Goal: Task Accomplishment & Management: Manage account settings

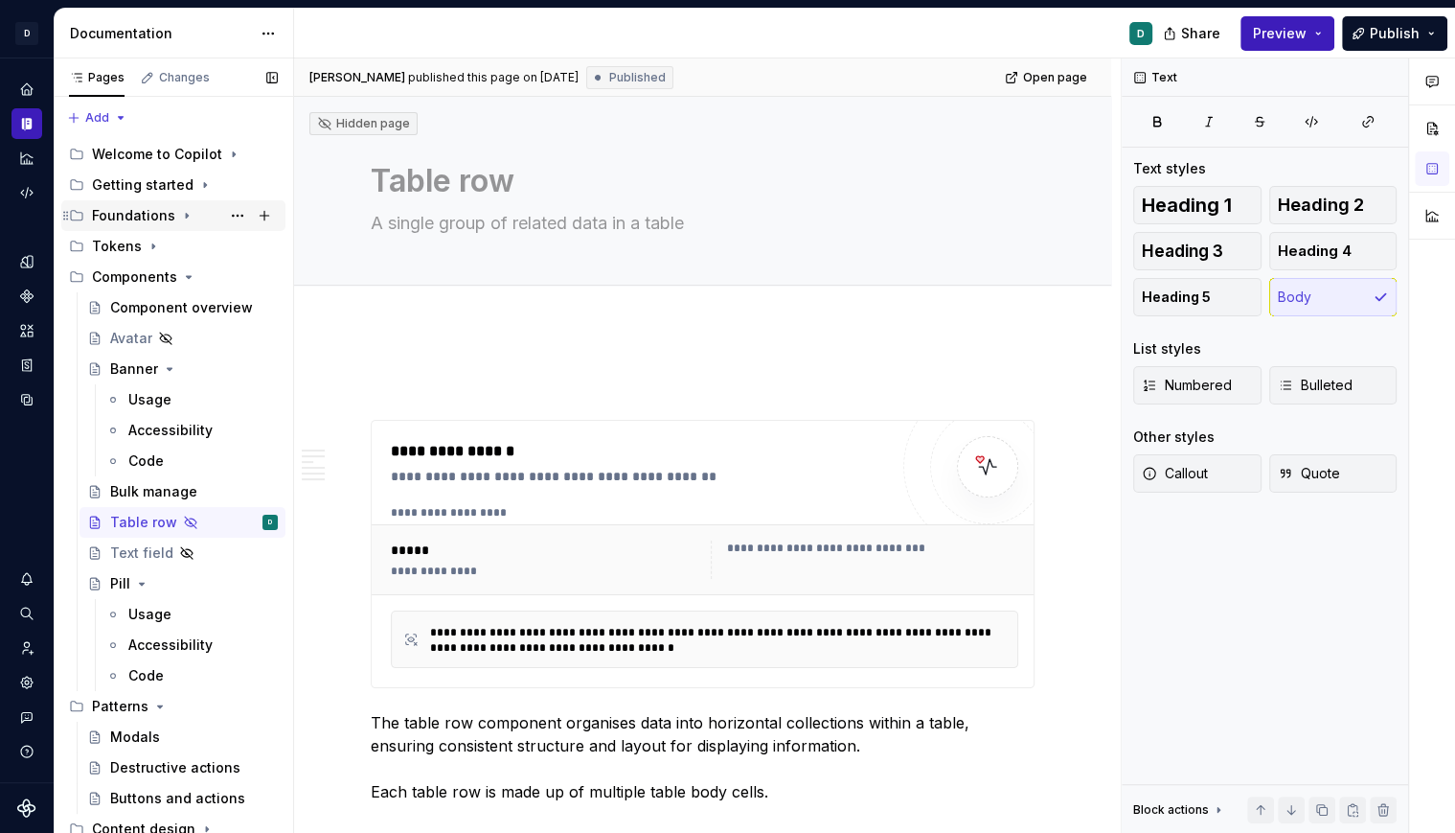
click at [179, 217] on icon "Page tree" at bounding box center [186, 215] width 15 height 15
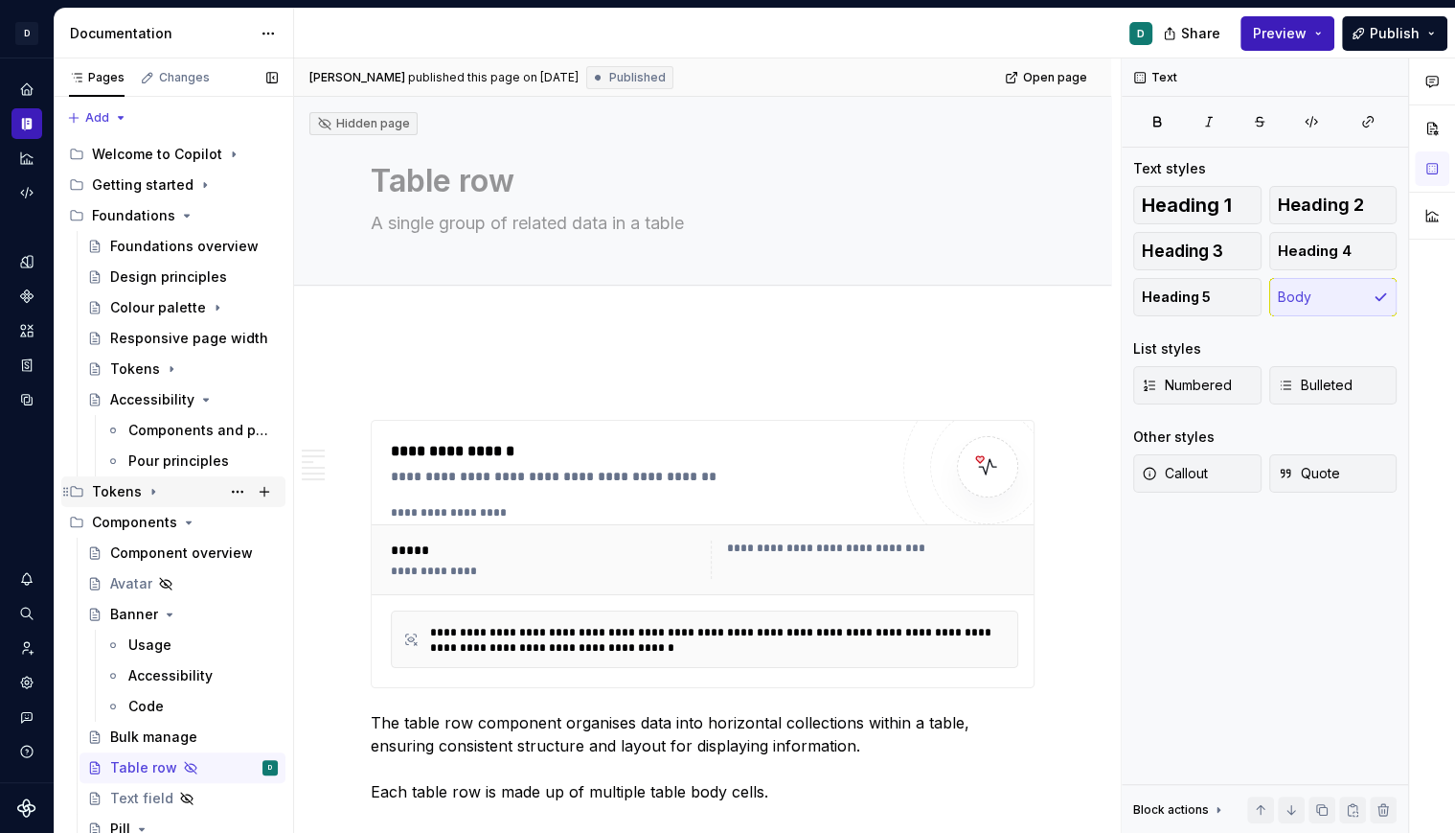
click at [153, 494] on icon "Page tree" at bounding box center [153, 491] width 15 height 15
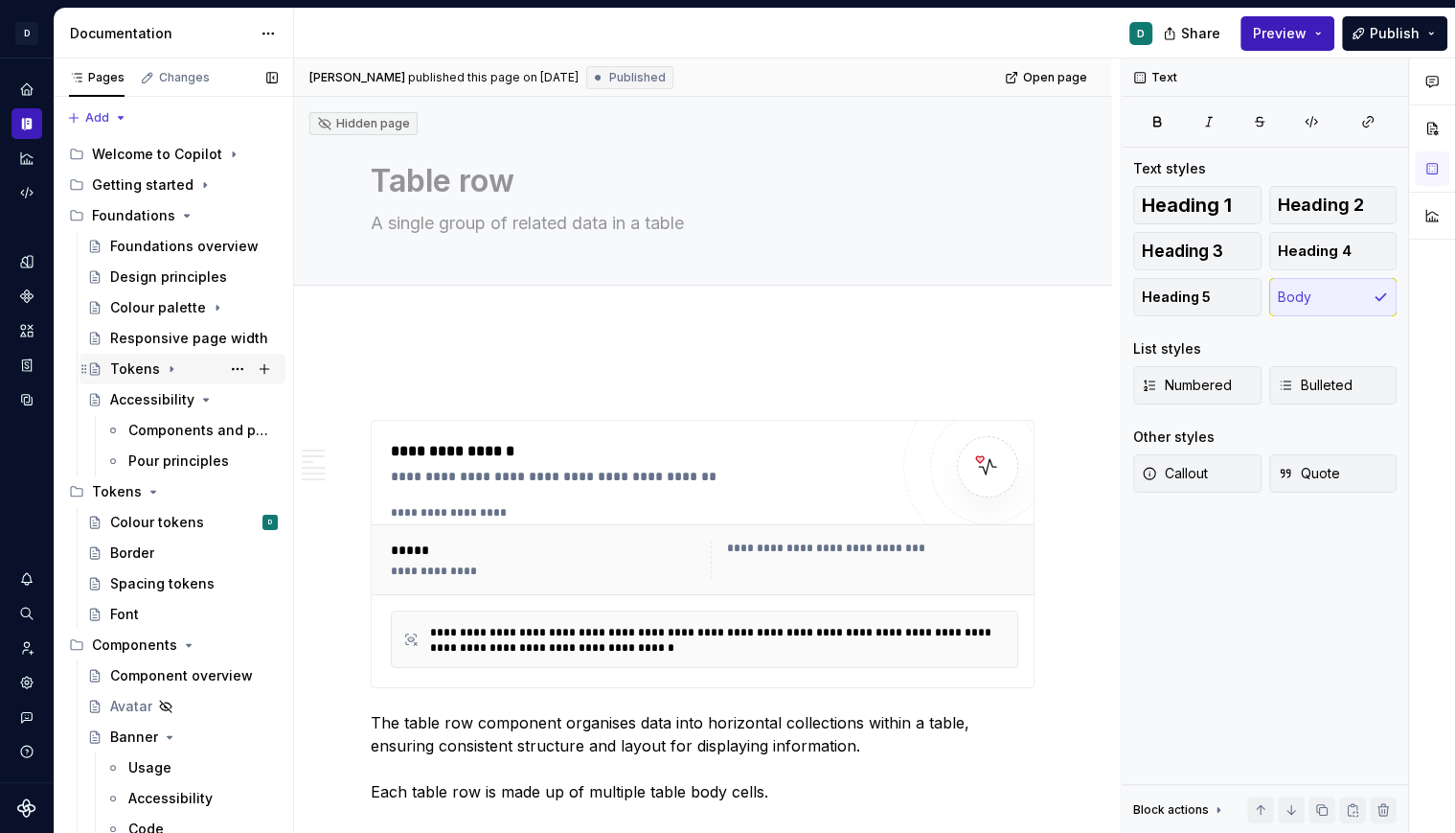
click at [165, 369] on icon "Page tree" at bounding box center [171, 368] width 15 height 15
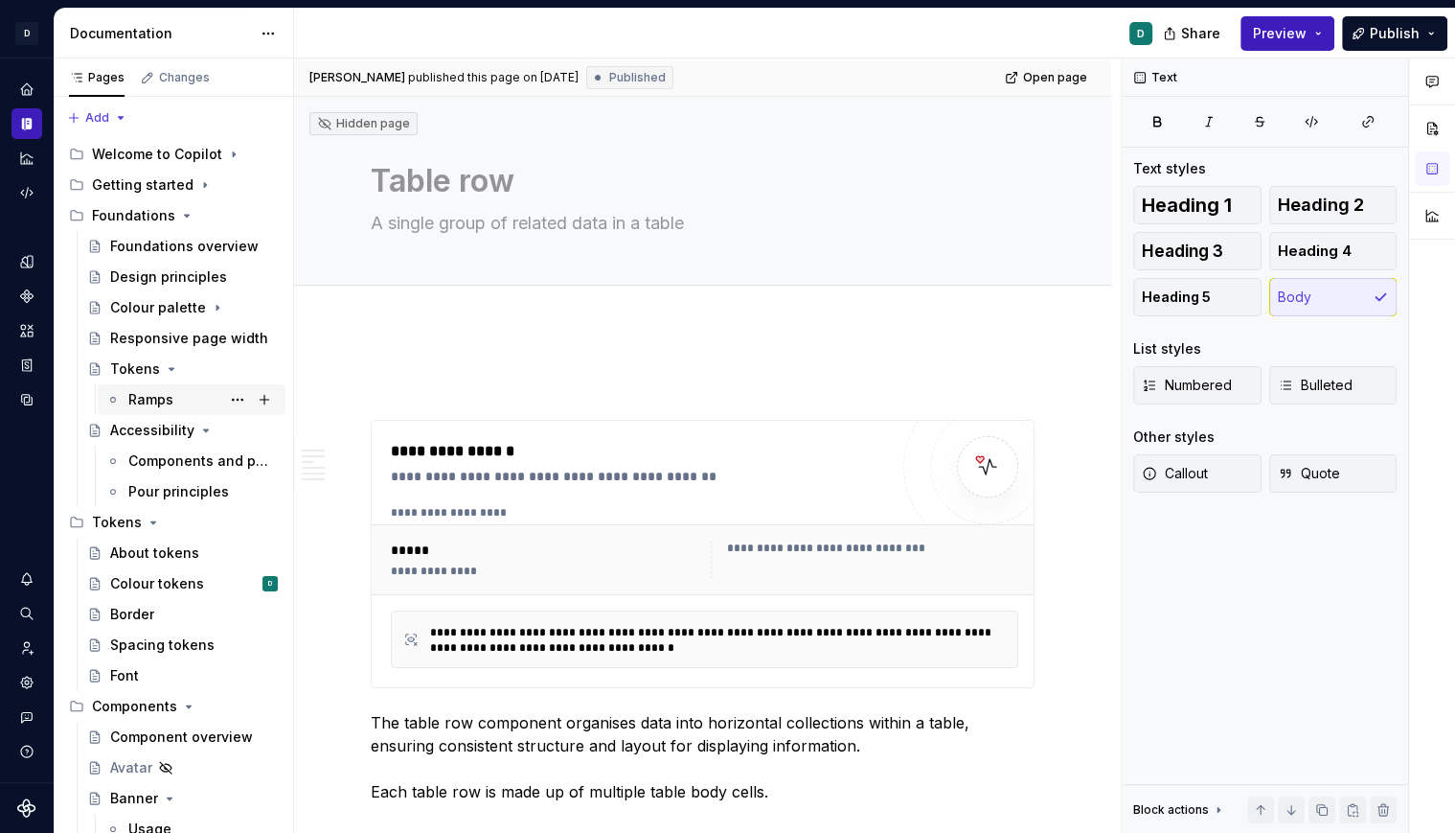
click at [158, 404] on div "Ramps" at bounding box center [150, 399] width 45 height 19
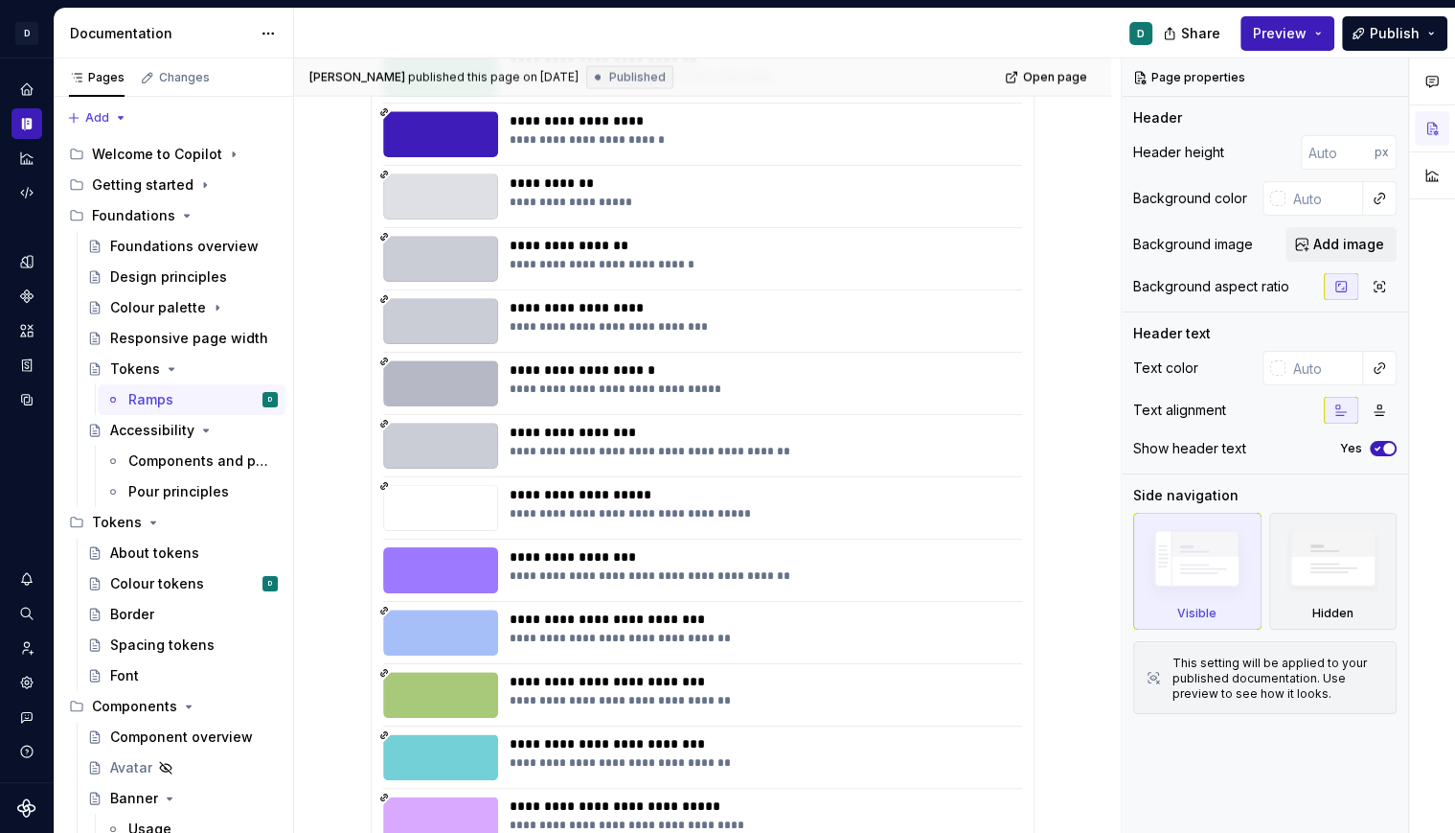
scroll to position [3970, 0]
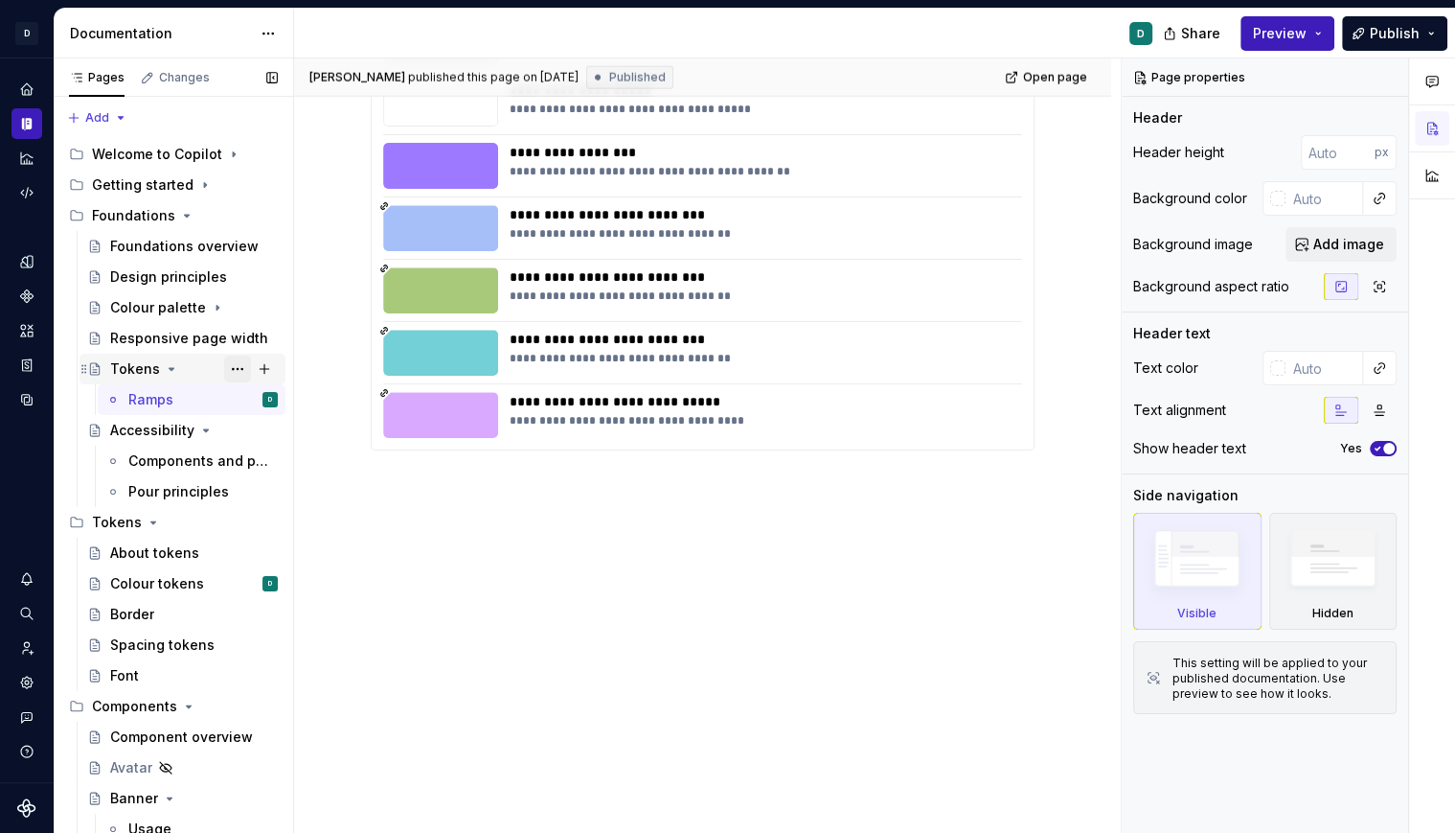
click at [232, 370] on button "Page tree" at bounding box center [237, 368] width 27 height 27
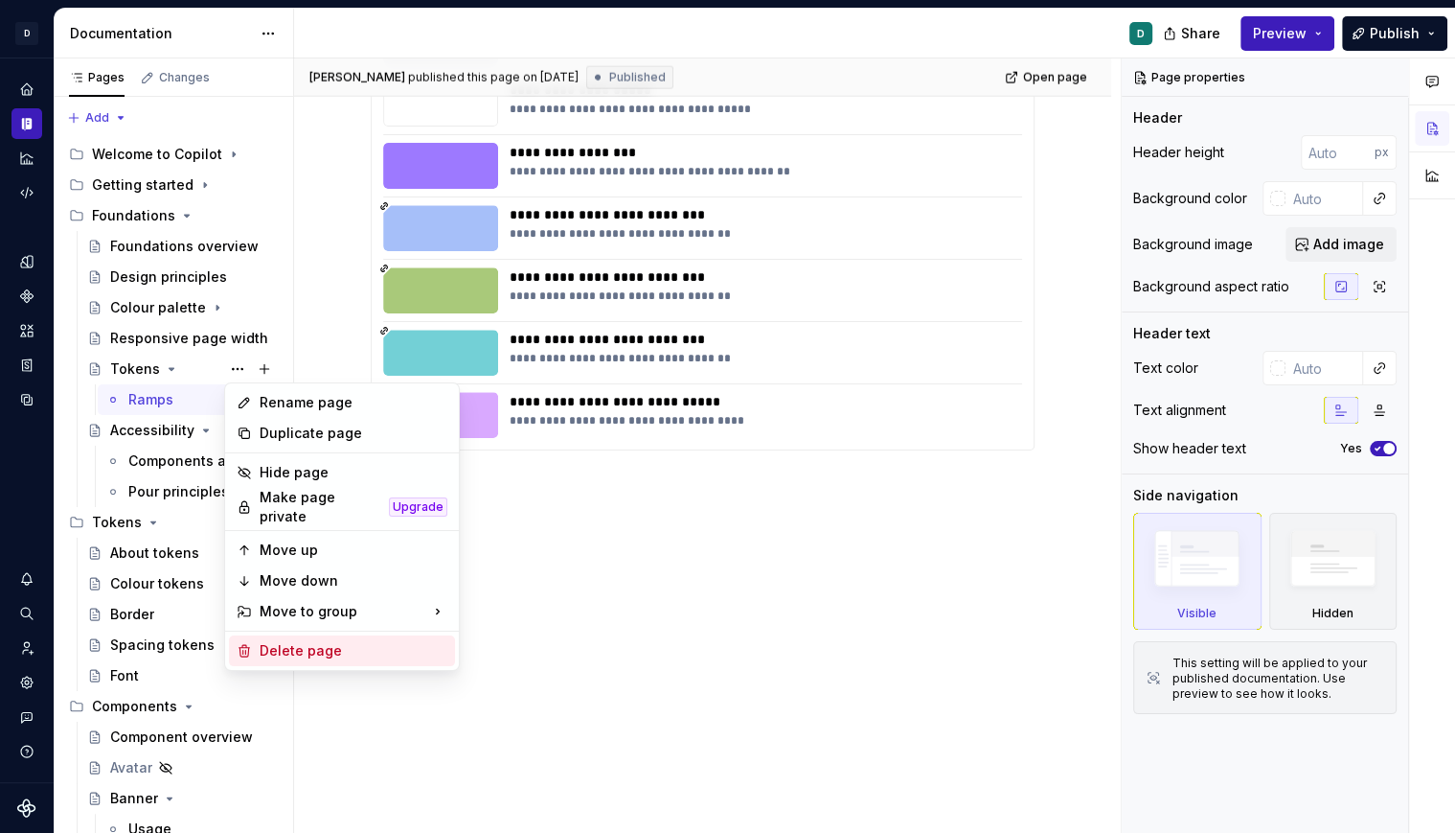
click at [333, 641] on div "Delete page" at bounding box center [354, 650] width 188 height 19
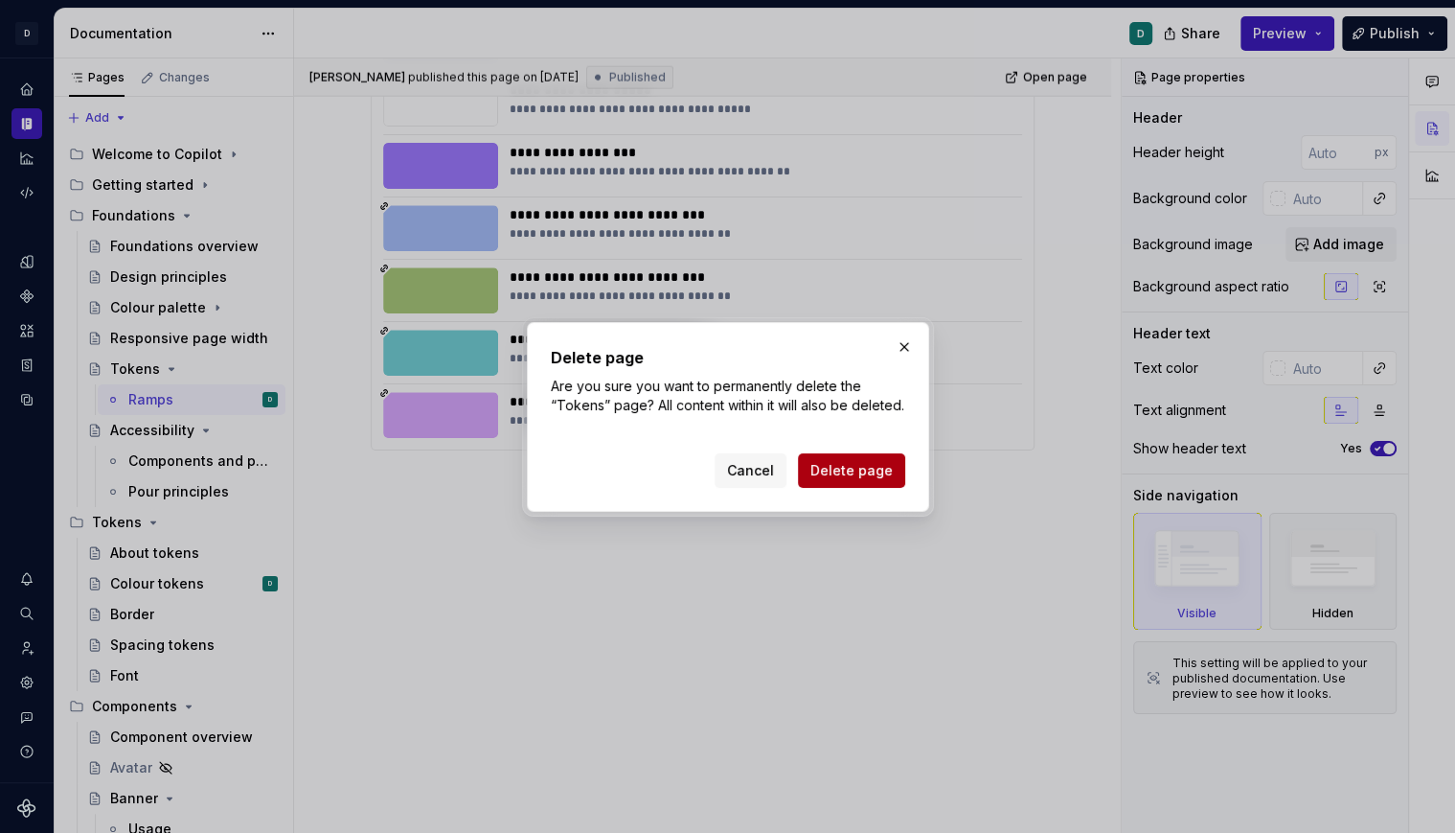
click at [865, 479] on button "Delete page" at bounding box center [851, 470] width 107 height 34
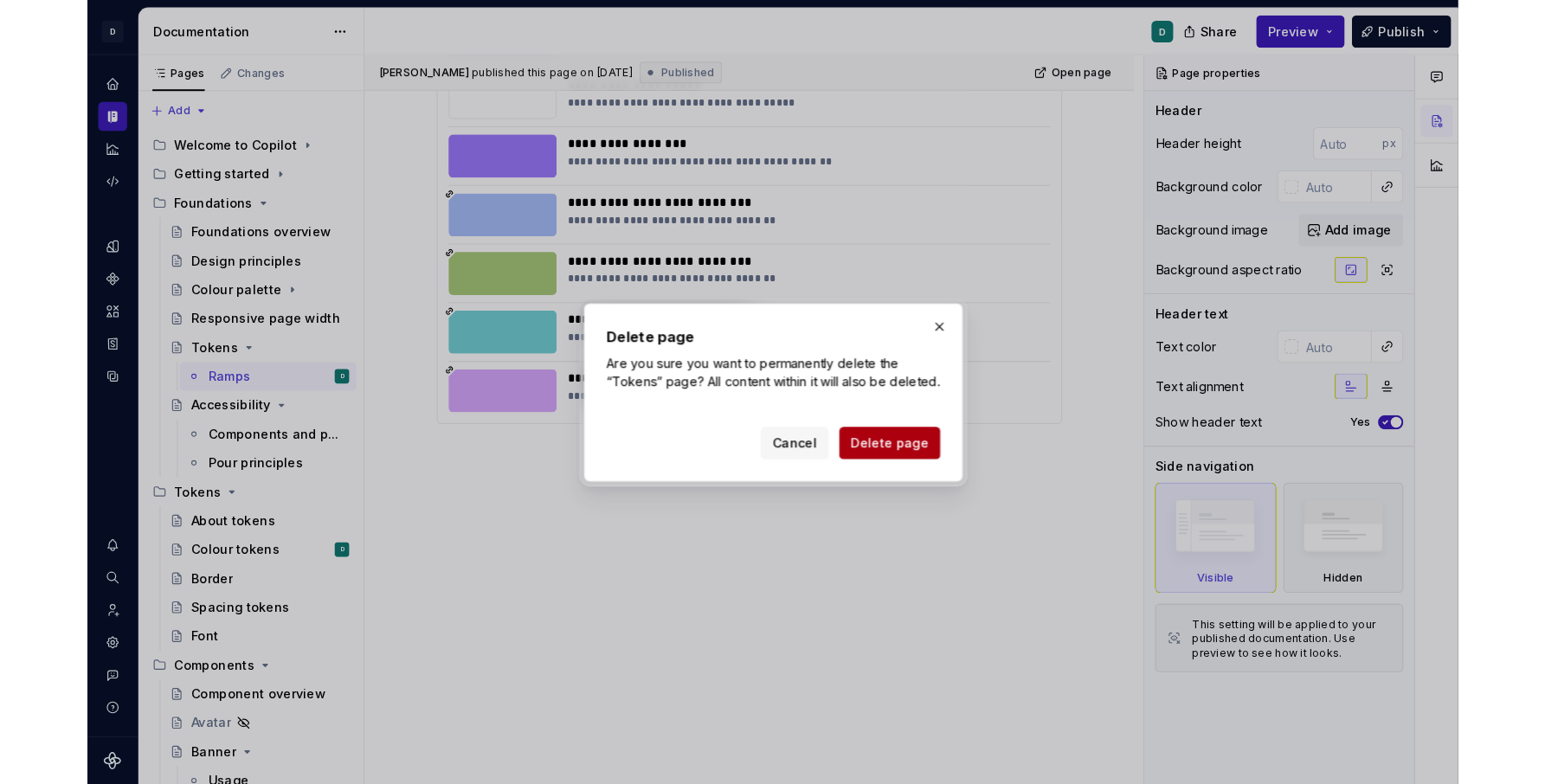
scroll to position [0, 0]
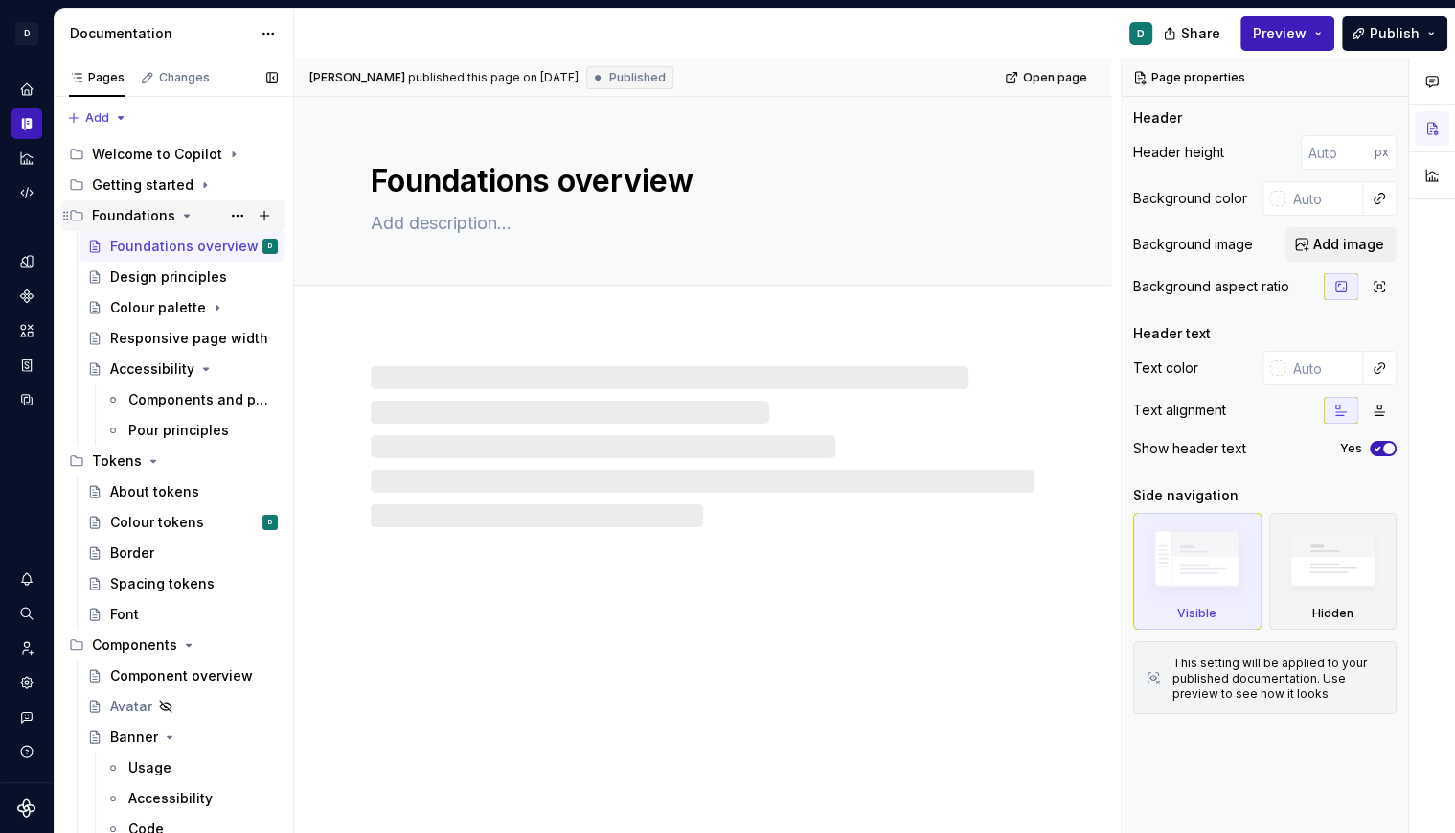
click at [180, 217] on icon "Page tree" at bounding box center [186, 215] width 15 height 15
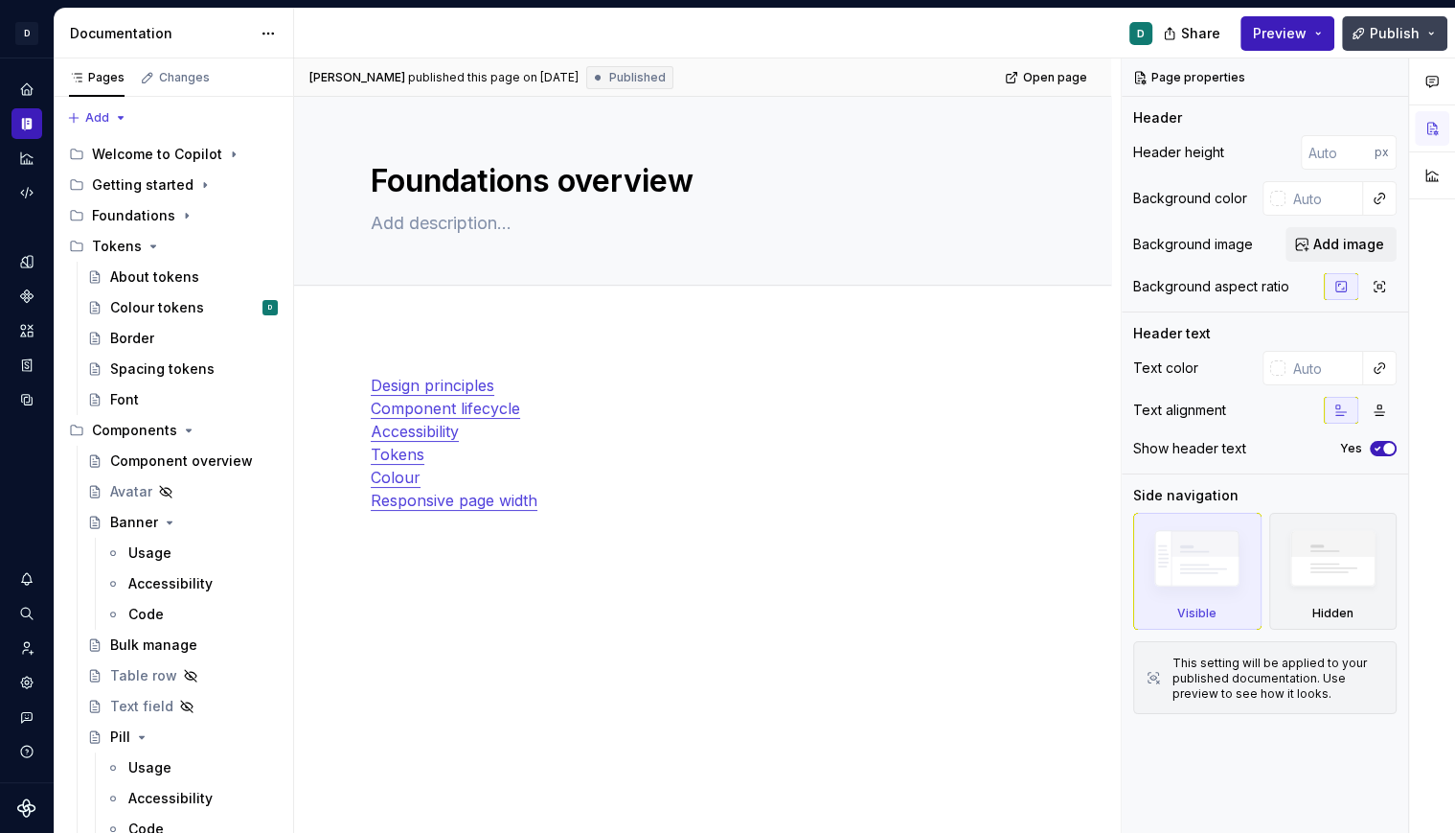
click at [1361, 34] on button "Publish" at bounding box center [1394, 33] width 105 height 34
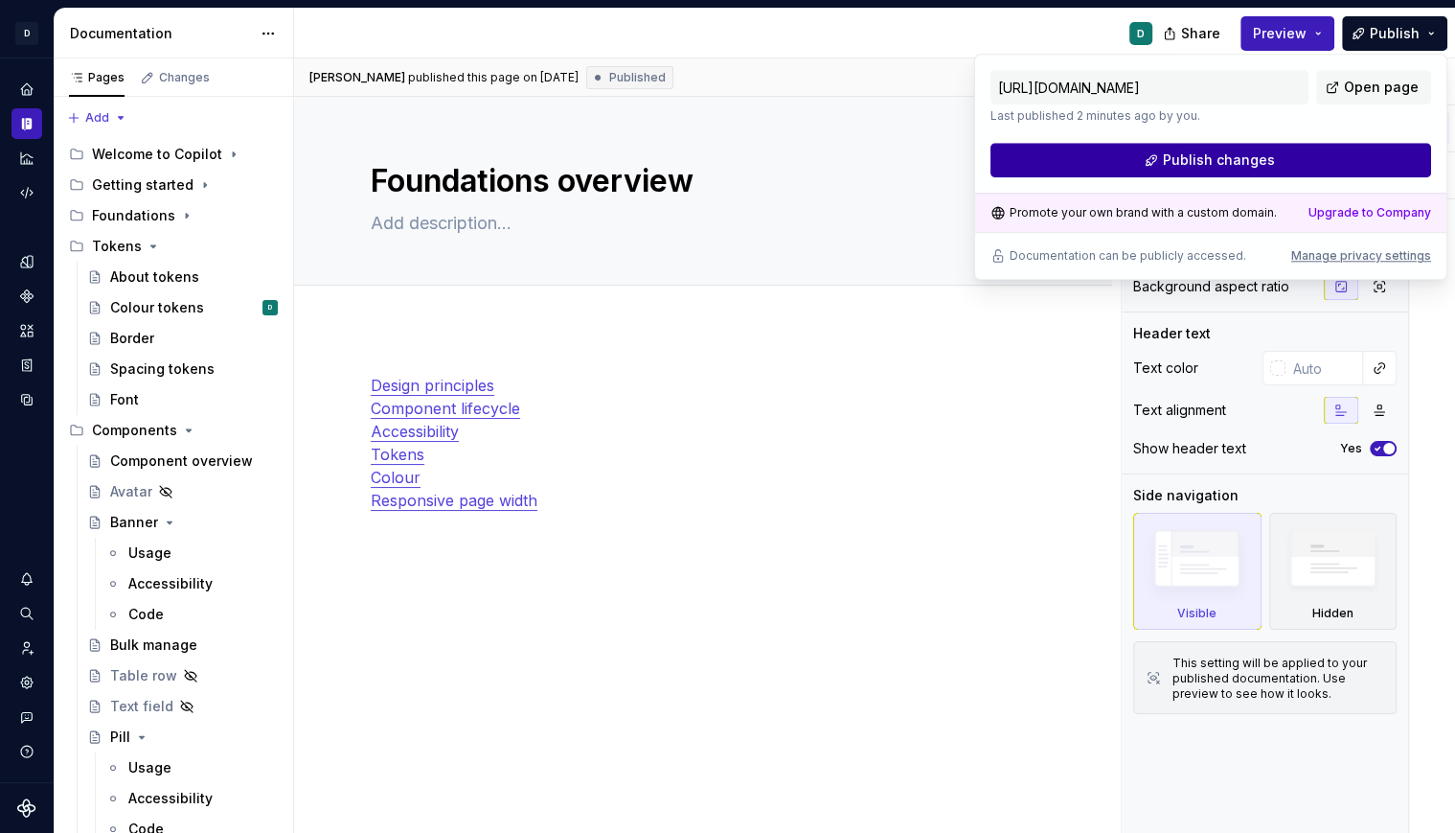
click at [1293, 172] on button "Publish changes" at bounding box center [1211, 160] width 441 height 34
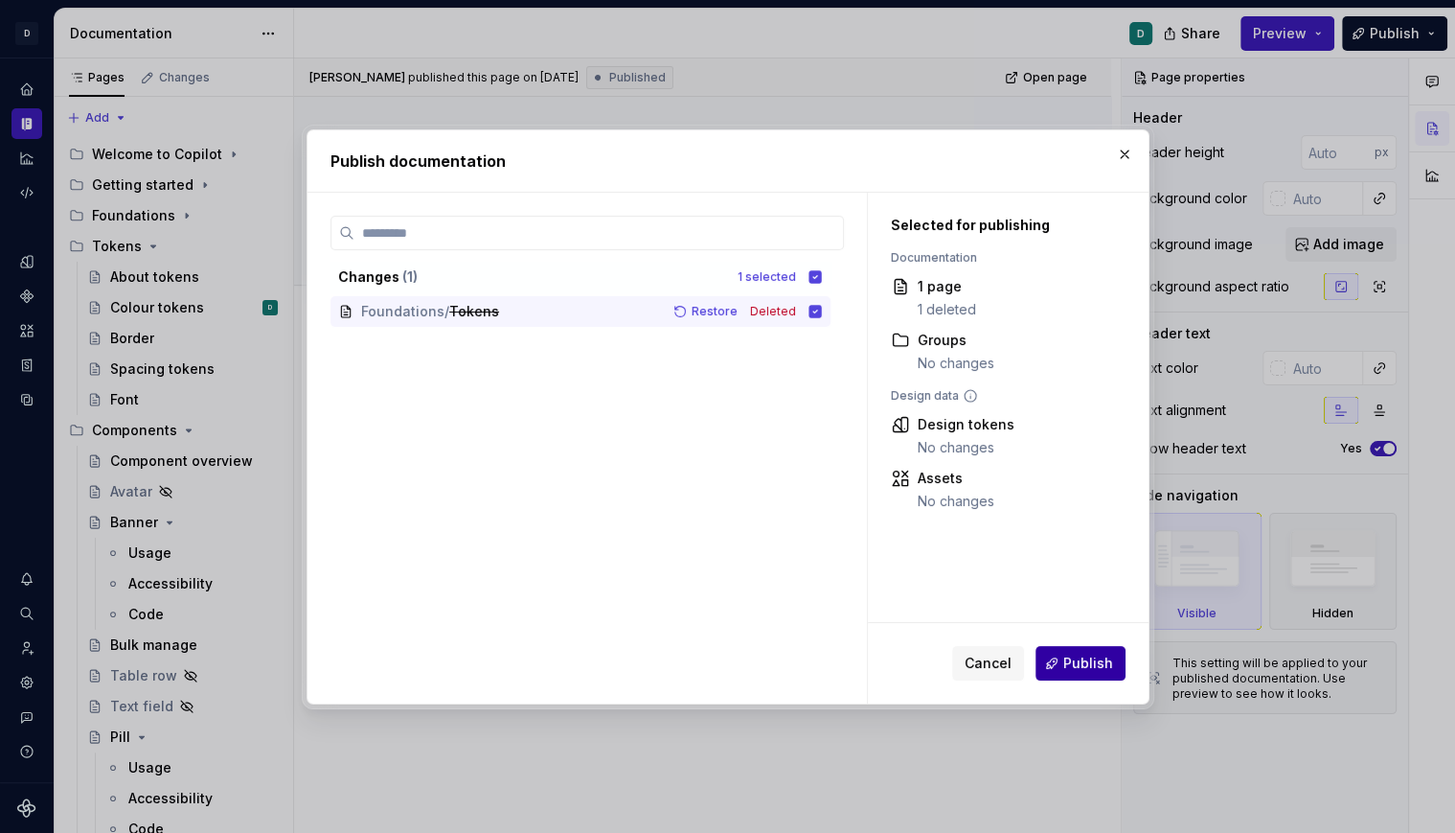
click at [1099, 662] on span "Publish" at bounding box center [1089, 662] width 50 height 19
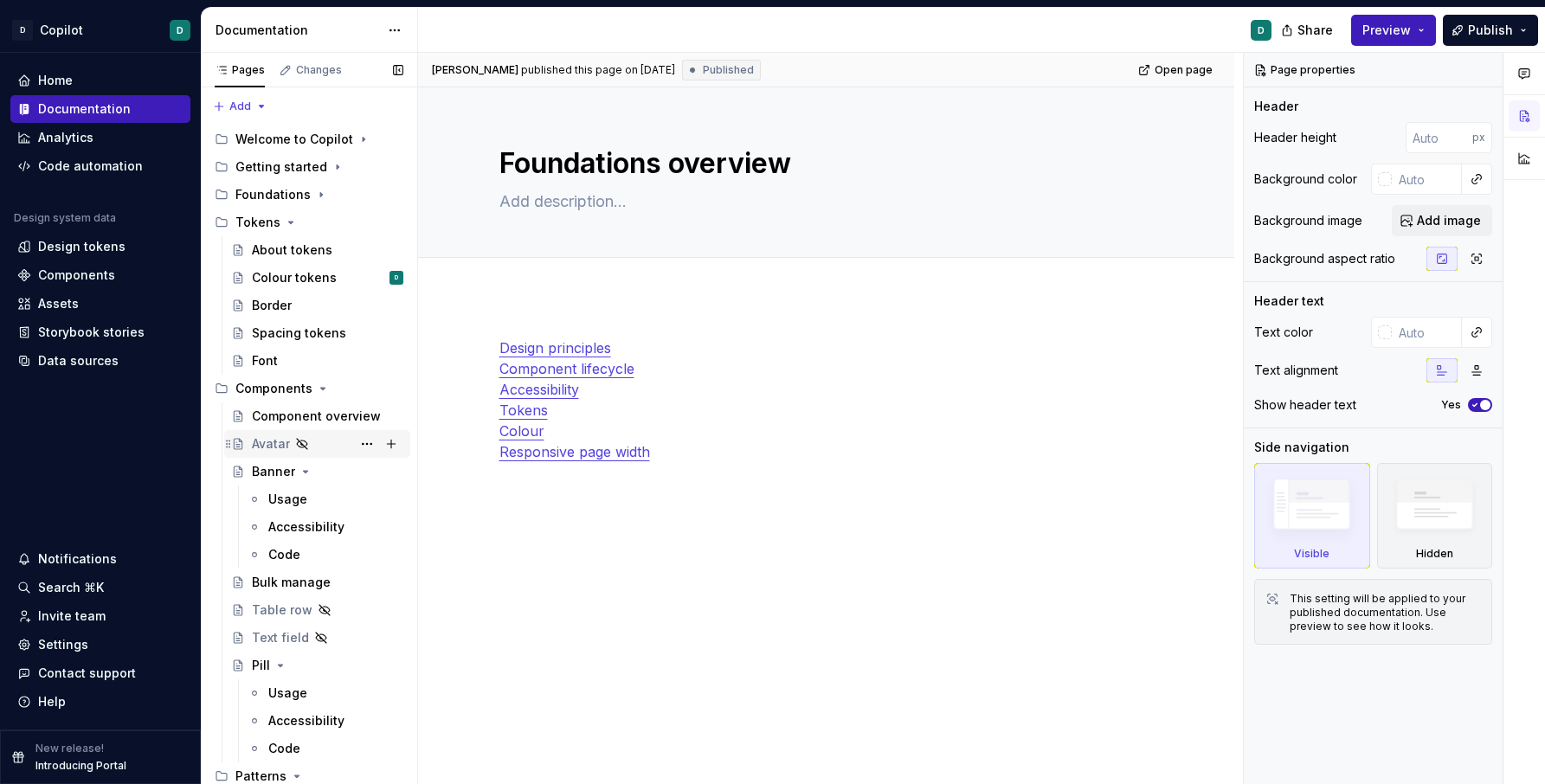
scroll to position [112, 0]
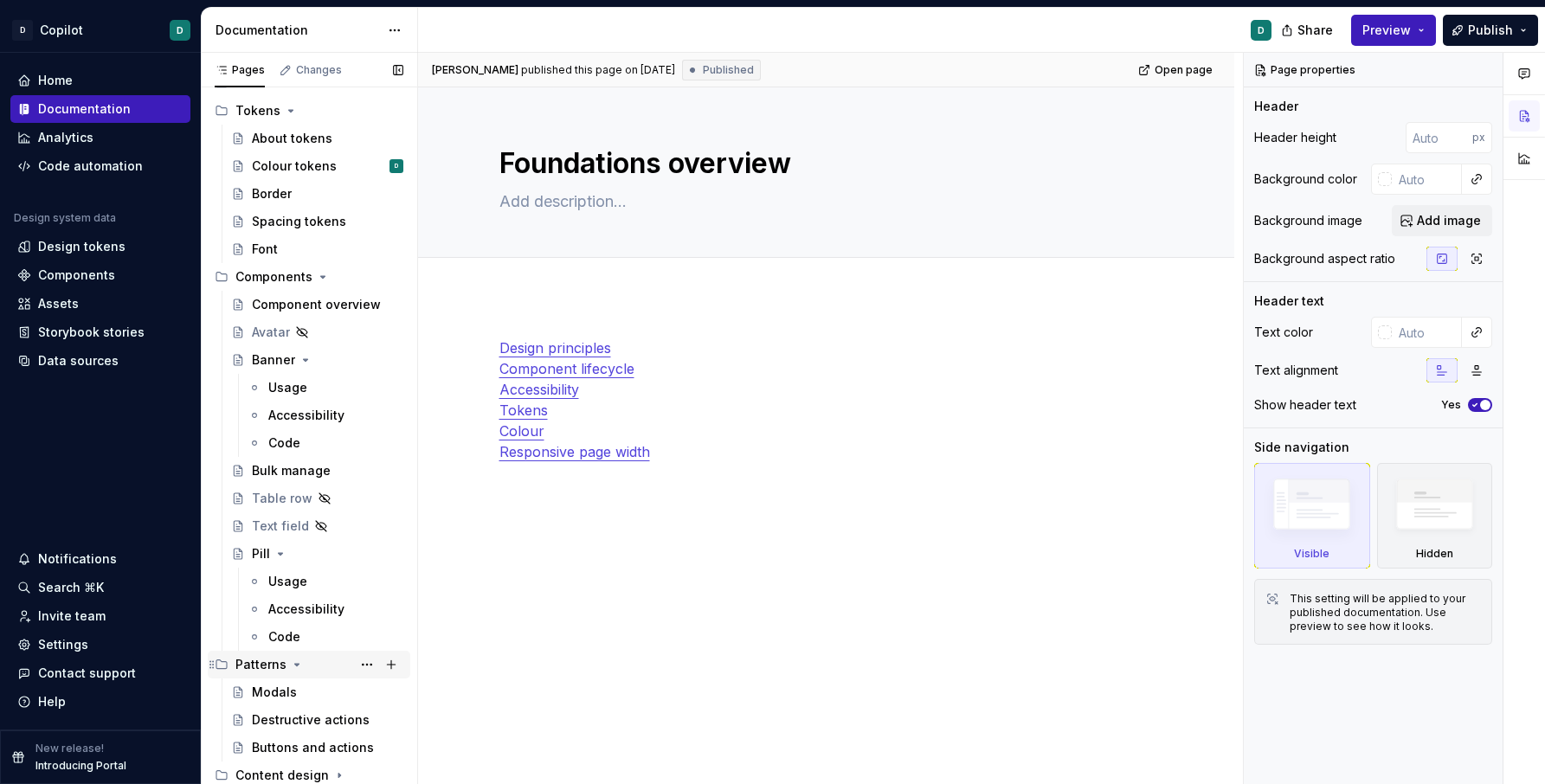
click at [295, 661] on icon "Page tree" at bounding box center [296, 664] width 14 height 14
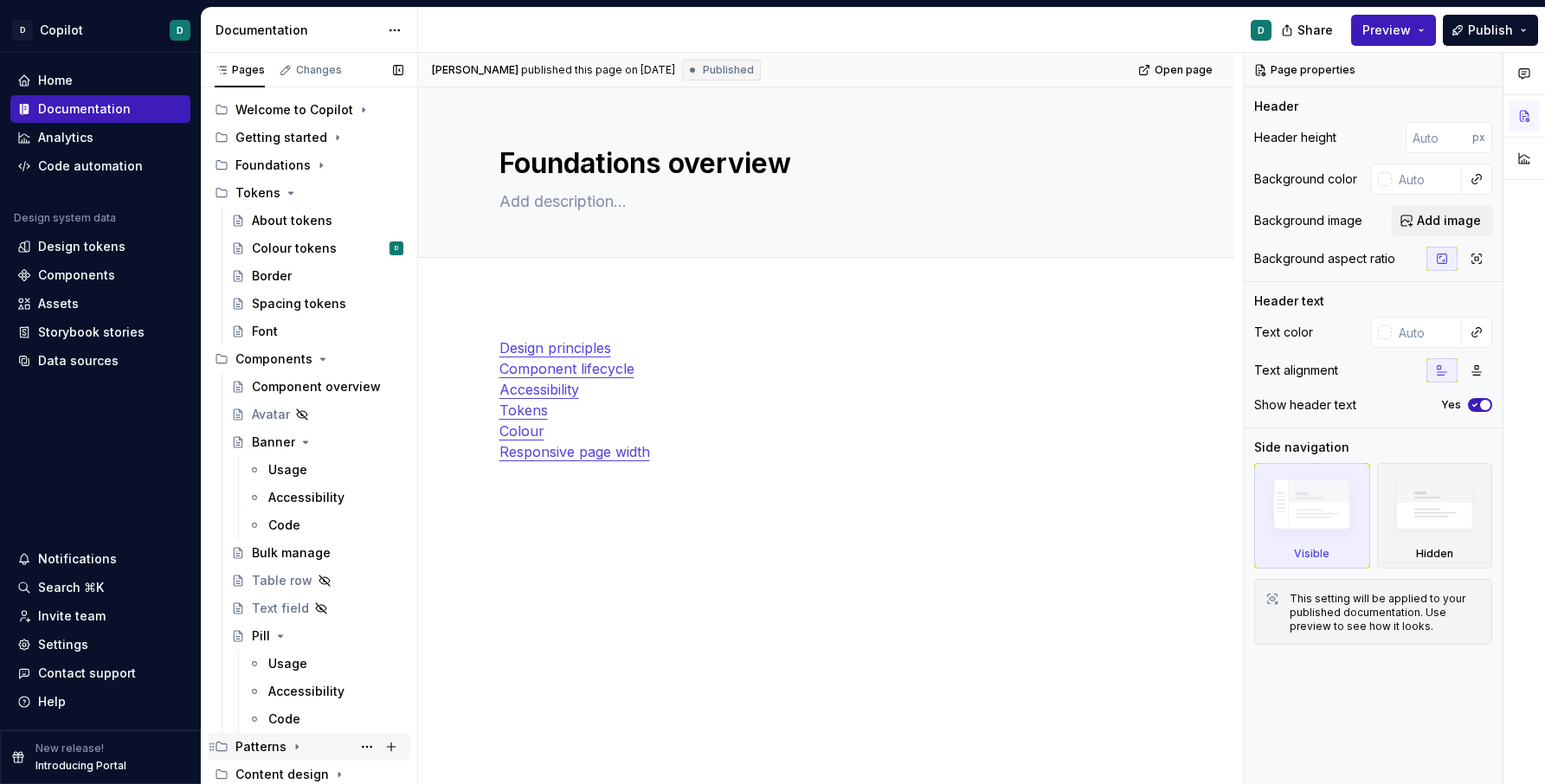
scroll to position [29, 0]
click at [310, 357] on div "Components" at bounding box center [320, 359] width 168 height 24
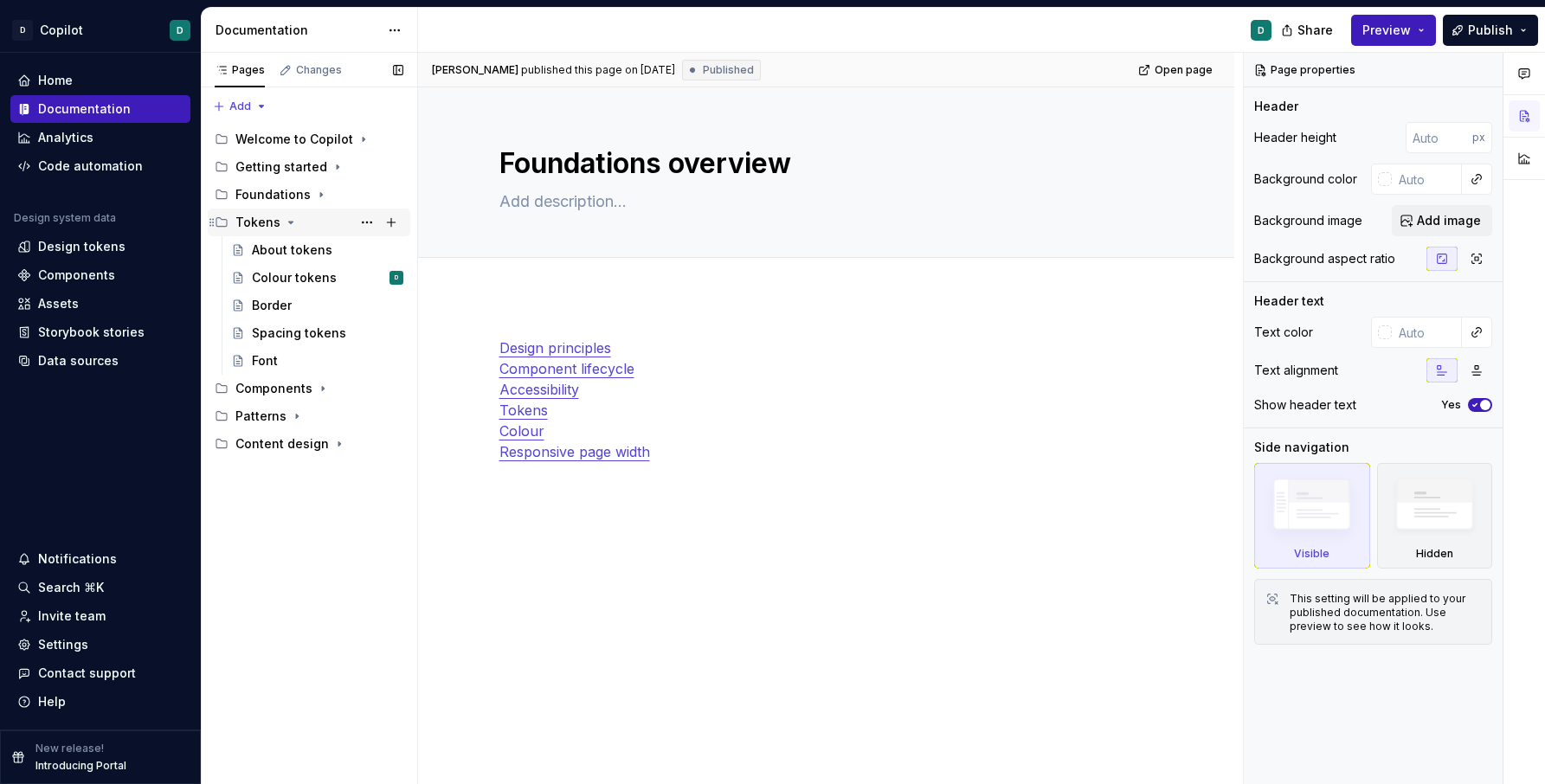
click at [291, 217] on icon "Page tree" at bounding box center [290, 222] width 14 height 14
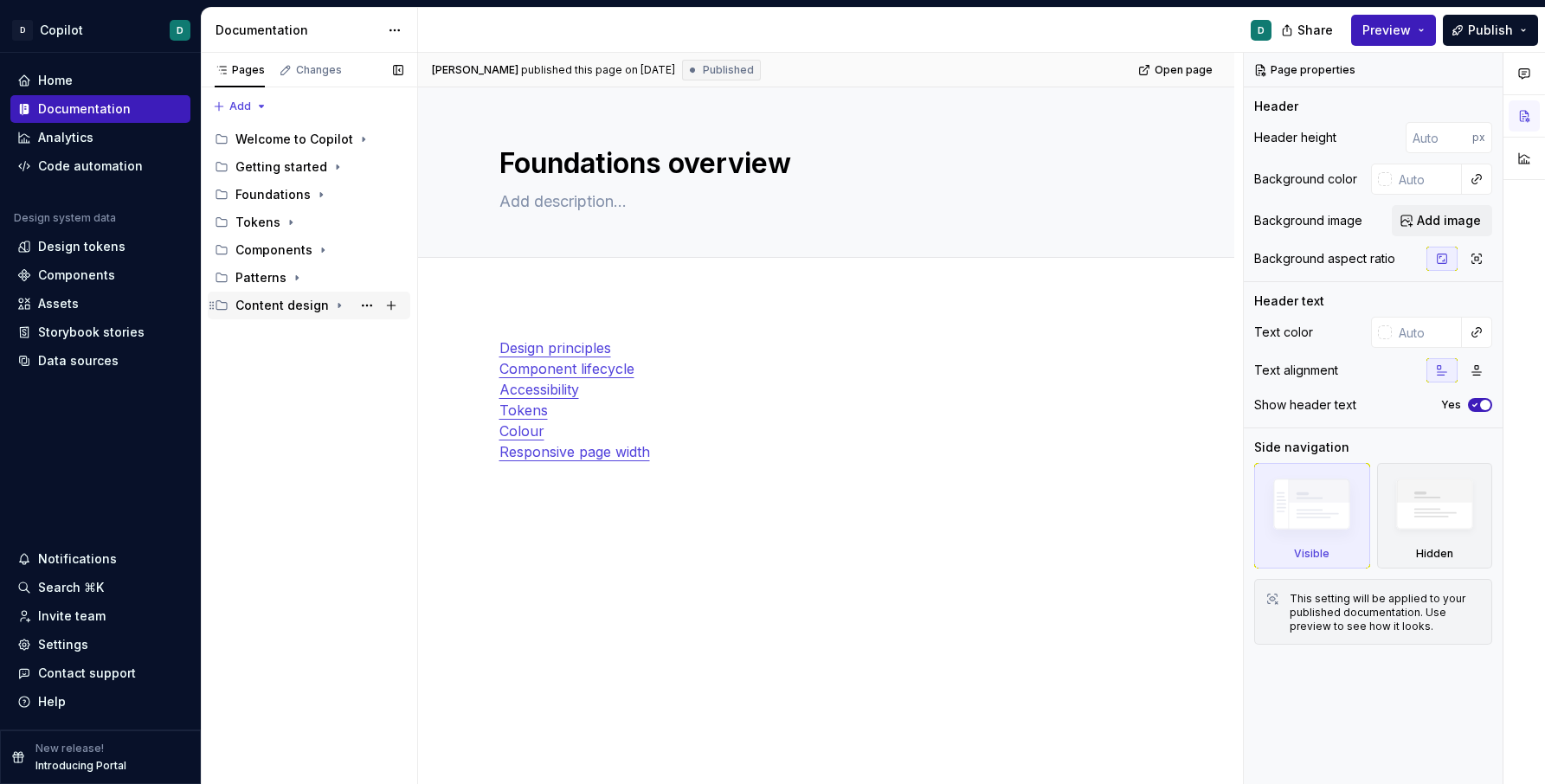
click at [326, 313] on div "Content design" at bounding box center [320, 305] width 168 height 24
click at [321, 330] on div "Content design" at bounding box center [298, 332] width 93 height 17
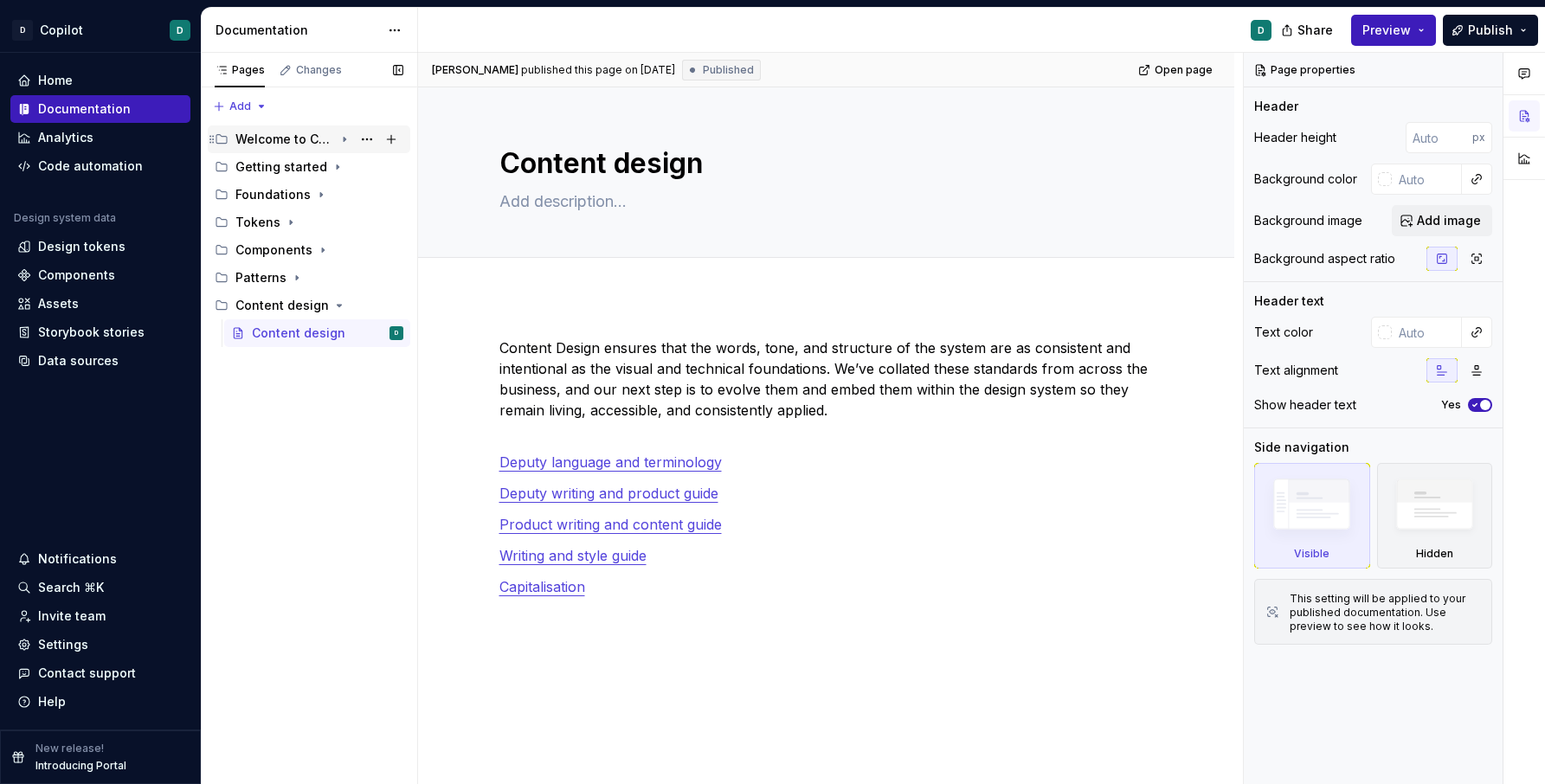
click at [310, 135] on div "Welcome to Copilot" at bounding box center [285, 139] width 98 height 17
click at [310, 164] on div "Copilot Design system" at bounding box center [302, 166] width 99 height 17
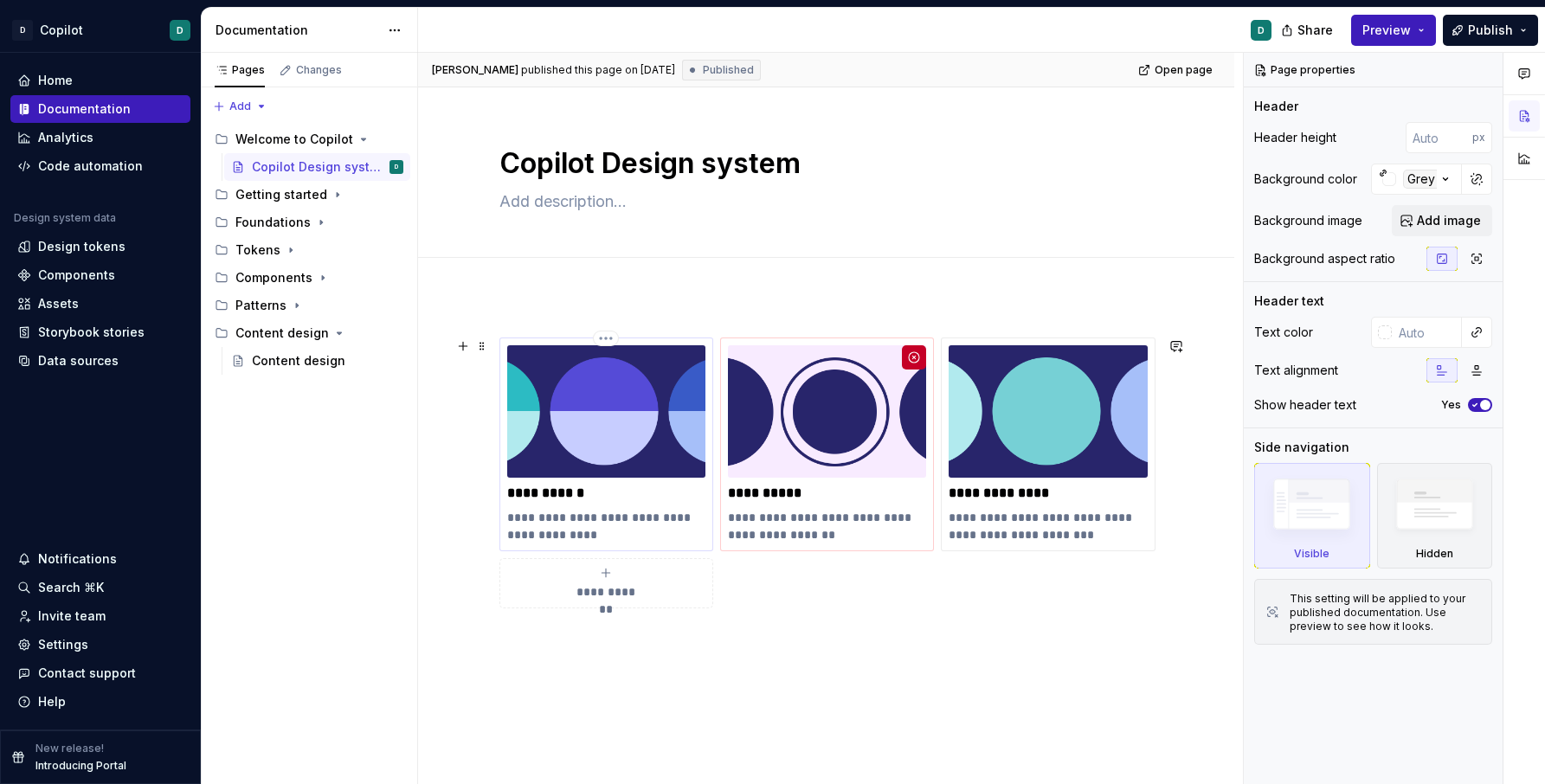
click at [548, 378] on img at bounding box center [605, 411] width 198 height 133
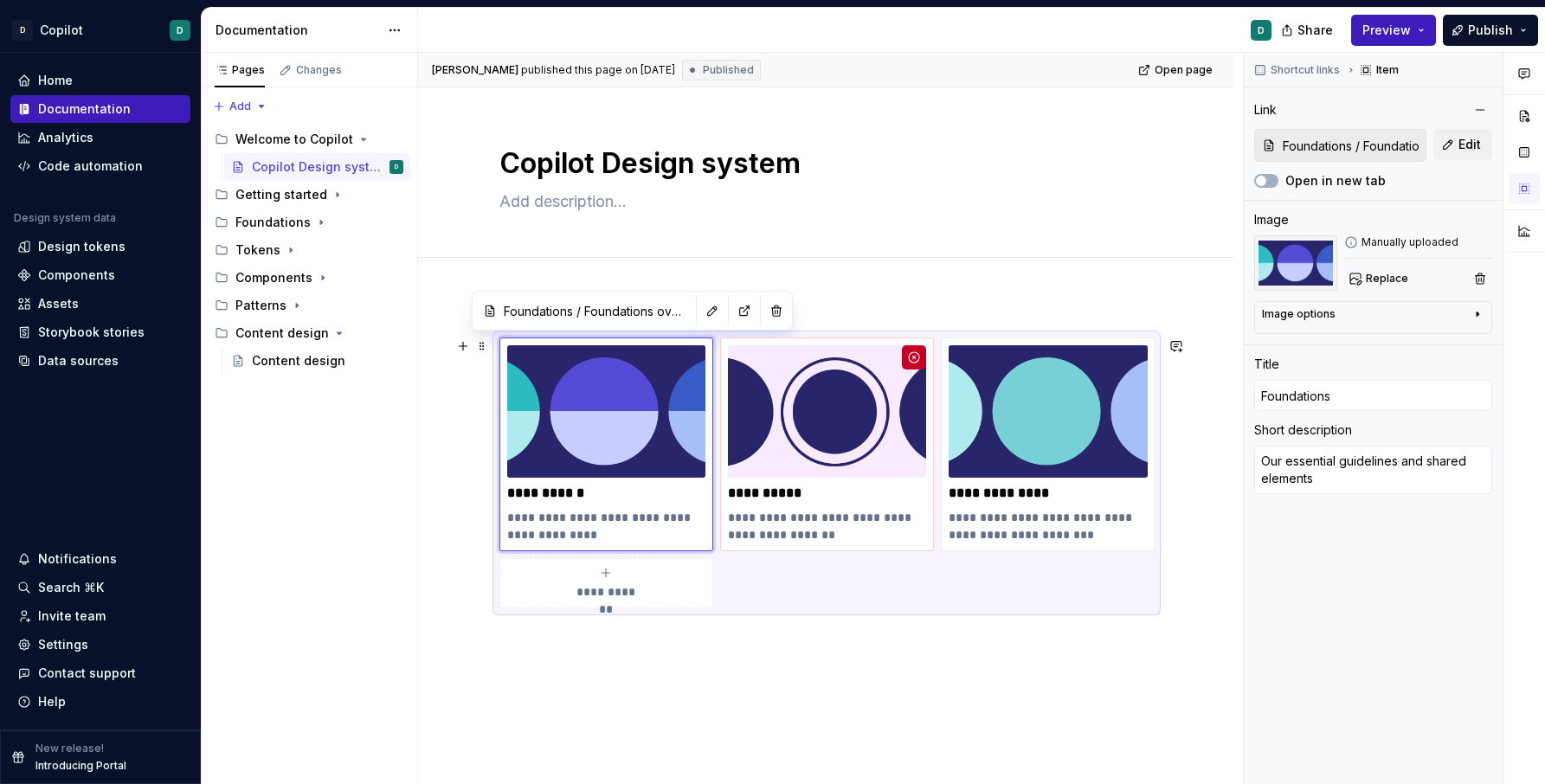
click at [903, 600] on div "**********" at bounding box center [827, 473] width 654 height 271
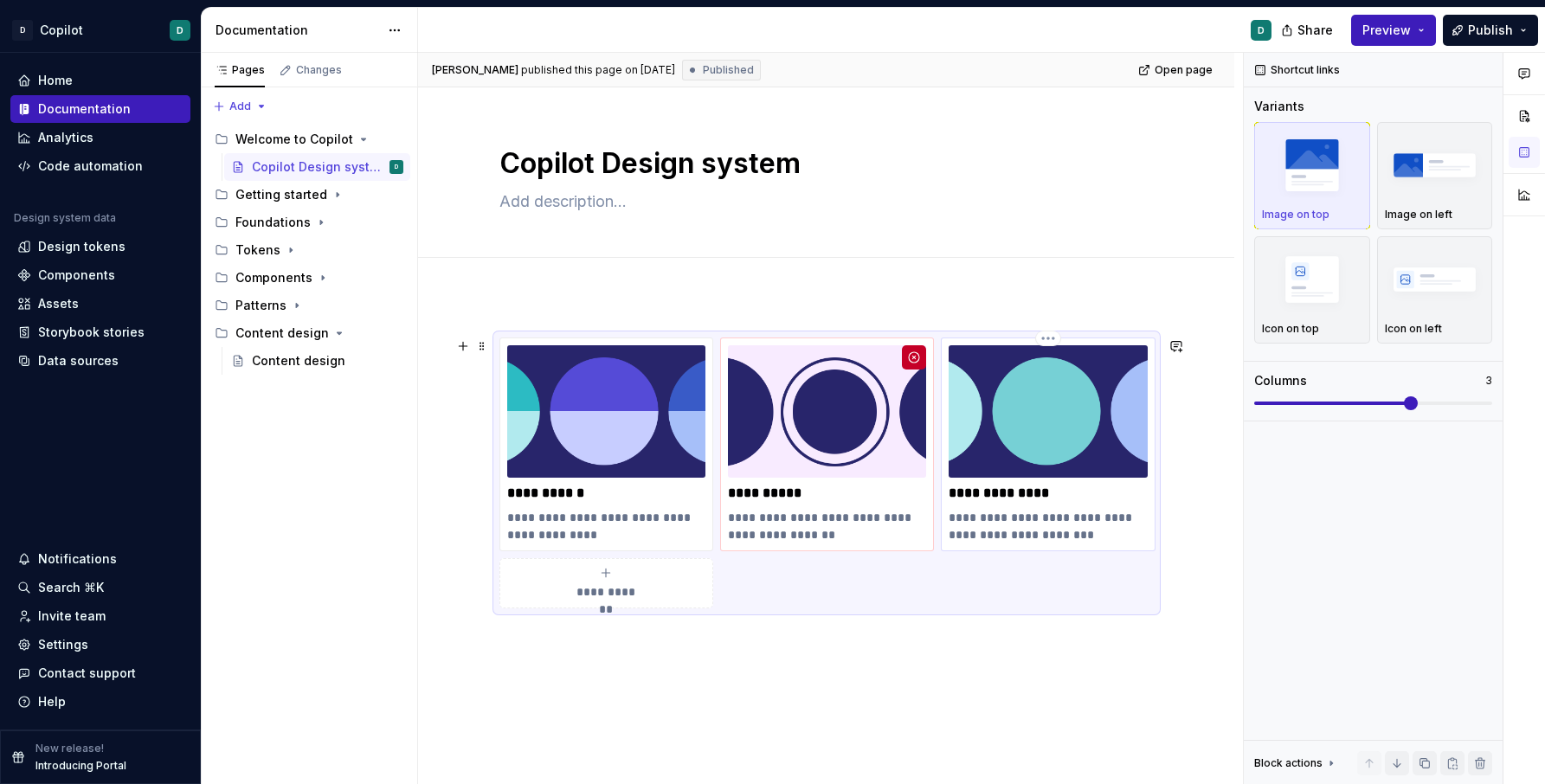
click at [1055, 451] on img at bounding box center [1047, 411] width 198 height 133
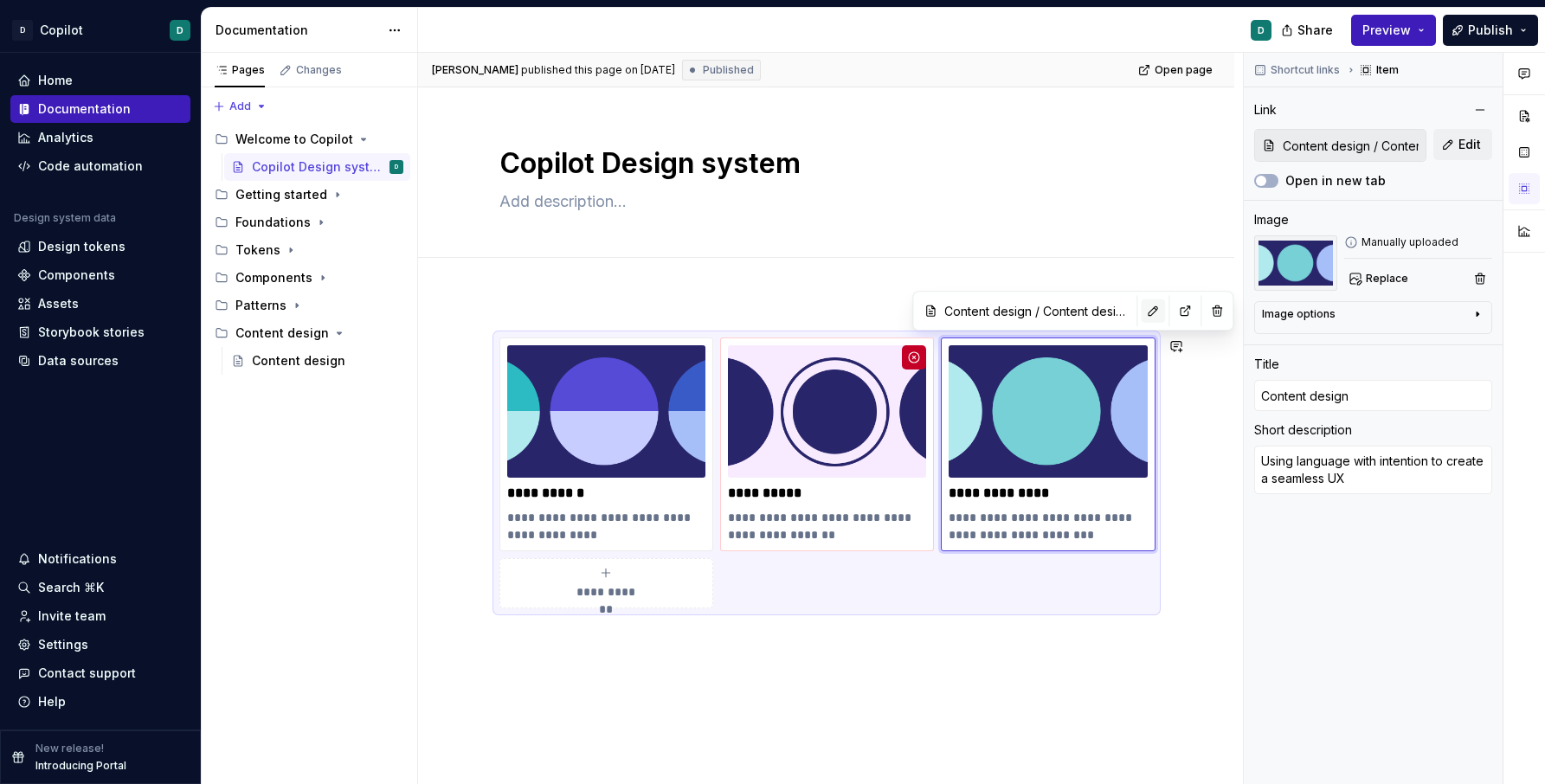
click at [1141, 306] on button "button" at bounding box center [1153, 311] width 24 height 24
type textarea "*"
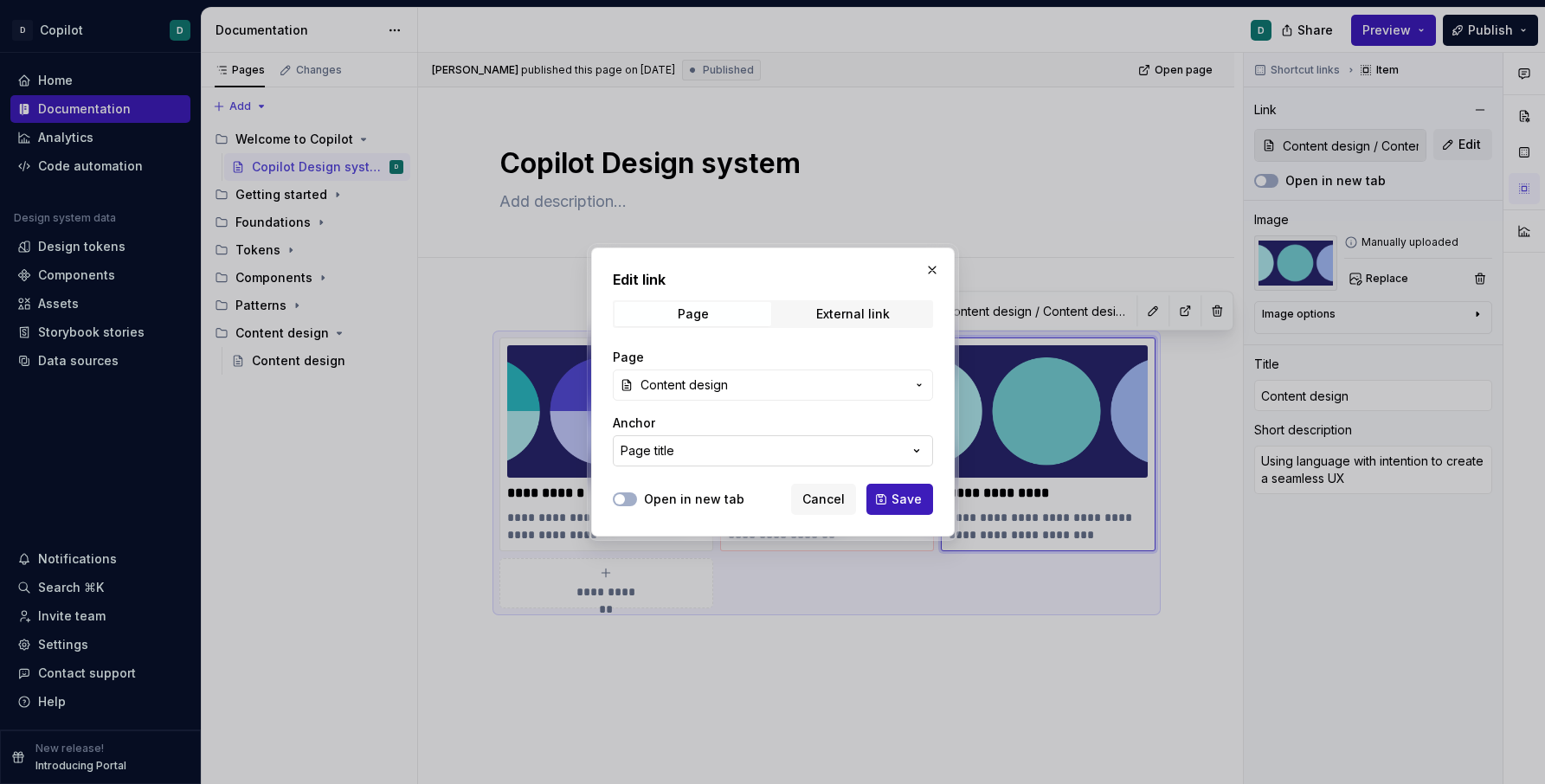
click at [902, 450] on button "Page title" at bounding box center [772, 451] width 321 height 31
type input "tokens"
click at [754, 389] on div "Edit link Page External link Page Content design Anchor Page title Open in new …" at bounding box center [772, 392] width 1545 height 784
click at [756, 378] on span "Content design" at bounding box center [772, 385] width 265 height 17
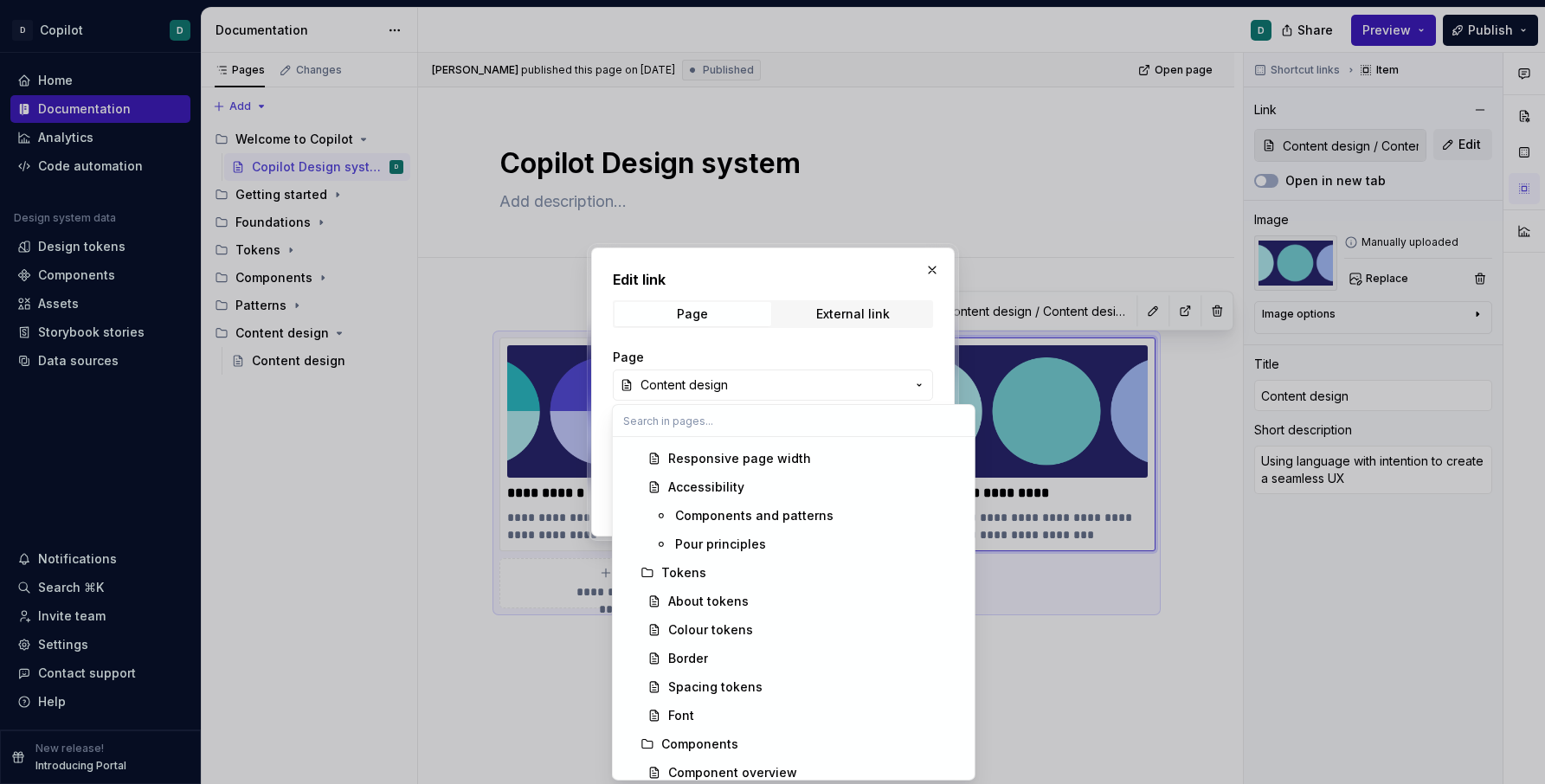
scroll to position [423, 0]
click at [719, 517] on div "About tokens" at bounding box center [708, 517] width 80 height 17
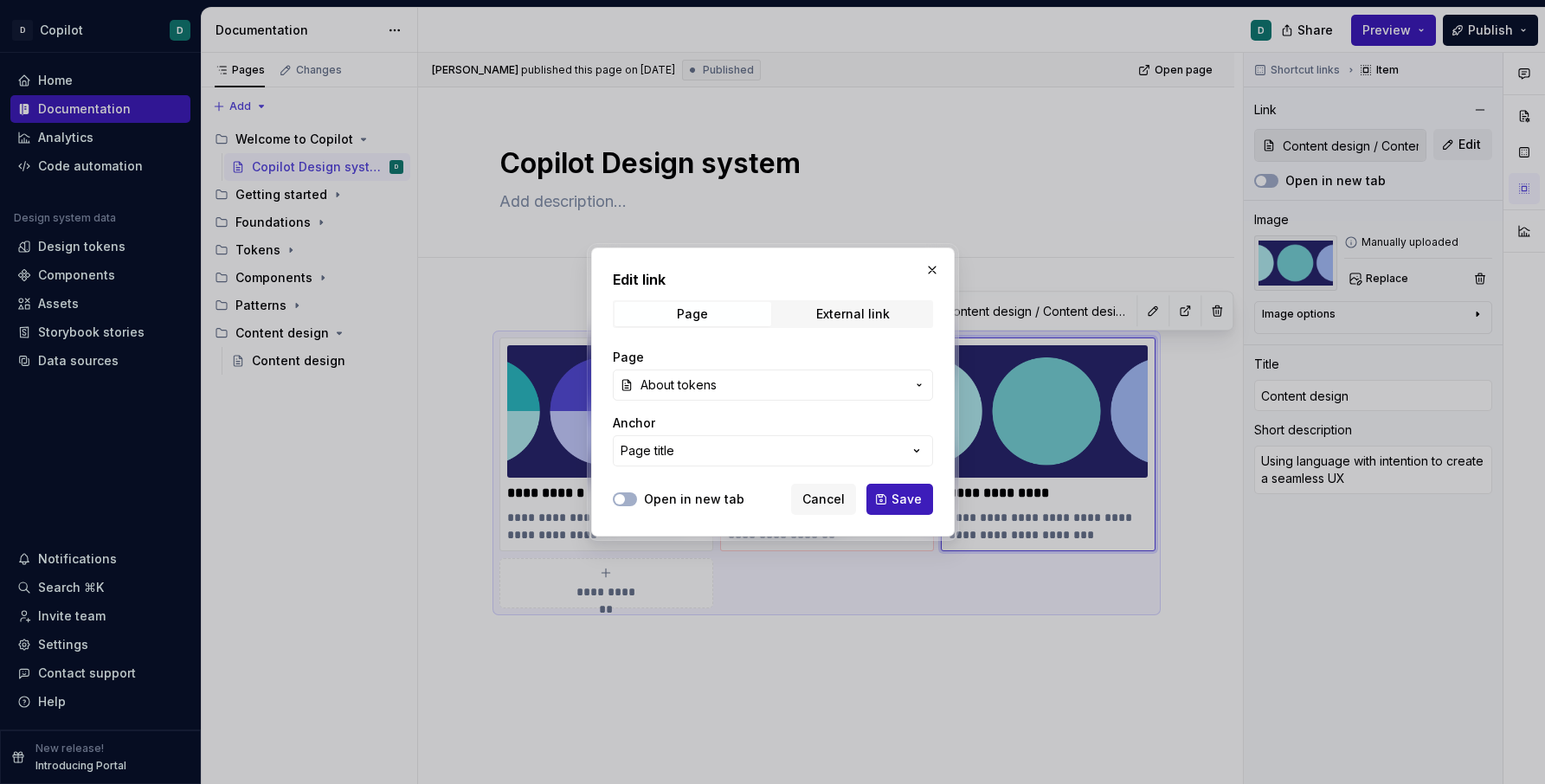
click at [644, 494] on label "Open in new tab" at bounding box center [694, 499] width 100 height 17
click at [637, 494] on button "Open in new tab" at bounding box center [624, 499] width 24 height 14
click at [904, 502] on span "Save" at bounding box center [907, 499] width 31 height 17
type textarea "*"
type input "Tokens / About tokens"
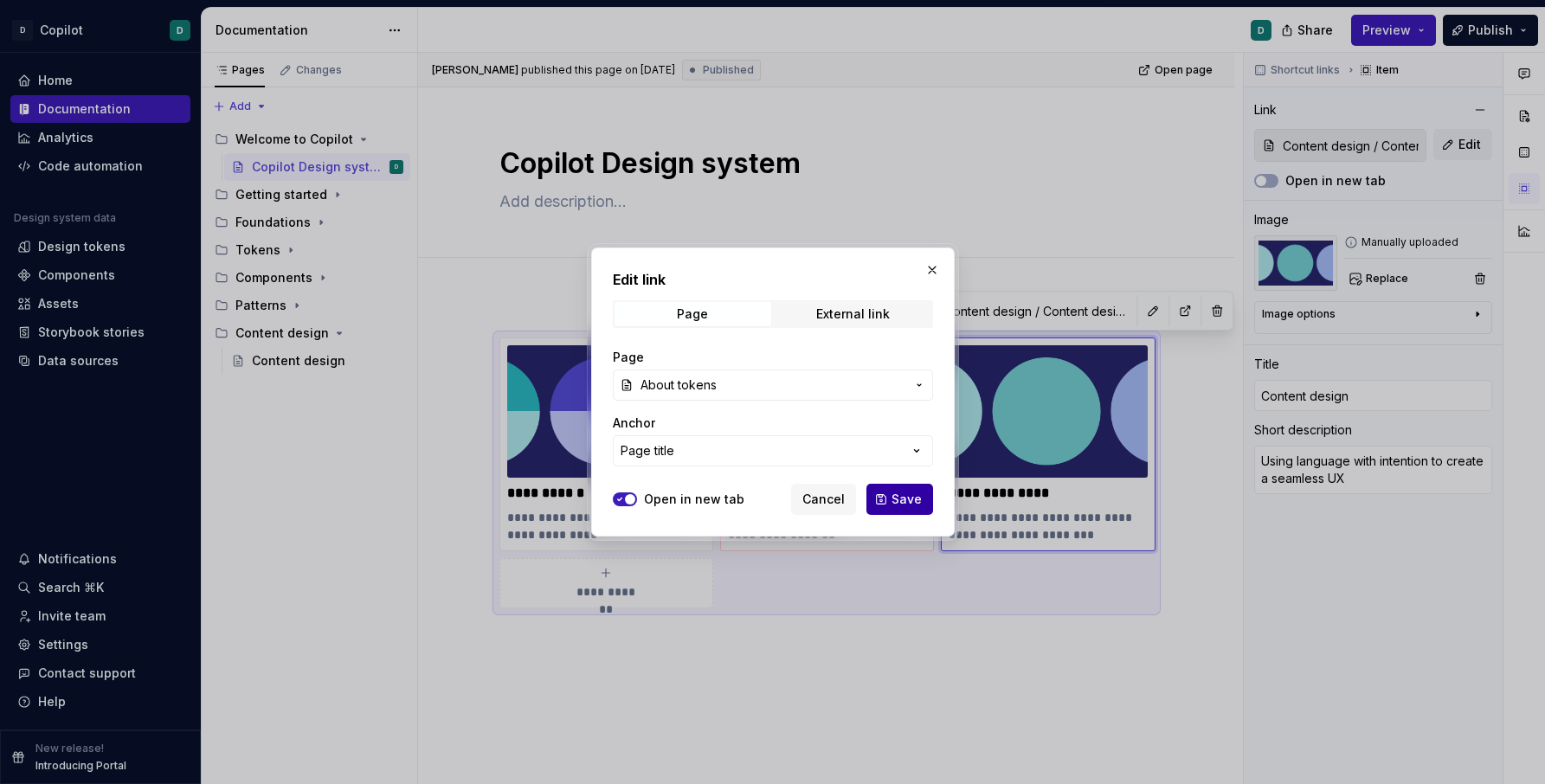
type input "Tokens / About tokens"
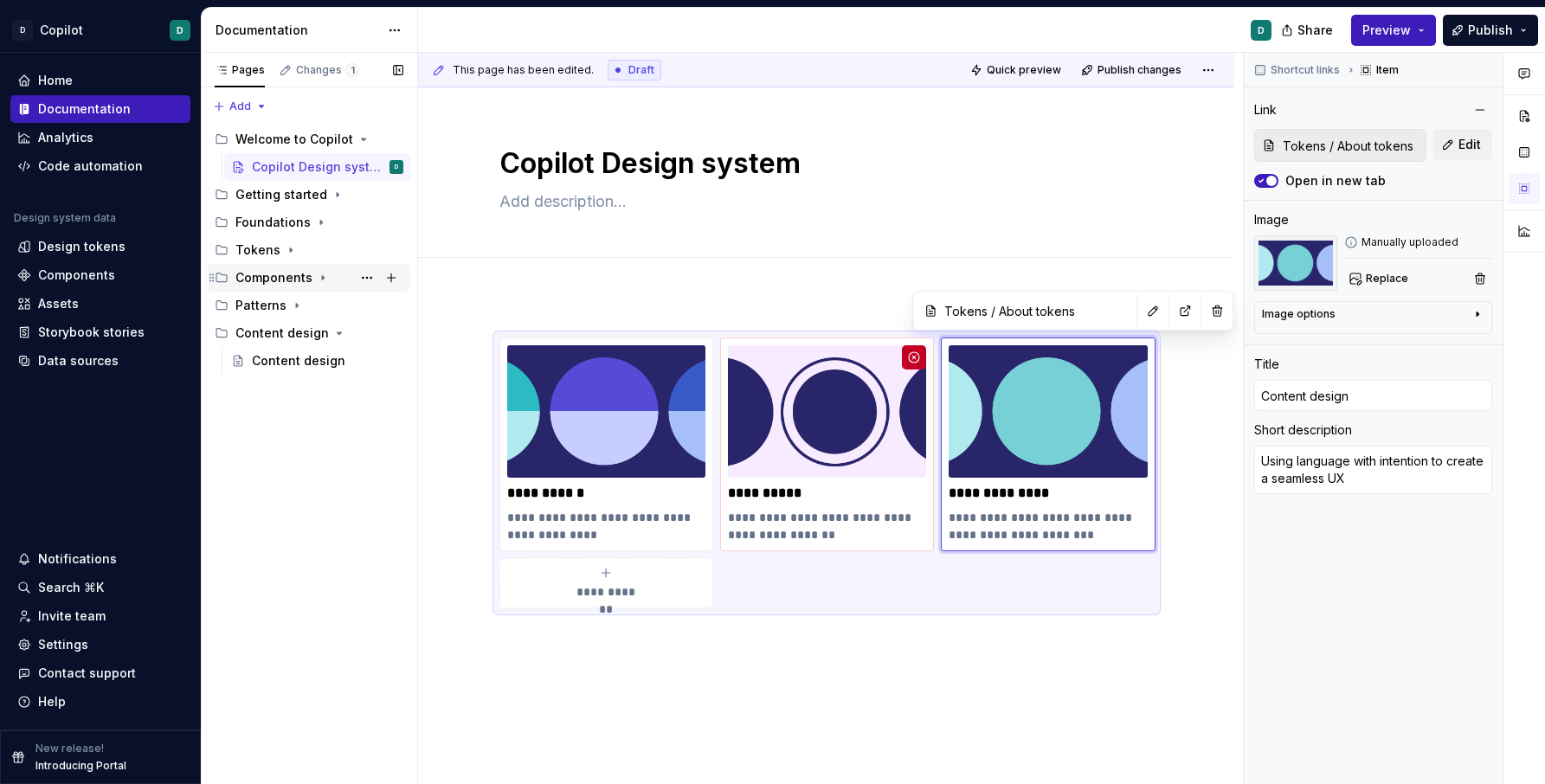
click at [320, 275] on icon "Page tree" at bounding box center [323, 277] width 14 height 14
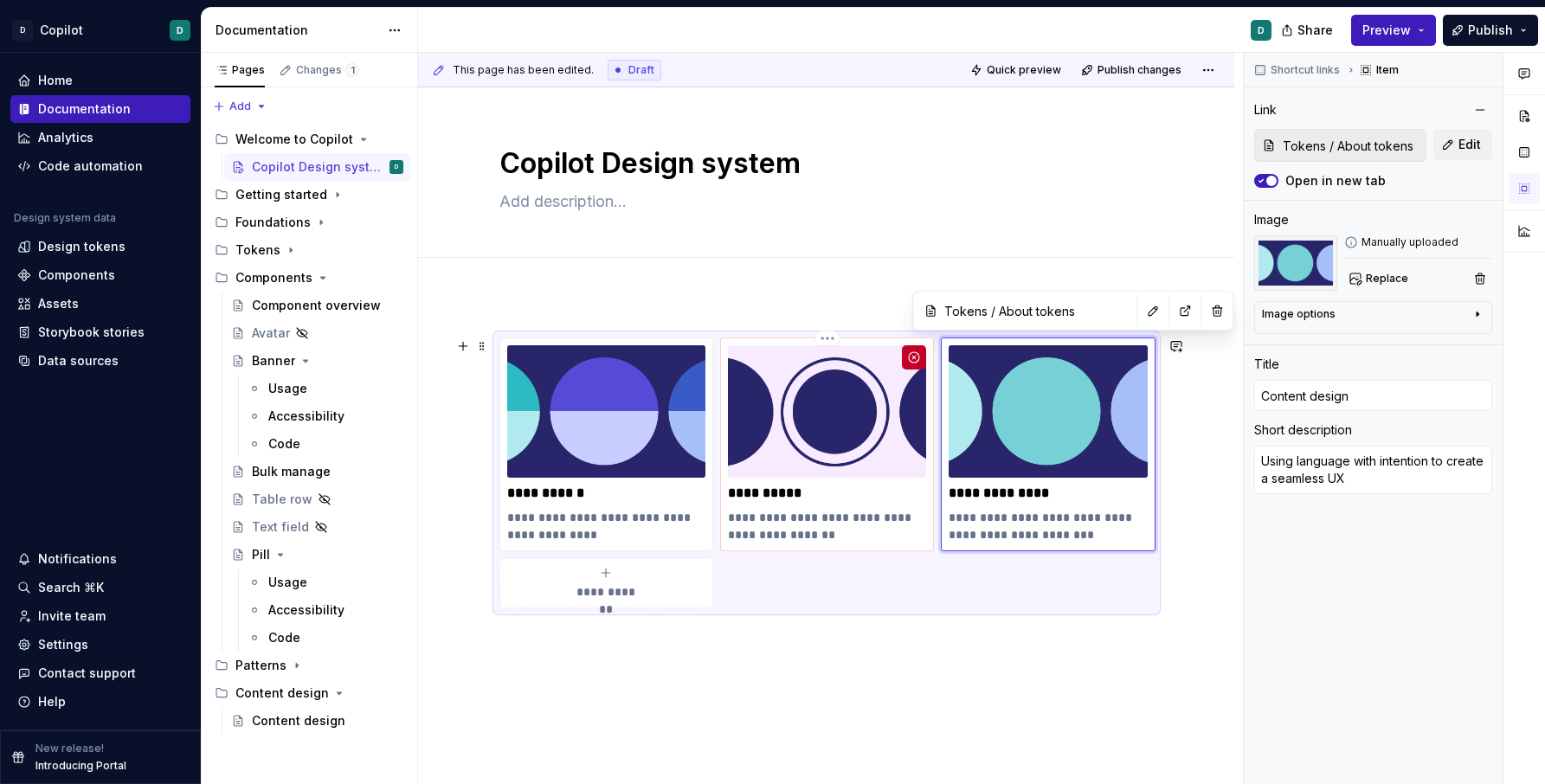
click at [851, 533] on p "**********" at bounding box center [827, 526] width 198 height 34
type textarea "*"
type input "Components"
type textarea "The modular elements that make up our interface"
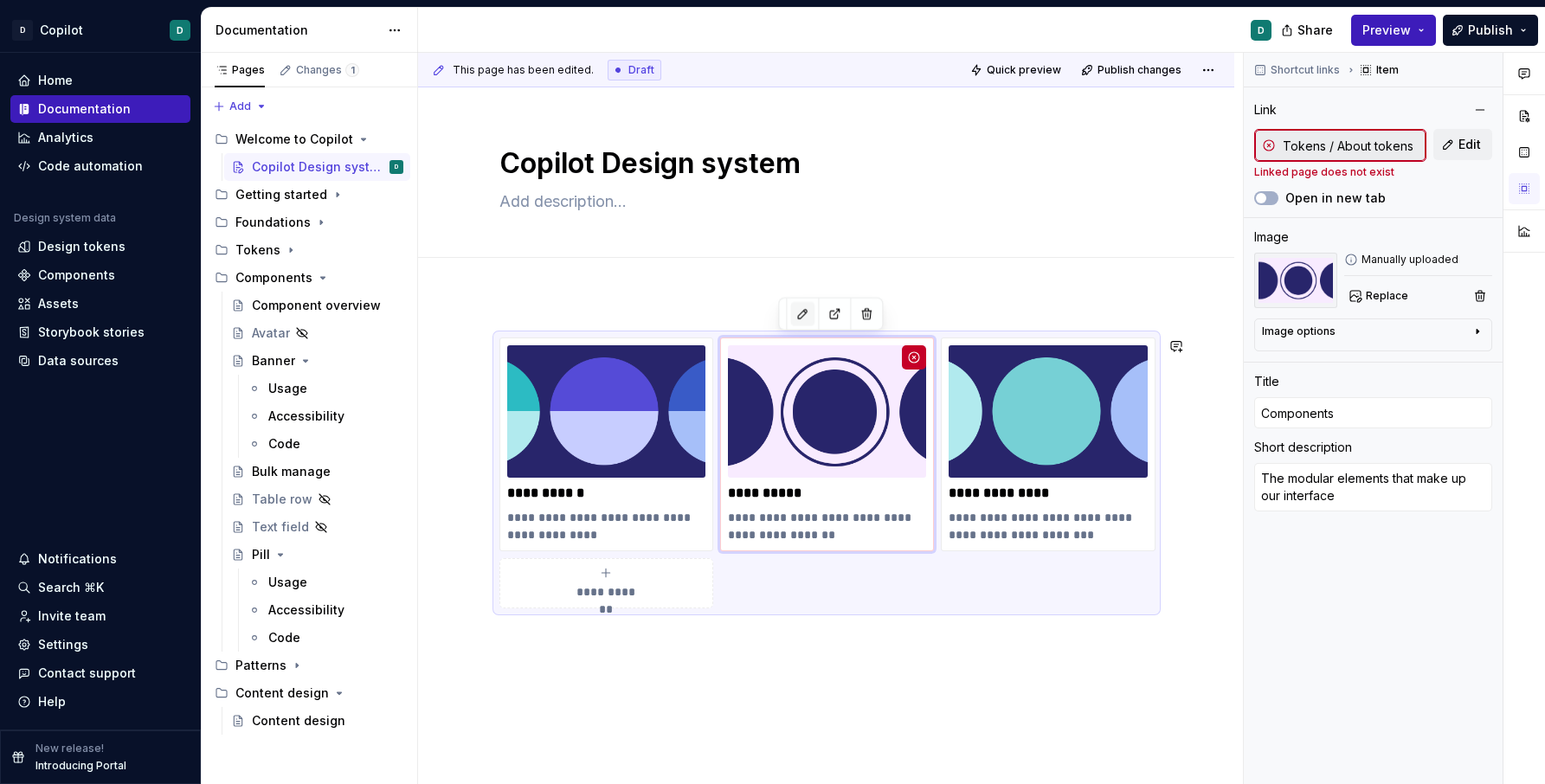
click at [801, 315] on button "button" at bounding box center [802, 313] width 24 height 24
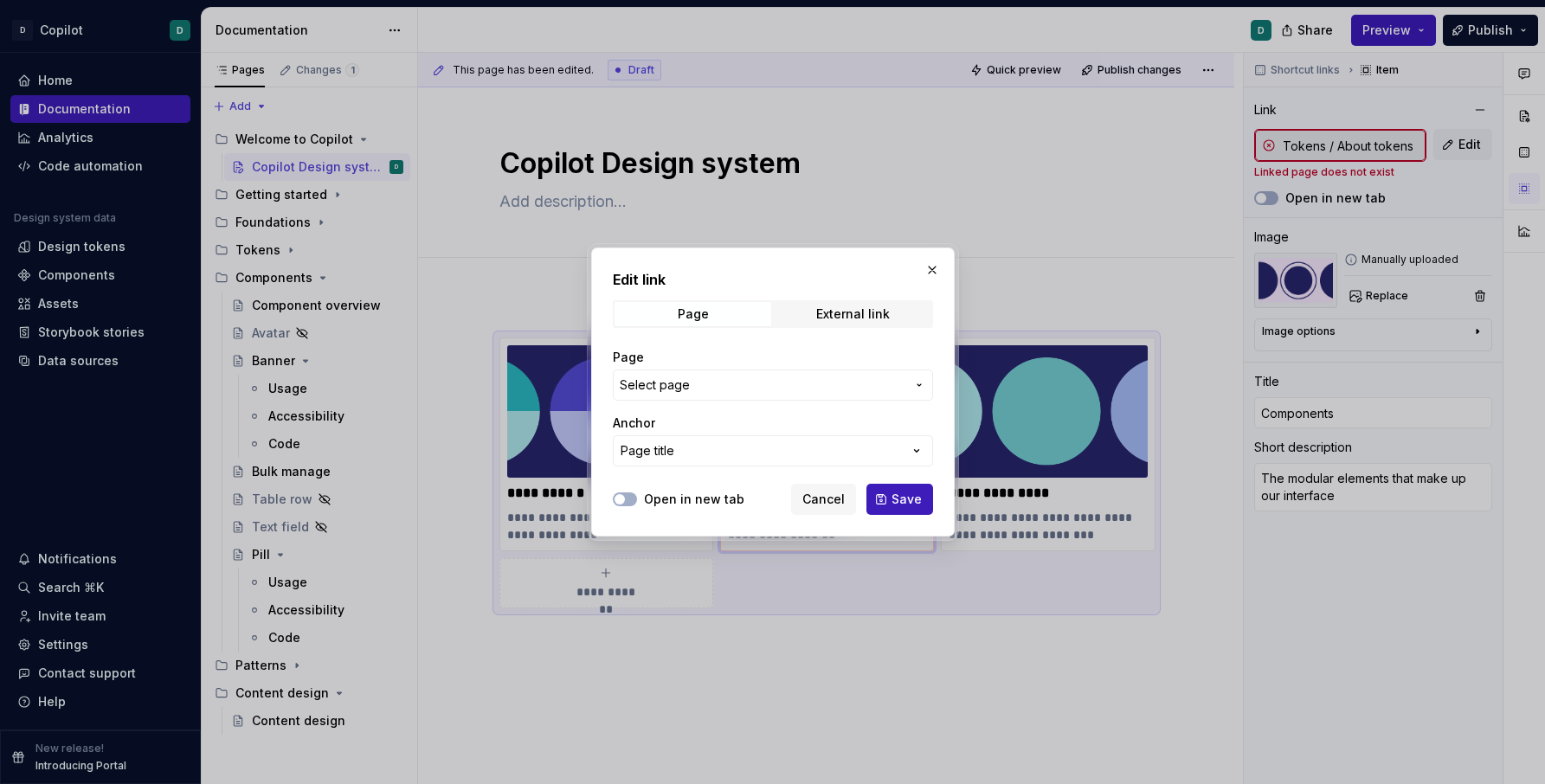
click at [815, 384] on span "Select page" at bounding box center [763, 385] width 286 height 17
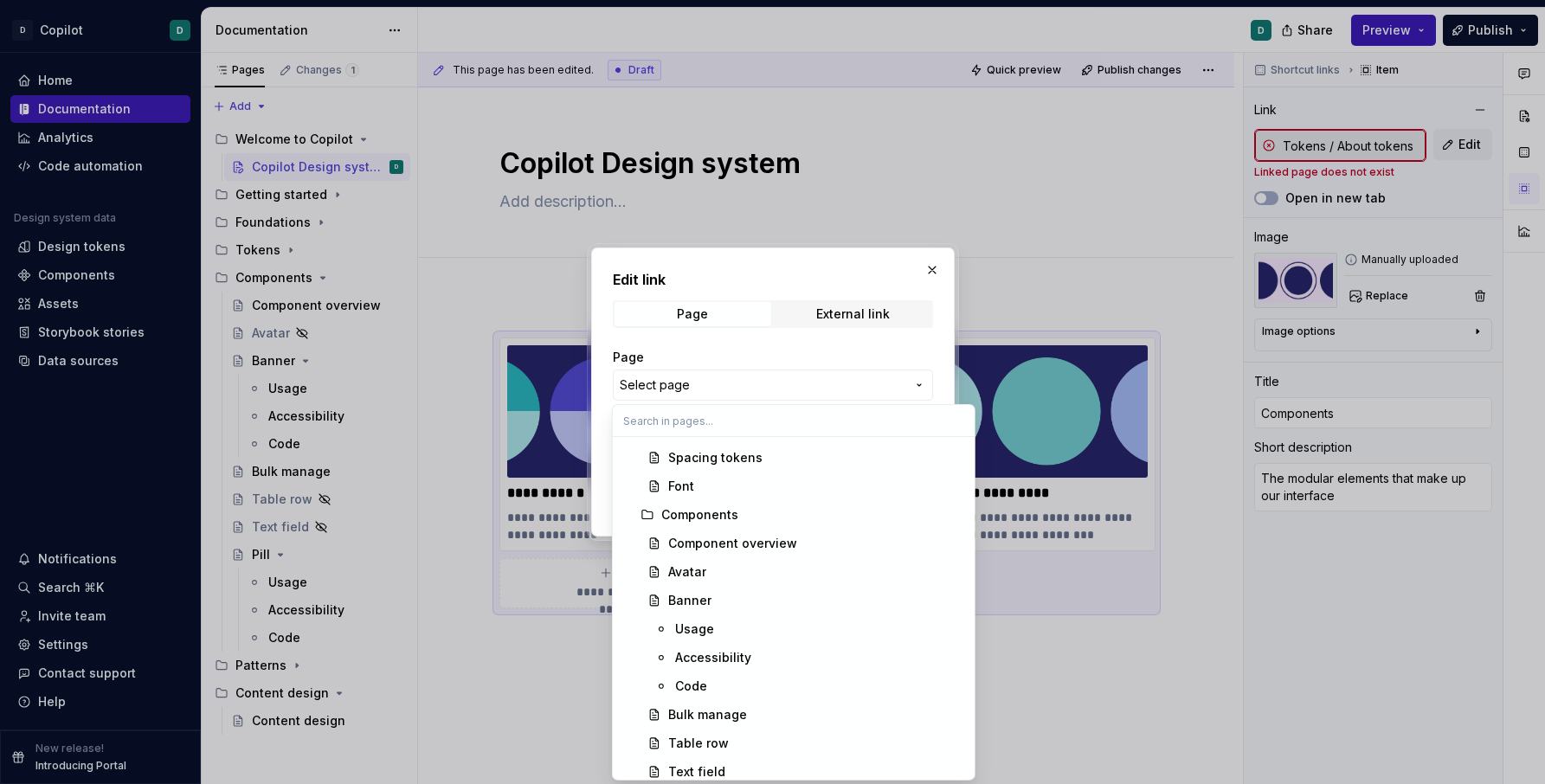
scroll to position [572, 0]
click at [794, 545] on div "Component overview" at bounding box center [817, 538] width 296 height 17
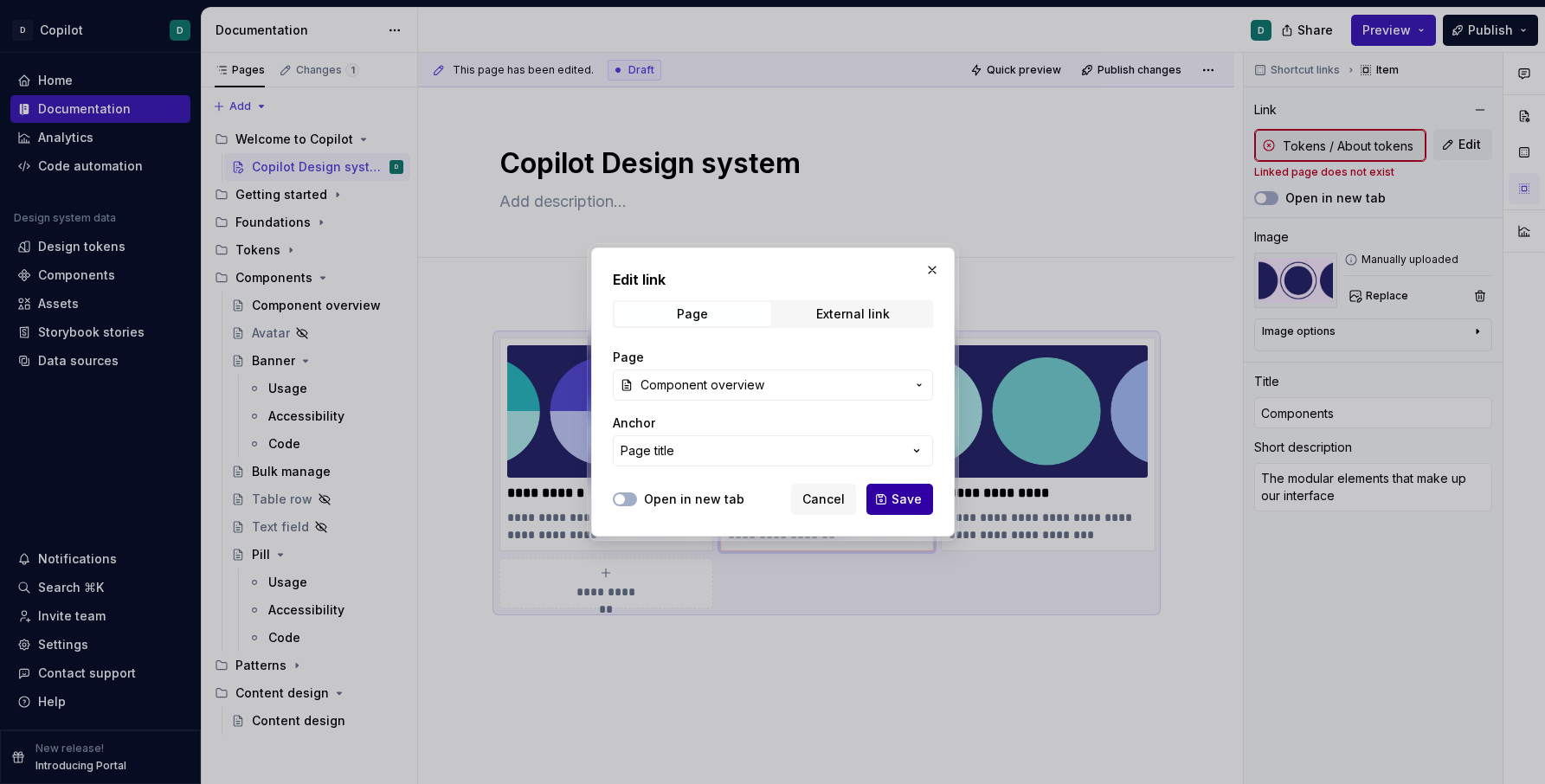
click at [902, 508] on button "Save" at bounding box center [900, 499] width 67 height 31
type textarea "*"
type input "Components / Component overview"
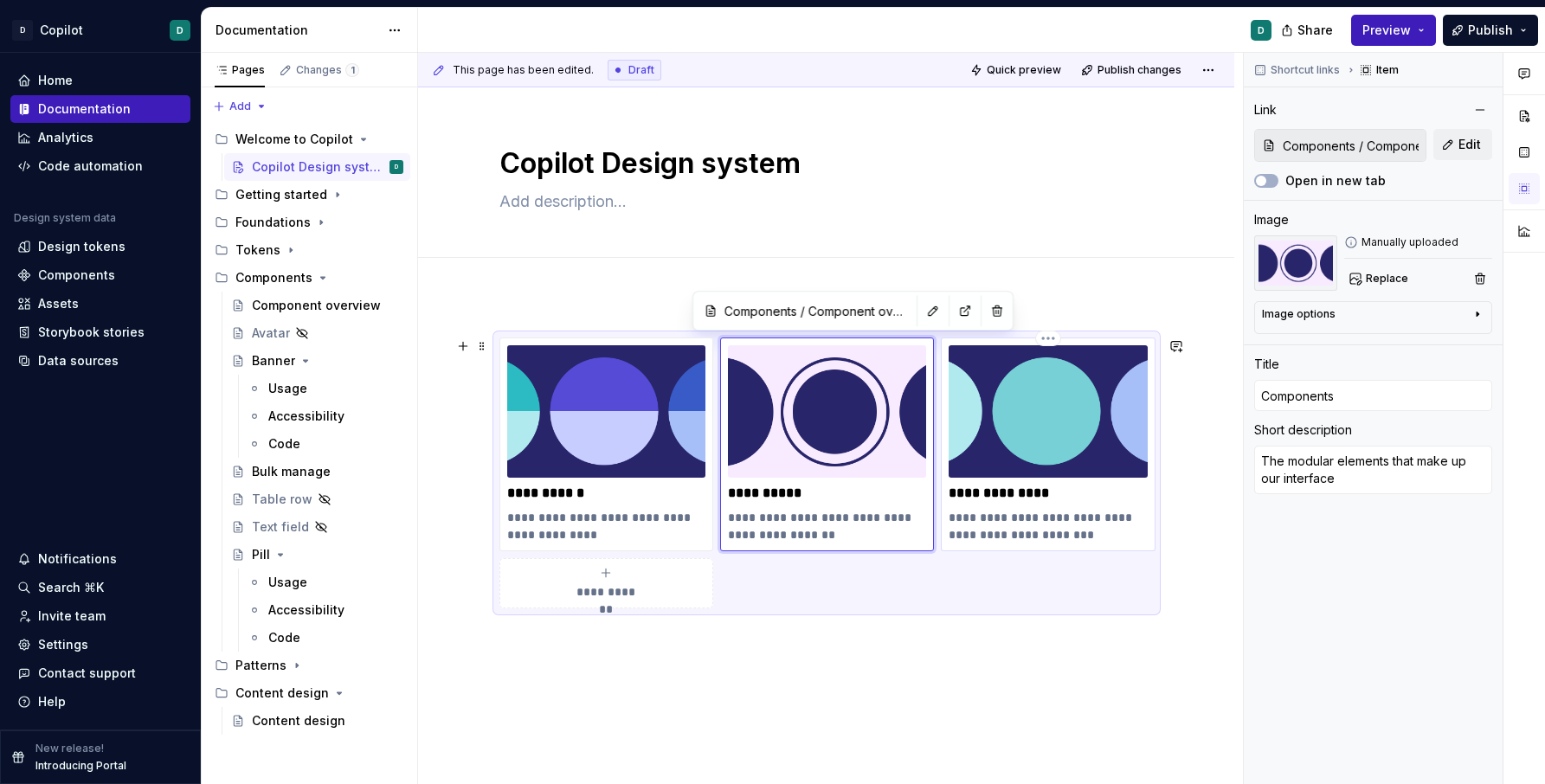
click at [1002, 486] on p "**********" at bounding box center [1047, 493] width 198 height 17
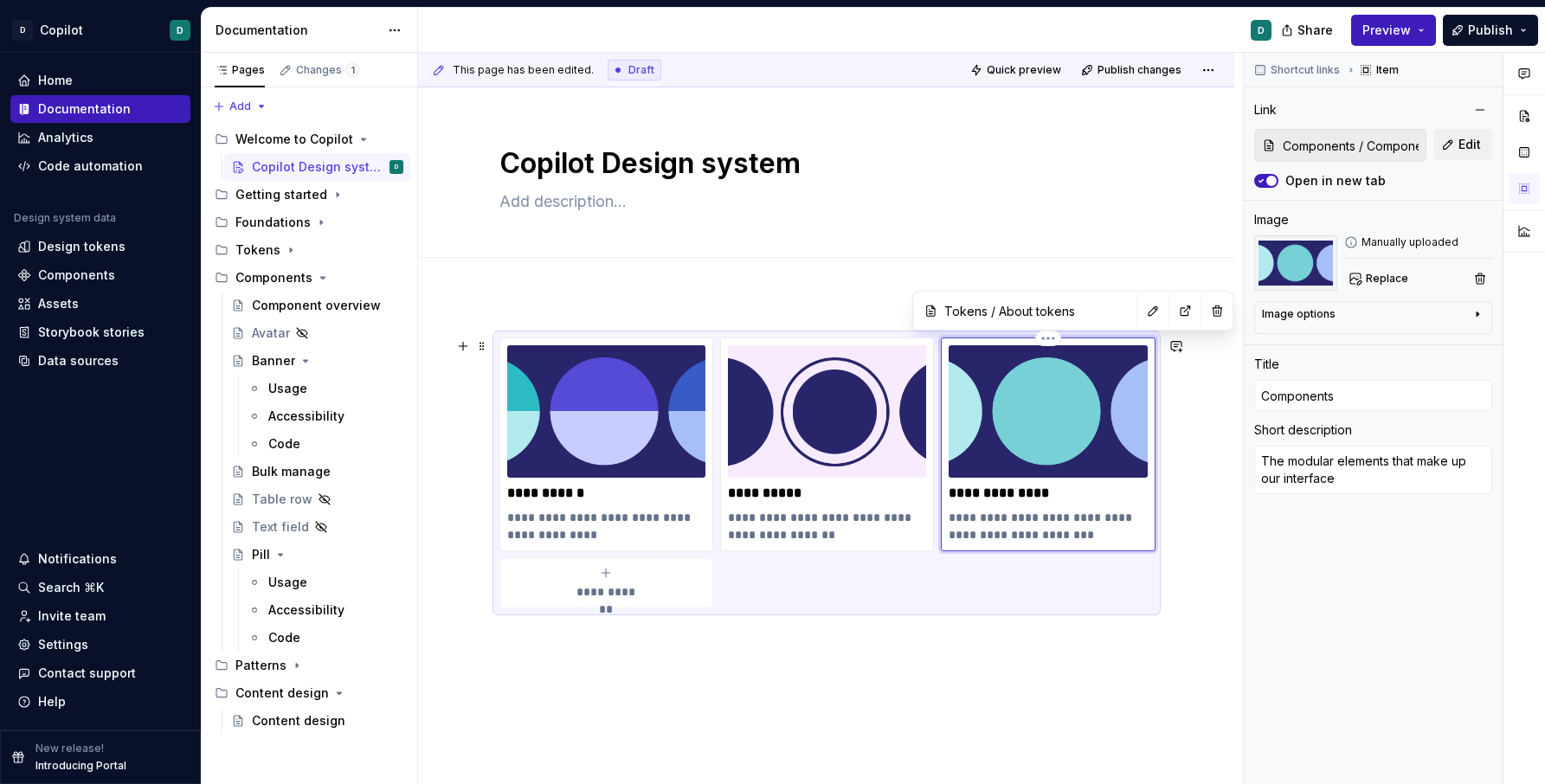
type textarea "*"
type input "Tokens / About tokens"
type input "Content design"
type textarea "Using language with intention to create a seamless UX"
type input "Tokens / About tokens"
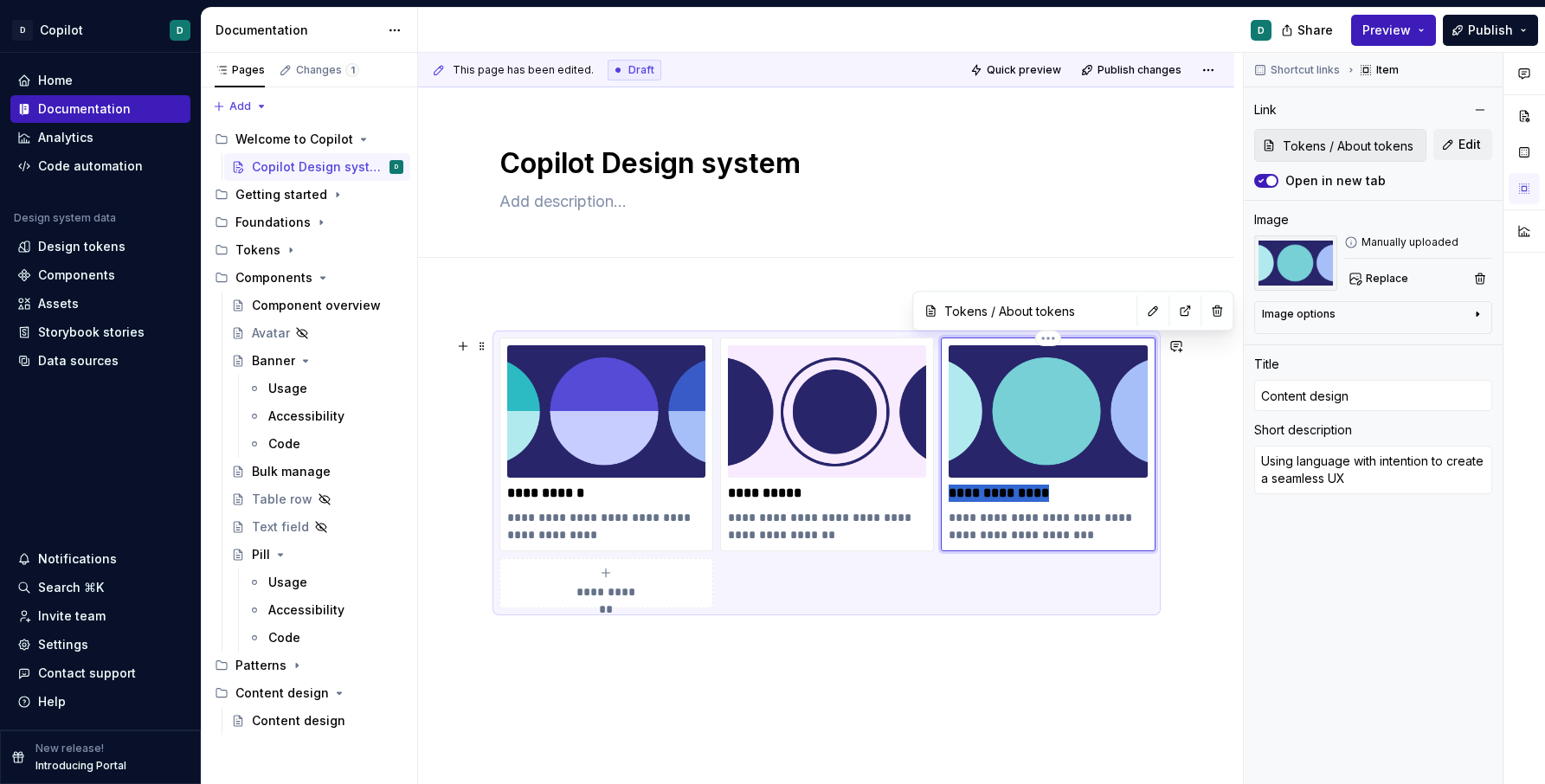
drag, startPoint x: 1056, startPoint y: 492, endPoint x: 955, endPoint y: 494, distance: 101.0
click at [955, 494] on p "**********" at bounding box center [1047, 493] width 198 height 17
type textarea "*"
type input "T"
type textarea "*"
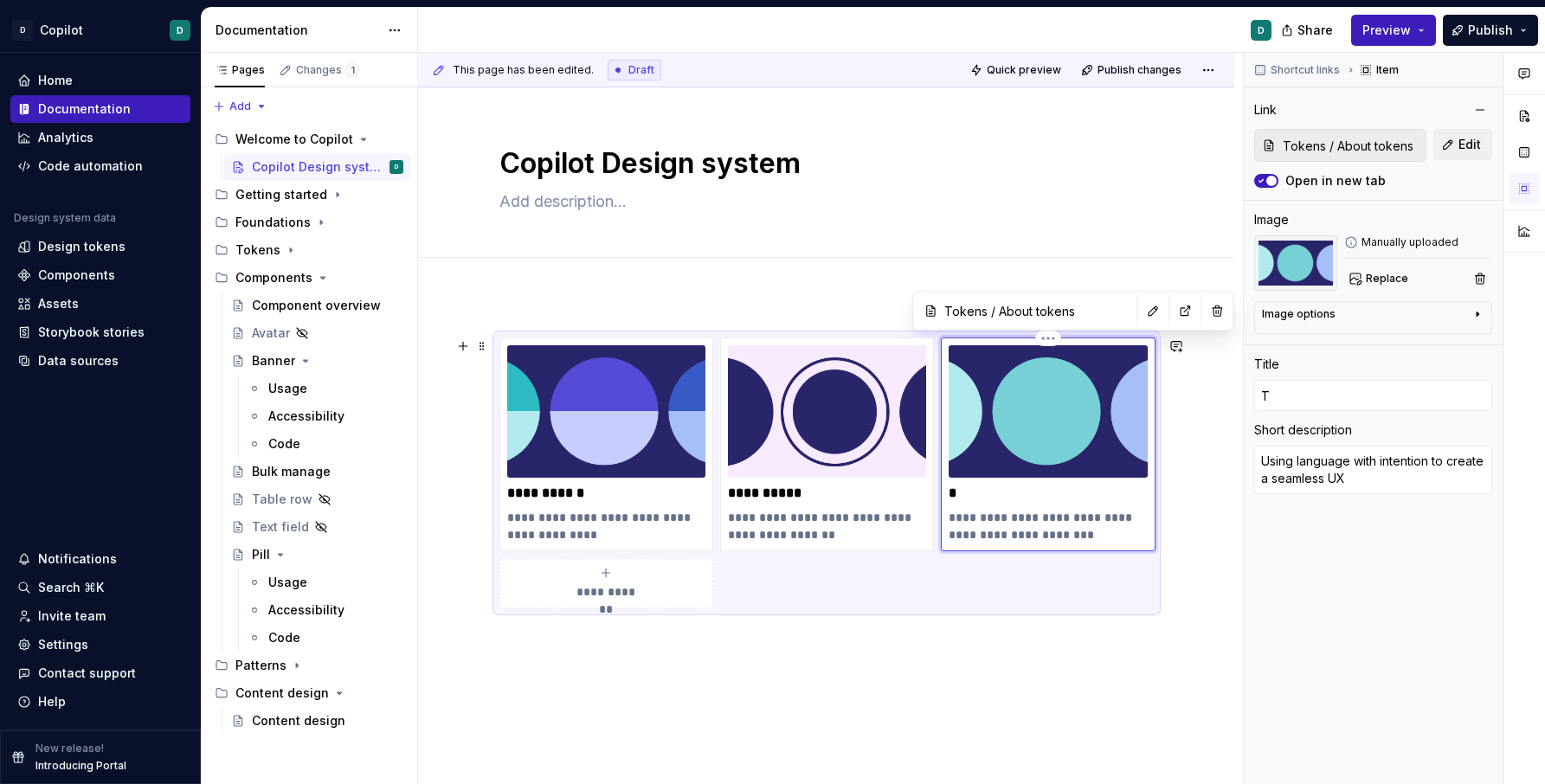
type input "To"
type textarea "*"
type input "Tok"
type textarea "*"
type input "Toke"
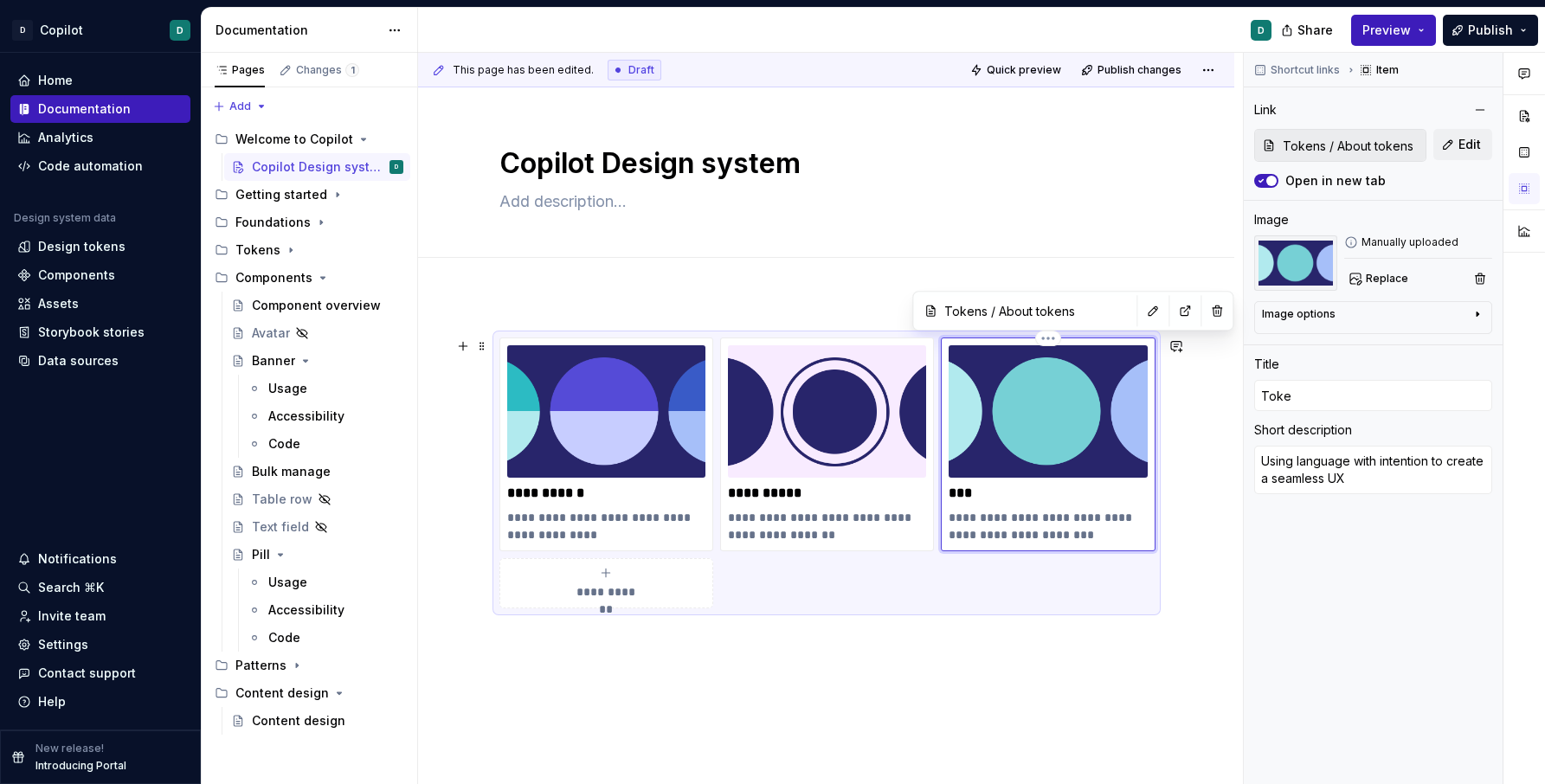
type textarea "*"
type input "Token"
type textarea "*"
type input "Tokens"
click at [1050, 536] on p "**********" at bounding box center [1047, 526] width 198 height 34
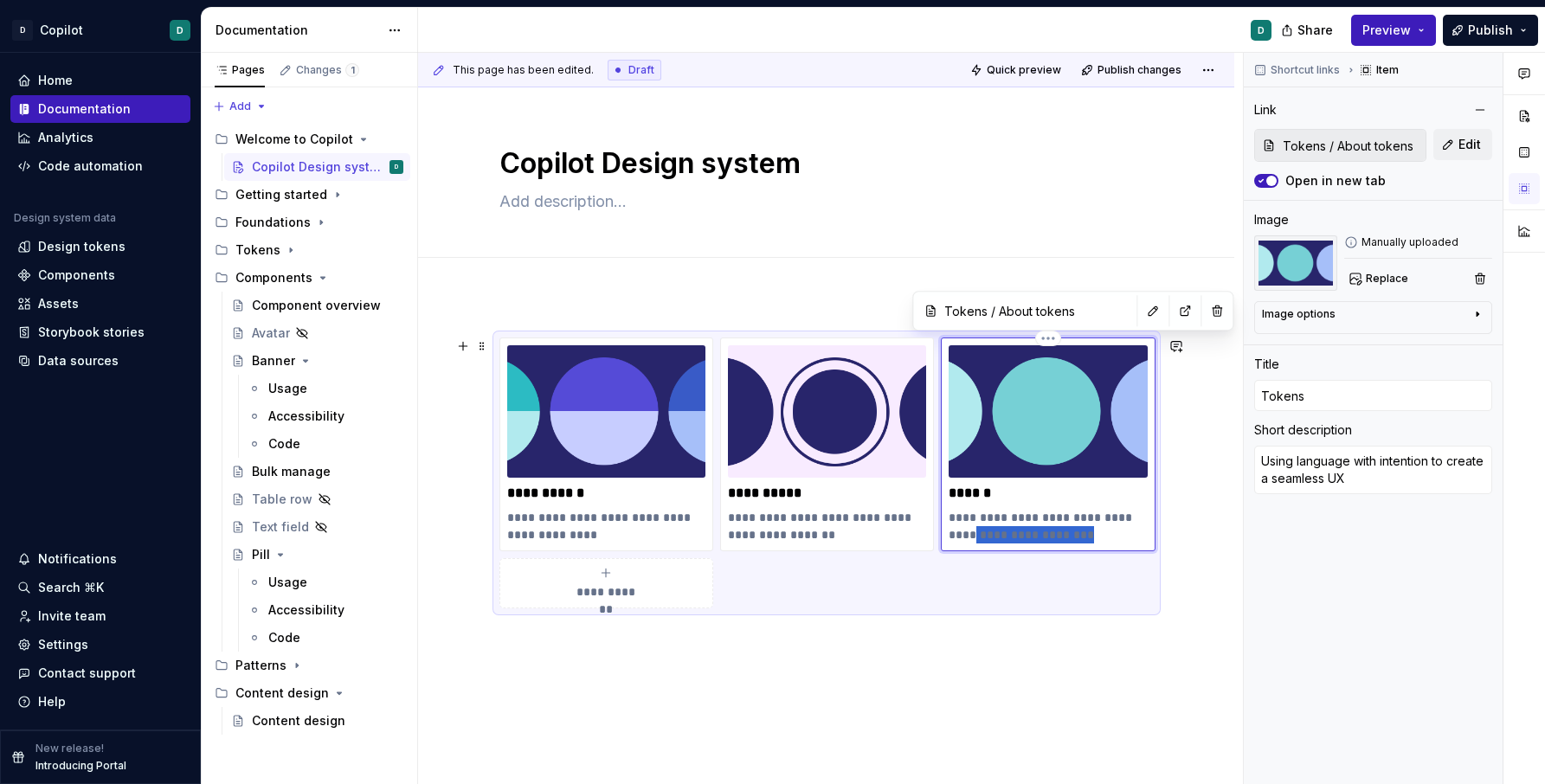
drag, startPoint x: 1085, startPoint y: 537, endPoint x: 959, endPoint y: 527, distance: 126.4
click at [959, 527] on p "**********" at bounding box center [1047, 526] width 198 height 34
click at [1038, 527] on p "**********" at bounding box center [1047, 526] width 198 height 34
drag, startPoint x: 1079, startPoint y: 536, endPoint x: 955, endPoint y: 518, distance: 125.3
click at [955, 518] on p "**********" at bounding box center [1047, 526] width 198 height 34
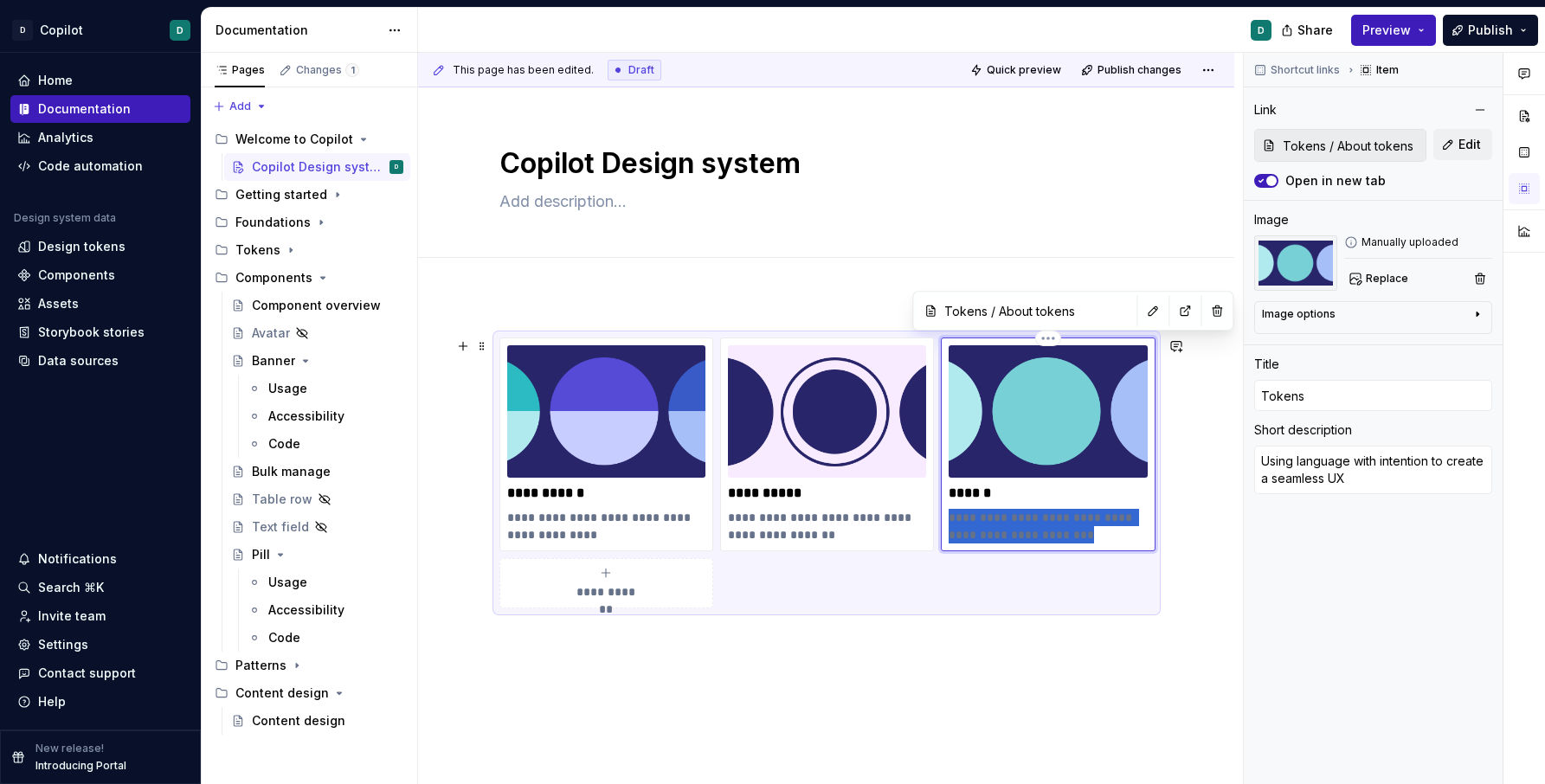
type textarea "*"
type textarea "design decisions represented as small data pieces"
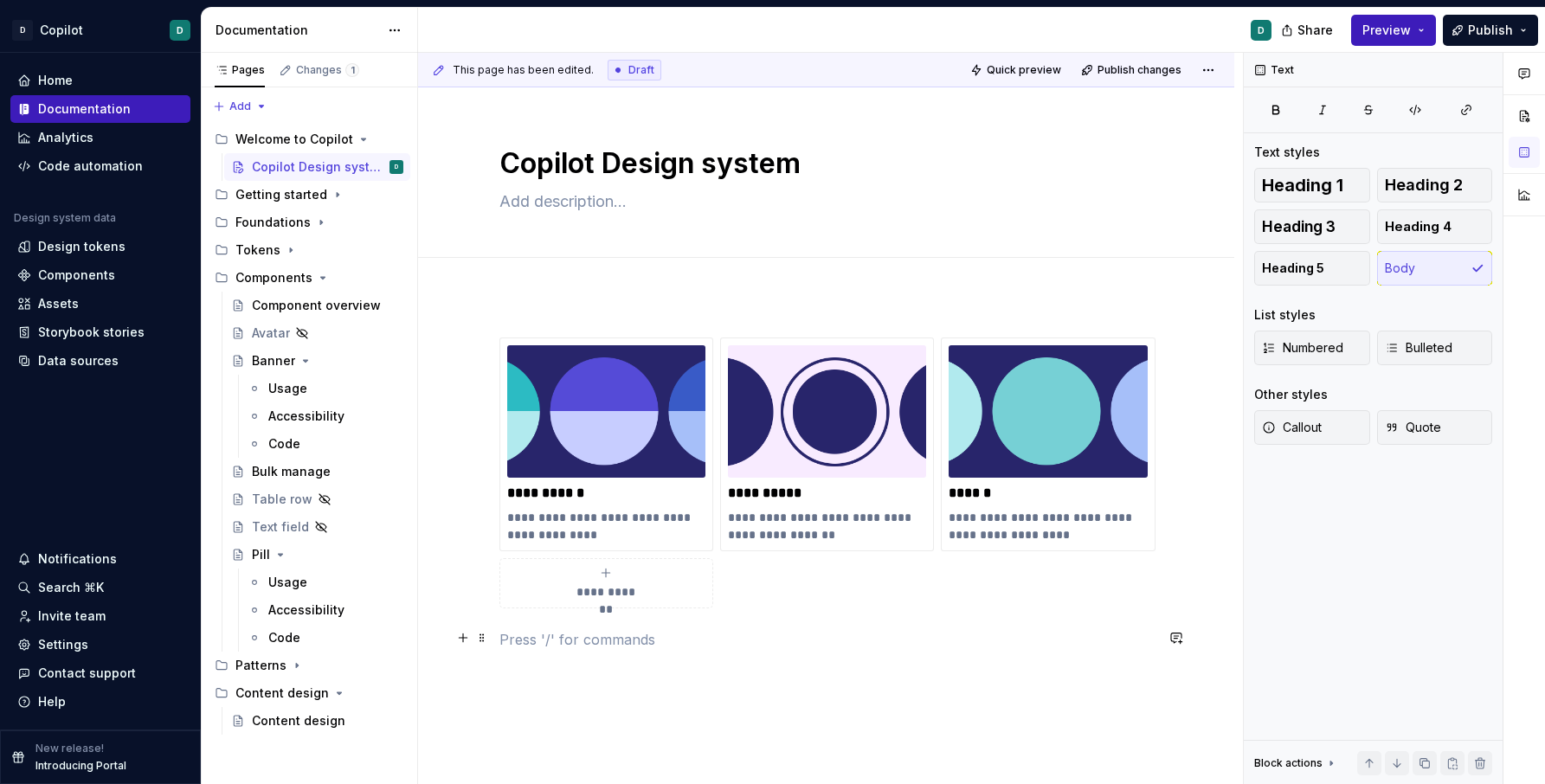
click at [986, 630] on p at bounding box center [827, 639] width 654 height 21
click at [965, 517] on p "**********" at bounding box center [1047, 526] width 198 height 34
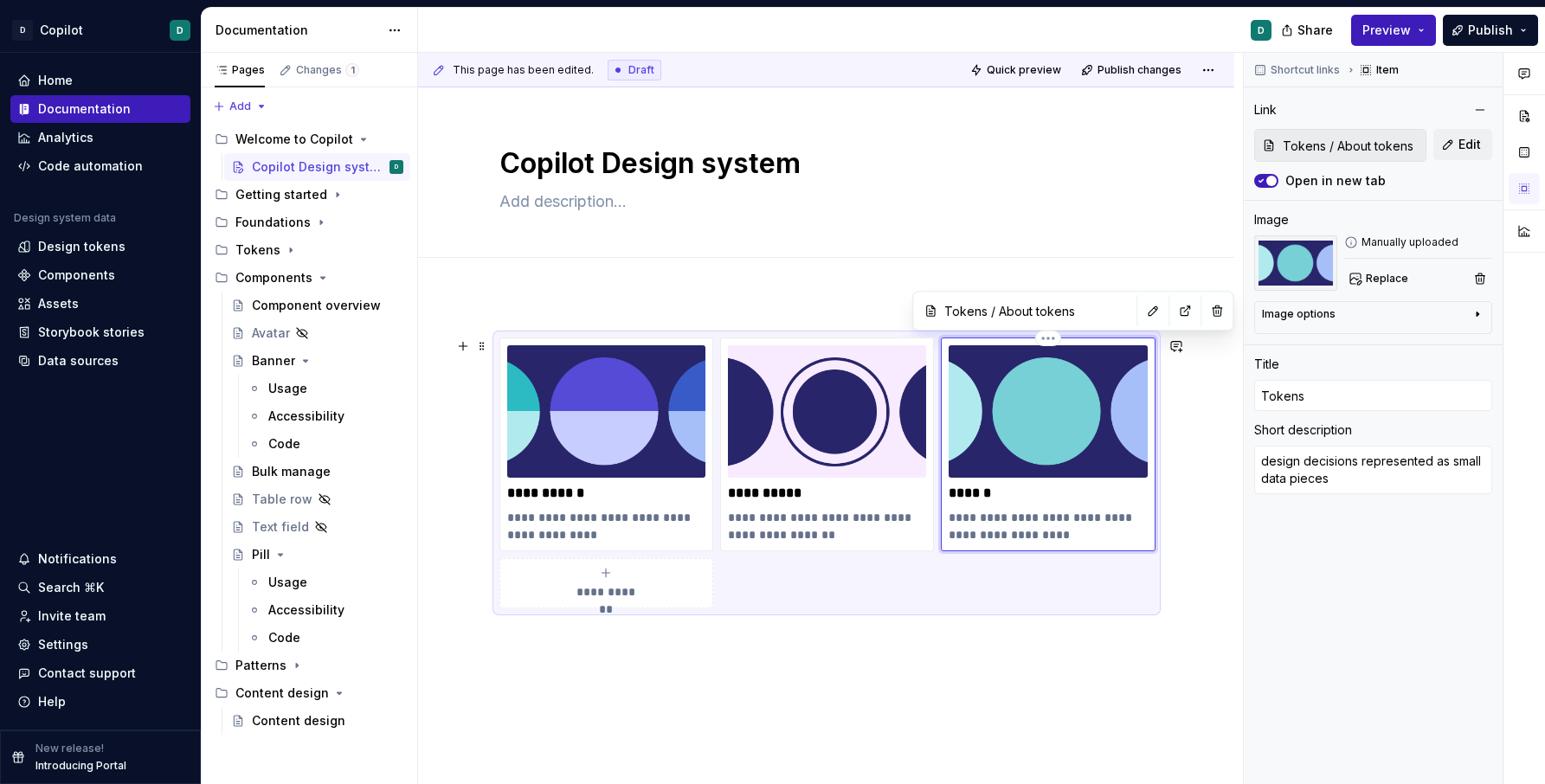
click at [958, 522] on p "**********" at bounding box center [1047, 526] width 198 height 34
type textarea "*"
type textarea "esign decisions represented as small data pieces"
type textarea "*"
type textarea "Design decisions represented as small data pieces"
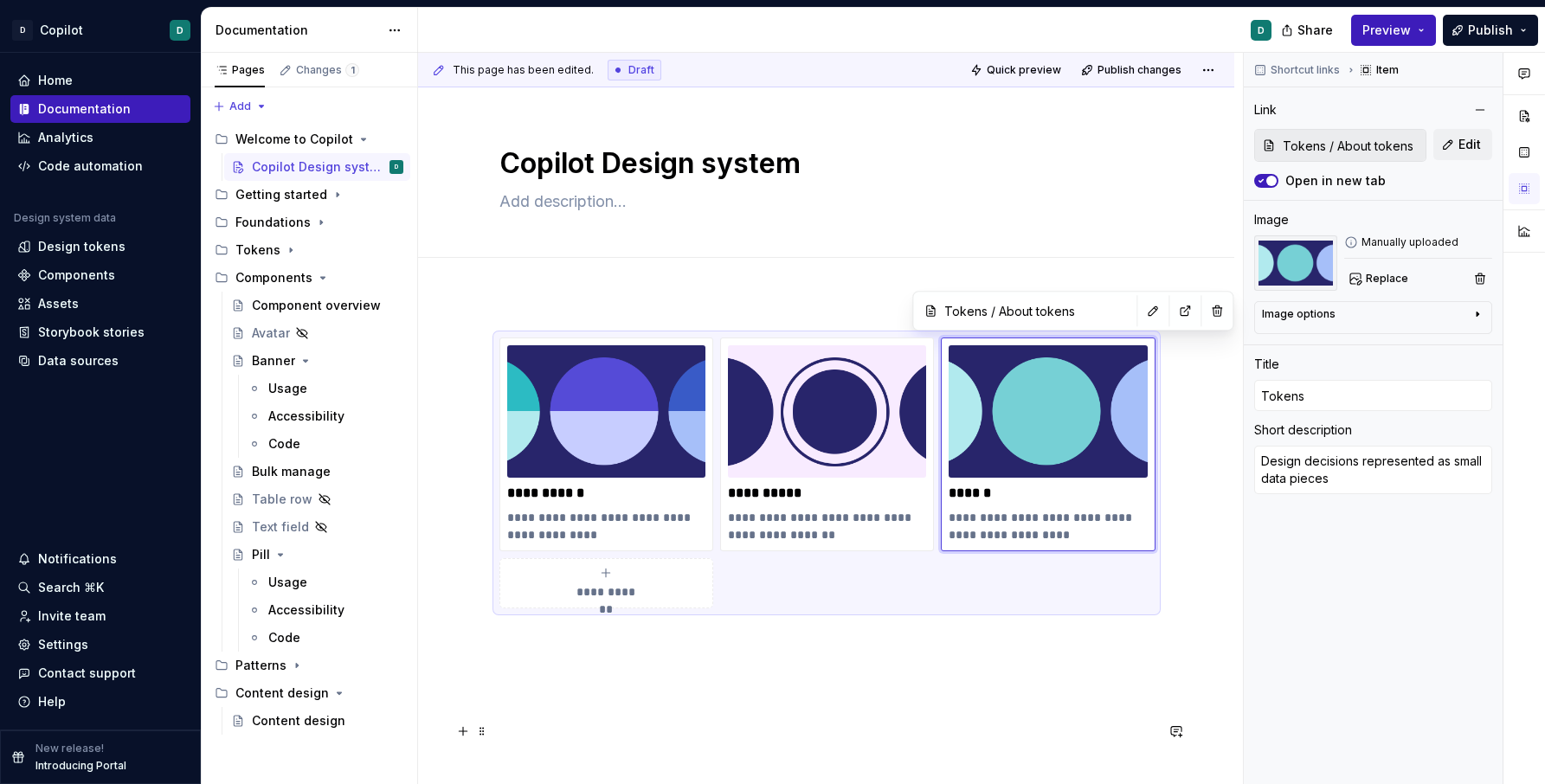
click at [1033, 728] on p at bounding box center [827, 733] width 654 height 21
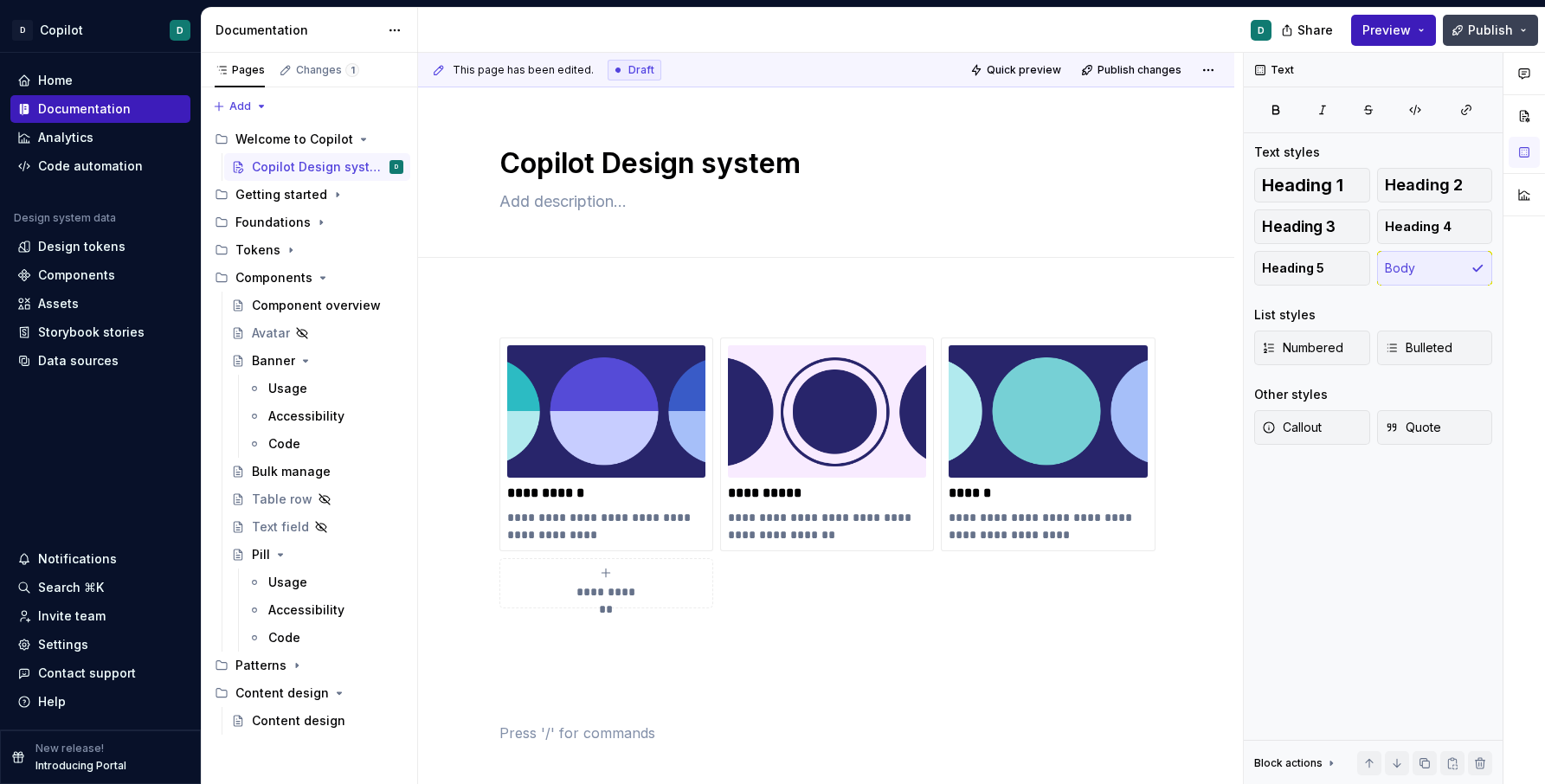
click at [1314, 35] on span "Publish" at bounding box center [1491, 30] width 45 height 17
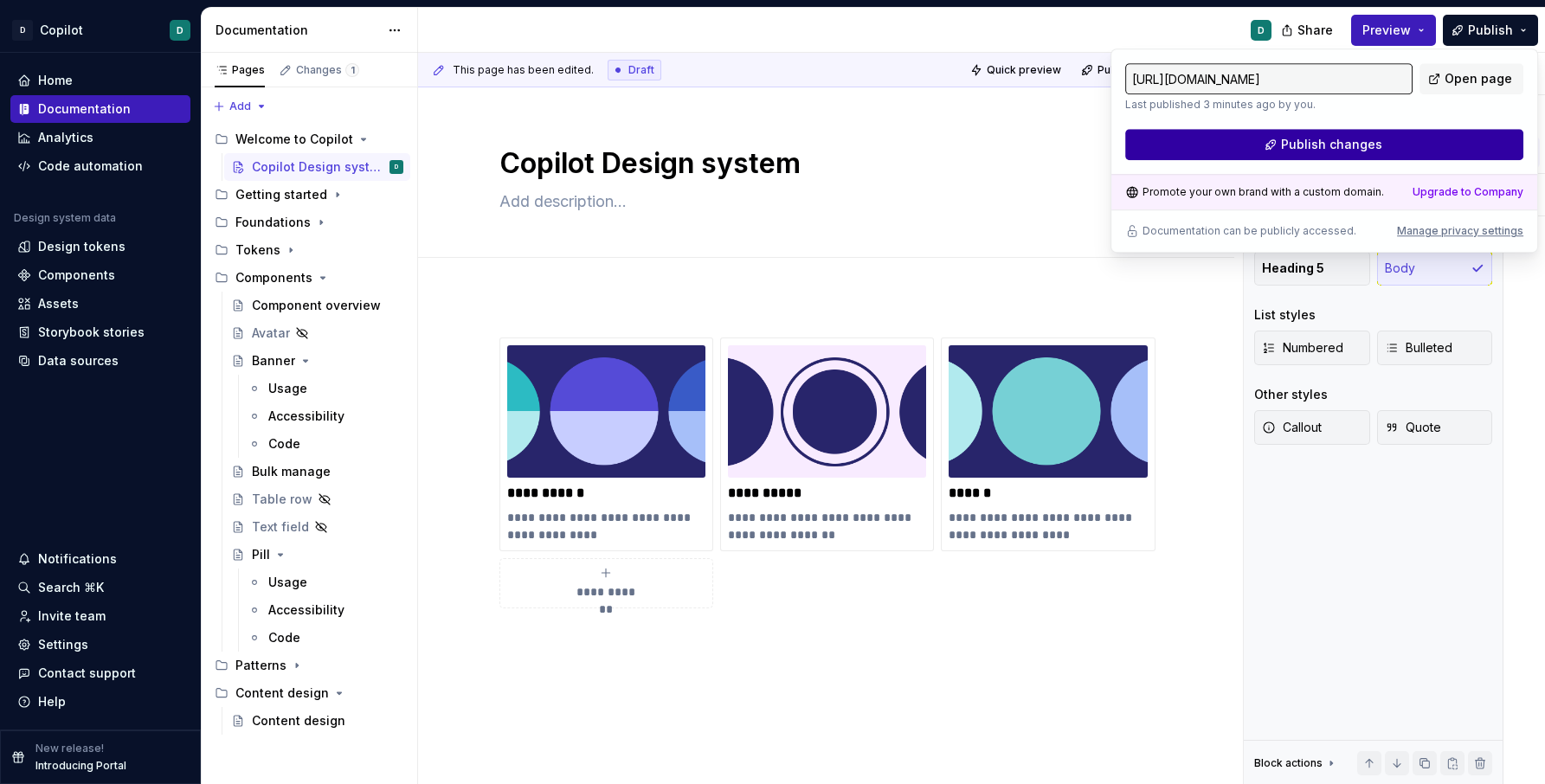
click at [1314, 149] on button "Publish changes" at bounding box center [1325, 145] width 398 height 31
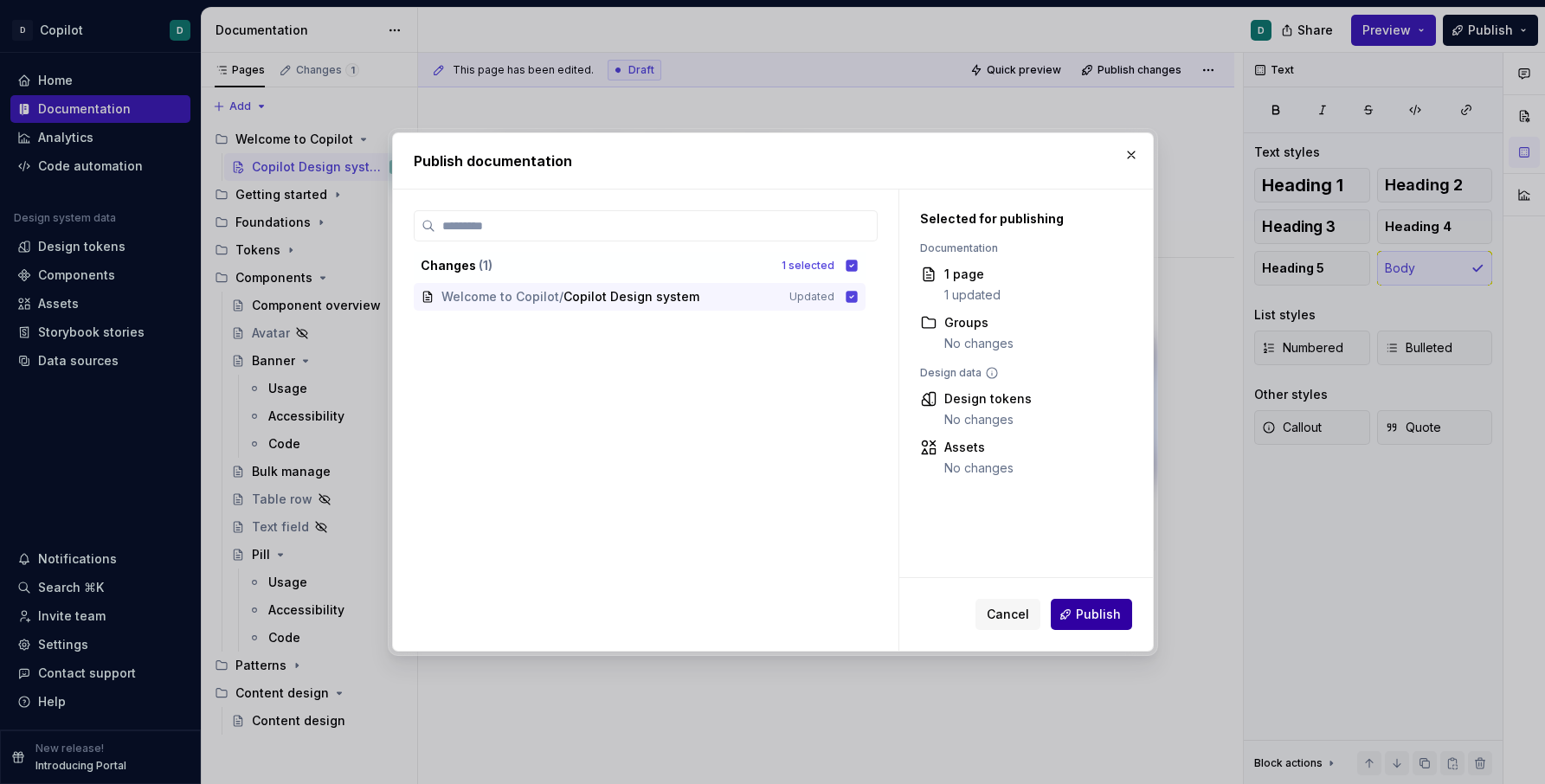
click at [1097, 623] on button "Publish" at bounding box center [1091, 614] width 81 height 31
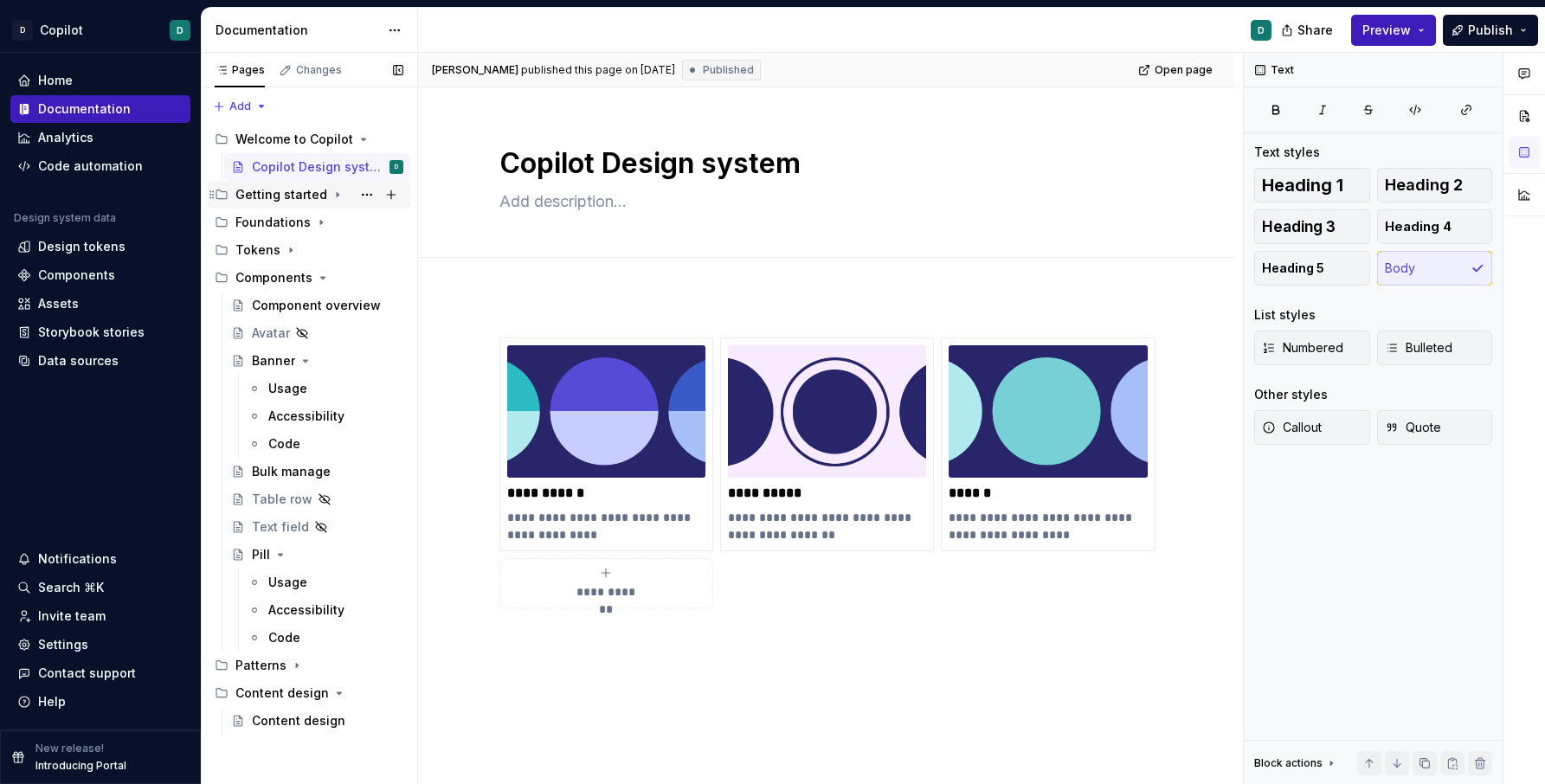
click at [321, 196] on div "Getting started" at bounding box center [282, 194] width 92 height 17
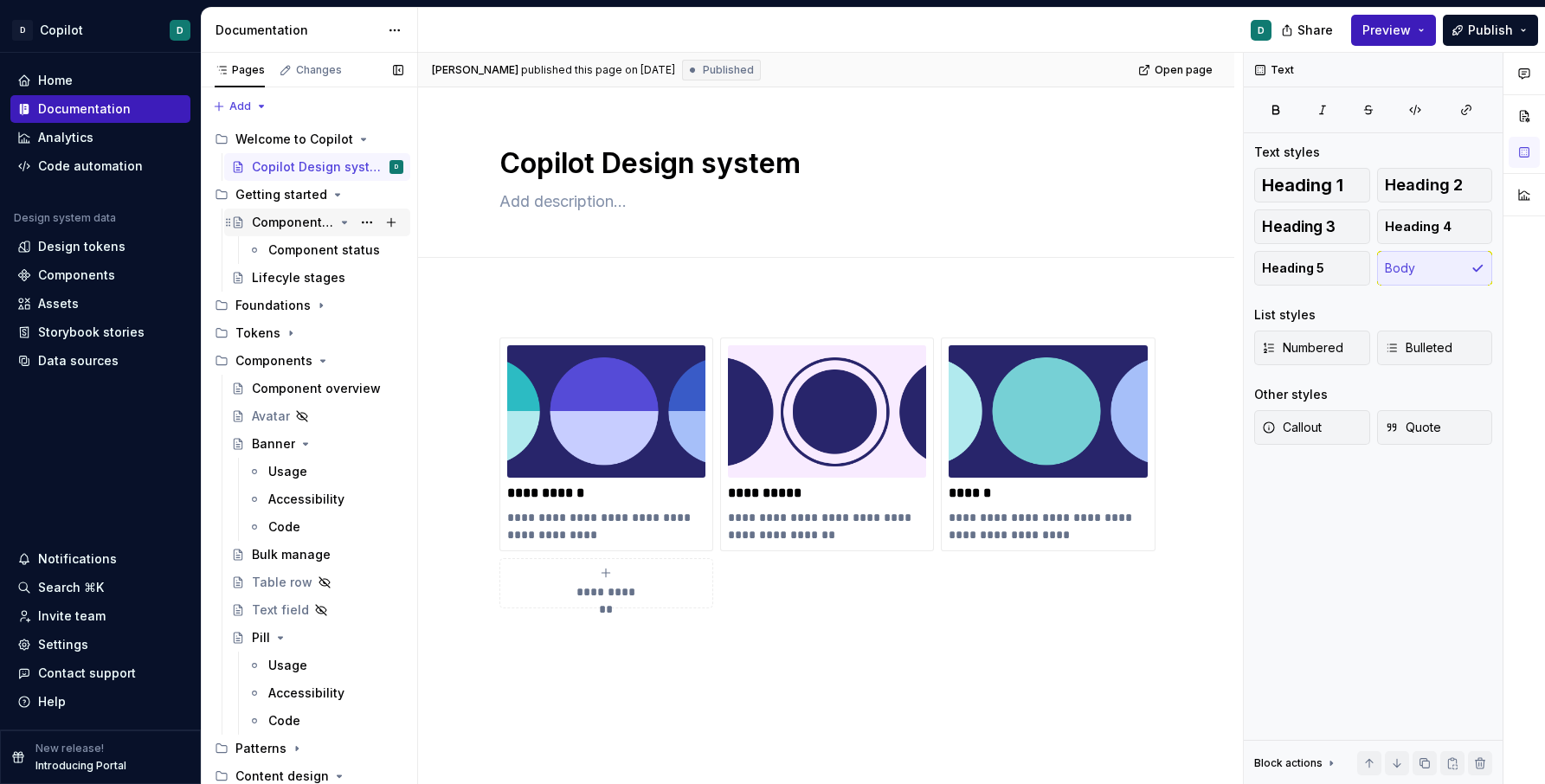
click at [295, 215] on div "Component and token lifecycle" at bounding box center [293, 222] width 82 height 17
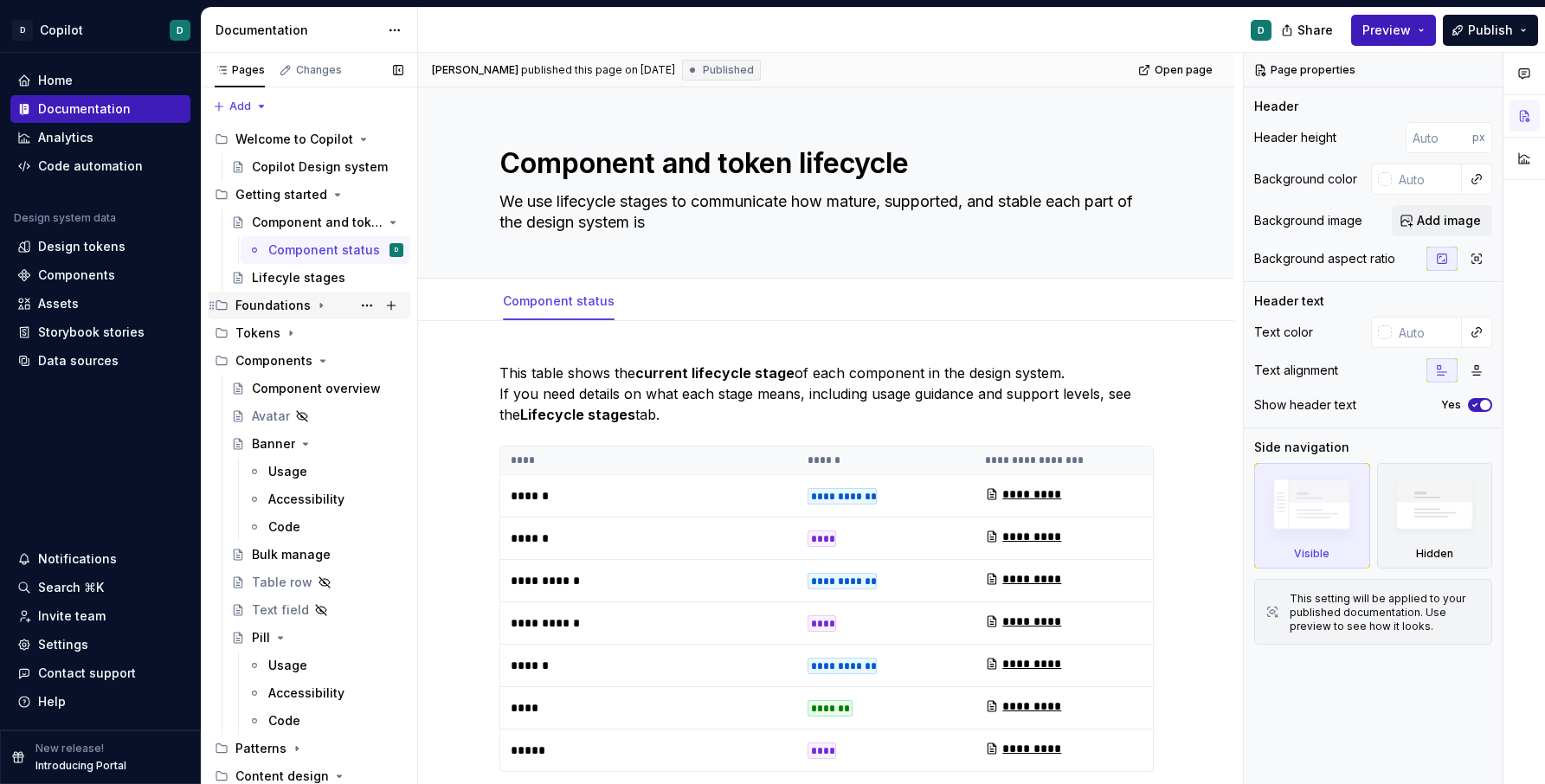
click at [314, 307] on icon "Page tree" at bounding box center [321, 305] width 14 height 14
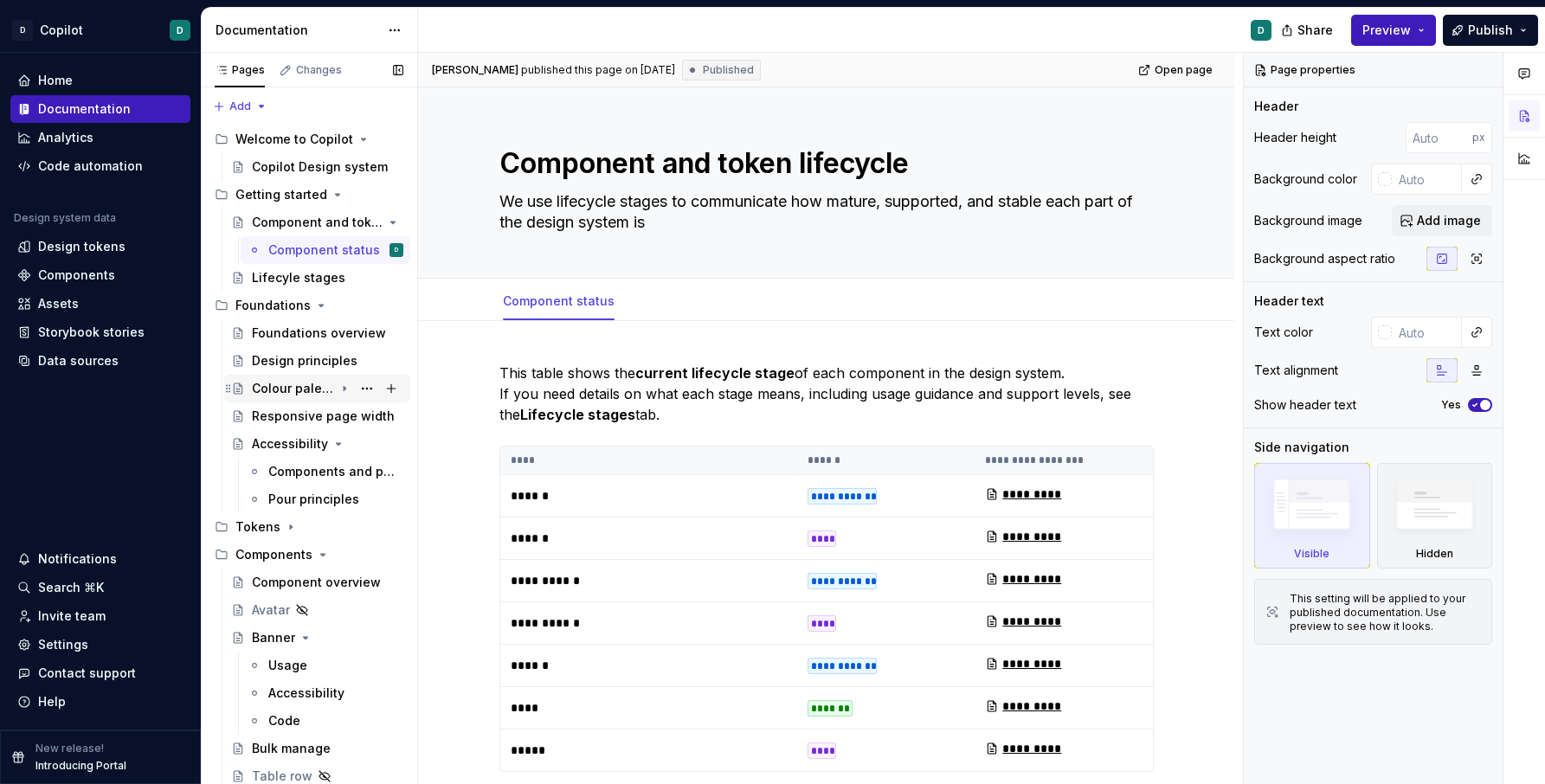
click at [300, 391] on div "Colour palette" at bounding box center [293, 388] width 82 height 17
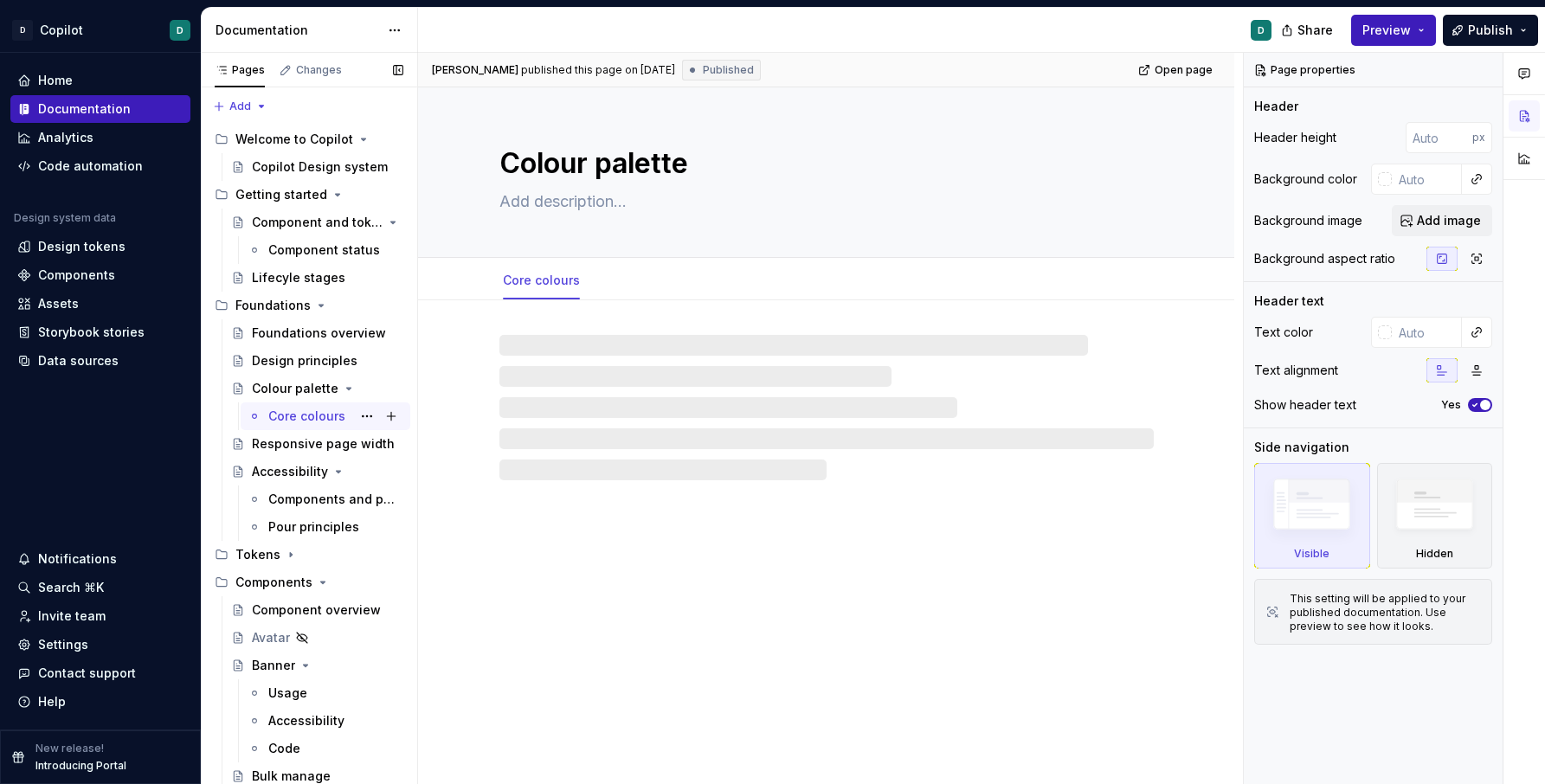
click at [304, 407] on div "Core colours" at bounding box center [306, 415] width 77 height 17
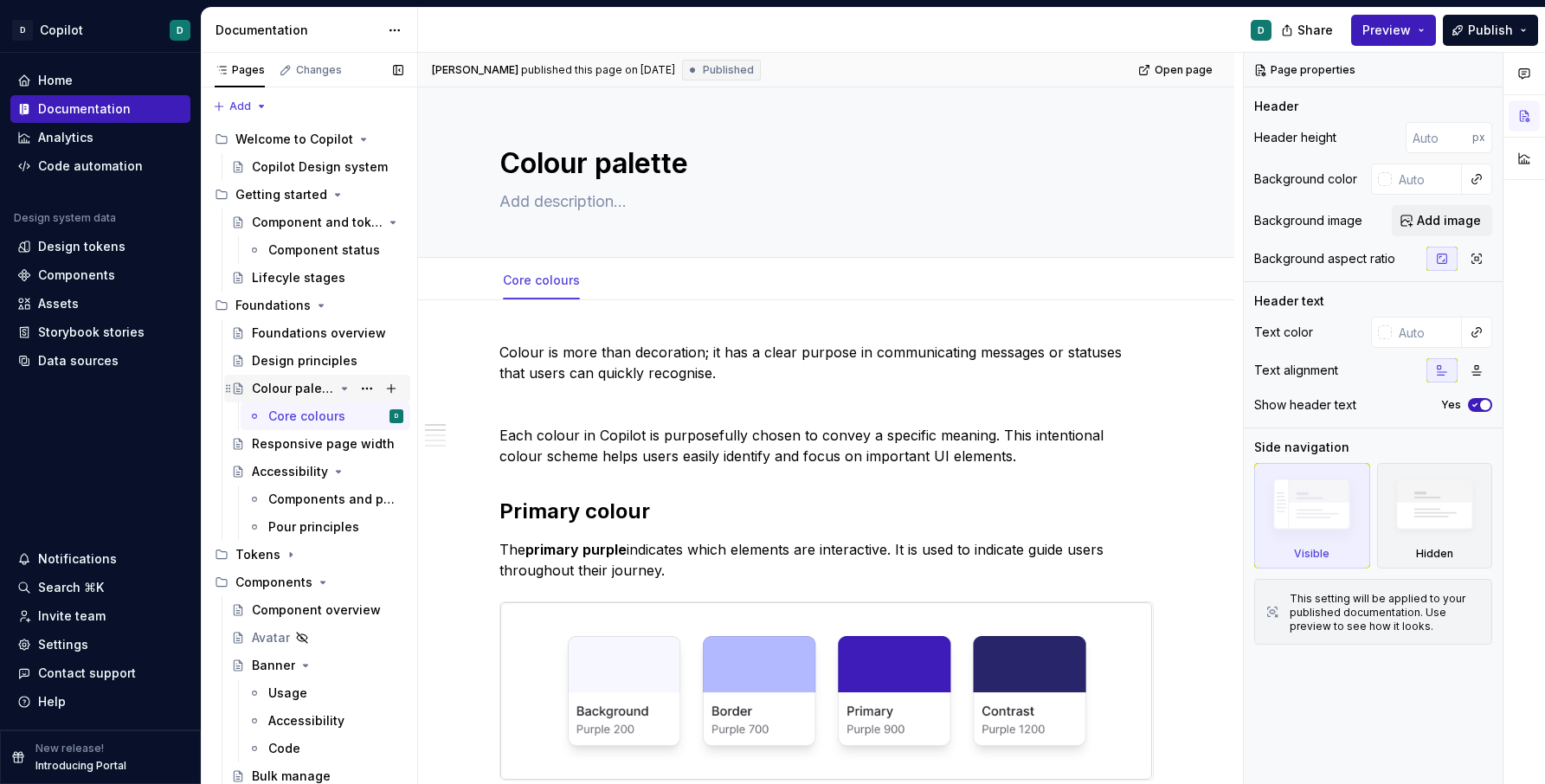
click at [310, 394] on div "Colour palette" at bounding box center [293, 388] width 82 height 17
click at [344, 385] on icon "Page tree" at bounding box center [344, 388] width 14 height 14
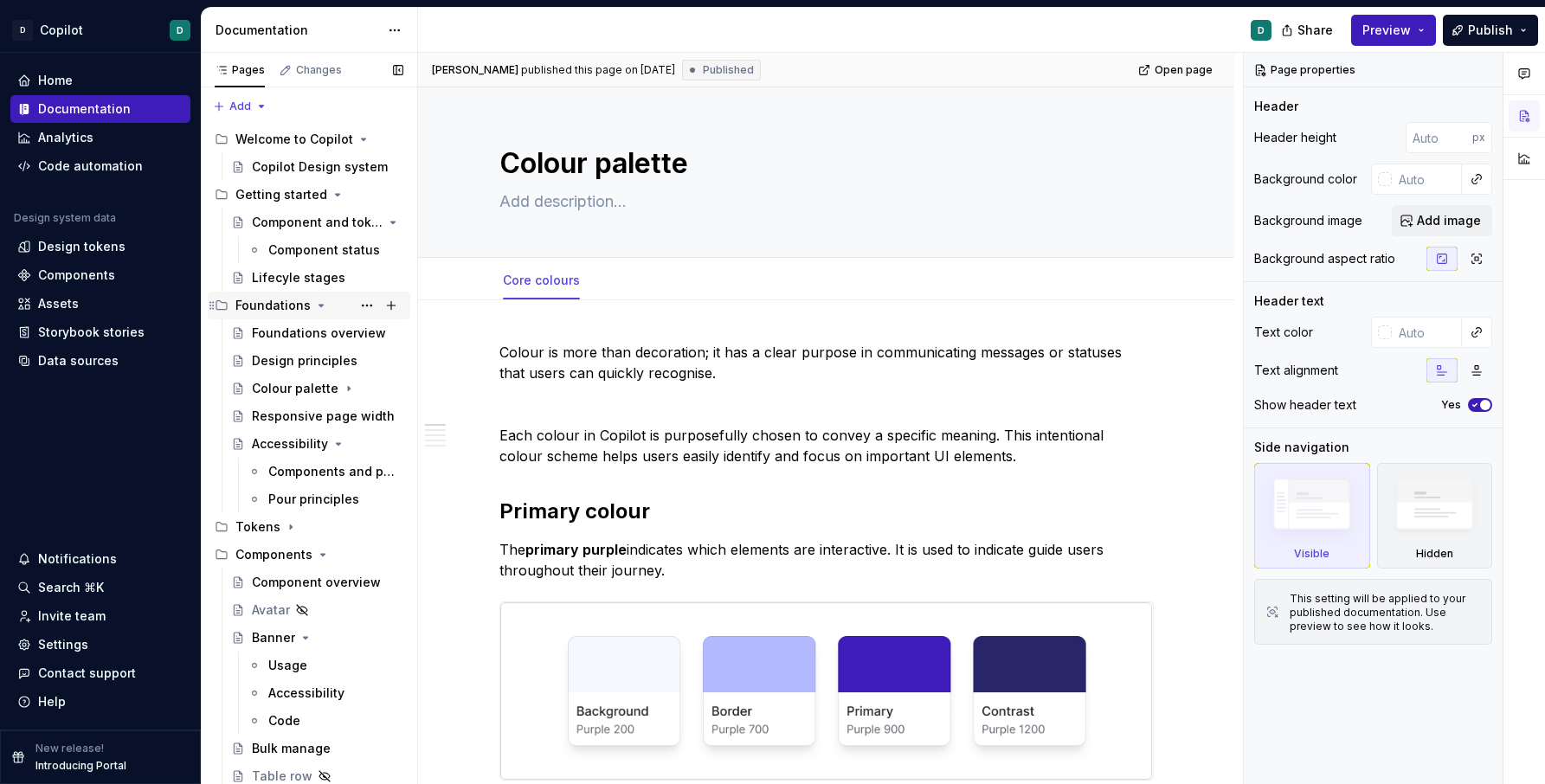
click at [319, 306] on icon "Page tree" at bounding box center [321, 305] width 14 height 14
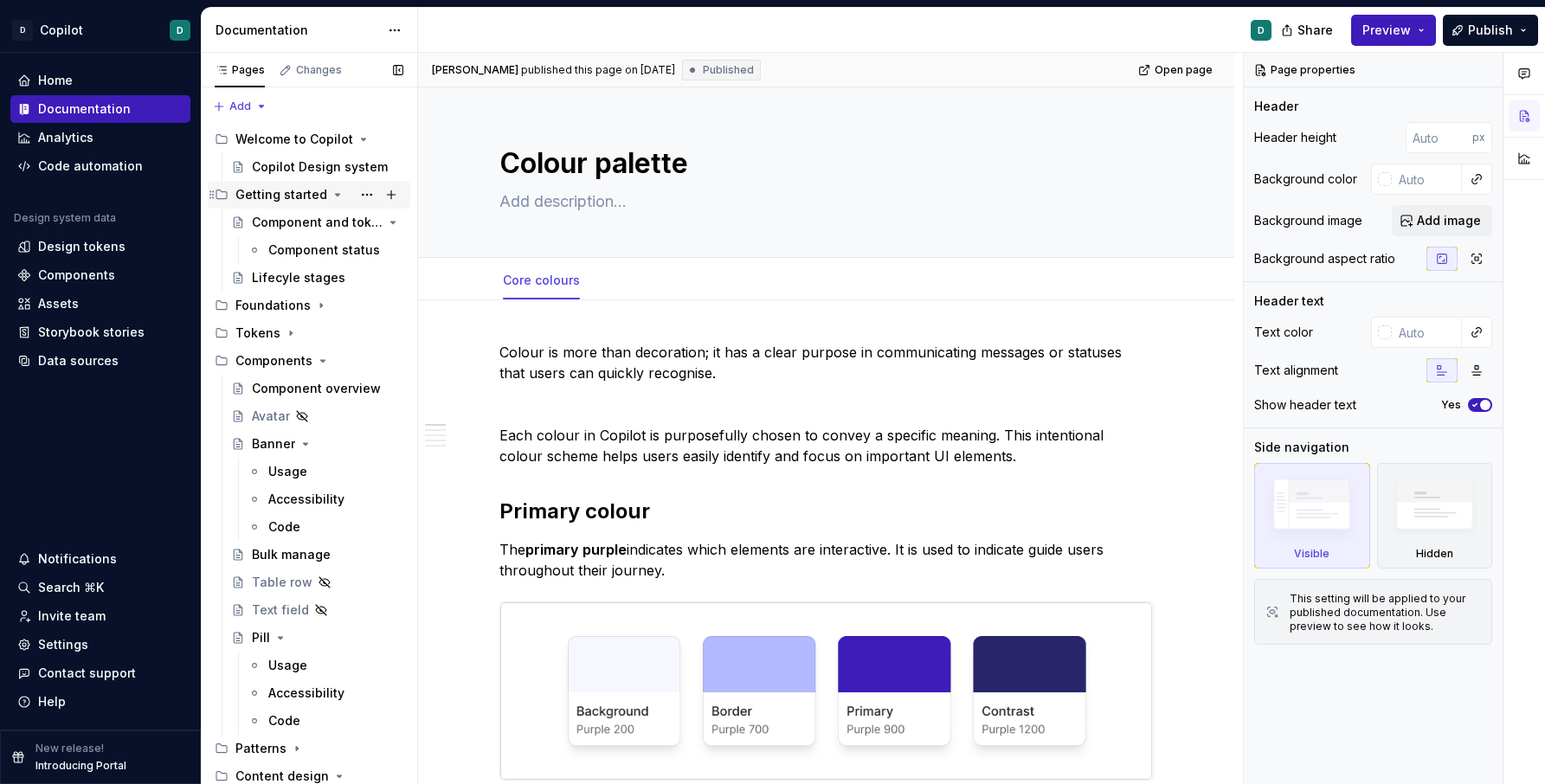
click at [333, 201] on div "Getting started" at bounding box center [320, 194] width 168 height 24
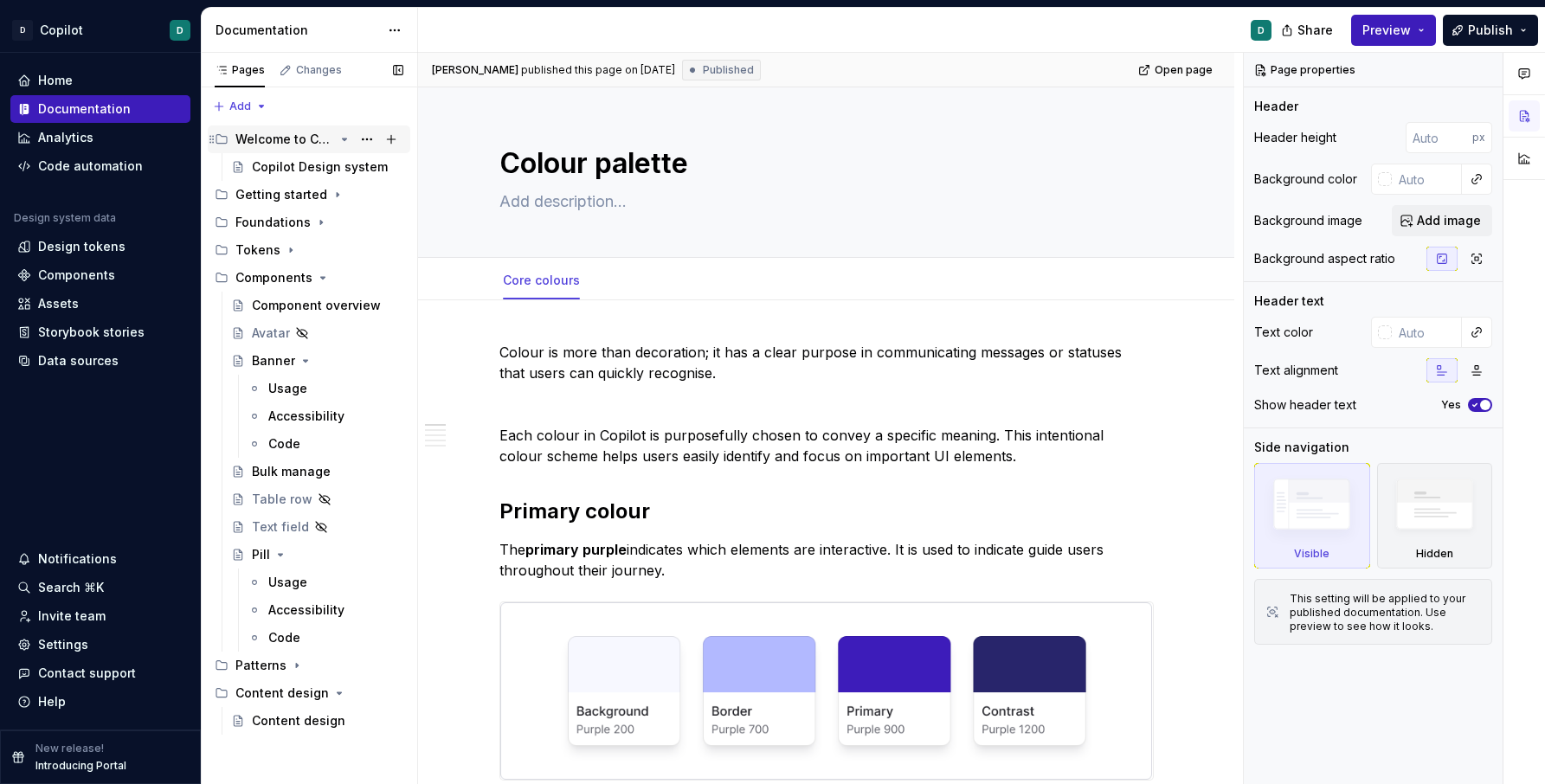
click at [337, 140] on div "Welcome to Copilot" at bounding box center [320, 139] width 168 height 24
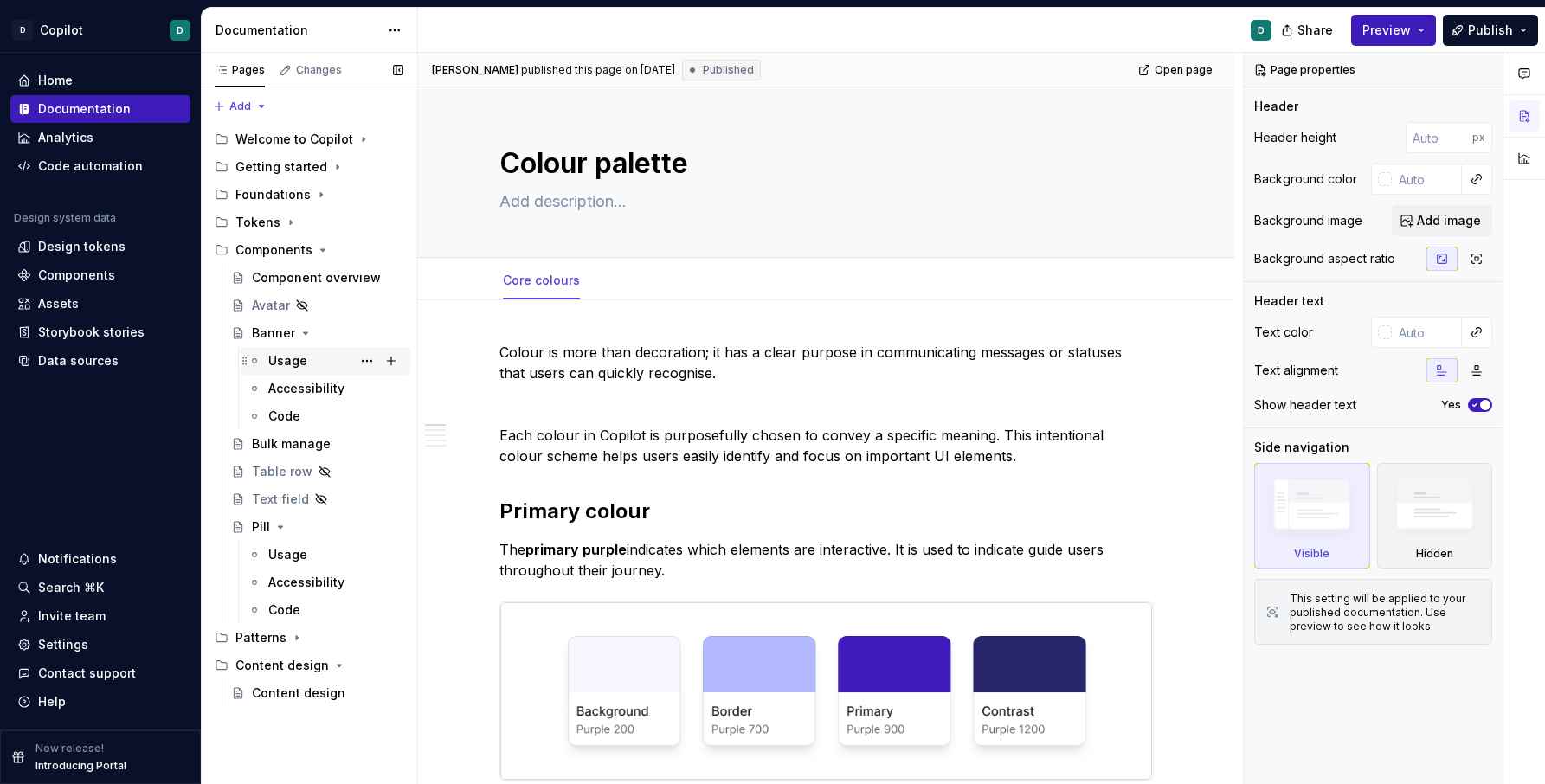
click at [285, 364] on div "Usage" at bounding box center [287, 360] width 39 height 17
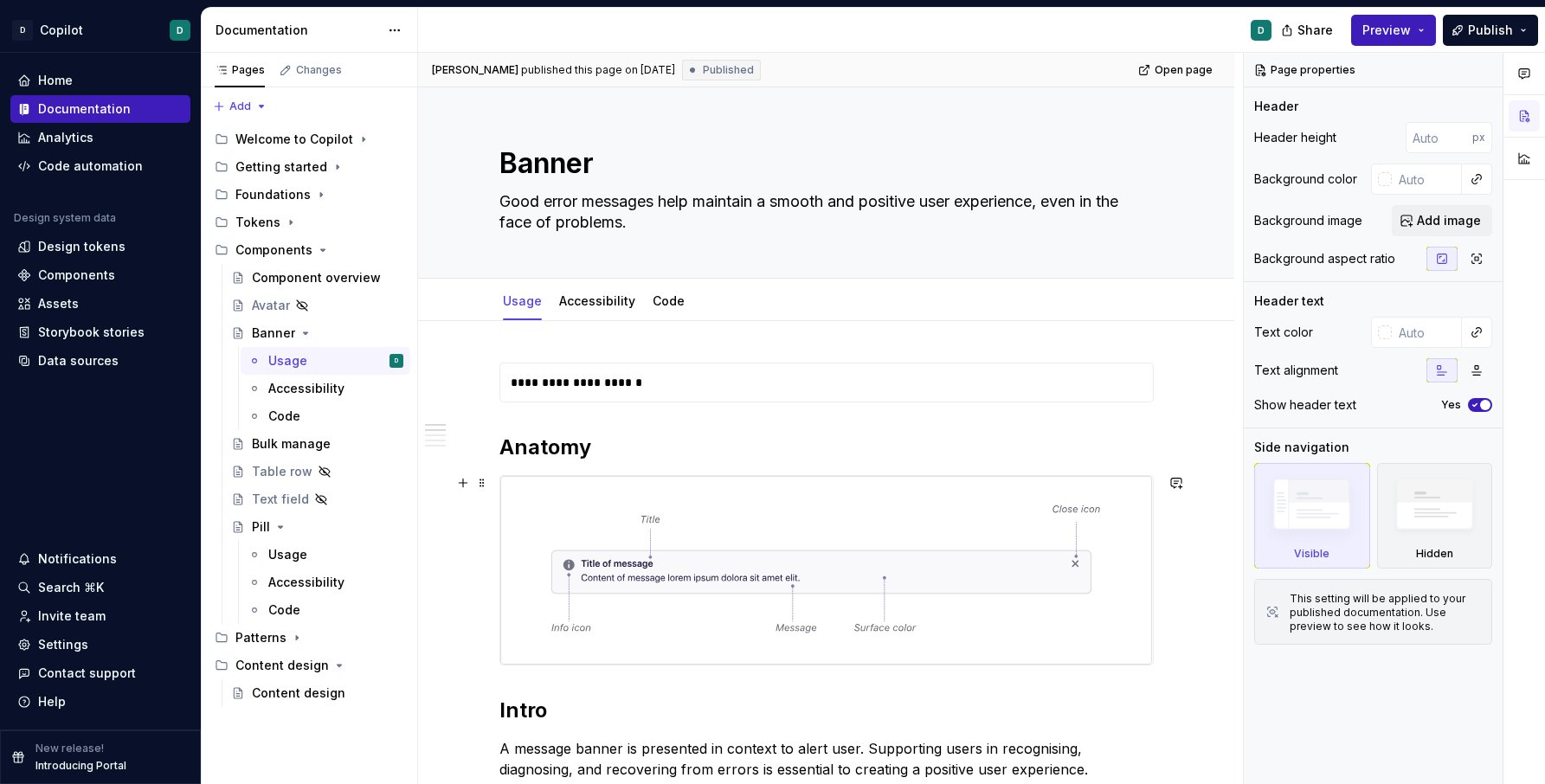
scroll to position [37, 0]
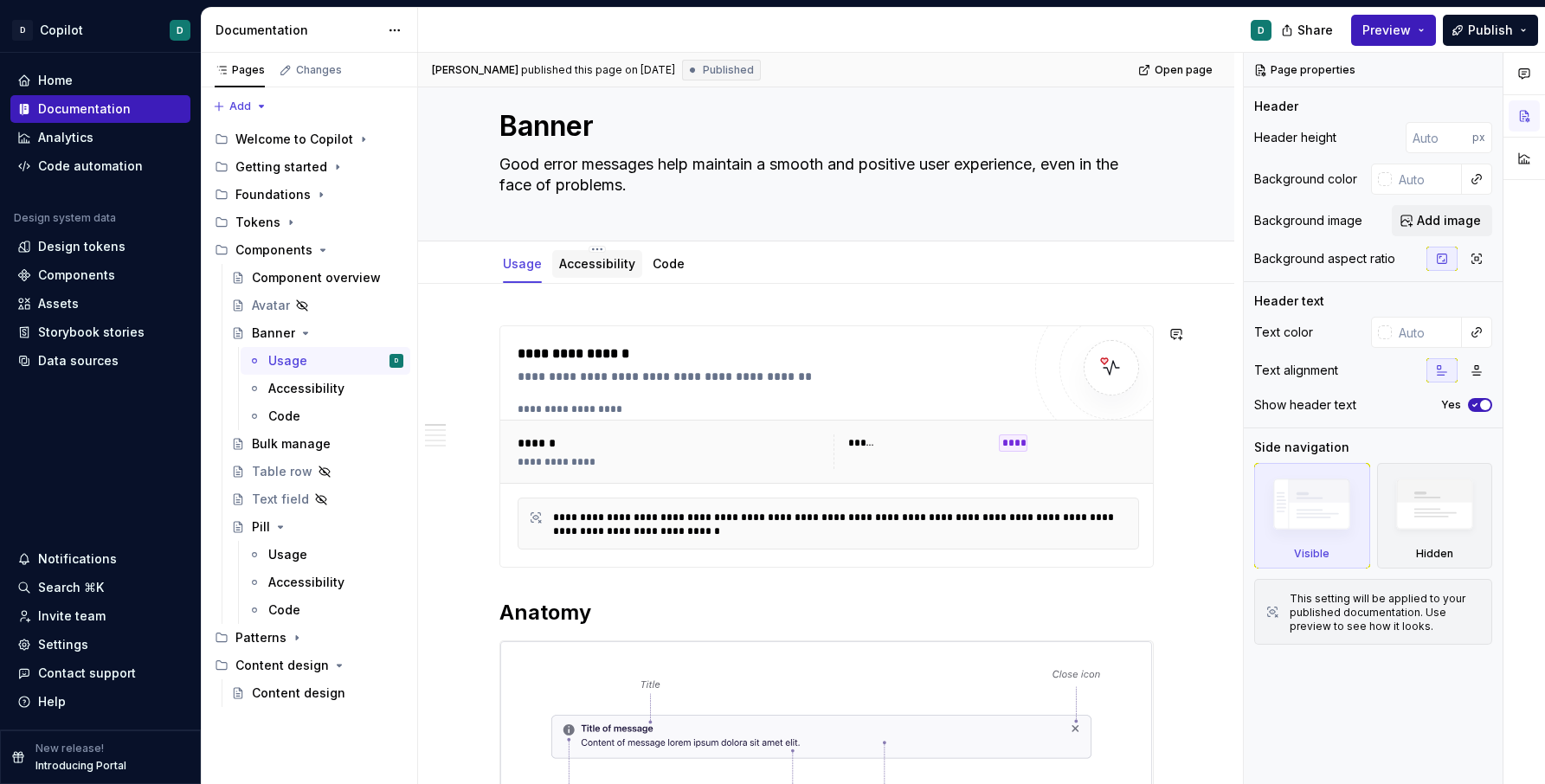
click at [582, 266] on link "Accessibility" at bounding box center [597, 264] width 76 height 14
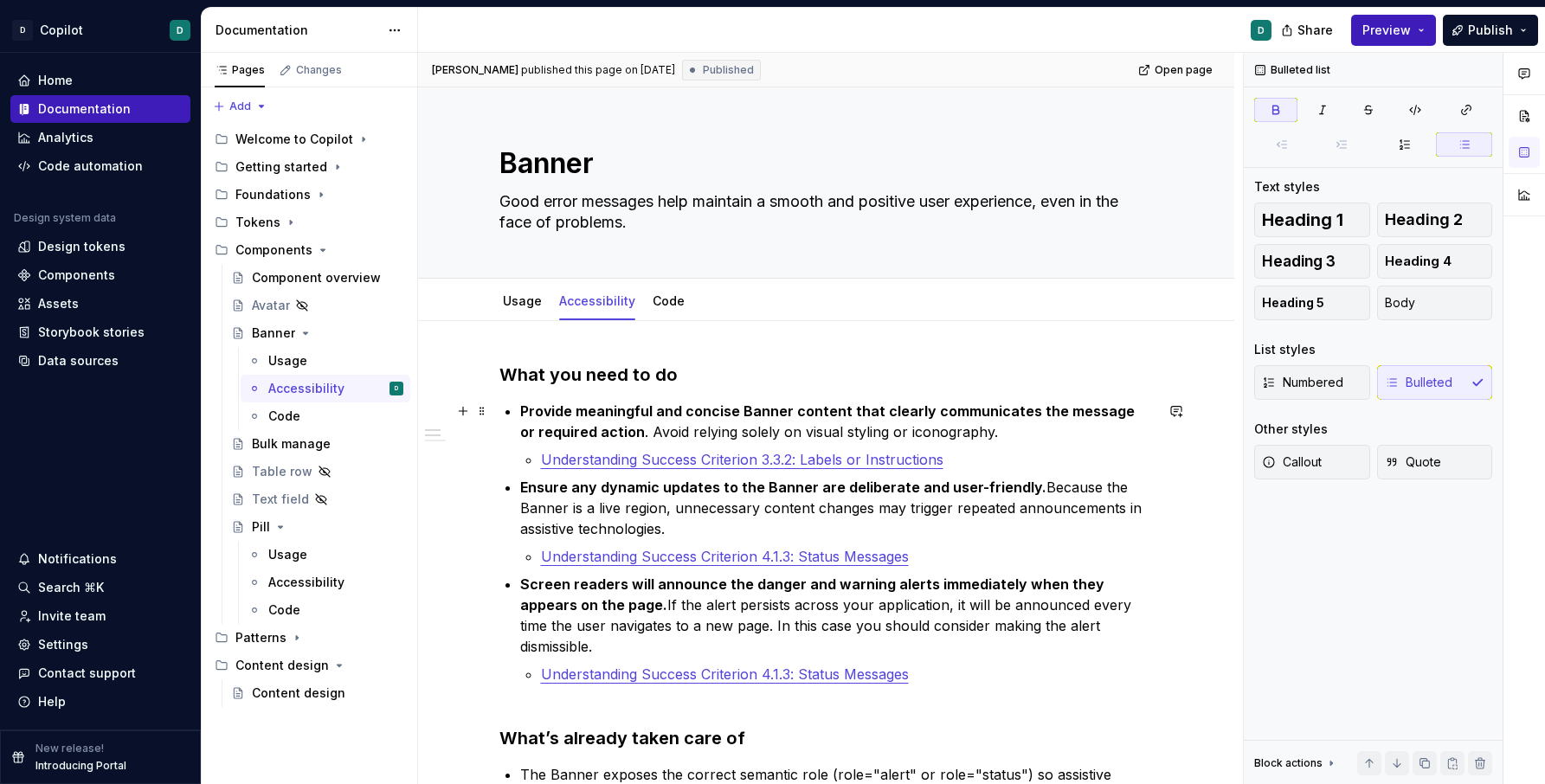
click at [548, 630] on p "Screen readers will announce the danger and warning alerts immediately when the…" at bounding box center [837, 615] width 633 height 83
click at [323, 250] on icon "Page tree" at bounding box center [323, 249] width 14 height 14
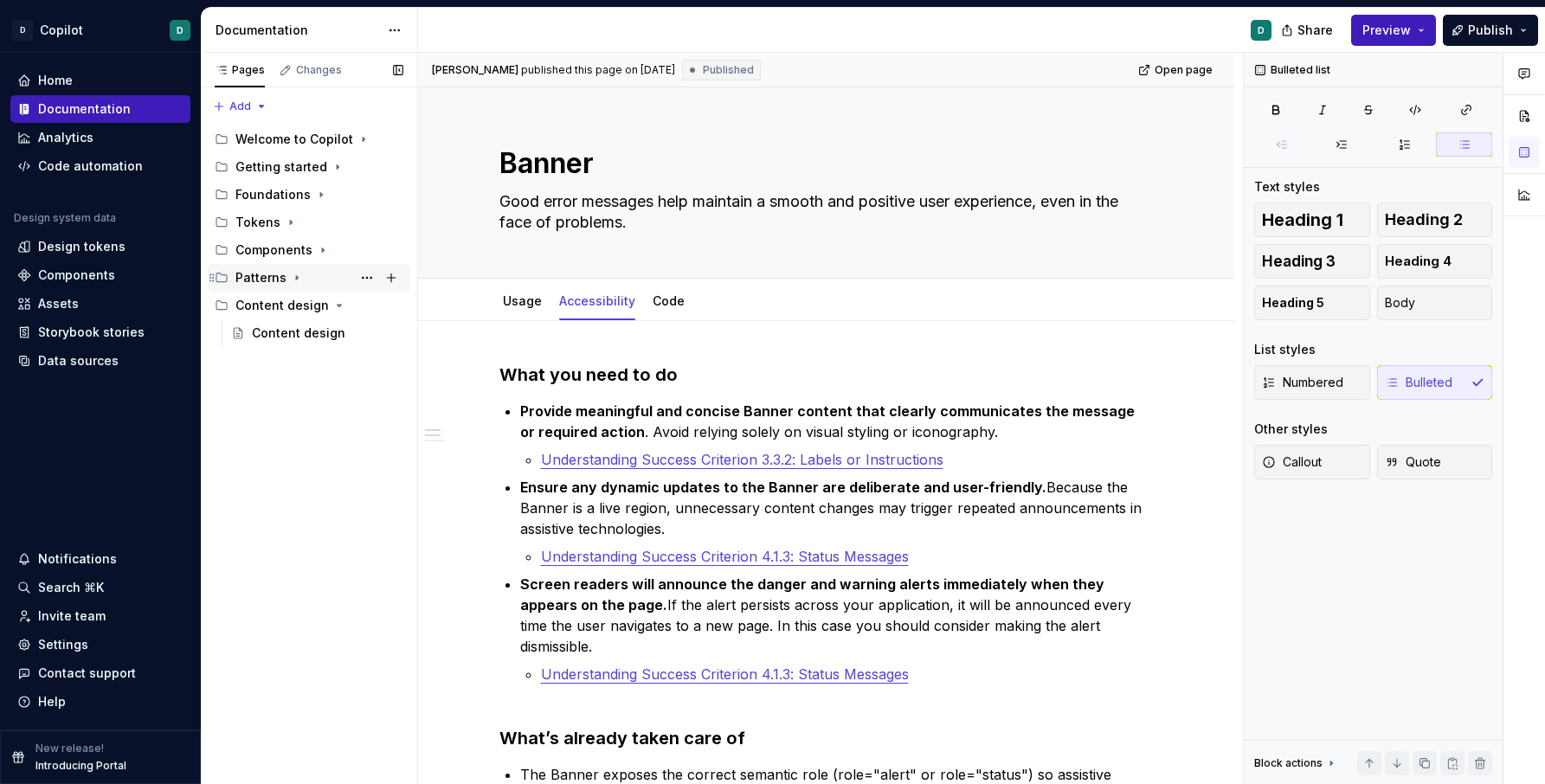
click at [290, 279] on icon "Page tree" at bounding box center [296, 277] width 14 height 14
click at [315, 192] on icon "Page tree" at bounding box center [321, 194] width 14 height 14
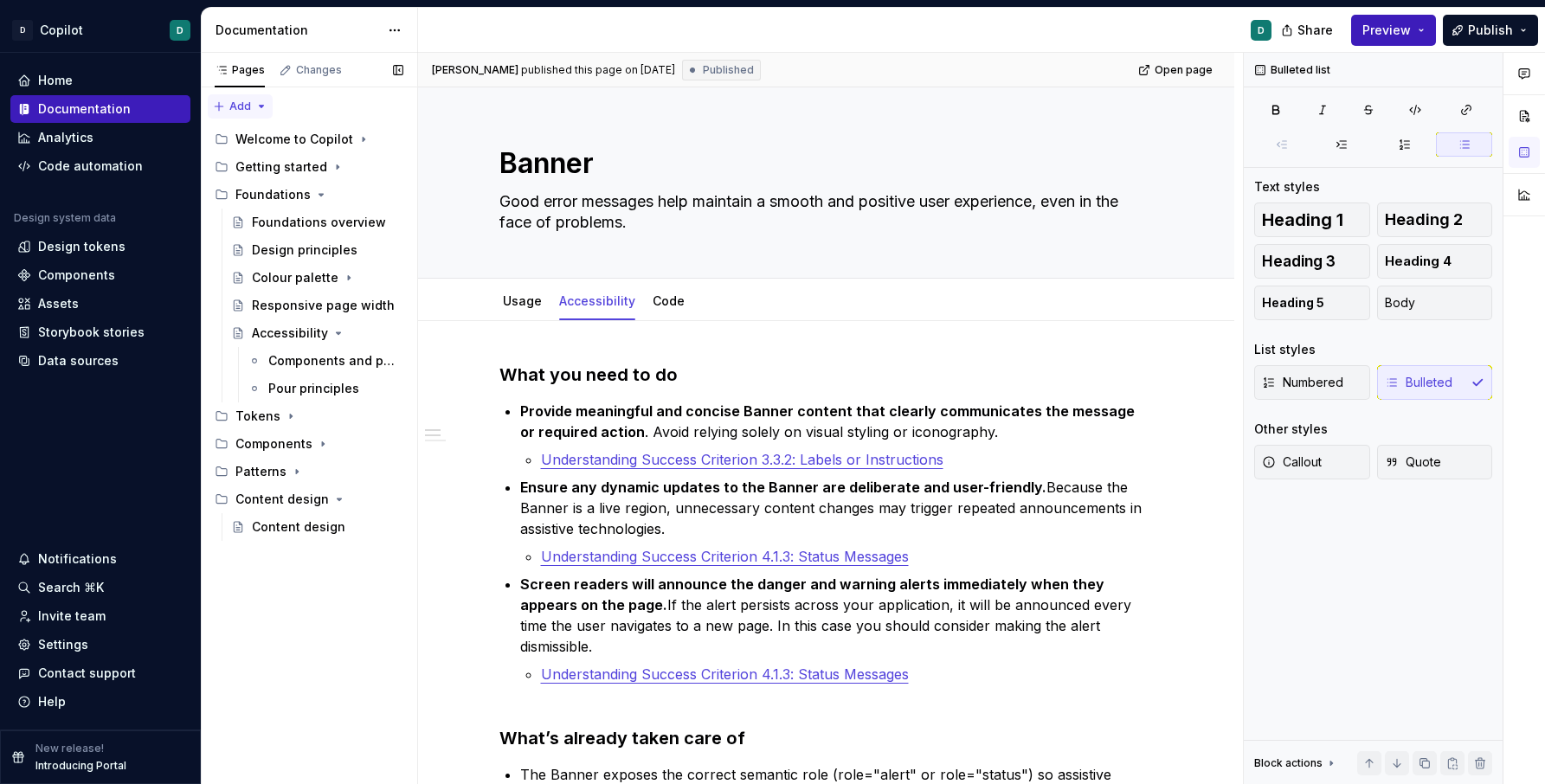
type textarea "*"
click at [267, 108] on div "Pages Changes Add Accessibility guide for tree Page tree. Navigate the tree wit…" at bounding box center [309, 418] width 217 height 733
click at [276, 160] on div "New group" at bounding box center [295, 167] width 113 height 17
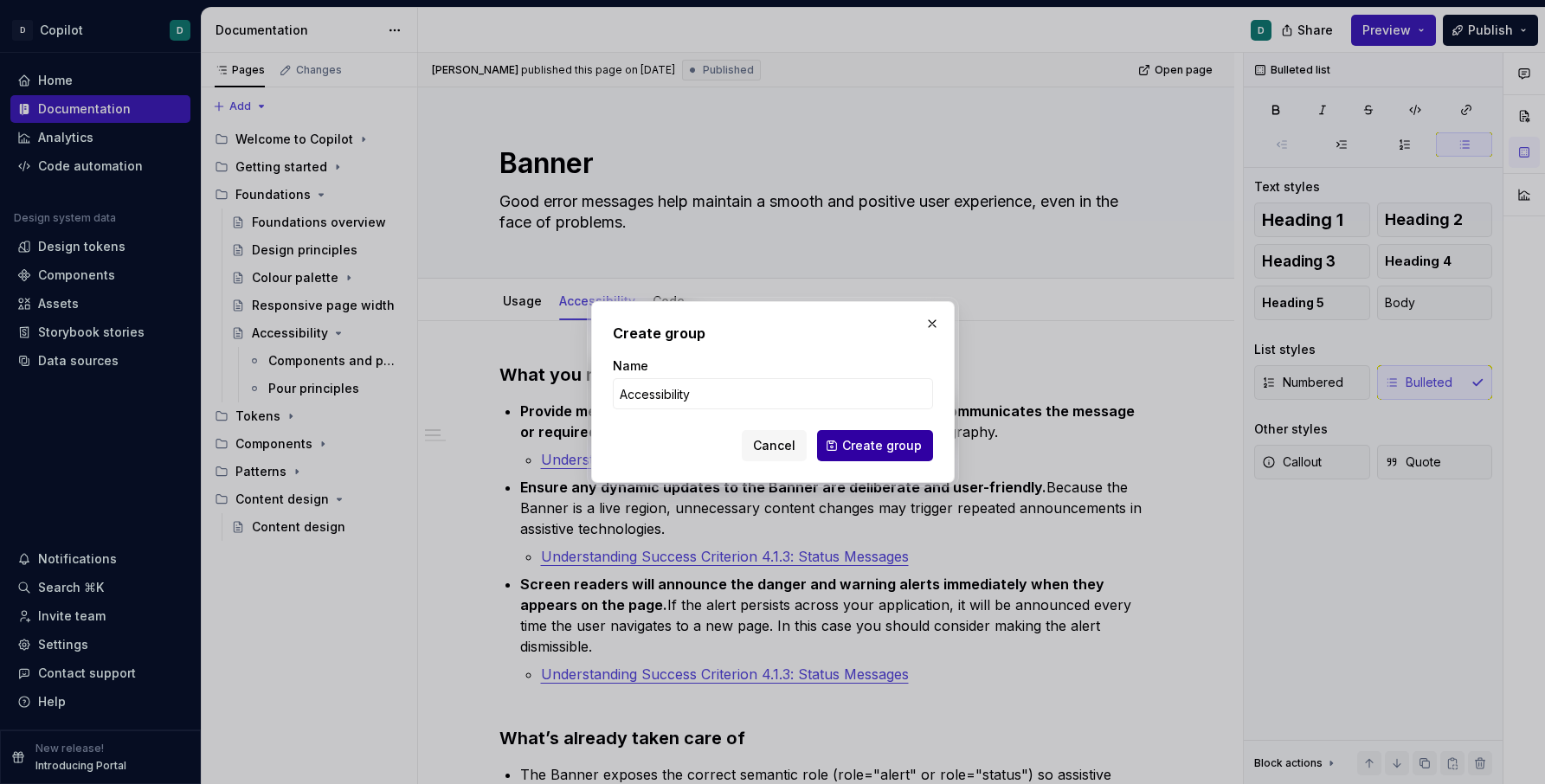
type input "Accessibility"
click at [862, 446] on span "Create group" at bounding box center [882, 445] width 80 height 17
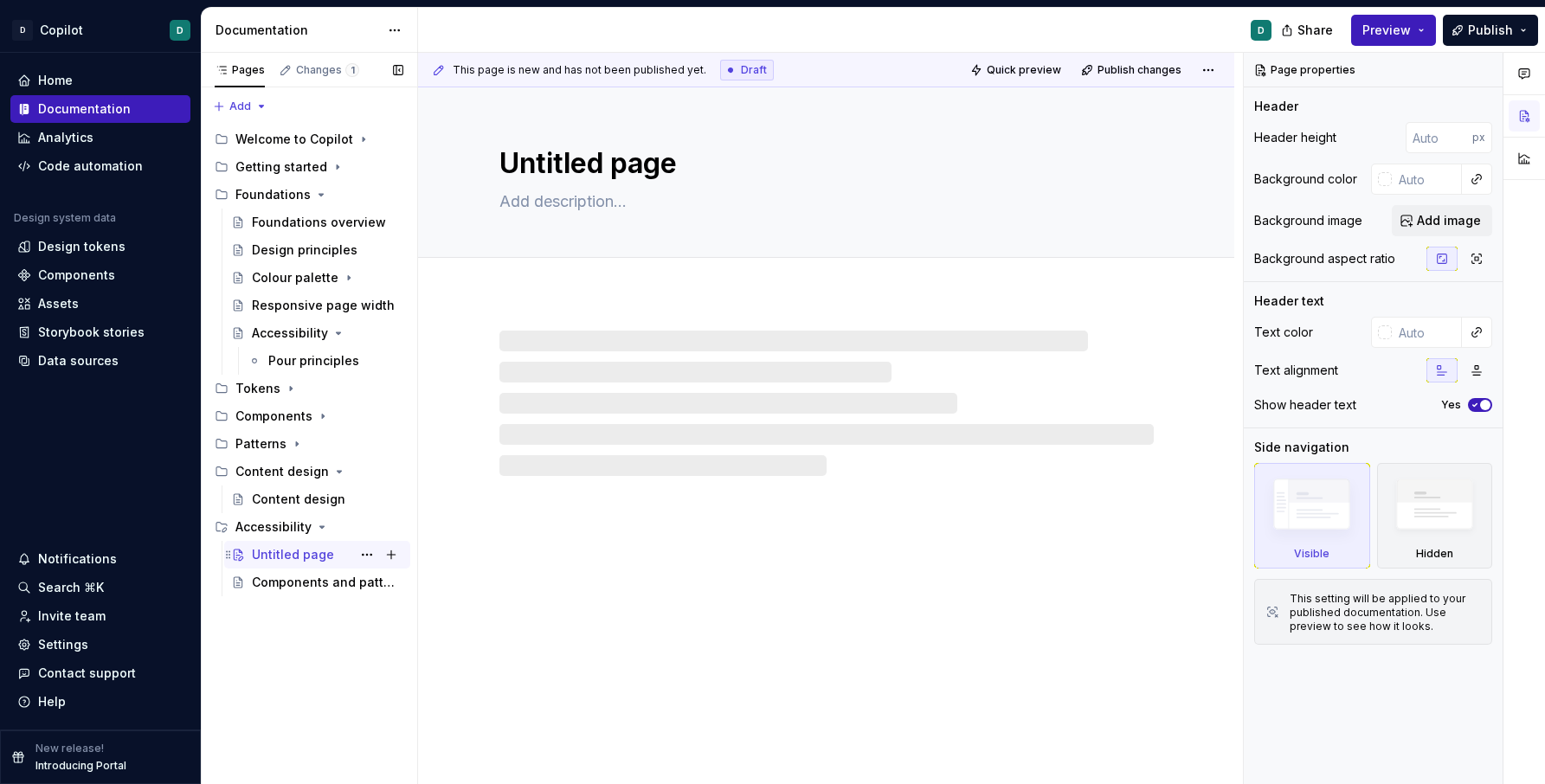
drag, startPoint x: 298, startPoint y: 369, endPoint x: 300, endPoint y: 565, distance: 196.0
click at [300, 565] on div "Welcome to Copilot Getting started Foundations Foundations overview Design prin…" at bounding box center [309, 360] width 202 height 471
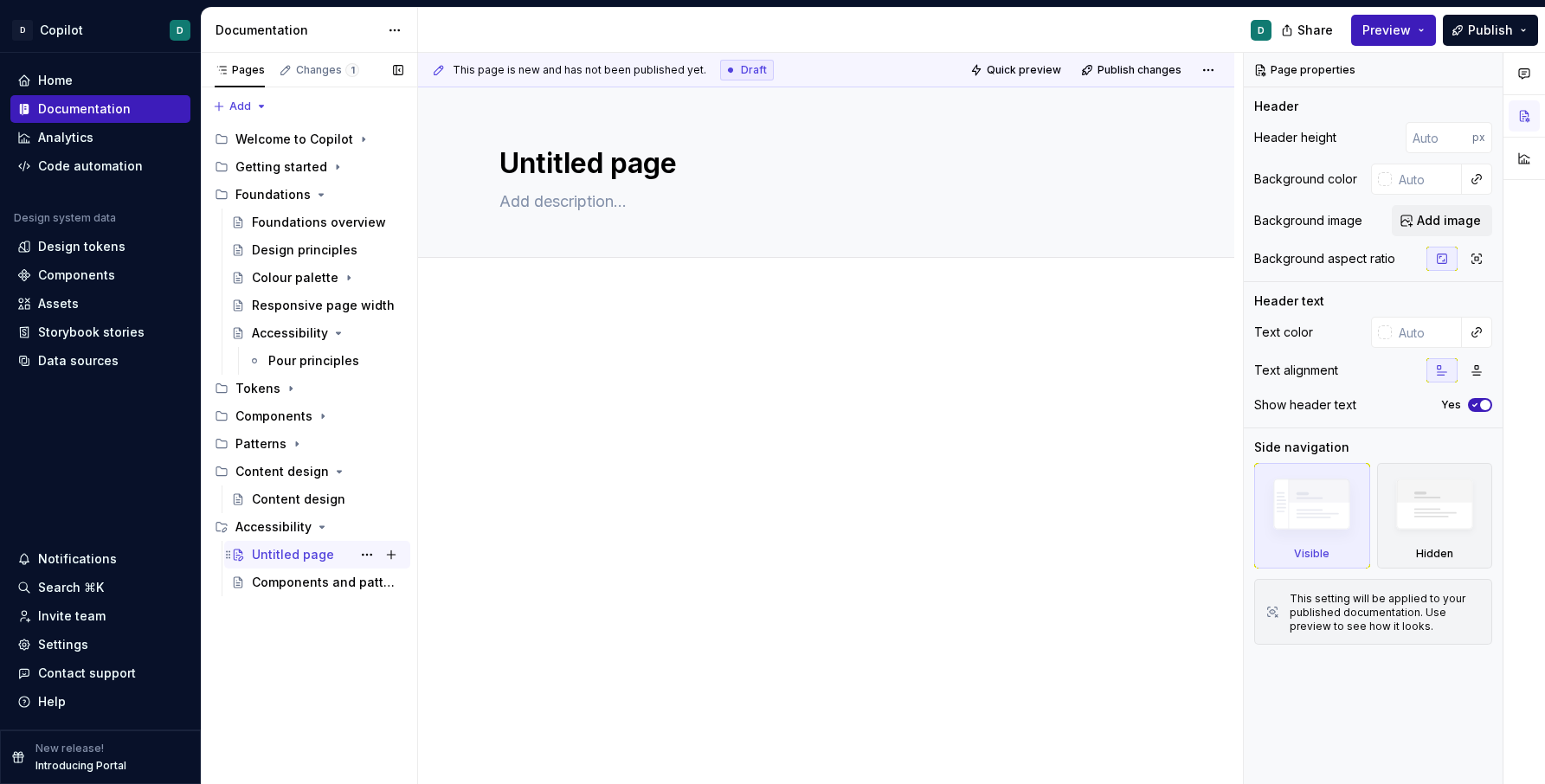
drag, startPoint x: 295, startPoint y: 361, endPoint x: 295, endPoint y: 559, distance: 198.0
click at [295, 559] on div "Welcome to Copilot Getting started Foundations Foundations overview Design prin…" at bounding box center [309, 360] width 202 height 471
drag, startPoint x: 298, startPoint y: 353, endPoint x: 306, endPoint y: 560, distance: 207.2
click at [306, 560] on div "Welcome to Copilot Getting started Foundations Foundations overview Design prin…" at bounding box center [309, 360] width 202 height 471
click at [295, 350] on div "Pour principles" at bounding box center [335, 360] width 135 height 24
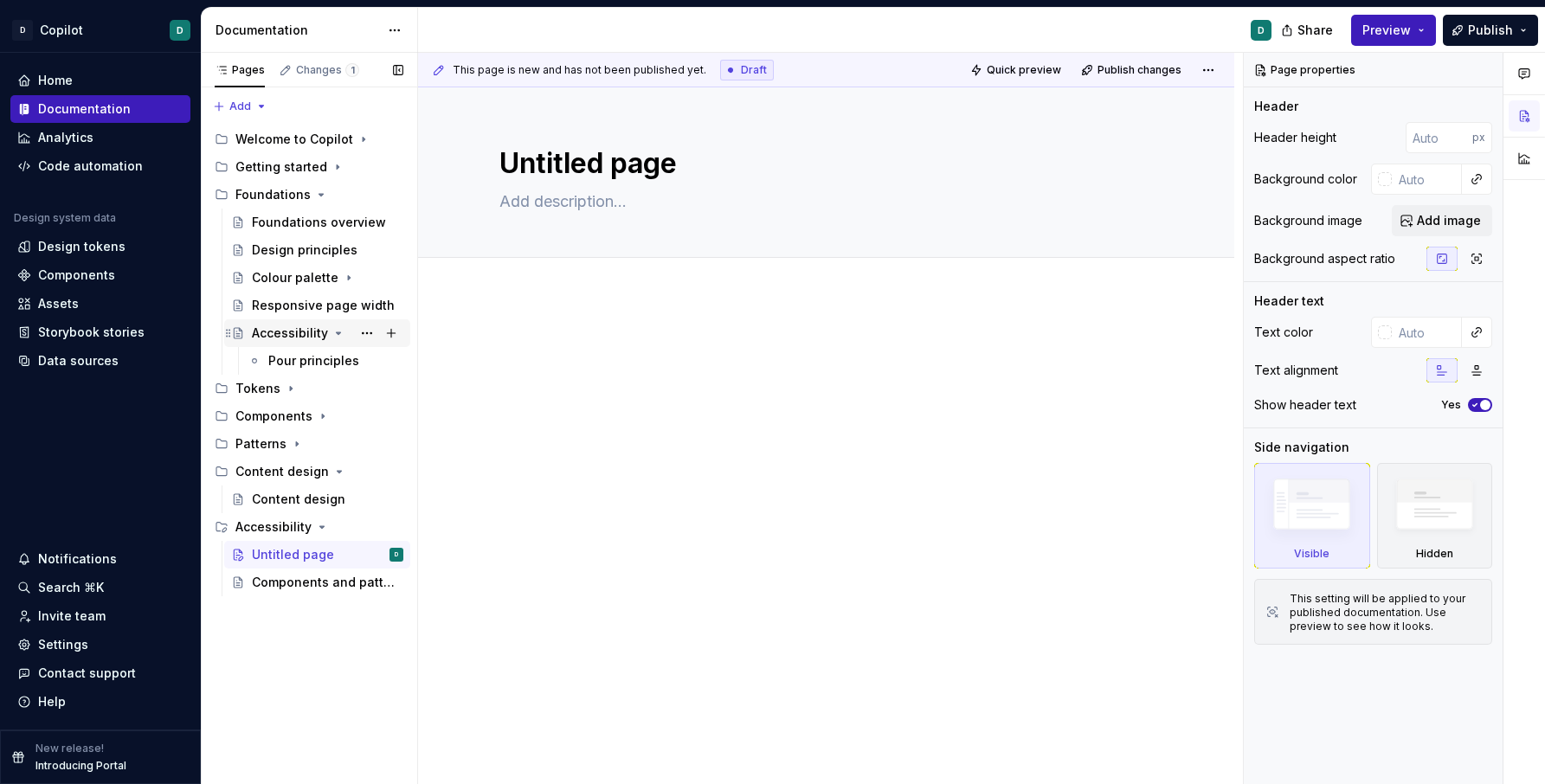
click at [293, 326] on div "Accessibility" at bounding box center [290, 332] width 76 height 17
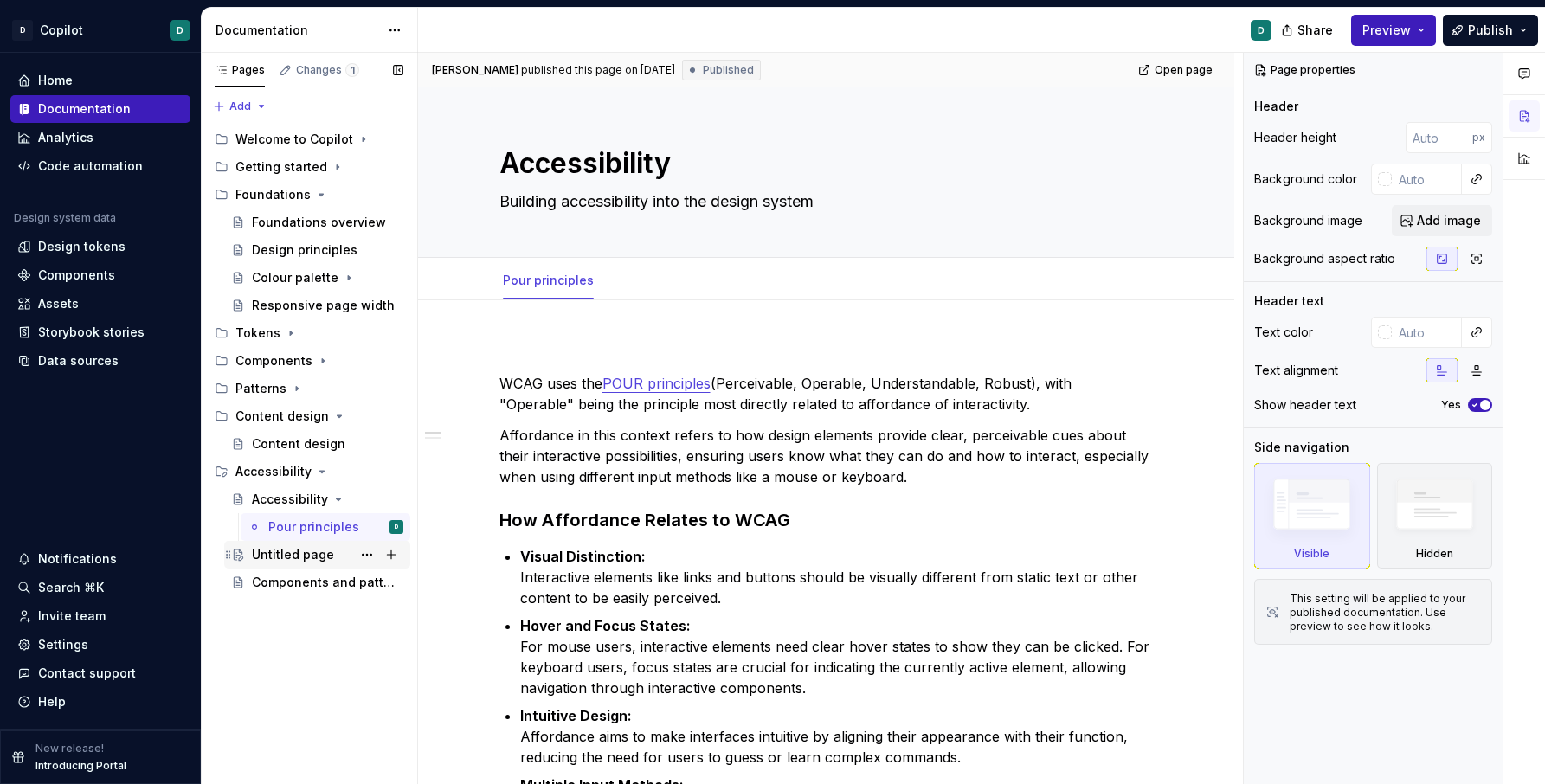
click at [286, 566] on div "Untitled page" at bounding box center [328, 555] width 152 height 24
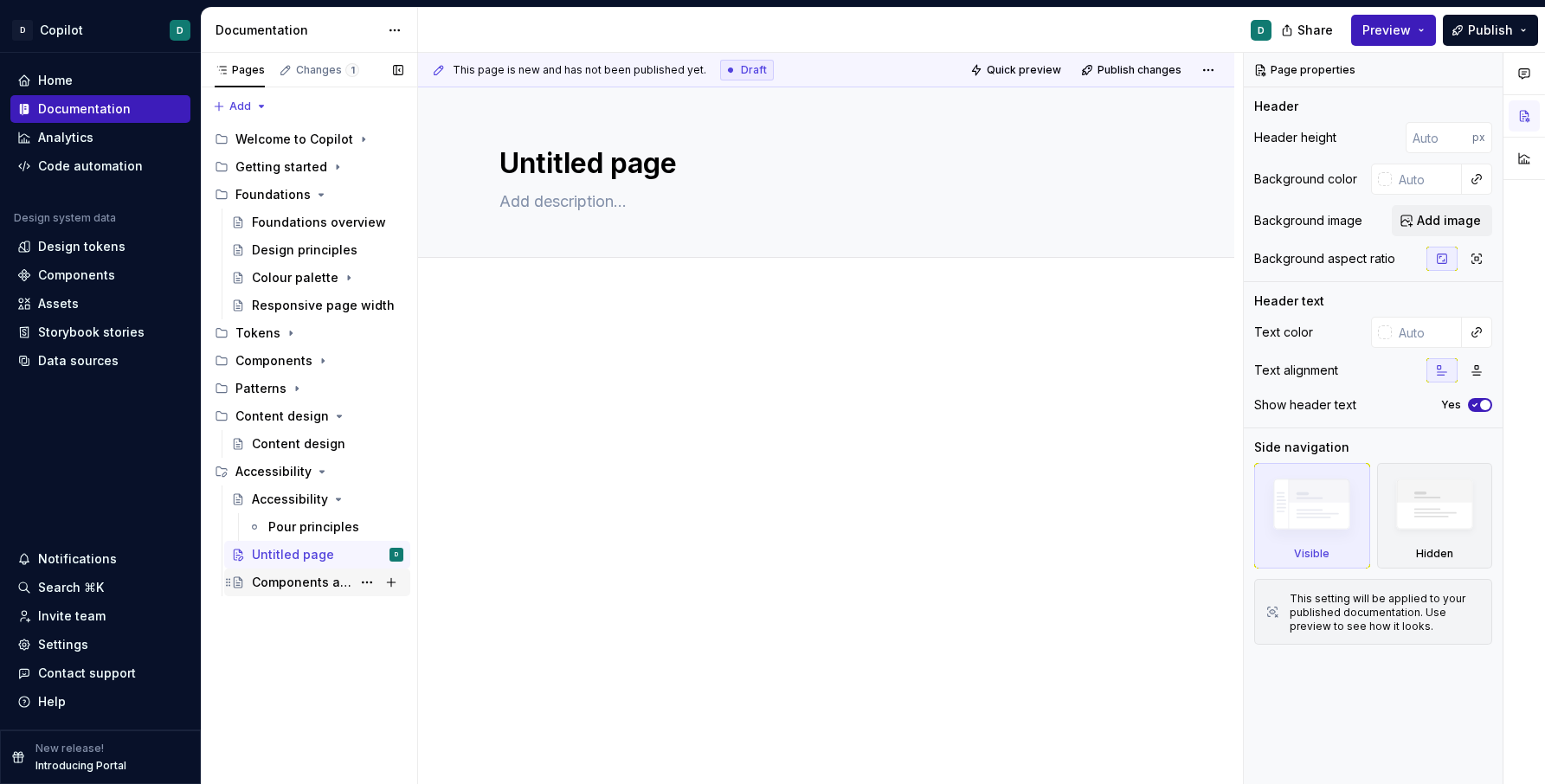
click at [286, 586] on div "Components and patterns" at bounding box center [302, 582] width 99 height 17
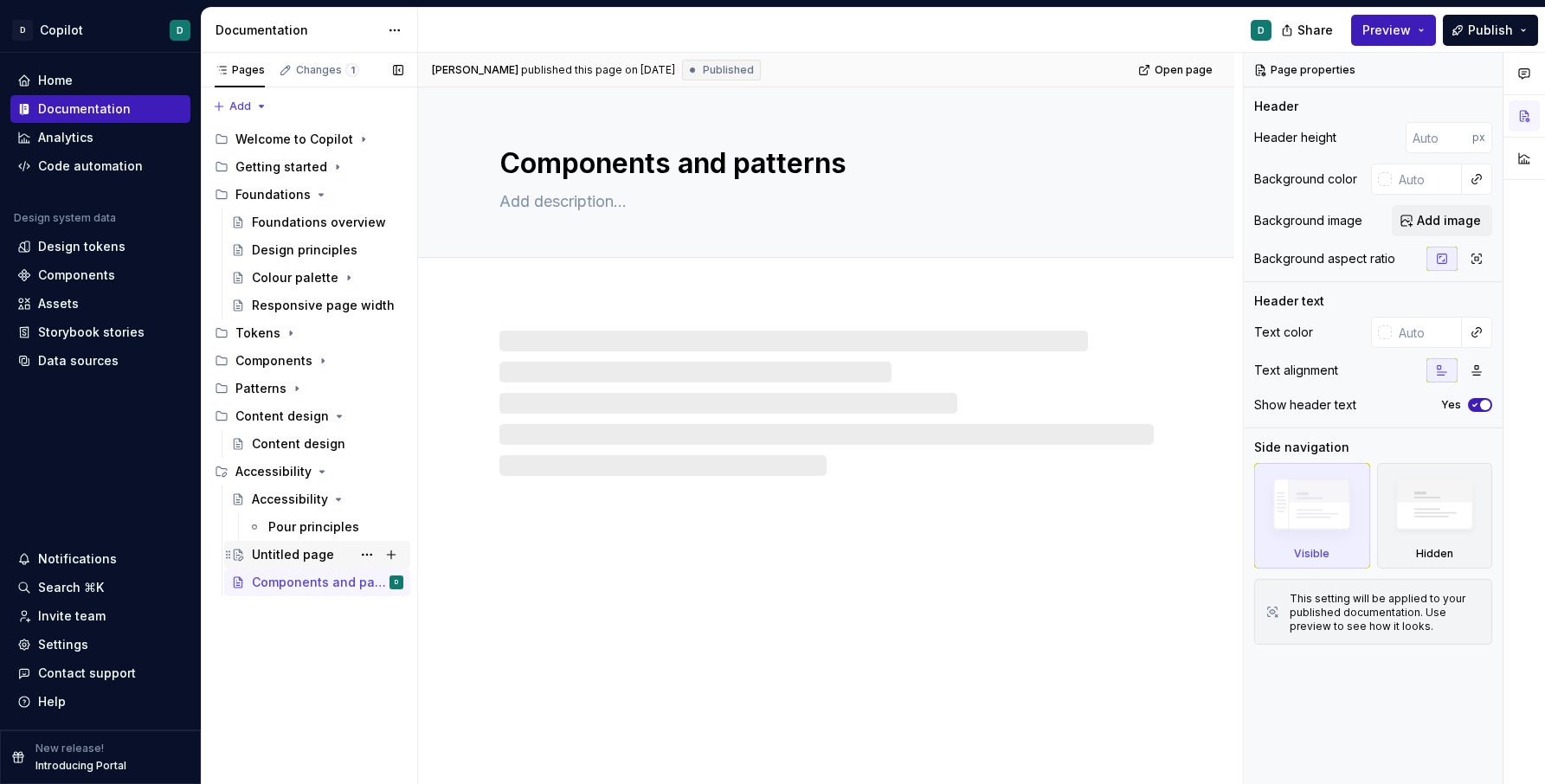
click at [287, 551] on div "Untitled page" at bounding box center [293, 555] width 82 height 17
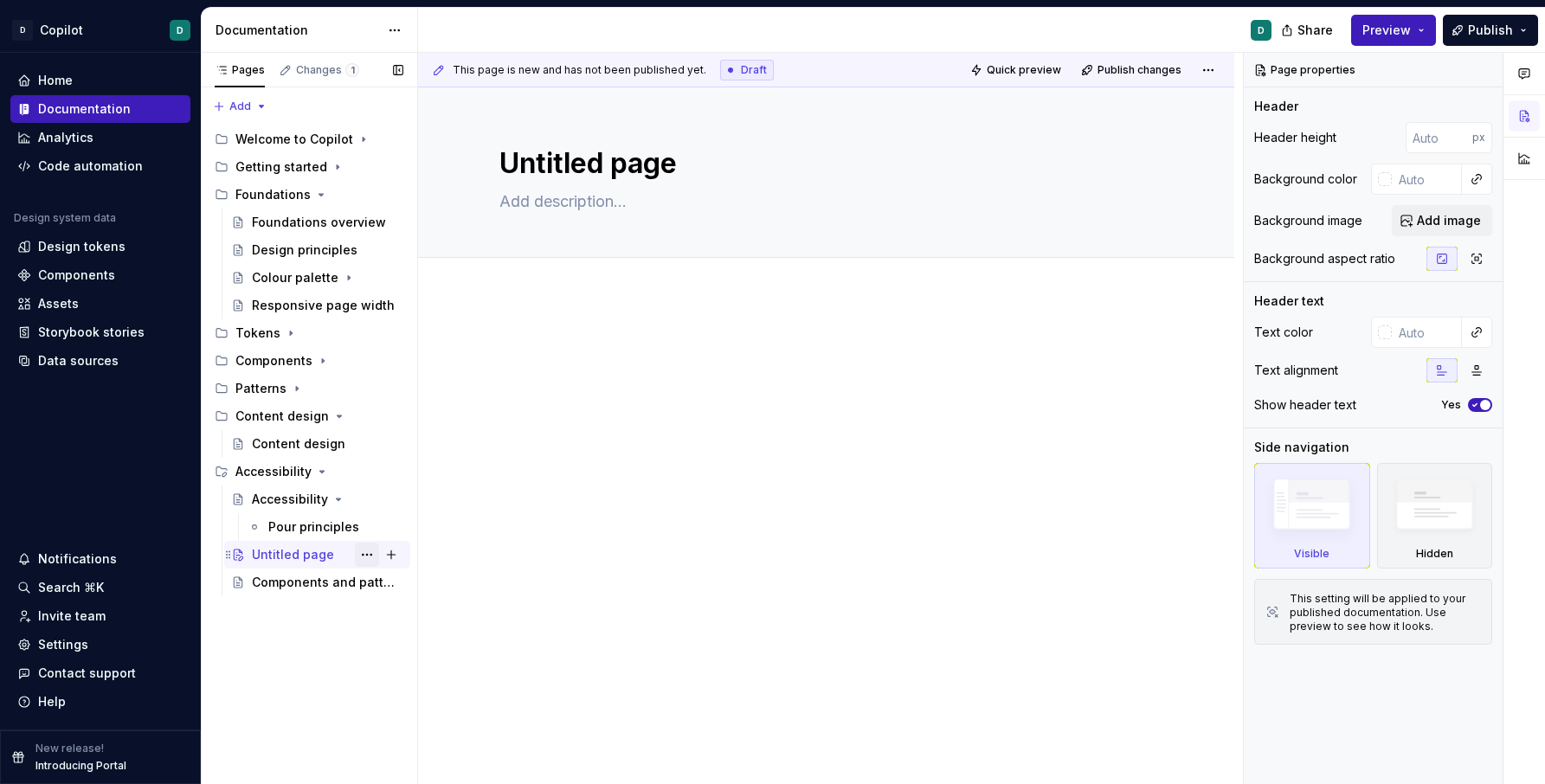
click at [360, 553] on button "Page tree" at bounding box center [367, 555] width 24 height 24
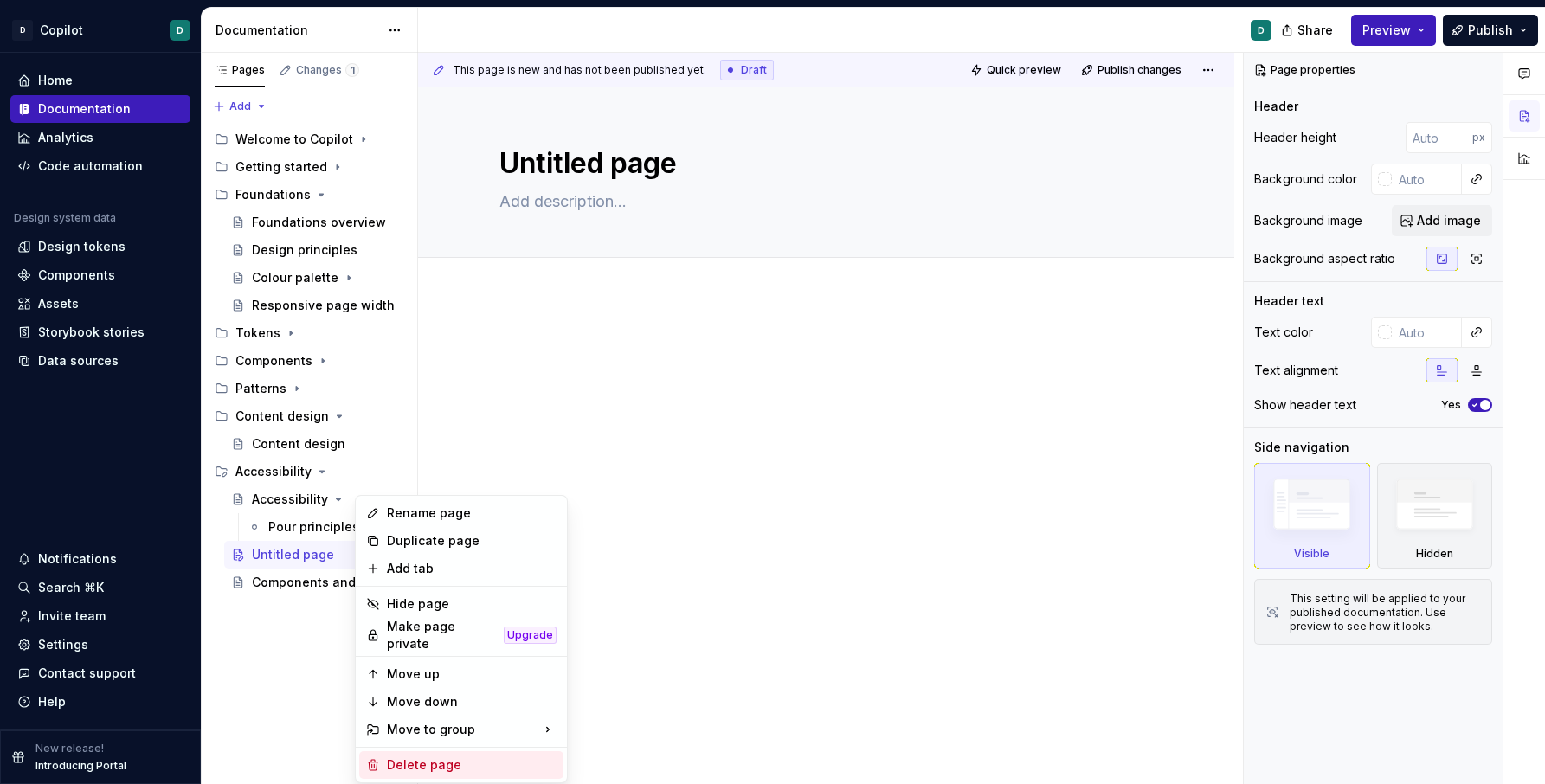
click at [437, 751] on div "Delete page" at bounding box center [472, 764] width 170 height 17
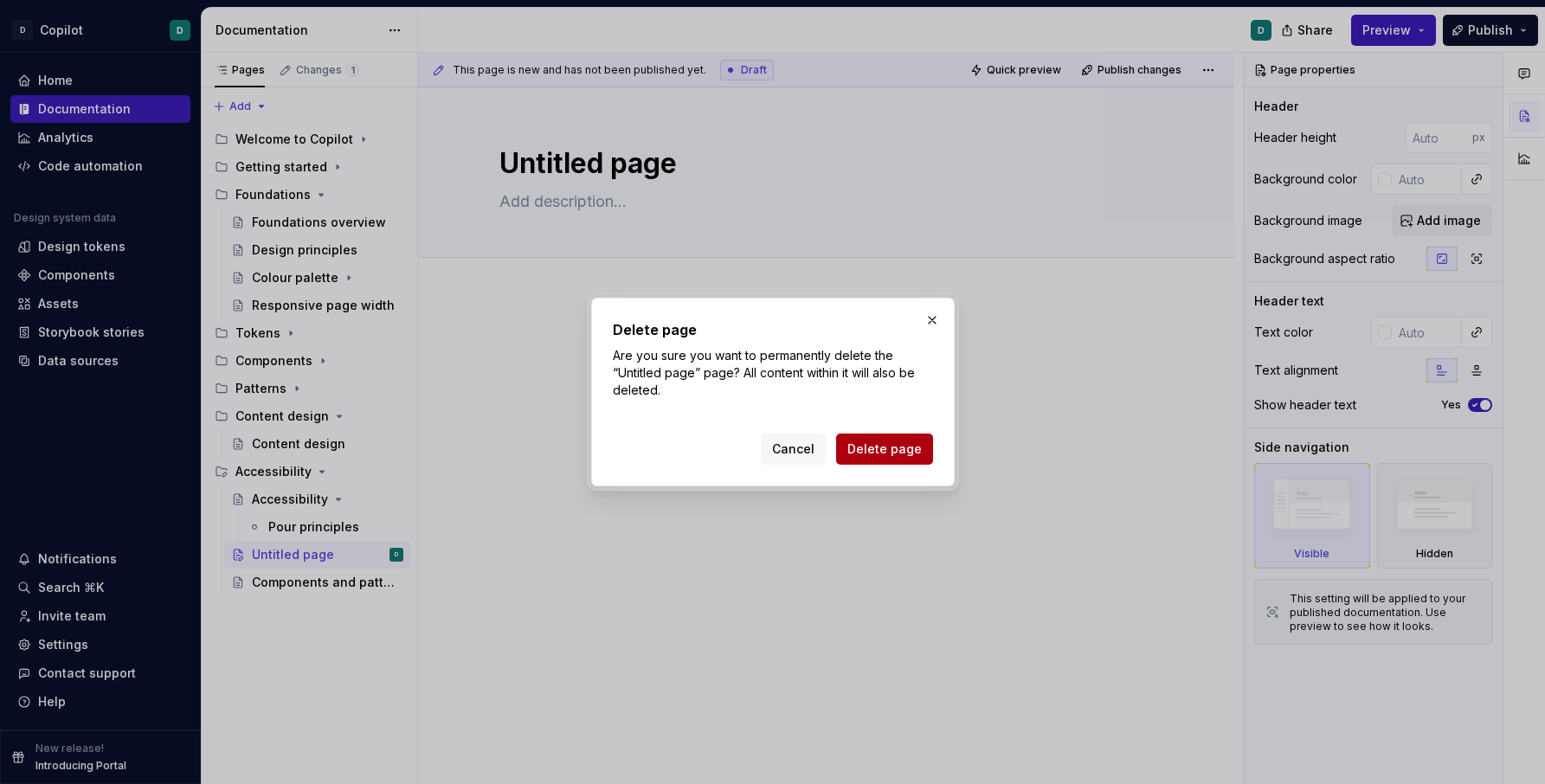
click at [885, 455] on span "Delete page" at bounding box center [885, 449] width 74 height 17
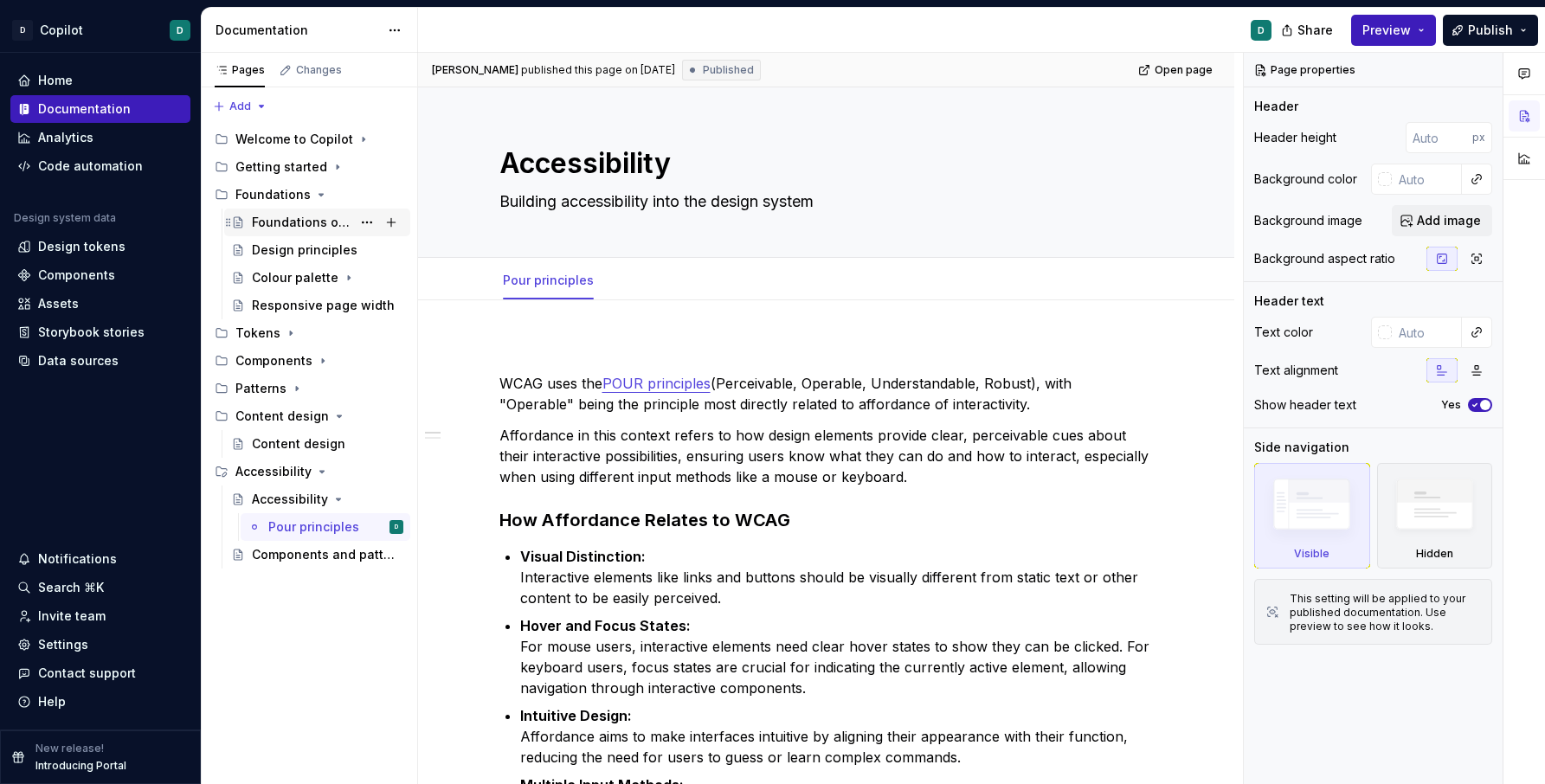
click at [311, 221] on div "Foundations overview" at bounding box center [302, 222] width 99 height 17
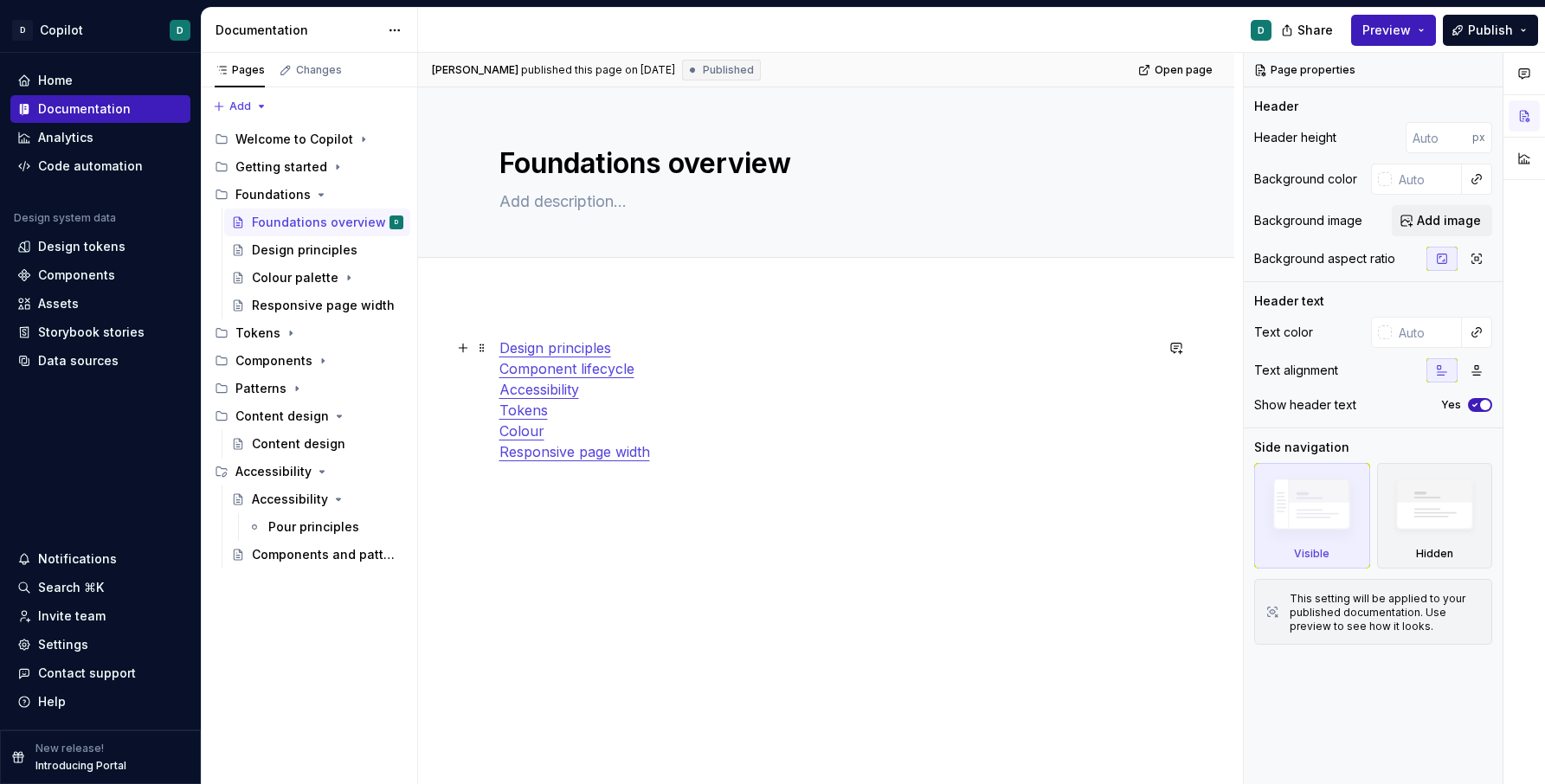
type textarea "*"
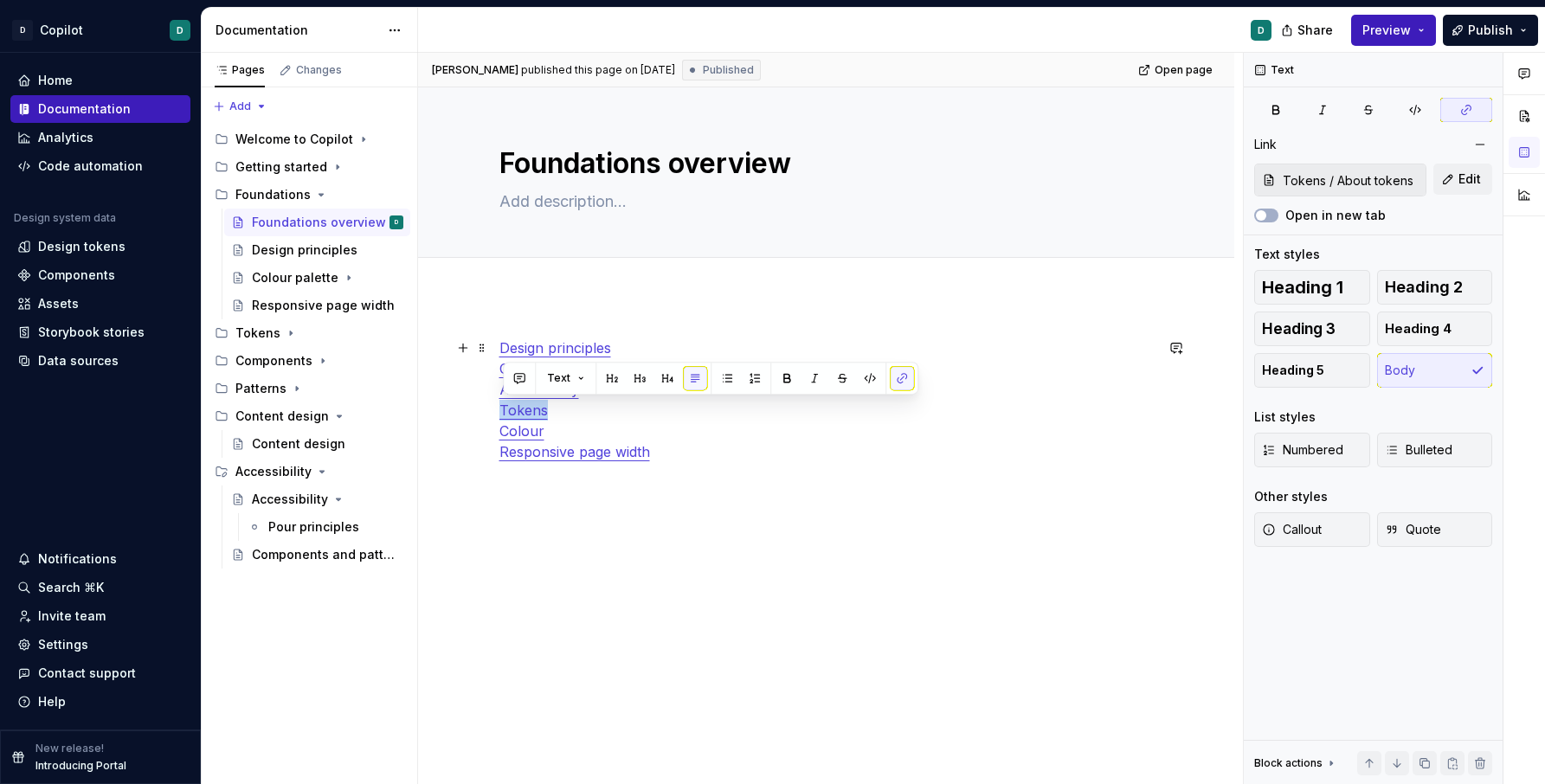
type input "Accessibility / Components and patterns"
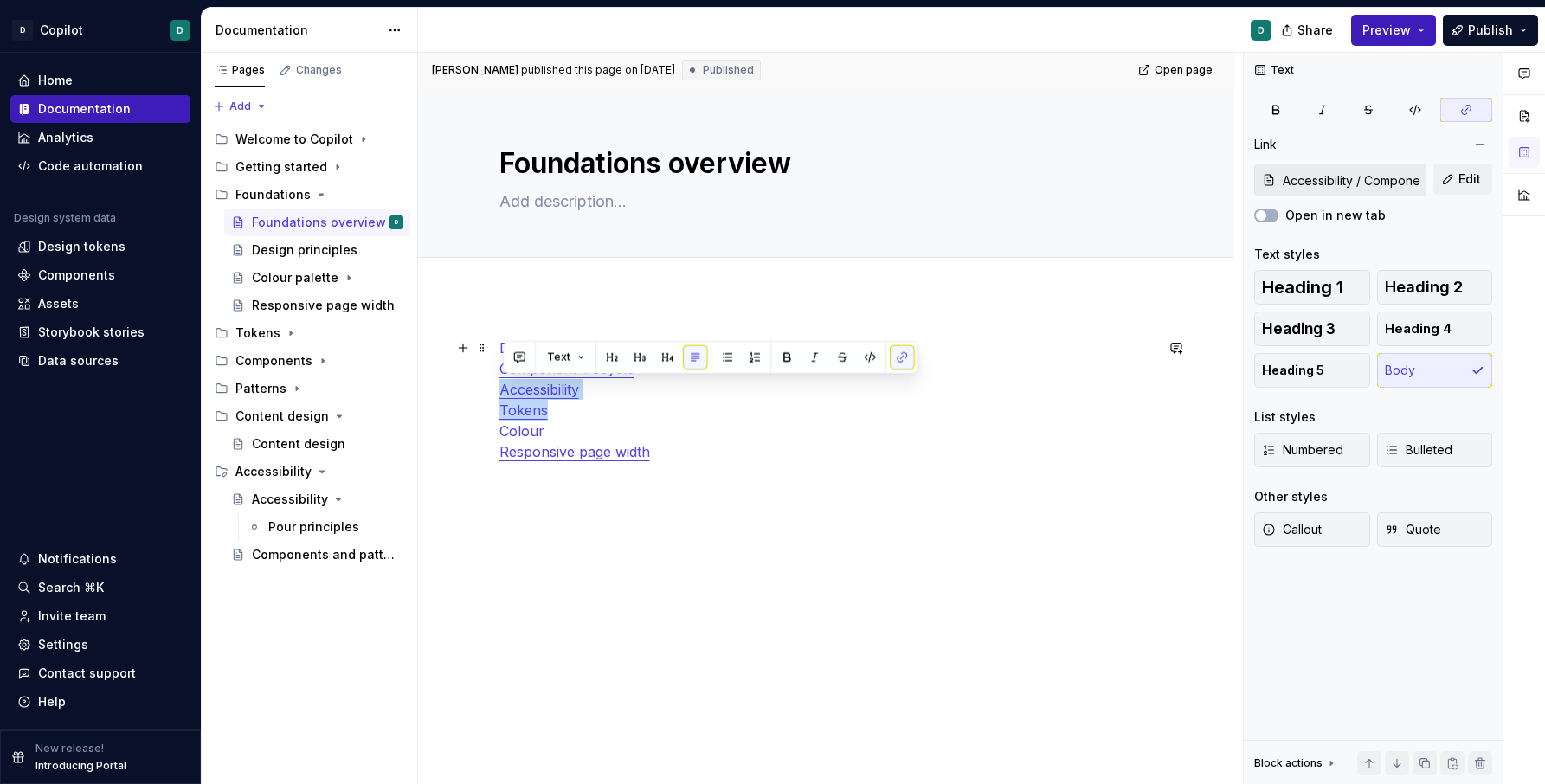
drag, startPoint x: 562, startPoint y: 411, endPoint x: 497, endPoint y: 392, distance: 67.7
click at [497, 392] on div "Design principles Component lifecycle Accessibility Tokens Colour Responsive pa…" at bounding box center [827, 611] width 817 height 630
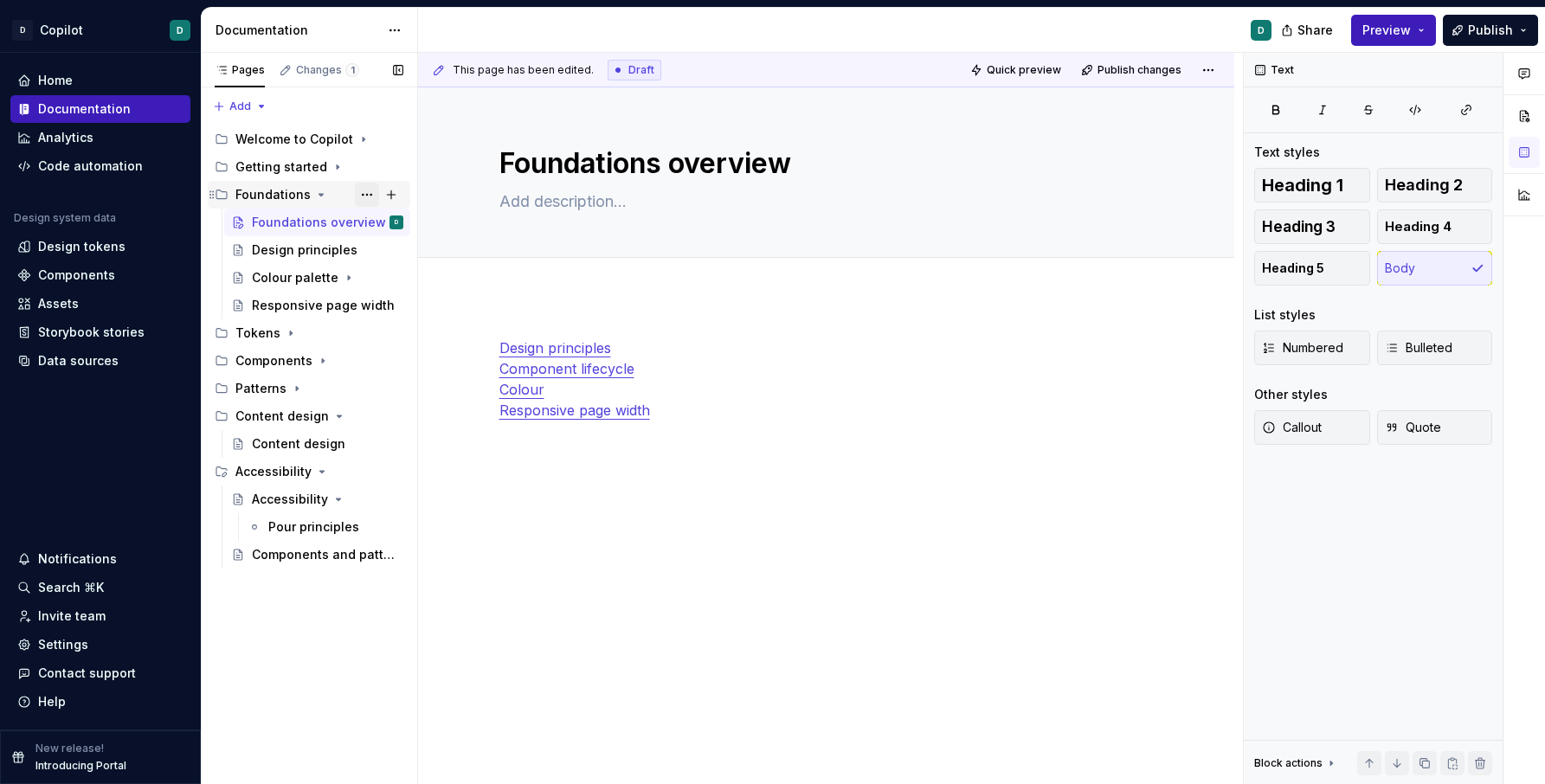
click at [366, 196] on button "Page tree" at bounding box center [367, 194] width 24 height 24
type textarea "*"
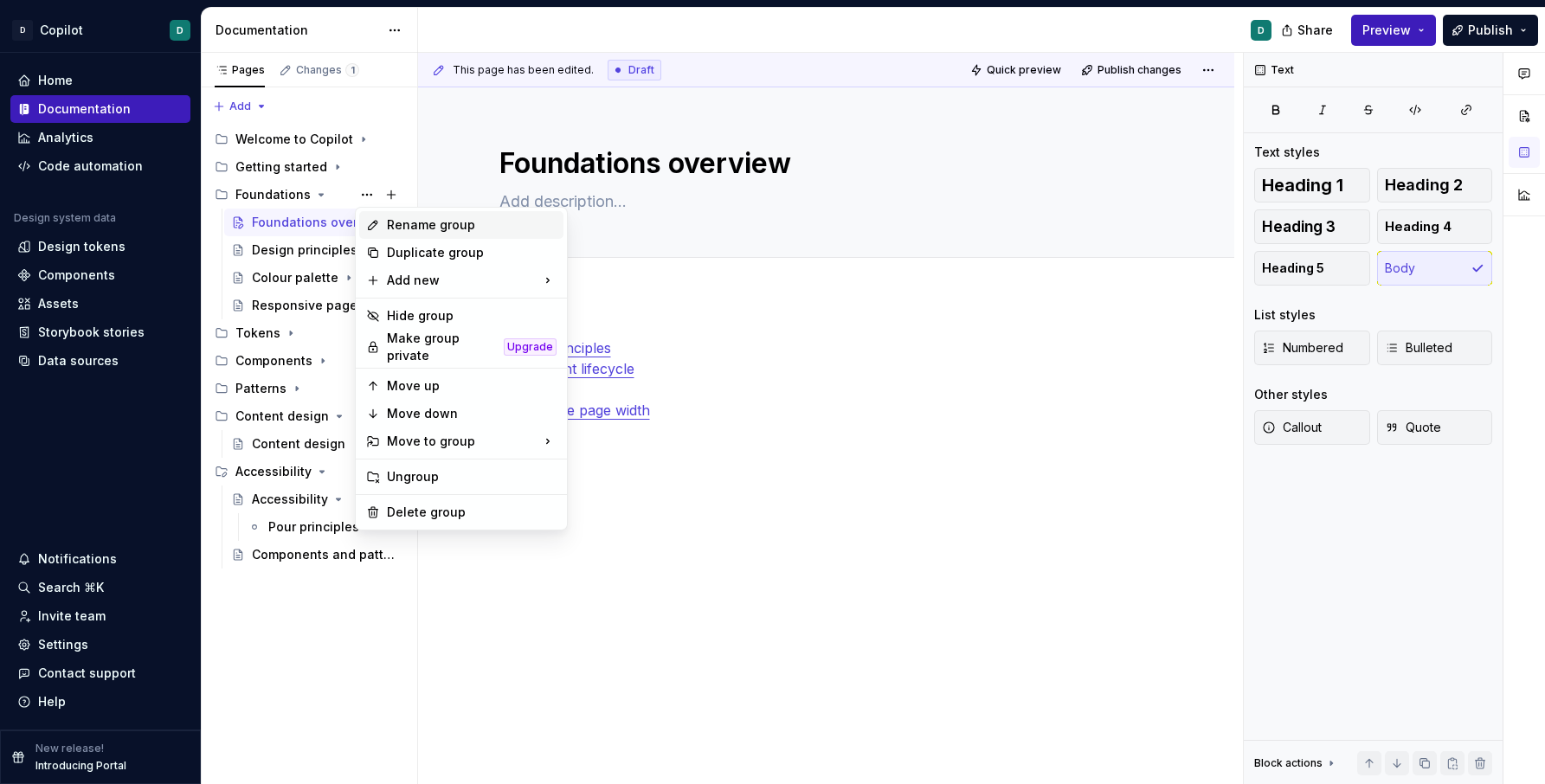
click at [402, 226] on div "Rename group" at bounding box center [472, 225] width 170 height 17
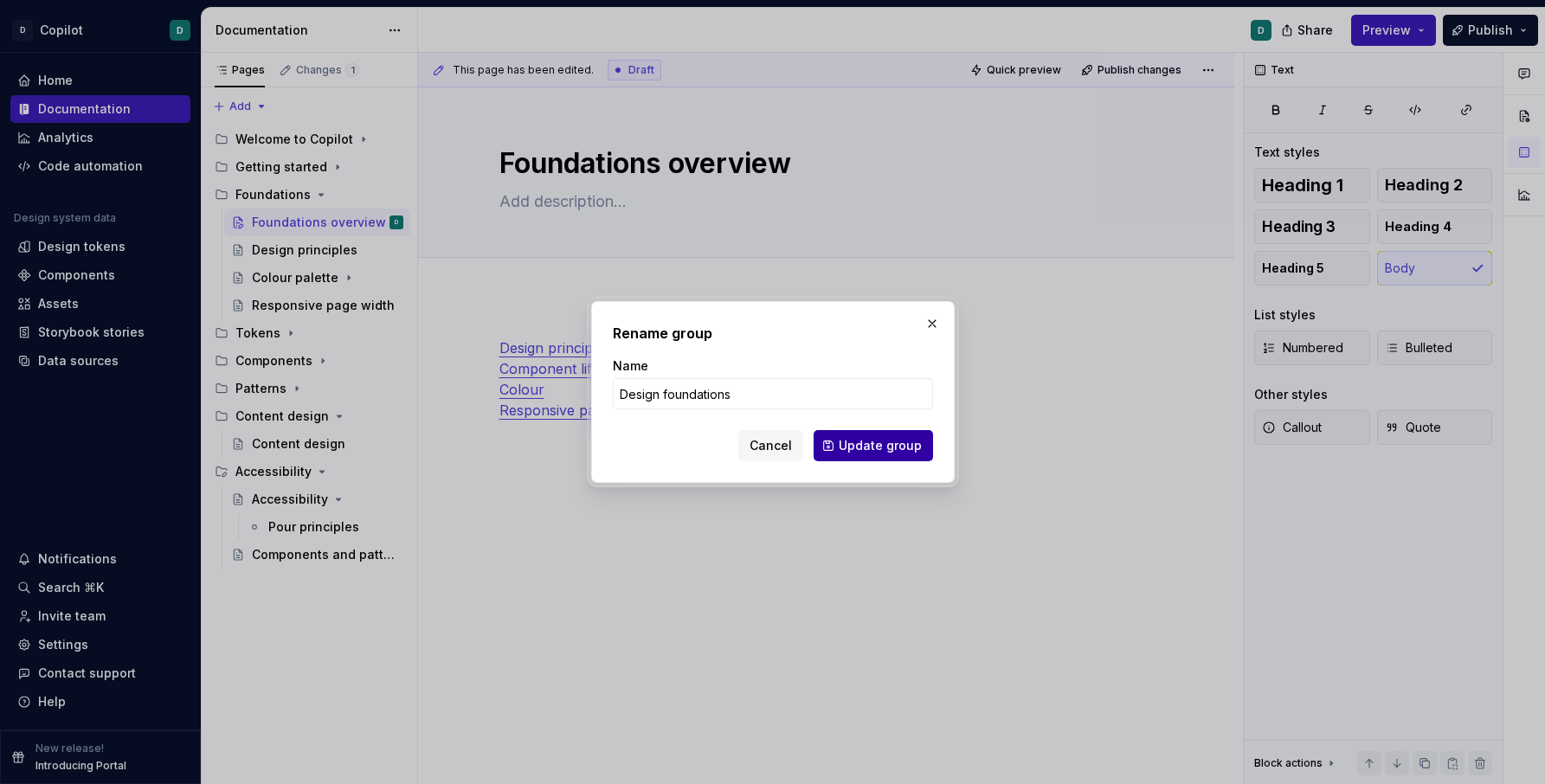
type input "Design foundations"
click at [911, 452] on span "Update group" at bounding box center [880, 445] width 83 height 17
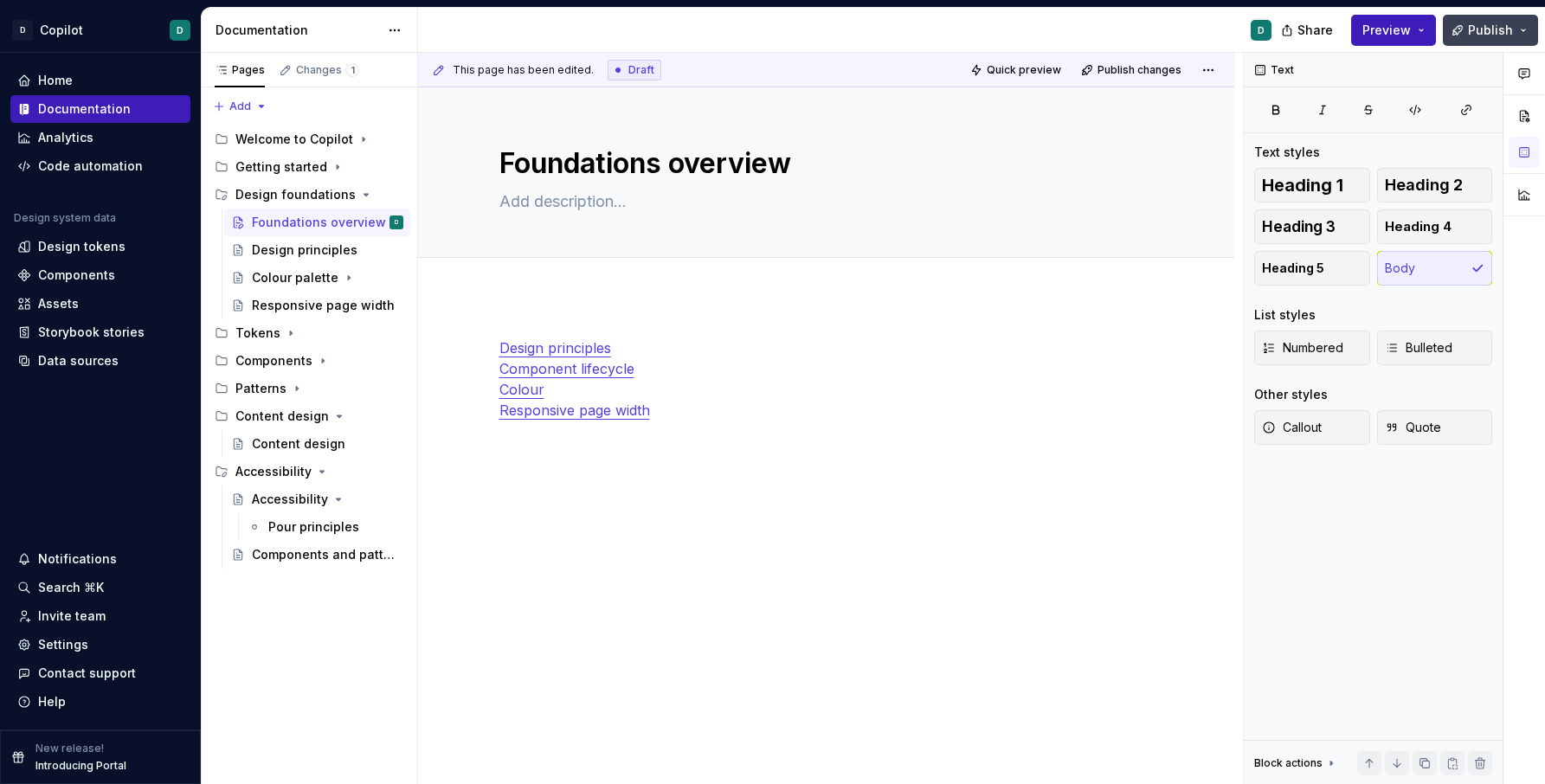
click at [1314, 32] on span "Publish" at bounding box center [1491, 30] width 45 height 17
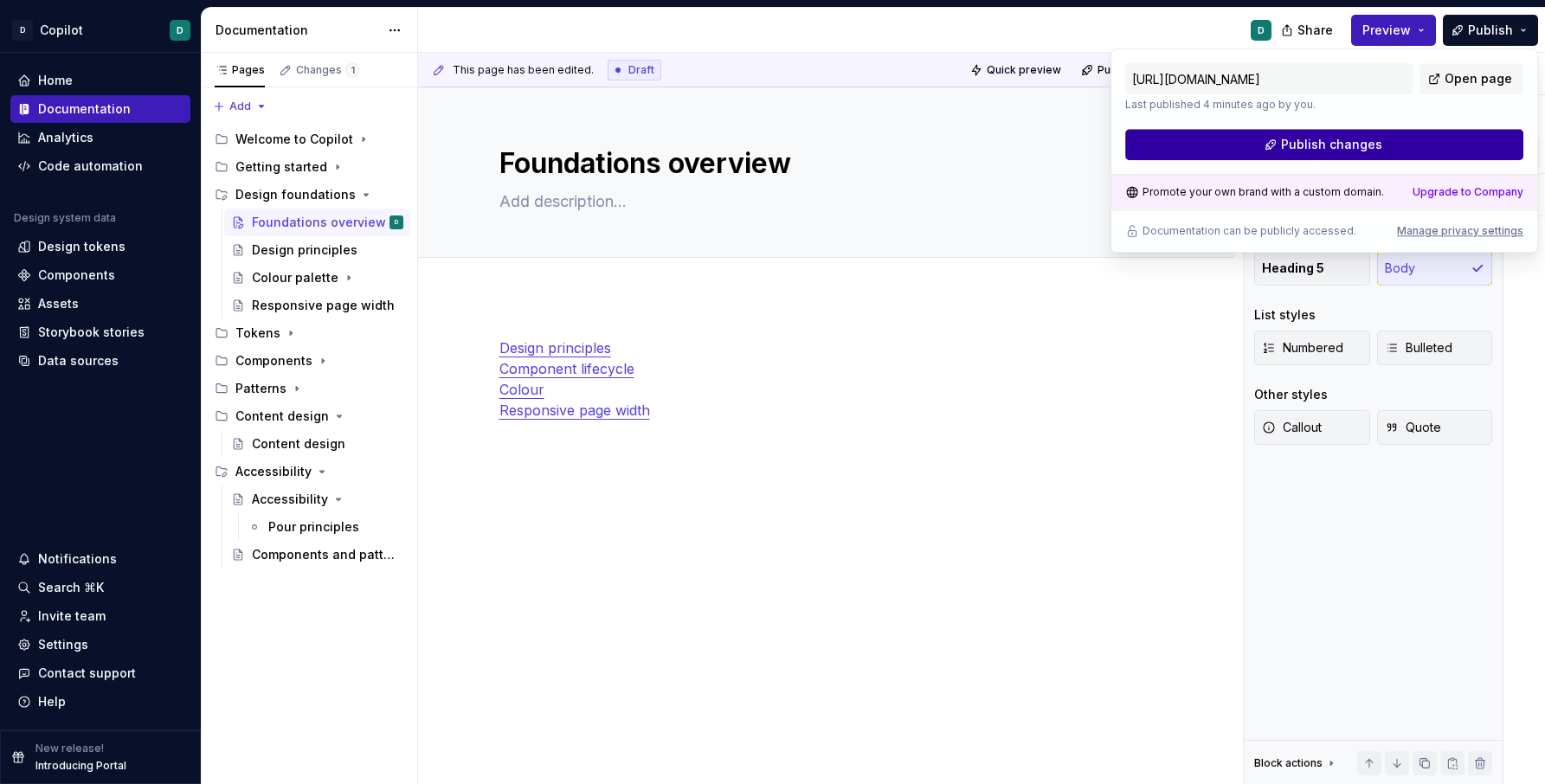
click at [1314, 140] on button "Publish changes" at bounding box center [1325, 145] width 398 height 31
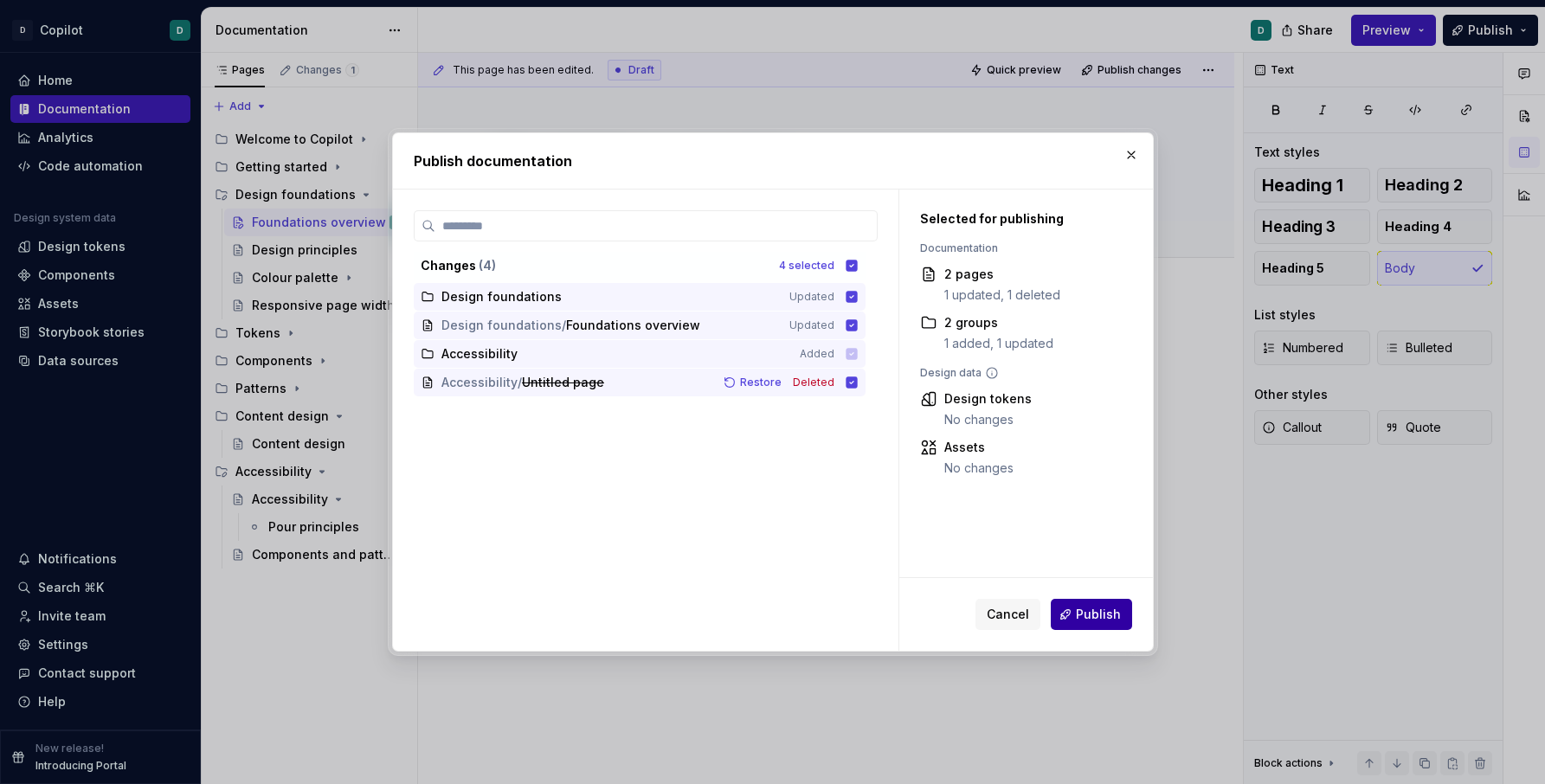
click at [1103, 620] on span "Publish" at bounding box center [1099, 614] width 45 height 17
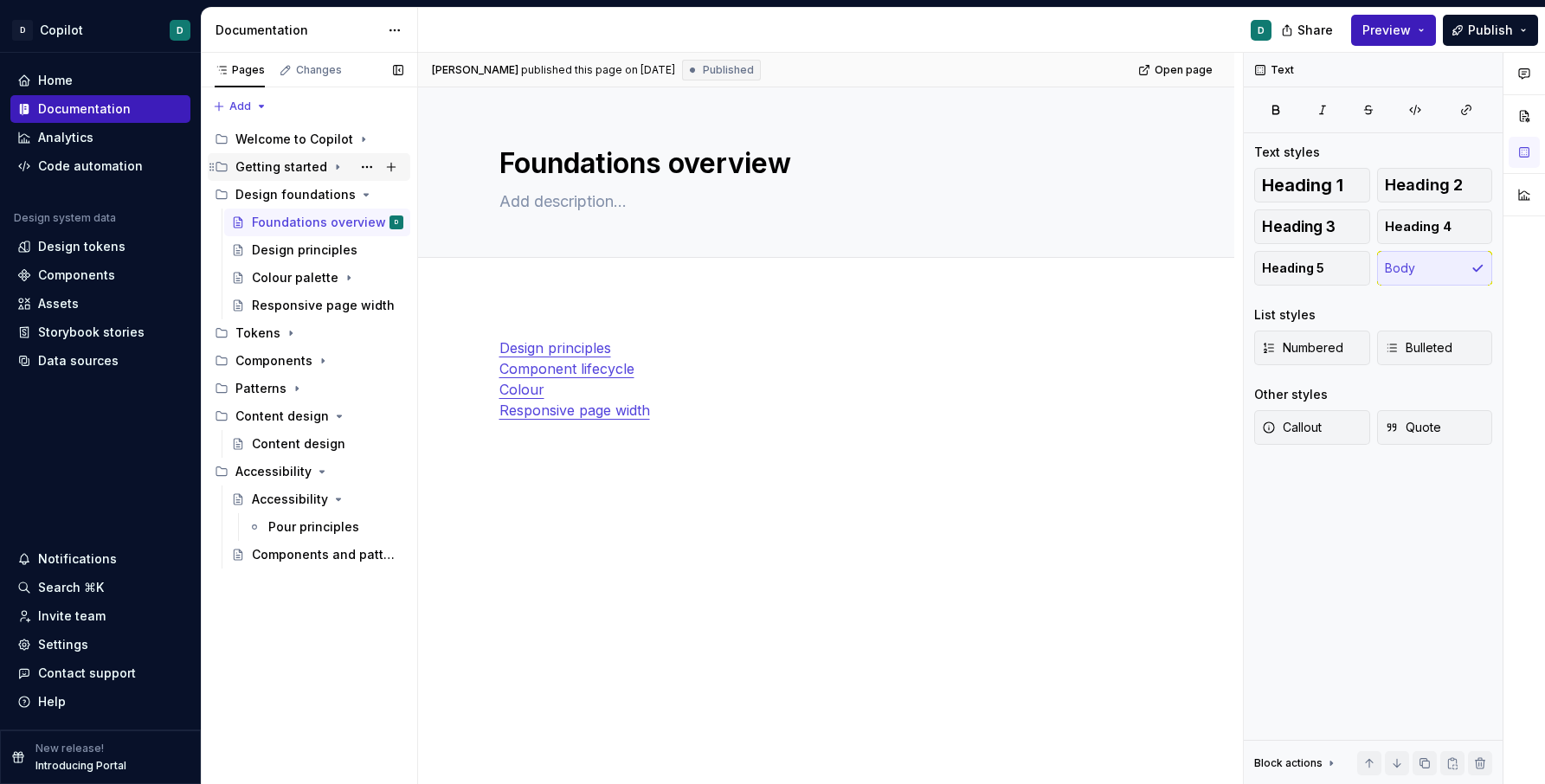
click at [337, 167] on icon "Page tree" at bounding box center [338, 167] width 2 height 5
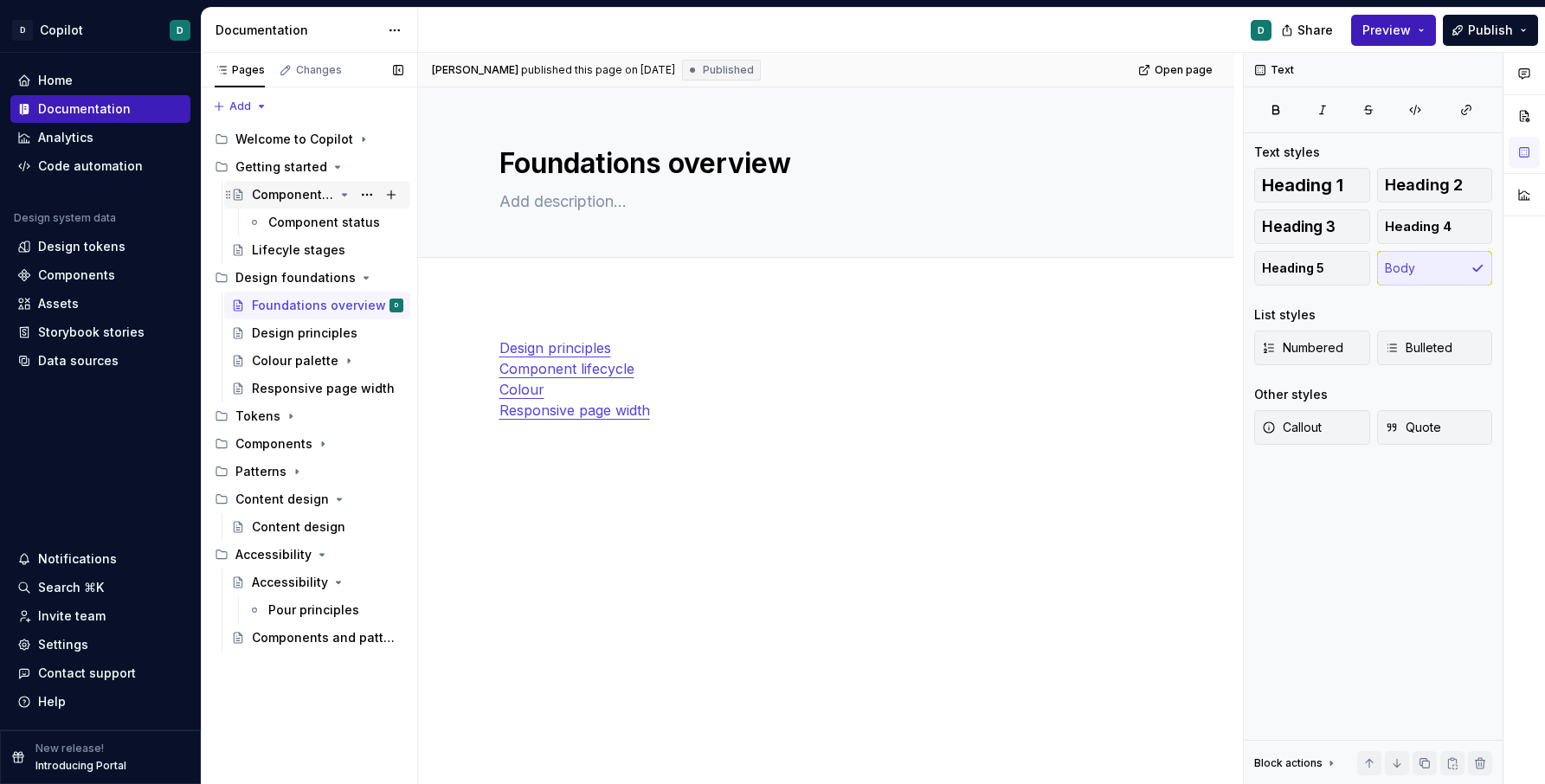
click at [298, 198] on div "Component and token lifecycle" at bounding box center [293, 194] width 82 height 17
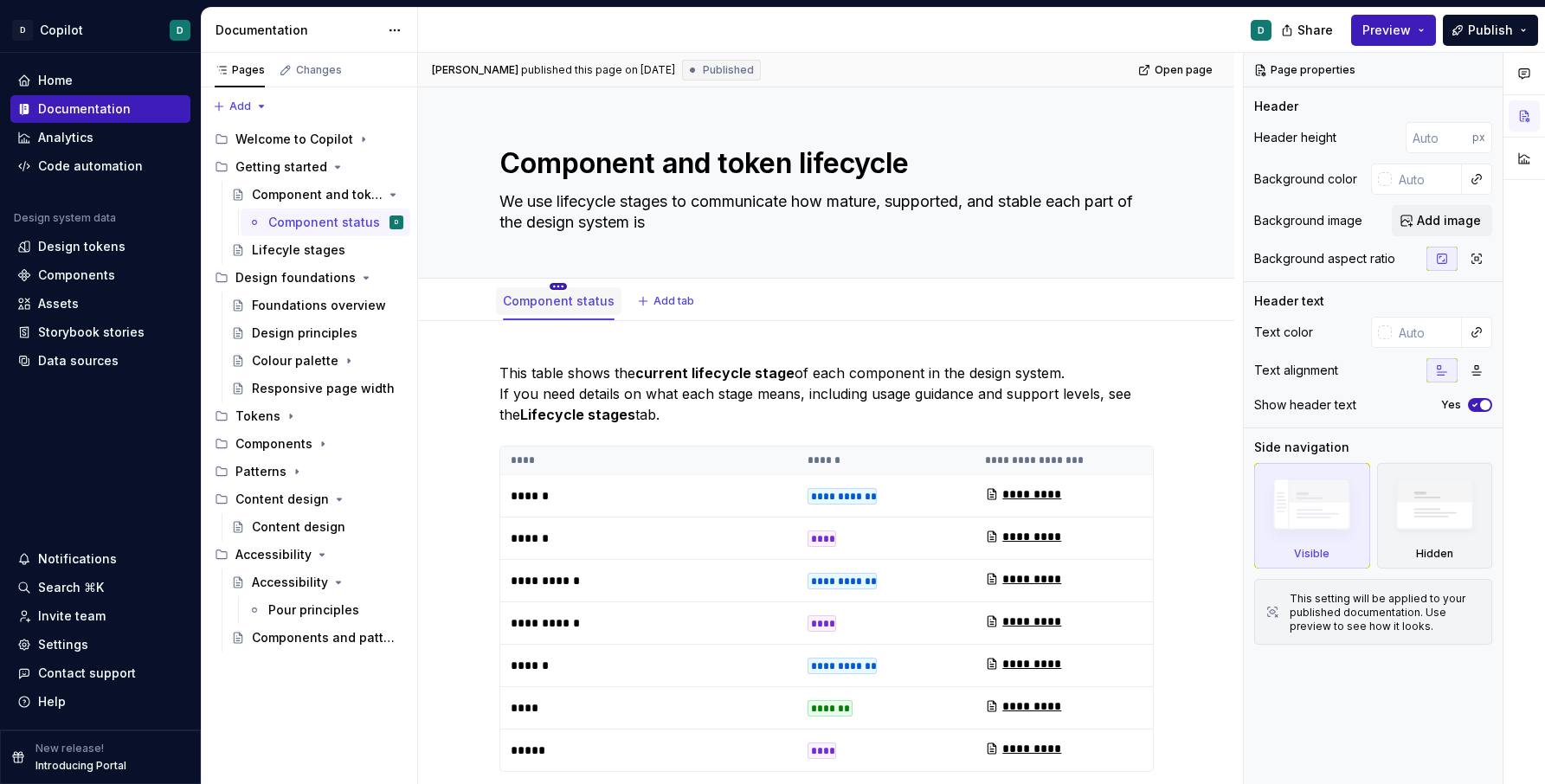
click at [561, 286] on html "D Copilot D Home Documentation Analytics Code automation Design system data Des…" at bounding box center [772, 392] width 1545 height 784
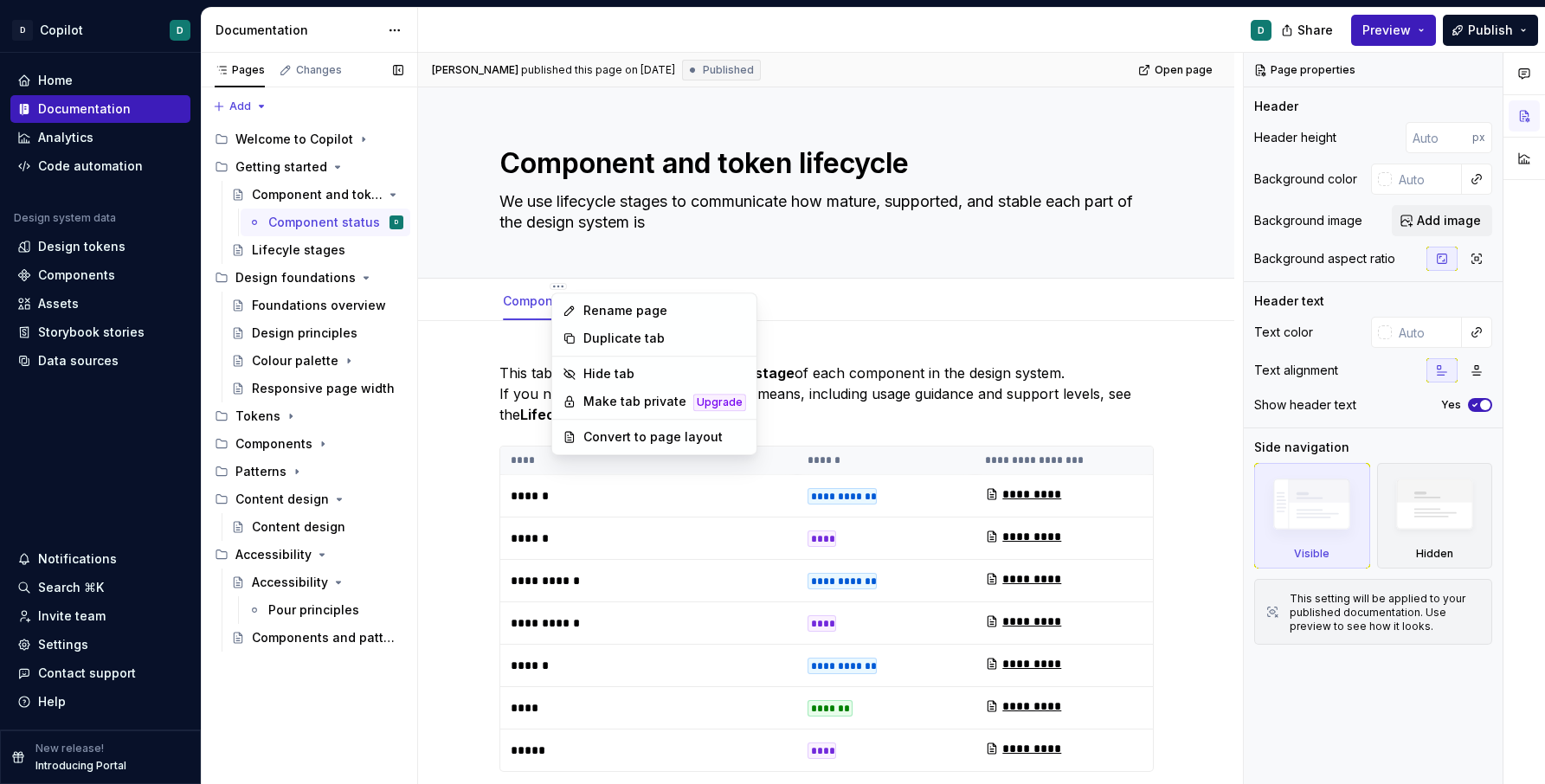
click at [288, 251] on div "Pages Changes Add Accessibility guide for tree Page tree. Navigate the tree wit…" at bounding box center [309, 418] width 217 height 733
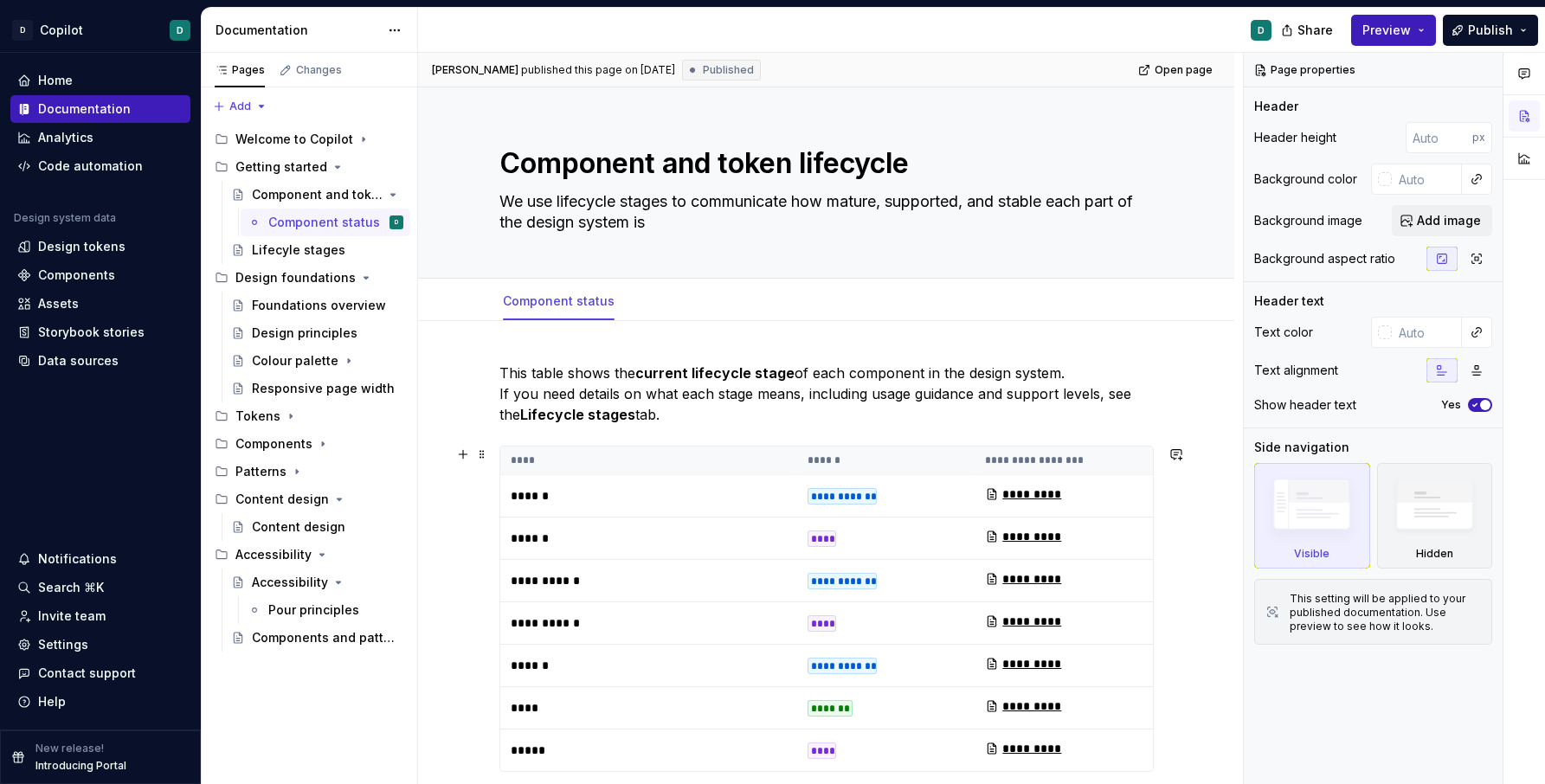
click at [607, 581] on p "**********" at bounding box center [619, 580] width 217 height 17
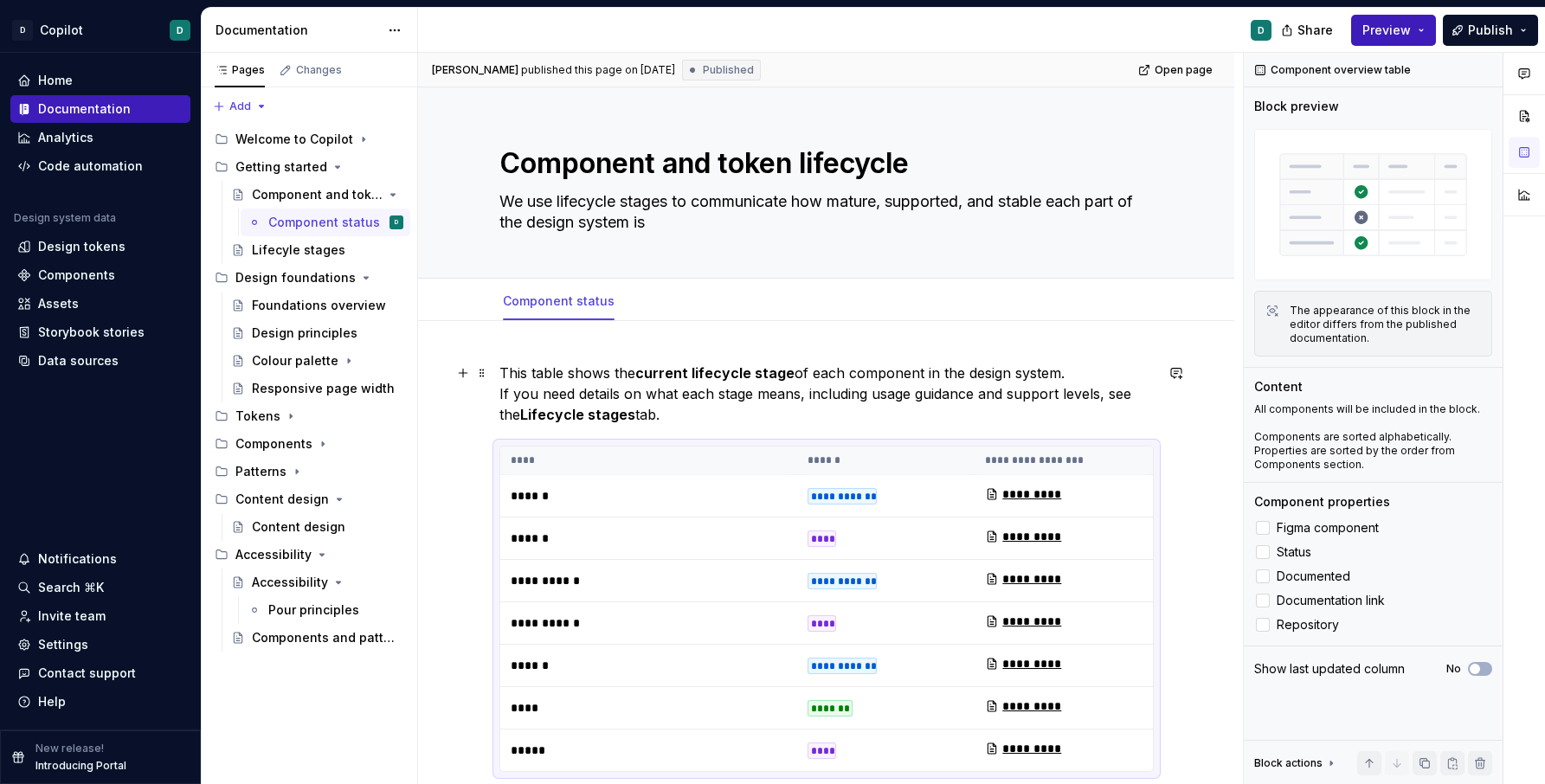
click at [581, 391] on p "This table shows the current lifecycle stage of each component in the design sy…" at bounding box center [827, 393] width 654 height 62
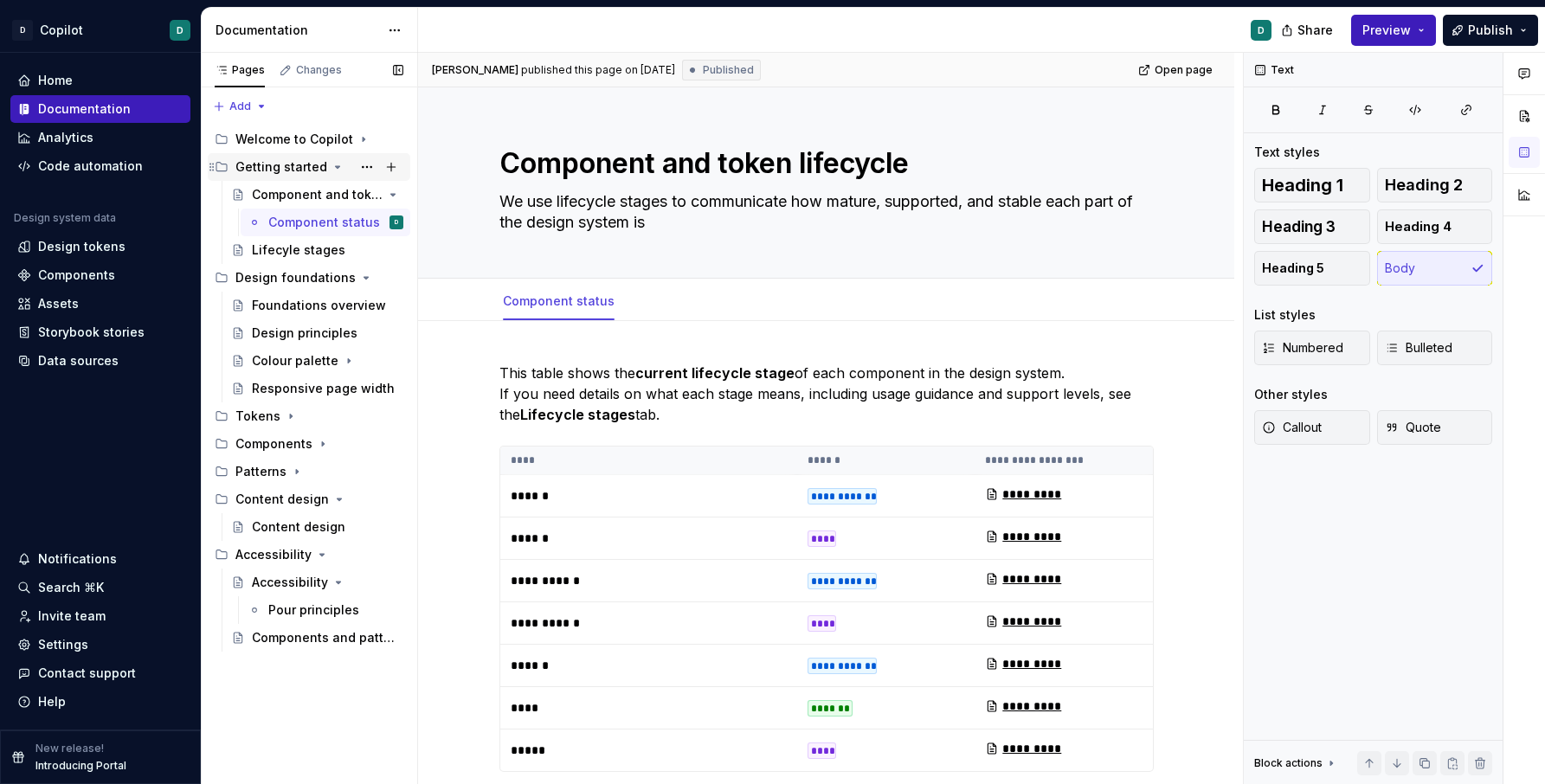
click at [331, 171] on icon "Page tree" at bounding box center [337, 166] width 14 height 14
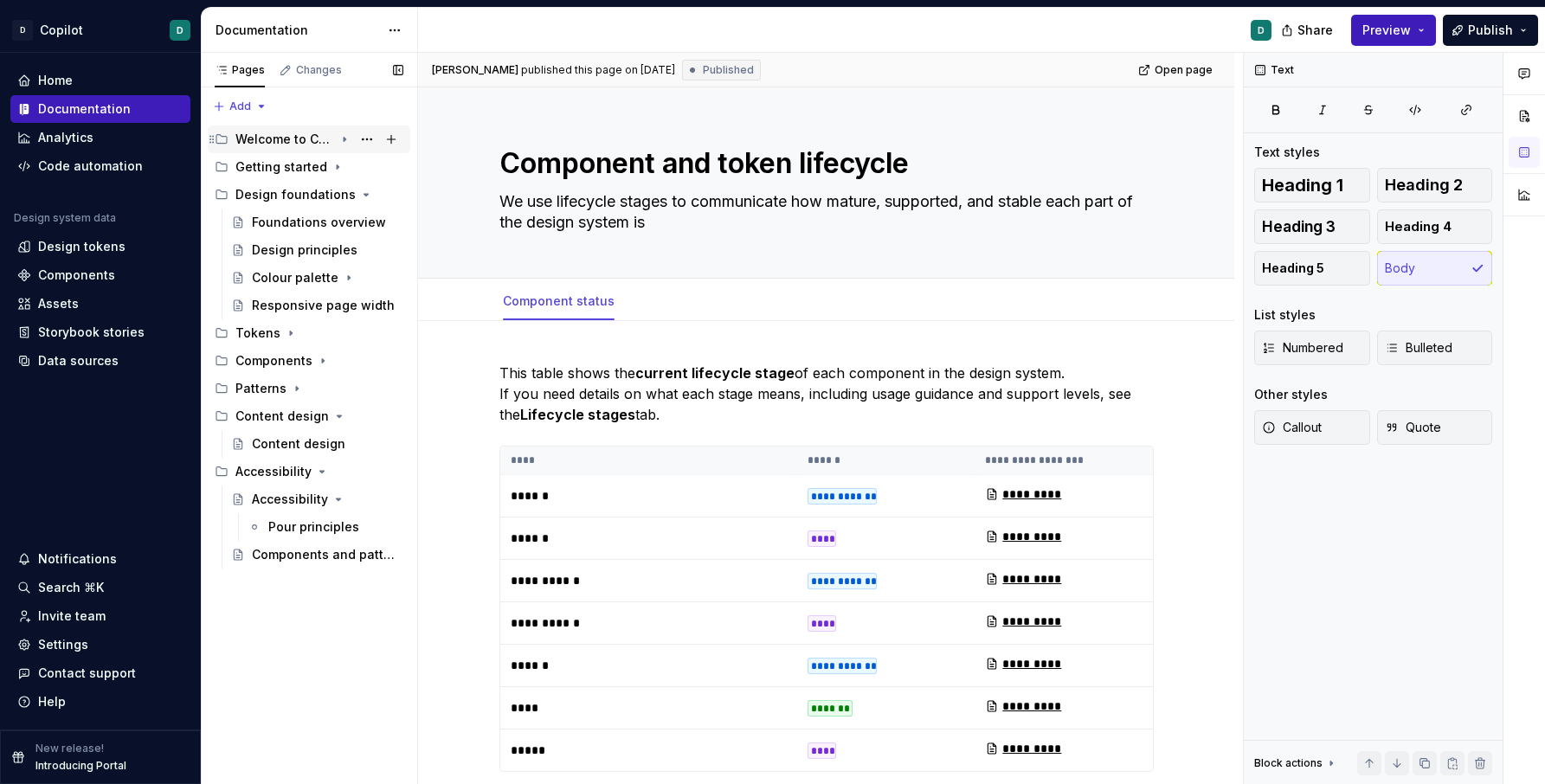
click at [323, 147] on div "Welcome to Copilot" at bounding box center [285, 139] width 98 height 17
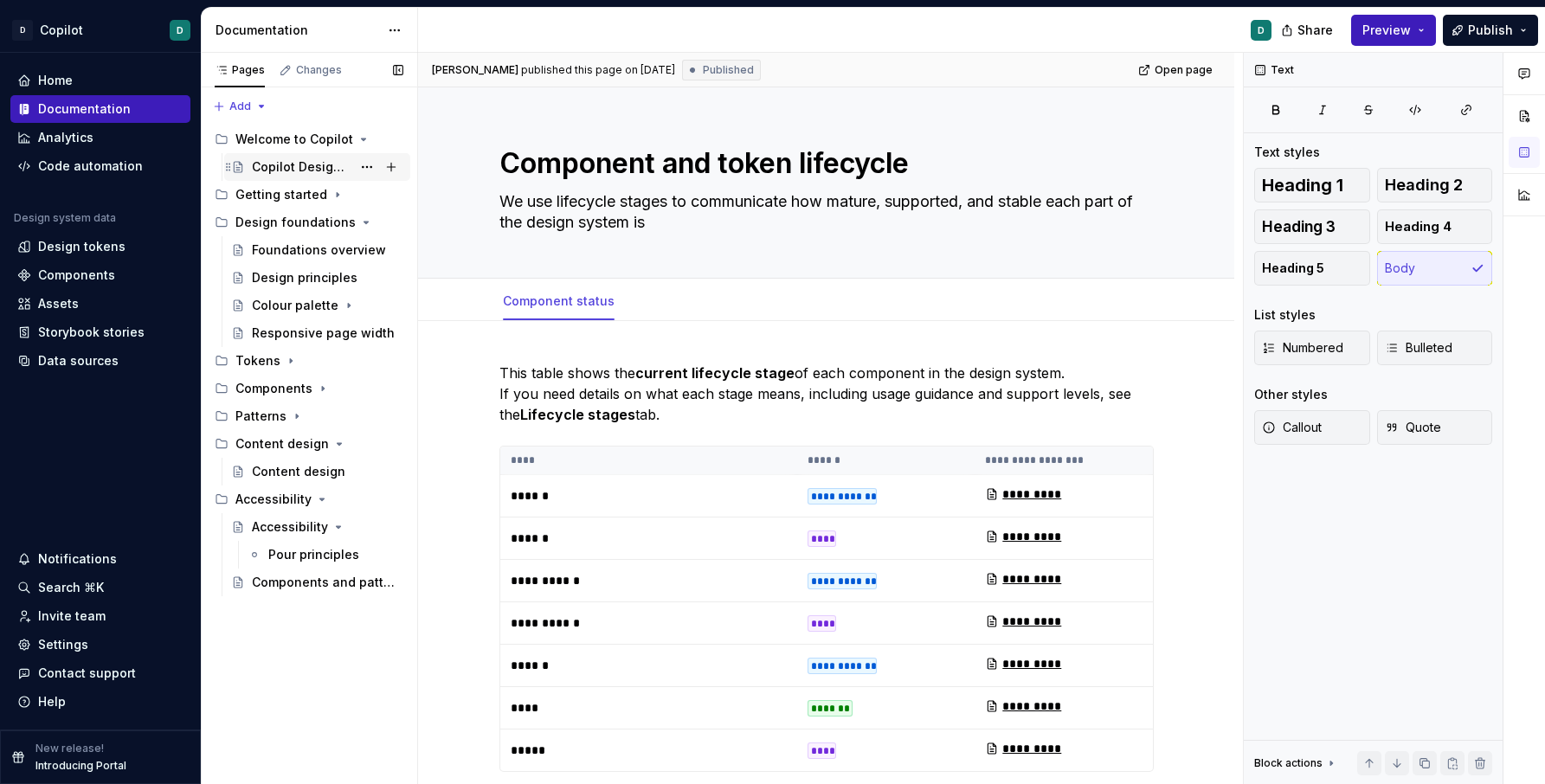
click at [325, 164] on div "Copilot Design system" at bounding box center [302, 166] width 99 height 17
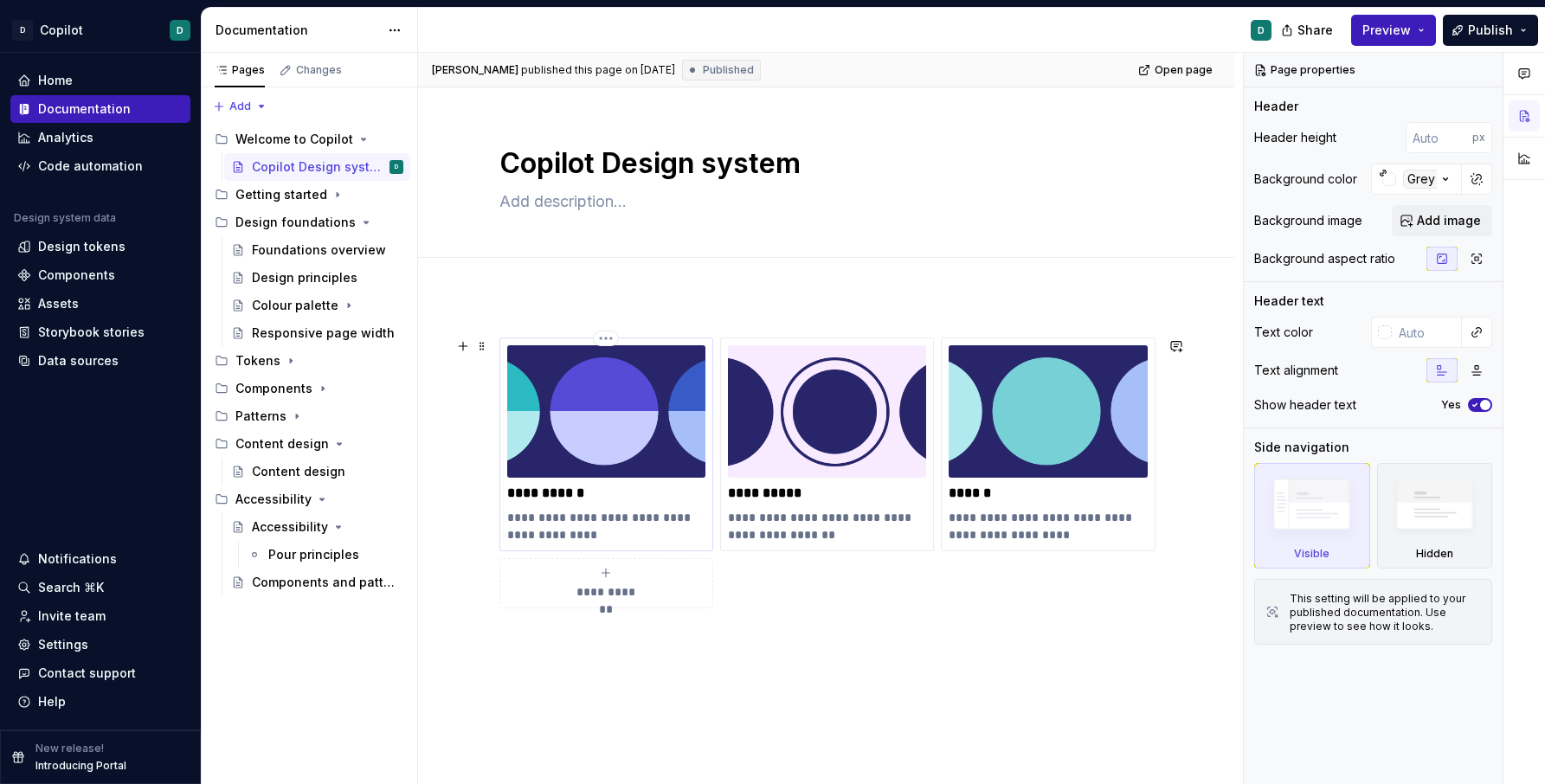
click at [695, 486] on p "**********" at bounding box center [605, 493] width 198 height 17
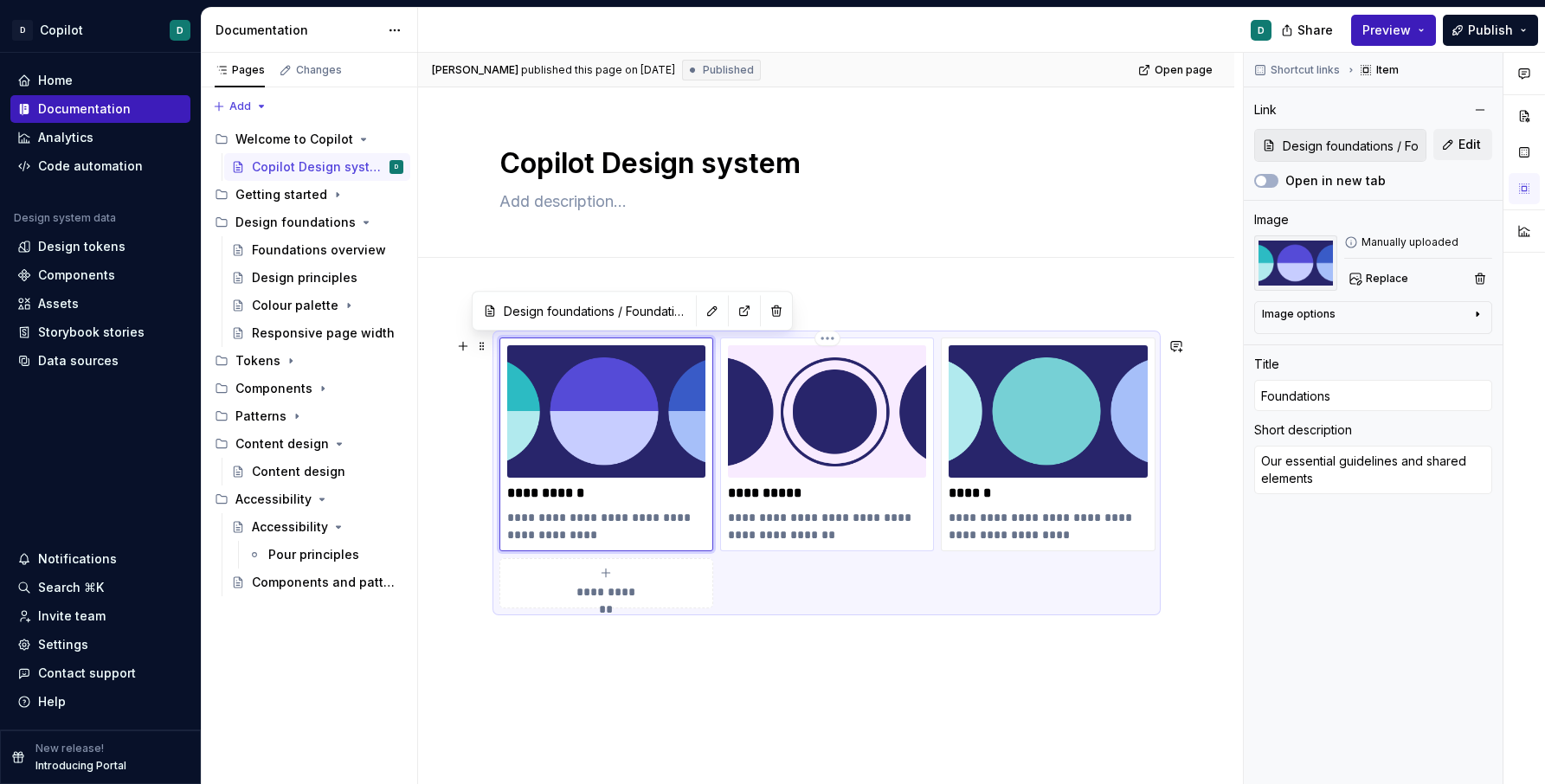
click at [872, 415] on img at bounding box center [827, 411] width 198 height 133
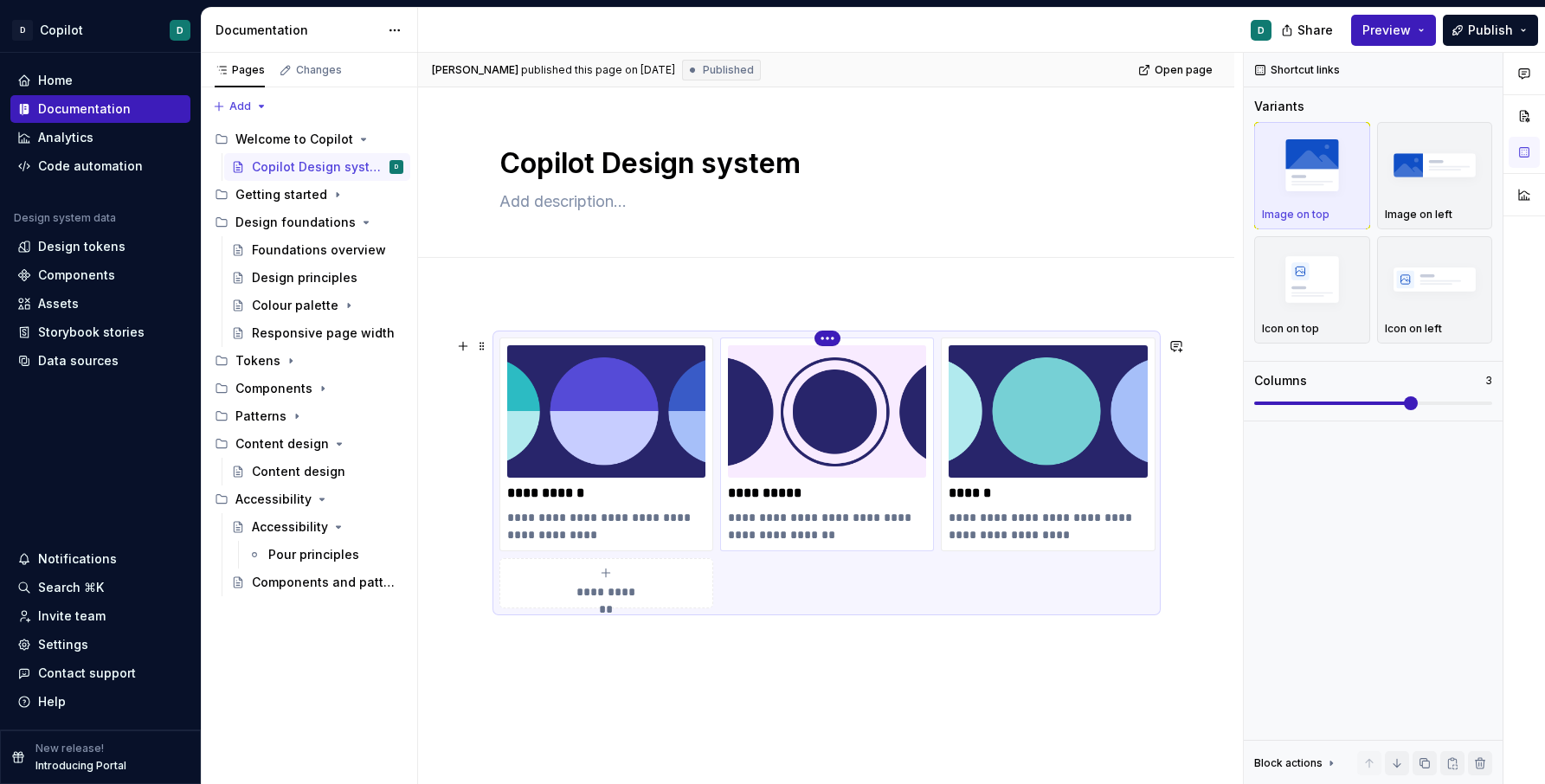
click at [832, 338] on html "D Copilot D Home Documentation Analytics Code automation Design system data Des…" at bounding box center [772, 392] width 1545 height 784
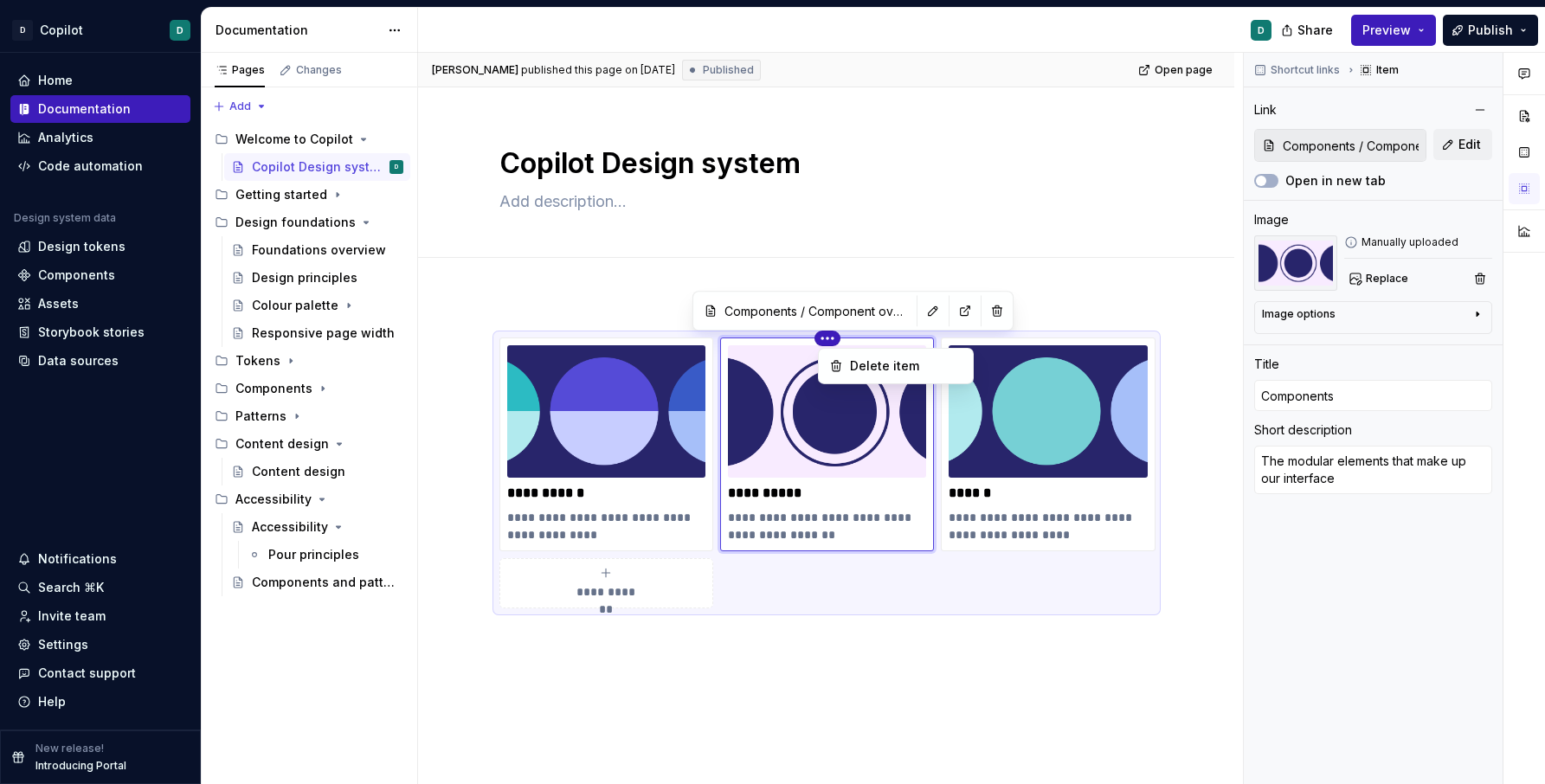
click at [952, 572] on html "D Copilot D Home Documentation Analytics Code automation Design system data Des…" at bounding box center [772, 392] width 1545 height 784
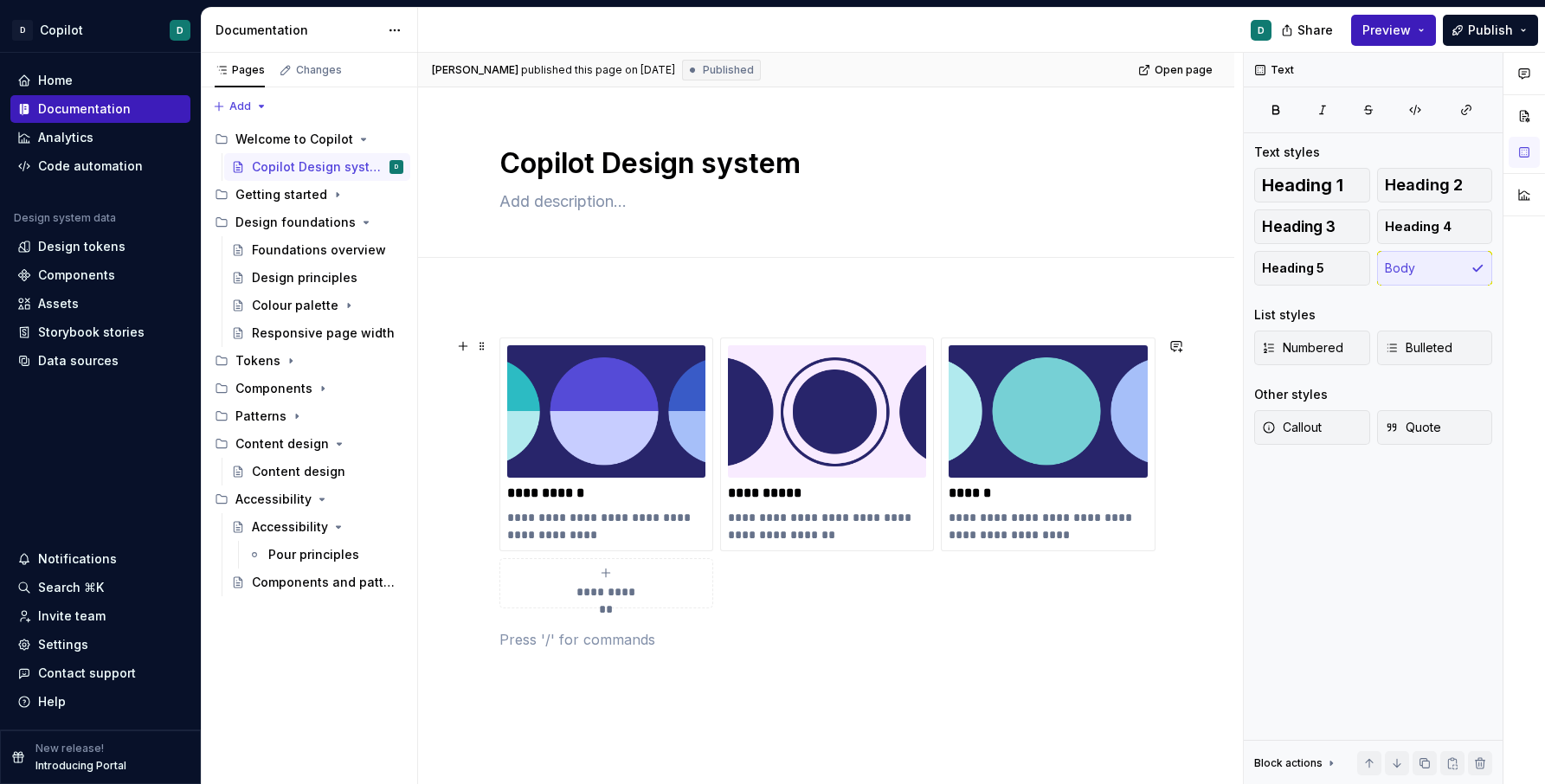
click at [608, 609] on div "**********" at bounding box center [827, 473] width 654 height 271
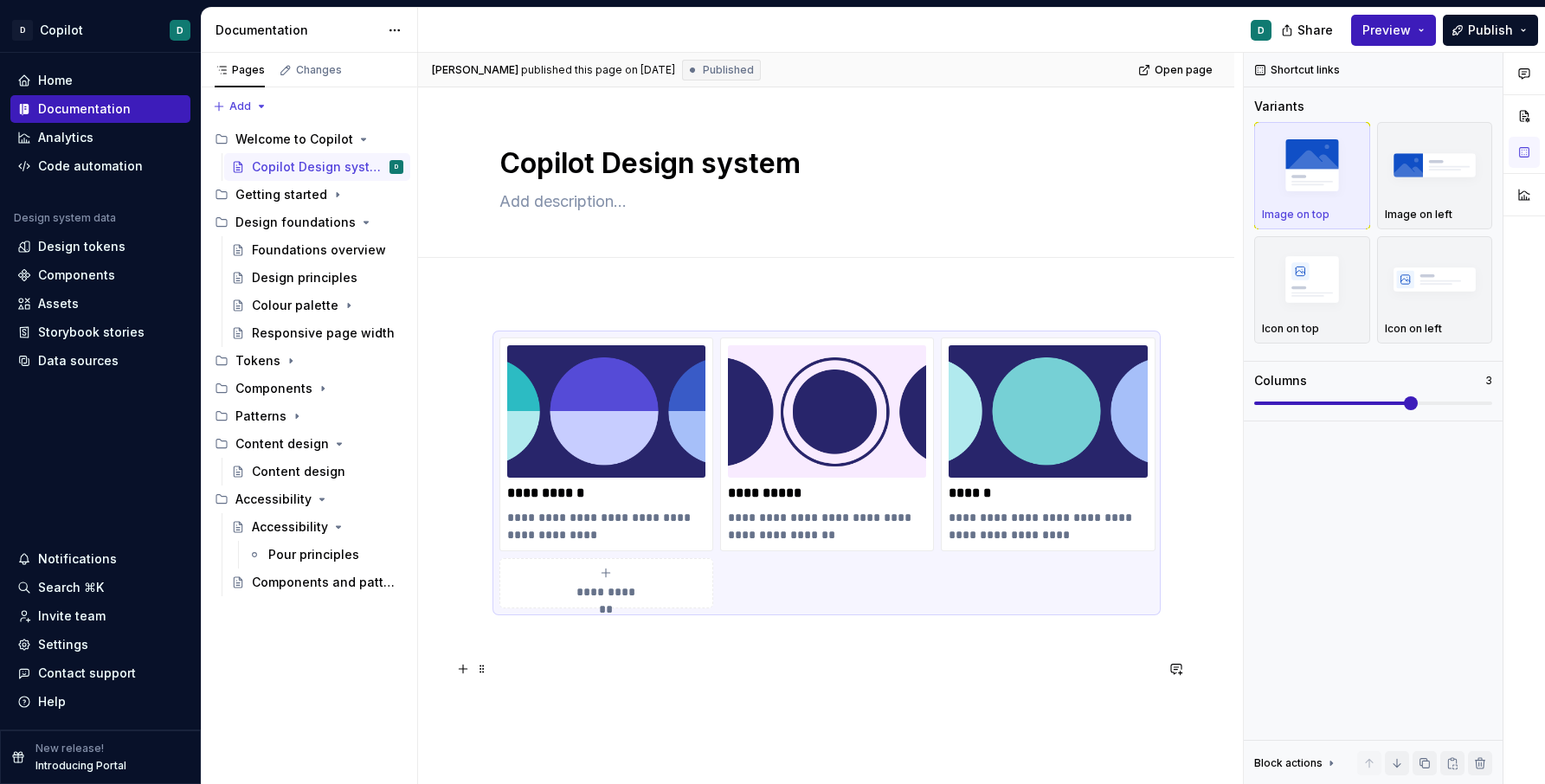
click at [508, 673] on p at bounding box center [827, 670] width 654 height 21
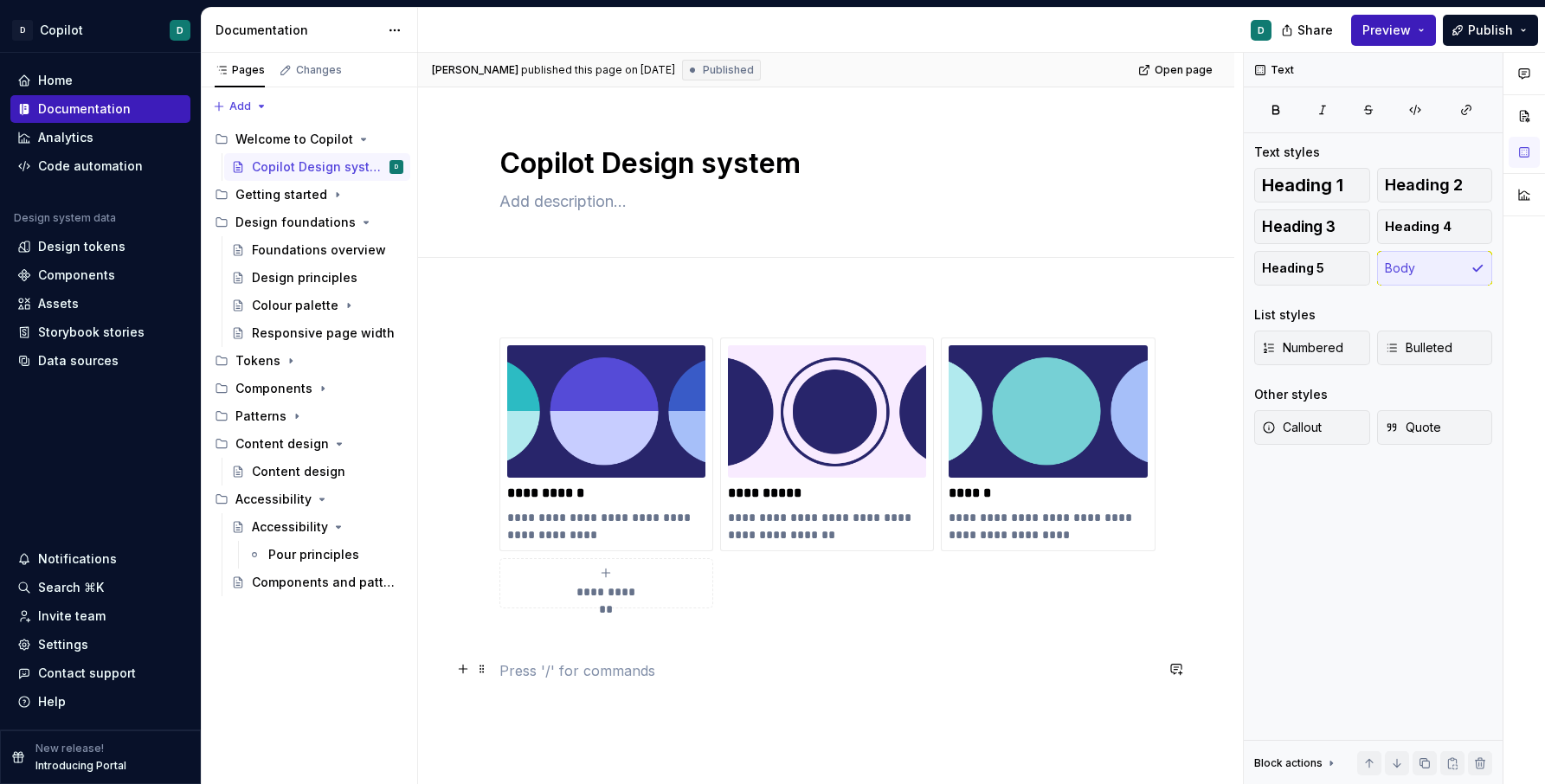
type textarea "*"
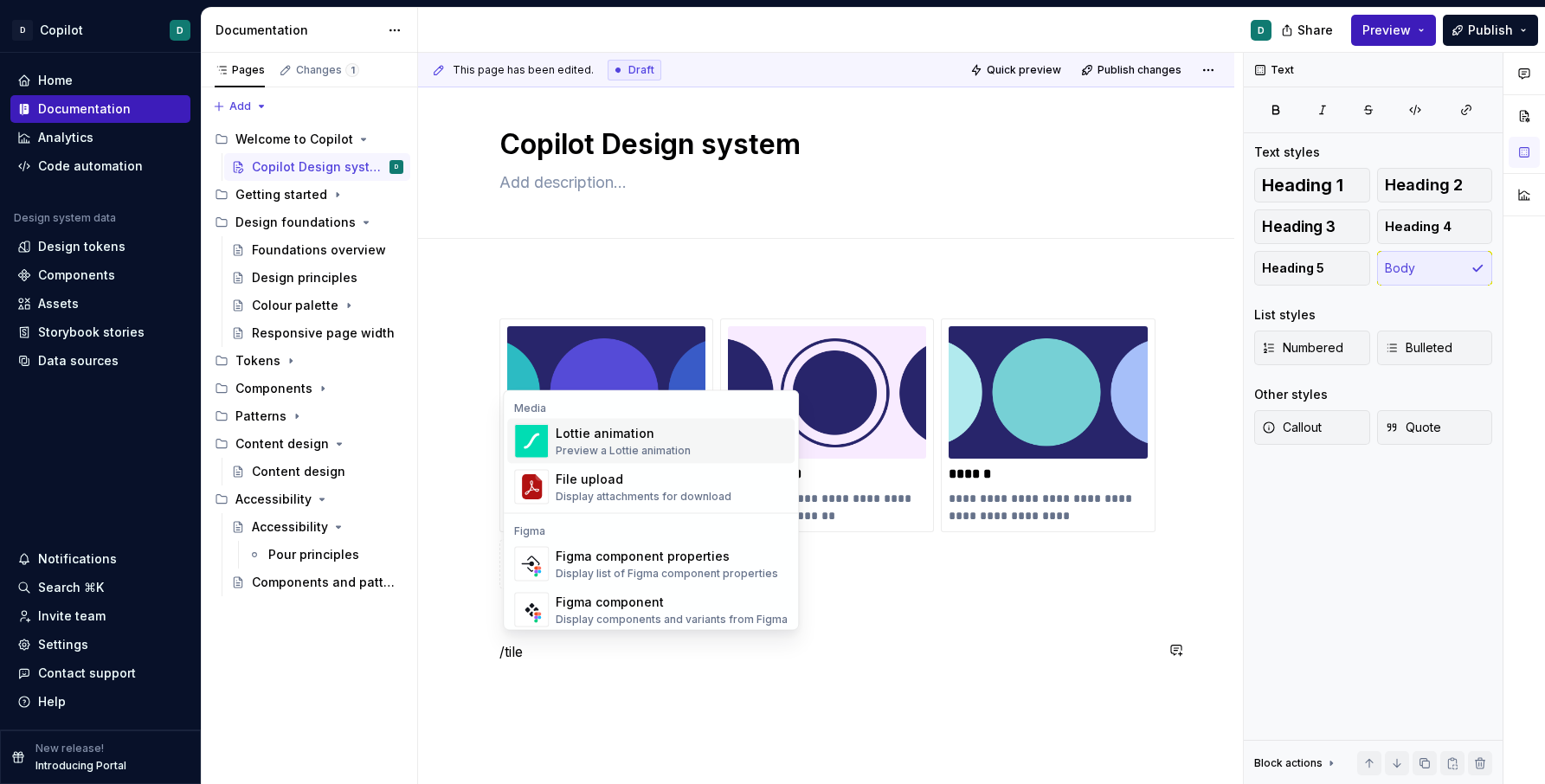
scroll to position [20, 0]
click at [594, 698] on div "**********" at bounding box center [827, 685] width 654 height 733
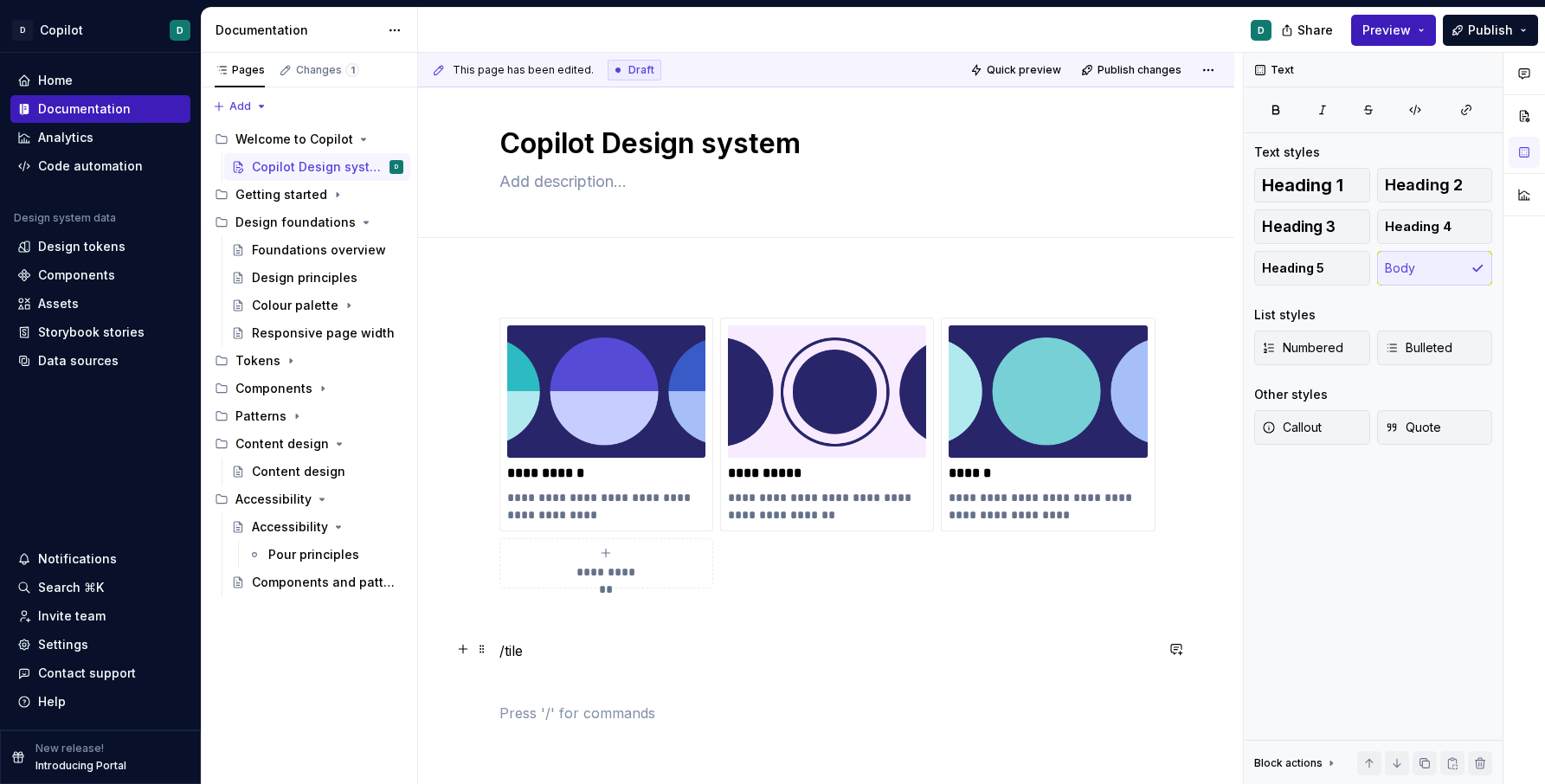
click at [527, 651] on p "/tile" at bounding box center [827, 650] width 654 height 21
click at [777, 408] on img at bounding box center [827, 391] width 198 height 133
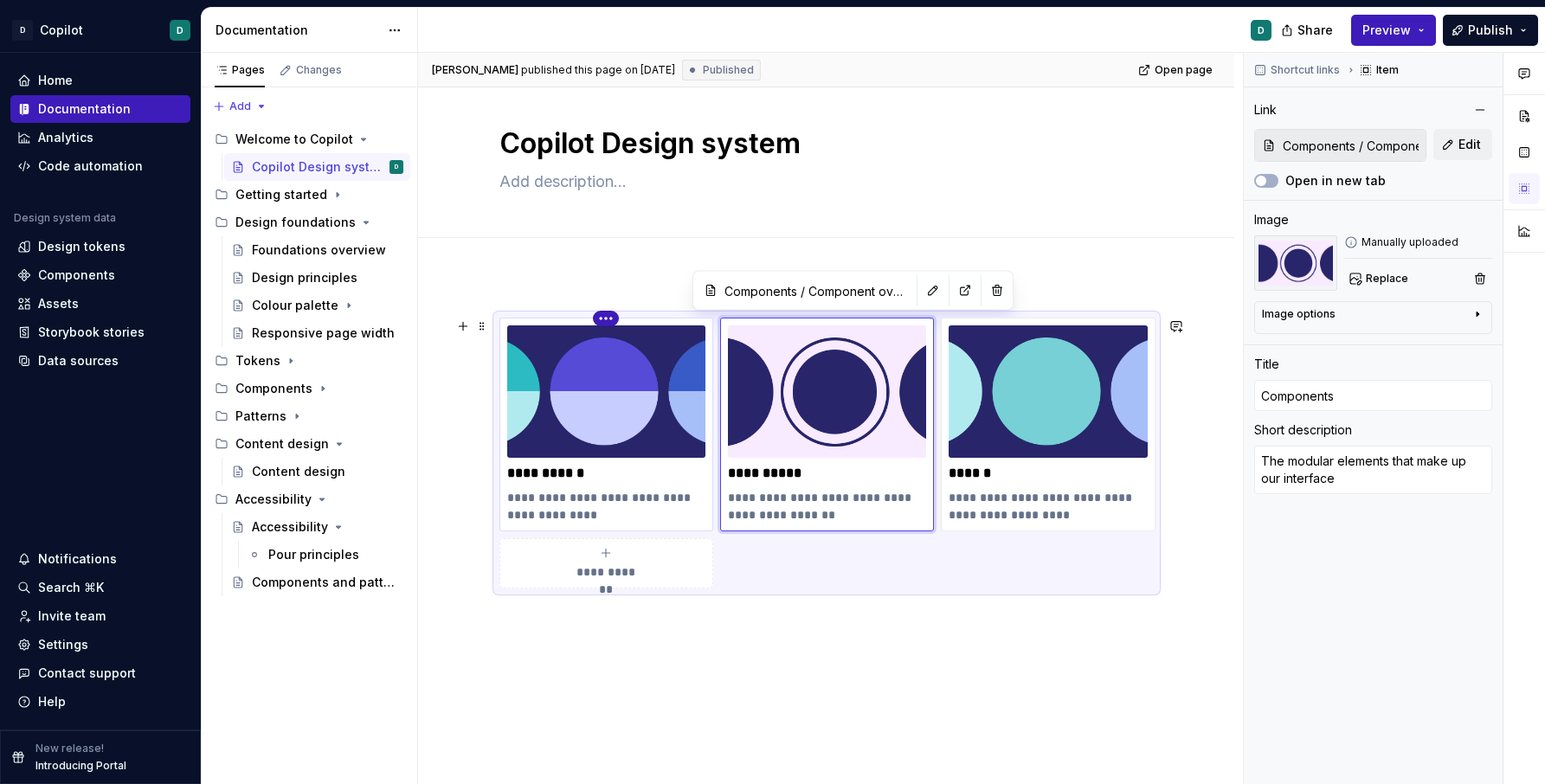
type textarea "*"
type input "Design foundations / Foundations overview"
type input "Foundations"
type textarea "Our essential guidelines and shared elements"
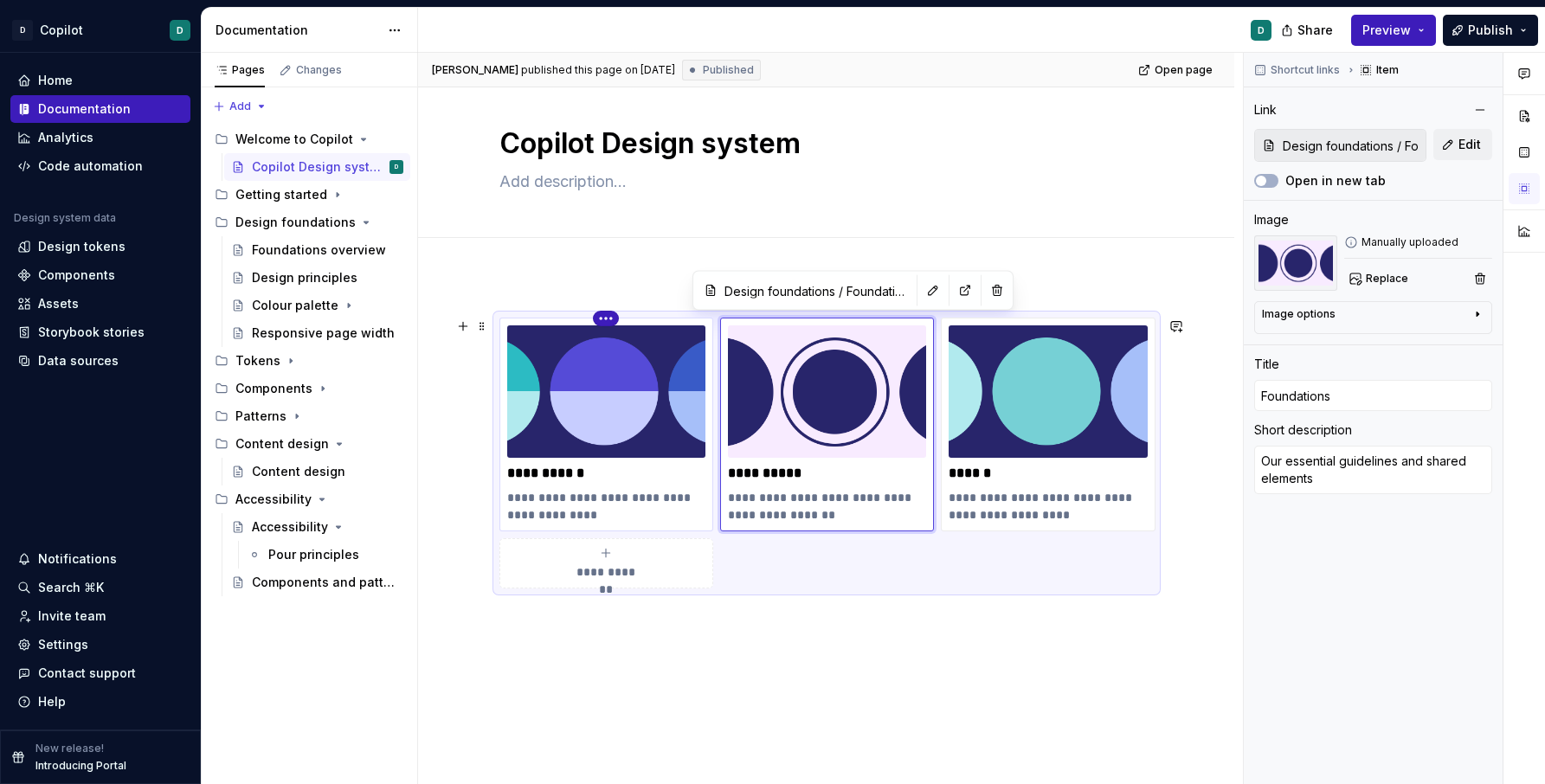
click at [615, 321] on html "D Copilot D Home Documentation Analytics Code automation Design system data Des…" at bounding box center [772, 392] width 1545 height 784
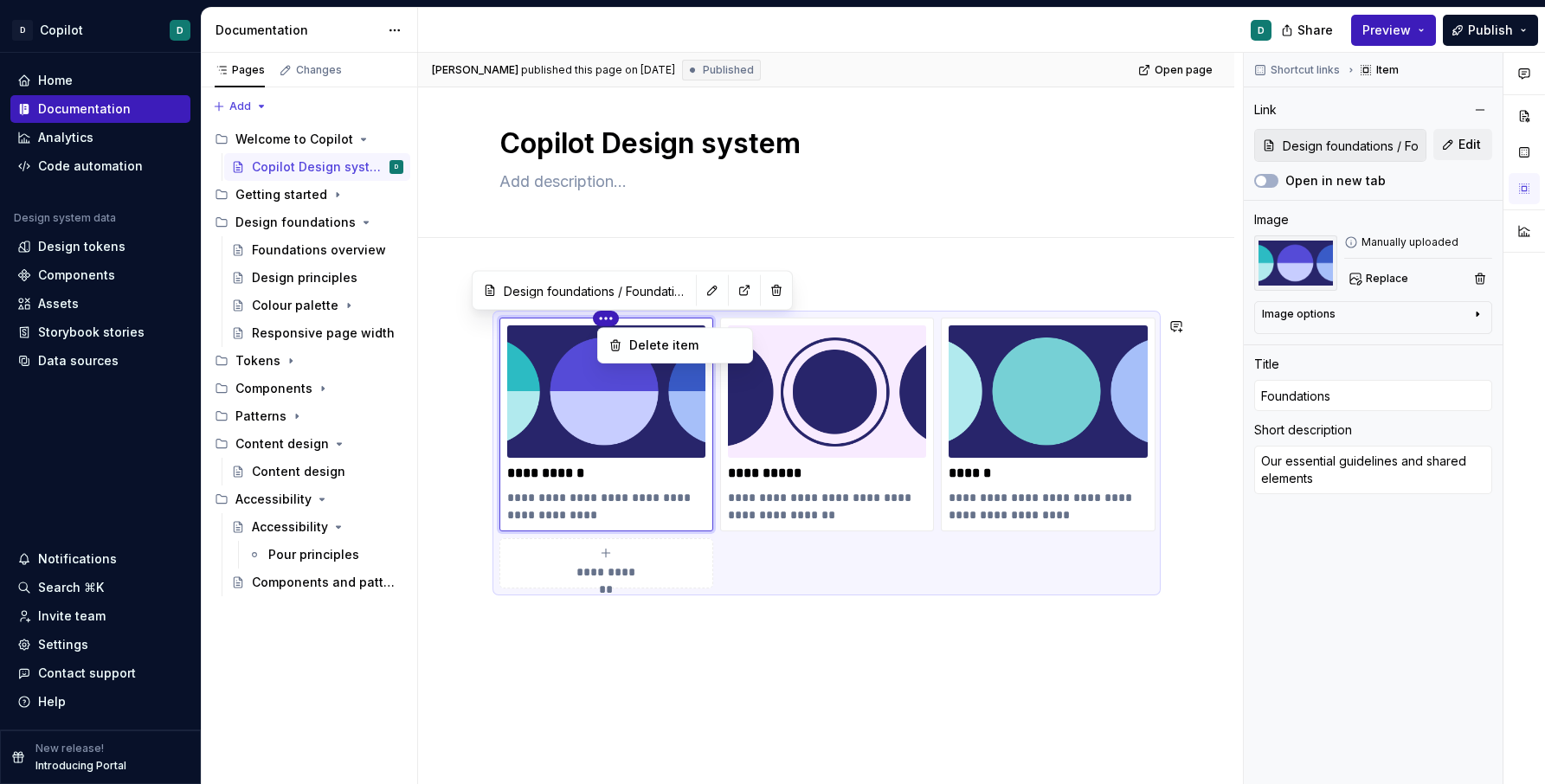
click at [493, 366] on html "D Copilot D Home Documentation Analytics Code automation Design system data Des…" at bounding box center [772, 392] width 1545 height 784
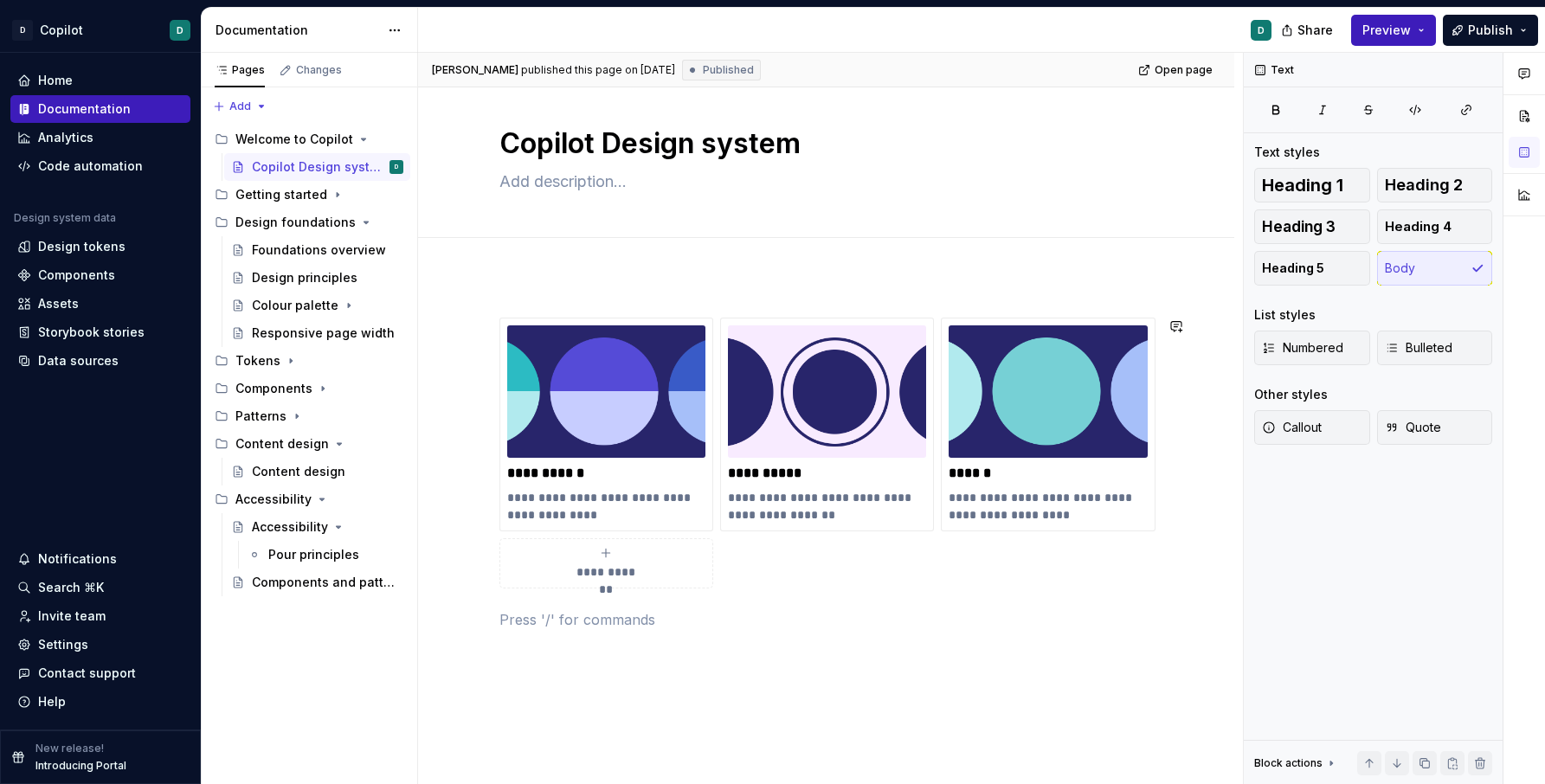
click at [846, 593] on div "**********" at bounding box center [827, 685] width 654 height 733
click at [366, 161] on button "Page tree" at bounding box center [367, 167] width 24 height 24
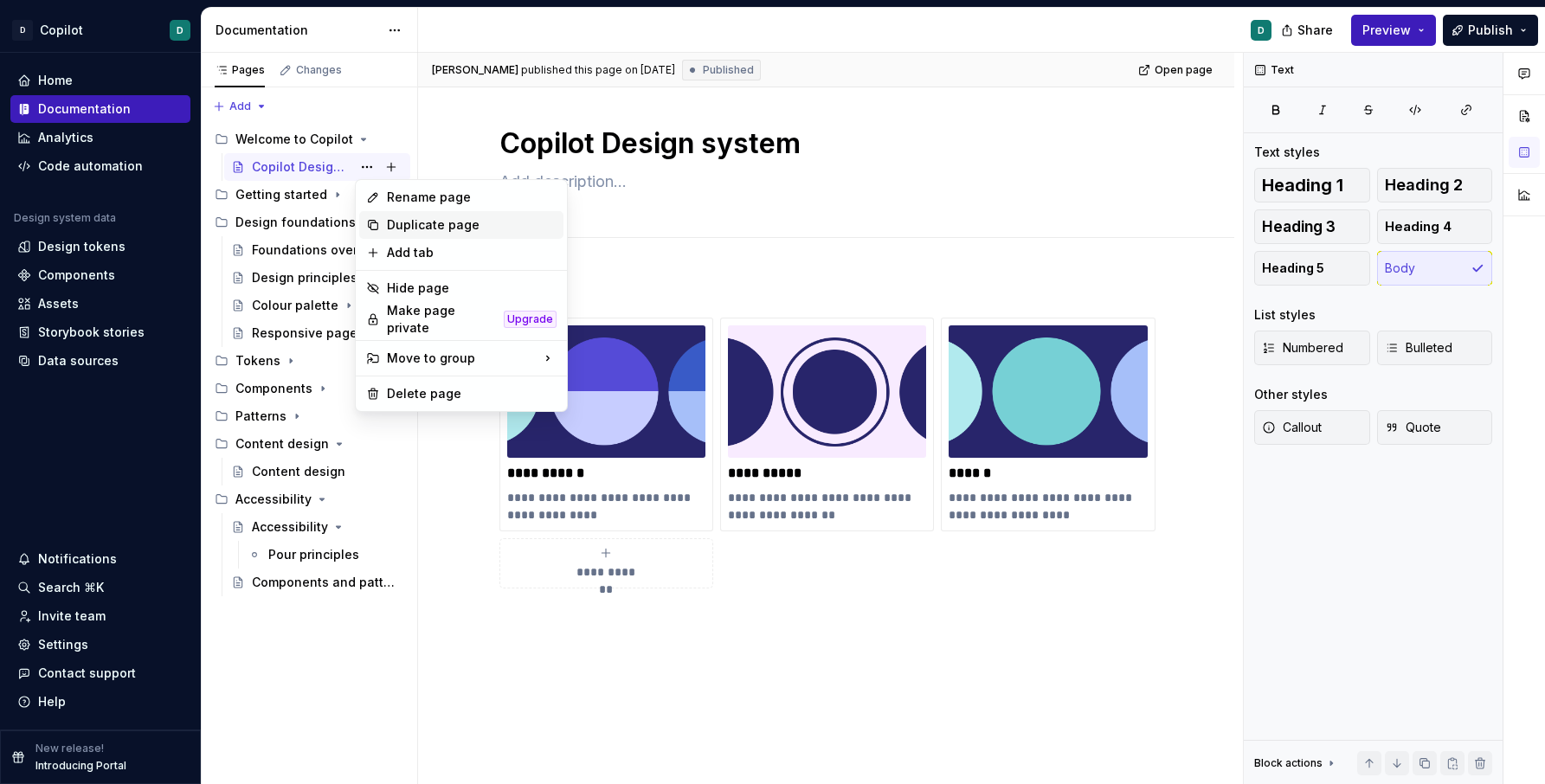
click at [431, 230] on div "Duplicate page" at bounding box center [472, 225] width 170 height 17
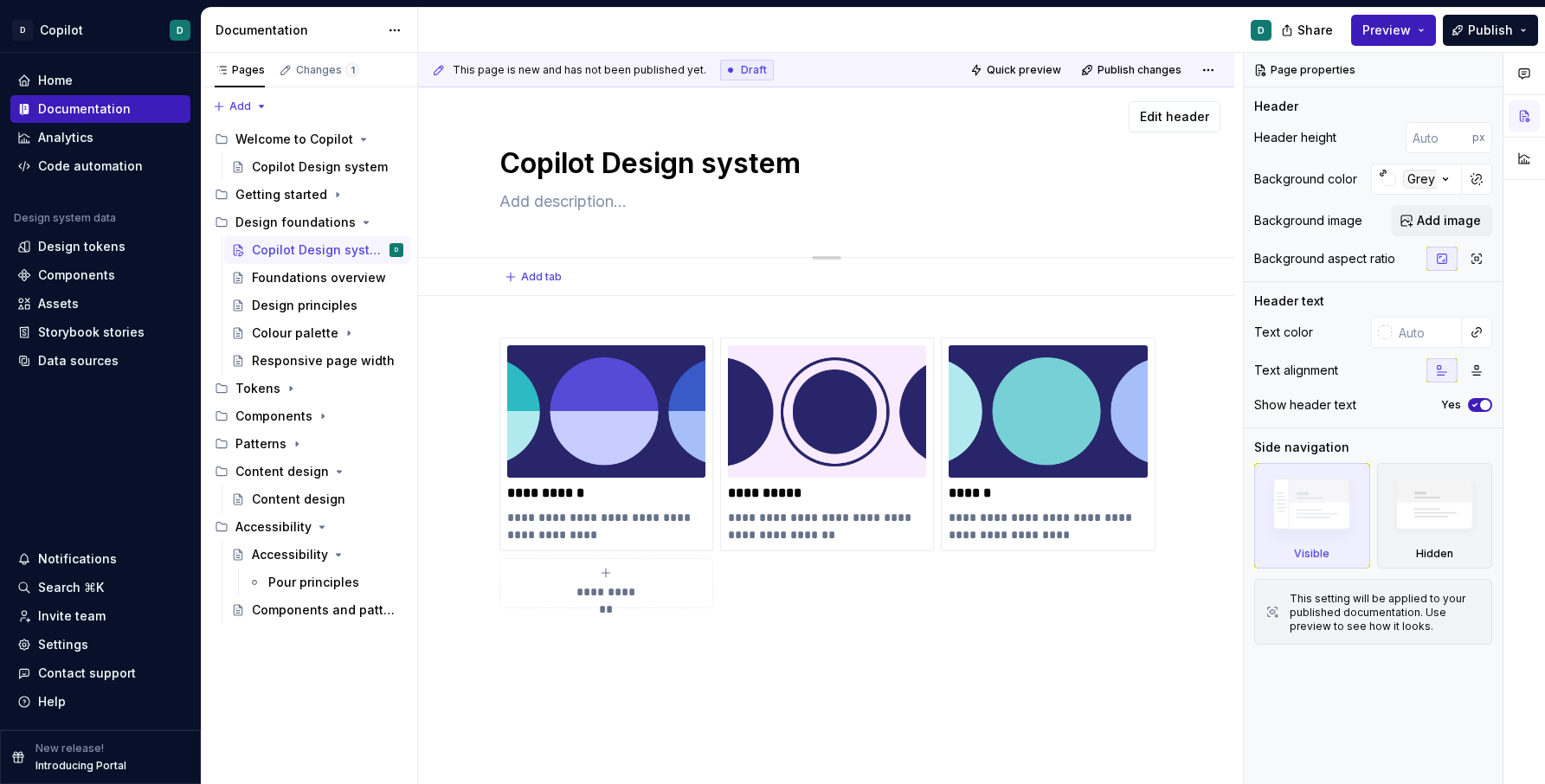
click at [567, 161] on textarea "Copilot Design system" at bounding box center [823, 163] width 654 height 42
type textarea "*"
type textarea "Fo"
type textarea "*"
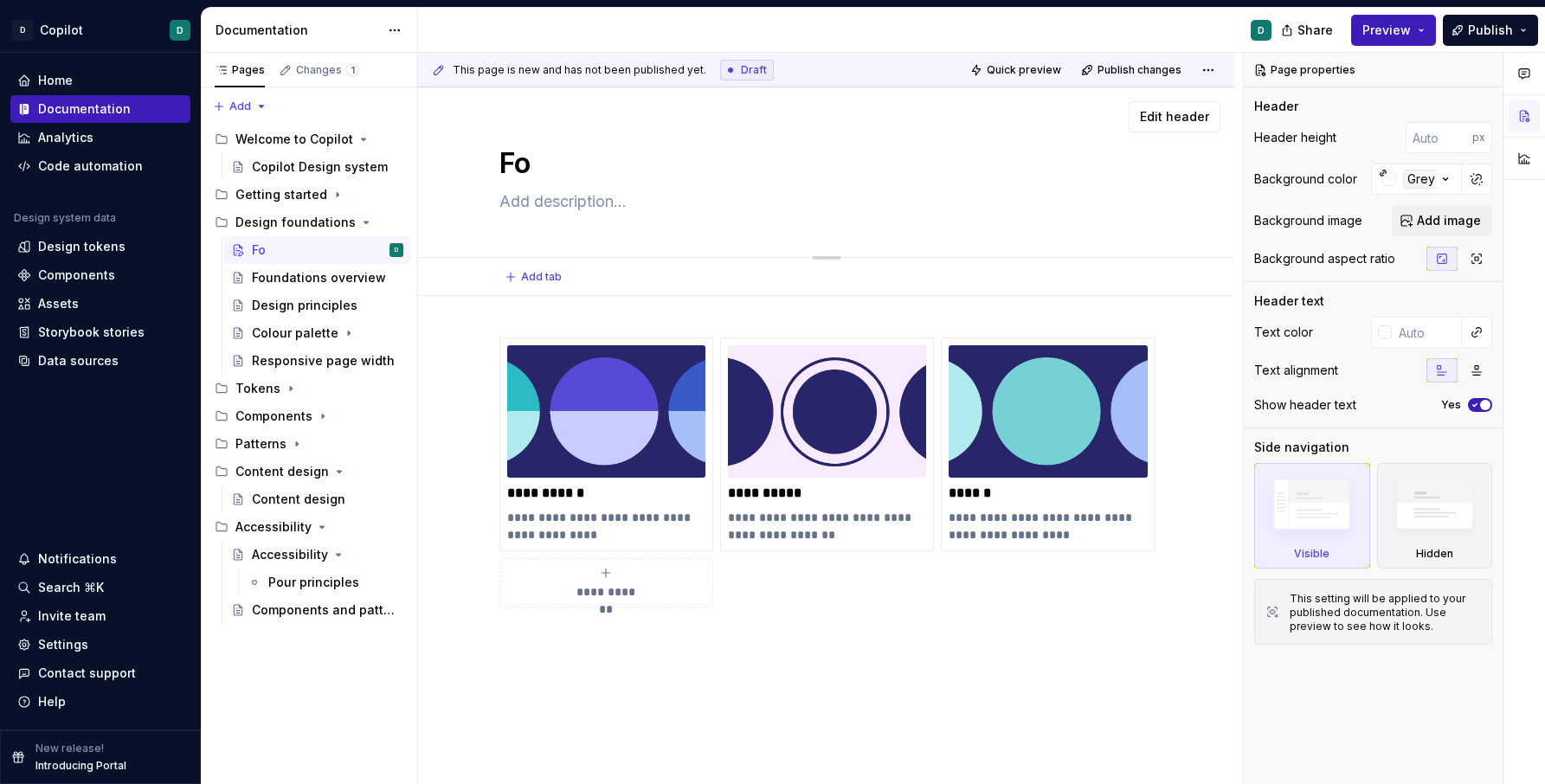
type textarea "Fou"
type textarea "*"
type textarea "Foun"
type textarea "*"
type textarea "Found"
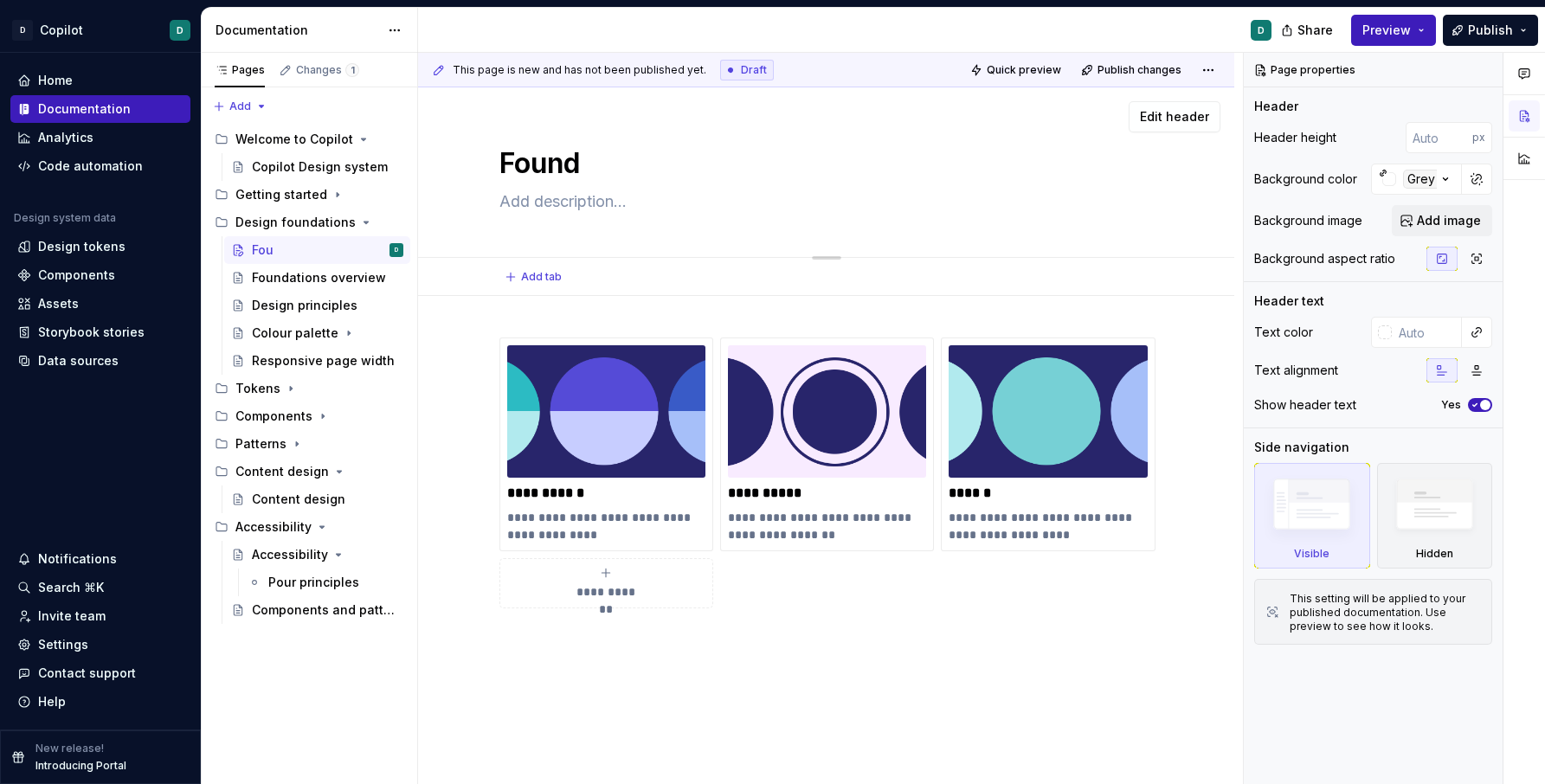
type textarea "*"
type textarea "Founda"
type textarea "*"
type textarea "Foundat"
type textarea "*"
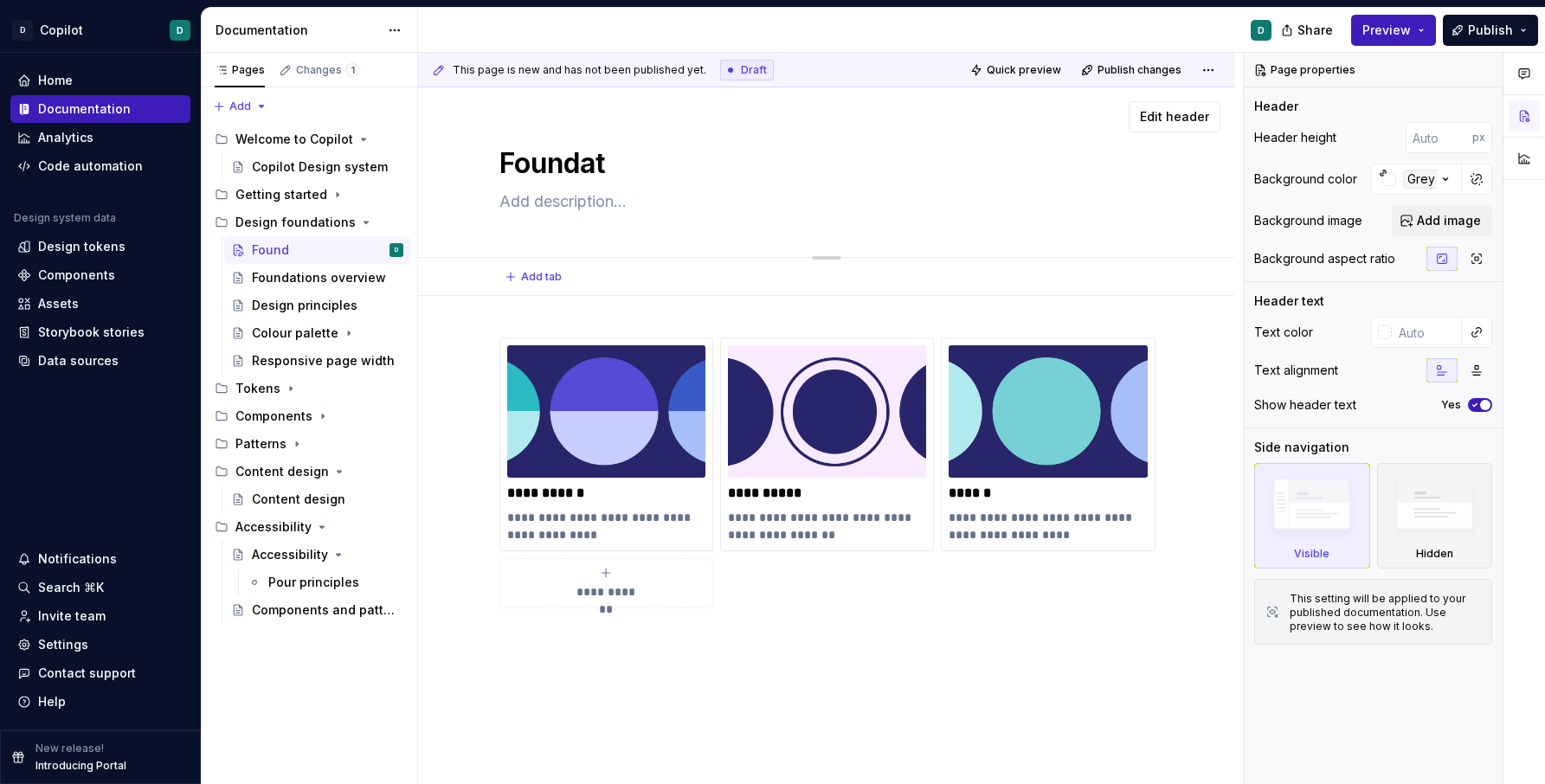
type textarea "Foundati"
type textarea "*"
type textarea "Foundatio"
type textarea "*"
type textarea "Foundation"
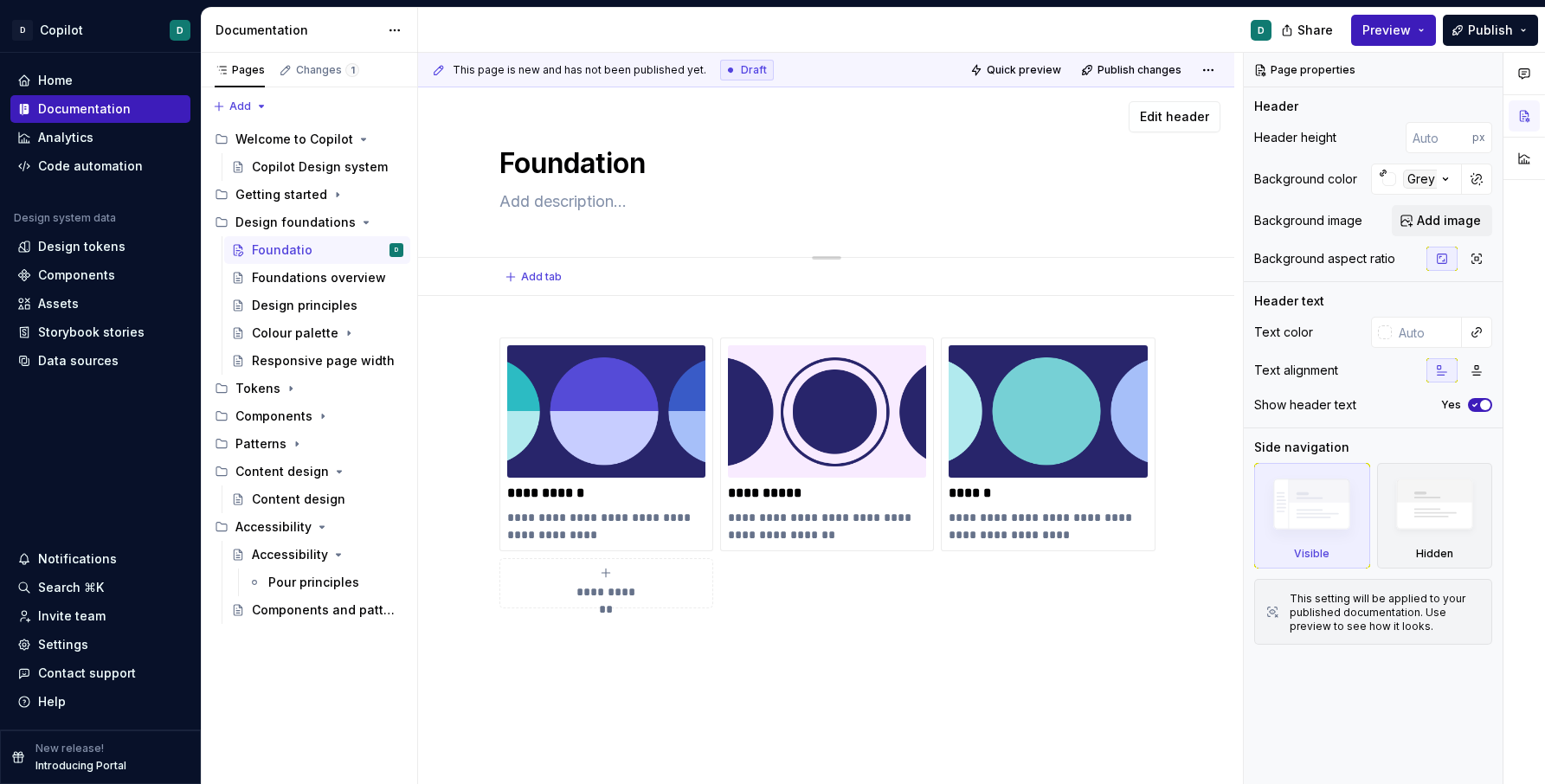
type textarea "*"
type textarea "Foundations"
type textarea "*"
type textarea "Foundations"
type textarea "*"
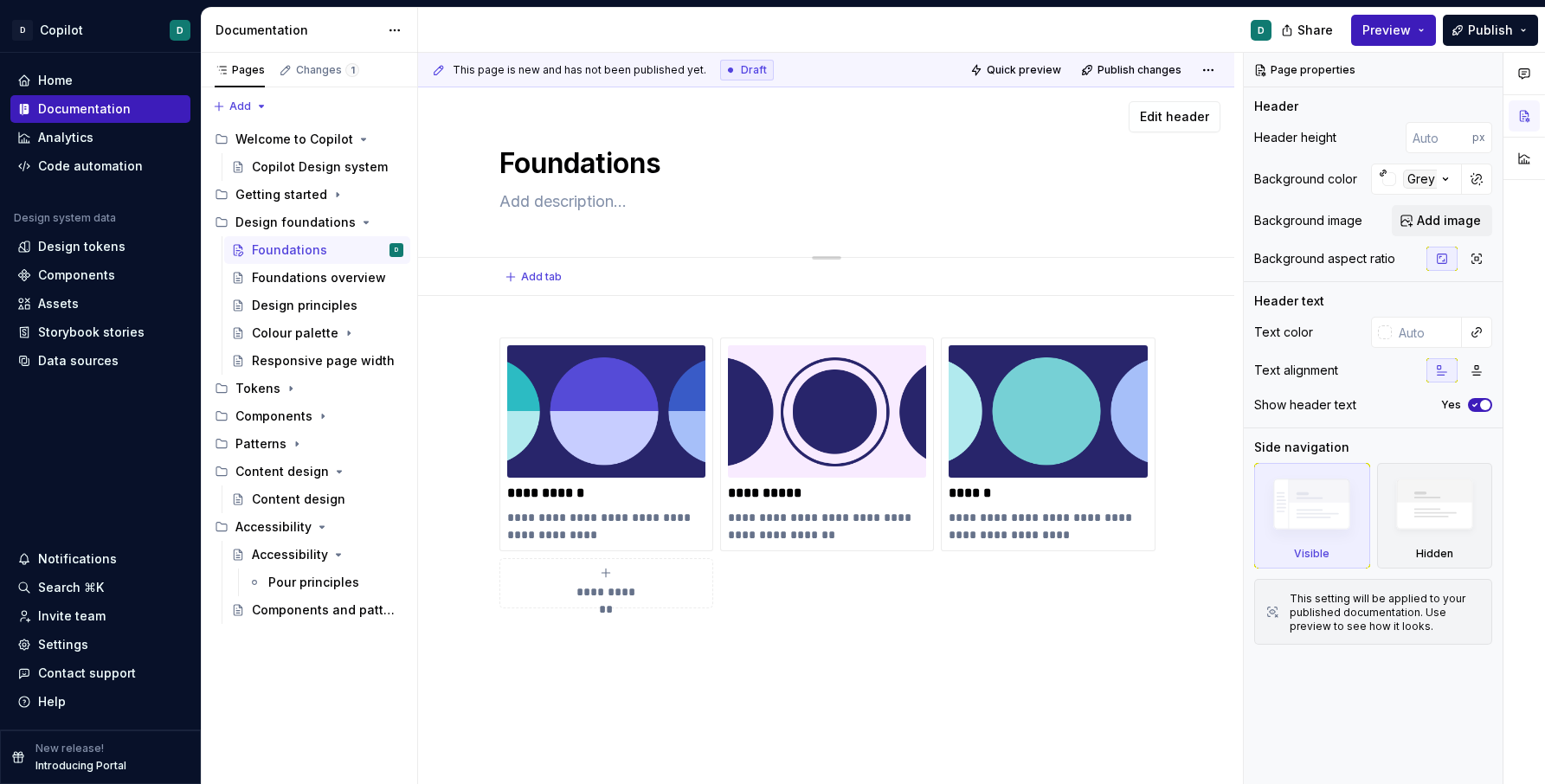
type textarea "Foundations o"
type textarea "*"
type textarea "Foundations ov"
type textarea "*"
type textarea "Foundations ove"
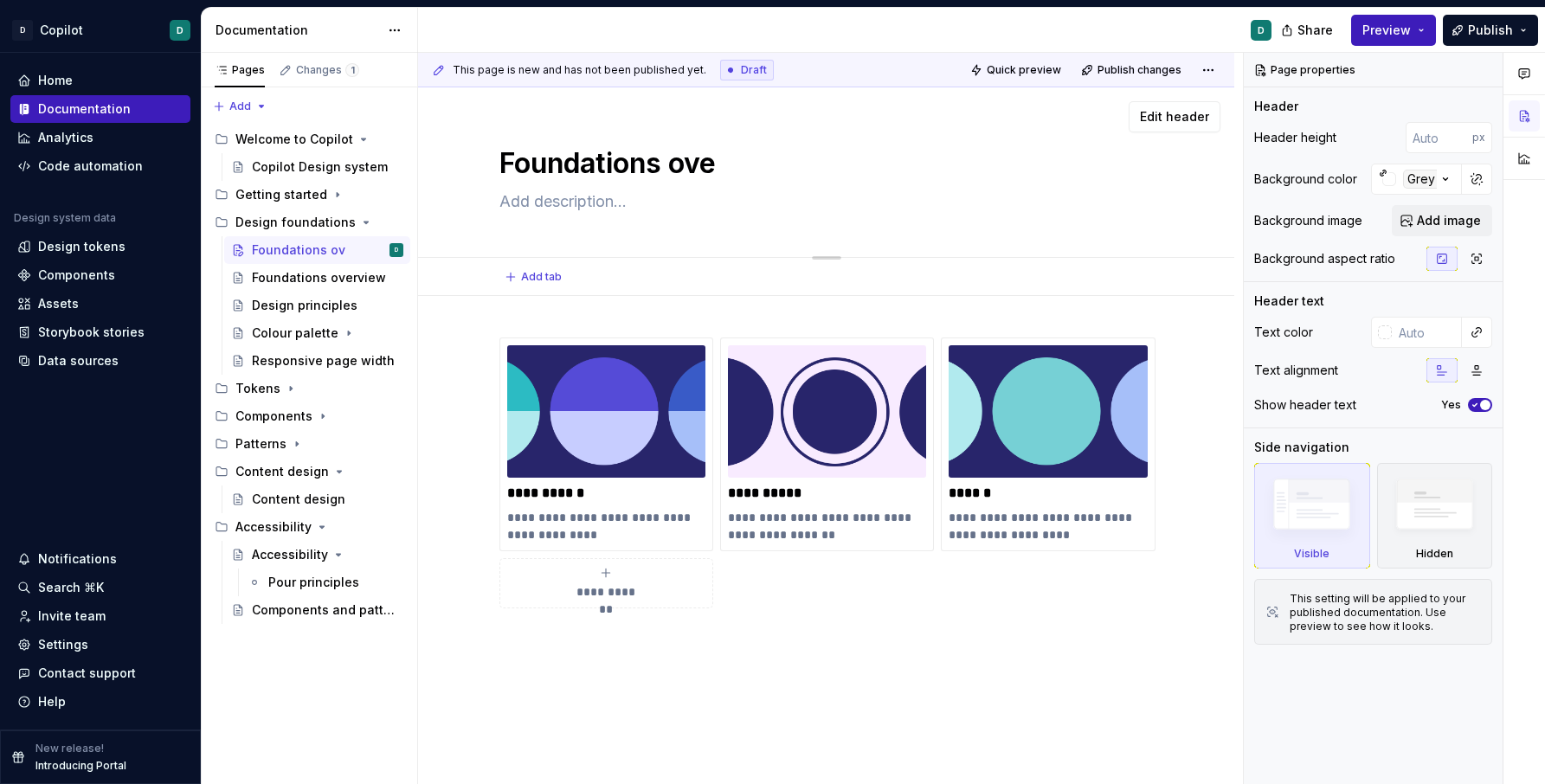
type textarea "*"
type textarea "Foundations over"
type textarea "*"
type textarea "Foundations overv"
type textarea "*"
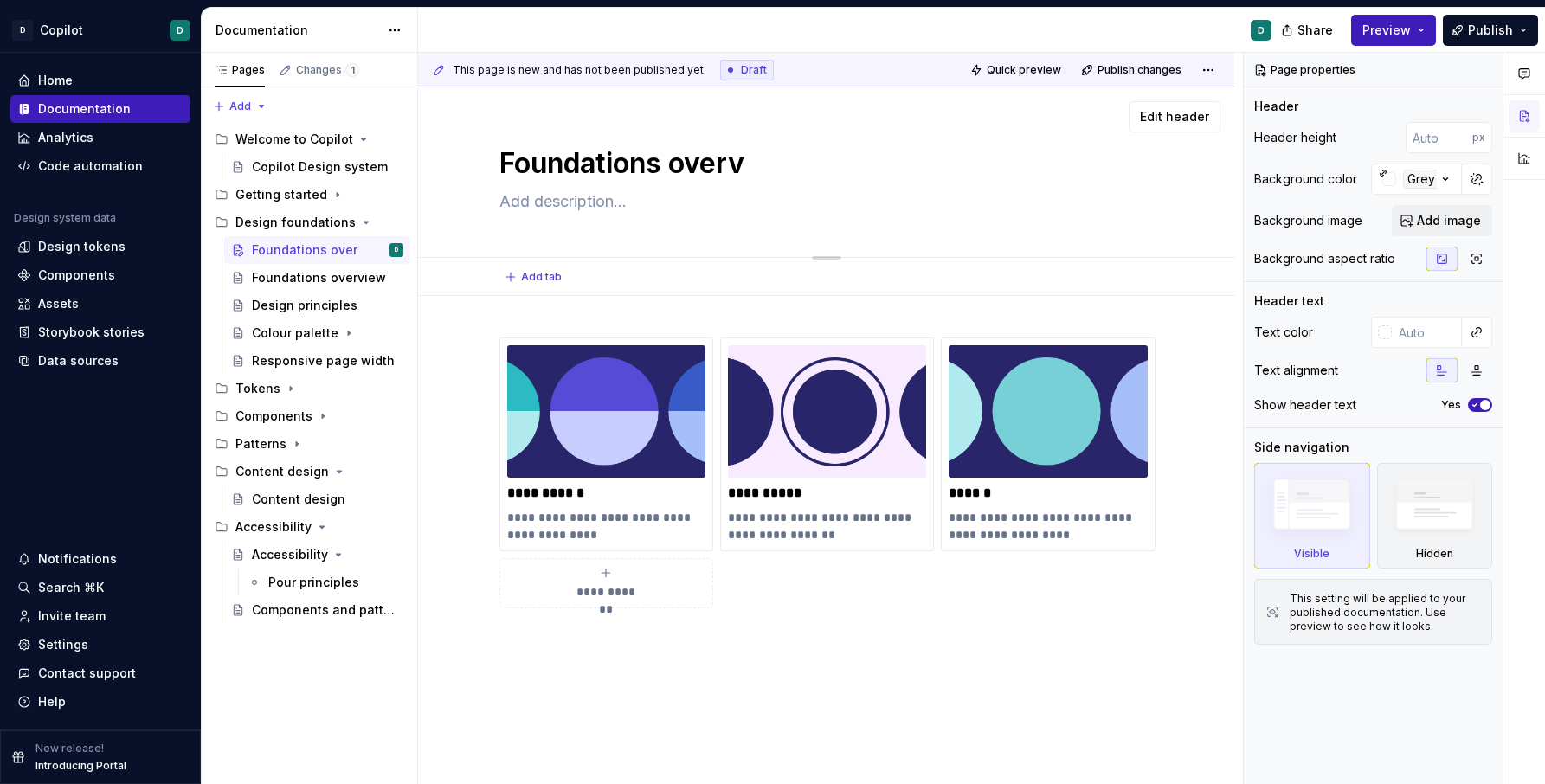
type textarea "Foundations overvi"
type textarea "*"
type textarea "Foundations overvie"
type textarea "*"
type textarea "Foundations overview"
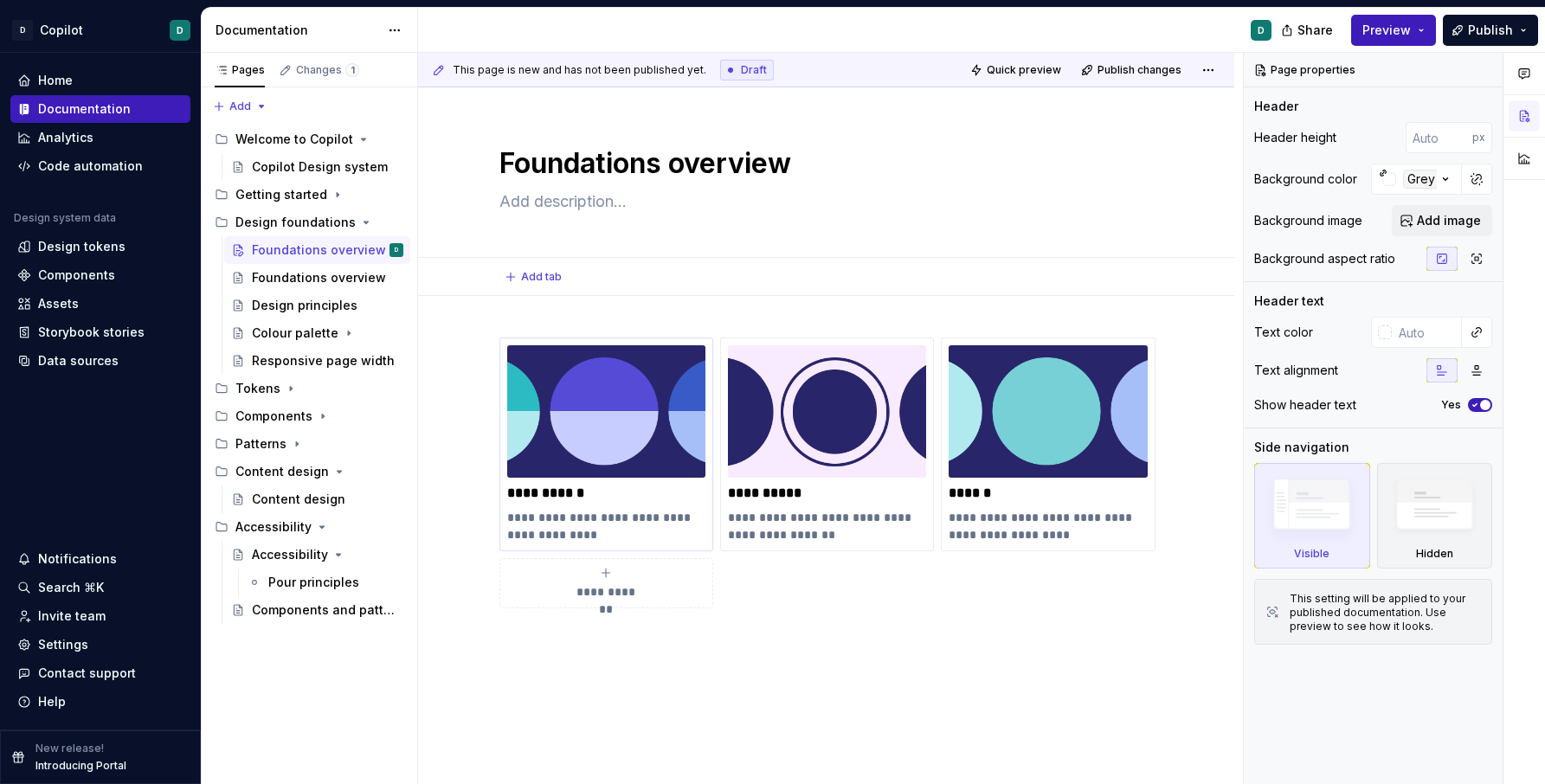
type textarea "*"
type textarea "Foundations overview"
click at [575, 498] on p "**********" at bounding box center [605, 493] width 198 height 17
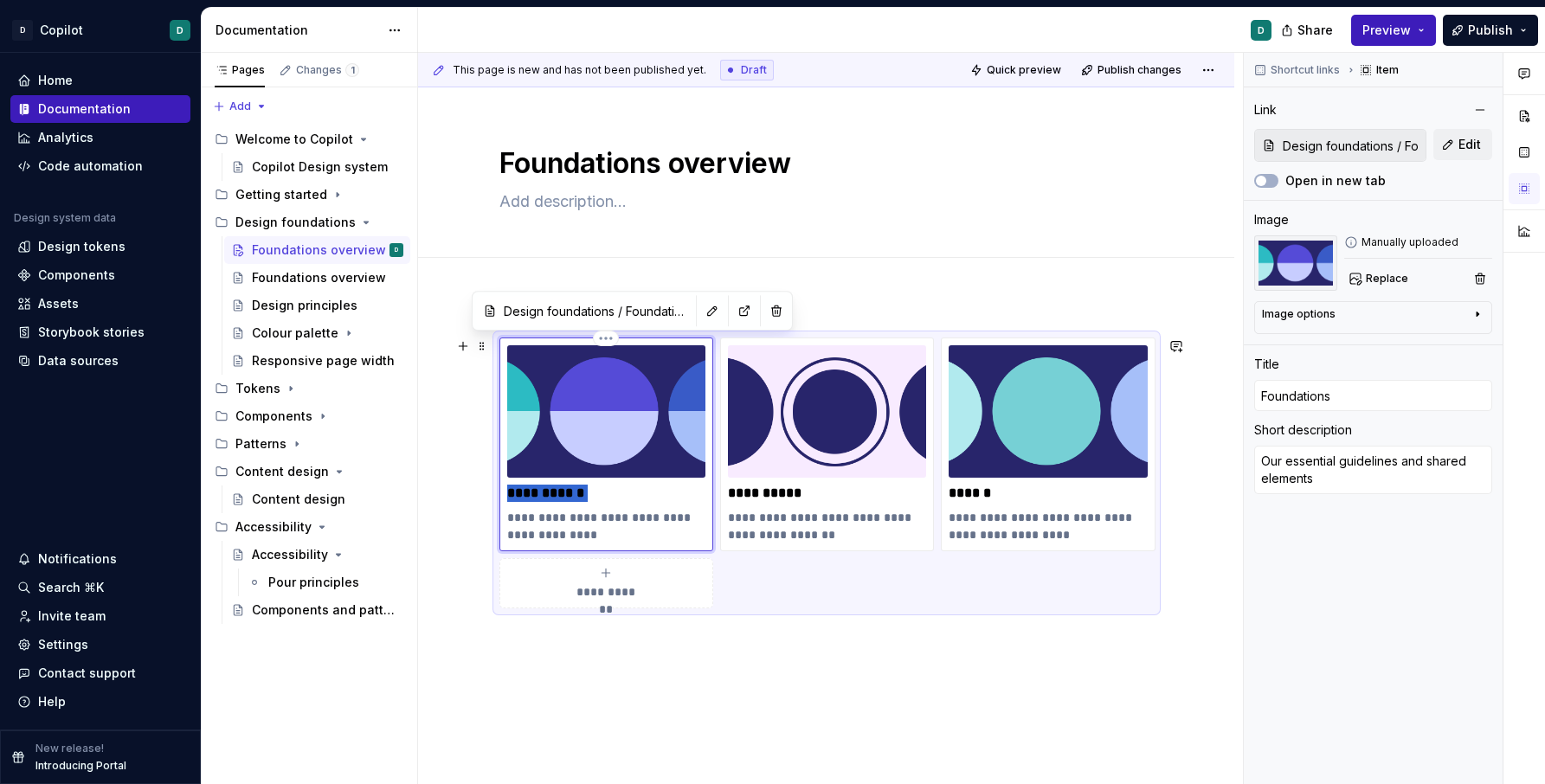
drag, startPoint x: 602, startPoint y: 493, endPoint x: 500, endPoint y: 493, distance: 102.0
click at [500, 493] on div "**********" at bounding box center [827, 473] width 654 height 271
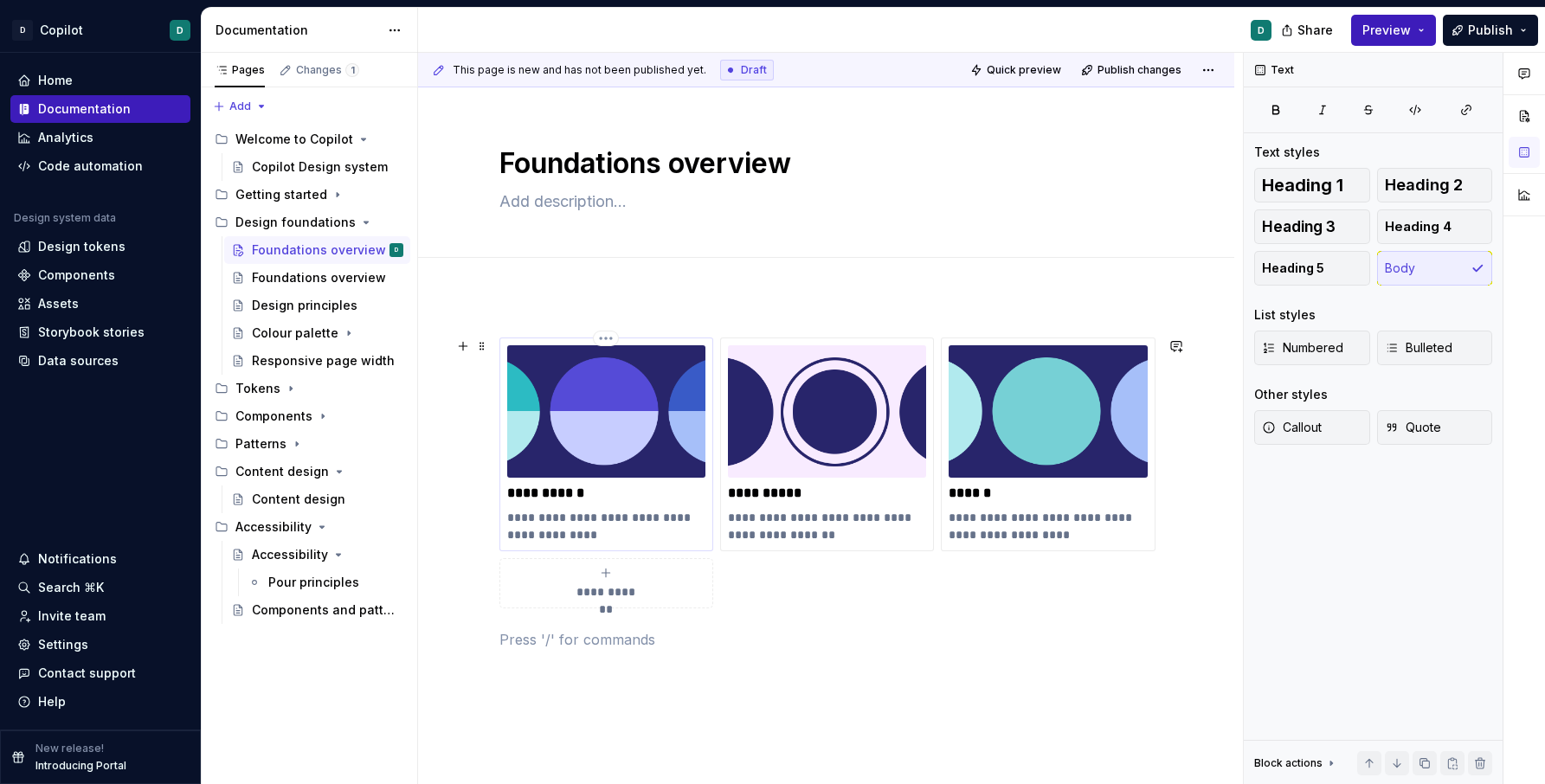
click at [604, 518] on p "**********" at bounding box center [605, 526] width 198 height 34
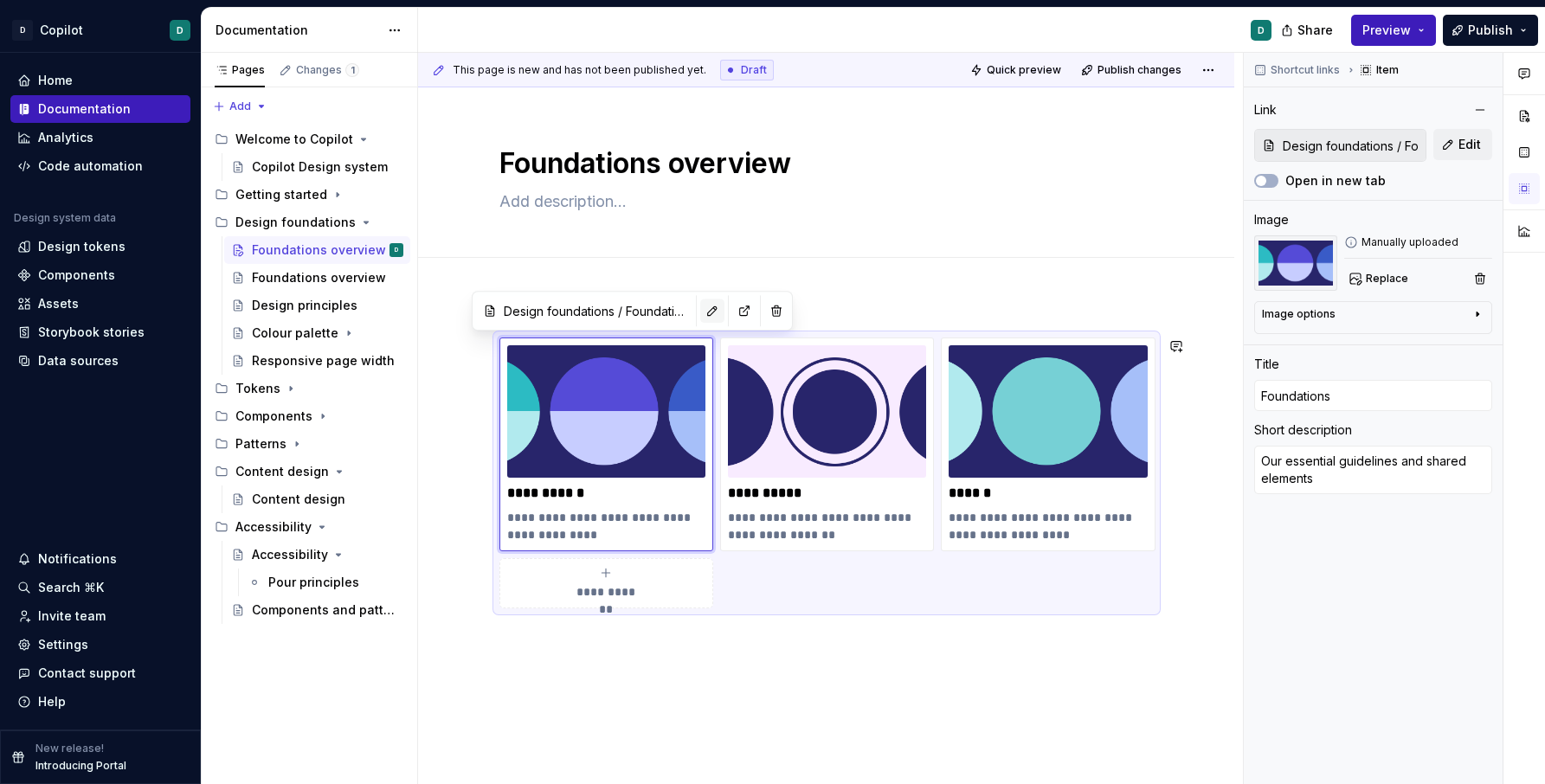
click at [700, 315] on button "button" at bounding box center [712, 311] width 24 height 24
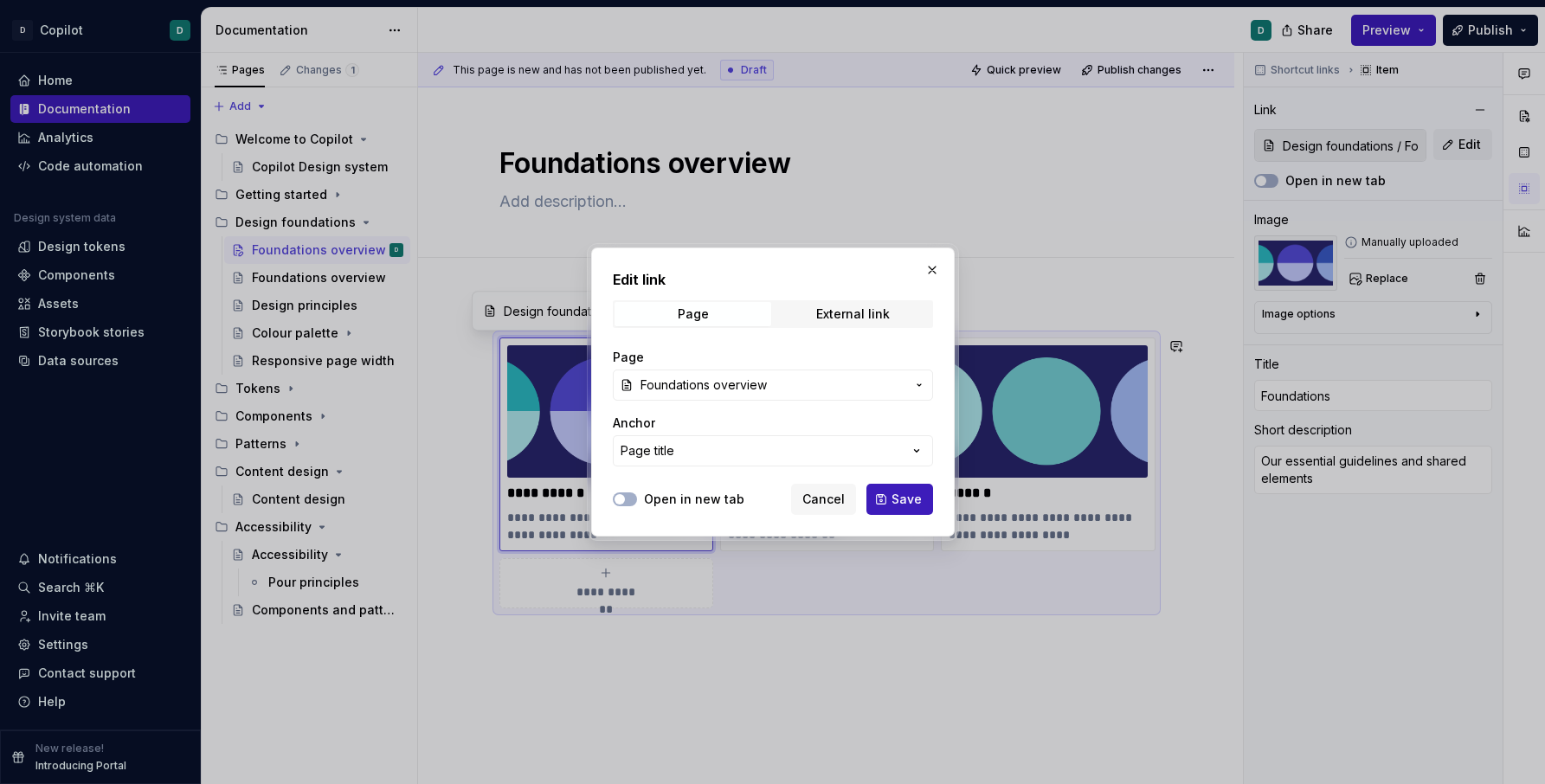
click at [921, 383] on icon "button" at bounding box center [919, 385] width 14 height 14
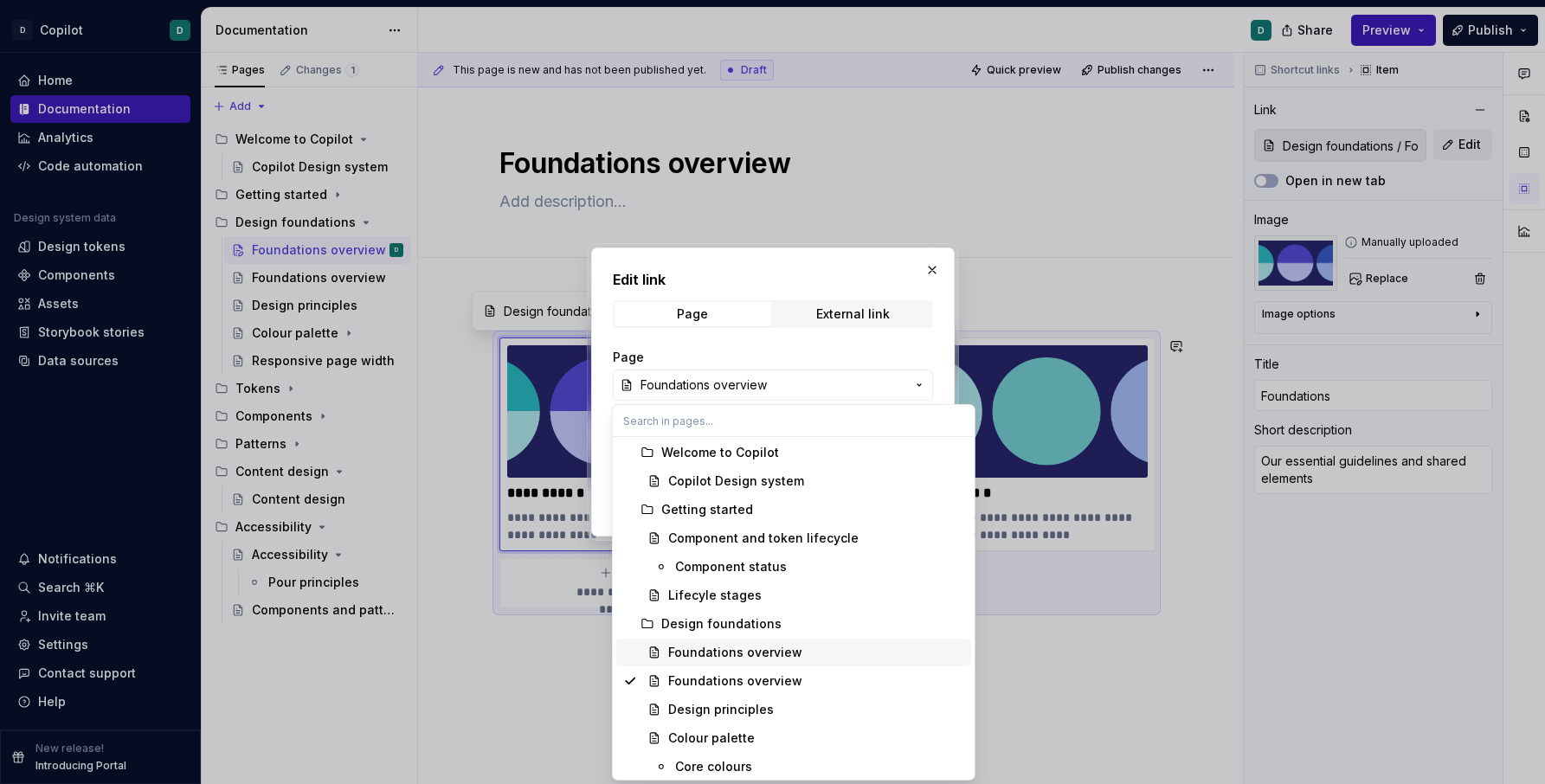
scroll to position [36, 0]
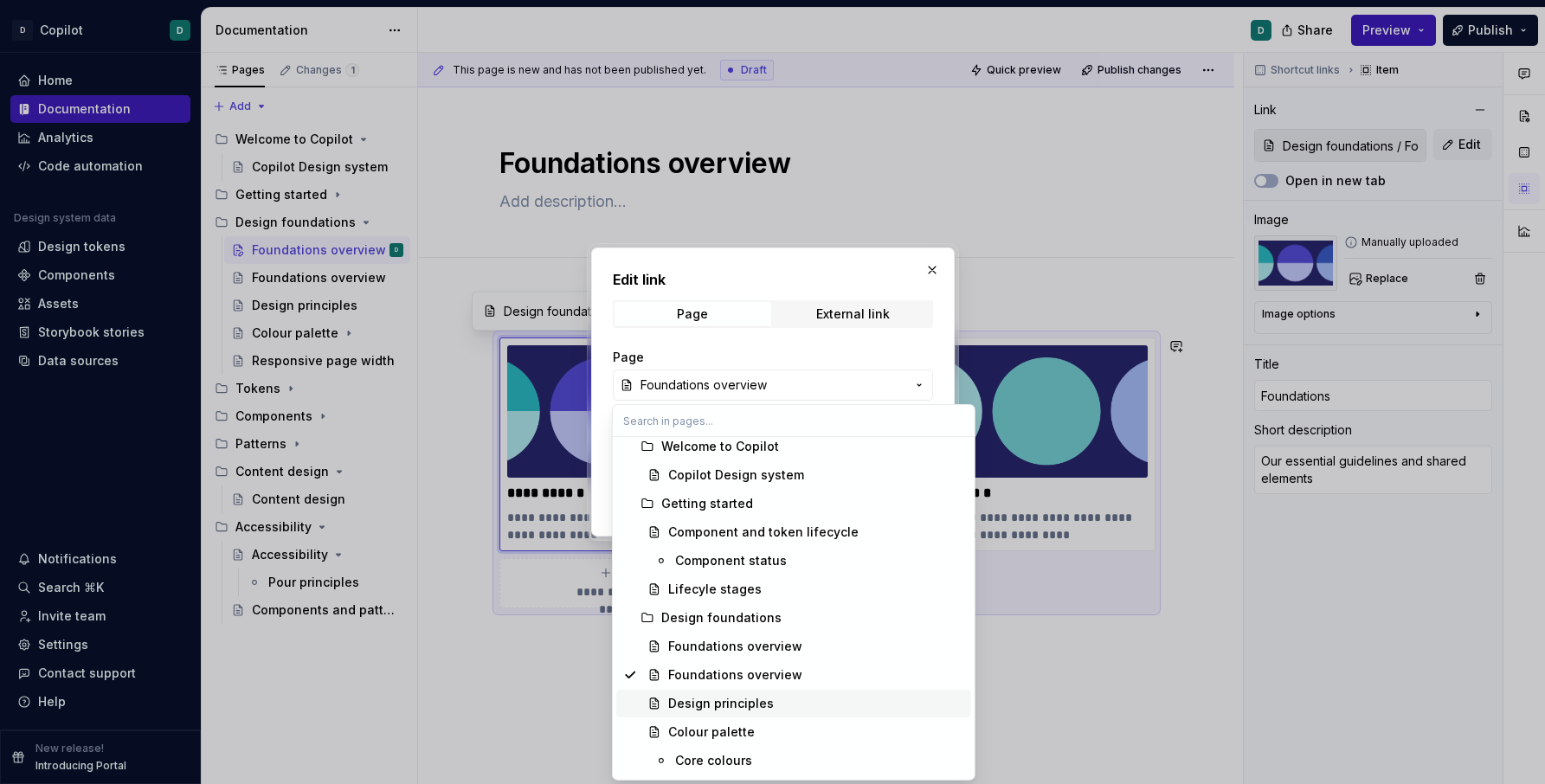
click at [827, 702] on div "Design principles" at bounding box center [817, 703] width 296 height 17
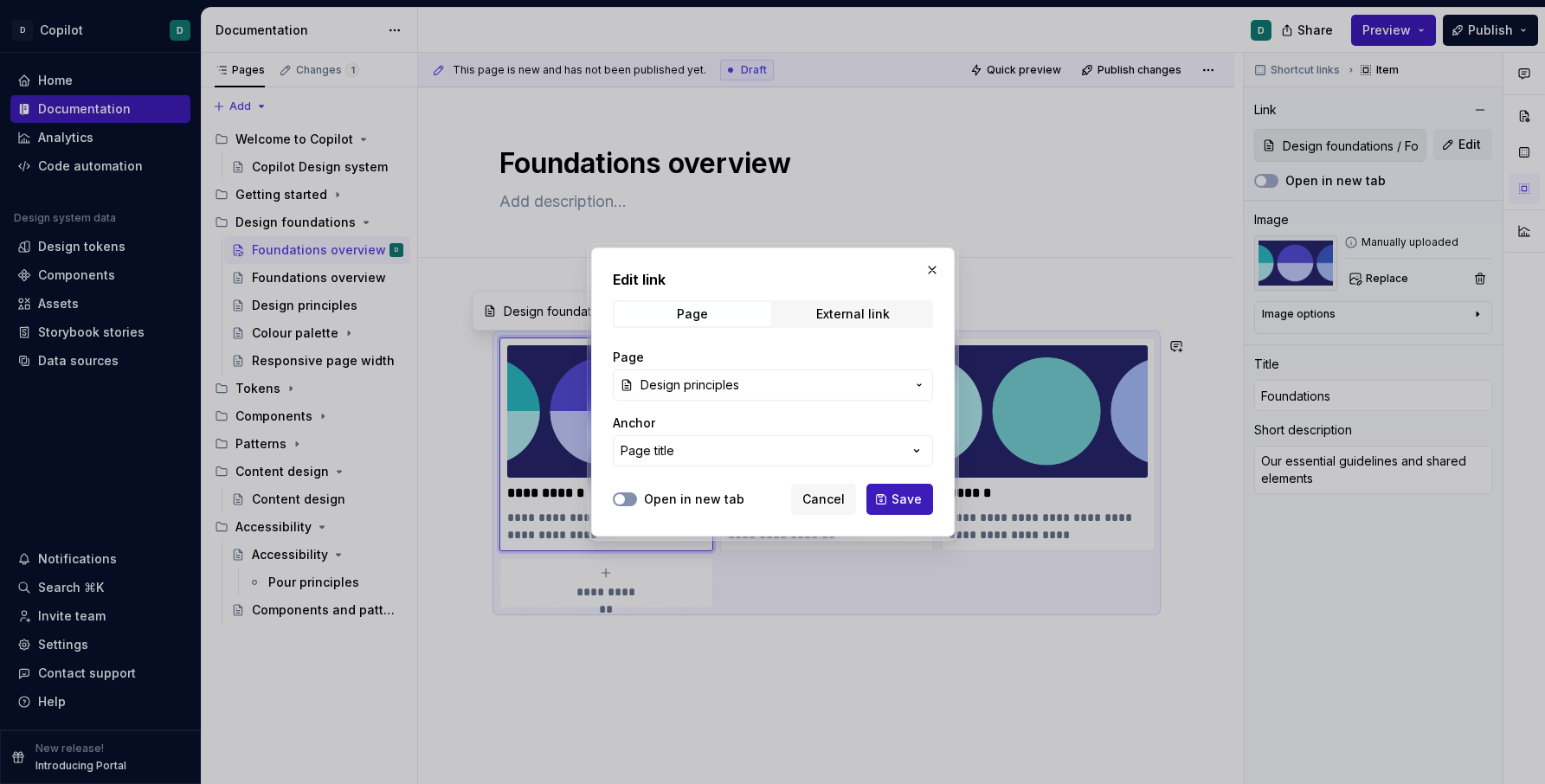
click at [634, 499] on button "Open in new tab" at bounding box center [624, 499] width 24 height 14
click at [915, 501] on span "Save" at bounding box center [907, 499] width 31 height 17
type textarea "*"
type input "Design foundations / Design principles"
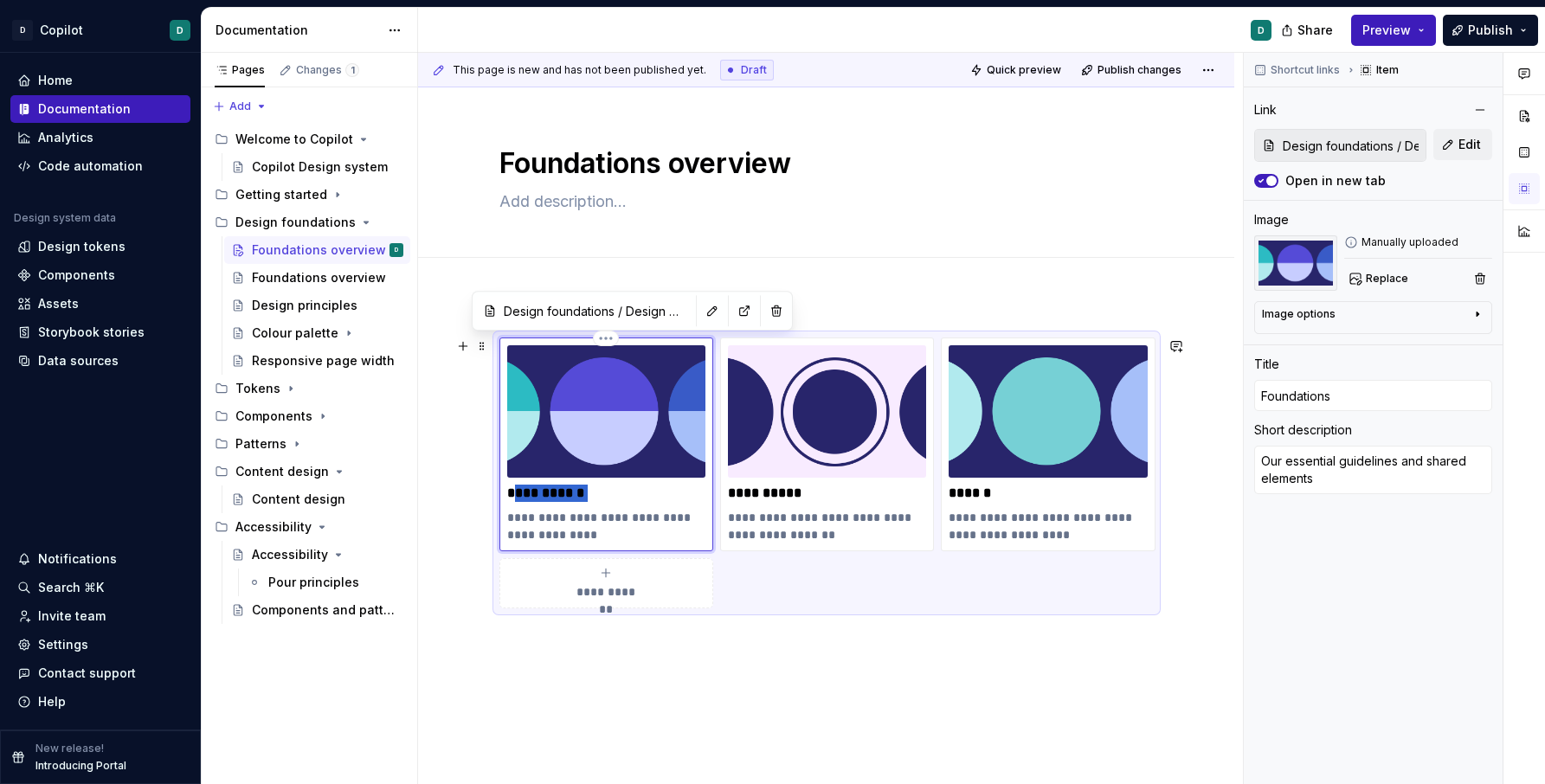
drag, startPoint x: 604, startPoint y: 499, endPoint x: 515, endPoint y: 499, distance: 89.0
click at [515, 499] on p "**********" at bounding box center [605, 493] width 198 height 17
type textarea "*"
type input "F"
type textarea "*"
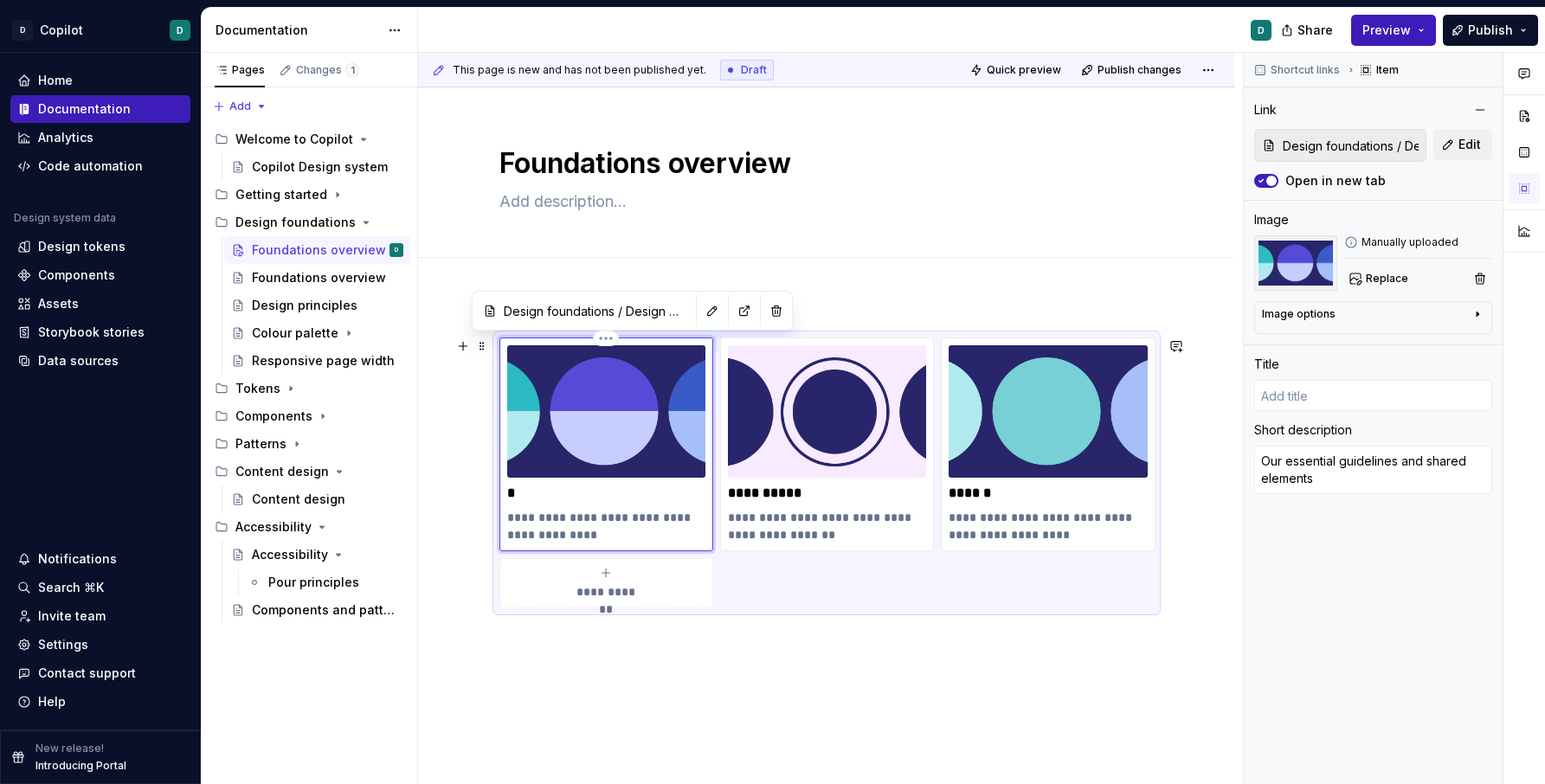
type textarea "*"
type input "D"
type textarea "*"
type input "De"
type textarea "*"
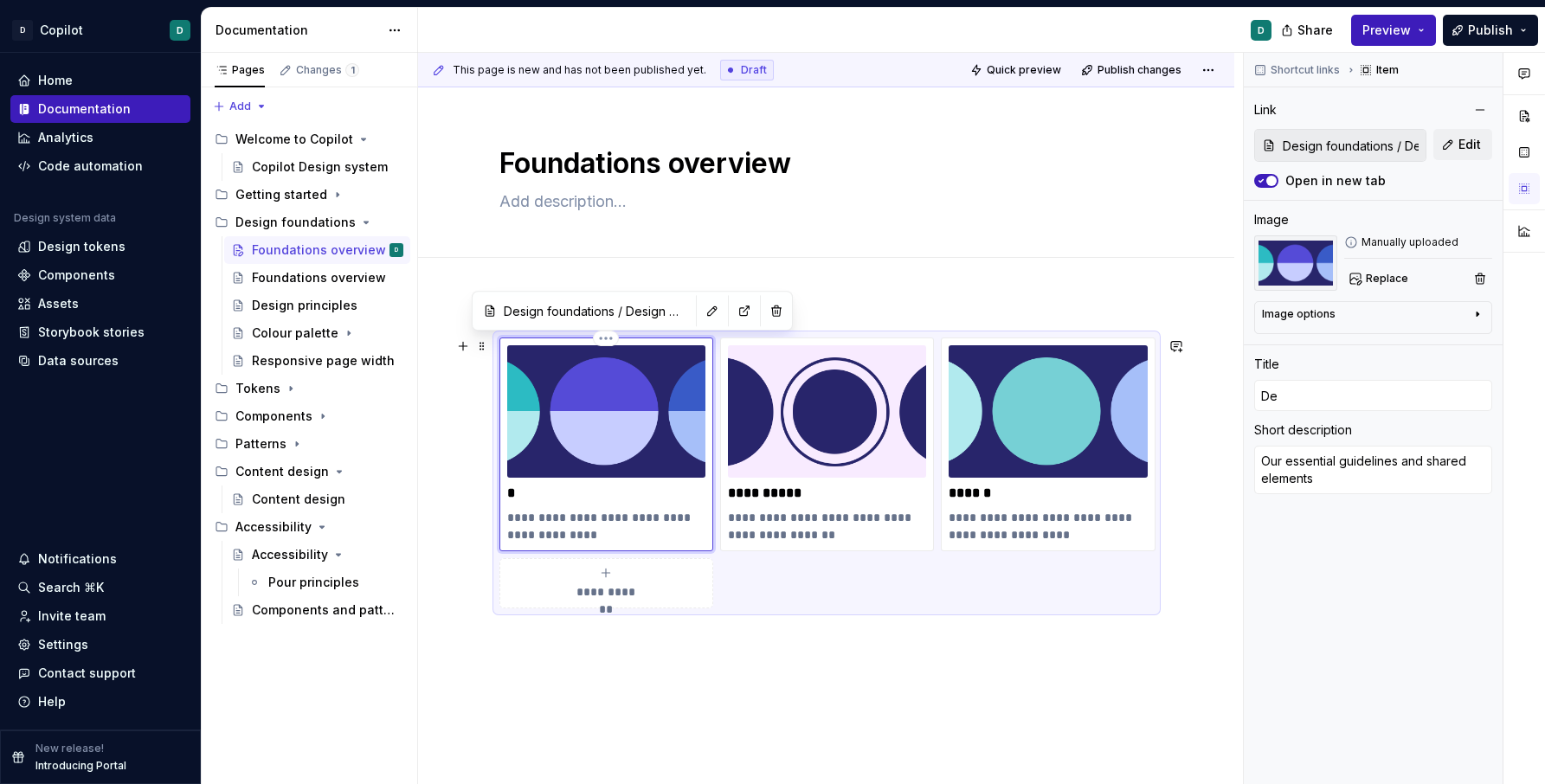
type input "Des"
type textarea "*"
type input "Deso"
type textarea "*"
type input "Desog"
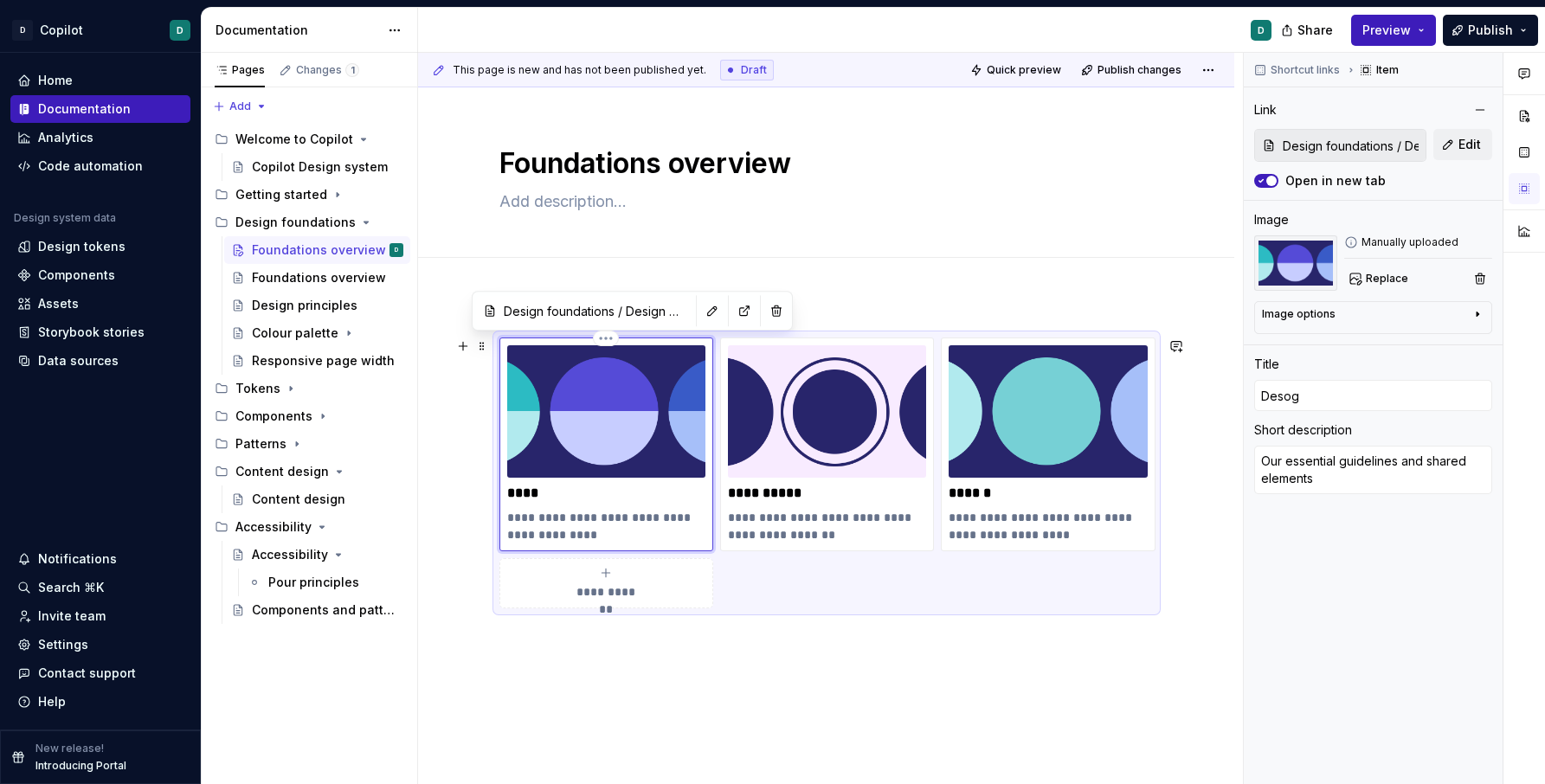
type textarea "*"
type input "Desogm"
type textarea "*"
type input "Desog"
type textarea "*"
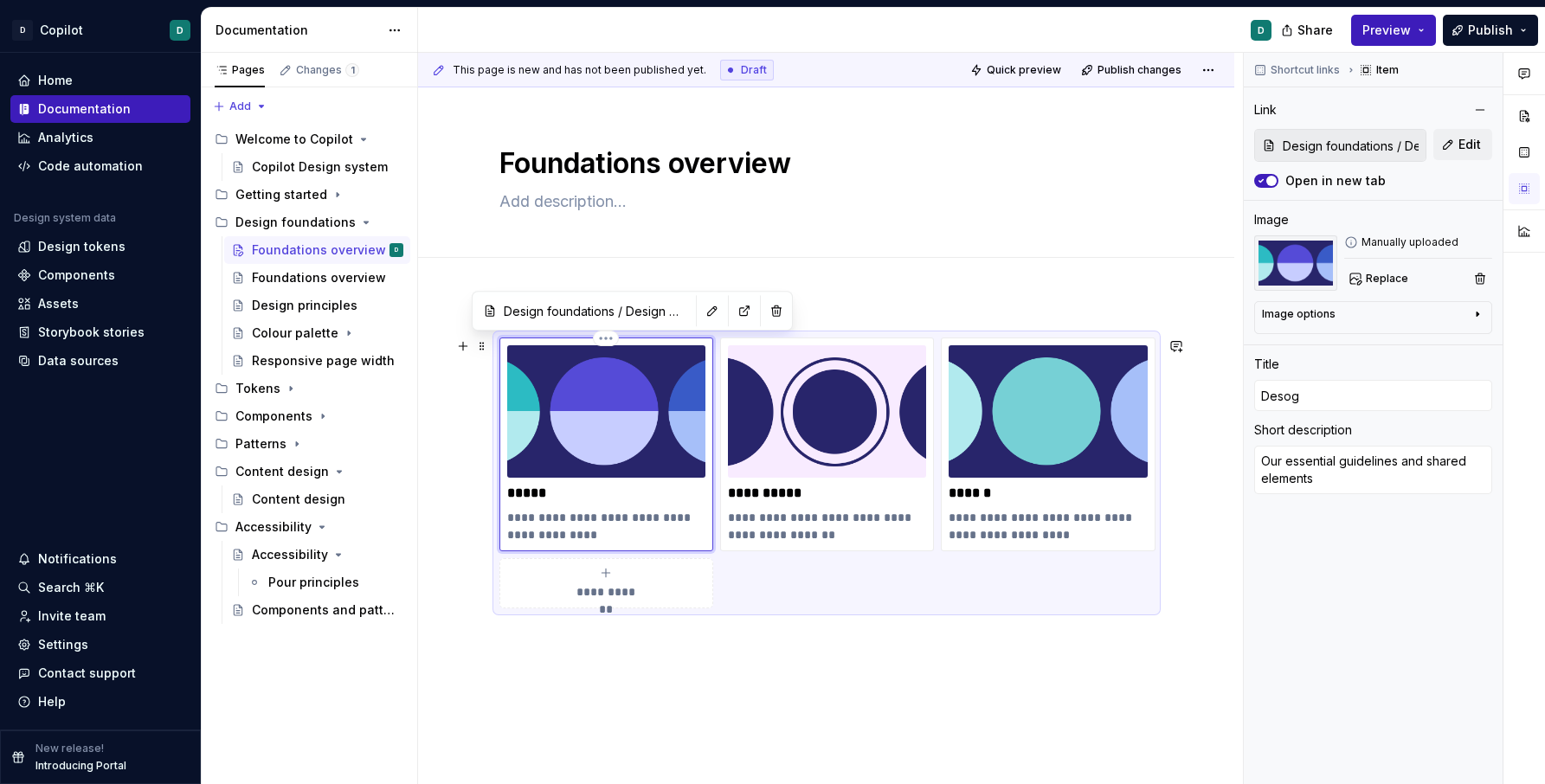
type input "Deso"
type textarea "*"
type input "Des"
type textarea "*"
type input "De"
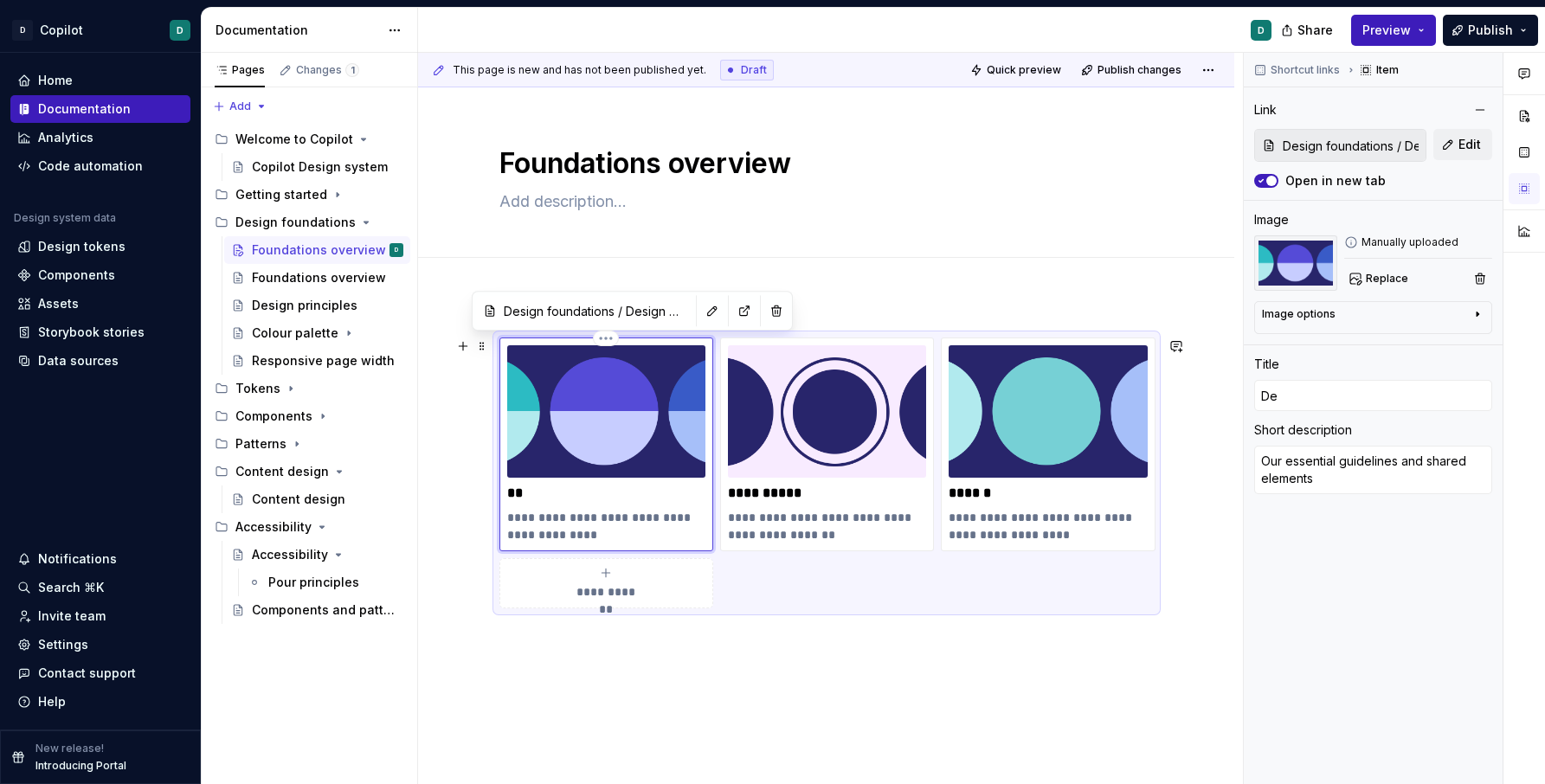
type textarea "*"
type input "Deo"
type textarea "*"
type input "De"
type textarea "*"
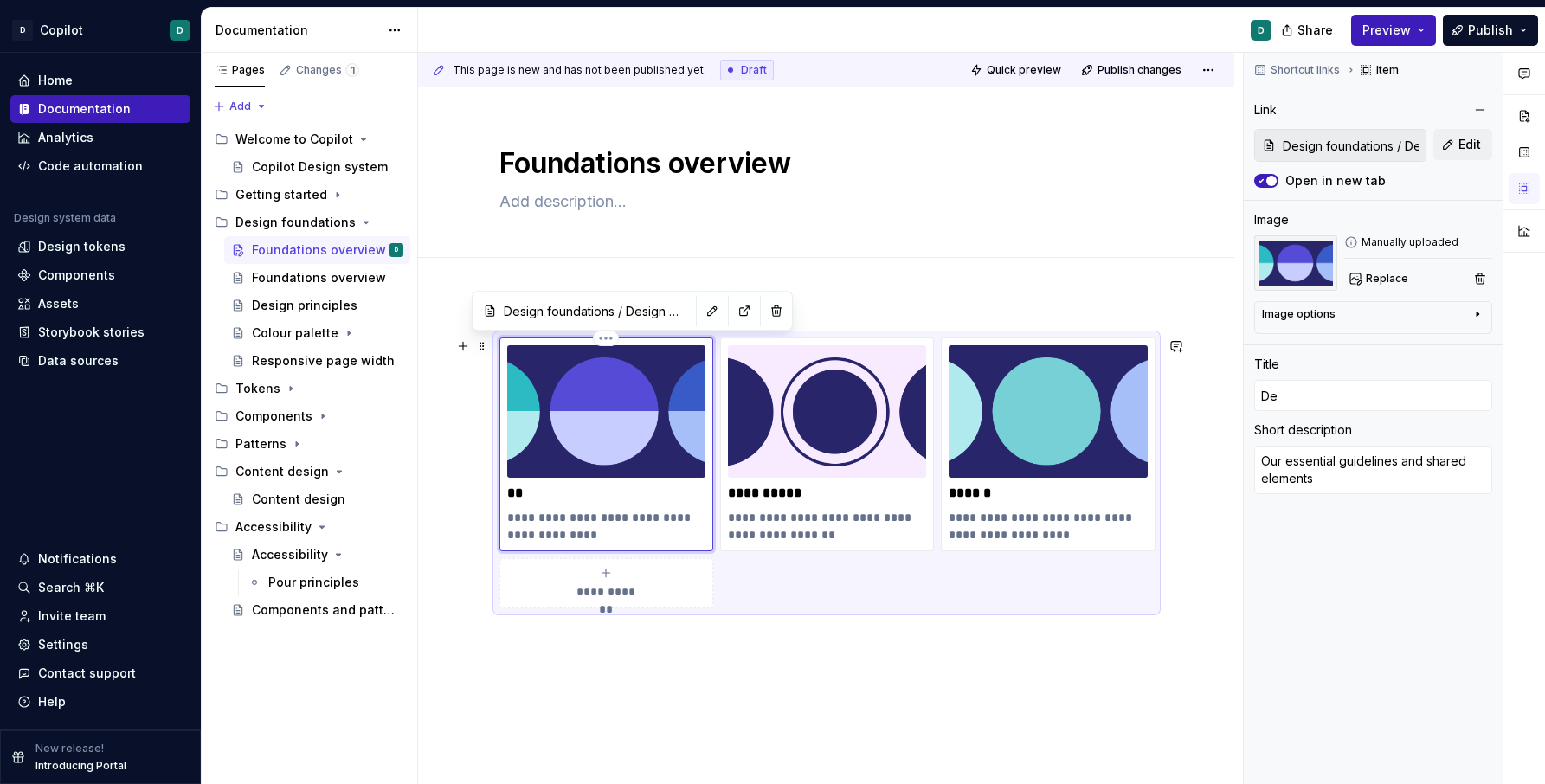
type input "Des"
type textarea "*"
type input "Desi"
type textarea "*"
type input "Desig"
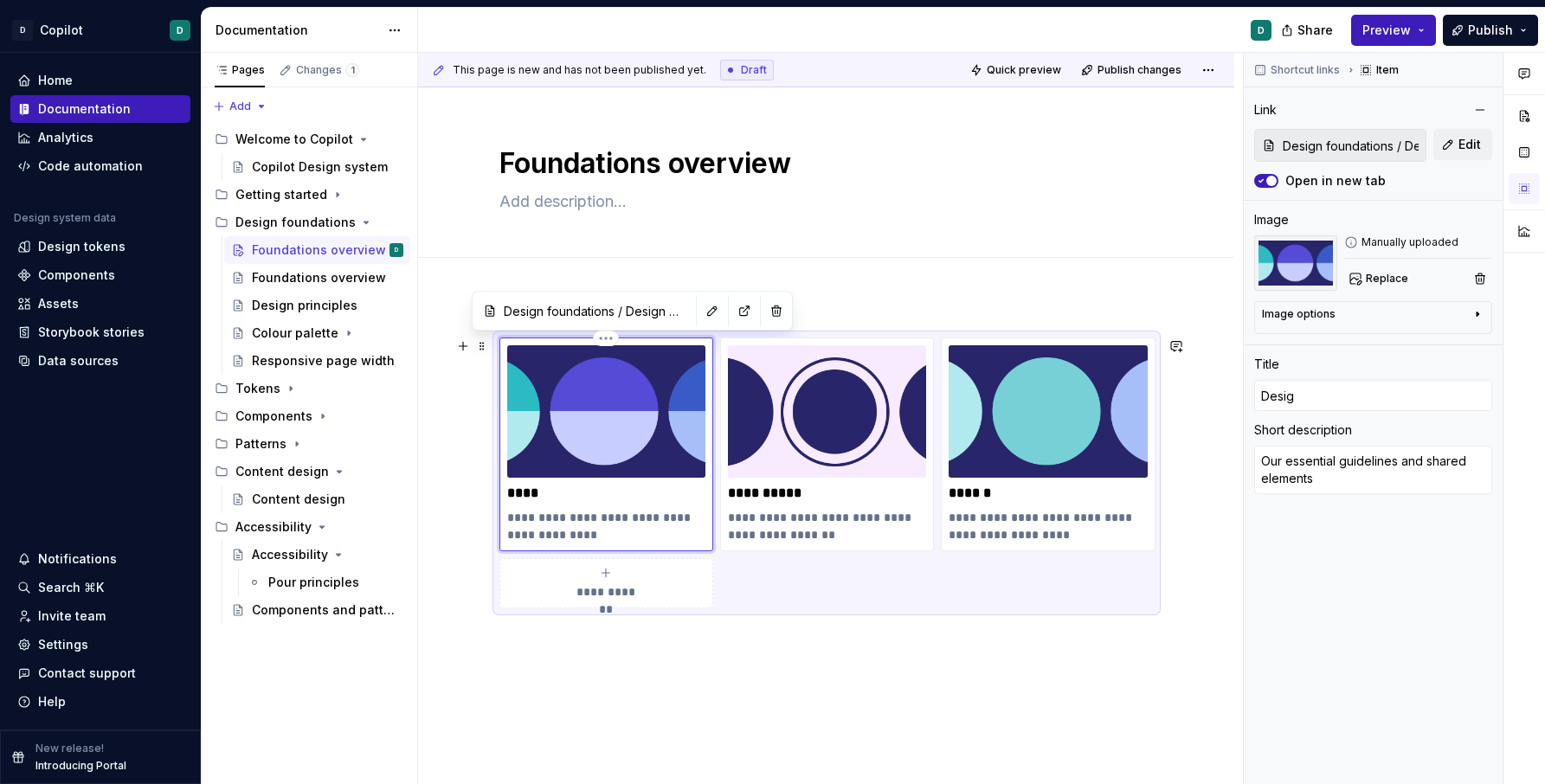
type textarea "*"
type input "Design"
type textarea "*"
type input "Design"
type textarea "*"
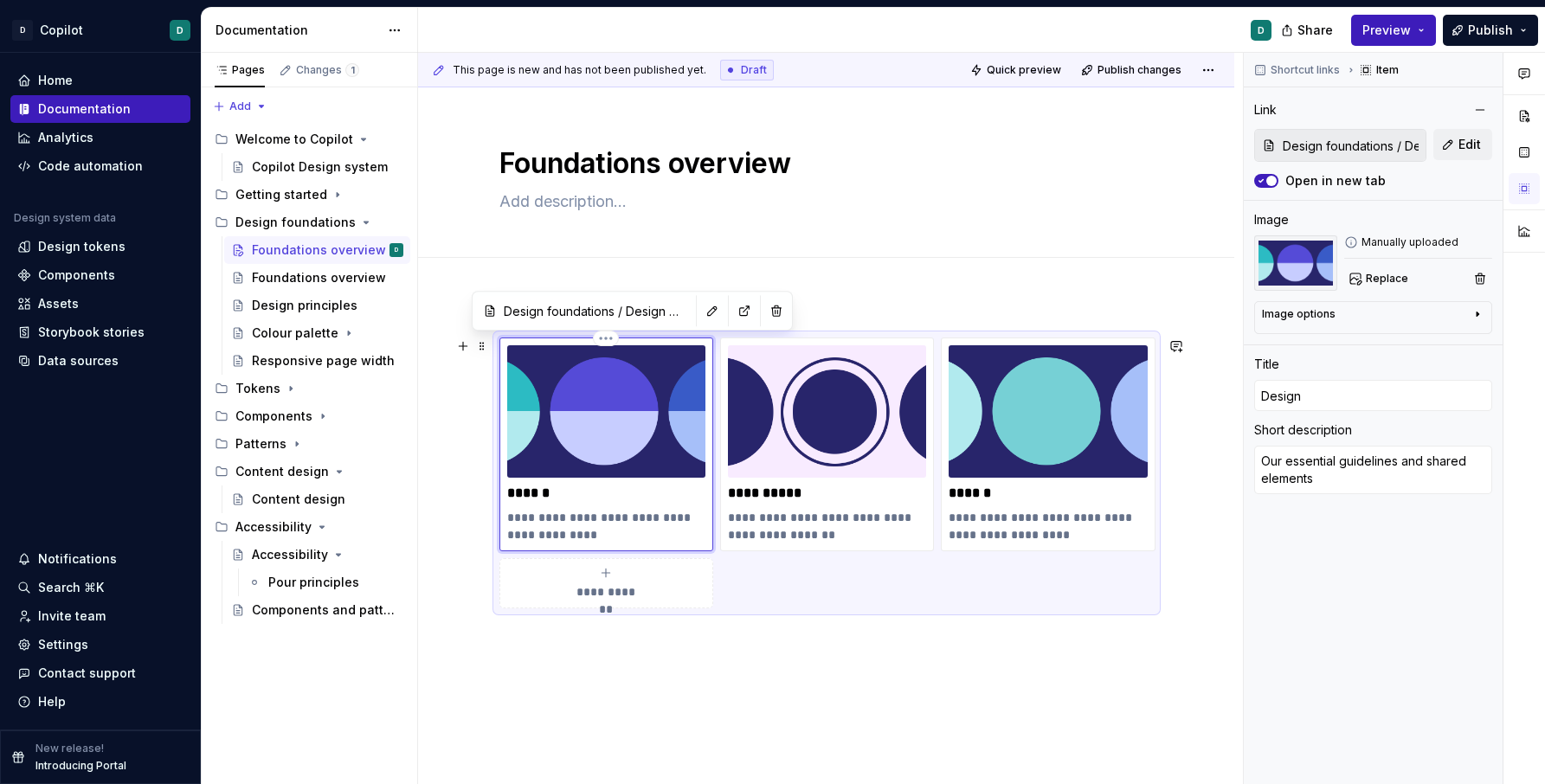
type input "Design p"
type textarea "*"
type input "Design pr"
type textarea "*"
type input "Design pri"
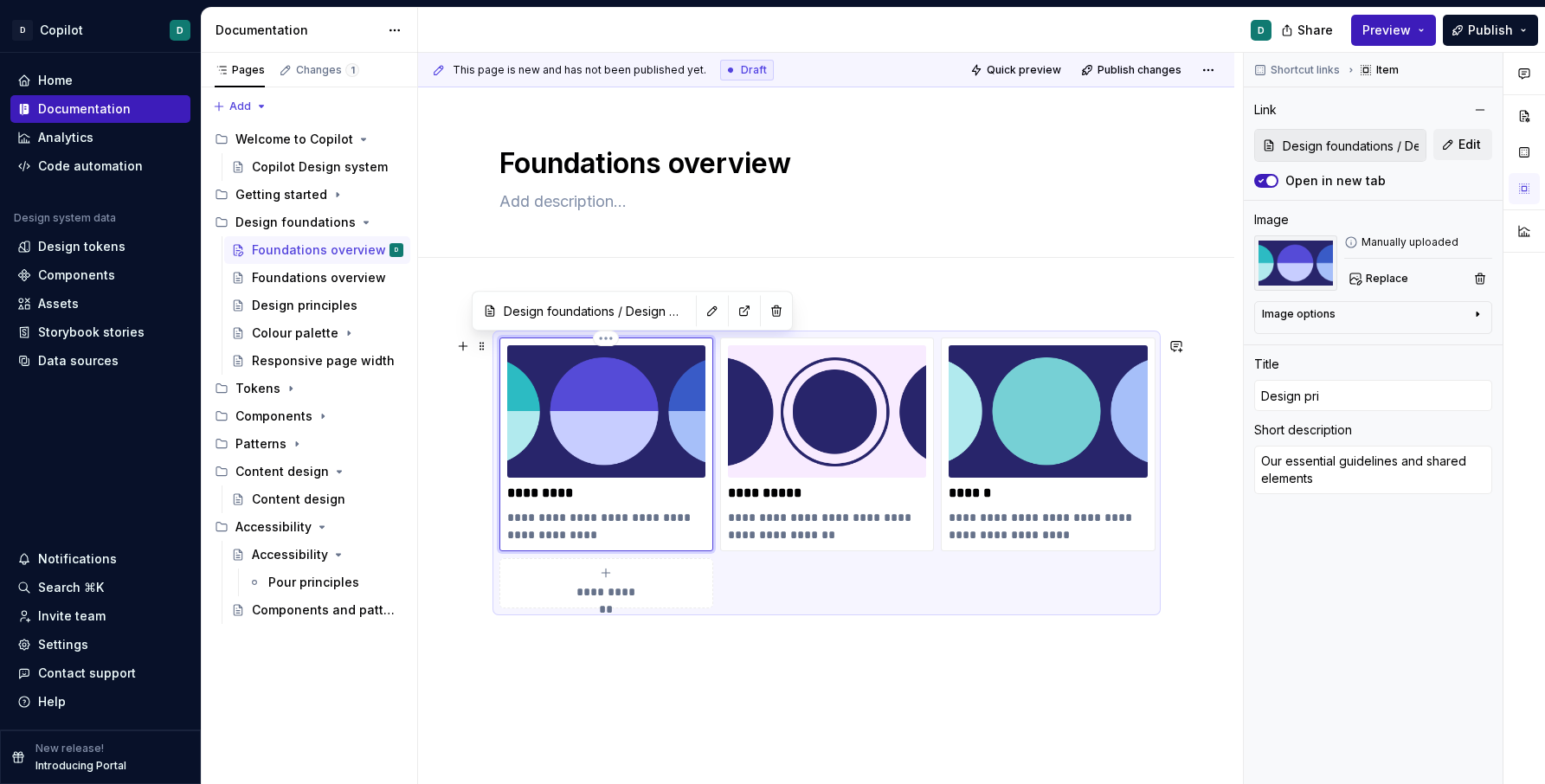
type textarea "*"
type input "Design prin"
type textarea "*"
type input "Design princ"
type textarea "*"
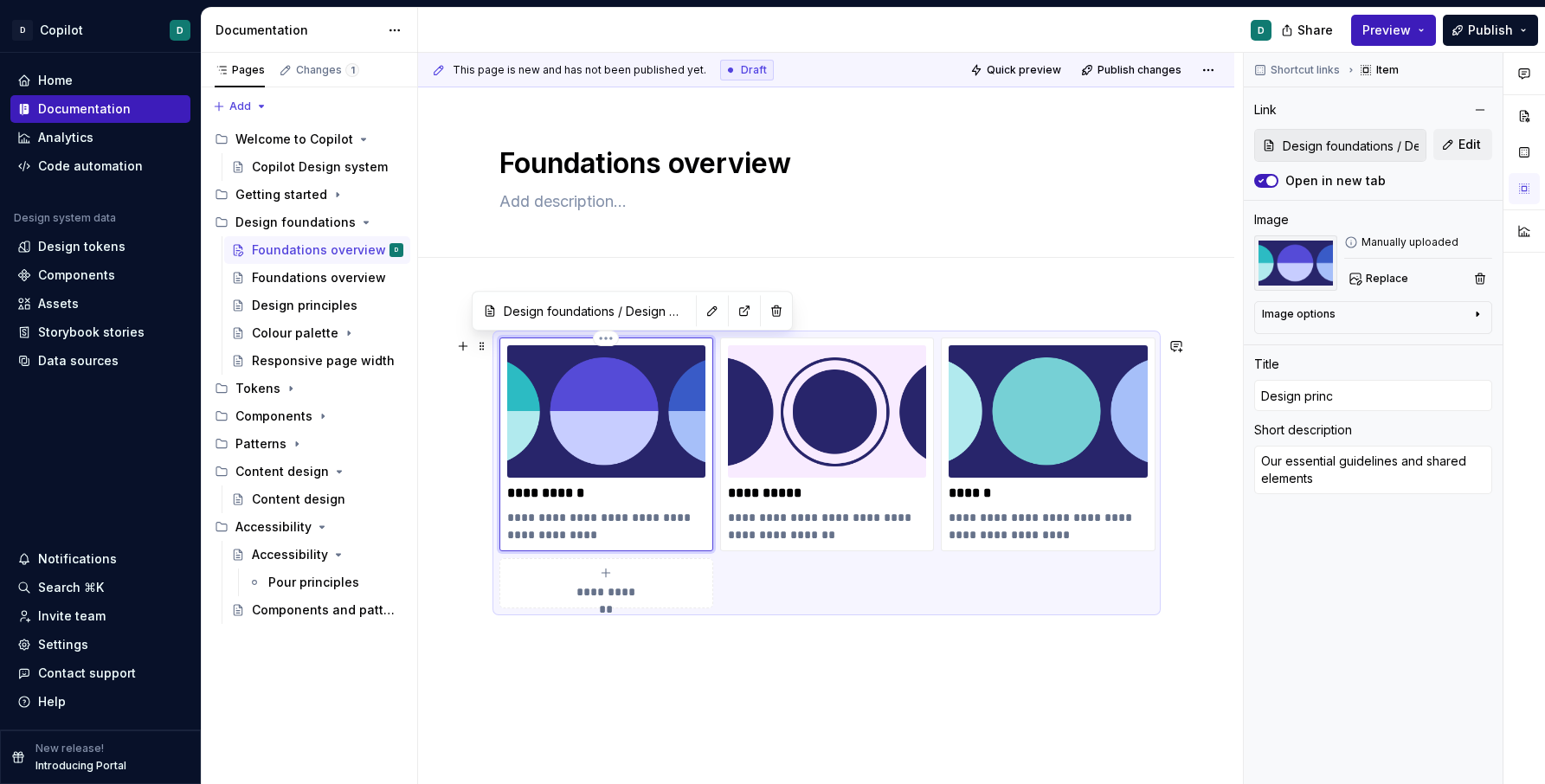
type input "Design princi"
type textarea "*"
type input "Design princip"
type textarea "*"
type input "Design principl"
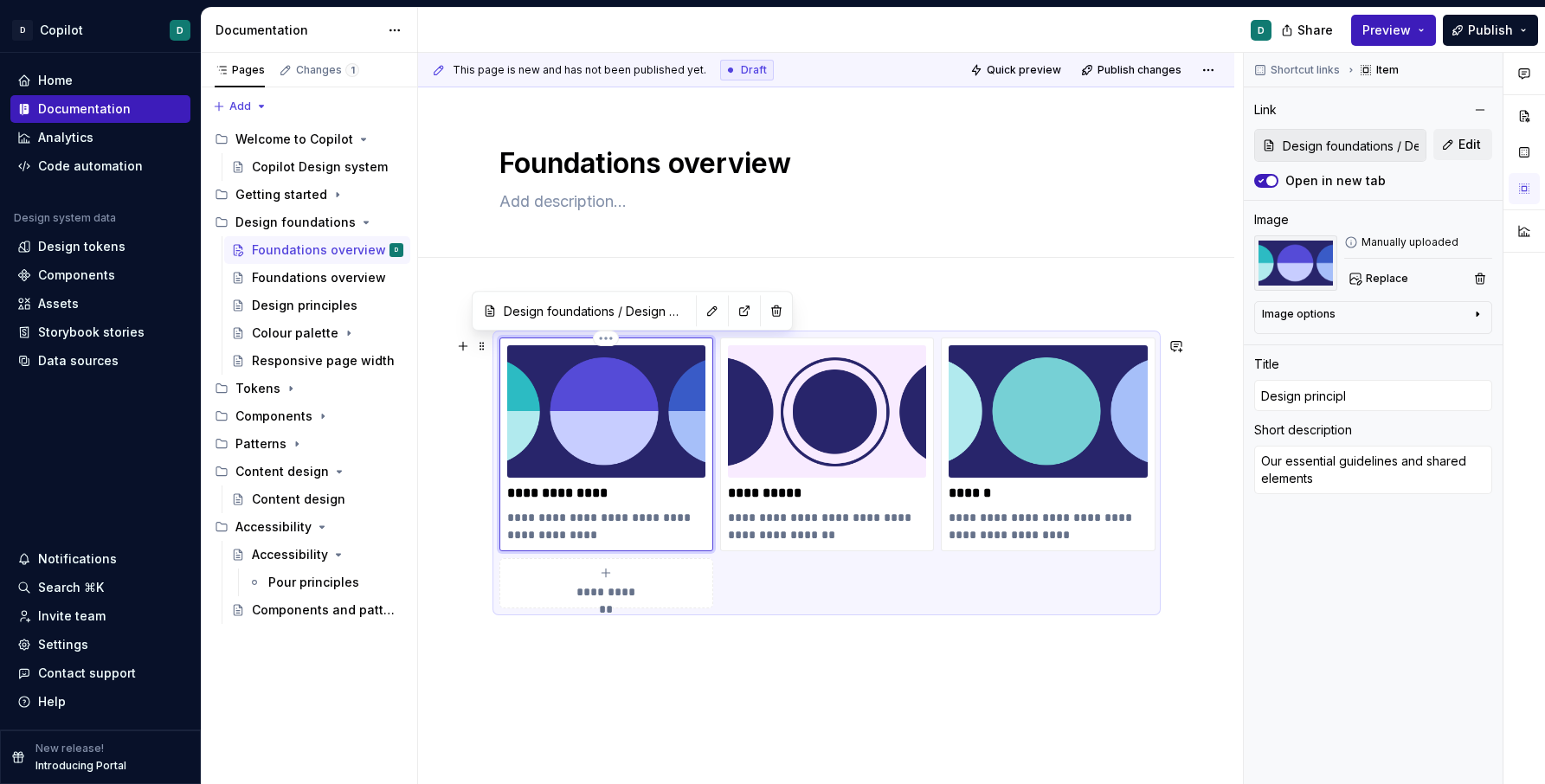
type textarea "*"
type input "Design principle"
type textarea "*"
type input "Design principles"
click at [623, 688] on div "**********" at bounding box center [827, 705] width 654 height 733
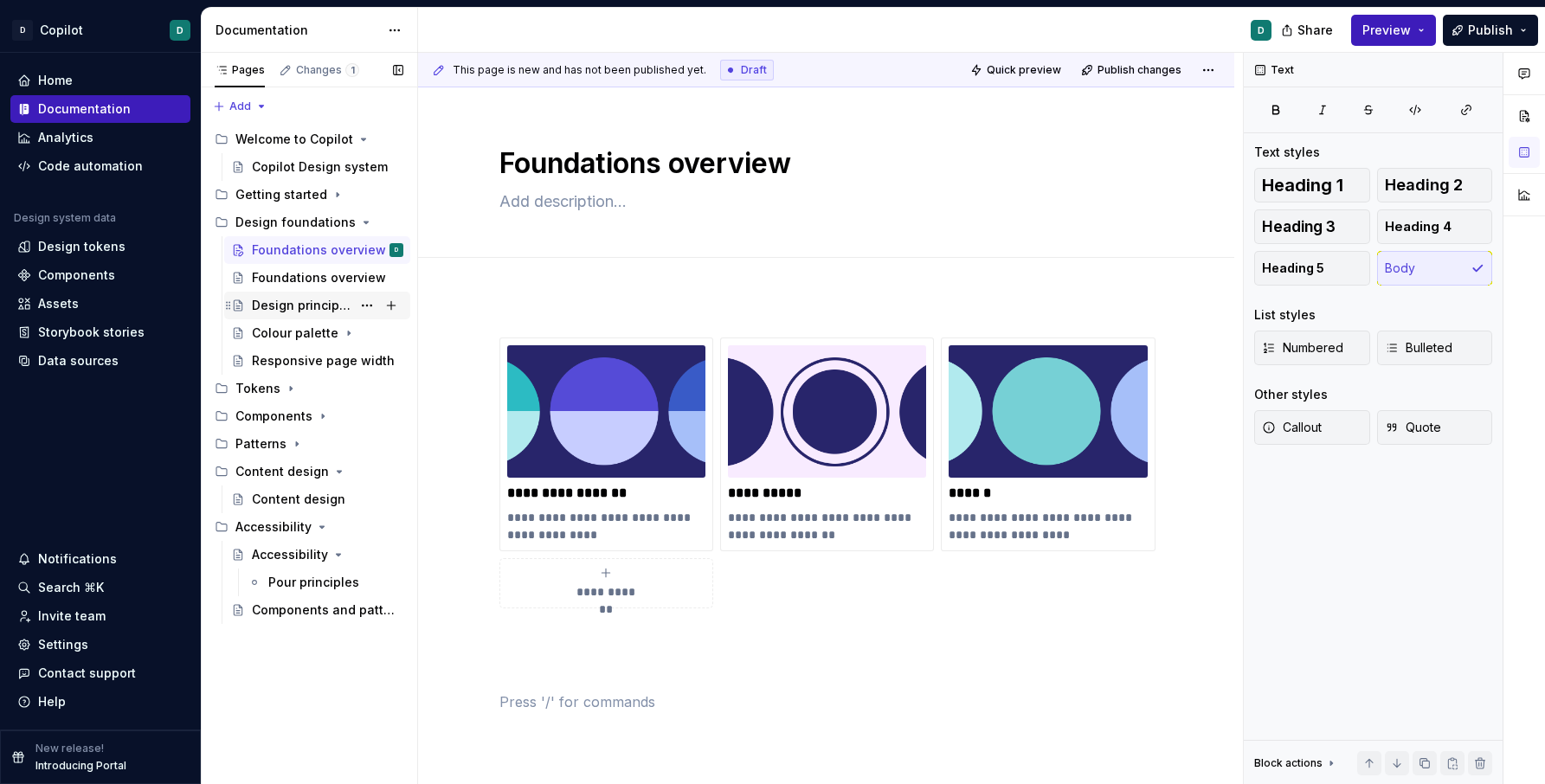
click at [304, 305] on div "Design principles" at bounding box center [302, 305] width 99 height 17
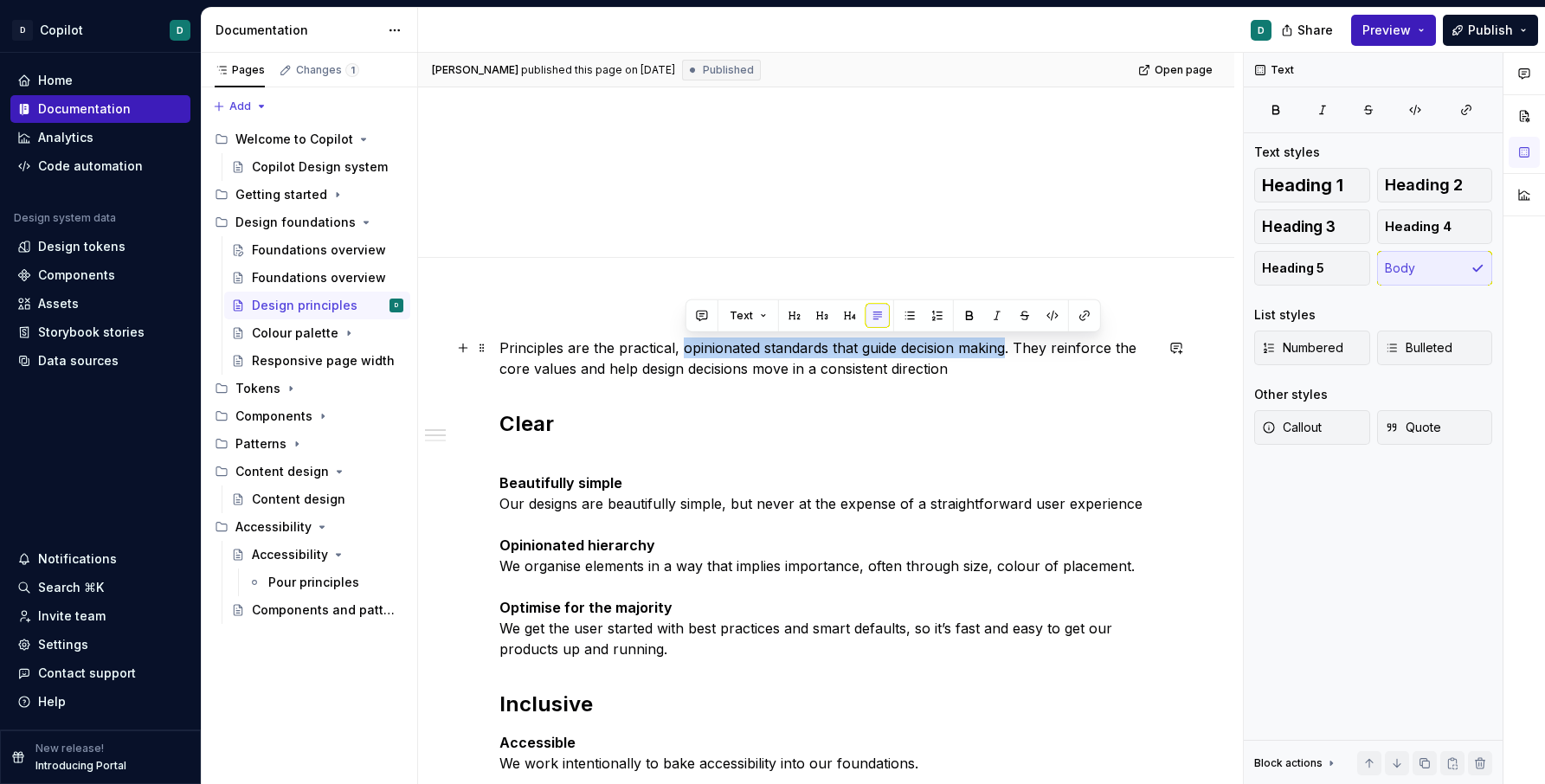
drag, startPoint x: 1011, startPoint y: 349, endPoint x: 685, endPoint y: 350, distance: 326.0
click at [685, 350] on p "Principles are the practical, opinionated standards that guide decision making.…" at bounding box center [827, 359] width 654 height 42
copy p "opinionated standards that guide decision making"
click at [314, 276] on div "Foundations overview" at bounding box center [302, 277] width 99 height 17
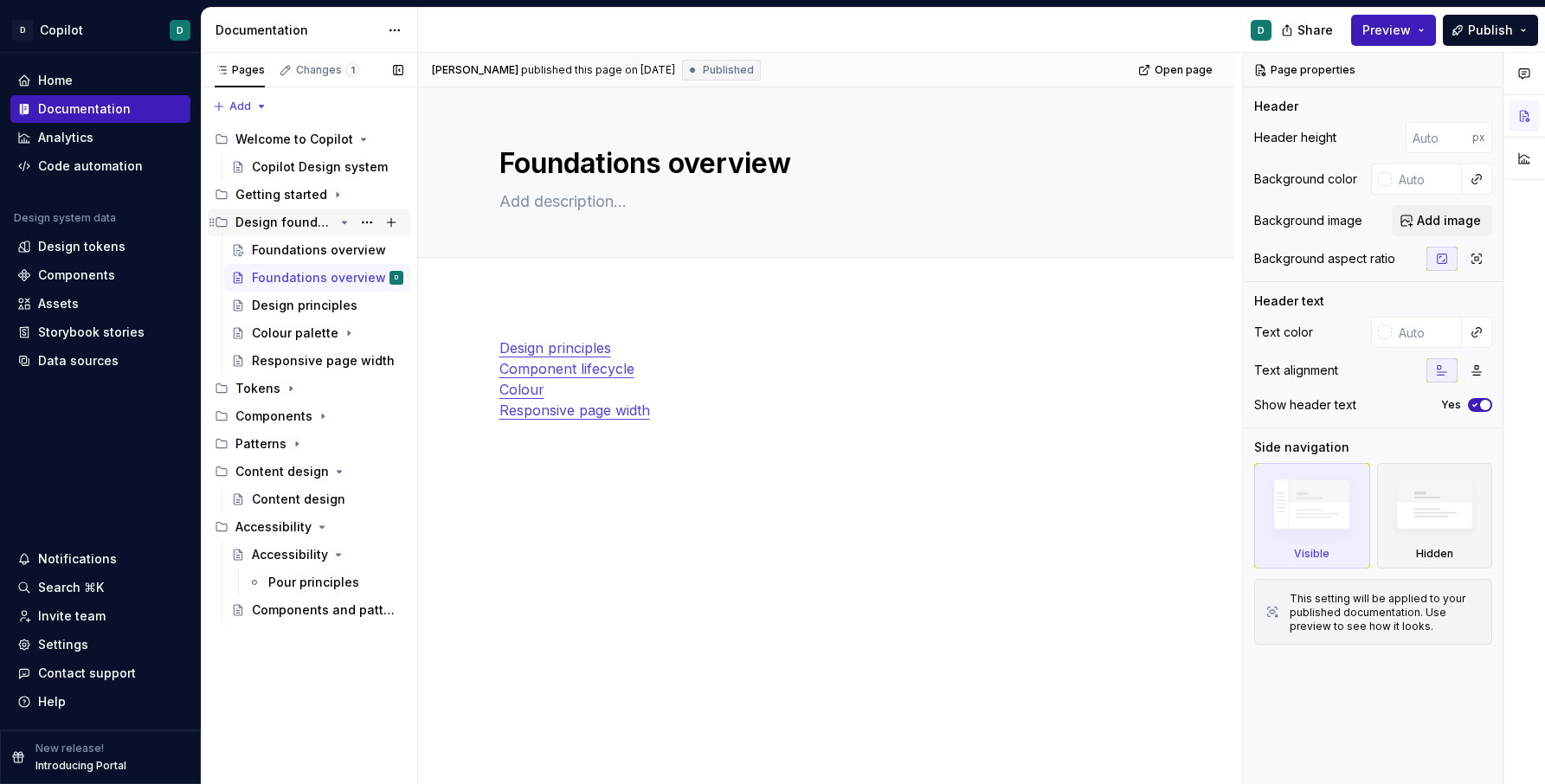
click at [286, 217] on div "Design foundations" at bounding box center [285, 222] width 98 height 17
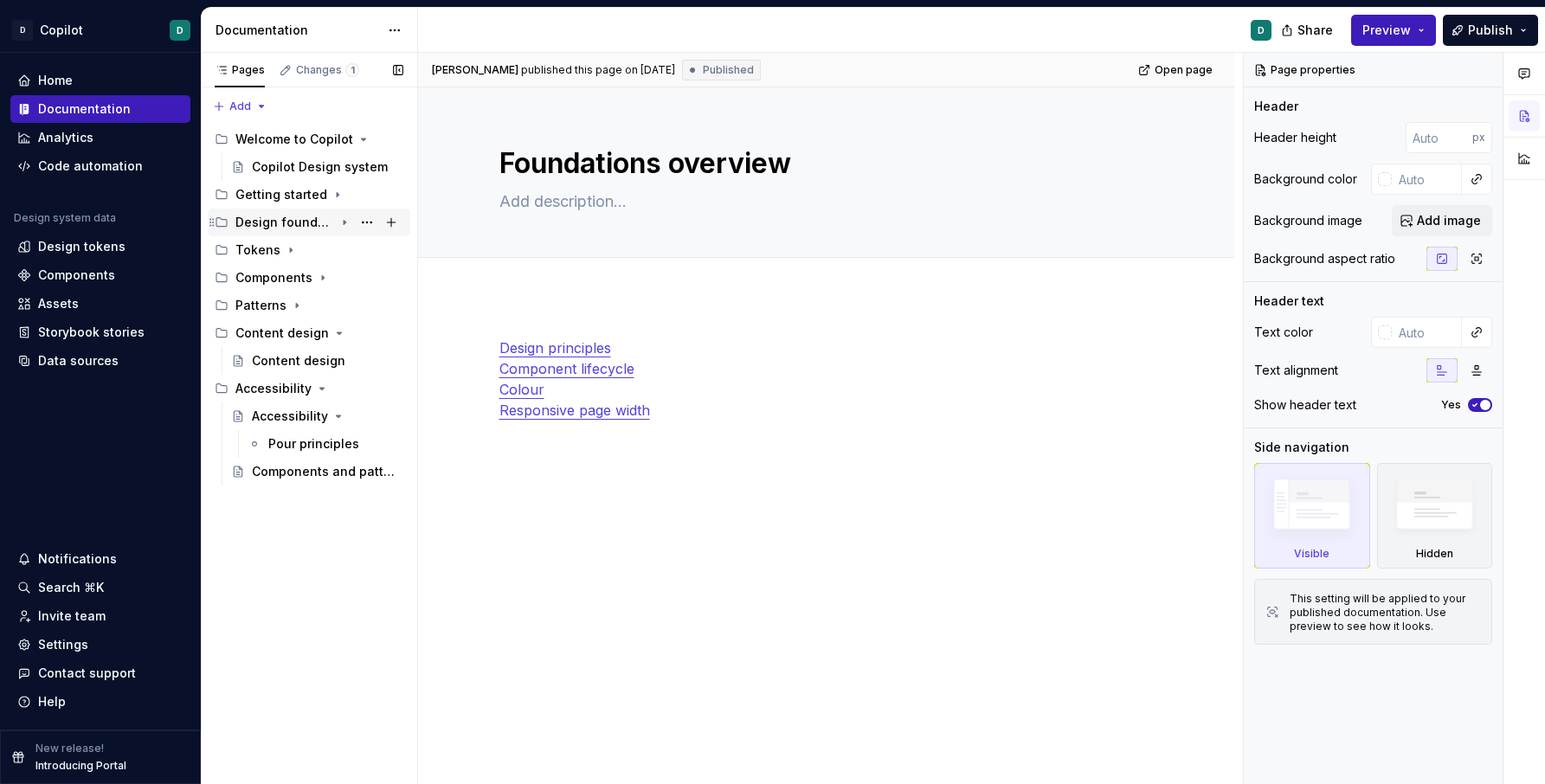
click at [289, 220] on div "Design foundations" at bounding box center [285, 222] width 98 height 17
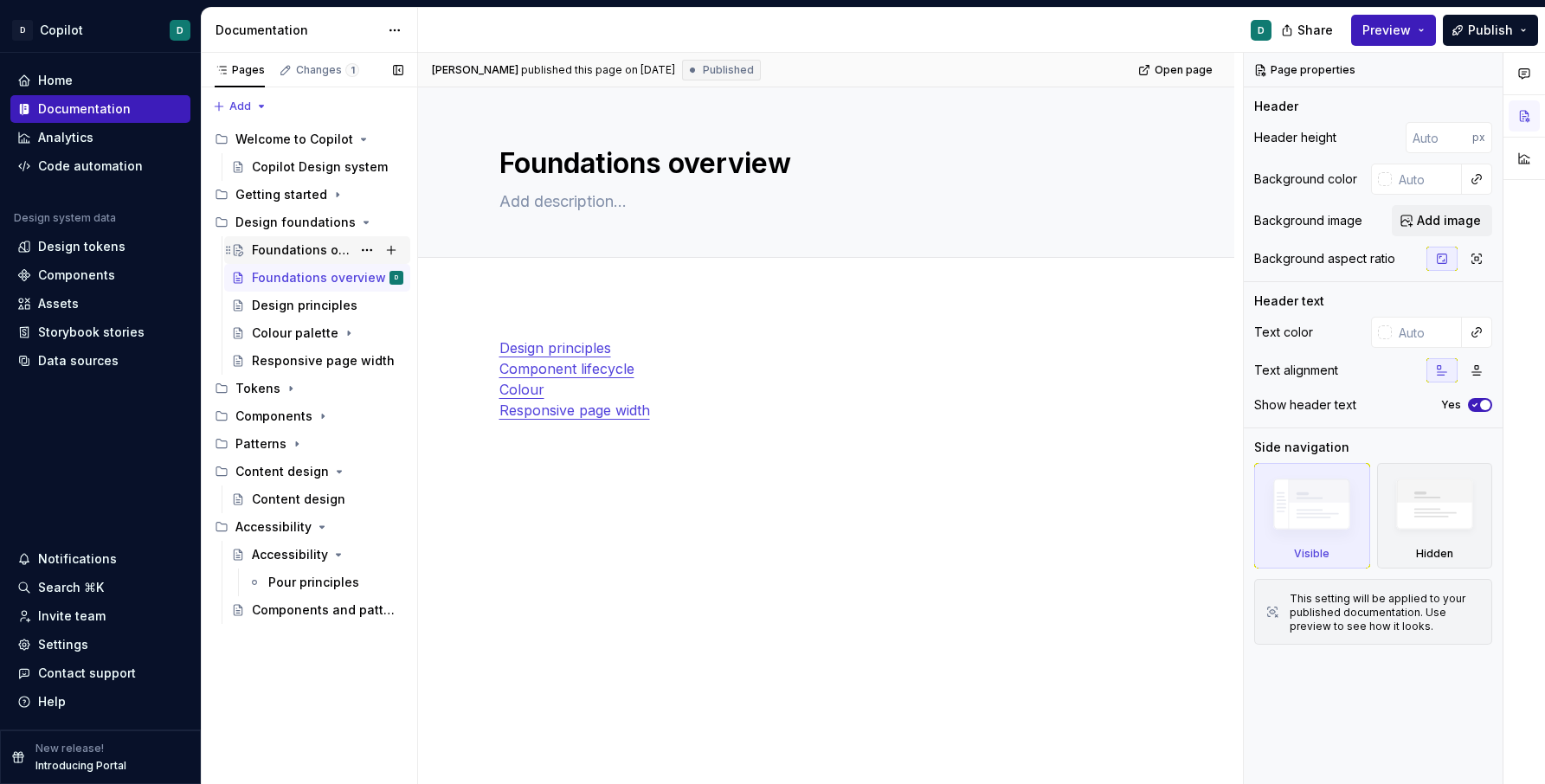
click at [295, 244] on div "Foundations overview" at bounding box center [302, 249] width 99 height 17
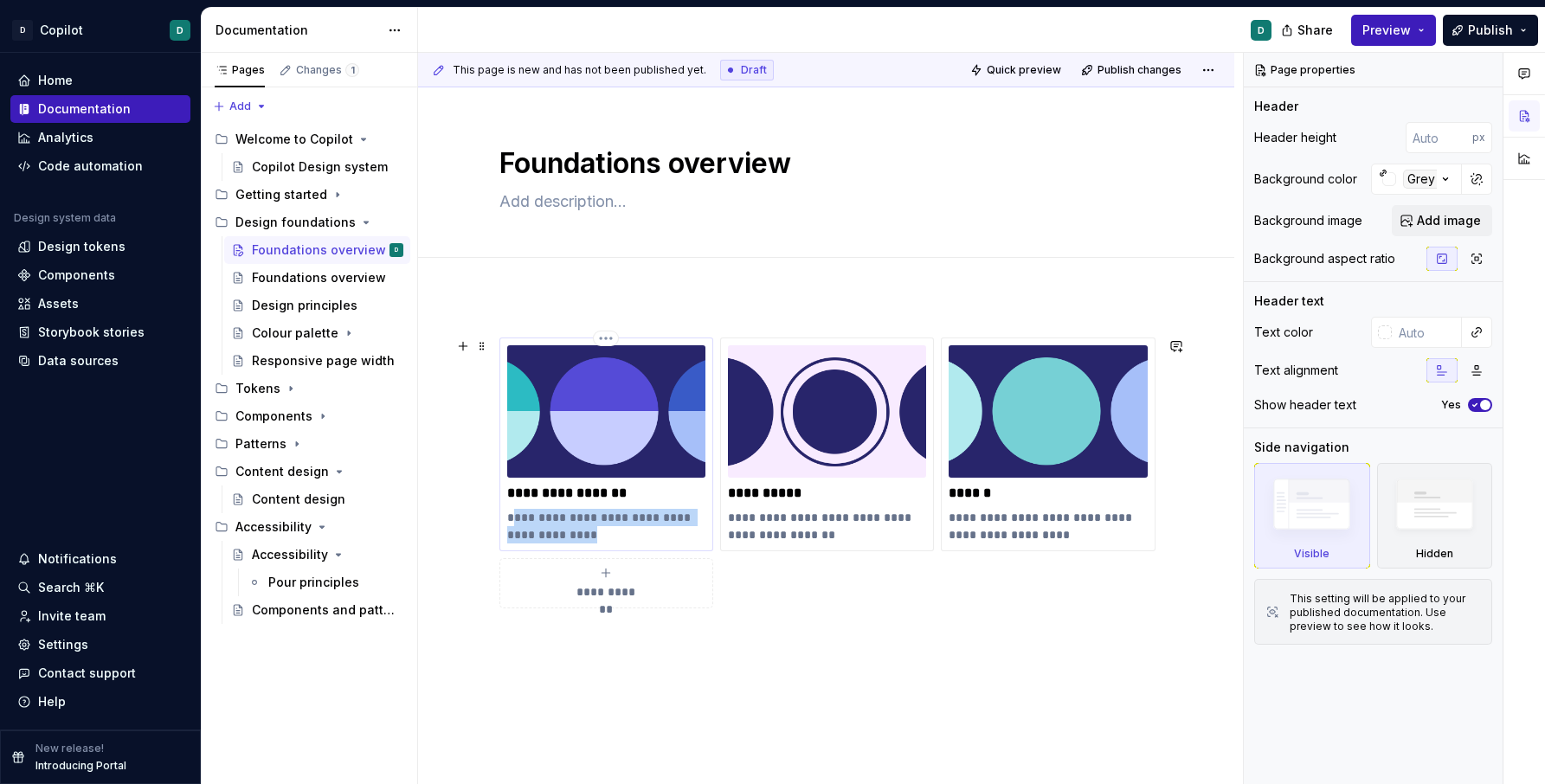
drag, startPoint x: 608, startPoint y: 534, endPoint x: 518, endPoint y: 523, distance: 90.7
click at [518, 523] on p "**********" at bounding box center [605, 526] width 198 height 34
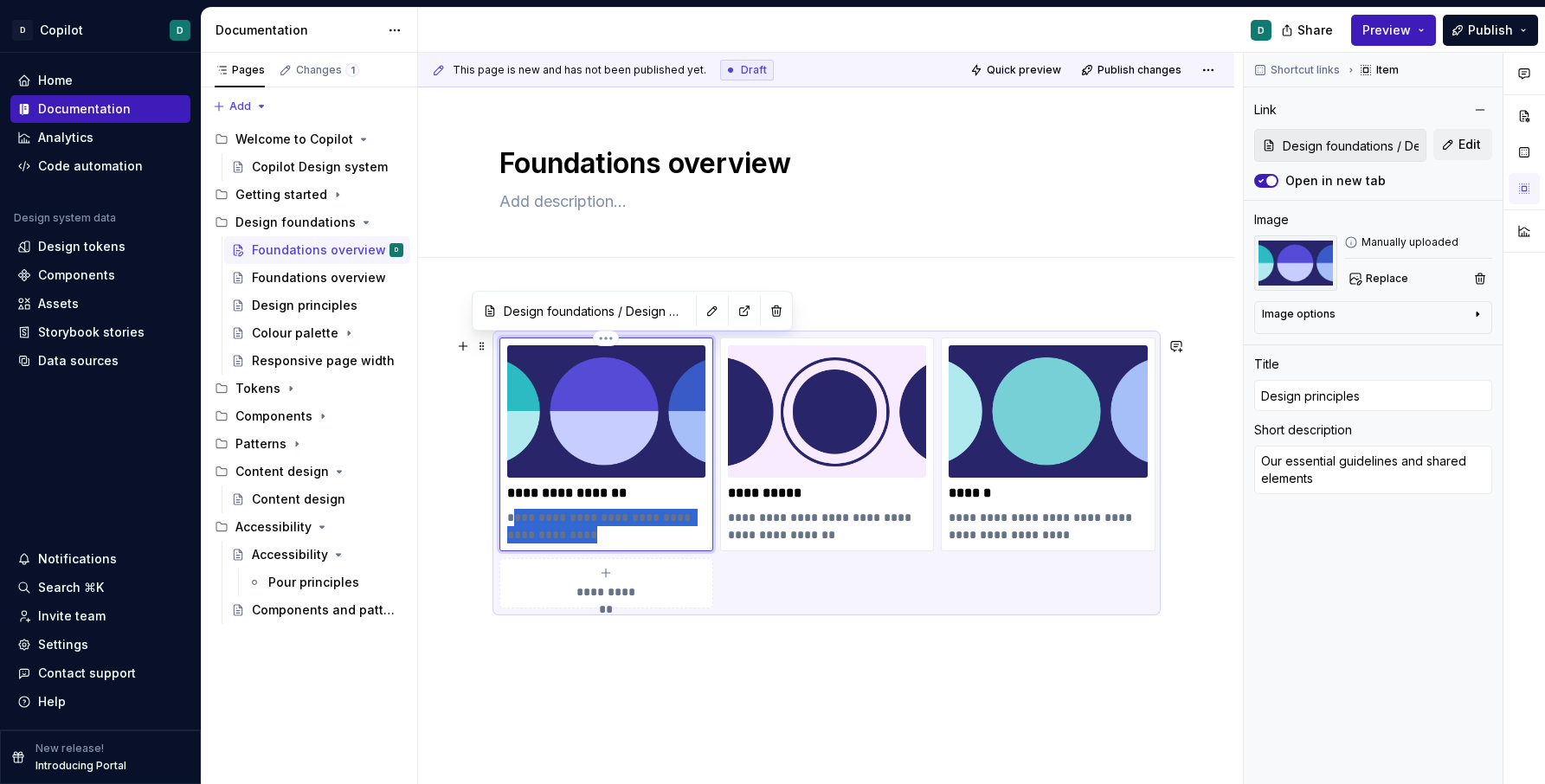
type textarea "*"
type textarea "O"
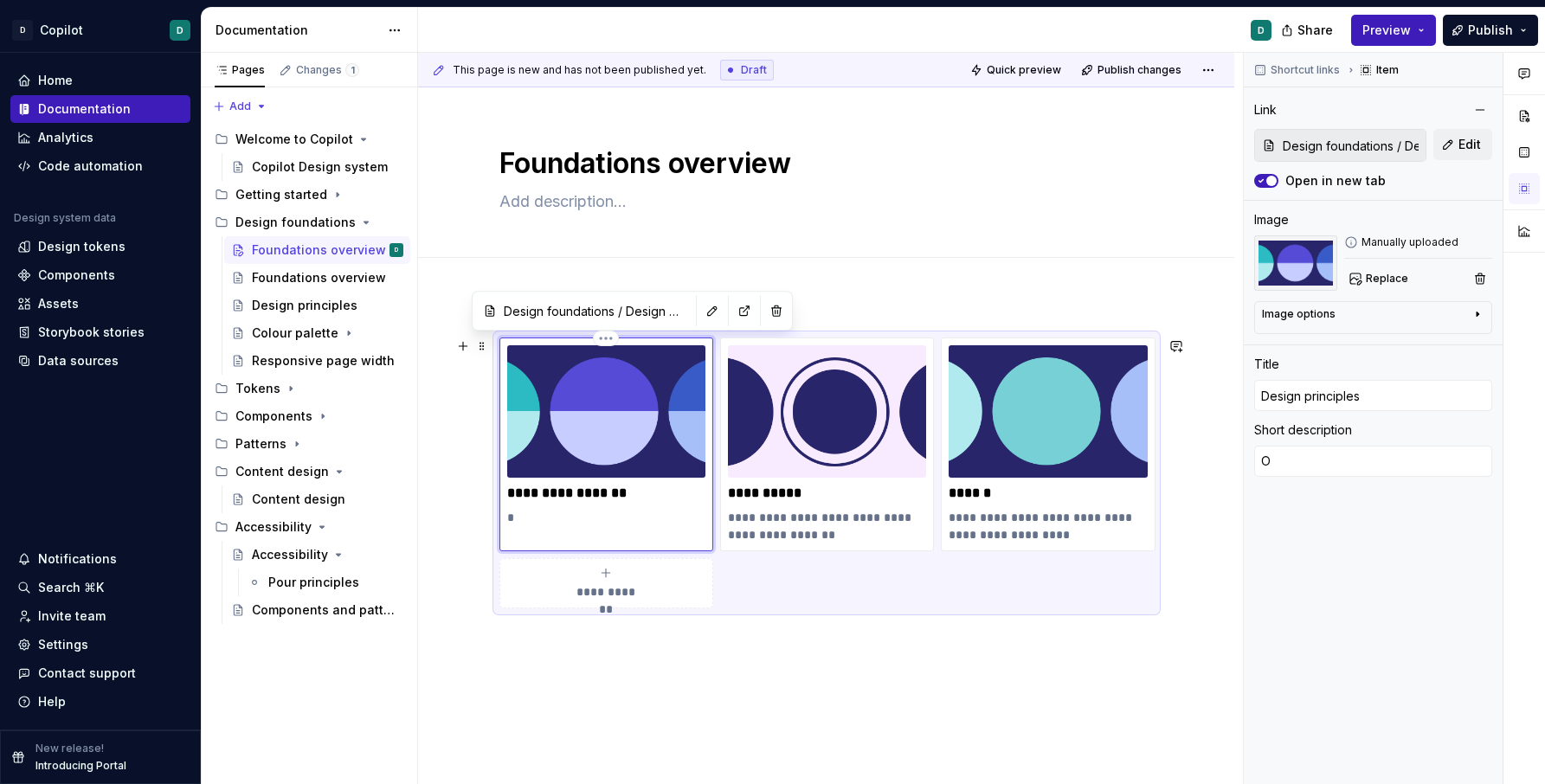
paste div
type textarea "*"
type textarea "Oopinionated standards that guide decision making"
click at [525, 518] on p "**********" at bounding box center [605, 526] width 198 height 34
type textarea "*"
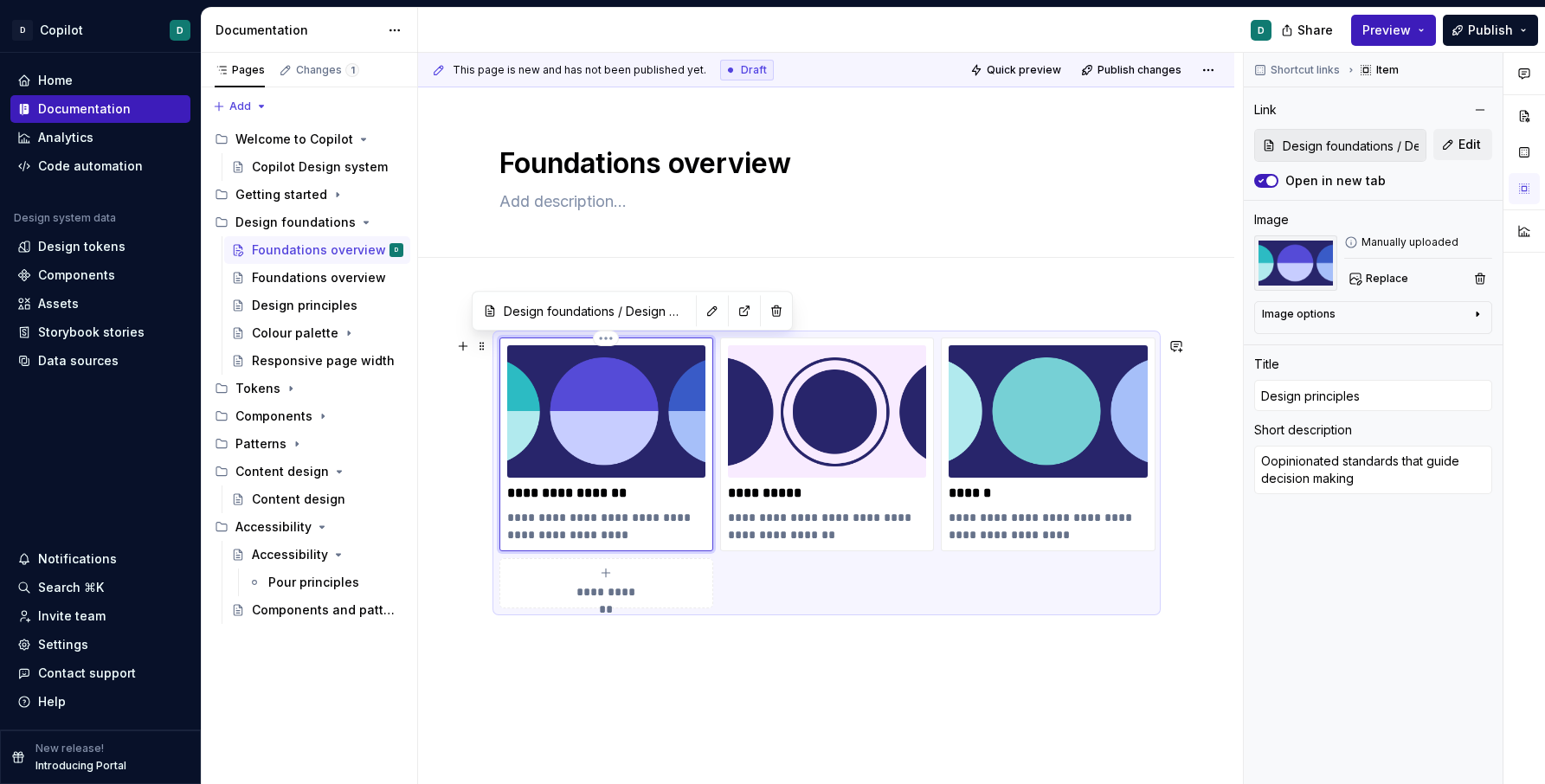
type textarea "Opinionated standards that guide decision making"
type textarea "*"
type input "Components / Component overview"
type input "Components"
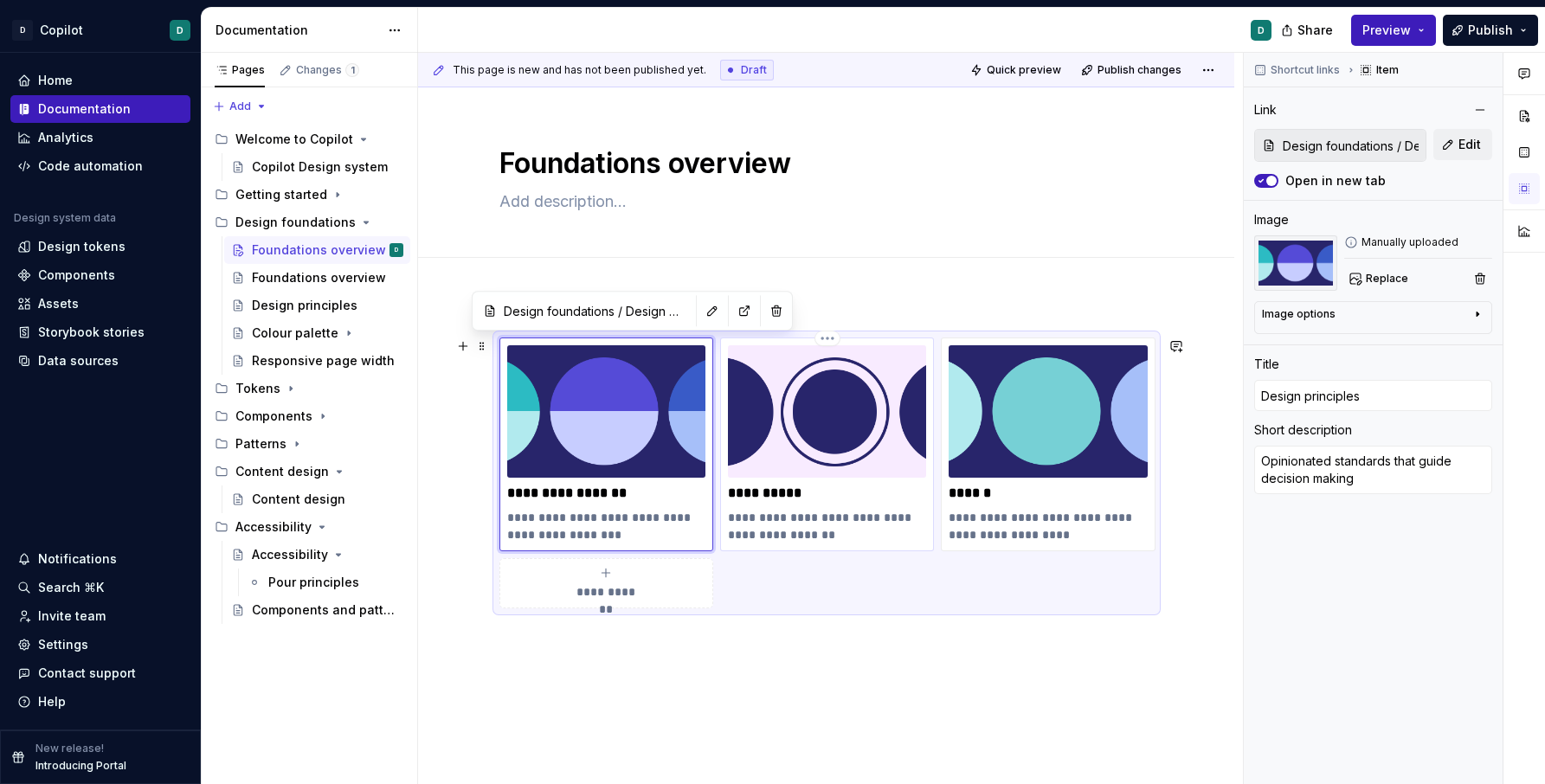
type textarea "The modular elements that make up our interface"
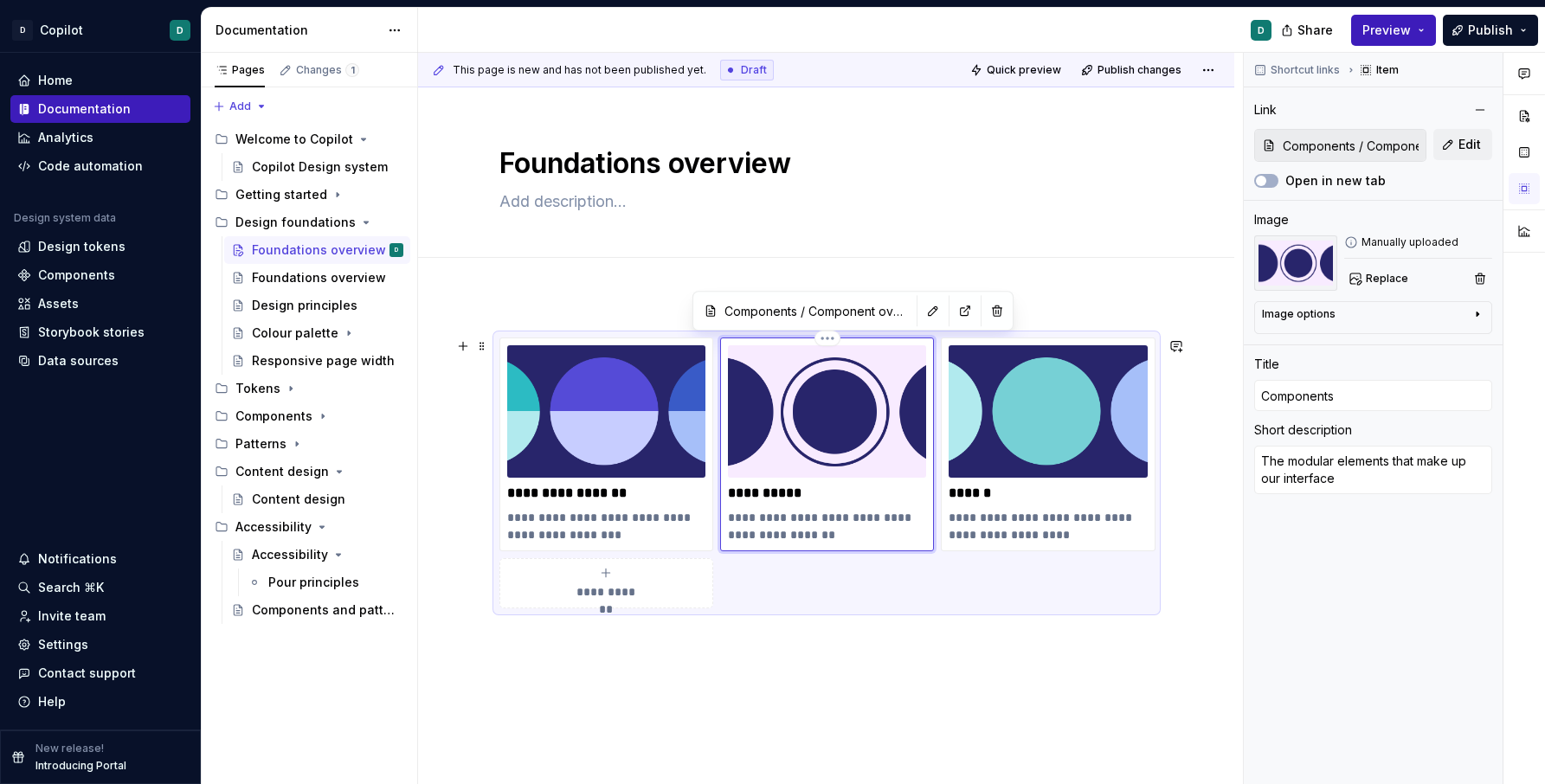
click at [798, 505] on div "**********" at bounding box center [827, 443] width 198 height 198
drag, startPoint x: 818, startPoint y: 492, endPoint x: 752, endPoint y: 494, distance: 66.0
click at [752, 494] on p "**********" at bounding box center [827, 493] width 198 height 17
type textarea "*"
type input "Col"
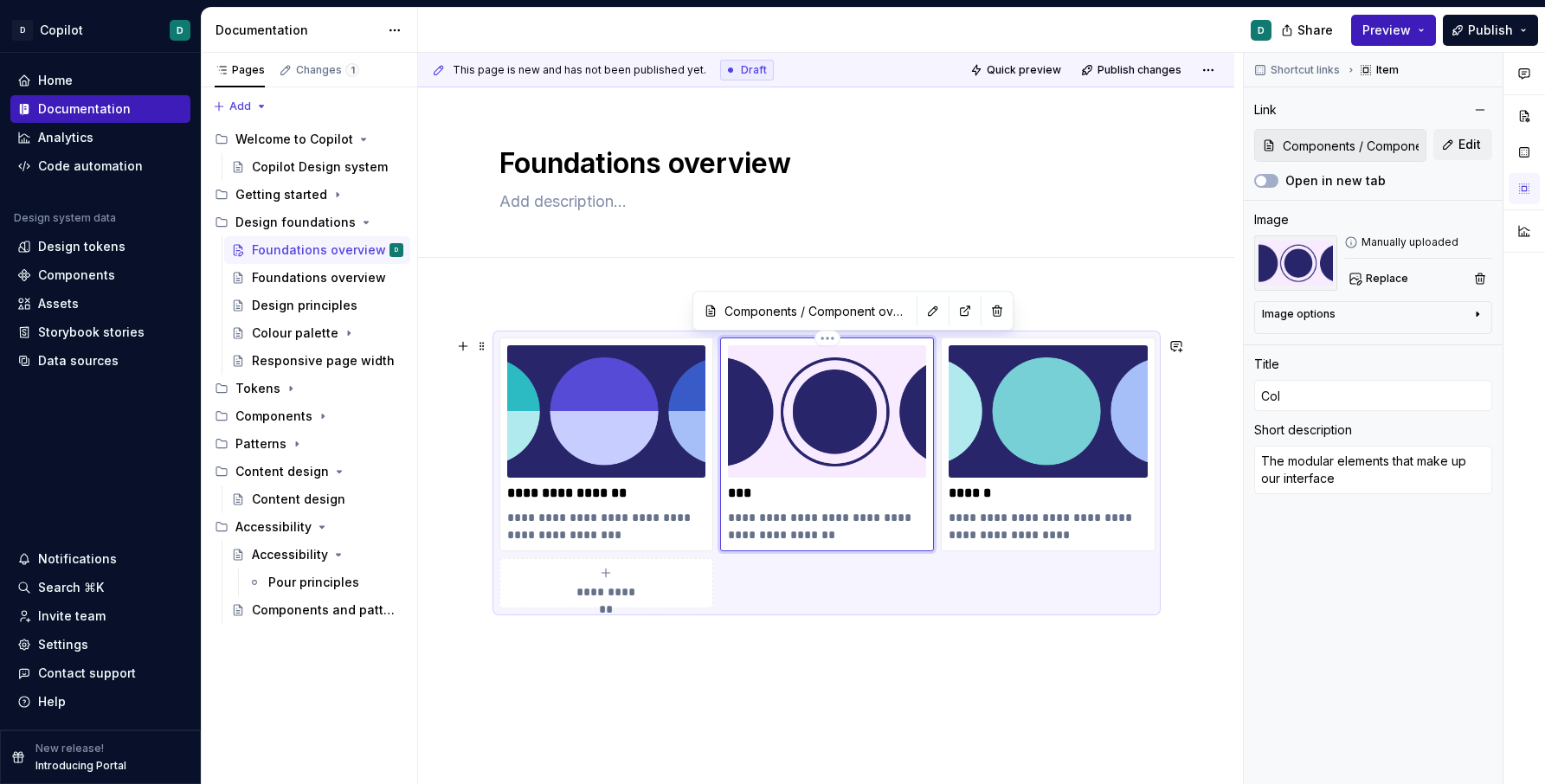
type textarea "*"
type input "Colo"
type textarea "*"
type input "Colou"
type textarea "*"
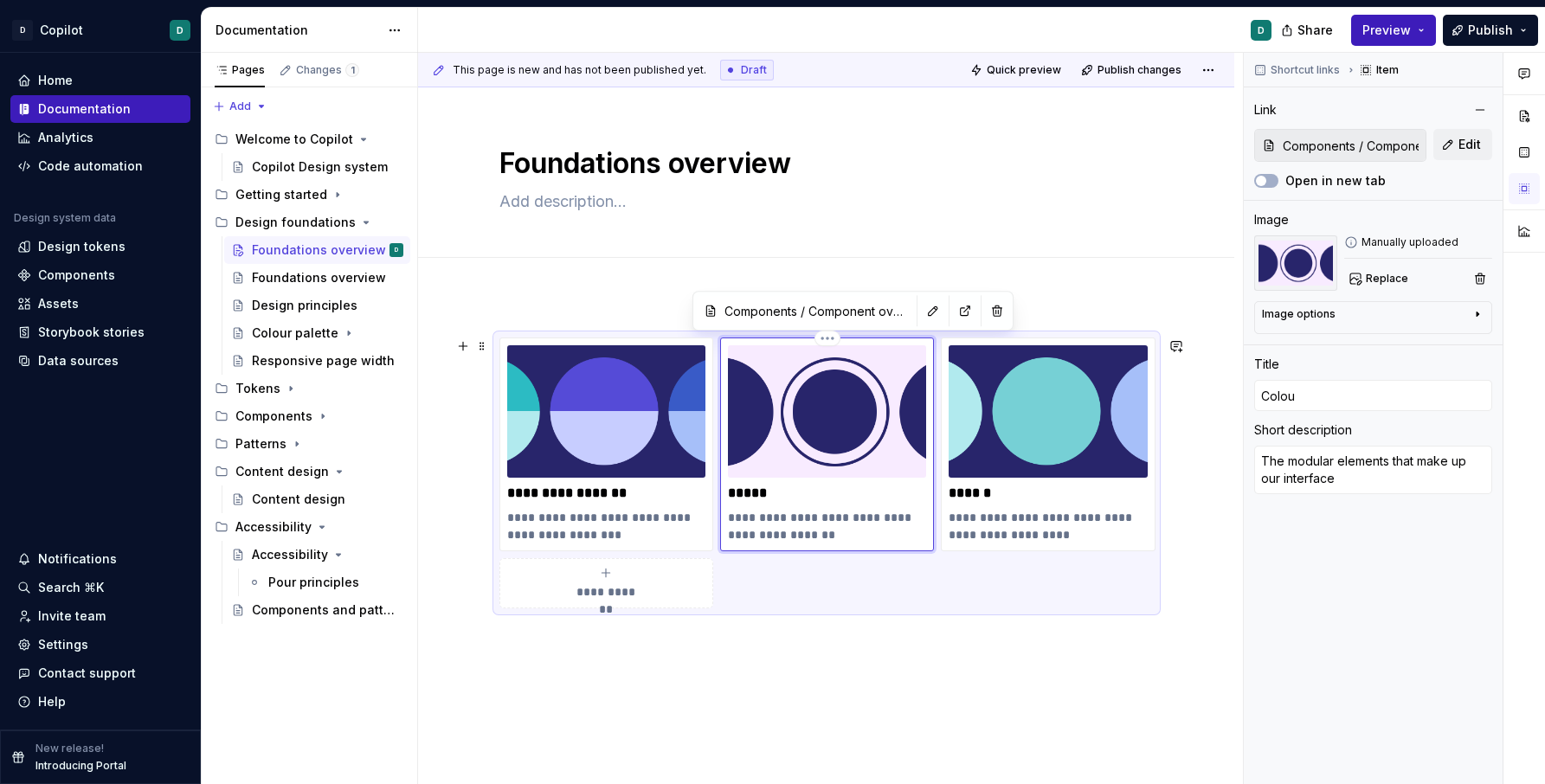
type input "Colour"
drag, startPoint x: 826, startPoint y: 530, endPoint x: 731, endPoint y: 521, distance: 95.4
click at [731, 521] on div "**********" at bounding box center [827, 444] width 214 height 214
type textarea "*"
type textarea "X"
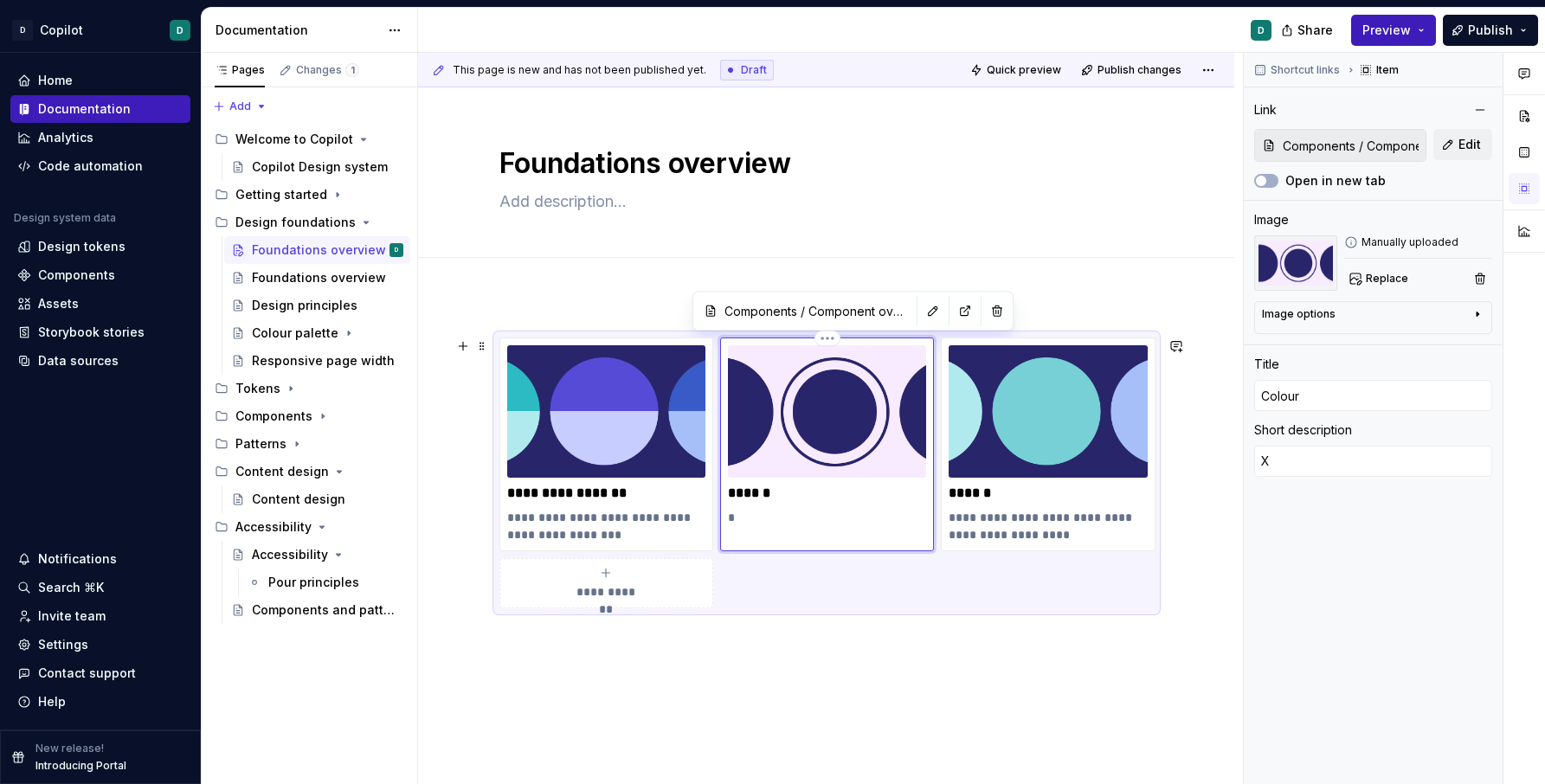
type textarea "*"
type textarea "Xx"
type textarea "*"
type textarea "Xxx"
type textarea "*"
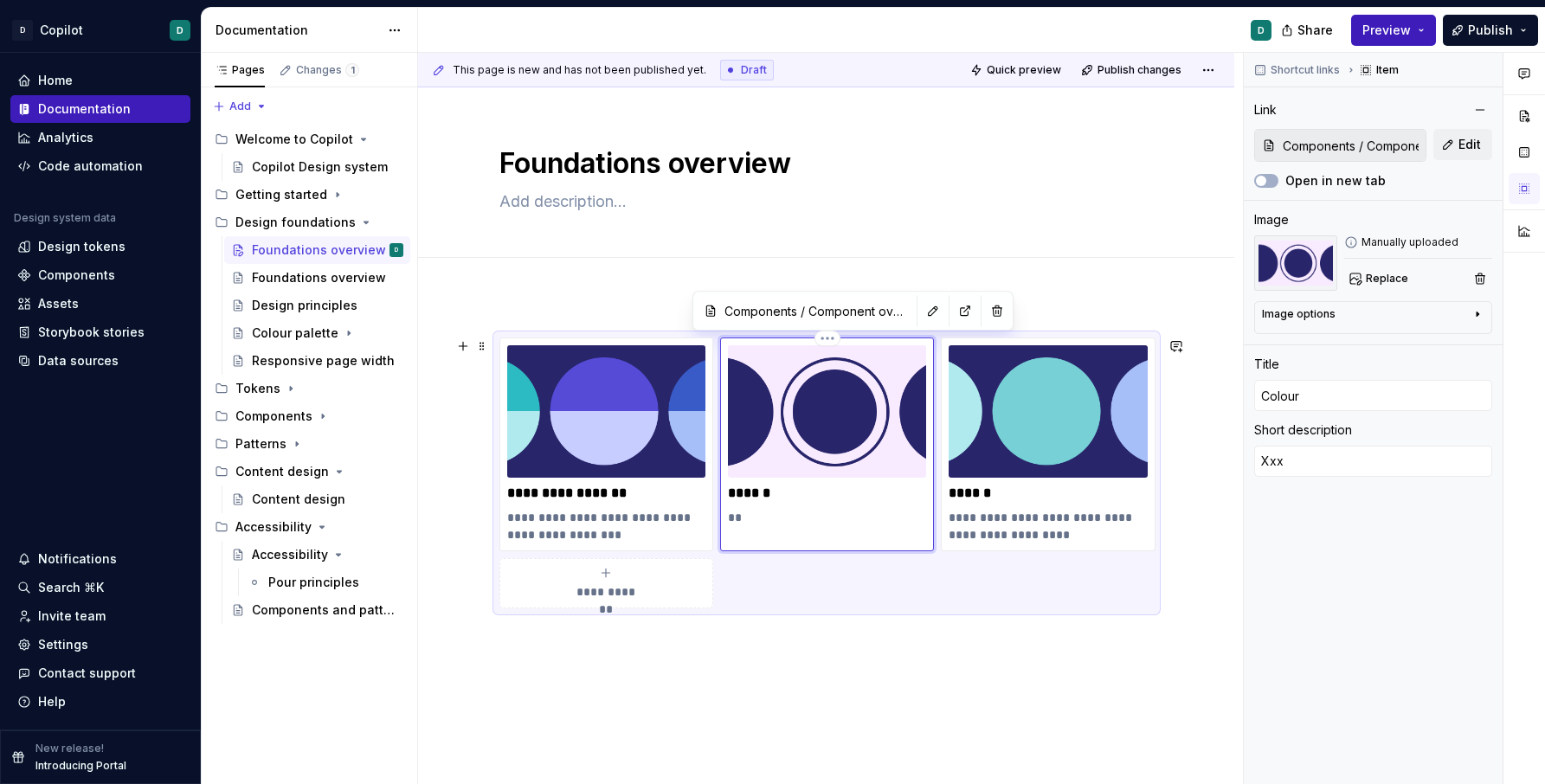
type textarea "Xxxx"
click at [921, 305] on button "button" at bounding box center [932, 311] width 24 height 24
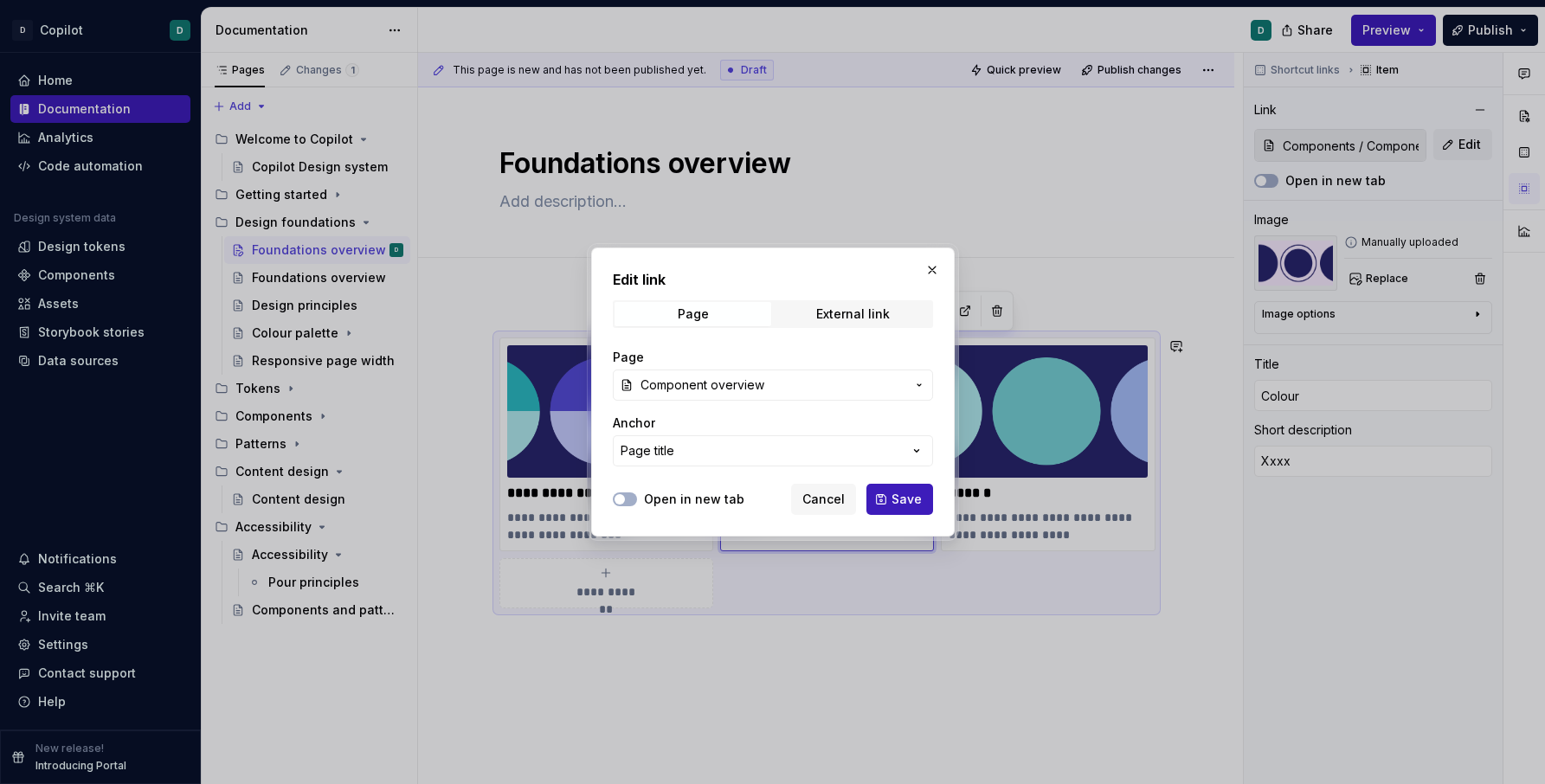
click at [913, 389] on icon "button" at bounding box center [919, 385] width 14 height 14
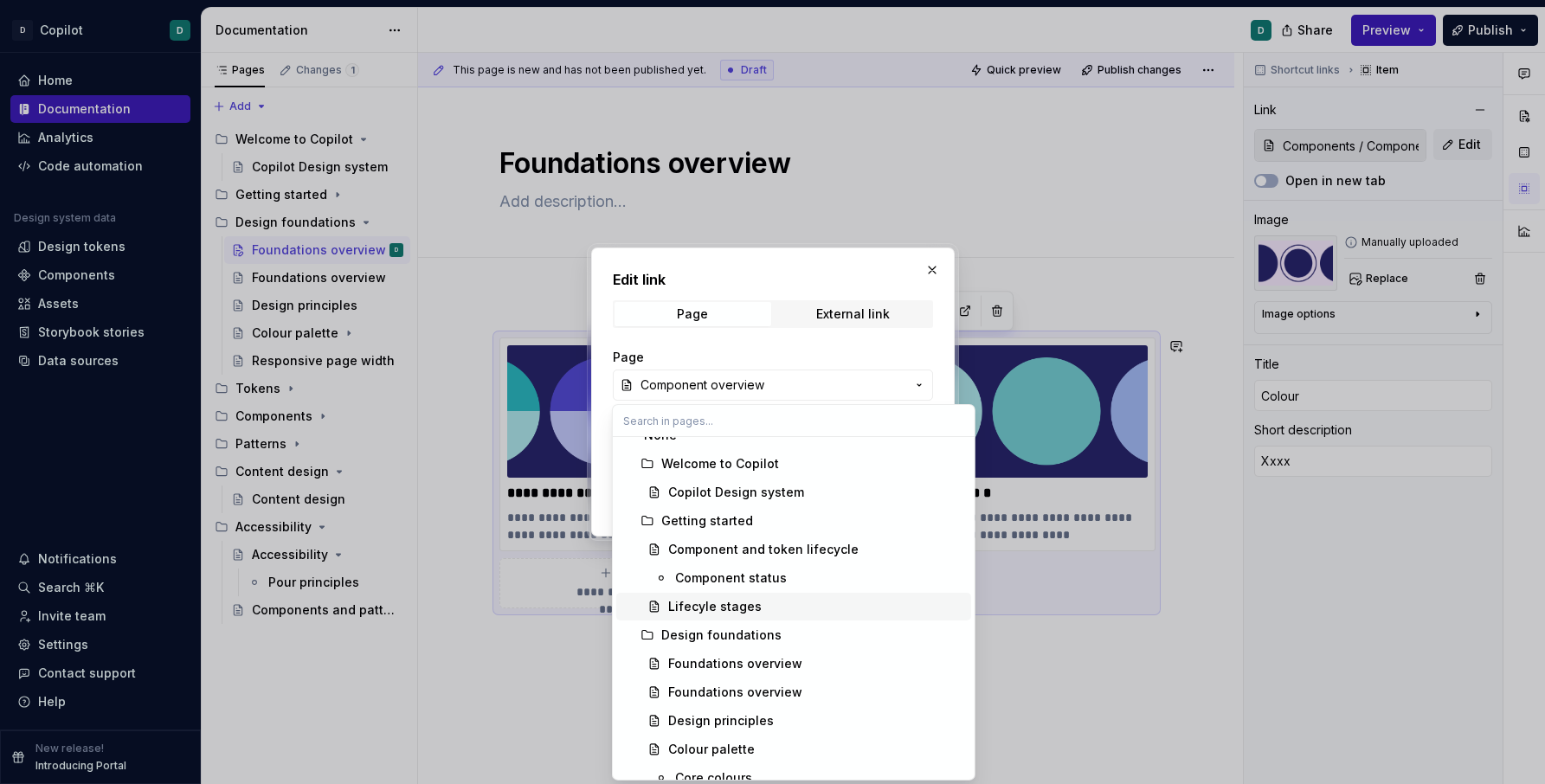
scroll to position [34, 0]
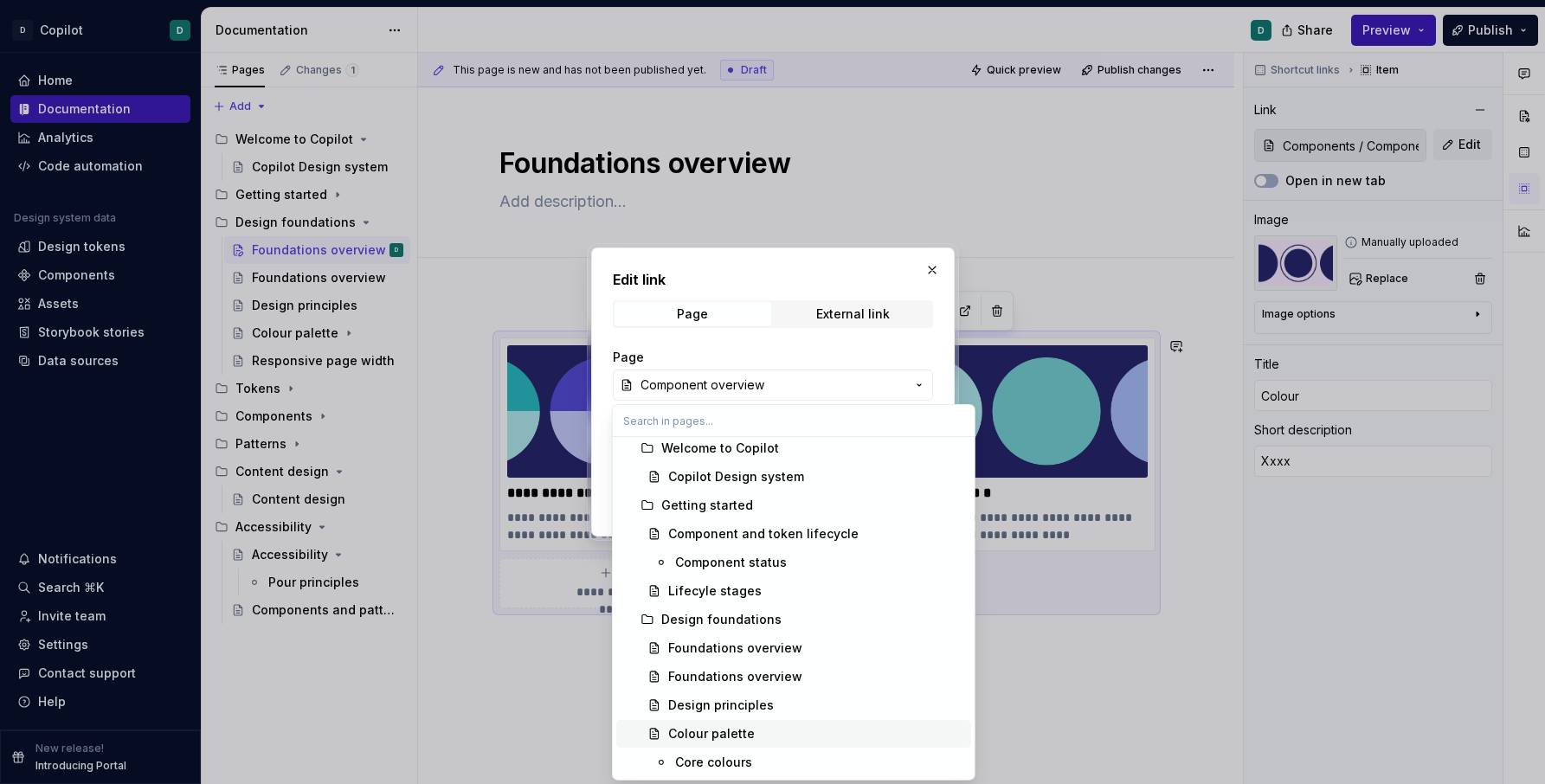
click at [796, 733] on div "Colour palette" at bounding box center [817, 733] width 296 height 17
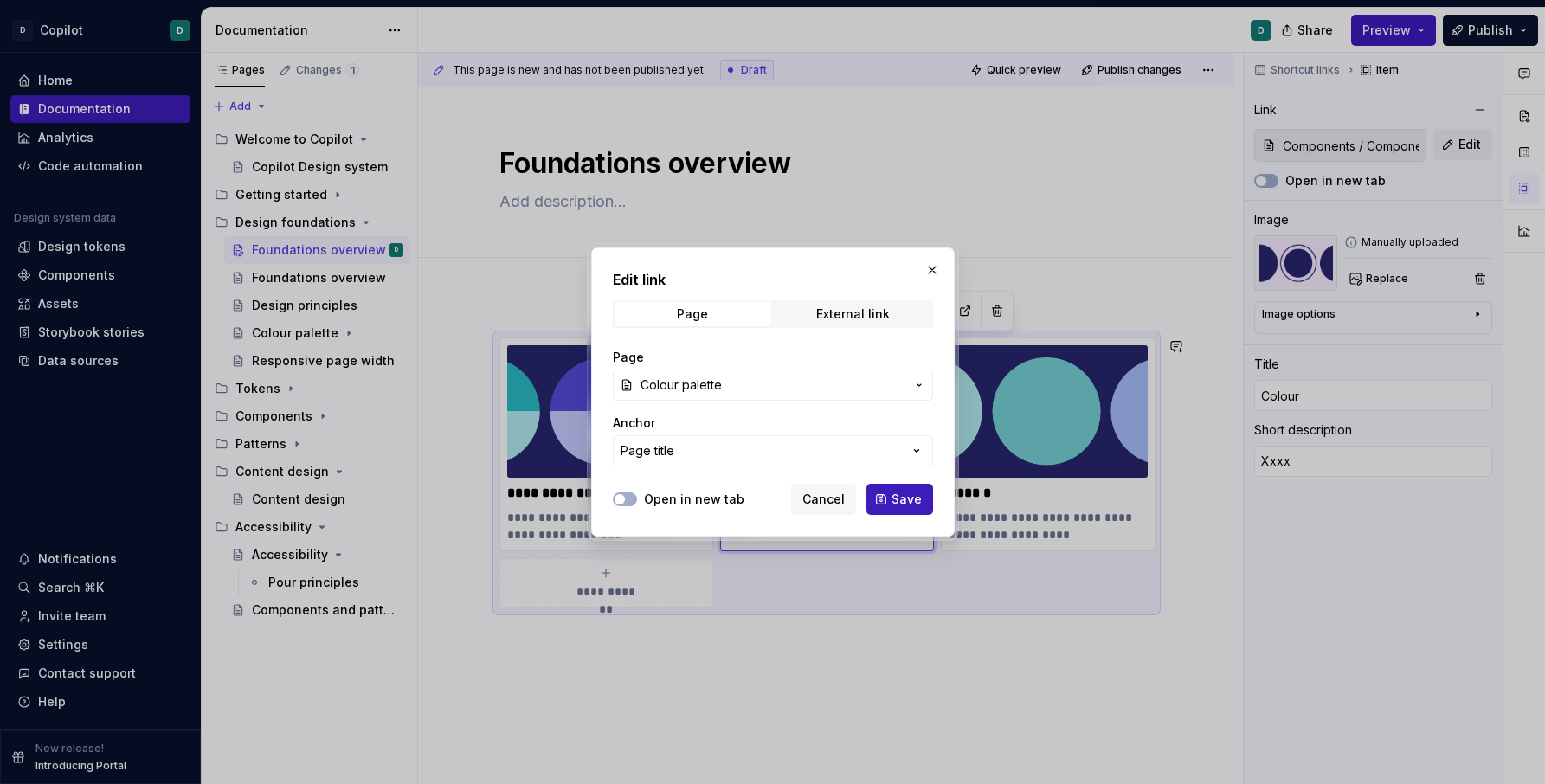
click at [629, 507] on div at bounding box center [624, 499] width 24 height 17
click at [629, 501] on button "Open in new tab" at bounding box center [624, 499] width 24 height 14
click at [904, 492] on span "Save" at bounding box center [907, 499] width 31 height 17
type textarea "*"
type input "Colour palette"
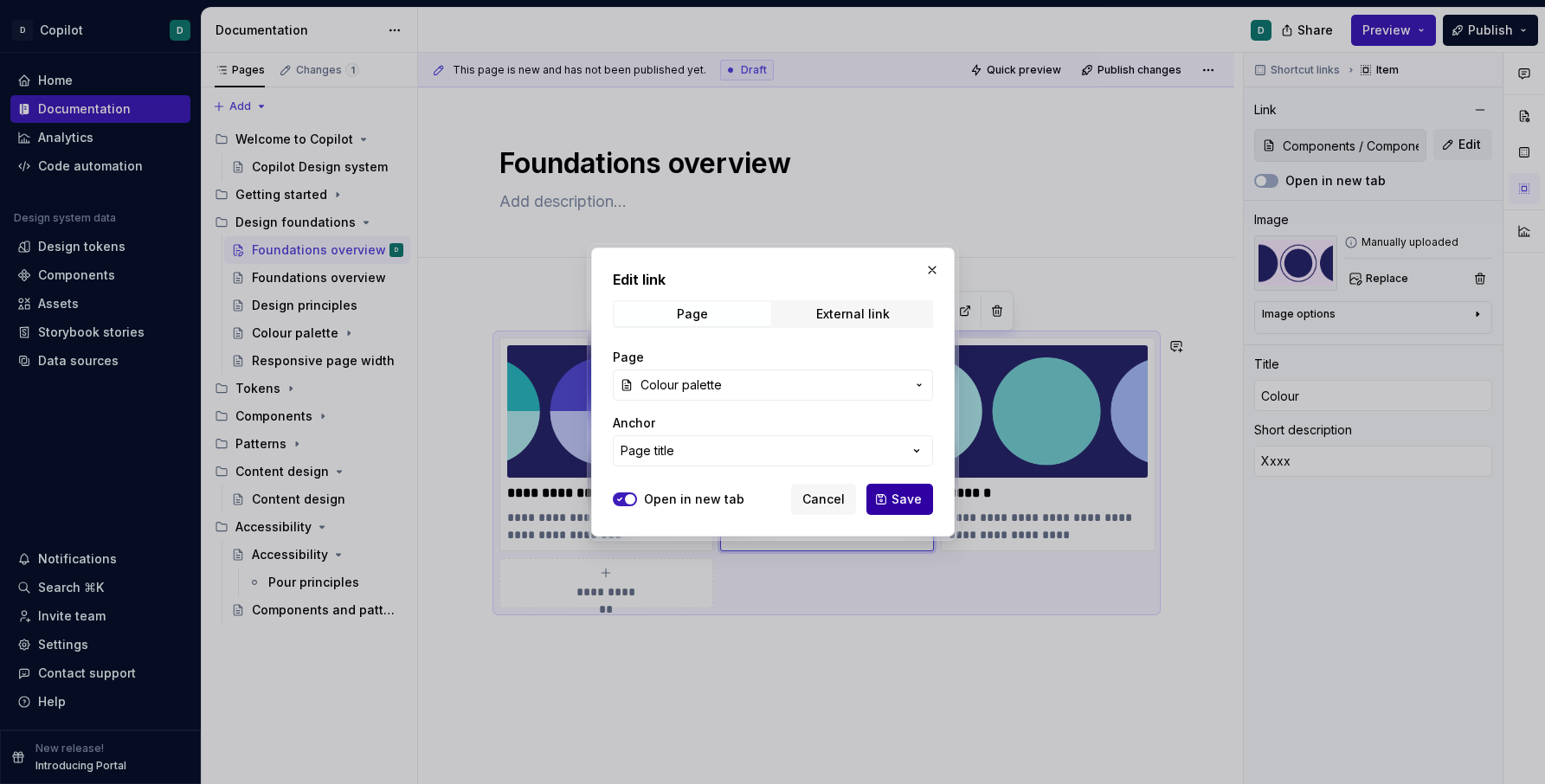
type input "Colour palette"
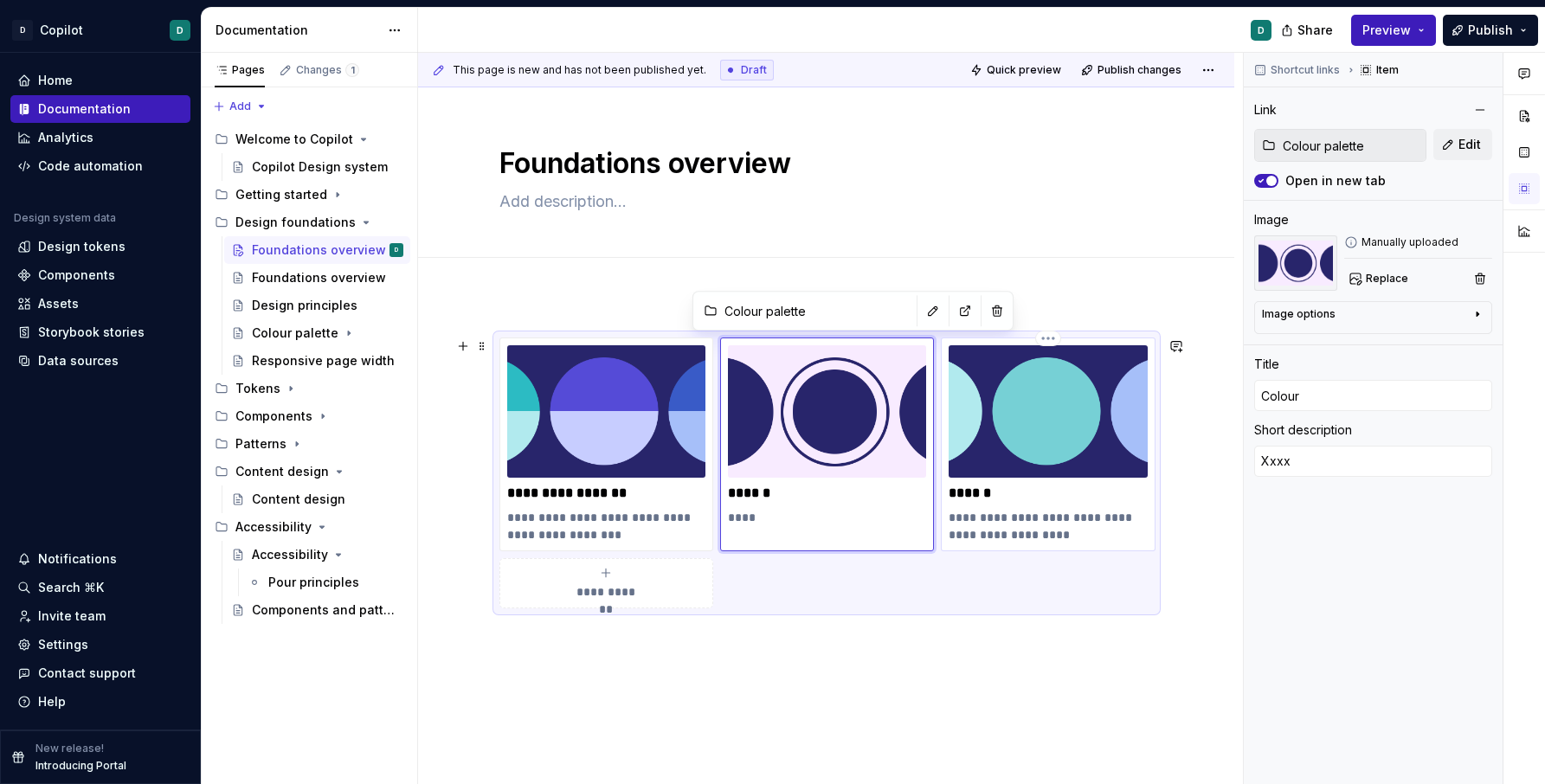
click at [978, 500] on p "******" at bounding box center [1047, 493] width 198 height 17
type textarea "*"
type input "Tokens / About tokens"
type input "Tokens"
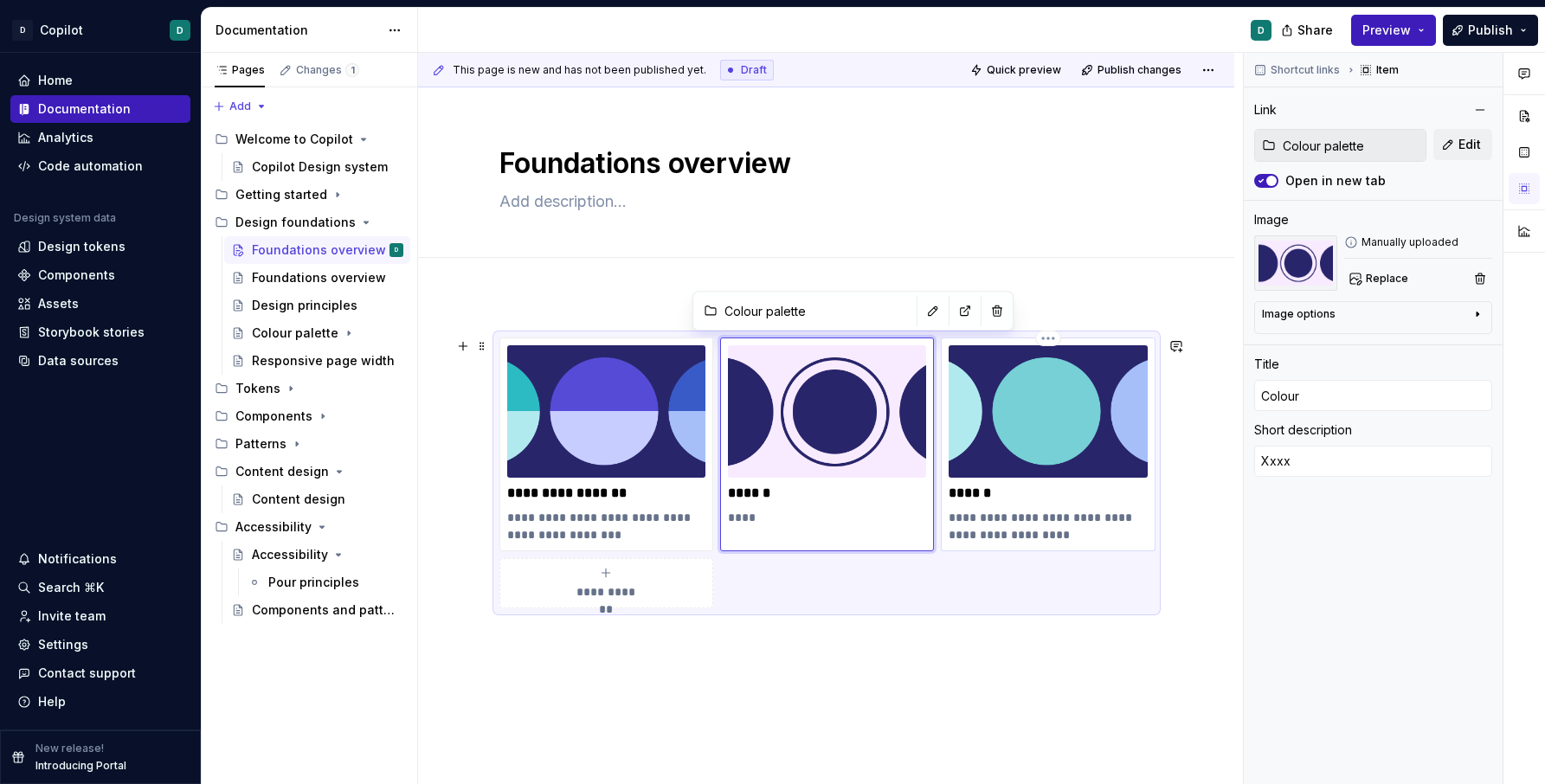
type textarea "Design decisions represented as small data pieces"
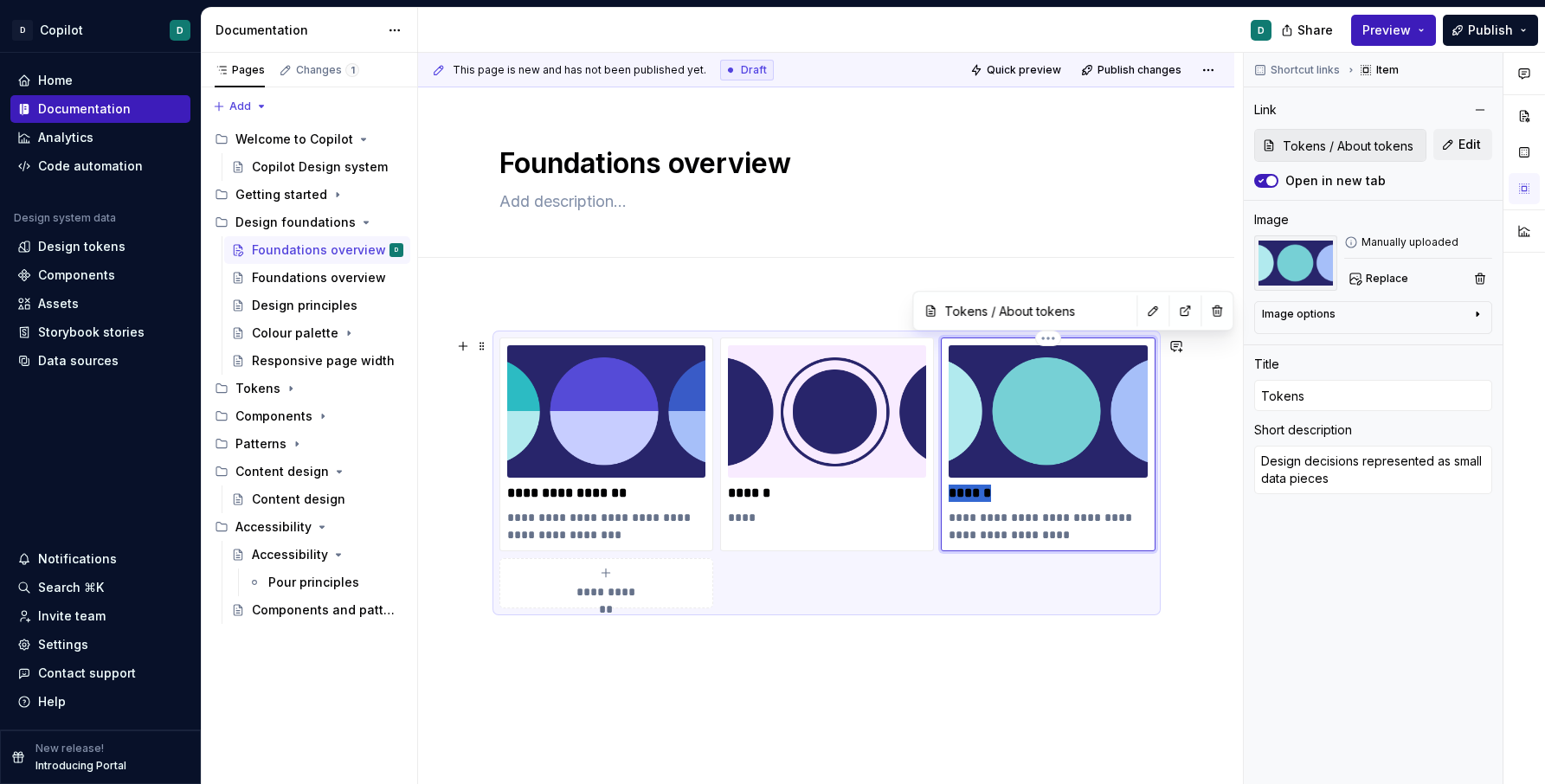
drag, startPoint x: 1009, startPoint y: 494, endPoint x: 952, endPoint y: 494, distance: 57.0
click at [952, 494] on p "******" at bounding box center [1047, 493] width 198 height 17
type textarea "*"
type input "R"
type textarea "*"
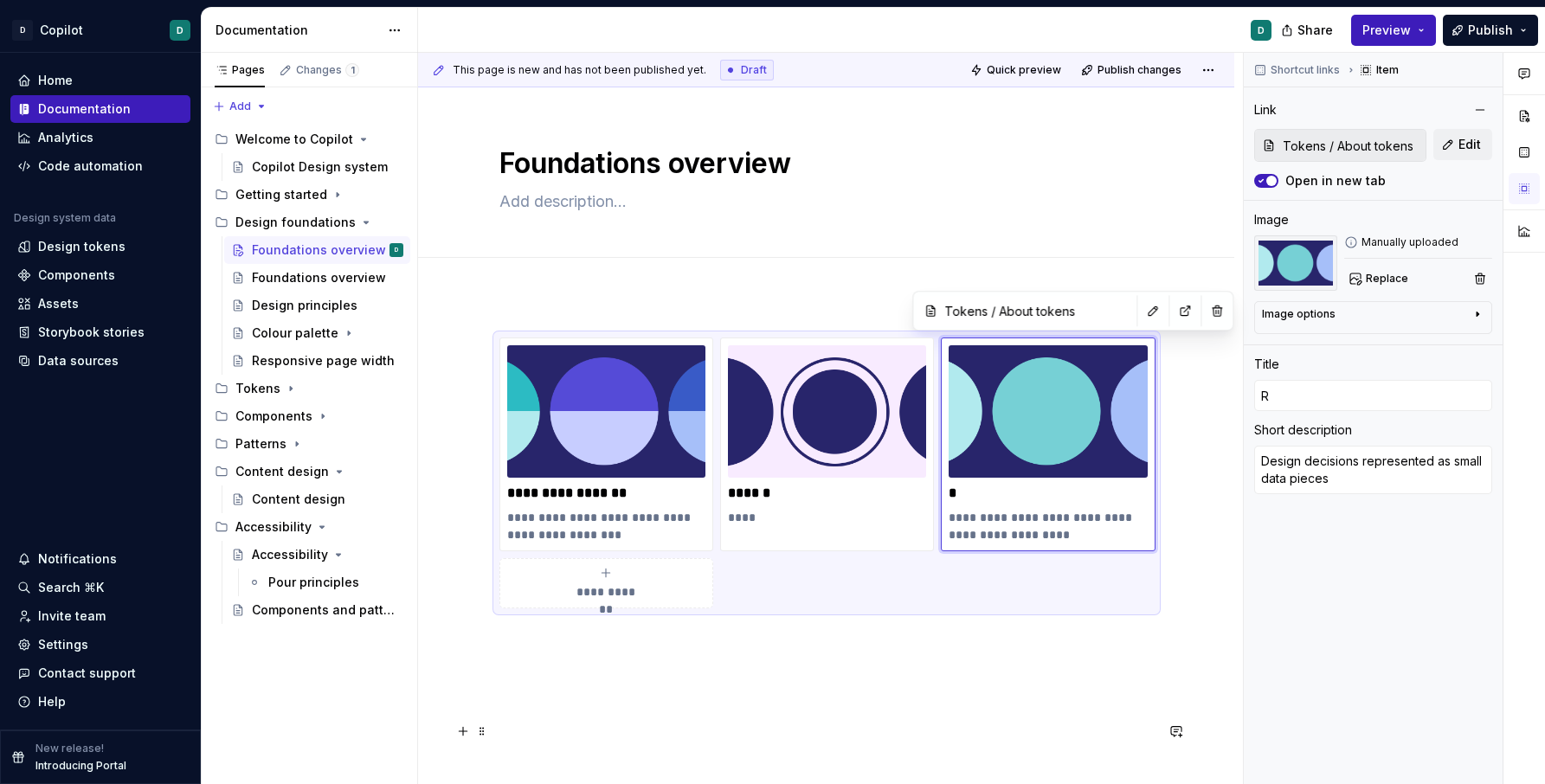
type input "Re"
type textarea "*"
type input "Res"
type textarea "*"
type input "Resp"
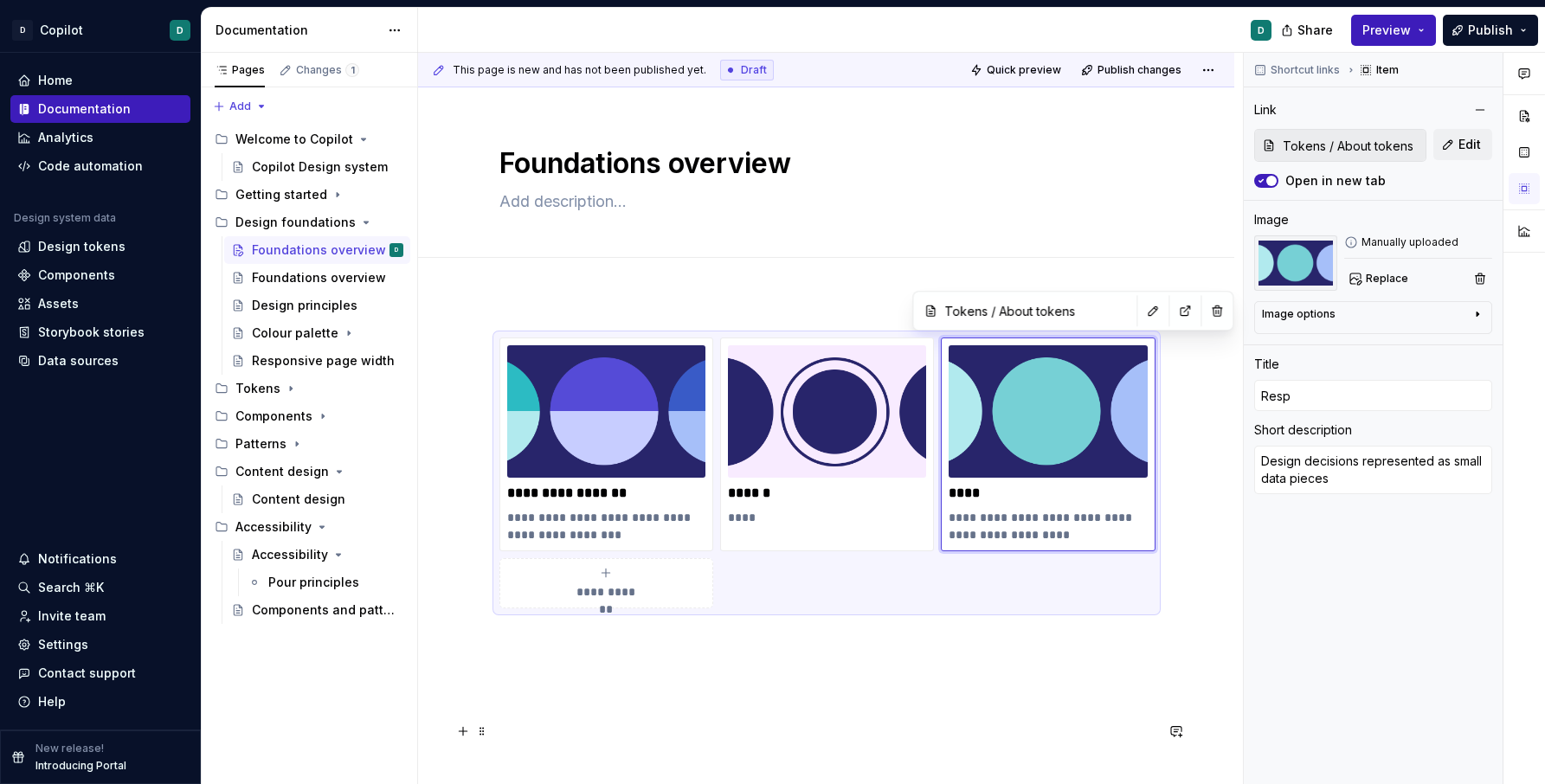
type textarea "*"
type input "Respo"
type textarea "*"
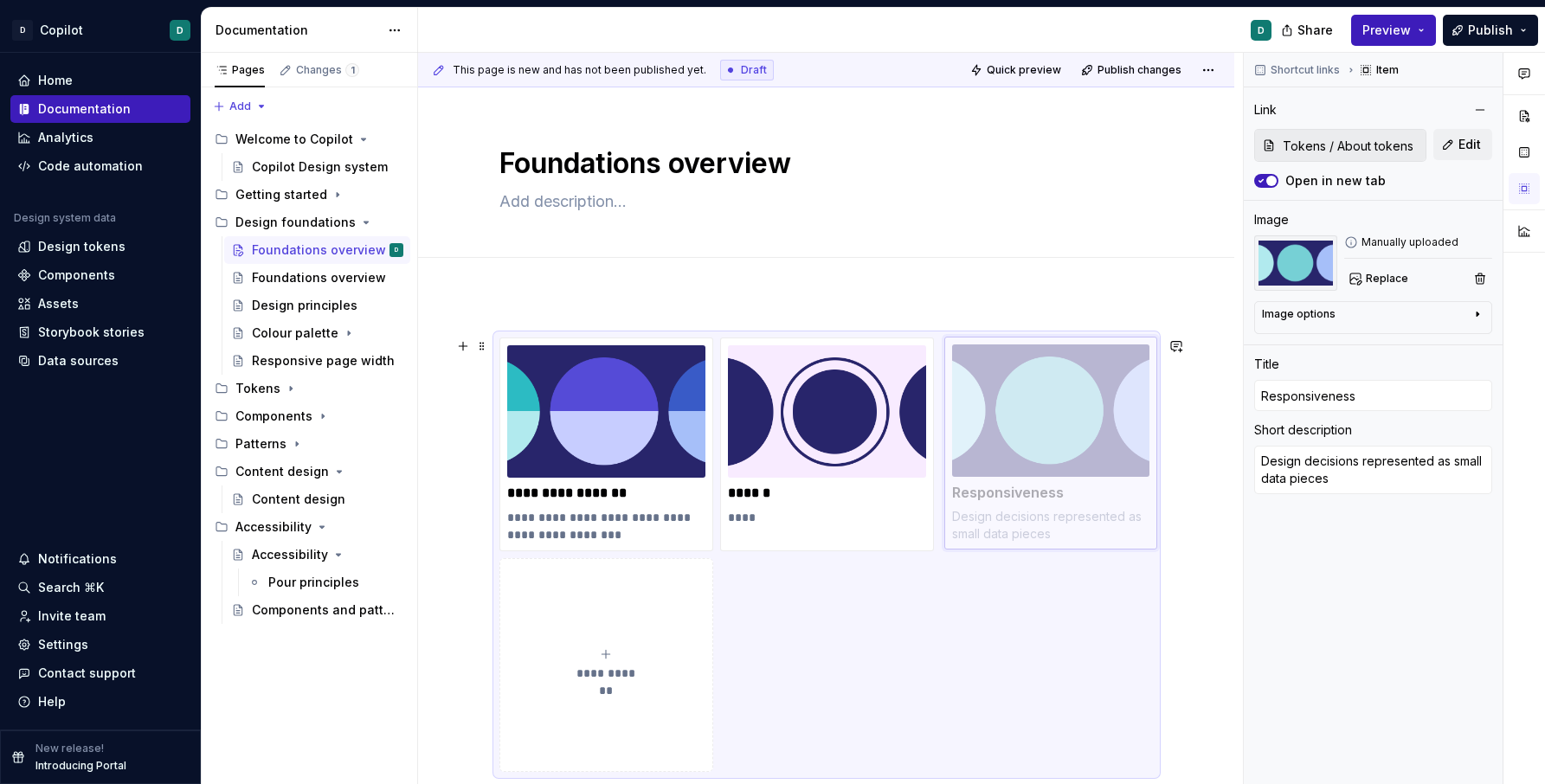
drag, startPoint x: 1067, startPoint y: 501, endPoint x: 986, endPoint y: 501, distance: 81.0
click at [986, 500] on body "D Copilot D Home Documentation Analytics Code automation Design system data Des…" at bounding box center [772, 392] width 1545 height 784
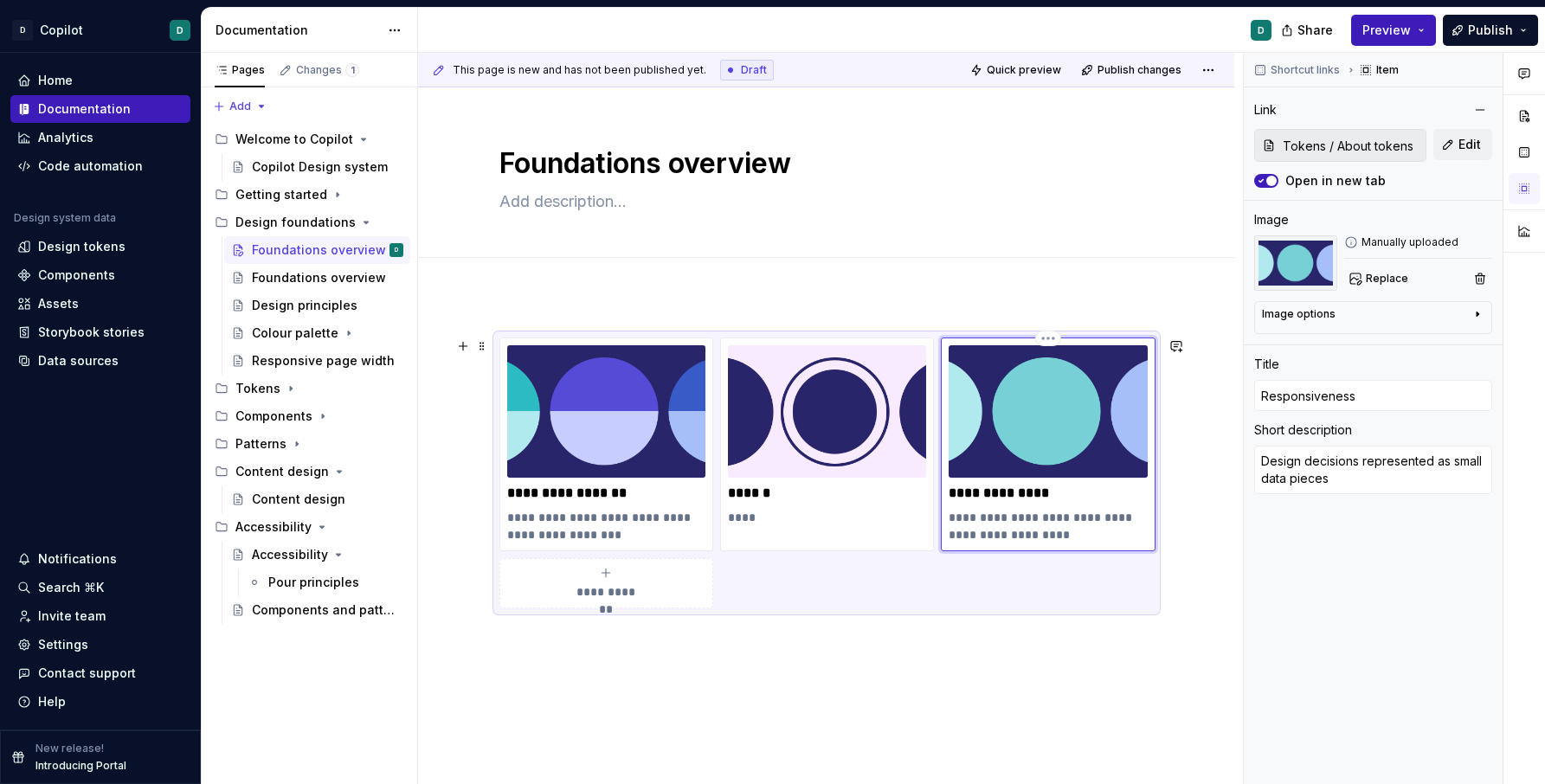
click at [996, 480] on div "**********" at bounding box center [1047, 443] width 198 height 198
click at [1006, 495] on p "**********" at bounding box center [1047, 493] width 198 height 17
drag, startPoint x: 1072, startPoint y: 494, endPoint x: 954, endPoint y: 496, distance: 118.0
click at [954, 496] on p "**********" at bounding box center [1047, 493] width 198 height 17
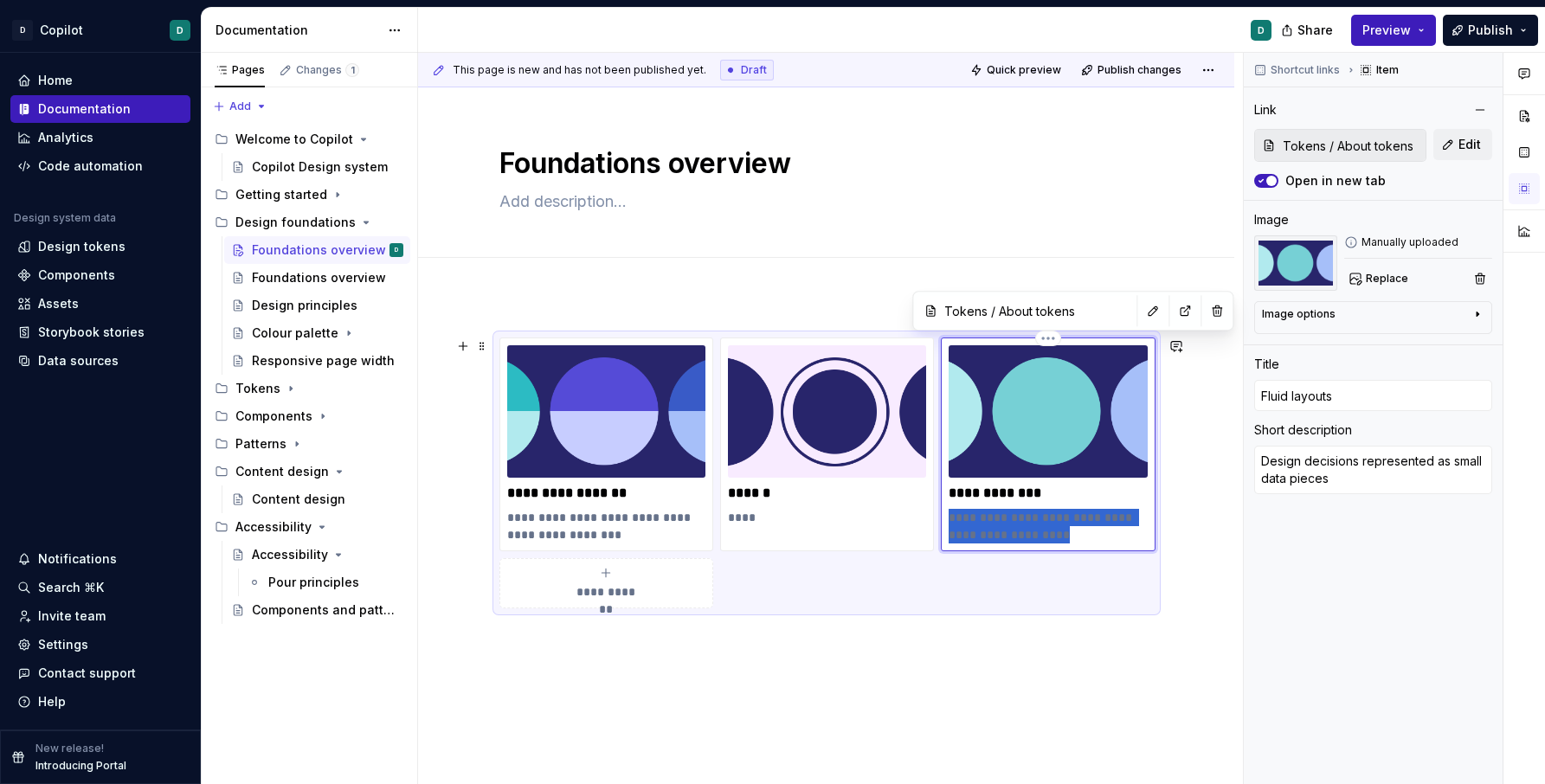
drag, startPoint x: 1062, startPoint y: 532, endPoint x: 953, endPoint y: 518, distance: 109.9
click at [953, 518] on p "**********" at bounding box center [1047, 526] width 198 height 34
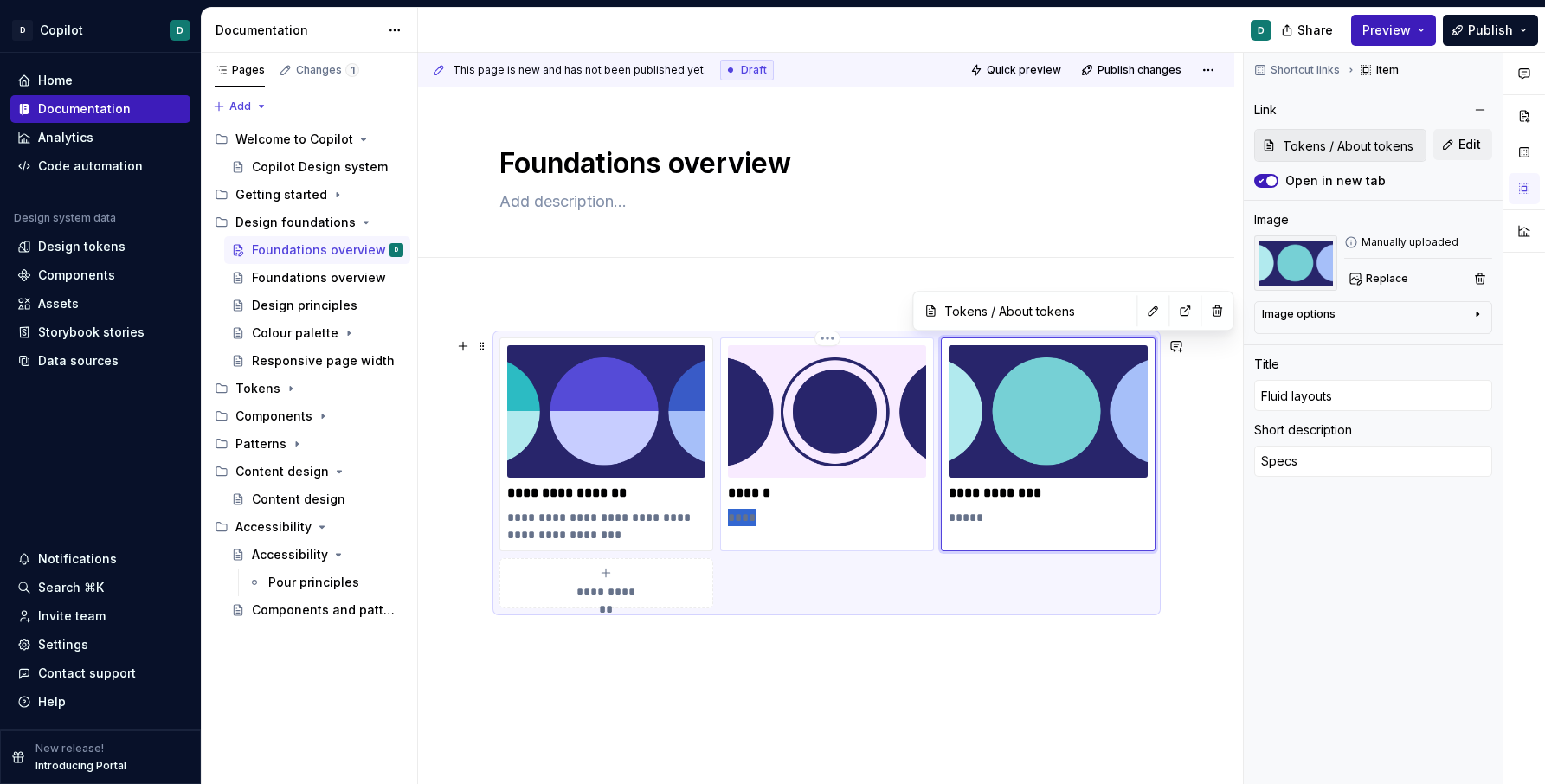
drag, startPoint x: 761, startPoint y: 516, endPoint x: 729, endPoint y: 517, distance: 32.0
click at [729, 517] on div "****** ****" at bounding box center [827, 444] width 214 height 214
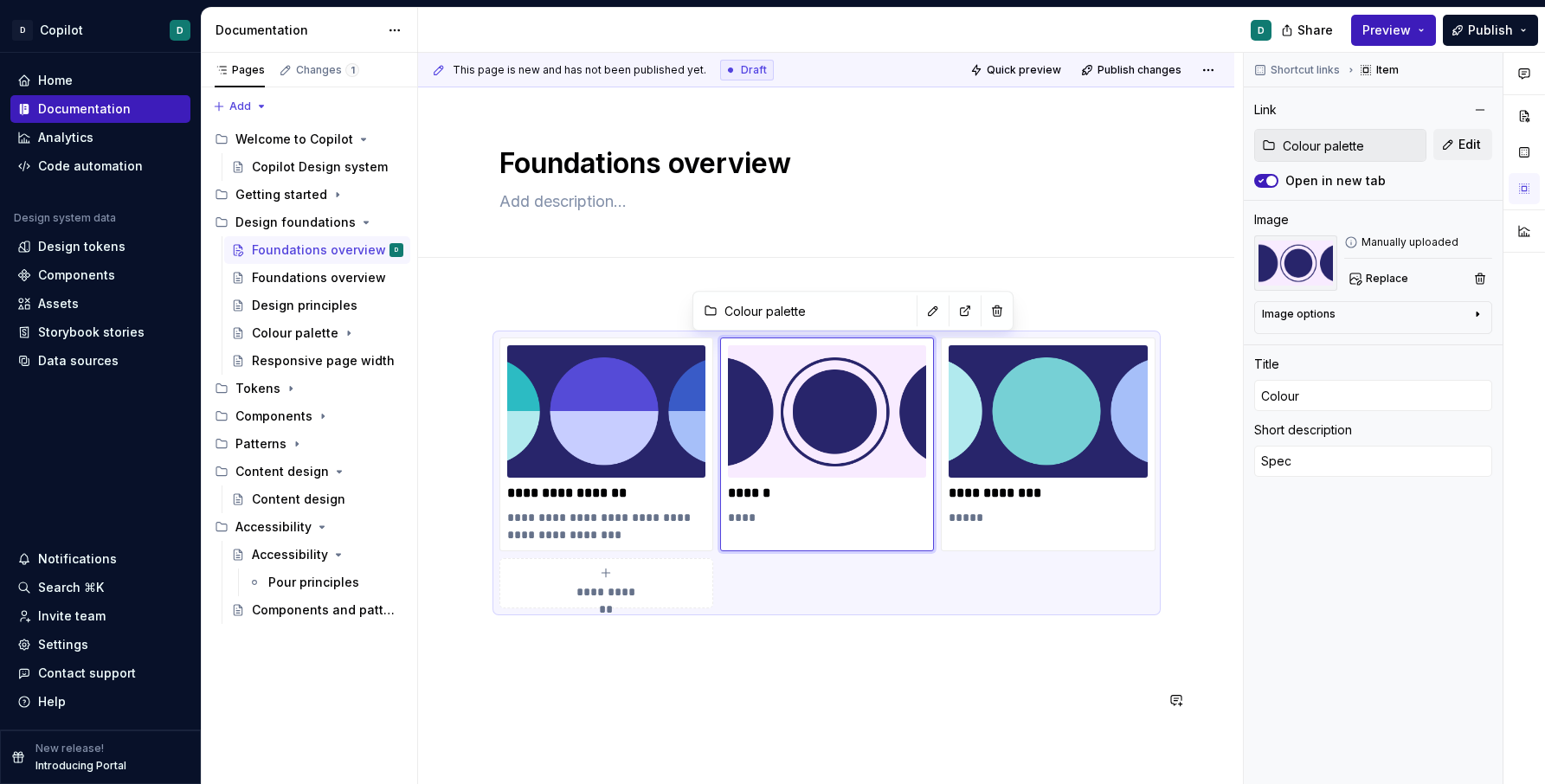
click at [825, 651] on div "**********" at bounding box center [827, 705] width 654 height 733
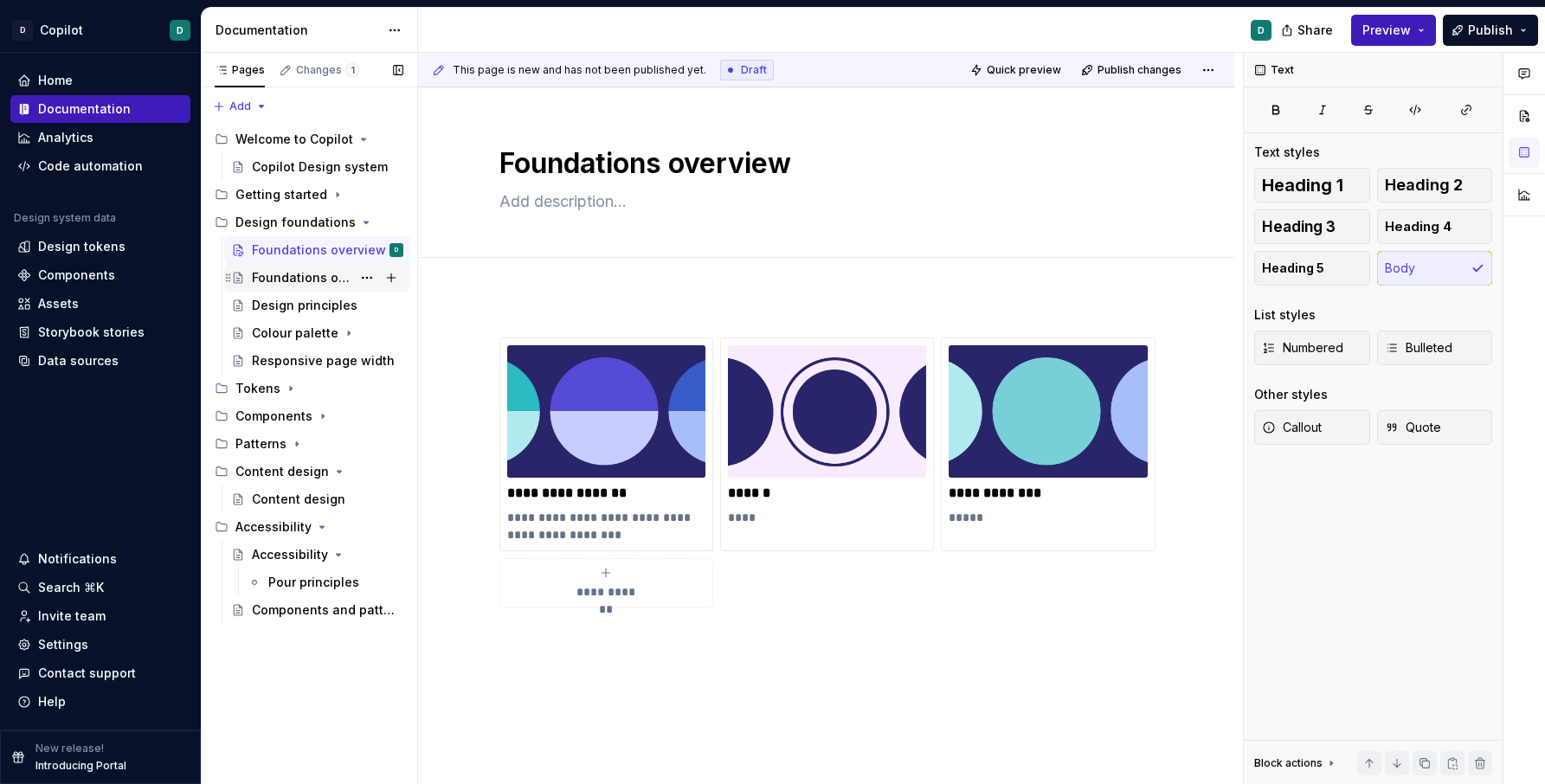
click at [323, 277] on div "Foundations overview" at bounding box center [302, 277] width 99 height 17
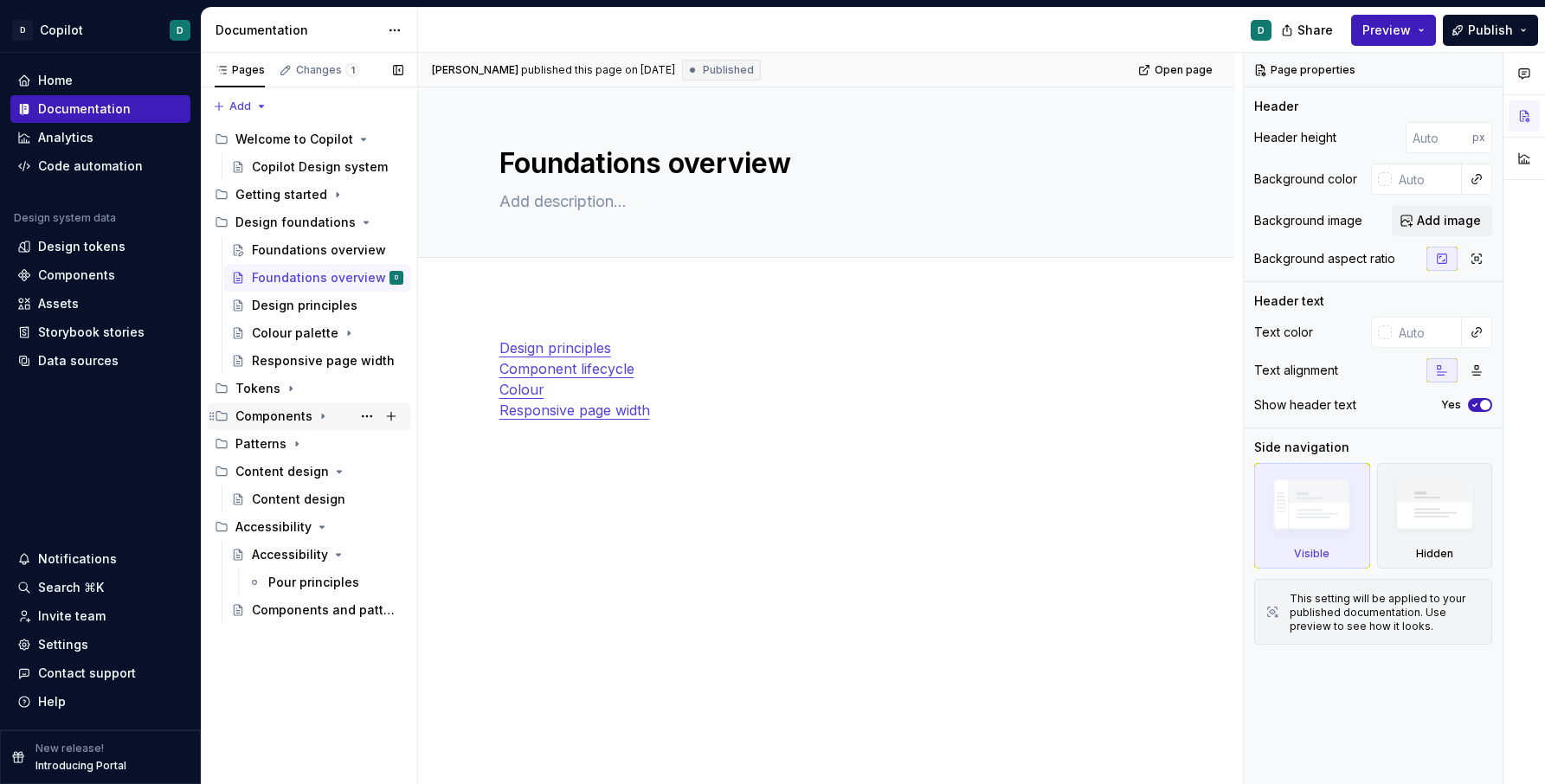
click at [321, 416] on icon "Page tree" at bounding box center [323, 415] width 14 height 14
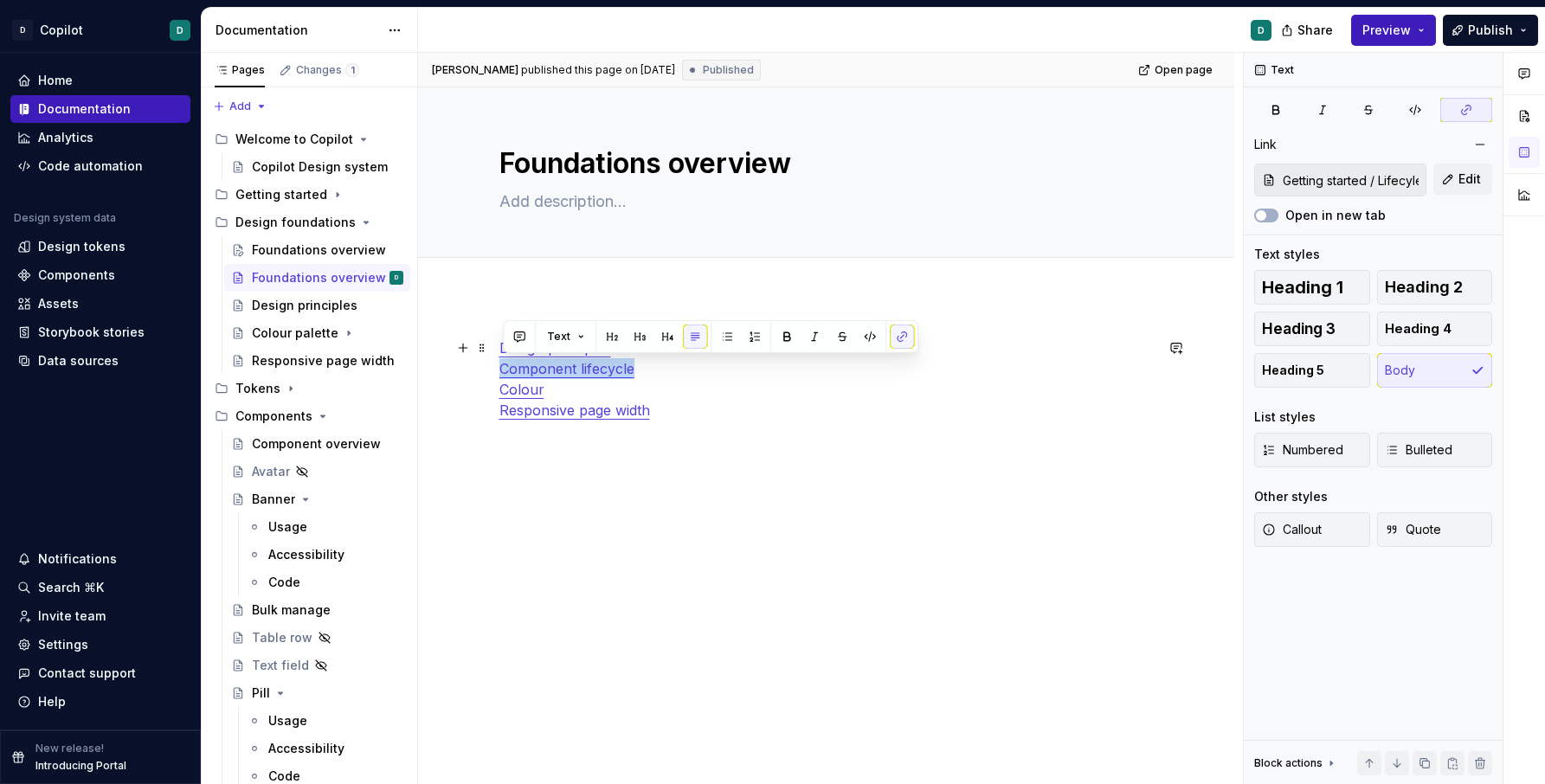
drag, startPoint x: 661, startPoint y: 371, endPoint x: 496, endPoint y: 365, distance: 165.1
click at [496, 365] on div "Design principles Component lifecycle Colour Responsive page width" at bounding box center [827, 591] width 817 height 589
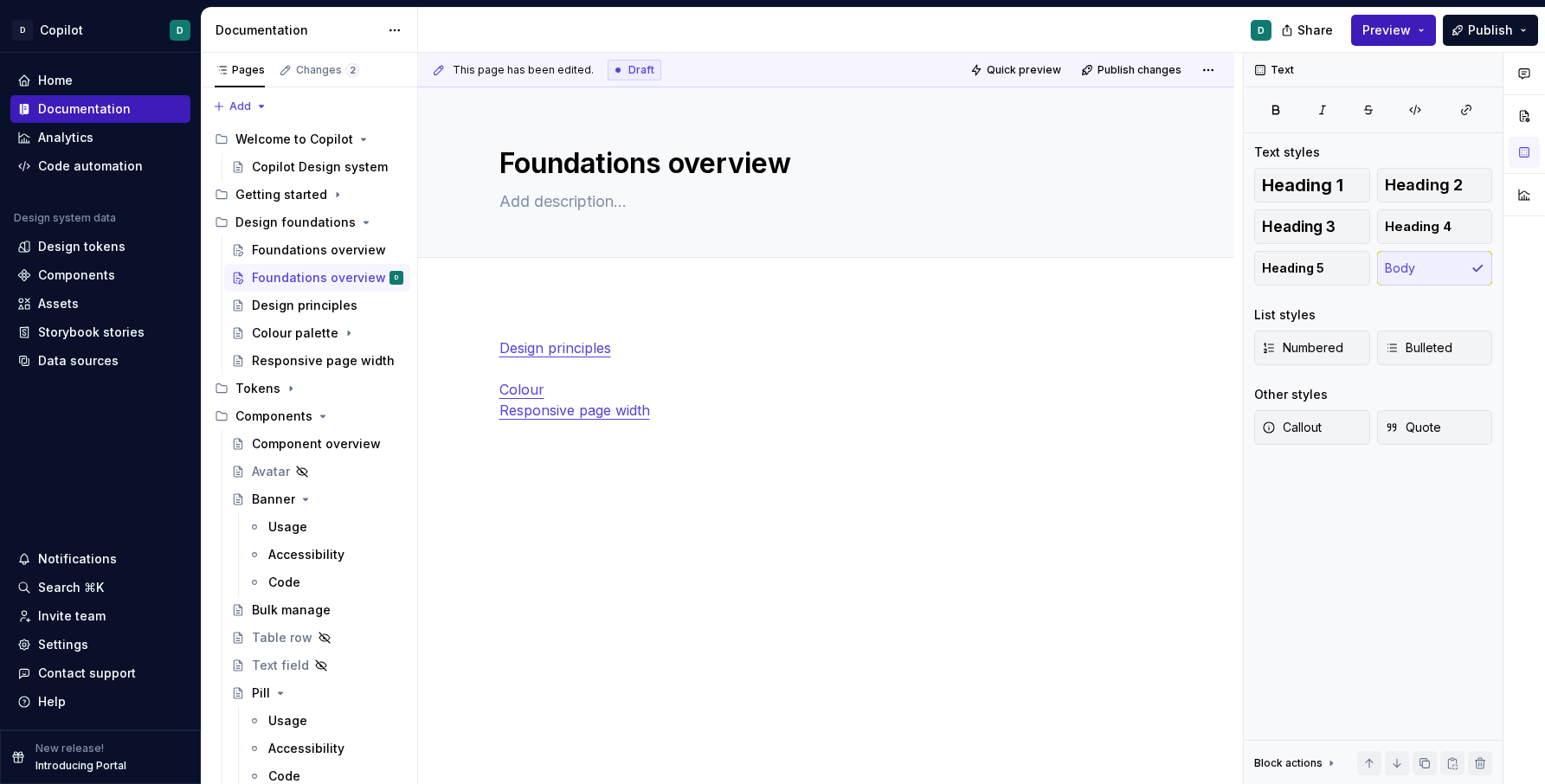
click at [672, 314] on div "Design principles Colour Responsive page width" at bounding box center [827, 591] width 817 height 589
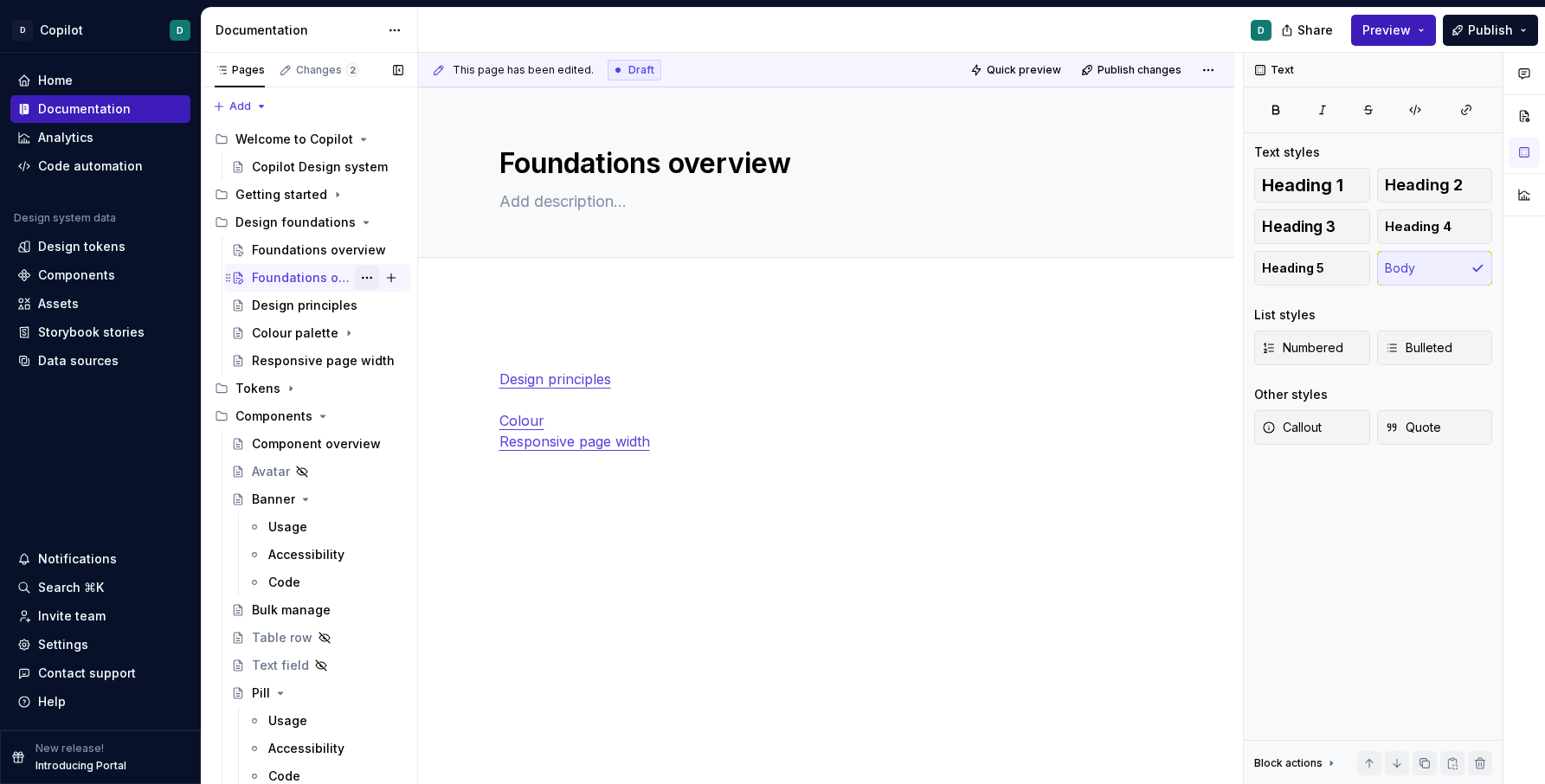
click at [364, 275] on button "Page tree" at bounding box center [367, 277] width 24 height 24
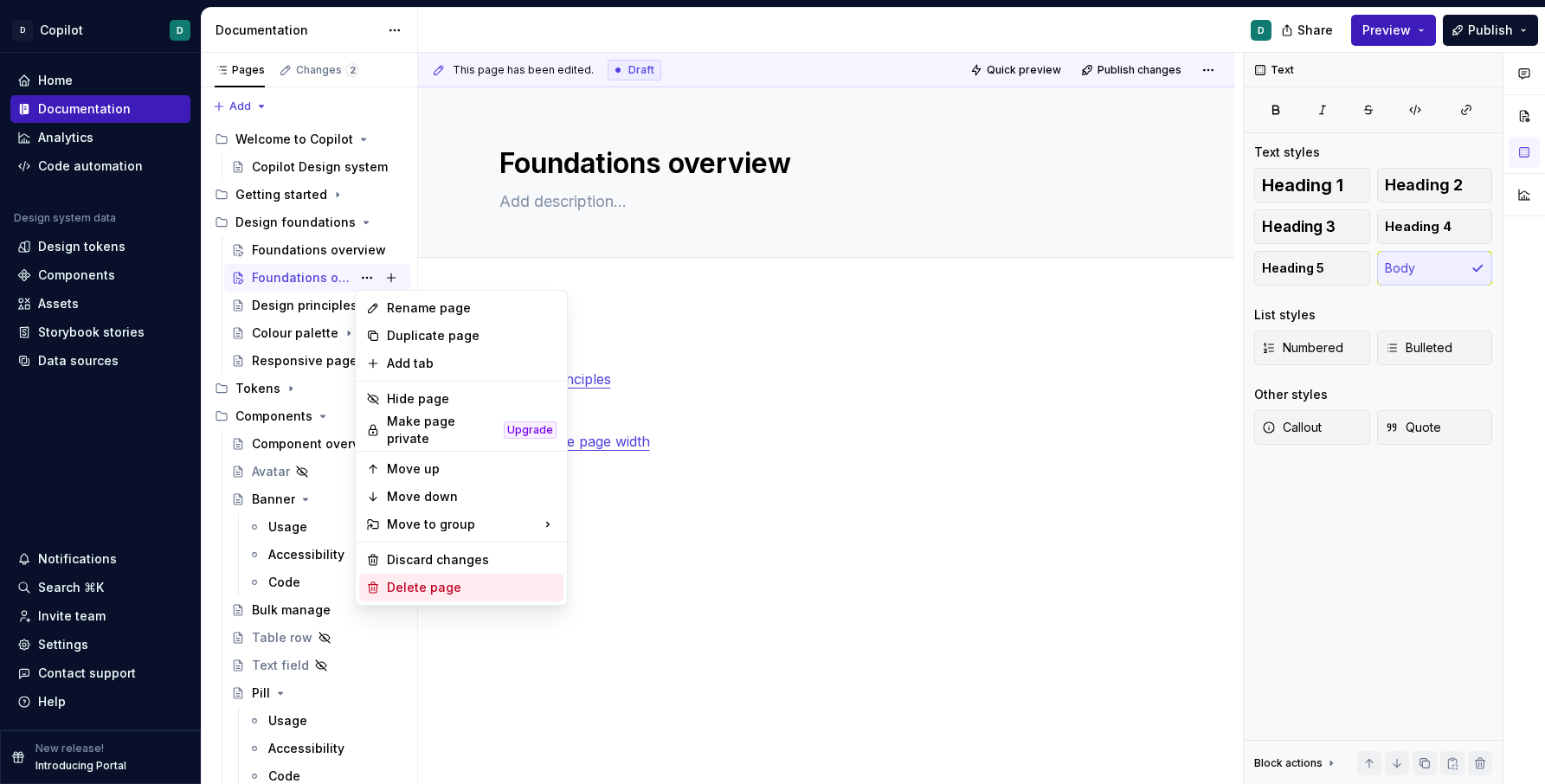
click at [441, 589] on div "Delete page" at bounding box center [462, 587] width 204 height 28
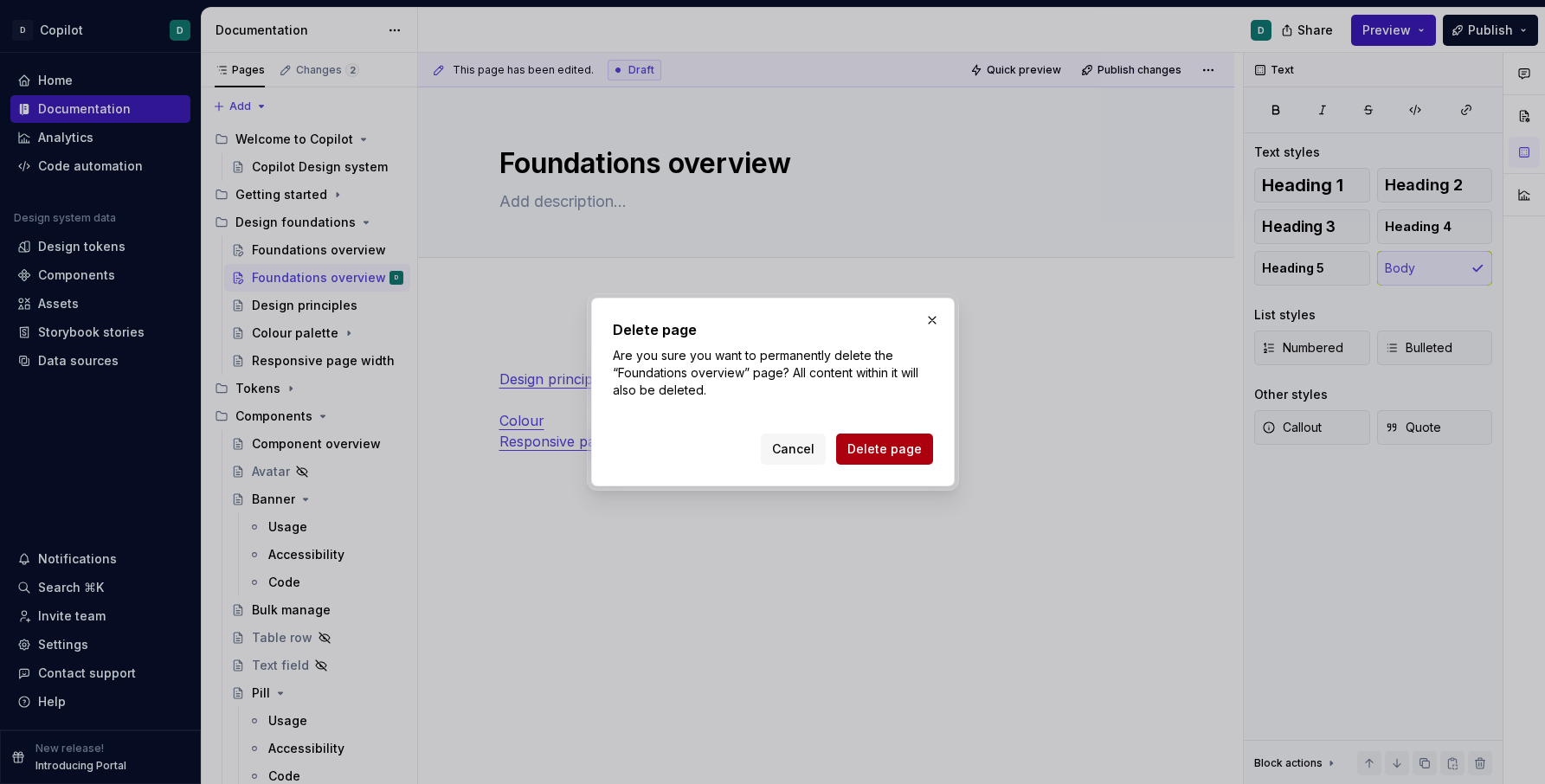
click at [903, 446] on span "Delete page" at bounding box center [885, 449] width 74 height 17
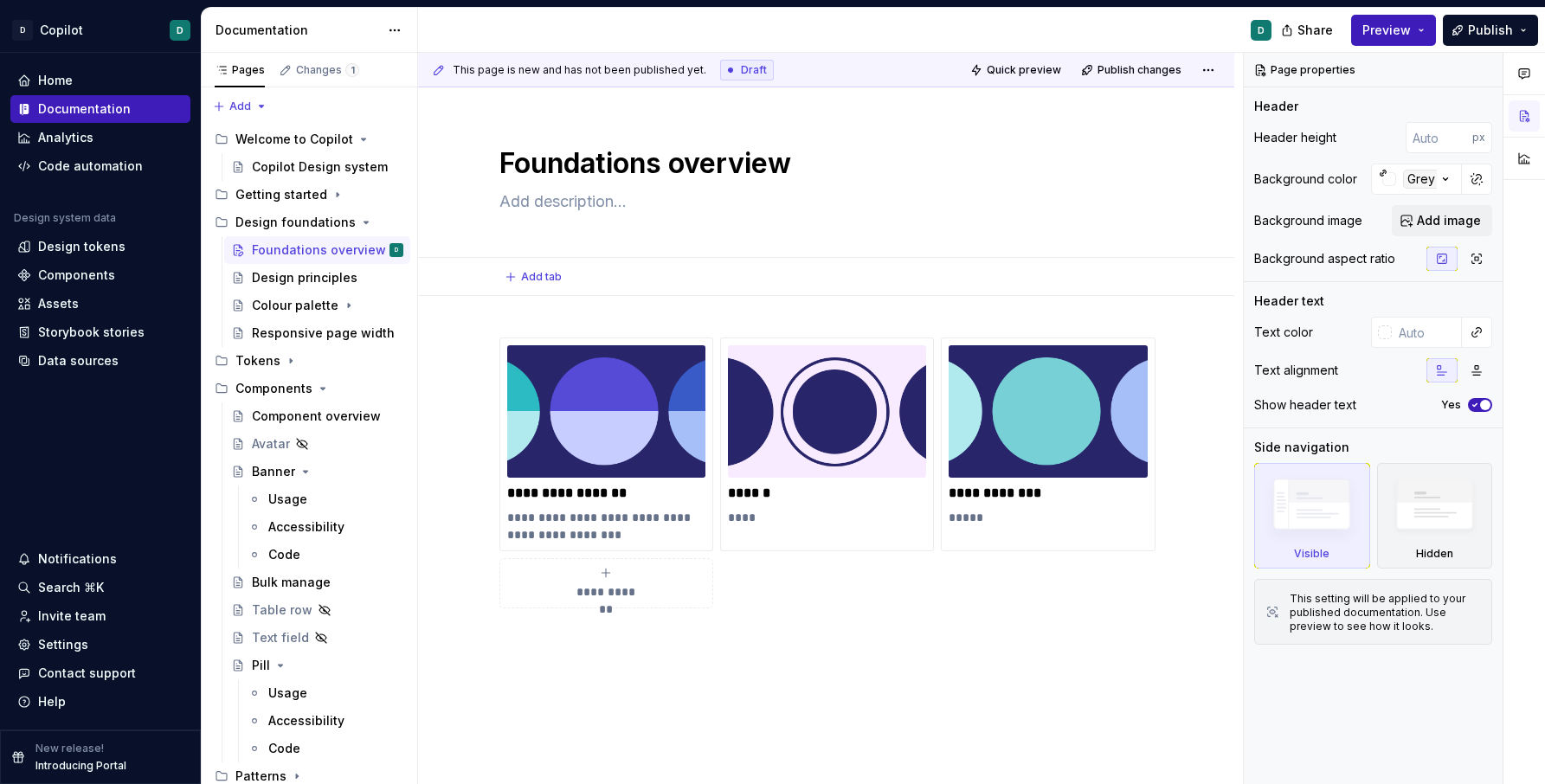
click at [605, 290] on div "Add tab" at bounding box center [827, 277] width 817 height 38
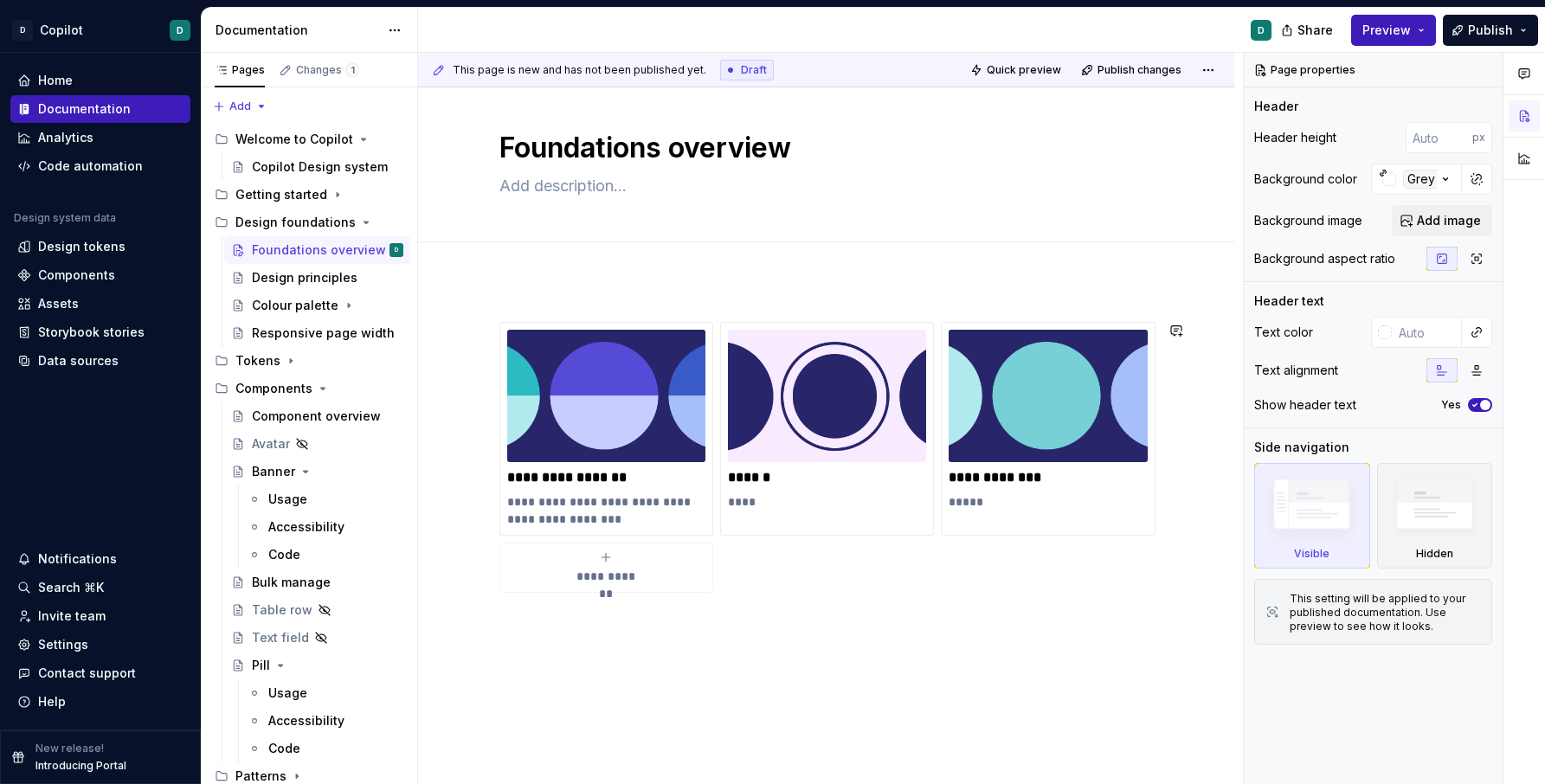
scroll to position [17, 0]
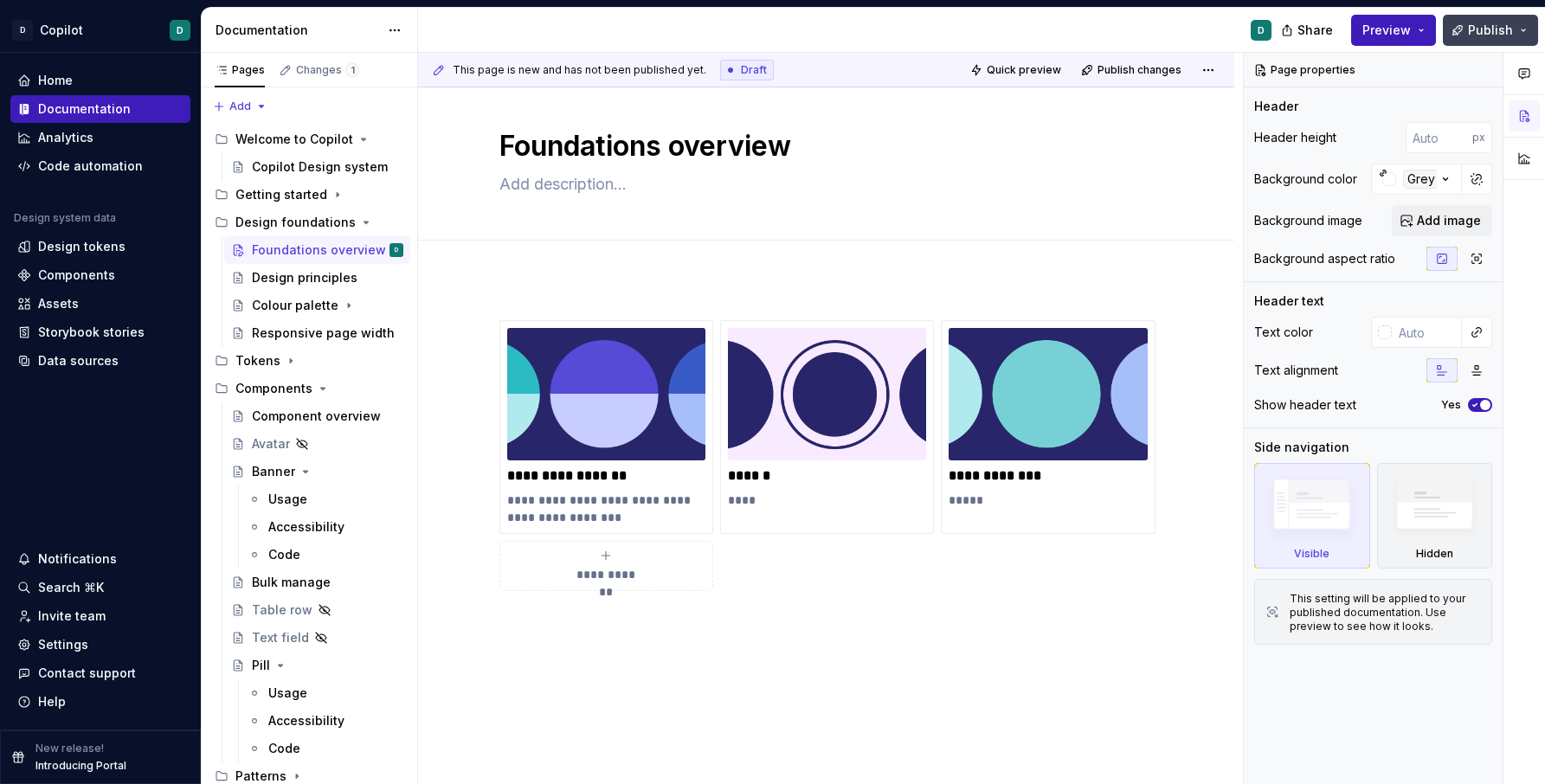
click at [1314, 33] on span "Publish" at bounding box center [1491, 30] width 45 height 17
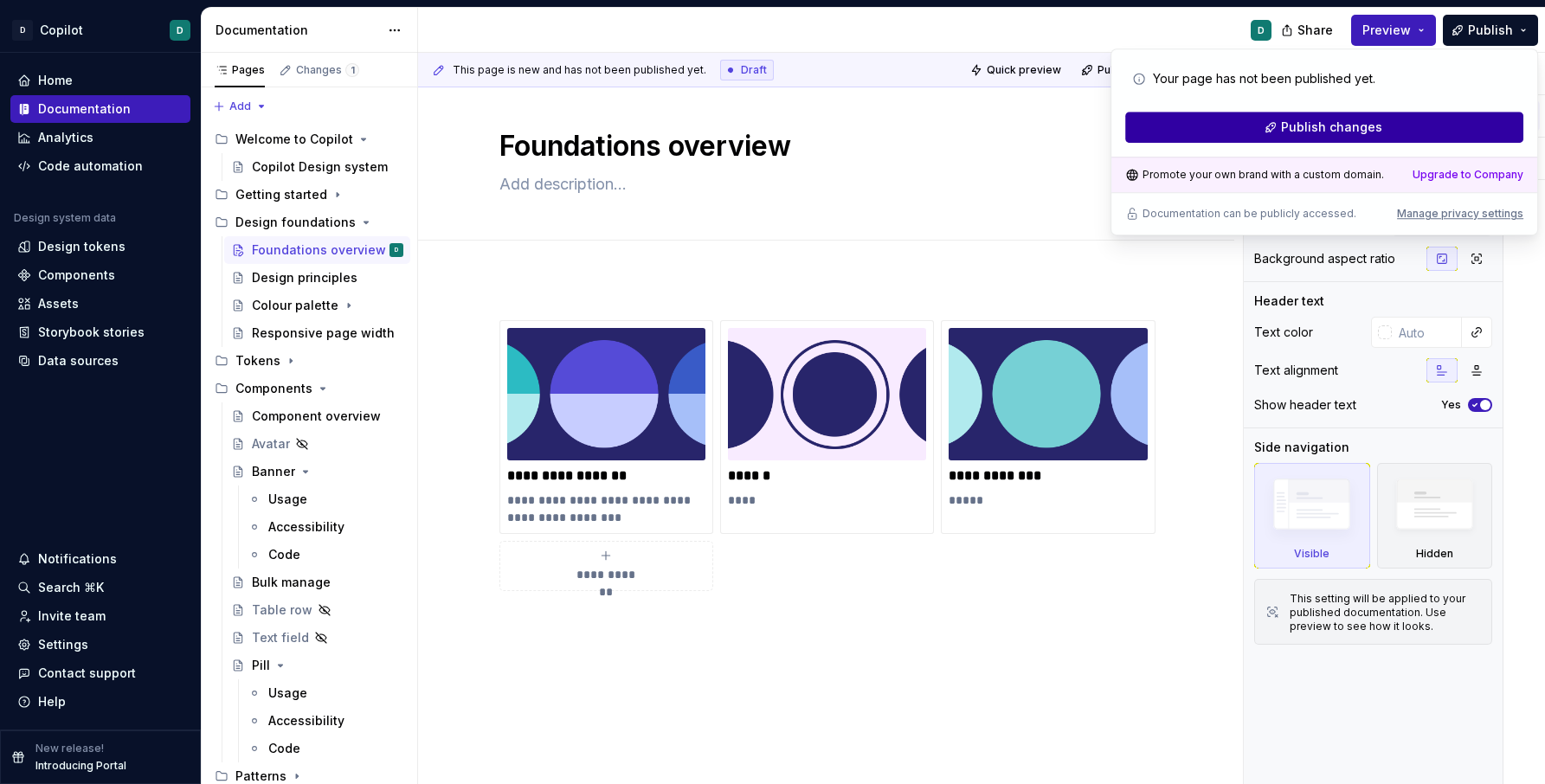
click at [1314, 129] on button "Publish changes" at bounding box center [1325, 127] width 398 height 31
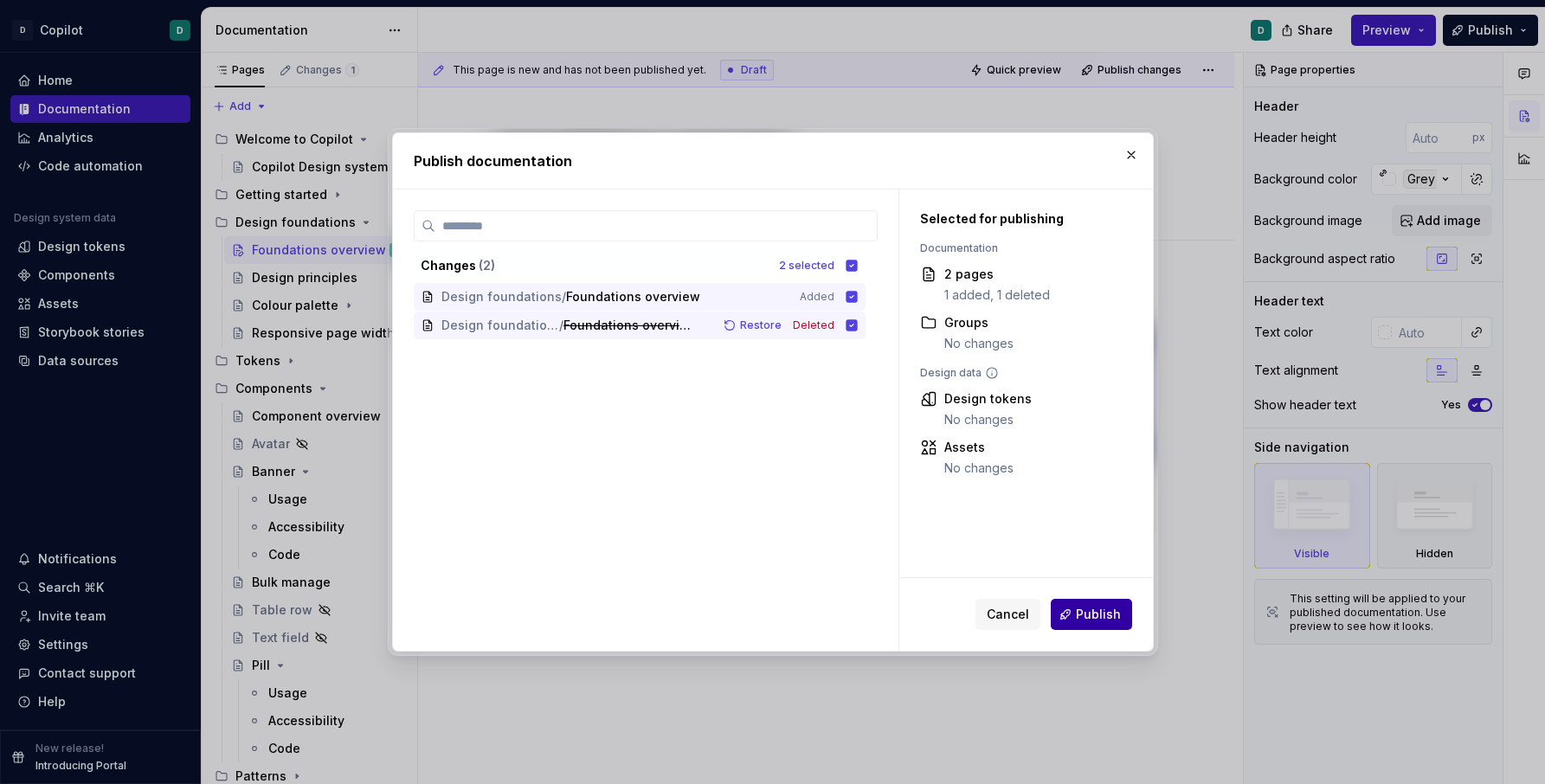
click at [1101, 611] on span "Publish" at bounding box center [1099, 614] width 45 height 17
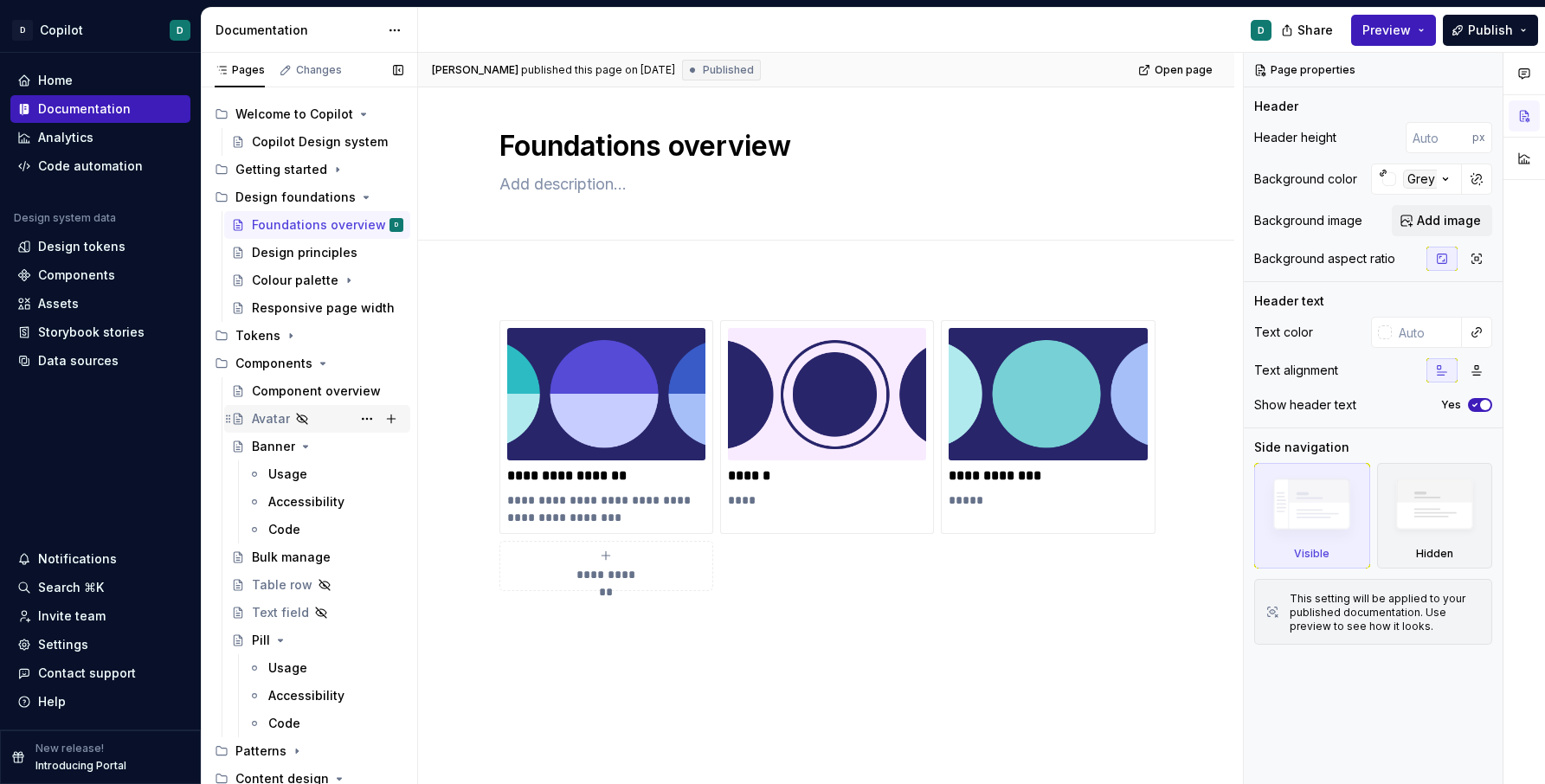
scroll to position [21, 0]
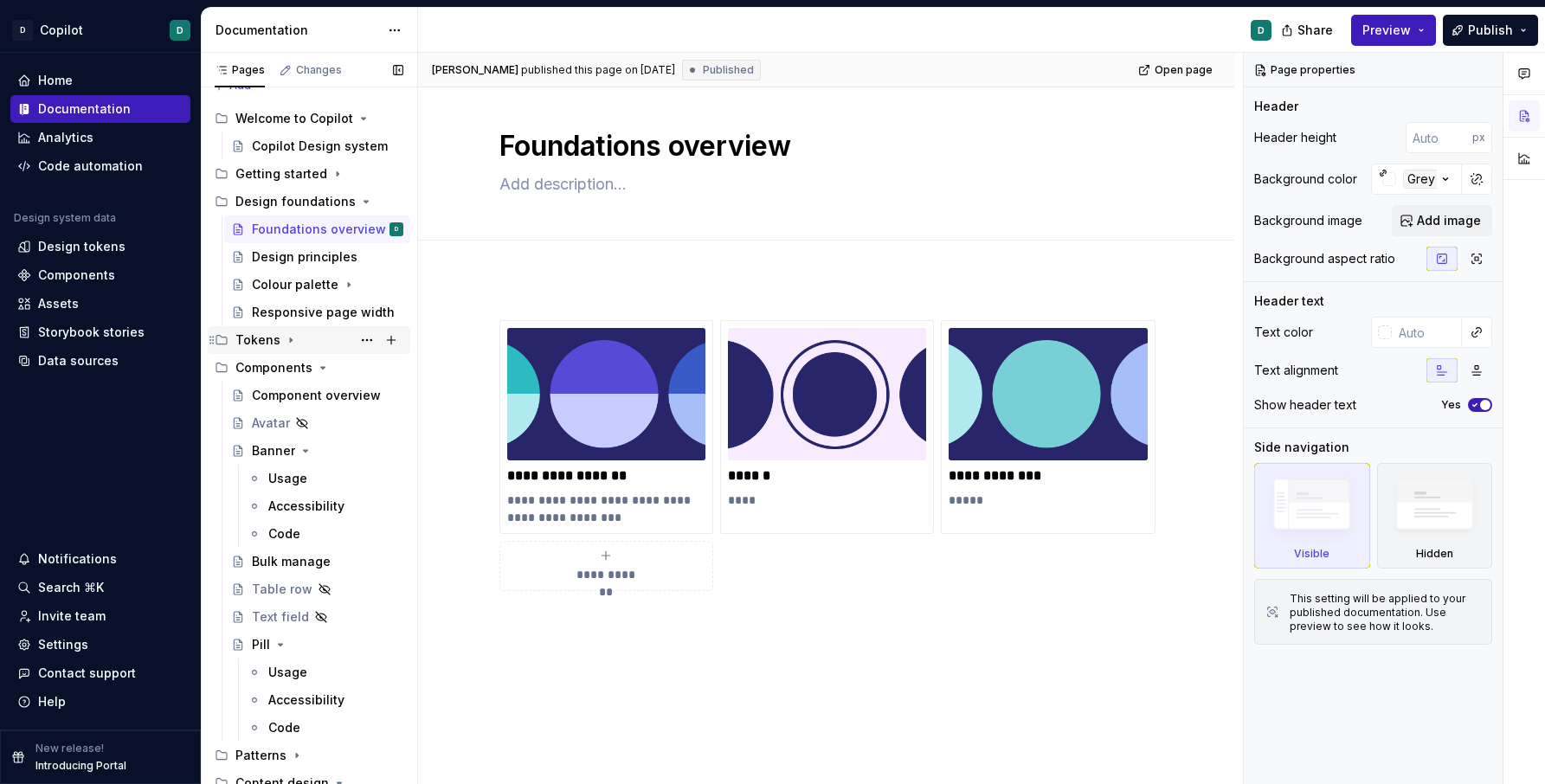
click at [287, 336] on icon "Page tree" at bounding box center [290, 340] width 14 height 14
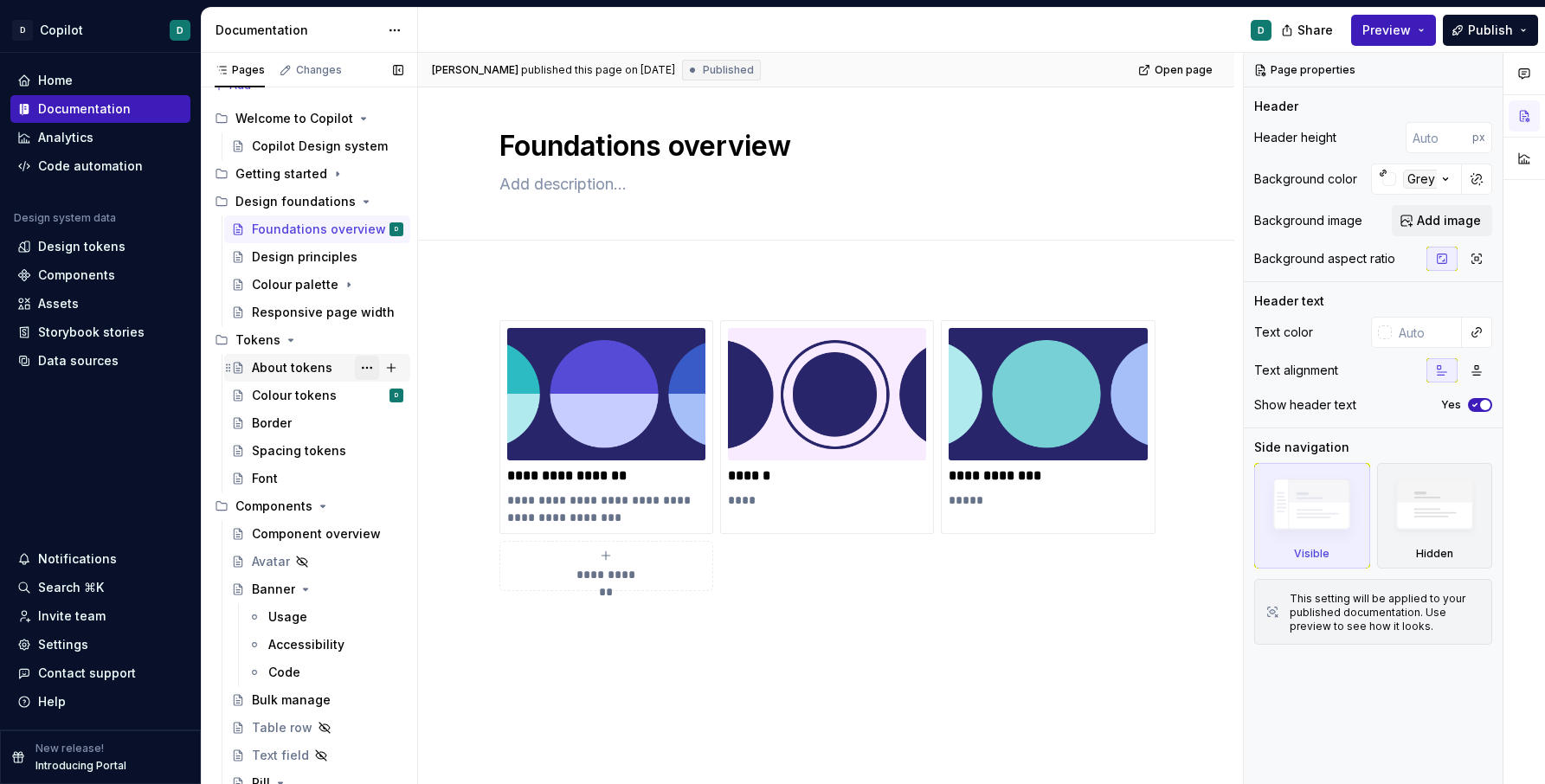
click at [363, 369] on button "Page tree" at bounding box center [367, 368] width 24 height 24
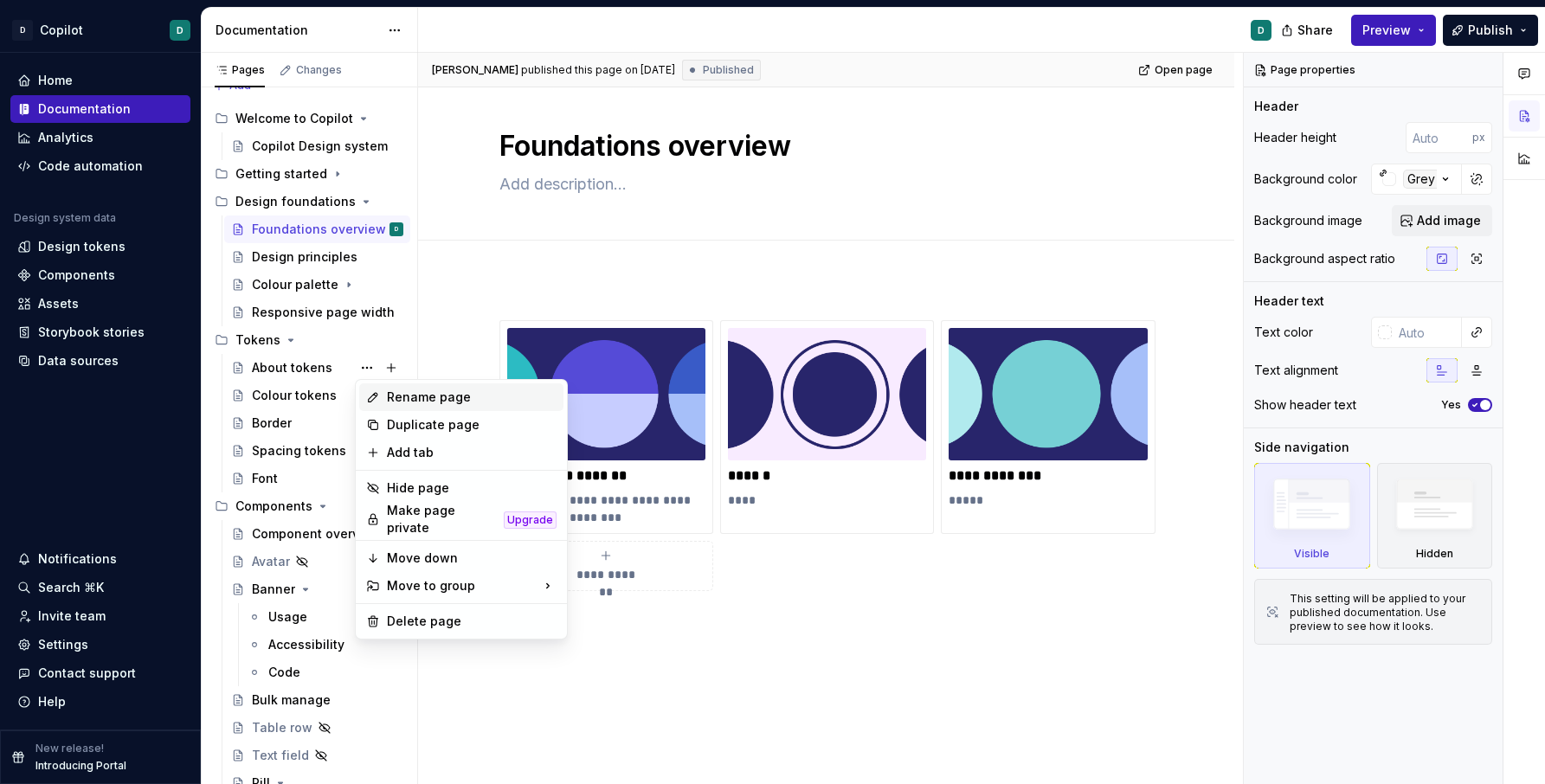
click at [390, 393] on div "Rename page" at bounding box center [472, 397] width 170 height 17
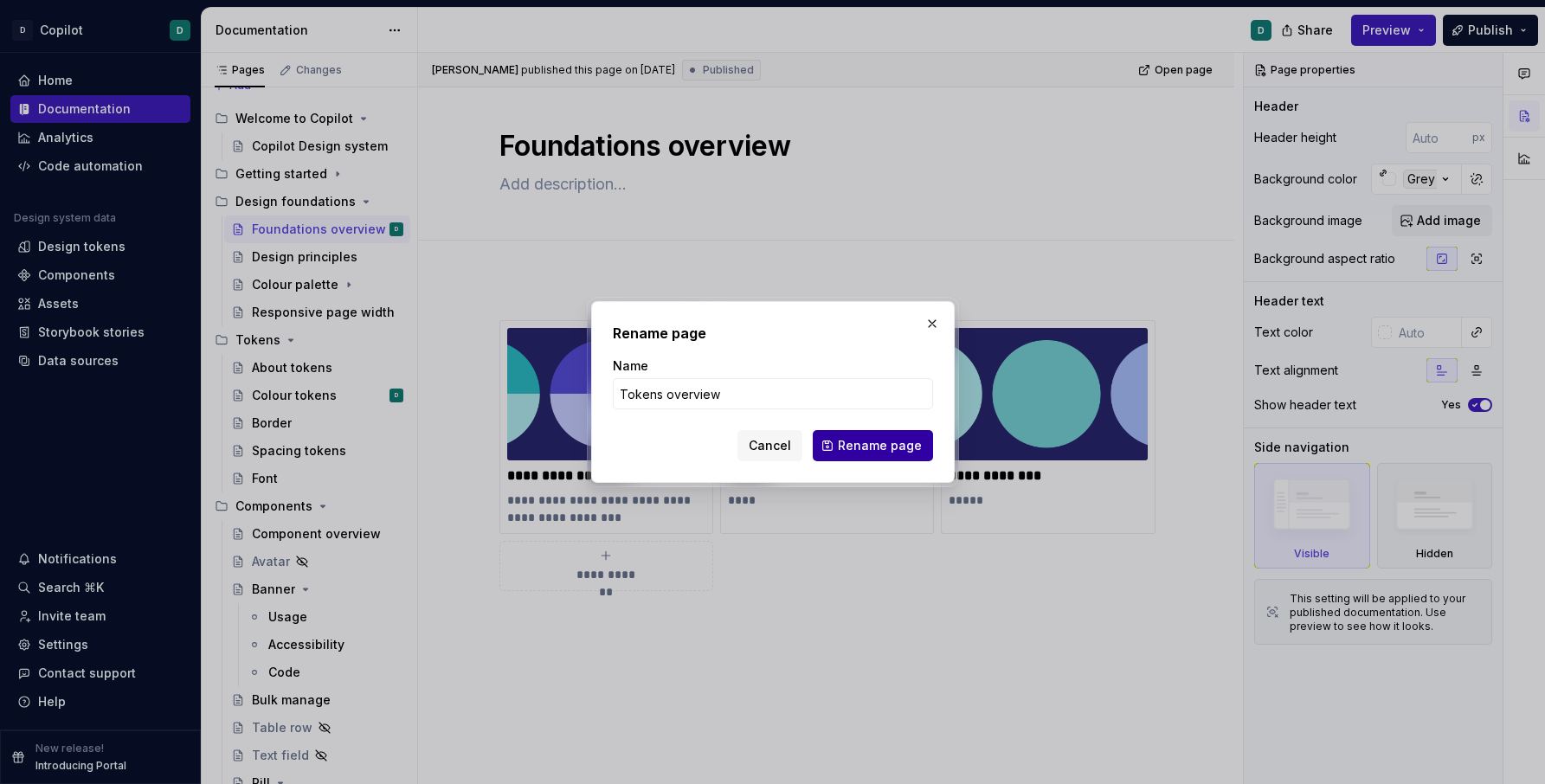
click at [842, 453] on span "Rename page" at bounding box center [879, 445] width 84 height 17
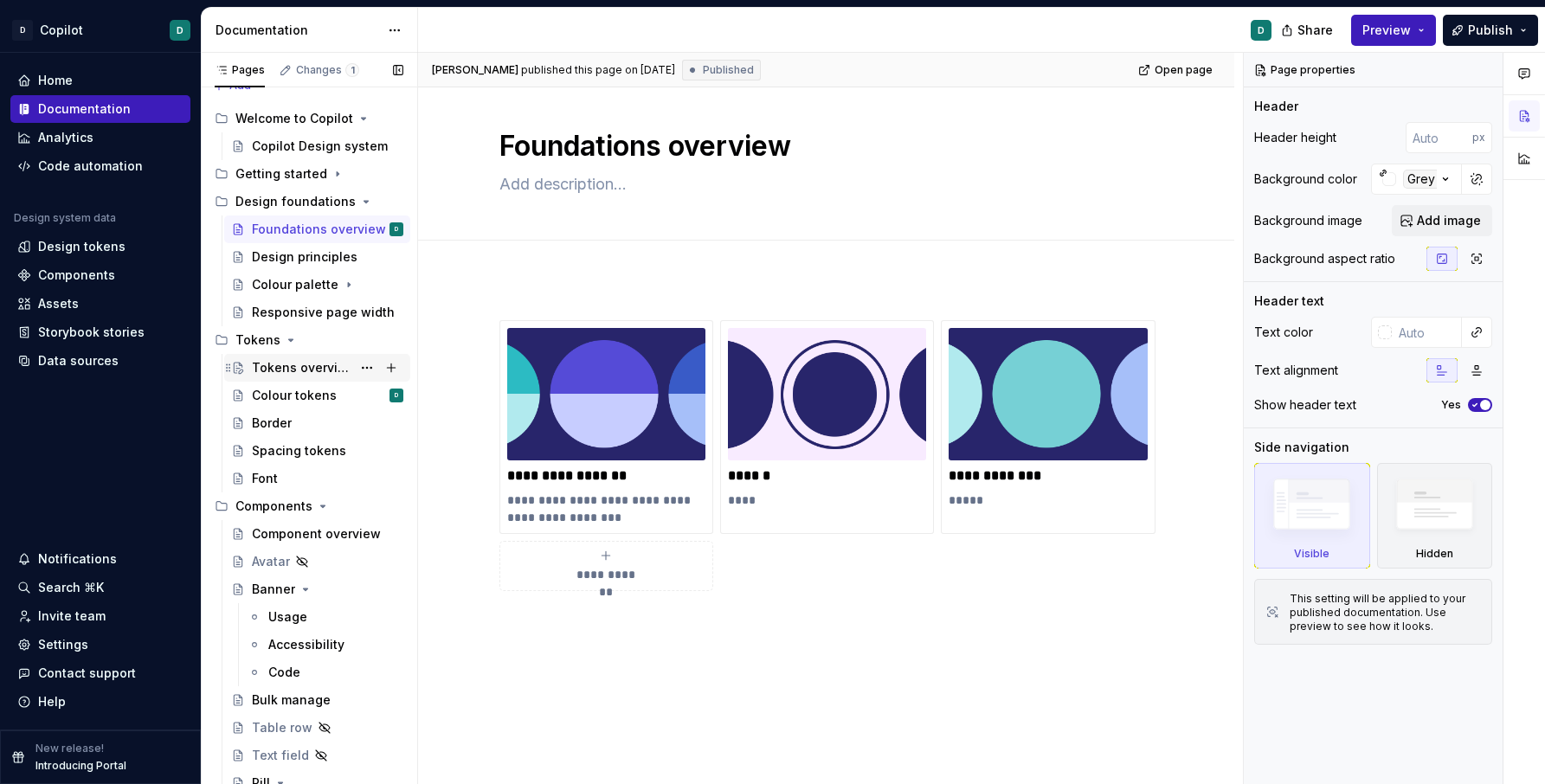
click at [325, 365] on div "Tokens overview" at bounding box center [302, 368] width 99 height 17
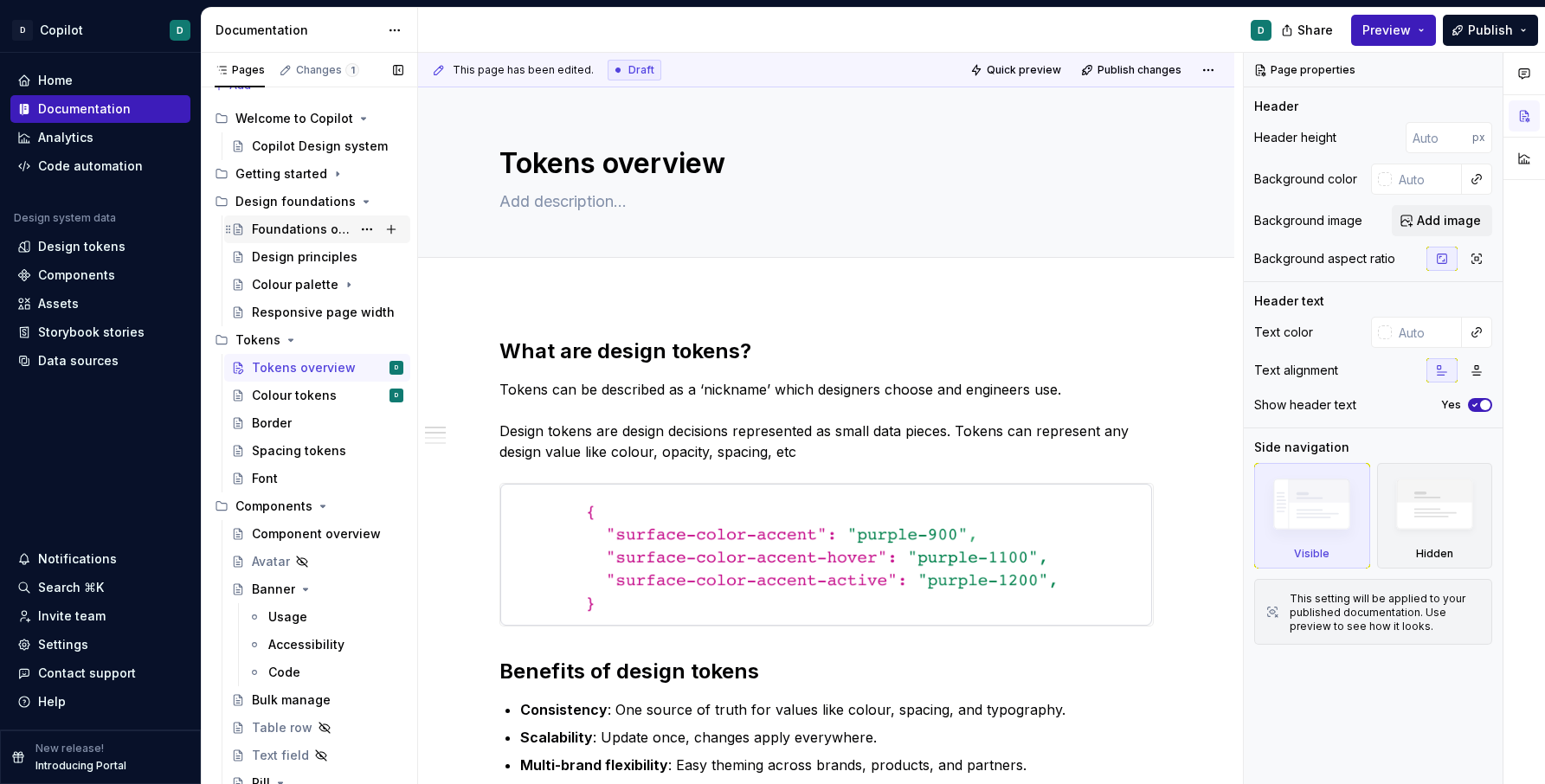
click at [298, 224] on div "Foundations overview" at bounding box center [302, 229] width 99 height 17
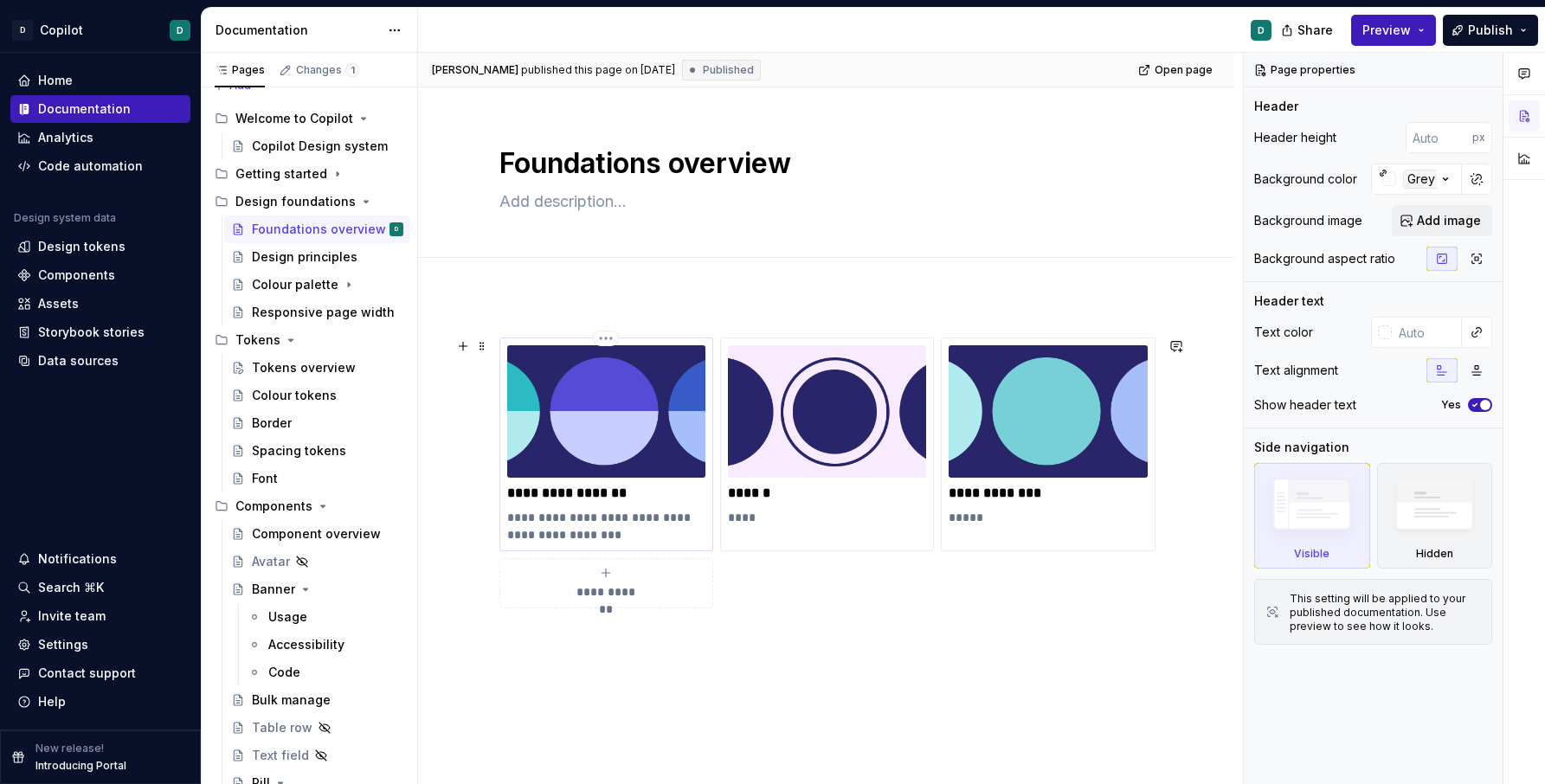
click at [622, 436] on img at bounding box center [605, 411] width 198 height 133
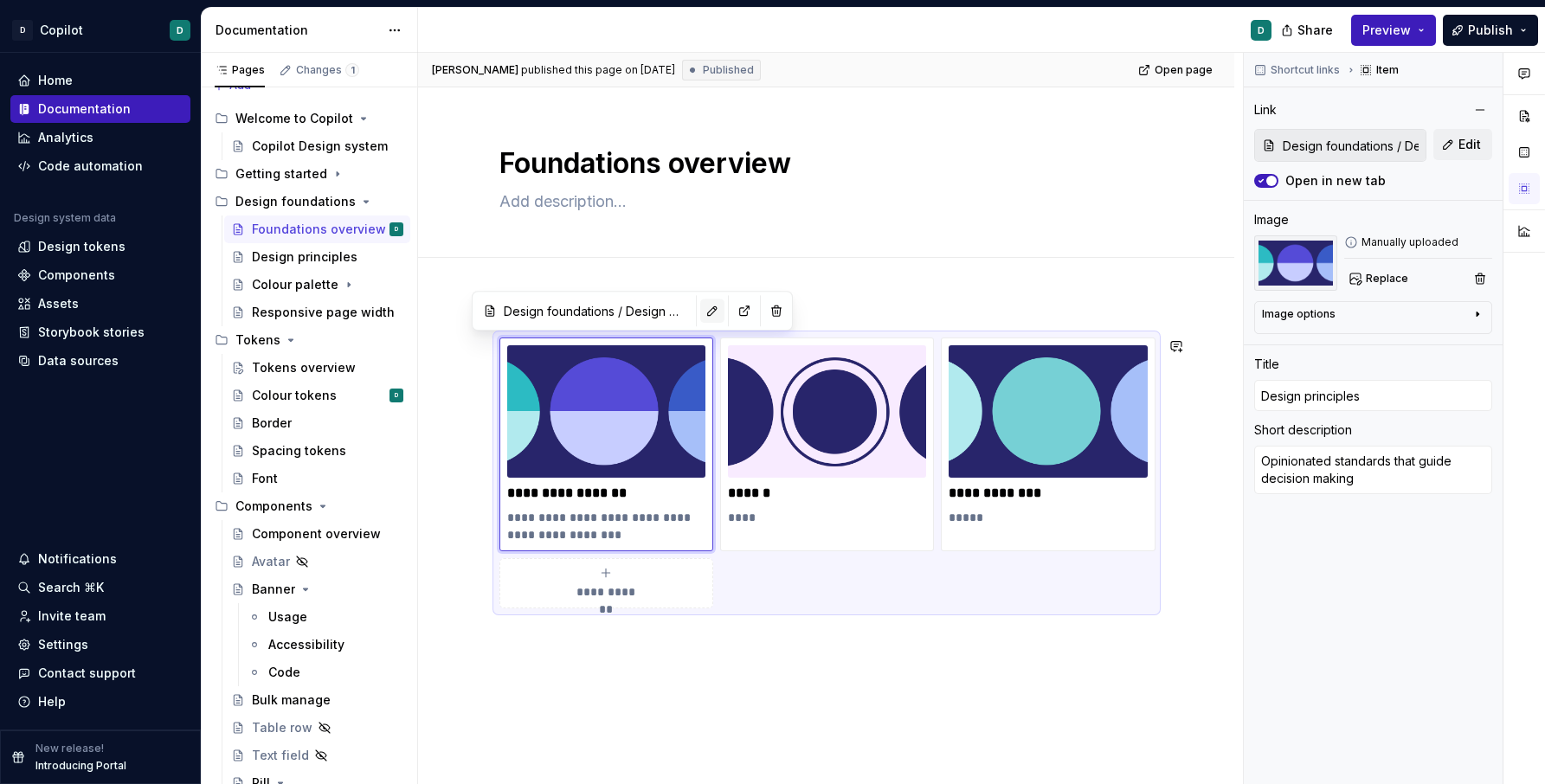
click at [700, 314] on button "button" at bounding box center [712, 311] width 24 height 24
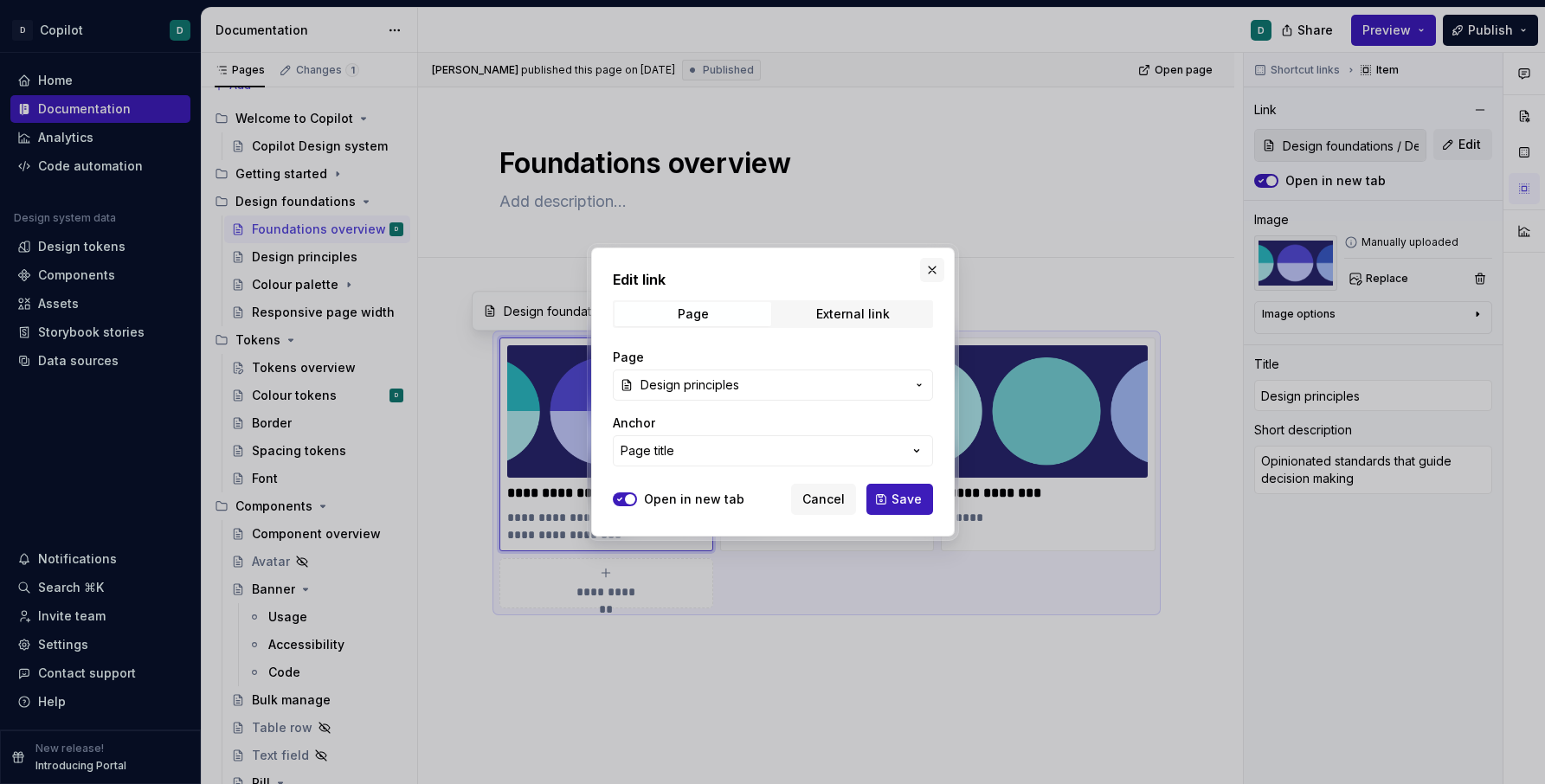
click at [936, 271] on button "button" at bounding box center [932, 270] width 24 height 24
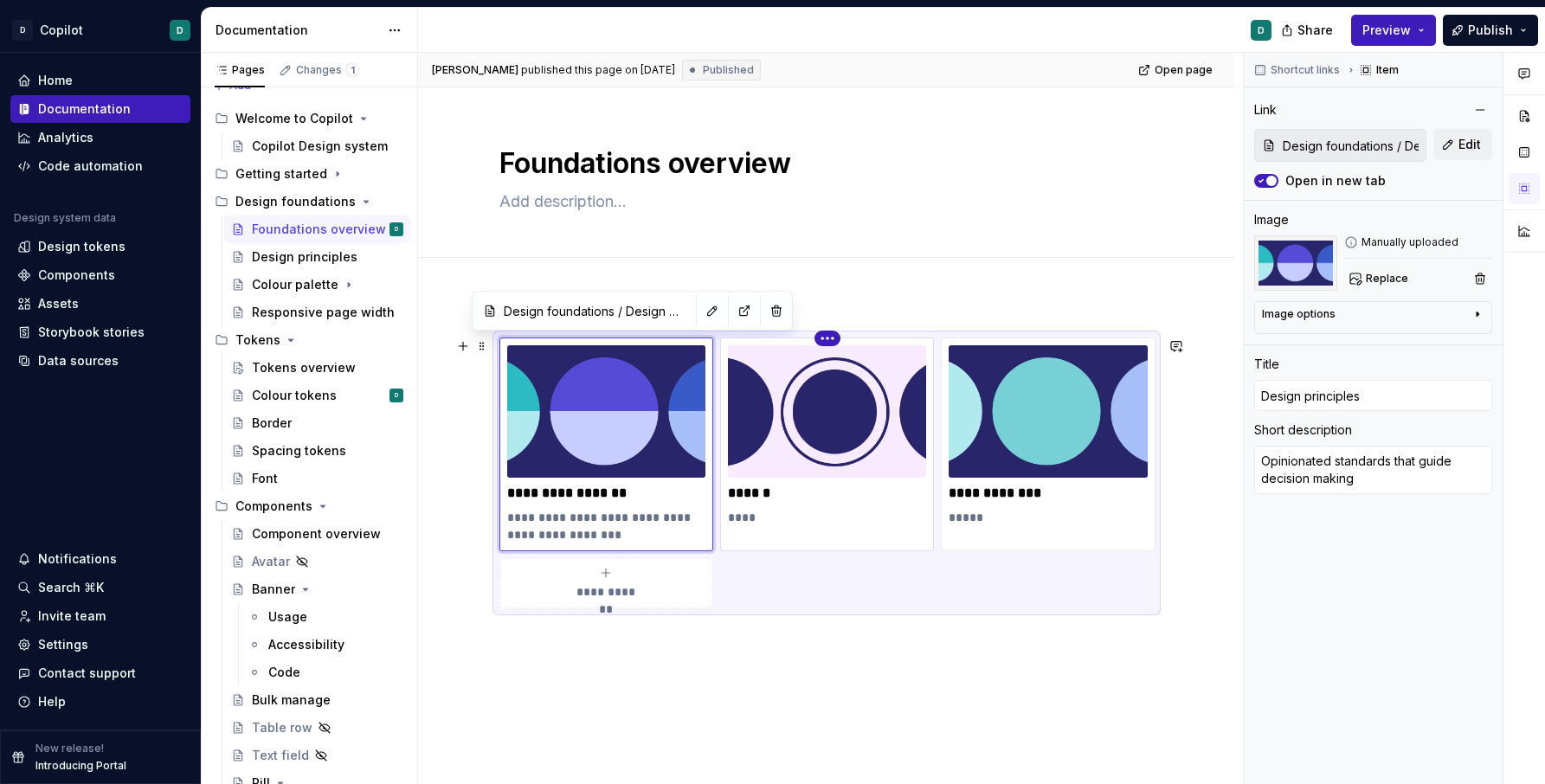
click at [829, 335] on html "D Copilot D Home Documentation Analytics Code automation Design system data Des…" at bounding box center [772, 392] width 1545 height 784
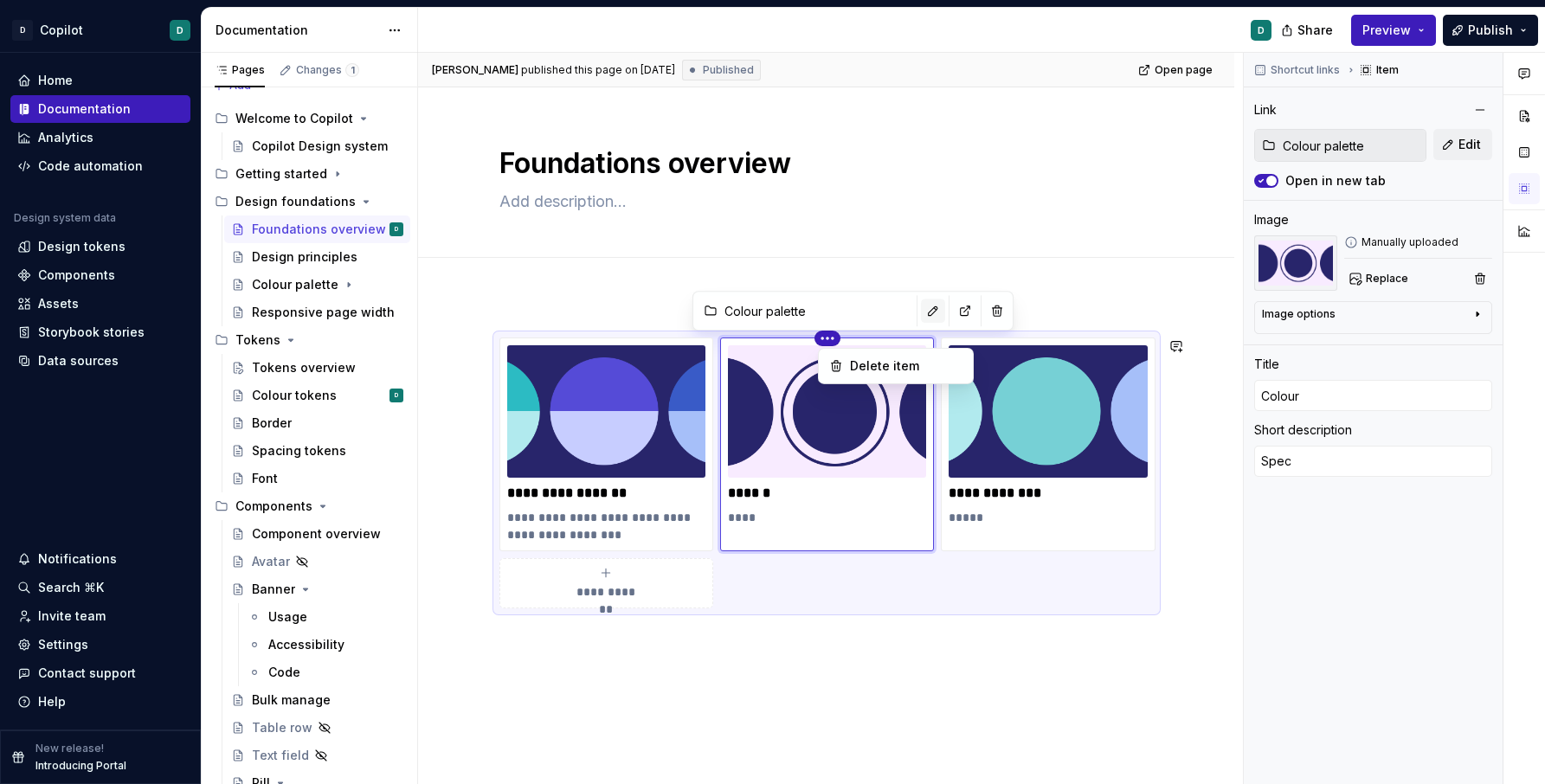
click at [888, 308] on html "D Copilot D Home Documentation Analytics Code automation Design system data Des…" at bounding box center [772, 392] width 1545 height 784
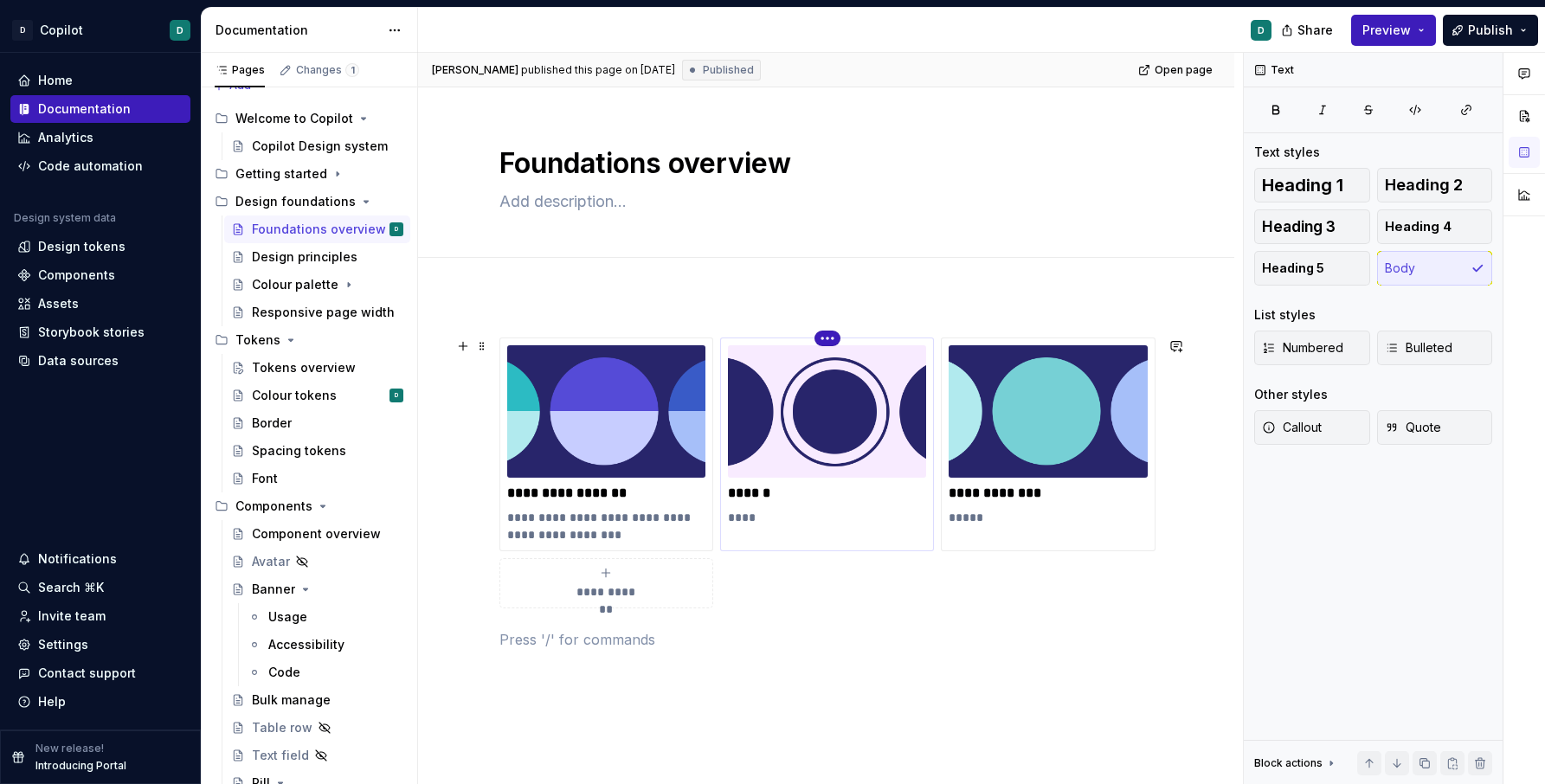
click at [834, 335] on html "D Copilot D Home Documentation Analytics Code automation Design system data Des…" at bounding box center [772, 392] width 1545 height 784
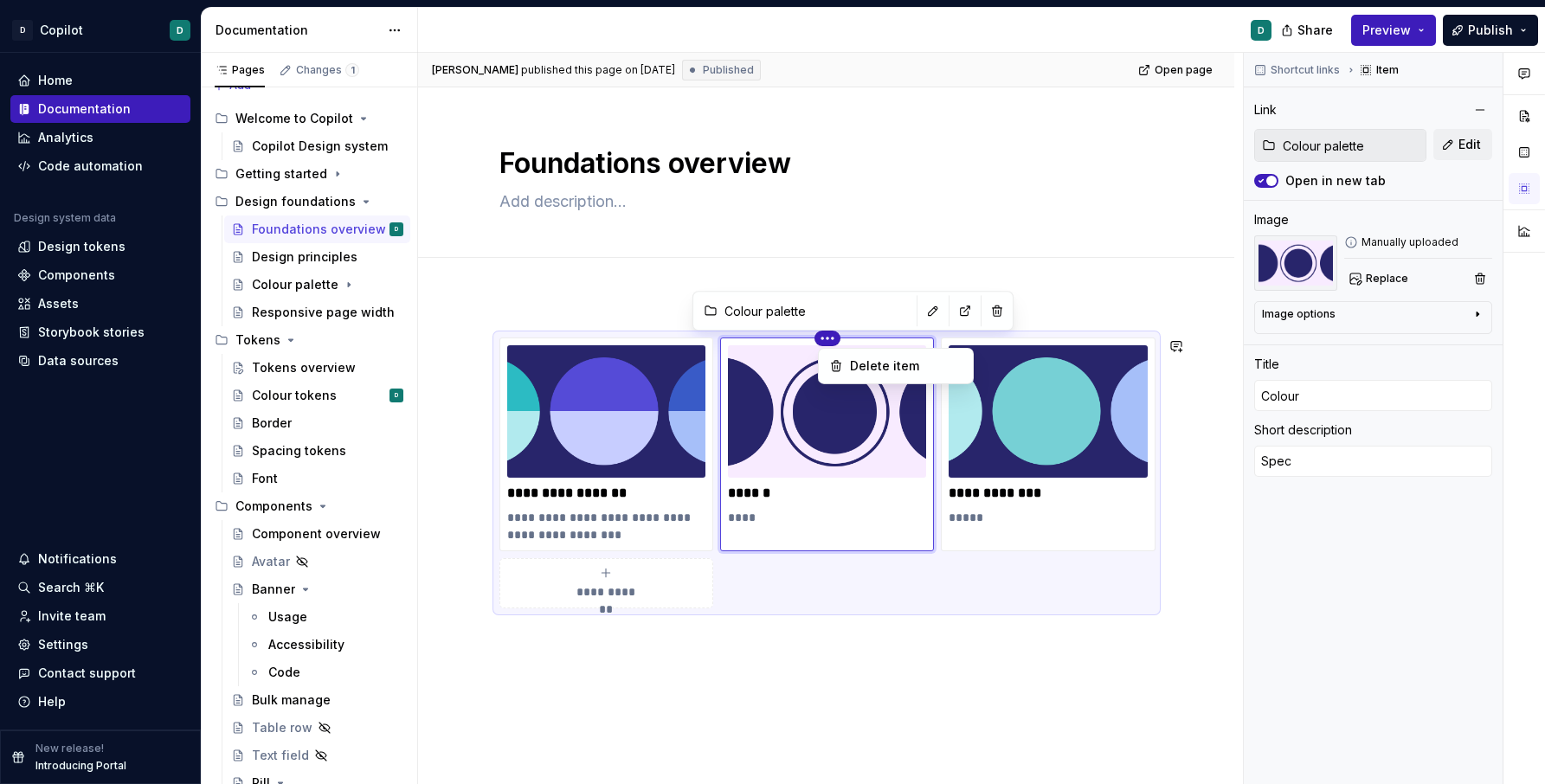
click at [887, 312] on html "D Copilot D Home Documentation Analytics Code automation Design system data Des…" at bounding box center [772, 392] width 1545 height 784
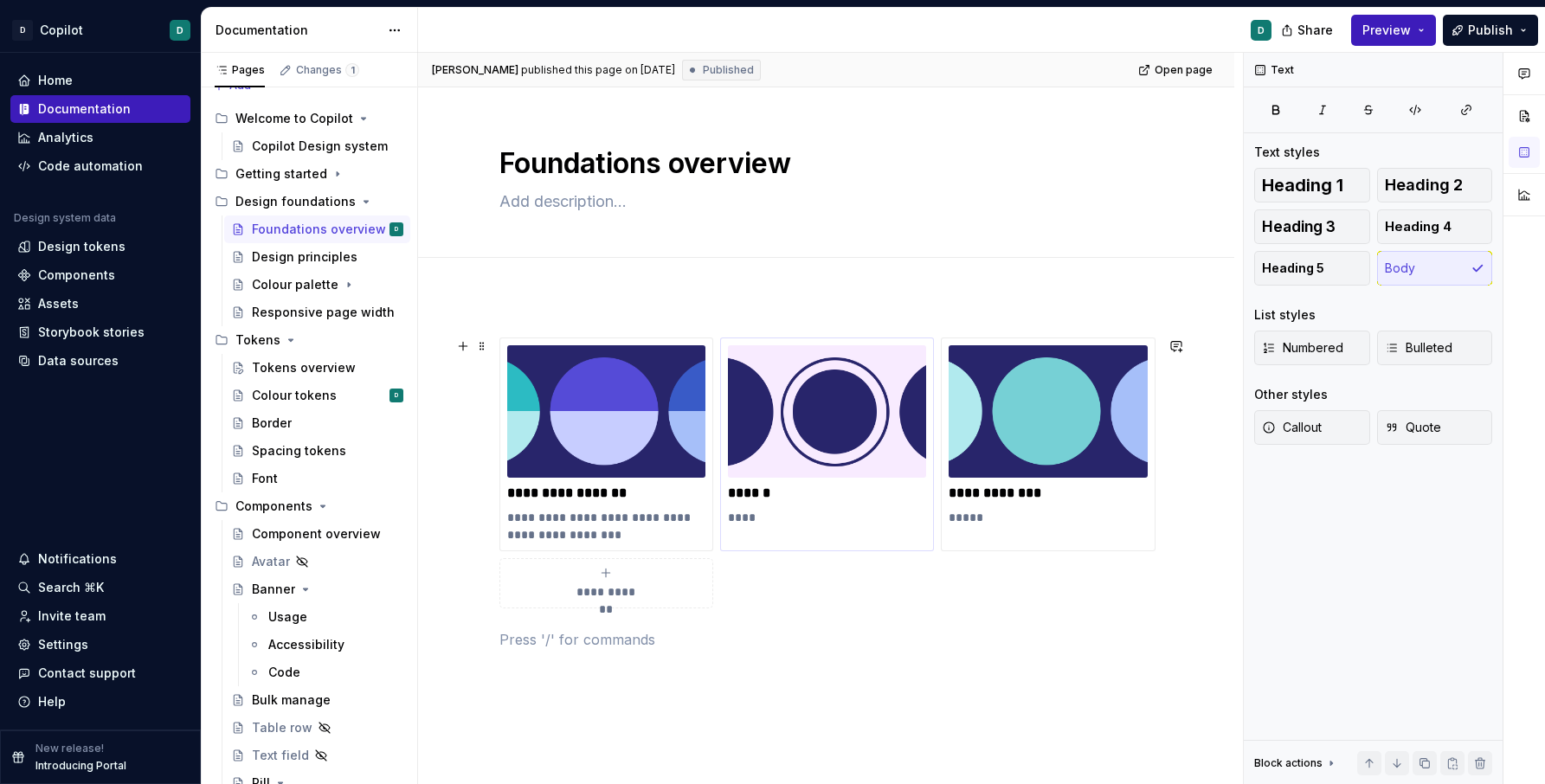
click at [880, 364] on img at bounding box center [827, 411] width 198 height 133
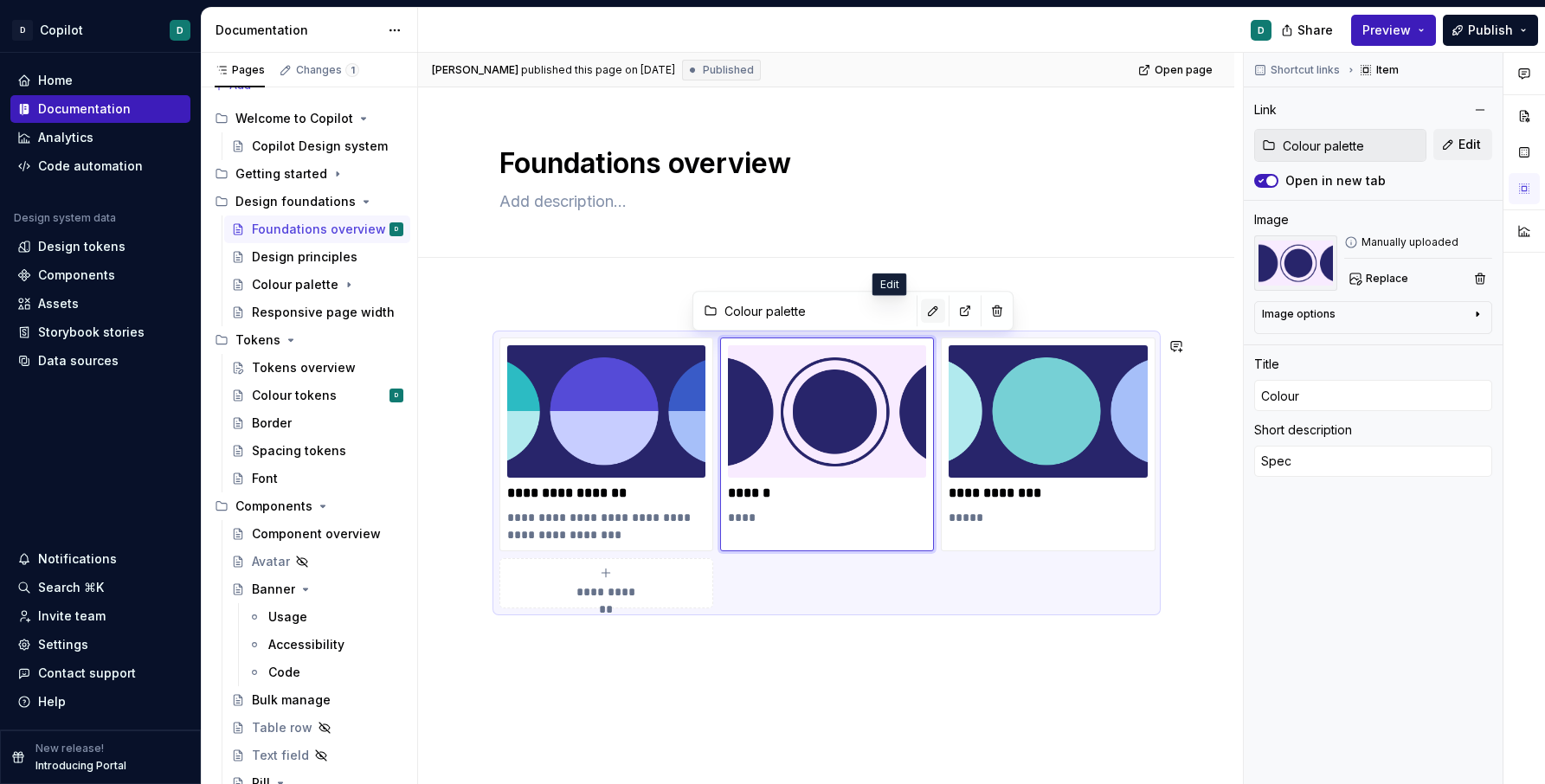
click at [921, 310] on button "button" at bounding box center [932, 311] width 24 height 24
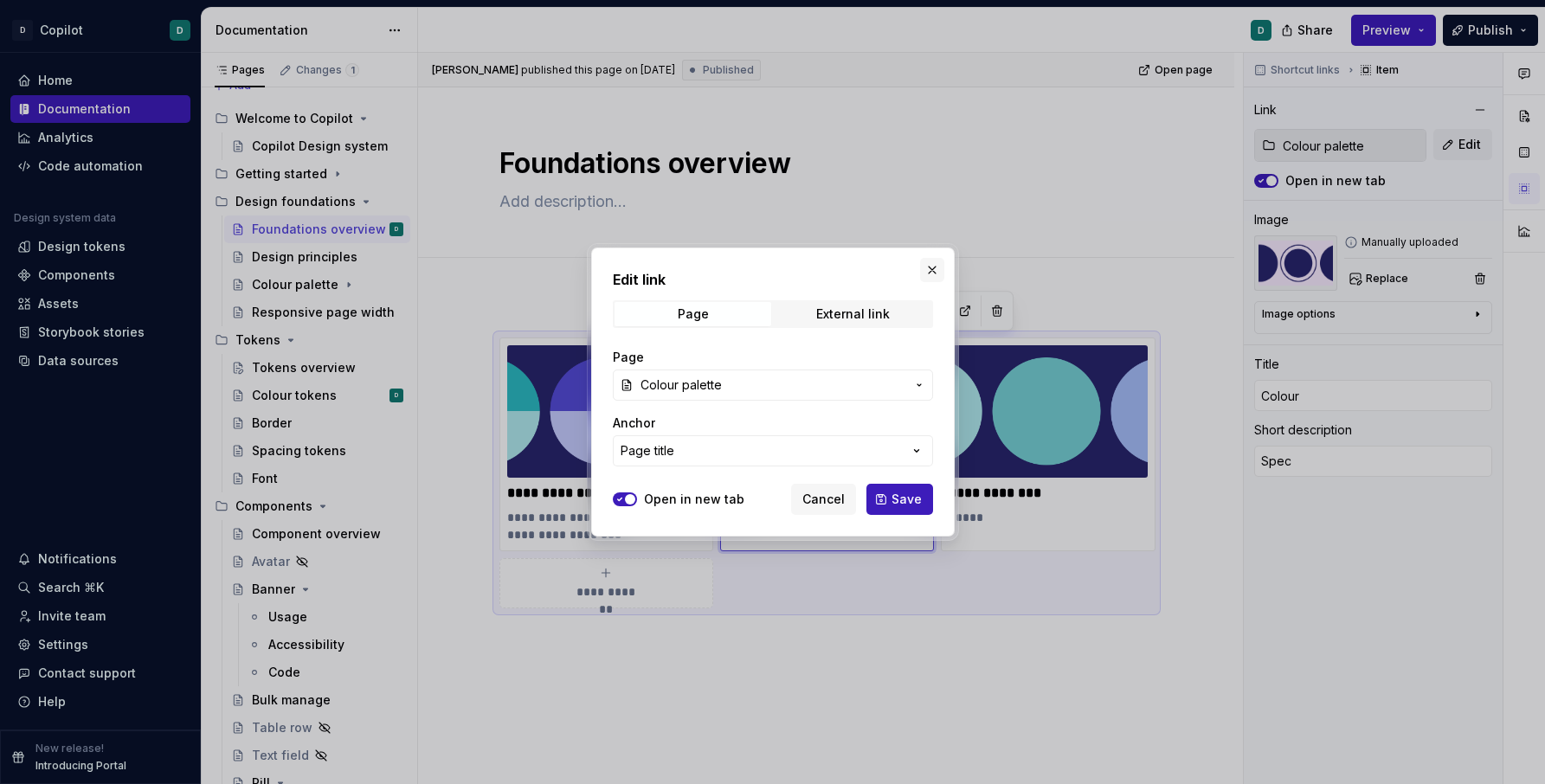
click at [935, 277] on button "button" at bounding box center [932, 270] width 24 height 24
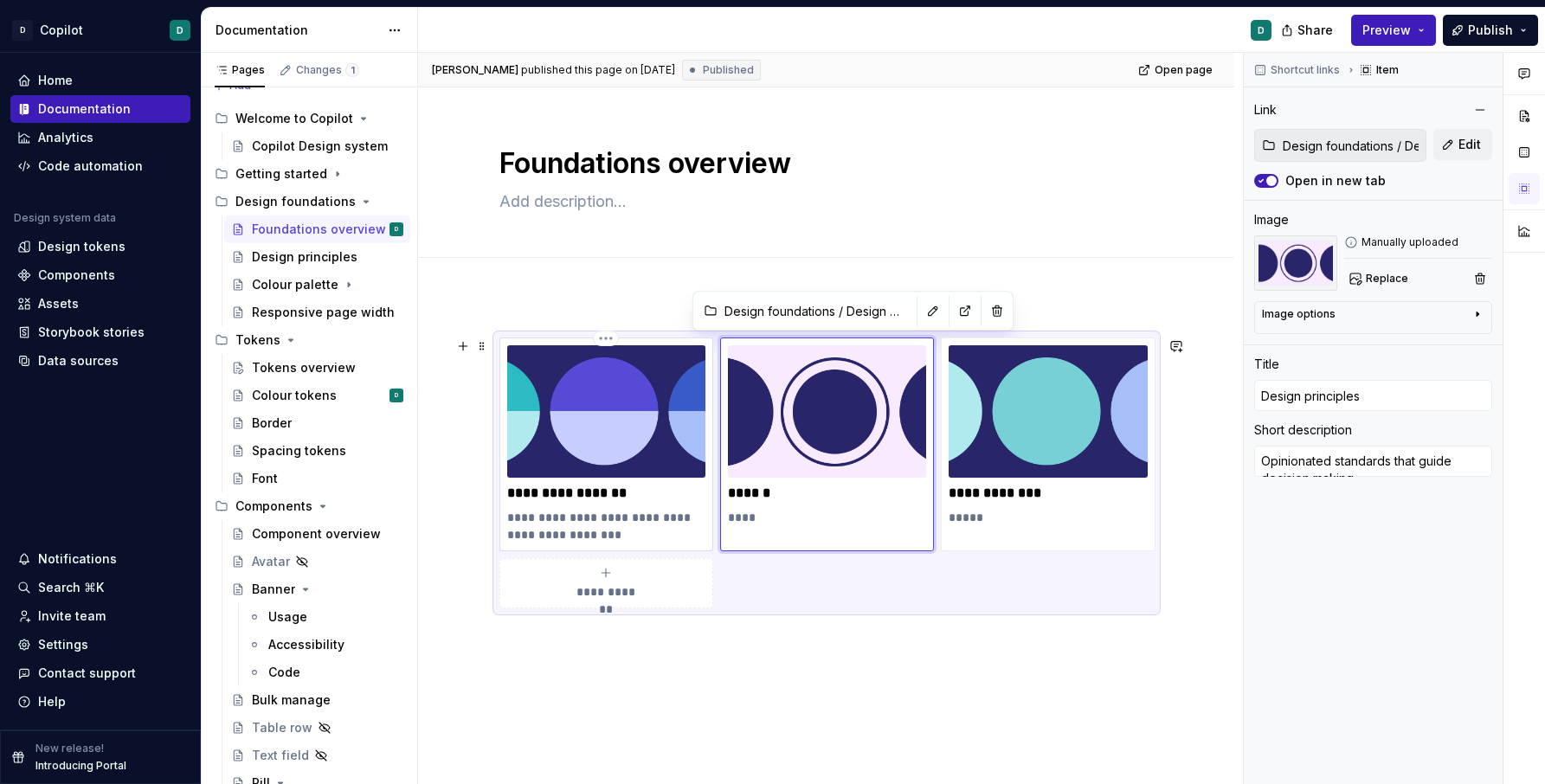
click at [598, 415] on img at bounding box center [605, 411] width 198 height 133
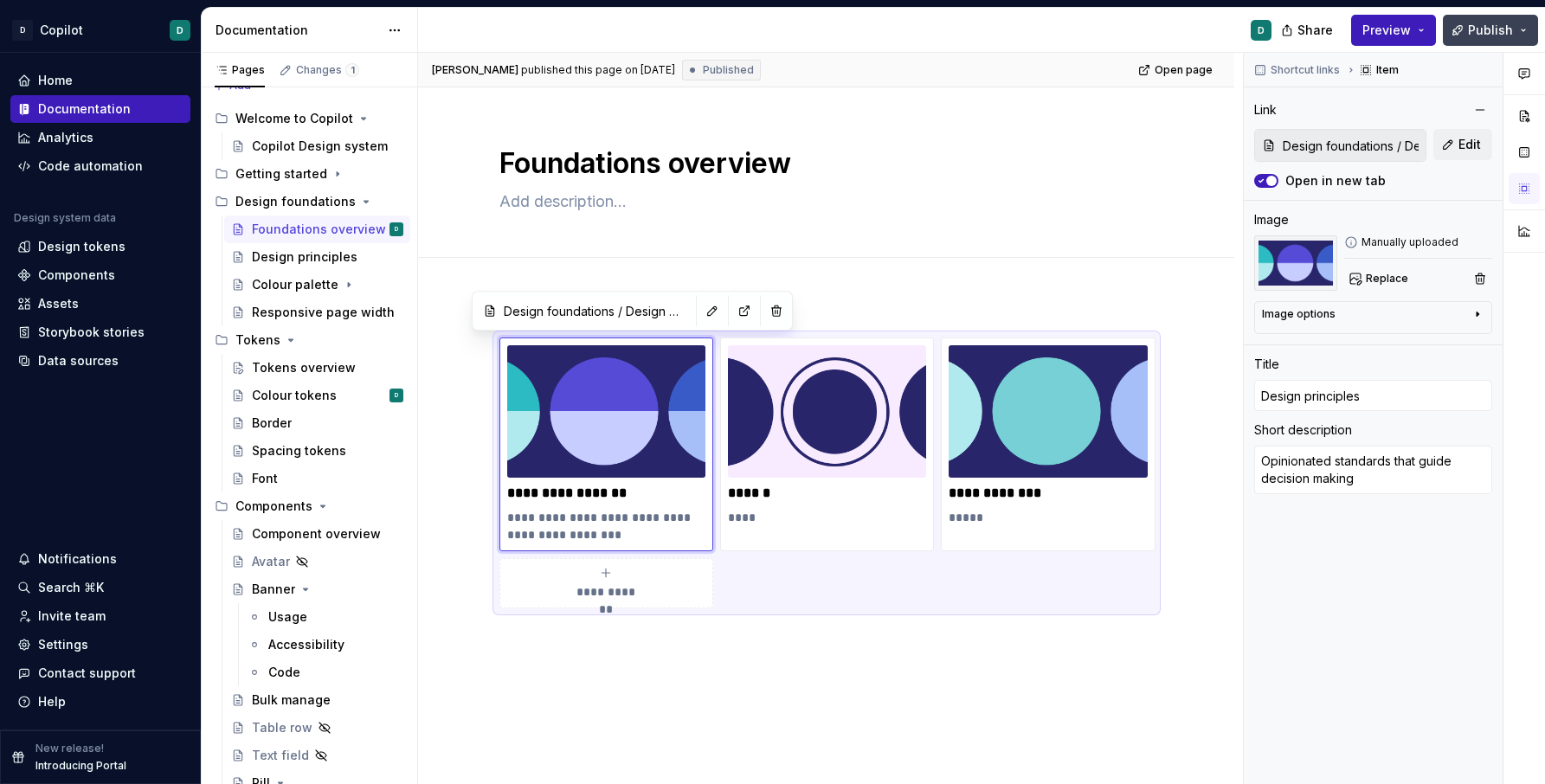
click at [1314, 34] on span "Publish" at bounding box center [1491, 30] width 45 height 17
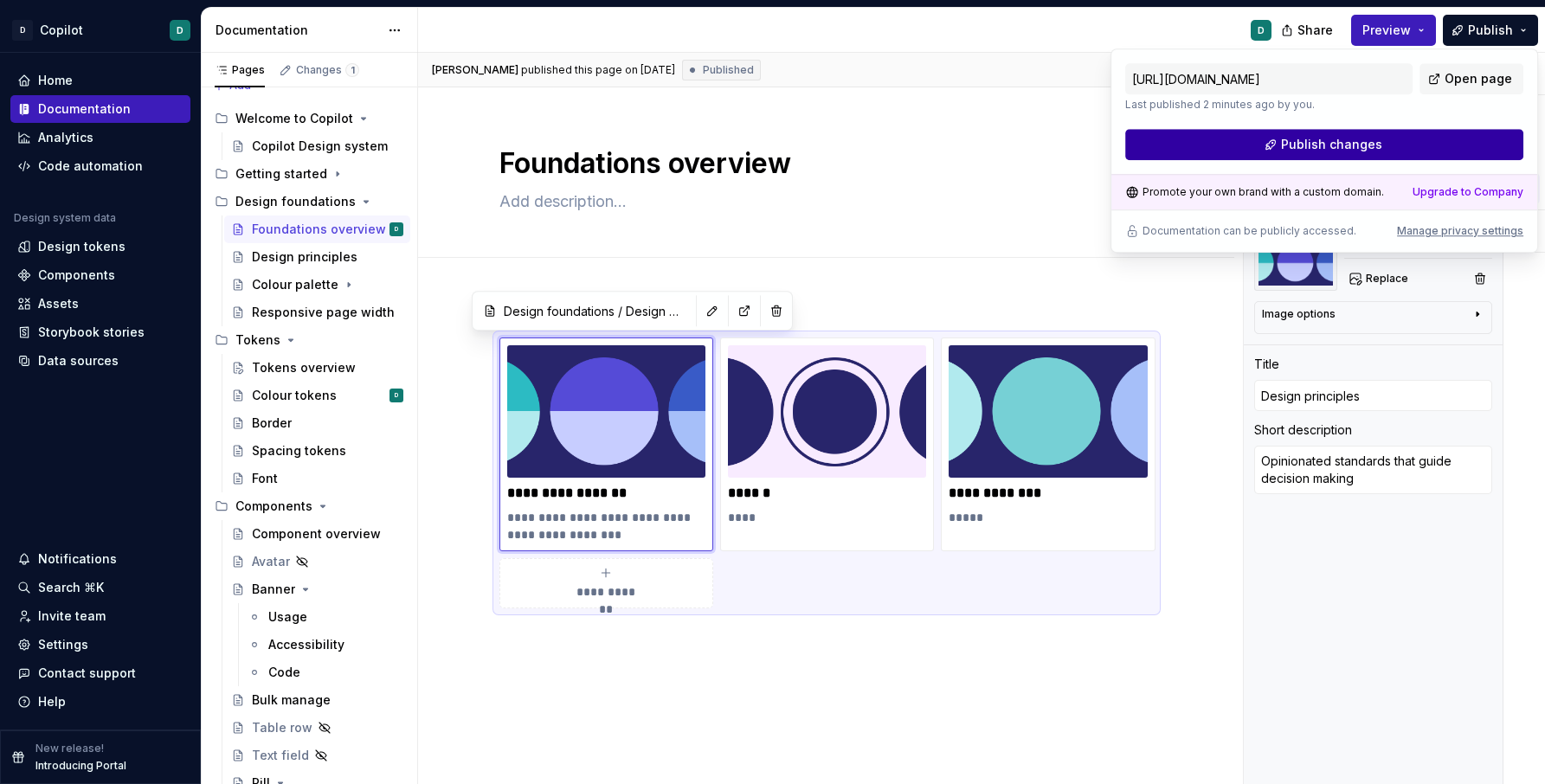
click at [1314, 137] on button "Publish changes" at bounding box center [1325, 145] width 398 height 31
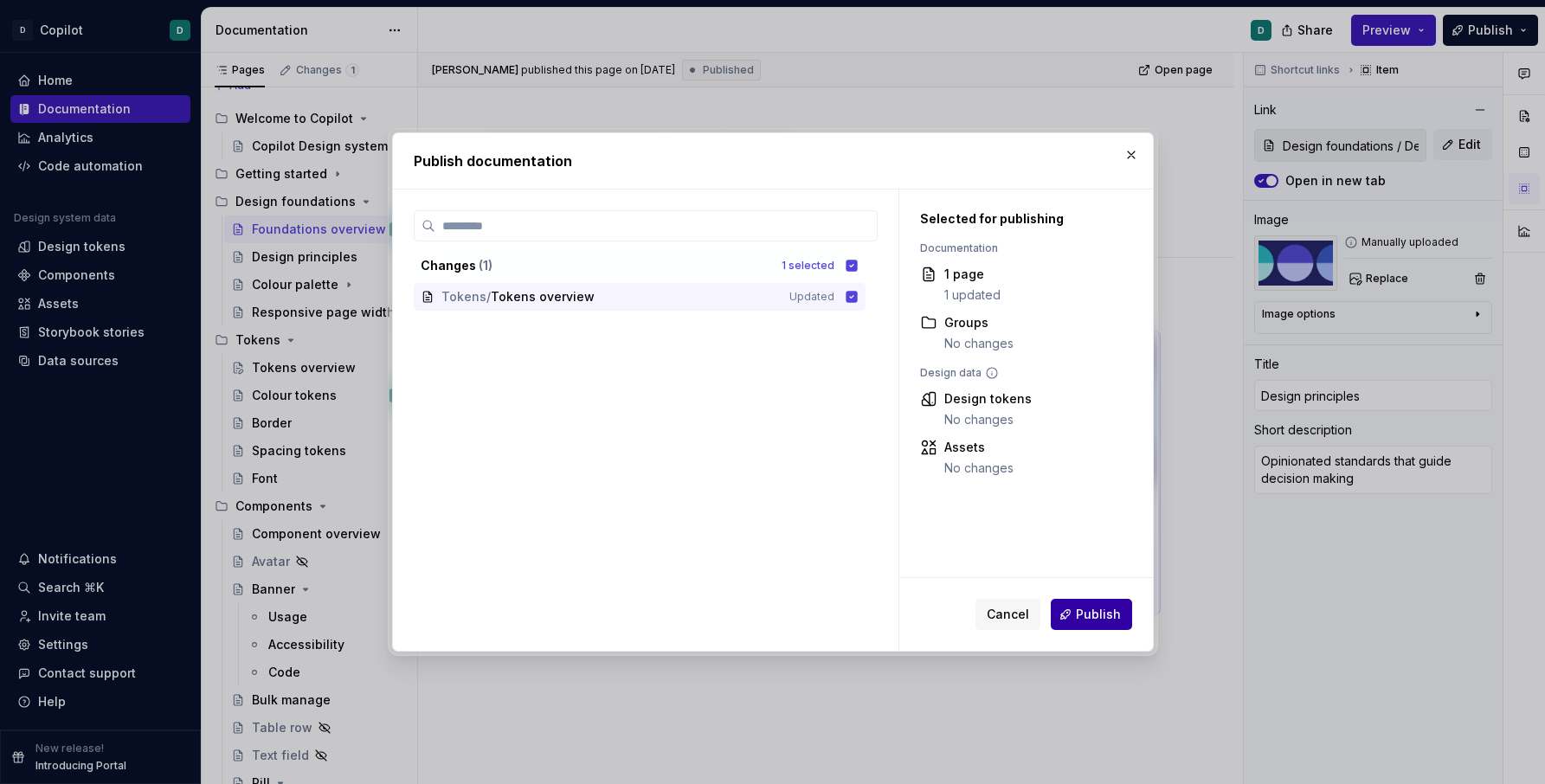
click at [1115, 615] on span "Publish" at bounding box center [1099, 614] width 45 height 17
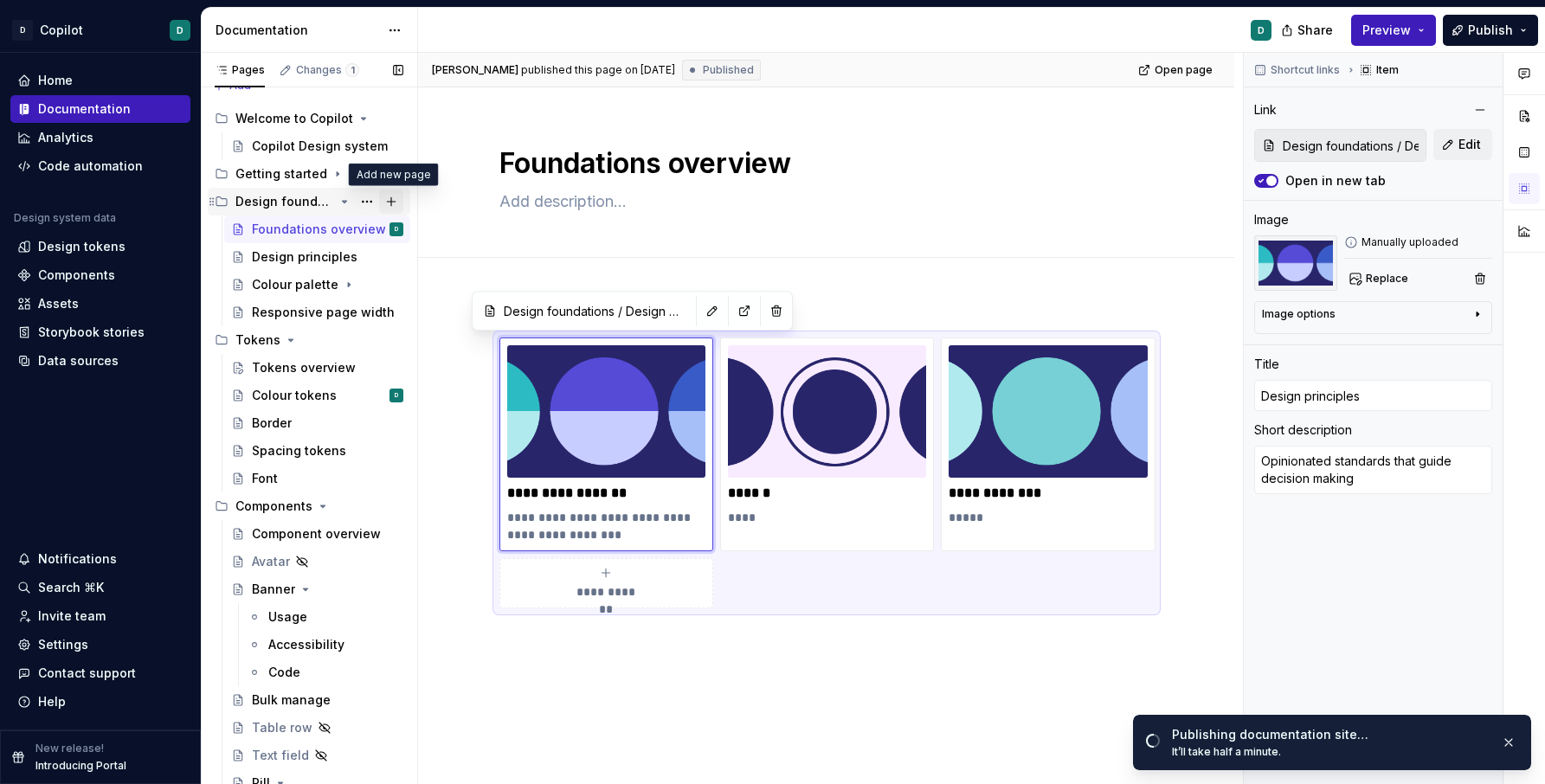
click at [391, 199] on button "Page tree" at bounding box center [391, 201] width 24 height 24
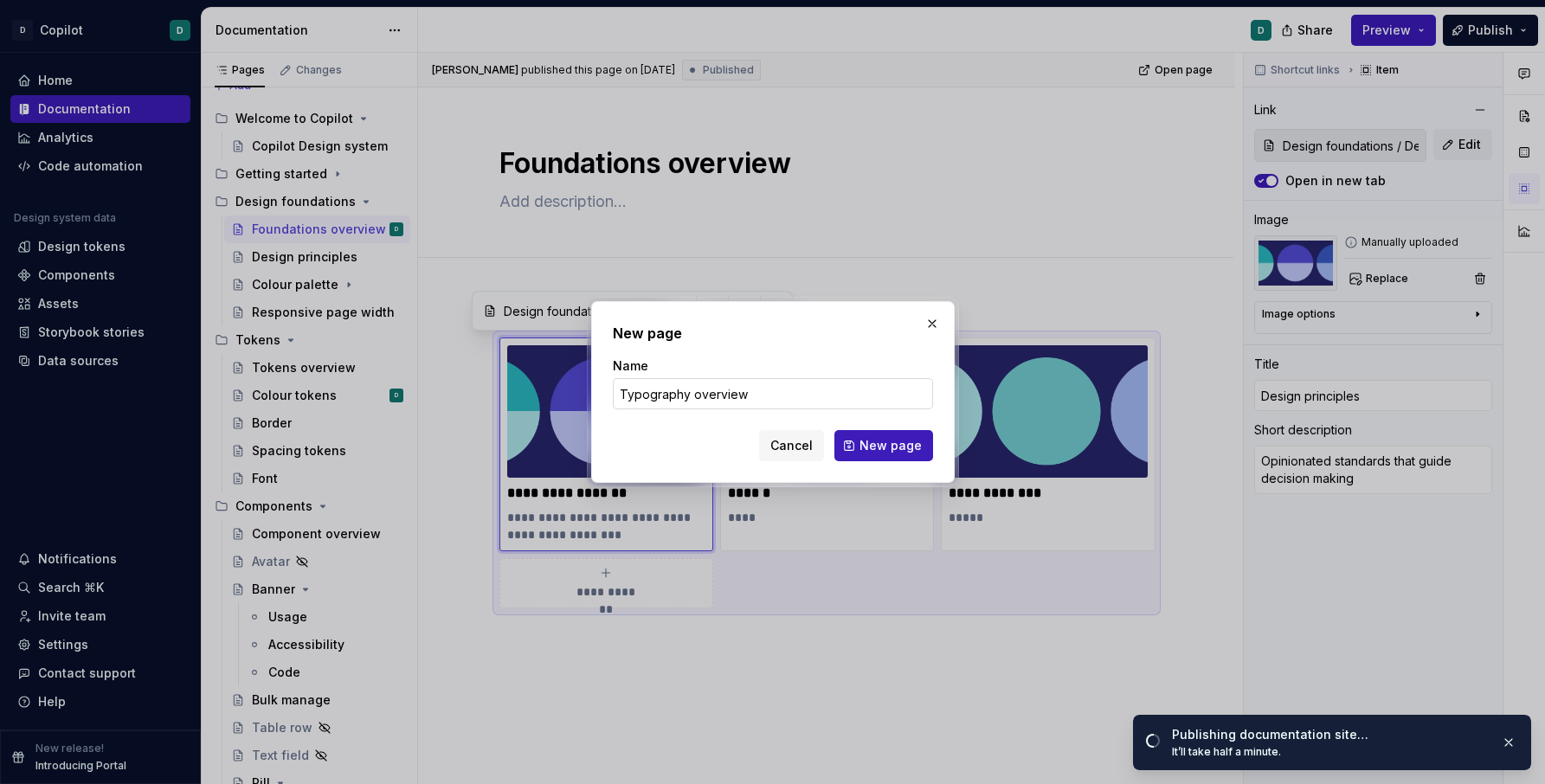
drag, startPoint x: 688, startPoint y: 396, endPoint x: 826, endPoint y: 396, distance: 138.0
click at [774, 396] on input "Typography overview" at bounding box center [772, 394] width 321 height 31
click at [886, 445] on span "New page" at bounding box center [890, 445] width 62 height 17
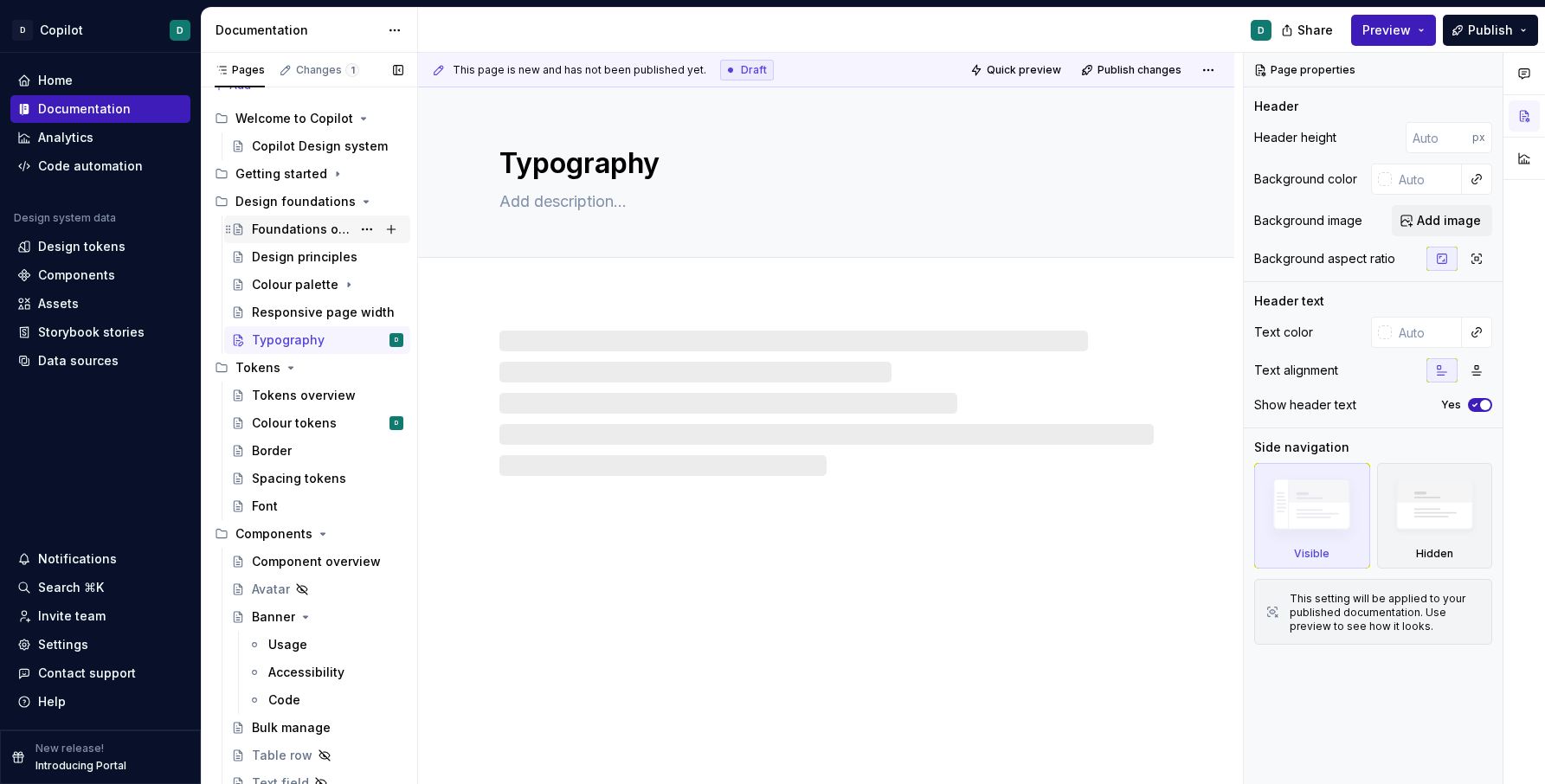
click at [286, 232] on div "Foundations overview" at bounding box center [302, 229] width 99 height 17
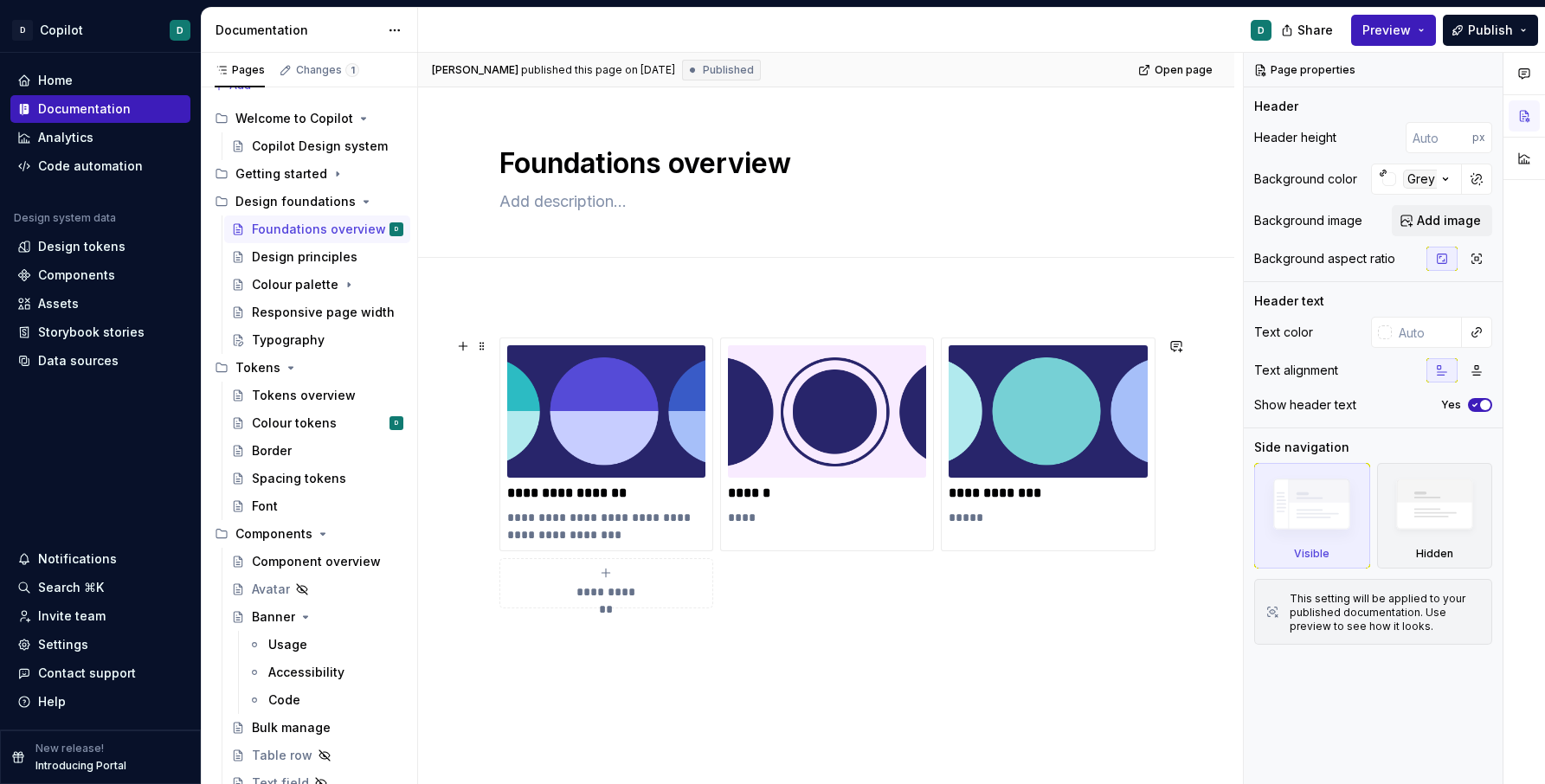
click at [612, 568] on icon "submit" at bounding box center [605, 573] width 14 height 14
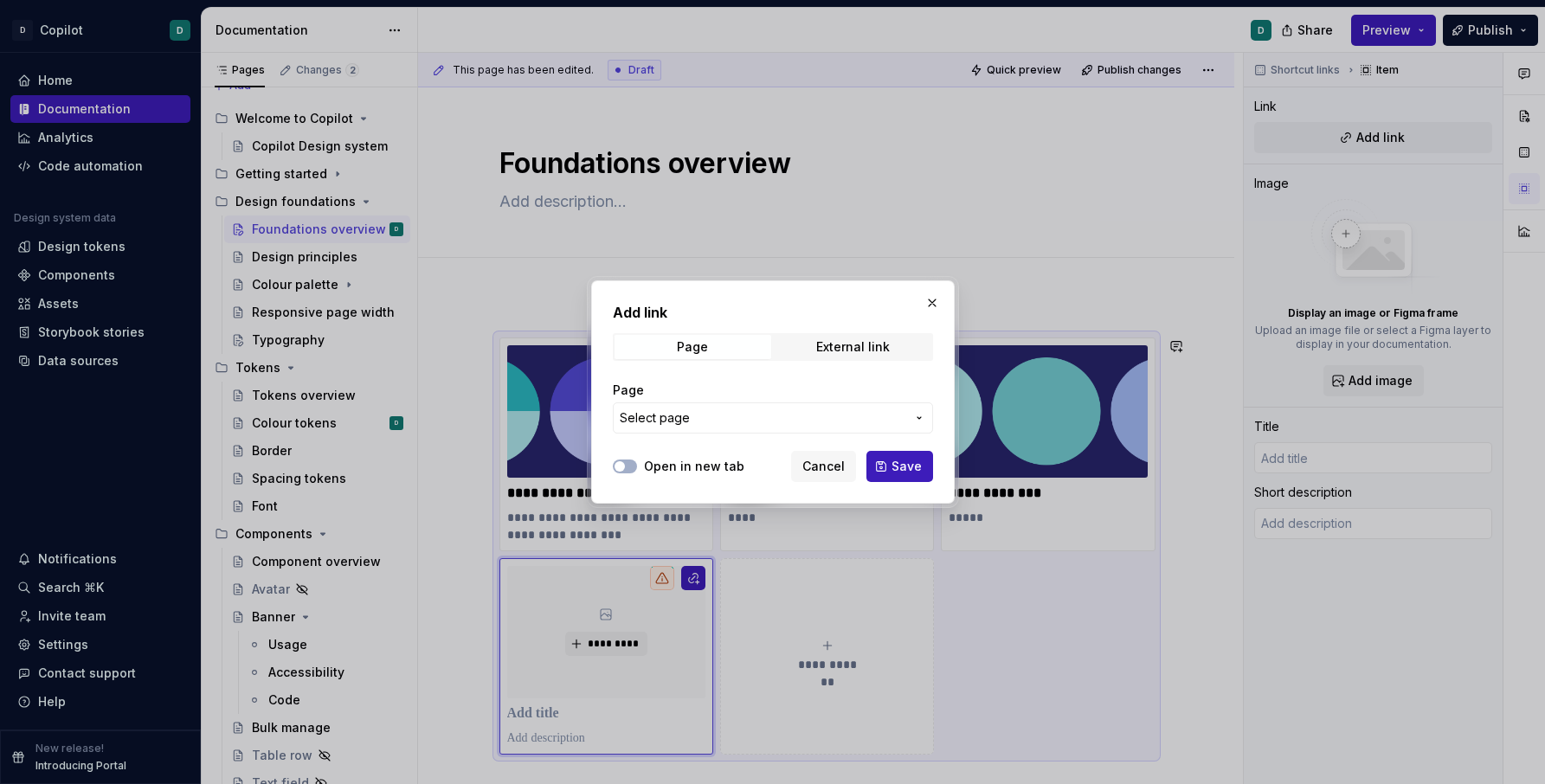
click at [901, 420] on span "Select page" at bounding box center [763, 417] width 286 height 17
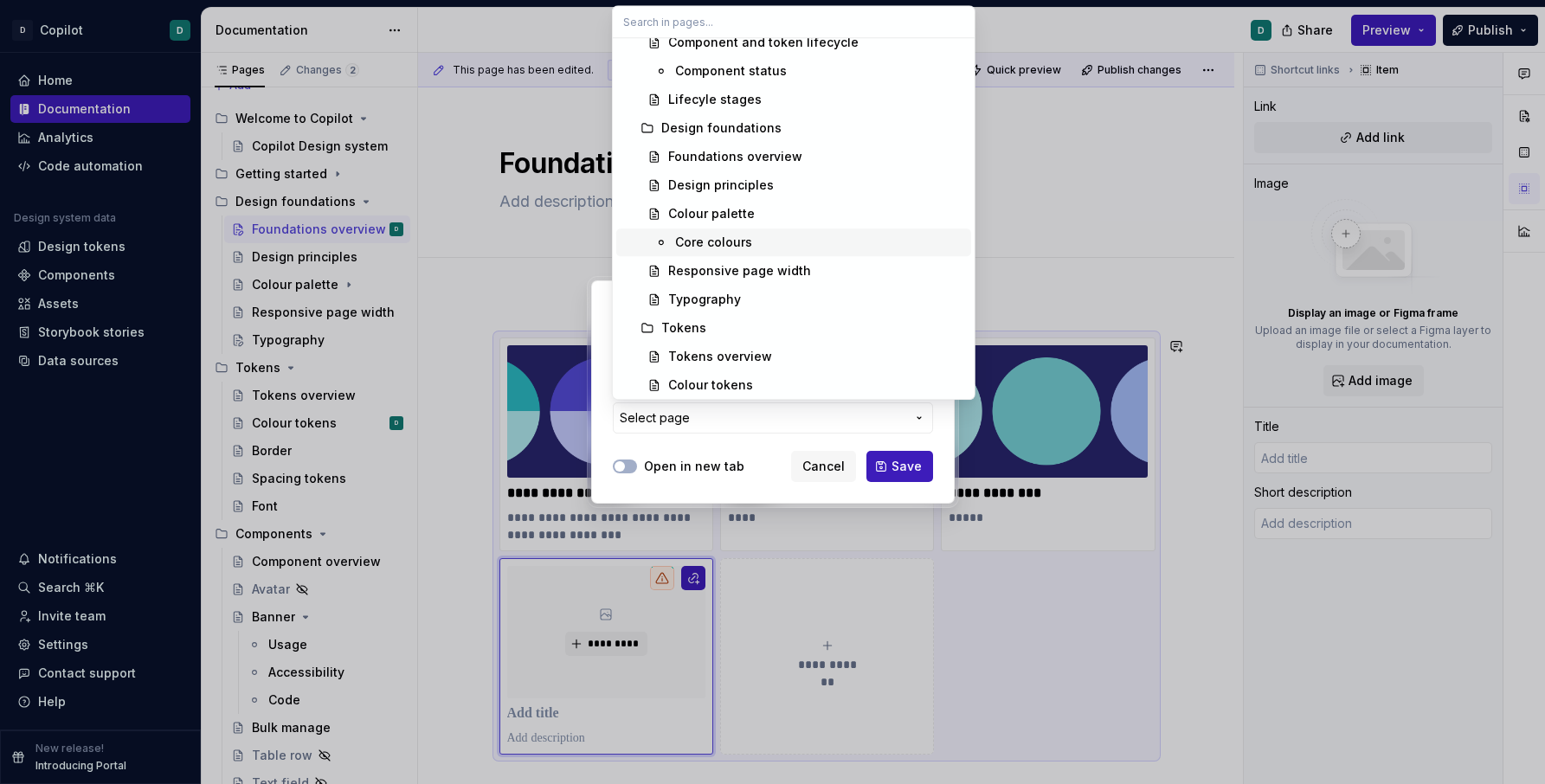
scroll to position [130, 0]
click at [775, 294] on div "Typography" at bounding box center [817, 296] width 296 height 17
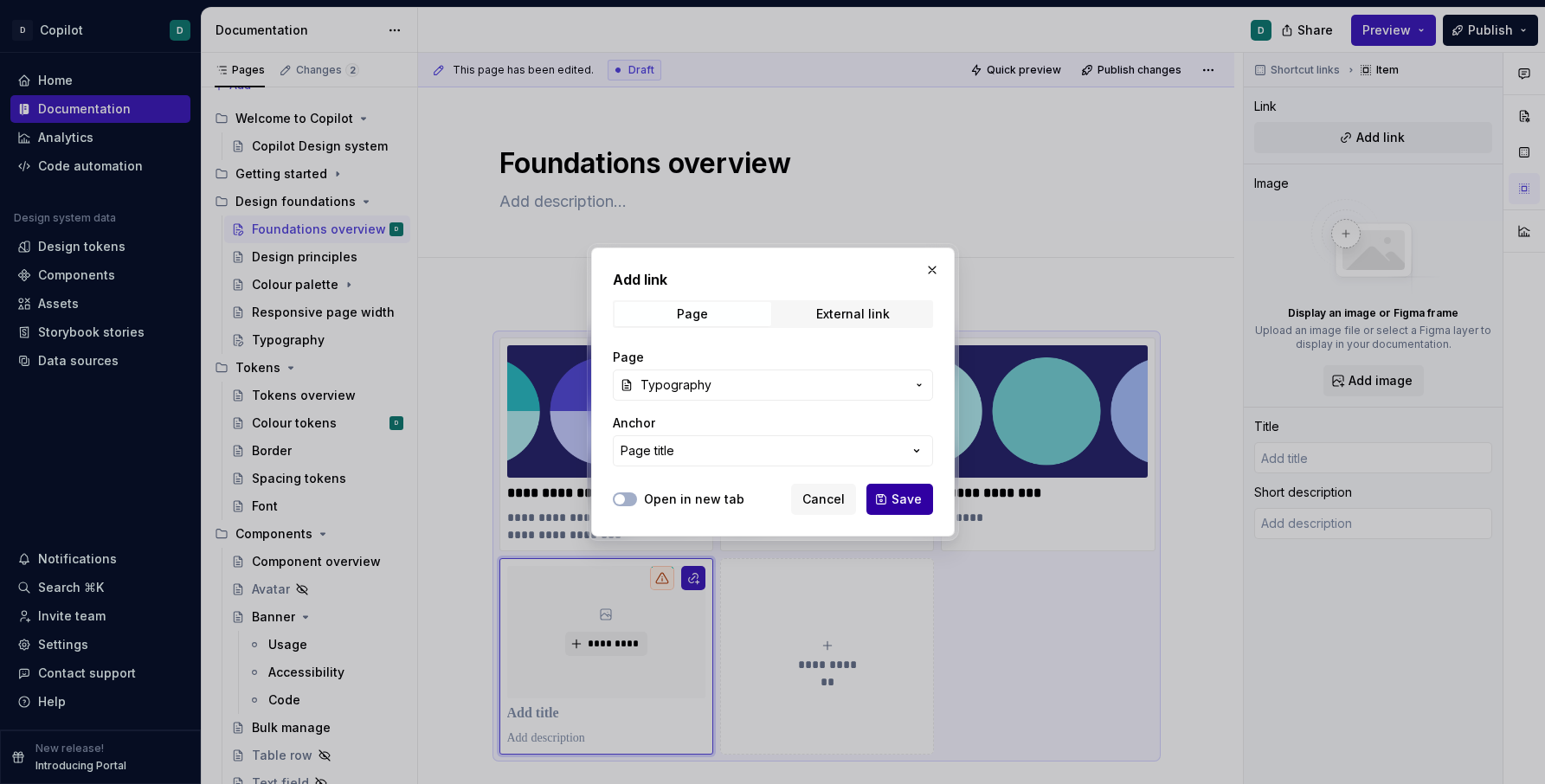
click at [905, 500] on span "Save" at bounding box center [907, 499] width 31 height 17
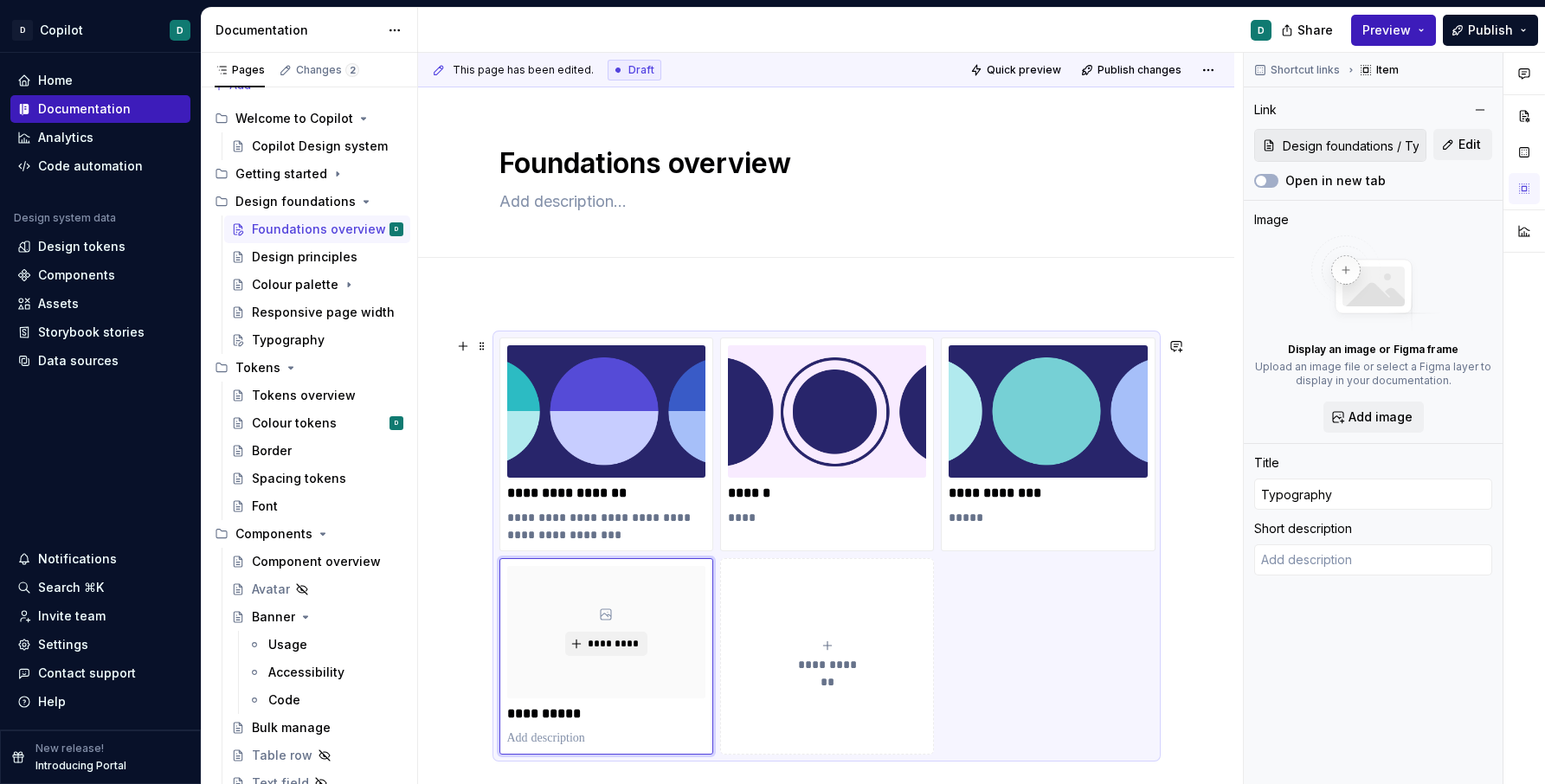
click at [1044, 659] on div "**********" at bounding box center [827, 546] width 654 height 417
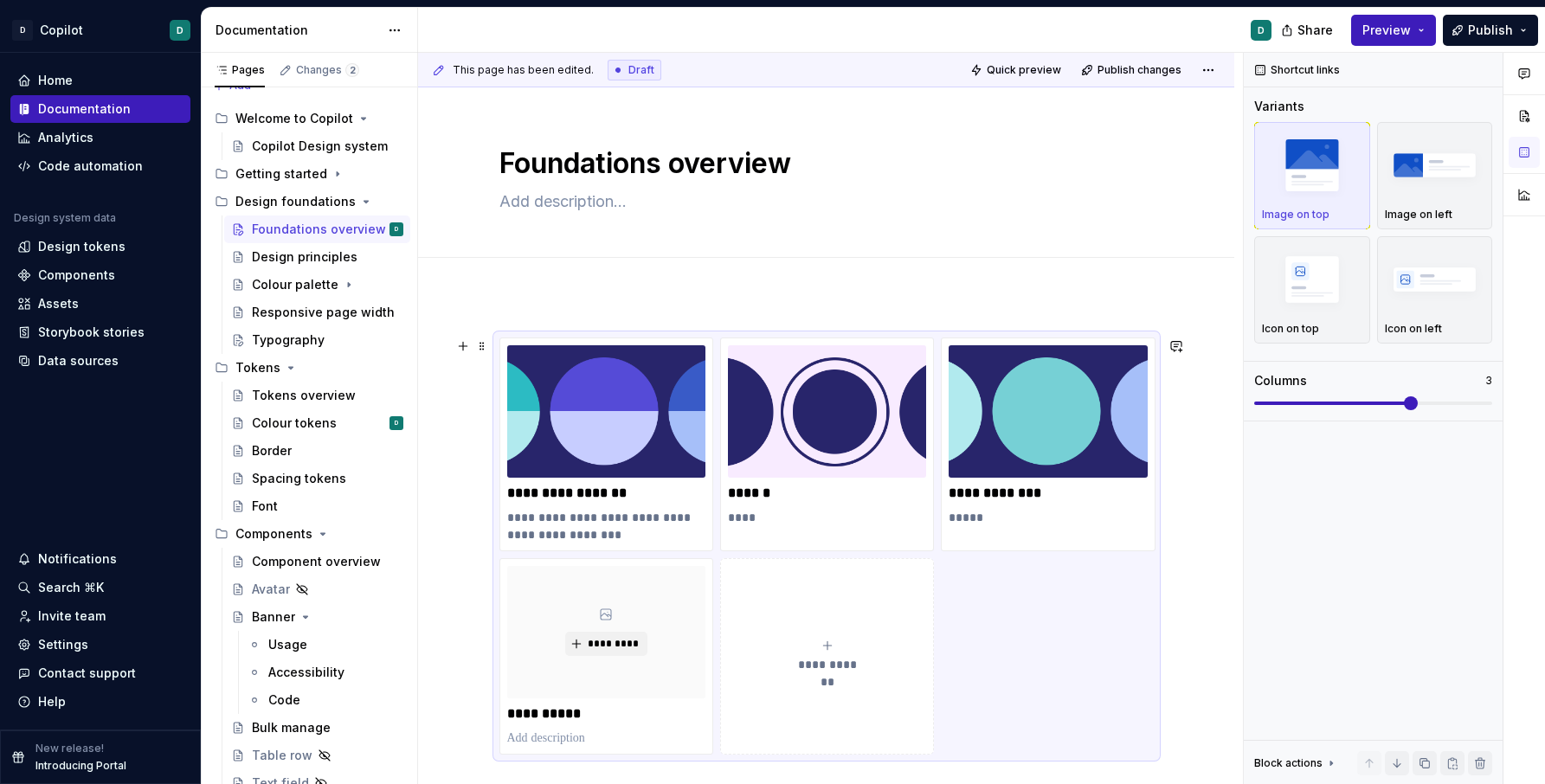
click at [988, 634] on div "**********" at bounding box center [827, 546] width 654 height 417
click at [631, 394] on img at bounding box center [605, 411] width 198 height 133
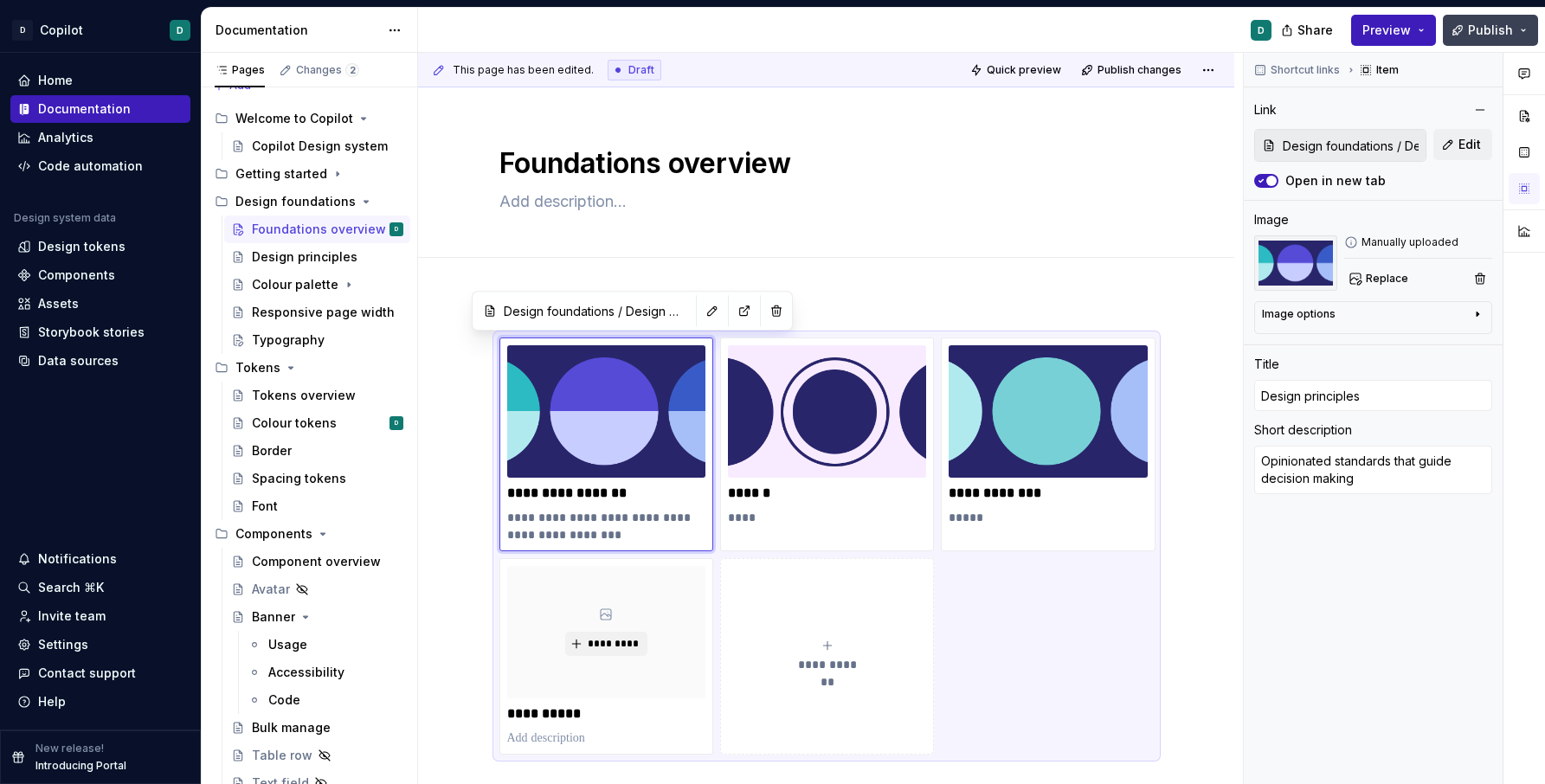
click at [1314, 31] on span "Publish" at bounding box center [1491, 30] width 45 height 17
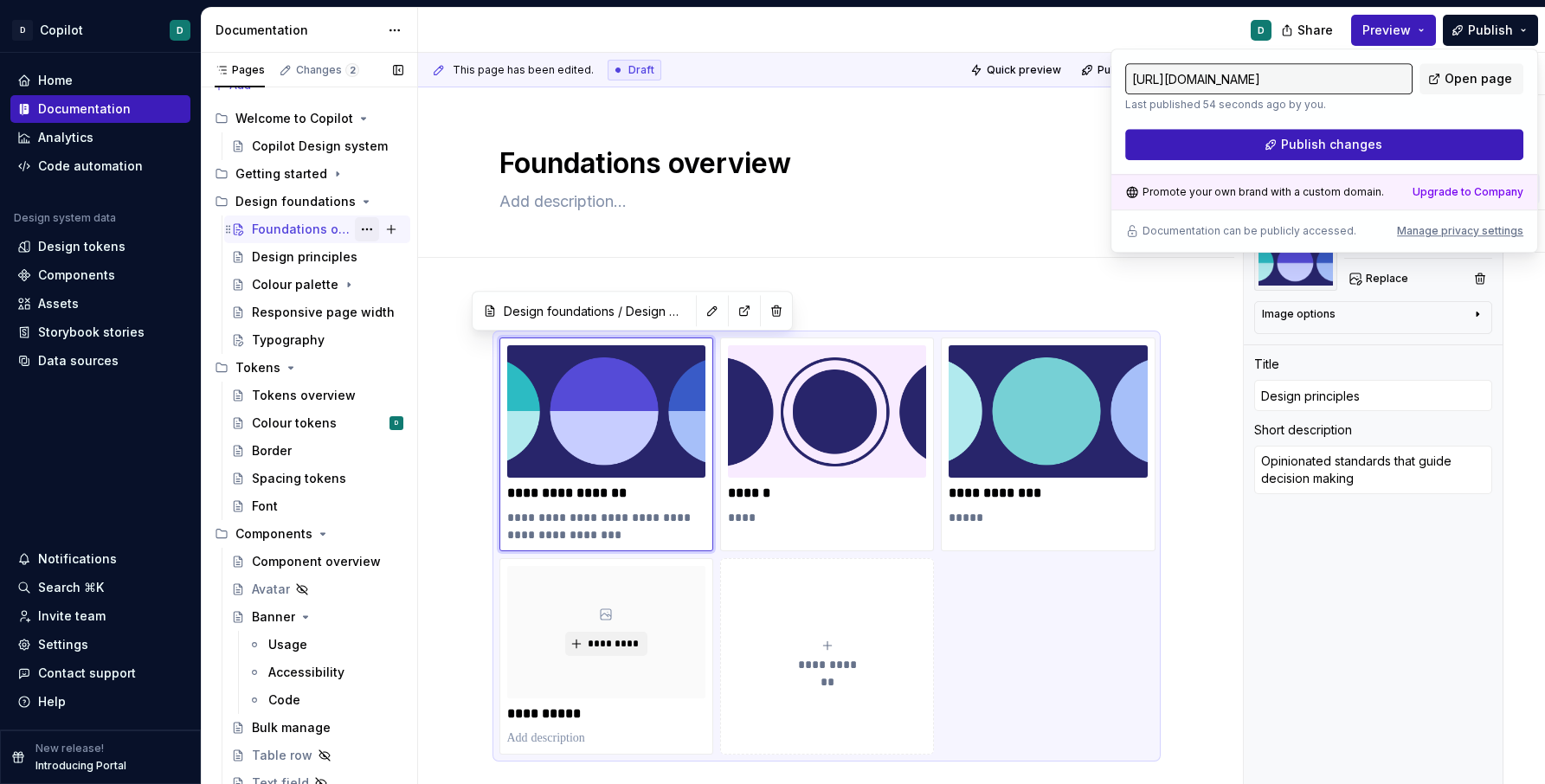
click at [361, 228] on button "Page tree" at bounding box center [367, 229] width 24 height 24
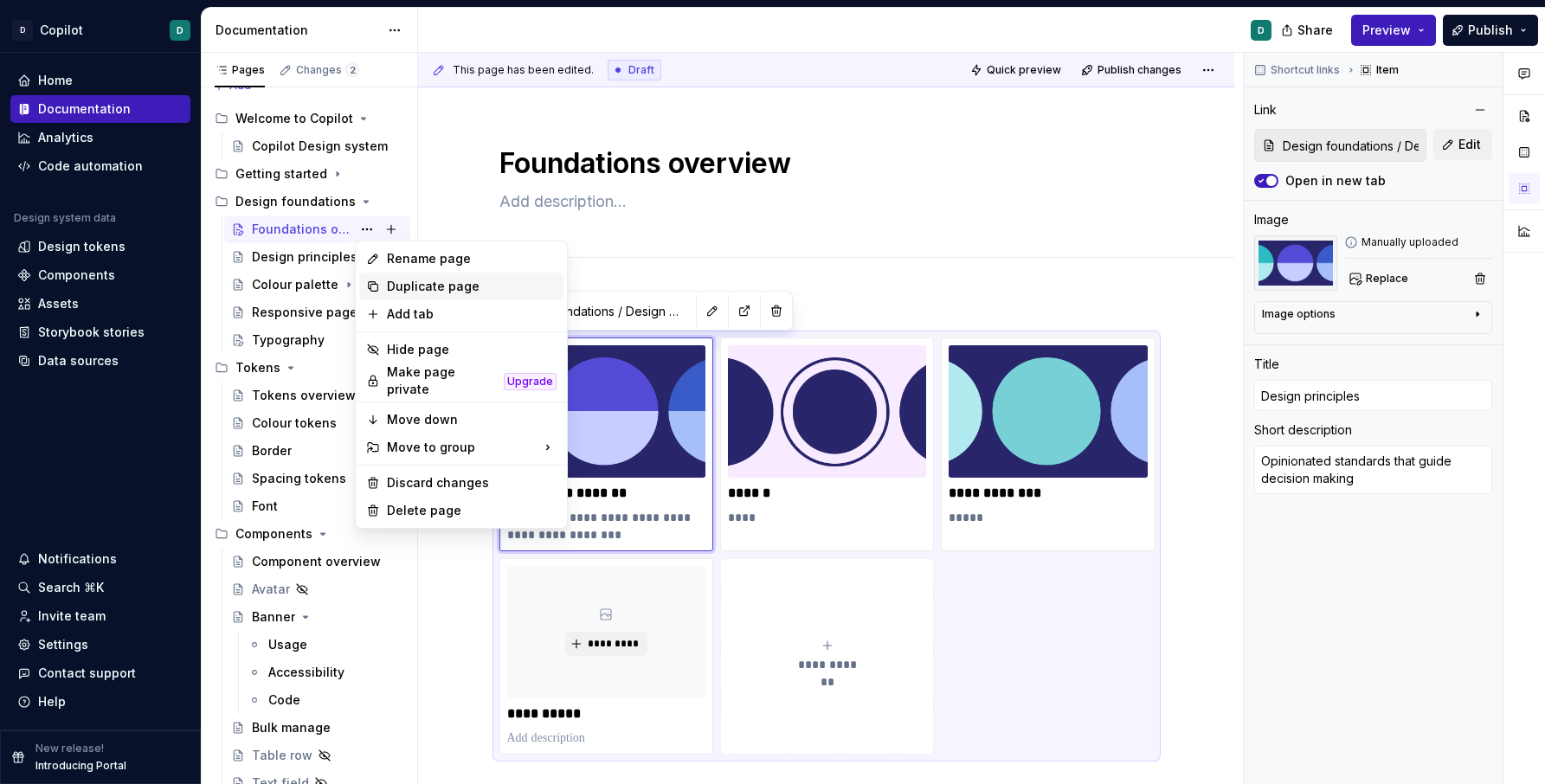
click at [410, 292] on div "Duplicate page" at bounding box center [472, 286] width 170 height 17
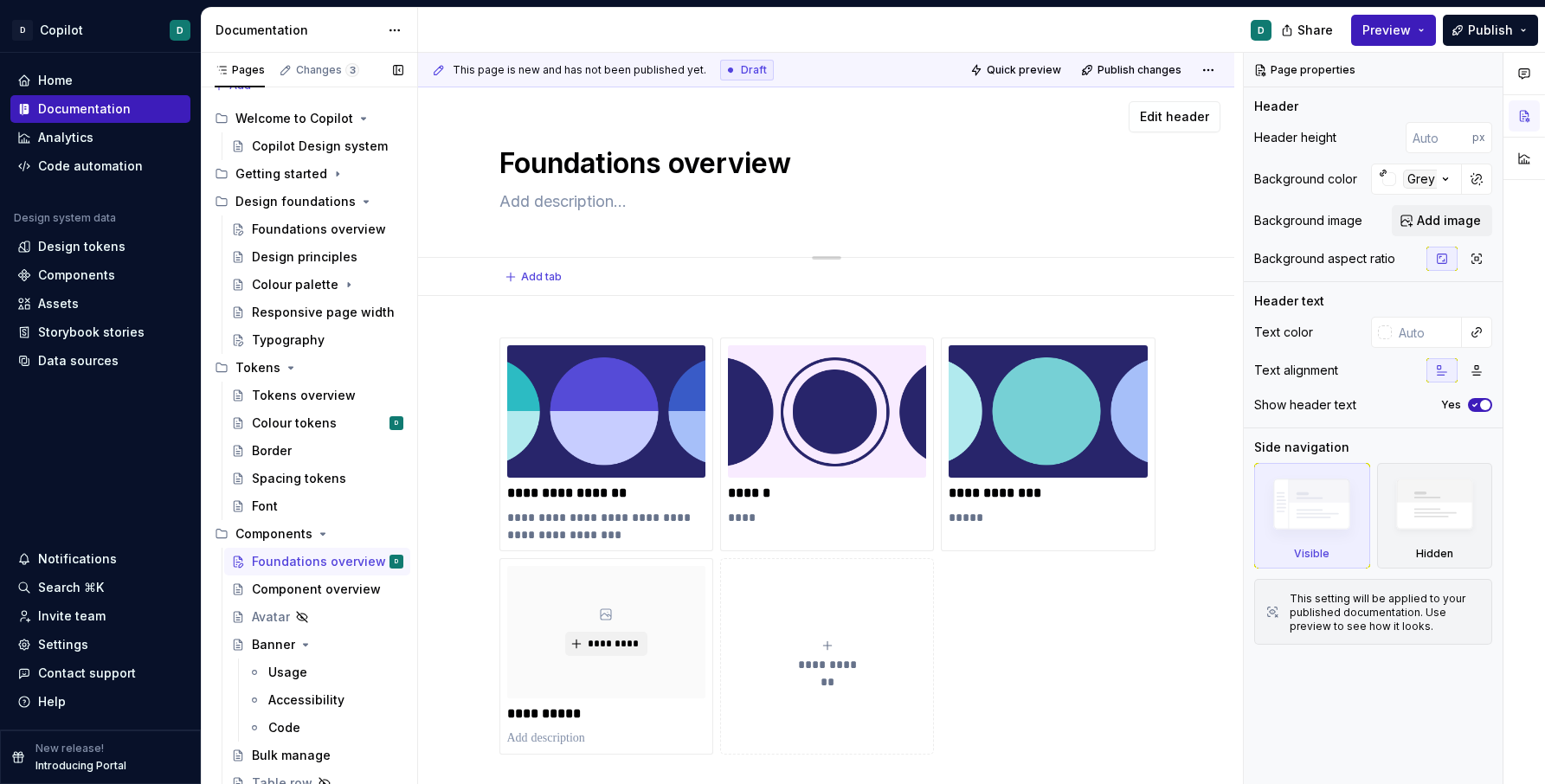
click at [618, 173] on textarea "Foundations overview" at bounding box center [823, 163] width 654 height 42
click at [608, 336] on html "D Copilot D Home Documentation Analytics Code automation Design system data Des…" at bounding box center [772, 392] width 1545 height 784
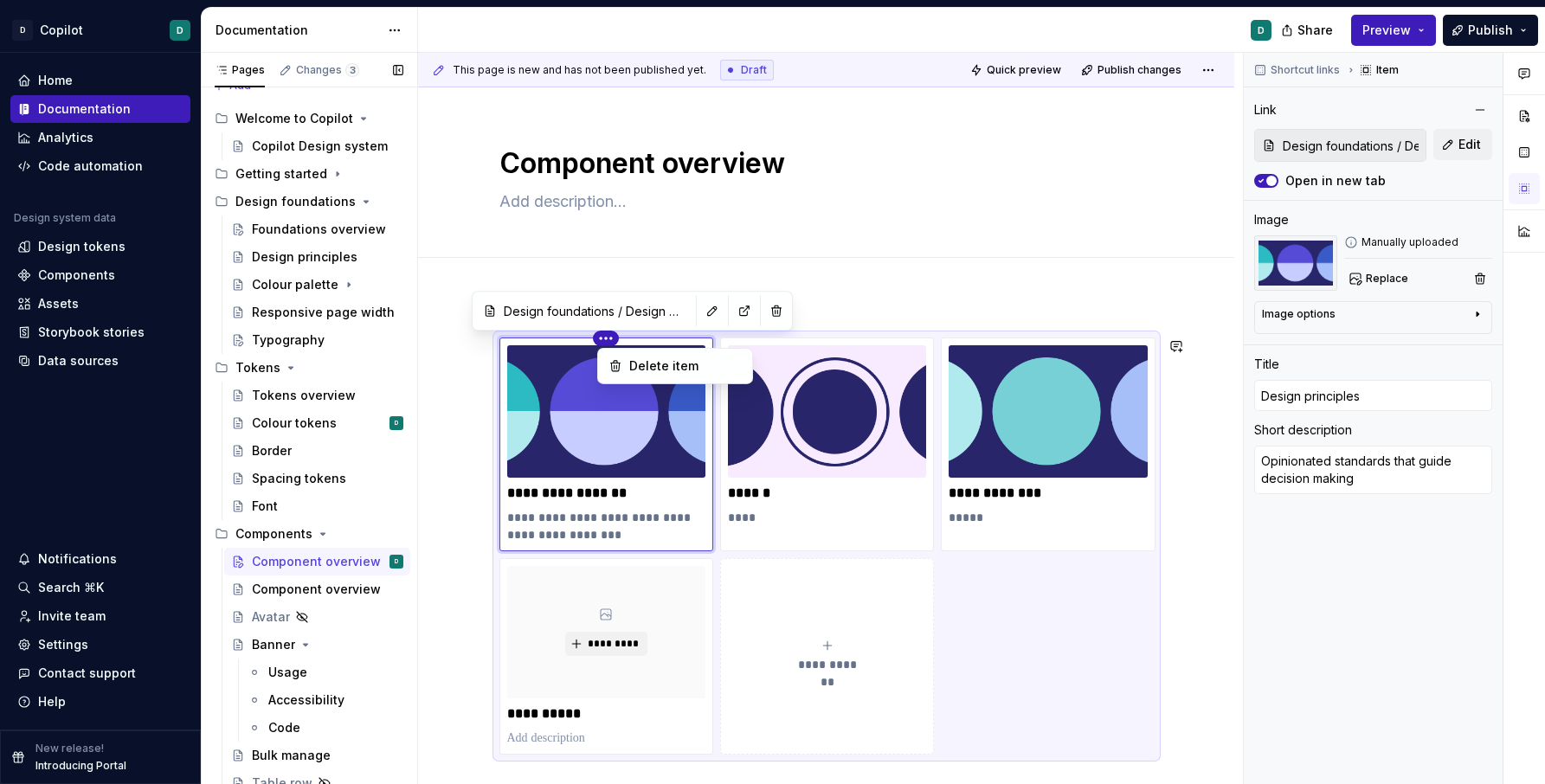
click at [596, 515] on html "D Copilot D Home Documentation Analytics Code automation Design system data Des…" at bounding box center [772, 392] width 1545 height 784
click at [700, 304] on button "button" at bounding box center [712, 311] width 24 height 24
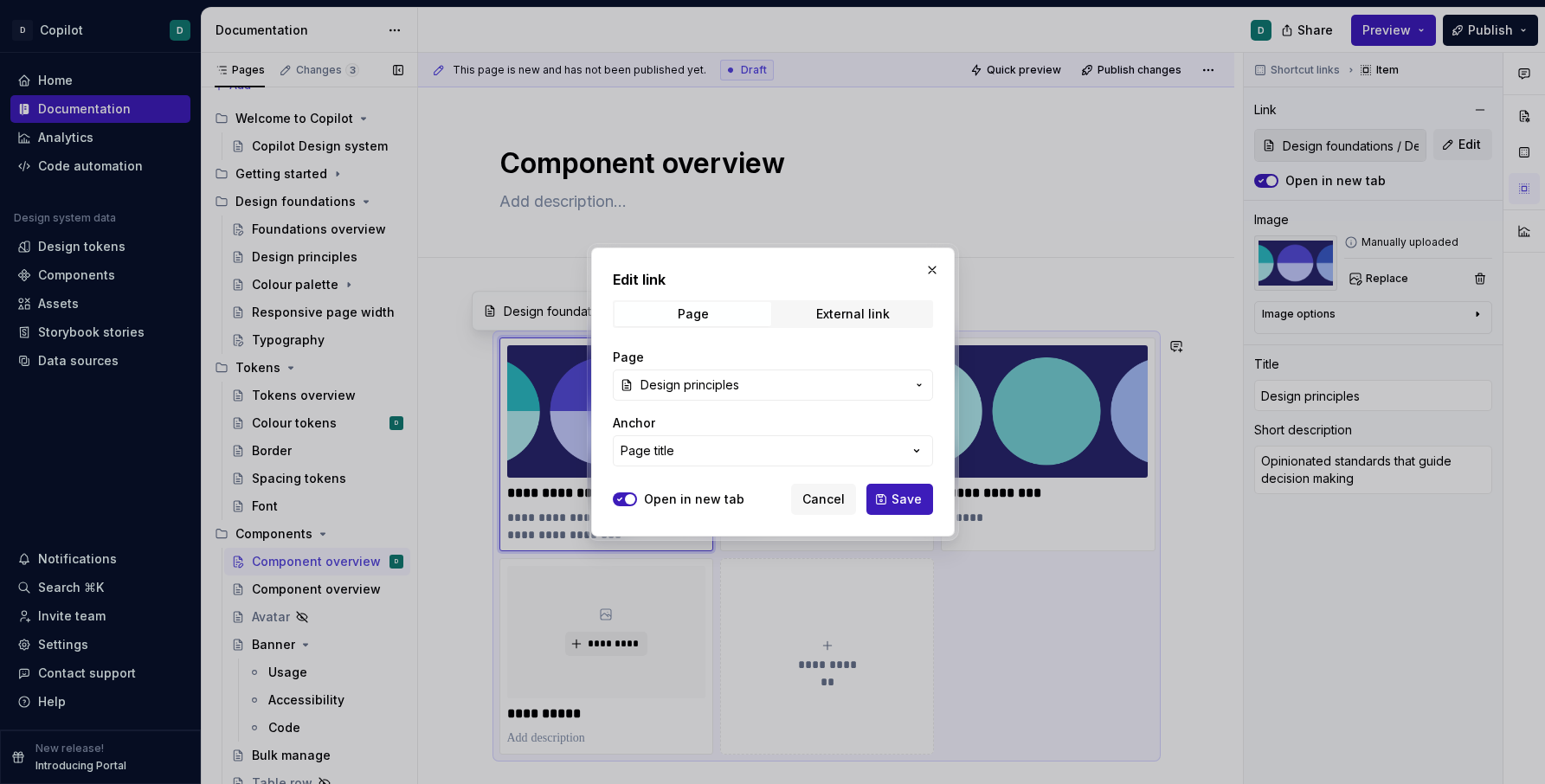
click at [922, 387] on icon "button" at bounding box center [919, 385] width 14 height 14
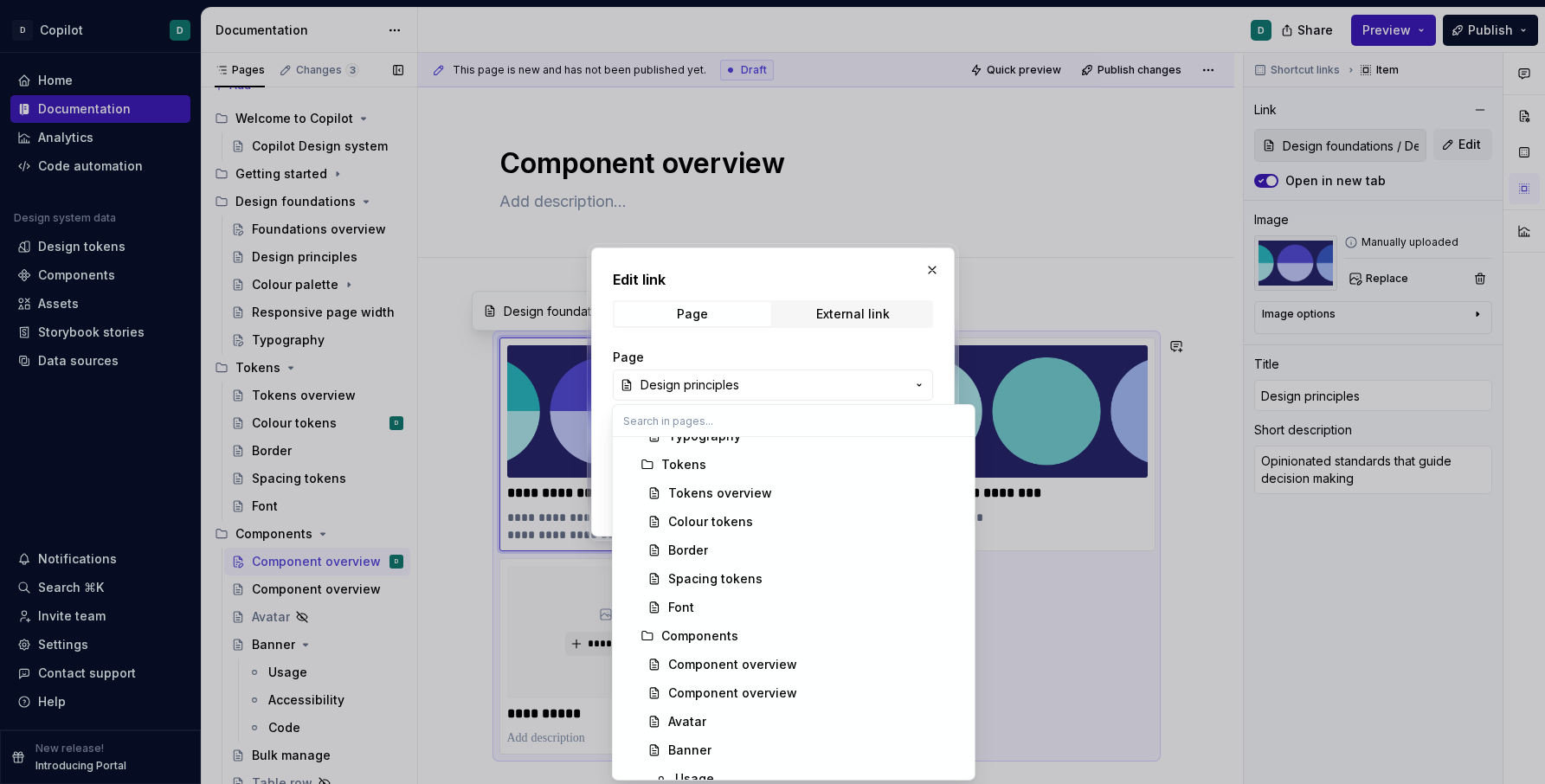
scroll to position [453, 0]
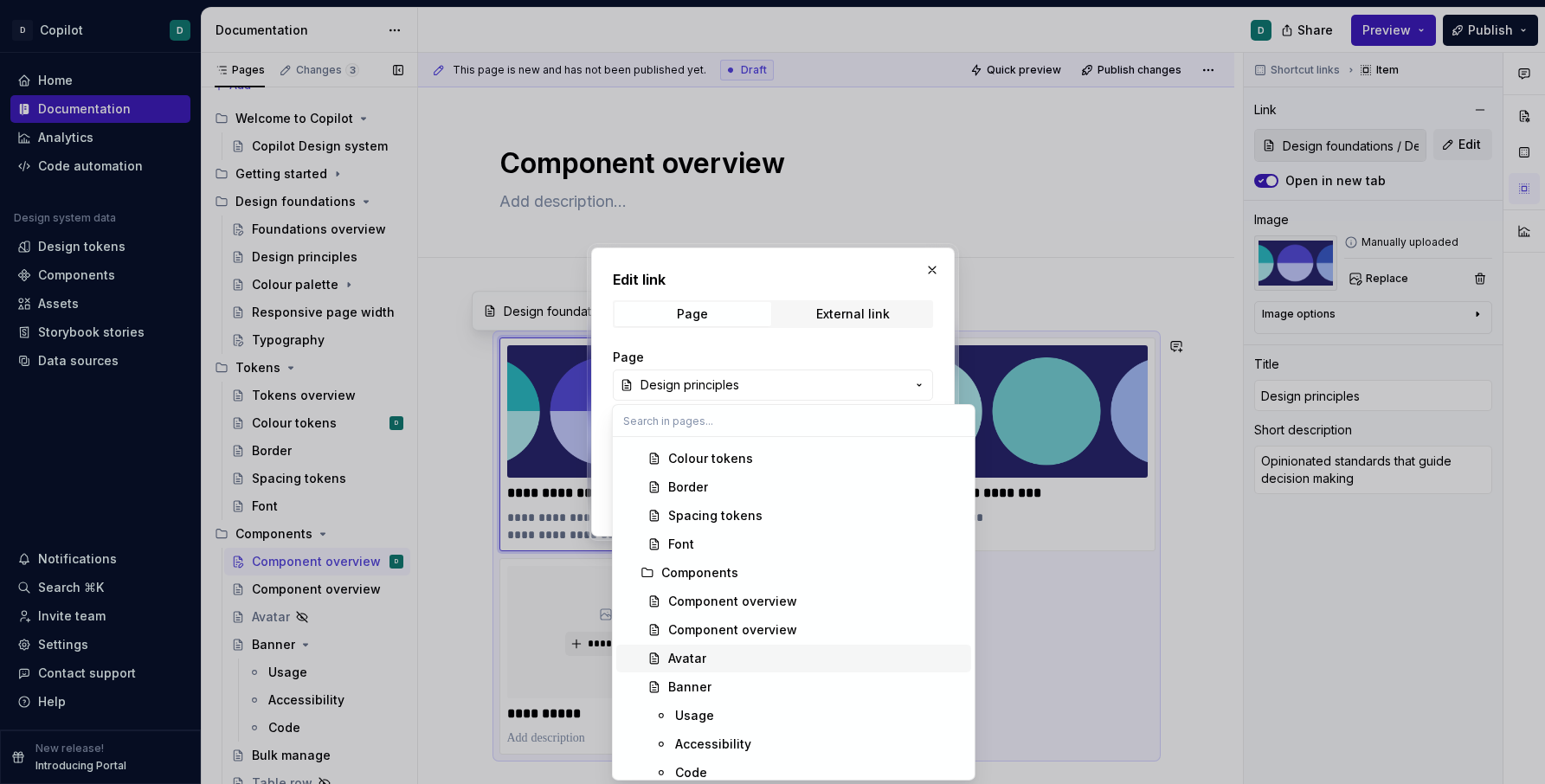
click at [798, 654] on div "Avatar" at bounding box center [817, 658] width 296 height 17
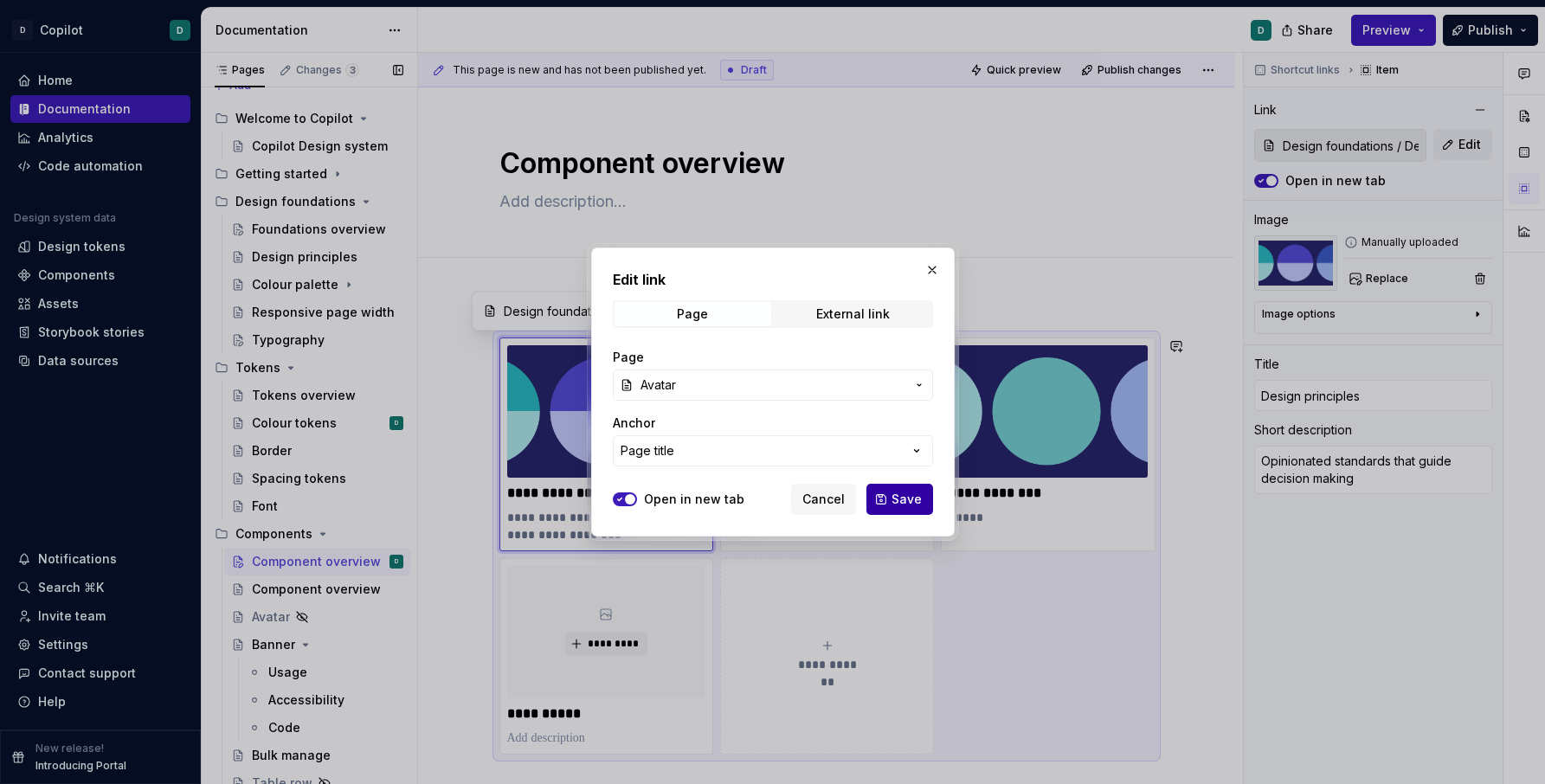
click at [898, 502] on span "Save" at bounding box center [907, 499] width 31 height 17
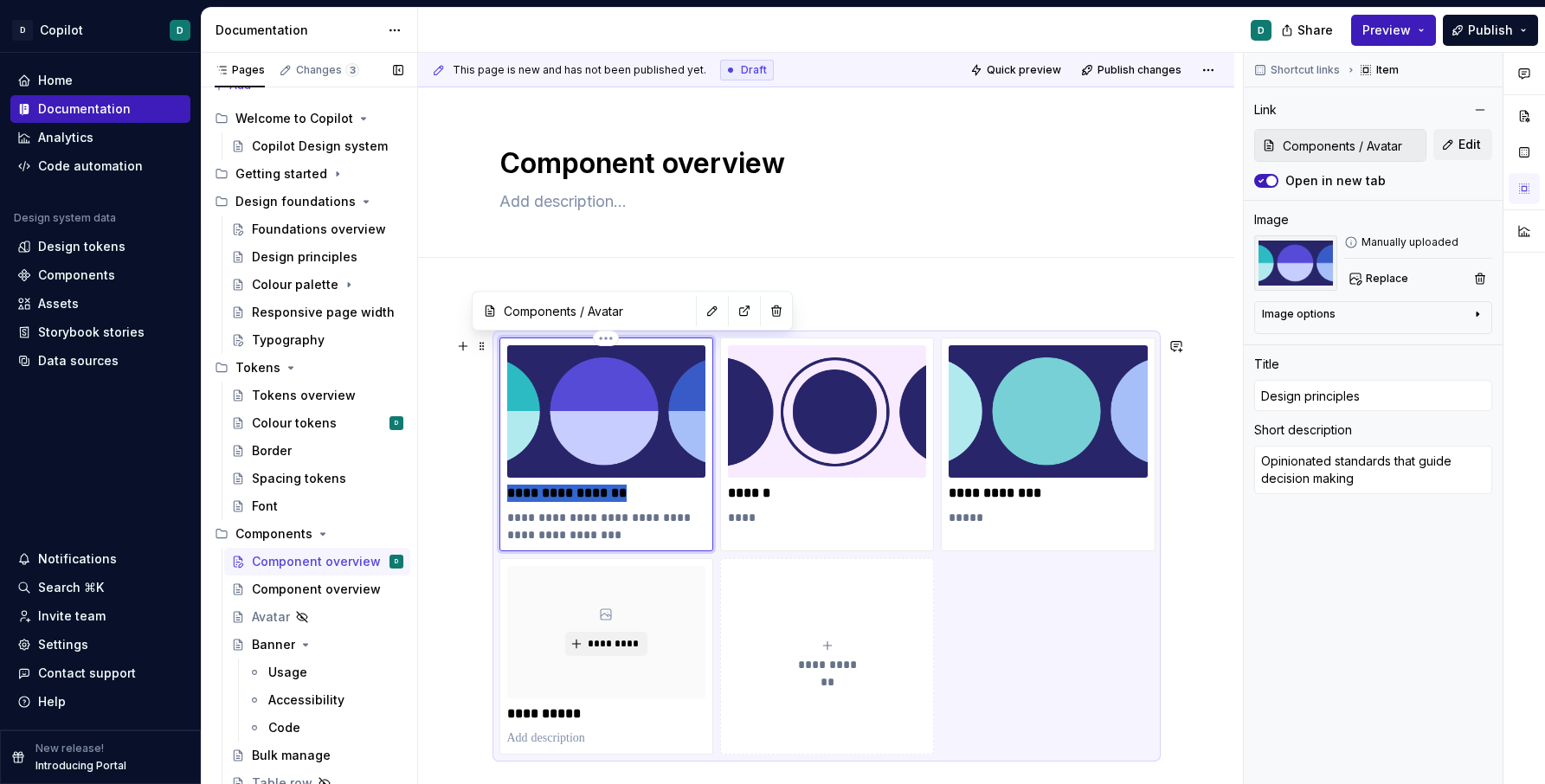
drag, startPoint x: 635, startPoint y: 493, endPoint x: 514, endPoint y: 491, distance: 121.0
click at [514, 491] on p "**********" at bounding box center [605, 493] width 198 height 17
click at [763, 493] on p "******" at bounding box center [827, 493] width 198 height 17
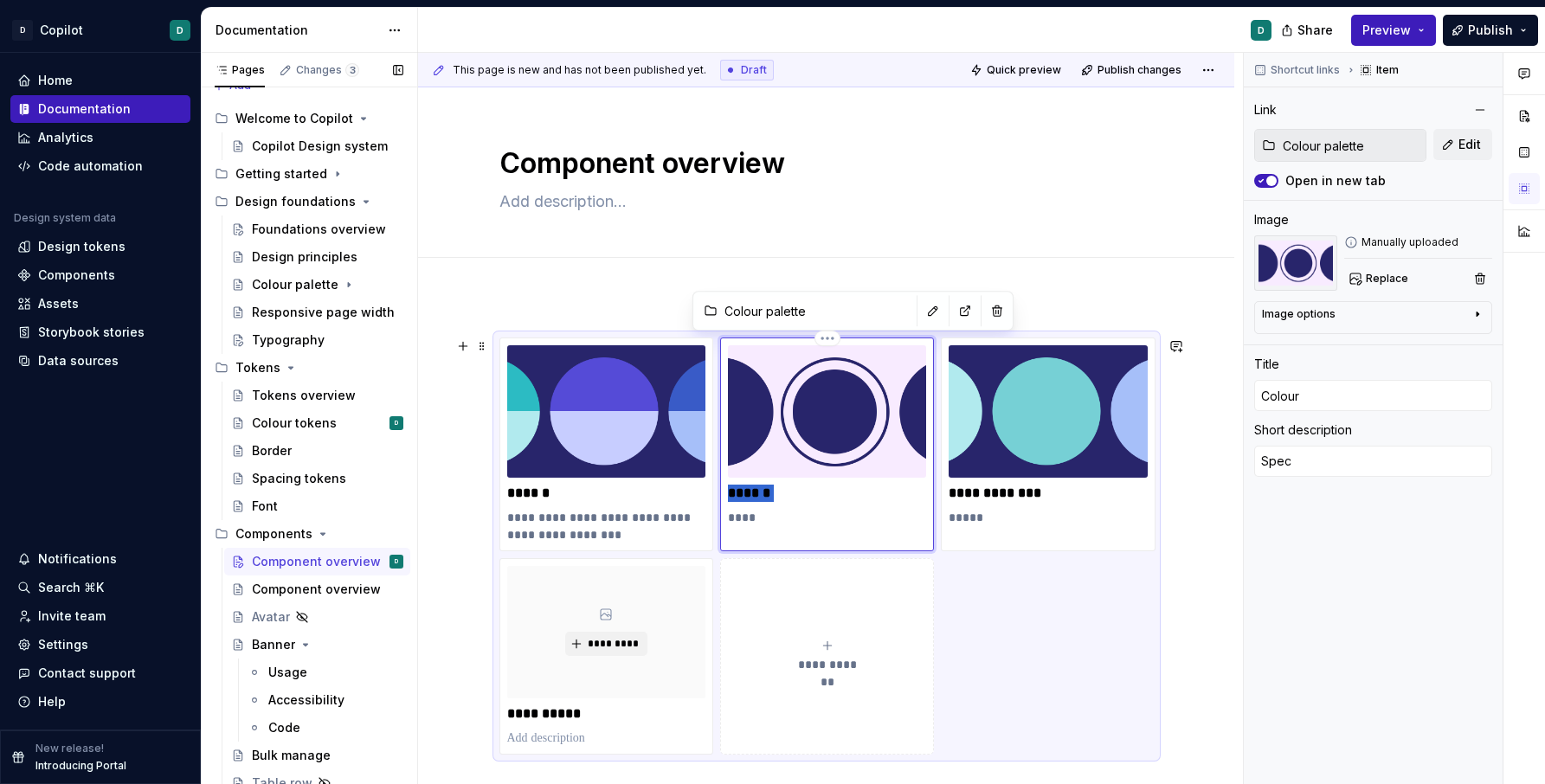
drag, startPoint x: 785, startPoint y: 490, endPoint x: 734, endPoint y: 493, distance: 51.1
click at [734, 493] on p "******" at bounding box center [827, 493] width 198 height 17
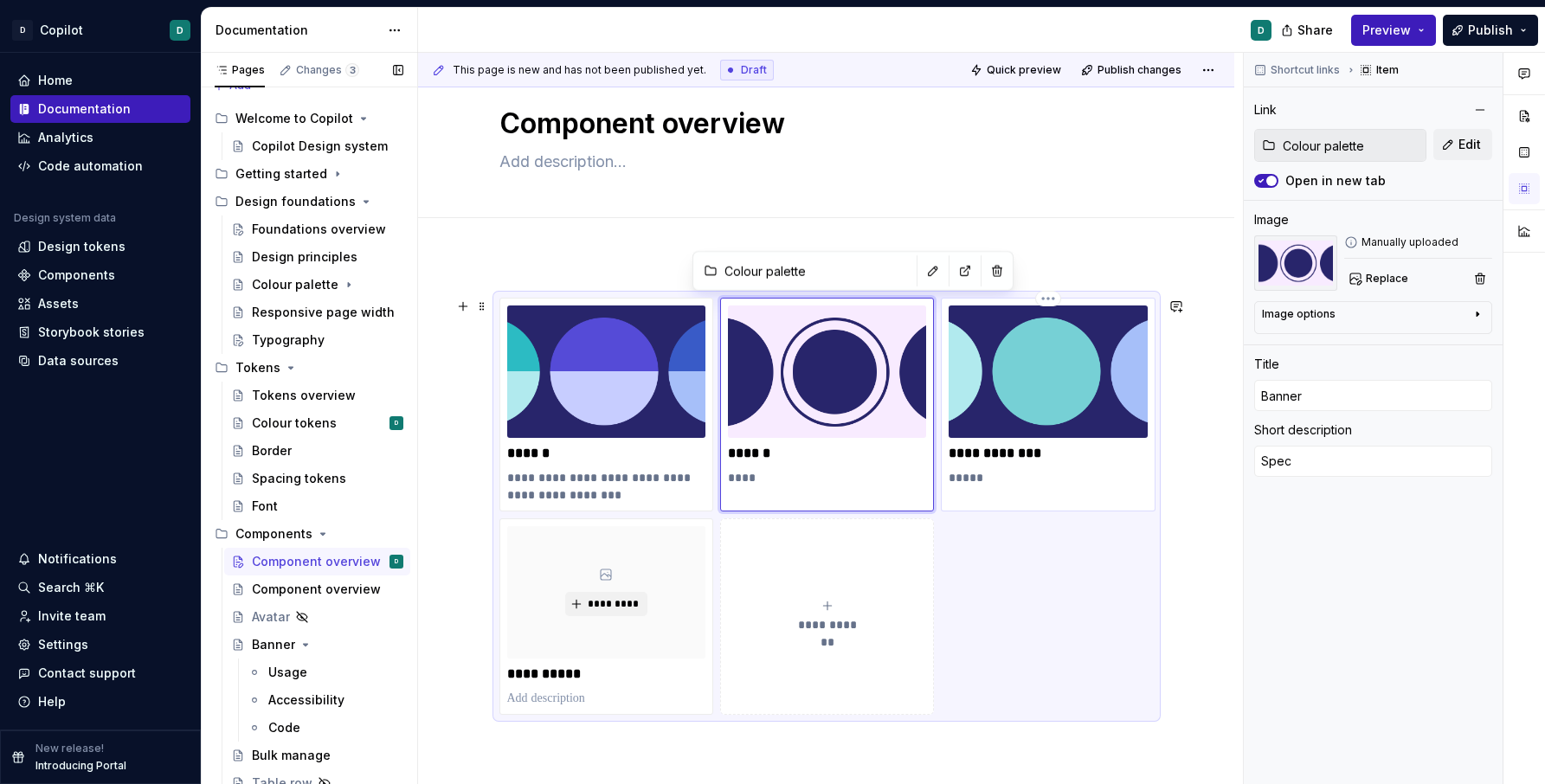
click at [1014, 460] on p "**********" at bounding box center [1047, 453] width 198 height 17
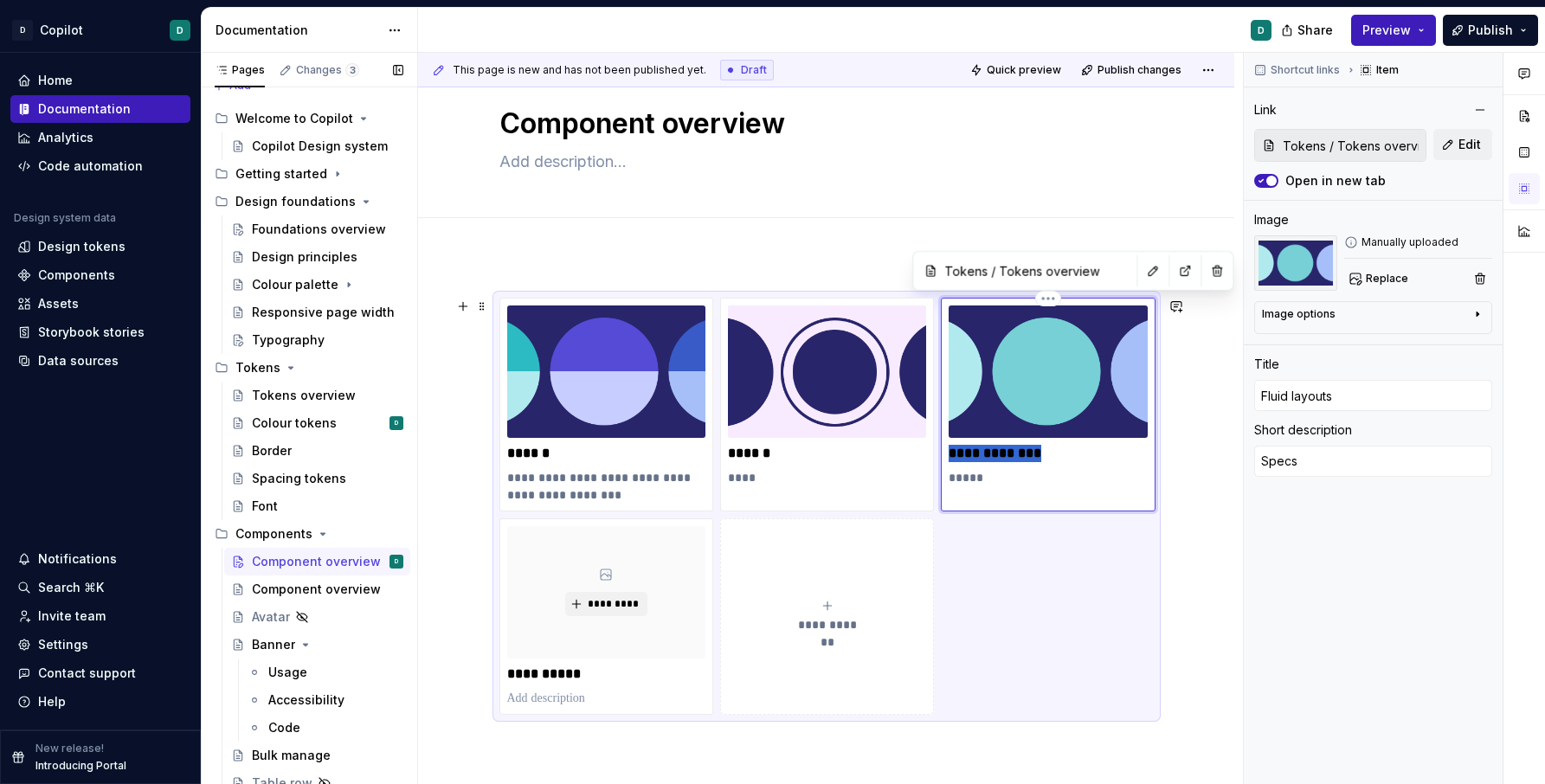
drag, startPoint x: 1049, startPoint y: 460, endPoint x: 946, endPoint y: 460, distance: 103.0
click at [946, 460] on div "**********" at bounding box center [1047, 405] width 214 height 214
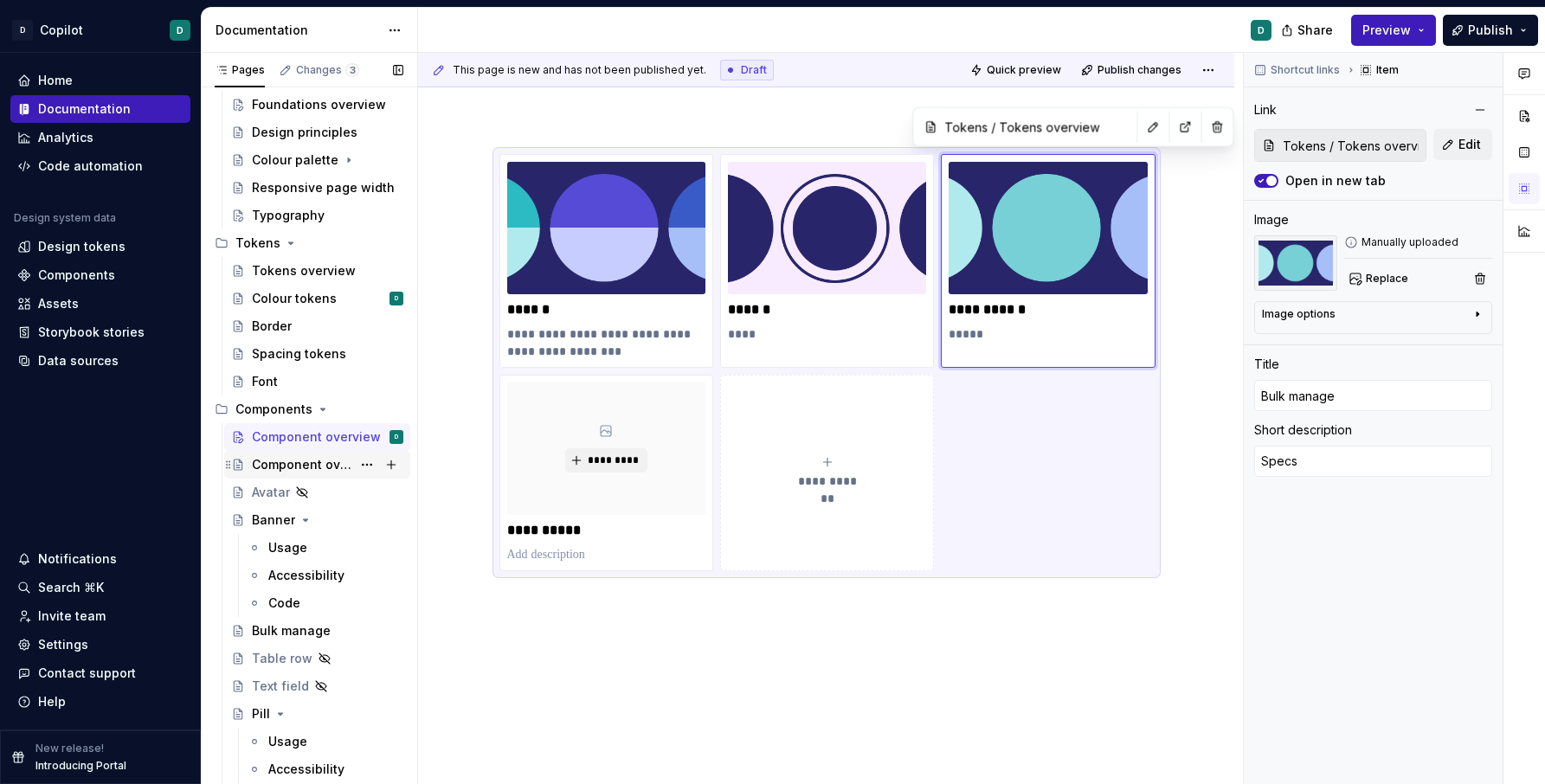
scroll to position [147, 0]
click at [570, 527] on p "**********" at bounding box center [605, 530] width 198 height 17
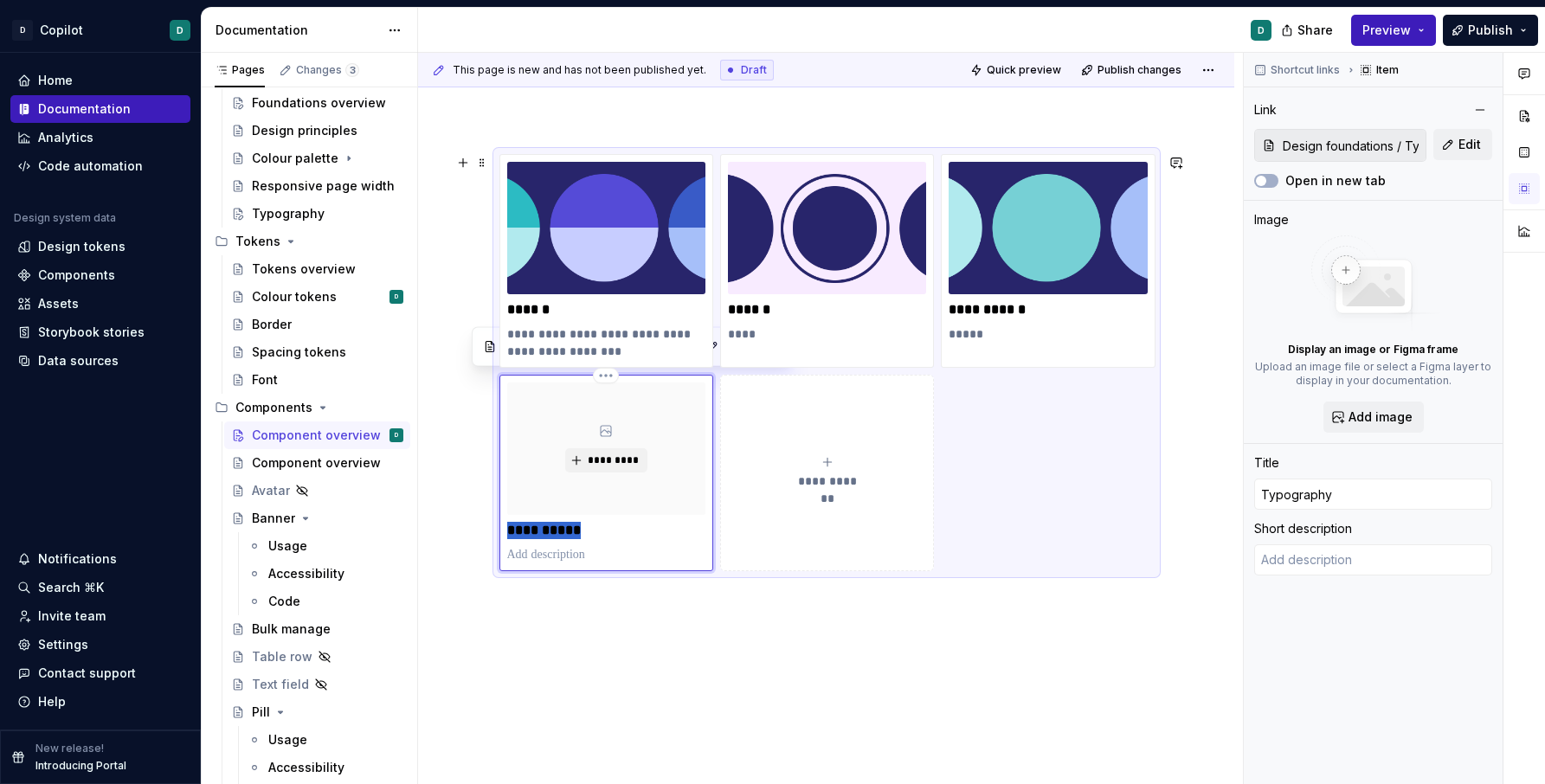
drag, startPoint x: 604, startPoint y: 527, endPoint x: 509, endPoint y: 530, distance: 95.0
click at [509, 530] on div "**********" at bounding box center [606, 472] width 214 height 196
click at [832, 461] on icon "submit" at bounding box center [827, 462] width 14 height 14
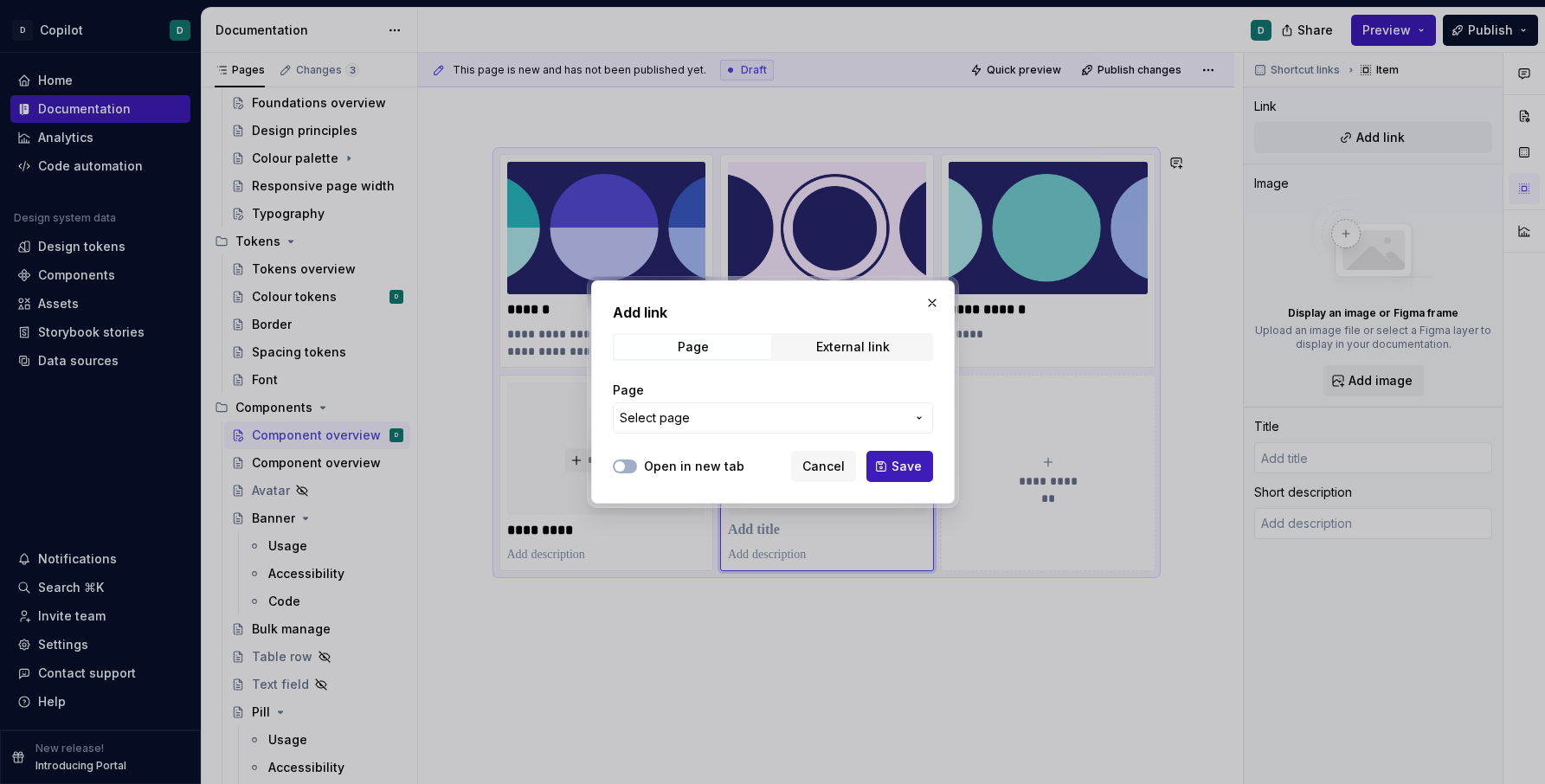
click at [897, 417] on span "Select page" at bounding box center [763, 417] width 286 height 17
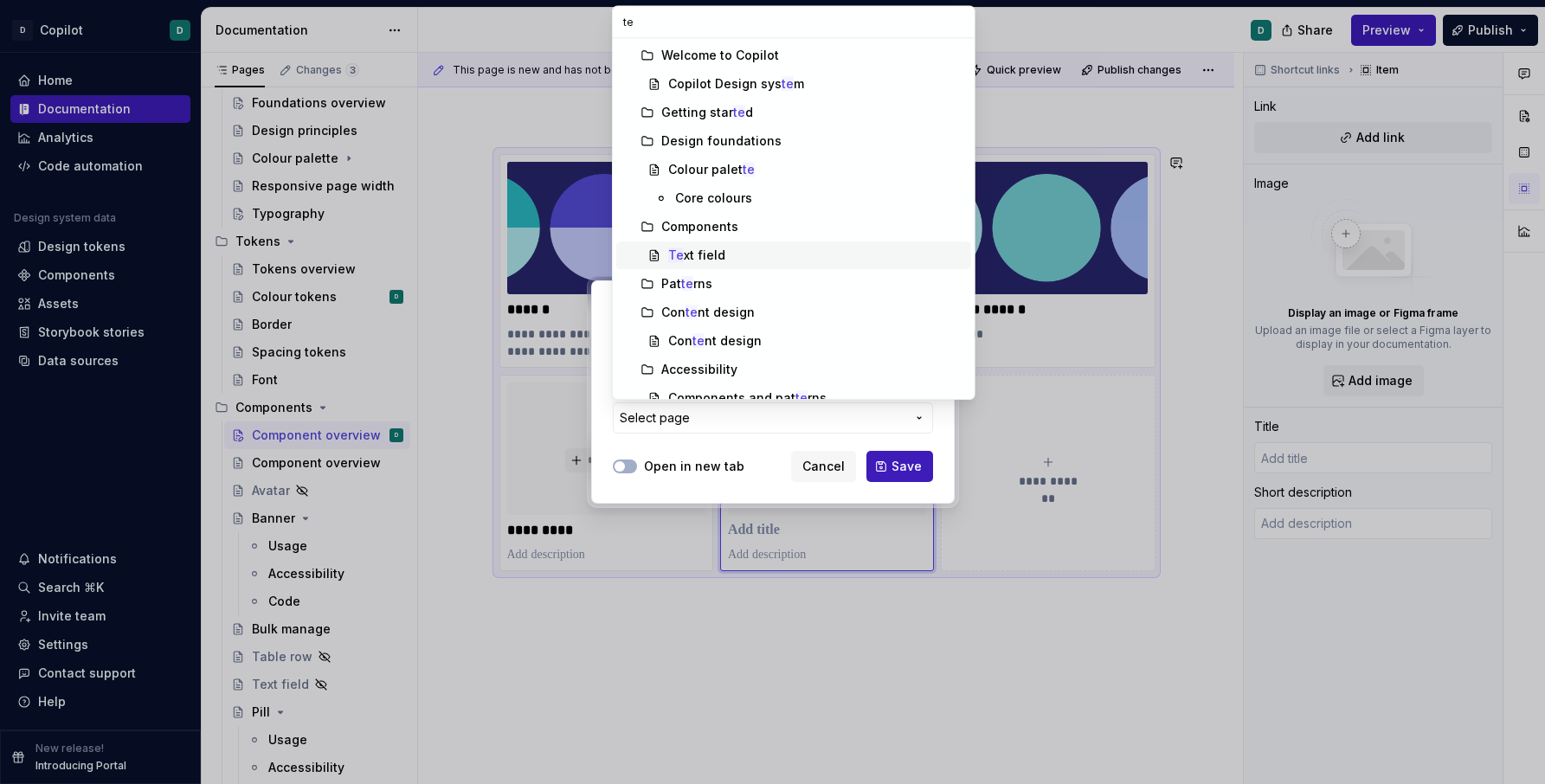
click at [726, 250] on div "Te xt field" at bounding box center [817, 255] width 296 height 17
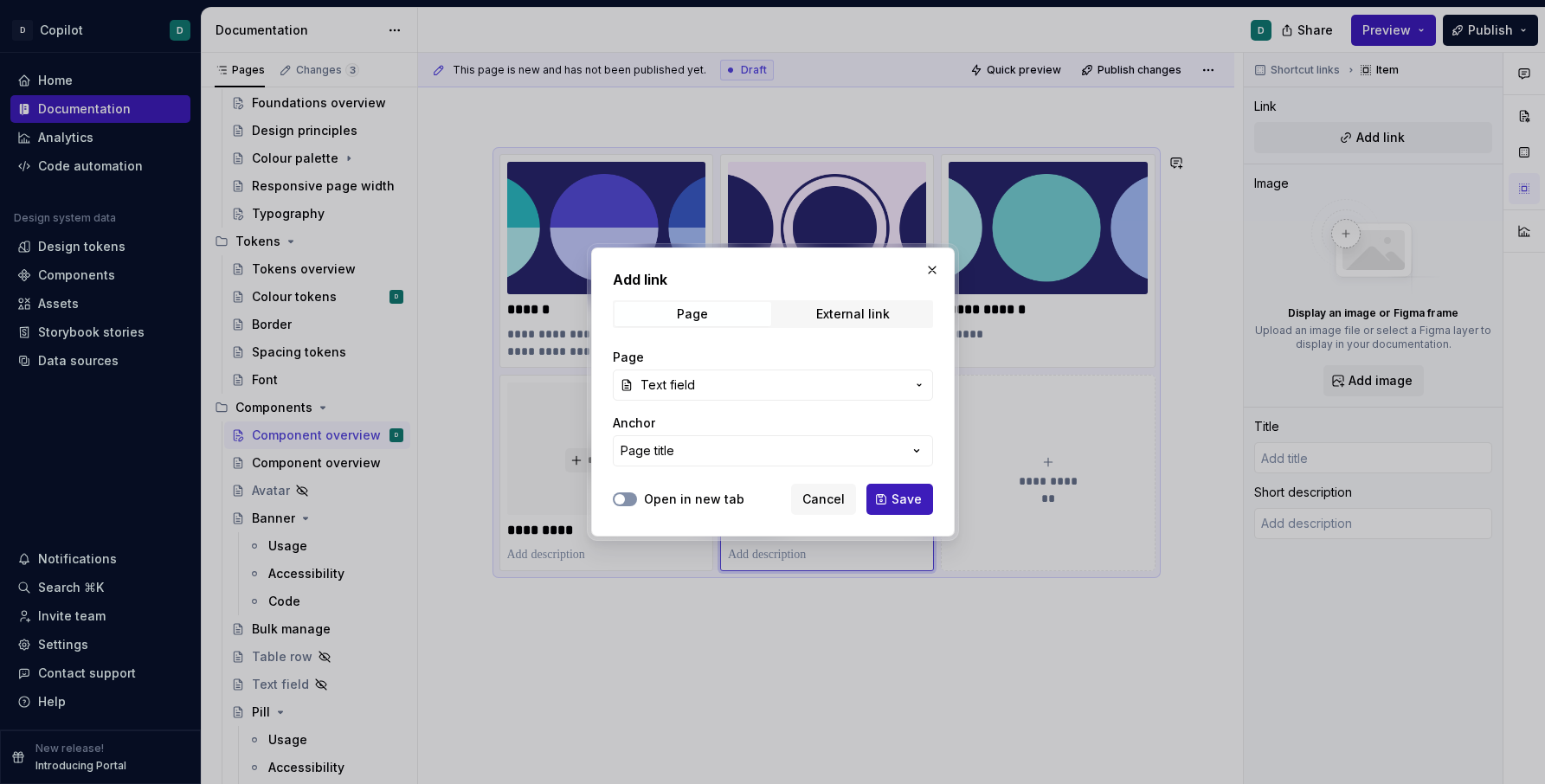
click at [633, 503] on button "Open in new tab" at bounding box center [624, 499] width 24 height 14
click at [908, 507] on span "Save" at bounding box center [907, 499] width 31 height 17
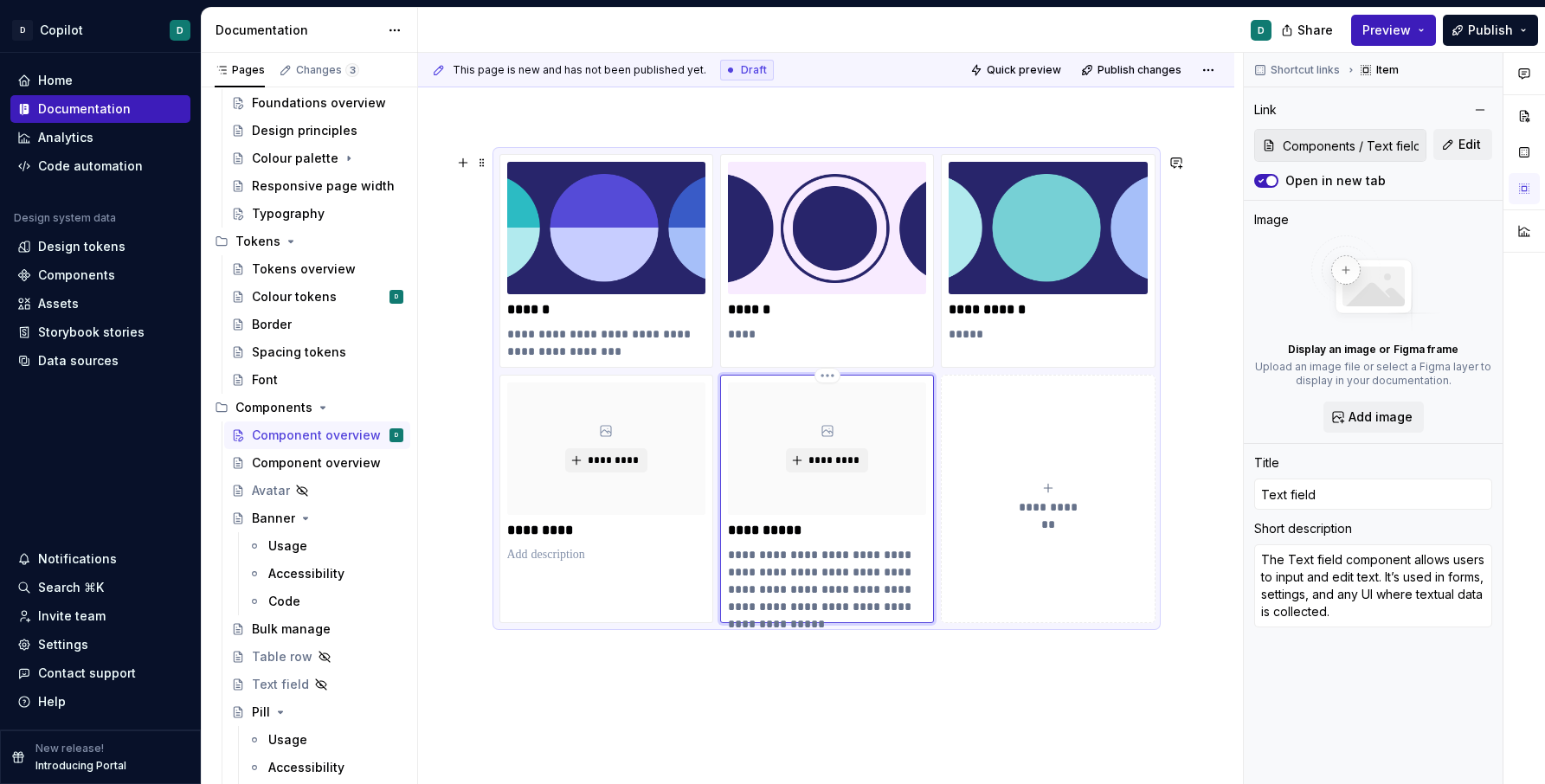
click at [783, 535] on p "**********" at bounding box center [827, 530] width 198 height 17
drag, startPoint x: 808, startPoint y: 527, endPoint x: 716, endPoint y: 527, distance: 92.0
click at [716, 527] on div "**********" at bounding box center [827, 388] width 654 height 469
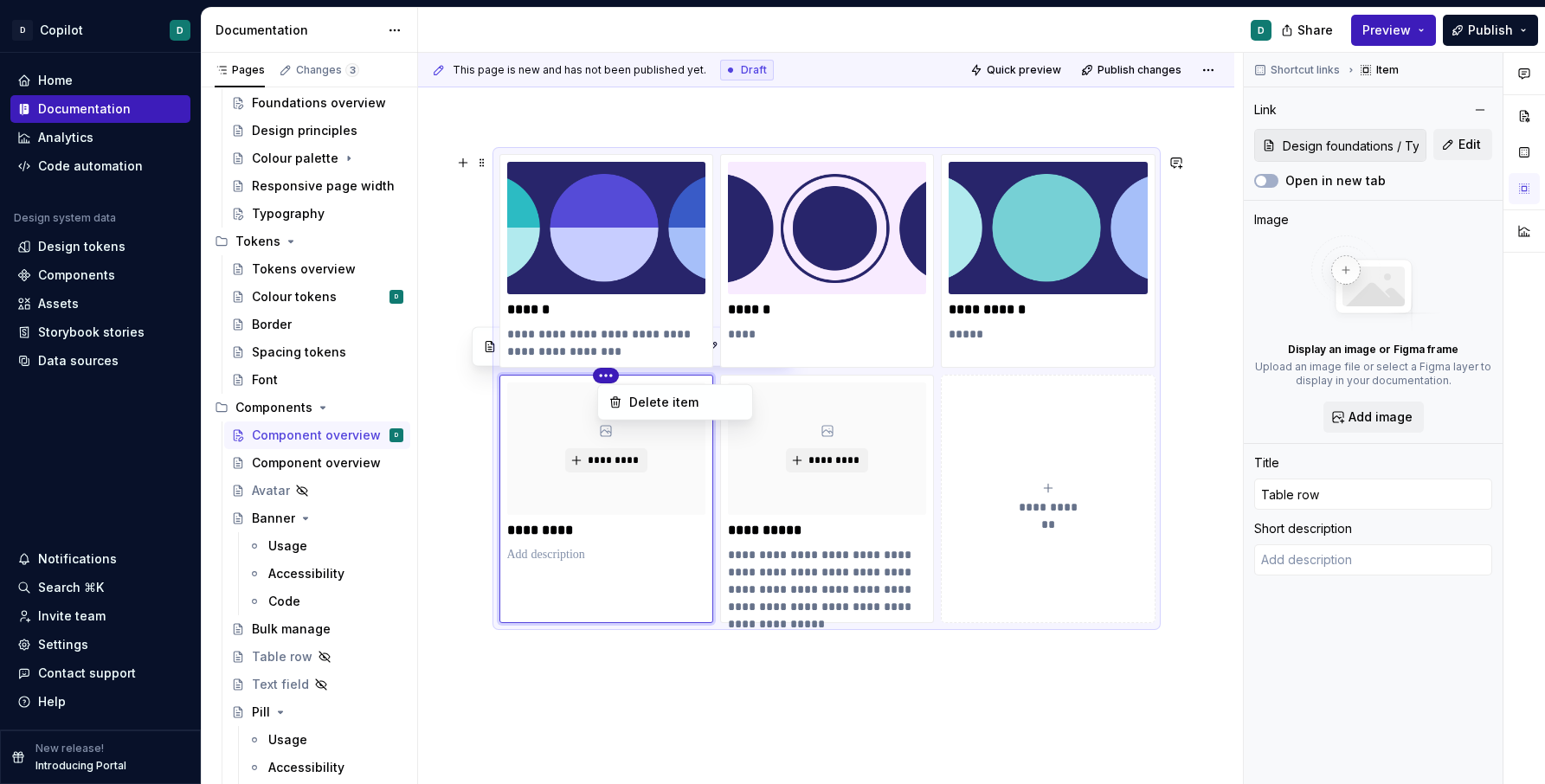
click at [613, 372] on html "D Copilot D Home Documentation Analytics Code automation Design system data Des…" at bounding box center [772, 392] width 1545 height 784
click at [637, 447] on html "D Copilot D Home Documentation Analytics Code automation Design system data Des…" at bounding box center [772, 392] width 1545 height 784
click at [637, 437] on div "*********" at bounding box center [605, 448] width 198 height 133
click at [558, 527] on p "*********" at bounding box center [605, 530] width 198 height 17
drag, startPoint x: 578, startPoint y: 528, endPoint x: 484, endPoint y: 528, distance: 94.0
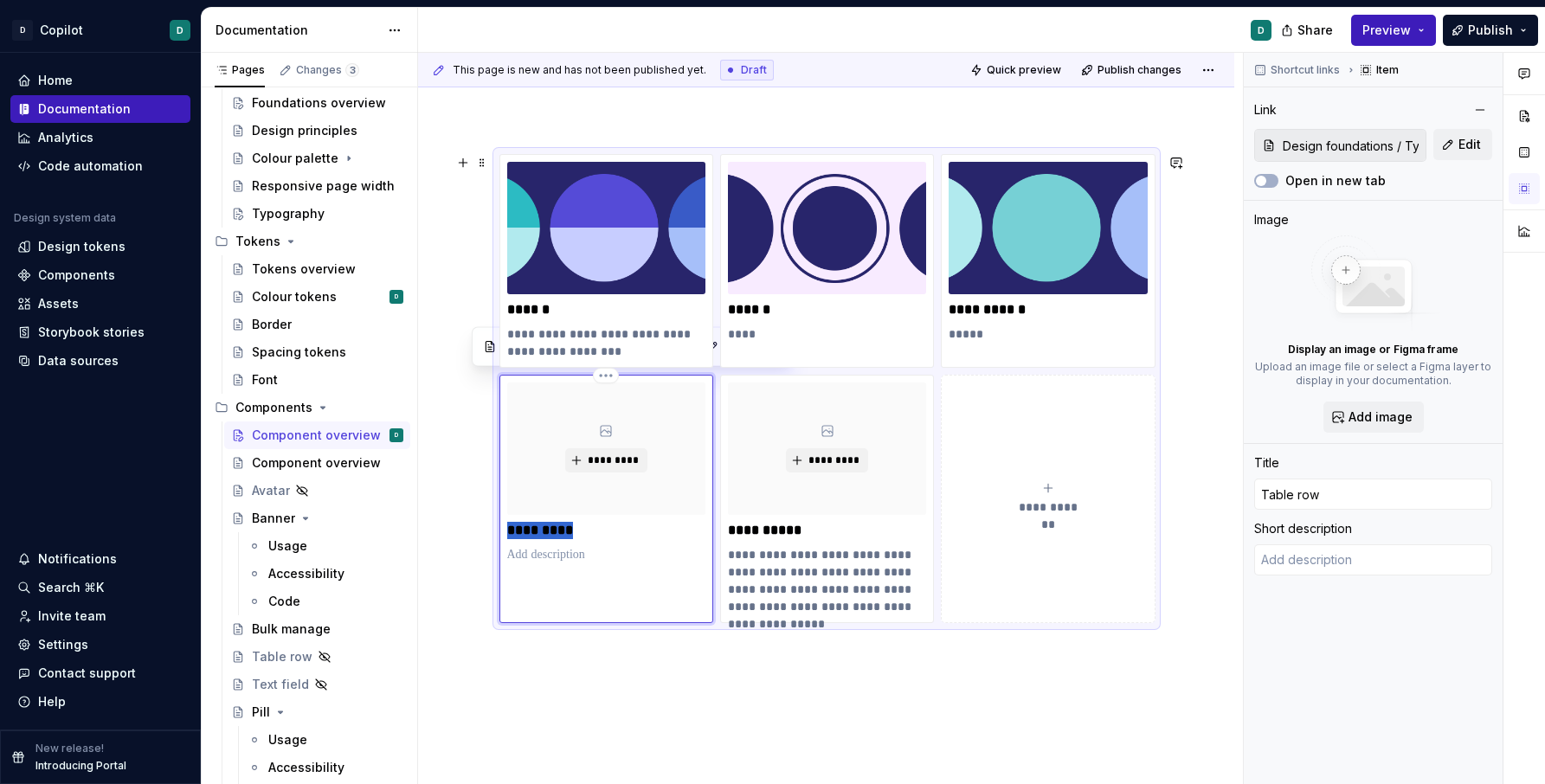
click at [484, 528] on div "**********" at bounding box center [827, 727] width 817 height 1229
click at [608, 484] on div "*********" at bounding box center [605, 448] width 198 height 133
click at [608, 377] on html "D Copilot D Home Documentation Analytics Code automation Design system data Des…" at bounding box center [772, 392] width 1545 height 784
click at [606, 450] on html "D Copilot D Home Documentation Analytics Code automation Design system data Des…" at bounding box center [772, 392] width 1545 height 784
click at [598, 514] on div "********* *********" at bounding box center [605, 472] width 198 height 181
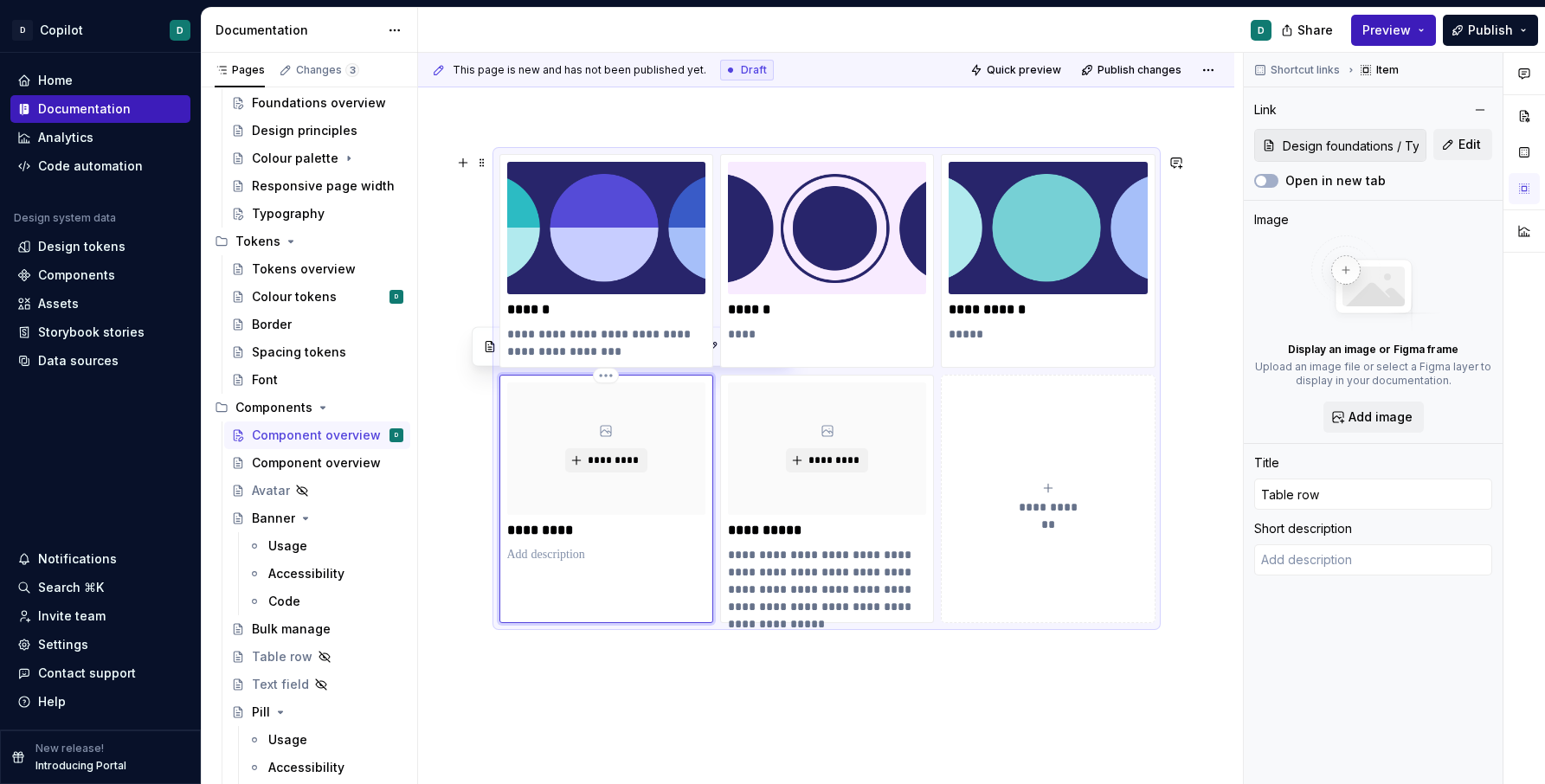
click at [583, 551] on p at bounding box center [605, 555] width 198 height 17
click at [617, 187] on img at bounding box center [605, 228] width 198 height 133
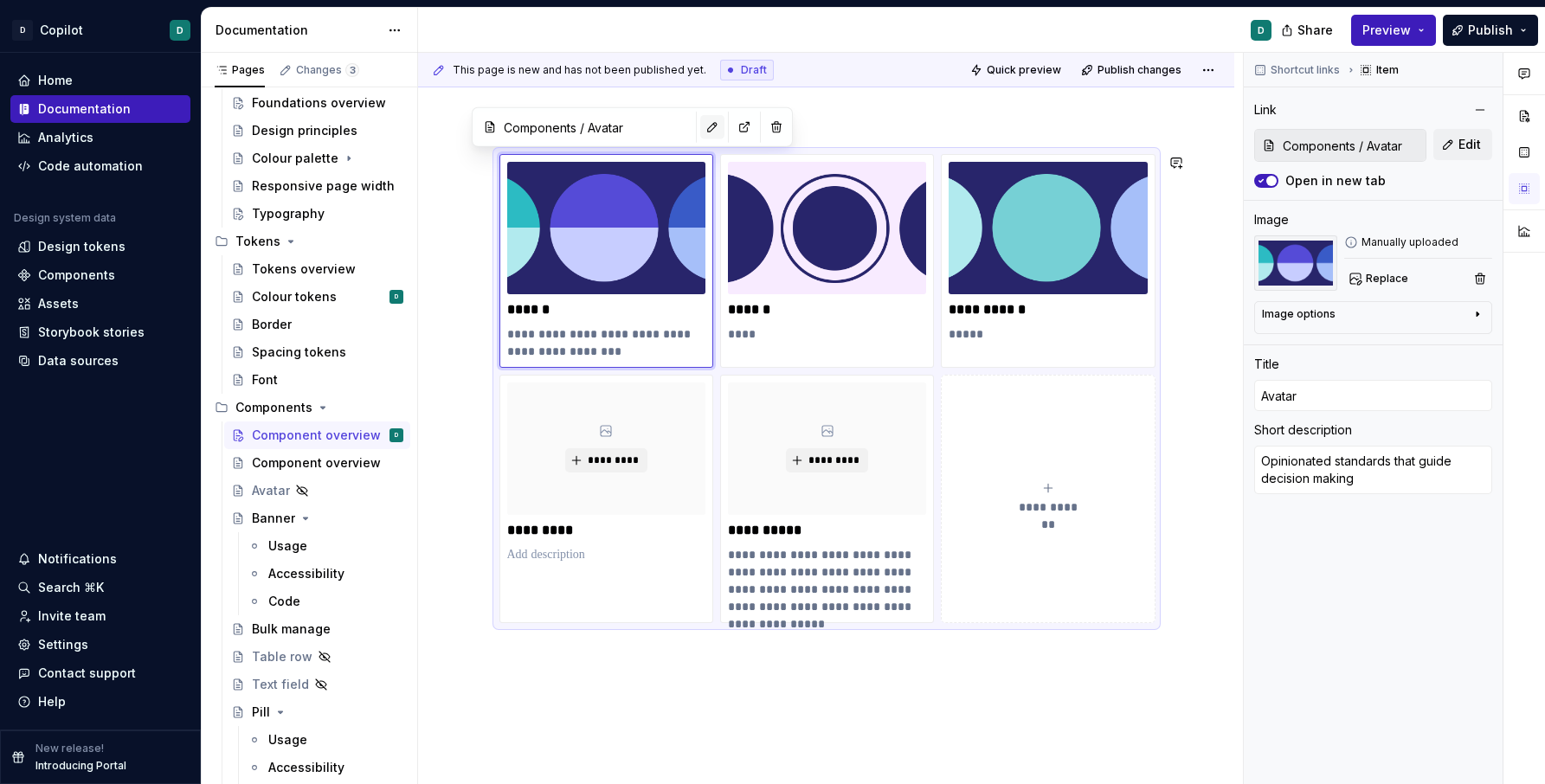
click at [700, 131] on button "button" at bounding box center [712, 126] width 24 height 24
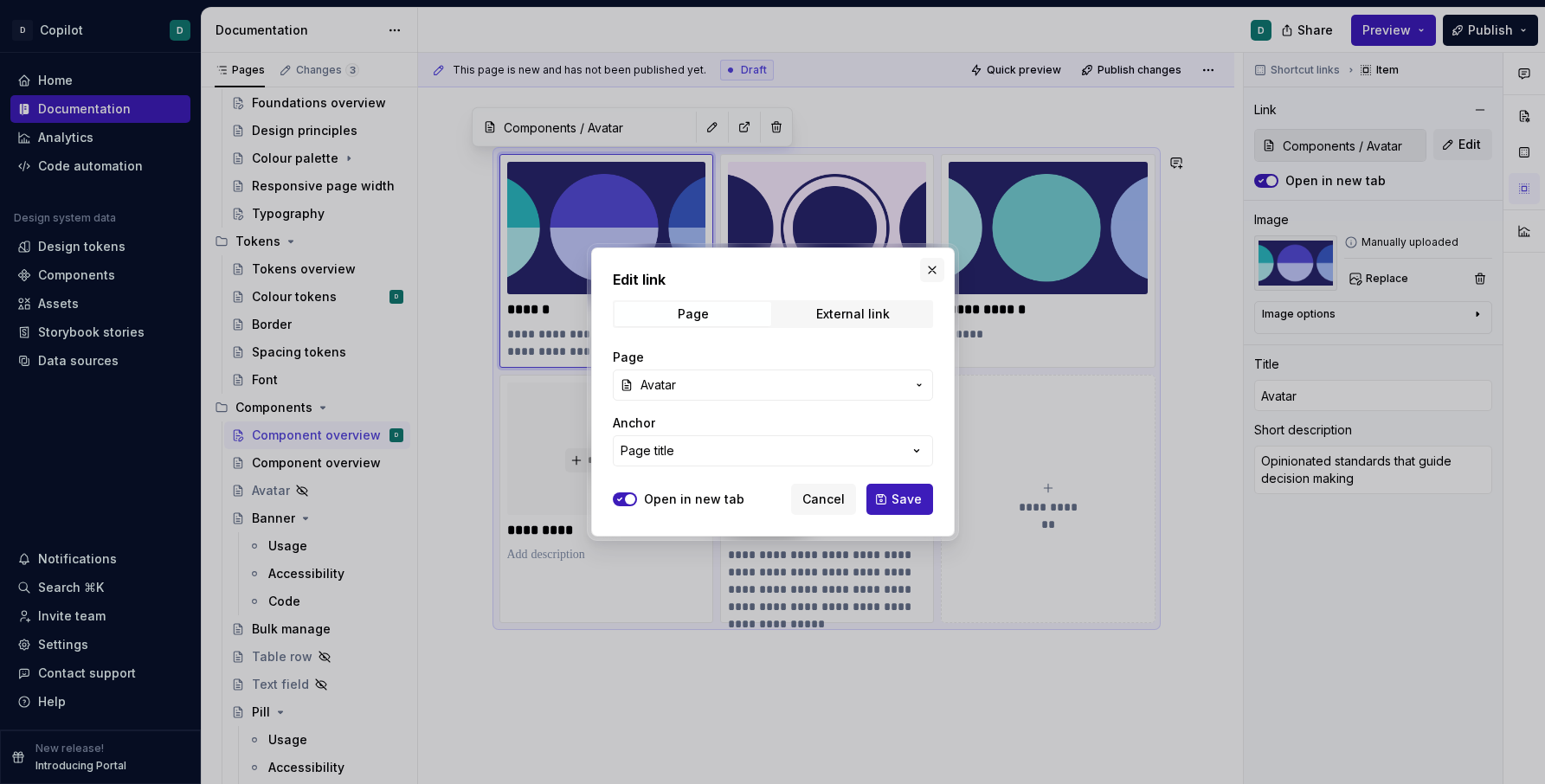
click at [926, 271] on button "button" at bounding box center [932, 270] width 24 height 24
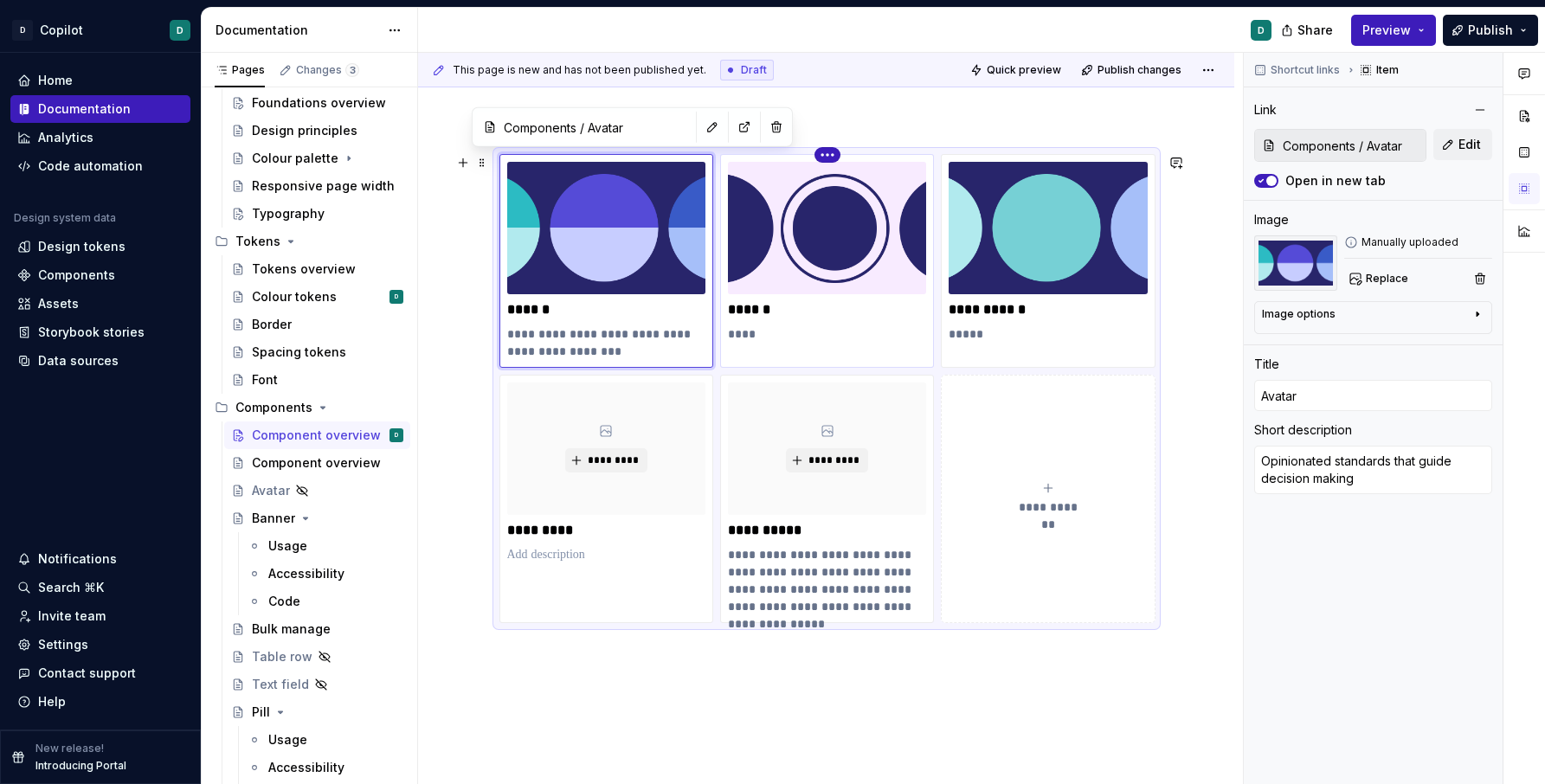
click at [830, 155] on html "D Copilot D Home Documentation Analytics Code automation Design system data Des…" at bounding box center [772, 392] width 1545 height 784
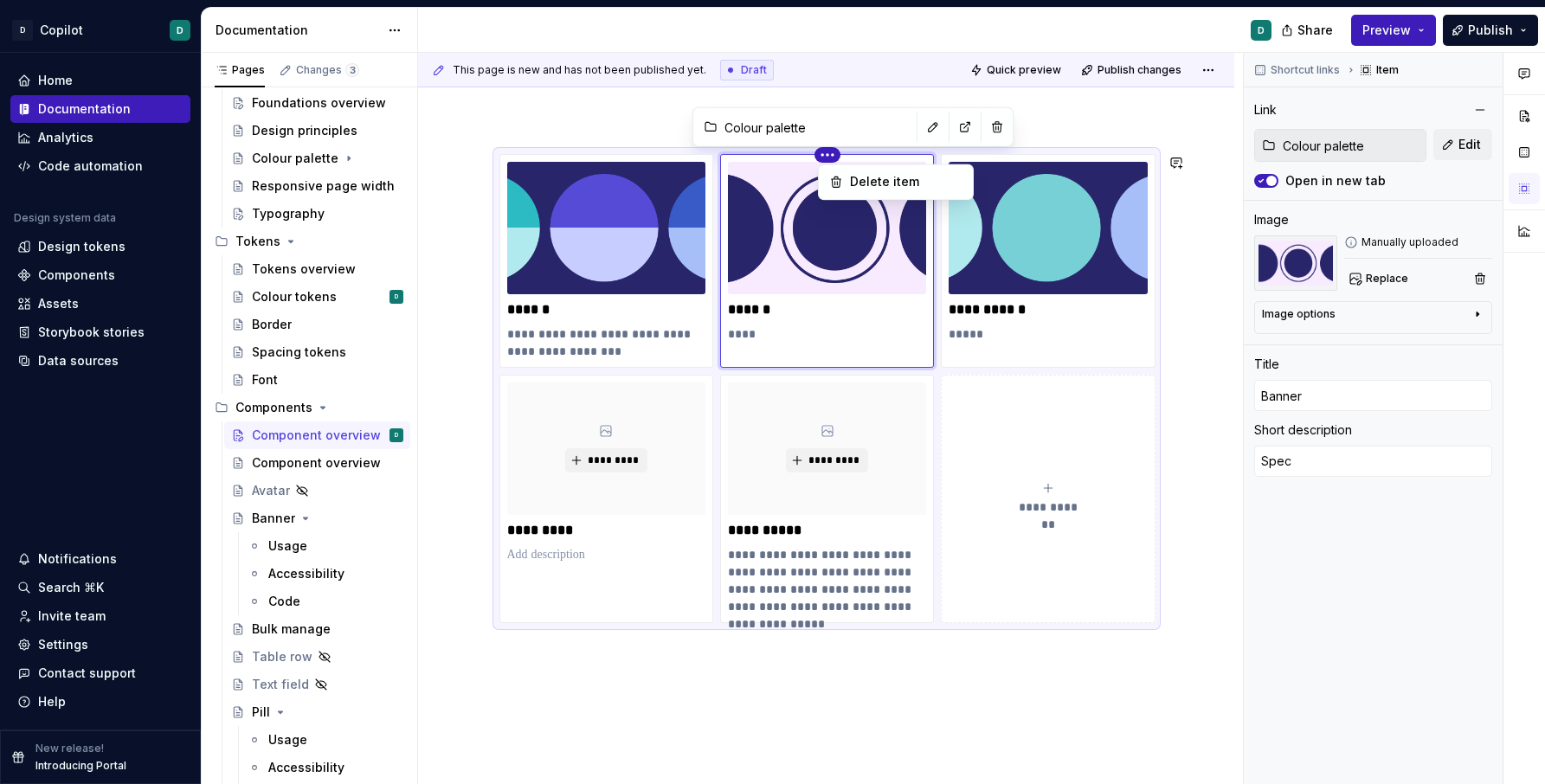
click at [848, 262] on html "D Copilot D Home Documentation Analytics Code automation Design system data Des…" at bounding box center [772, 392] width 1545 height 784
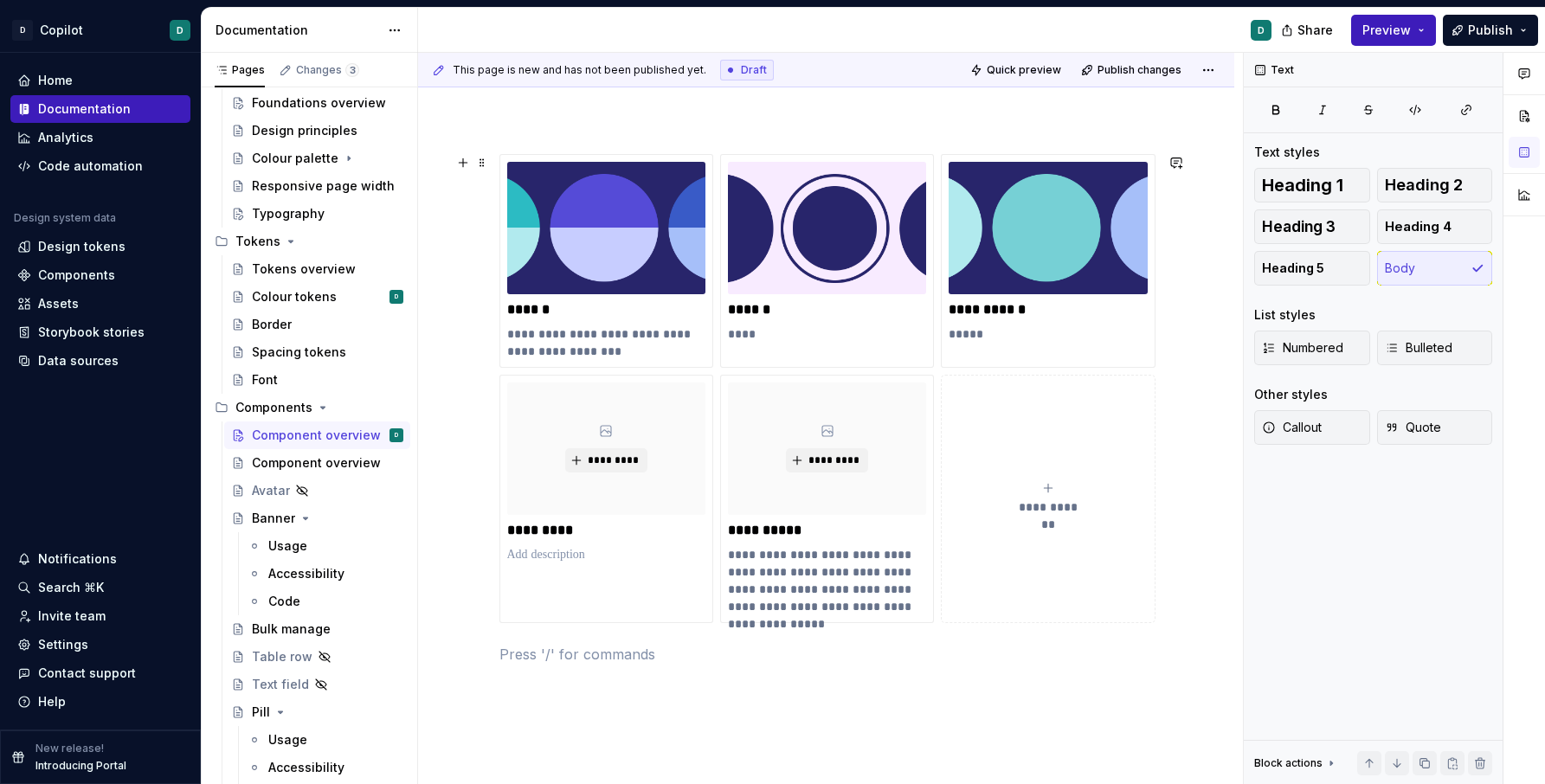
click at [824, 154] on div "**********" at bounding box center [827, 388] width 654 height 469
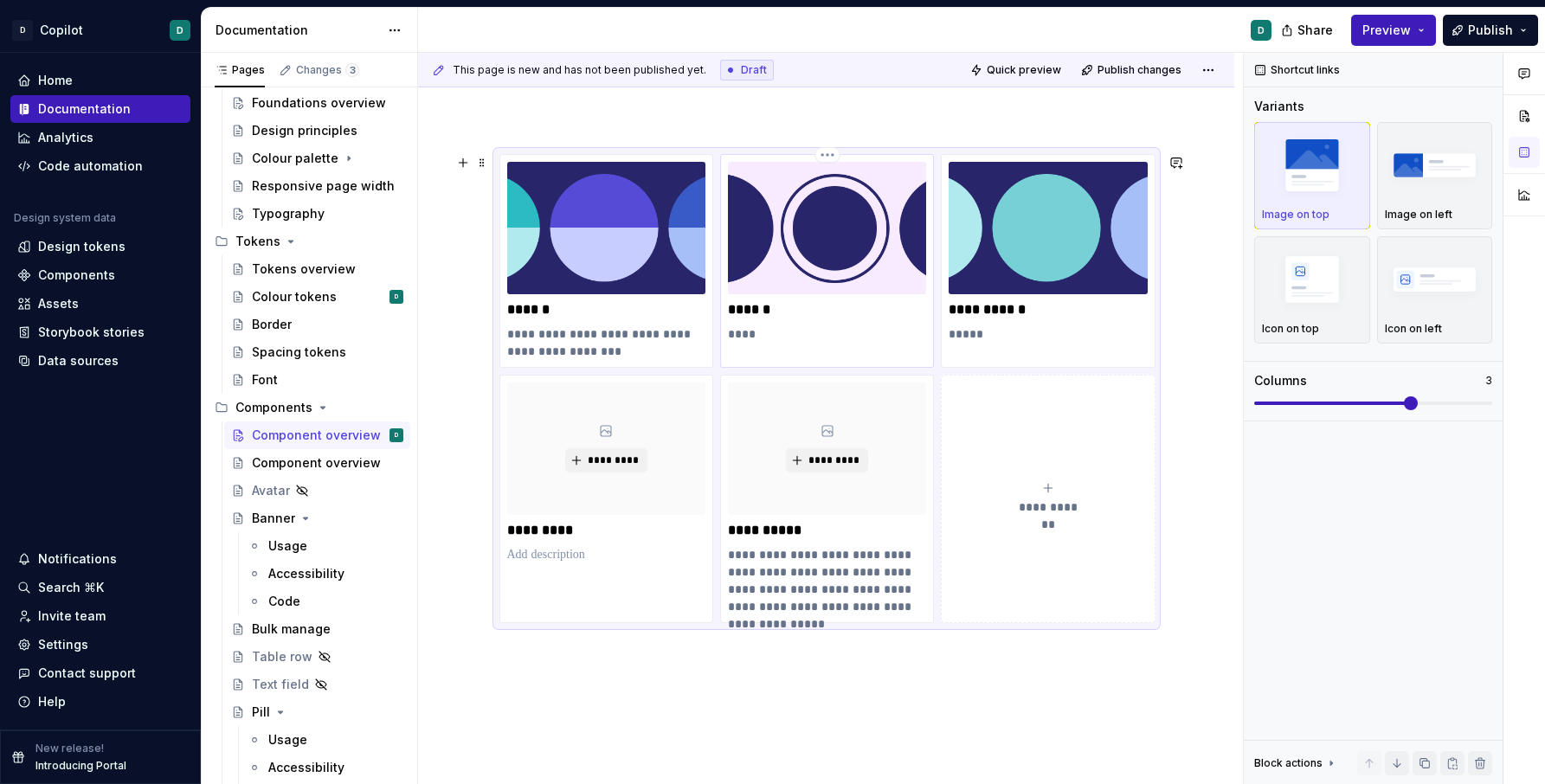
click at [836, 184] on img at bounding box center [827, 228] width 198 height 133
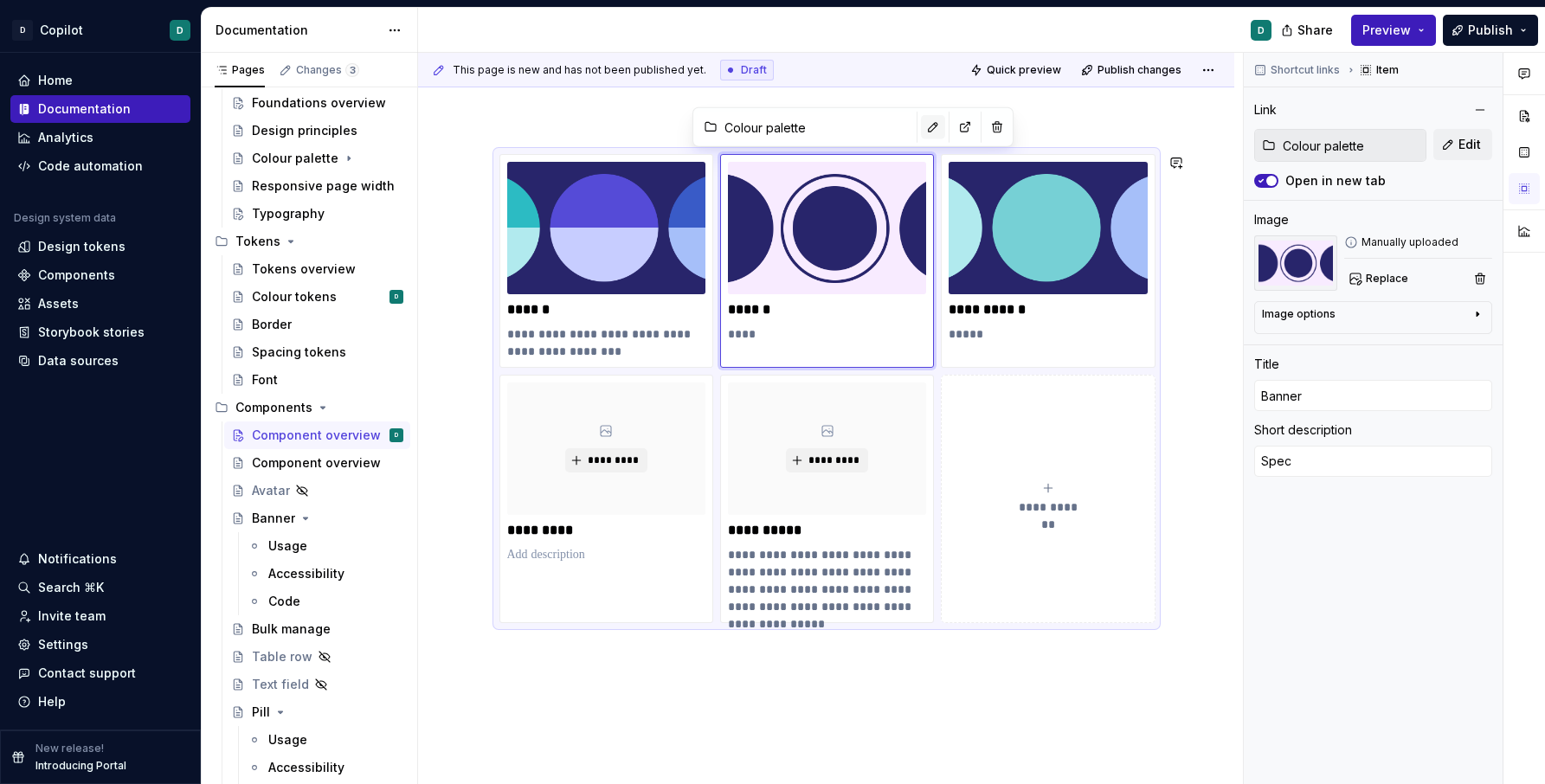
click at [921, 126] on button "button" at bounding box center [932, 126] width 24 height 24
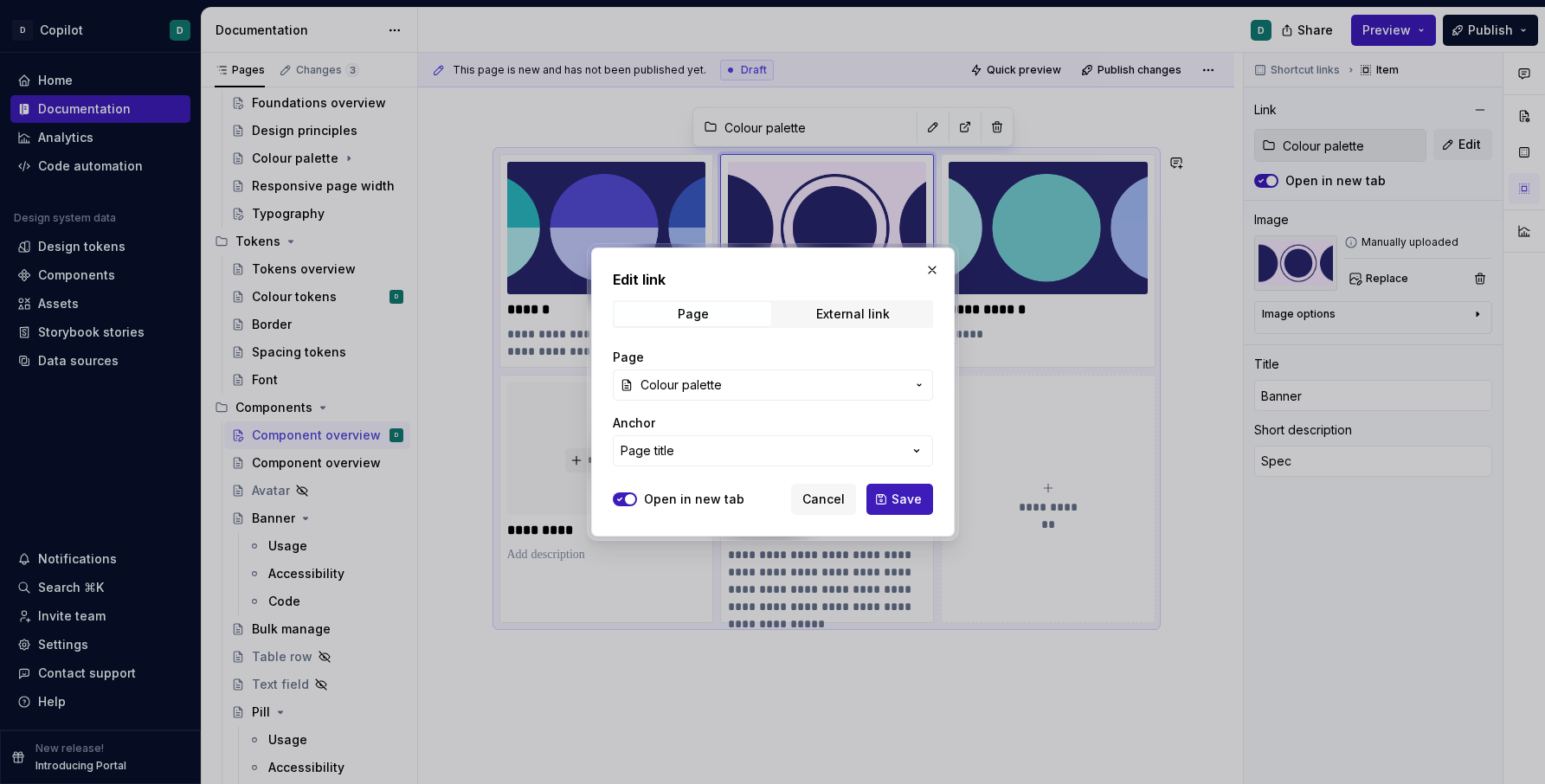
click at [908, 382] on button "Colour palette" at bounding box center [772, 385] width 321 height 31
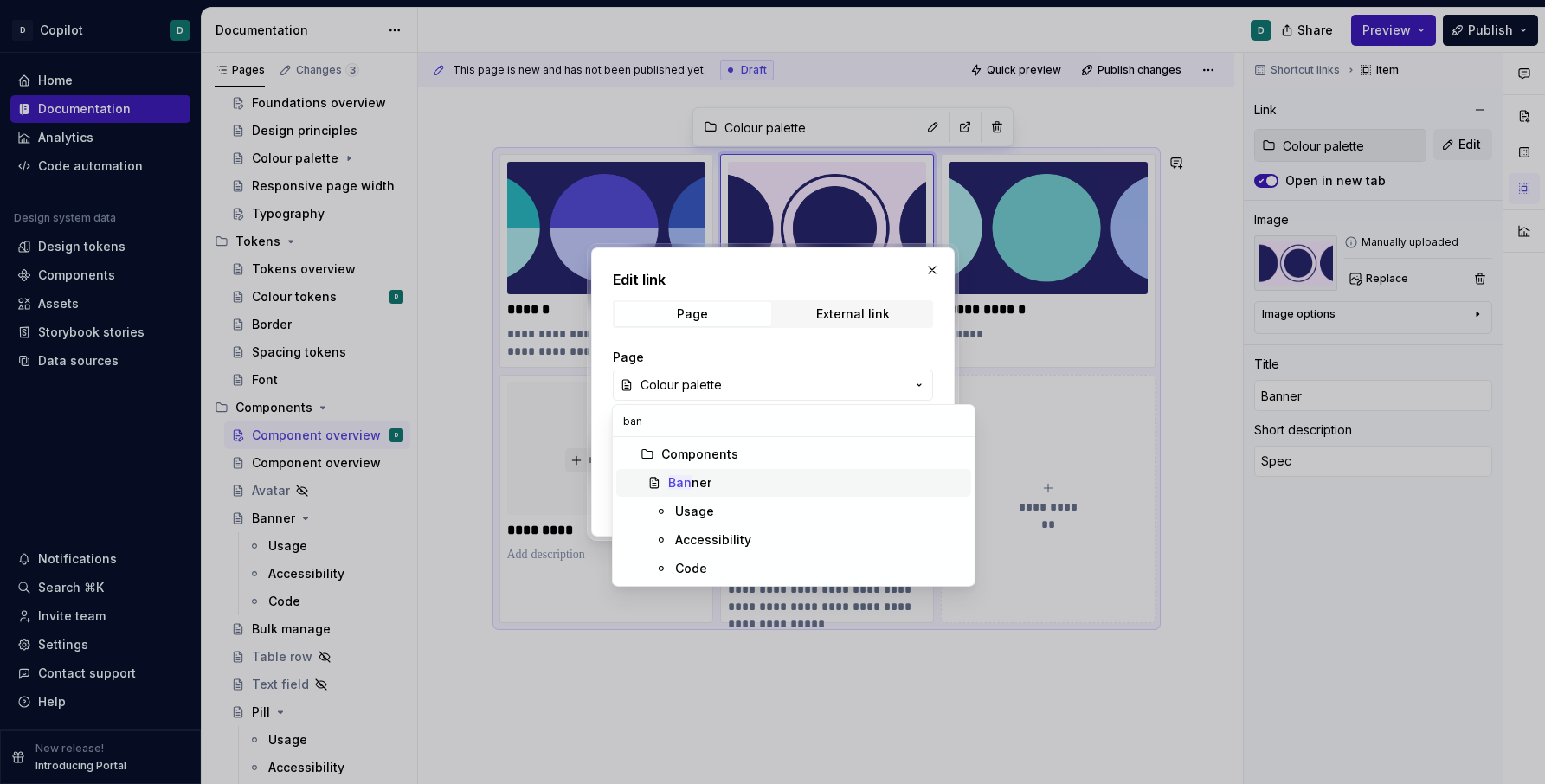
click at [748, 485] on div "Ban ner" at bounding box center [817, 482] width 296 height 17
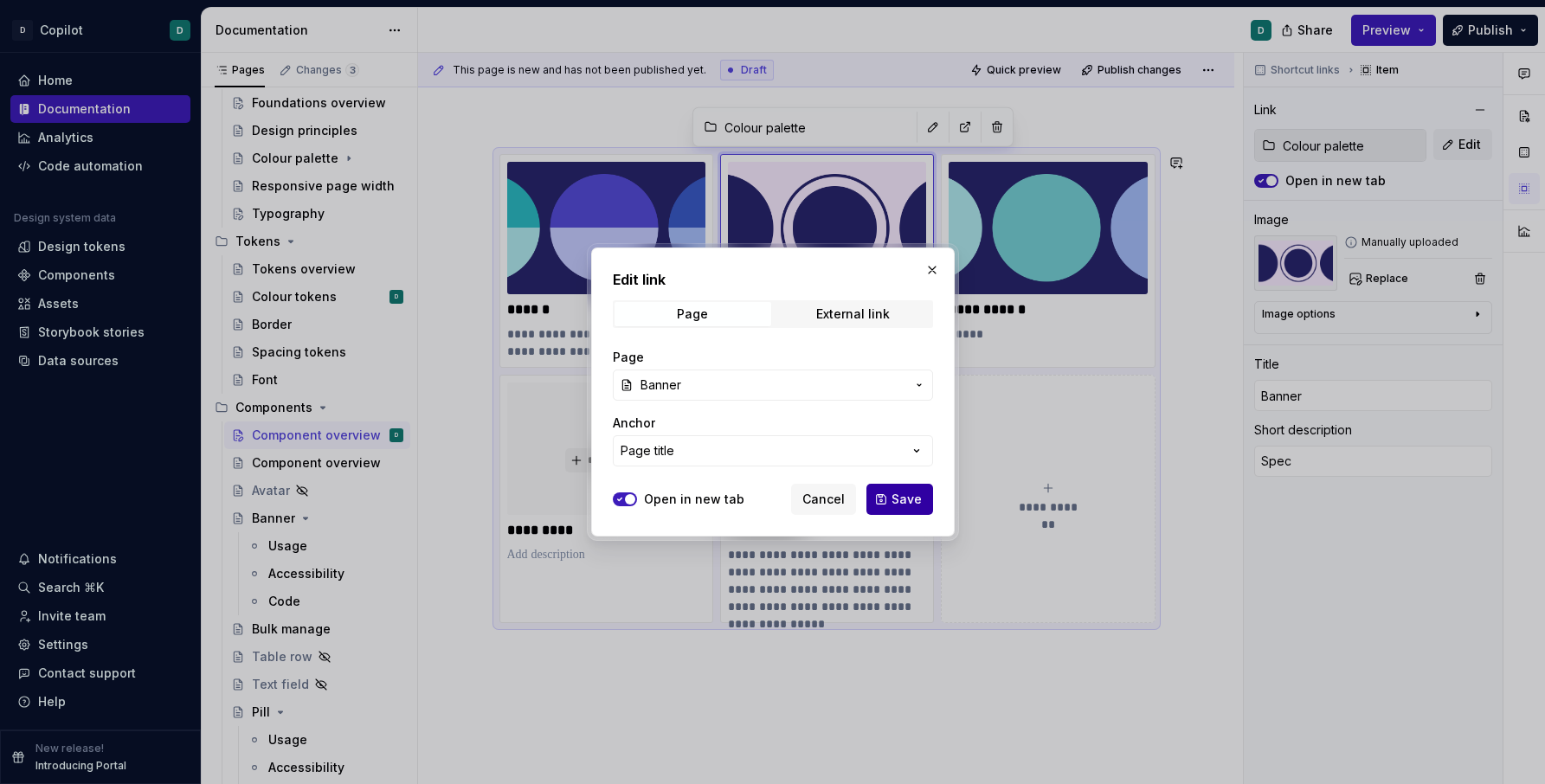
click at [907, 504] on span "Save" at bounding box center [907, 499] width 31 height 17
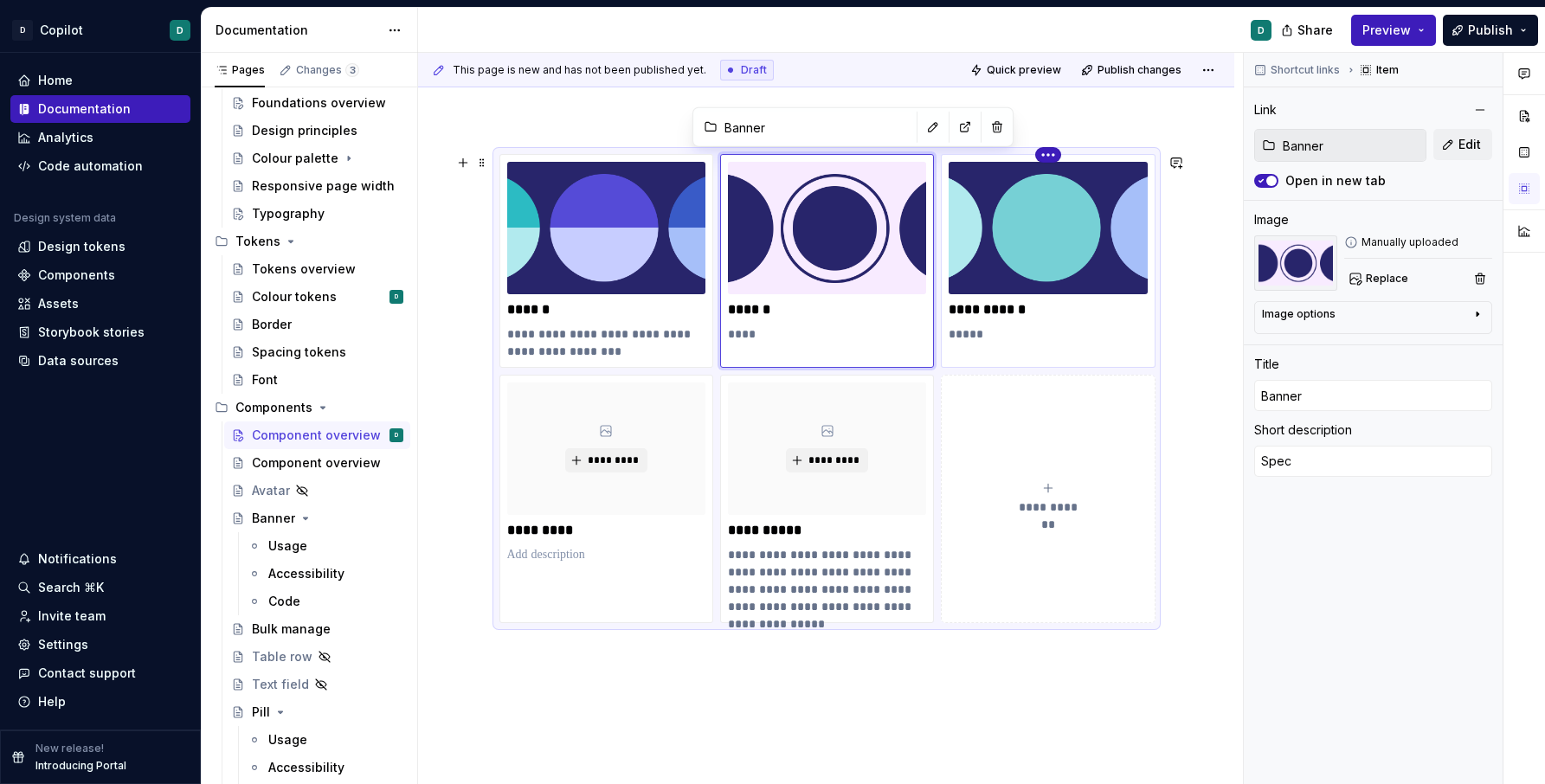
click at [1051, 152] on html "D Copilot D Home Documentation Analytics Code automation Design system data Des…" at bounding box center [772, 392] width 1545 height 784
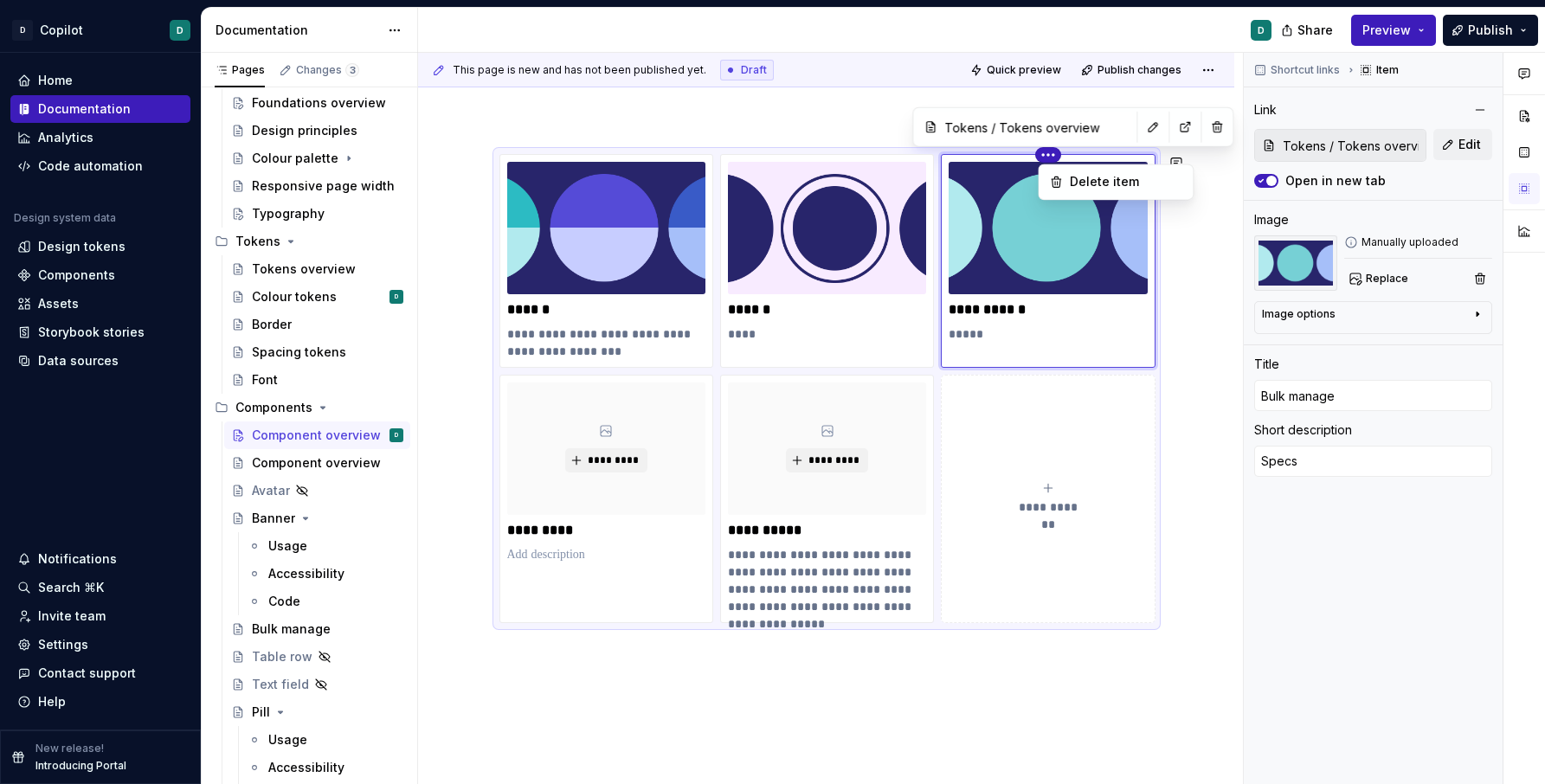
click at [1109, 126] on html "D Copilot D Home Documentation Analytics Code automation Design system data Des…" at bounding box center [772, 392] width 1545 height 784
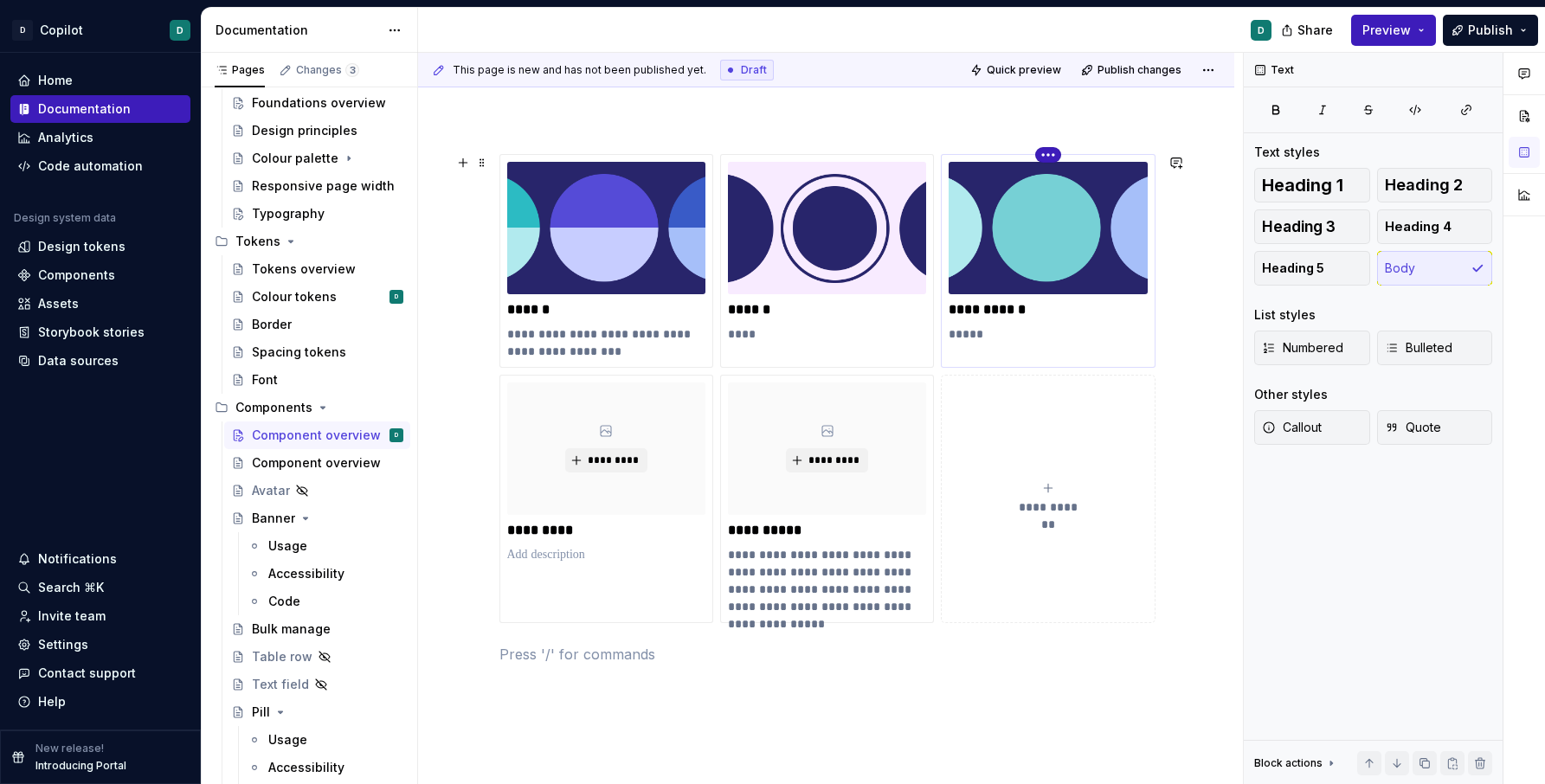
click at [1053, 151] on html "D Copilot D Home Documentation Analytics Code automation Design system data Des…" at bounding box center [772, 392] width 1545 height 784
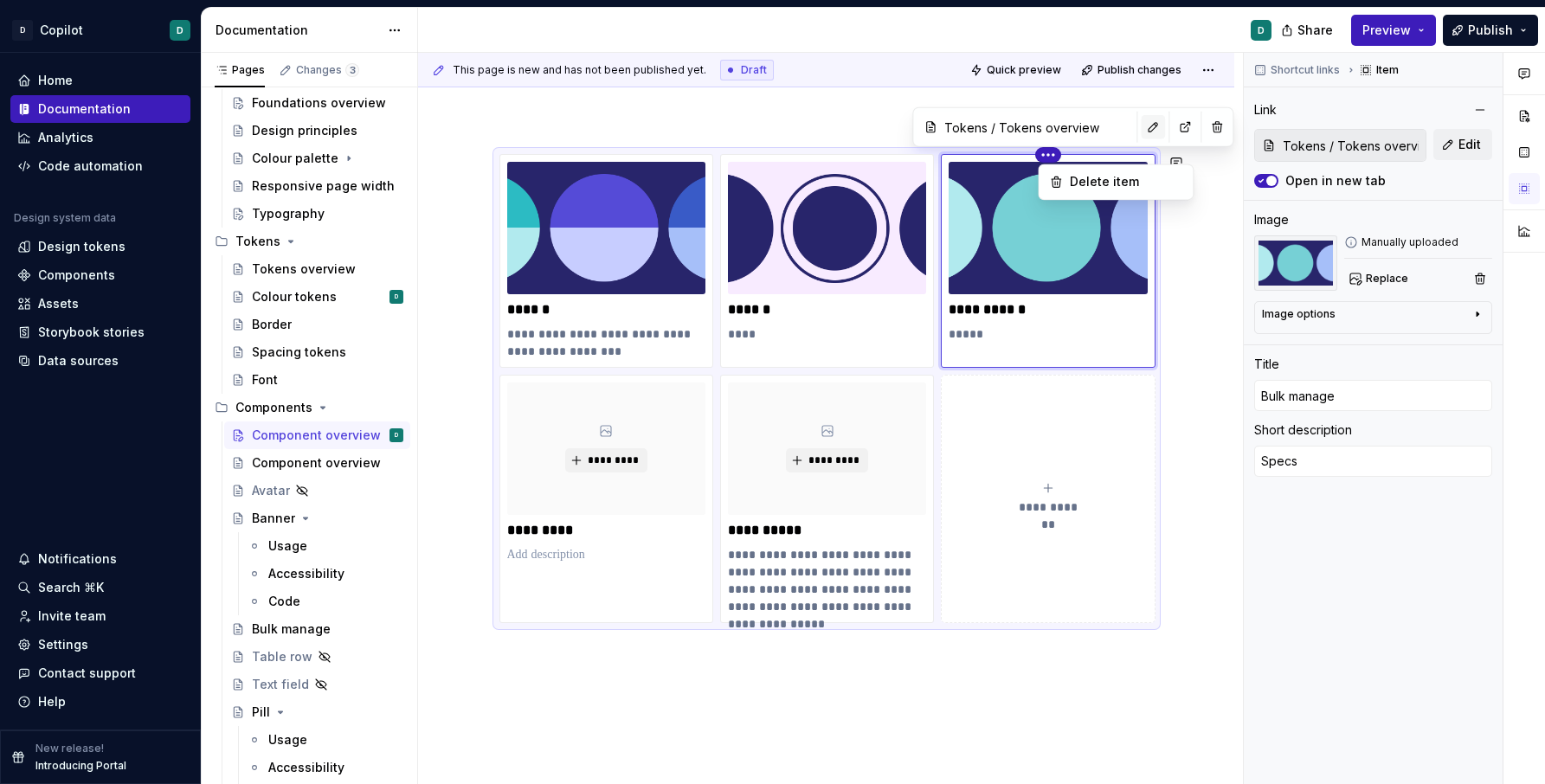
click at [1100, 124] on html "D Copilot D Home Documentation Analytics Code automation Design system data Des…" at bounding box center [772, 392] width 1545 height 784
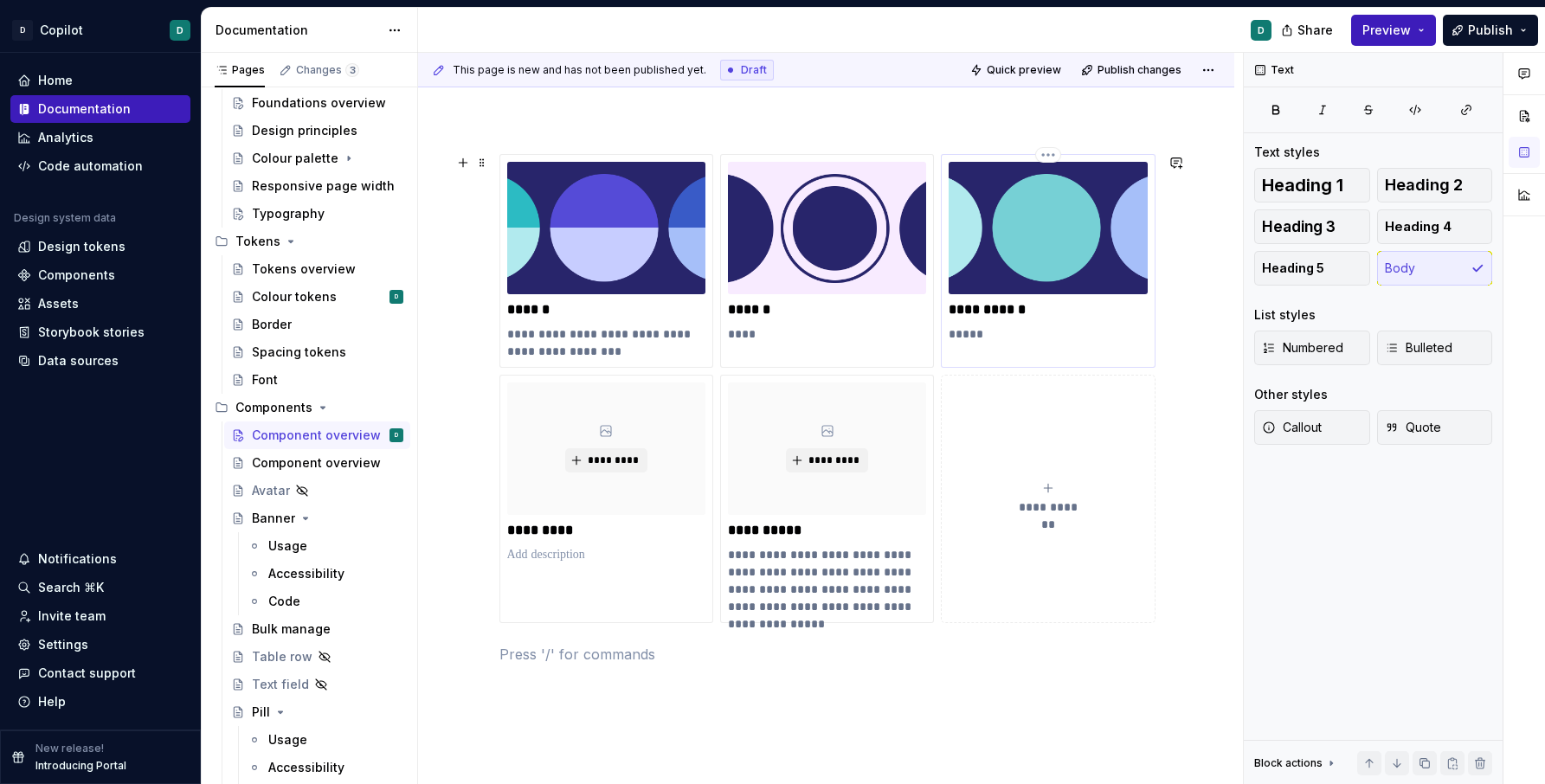
click at [1086, 165] on img at bounding box center [1047, 228] width 198 height 133
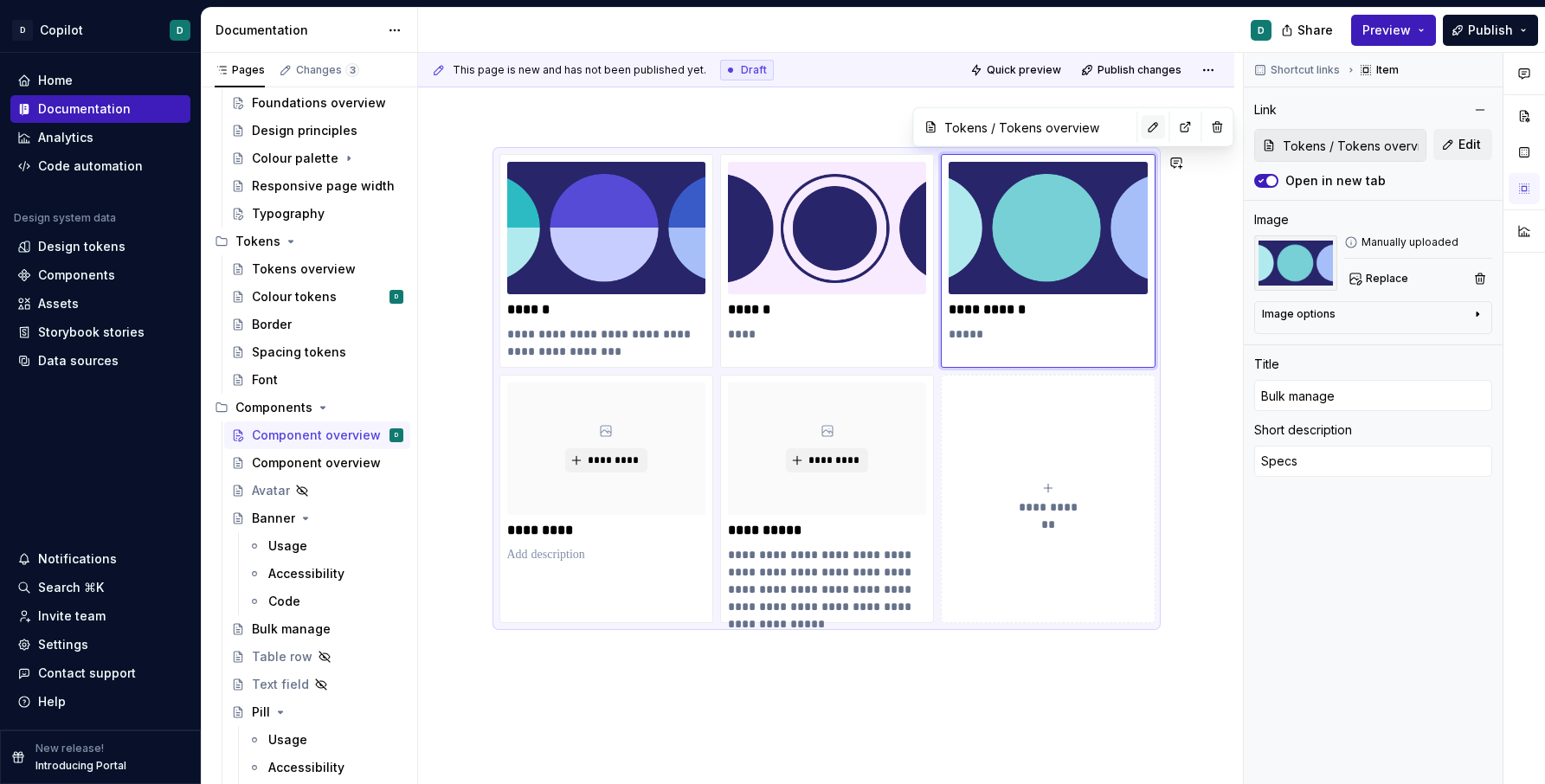
click at [1141, 123] on button "button" at bounding box center [1153, 126] width 24 height 24
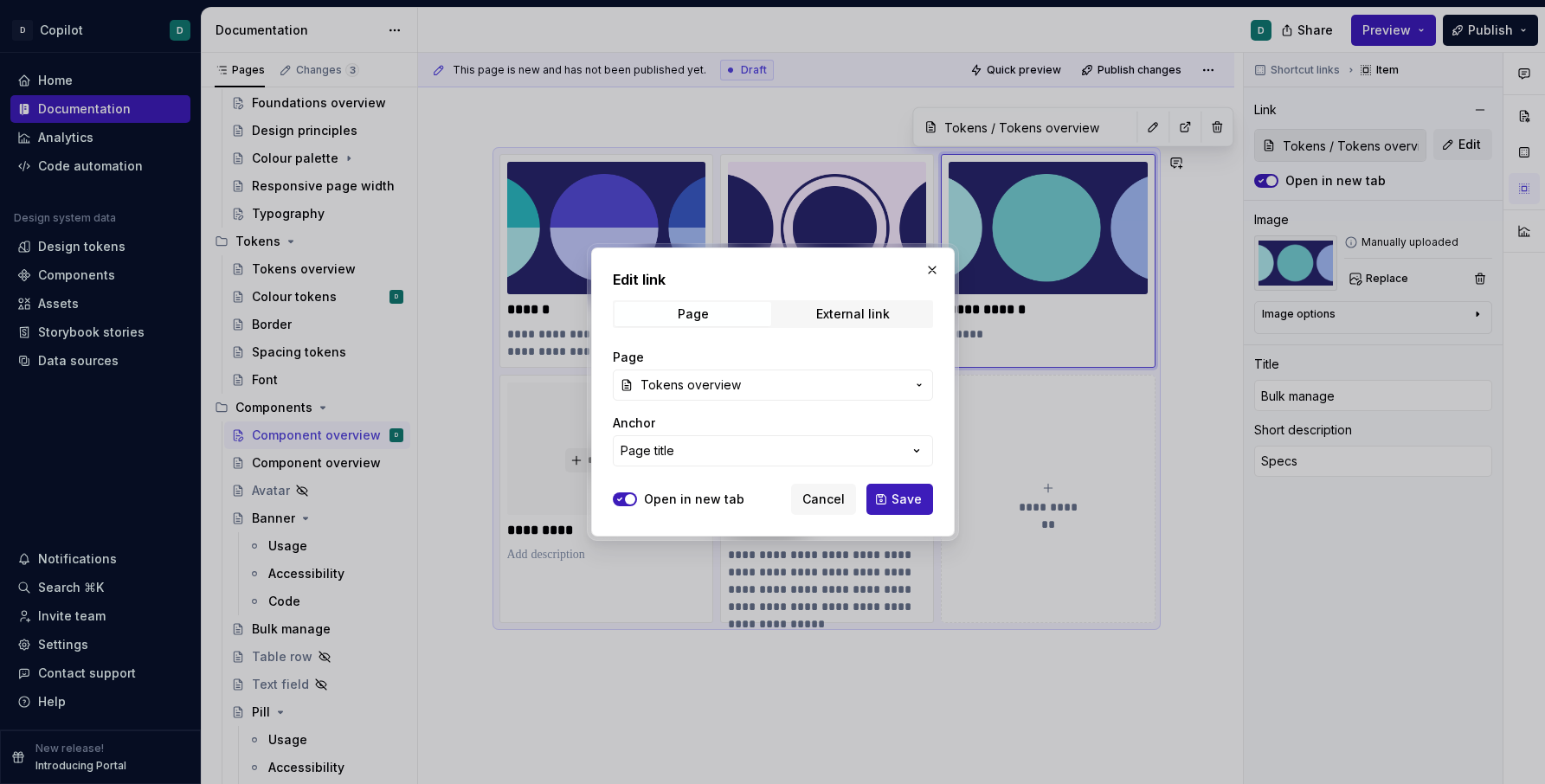
click at [878, 387] on span "Tokens overview" at bounding box center [772, 385] width 265 height 17
click at [866, 481] on div "Bulk manage" at bounding box center [817, 482] width 296 height 17
click at [906, 504] on span "Save" at bounding box center [907, 499] width 31 height 17
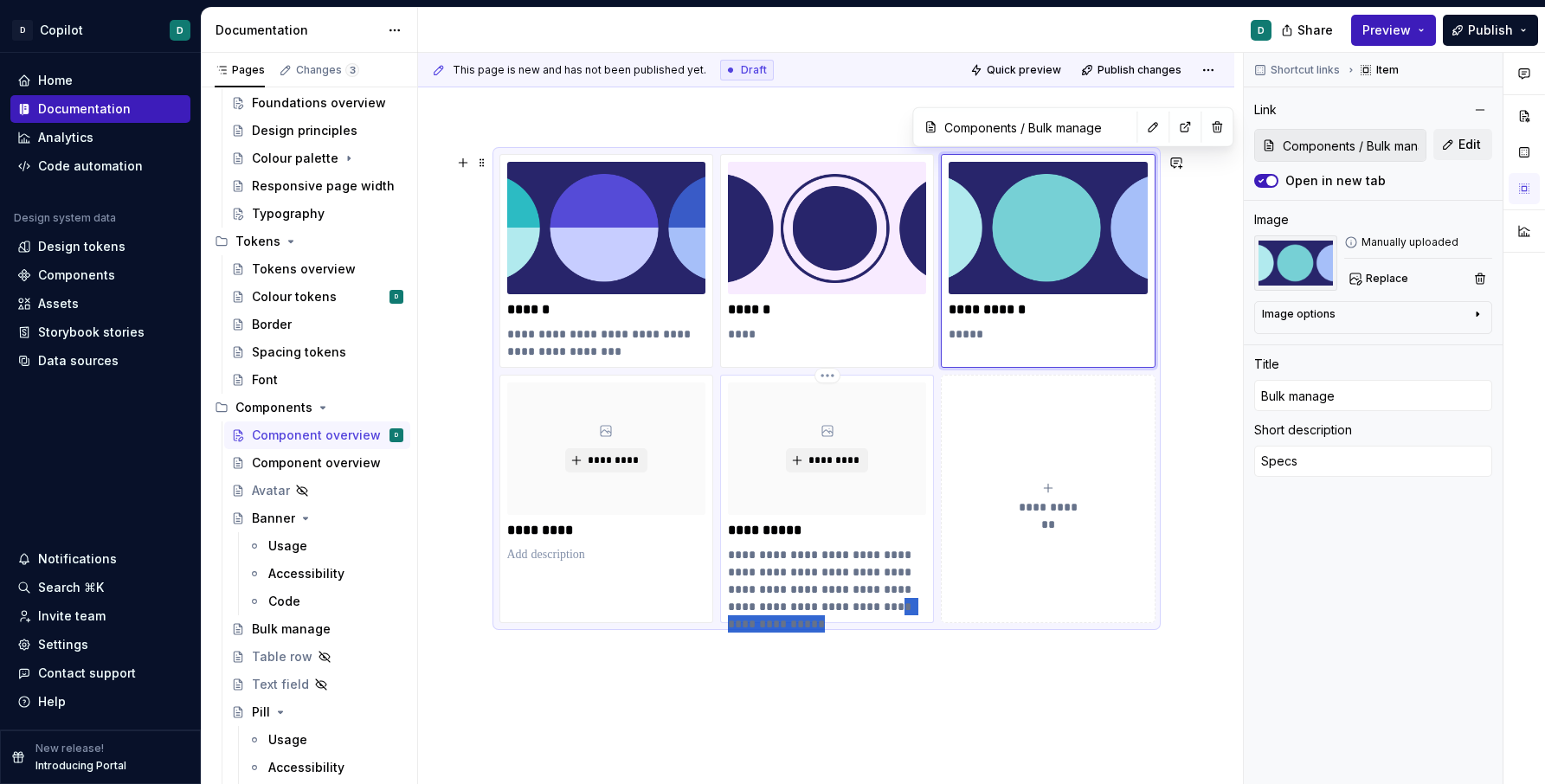
drag, startPoint x: 908, startPoint y: 606, endPoint x: 815, endPoint y: 599, distance: 93.3
click at [815, 599] on p "**********" at bounding box center [827, 581] width 198 height 70
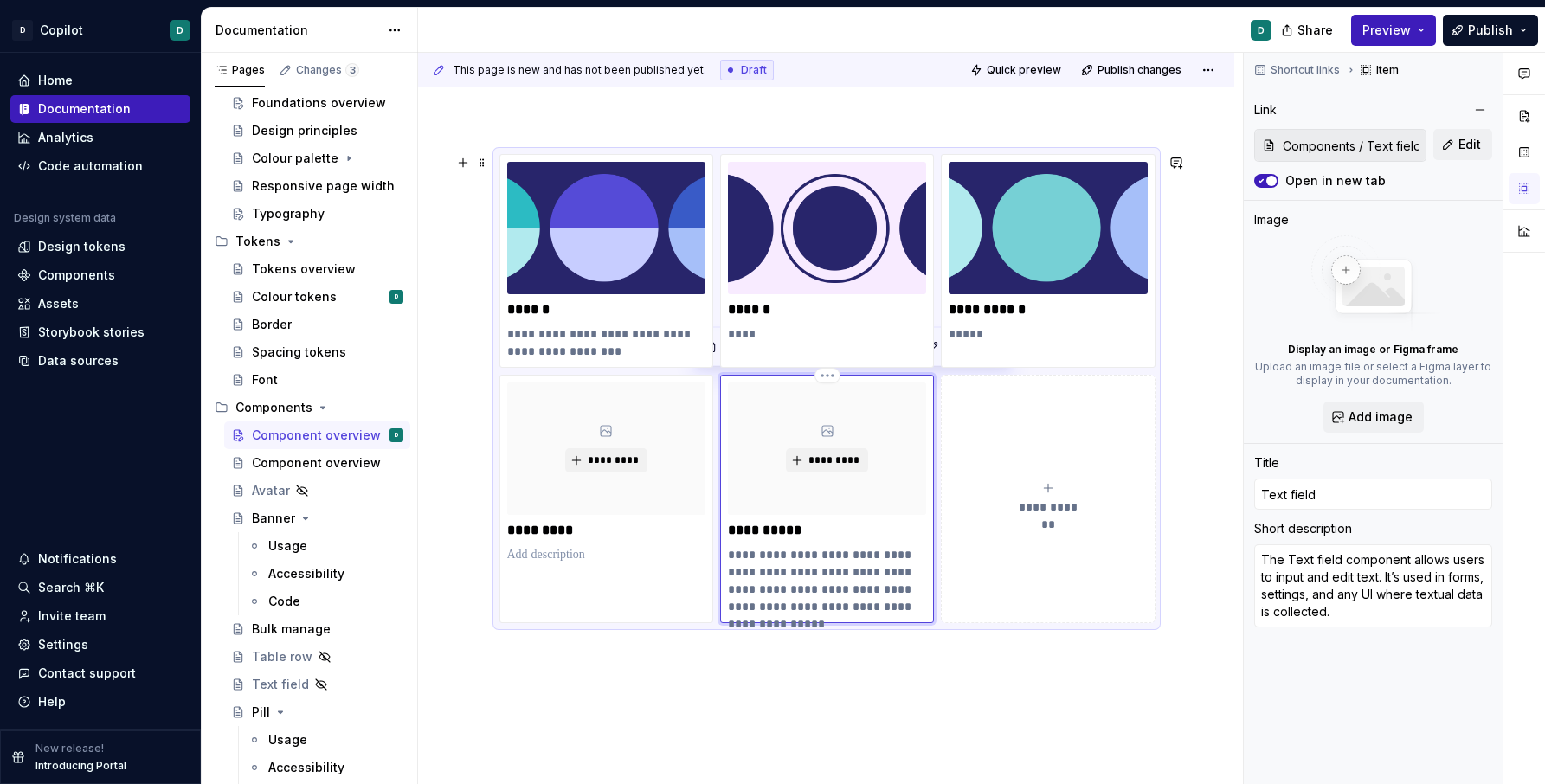
click at [850, 578] on p "**********" at bounding box center [827, 581] width 198 height 70
drag, startPoint x: 887, startPoint y: 574, endPoint x: 925, endPoint y: 633, distance: 70.2
click at [925, 633] on div "**********" at bounding box center [827, 621] width 654 height 932
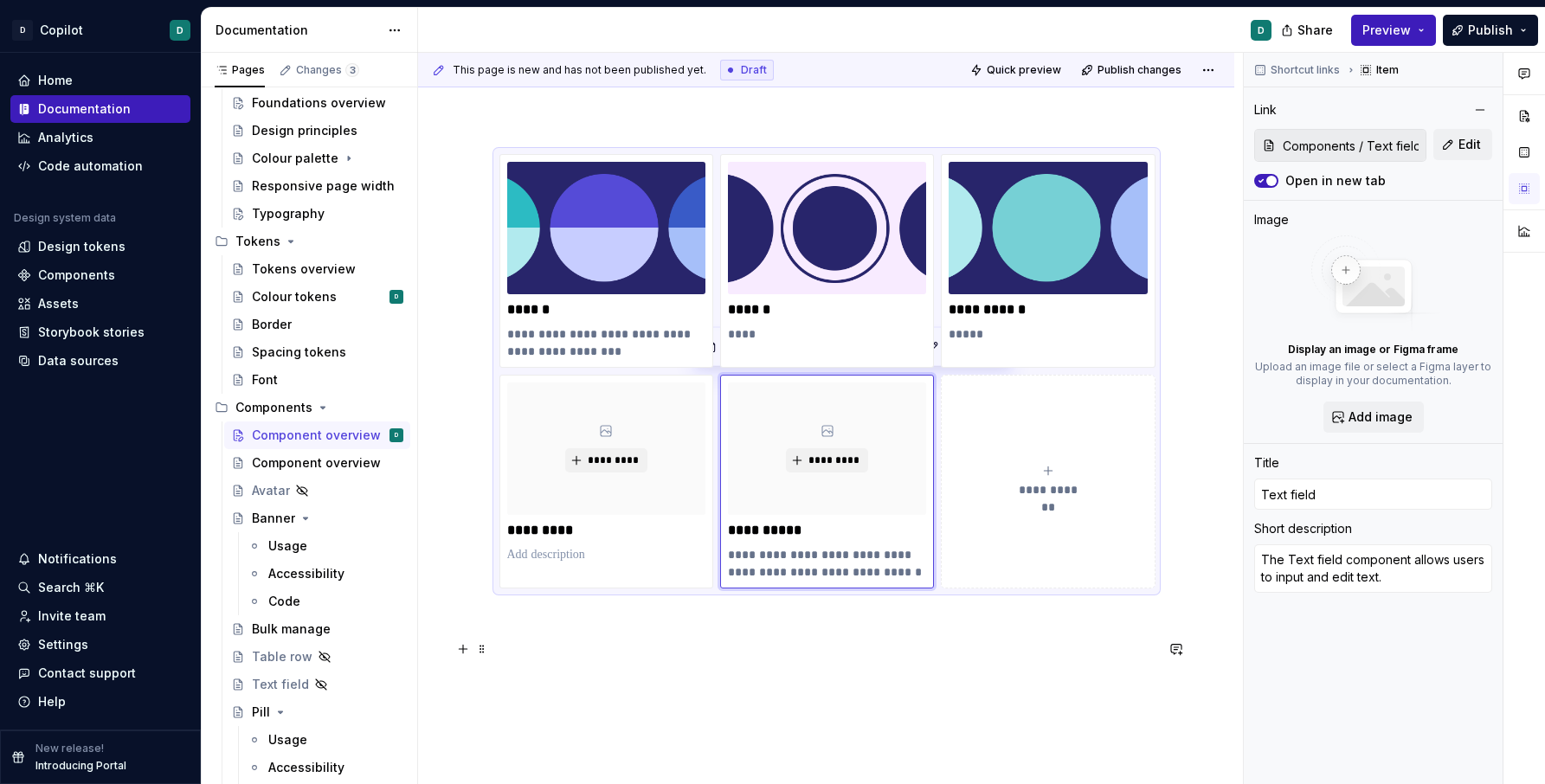
click at [941, 695] on div "**********" at bounding box center [827, 603] width 654 height 898
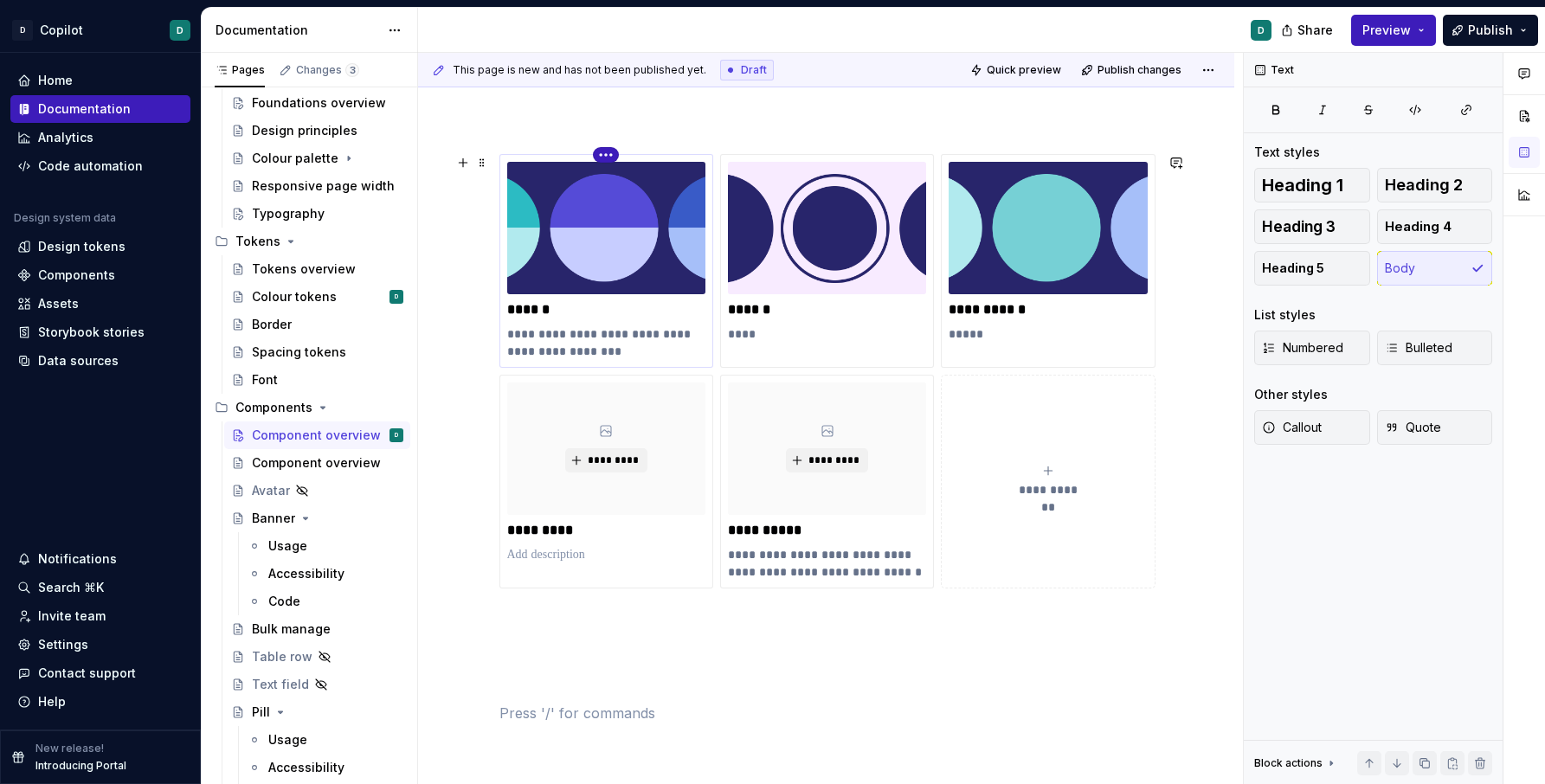
click at [611, 154] on html "D Copilot D Home Documentation Analytics Code automation Design system data Des…" at bounding box center [772, 392] width 1545 height 784
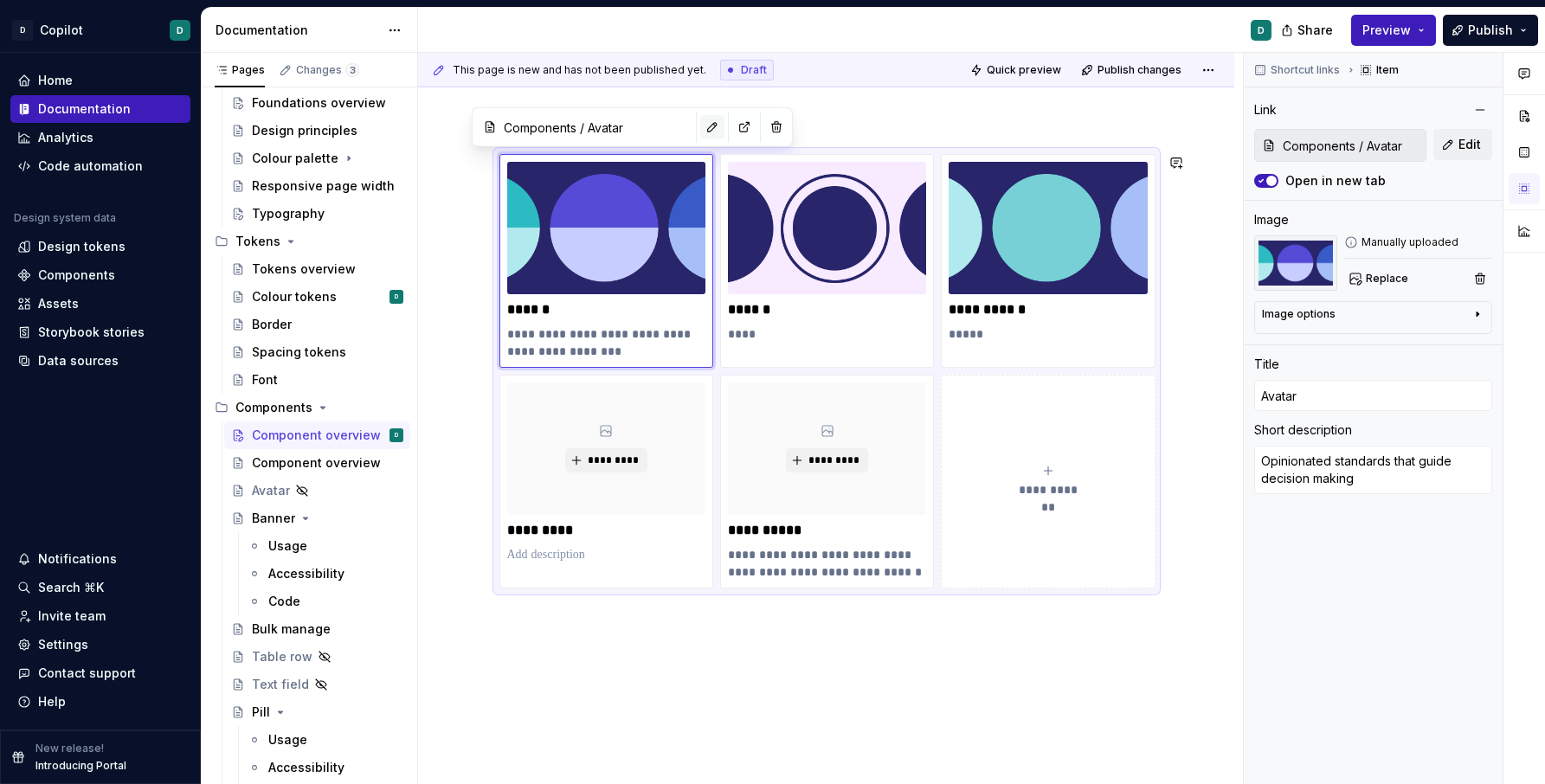
click at [665, 119] on html "D Copilot D Home Documentation Analytics Code automation Design system data Des…" at bounding box center [772, 392] width 1545 height 784
click at [658, 205] on img at bounding box center [605, 228] width 198 height 133
click at [700, 120] on button "button" at bounding box center [712, 126] width 24 height 24
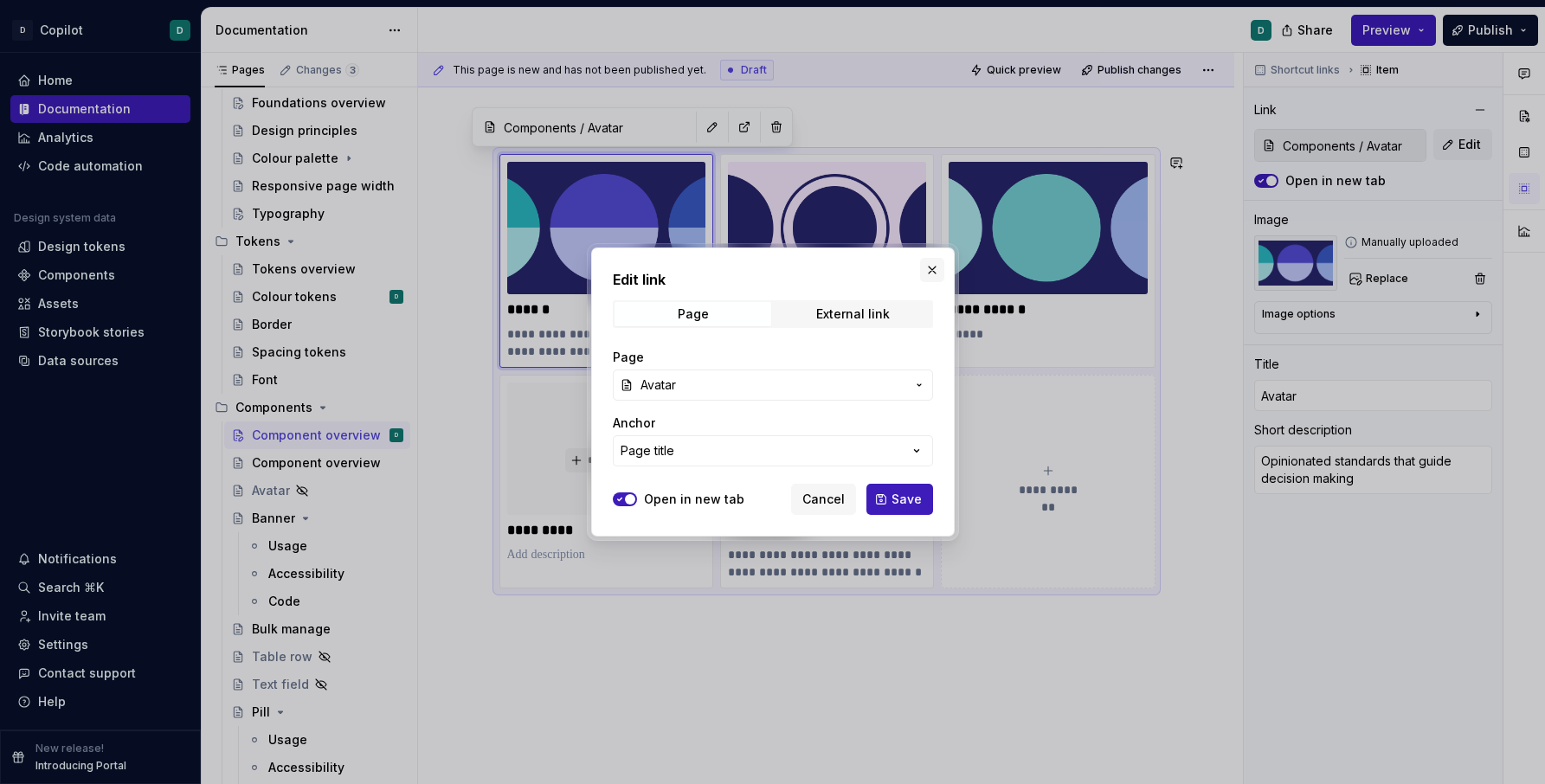
click at [927, 273] on button "button" at bounding box center [932, 270] width 24 height 24
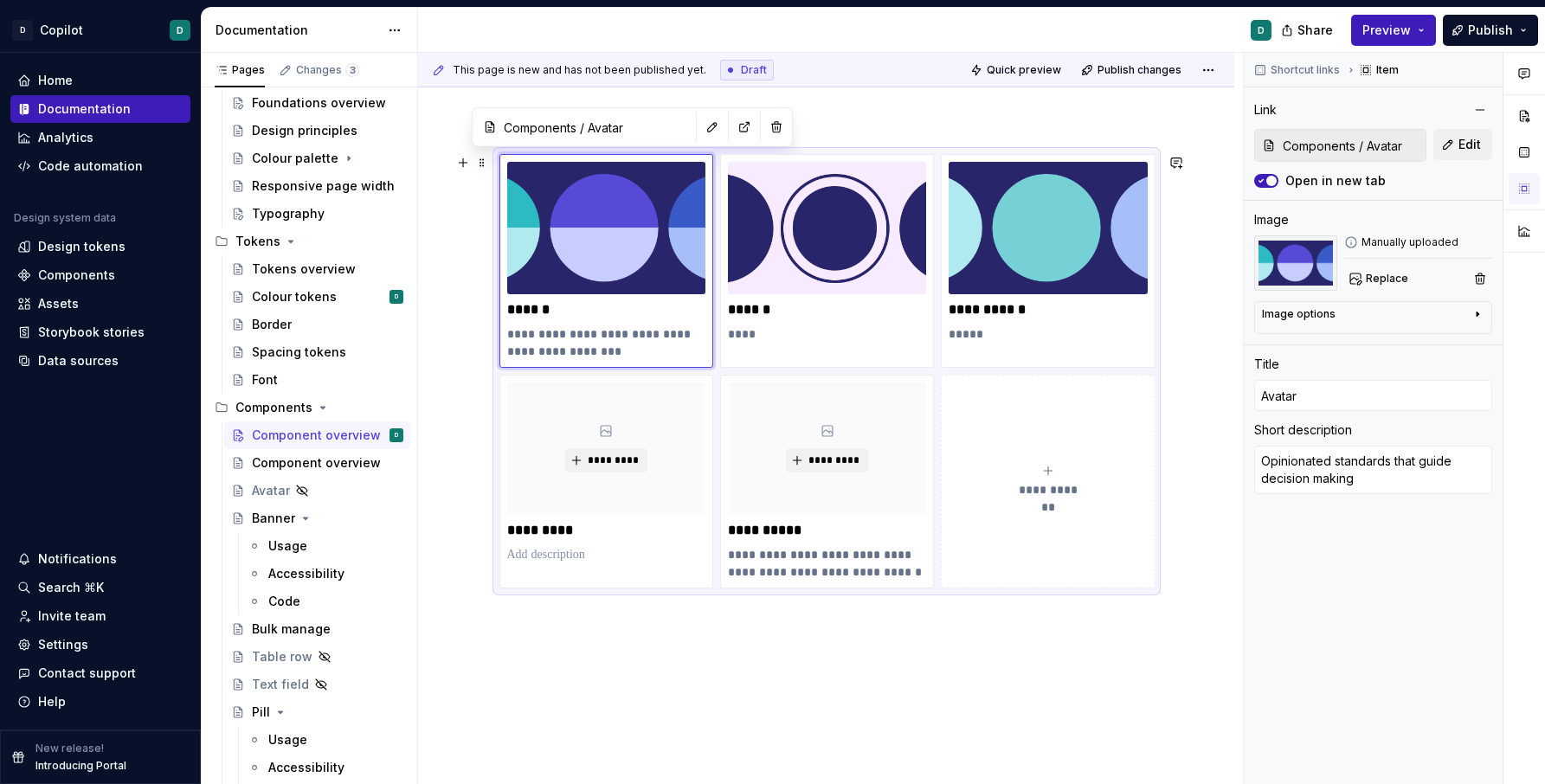
click at [1051, 476] on div "**********" at bounding box center [1047, 481] width 198 height 34
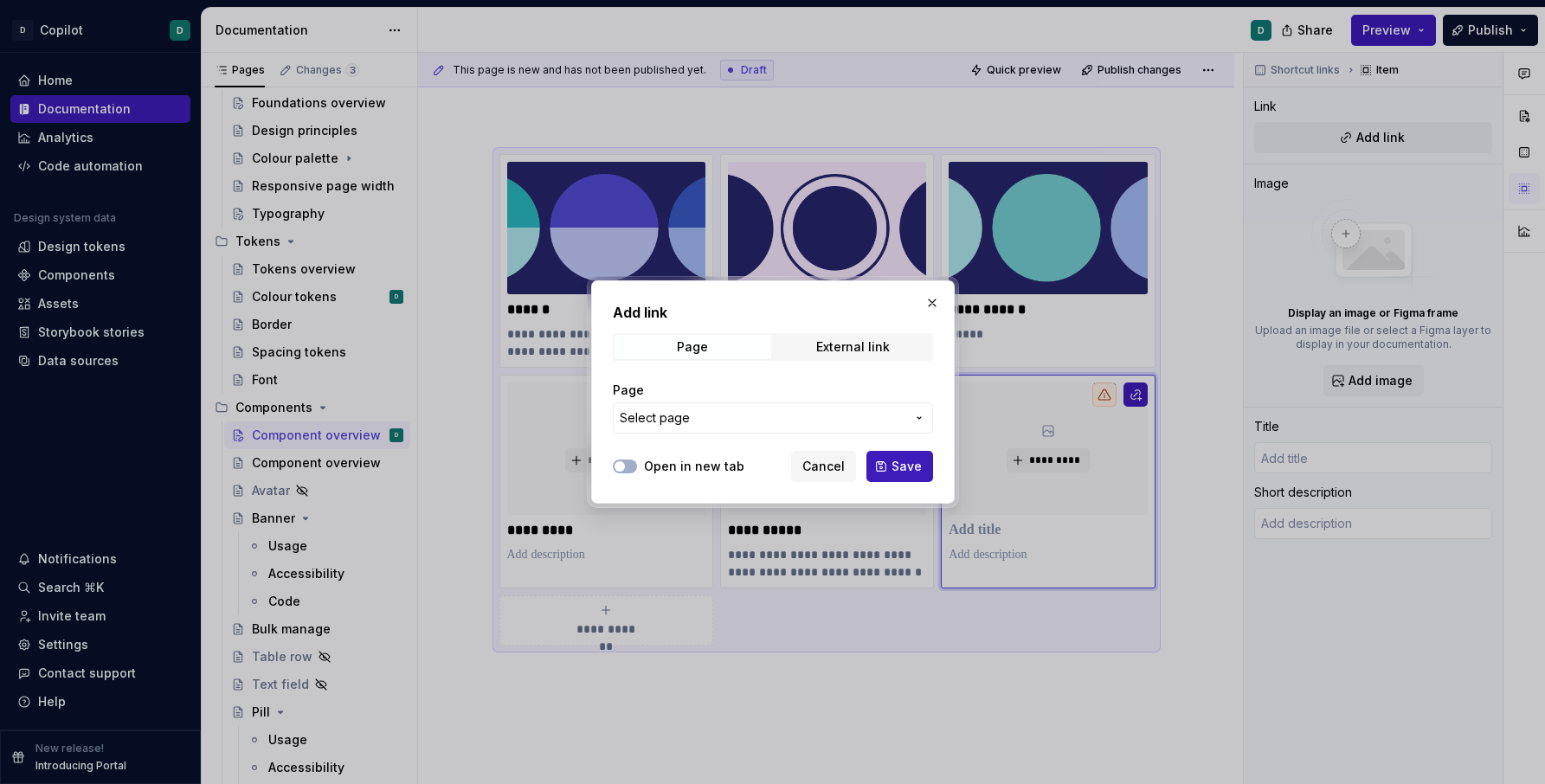
click at [918, 307] on h2 "Add link" at bounding box center [772, 312] width 321 height 21
click at [932, 303] on button "button" at bounding box center [932, 303] width 24 height 24
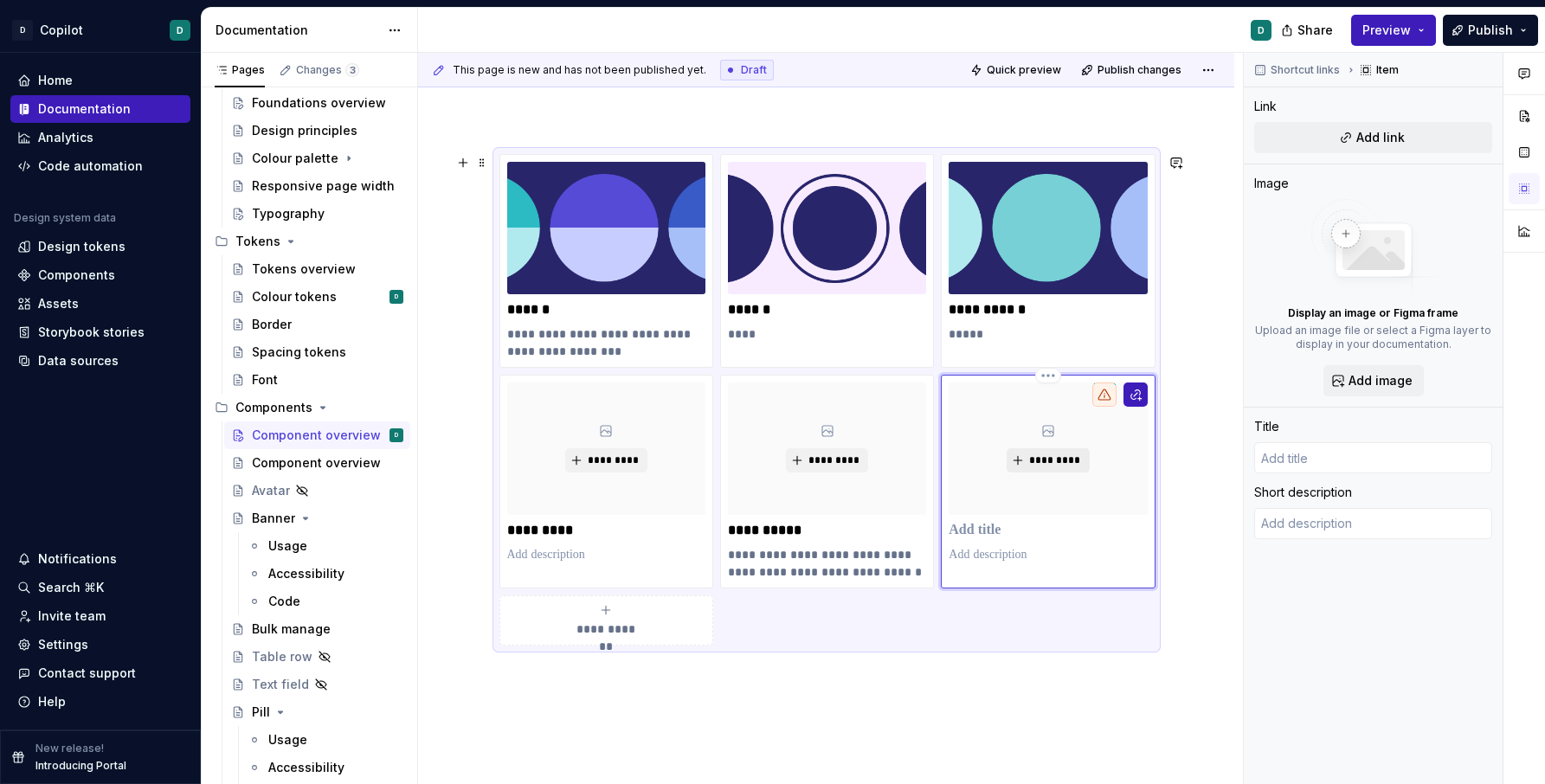
click at [1044, 453] on span "*********" at bounding box center [1054, 460] width 52 height 14
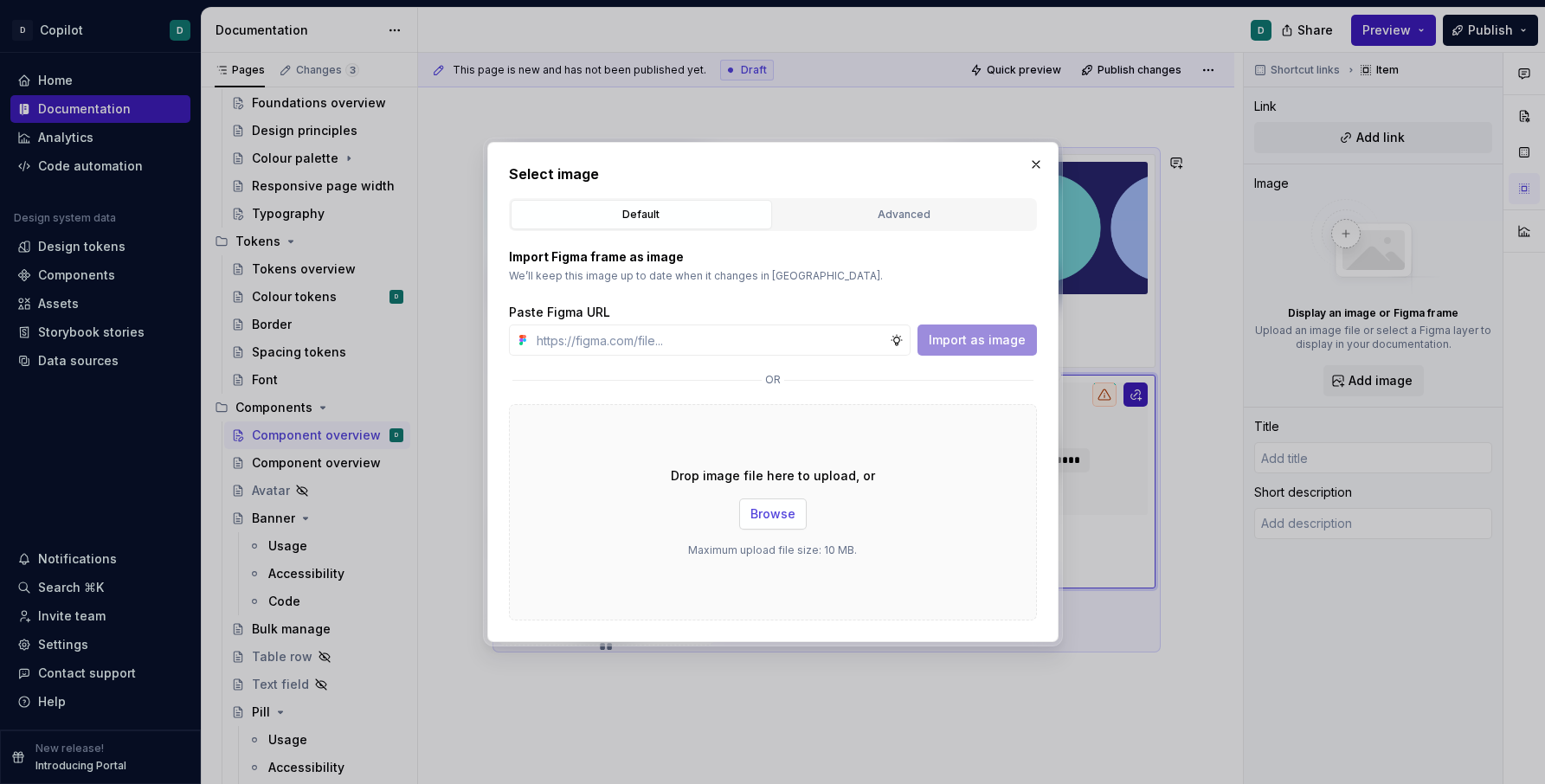
click at [767, 511] on span "Browse" at bounding box center [773, 514] width 45 height 17
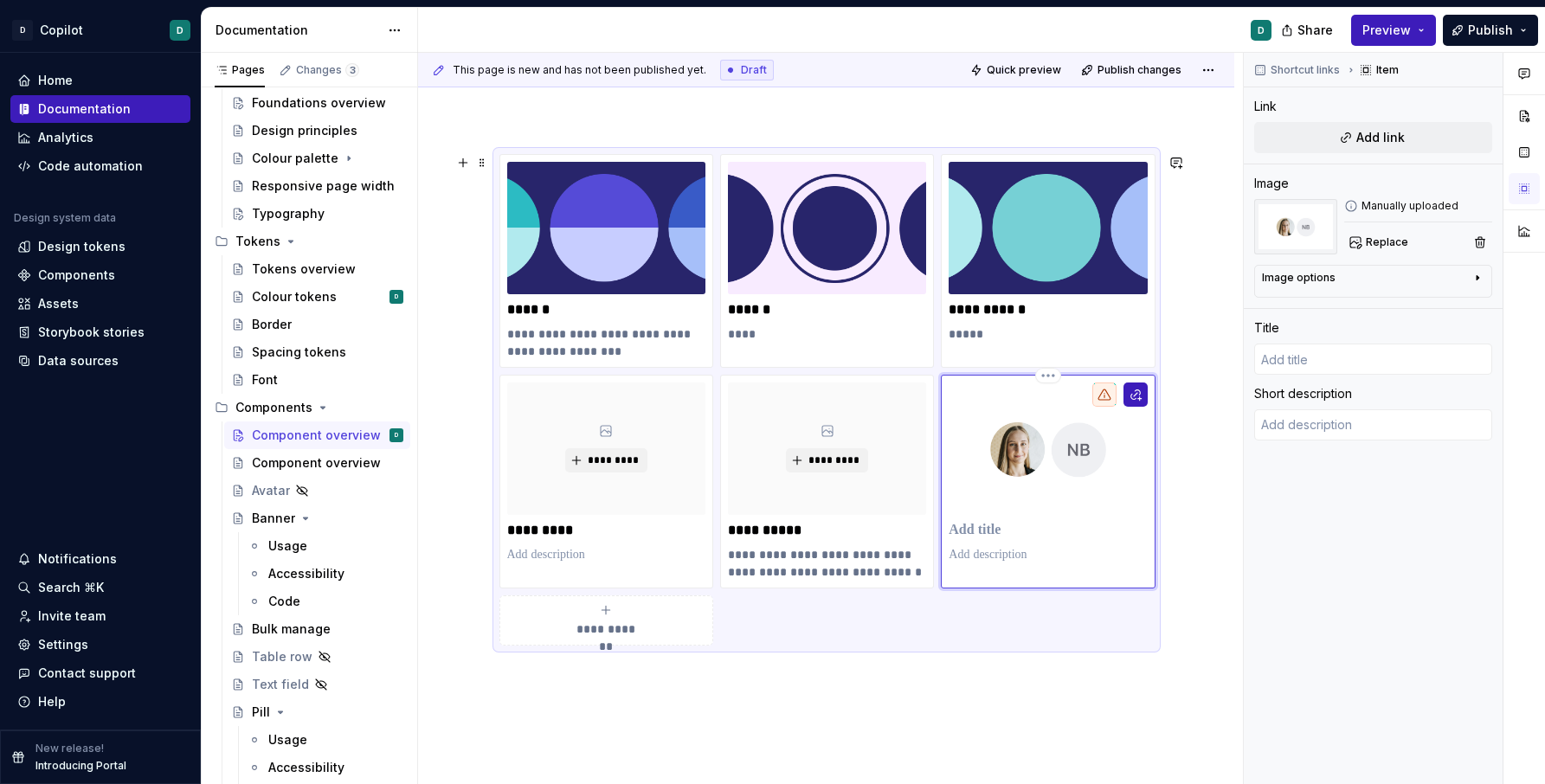
click at [1022, 530] on p at bounding box center [1047, 530] width 198 height 17
click at [1051, 373] on html "D Copilot D Home Documentation Analytics Code automation Design system data Des…" at bounding box center [772, 392] width 1545 height 784
click at [1018, 451] on html "D Copilot D Home Documentation Analytics Code automation Design system data Des…" at bounding box center [772, 392] width 1545 height 784
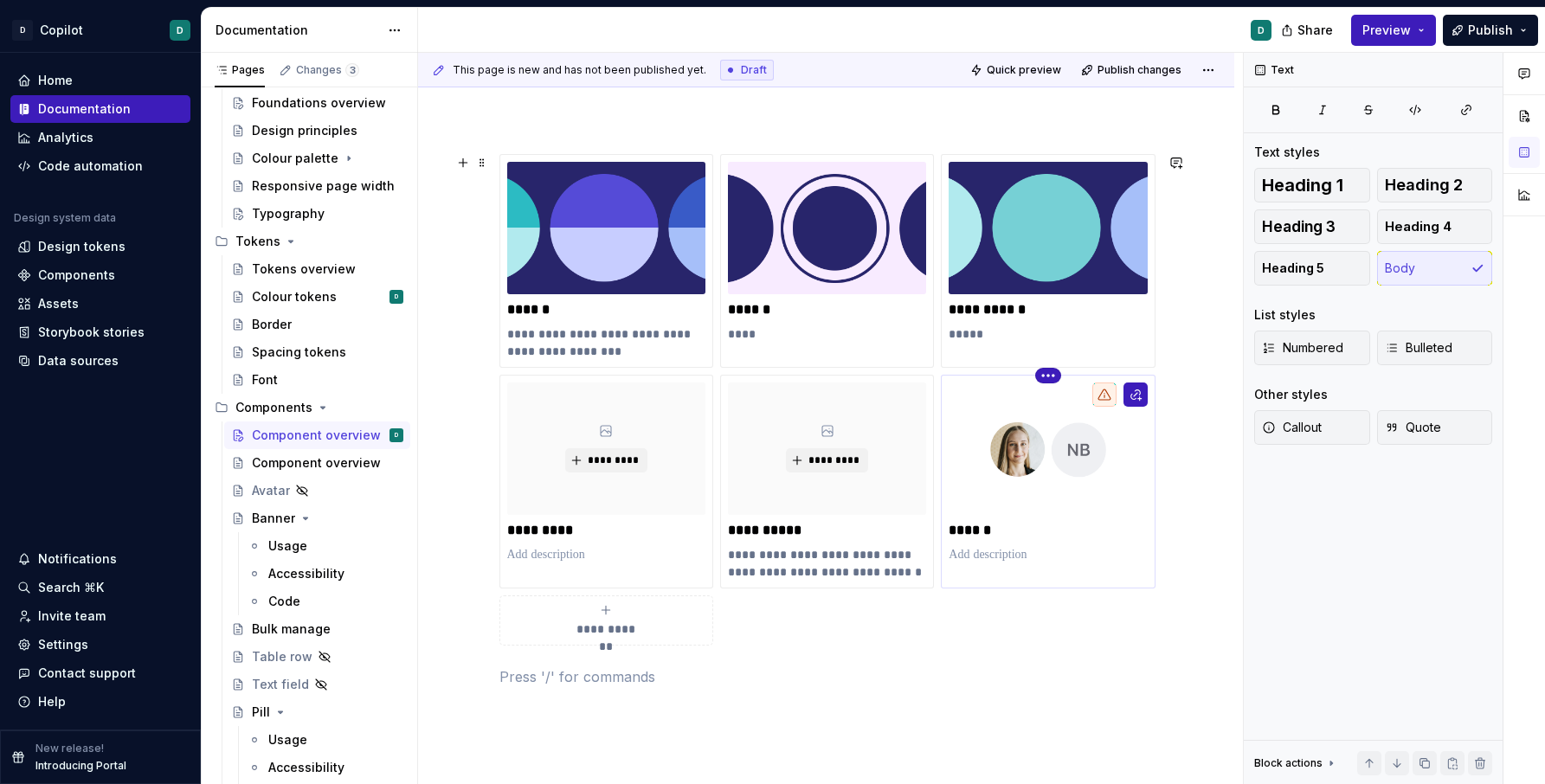
click at [1056, 374] on html "D Copilot D Home Documentation Analytics Code automation Design system data Des…" at bounding box center [772, 392] width 1545 height 784
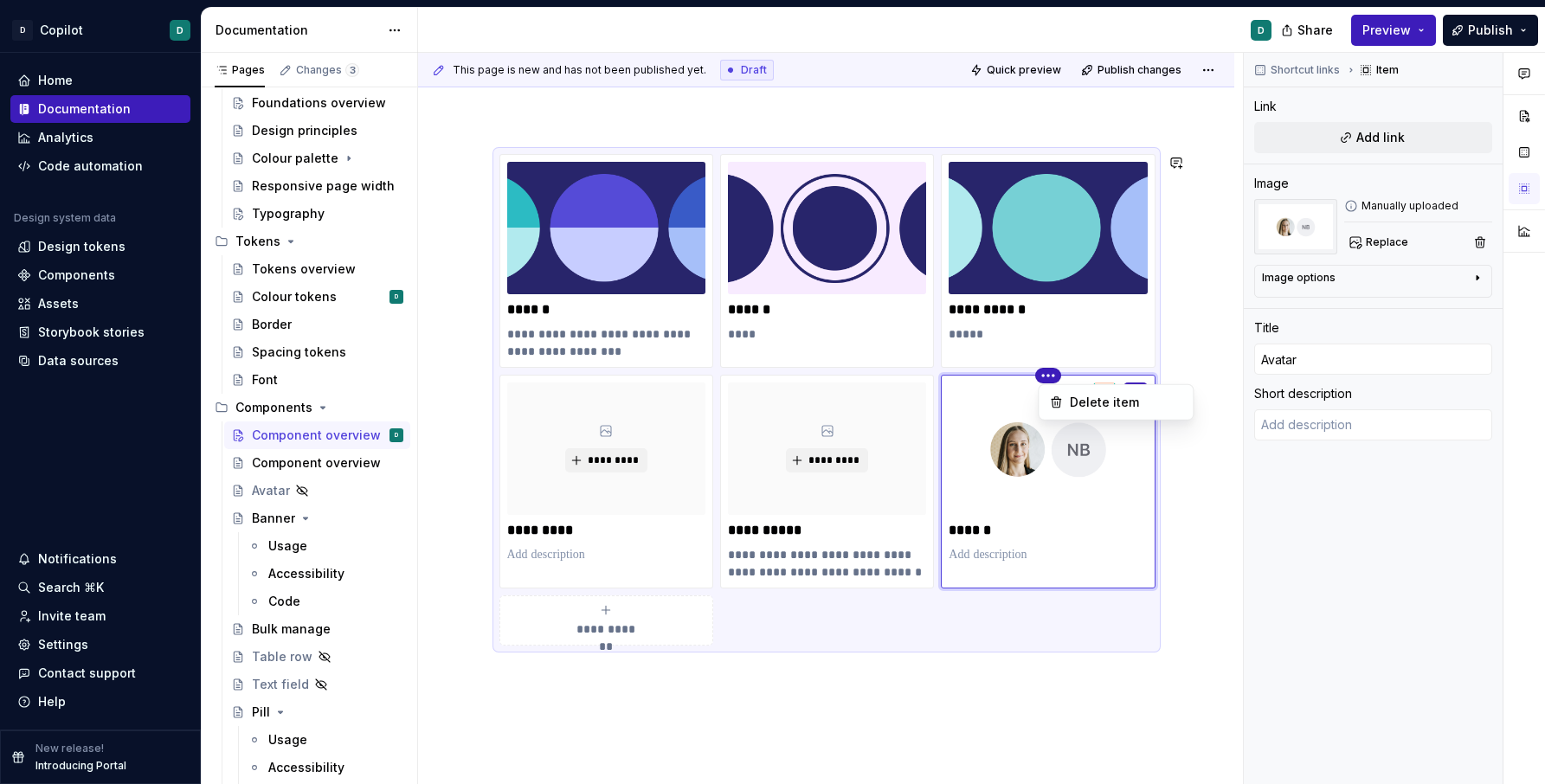
click at [1053, 500] on html "D Copilot D Home Documentation Analytics Code automation Design system data Des…" at bounding box center [772, 392] width 1545 height 784
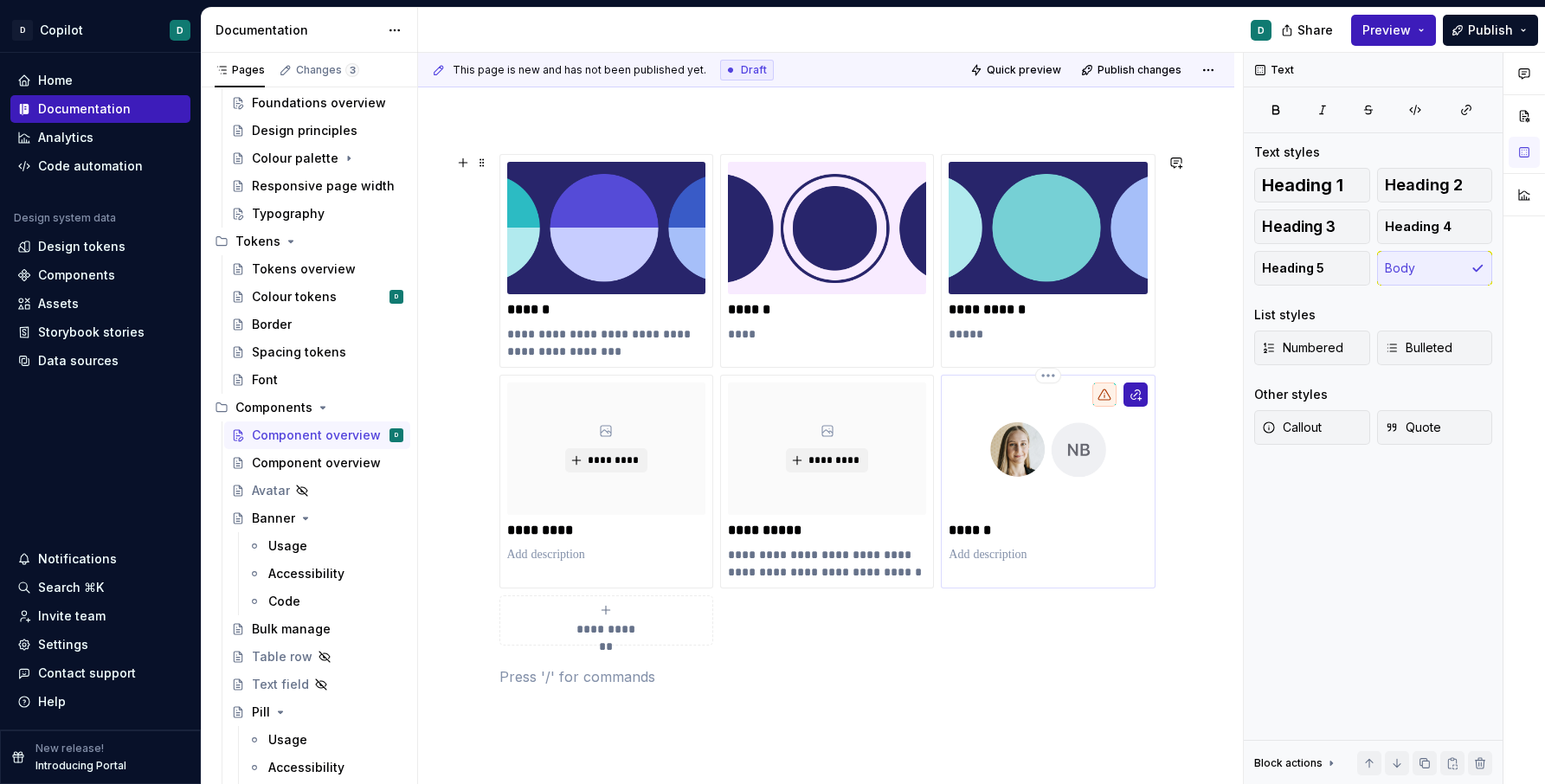
click at [1065, 542] on div "******" at bounding box center [1047, 472] width 198 height 181
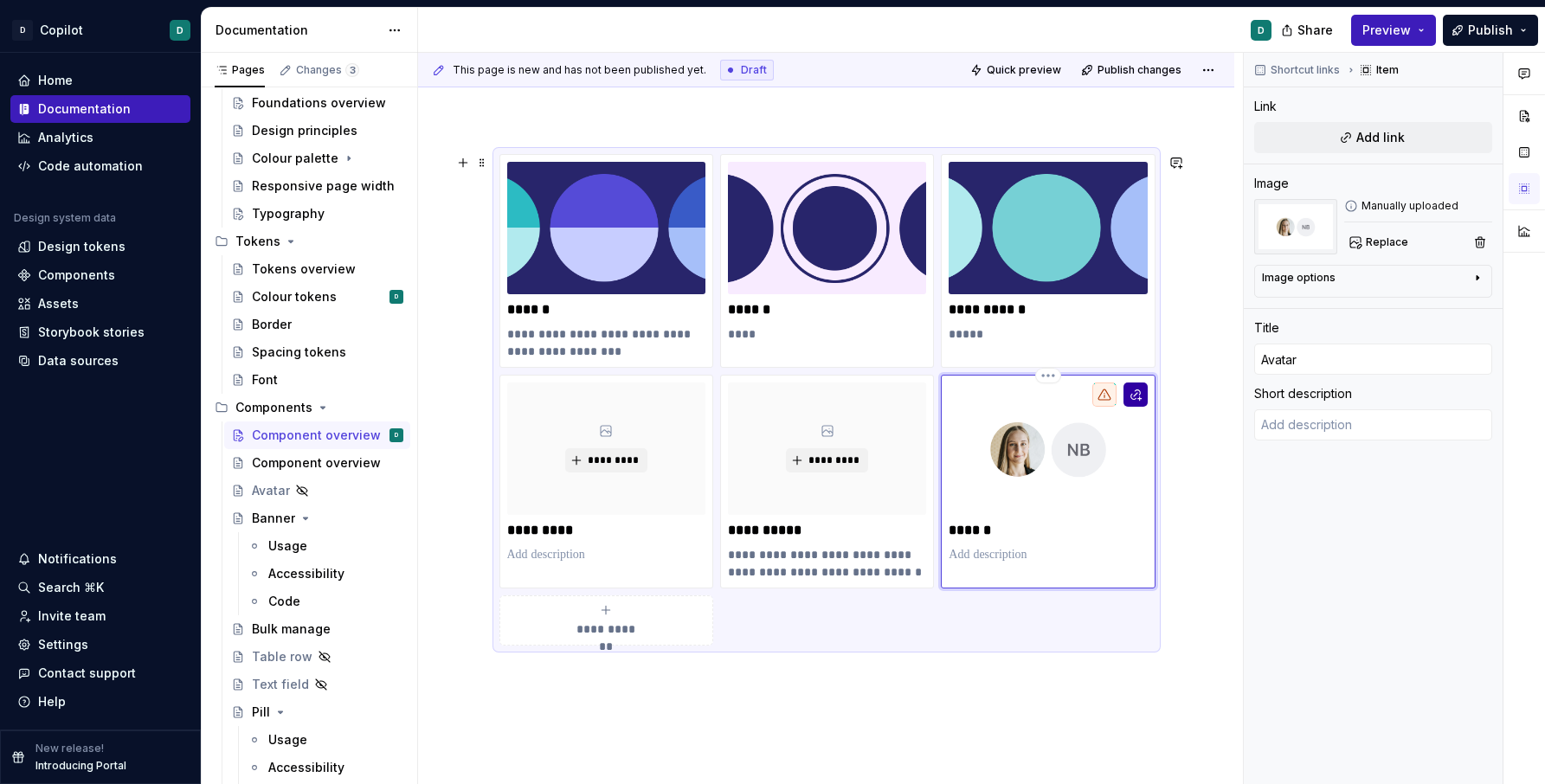
click at [1138, 386] on button "button" at bounding box center [1136, 394] width 24 height 24
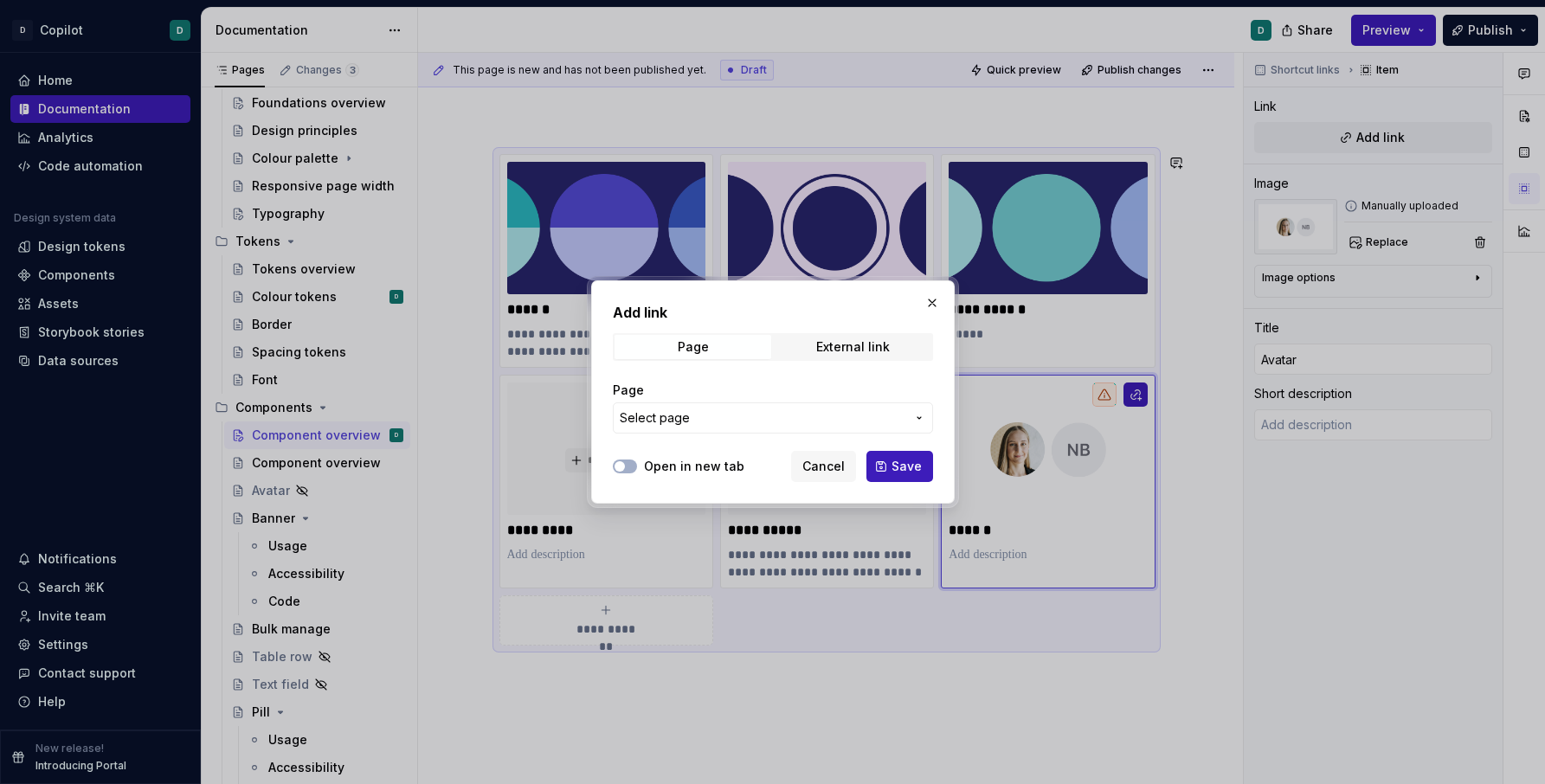
click at [908, 419] on button "Select page" at bounding box center [772, 418] width 321 height 31
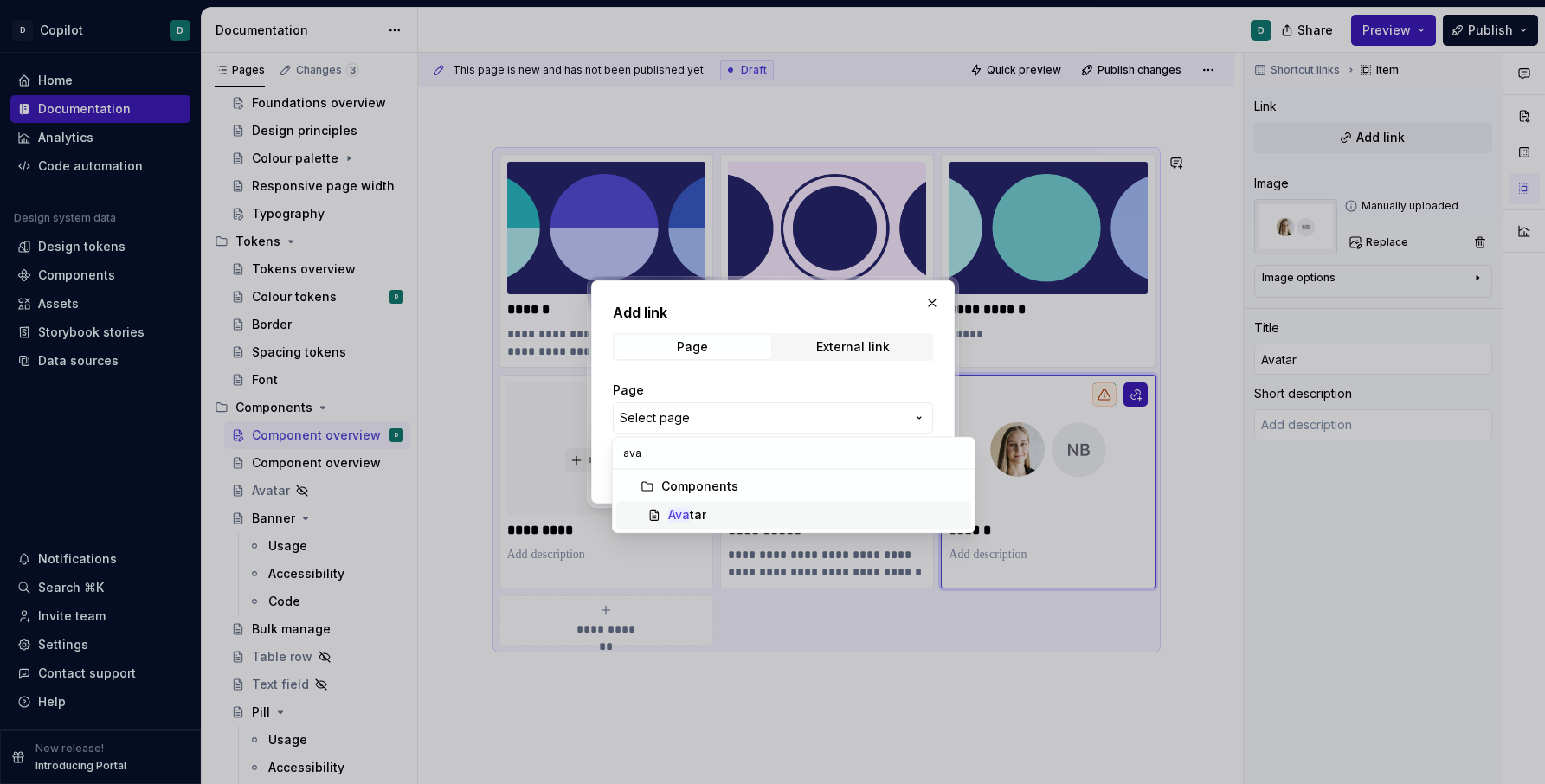
click at [811, 519] on div "Ava tar" at bounding box center [817, 515] width 296 height 17
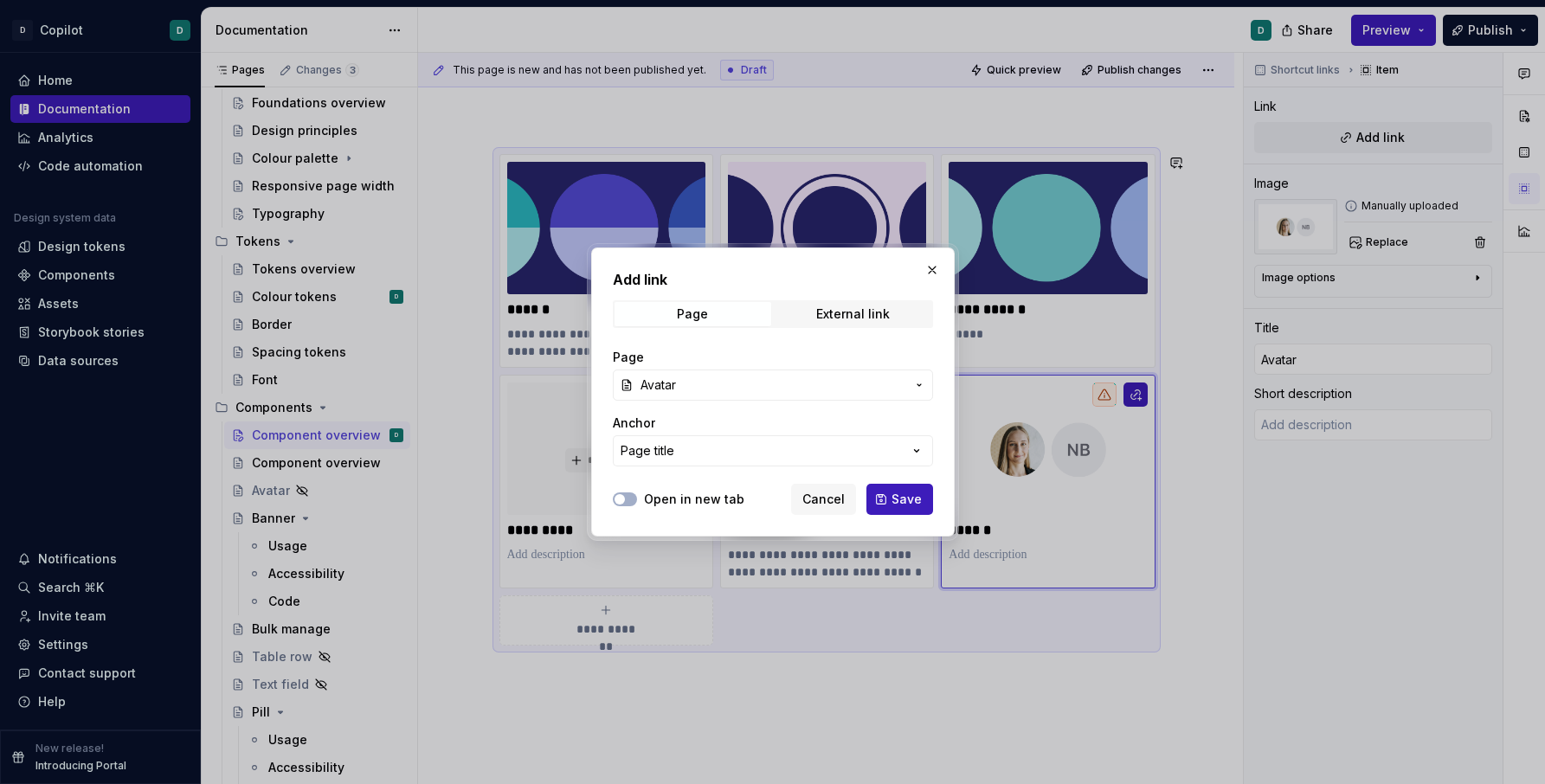
click at [636, 503] on div "Open in new tab" at bounding box center [679, 499] width 132 height 17
click at [636, 496] on div at bounding box center [624, 499] width 24 height 17
click at [633, 499] on button "Open in new tab" at bounding box center [624, 499] width 24 height 14
click at [899, 500] on span "Save" at bounding box center [907, 499] width 31 height 17
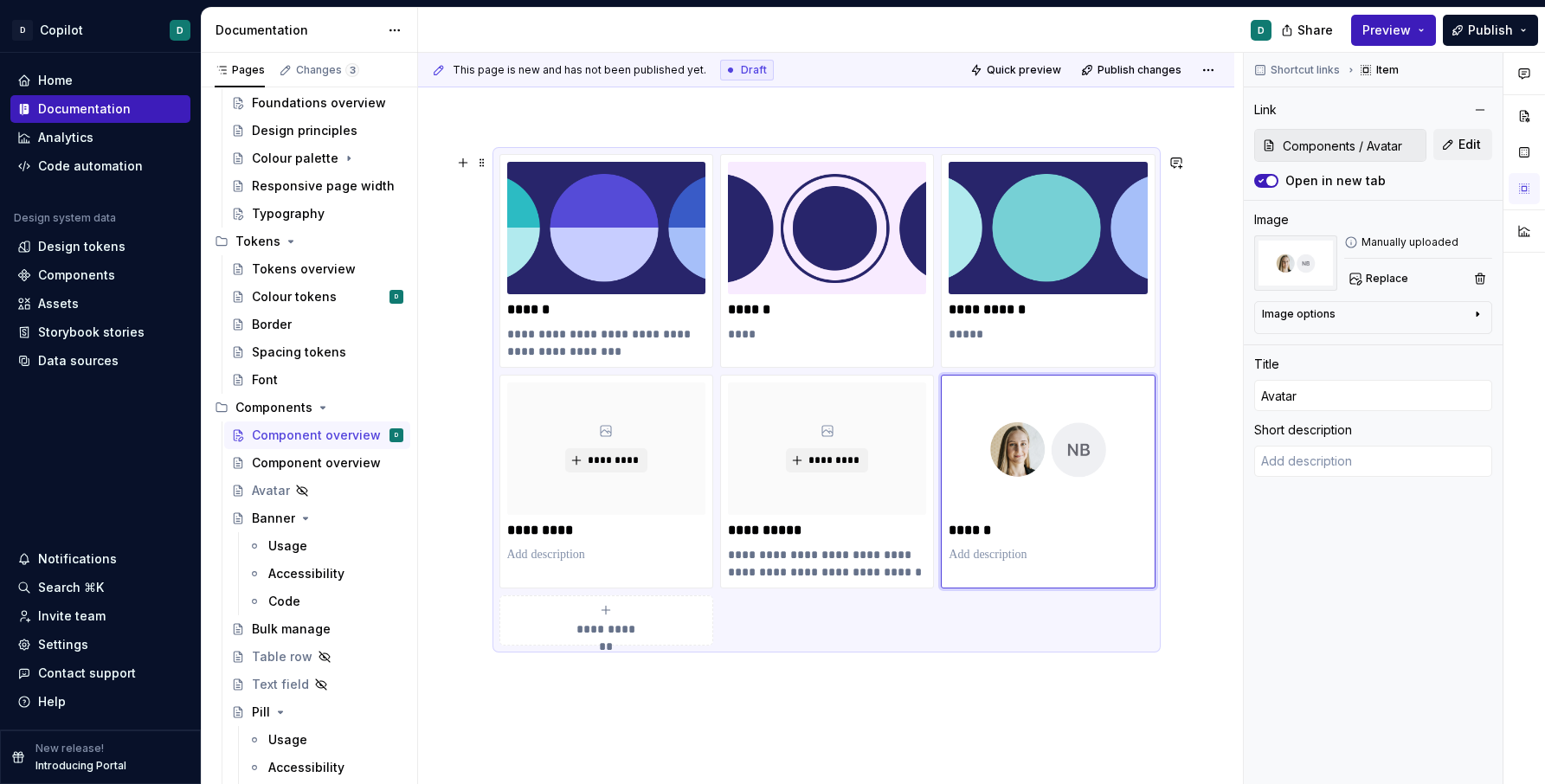
click at [1025, 614] on div "**********" at bounding box center [827, 400] width 654 height 491
click at [1047, 505] on img at bounding box center [1047, 448] width 198 height 133
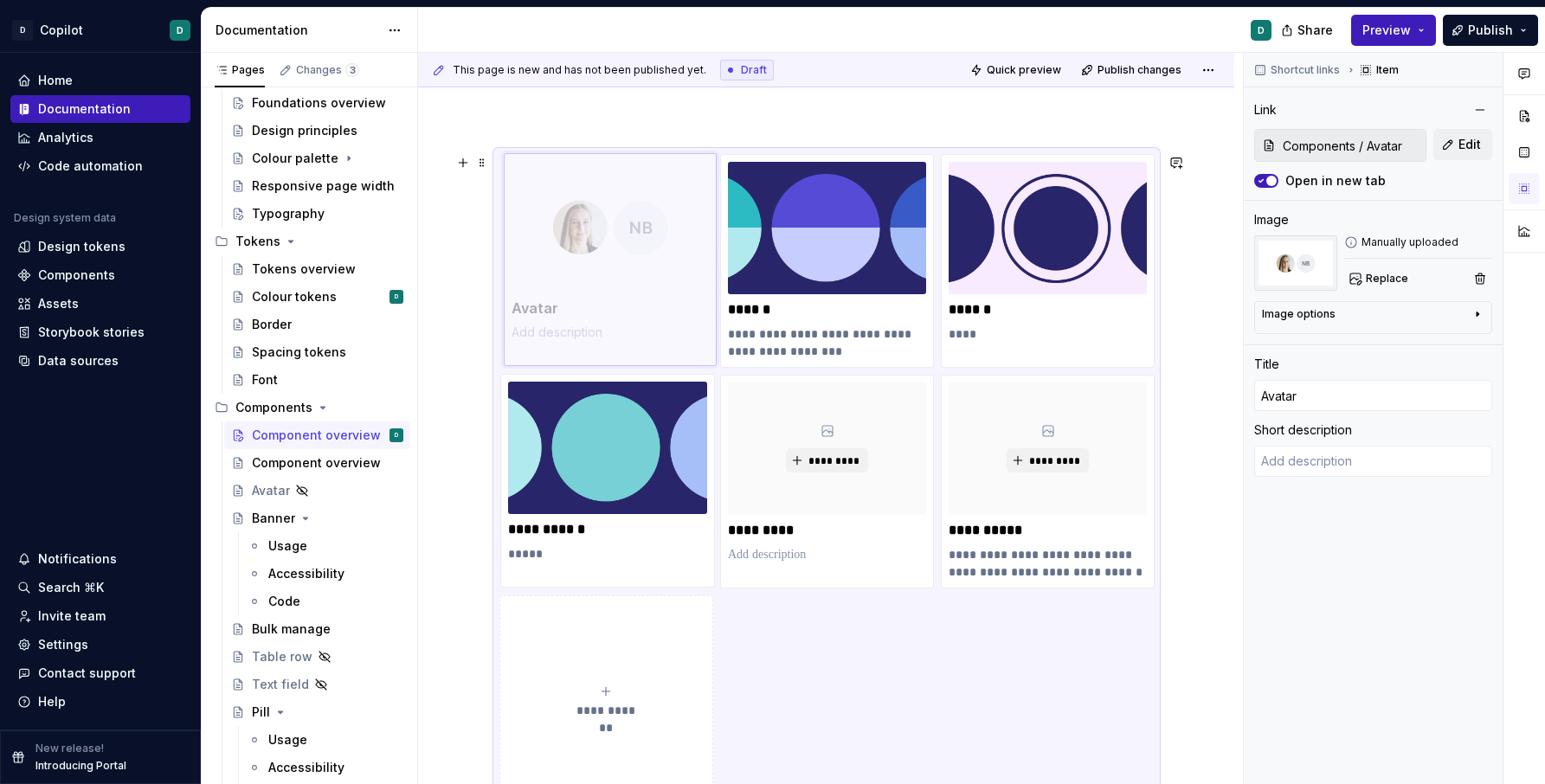
drag, startPoint x: 1047, startPoint y: 481, endPoint x: 614, endPoint y: 259, distance: 486.6
click at [614, 259] on body "D Copilot D Home Documentation Analytics Code automation Design system data Des…" at bounding box center [772, 392] width 1545 height 784
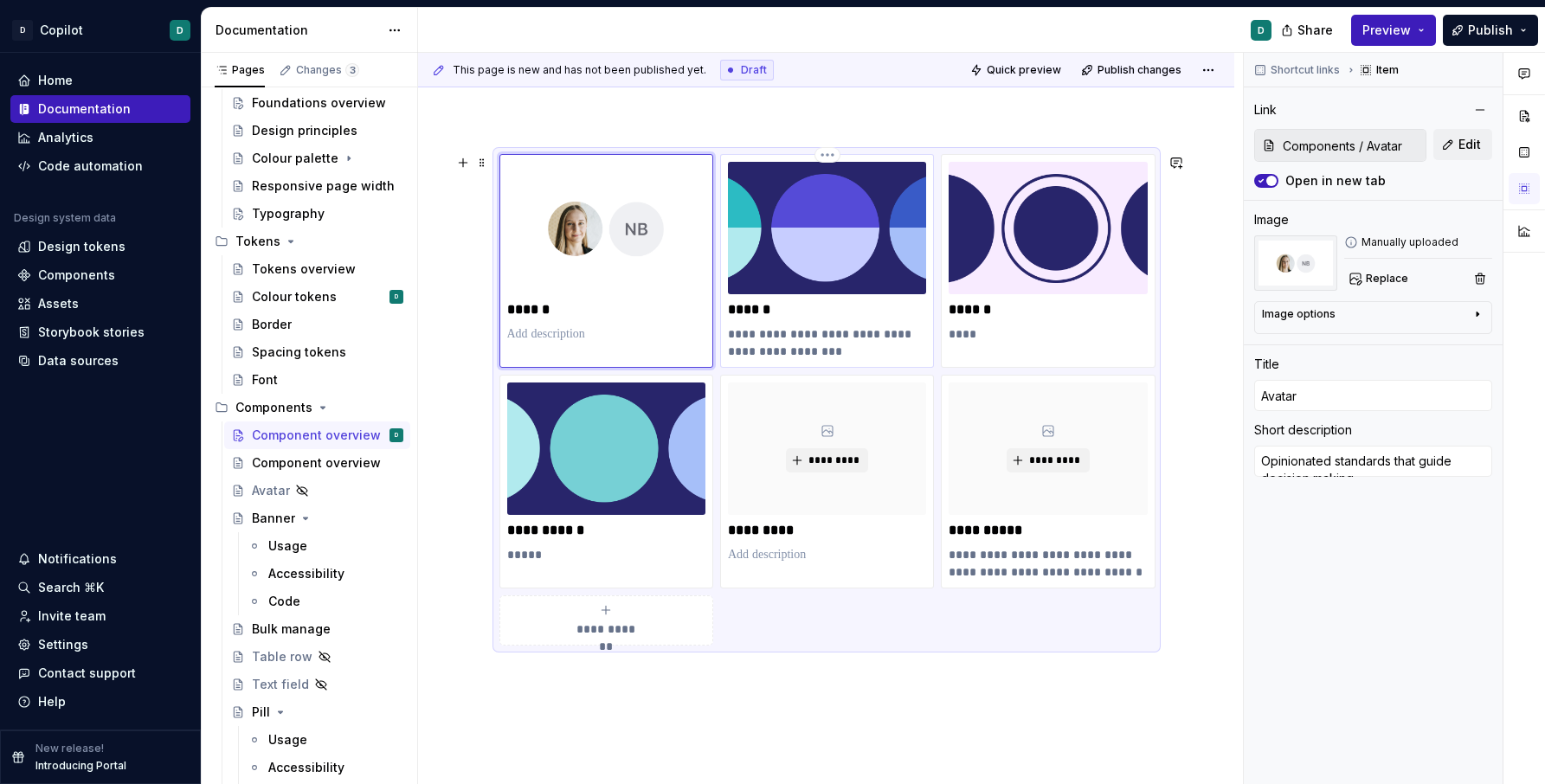
click at [789, 286] on img at bounding box center [827, 228] width 198 height 133
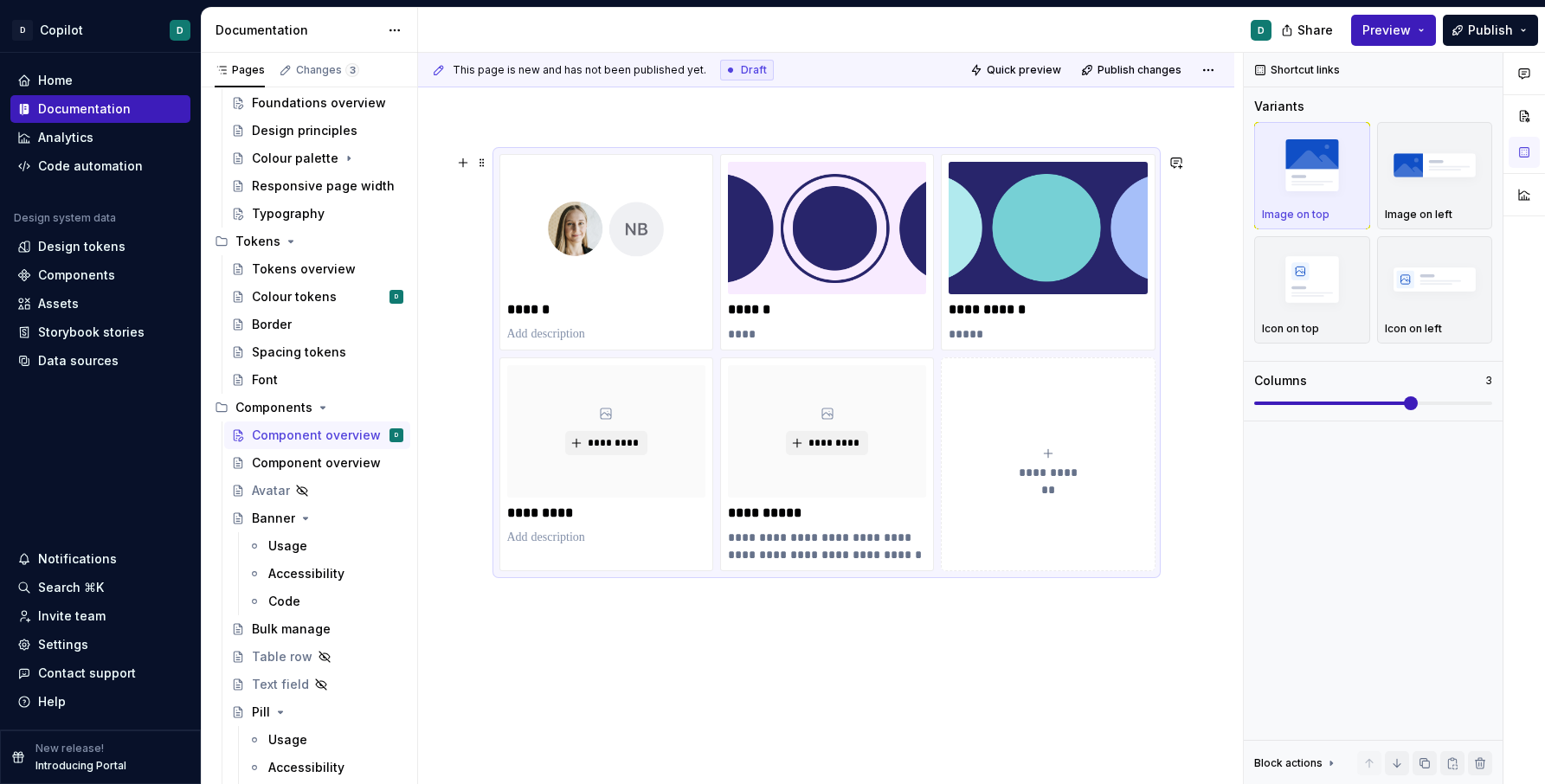
click at [1053, 455] on icon "submit" at bounding box center [1048, 453] width 14 height 14
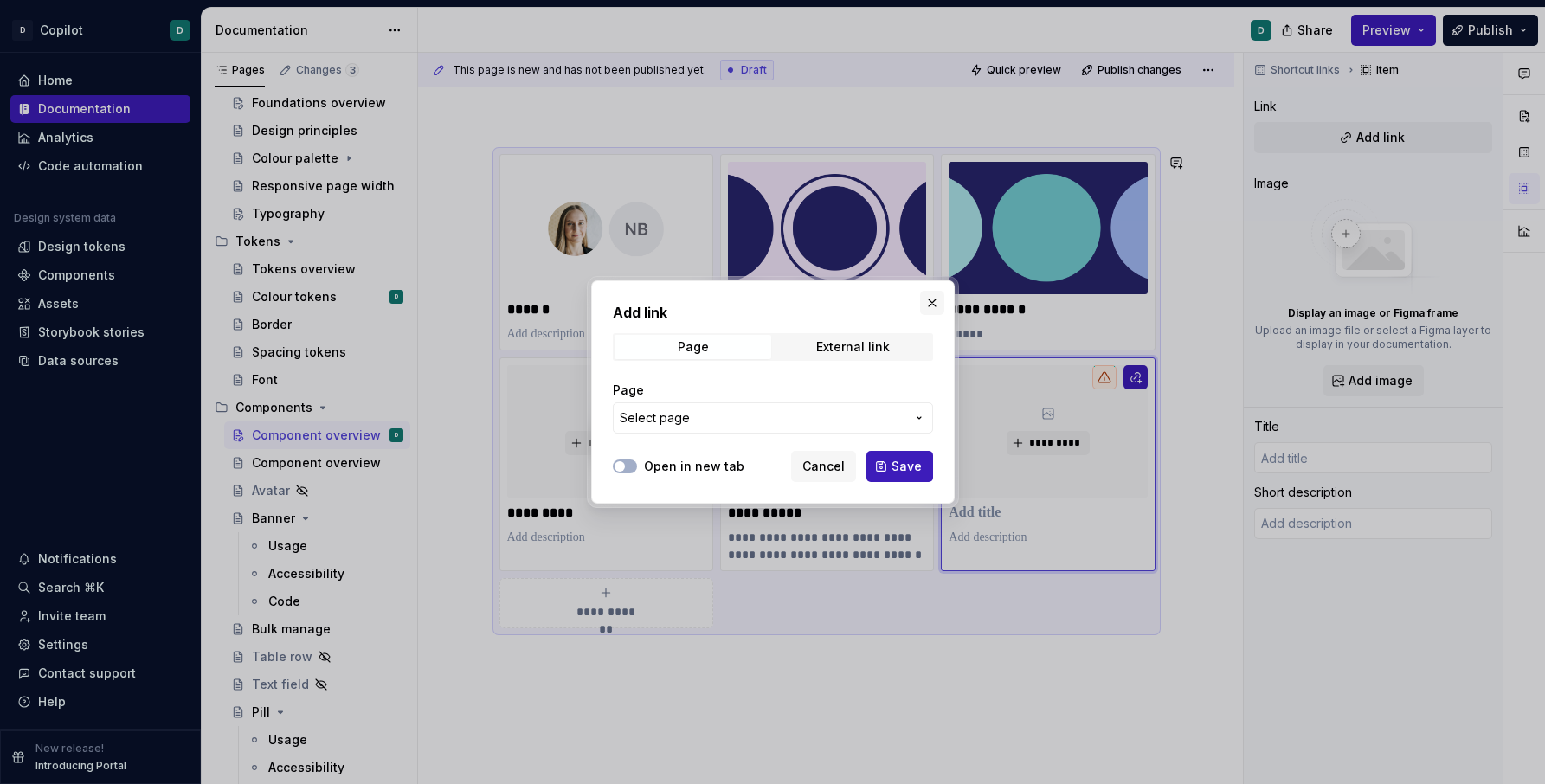
click at [925, 313] on button "button" at bounding box center [932, 303] width 24 height 24
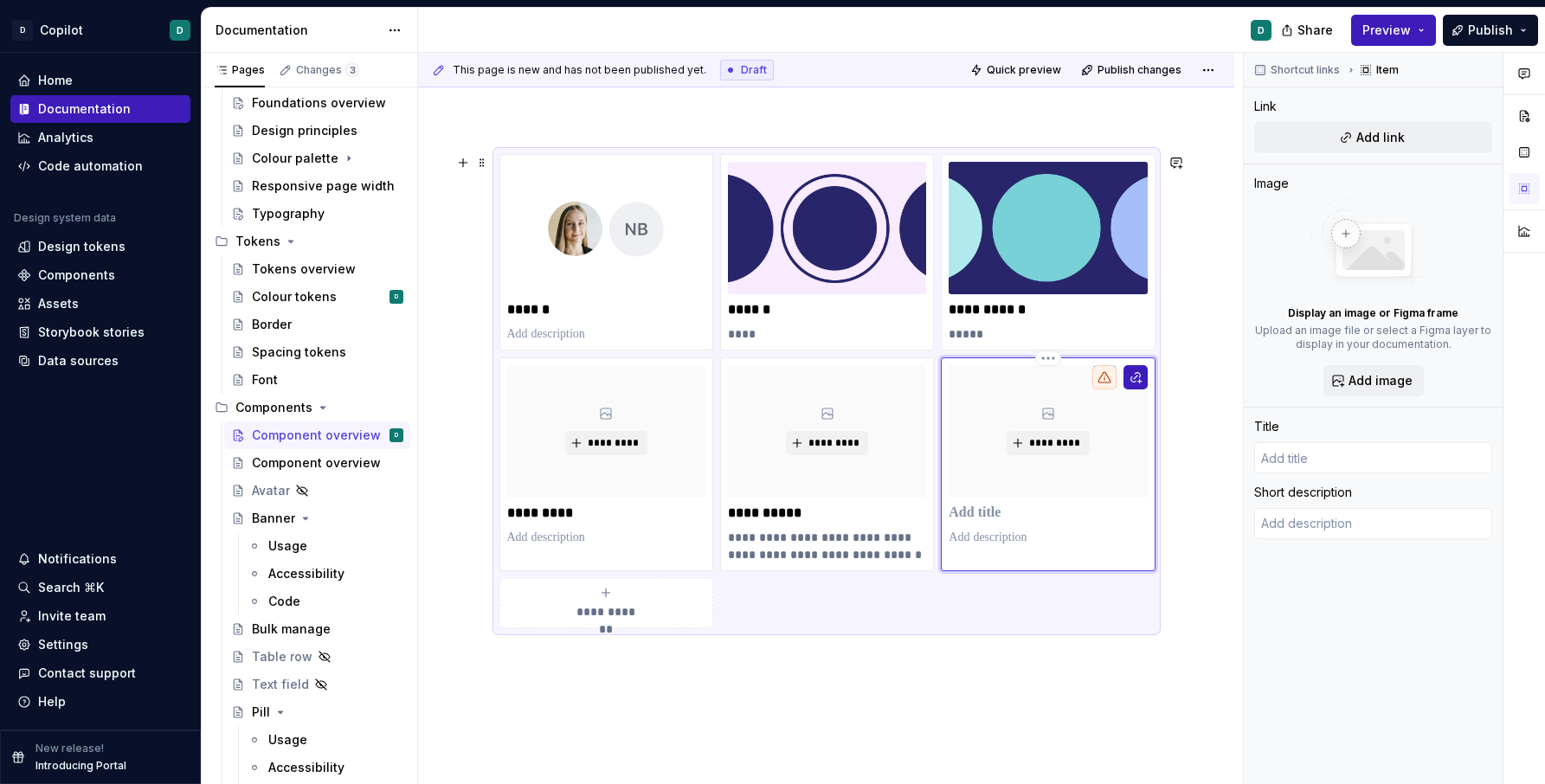
click at [1085, 413] on div "*********" at bounding box center [1047, 431] width 198 height 133
click at [1044, 461] on div "*********" at bounding box center [1047, 431] width 198 height 133
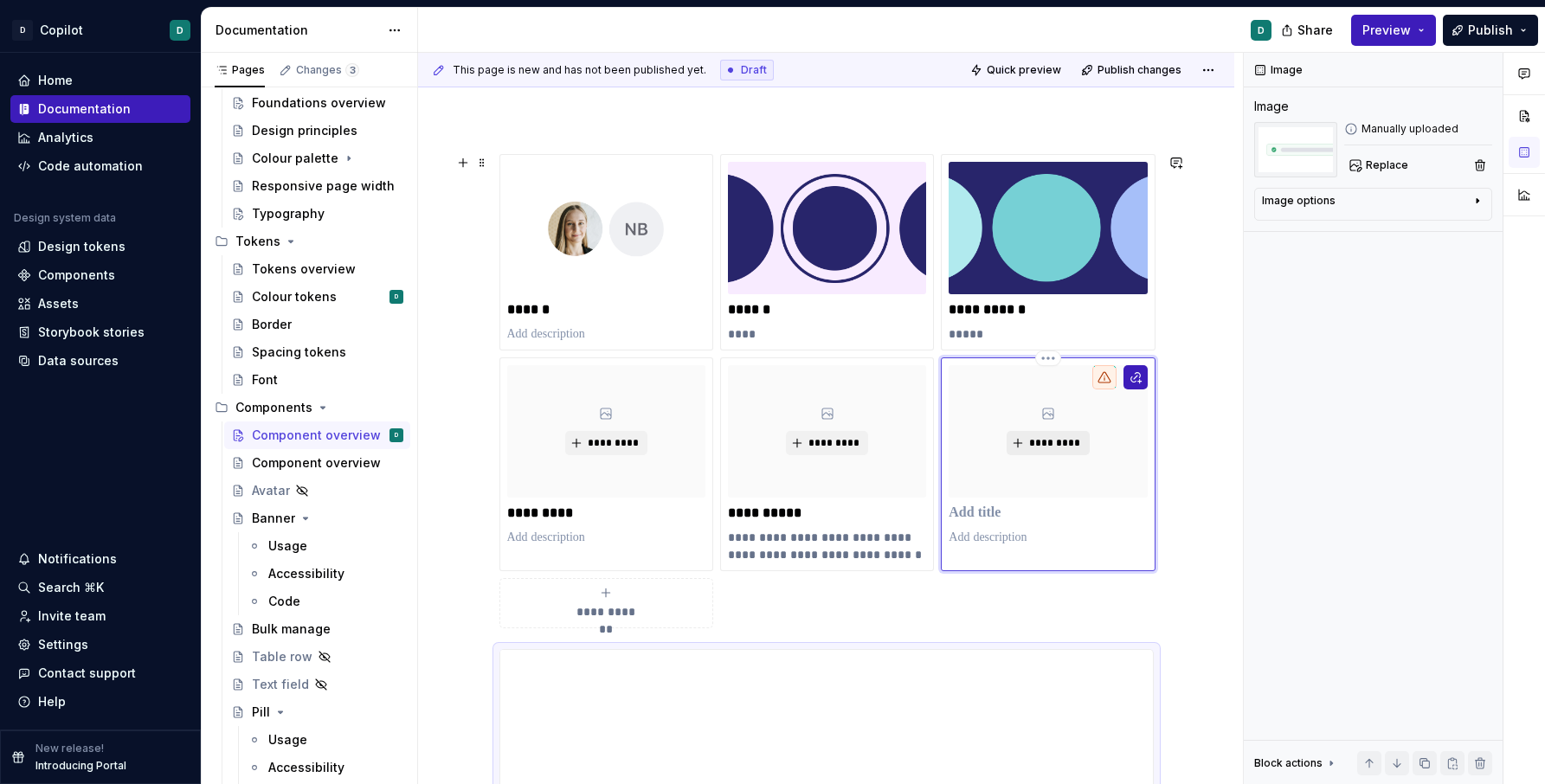
click at [1053, 438] on span "*********" at bounding box center [1054, 443] width 52 height 14
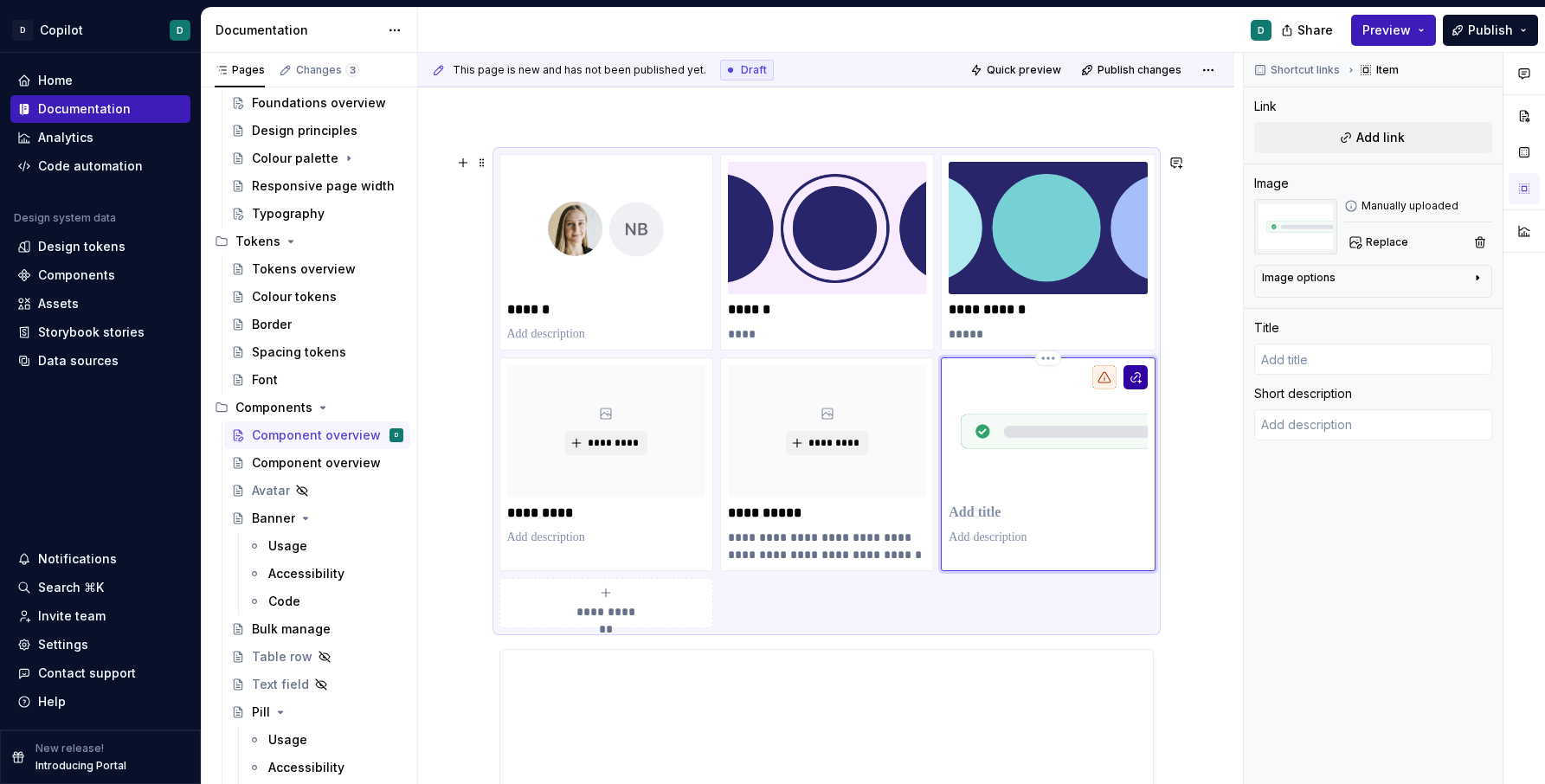
click at [1134, 378] on button "button" at bounding box center [1136, 377] width 24 height 24
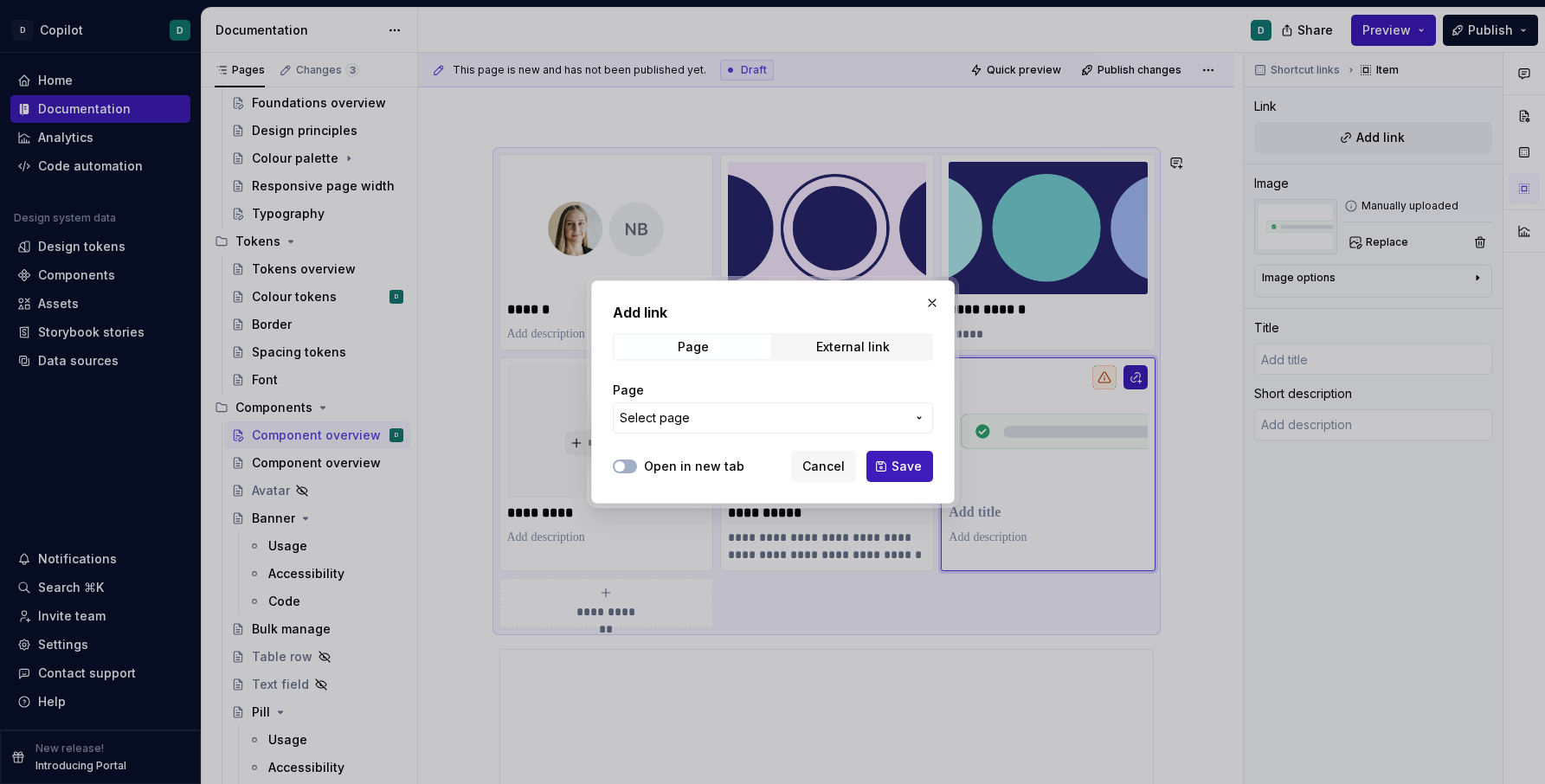
click at [889, 417] on span "Select page" at bounding box center [763, 417] width 286 height 17
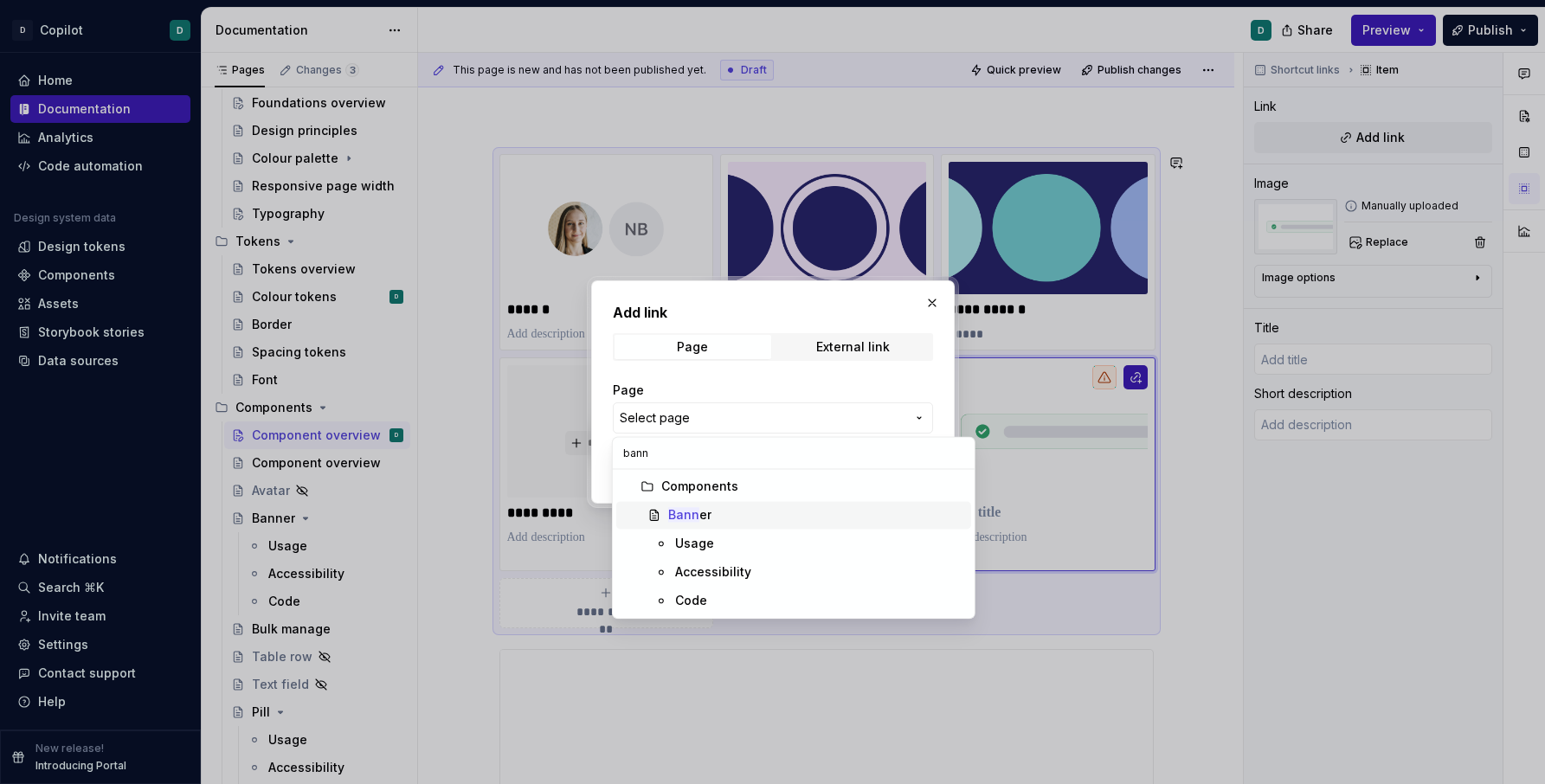
click at [766, 523] on span "Bann er" at bounding box center [793, 515] width 355 height 28
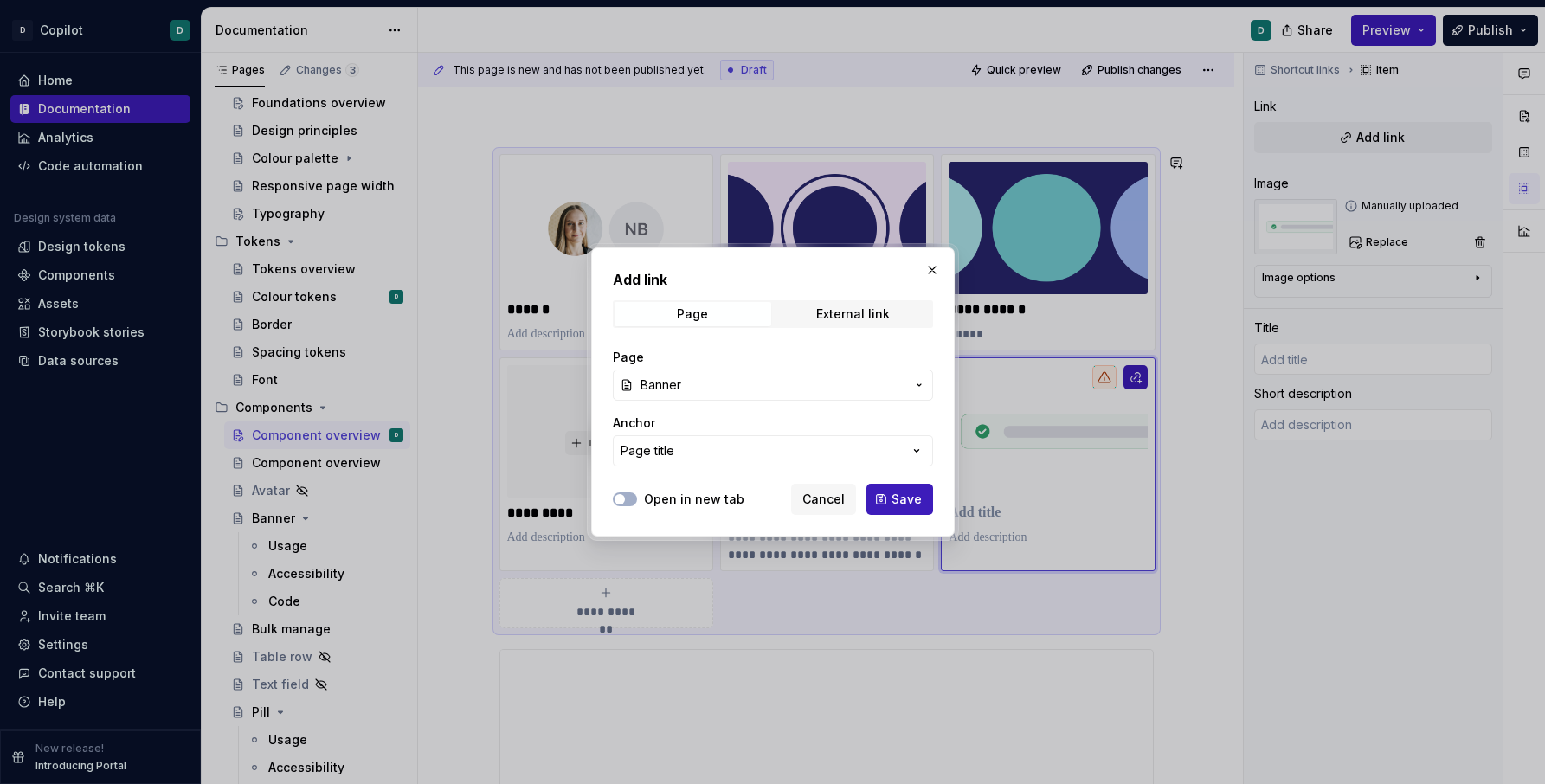
click at [644, 498] on label "Open in new tab" at bounding box center [694, 499] width 100 height 17
click at [637, 498] on button "Open in new tab" at bounding box center [624, 499] width 24 height 14
click at [914, 499] on span "Save" at bounding box center [907, 499] width 31 height 17
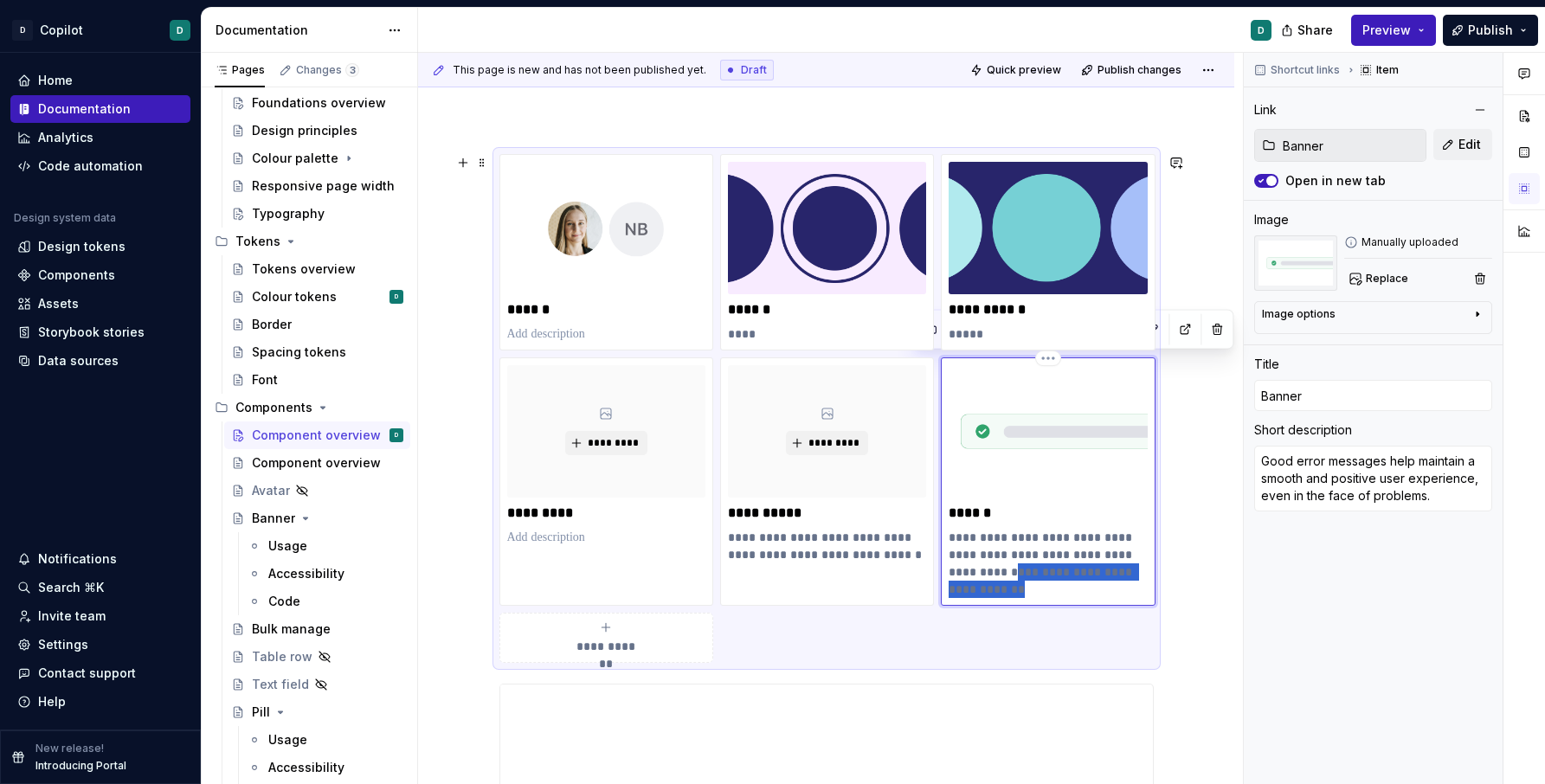
drag, startPoint x: 1044, startPoint y: 576, endPoint x: 1044, endPoint y: 594, distance: 18.0
click at [1044, 594] on p "**********" at bounding box center [1047, 563] width 198 height 70
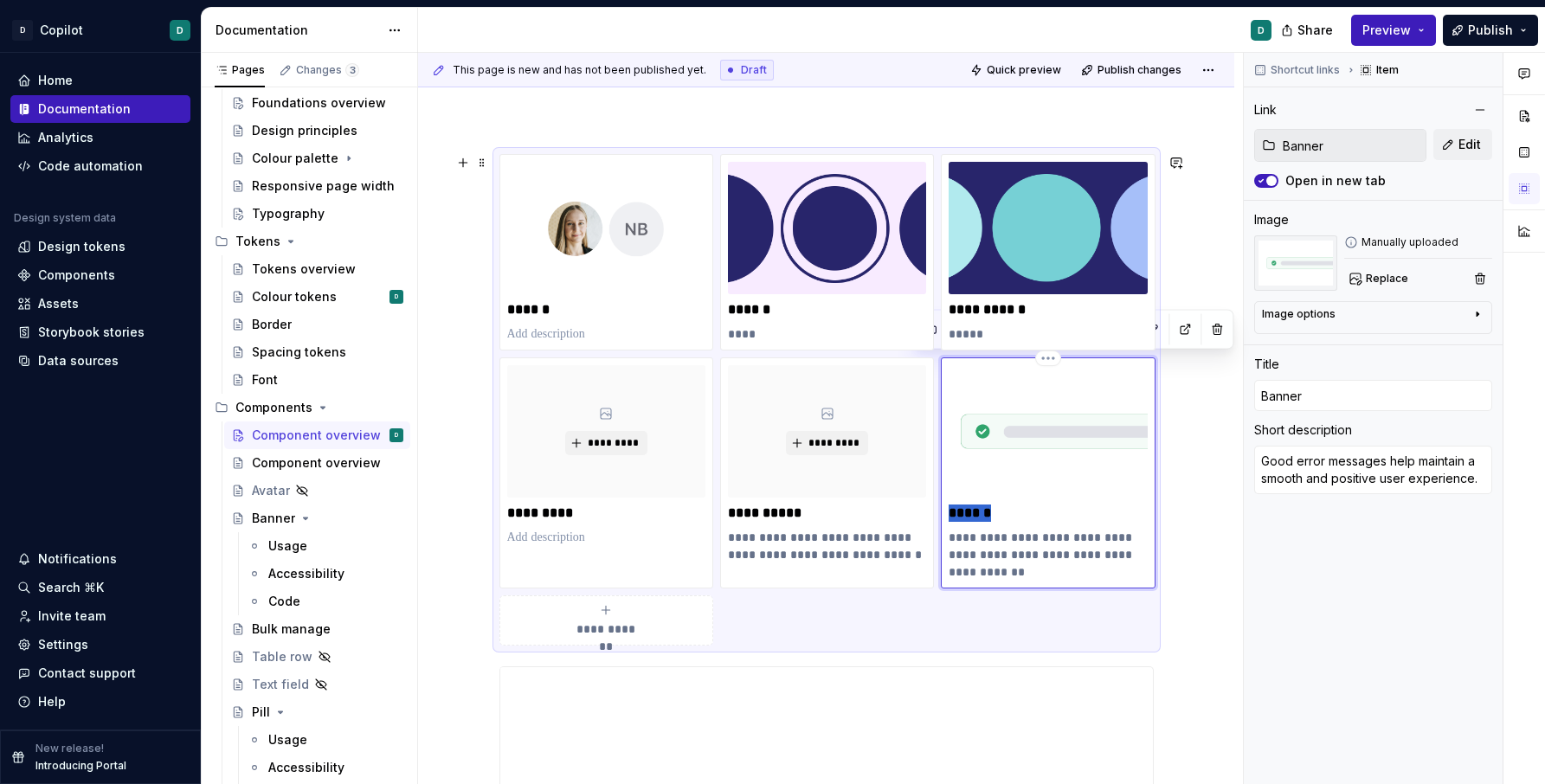
drag, startPoint x: 1007, startPoint y: 514, endPoint x: 947, endPoint y: 513, distance: 60.0
click at [947, 513] on div "**********" at bounding box center [1047, 473] width 214 height 231
click at [1023, 617] on div "**********" at bounding box center [827, 400] width 654 height 491
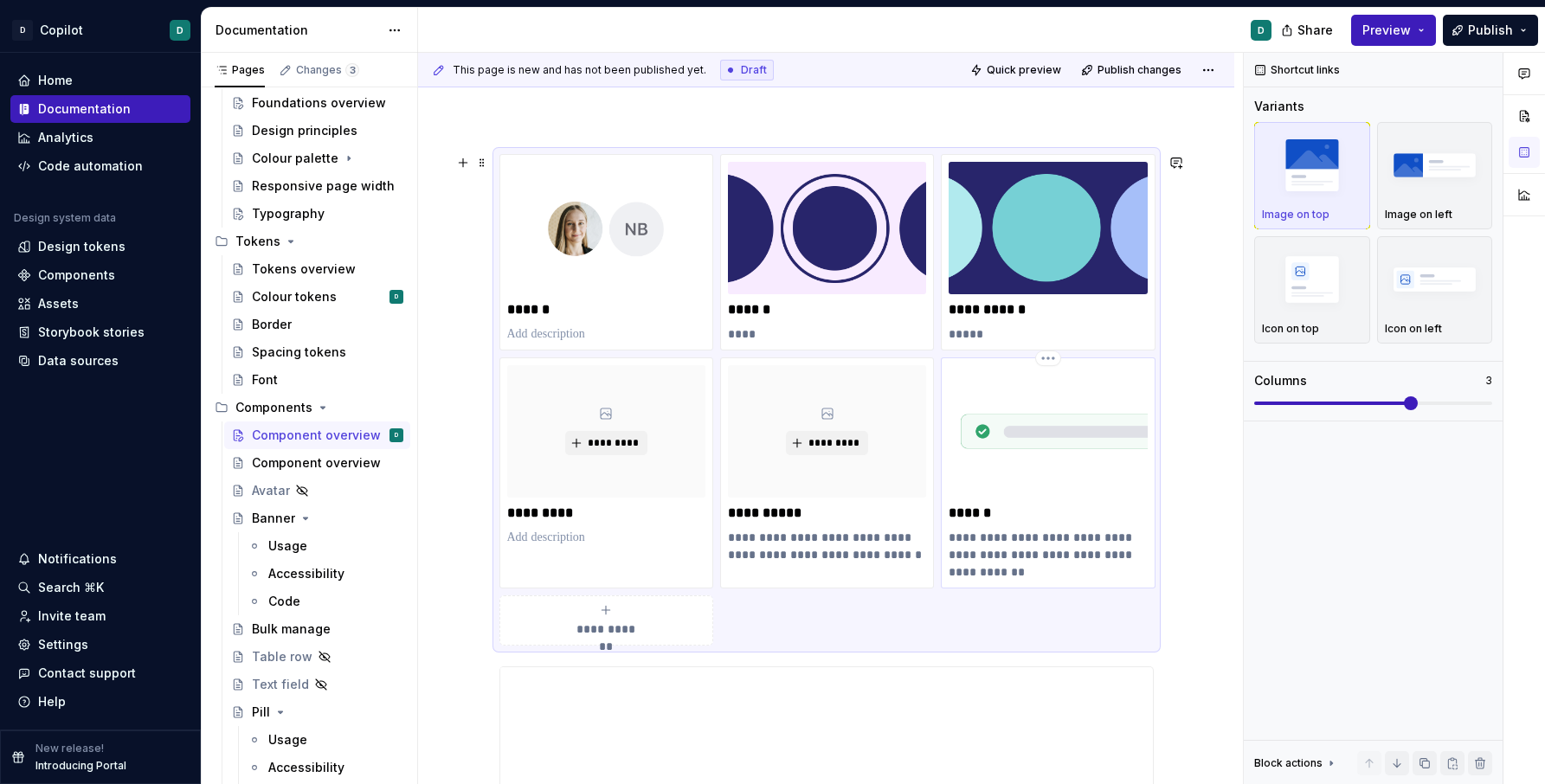
click at [1044, 518] on p "******" at bounding box center [1047, 513] width 198 height 17
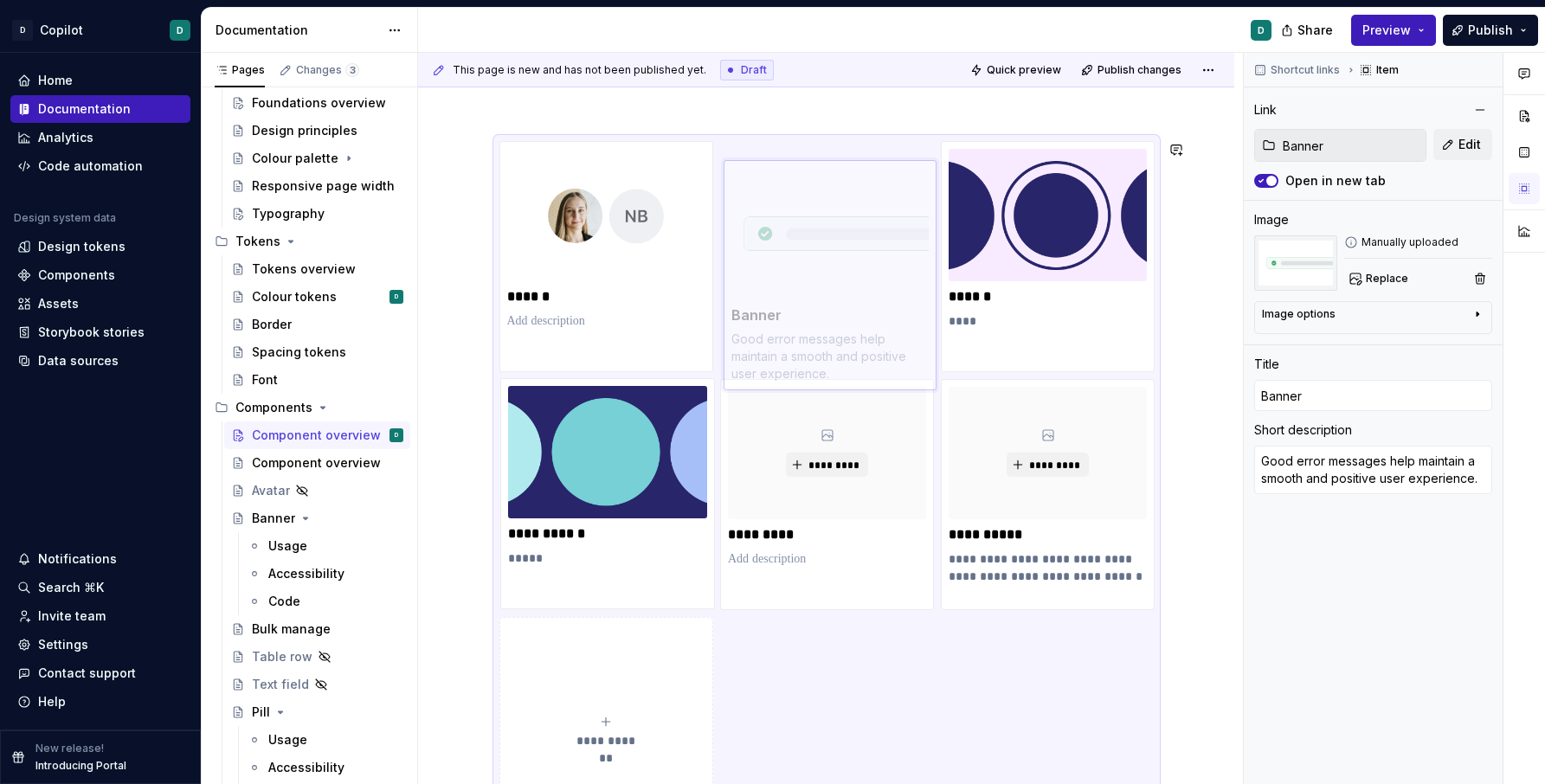
drag, startPoint x: 1063, startPoint y: 391, endPoint x: 862, endPoint y: 161, distance: 305.5
click at [862, 161] on body "D Copilot D Home Documentation Analytics Code automation Design system data Des…" at bounding box center [772, 392] width 1545 height 784
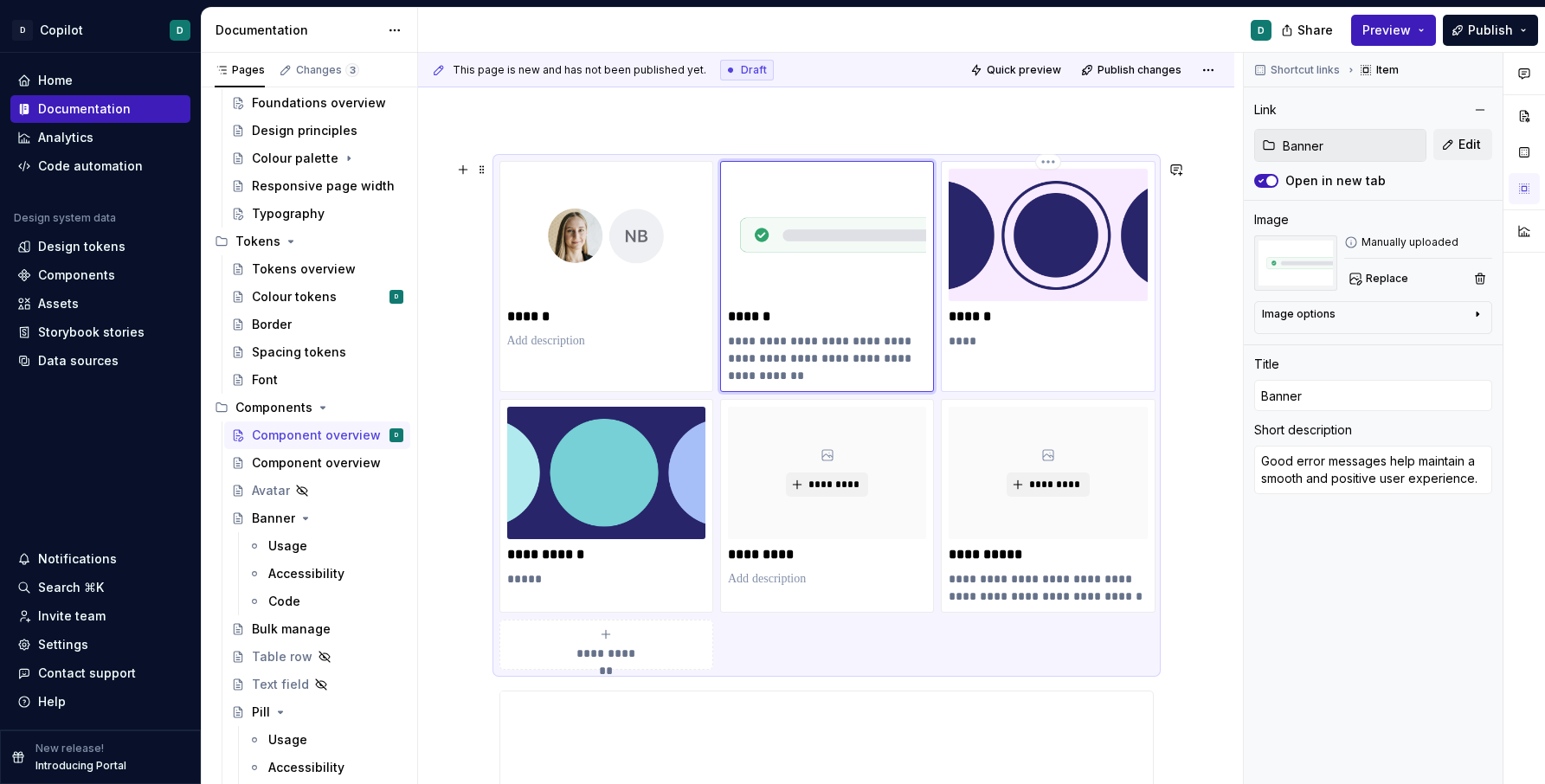
click at [1030, 335] on p "****" at bounding box center [1047, 341] width 198 height 17
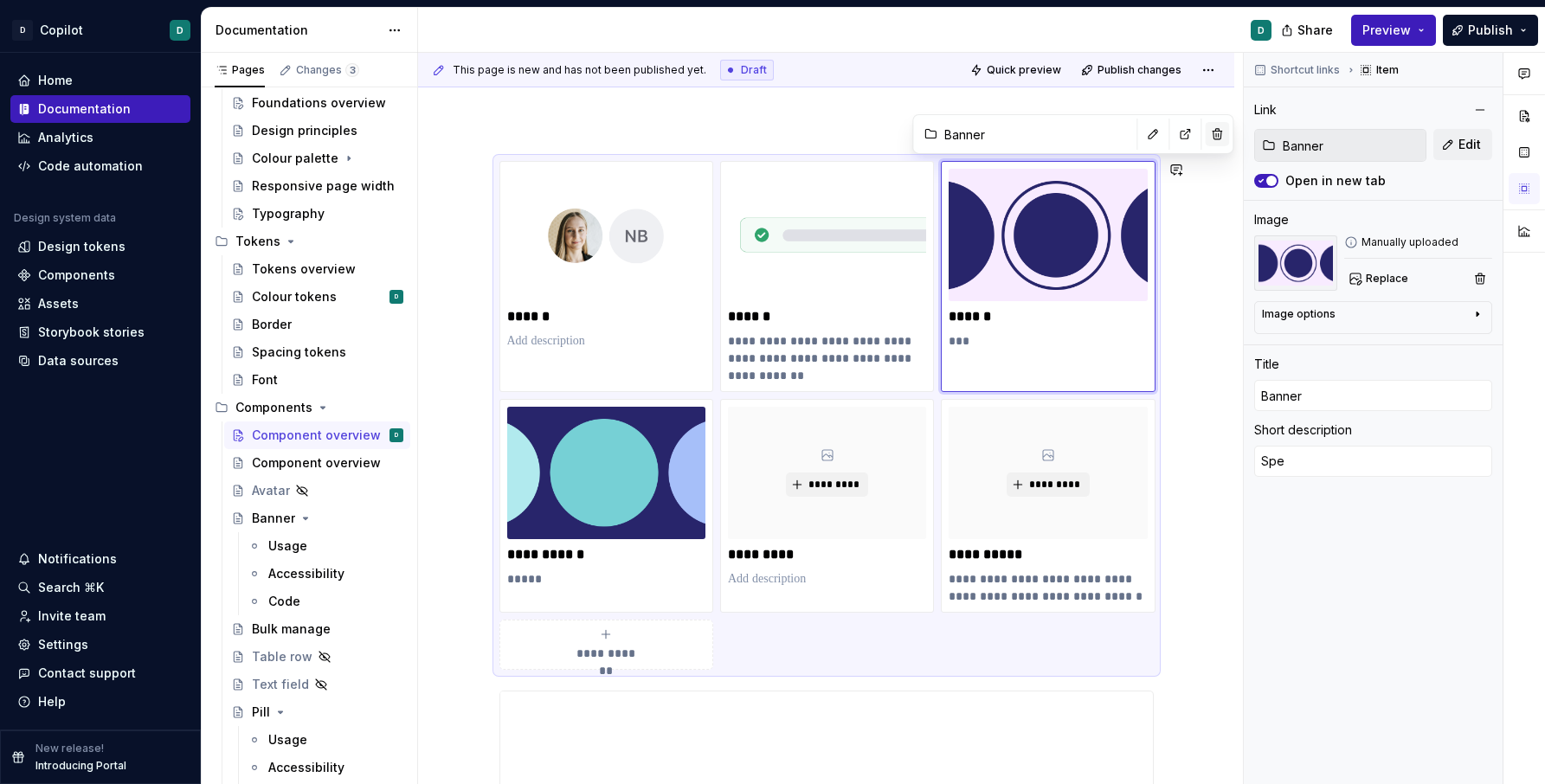
click at [1205, 135] on button "button" at bounding box center [1217, 134] width 24 height 24
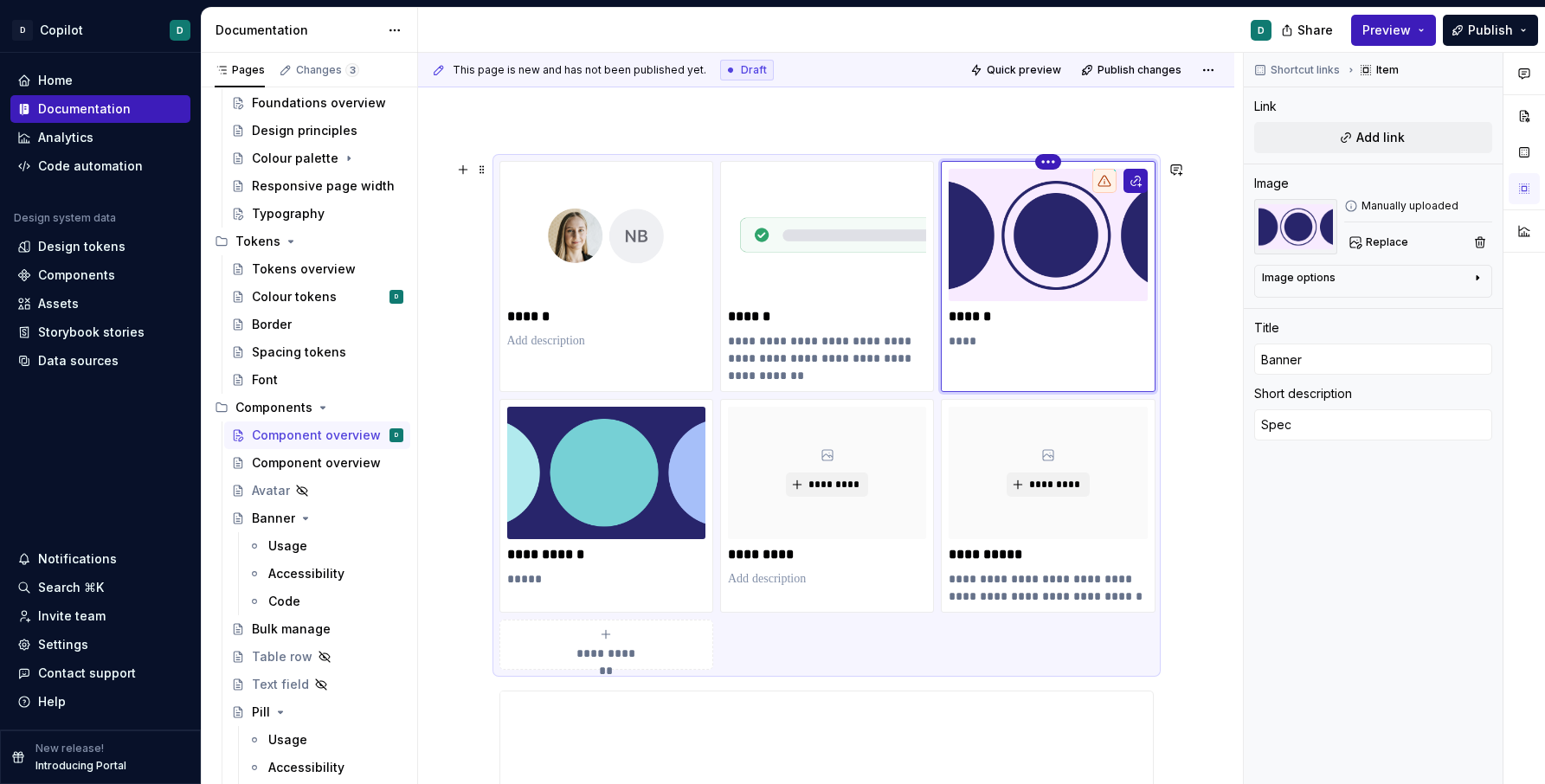
click at [1050, 155] on html "D Copilot D Home Documentation Analytics Code automation Design system data Des…" at bounding box center [772, 392] width 1545 height 784
click at [1101, 187] on div "Delete item" at bounding box center [1126, 189] width 113 height 17
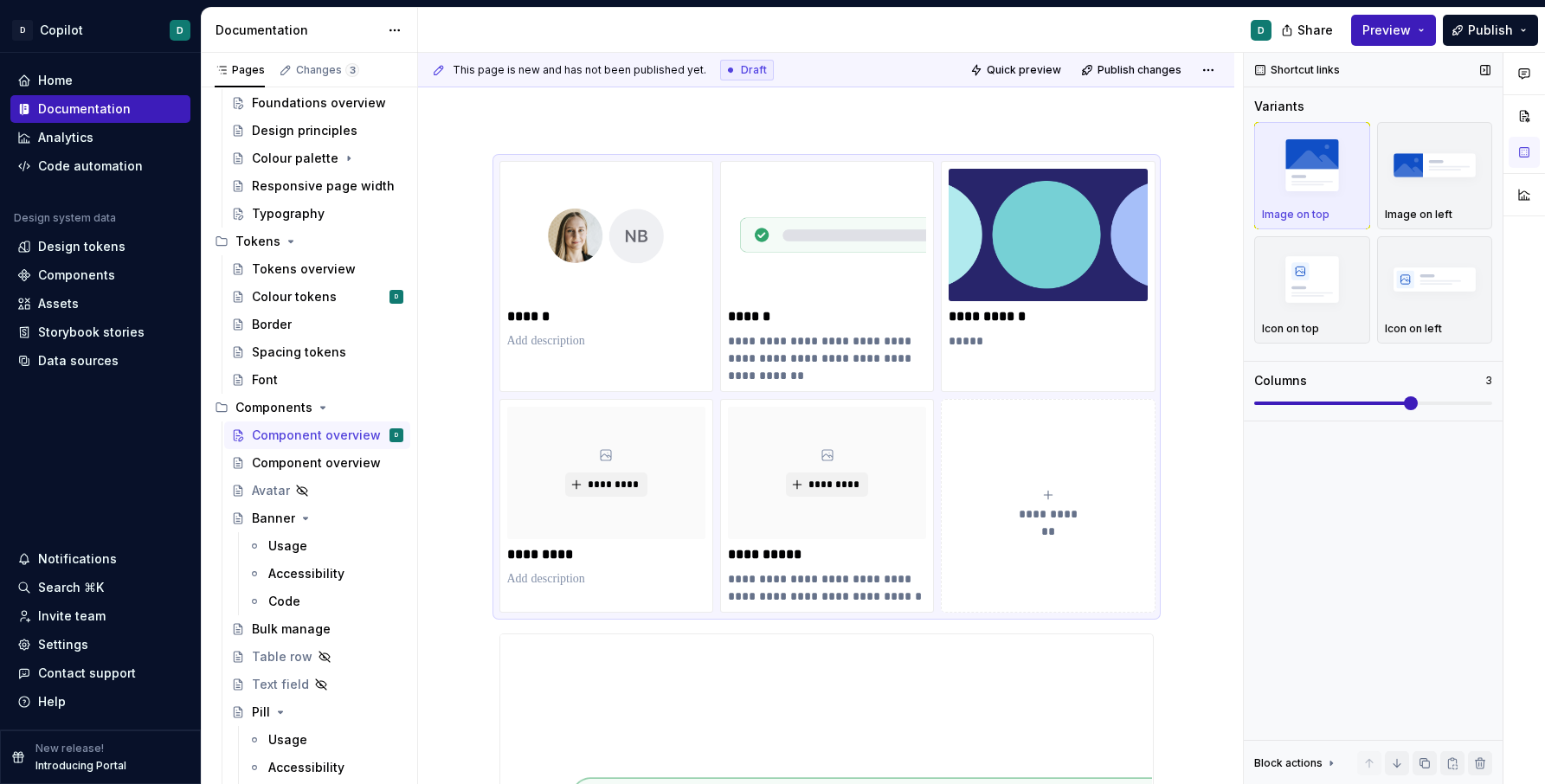
drag, startPoint x: 1535, startPoint y: 768, endPoint x: 1286, endPoint y: 770, distance: 249.0
click at [1286, 751] on div "Comments Open comments No comments yet Select ‘Comment’ from the block context …" at bounding box center [1394, 418] width 301 height 733
click at [1048, 497] on icon "submit" at bounding box center [1048, 494] width 14 height 14
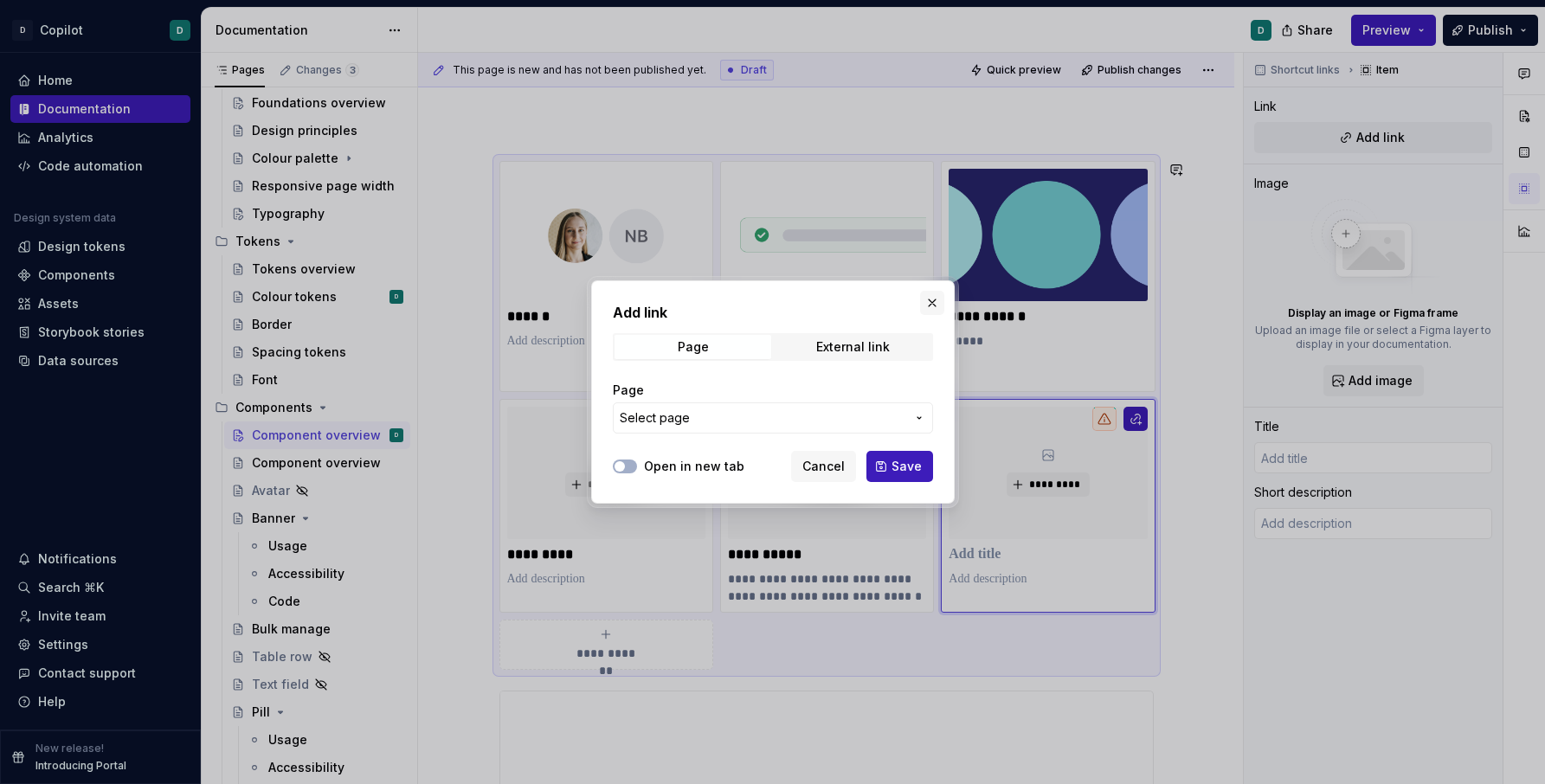
click at [923, 303] on button "button" at bounding box center [932, 303] width 24 height 24
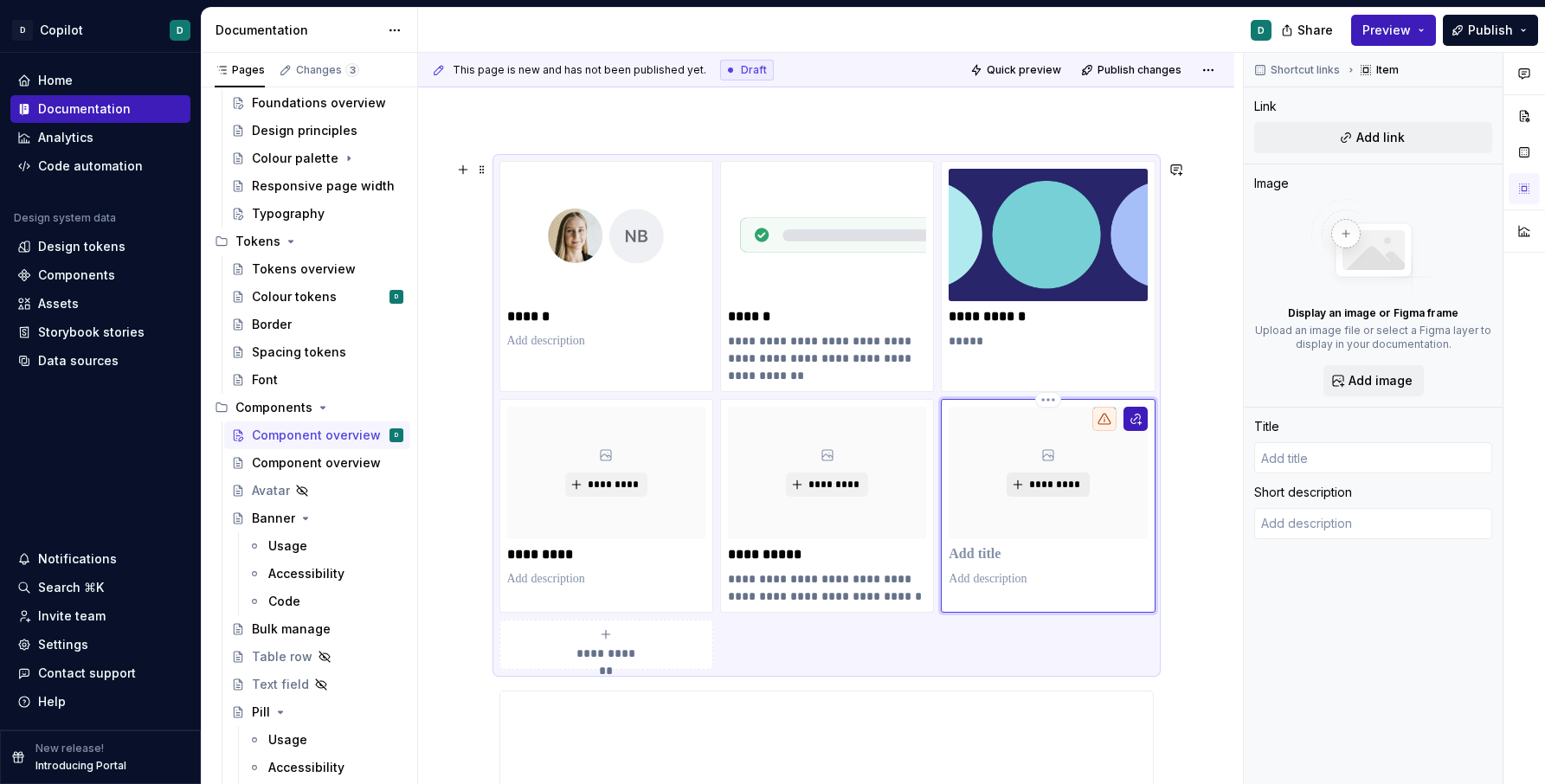
click at [1053, 479] on span "*********" at bounding box center [1054, 484] width 52 height 14
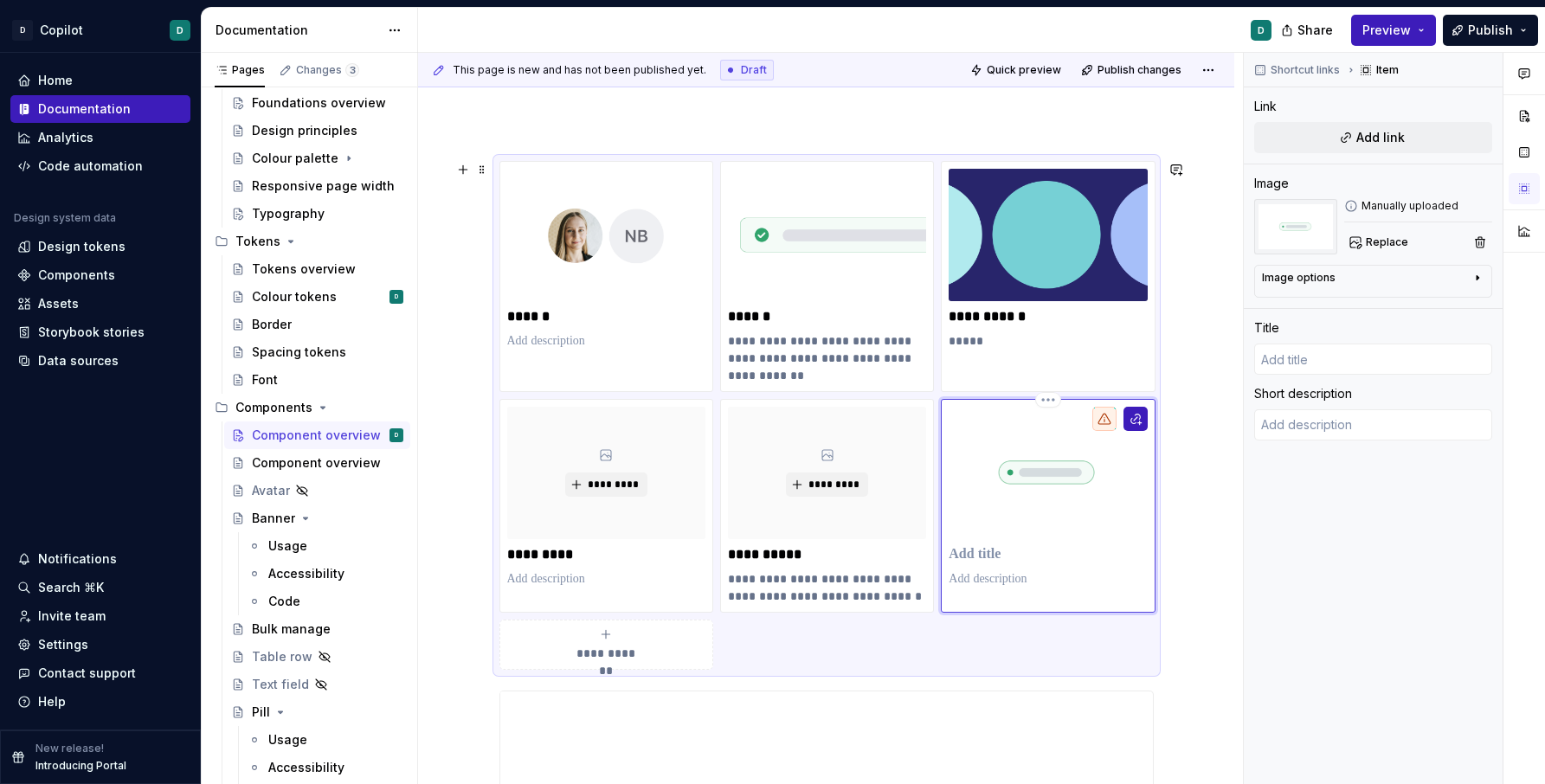
click at [986, 554] on p at bounding box center [1047, 555] width 198 height 17
click at [1139, 415] on button "button" at bounding box center [1136, 418] width 24 height 24
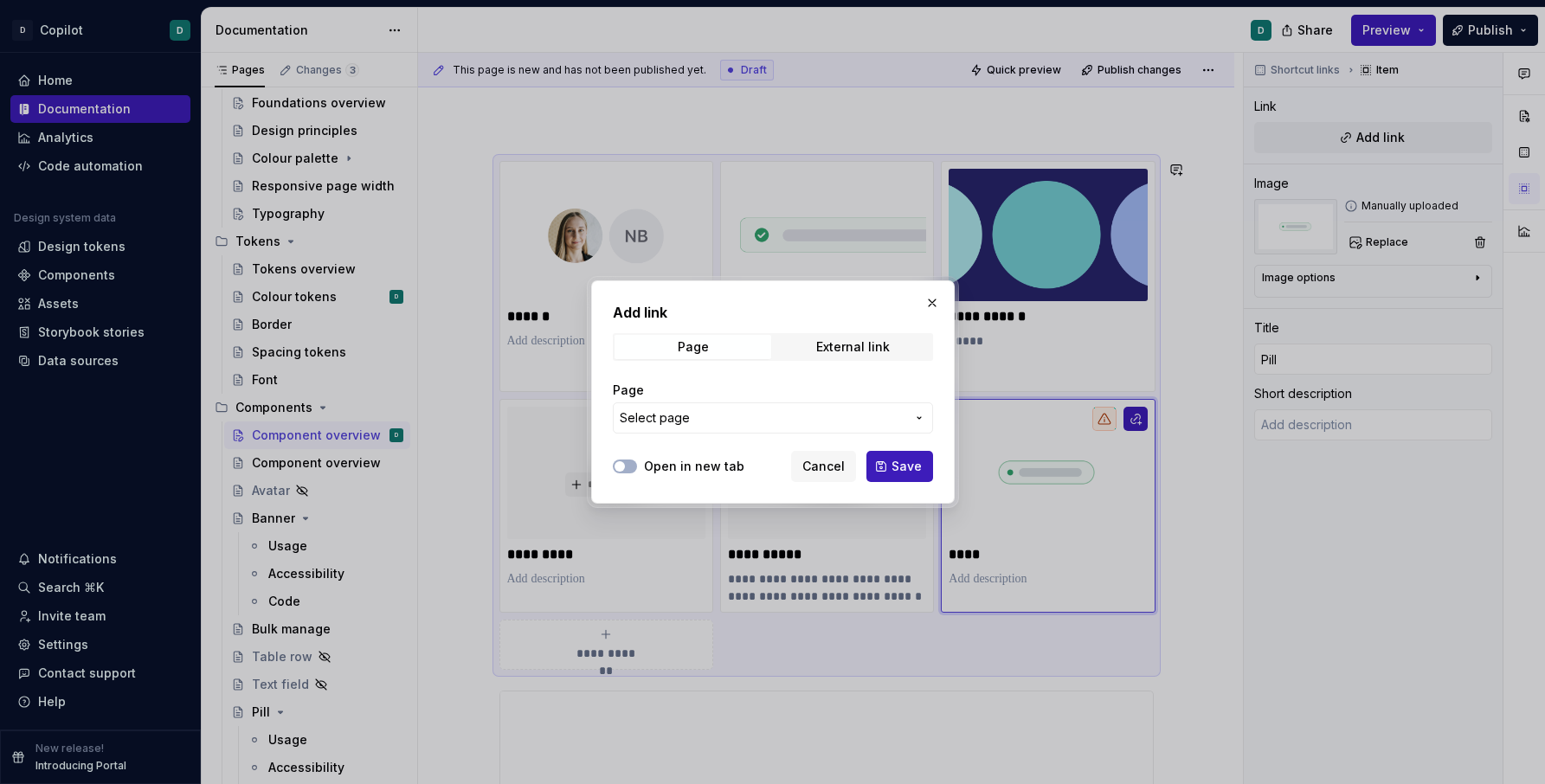
click at [930, 414] on button "Select page" at bounding box center [772, 418] width 321 height 31
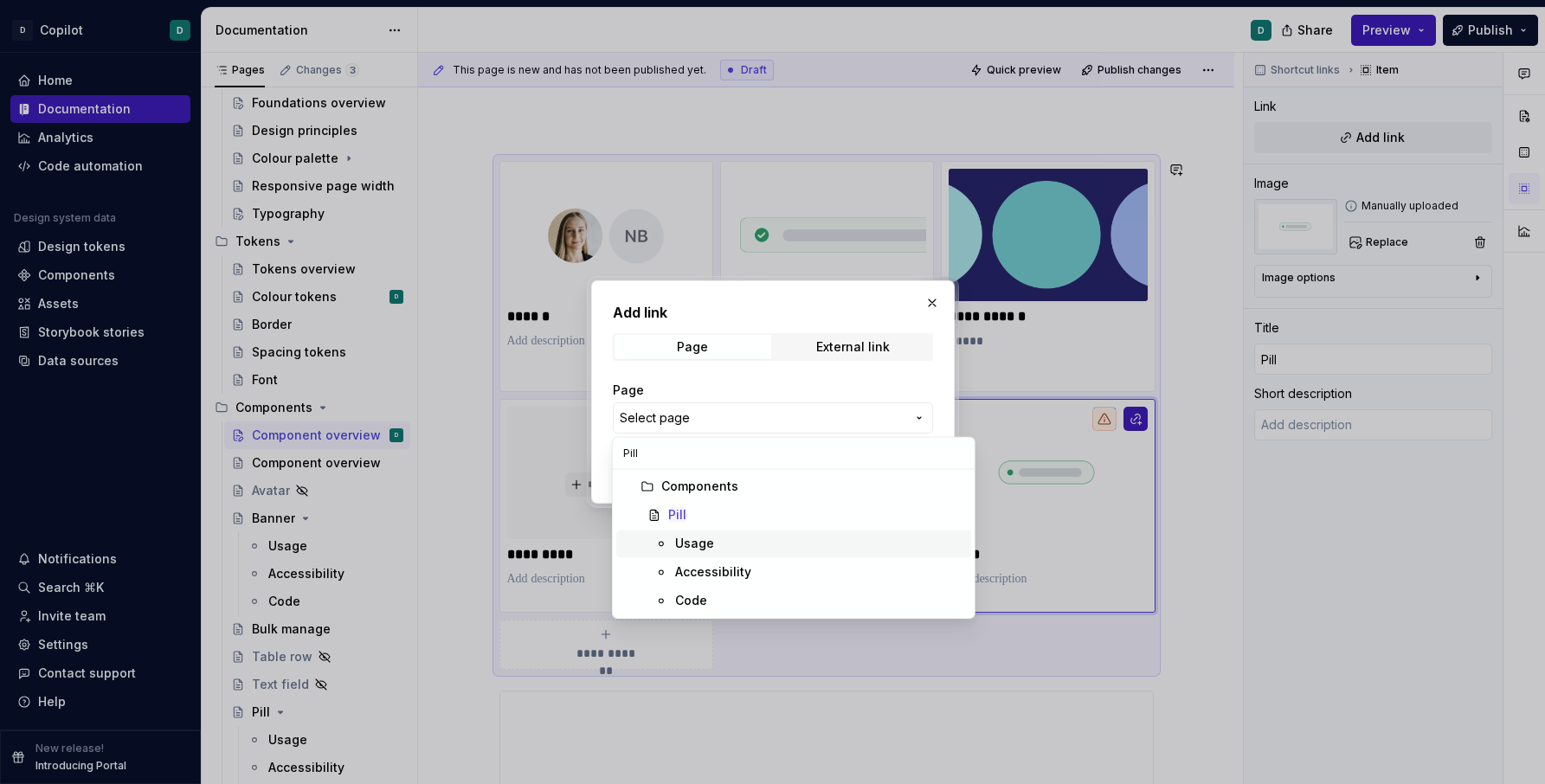
click at [759, 546] on div "Usage" at bounding box center [819, 543] width 289 height 17
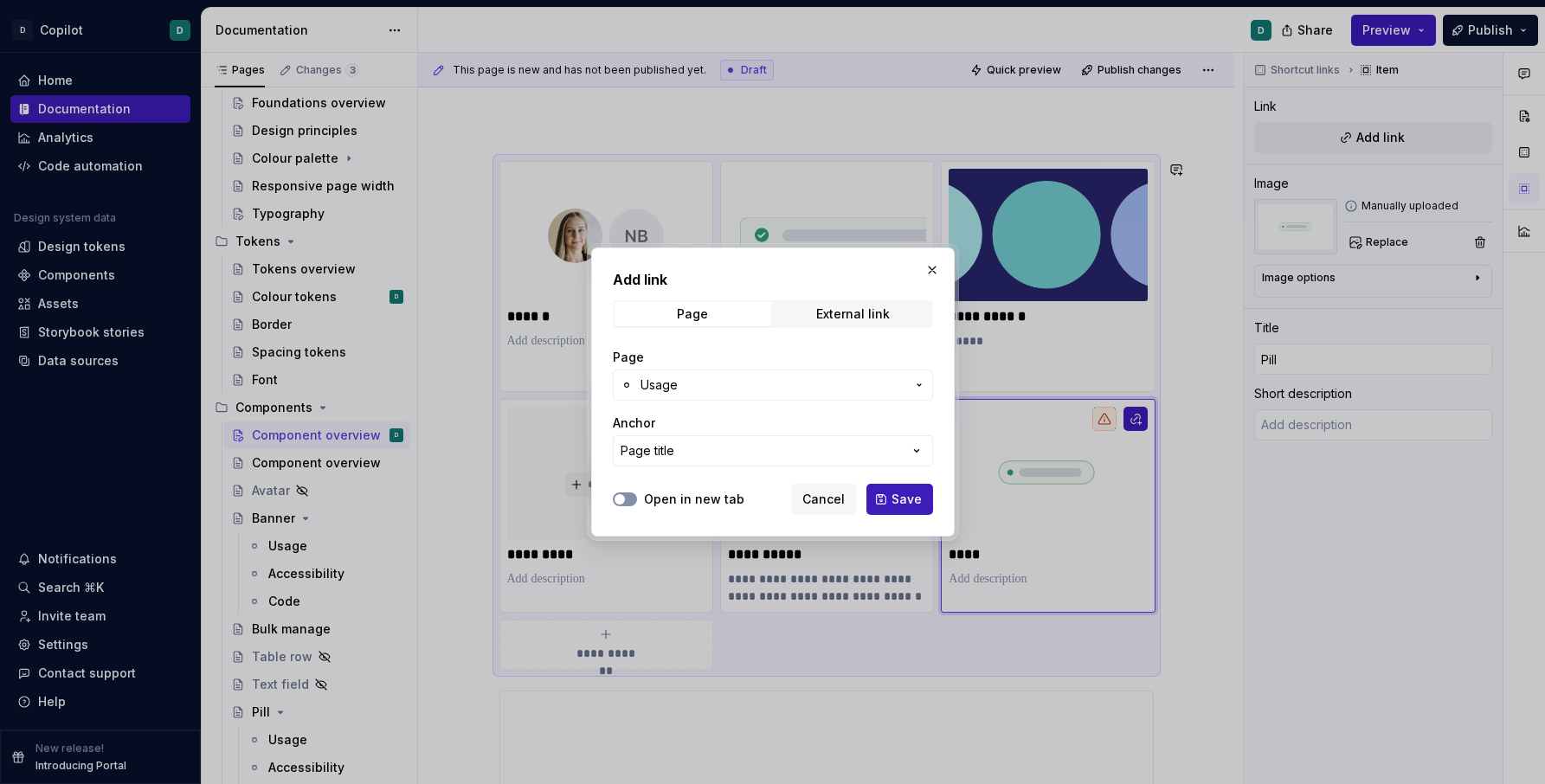
click at [632, 499] on button "Open in new tab" at bounding box center [624, 499] width 24 height 14
click at [906, 502] on span "Save" at bounding box center [907, 499] width 31 height 17
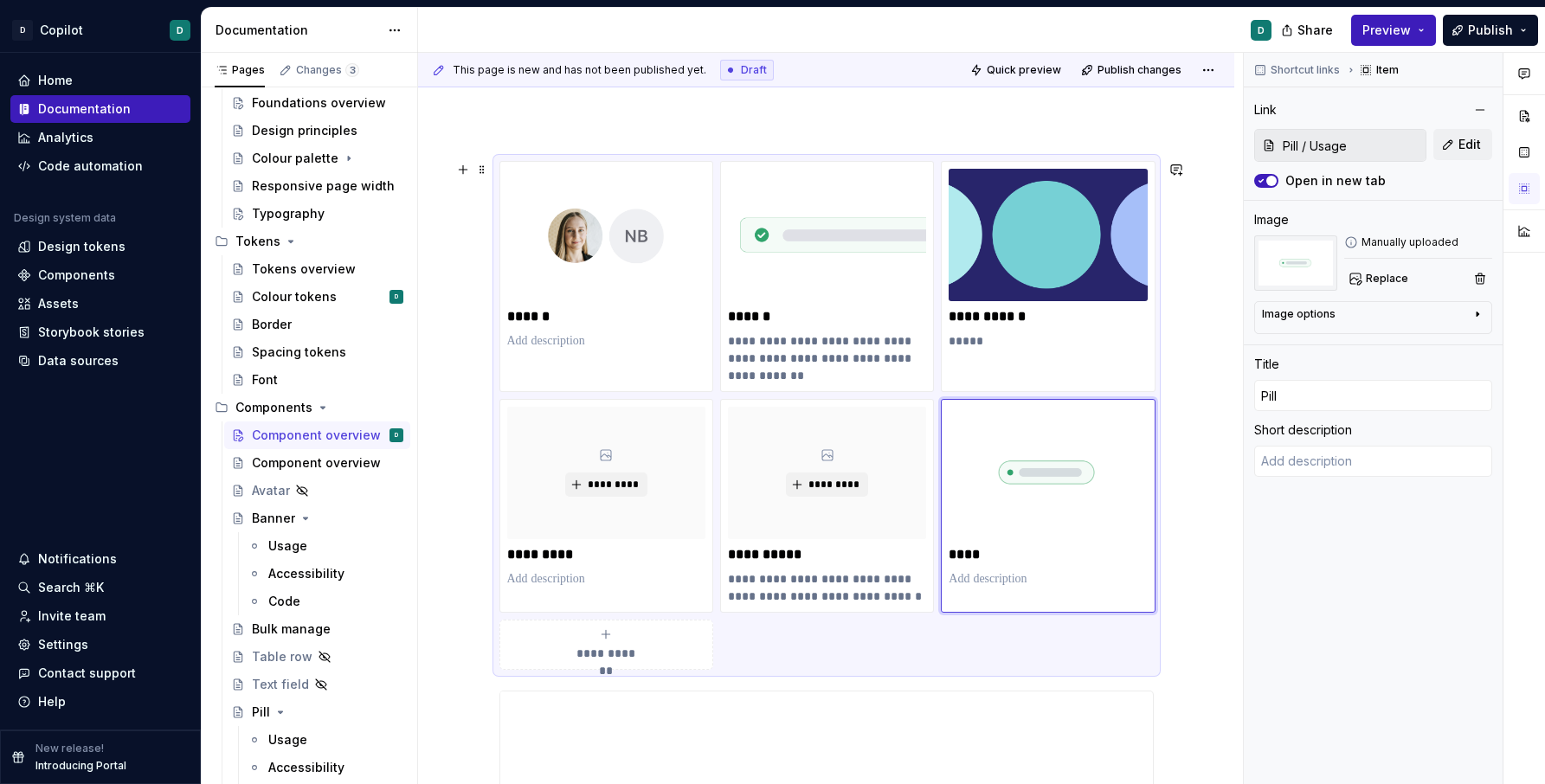
click at [648, 651] on div "**********" at bounding box center [605, 645] width 198 height 34
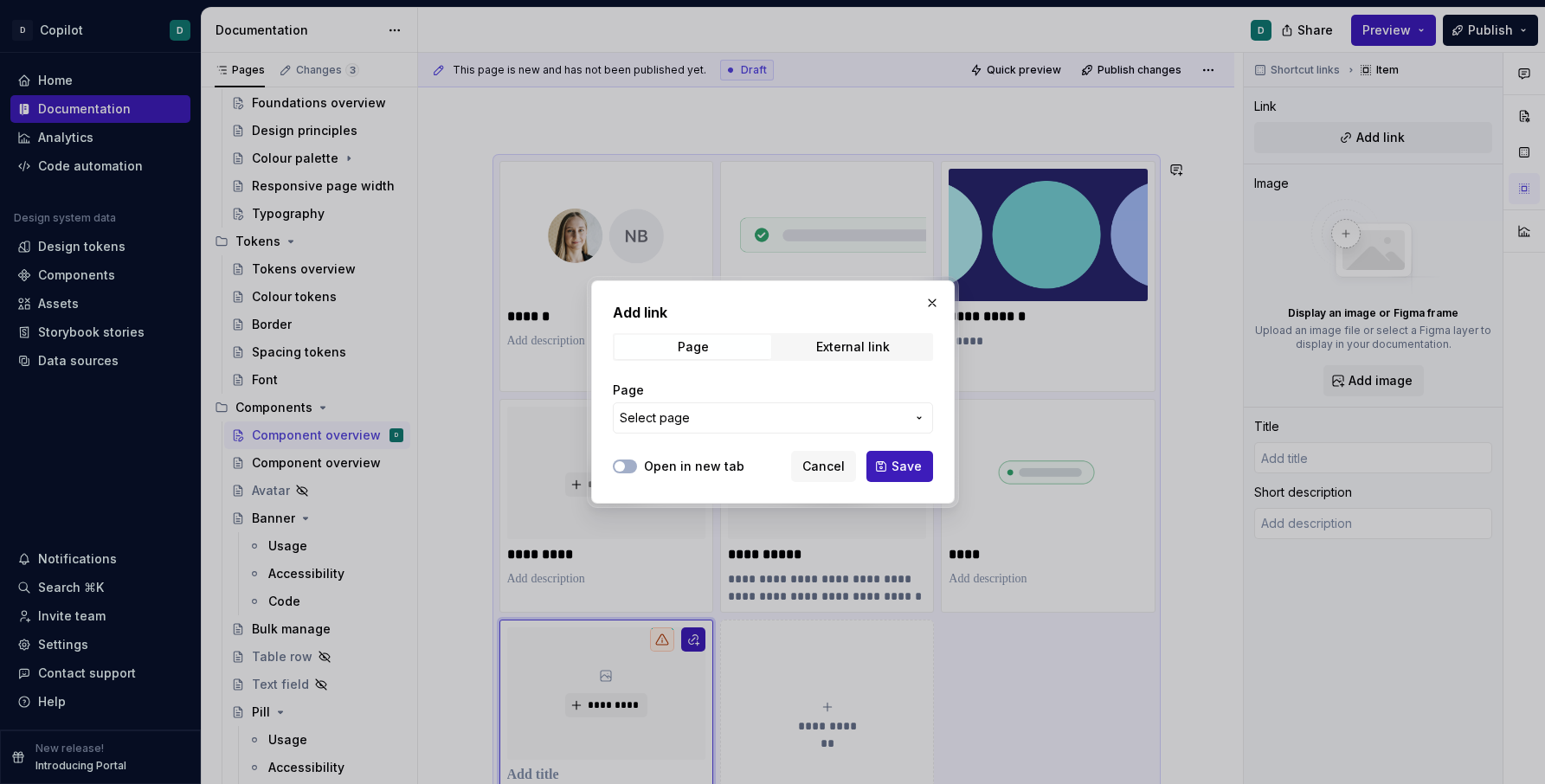
click at [843, 418] on span "Select page" at bounding box center [763, 417] width 286 height 17
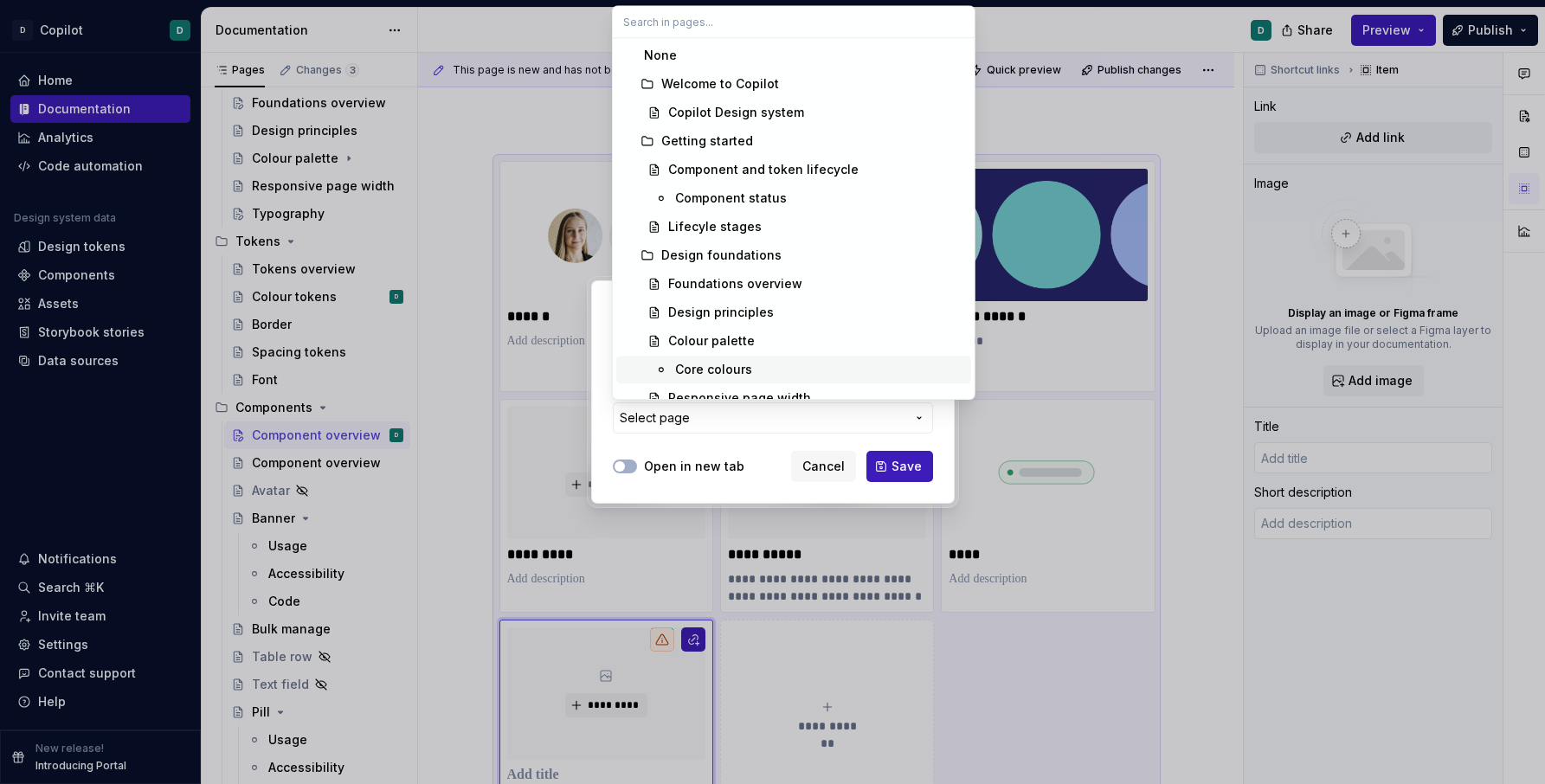
click at [822, 471] on div "Add link Page External link Page Select page Open in new tab Cancel Save" at bounding box center [772, 392] width 1545 height 784
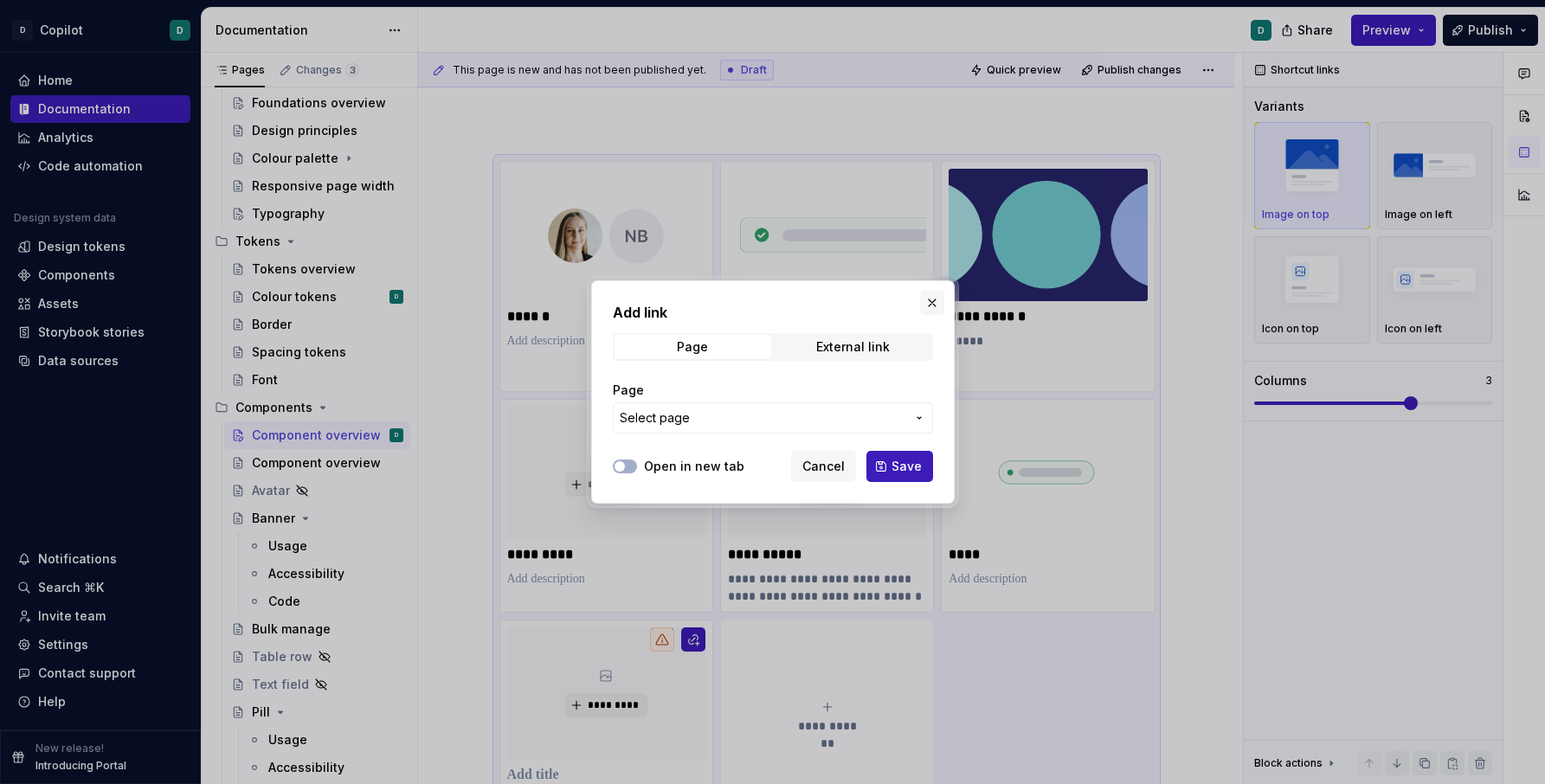
click at [927, 302] on button "button" at bounding box center [932, 303] width 24 height 24
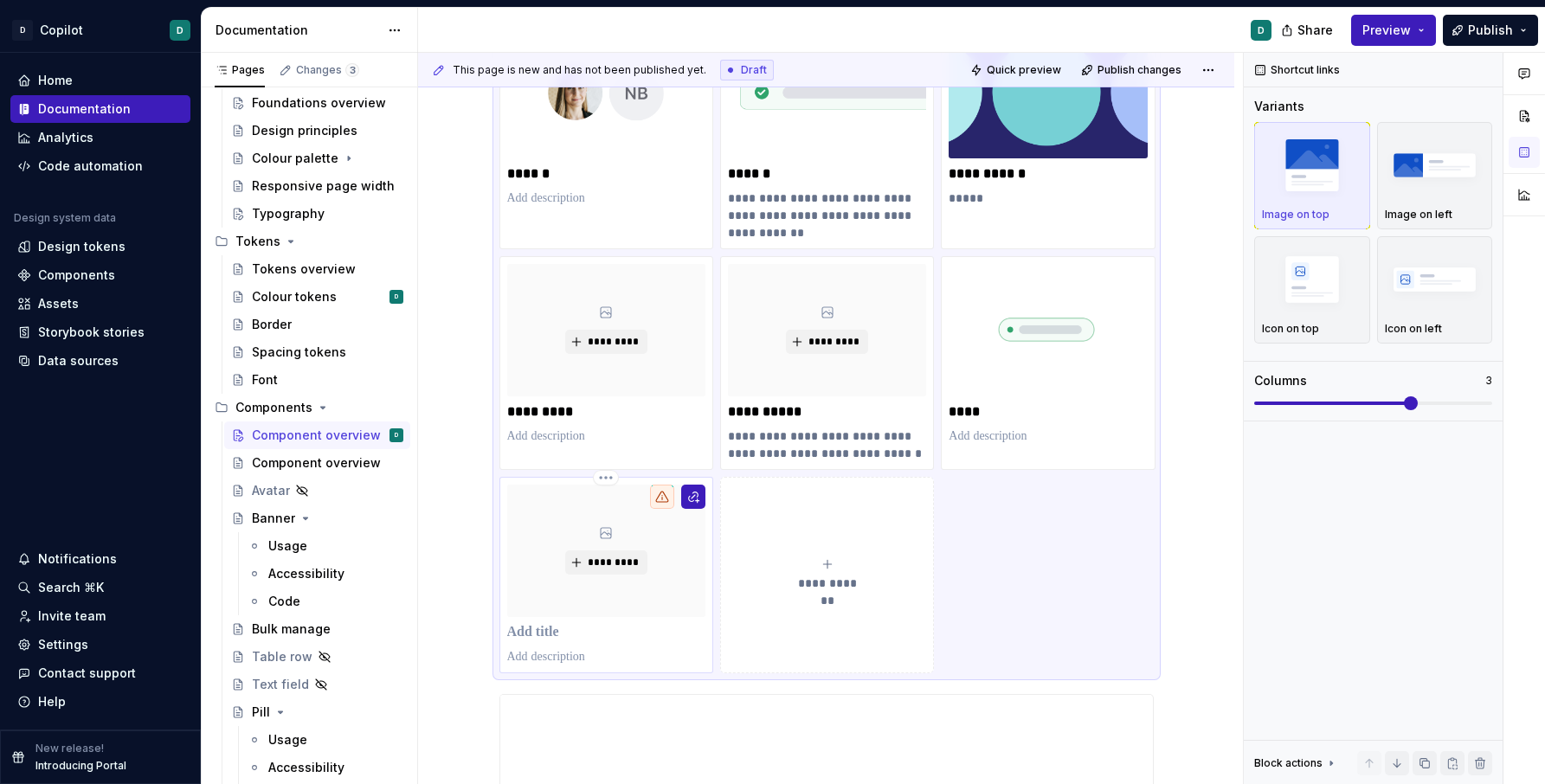
scroll to position [338, 0]
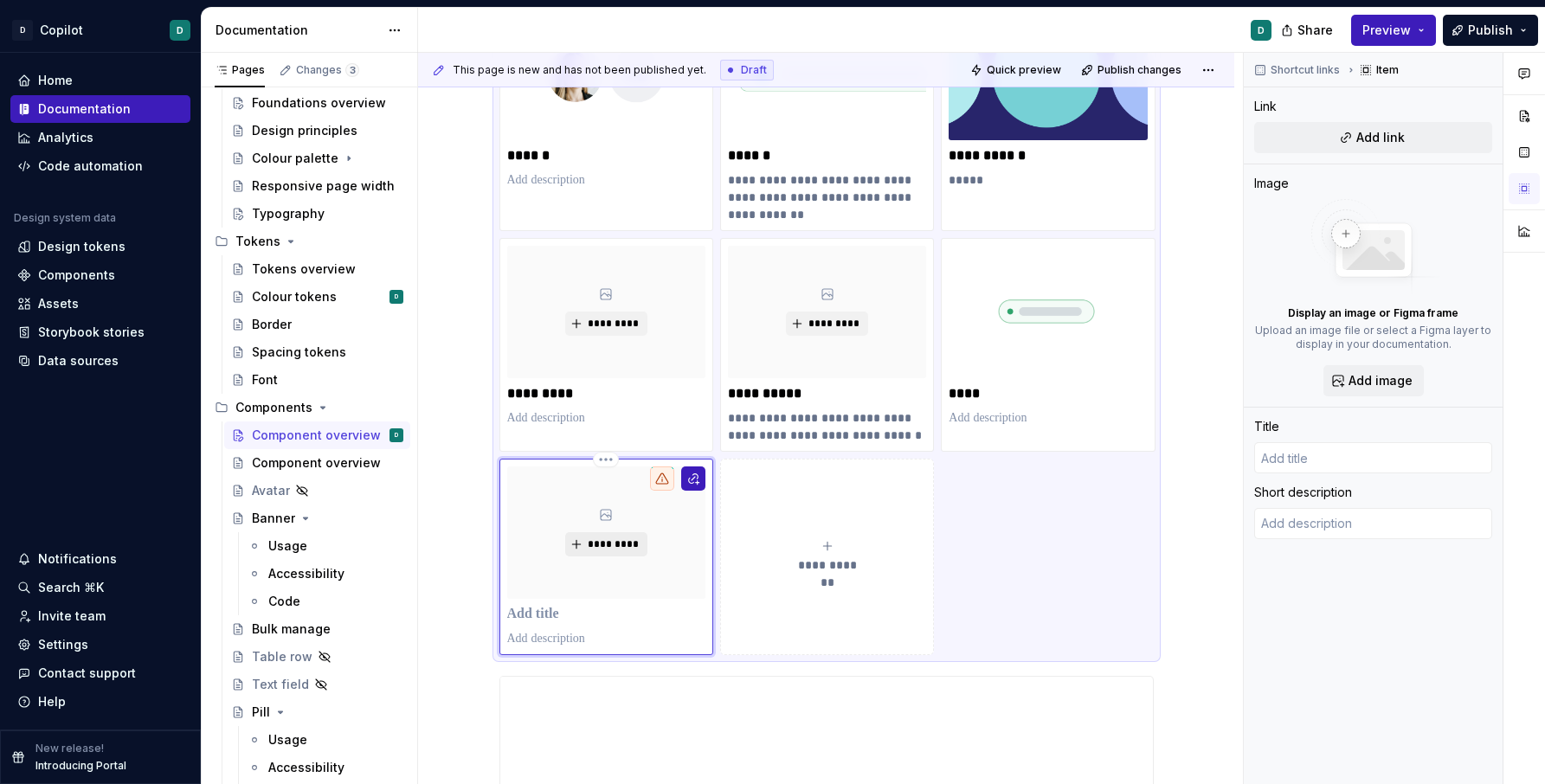
click at [610, 538] on span "*********" at bounding box center [613, 544] width 52 height 14
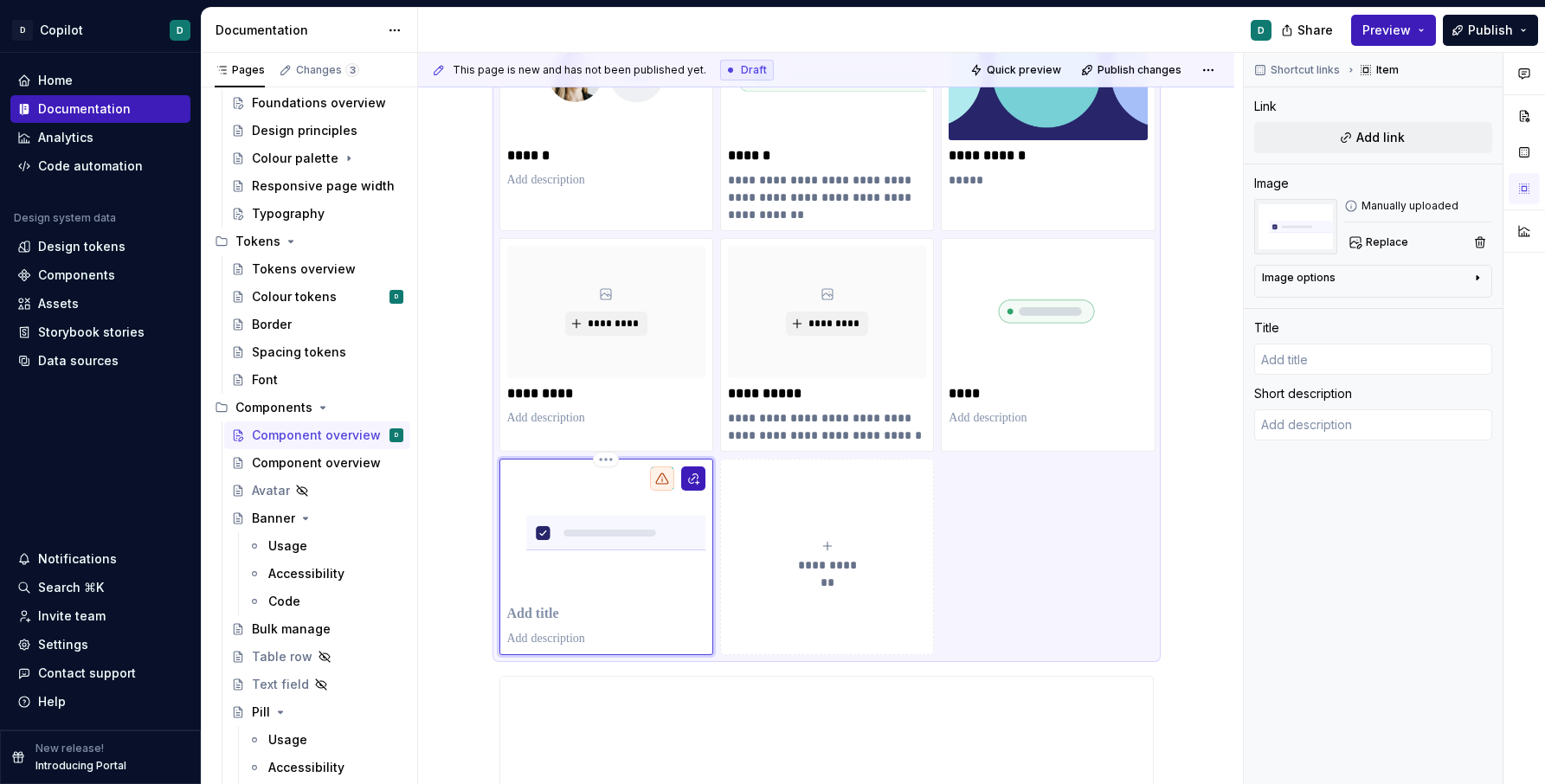
click at [632, 611] on p at bounding box center [605, 614] width 198 height 17
click at [697, 475] on button "button" at bounding box center [693, 478] width 24 height 24
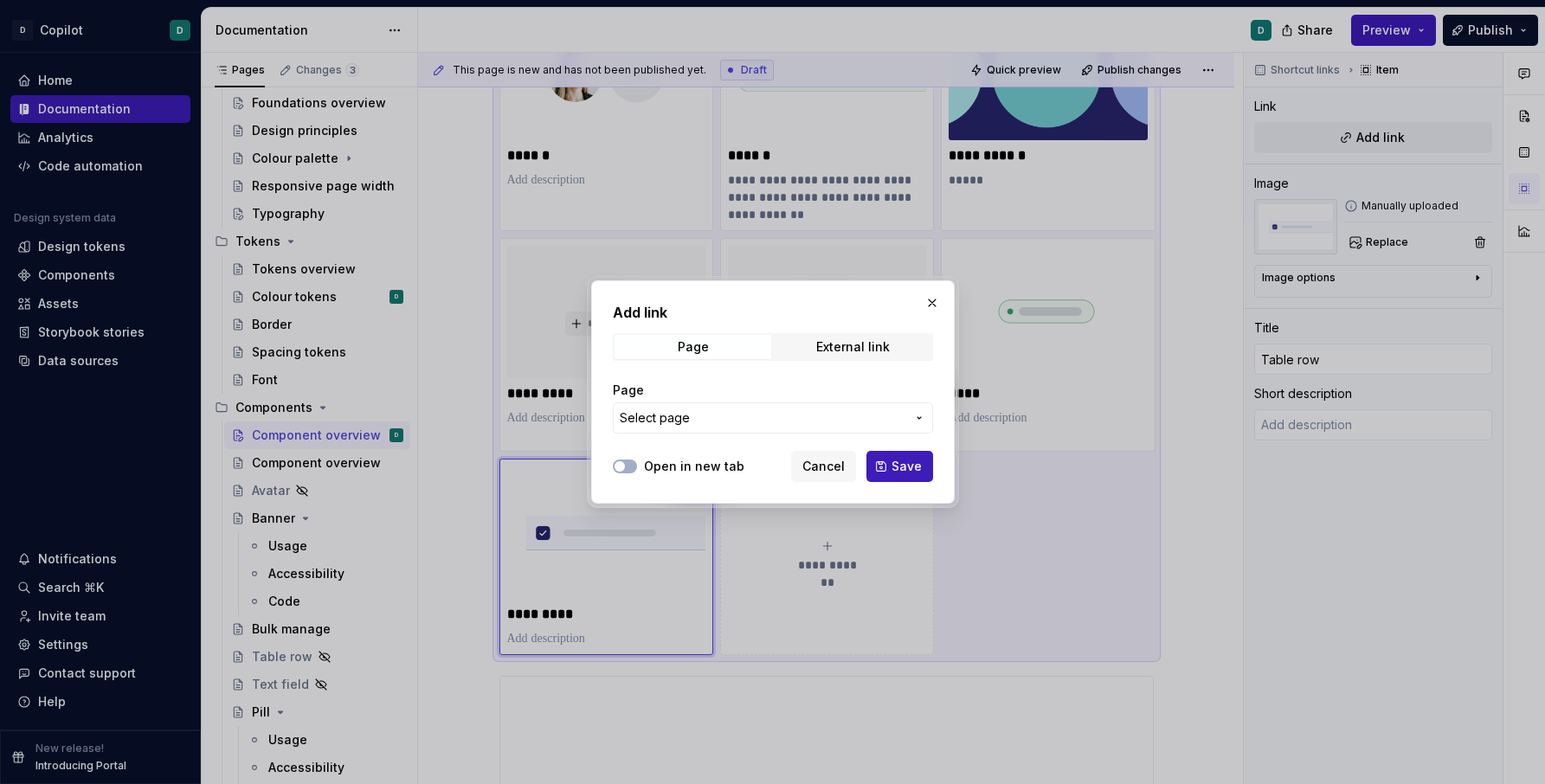
click at [822, 424] on span "Select page" at bounding box center [763, 417] width 286 height 17
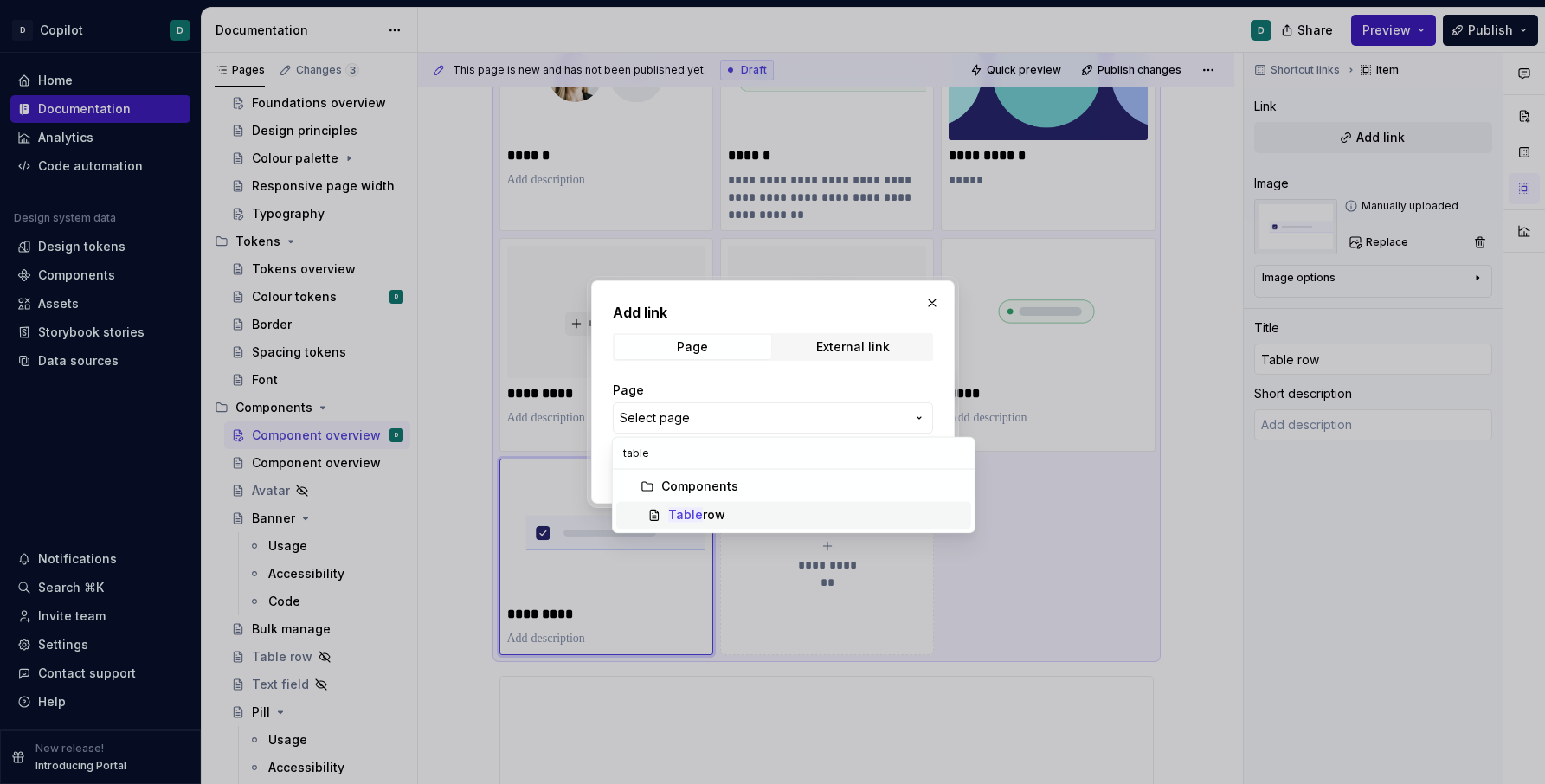
click at [793, 512] on div "Table row" at bounding box center [817, 515] width 296 height 17
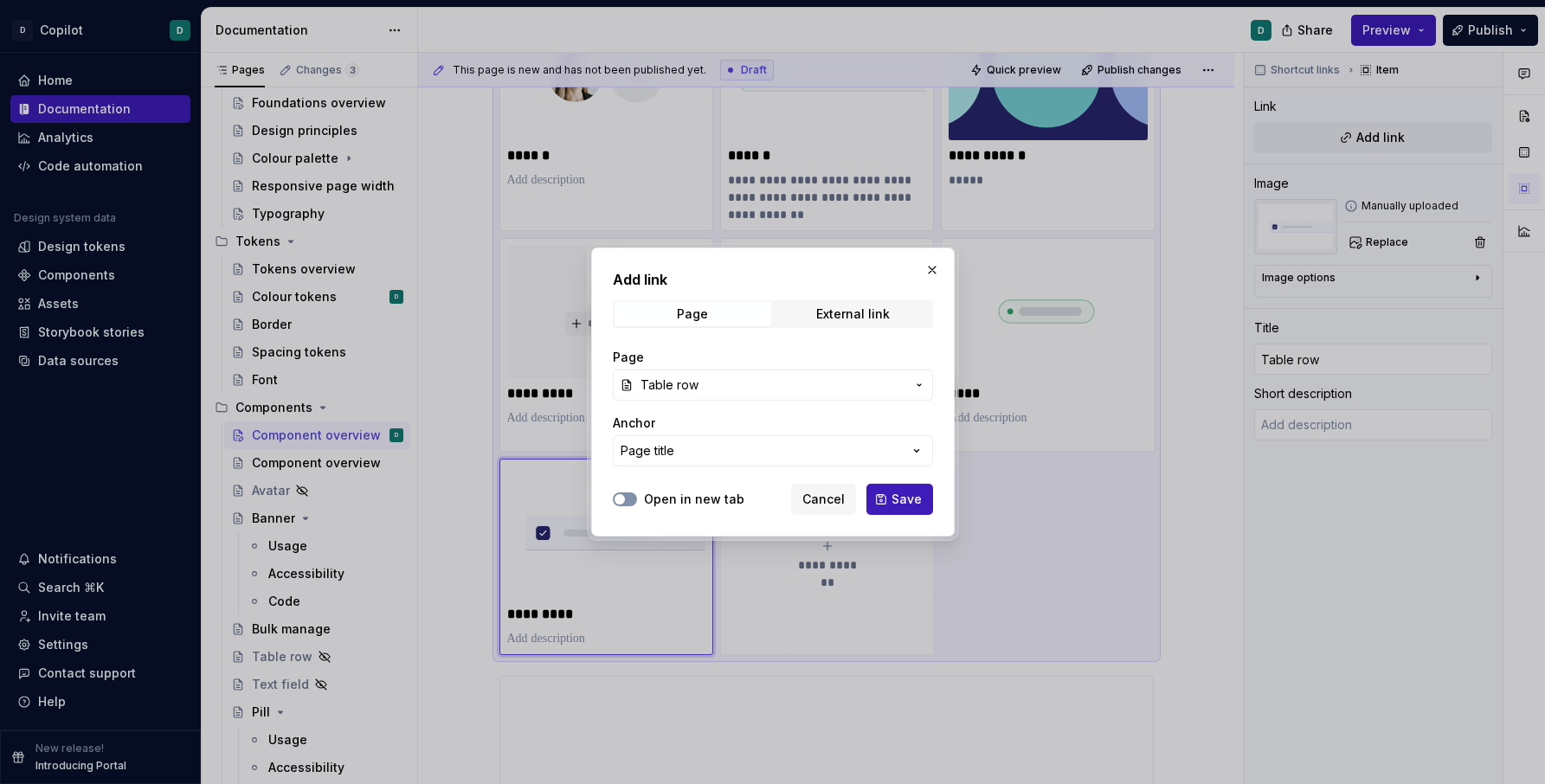
click at [633, 500] on button "Open in new tab" at bounding box center [624, 499] width 24 height 14
click at [918, 500] on span "Save" at bounding box center [907, 499] width 31 height 17
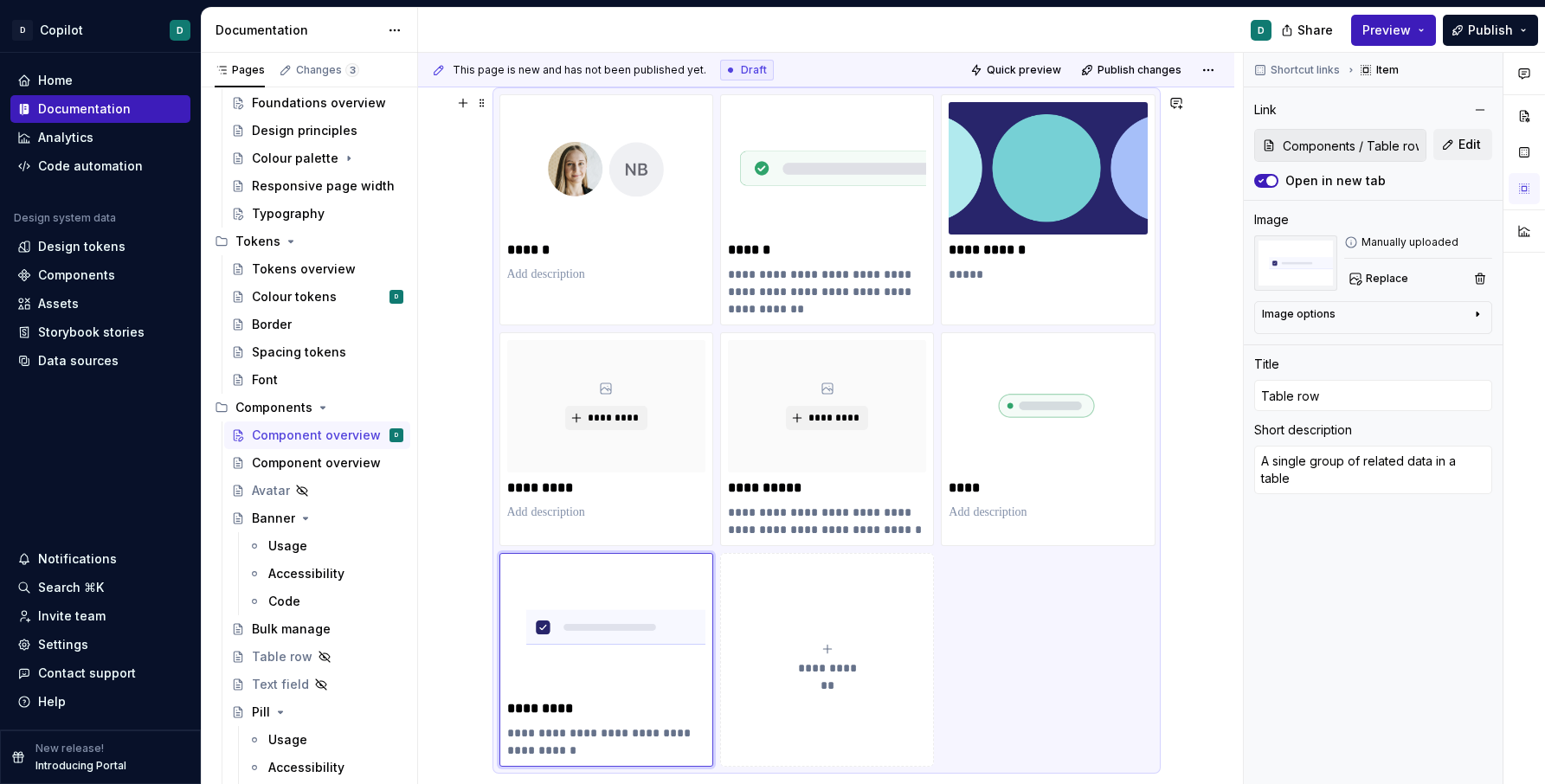
scroll to position [280, 0]
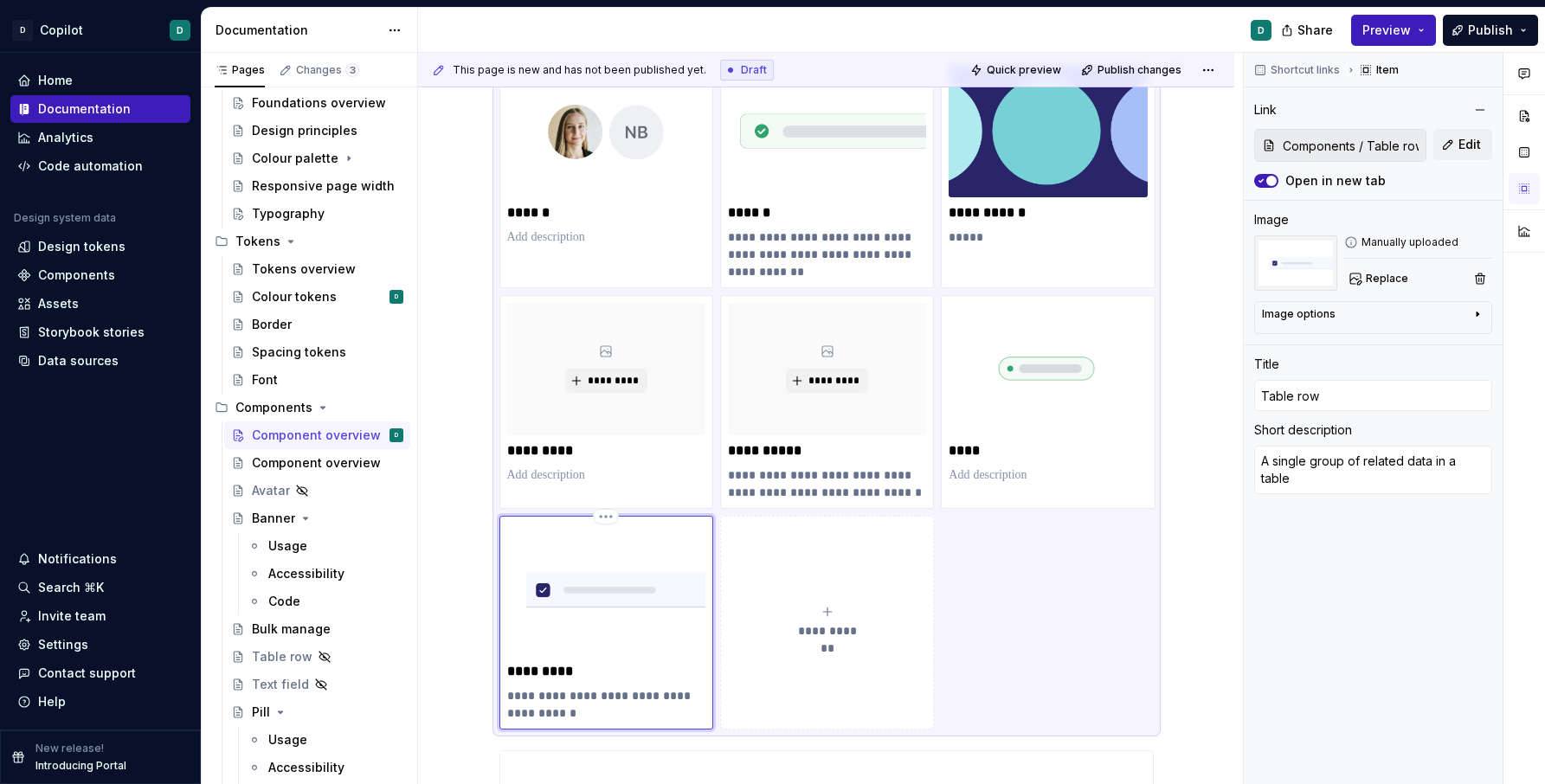
click at [637, 681] on div "**********" at bounding box center [605, 622] width 198 height 198
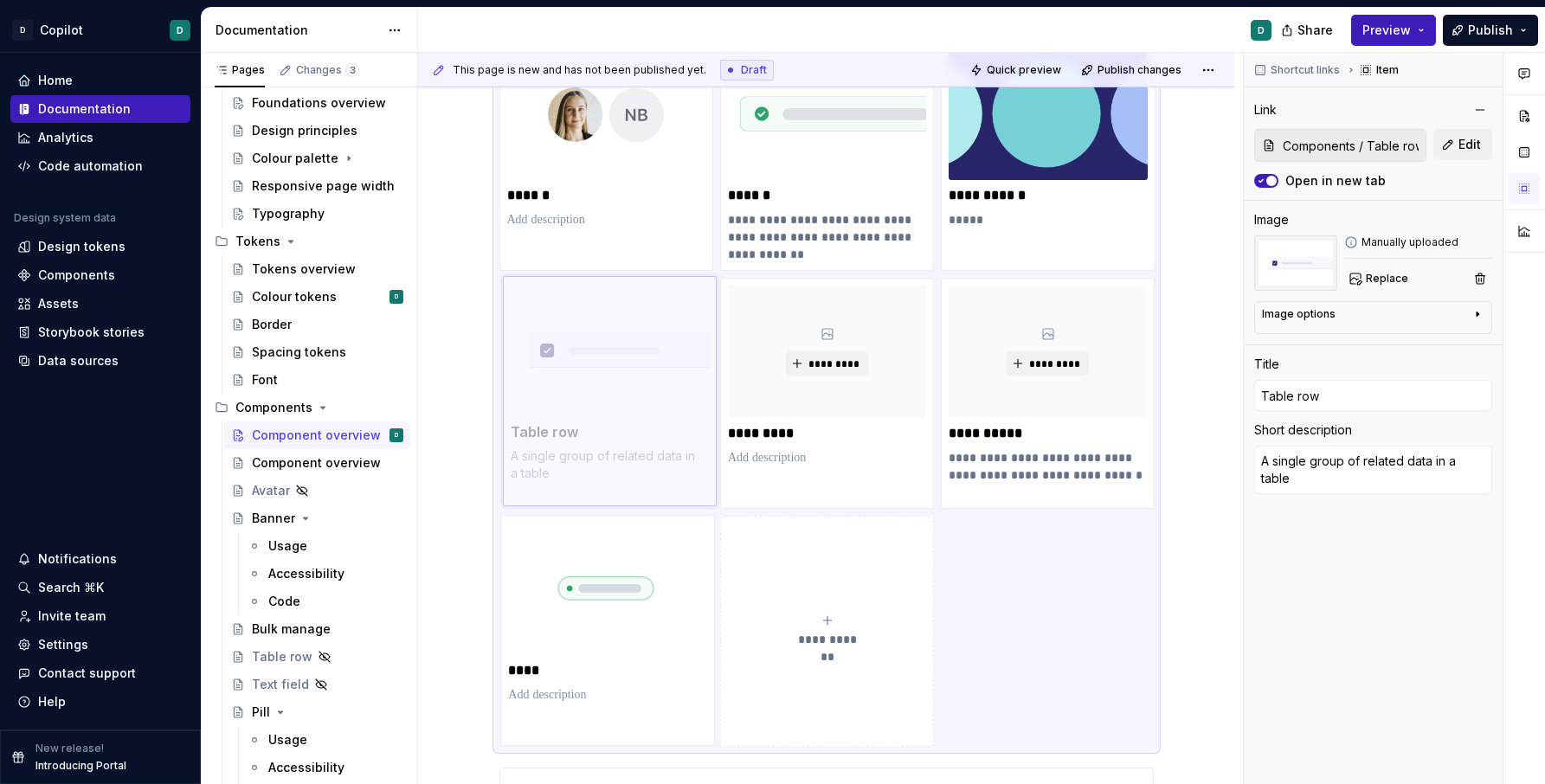
drag, startPoint x: 641, startPoint y: 630, endPoint x: 632, endPoint y: 386, distance: 244.2
click at [632, 386] on body "D Copilot D Home Documentation Analytics Code automation Design system data Des…" at bounding box center [772, 392] width 1545 height 784
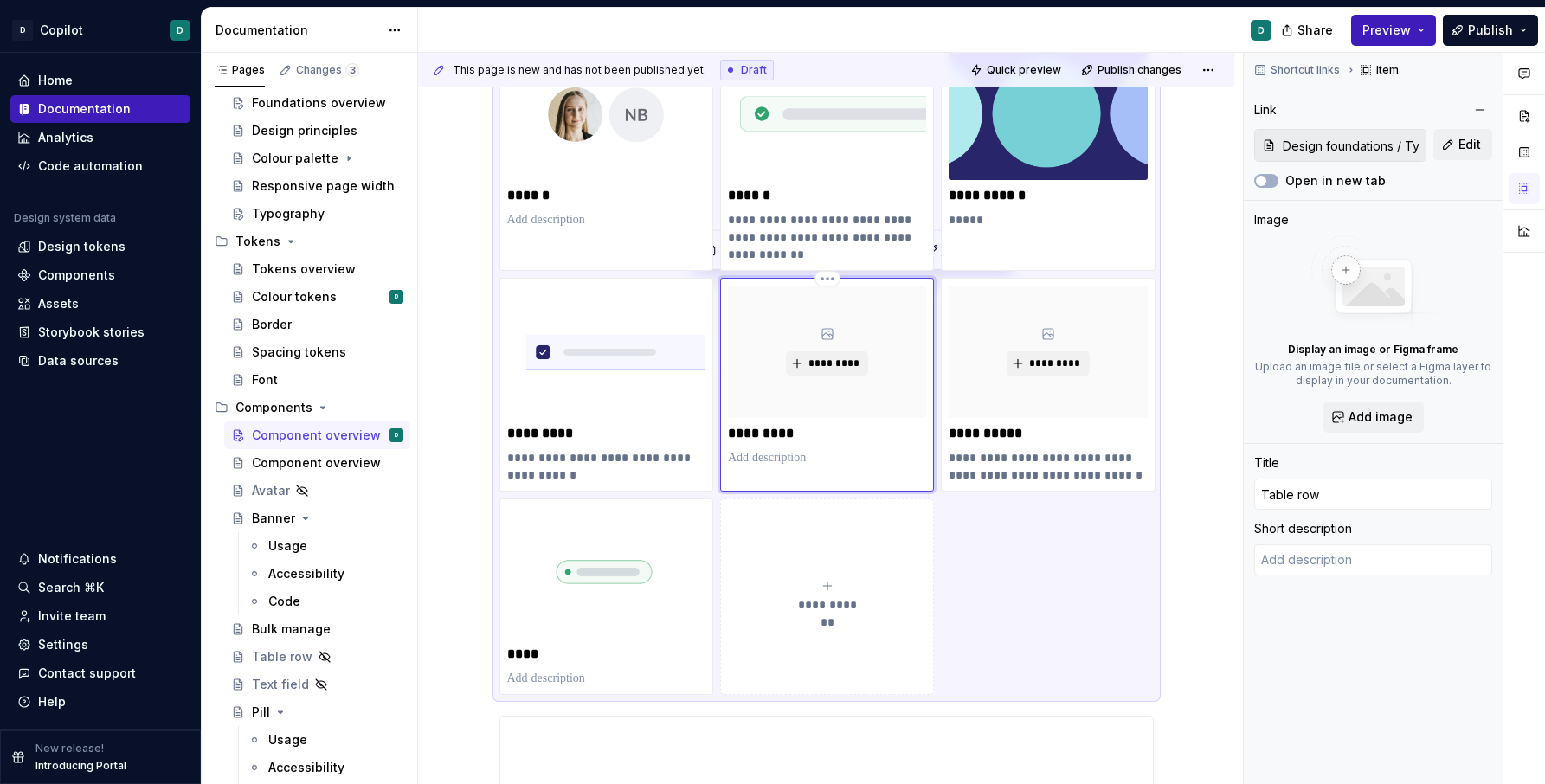
click at [831, 404] on div "*********" at bounding box center [827, 351] width 198 height 133
click at [833, 275] on html "D Copilot D Home Documentation Analytics Code automation Design system data Des…" at bounding box center [772, 392] width 1545 height 784
click at [897, 308] on div "Delete item" at bounding box center [906, 305] width 113 height 17
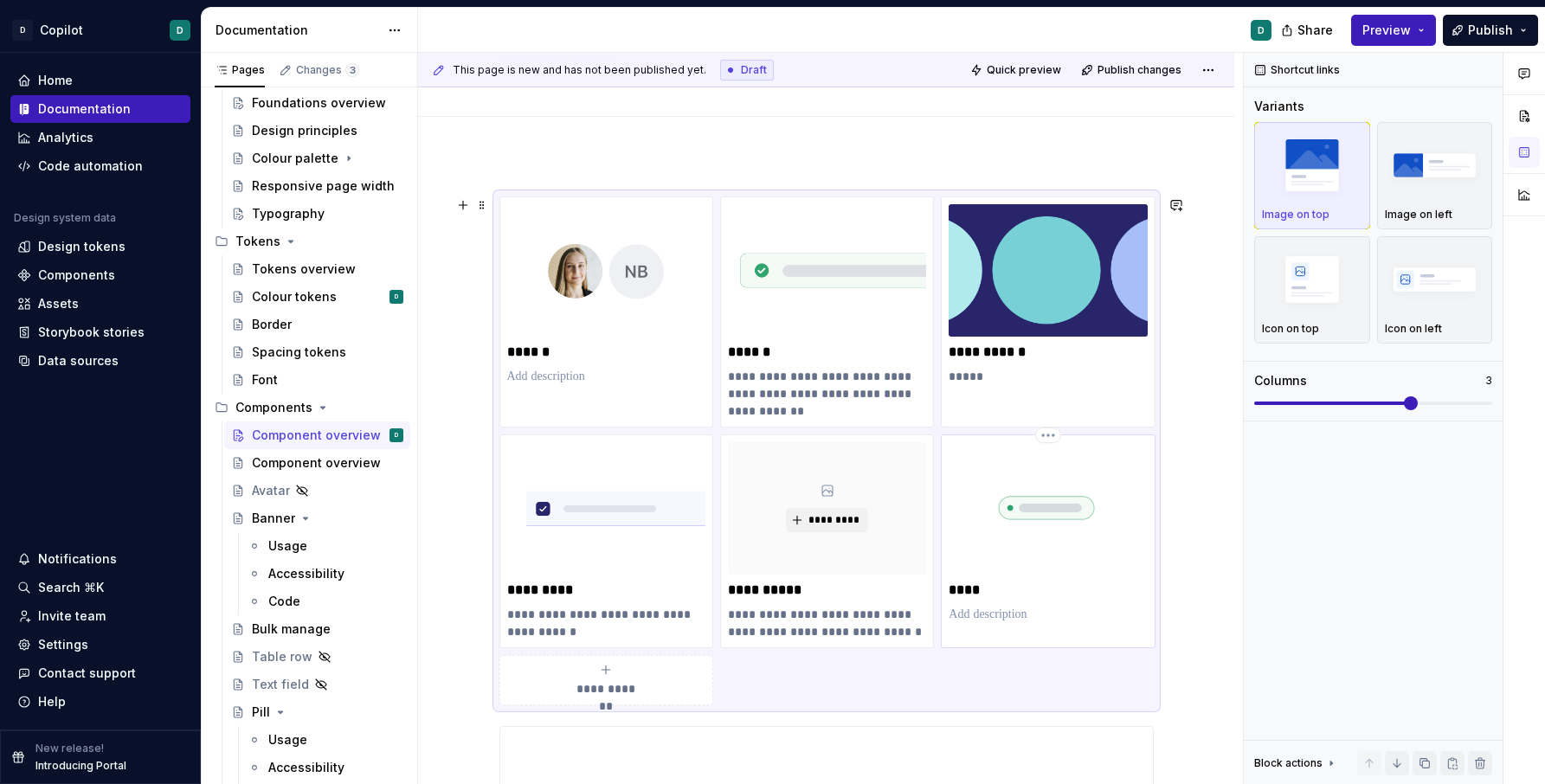
scroll to position [218, 0]
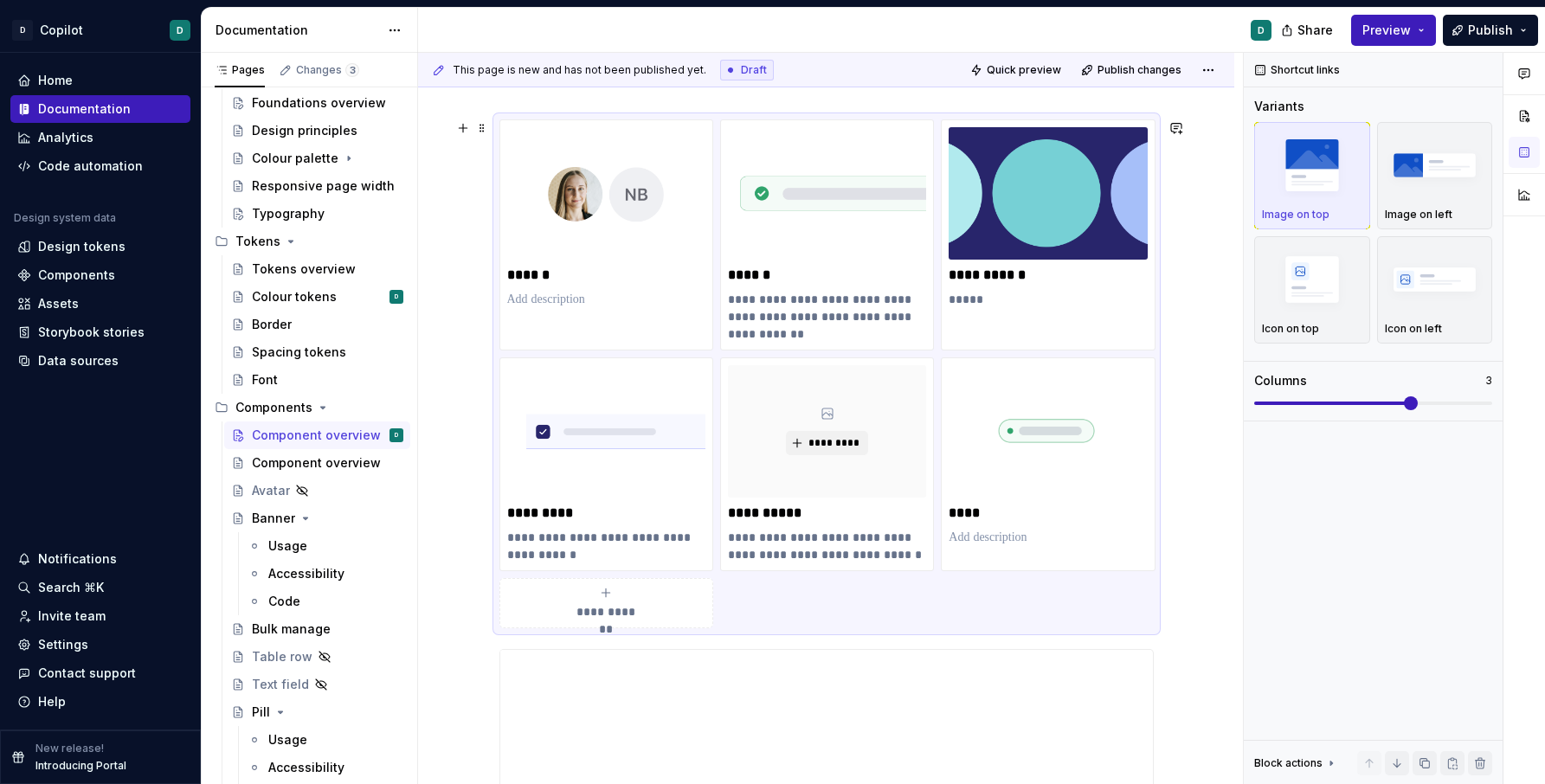
click at [613, 592] on icon "submit" at bounding box center [605, 593] width 14 height 14
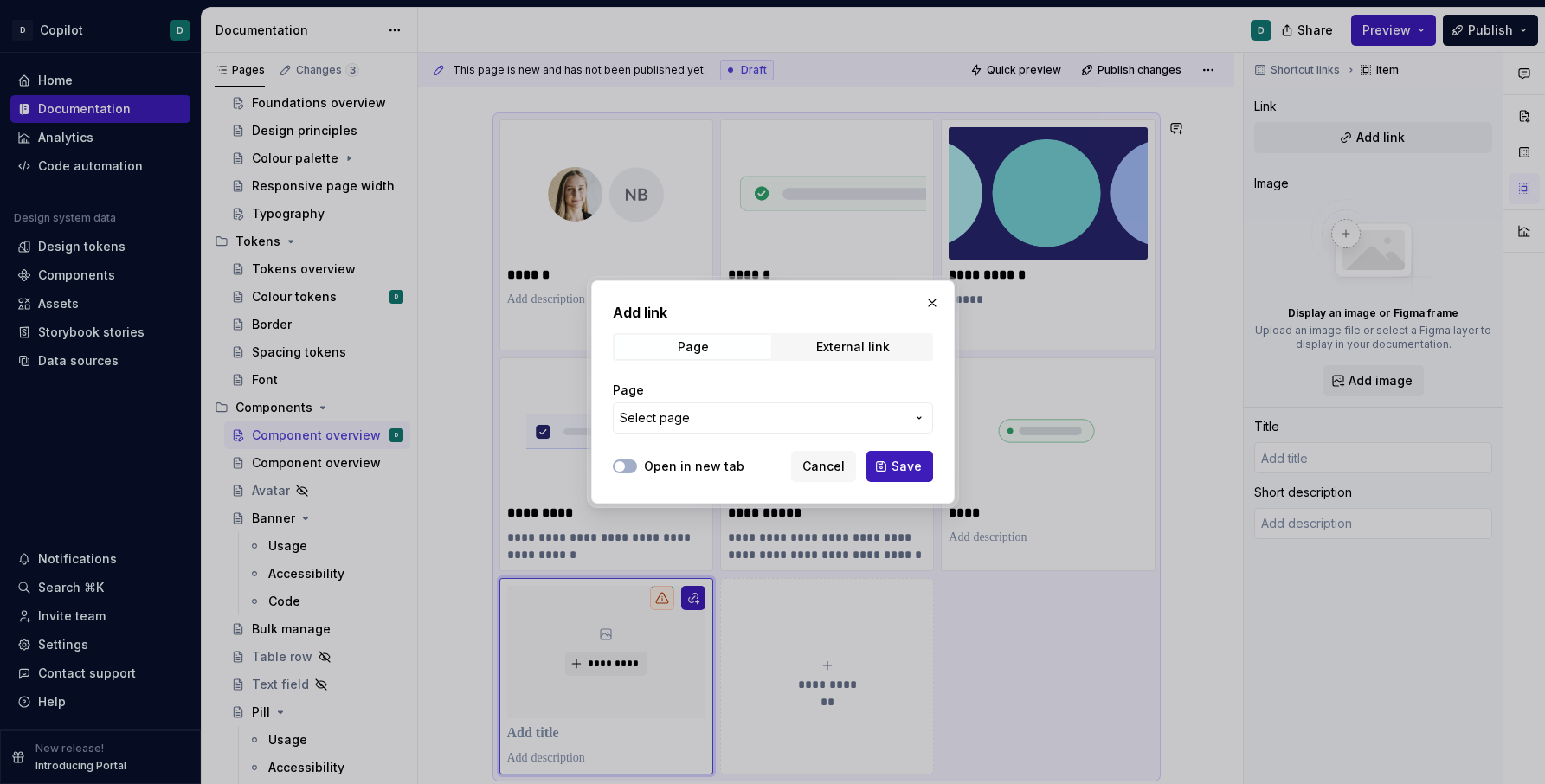
click at [885, 425] on span "Select page" at bounding box center [763, 417] width 286 height 17
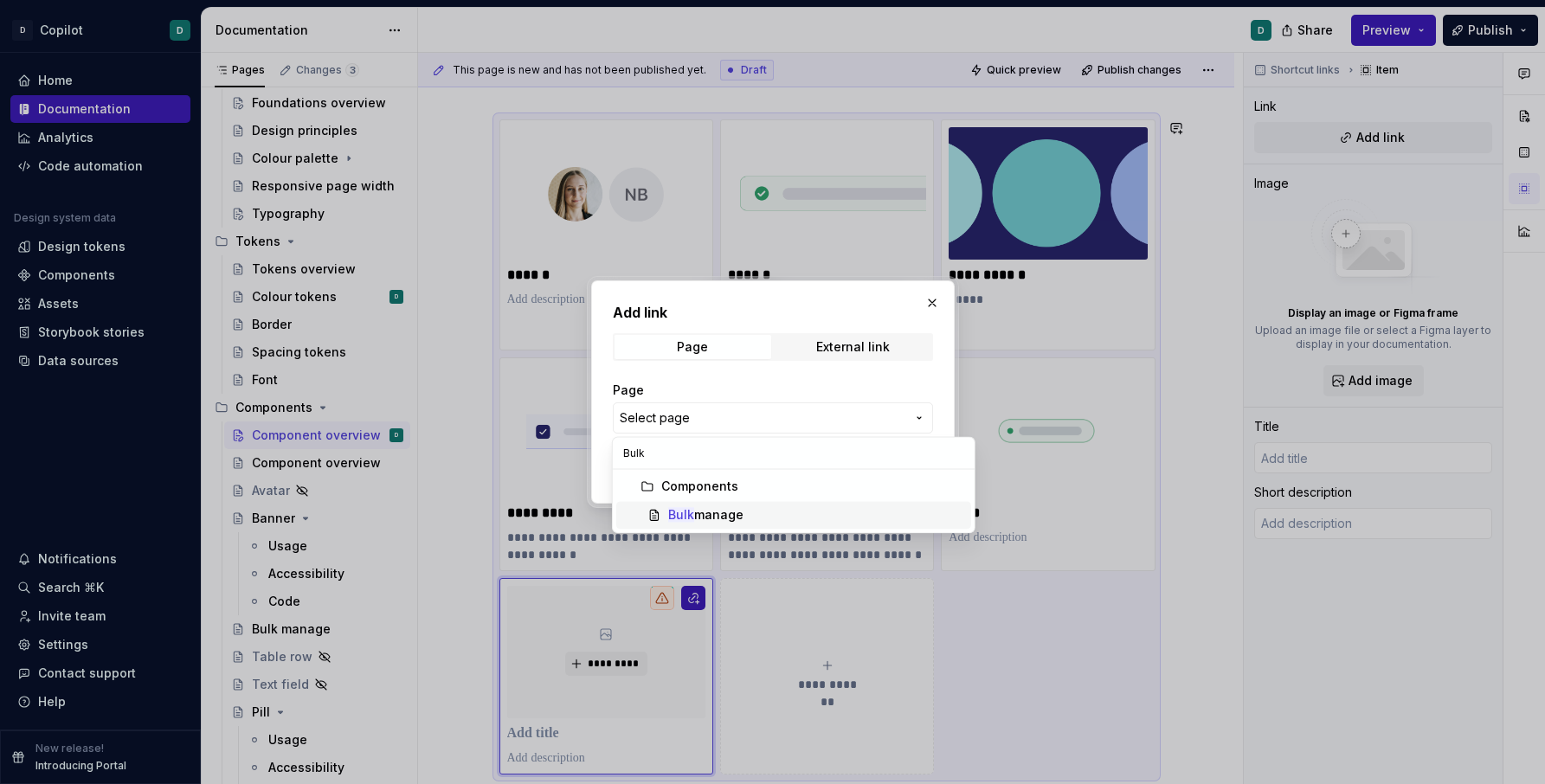
click at [880, 505] on span "Bulk manage" at bounding box center [793, 515] width 355 height 28
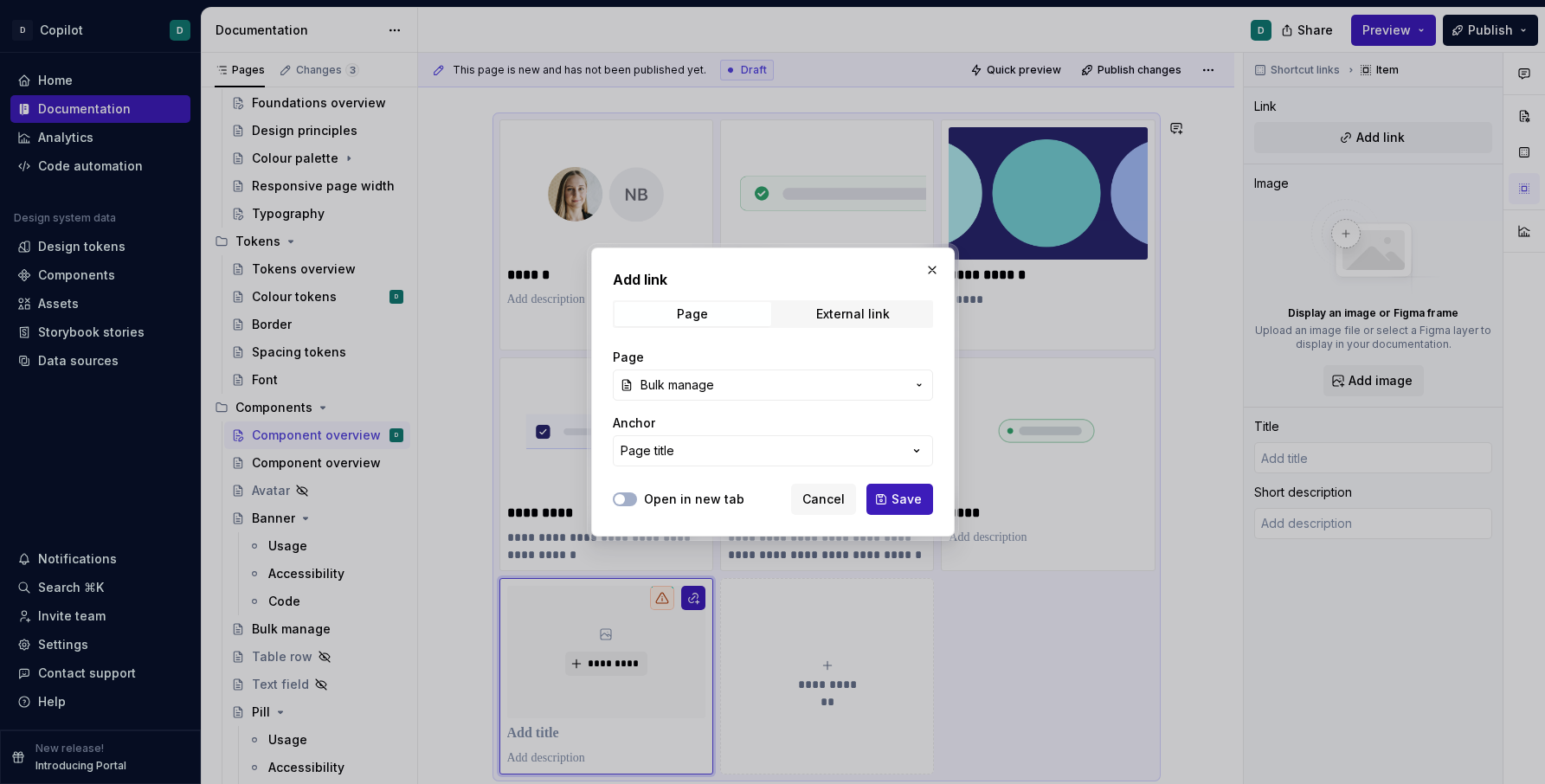
click at [633, 510] on div "Open in new tab Cancel Save" at bounding box center [772, 496] width 321 height 38
click at [629, 498] on button "Open in new tab" at bounding box center [624, 499] width 24 height 14
click at [899, 499] on span "Save" at bounding box center [907, 499] width 31 height 17
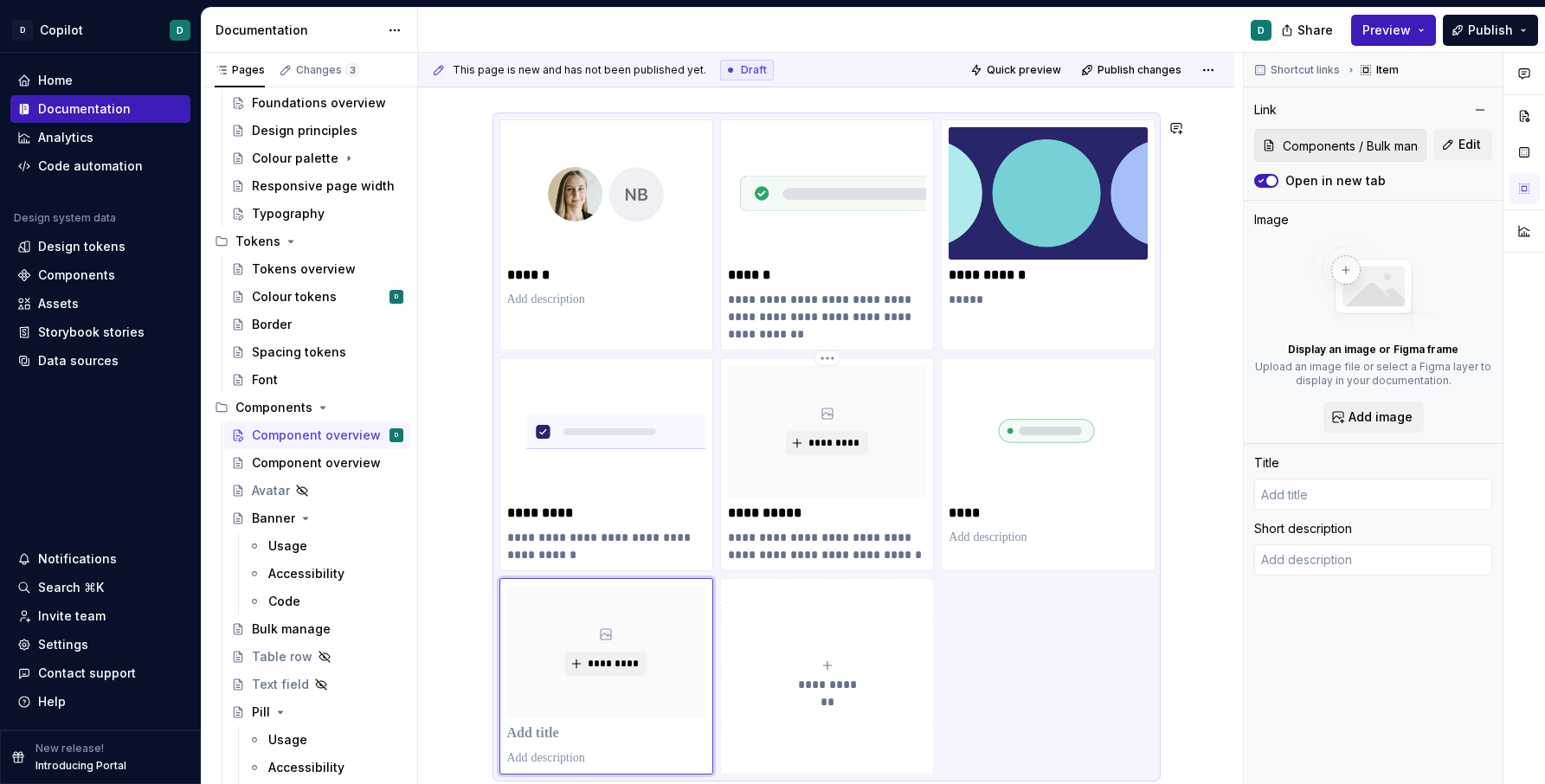
scroll to position [229, 0]
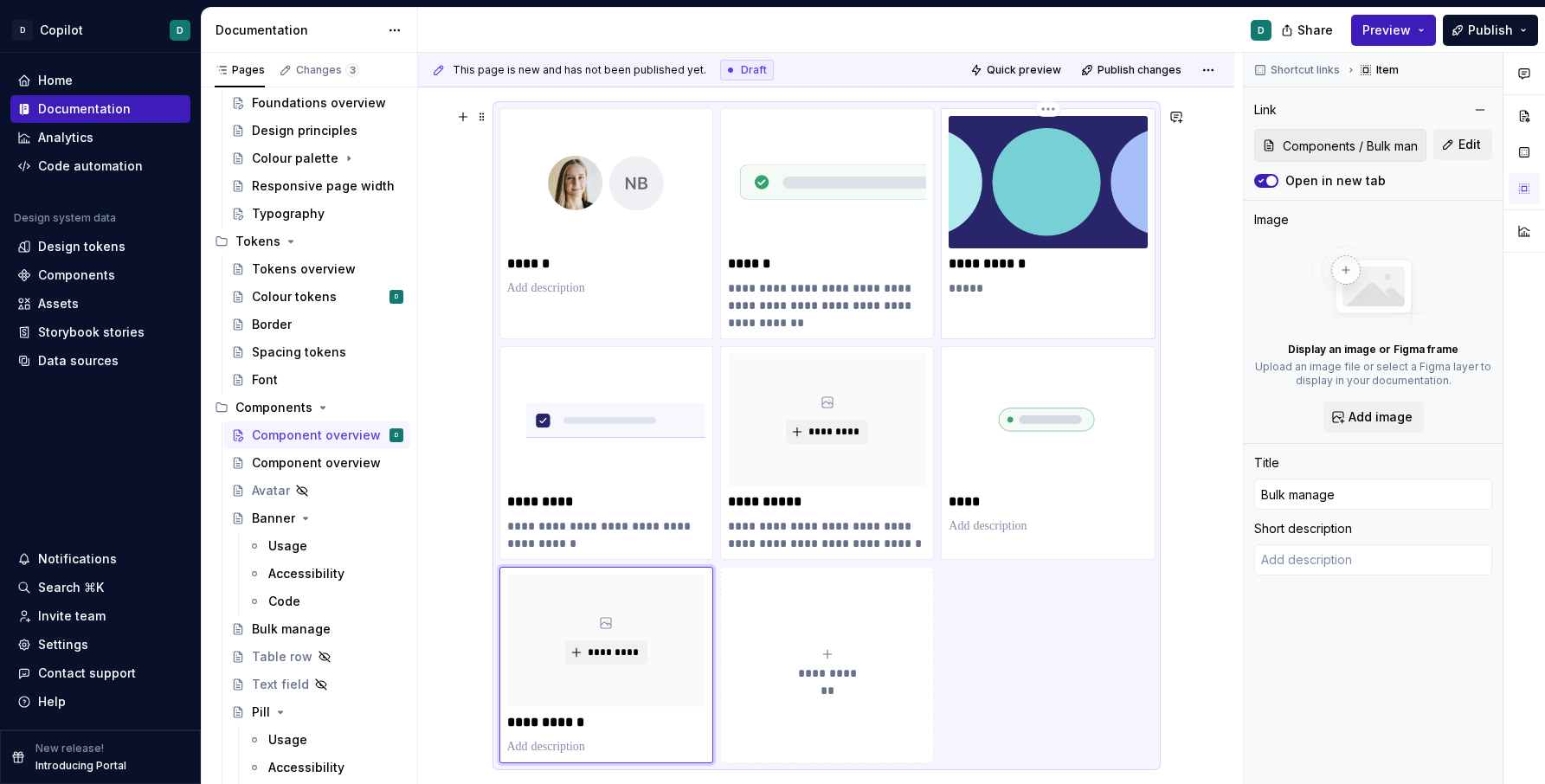
click at [999, 257] on p "**********" at bounding box center [1047, 264] width 198 height 17
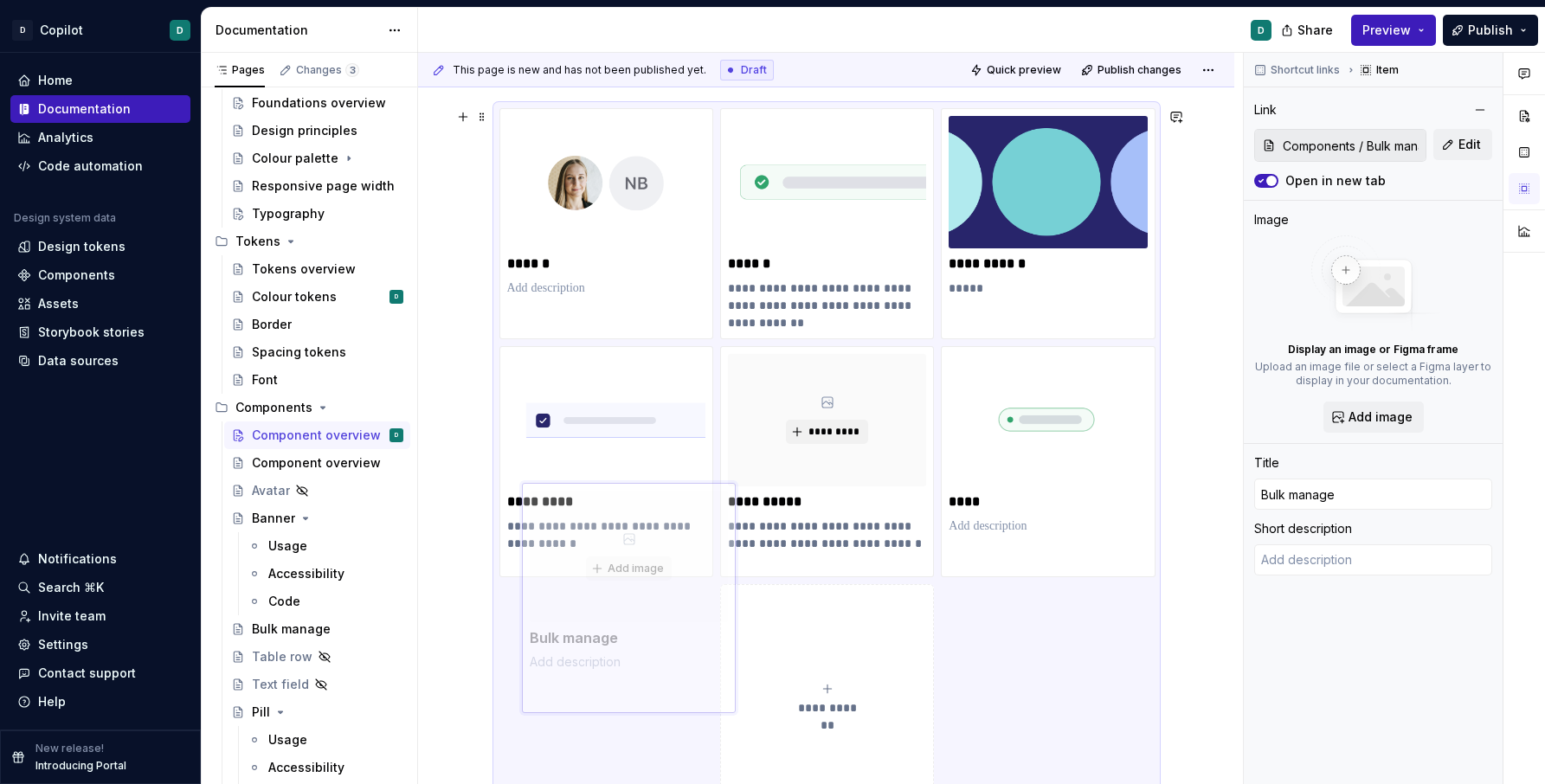
scroll to position [247, 0]
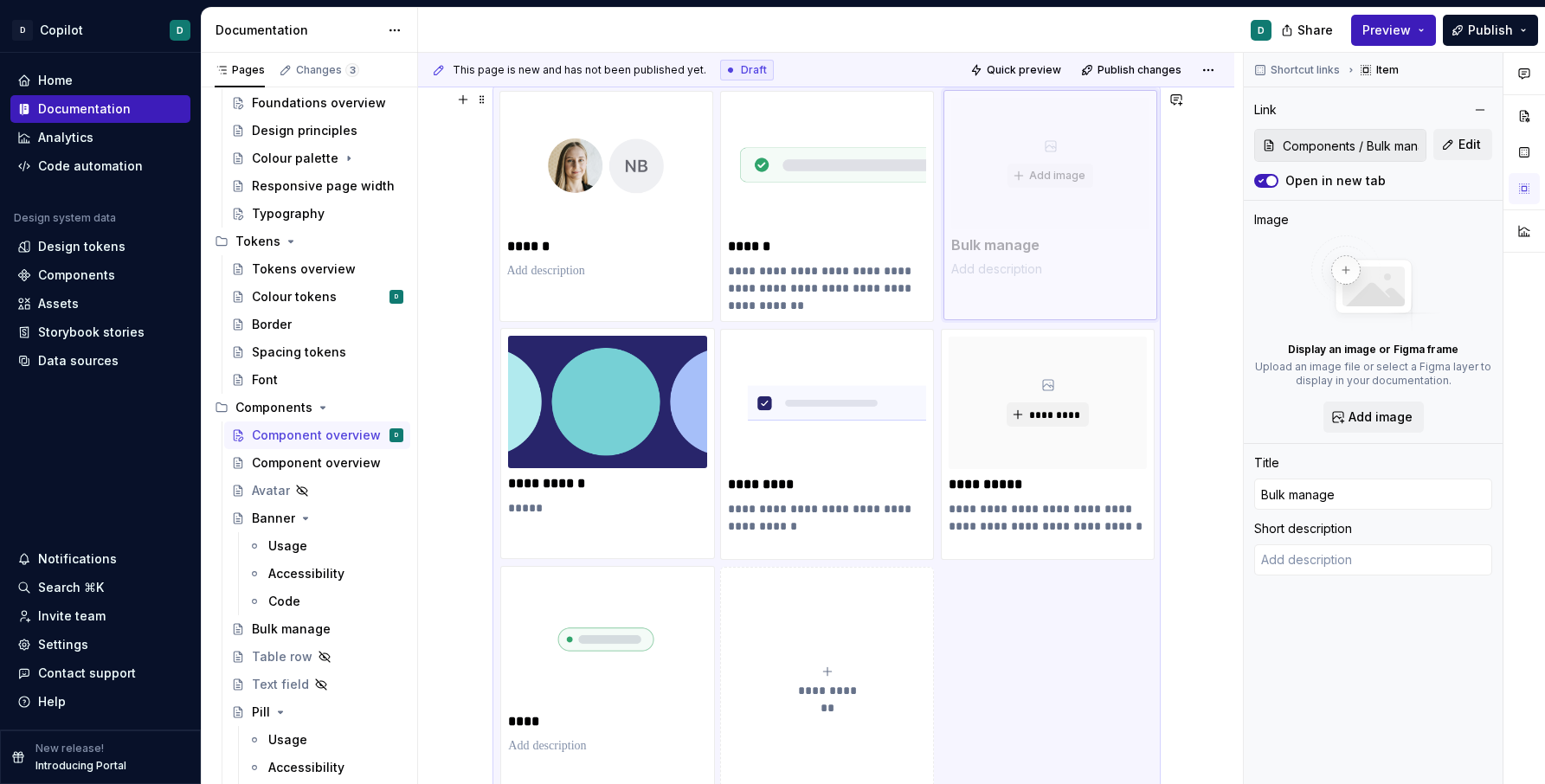
drag, startPoint x: 585, startPoint y: 686, endPoint x: 953, endPoint y: 220, distance: 593.8
click at [953, 220] on body "D Copilot D Home Documentation Analytics Code automation Design system data Des…" at bounding box center [772, 392] width 1545 height 784
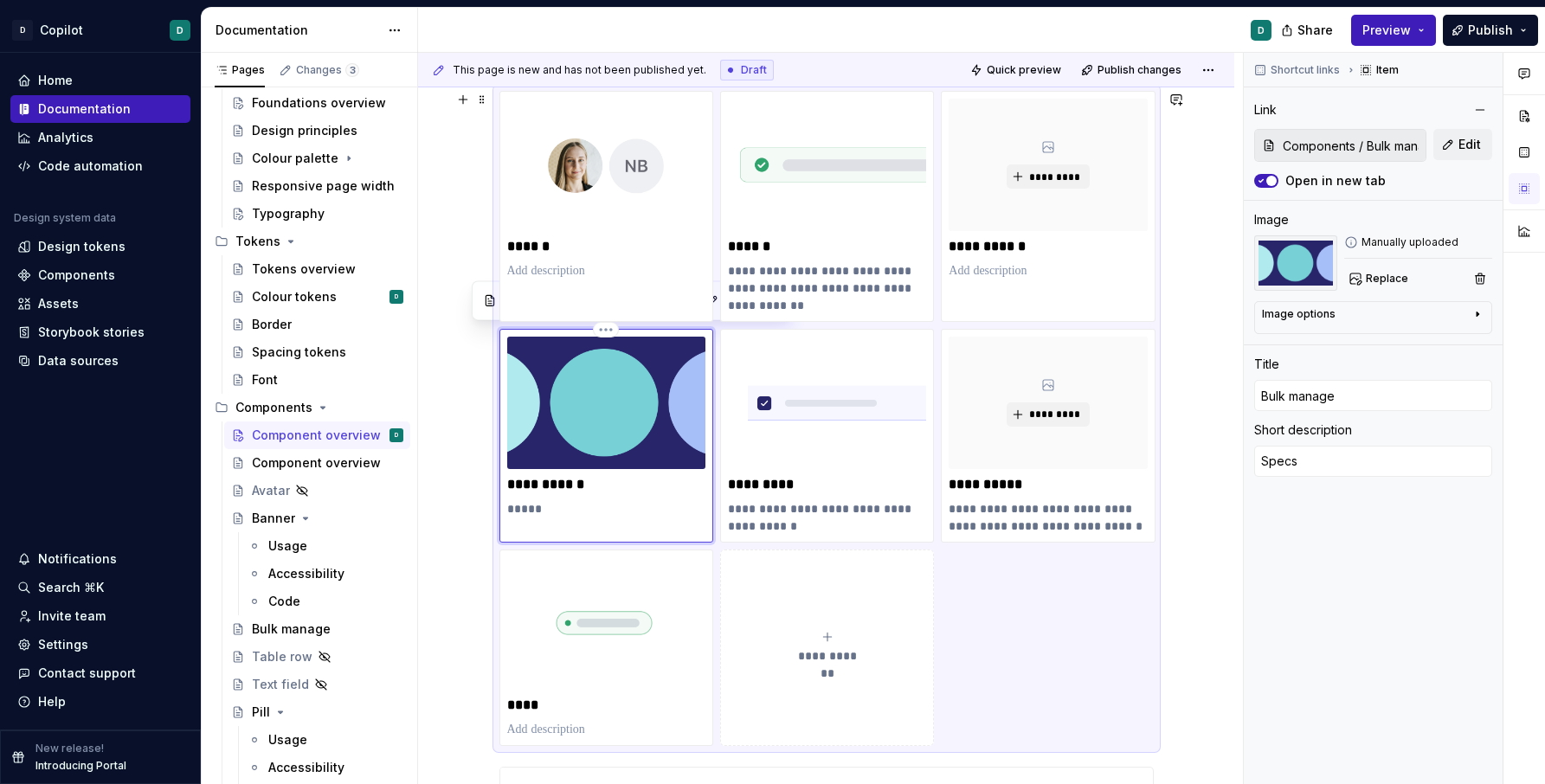
click at [671, 416] on img at bounding box center [605, 403] width 198 height 133
click at [610, 332] on html "D Copilot D Home Documentation Analytics Code automation Design system data Des…" at bounding box center [772, 392] width 1545 height 784
click at [651, 361] on div "Delete item" at bounding box center [686, 356] width 113 height 17
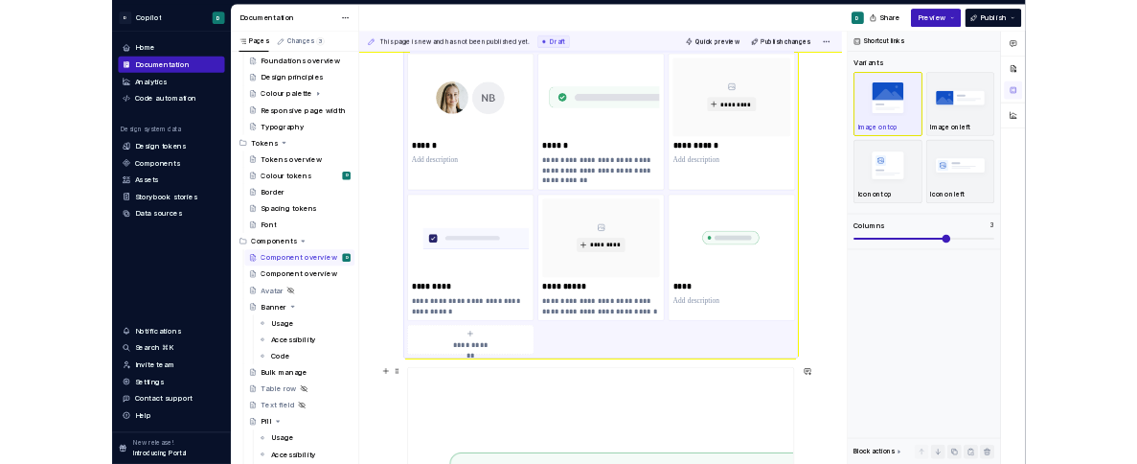
scroll to position [249, 0]
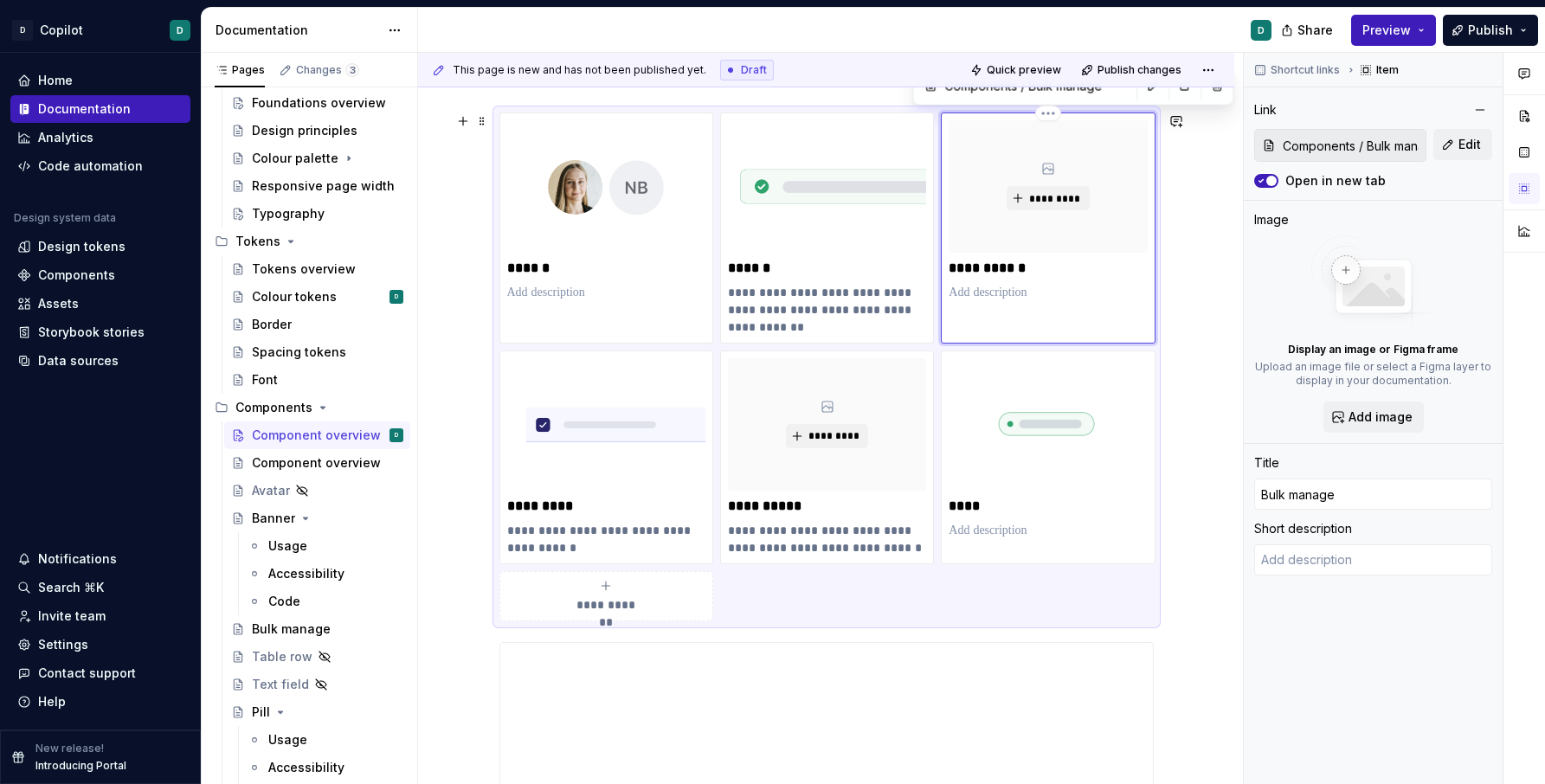
click at [1066, 168] on div "*********" at bounding box center [1047, 186] width 198 height 133
click at [1052, 192] on span "*********" at bounding box center [1054, 199] width 52 height 14
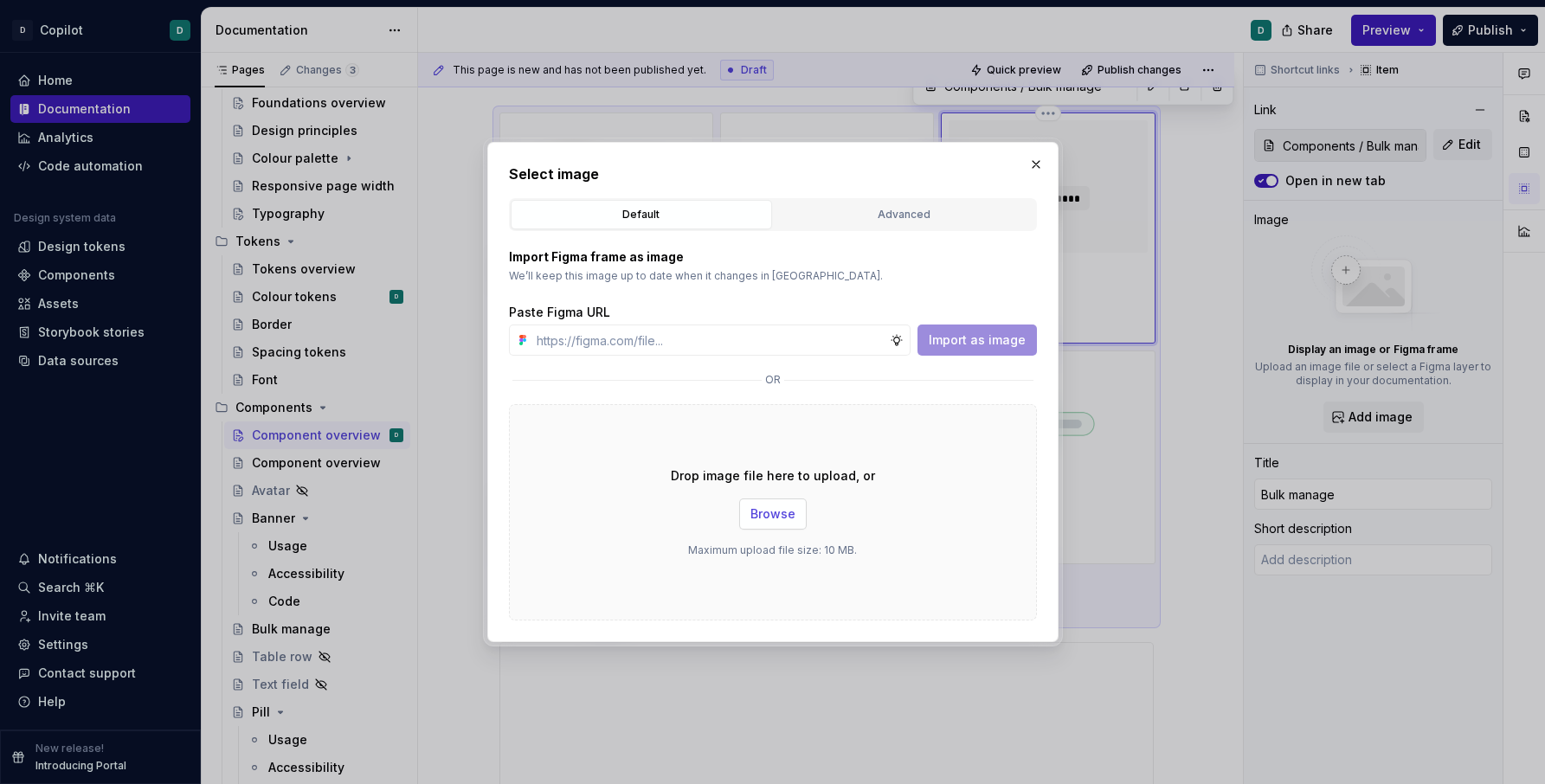
click at [782, 518] on span "Browse" at bounding box center [773, 514] width 45 height 17
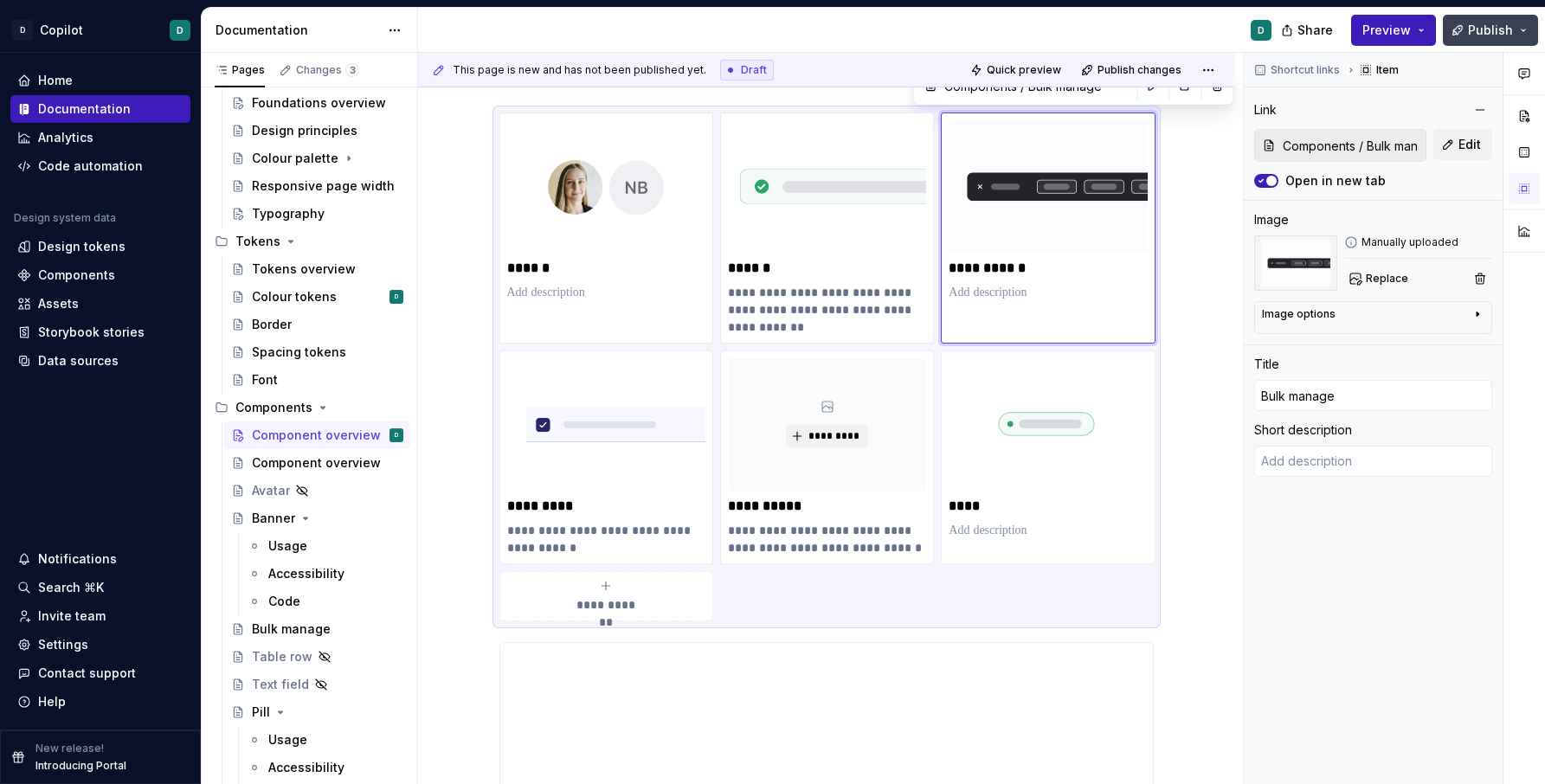
click at [1314, 40] on button "Publish" at bounding box center [1490, 30] width 95 height 31
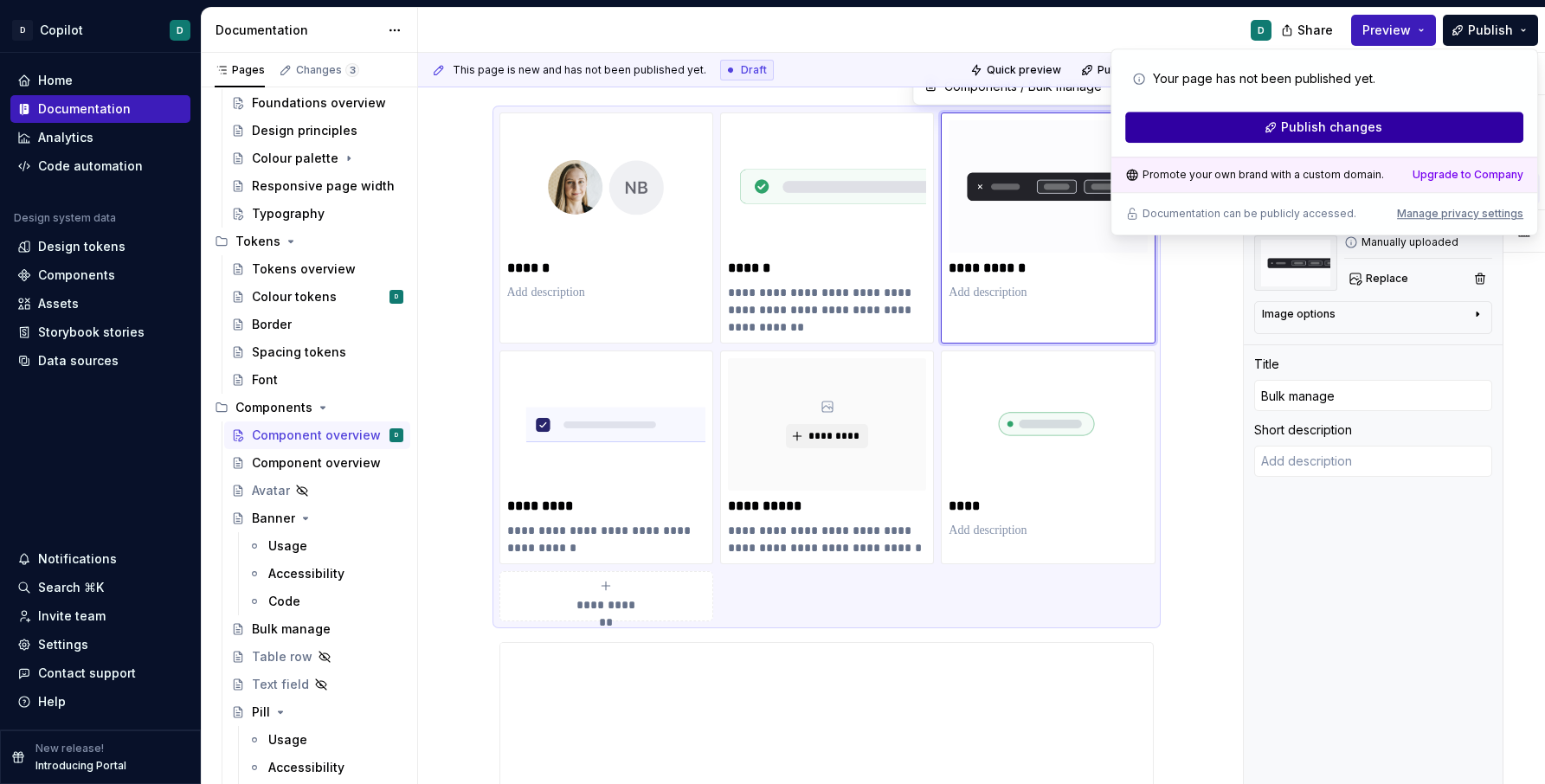
click at [1314, 133] on button "Publish changes" at bounding box center [1325, 127] width 398 height 31
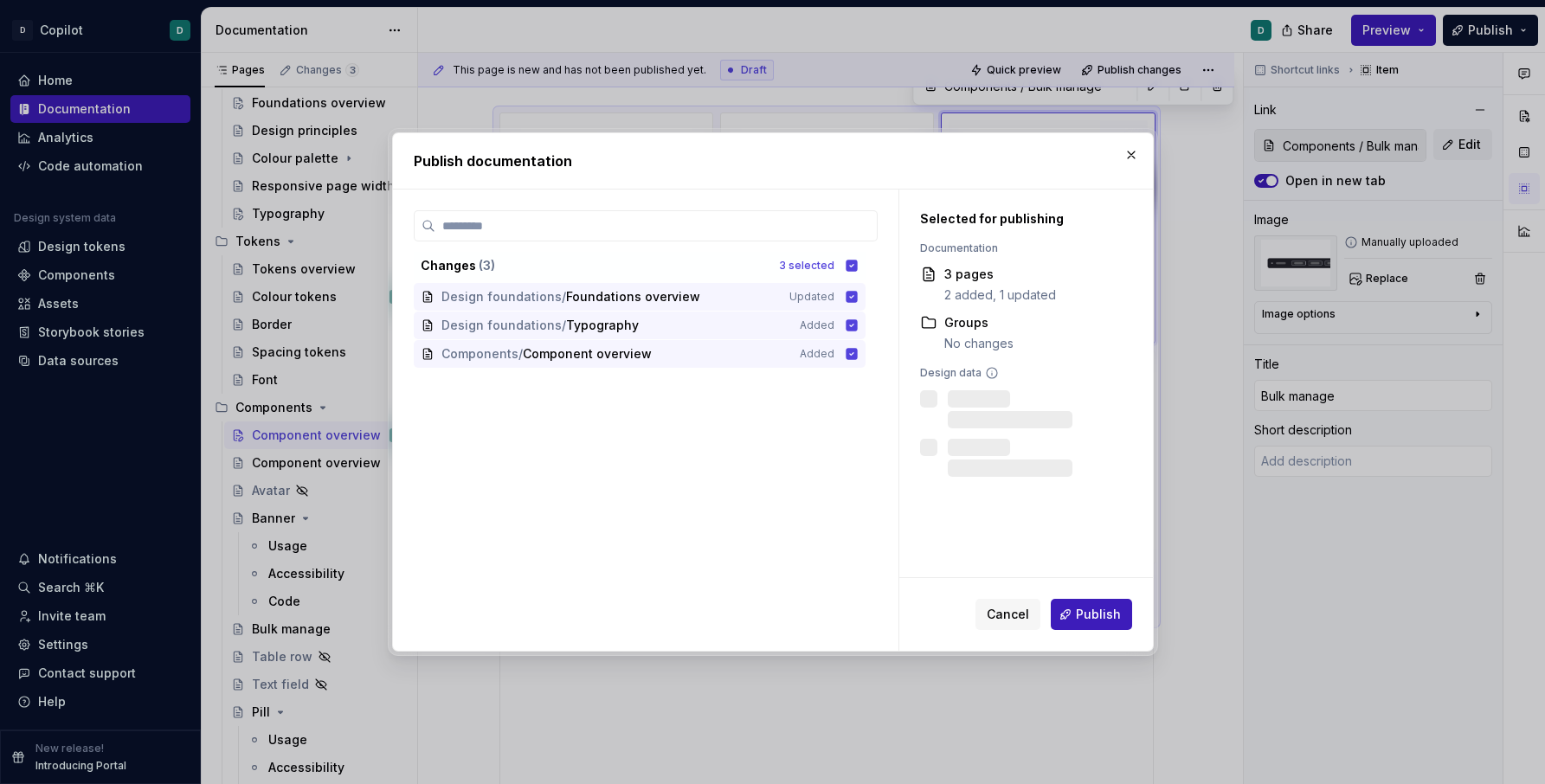
click at [1115, 630] on div "Cancel Publish" at bounding box center [1025, 614] width 254 height 72
click at [1111, 619] on span "Publish" at bounding box center [1099, 614] width 45 height 17
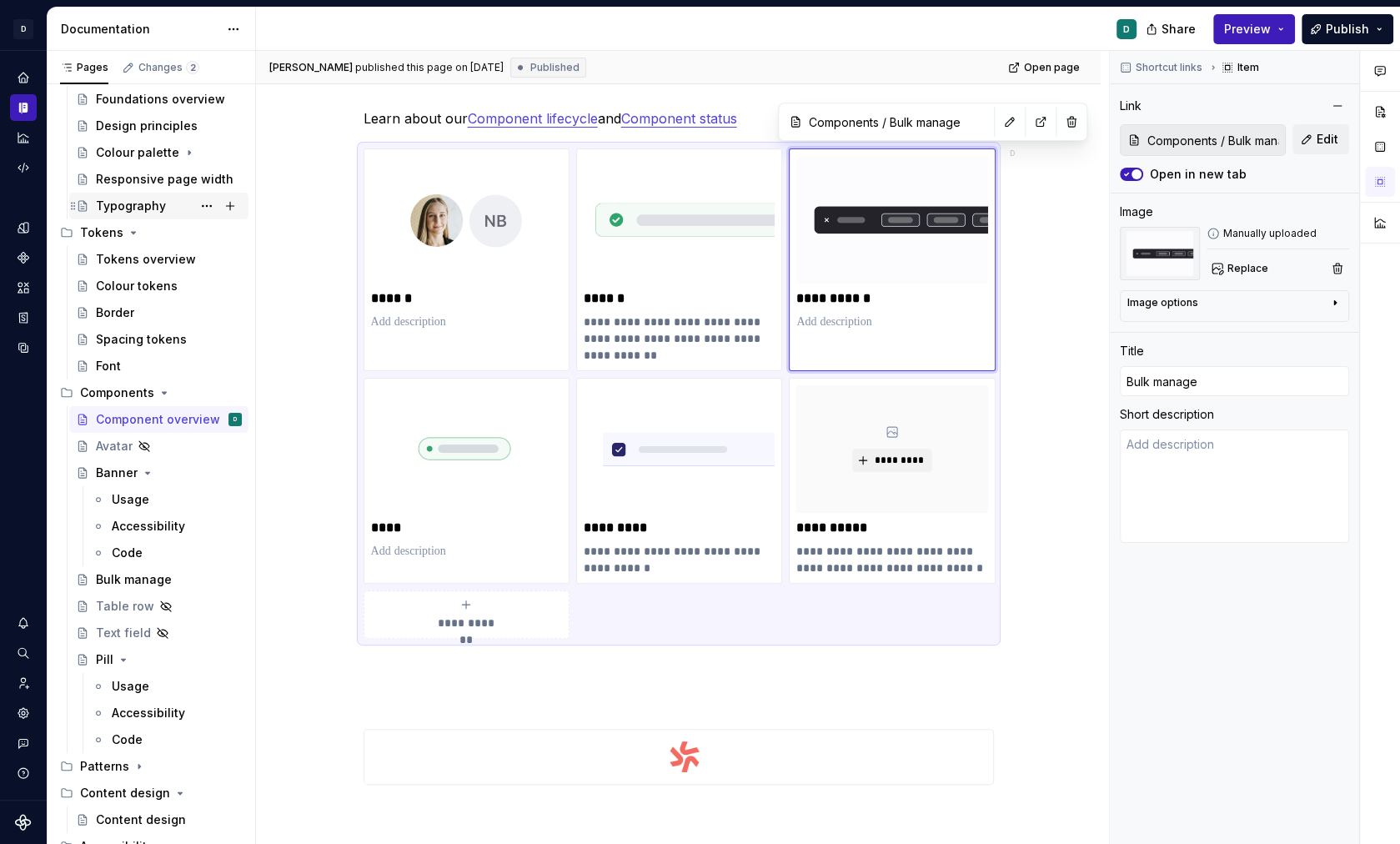
click at [133, 214] on div "Typography" at bounding box center [131, 205] width 70 height 17
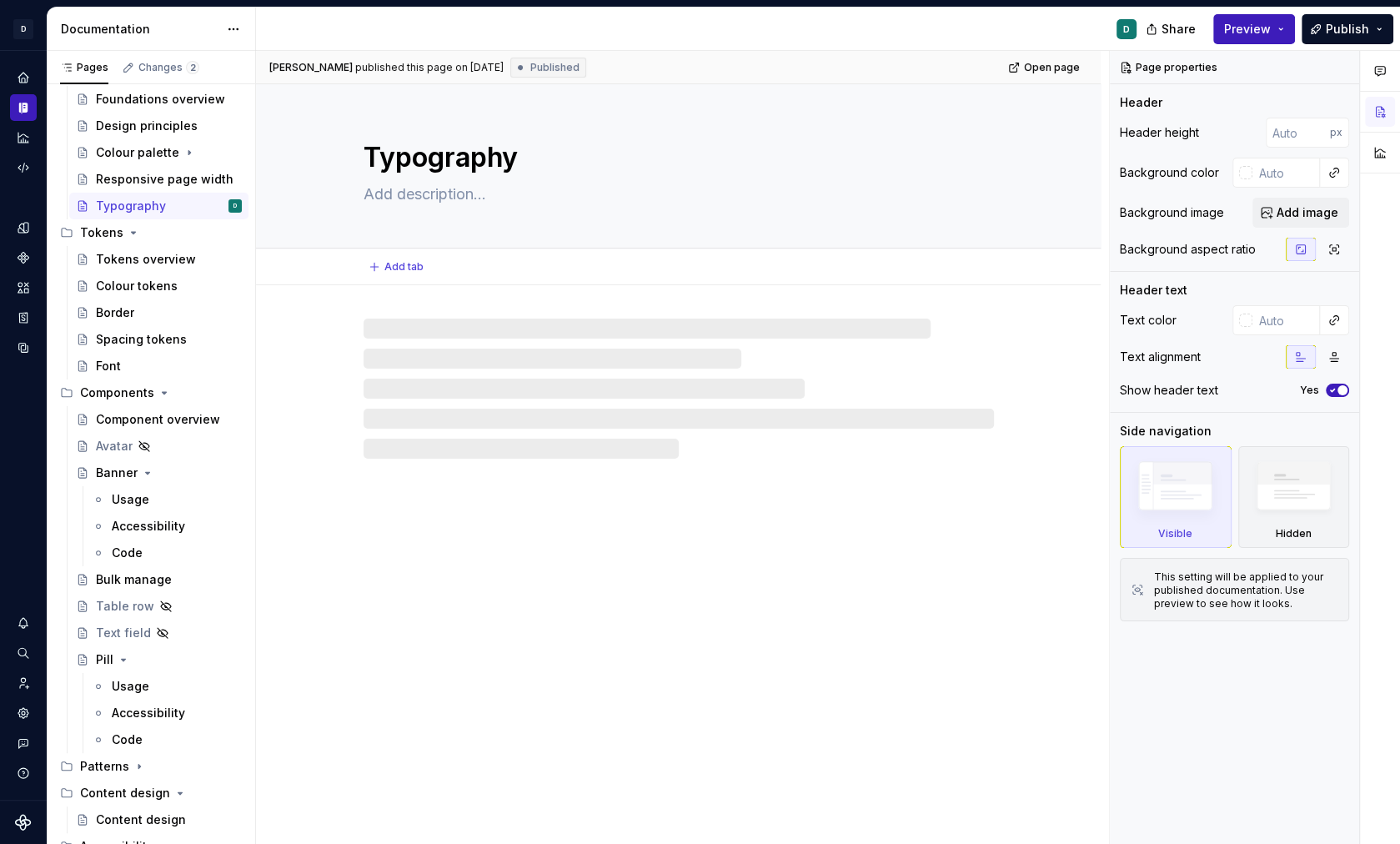
click at [377, 198] on textarea at bounding box center [675, 194] width 630 height 27
click at [379, 315] on div at bounding box center [678, 372] width 845 height 173
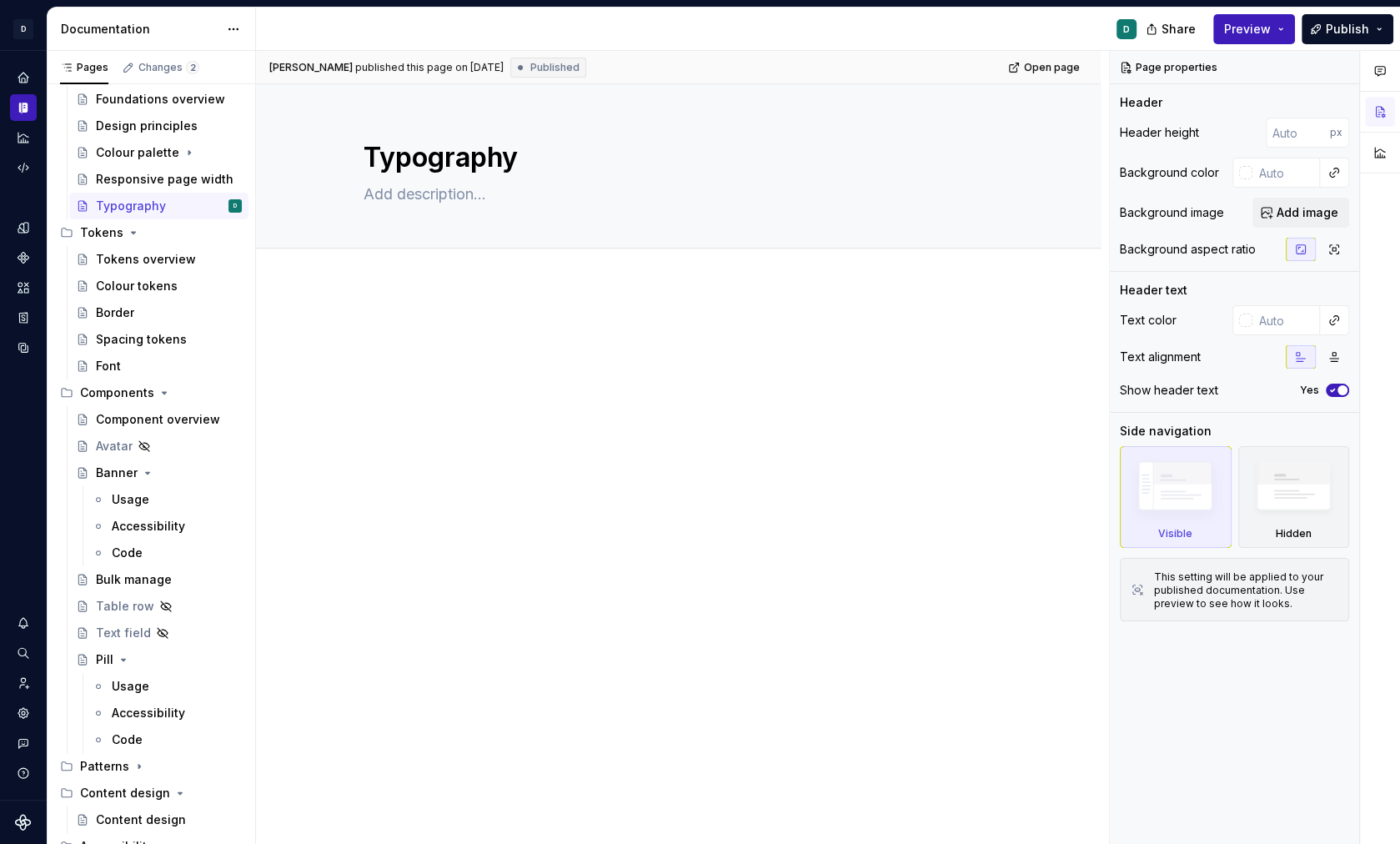
click at [376, 316] on div at bounding box center [678, 473] width 845 height 377
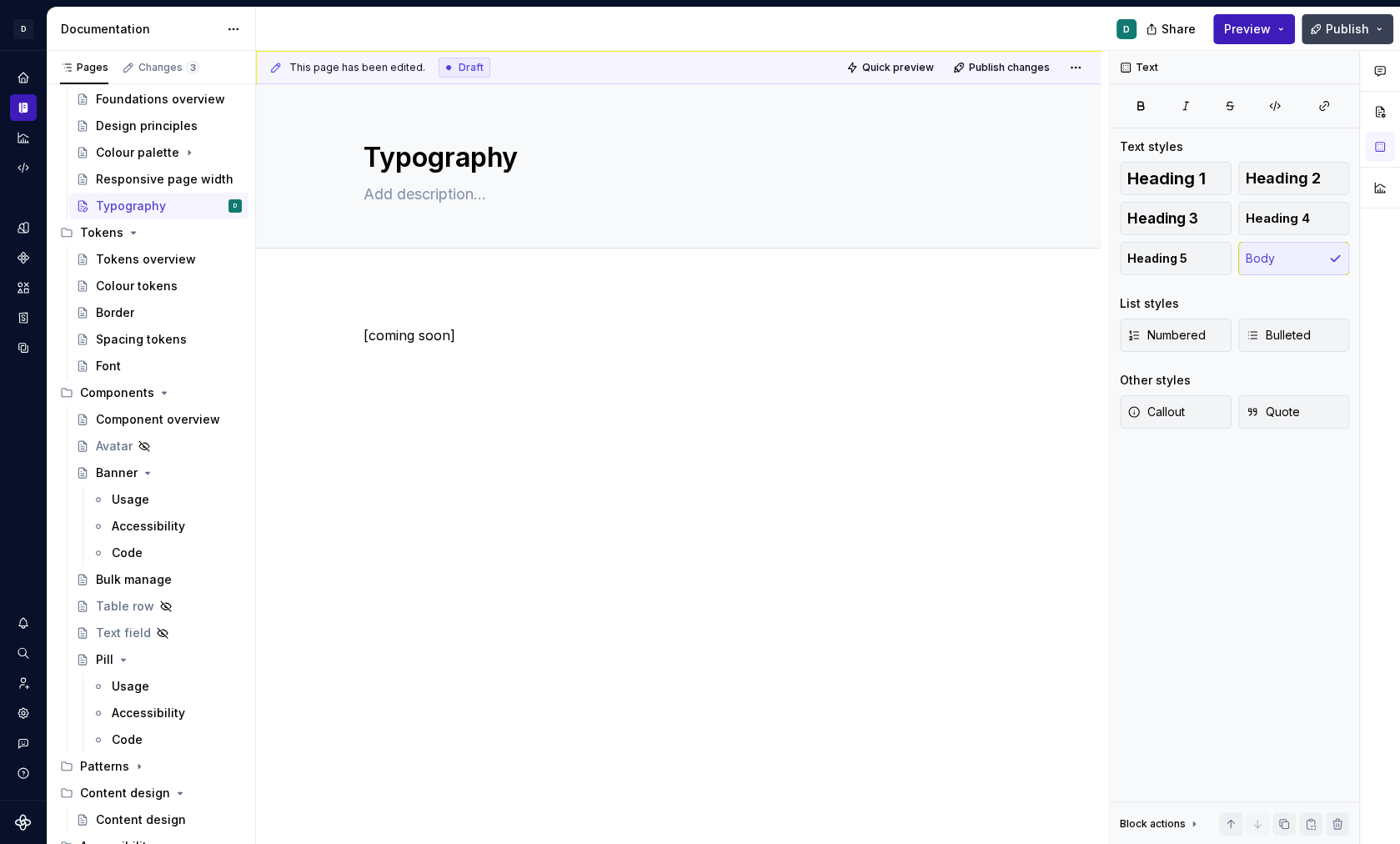
click at [1265, 34] on span "Publish" at bounding box center [1347, 29] width 44 height 17
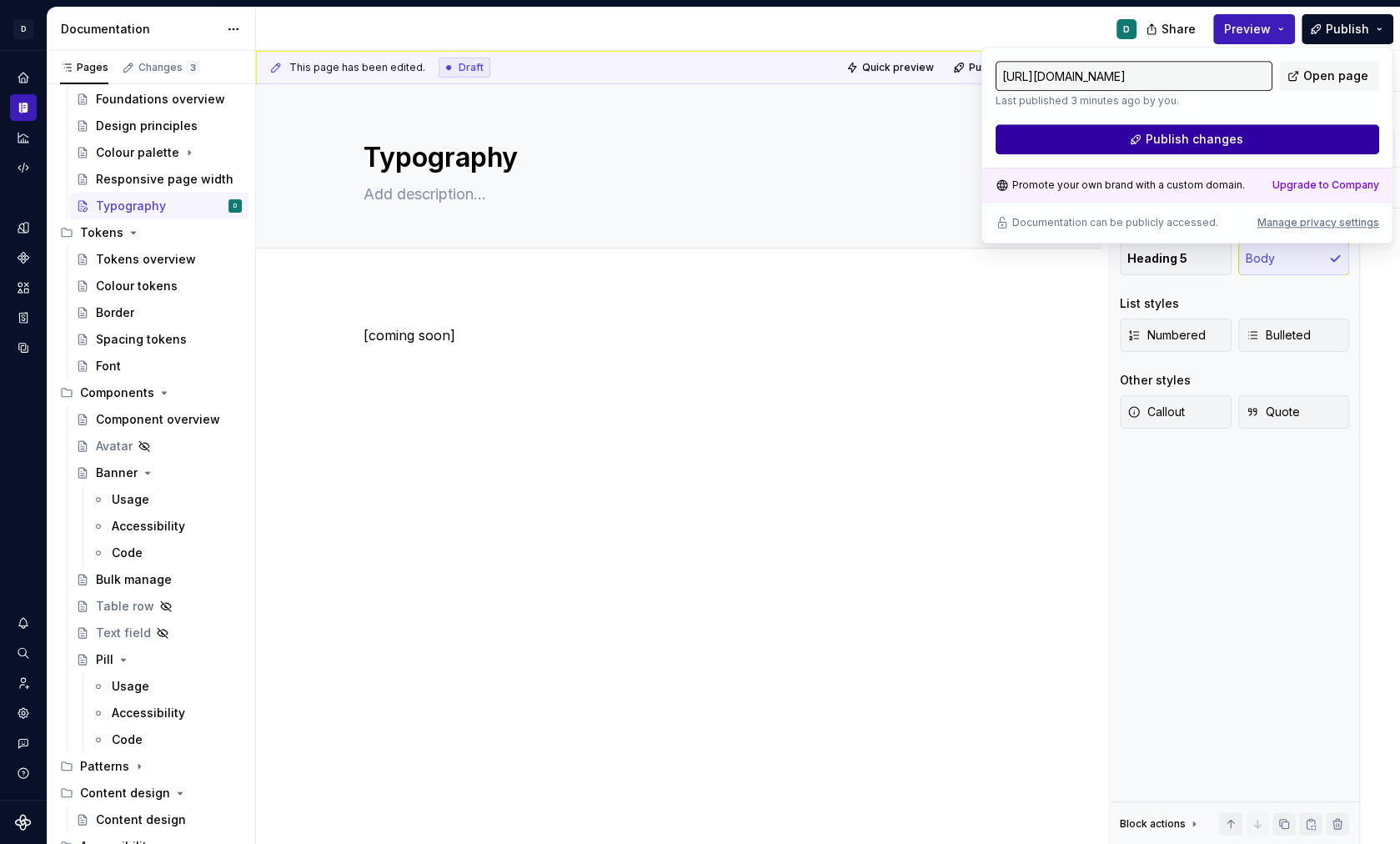
click at [1265, 135] on button "Publish changes" at bounding box center [1187, 139] width 384 height 30
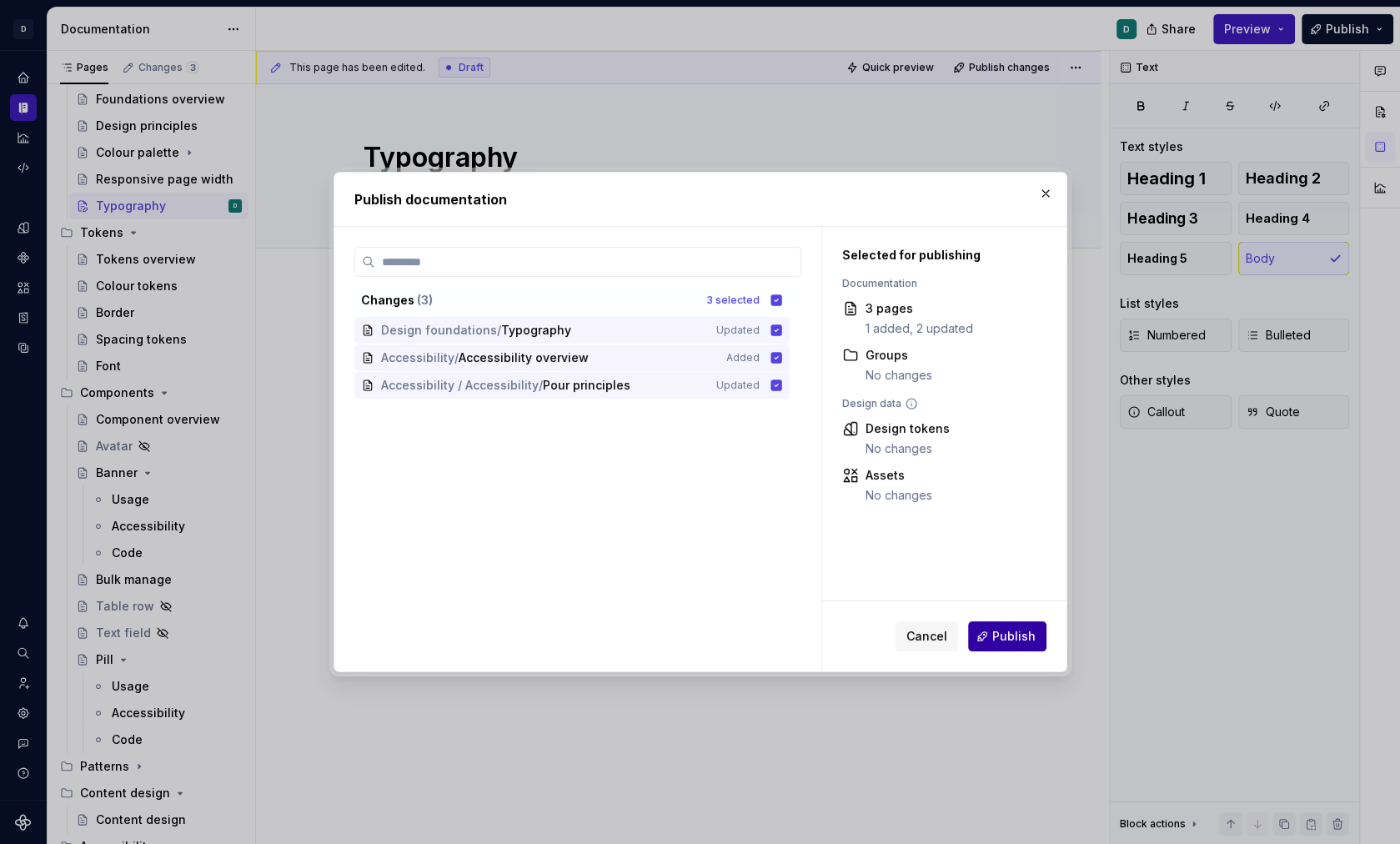
click at [1016, 633] on span "Publish" at bounding box center [1014, 635] width 44 height 17
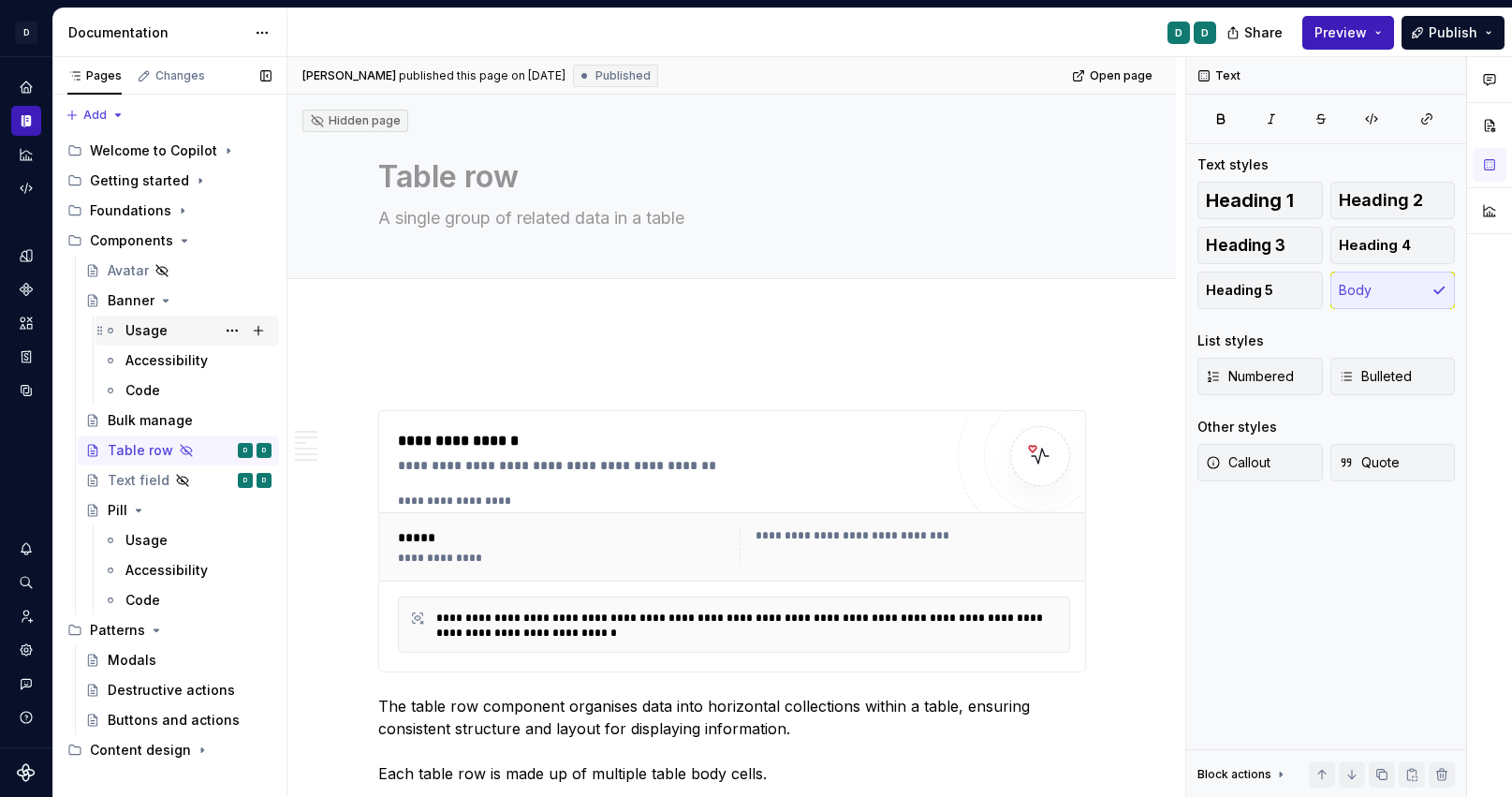
click at [146, 326] on div "Usage" at bounding box center [146, 331] width 42 height 19
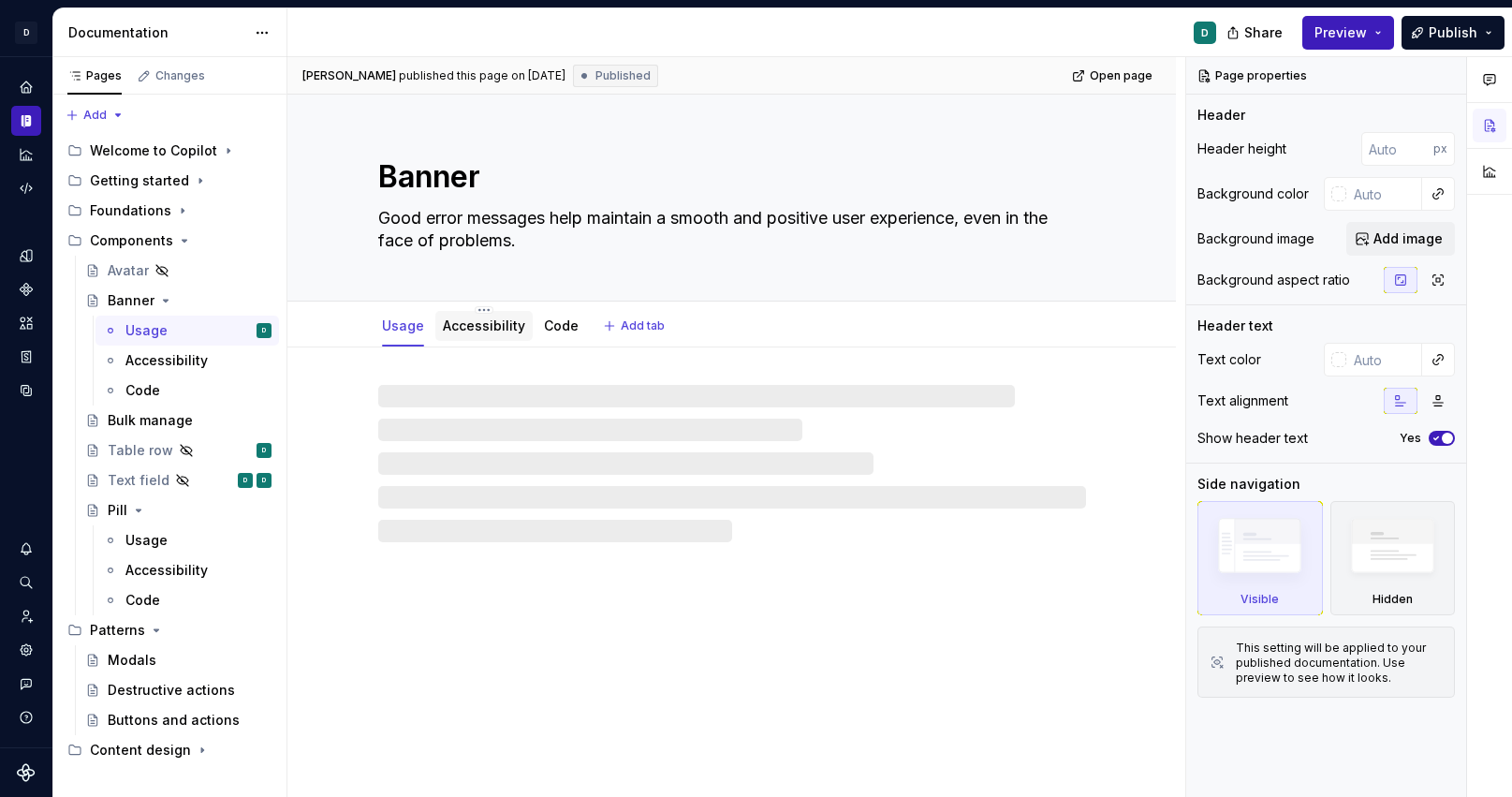
click at [487, 328] on link "Accessibility" at bounding box center [484, 326] width 82 height 16
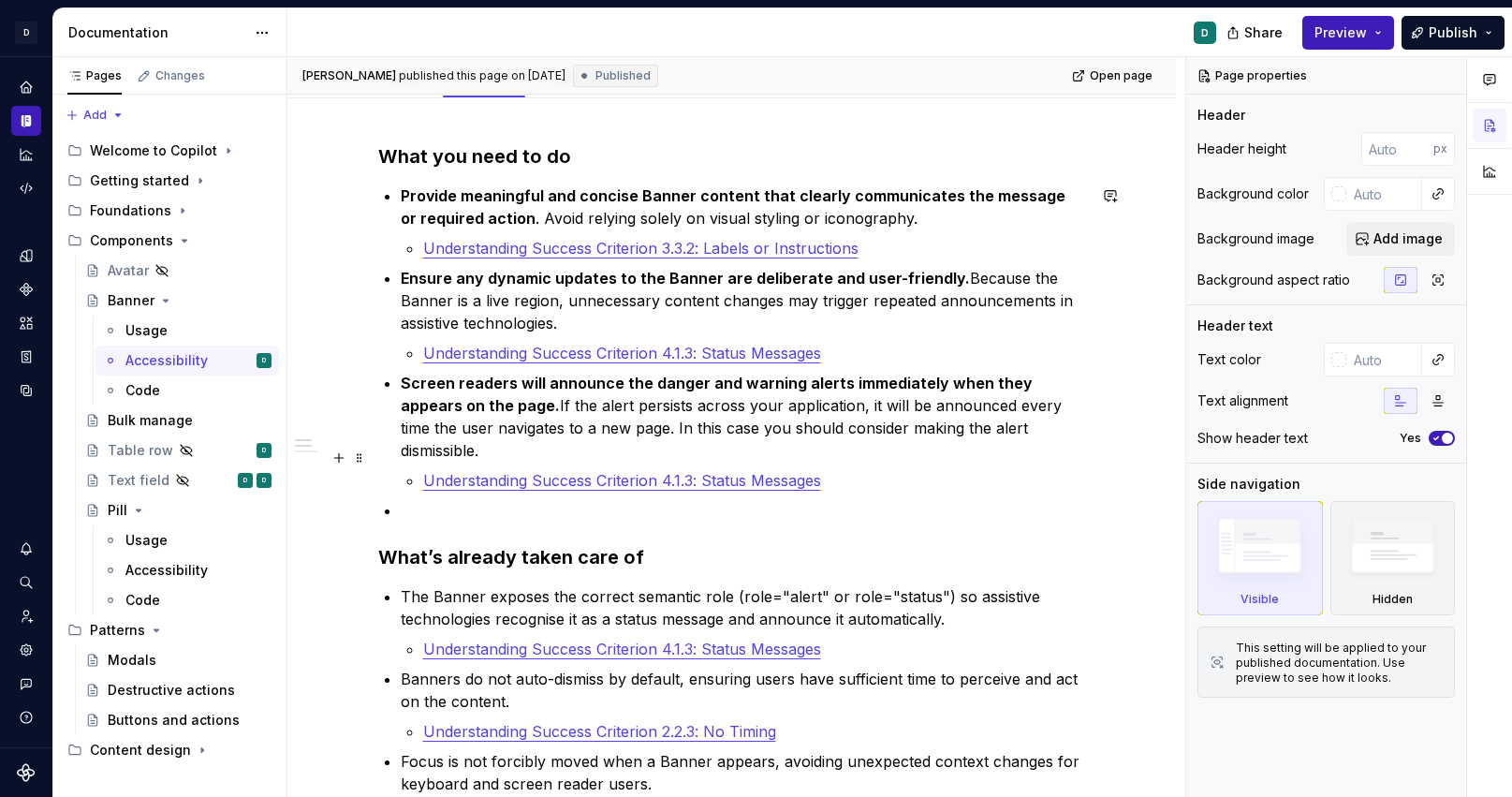
scroll to position [278, 0]
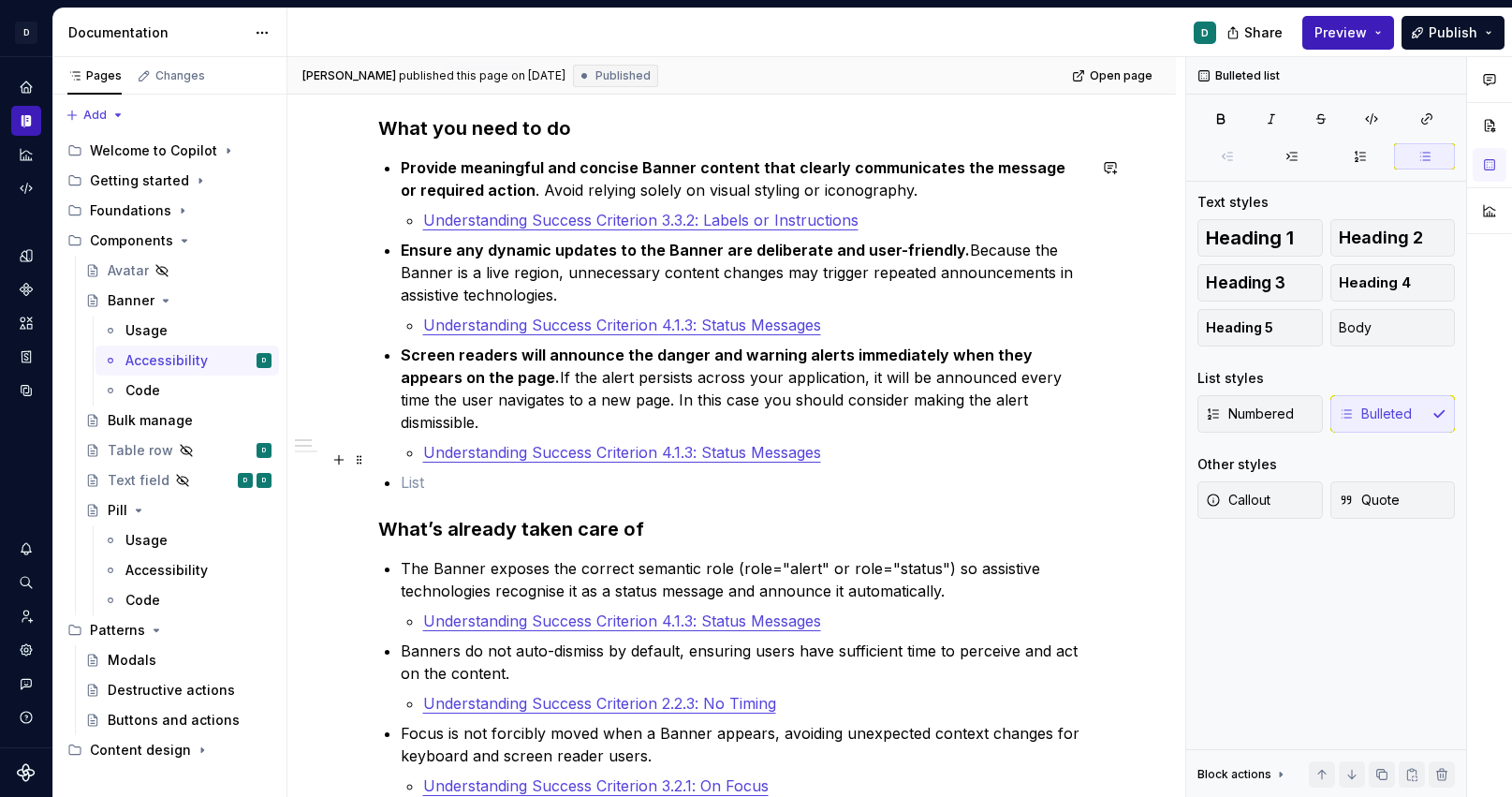
click at [410, 471] on p at bounding box center [743, 482] width 685 height 22
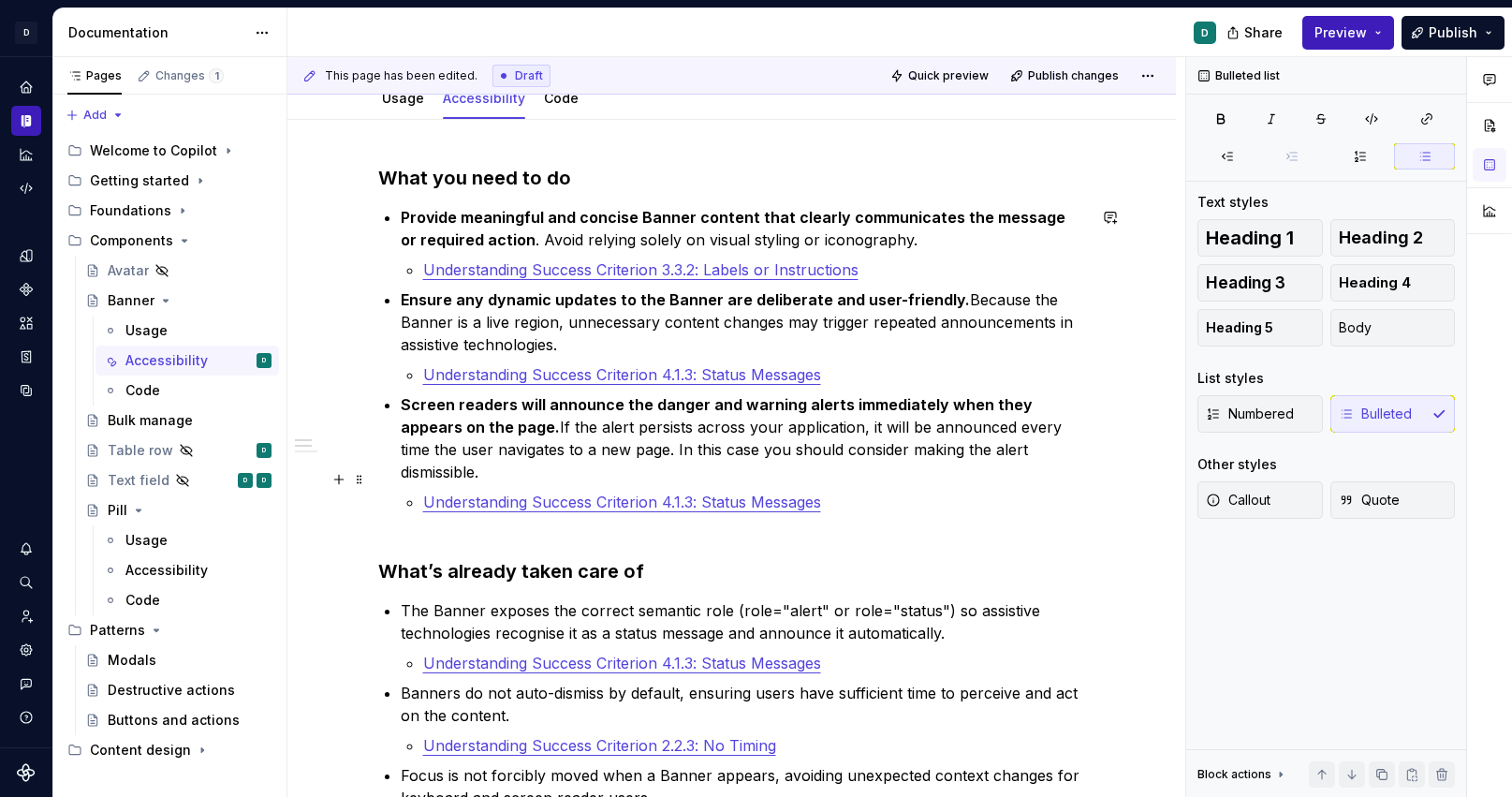
scroll to position [190, 0]
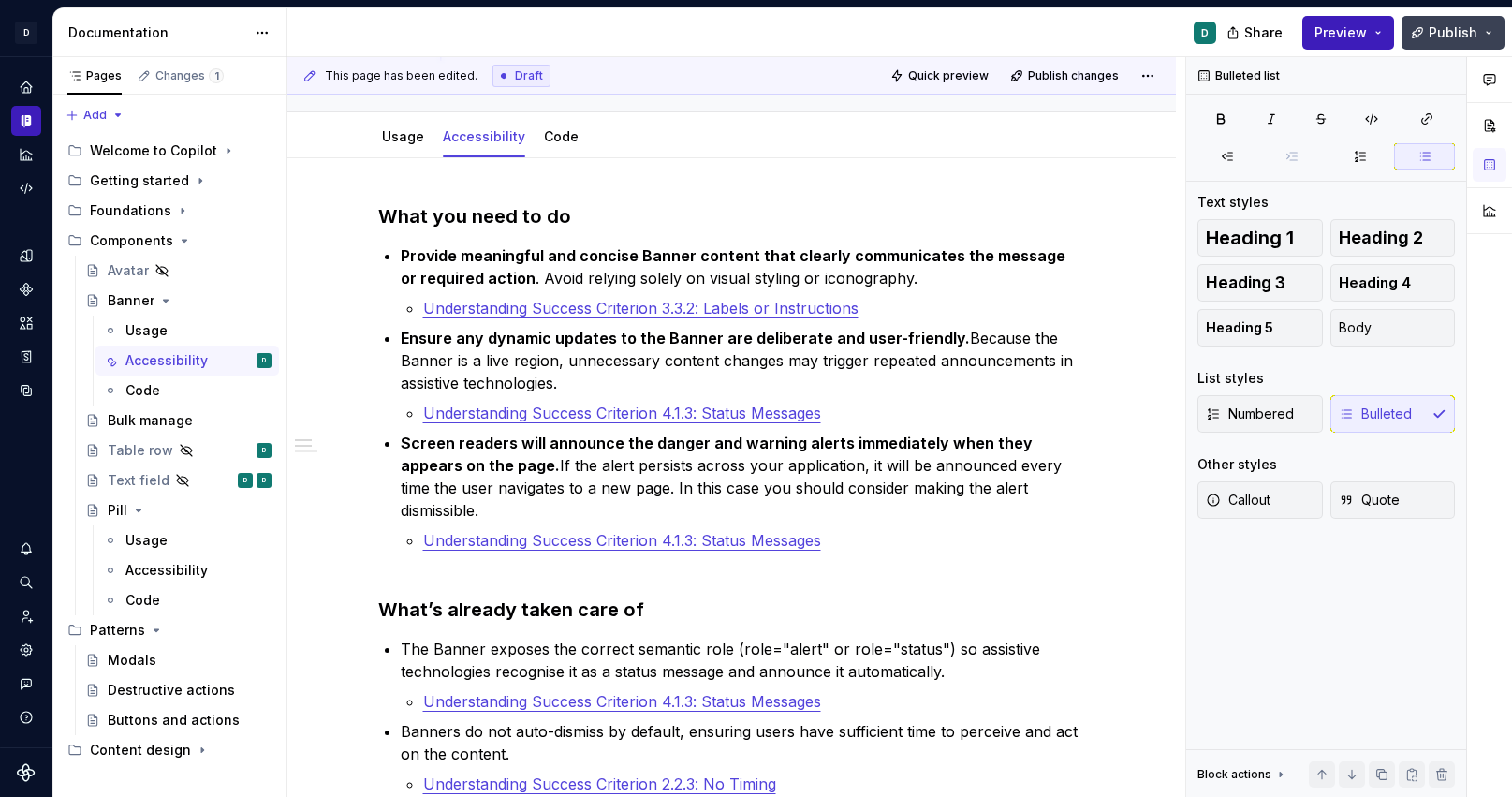
click at [1465, 35] on span "Publish" at bounding box center [1453, 32] width 49 height 19
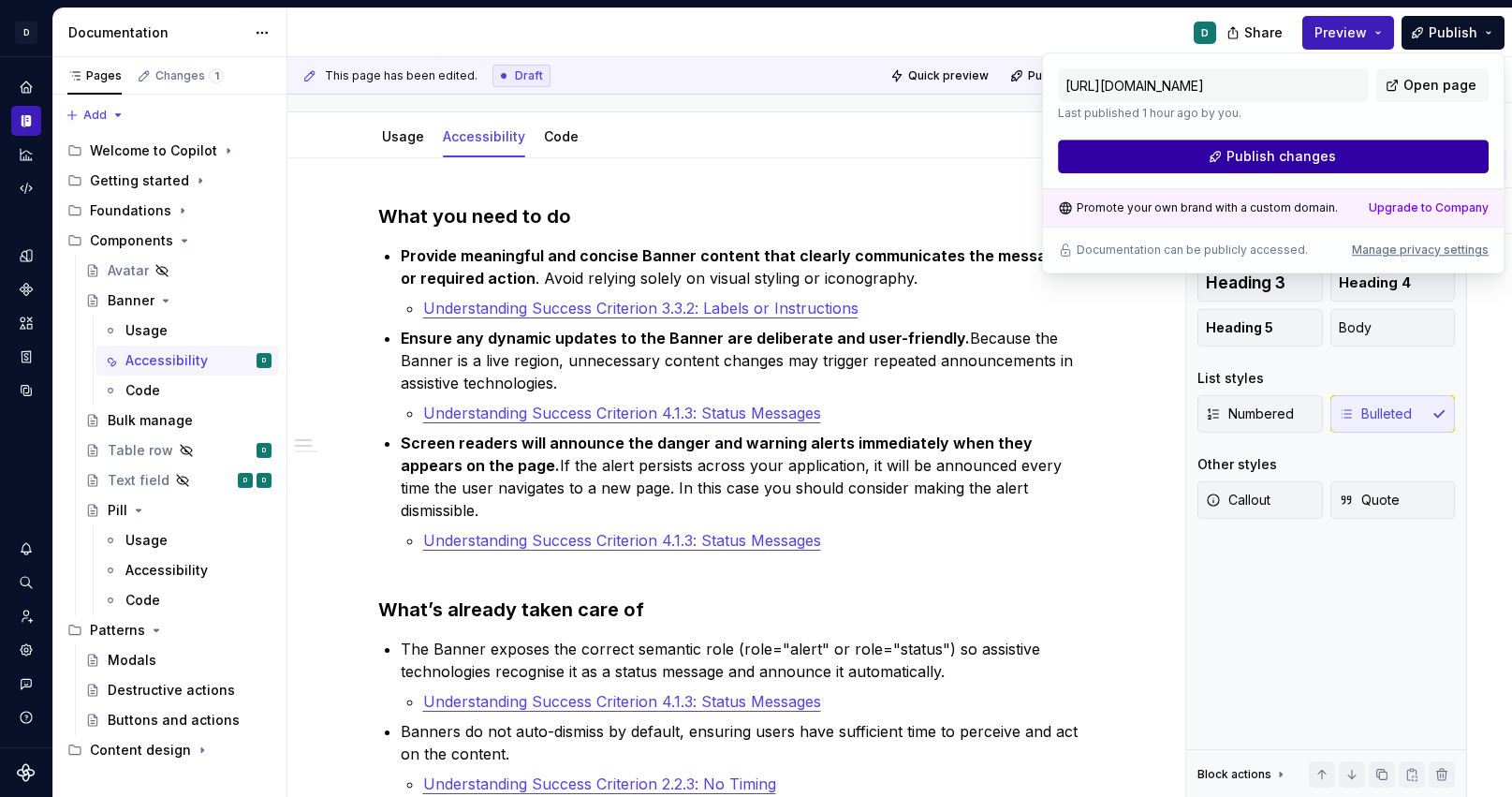
click at [1379, 160] on button "Publish changes" at bounding box center [1274, 156] width 431 height 33
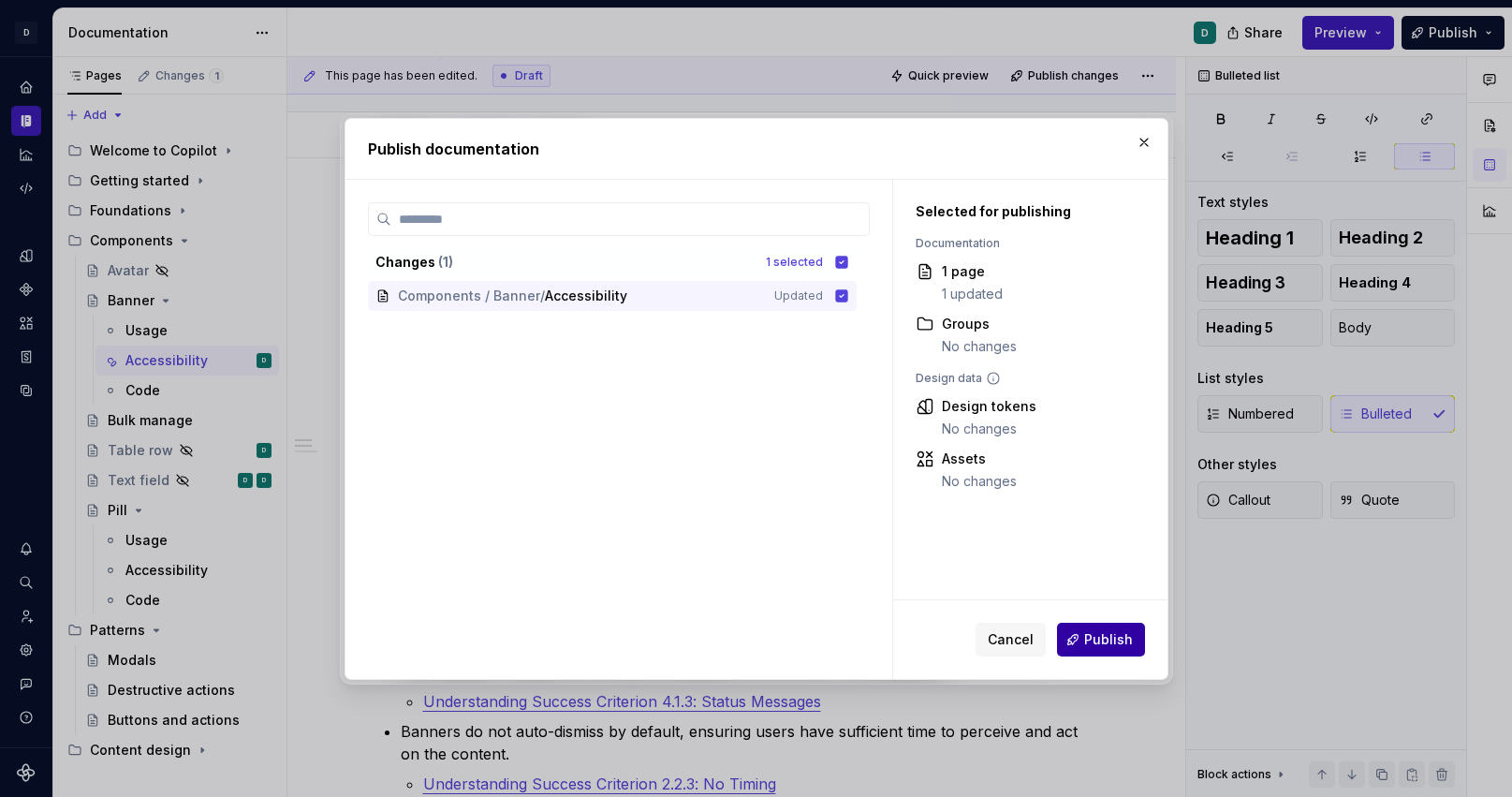
click at [1111, 642] on span "Publish" at bounding box center [1109, 640] width 49 height 19
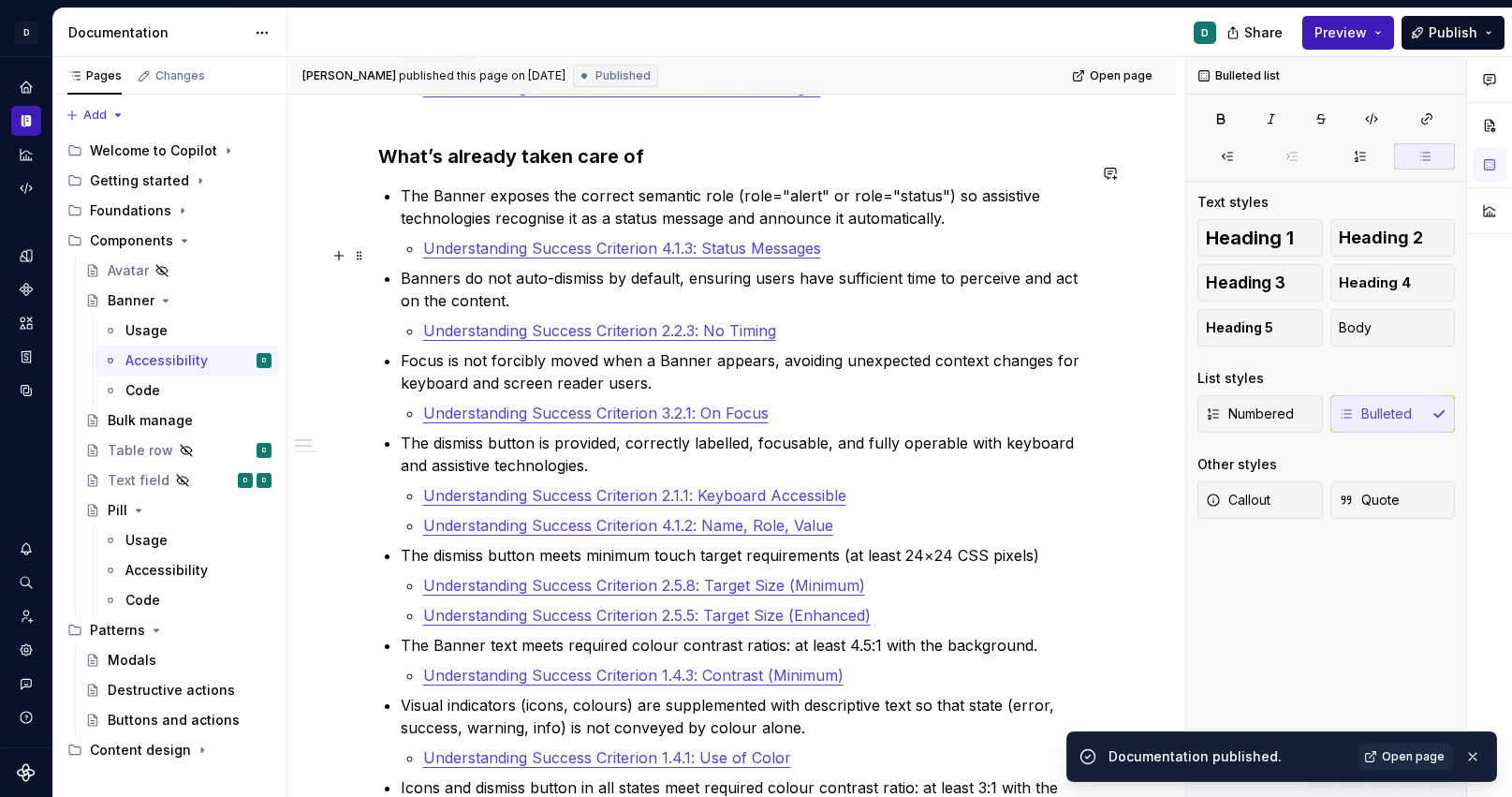
scroll to position [0, 0]
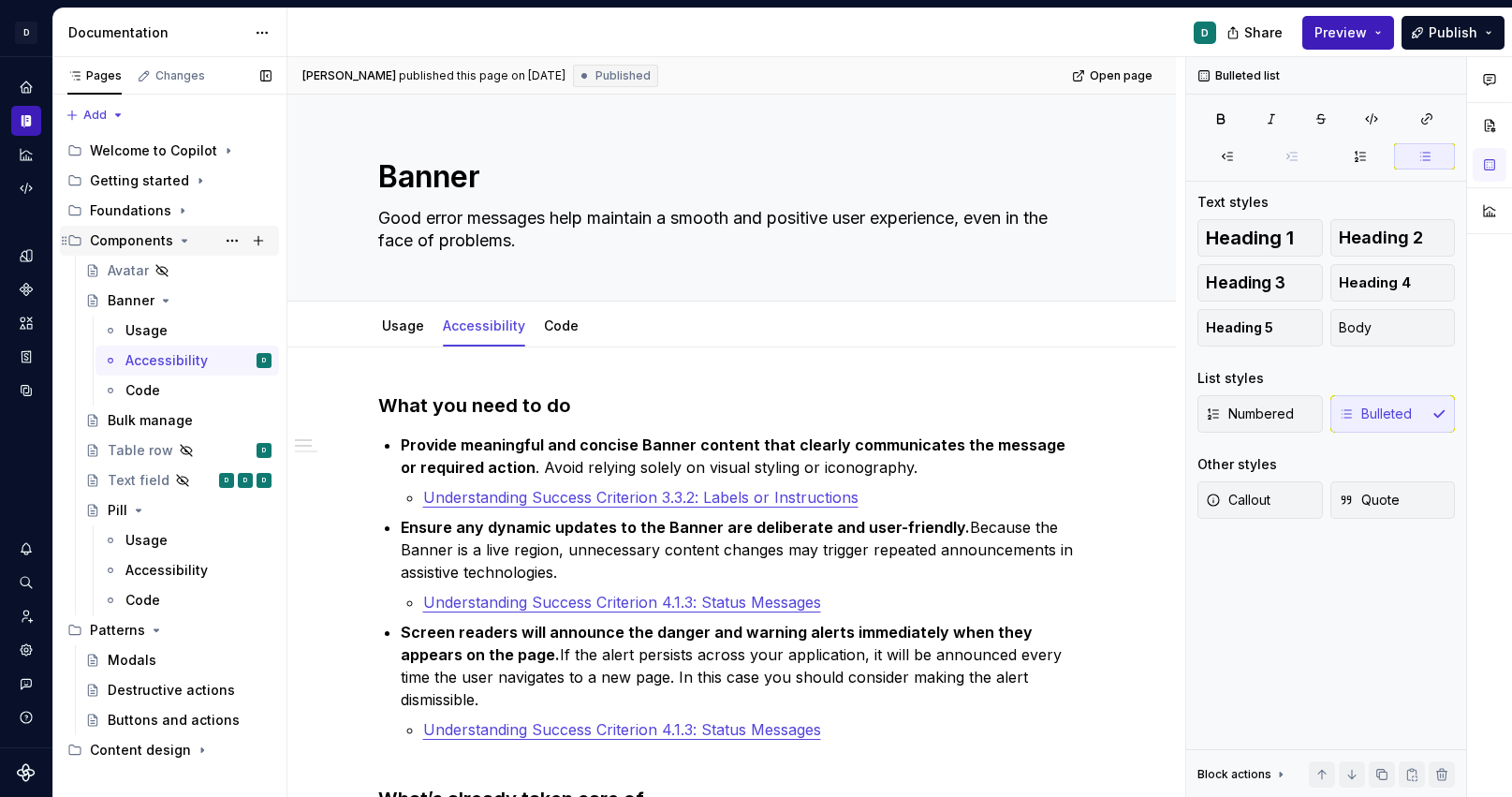
click at [142, 238] on div "Components" at bounding box center [131, 241] width 83 height 19
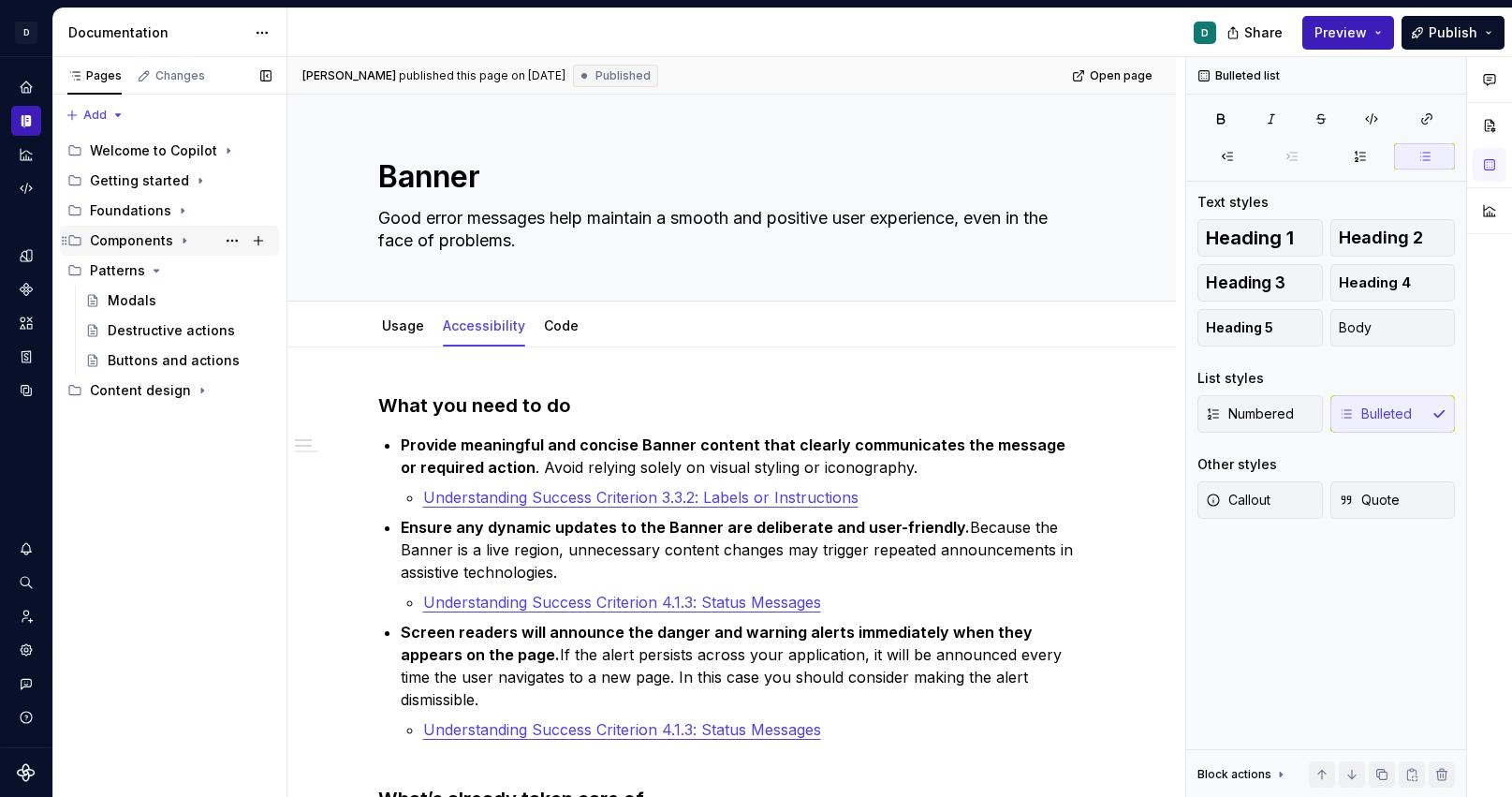
click at [184, 242] on icon "Page tree" at bounding box center [185, 241] width 2 height 5
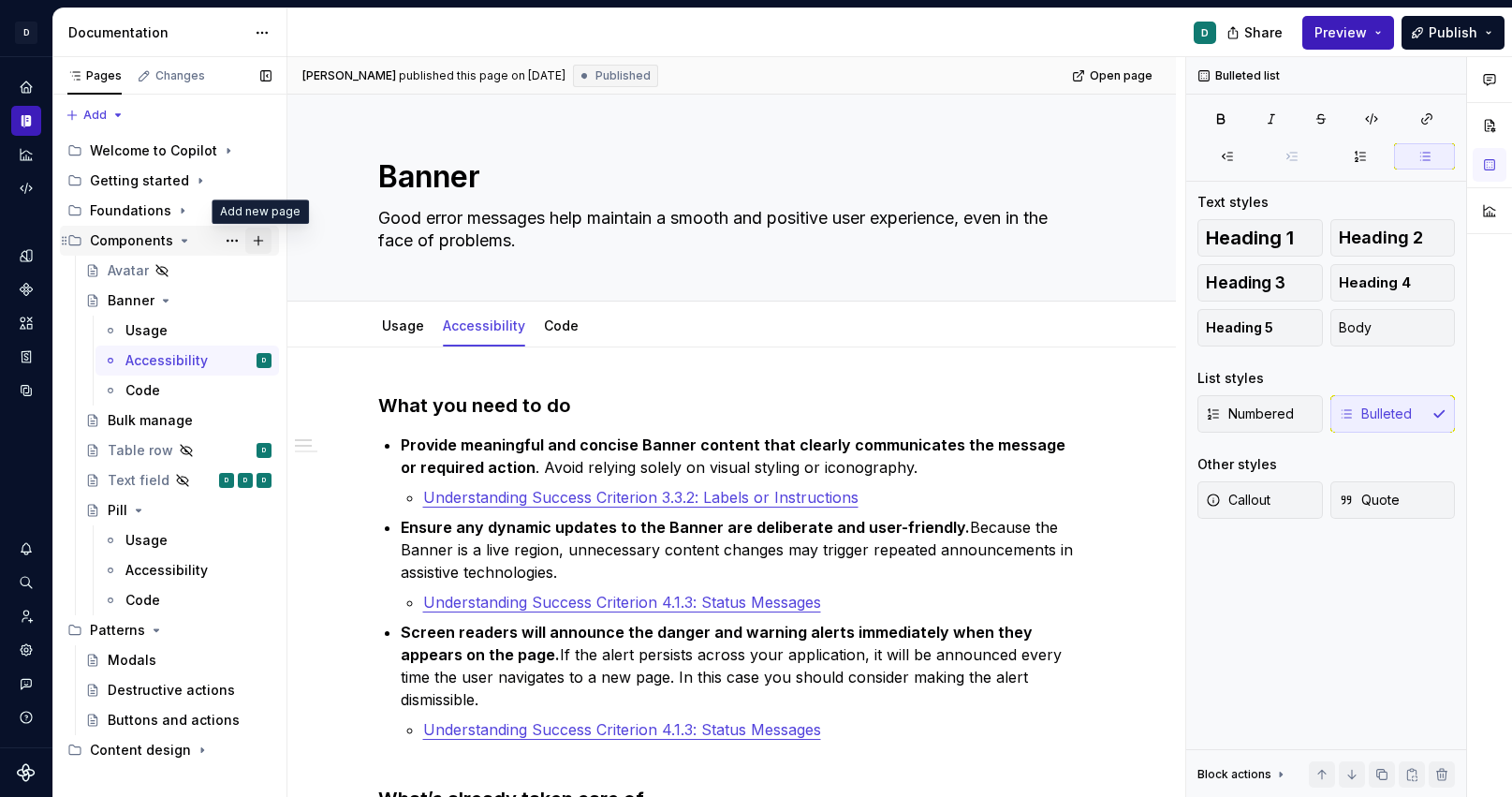
click at [258, 243] on button "Page tree" at bounding box center [258, 241] width 26 height 26
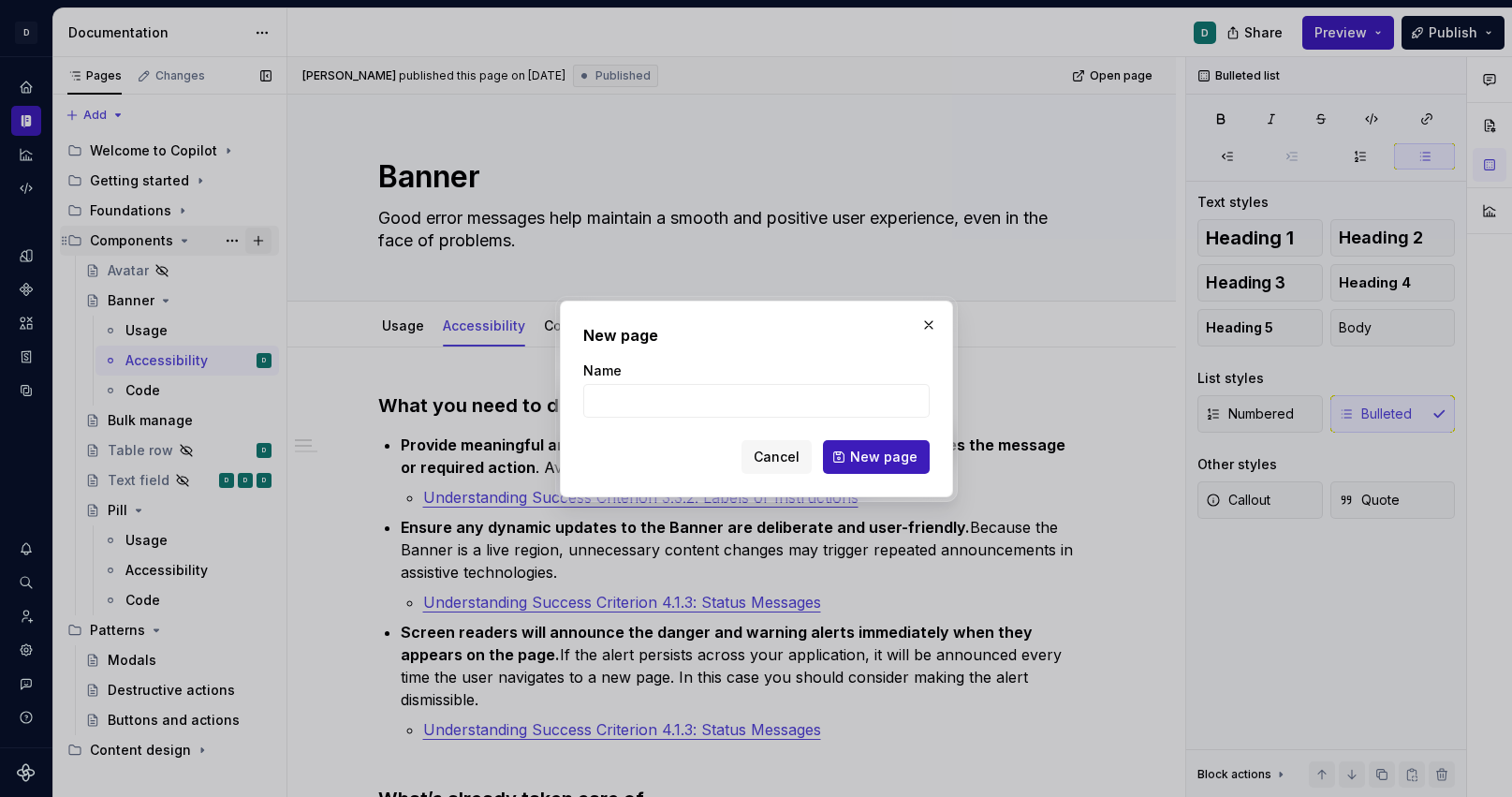
type textarea "*"
type input "Component overview"
click button "New page" at bounding box center [876, 457] width 107 height 33
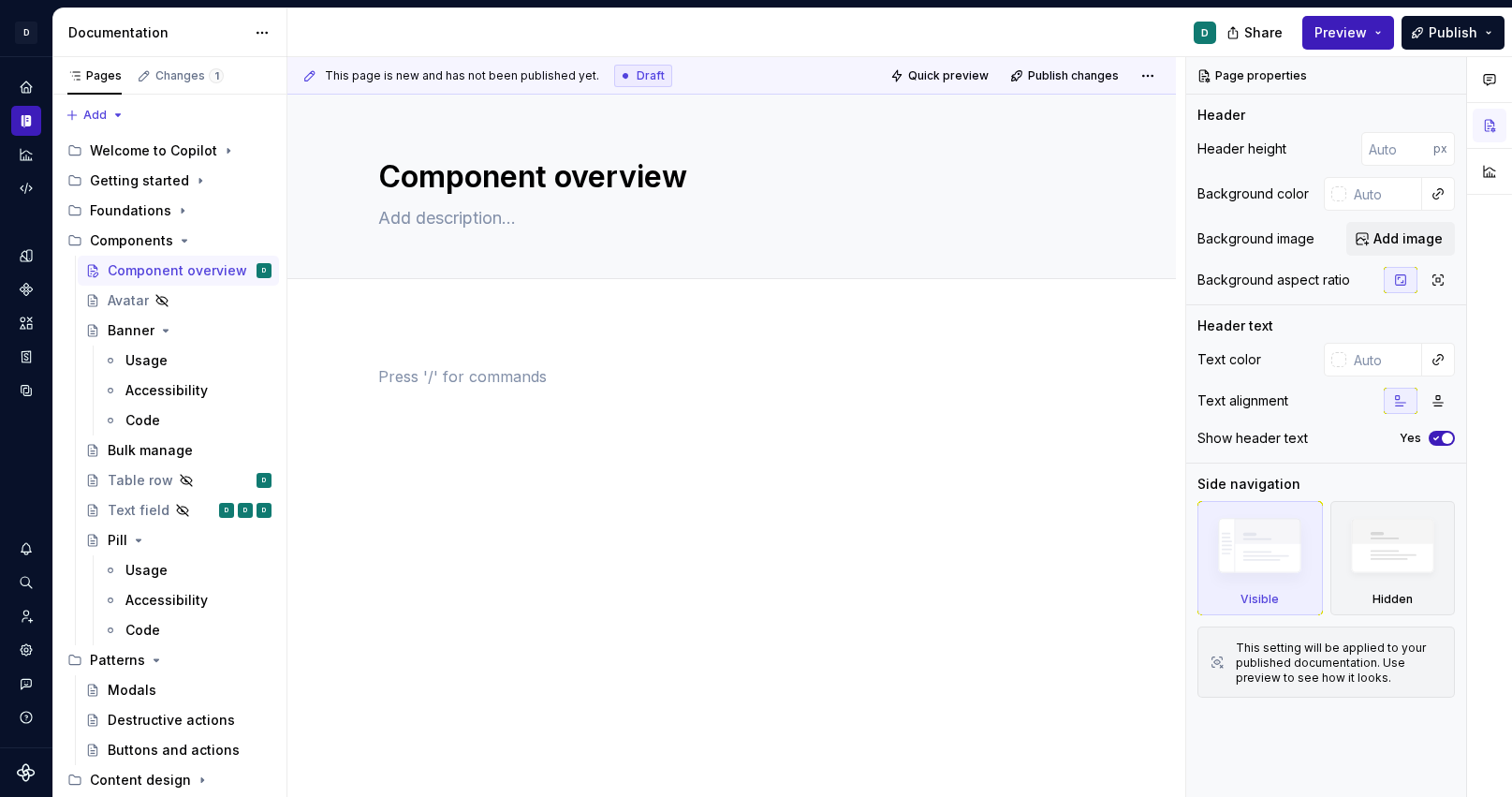
click at [449, 389] on div at bounding box center [732, 401] width 708 height 71
click at [579, 155] on textarea "Component overview" at bounding box center [728, 177] width 708 height 45
click at [579, 178] on textarea "Component overview" at bounding box center [728, 177] width 708 height 45
drag, startPoint x: 552, startPoint y: 181, endPoint x: 757, endPoint y: 181, distance: 205.0
click at [742, 181] on textarea "Component overview" at bounding box center [728, 177] width 708 height 45
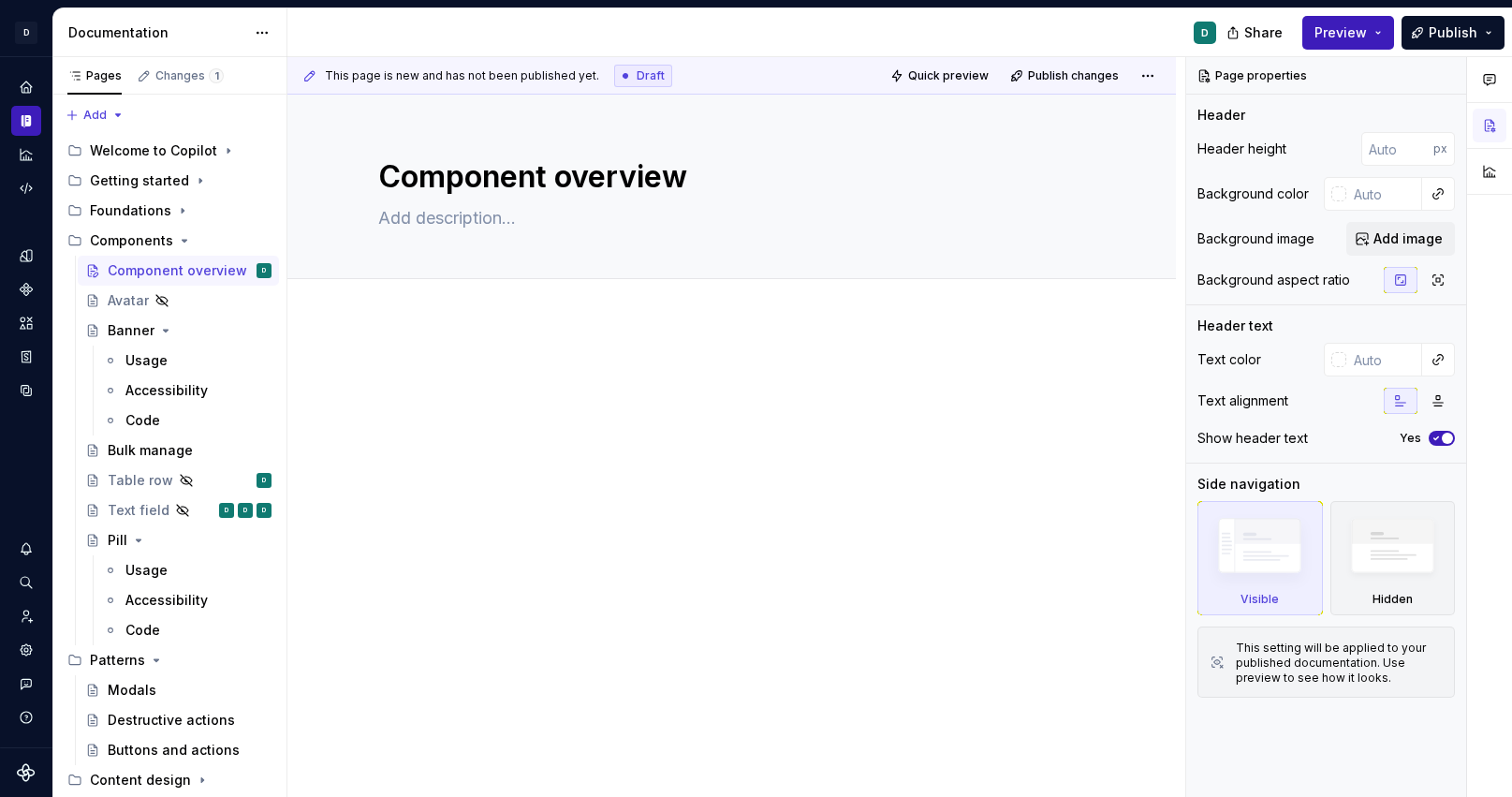
click at [402, 411] on div at bounding box center [732, 401] width 708 height 71
click at [364, 376] on div at bounding box center [731, 509] width 888 height 377
type textarea "*"
click at [362, 382] on div at bounding box center [731, 509] width 888 height 377
click at [398, 377] on p at bounding box center [732, 376] width 708 height 22
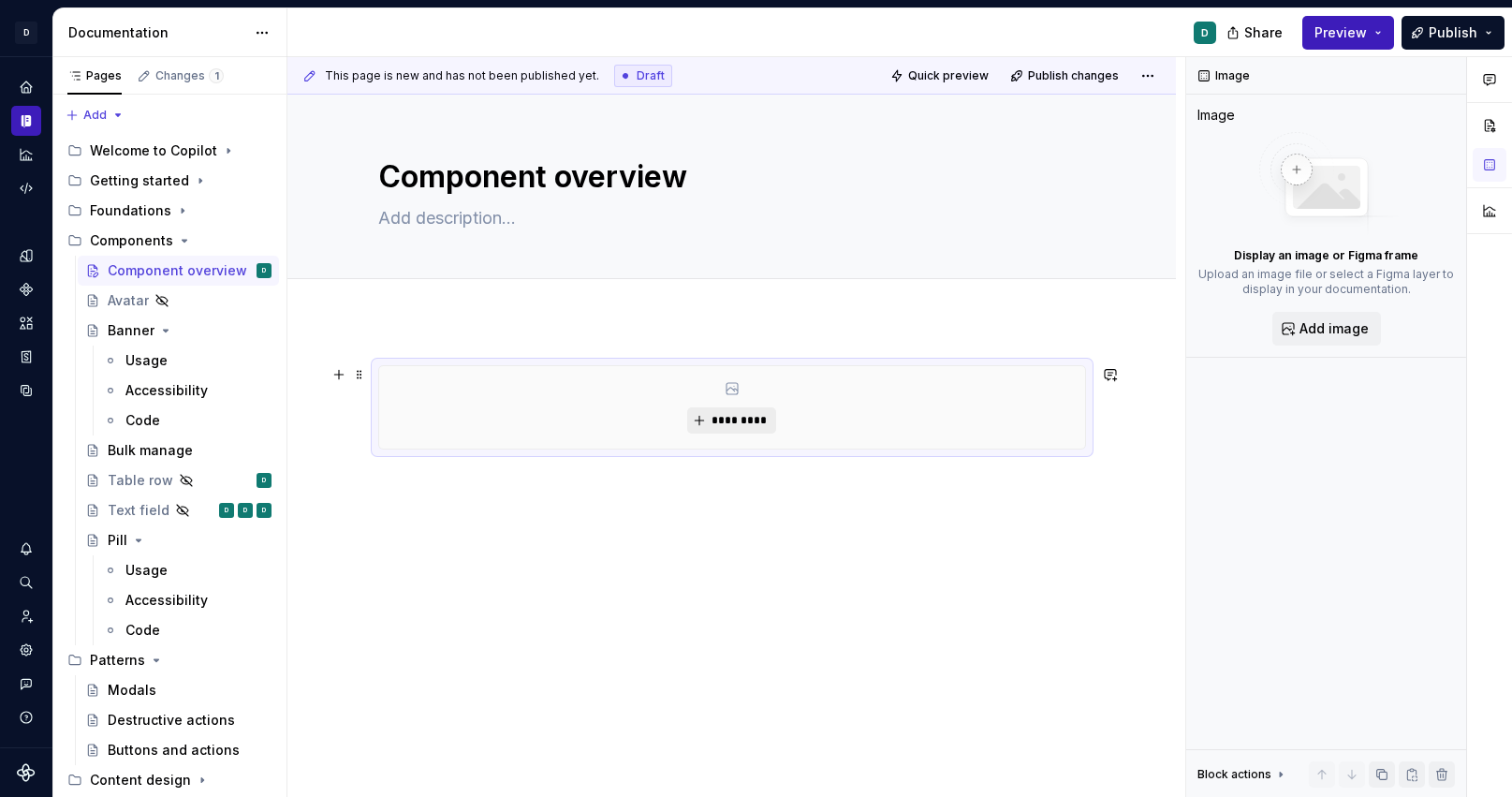
click at [768, 418] on span "*********" at bounding box center [739, 421] width 57 height 15
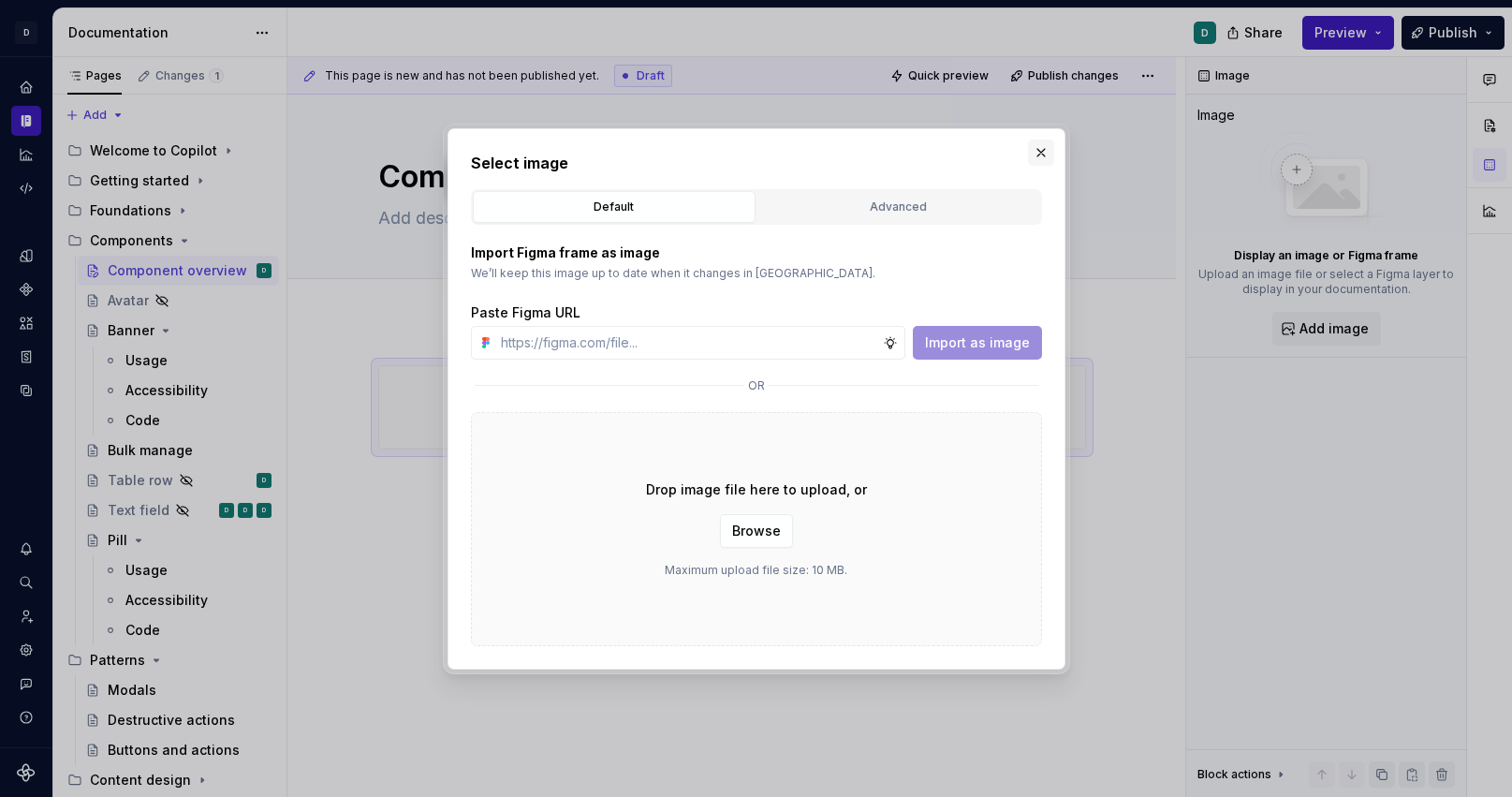
click at [1050, 155] on button "button" at bounding box center [1041, 153] width 26 height 26
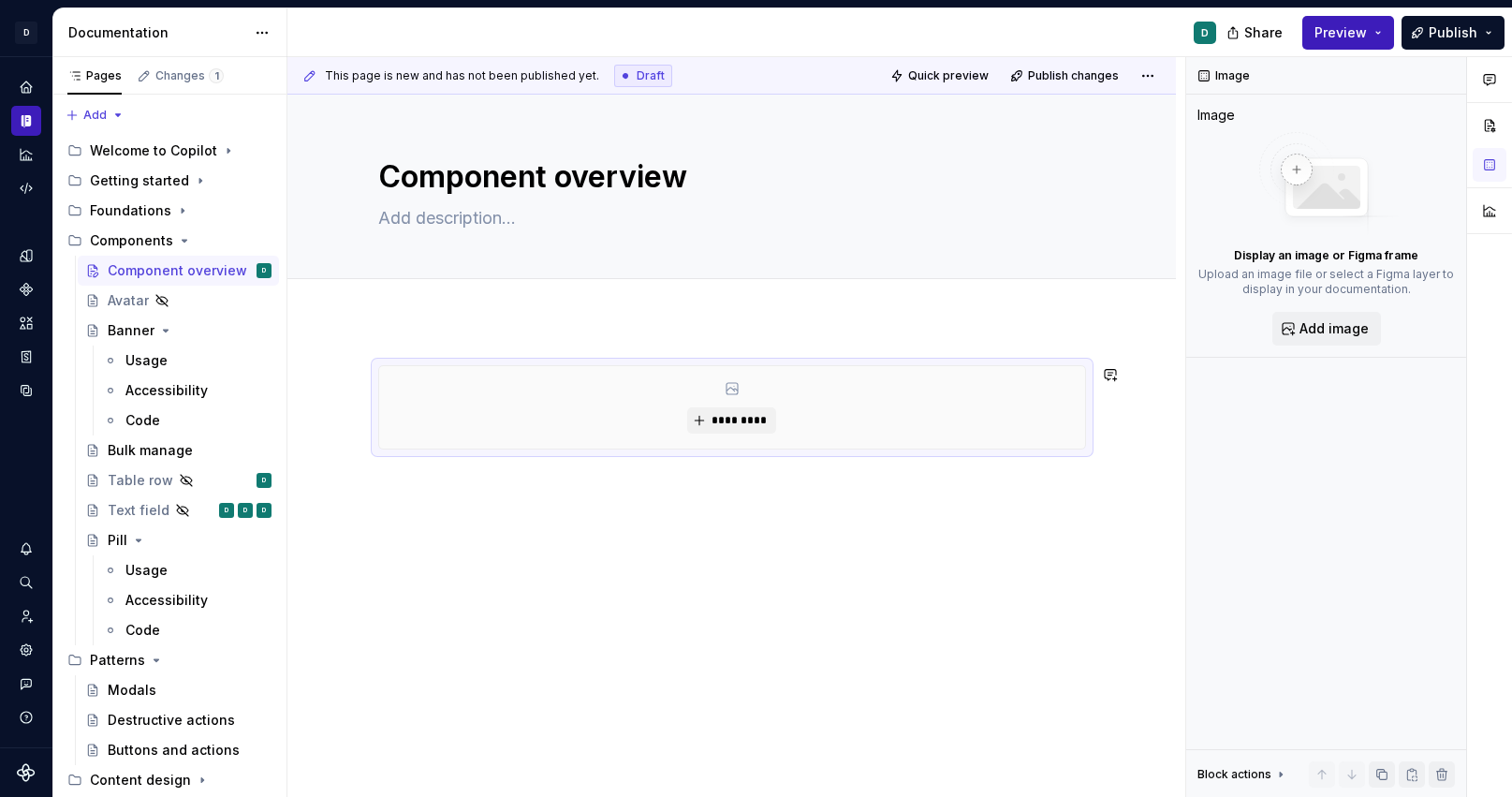
click at [438, 561] on div "*********" at bounding box center [731, 516] width 888 height 391
click at [346, 376] on button "button" at bounding box center [338, 375] width 26 height 26
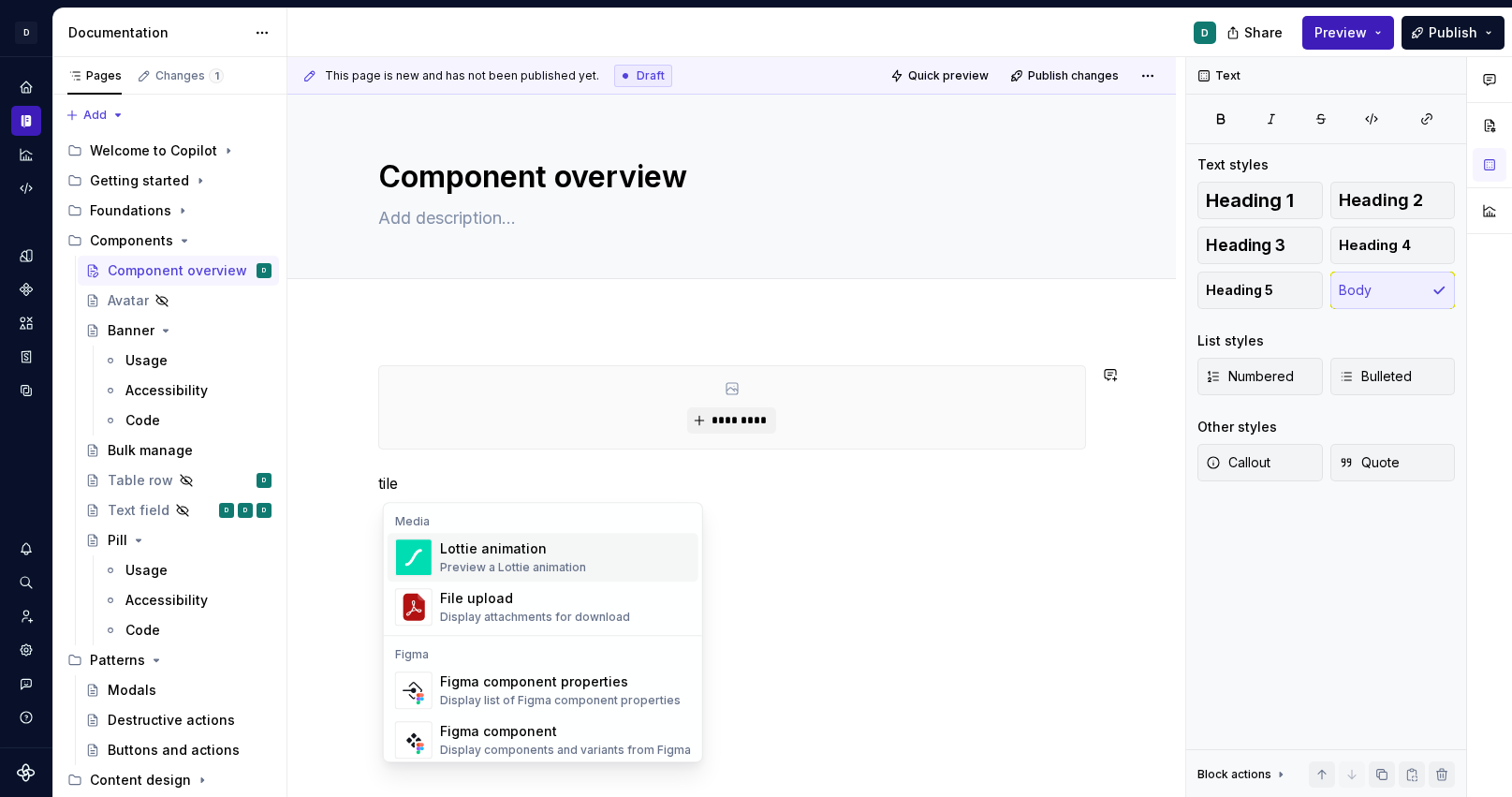
click at [382, 469] on div "********* tile" at bounding box center [732, 430] width 708 height 129
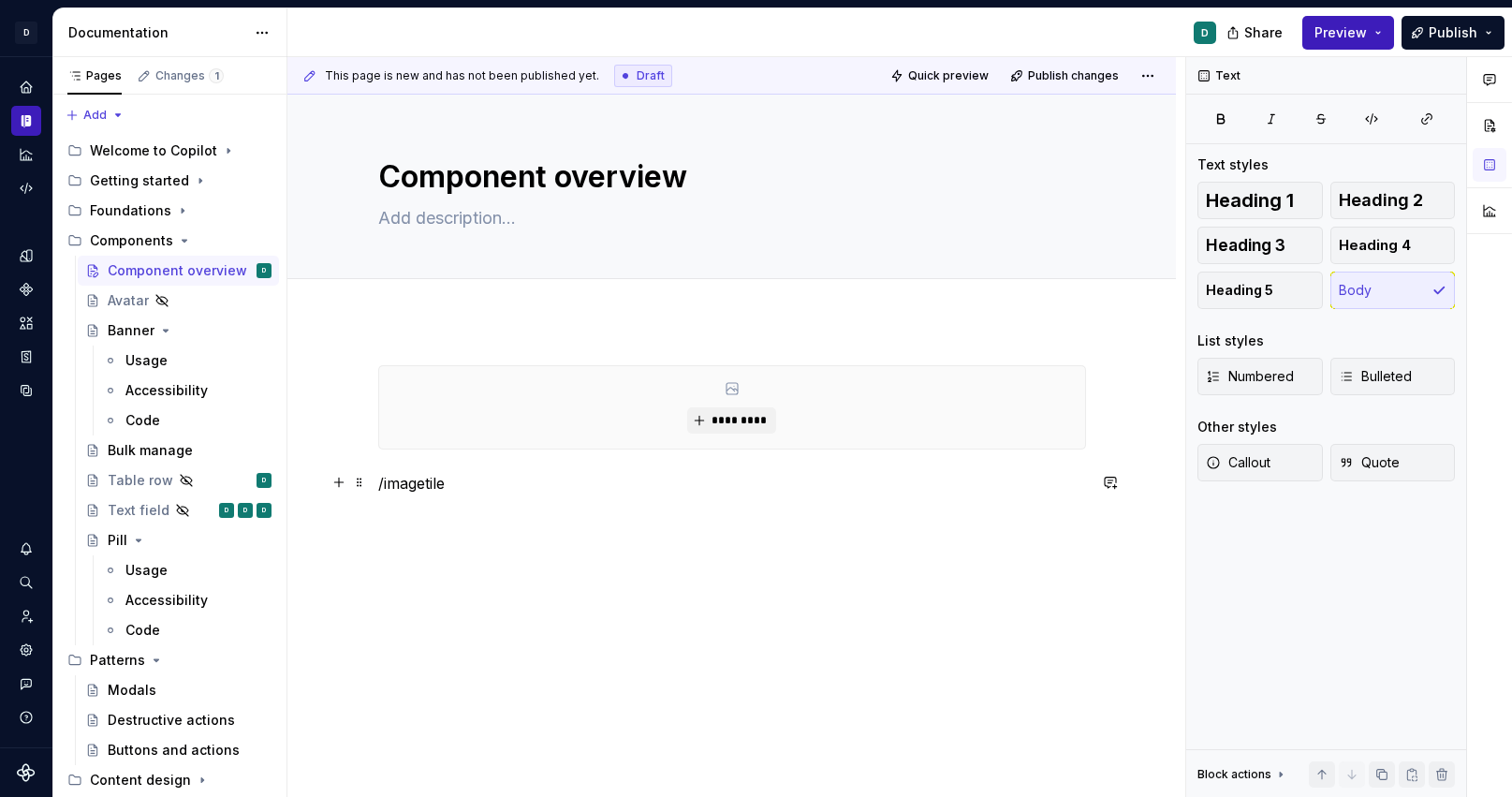
click at [545, 478] on p "/imagetile" at bounding box center [732, 483] width 708 height 22
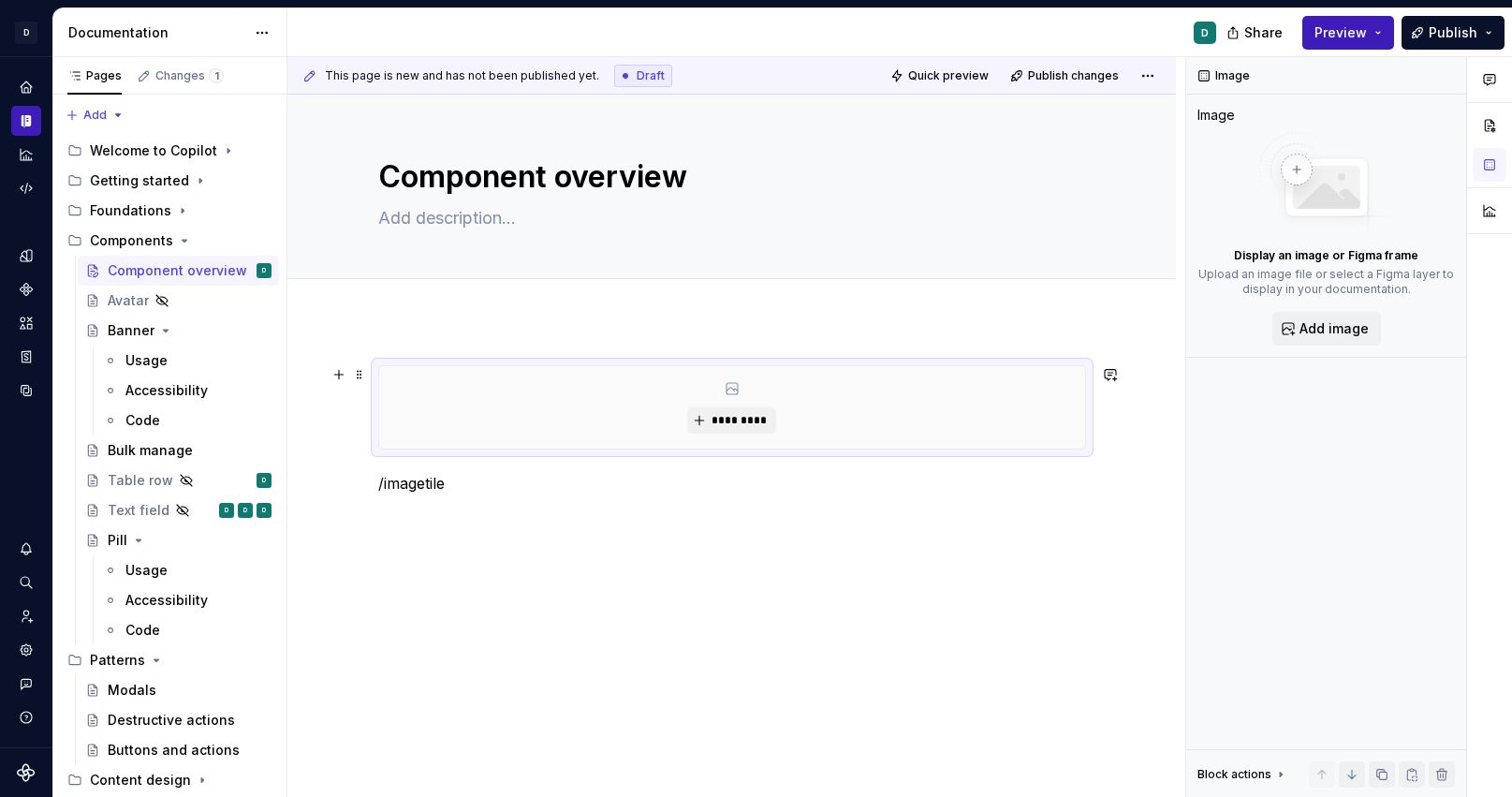
click at [714, 435] on div "*********" at bounding box center [732, 408] width 706 height 82
click at [695, 398] on div "*********" at bounding box center [732, 408] width 706 height 82
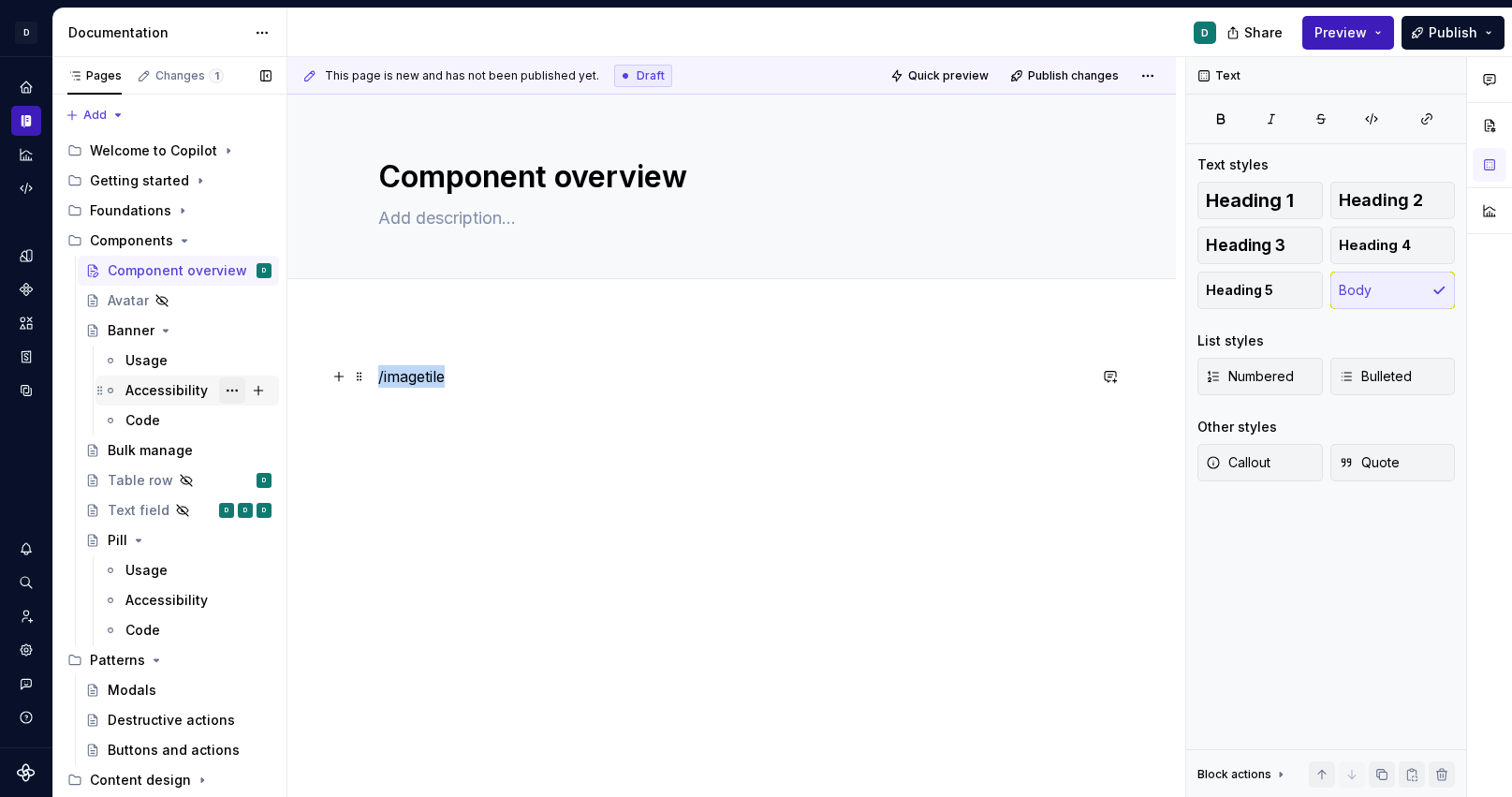
drag, startPoint x: 486, startPoint y: 380, endPoint x: 231, endPoint y: 380, distance: 255.0
click at [238, 380] on div "Pages Changes 1 Add Accessibility guide for tree Page tree. Navigate the tree w…" at bounding box center [783, 427] width 1459 height 742
click at [345, 381] on button "button" at bounding box center [338, 376] width 26 height 26
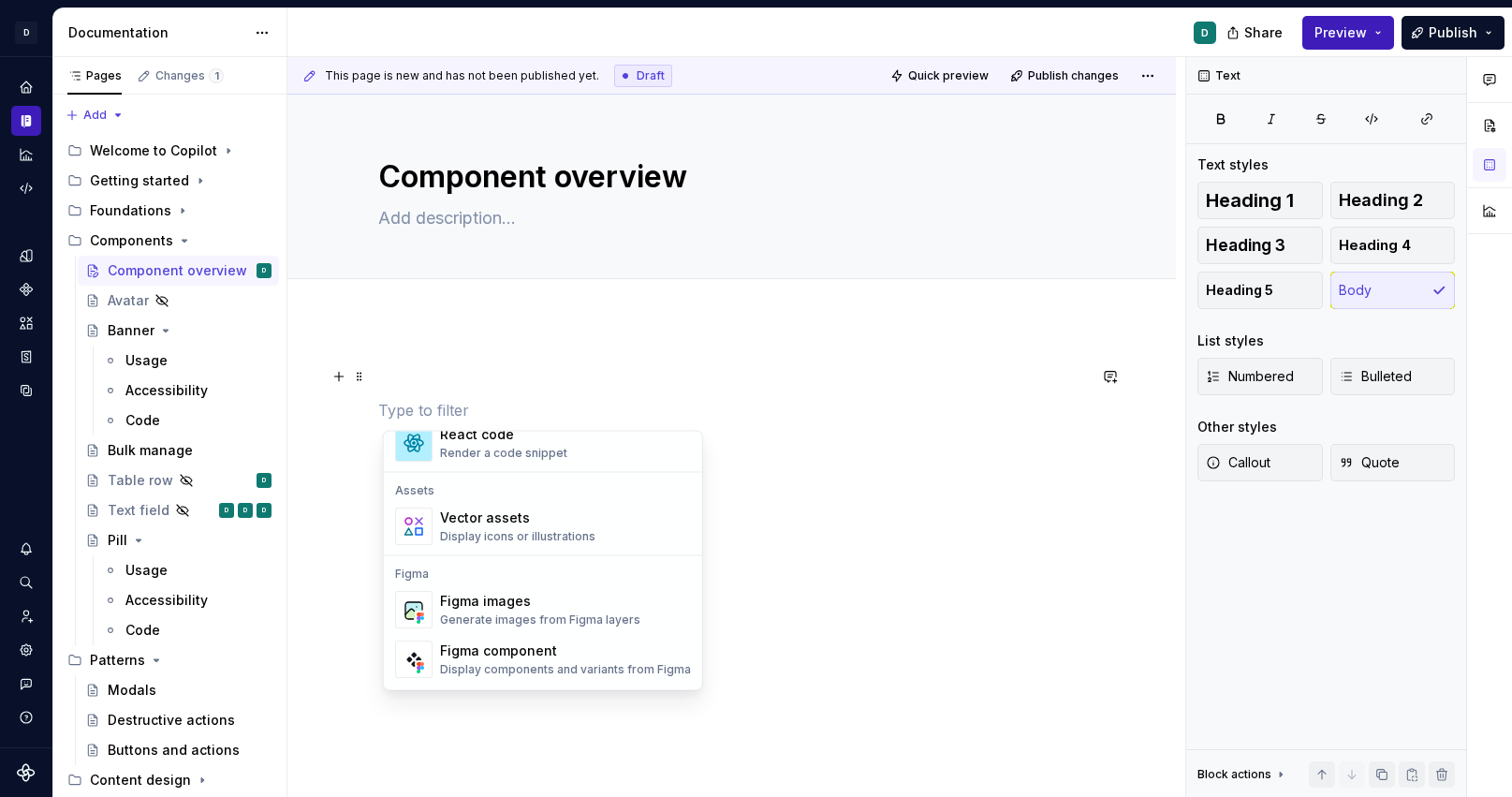
scroll to position [1610, 0]
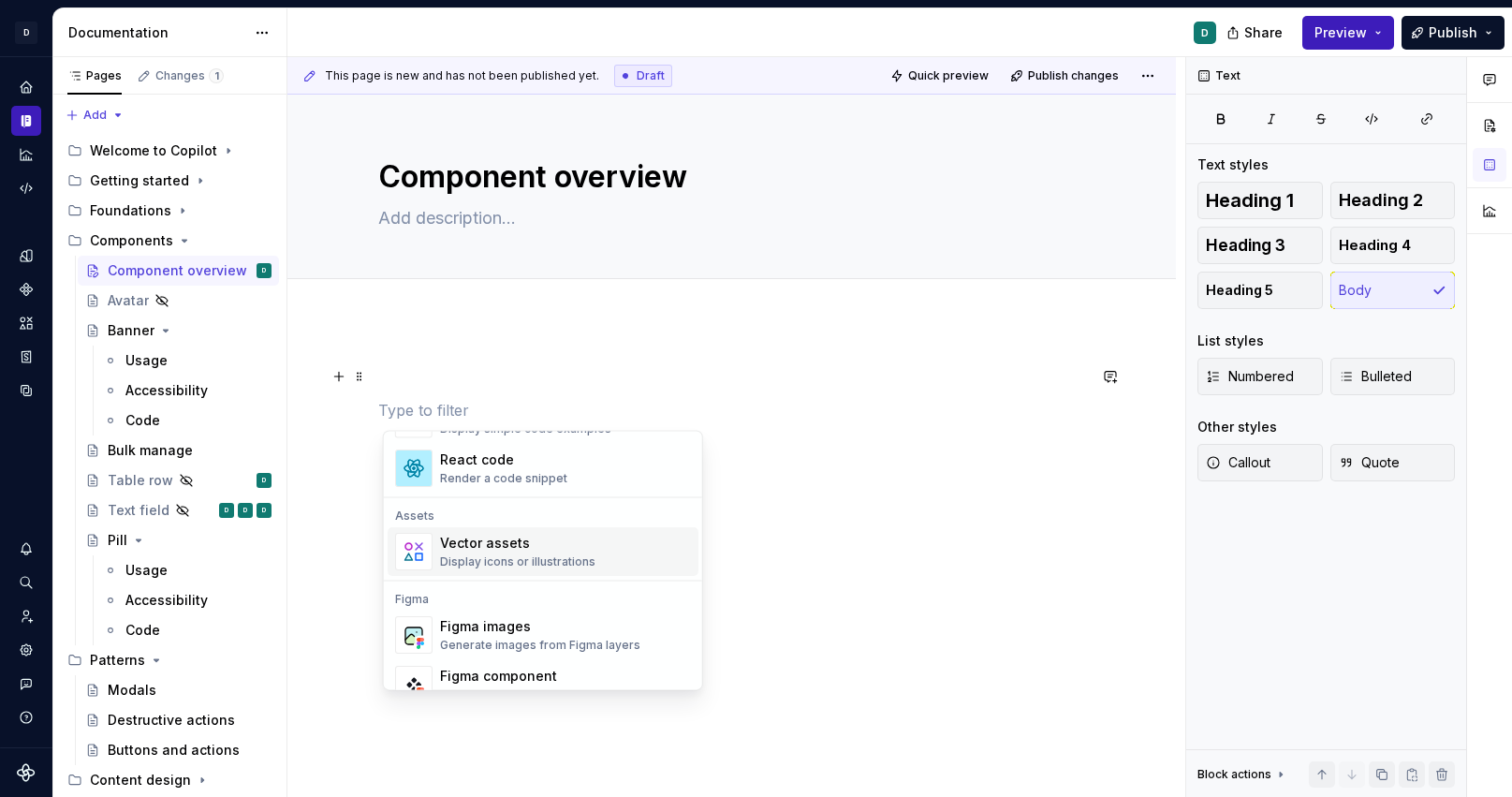
click at [493, 555] on div "Display icons or illustrations" at bounding box center [517, 561] width 155 height 15
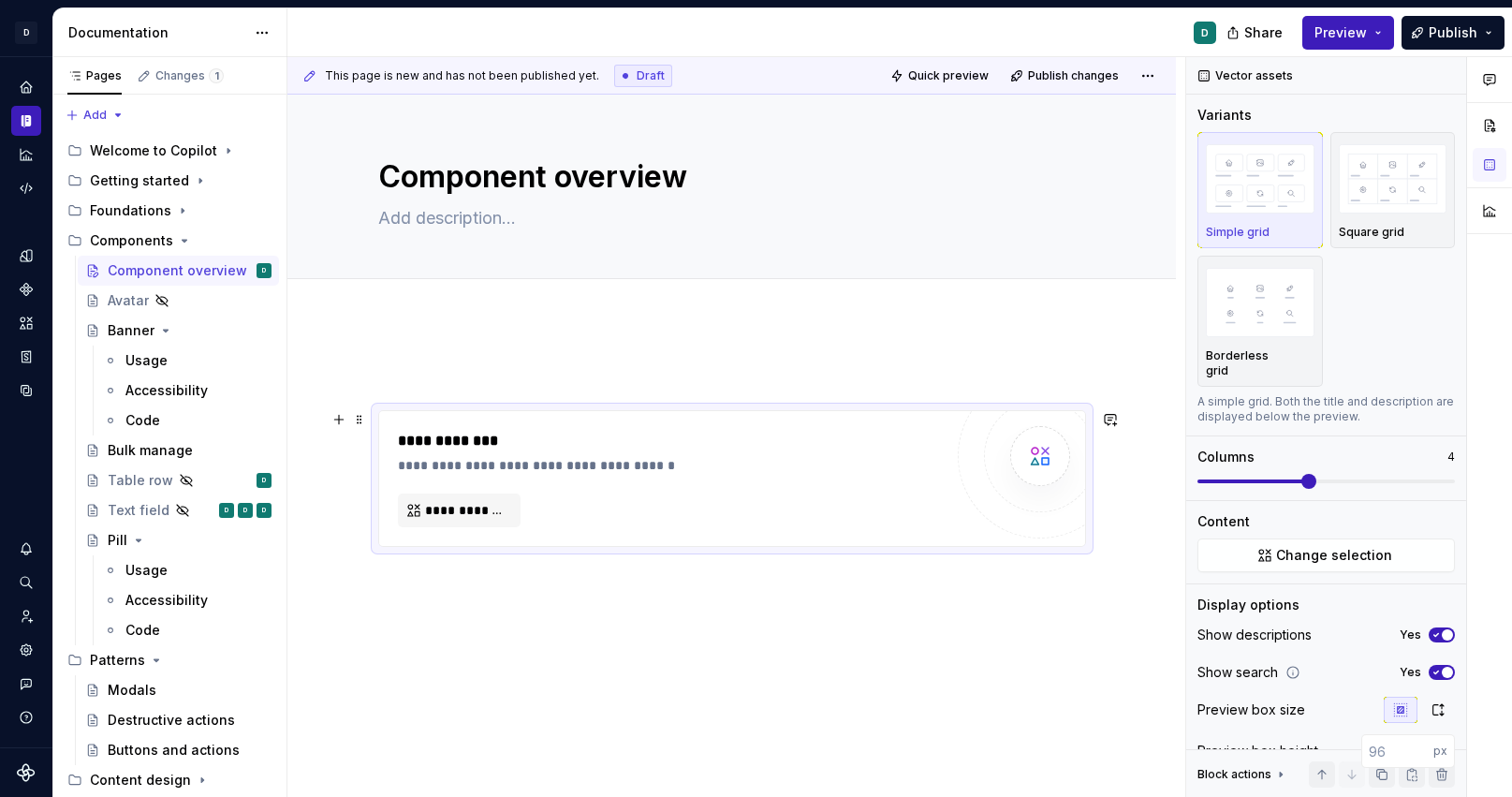
click at [802, 514] on div "**********" at bounding box center [670, 479] width 545 height 98
click at [449, 464] on div "**********" at bounding box center [670, 465] width 546 height 19
click at [467, 504] on span "**********" at bounding box center [466, 510] width 83 height 19
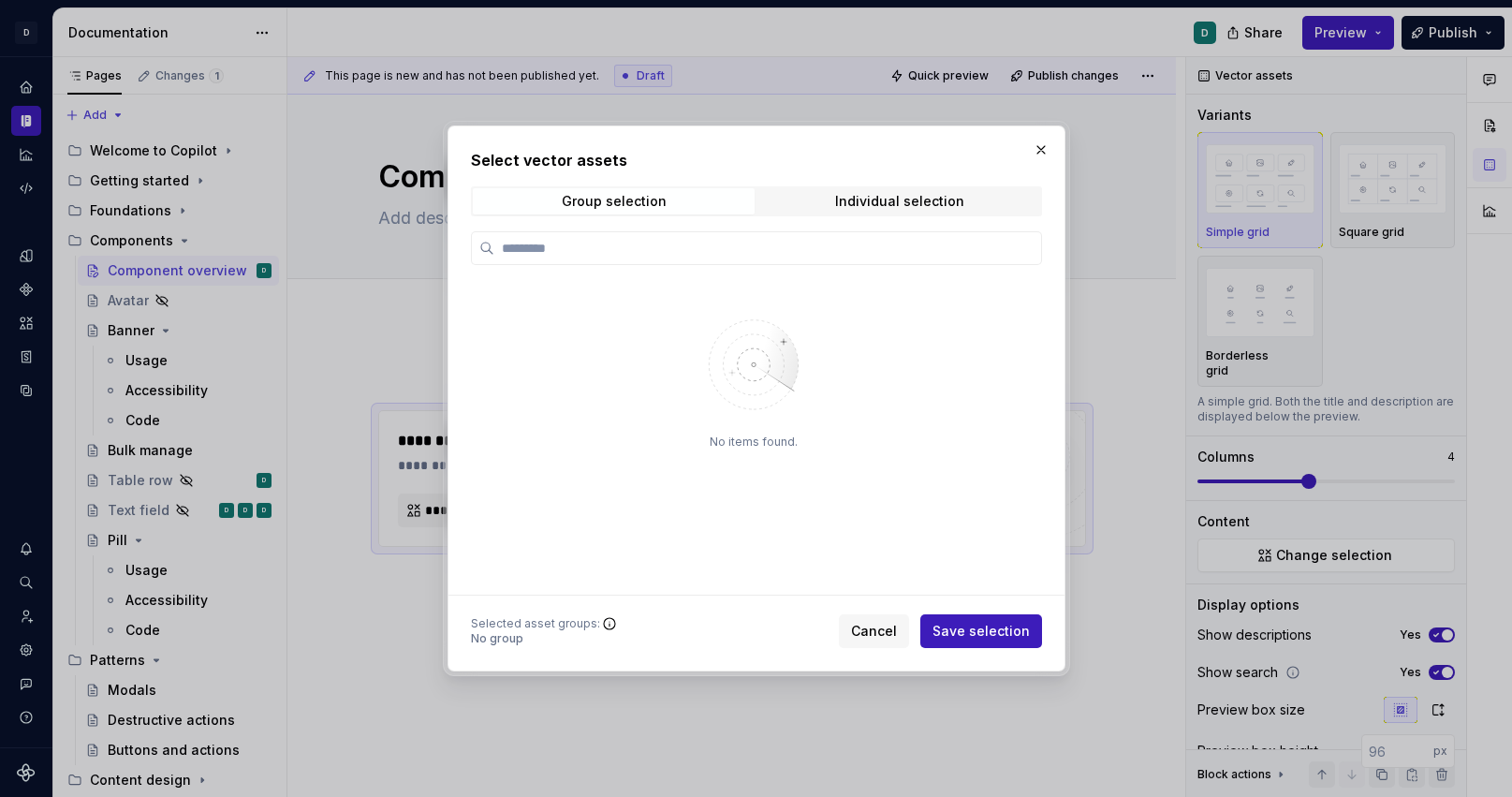
click at [1042, 163] on div "Select vector assets Group selection Individual selection No items found. Selec…" at bounding box center [756, 398] width 618 height 547
click at [1040, 147] on button "button" at bounding box center [1041, 150] width 26 height 26
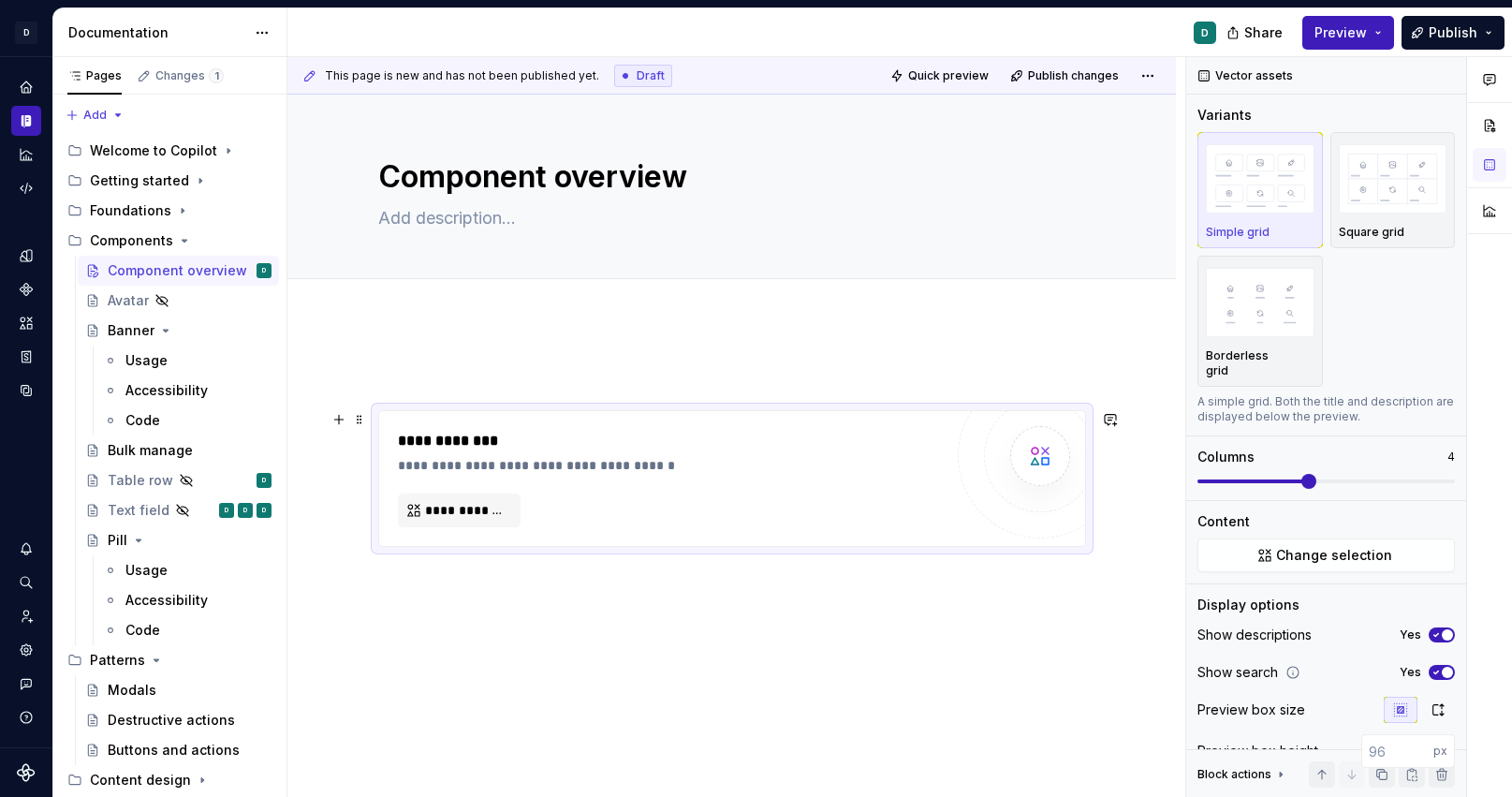
click at [1010, 516] on div at bounding box center [1040, 456] width 165 height 165
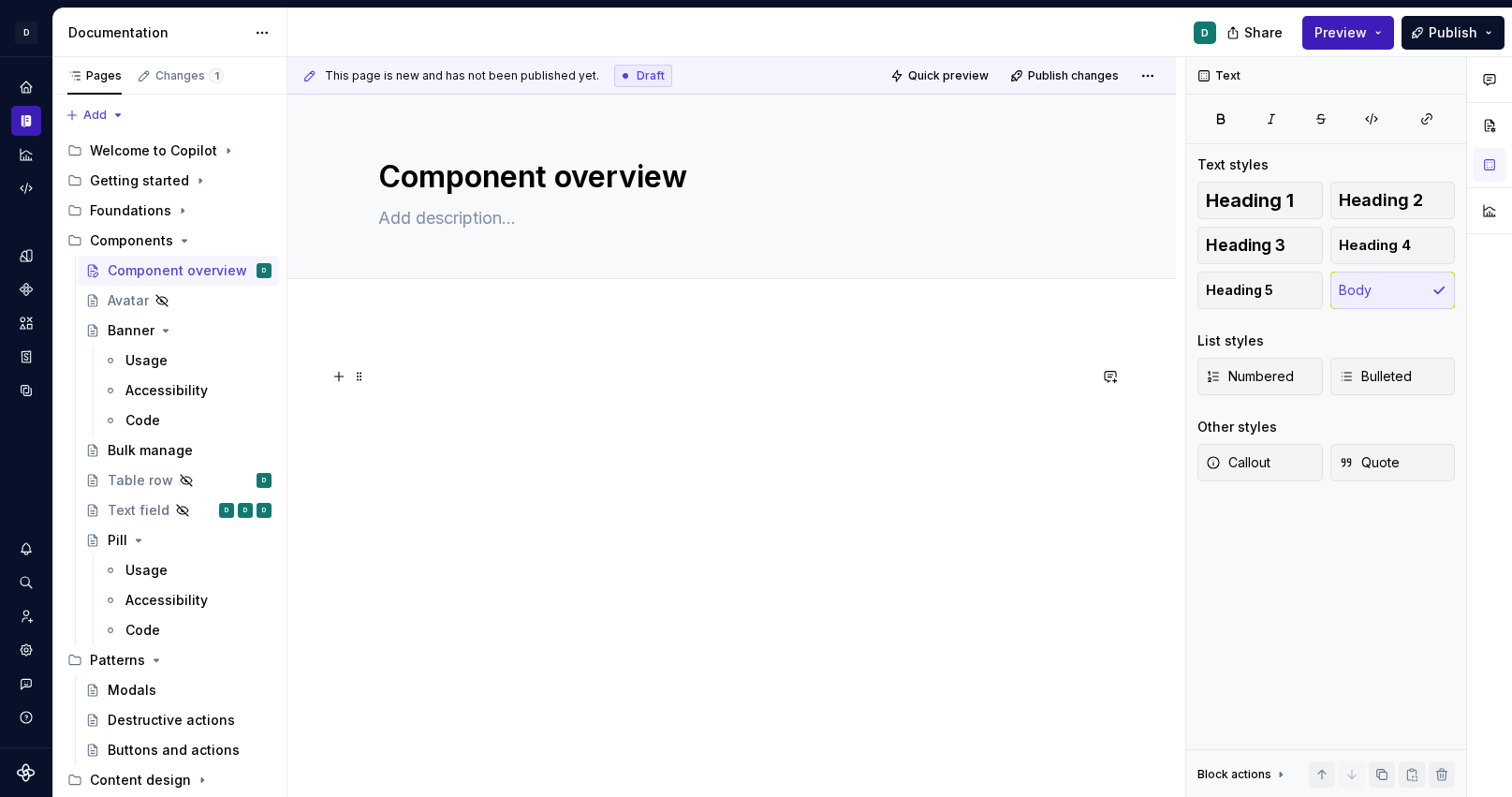
click at [340, 379] on button "button" at bounding box center [338, 376] width 26 height 26
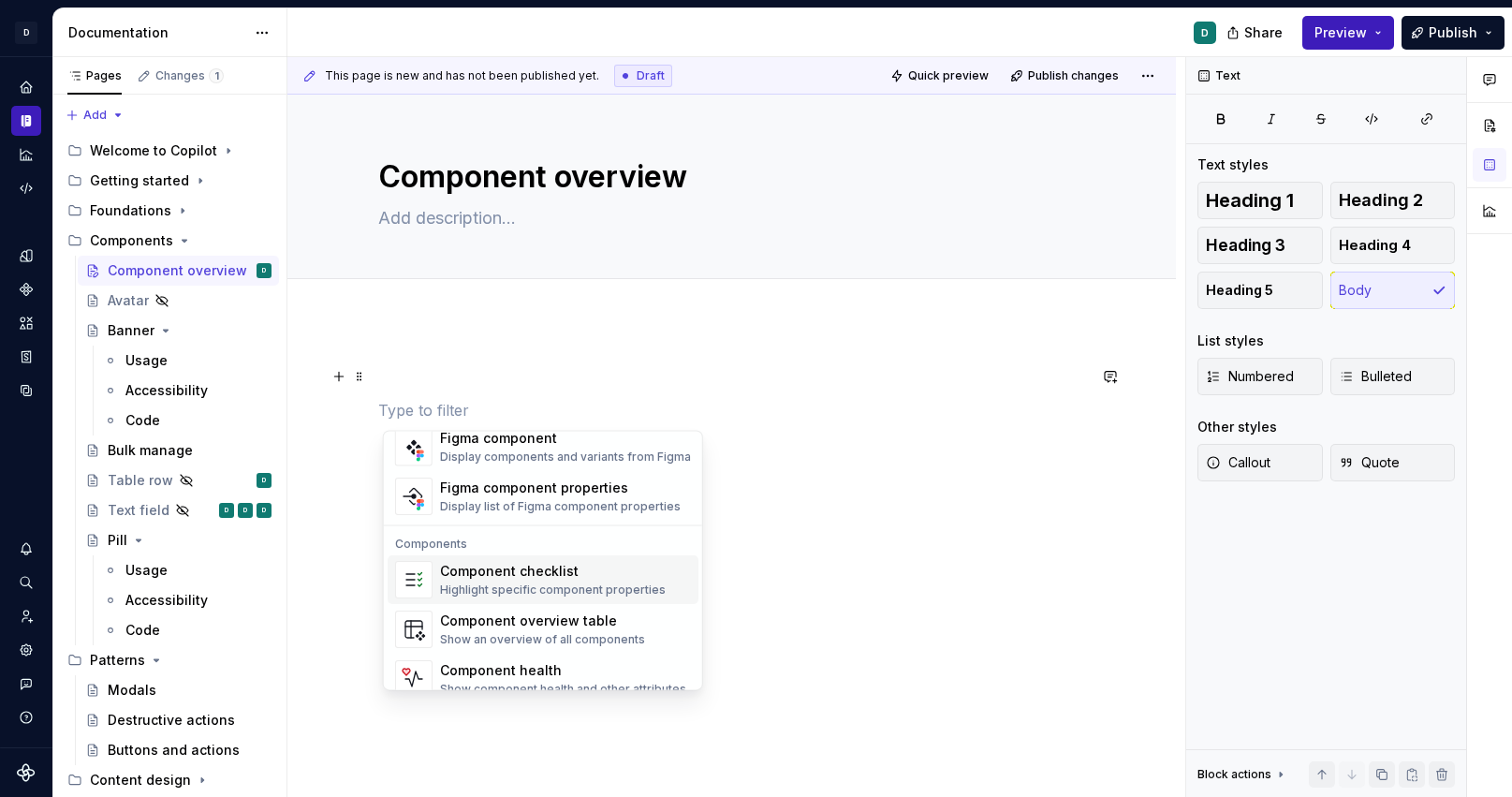
scroll to position [1861, 0]
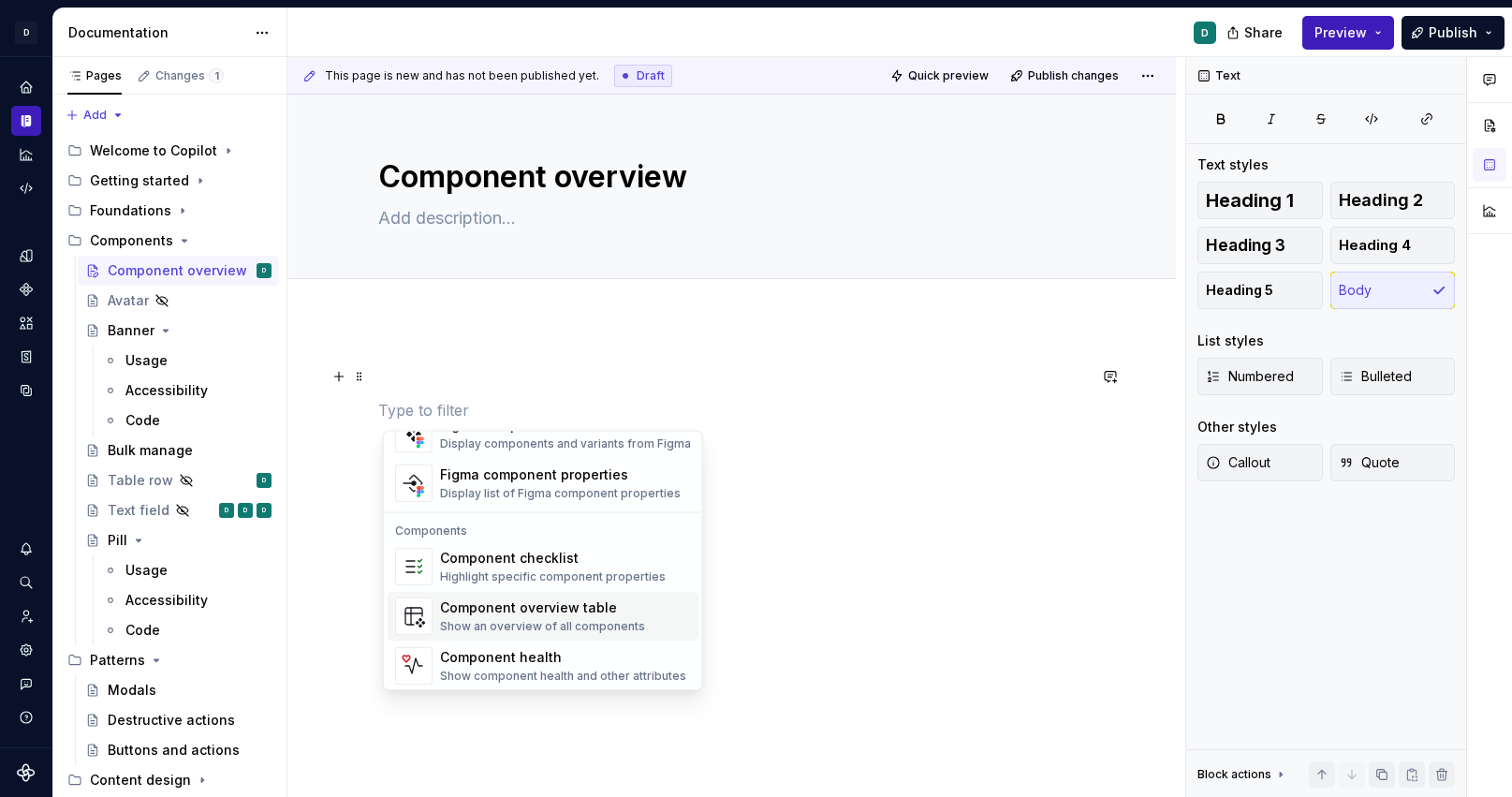
click at [493, 614] on div "Component overview table Show an overview of all components" at bounding box center [542, 616] width 205 height 35
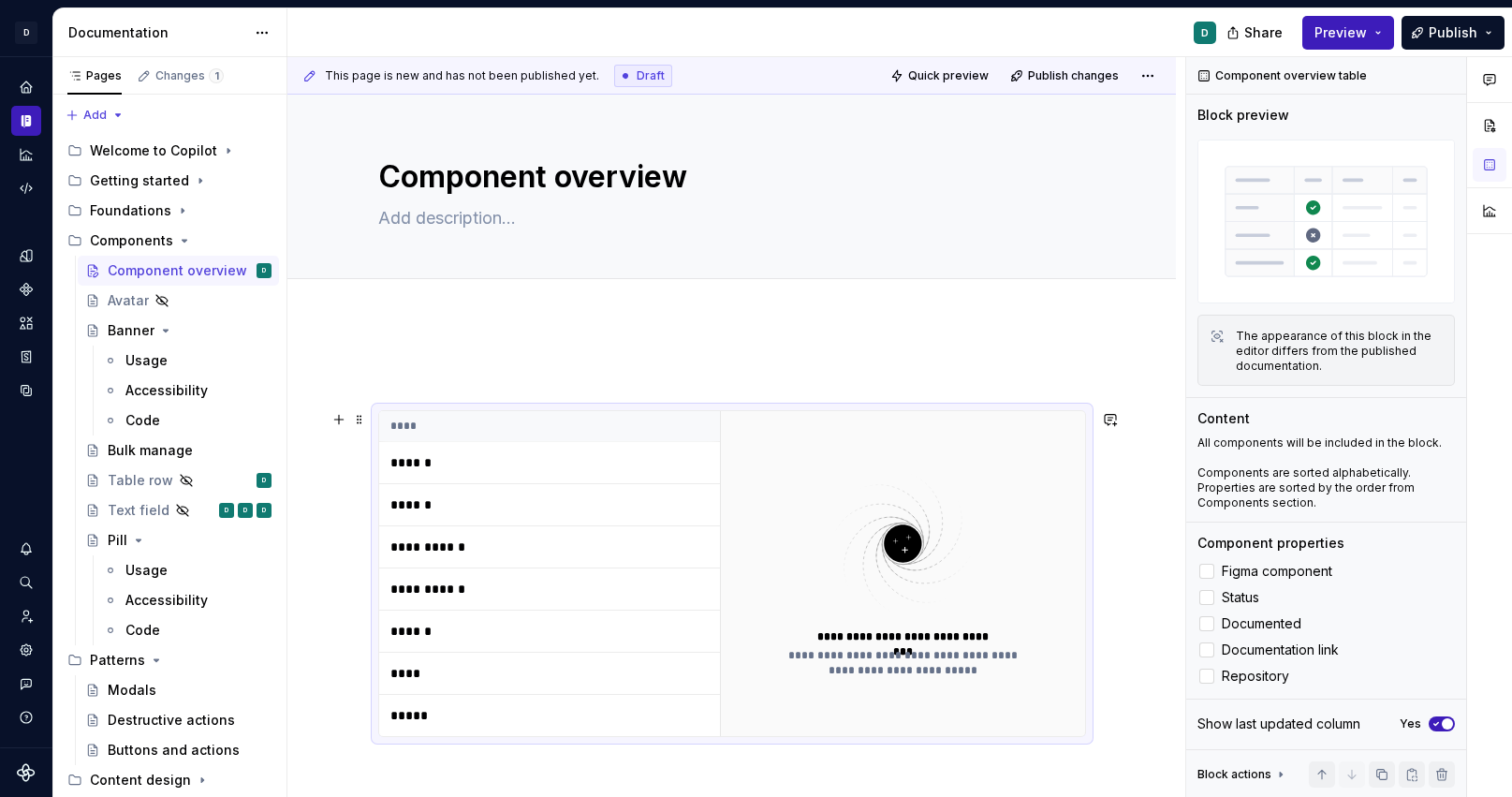
click at [442, 469] on p "******" at bounding box center [508, 463] width 235 height 19
click at [421, 449] on td "******" at bounding box center [550, 463] width 342 height 42
click at [357, 417] on span at bounding box center [359, 420] width 15 height 26
click at [594, 664] on p "****" at bounding box center [508, 673] width 235 height 19
click at [415, 458] on p "******" at bounding box center [508, 463] width 235 height 19
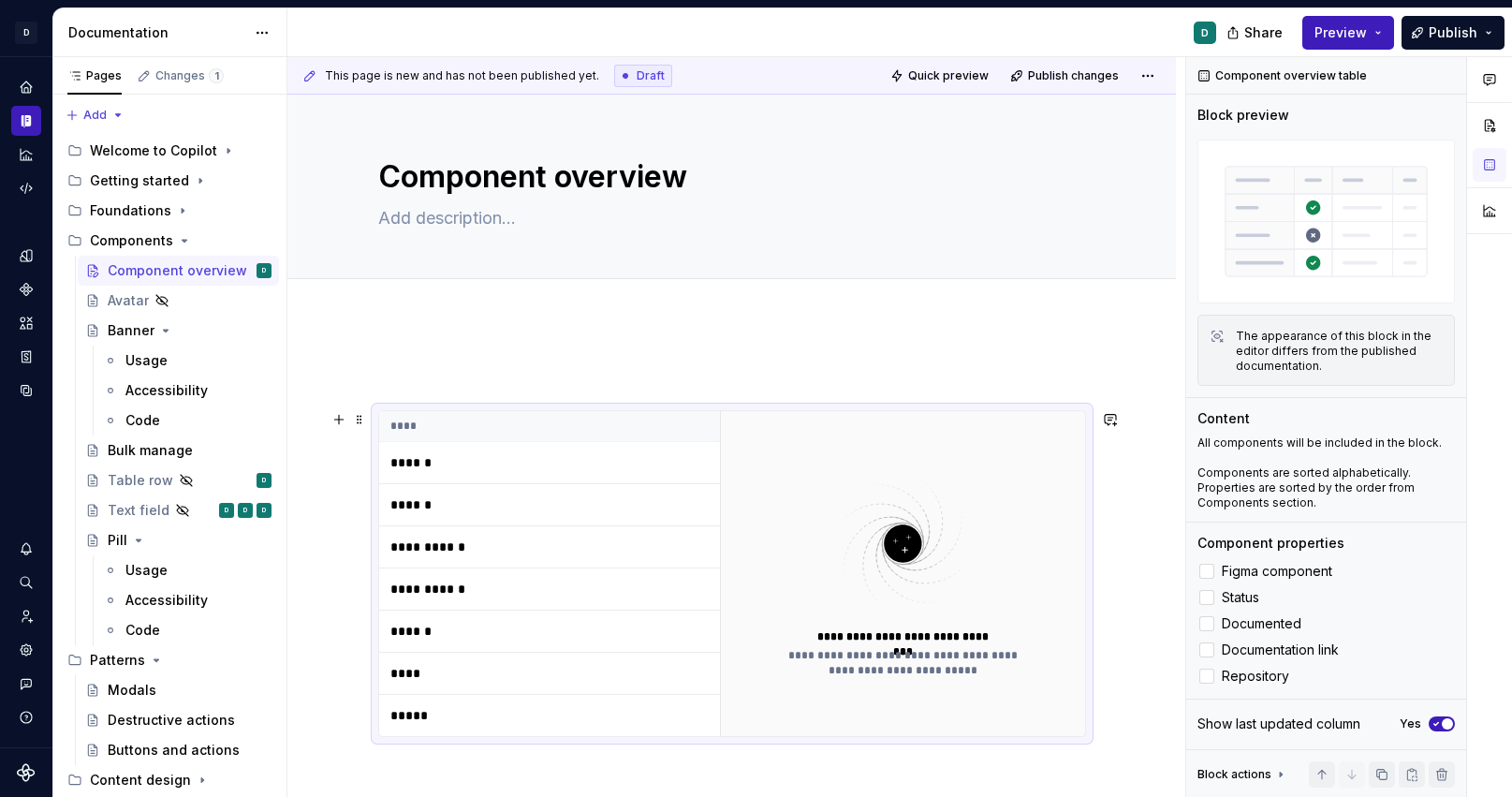
click at [919, 574] on img at bounding box center [902, 544] width 243 height 149
click at [910, 674] on div "**********" at bounding box center [902, 663] width 255 height 30
click at [360, 424] on span at bounding box center [359, 420] width 15 height 26
click at [415, 581] on div "Delete" at bounding box center [452, 585] width 122 height 19
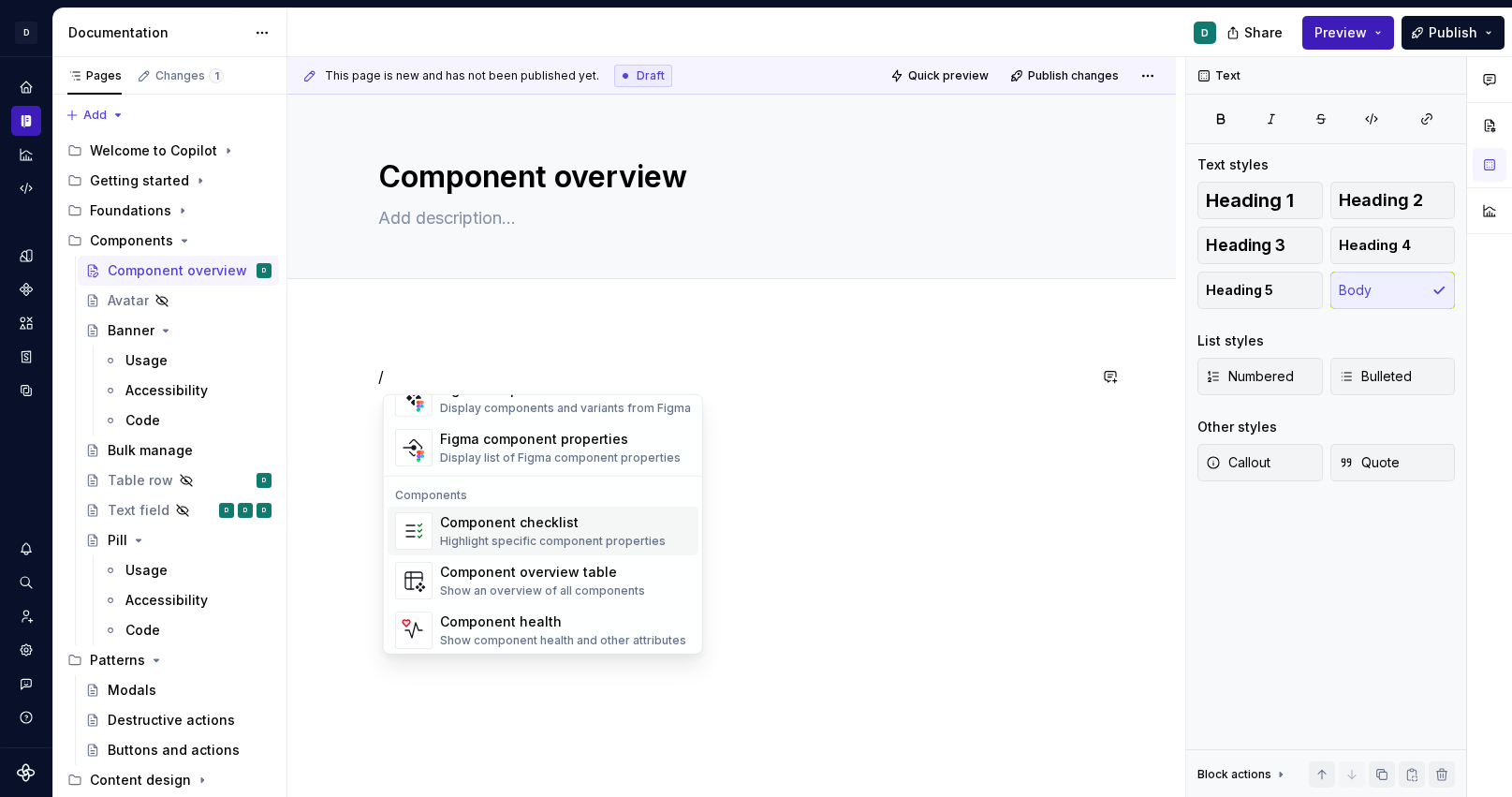
click at [460, 536] on div "Highlight specific component properties" at bounding box center [552, 541] width 226 height 15
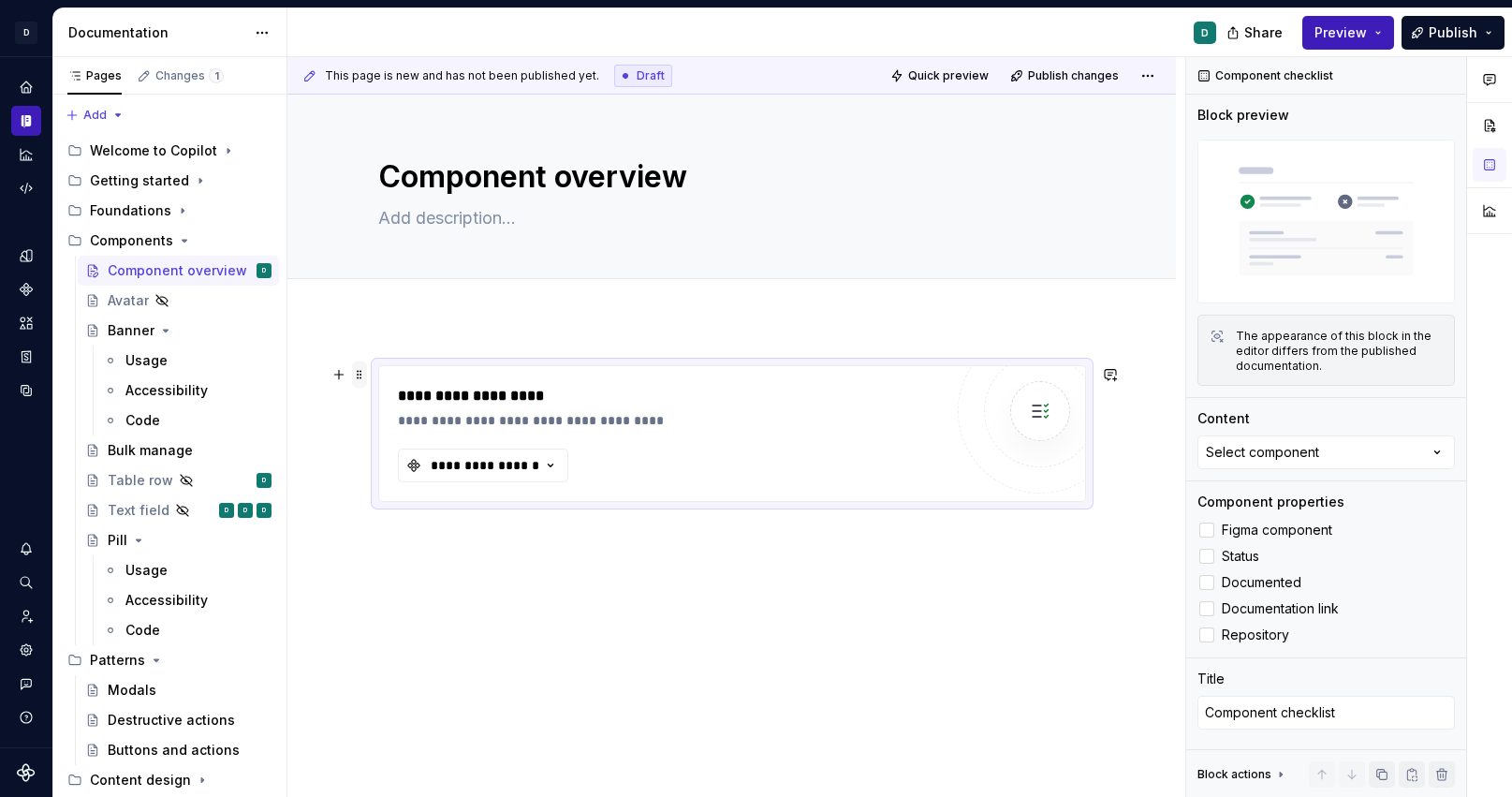
click at [358, 370] on span at bounding box center [359, 375] width 15 height 26
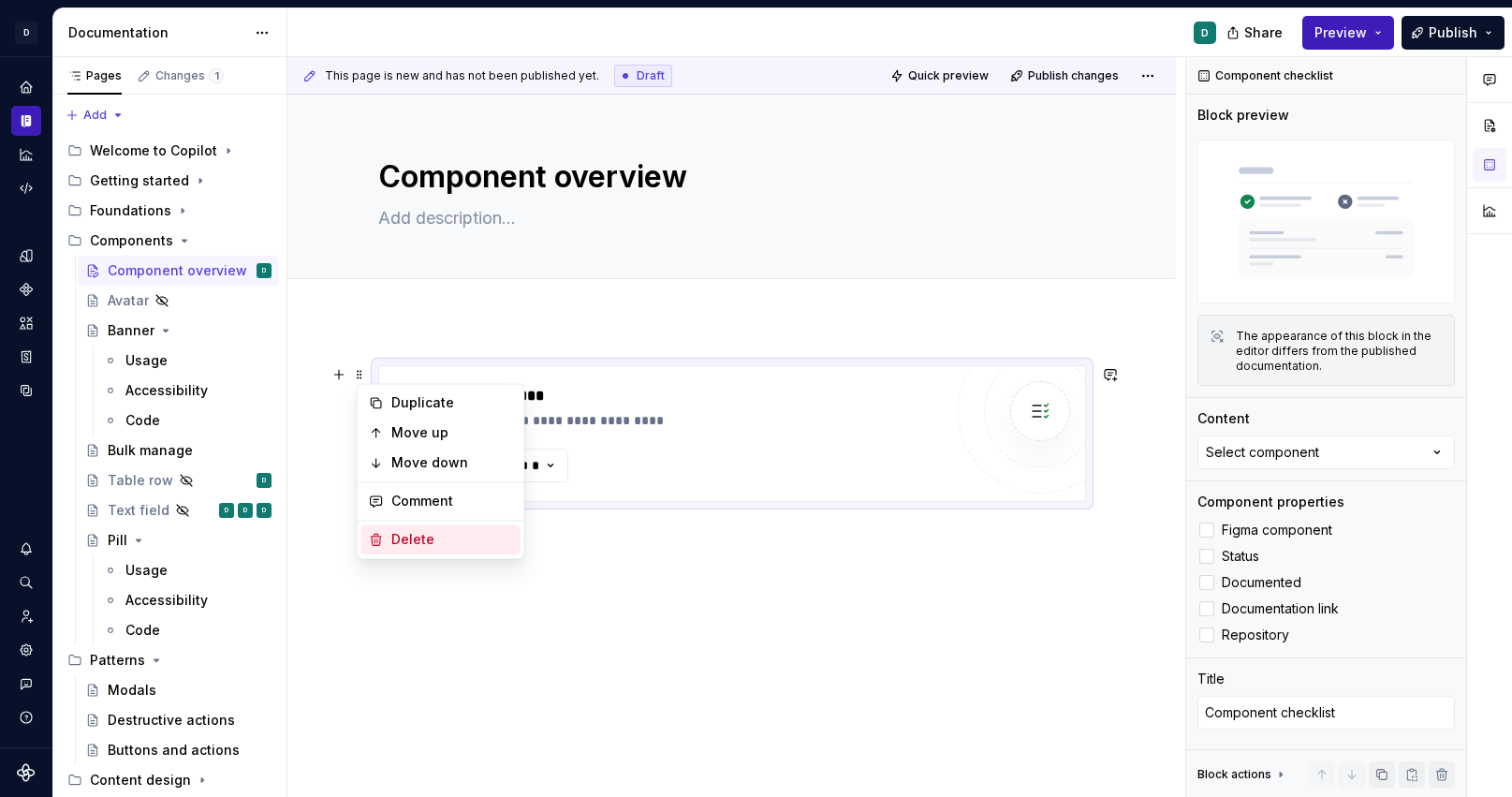
click at [421, 545] on div "Delete" at bounding box center [452, 539] width 122 height 19
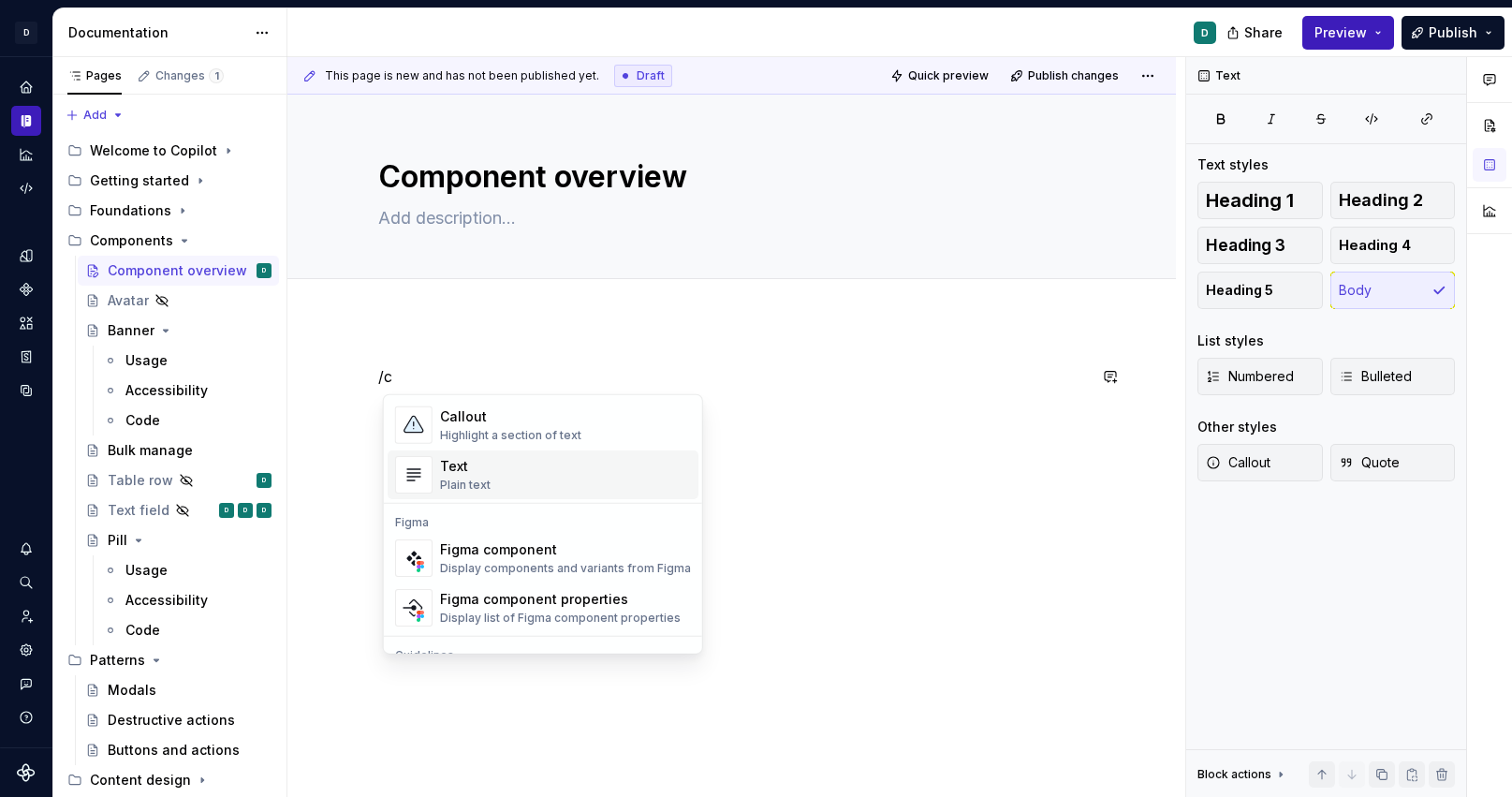
scroll to position [948, 0]
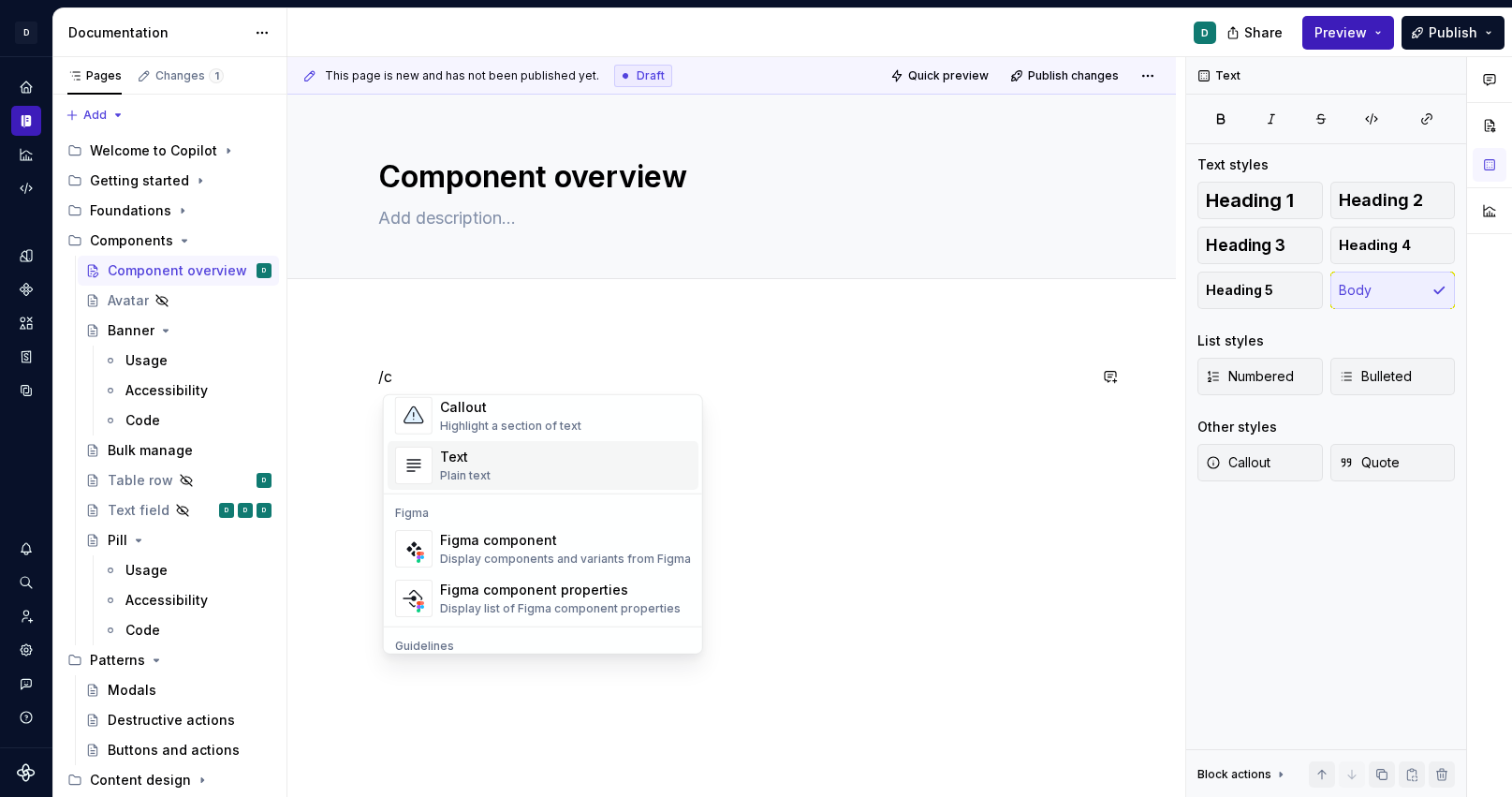
click at [476, 476] on div "Plain text" at bounding box center [465, 475] width 51 height 15
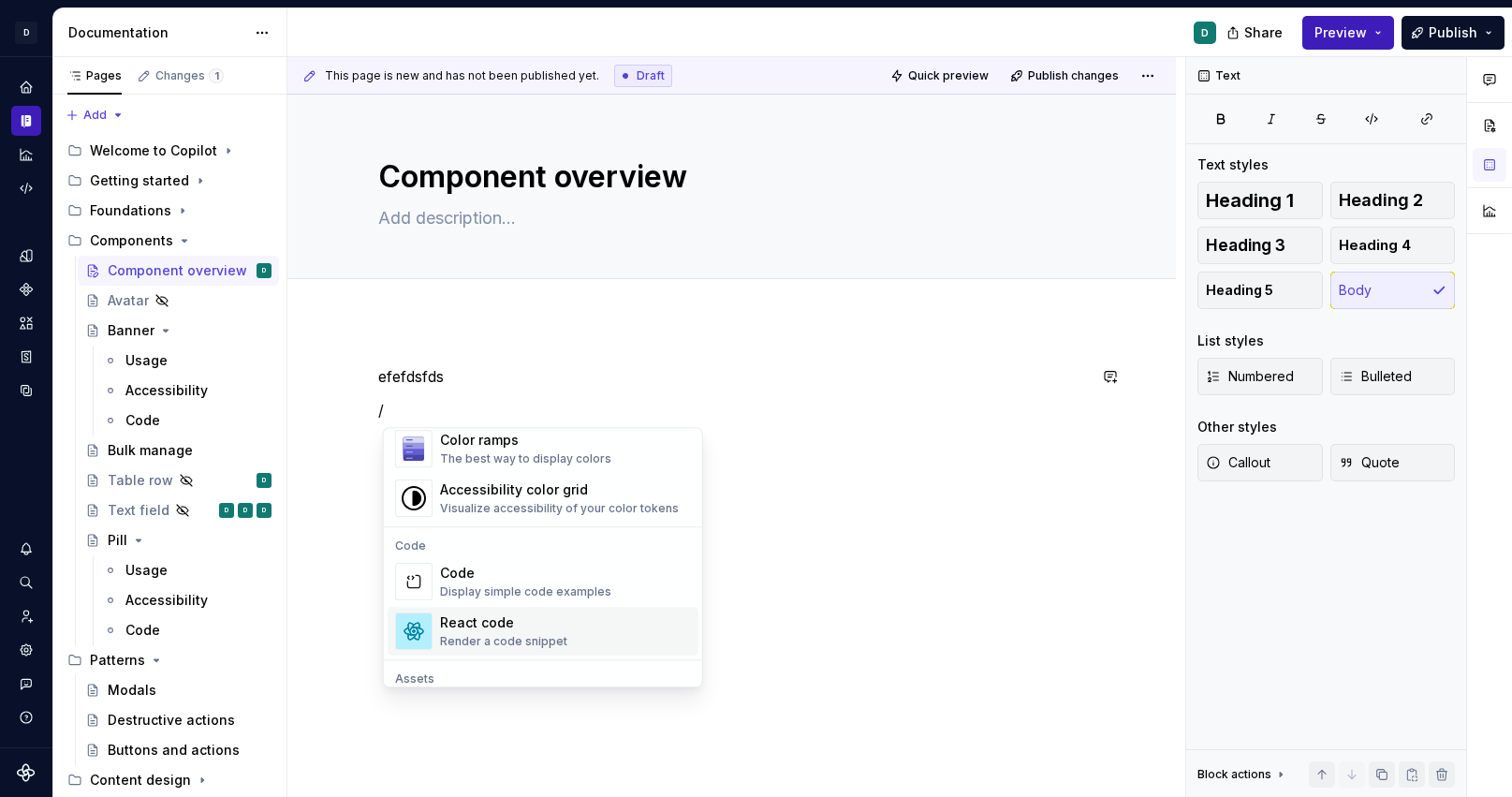
scroll to position [1416, 0]
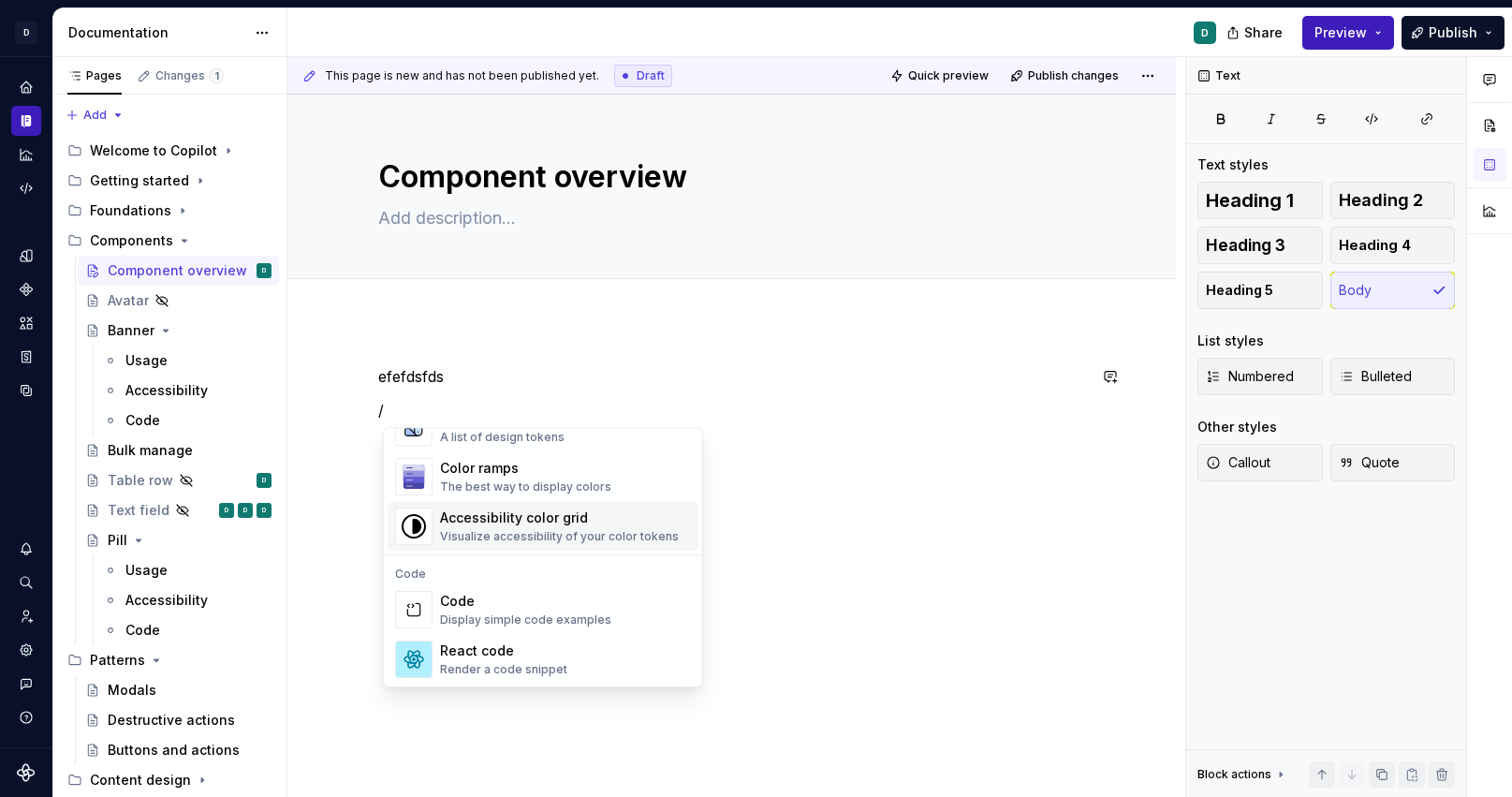
click at [469, 530] on div "Visualize accessibility of your color tokens" at bounding box center [559, 536] width 238 height 15
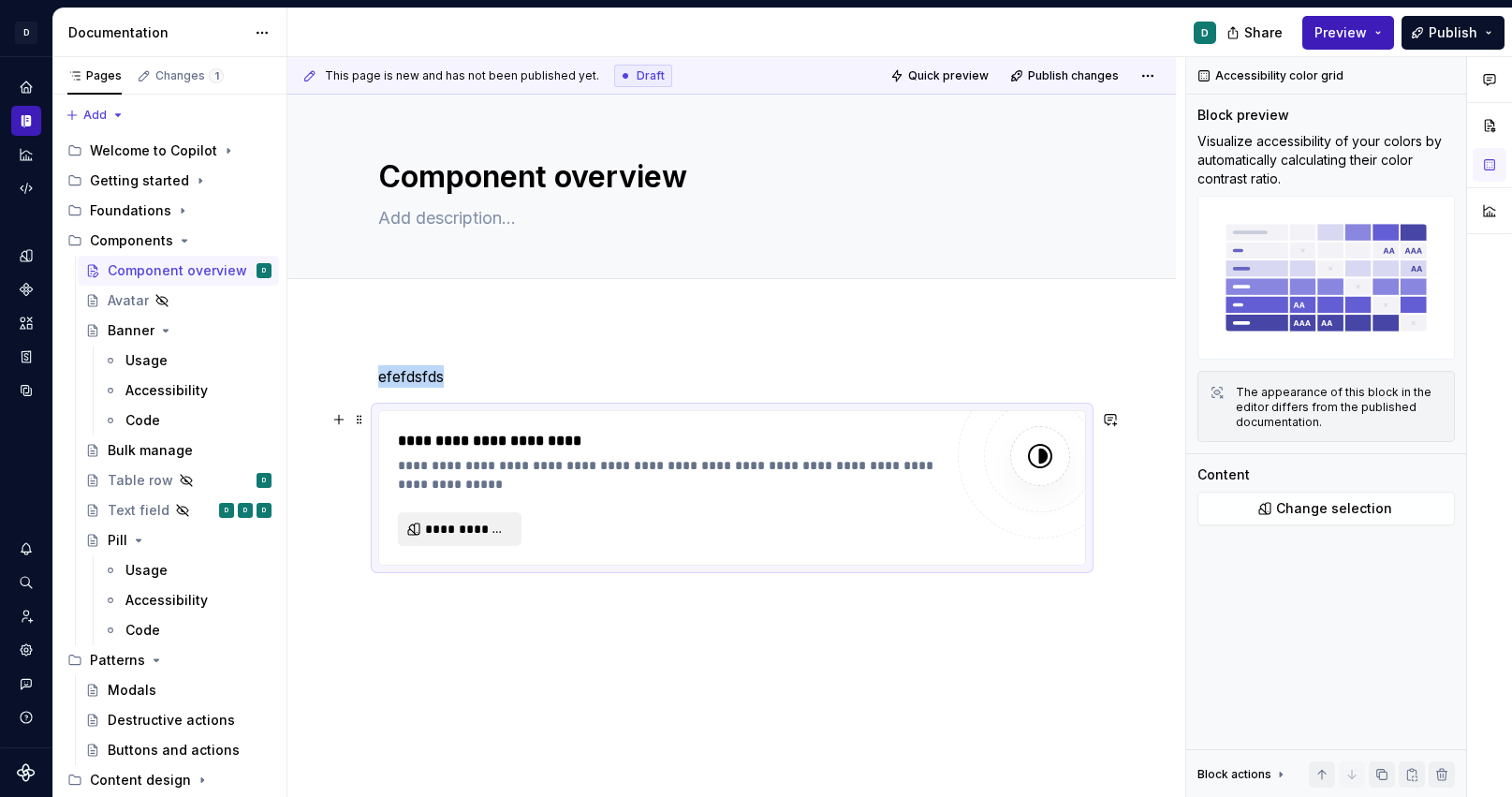
click at [464, 530] on span "**********" at bounding box center [467, 529] width 84 height 19
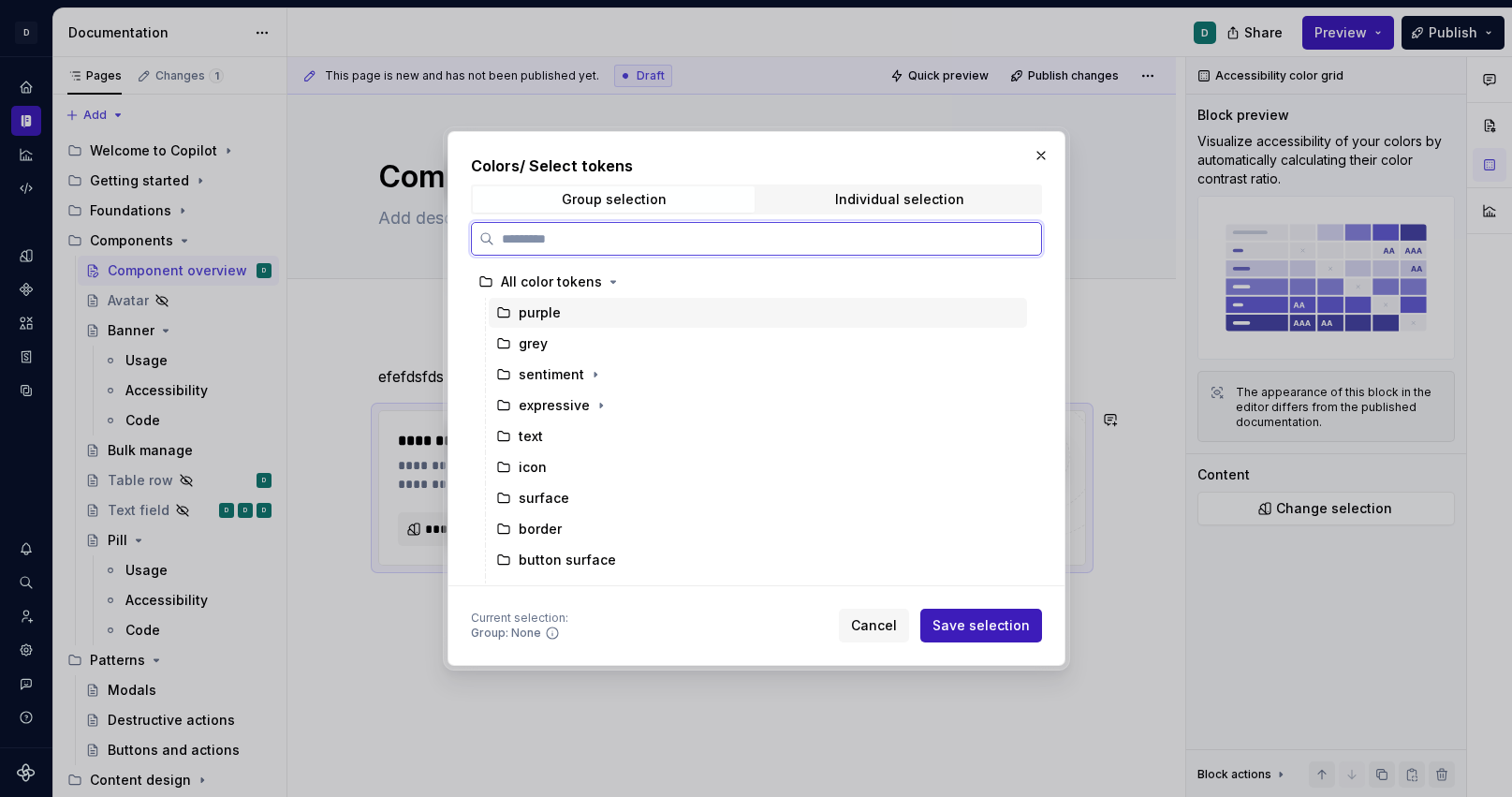
click at [547, 323] on div "purple" at bounding box center [757, 313] width 539 height 30
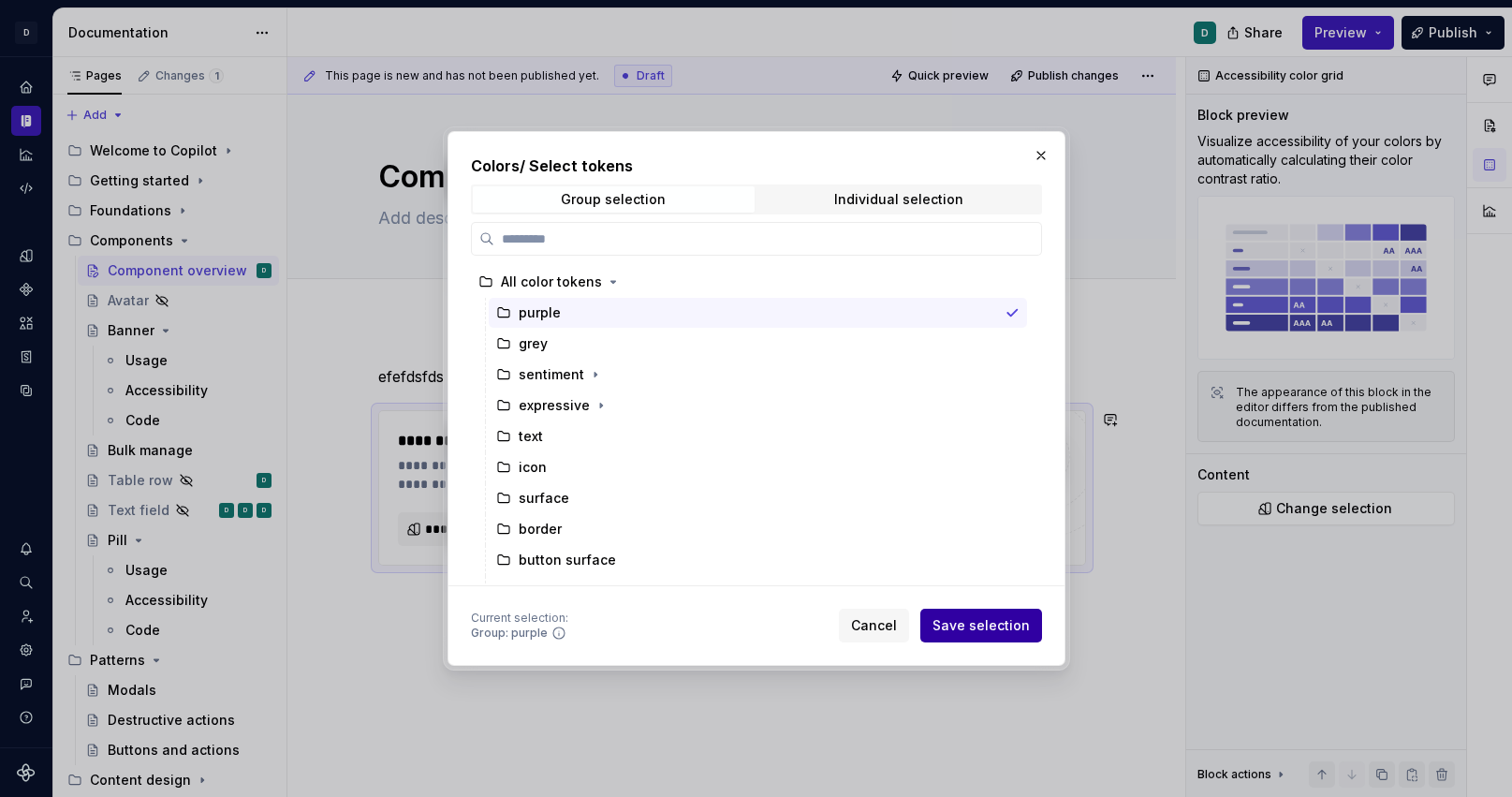
click at [972, 634] on span "Save selection" at bounding box center [981, 625] width 98 height 19
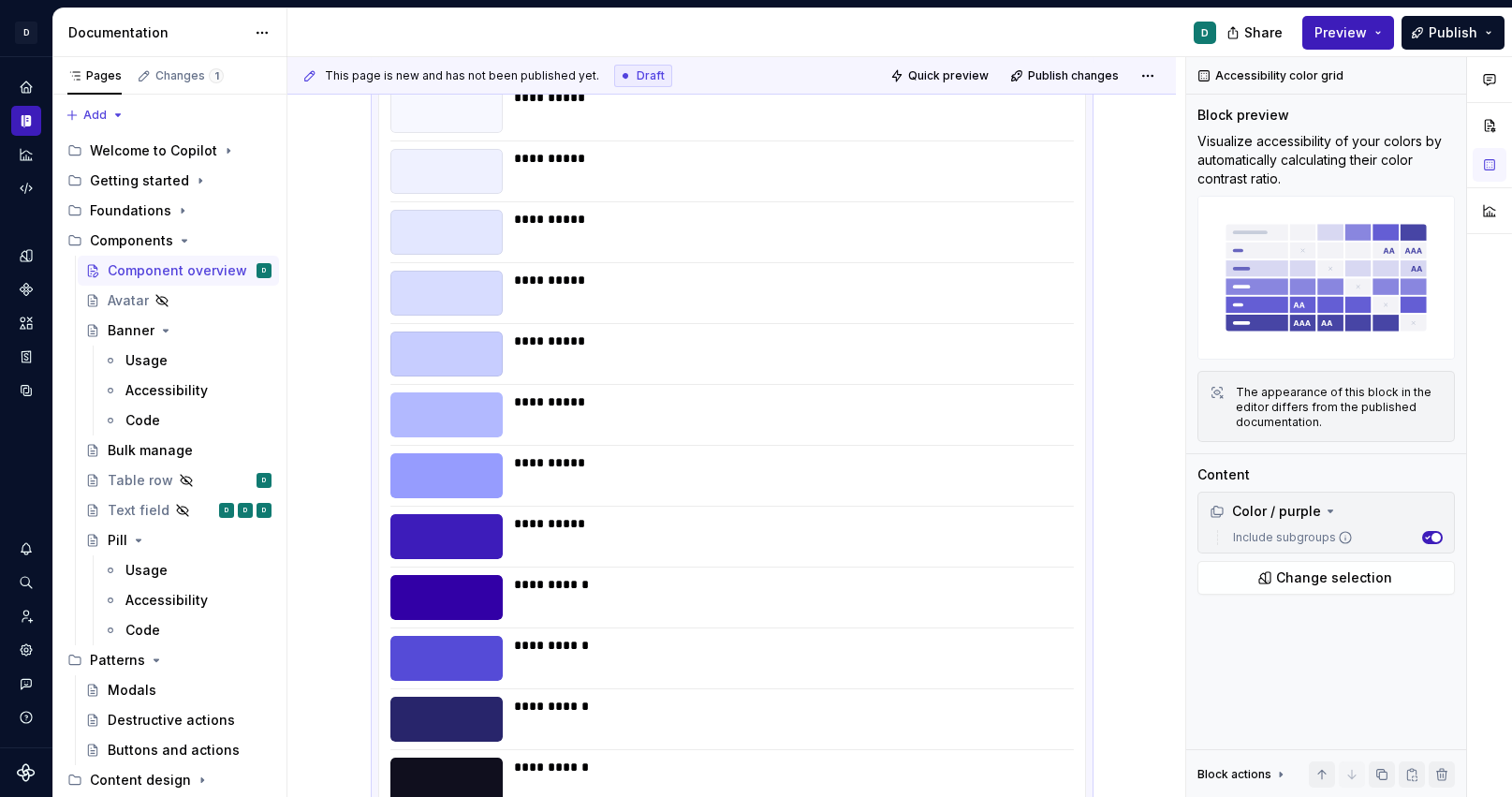
scroll to position [489, 0]
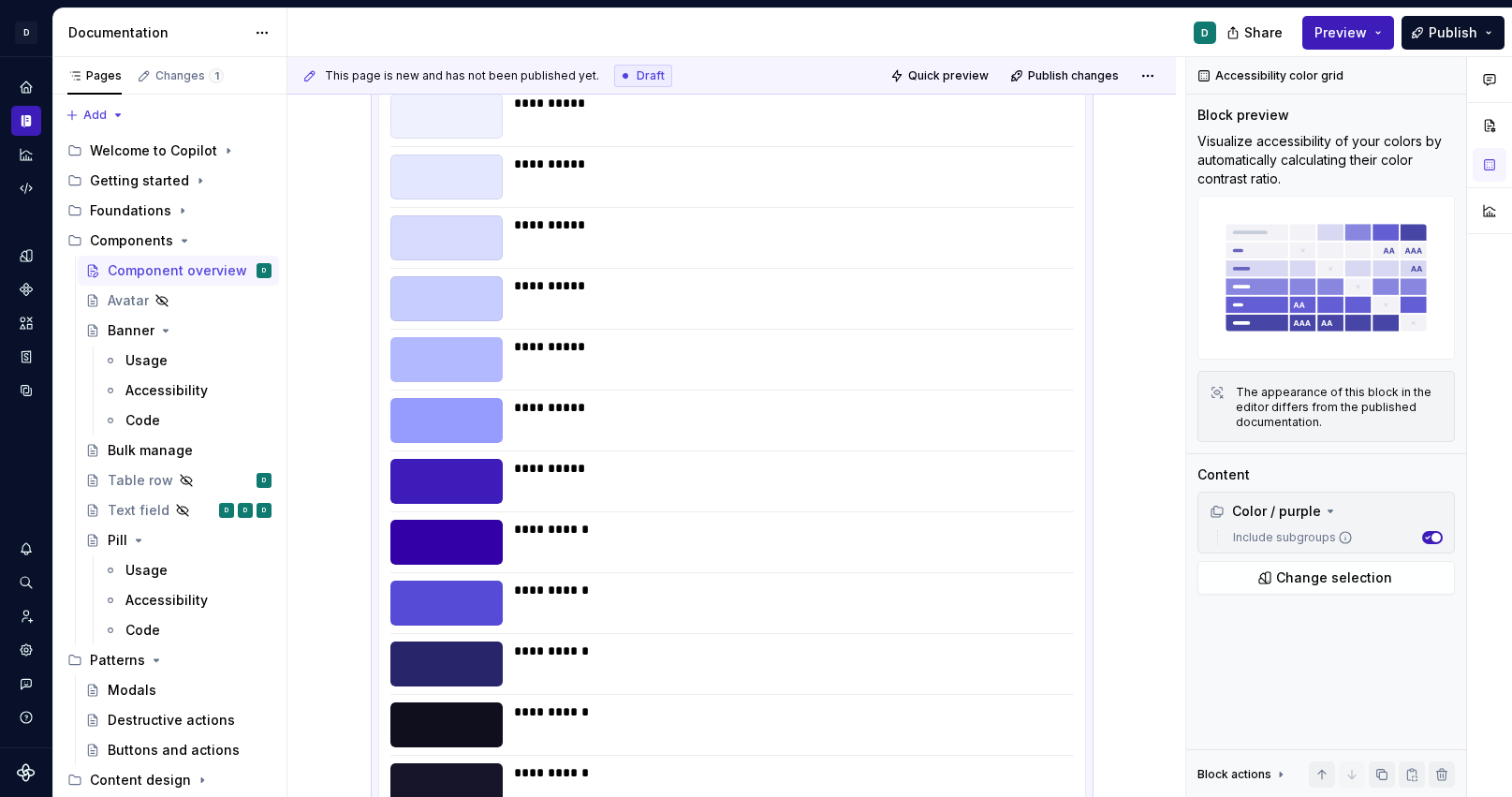
click at [887, 650] on div "**********" at bounding box center [789, 650] width 549 height 19
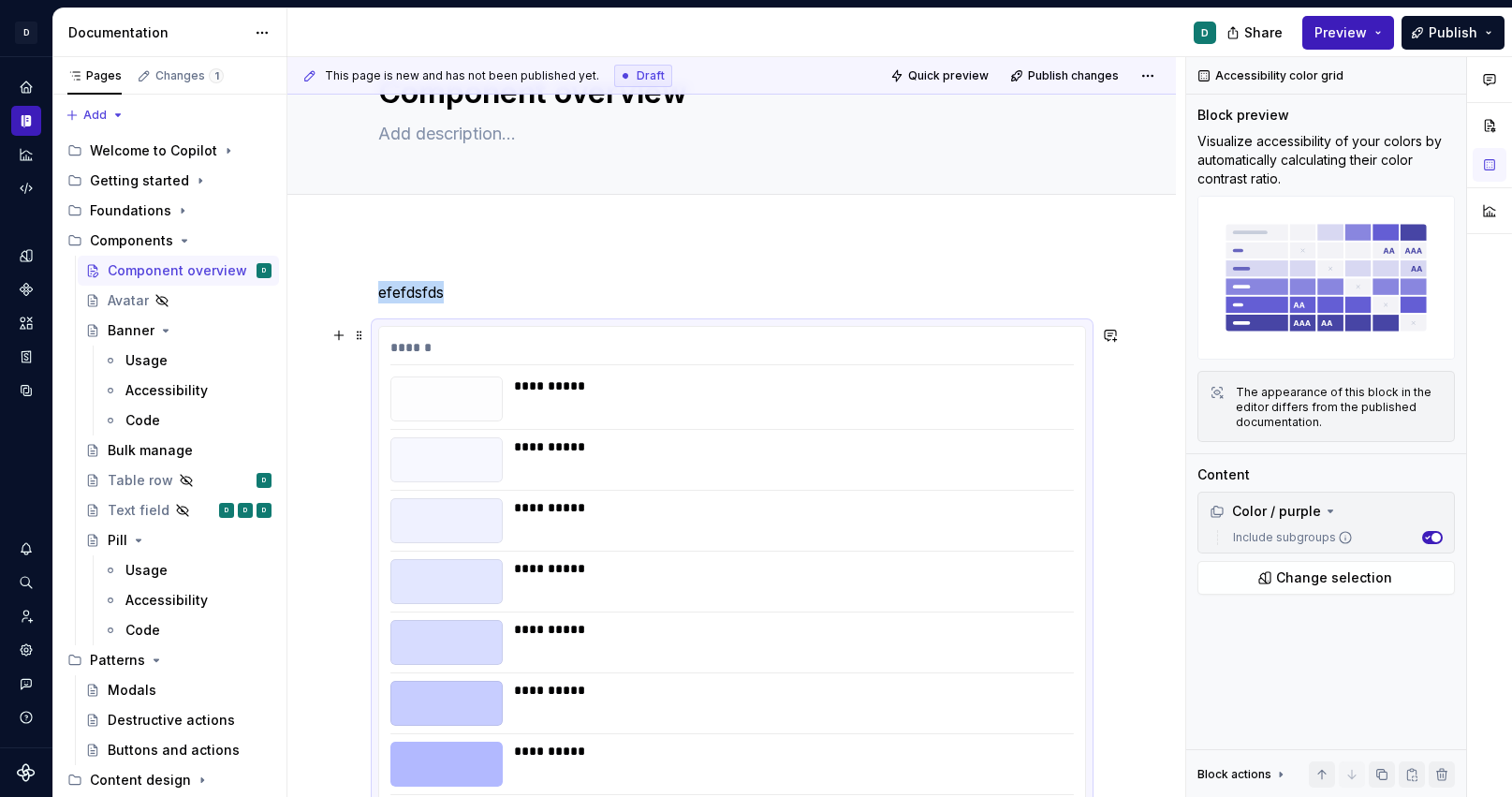
scroll to position [0, 0]
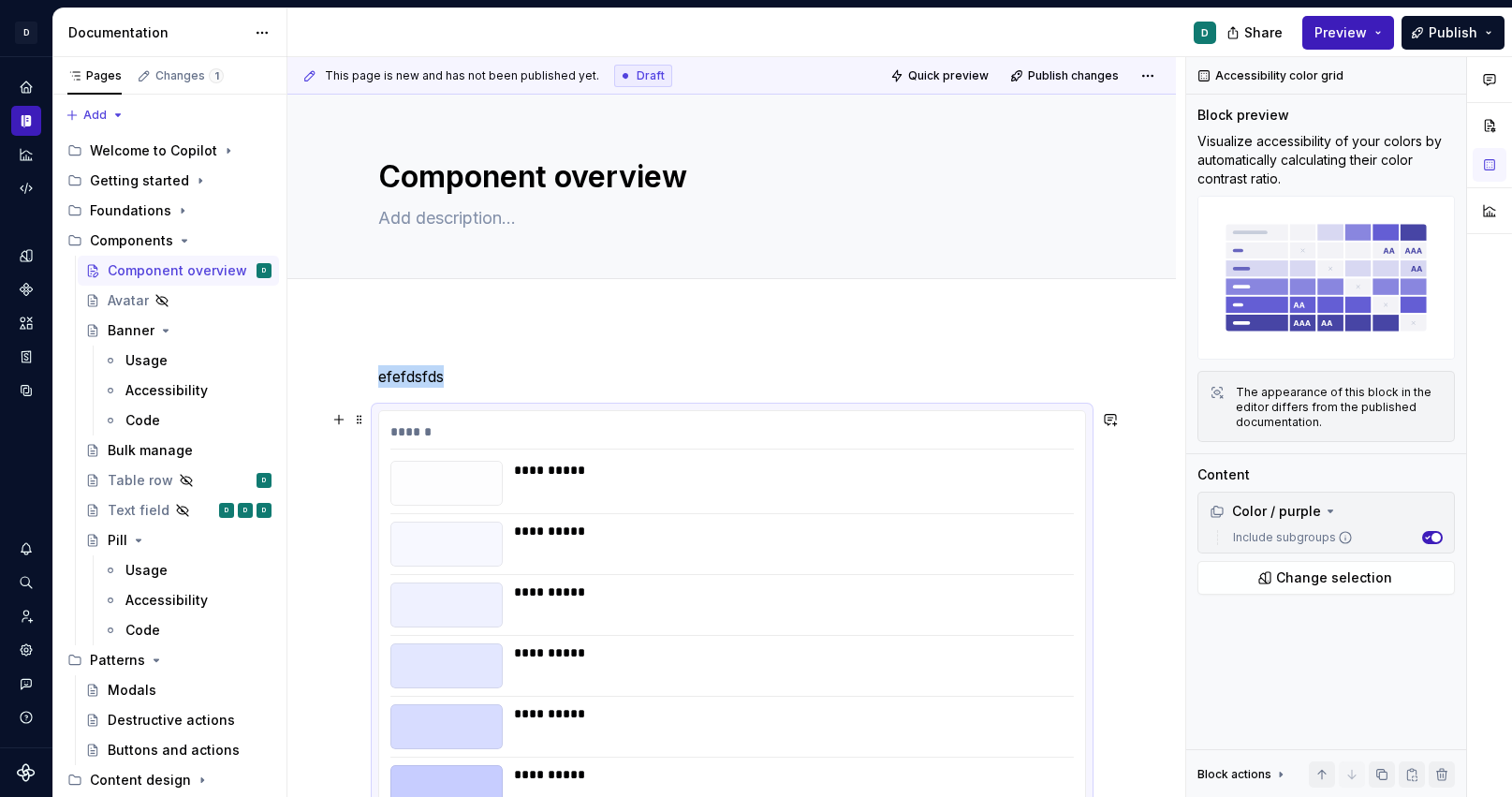
click at [869, 728] on div "**********" at bounding box center [788, 728] width 548 height 45
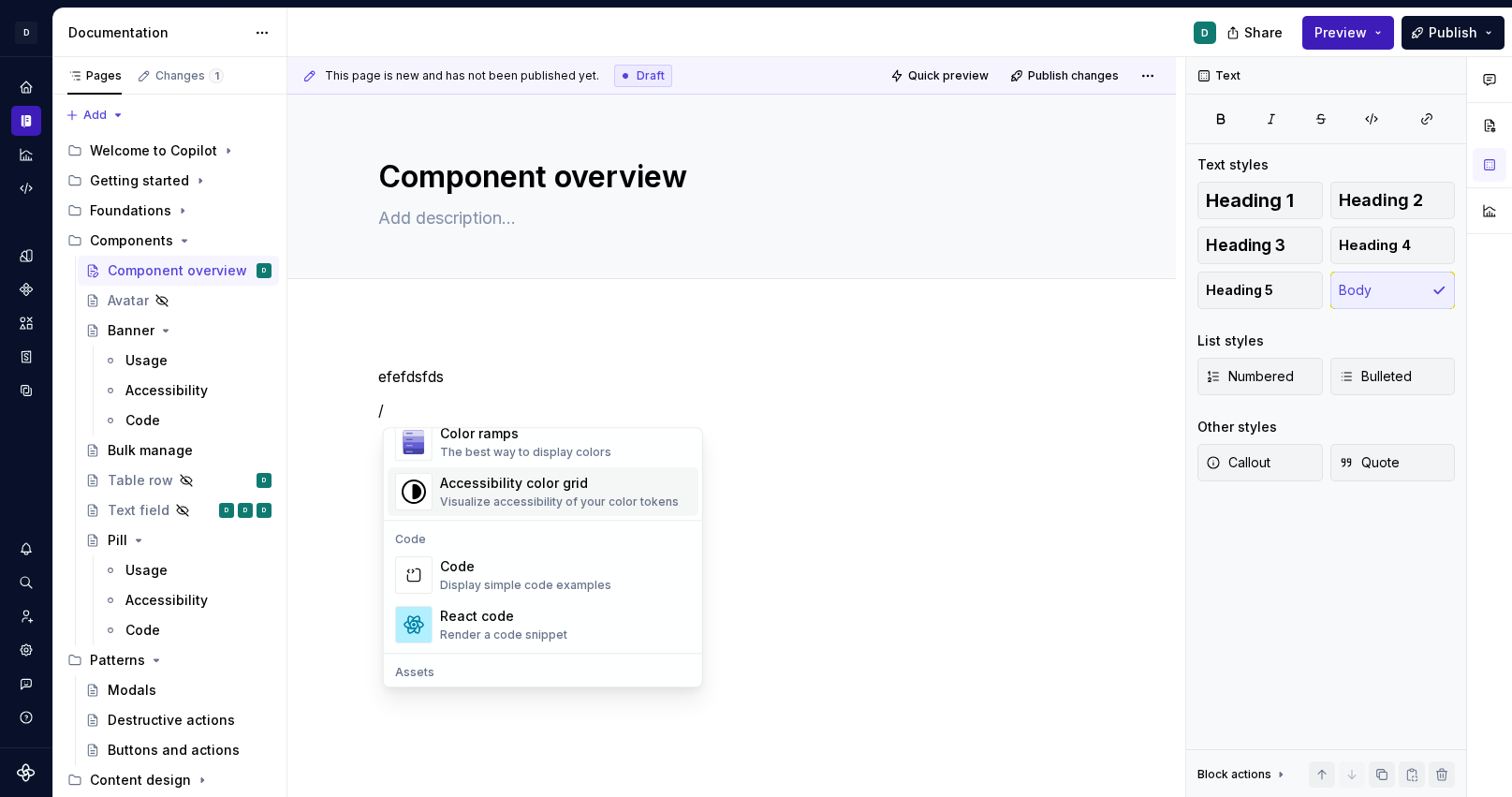
scroll to position [1418, 0]
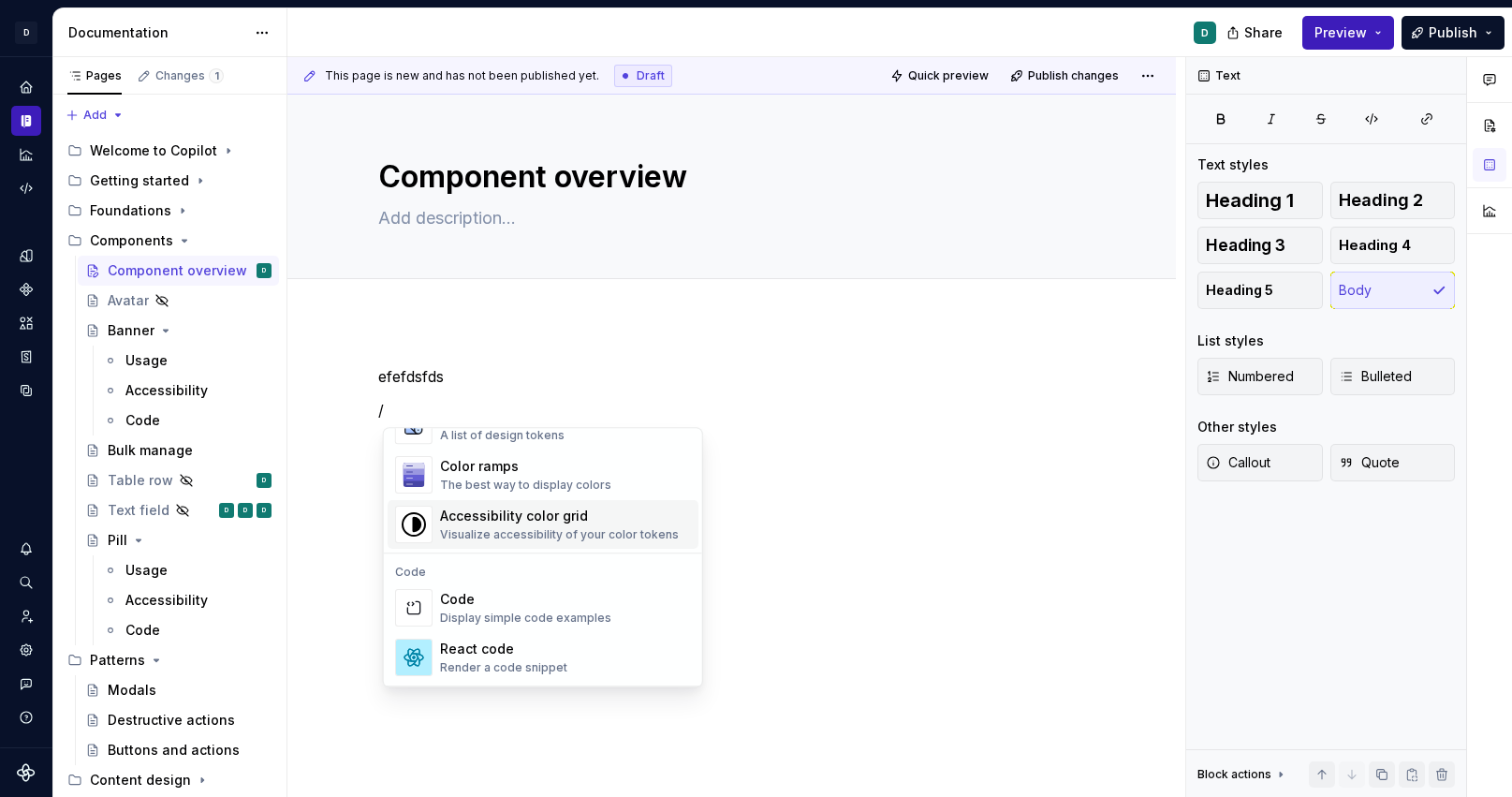
click at [464, 522] on div "Accessibility color grid" at bounding box center [559, 515] width 238 height 19
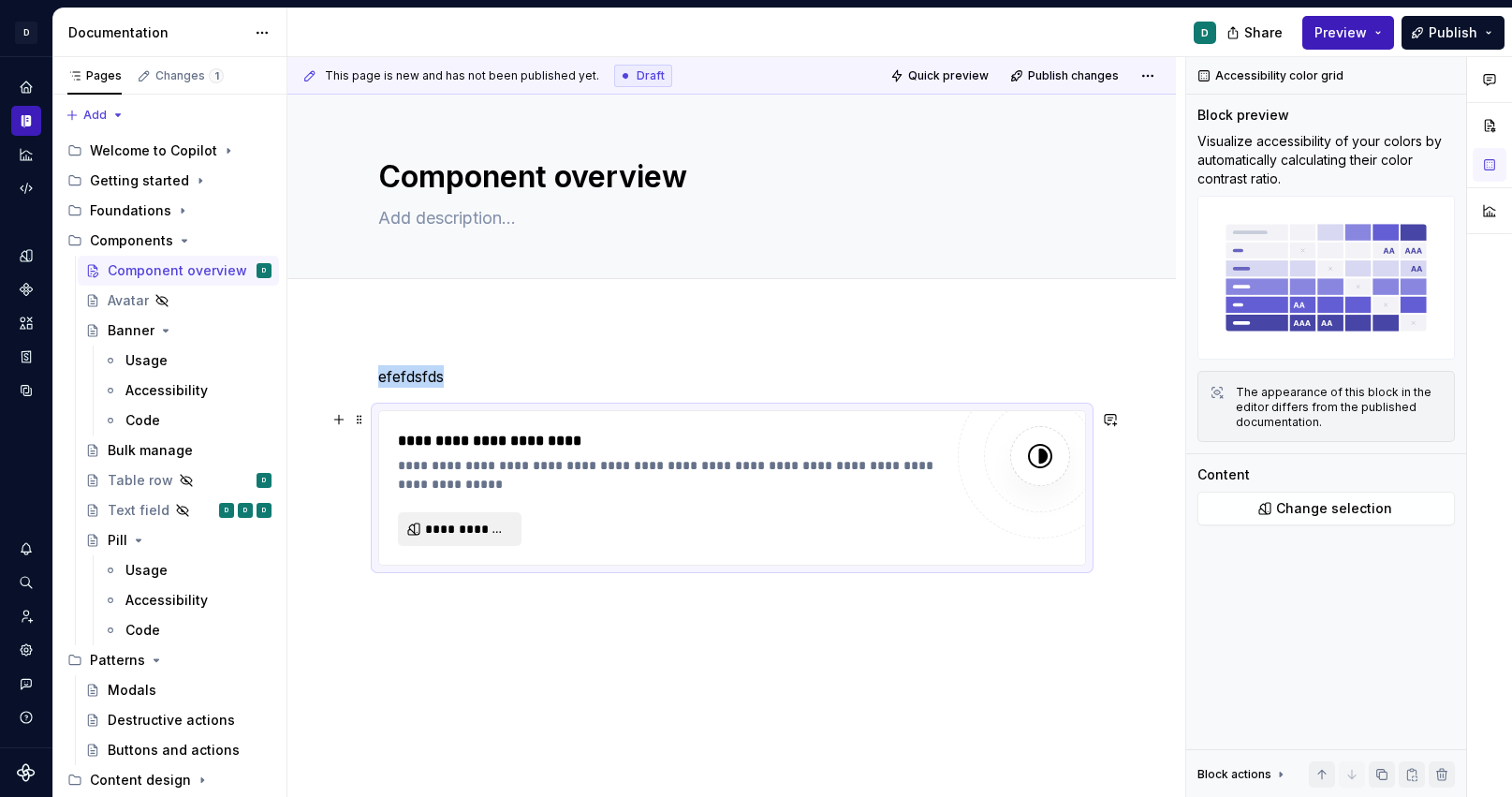
click at [481, 526] on span "**********" at bounding box center [467, 529] width 84 height 19
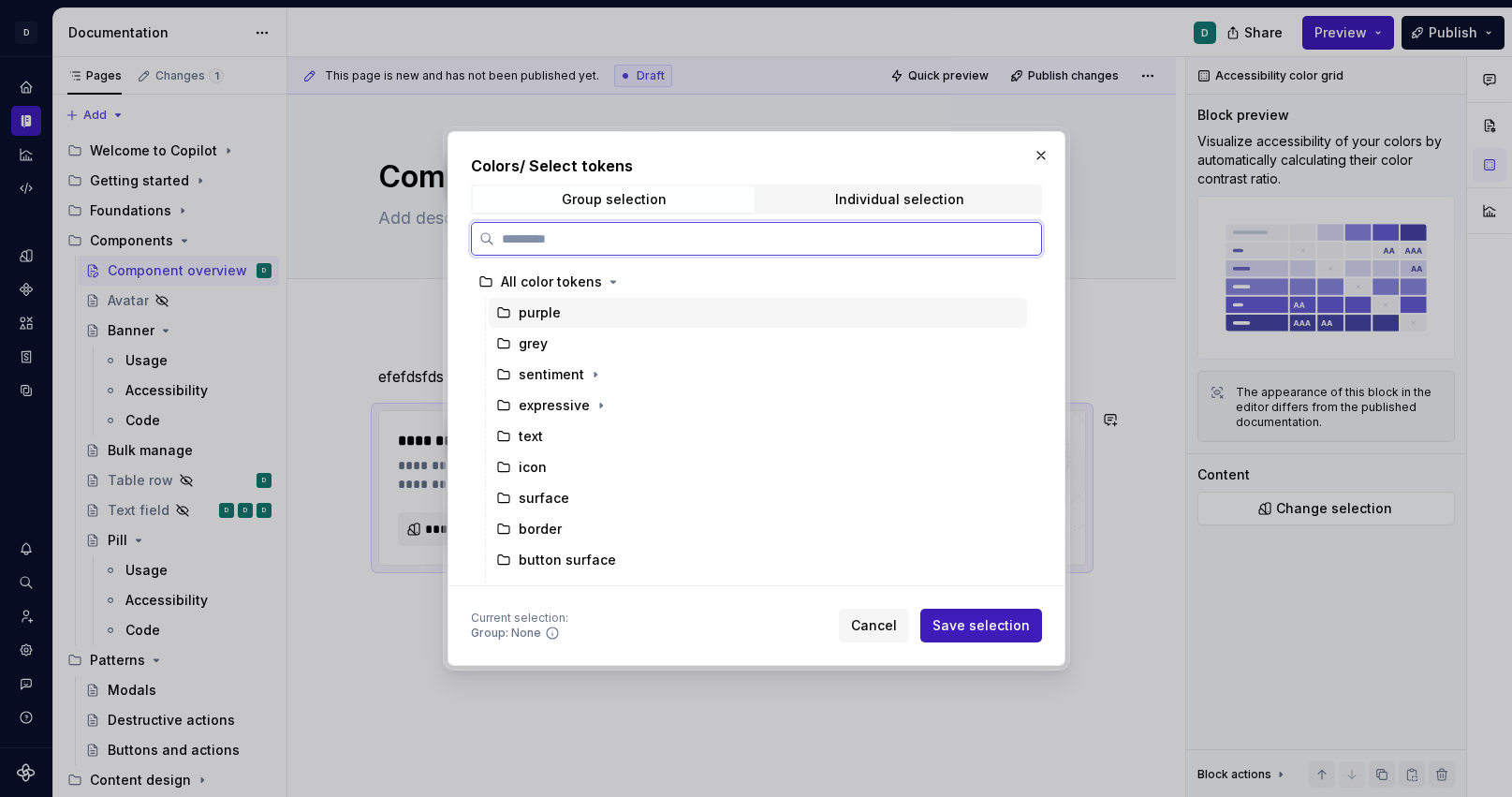
click at [529, 318] on div "purple" at bounding box center [540, 312] width 42 height 19
click at [533, 321] on div "purple" at bounding box center [540, 312] width 42 height 19
click at [533, 353] on div "grey" at bounding box center [757, 343] width 539 height 30
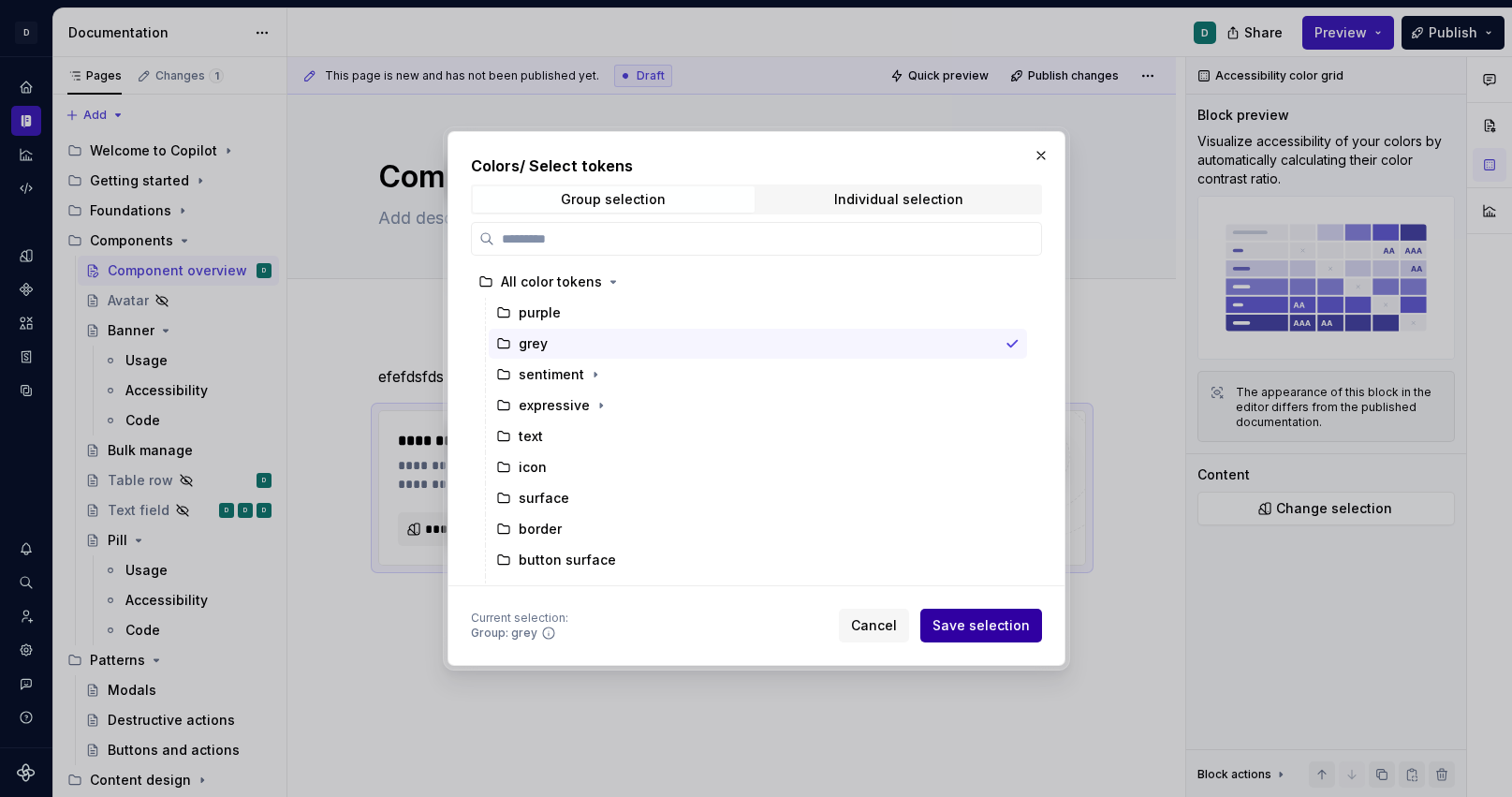
click at [996, 626] on span "Save selection" at bounding box center [981, 625] width 98 height 19
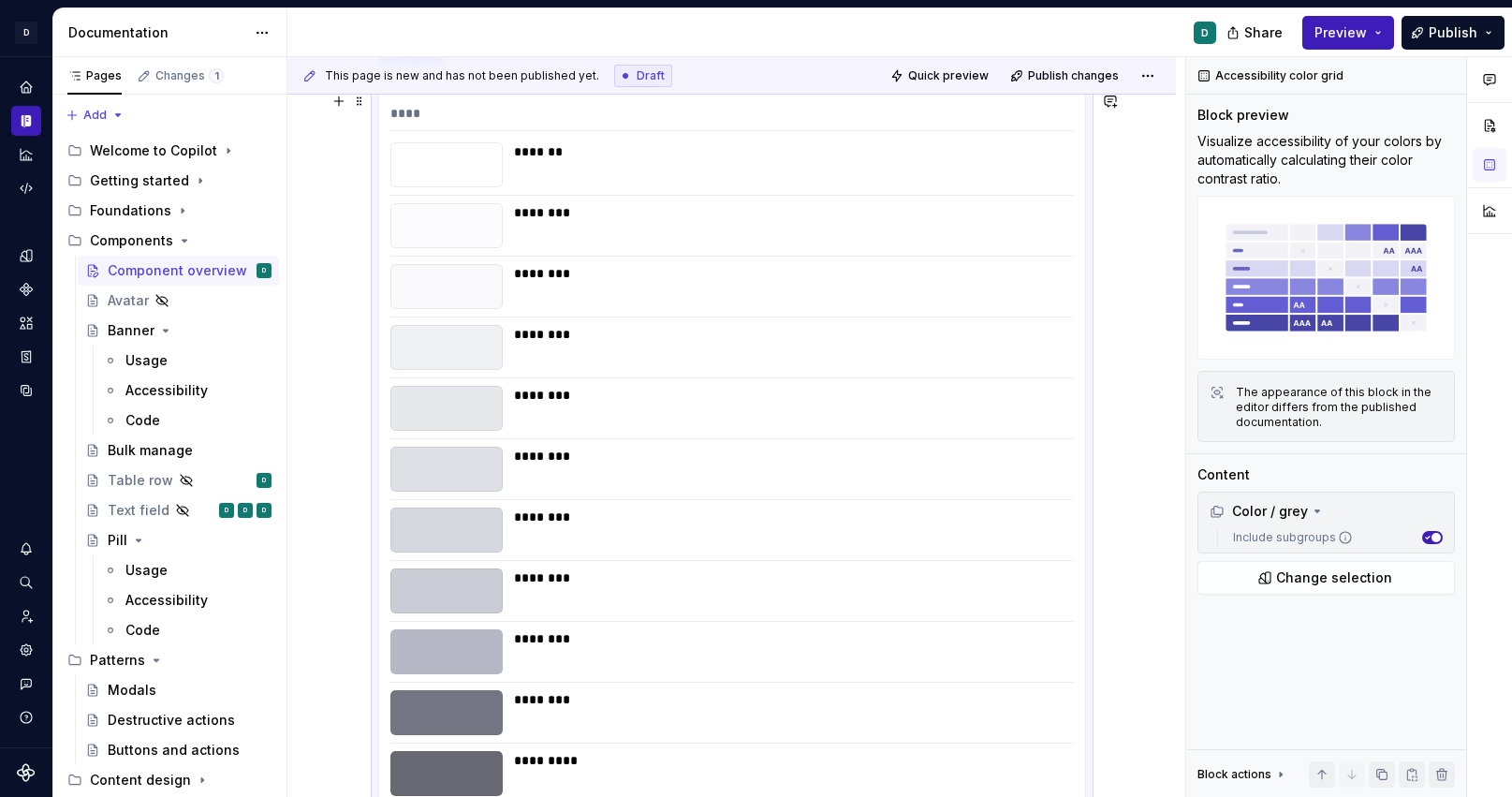
scroll to position [0, 0]
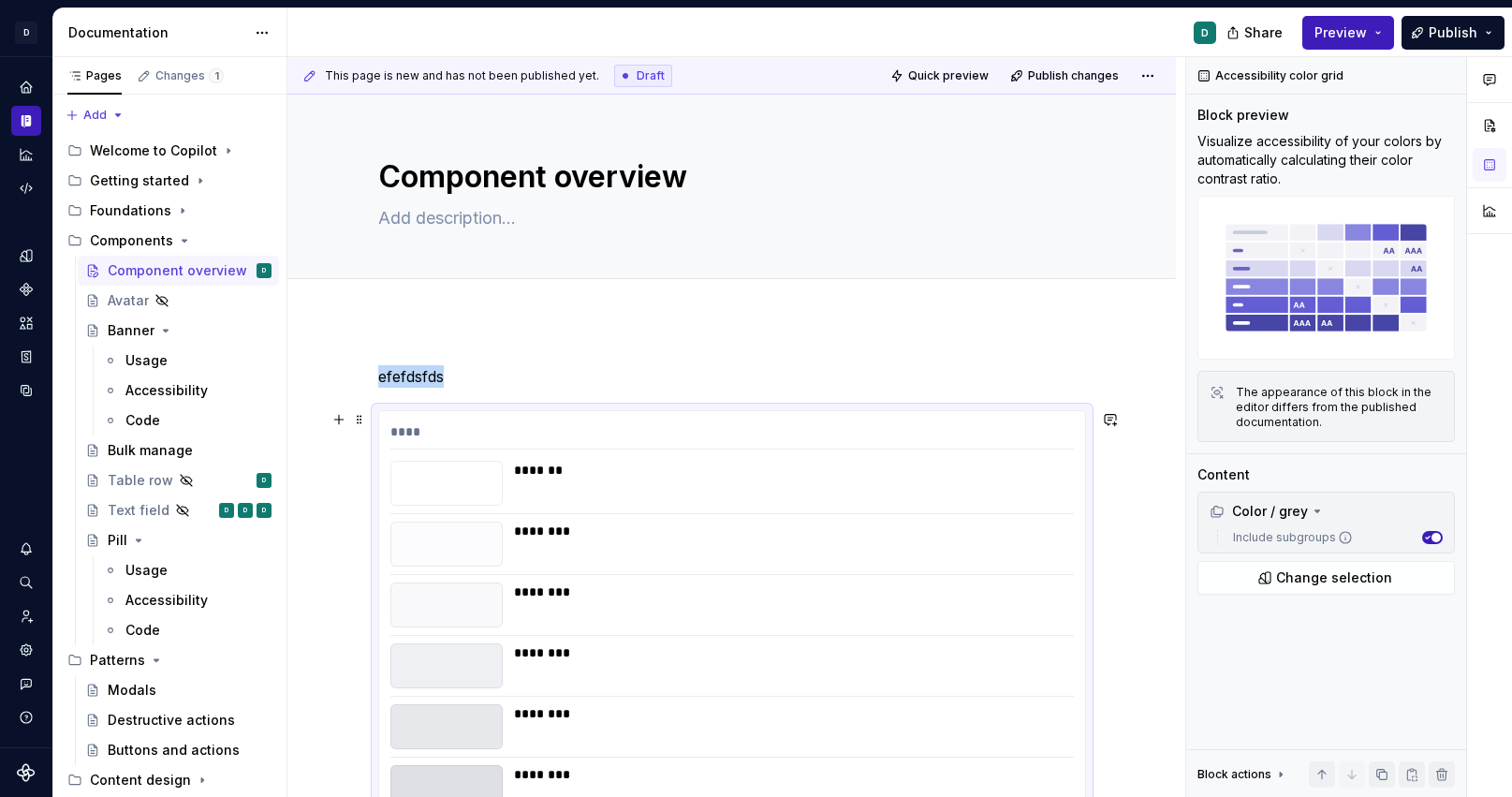
click at [988, 622] on div "********" at bounding box center [788, 605] width 548 height 45
click at [434, 443] on div "****" at bounding box center [733, 436] width 684 height 27
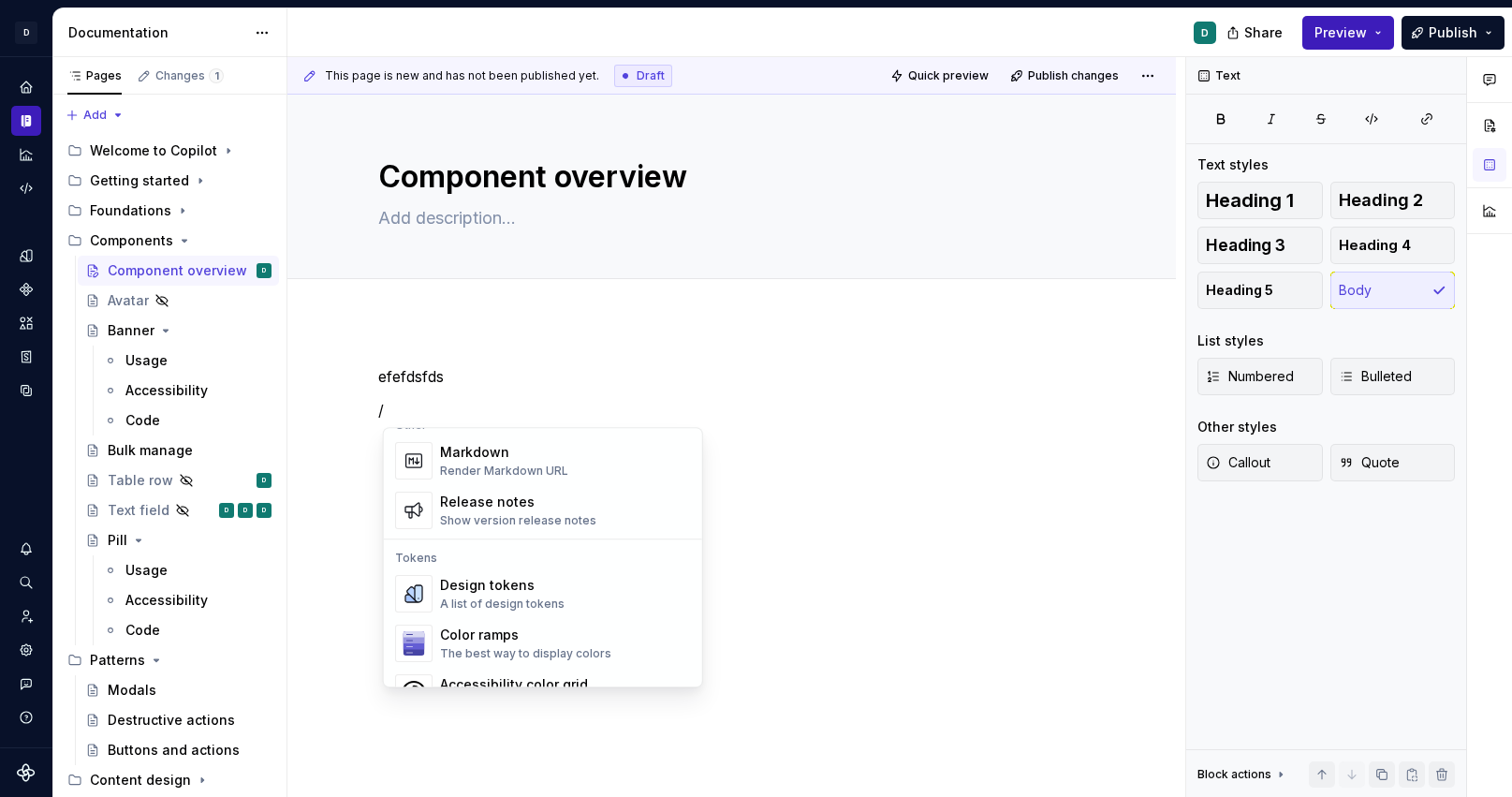
scroll to position [1321, 0]
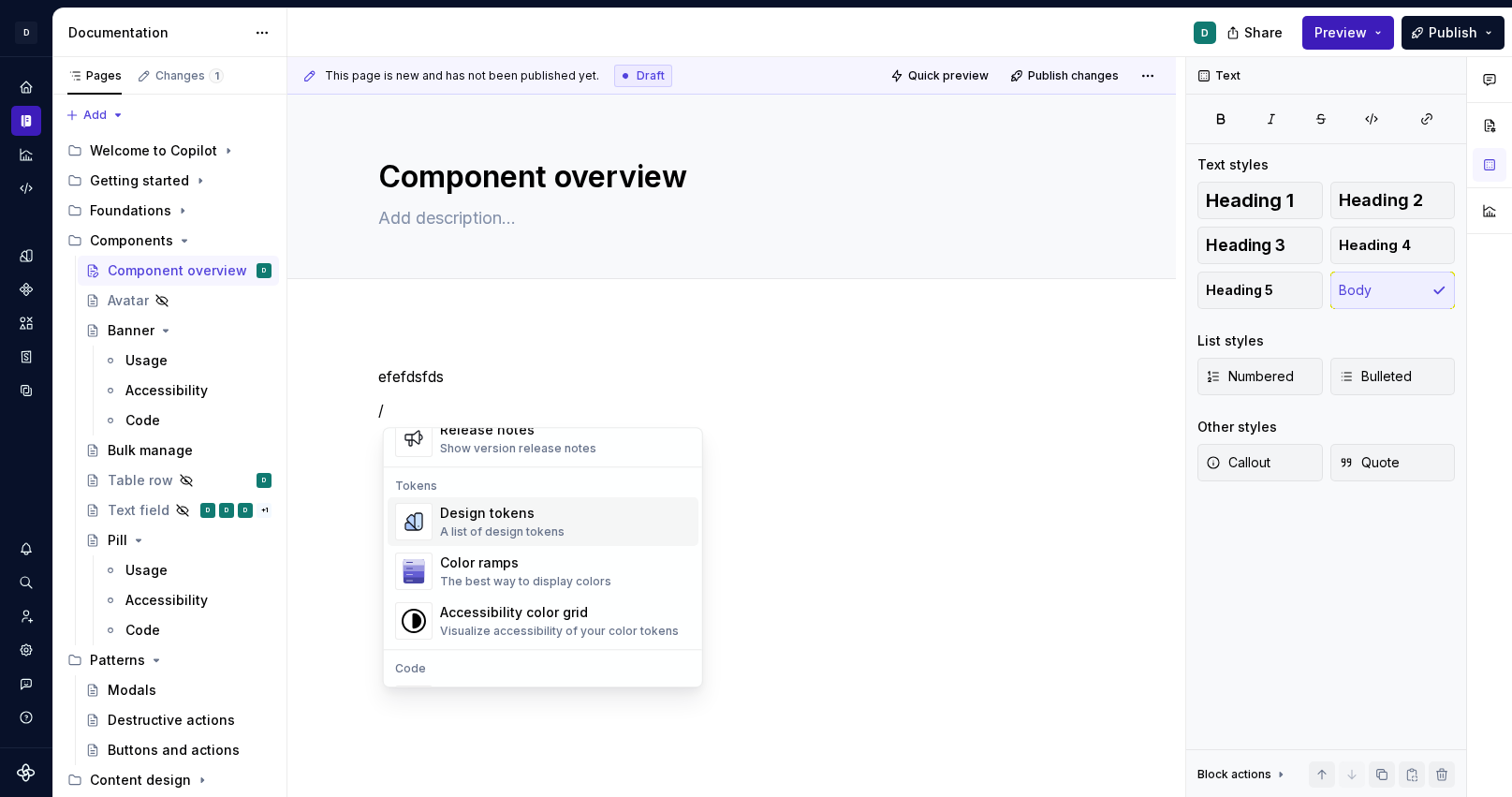
click at [462, 526] on div "A list of design tokens" at bounding box center [501, 532] width 124 height 15
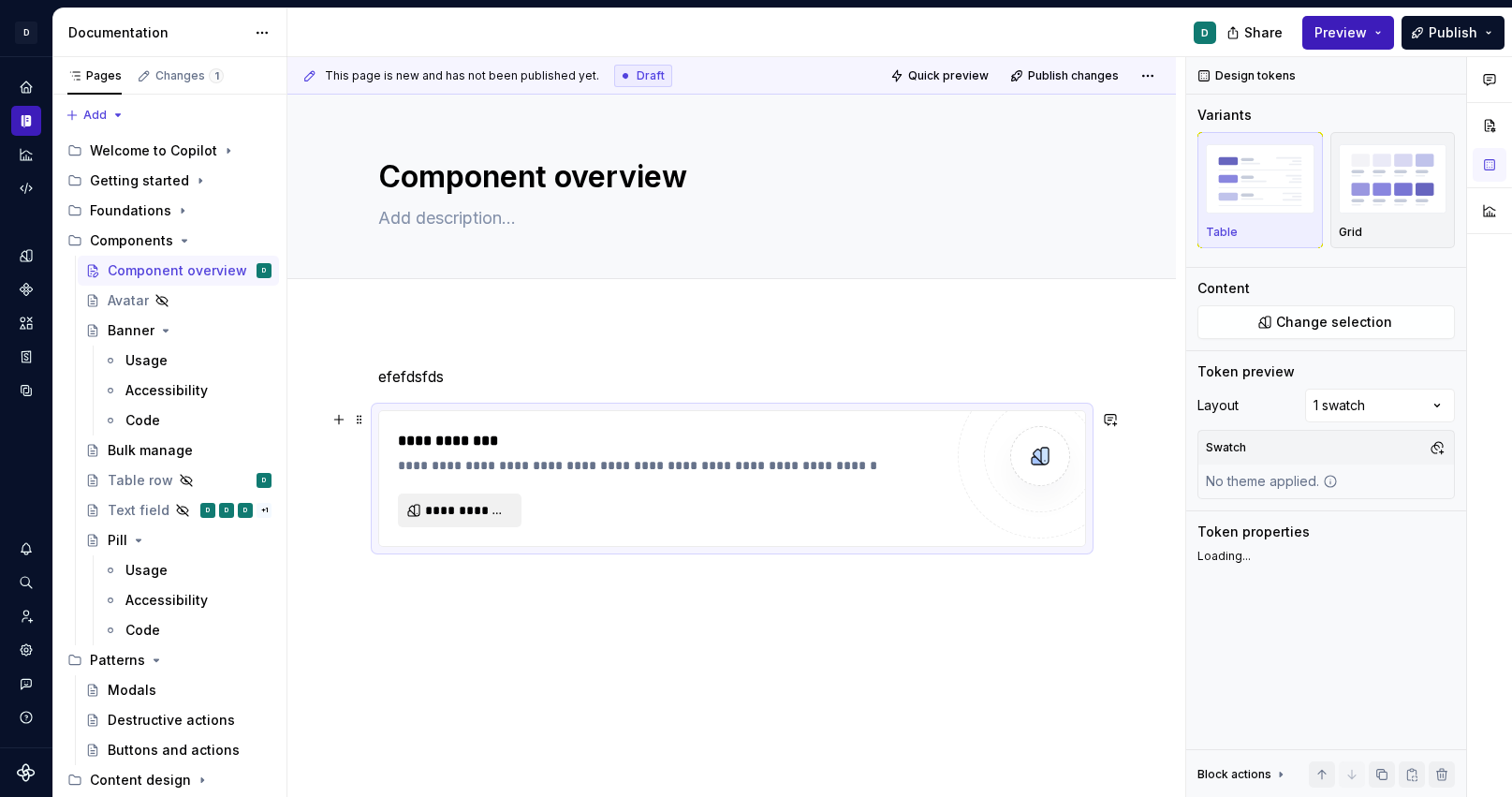
click at [460, 515] on span "**********" at bounding box center [467, 510] width 84 height 19
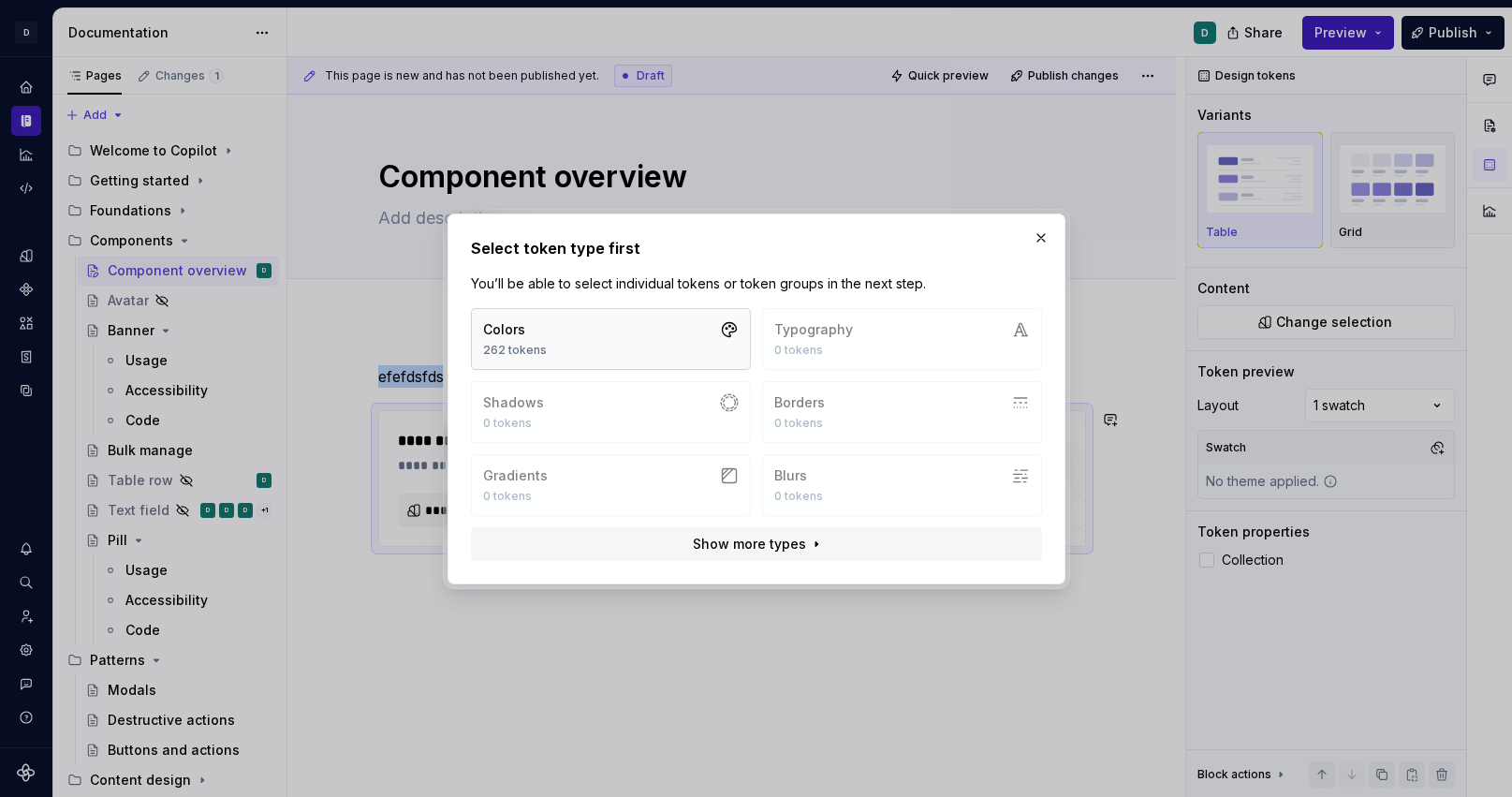
click at [573, 343] on button "Colors 262 tokens" at bounding box center [611, 338] width 280 height 62
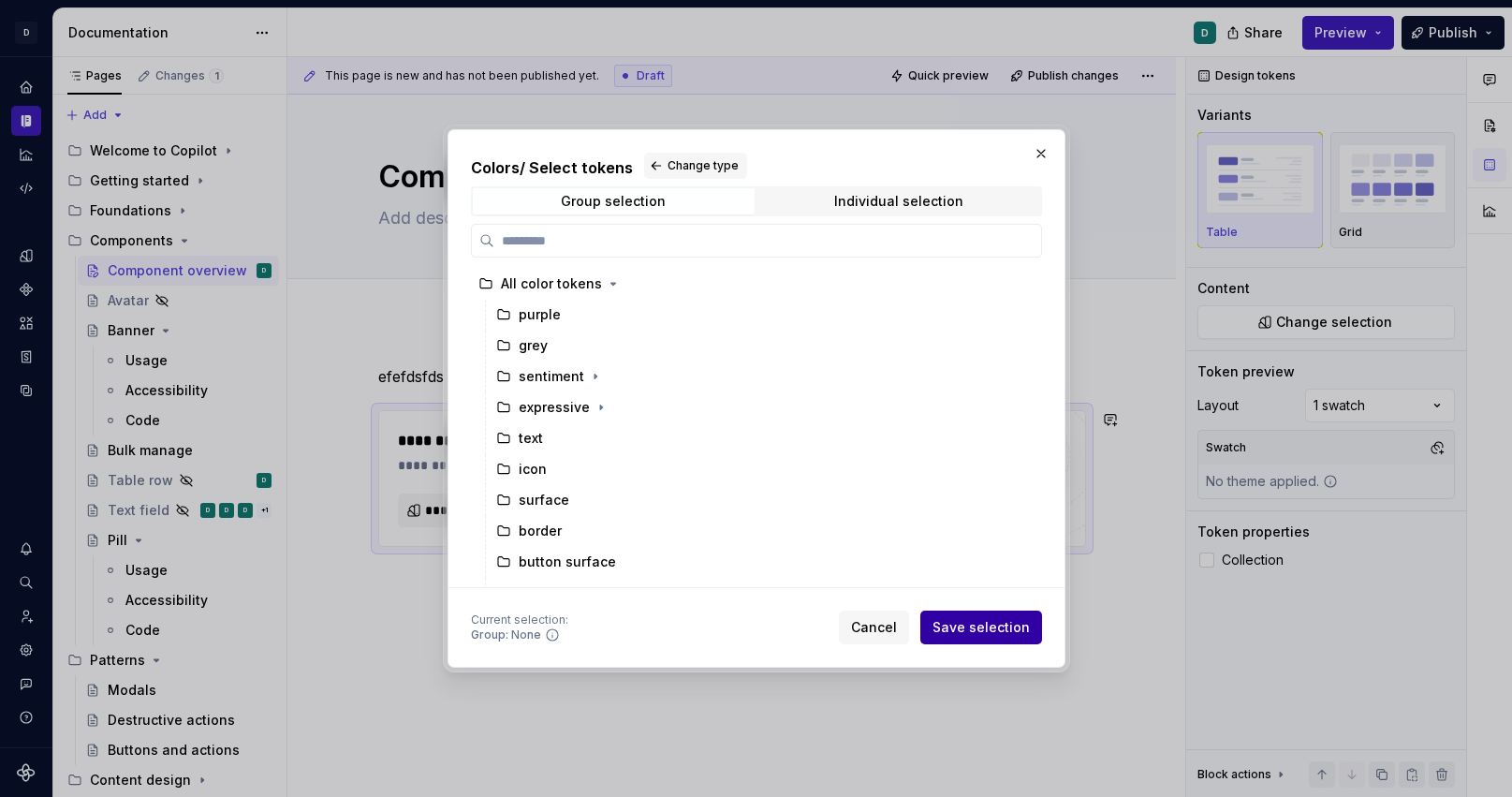
click at [976, 630] on span "Save selection" at bounding box center [981, 627] width 98 height 19
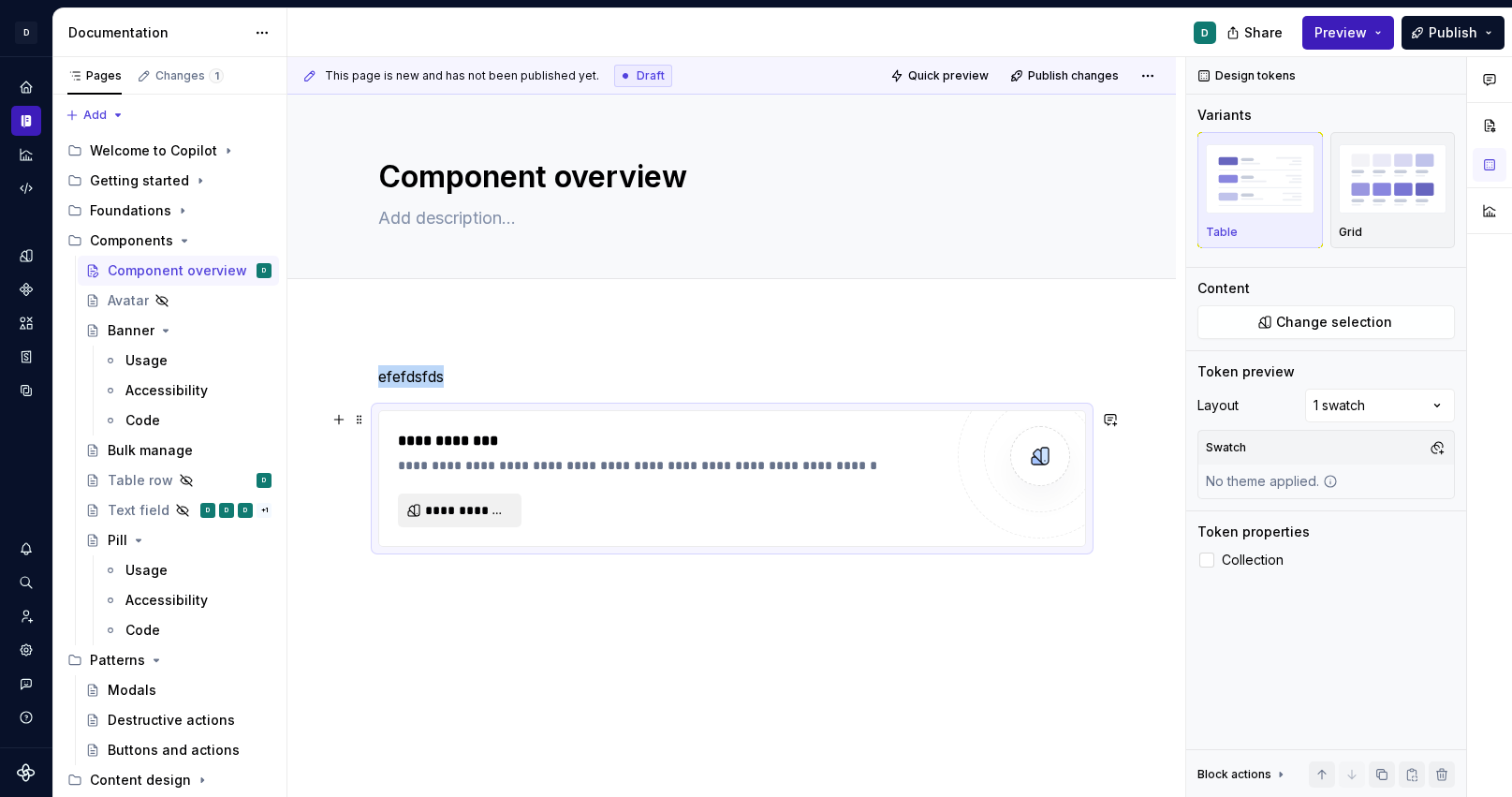
click at [488, 516] on span "**********" at bounding box center [467, 510] width 84 height 19
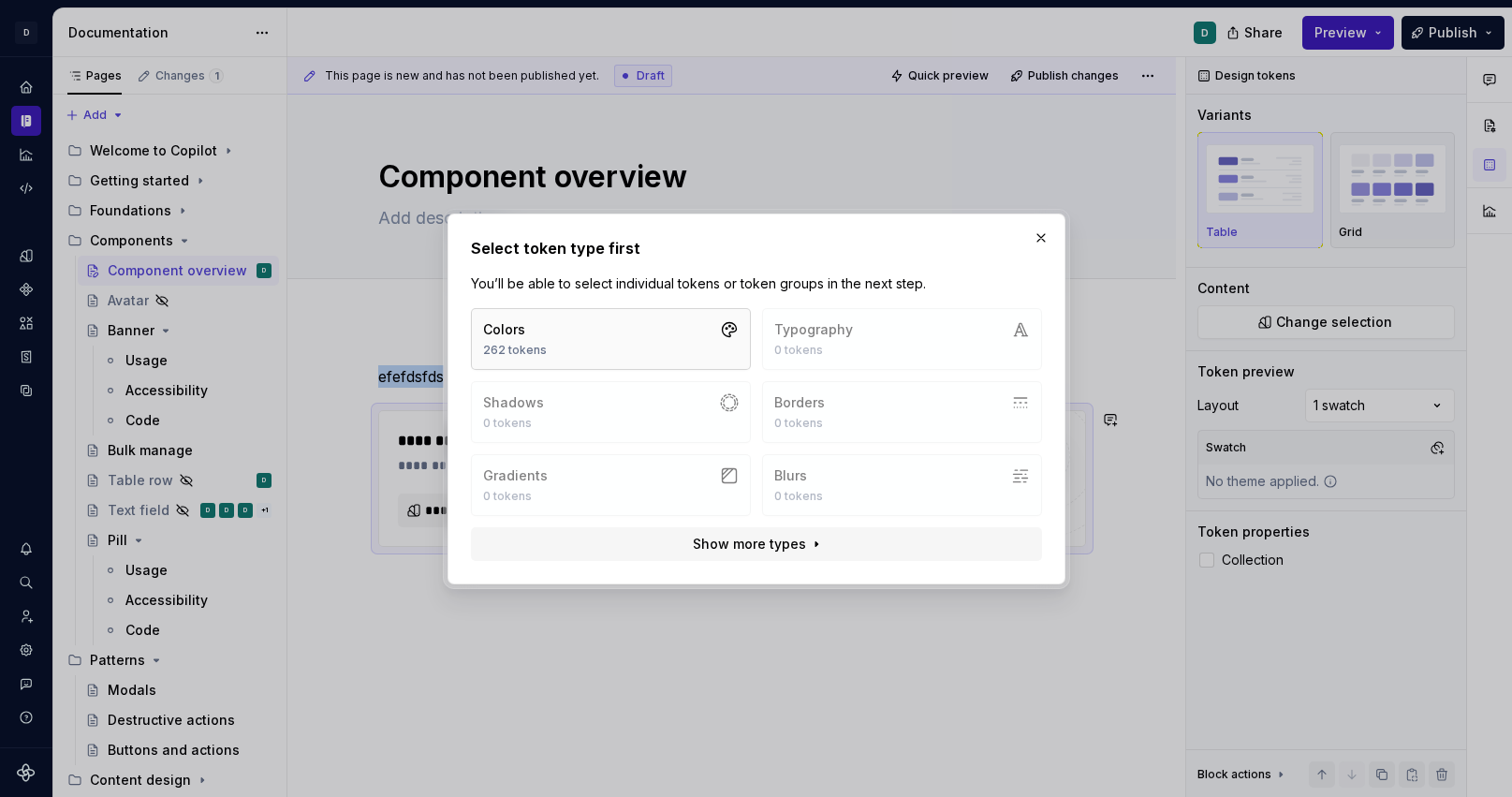
click at [659, 346] on button "Colors 262 tokens" at bounding box center [611, 338] width 280 height 62
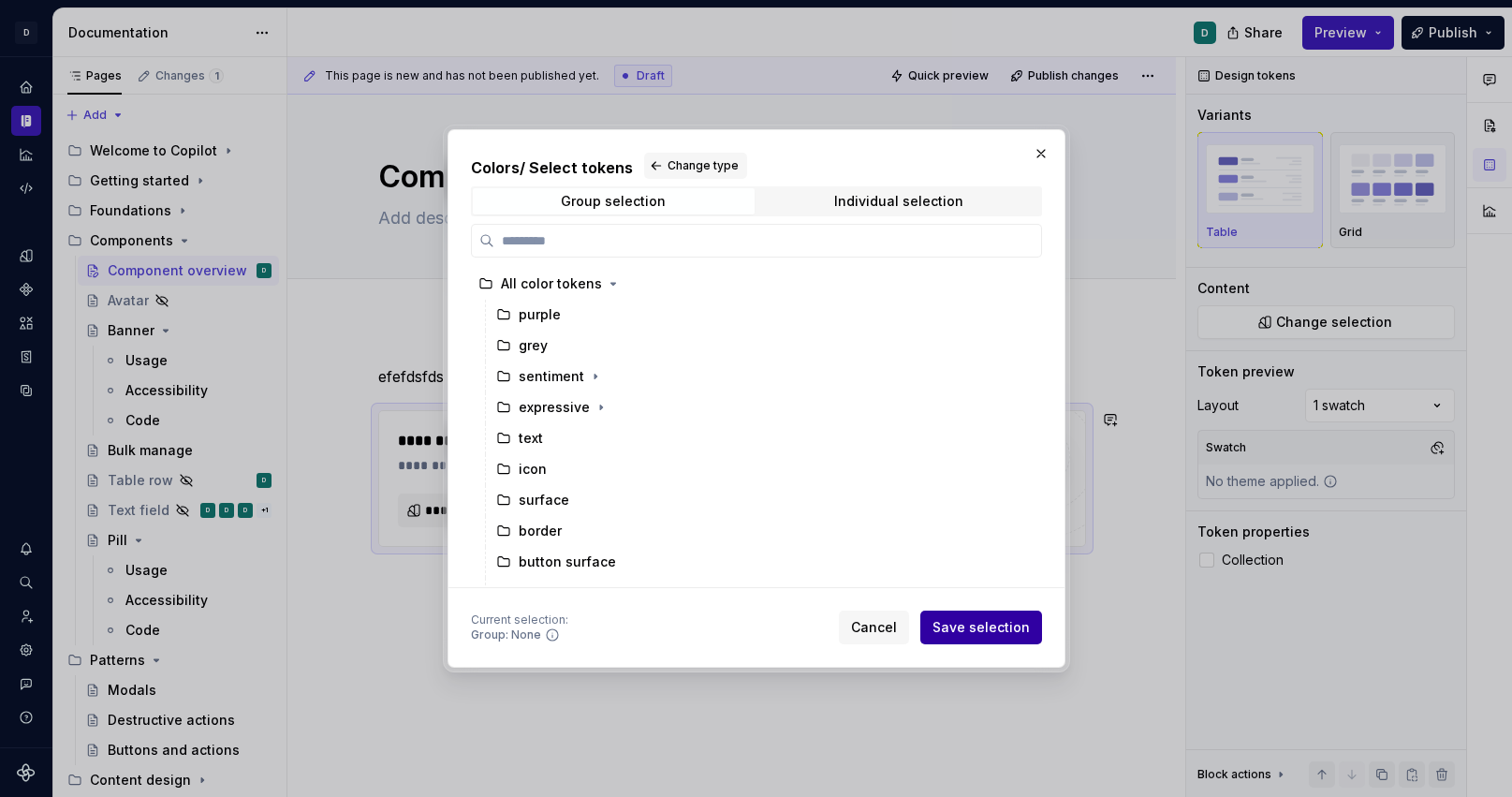
click at [981, 628] on span "Save selection" at bounding box center [981, 627] width 98 height 19
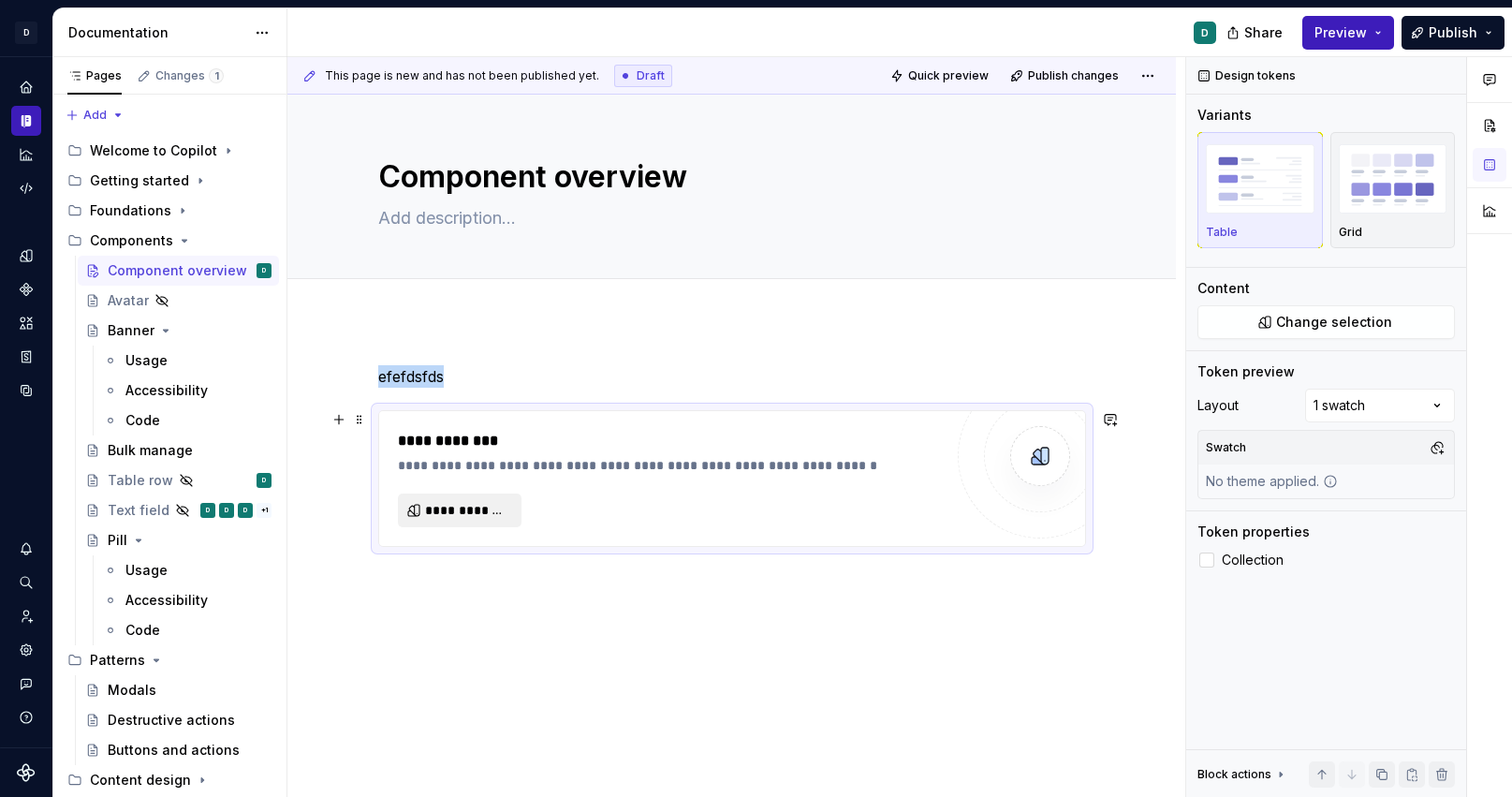
click at [463, 505] on span "**********" at bounding box center [467, 510] width 84 height 19
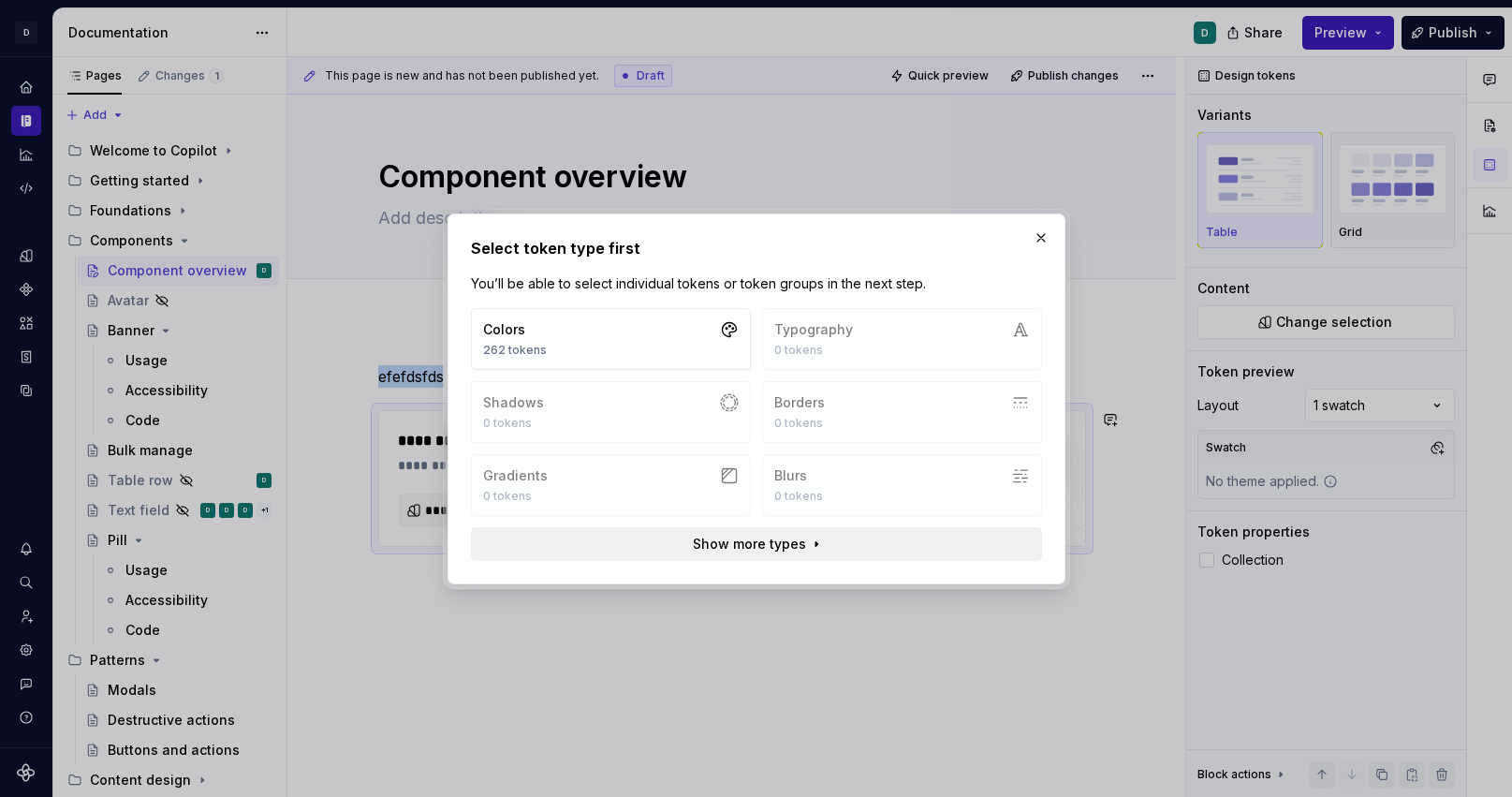
click at [553, 535] on button "Show more types" at bounding box center [756, 544] width 571 height 33
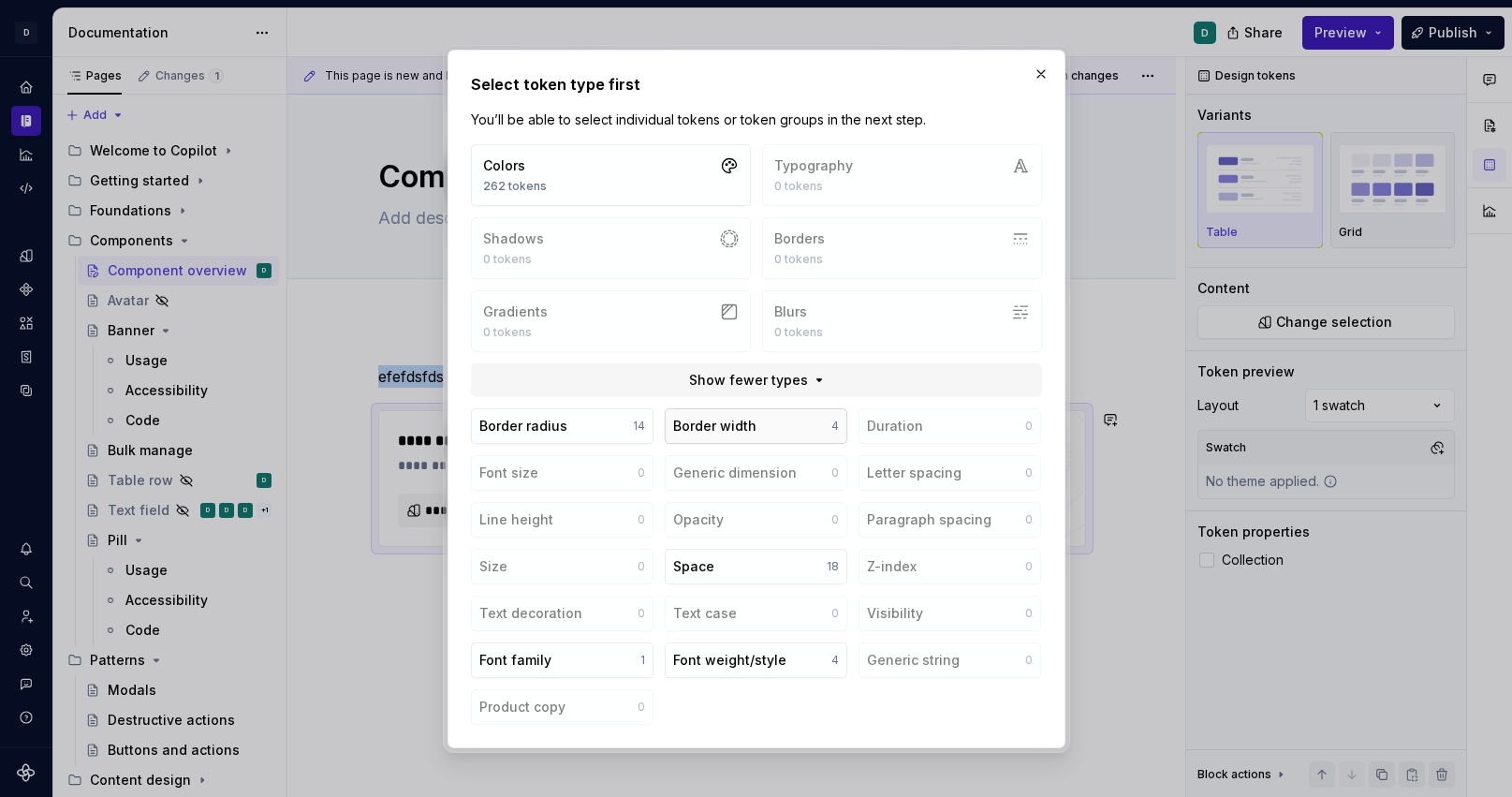
click at [732, 413] on button "Border width 4" at bounding box center [756, 426] width 183 height 35
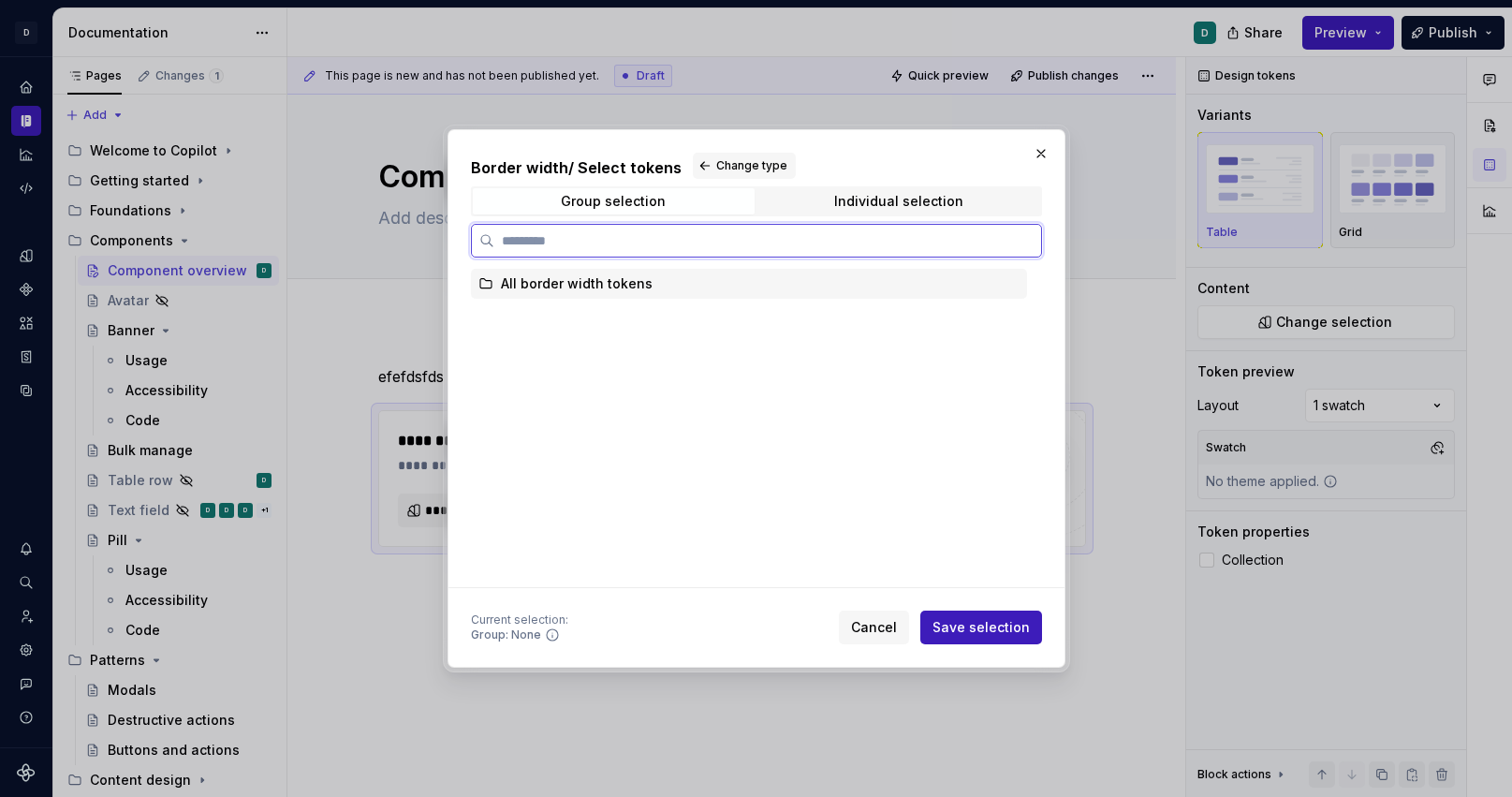
click at [630, 289] on div "All border width tokens" at bounding box center [577, 284] width 151 height 19
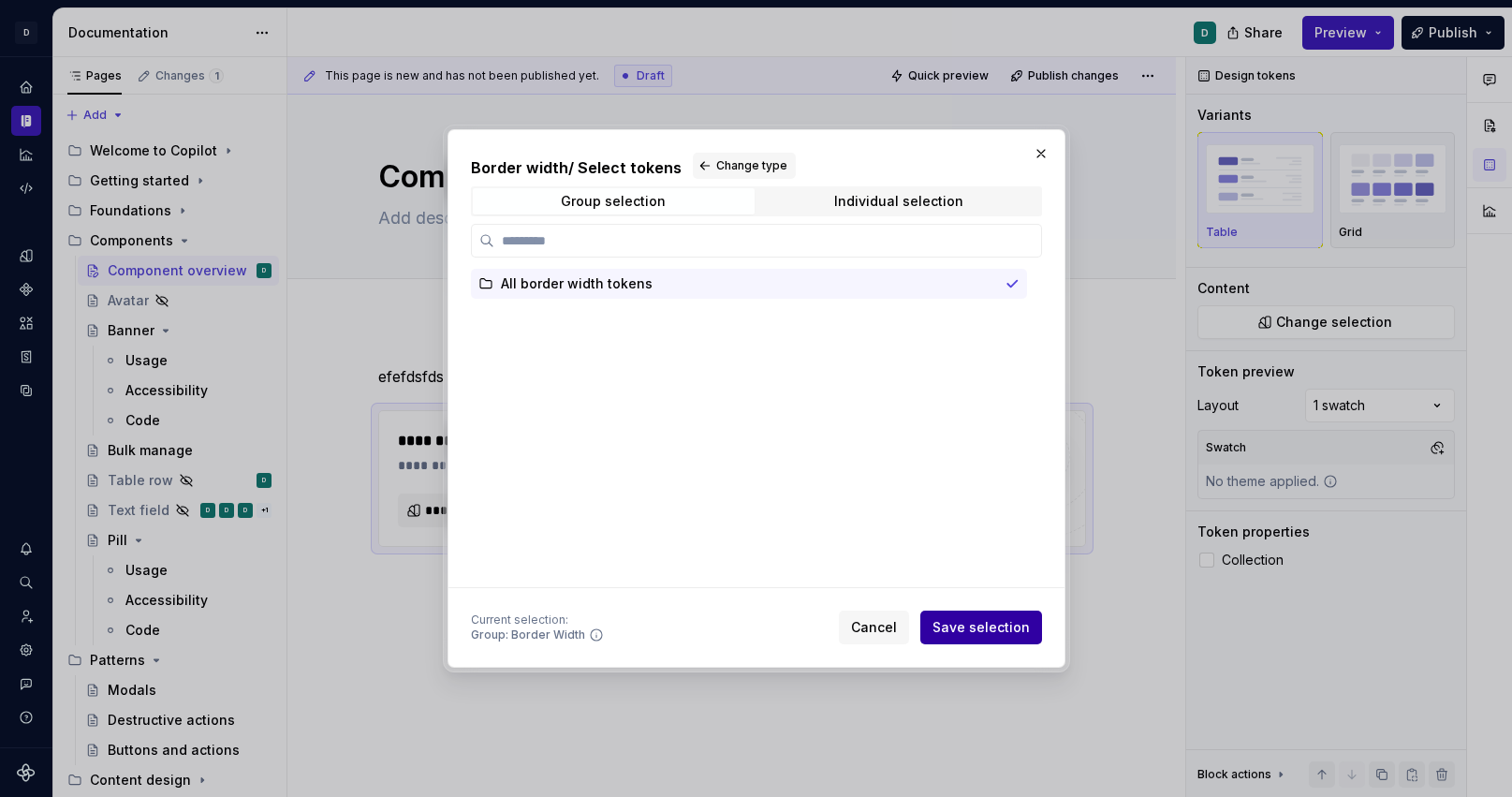
click at [1017, 630] on span "Save selection" at bounding box center [981, 627] width 98 height 19
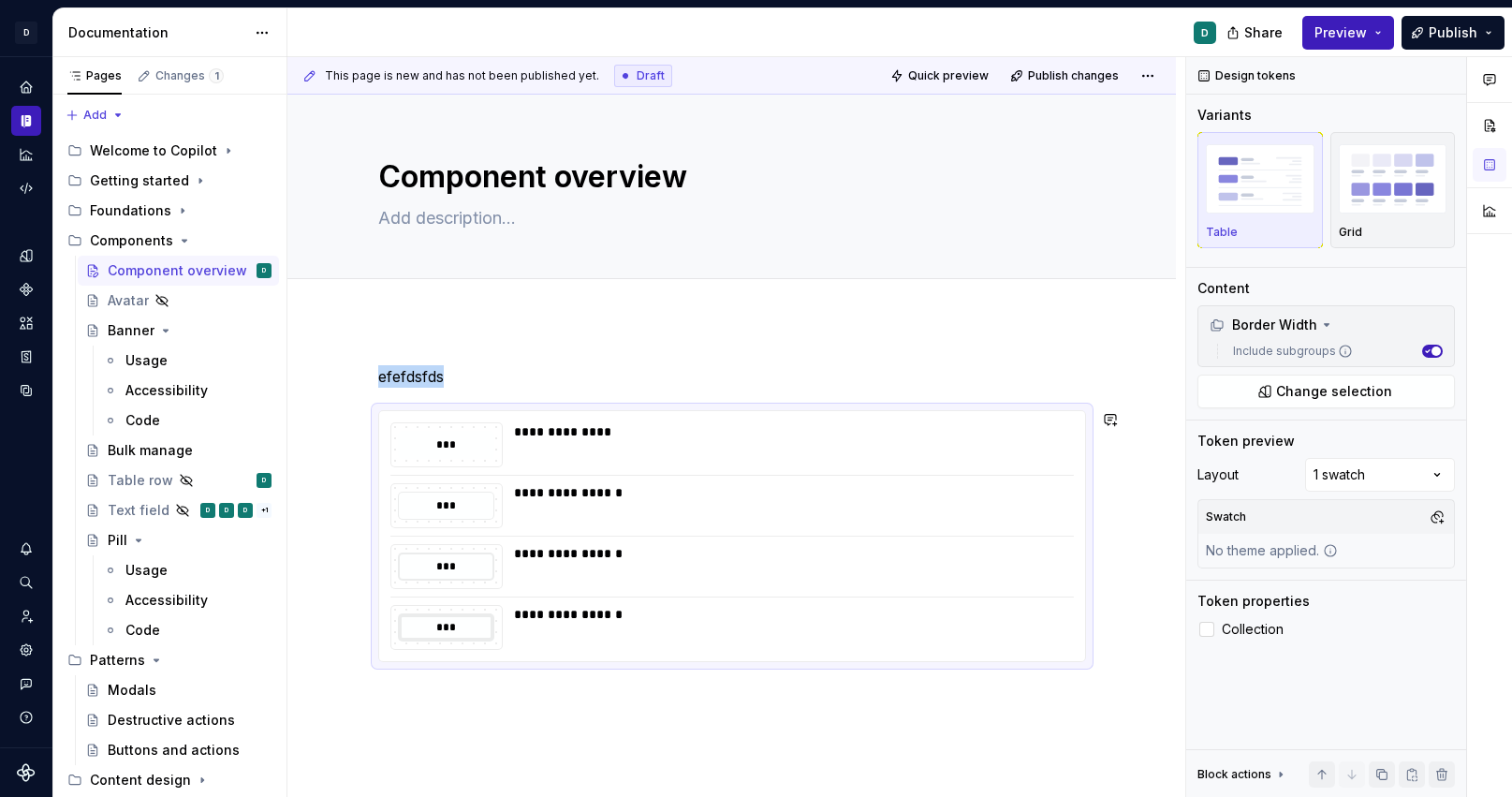
click at [971, 739] on div "**********" at bounding box center [731, 622] width 888 height 603
click at [903, 606] on div "**********" at bounding box center [789, 614] width 549 height 19
click at [367, 421] on span at bounding box center [359, 420] width 15 height 26
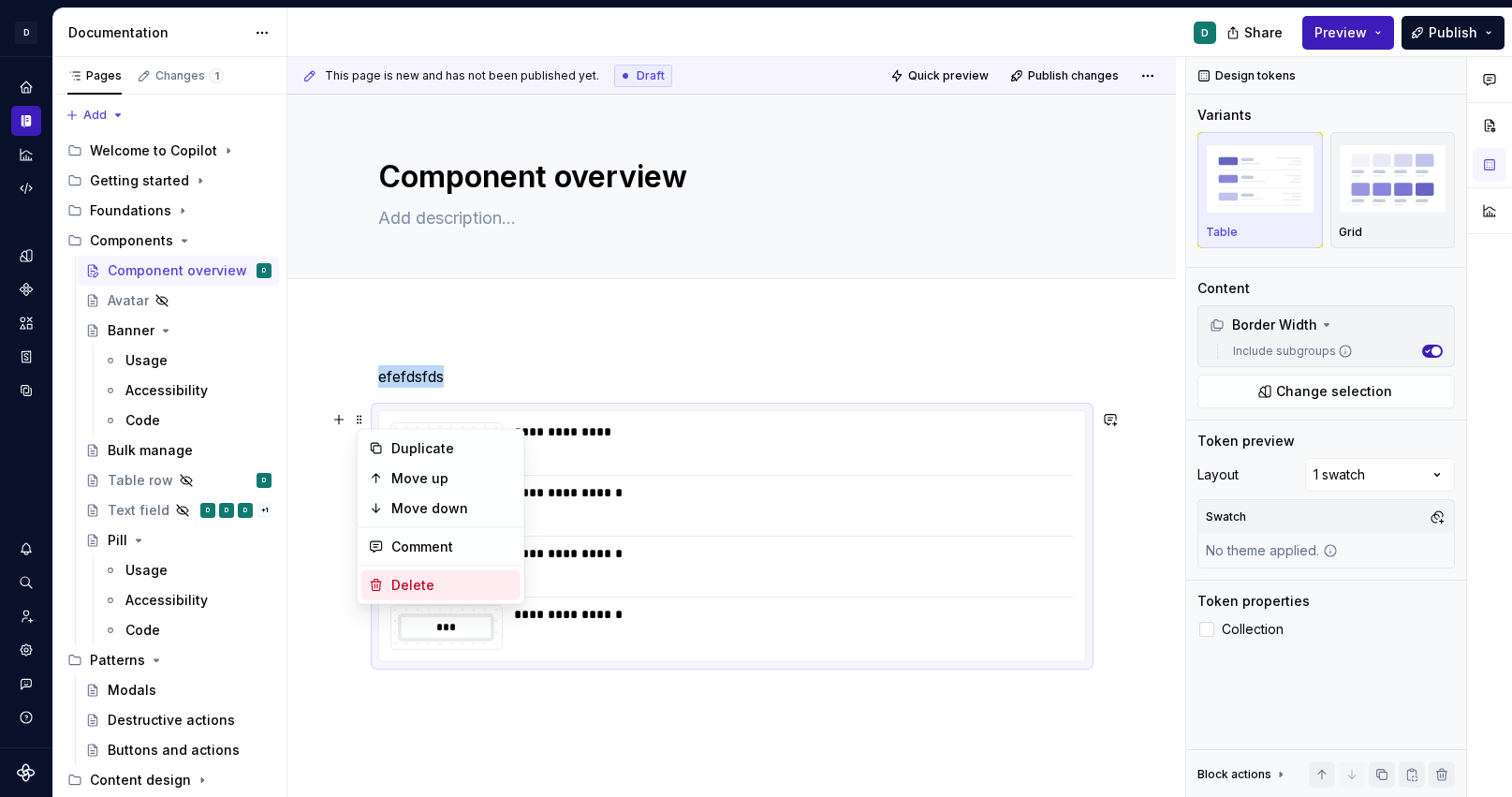
click at [442, 596] on div "Delete" at bounding box center [441, 585] width 159 height 30
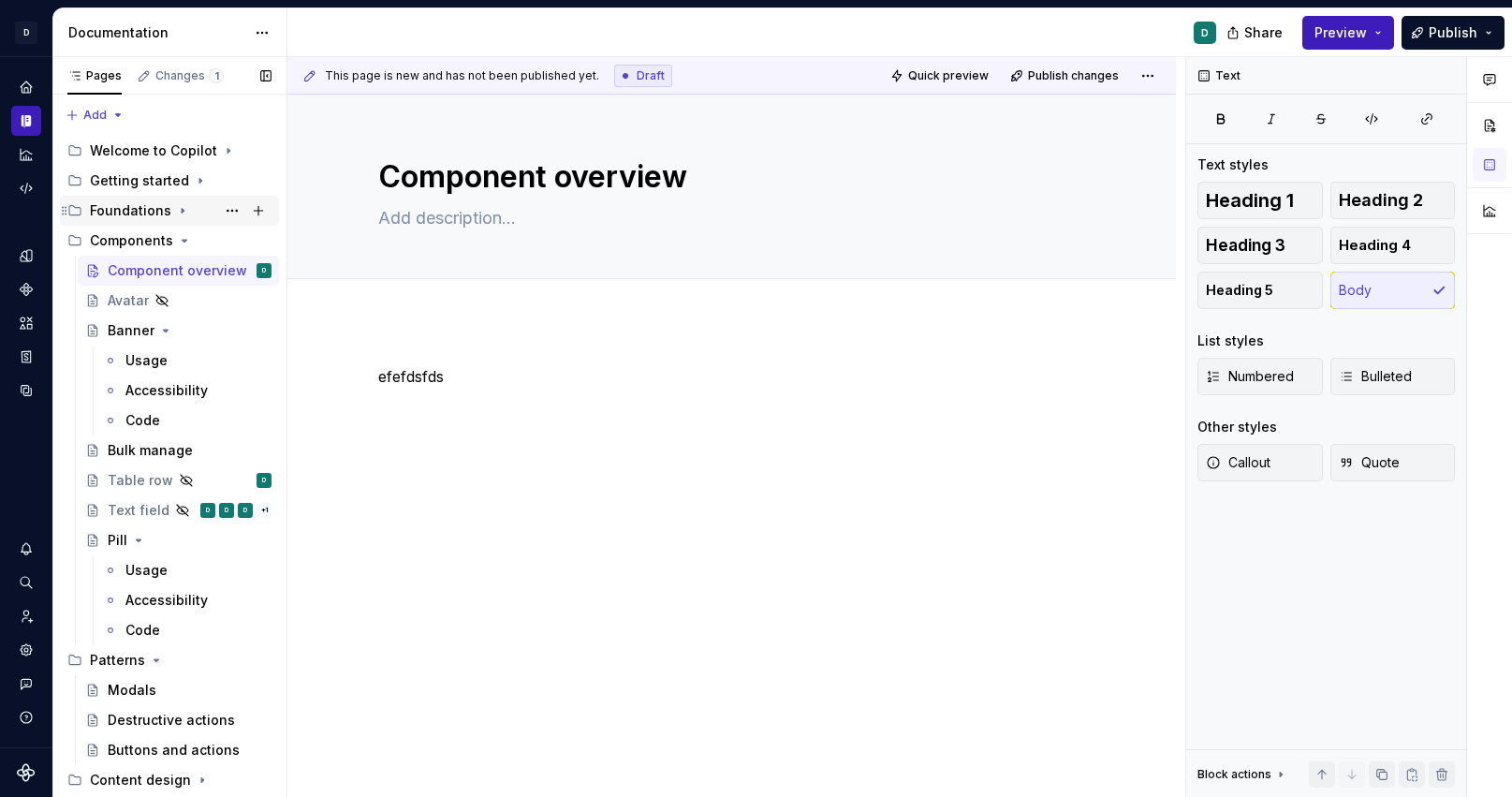
click at [180, 207] on icon "Page tree" at bounding box center [182, 210] width 15 height 15
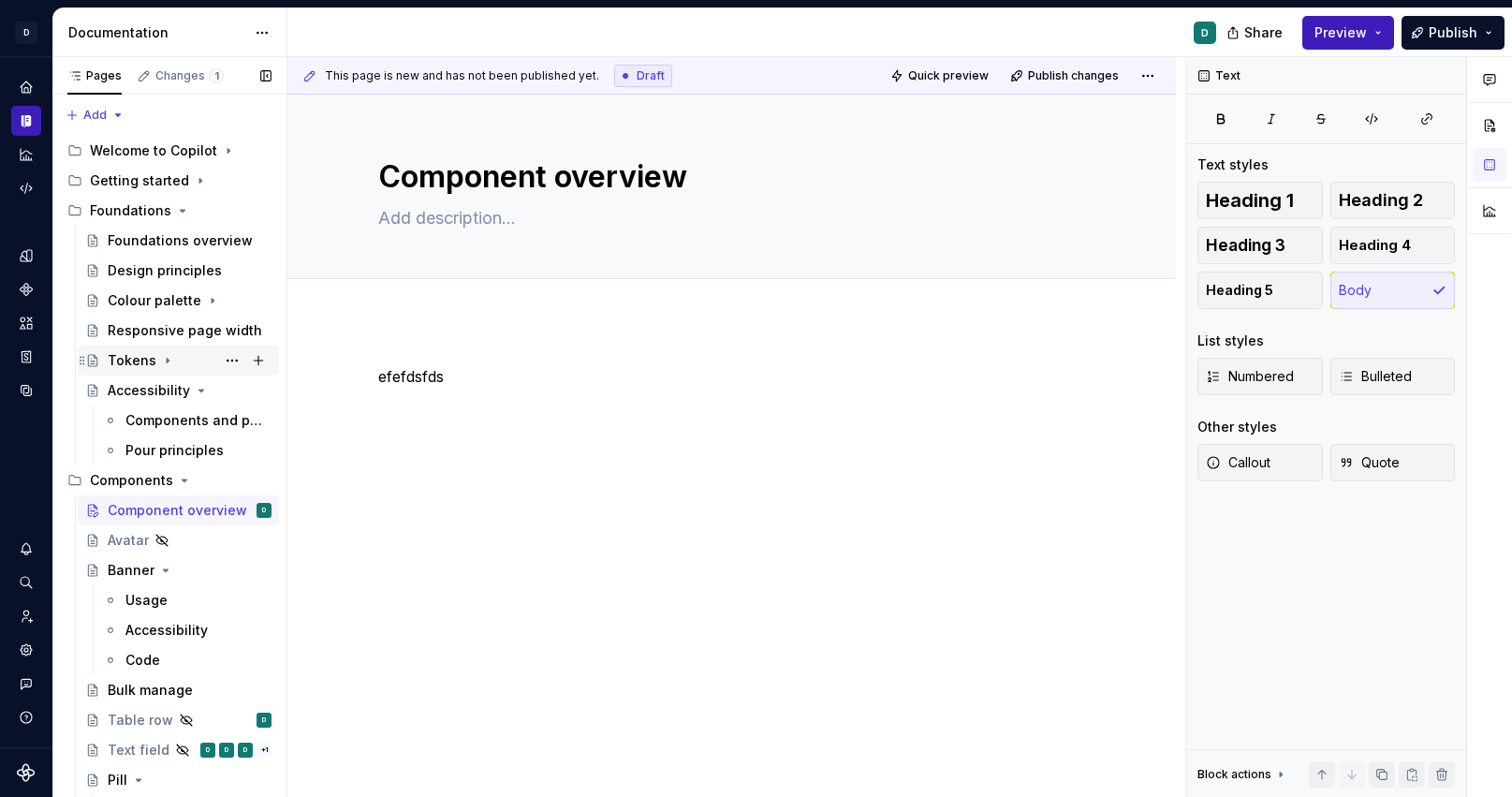
click at [133, 363] on div "Tokens" at bounding box center [132, 360] width 49 height 19
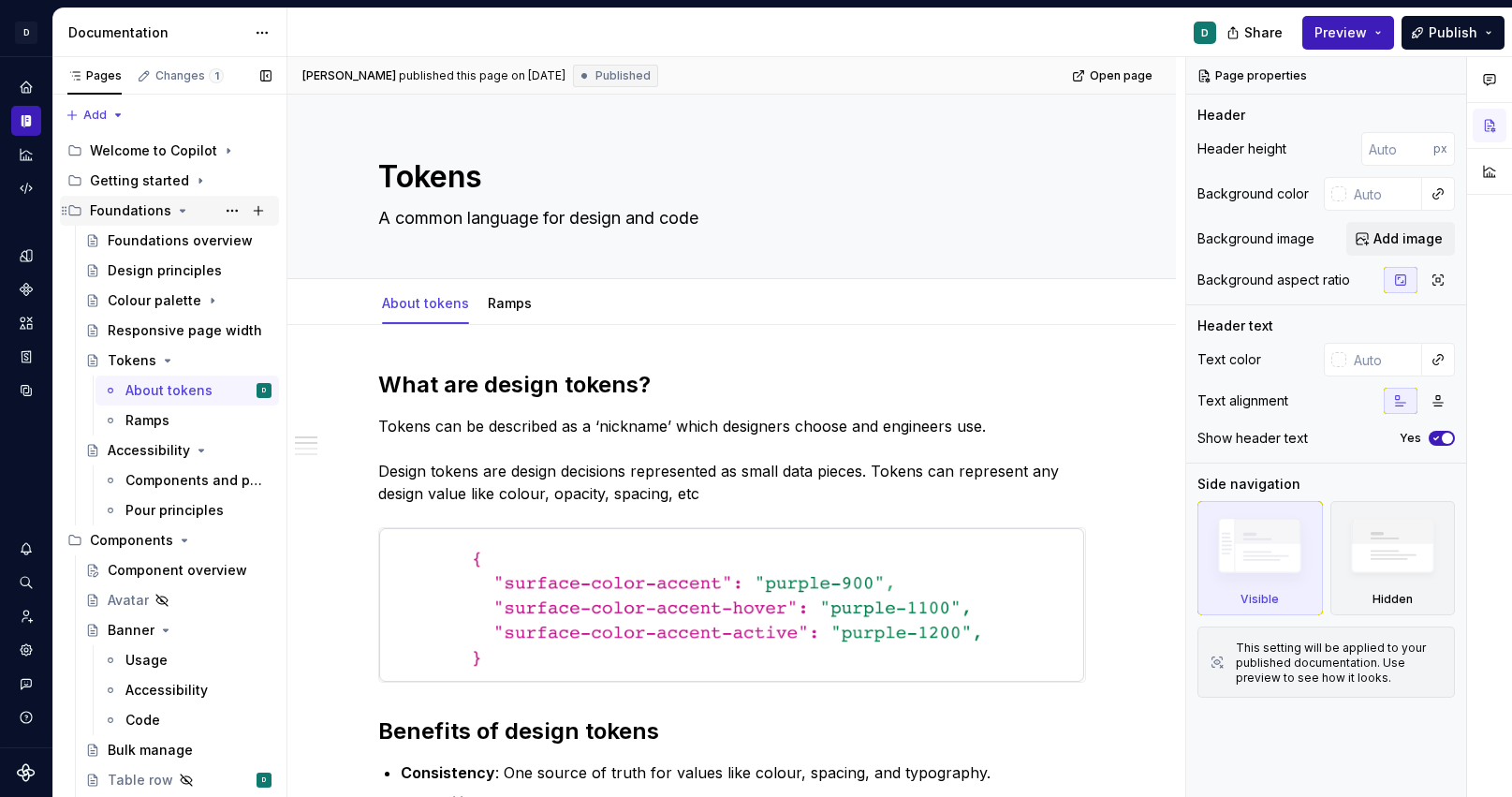
click at [147, 212] on div "Foundations" at bounding box center [130, 210] width 81 height 19
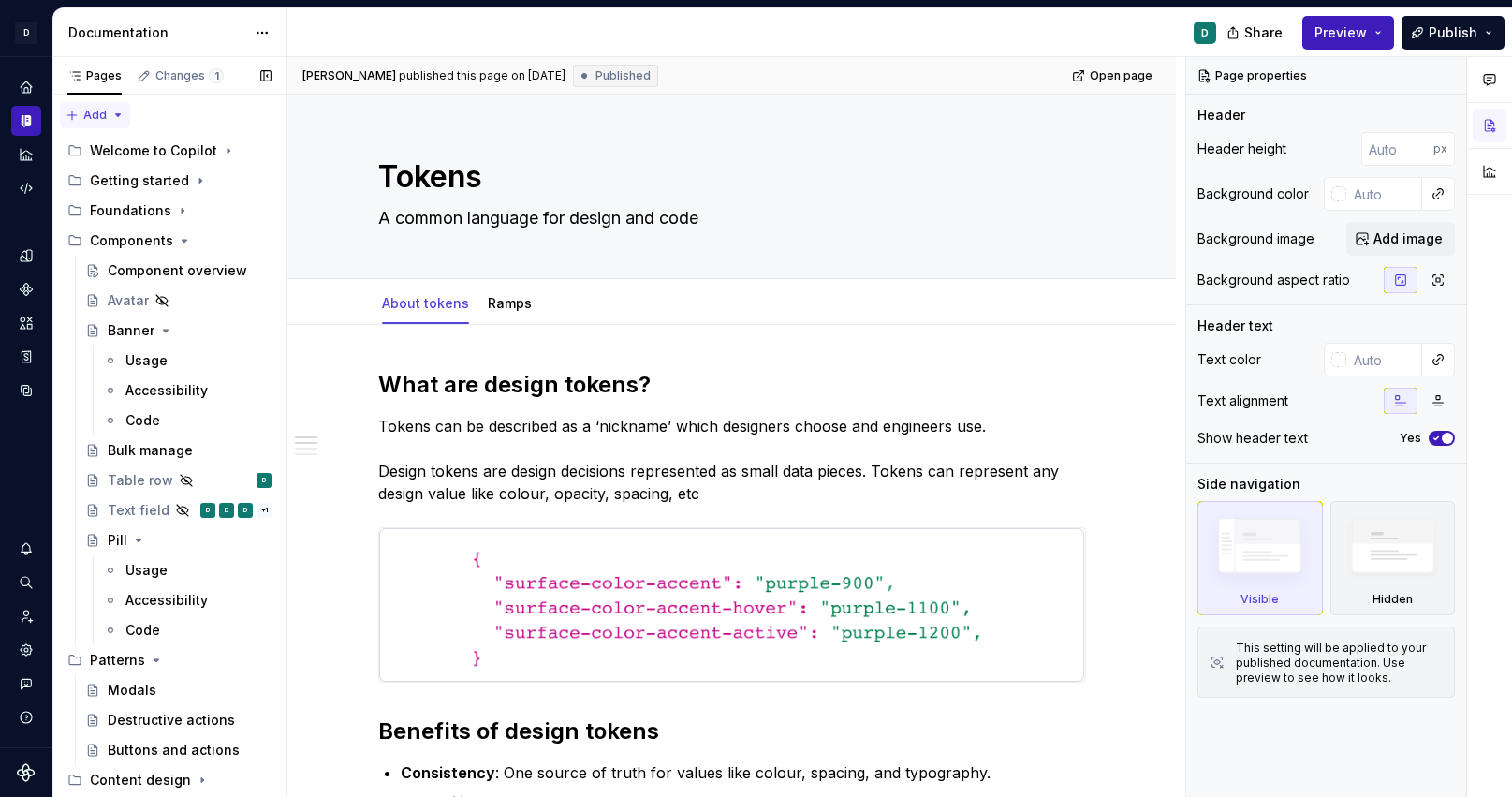
click at [96, 112] on div "Pages Changes 1 Add Accessibility guide for tree Page tree. Navigate the tree w…" at bounding box center [170, 427] width 235 height 742
type textarea "*"
click at [132, 185] on div "New group" at bounding box center [155, 181] width 122 height 19
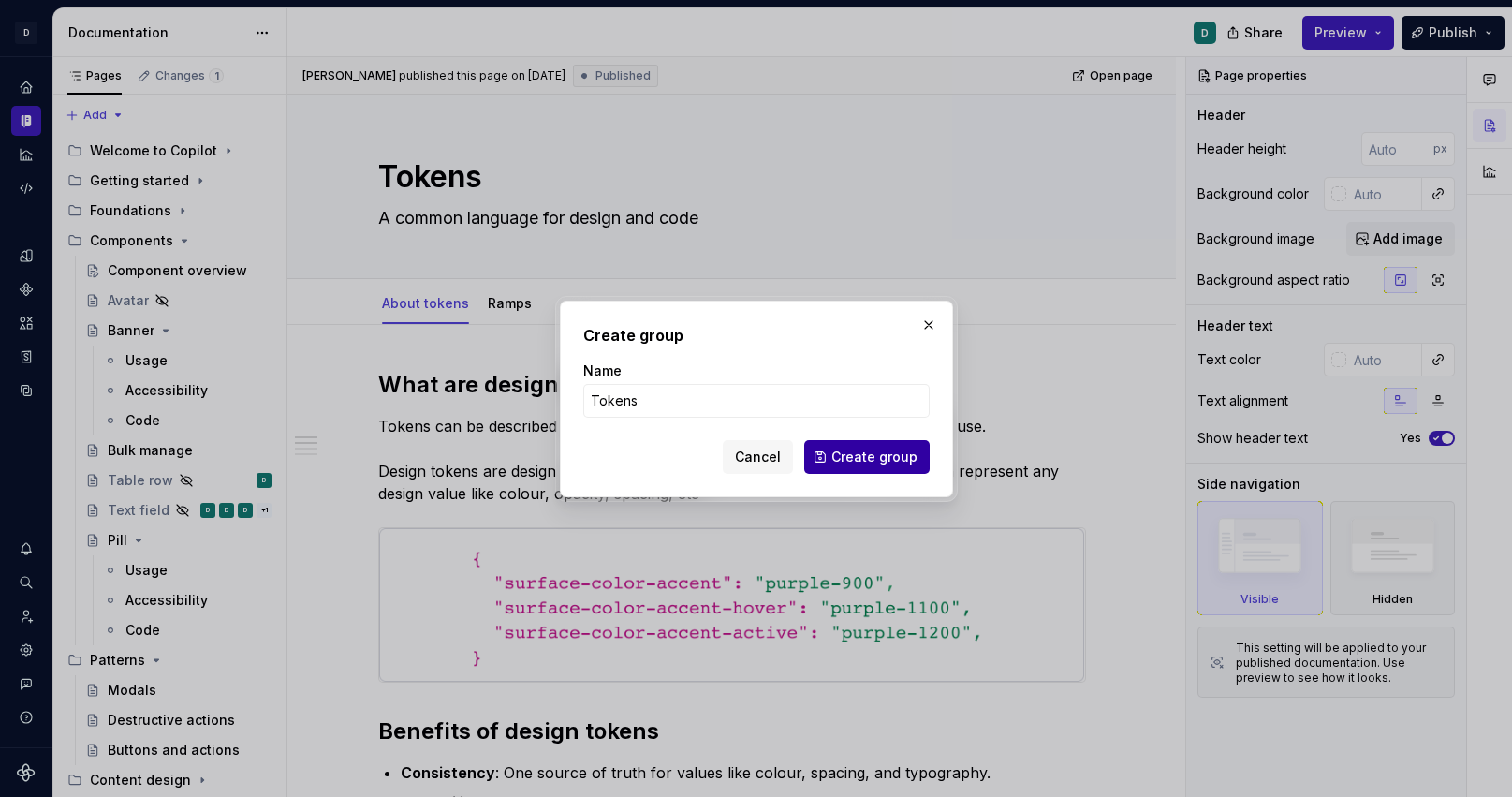
type input "Tokens"
click at [843, 463] on span "Create group" at bounding box center [875, 457] width 86 height 19
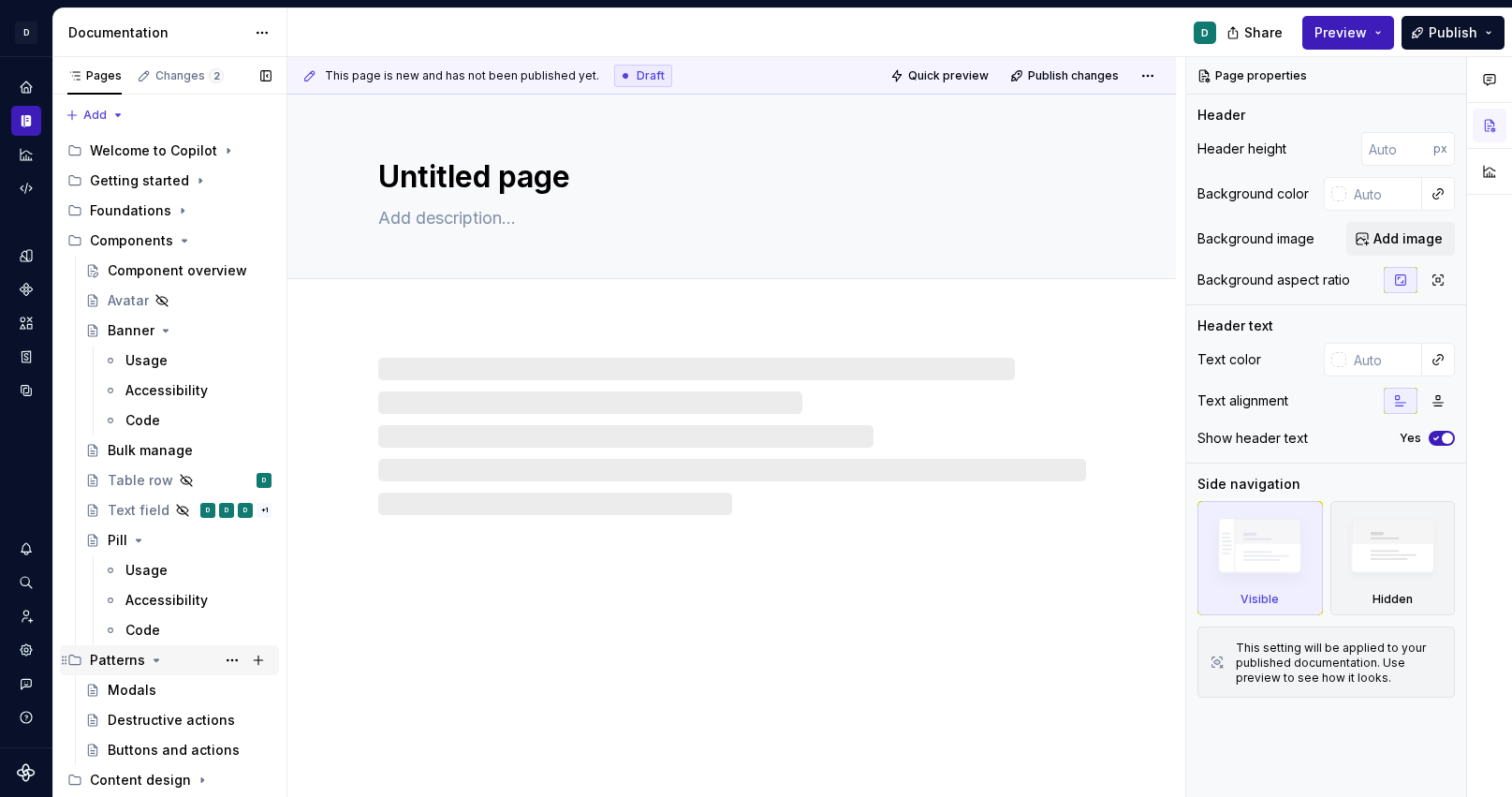
click at [154, 657] on icon "Page tree" at bounding box center [155, 660] width 15 height 15
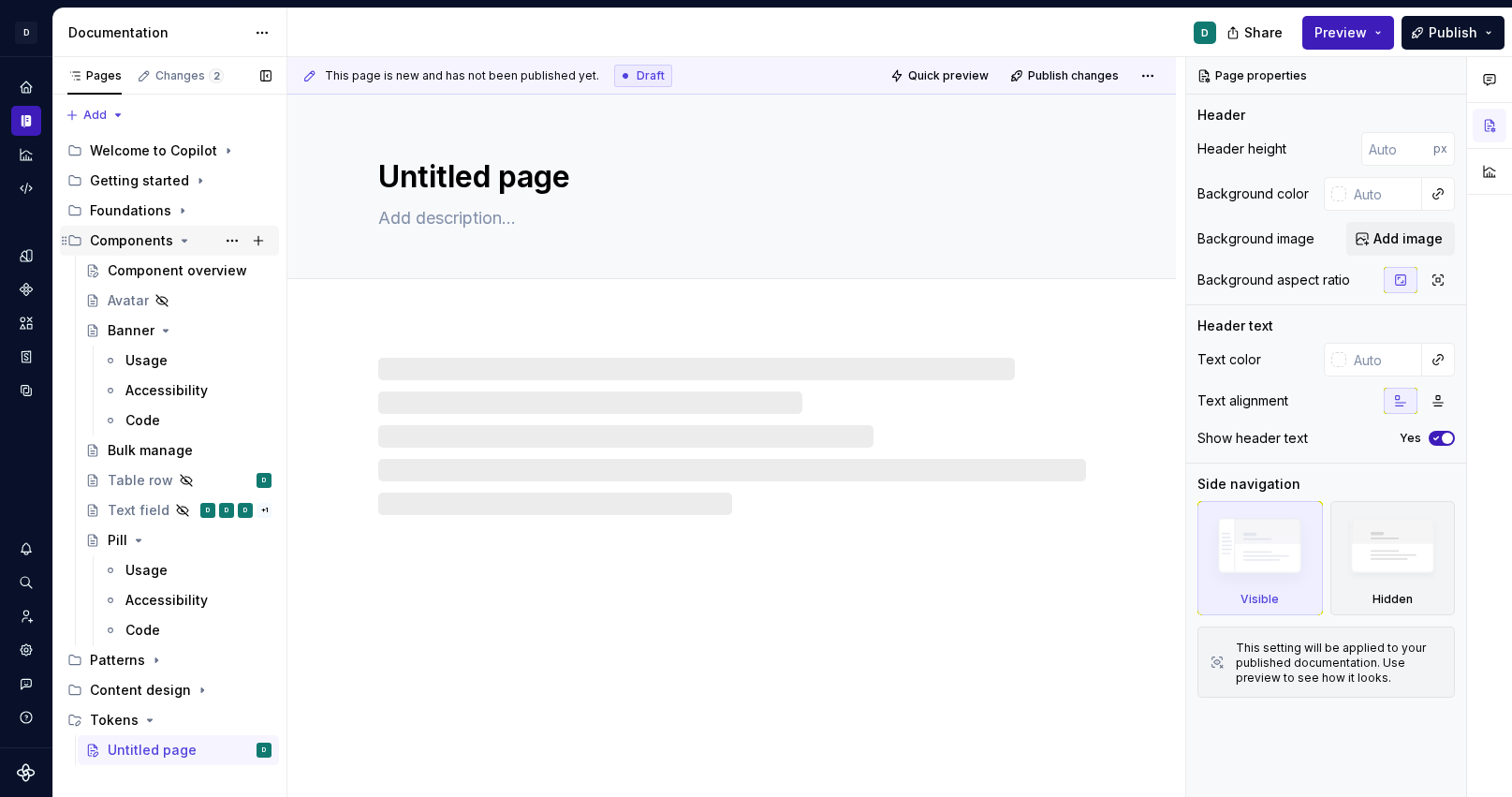
click at [177, 247] on icon "Page tree" at bounding box center [184, 241] width 15 height 15
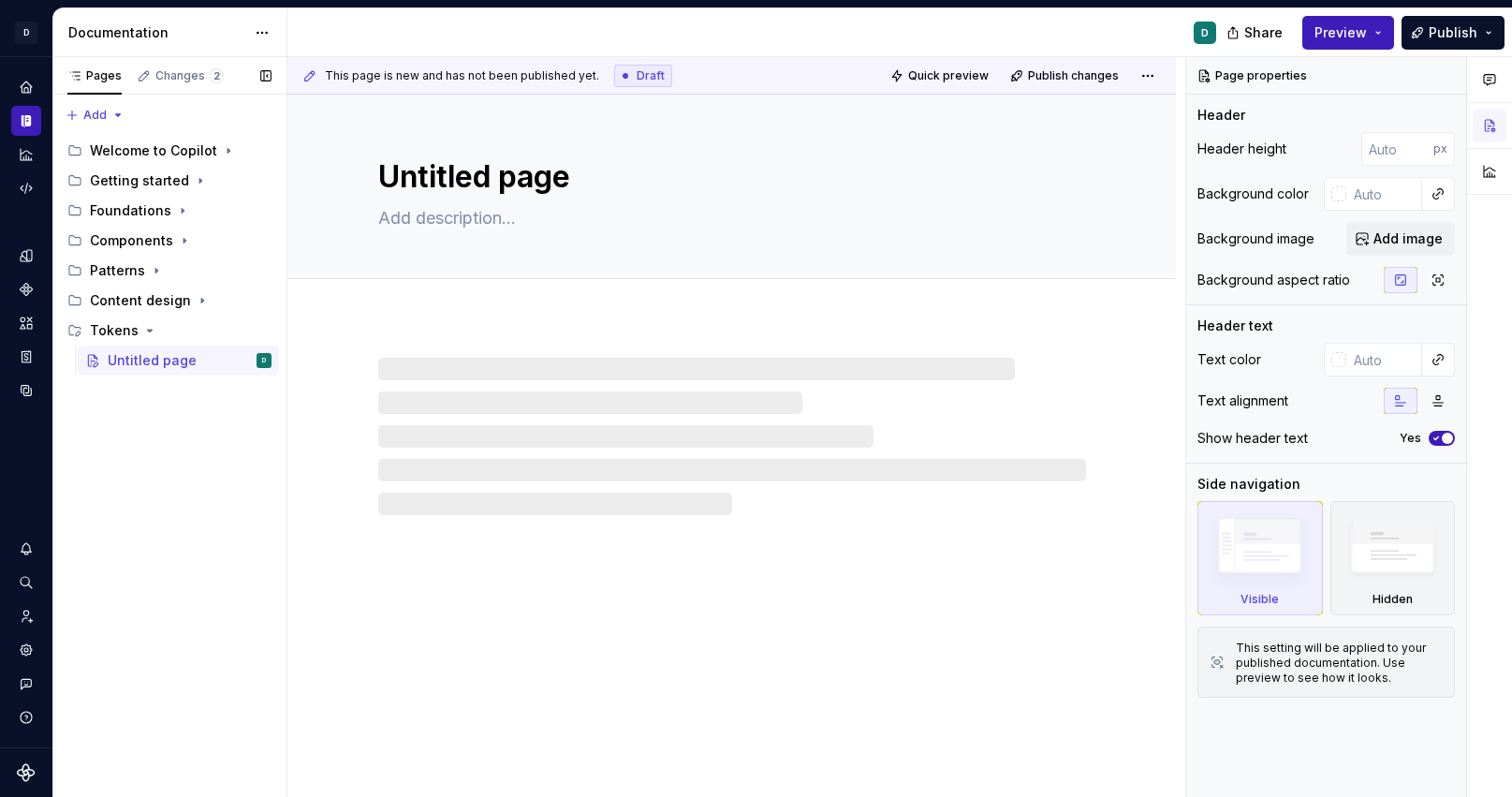
click at [130, 505] on div "Pages Changes 2 Add Accessibility guide for tree Page tree. Navigate the tree w…" at bounding box center [170, 427] width 235 height 741
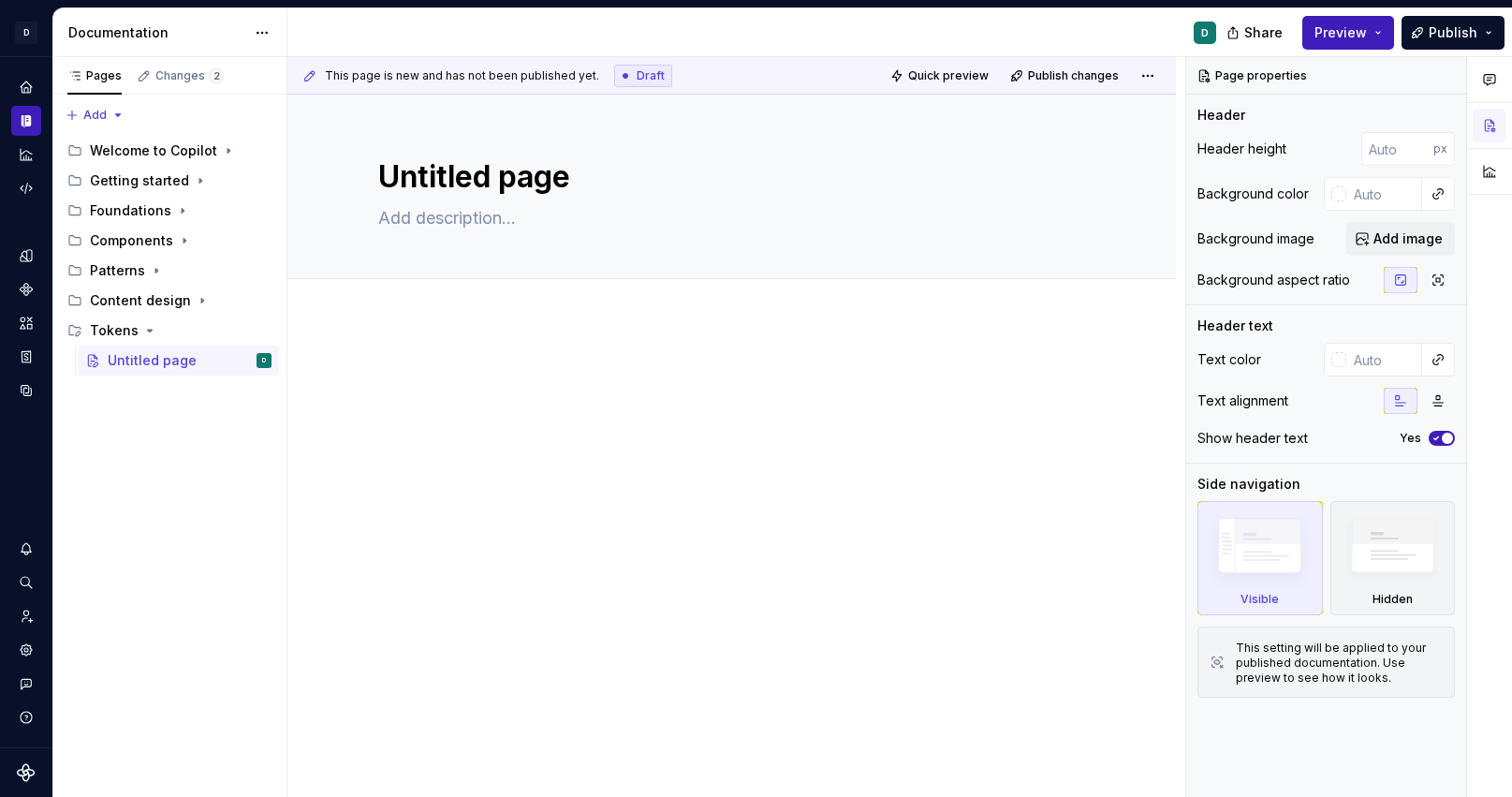
click at [444, 360] on div at bounding box center [731, 509] width 888 height 377
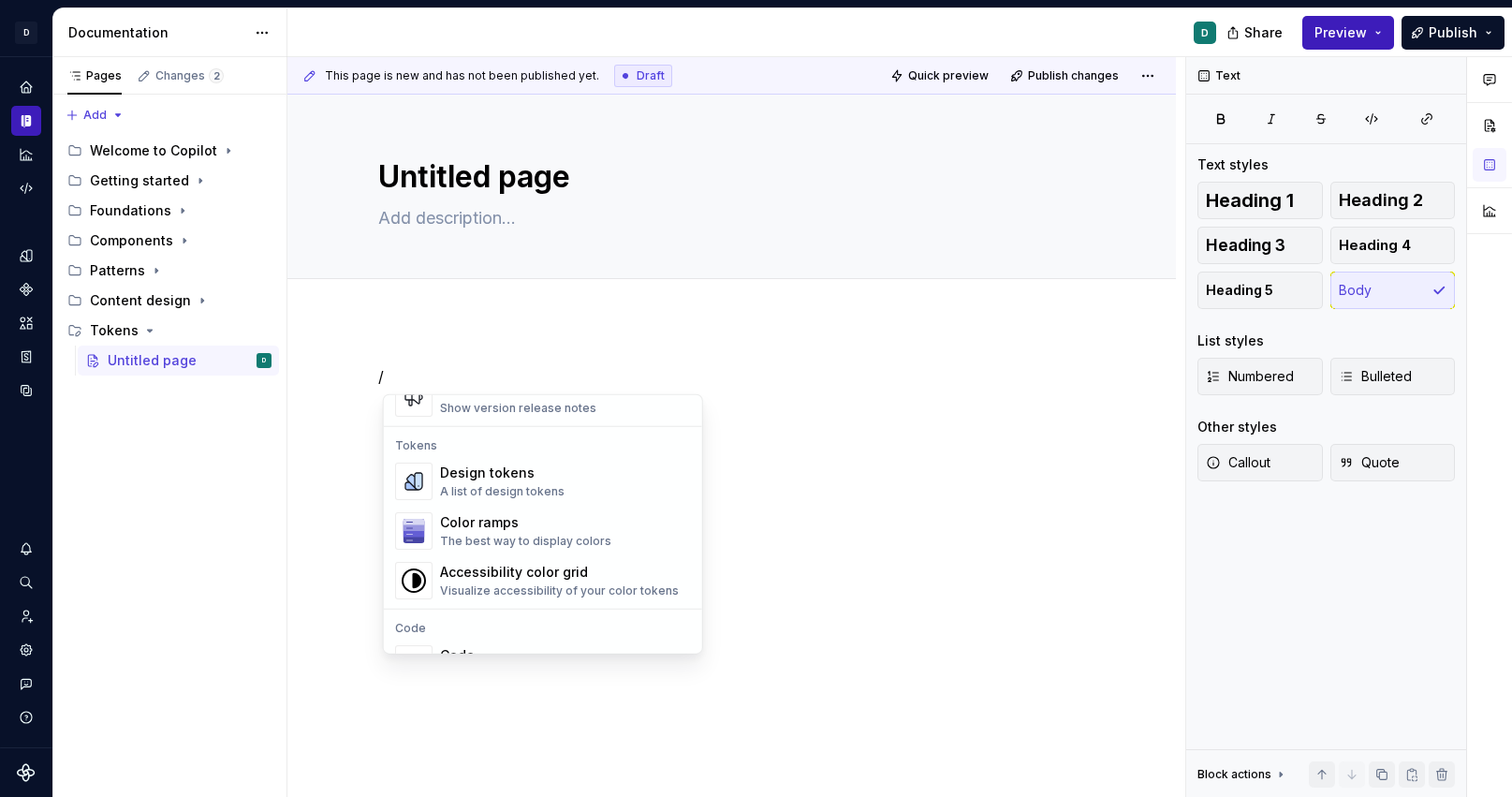
scroll to position [1356, 0]
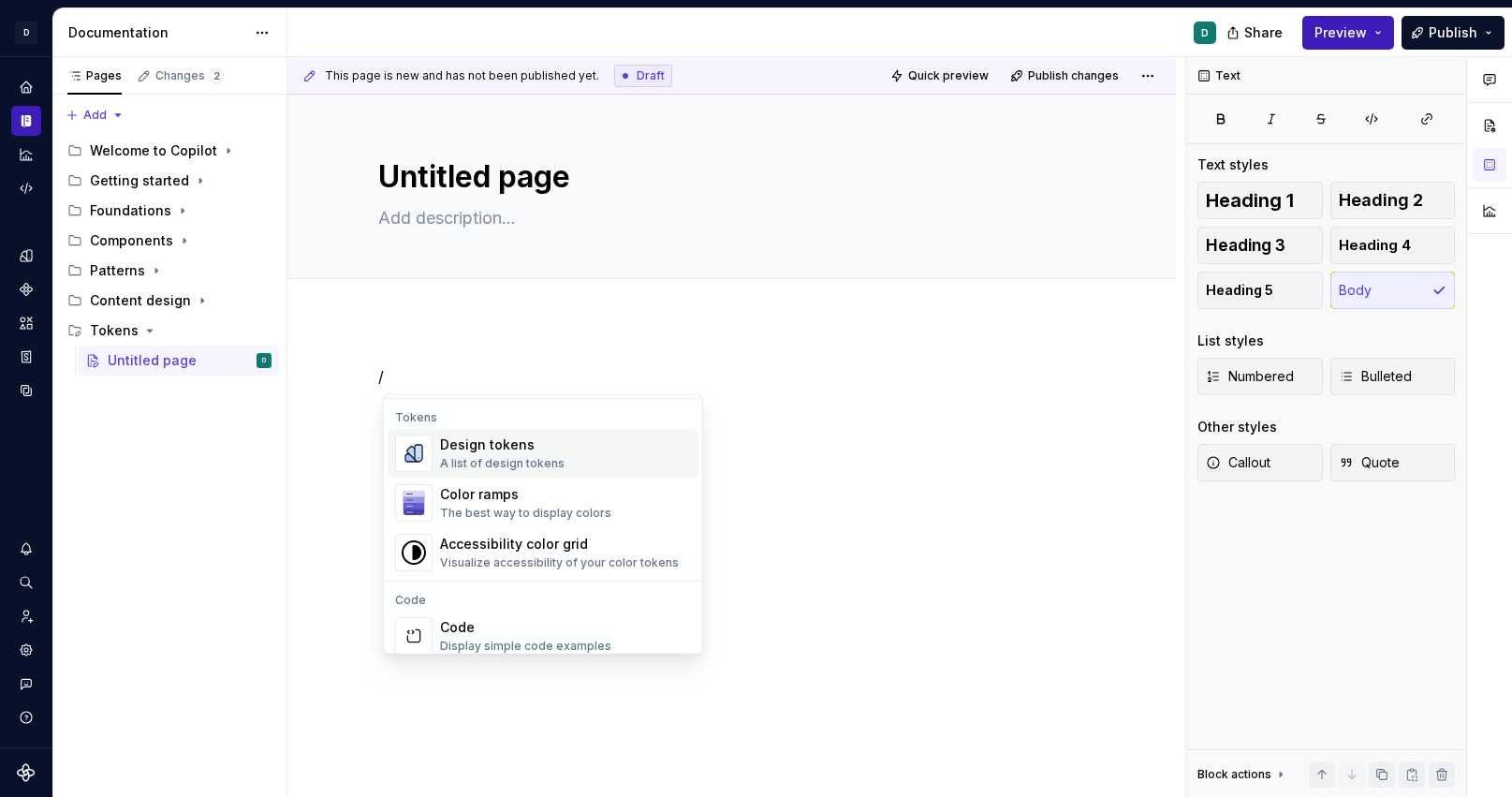
click at [503, 459] on div "A list of design tokens" at bounding box center [501, 464] width 124 height 15
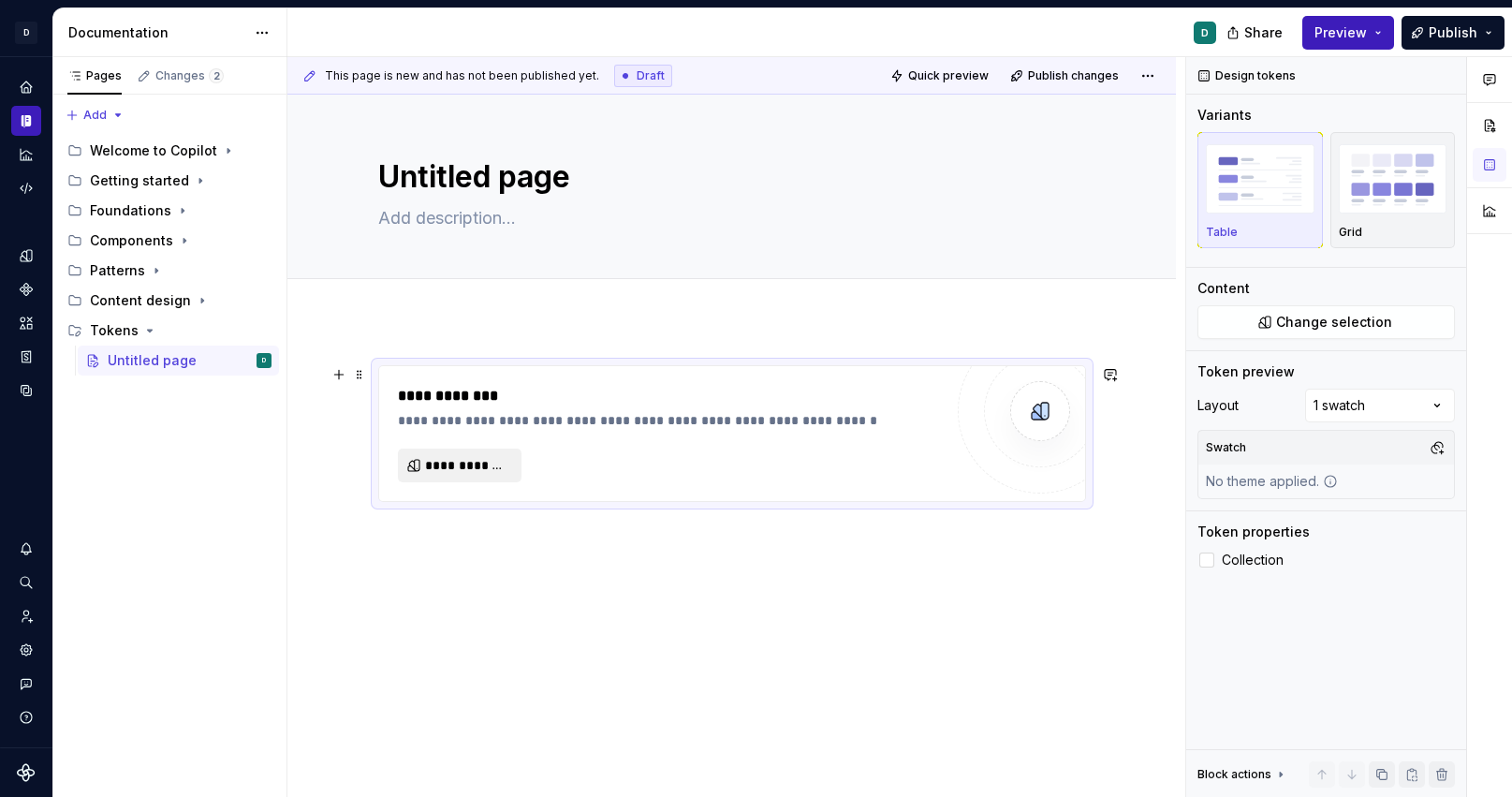
click at [489, 465] on span "**********" at bounding box center [467, 465] width 84 height 19
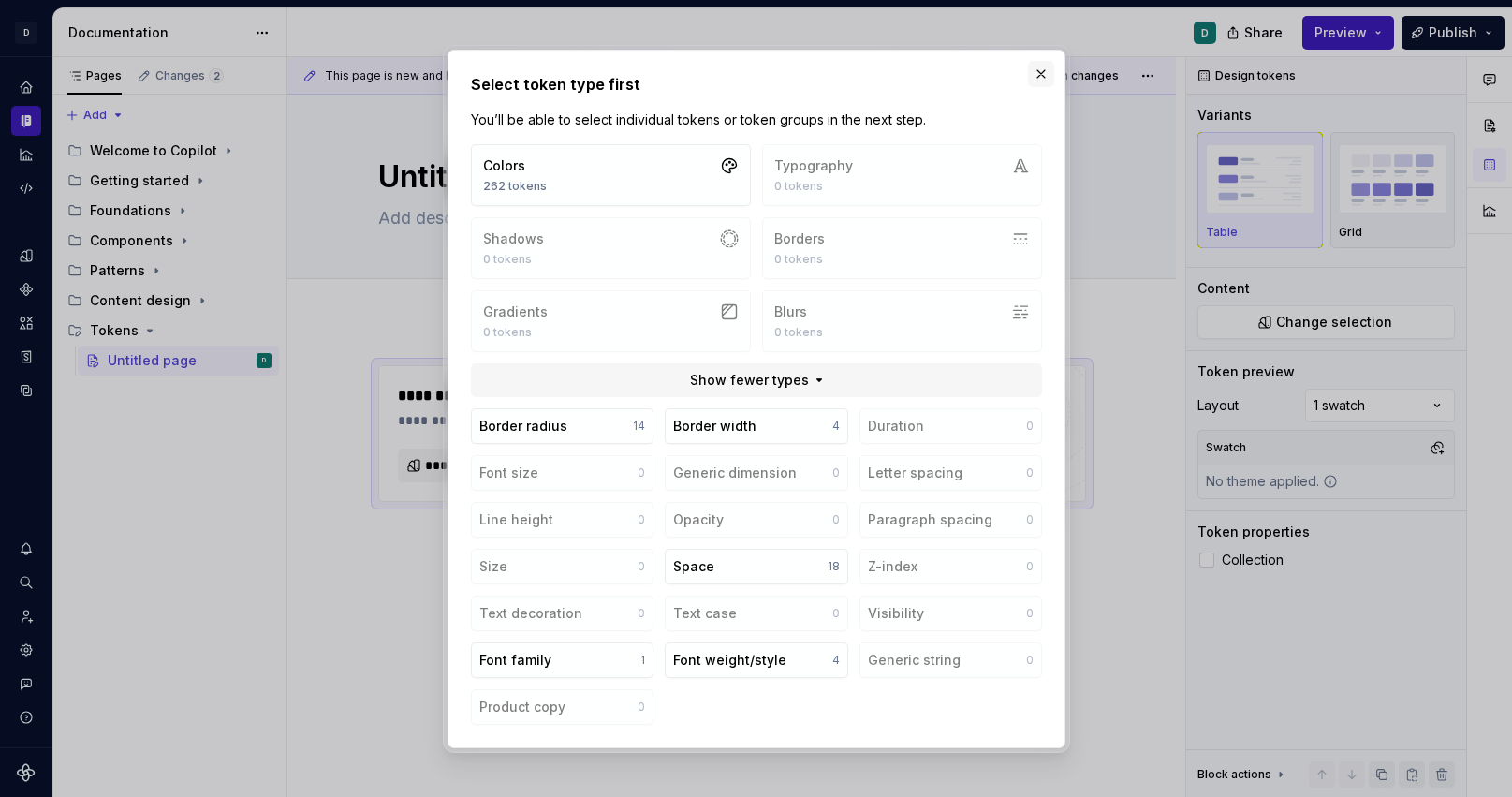
click at [1045, 72] on button "button" at bounding box center [1041, 73] width 26 height 26
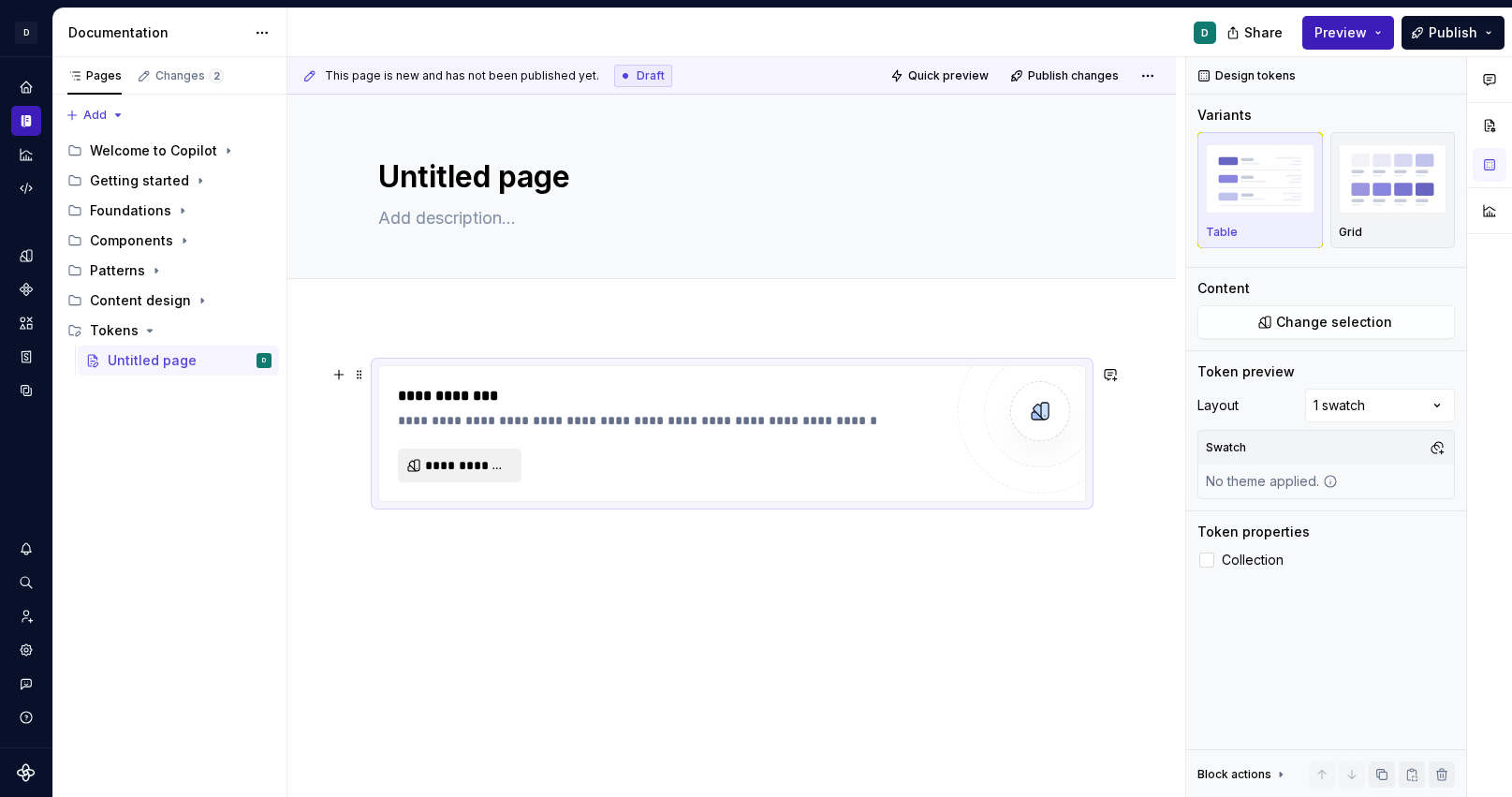
click at [480, 459] on span "**********" at bounding box center [467, 465] width 84 height 19
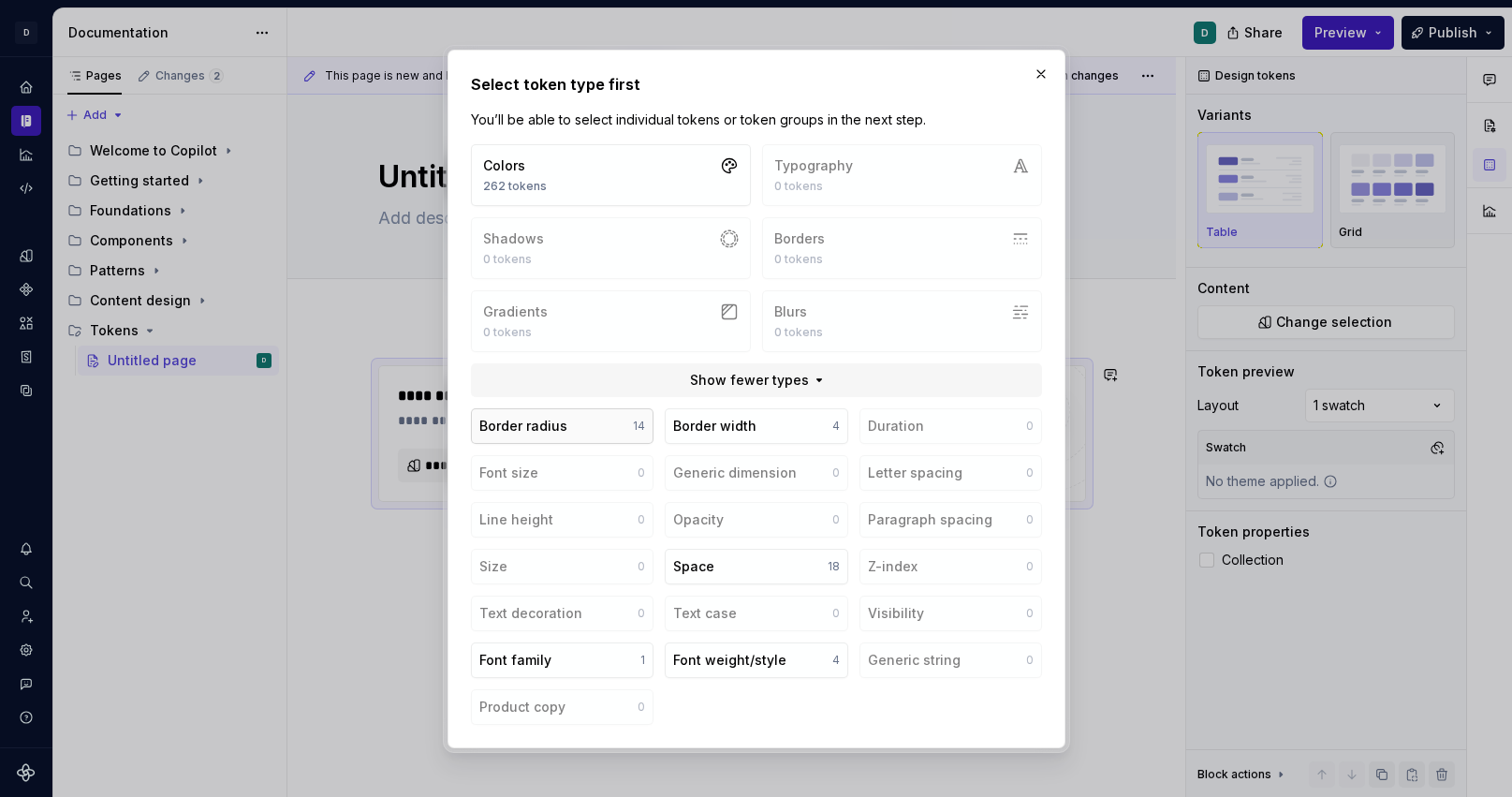
click at [571, 422] on button "Border radius 14" at bounding box center [562, 426] width 183 height 35
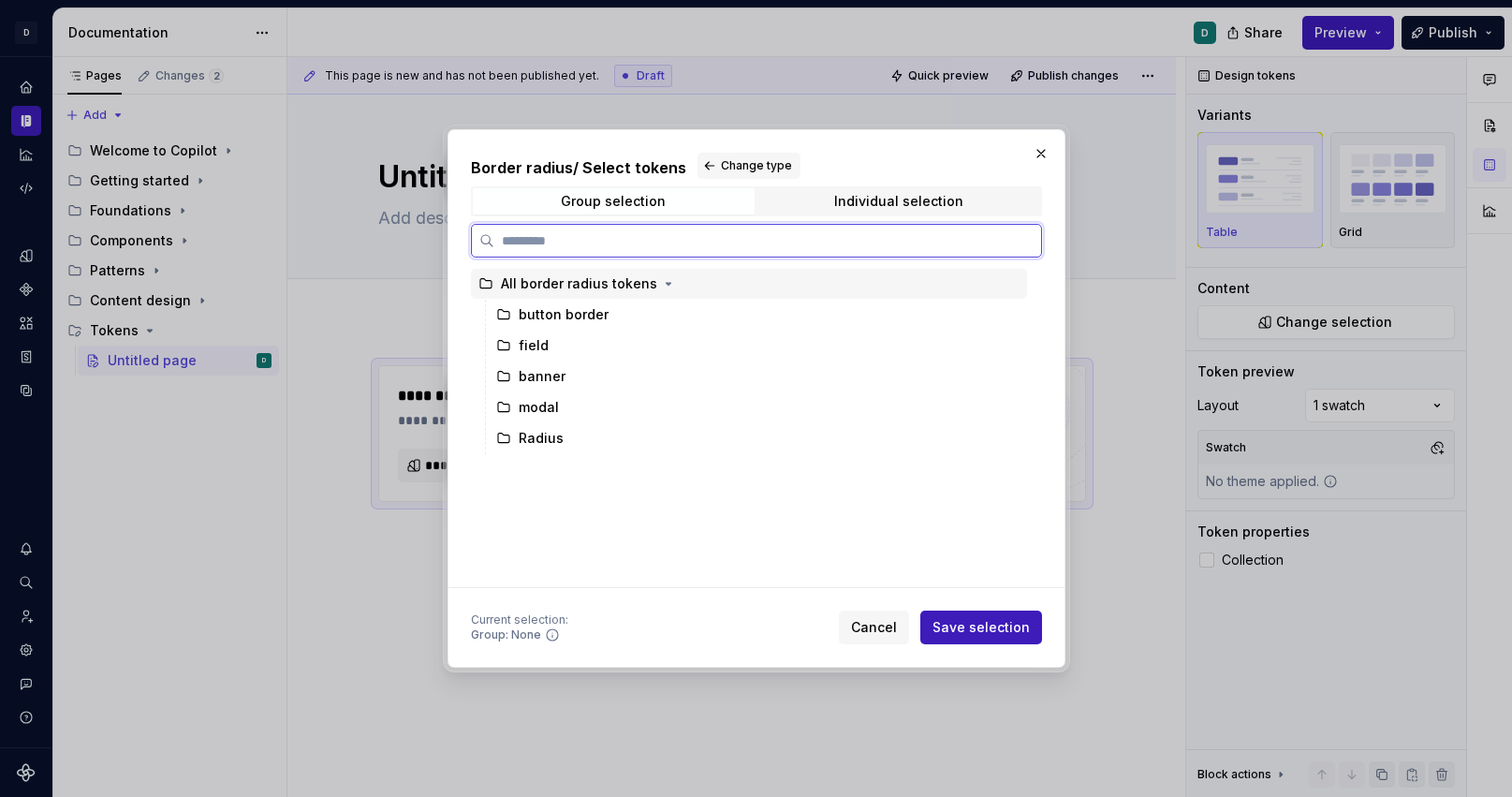
click at [584, 287] on div "All border radius tokens" at bounding box center [580, 284] width 156 height 19
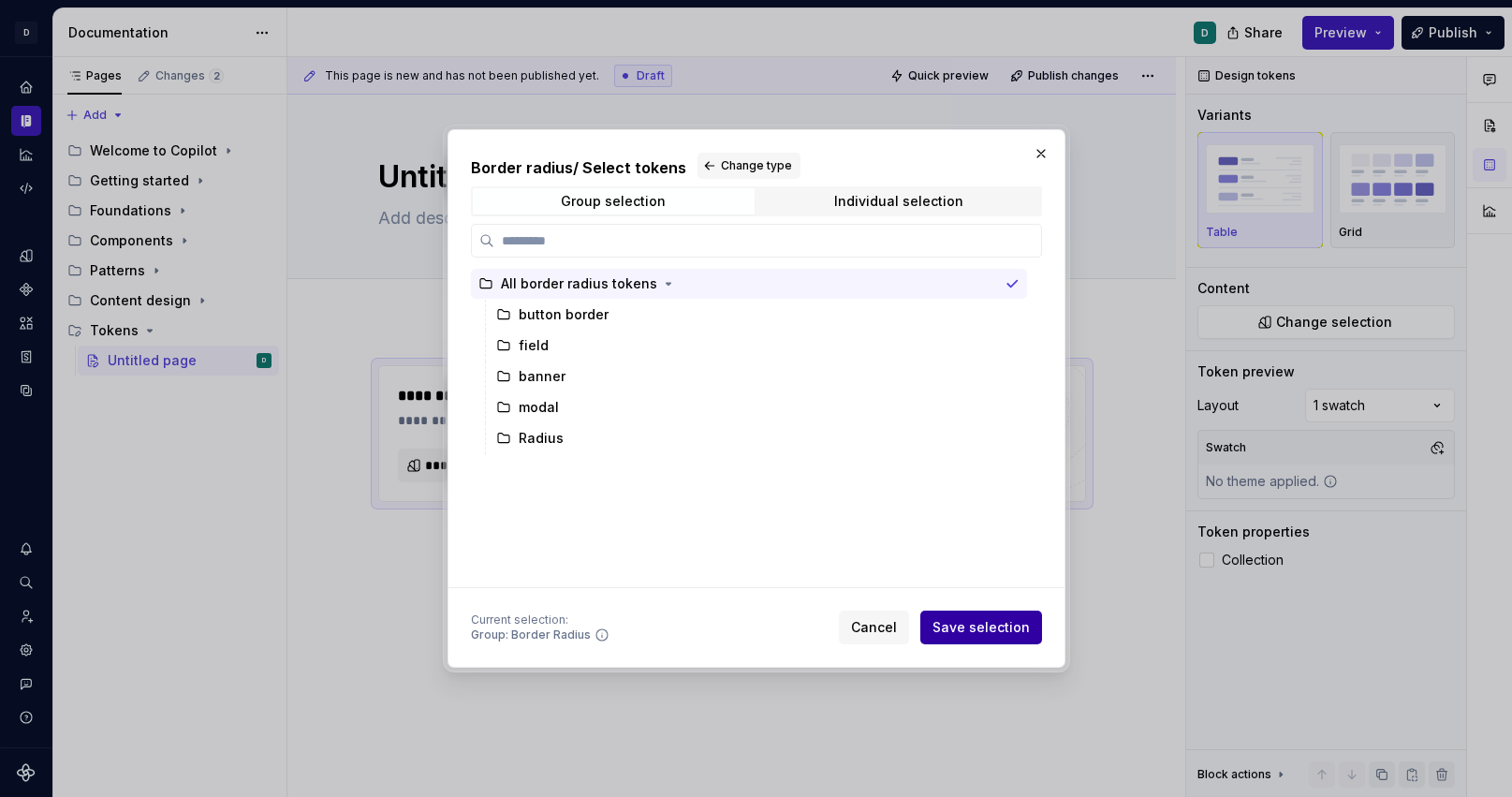
click at [1013, 629] on span "Save selection" at bounding box center [981, 627] width 98 height 19
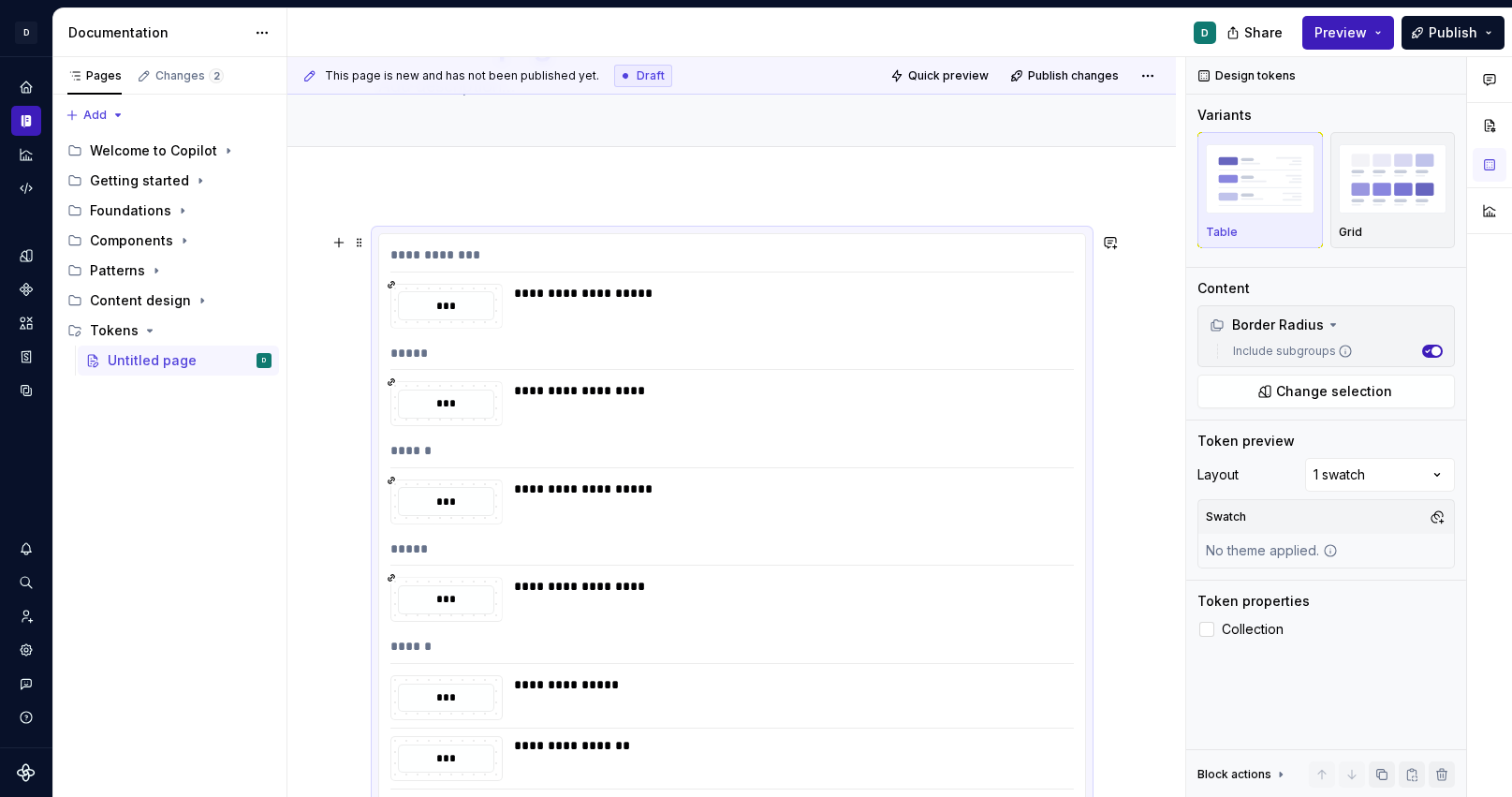
scroll to position [0, 0]
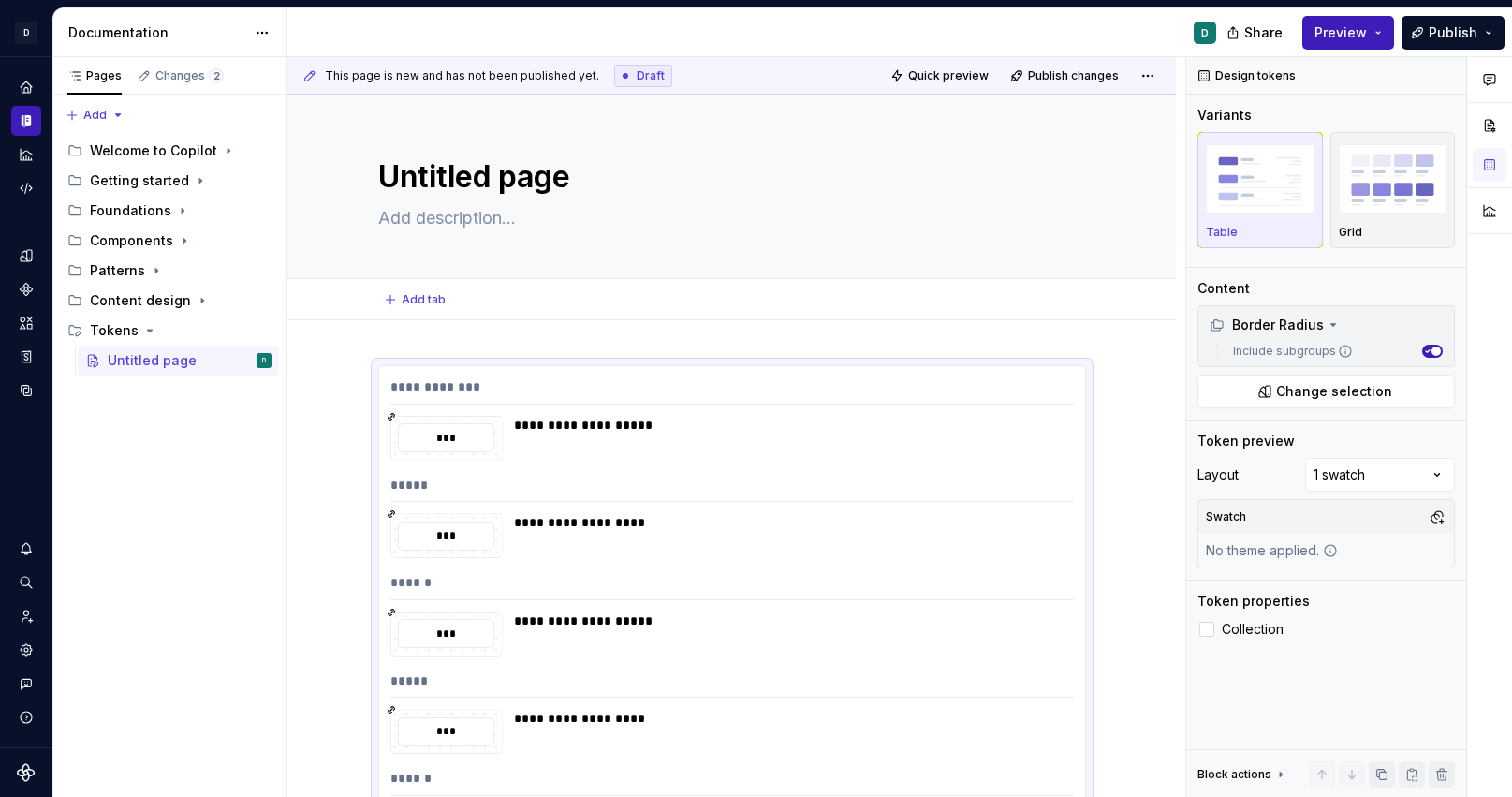
click at [467, 293] on div "Add tab" at bounding box center [732, 299] width 708 height 26
click at [474, 388] on div "**********" at bounding box center [733, 391] width 684 height 27
click at [541, 174] on textarea "Untitled page" at bounding box center [728, 177] width 708 height 45
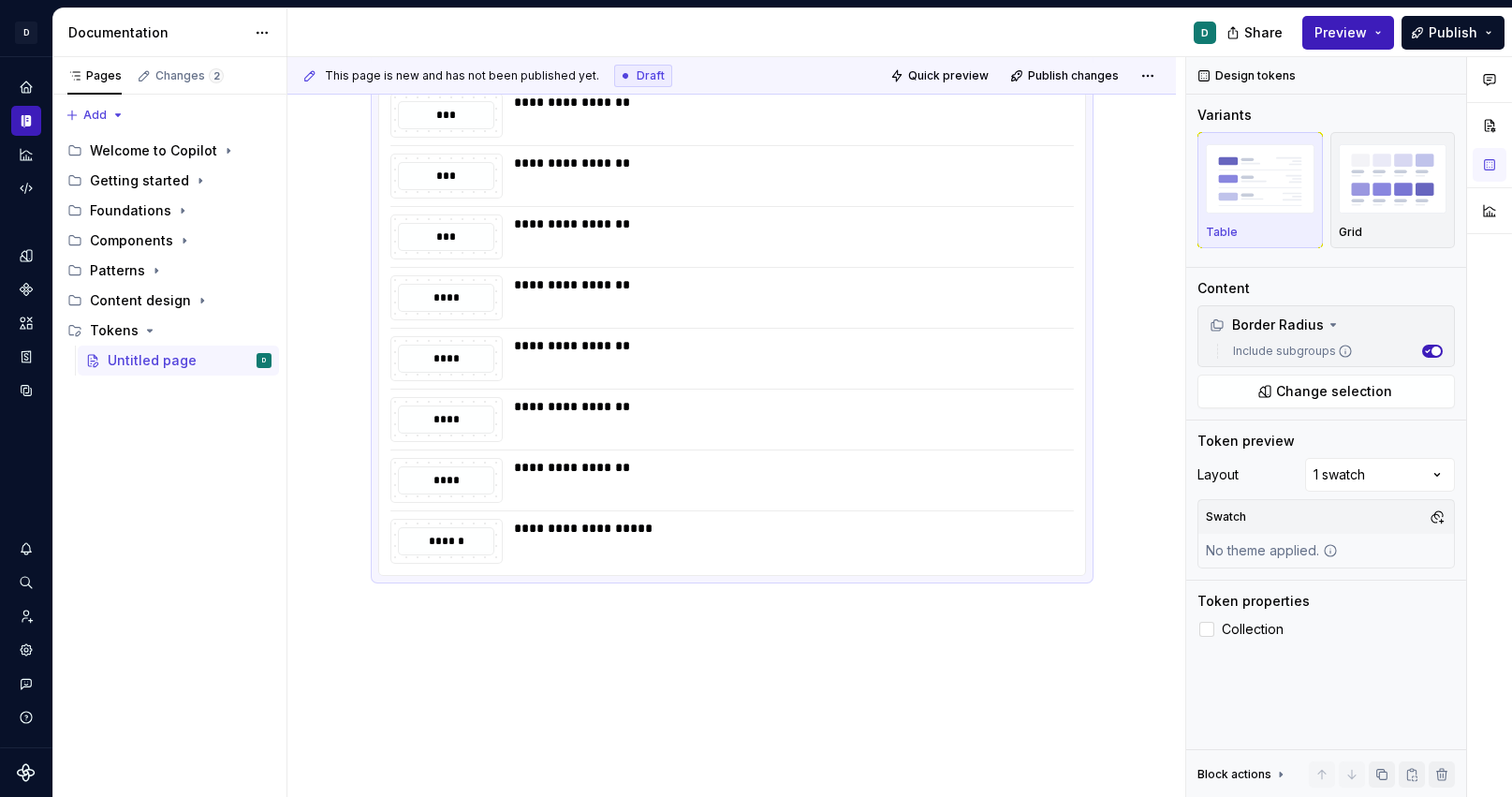
scroll to position [874, 0]
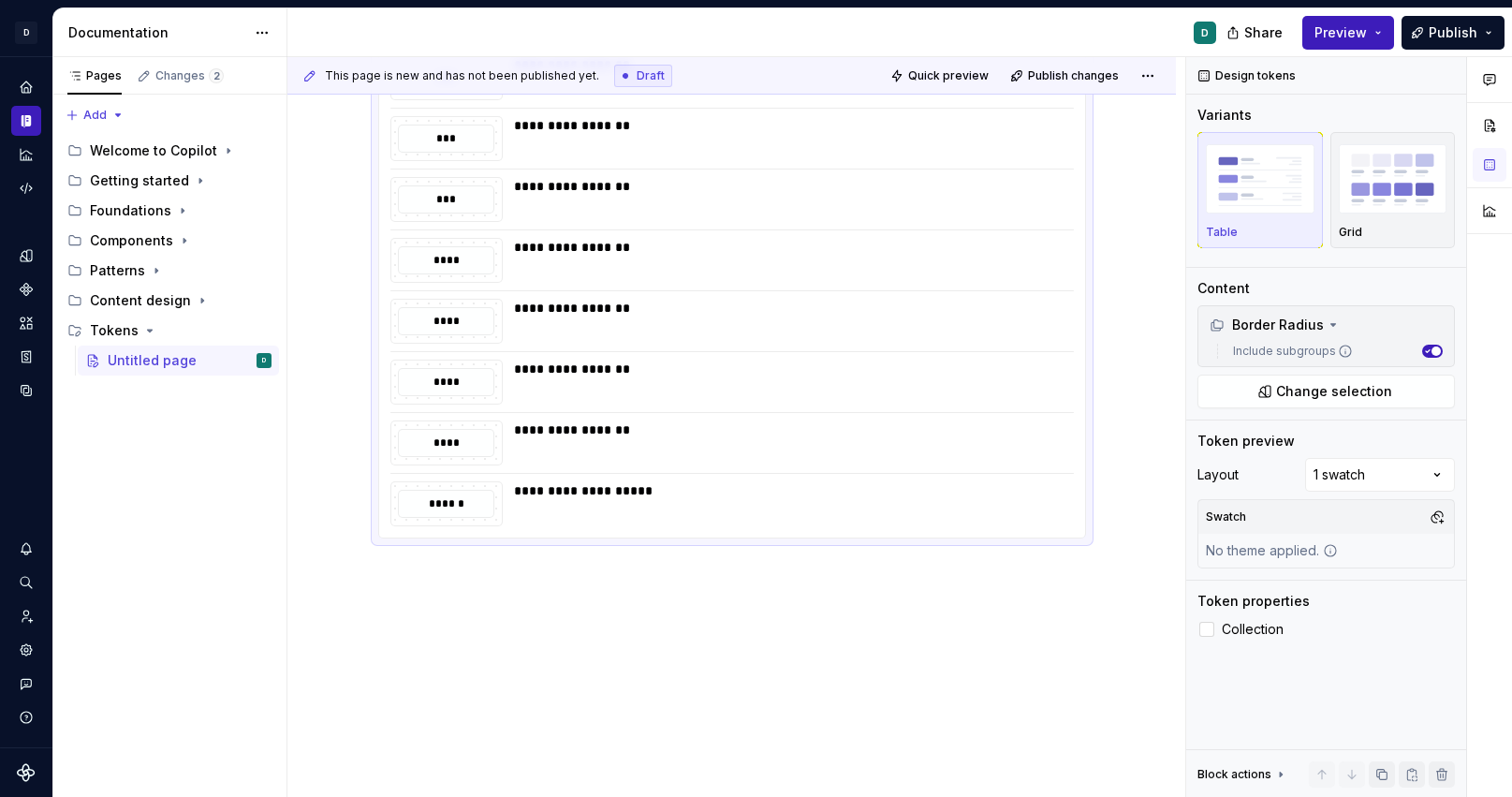
click at [432, 601] on div "**********" at bounding box center [731, 123] width 888 height 1353
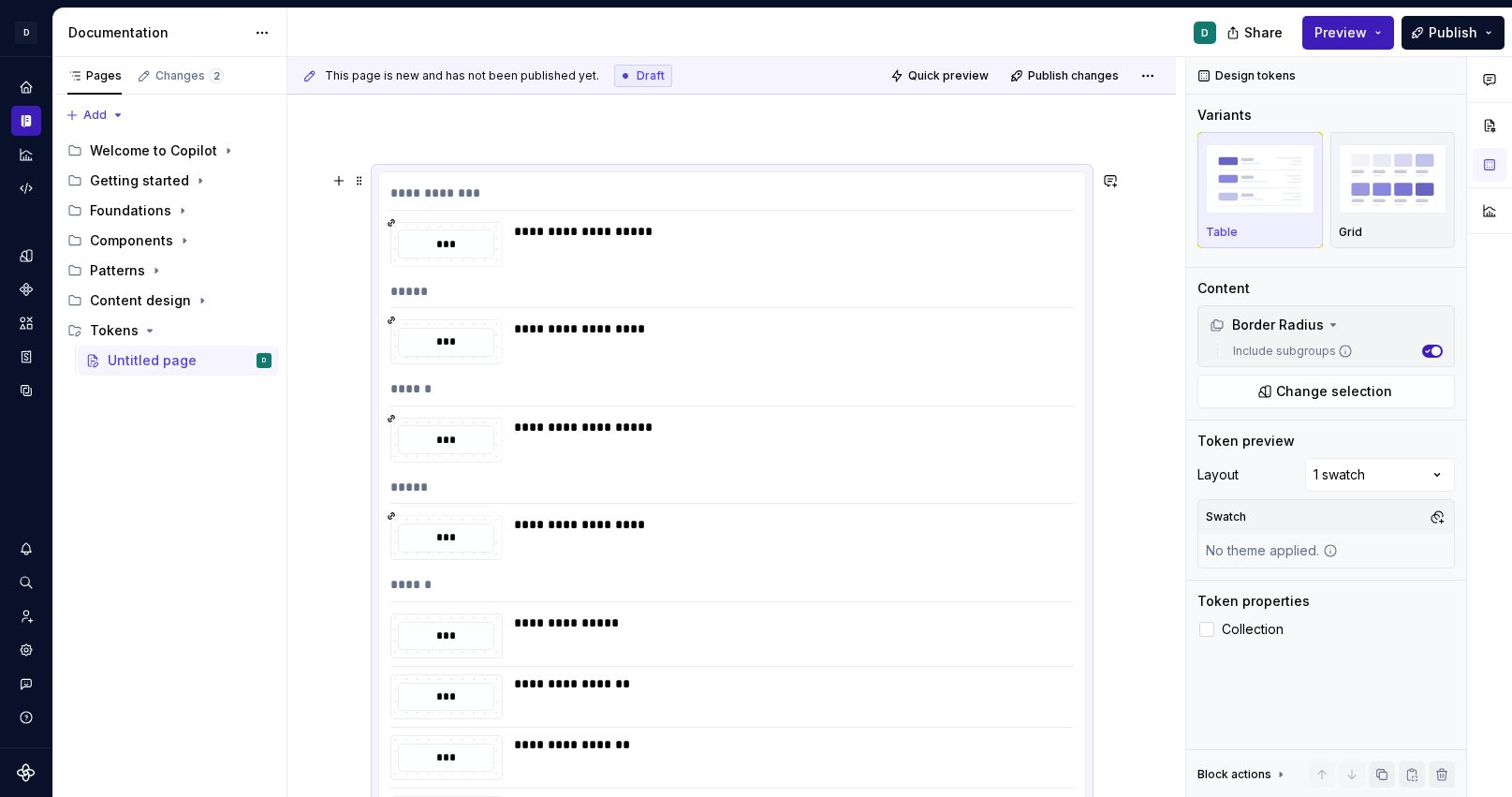
scroll to position [0, 0]
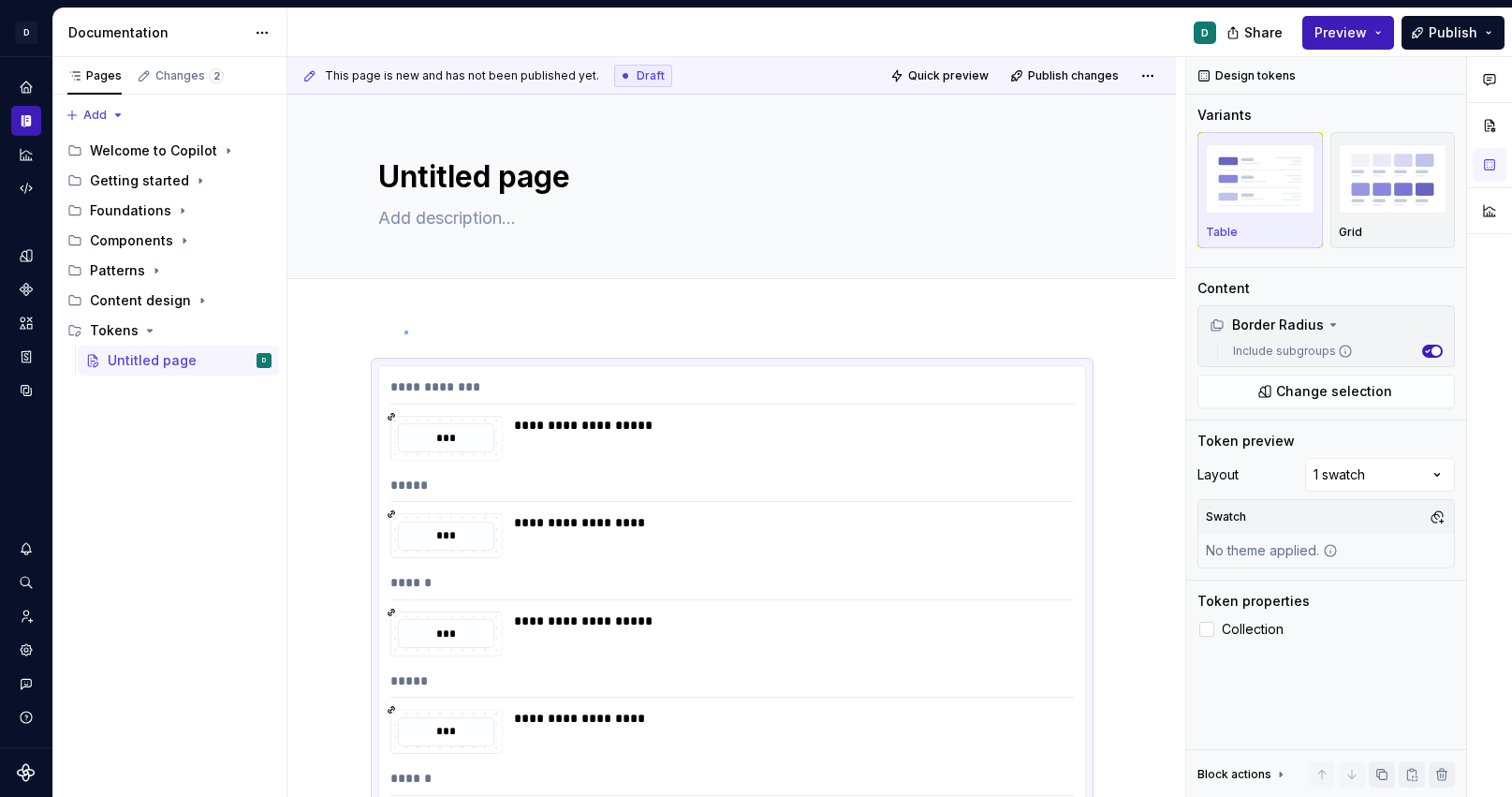
click at [405, 331] on div "**********" at bounding box center [736, 427] width 898 height 741
click at [420, 302] on span "Add tab" at bounding box center [423, 299] width 44 height 15
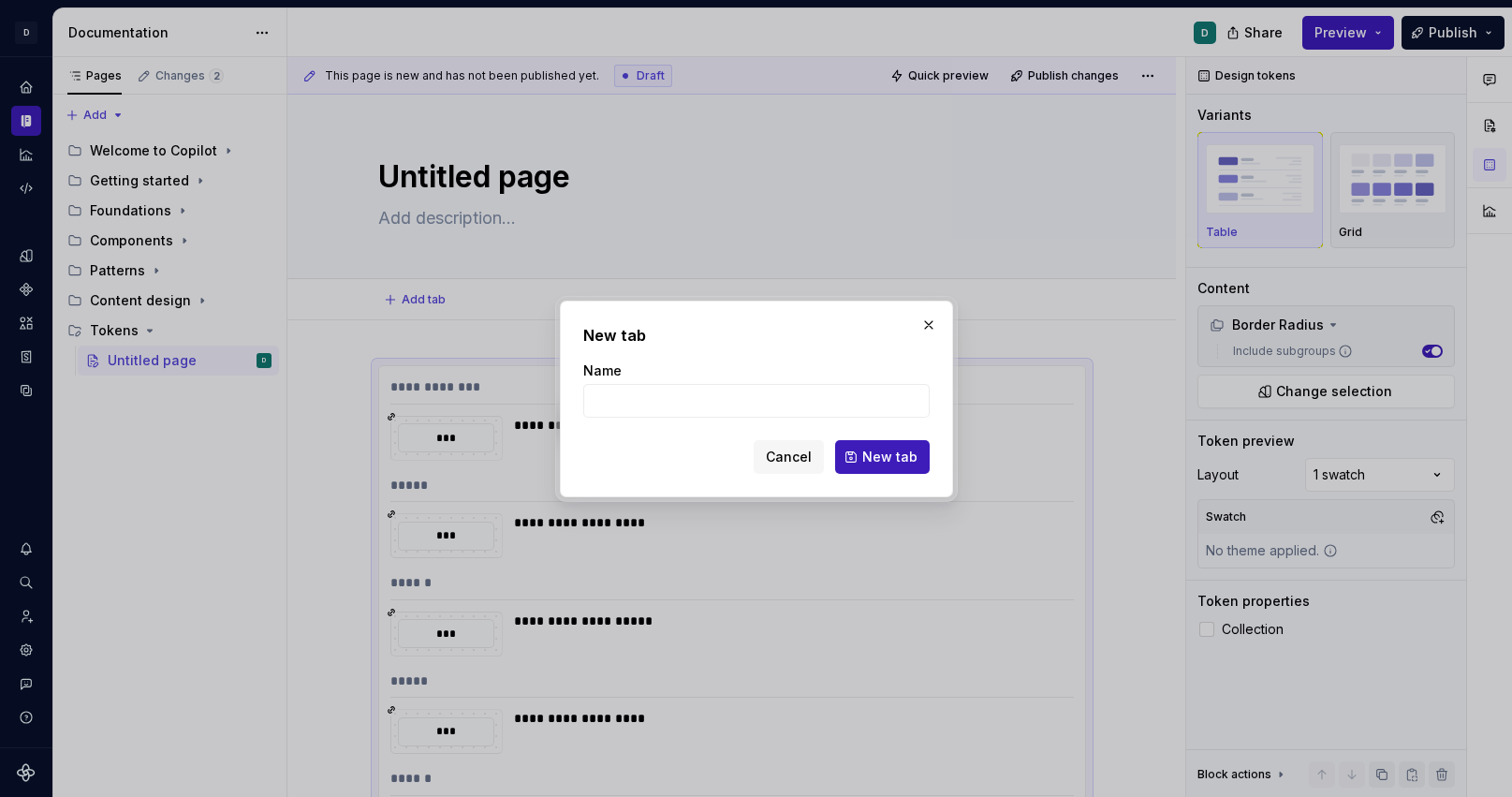
type textarea "*"
type input "Border"
click at [889, 469] on button "New tab" at bounding box center [883, 457] width 95 height 33
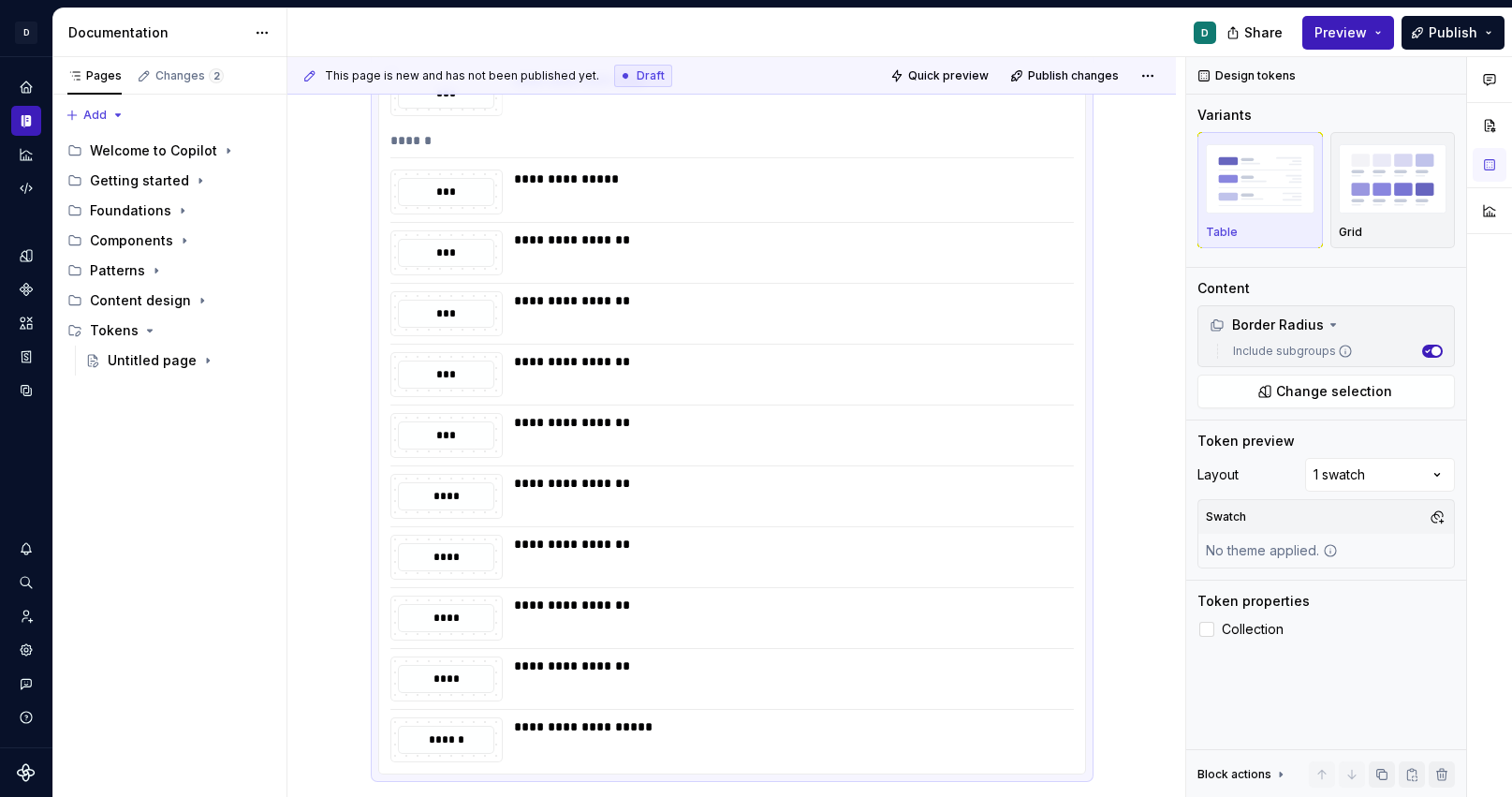
scroll to position [879, 0]
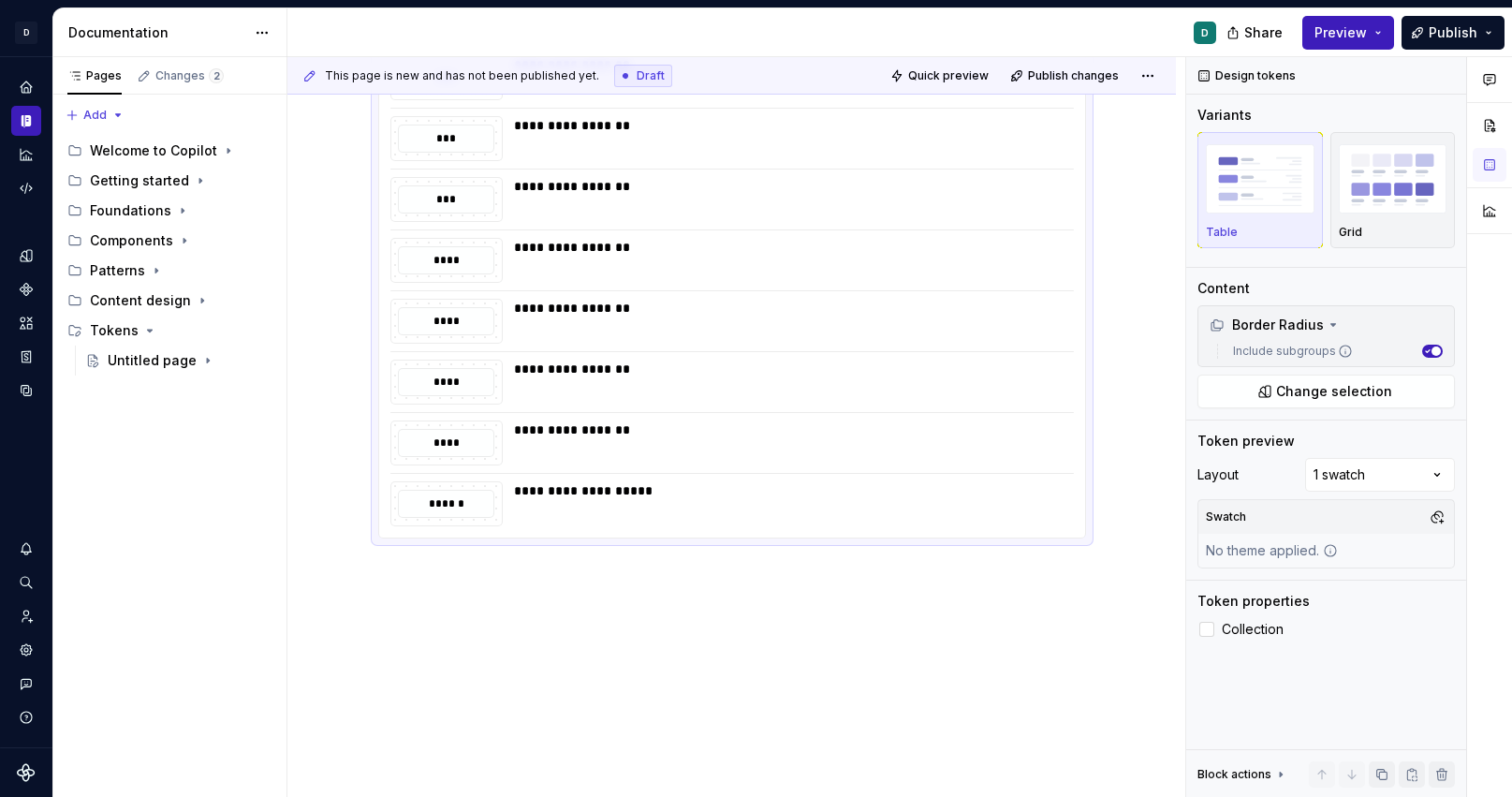
click at [417, 589] on div "**********" at bounding box center [731, 123] width 888 height 1353
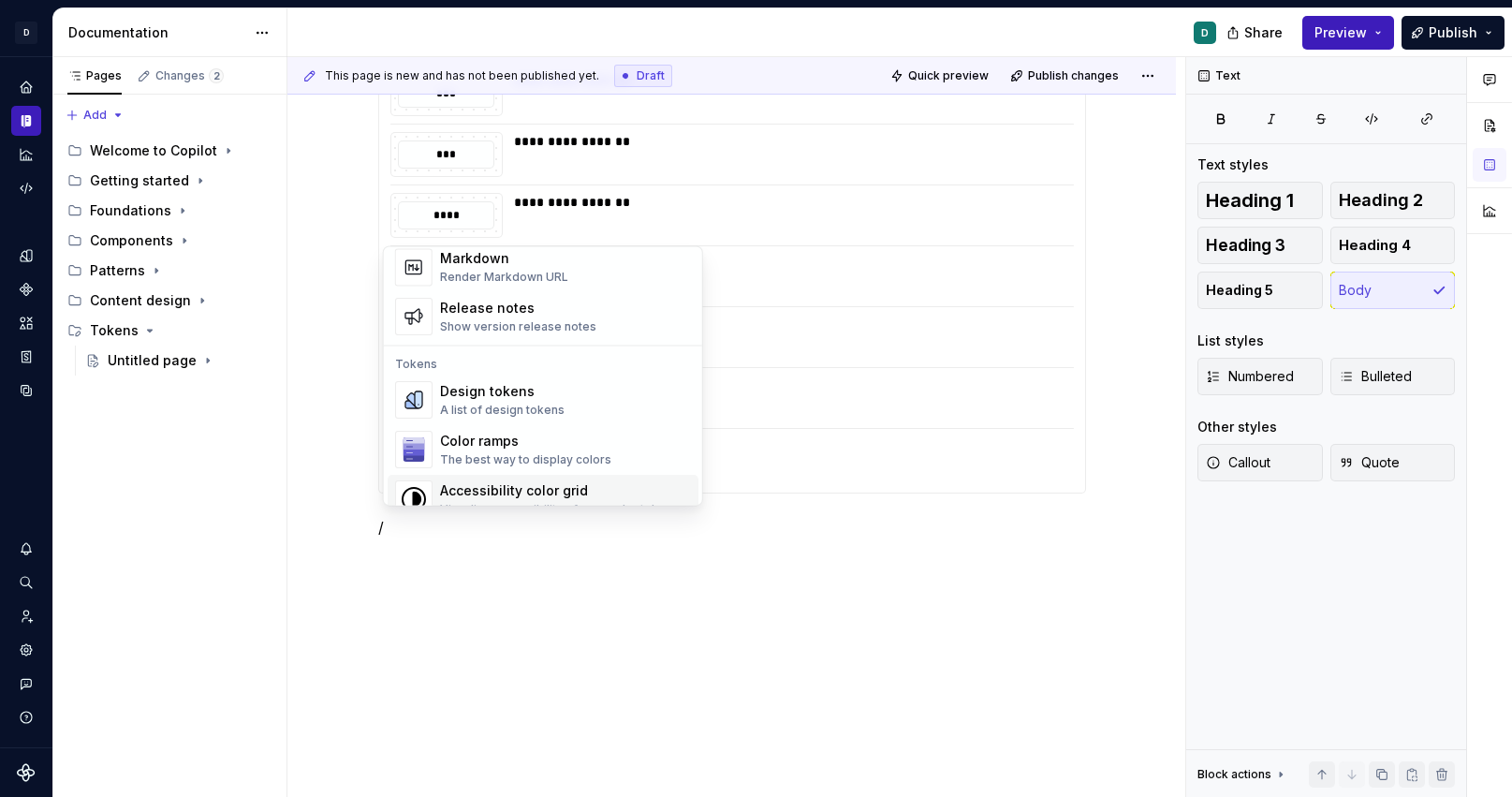
scroll to position [1267, 0]
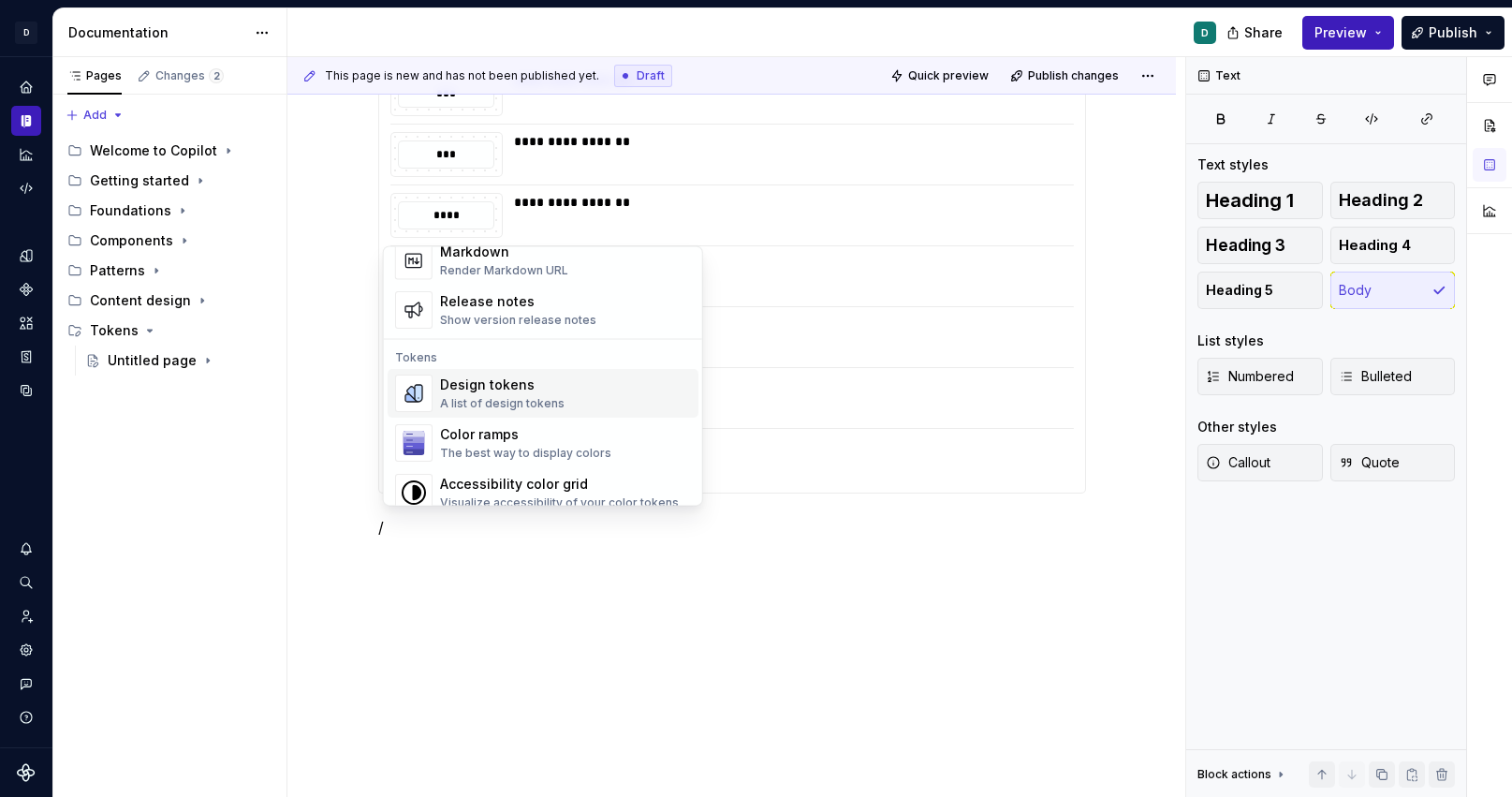
click at [492, 396] on div "A list of design tokens" at bounding box center [501, 403] width 124 height 15
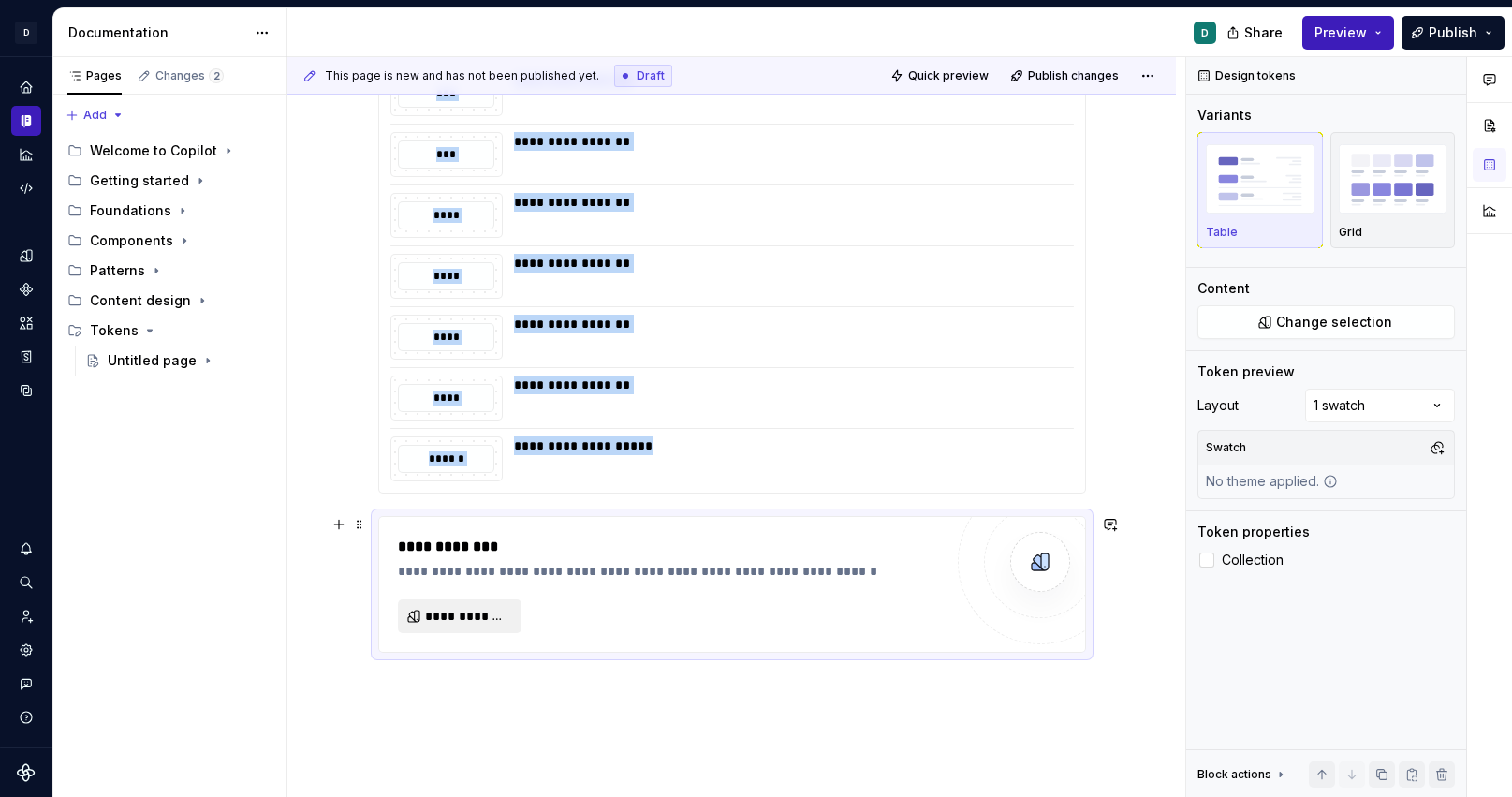
click at [492, 607] on span "**********" at bounding box center [467, 616] width 84 height 19
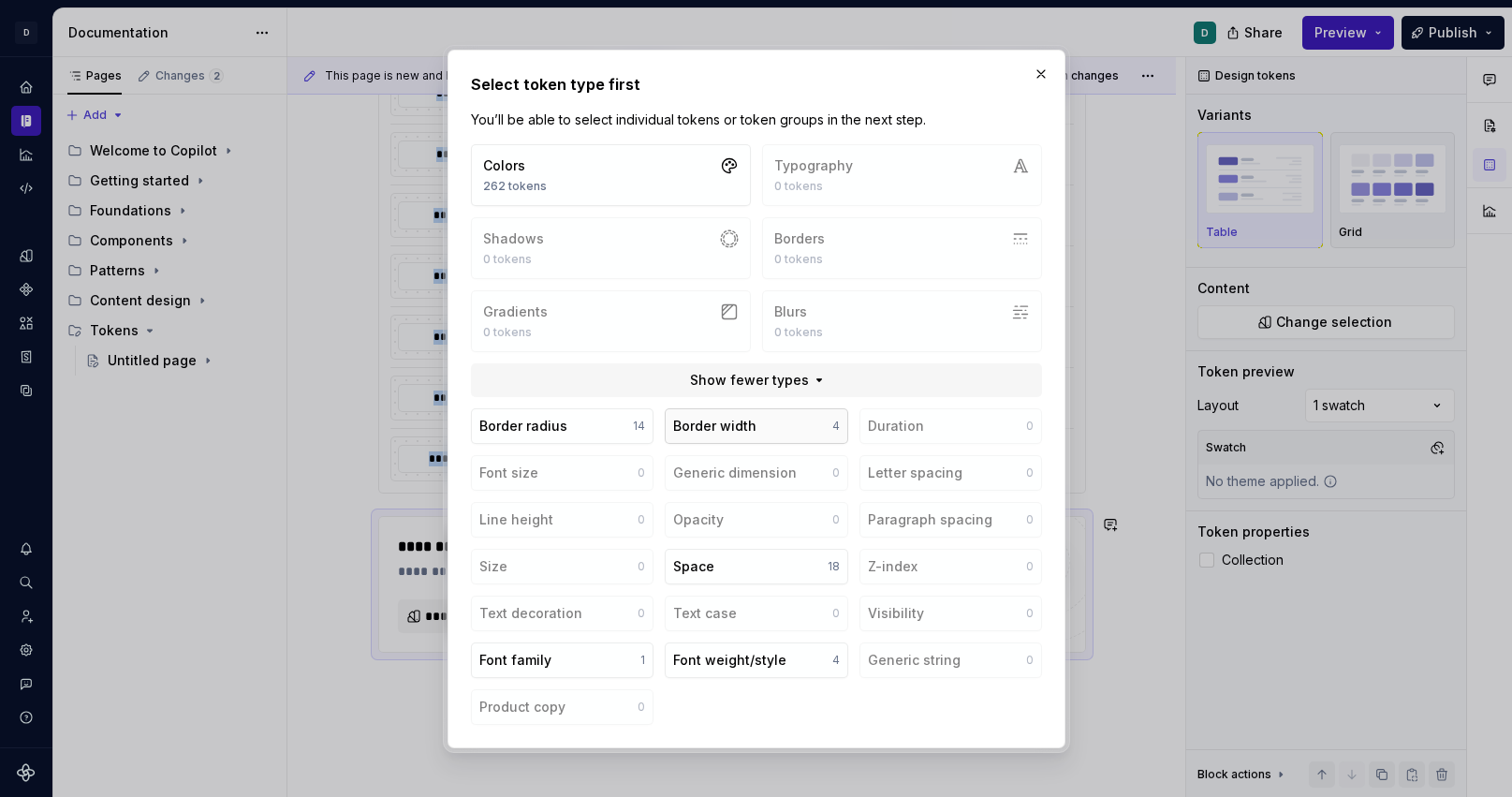
click at [703, 430] on div "Border width" at bounding box center [714, 425] width 83 height 19
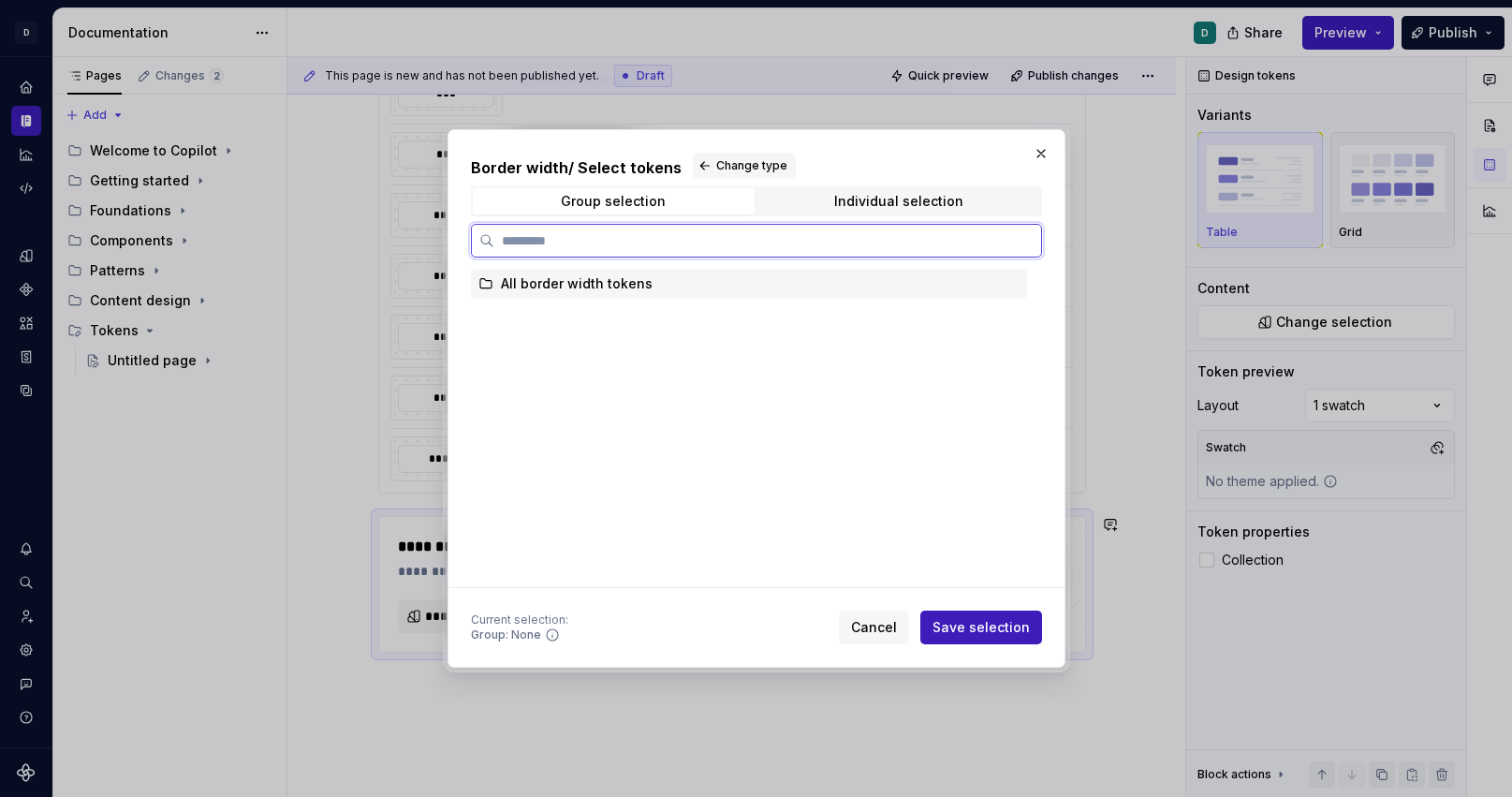
click at [578, 284] on div "All border width tokens" at bounding box center [577, 284] width 151 height 19
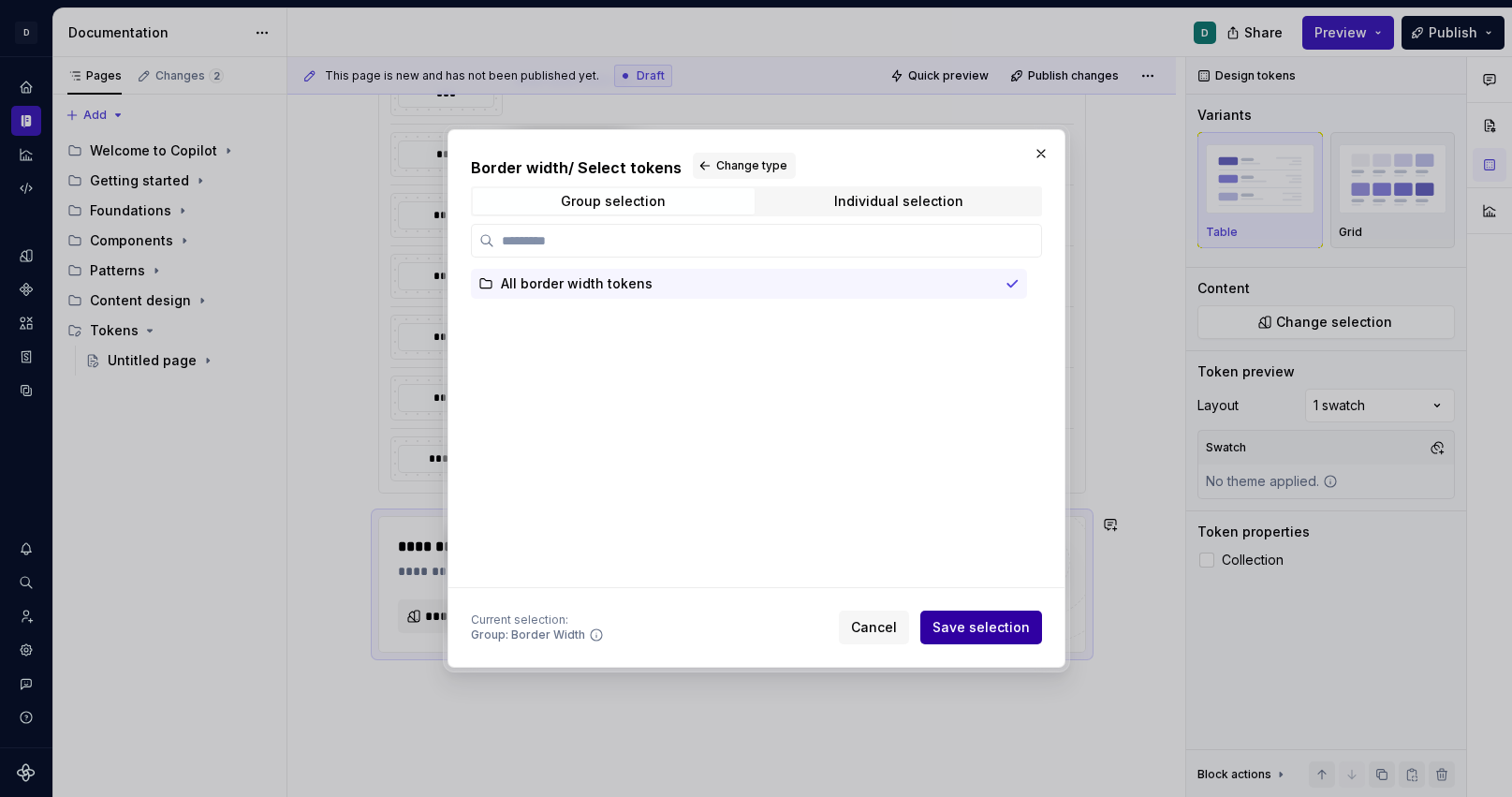
click at [972, 631] on span "Save selection" at bounding box center [981, 627] width 98 height 19
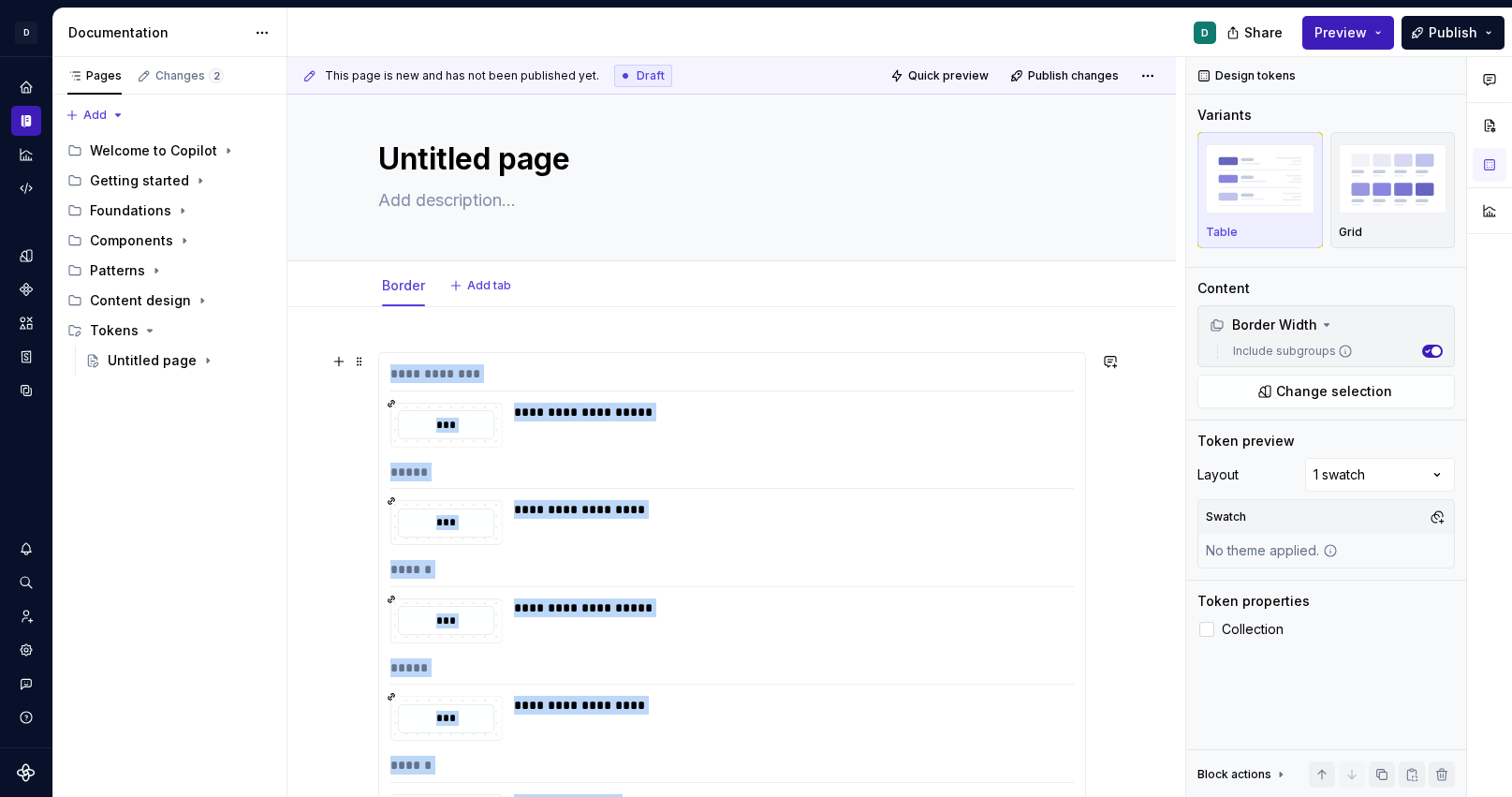
scroll to position [0, 0]
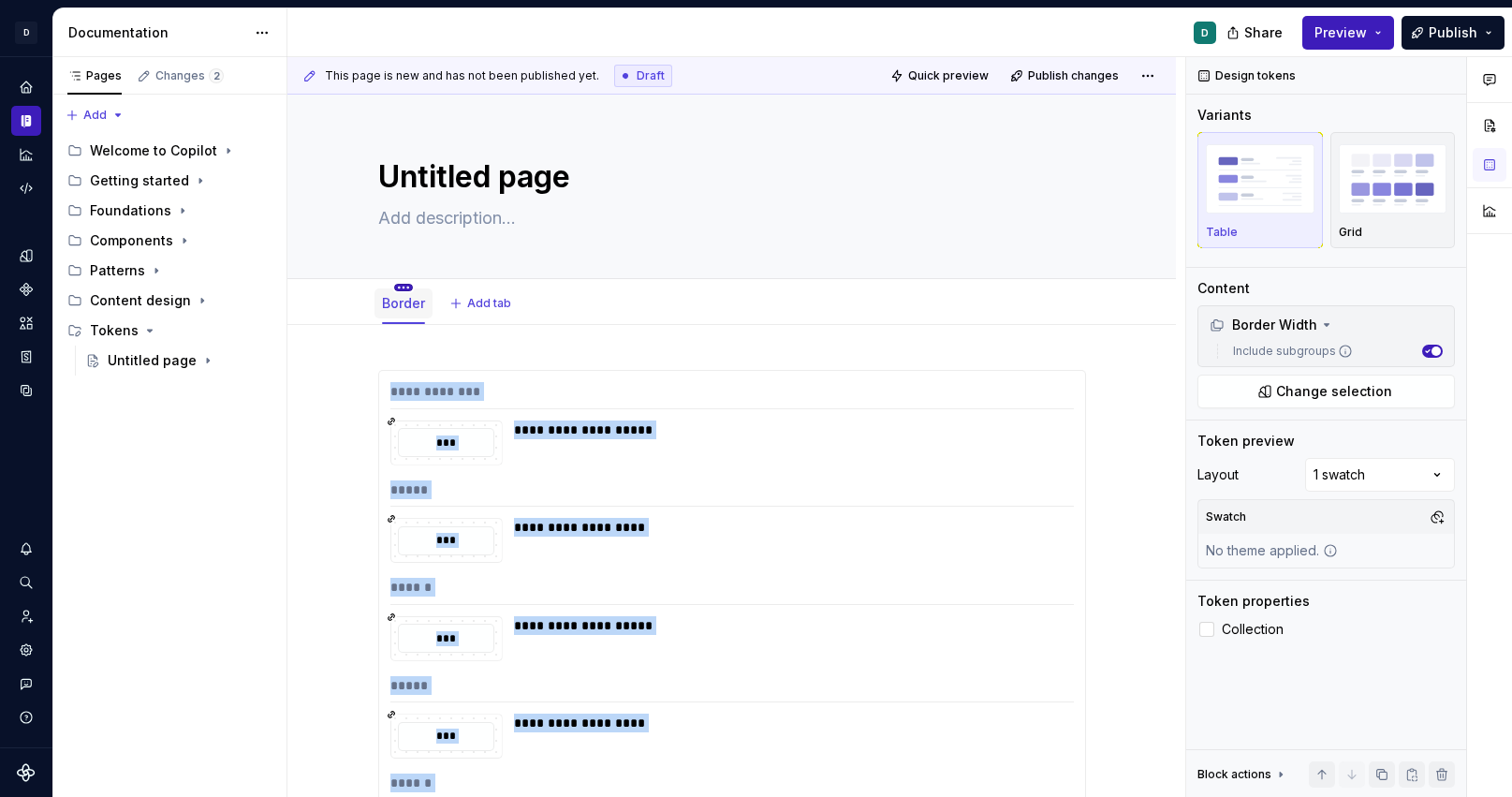
click at [409, 288] on html "**********" at bounding box center [756, 398] width 1512 height 797
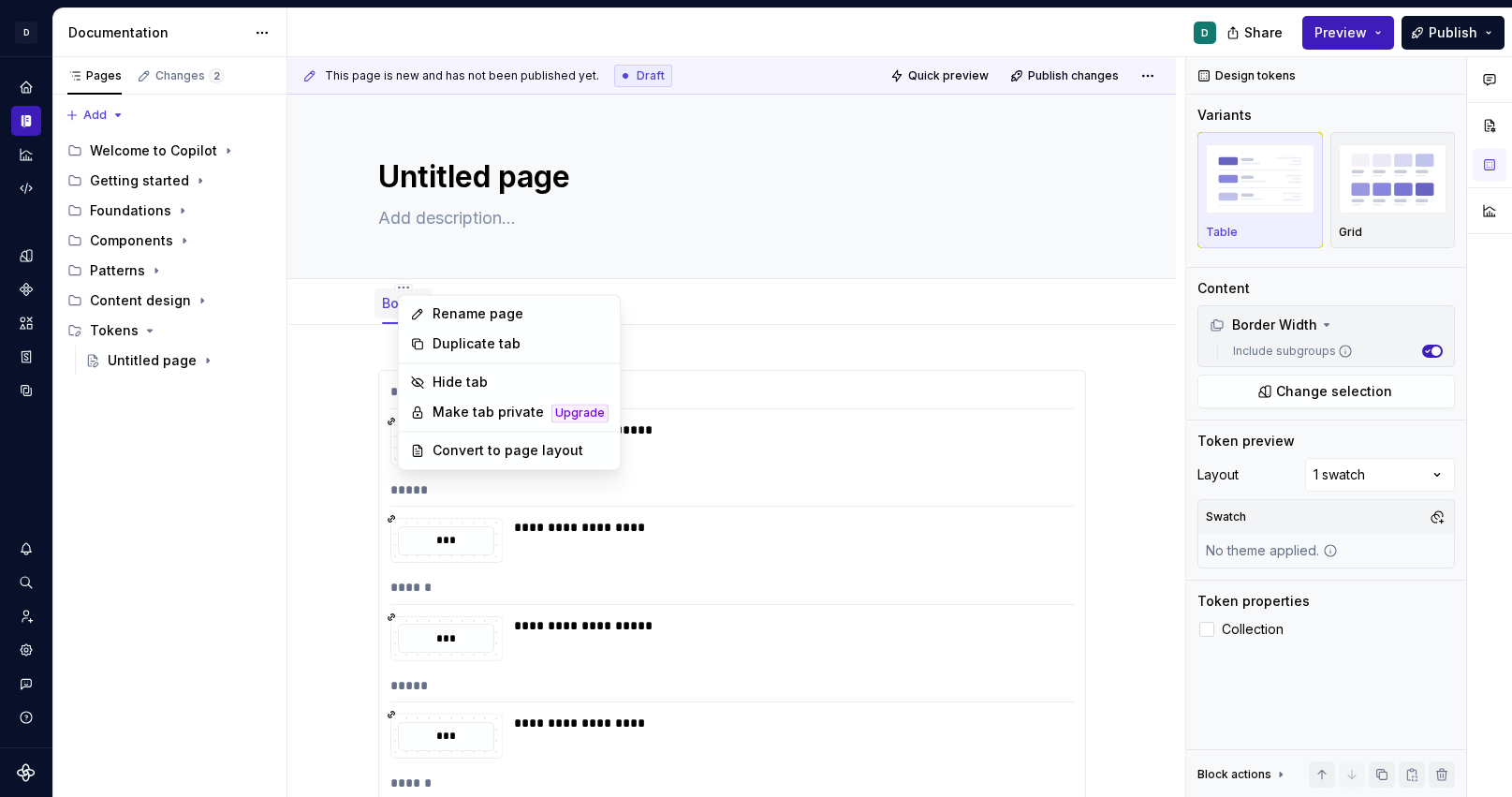
click at [392, 289] on html "**********" at bounding box center [756, 398] width 1512 height 797
click at [403, 289] on html "**********" at bounding box center [756, 398] width 1512 height 797
type textarea "*"
click at [448, 313] on div "Rename page" at bounding box center [521, 313] width 176 height 19
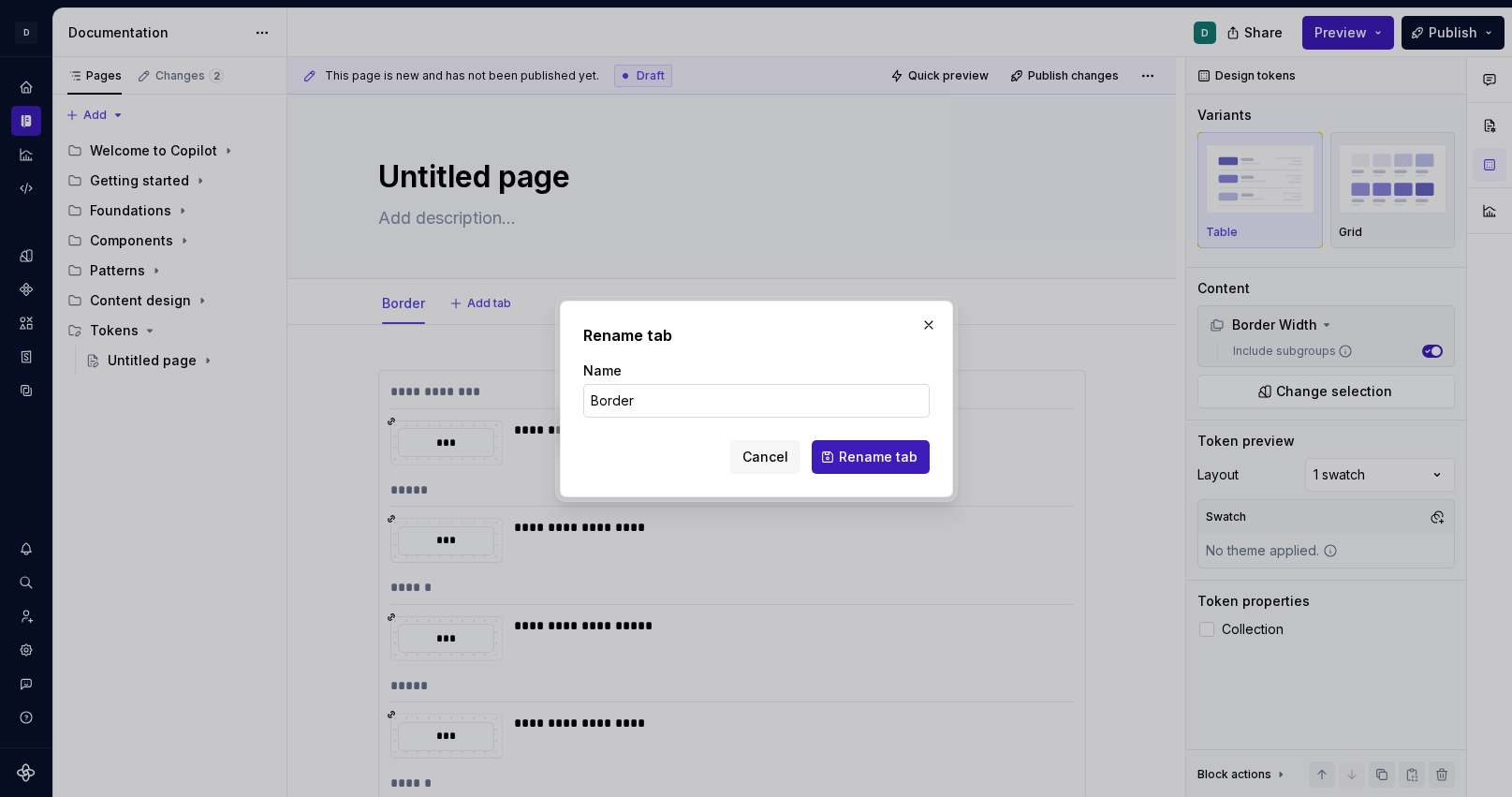
click at [655, 391] on input "Border" at bounding box center [756, 401] width 347 height 33
click at [641, 399] on input "Border" at bounding box center [756, 401] width 347 height 33
type input "Border tokens"
click at [867, 469] on button "Rename tab" at bounding box center [871, 457] width 118 height 33
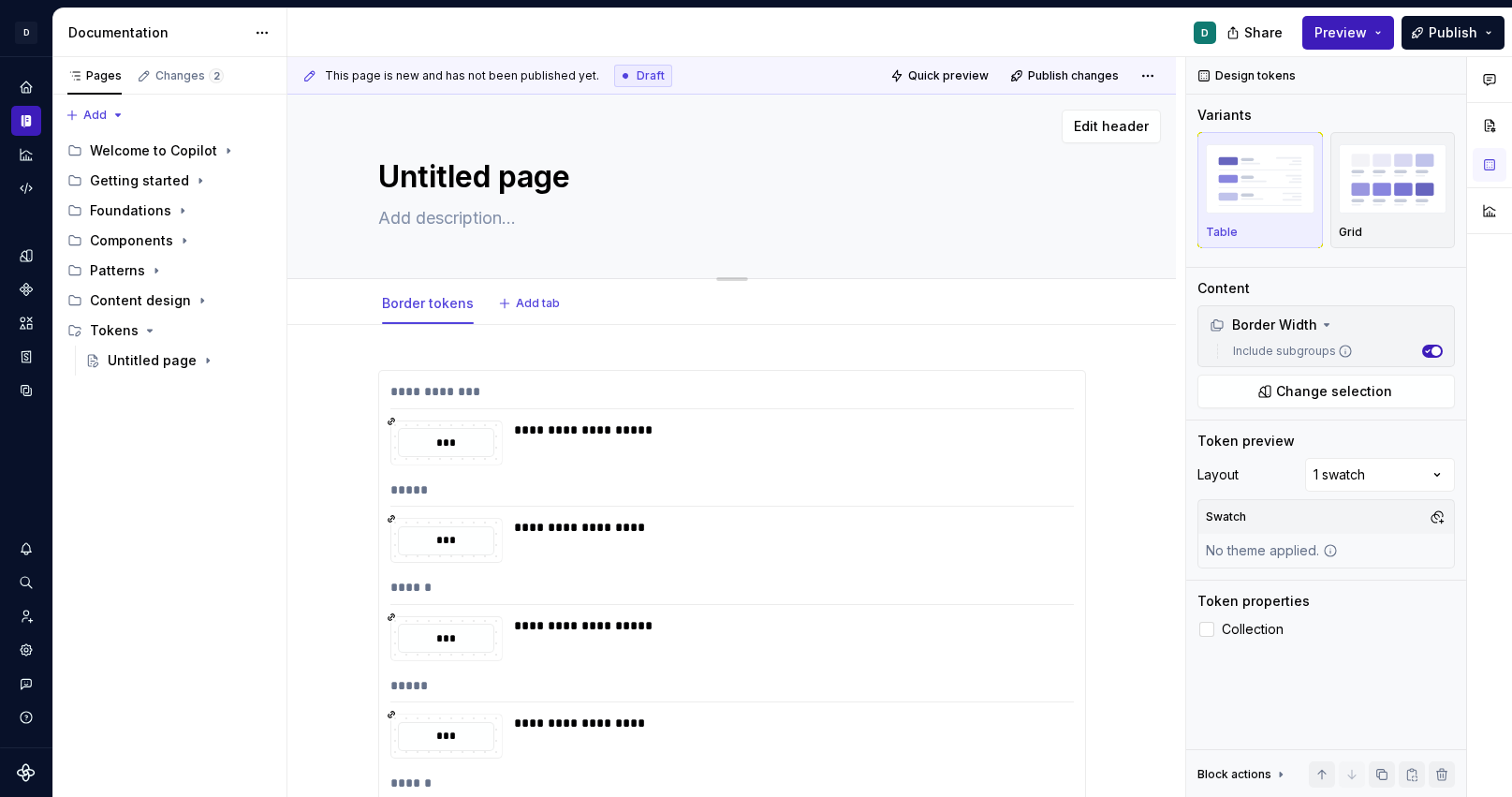
click at [487, 177] on textarea "Untitled page" at bounding box center [728, 177] width 708 height 45
type textarea "*"
type textarea "T"
type textarea "*"
type textarea "To"
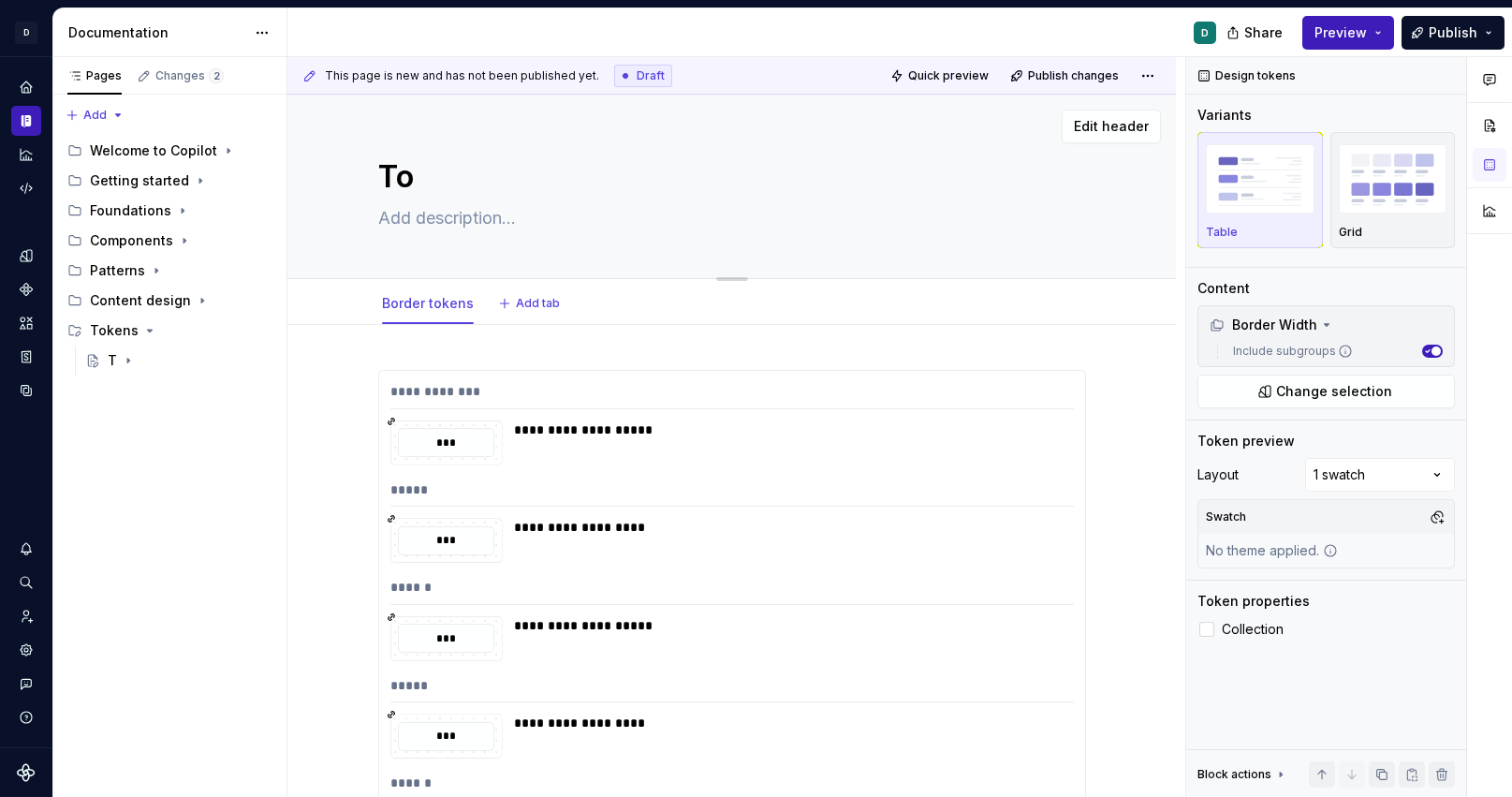
type textarea "*"
type textarea "Tok"
type textarea "*"
type textarea "Toke"
type textarea "*"
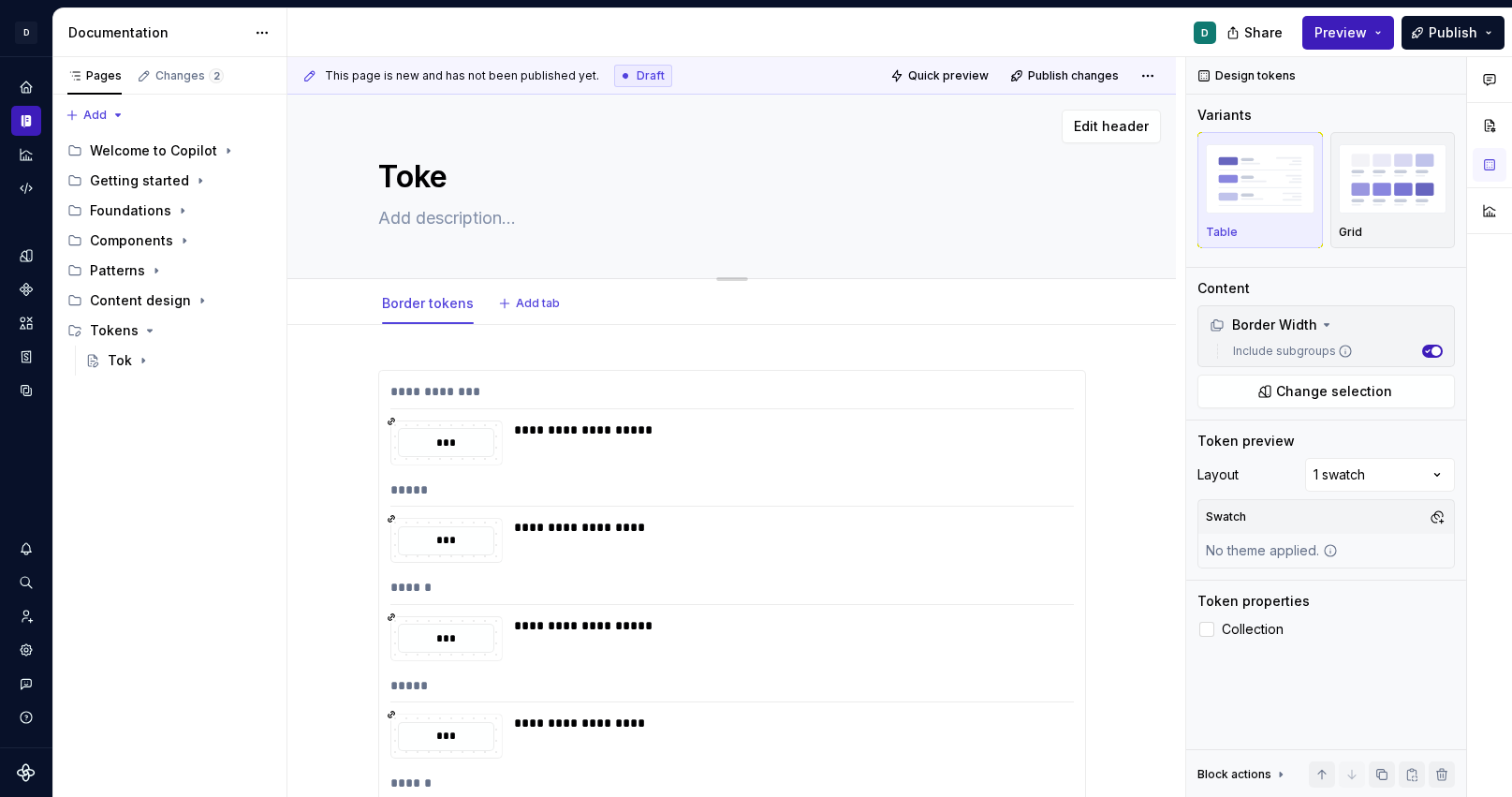
type textarea "Token"
type textarea "*"
type textarea "Token"
type textarea "*"
type textarea "Token o"
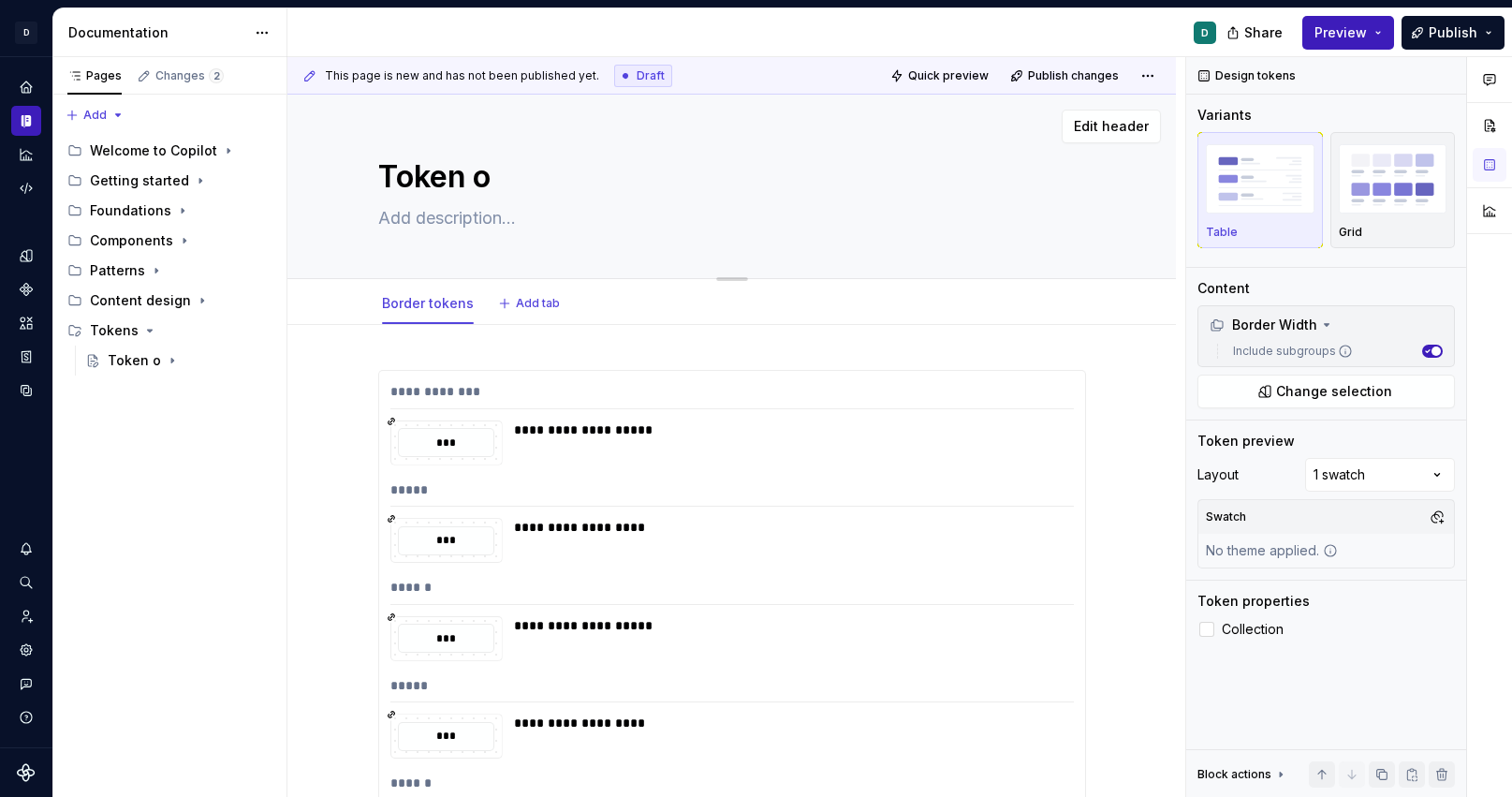
type textarea "*"
type textarea "Token ov"
type textarea "*"
type textarea "Token ove"
type textarea "*"
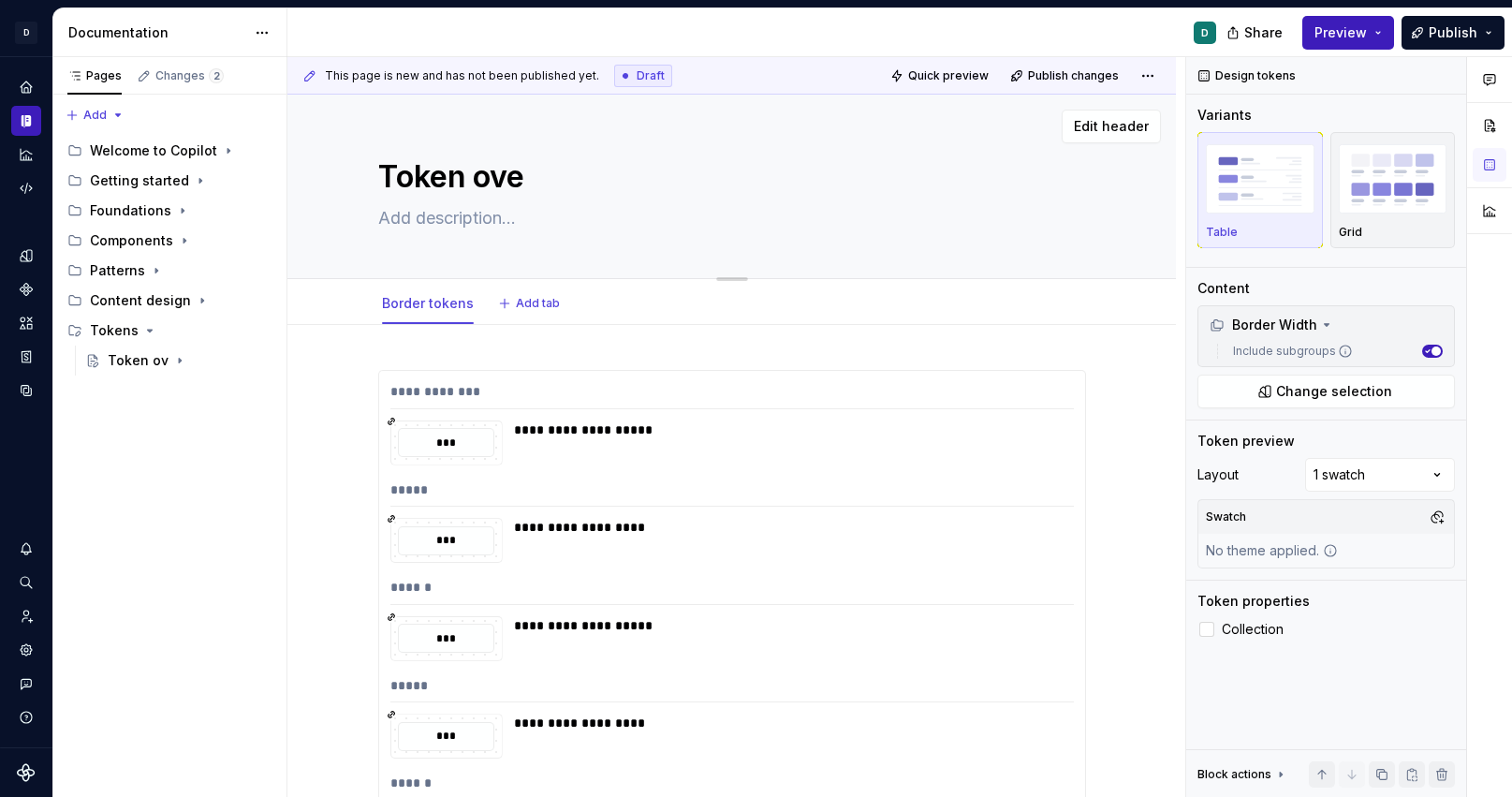
type textarea "Token over"
type textarea "*"
type textarea "Token overv"
type textarea "*"
type textarea "Token overvi"
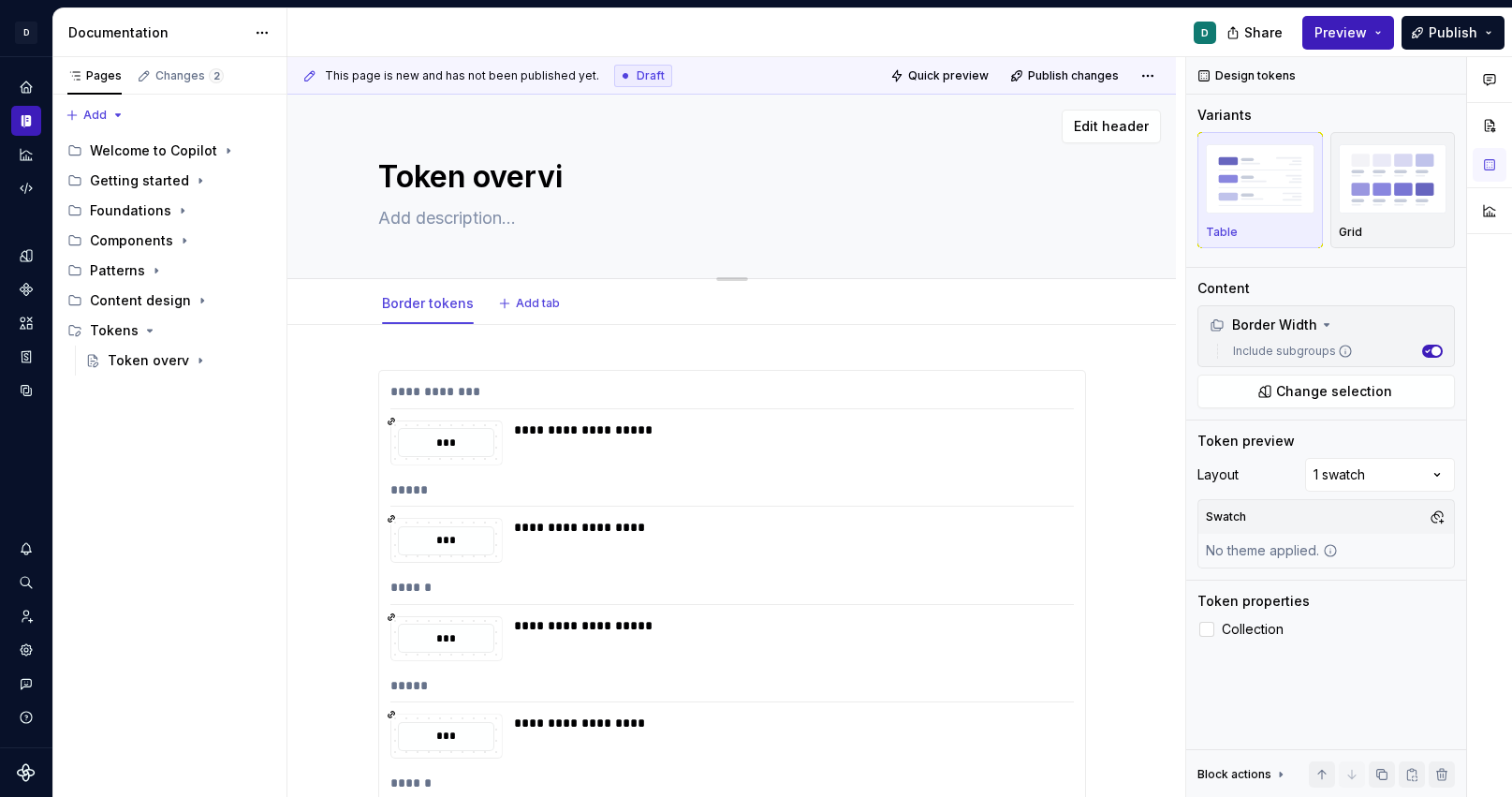
type textarea "*"
type textarea "Token overvie"
type textarea "*"
type textarea "Token overview"
type textarea "*"
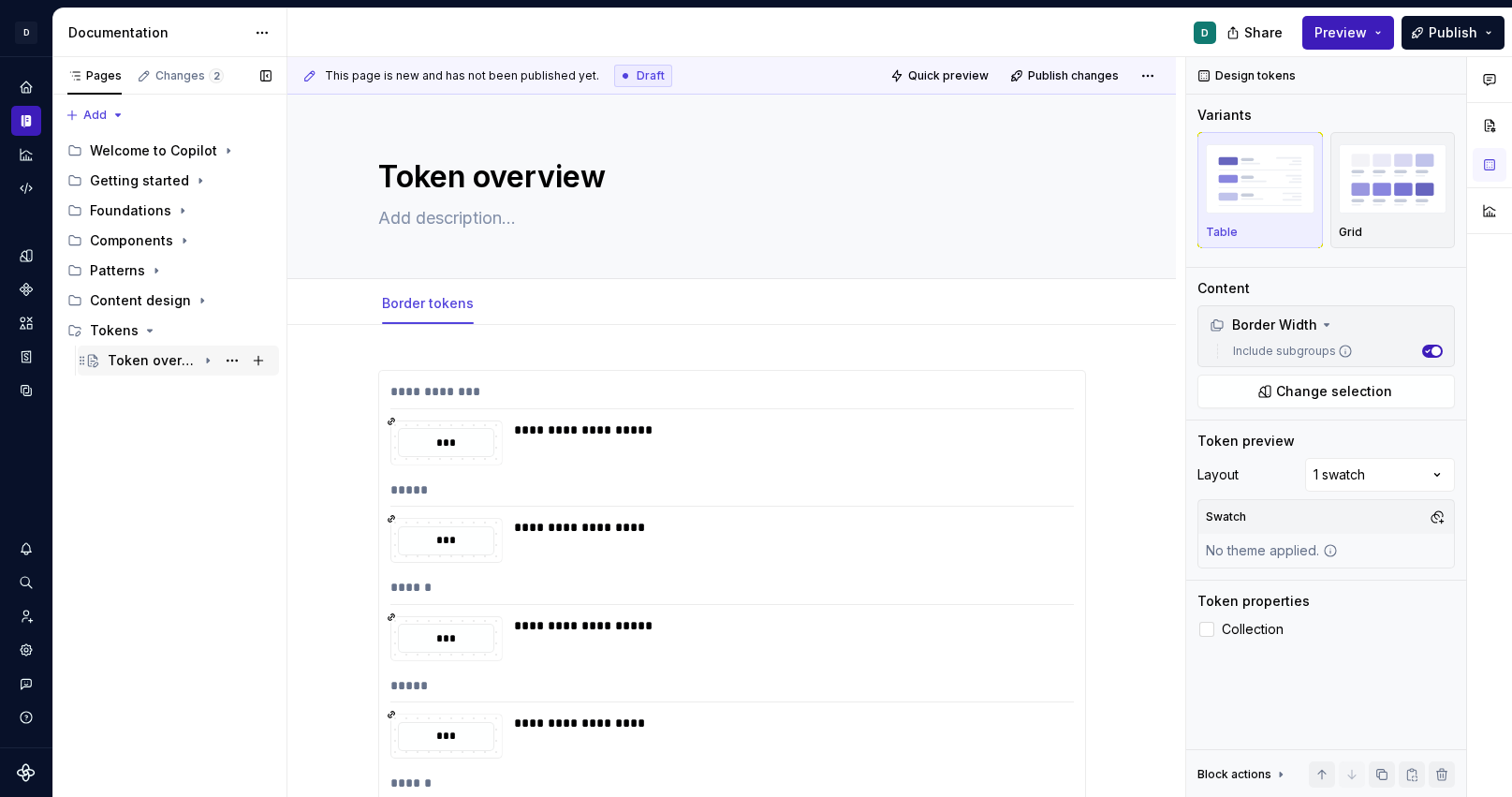
type textarea "Token overview"
click at [164, 361] on div "Token overview" at bounding box center [151, 360] width 89 height 19
click at [472, 190] on textarea "Token overview" at bounding box center [728, 177] width 708 height 45
type textarea "*"
type textarea "B"
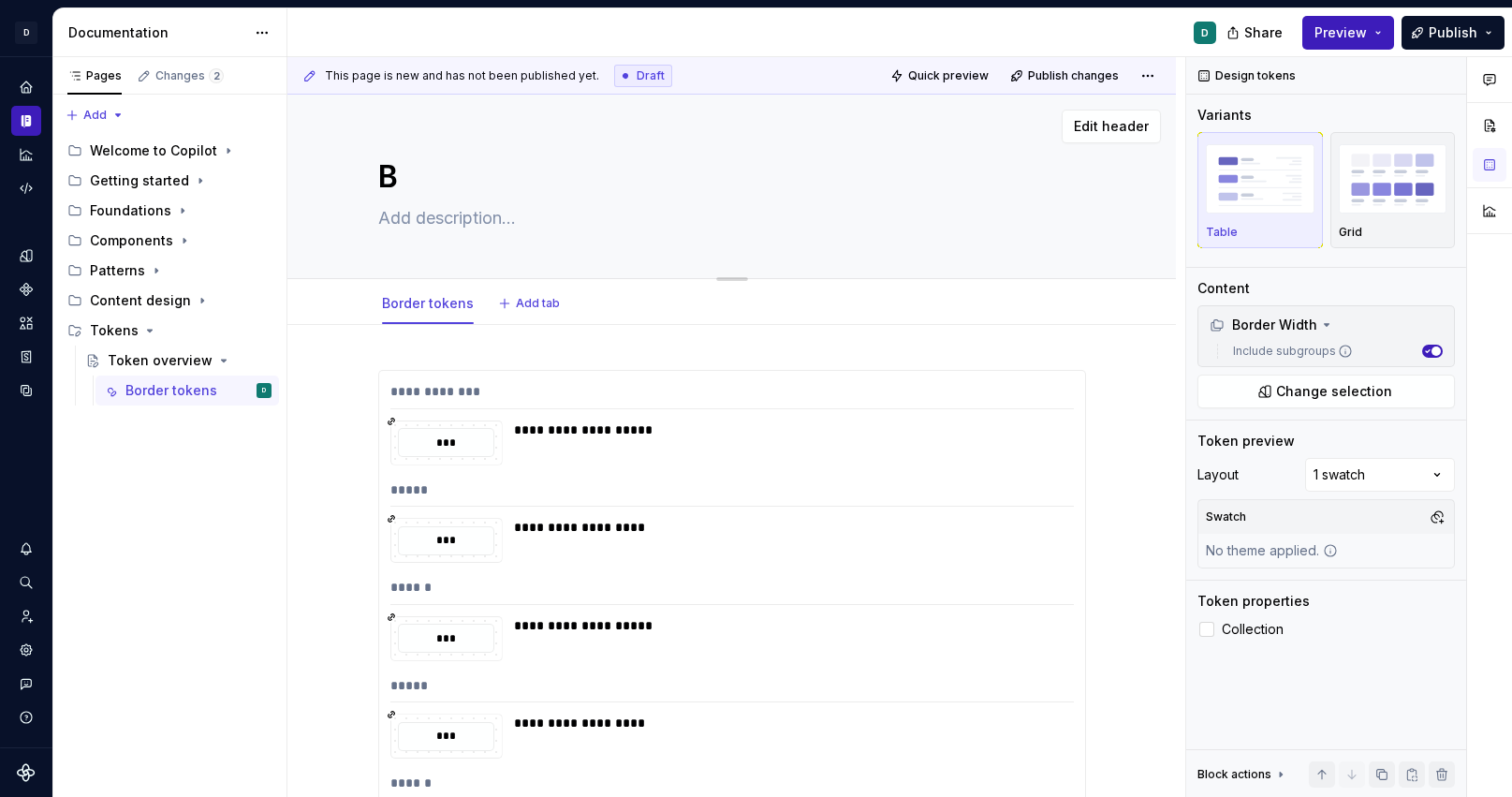
type textarea "*"
type textarea "Bo"
type textarea "*"
type textarea "Bor"
type textarea "*"
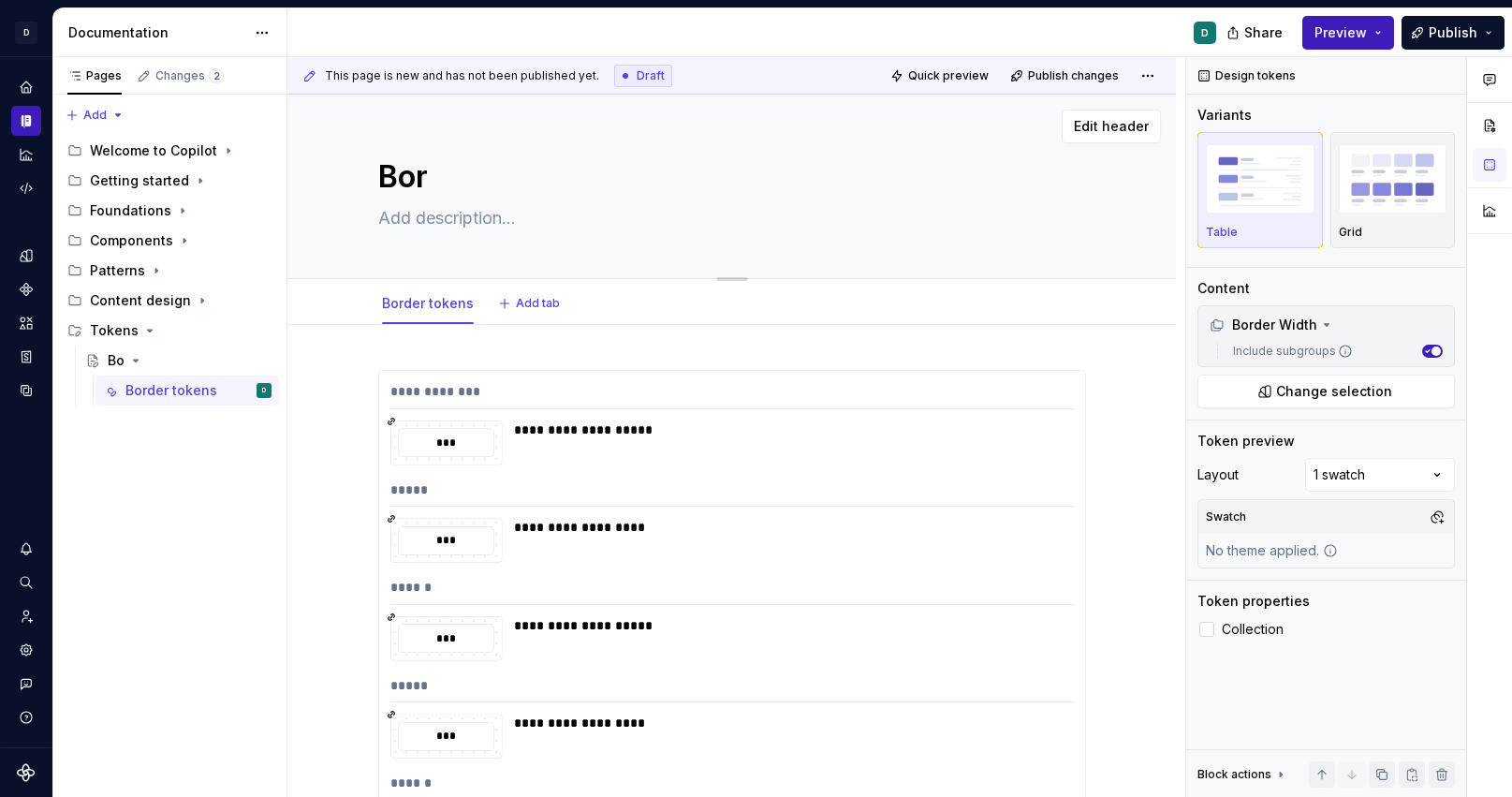
type textarea "Bord"
type textarea "*"
type textarea "Borde"
type textarea "*"
type textarea "Border"
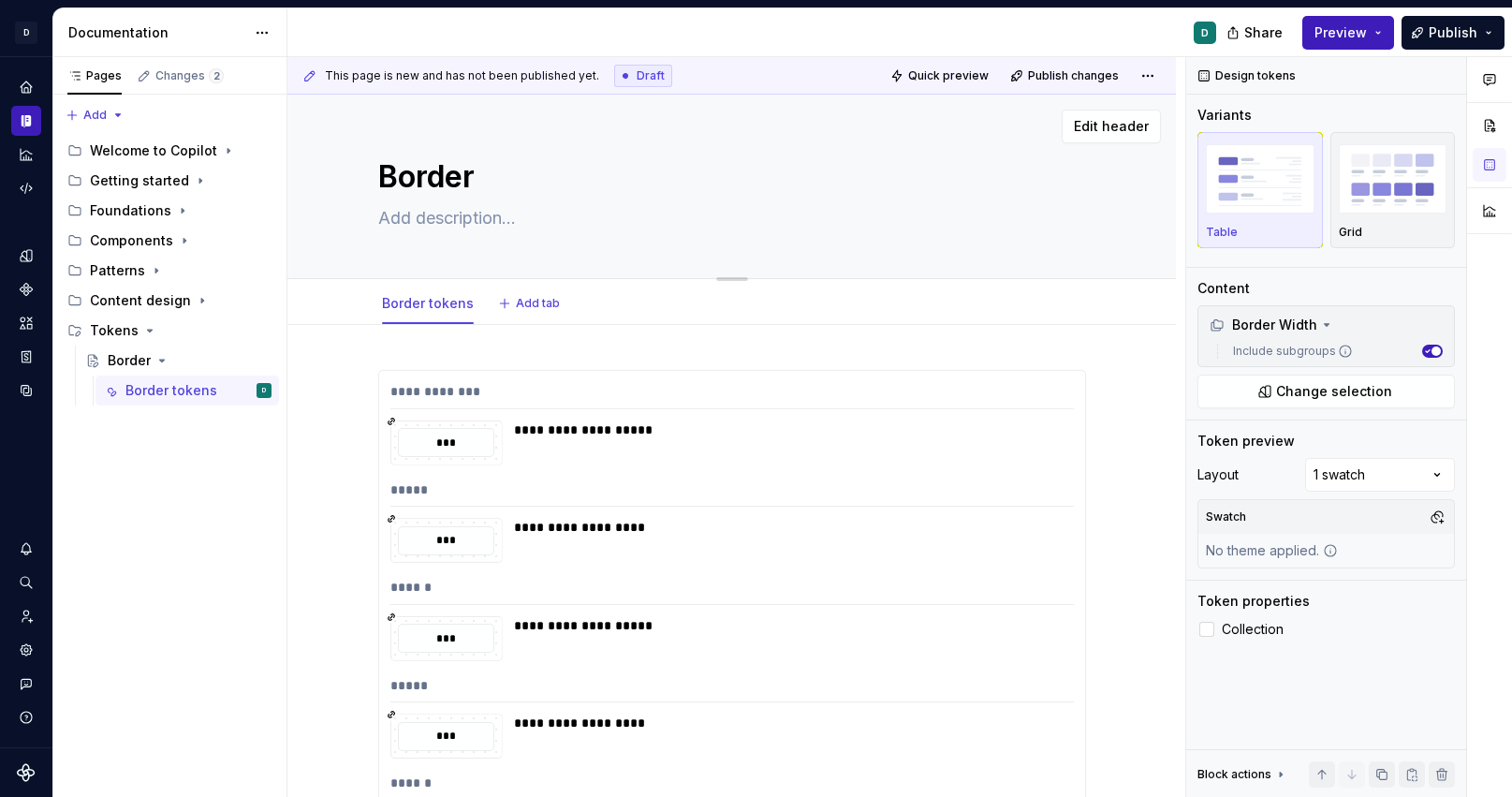
type textarea "*"
type textarea "Border"
type textarea "*"
type textarea "Border t"
type textarea "*"
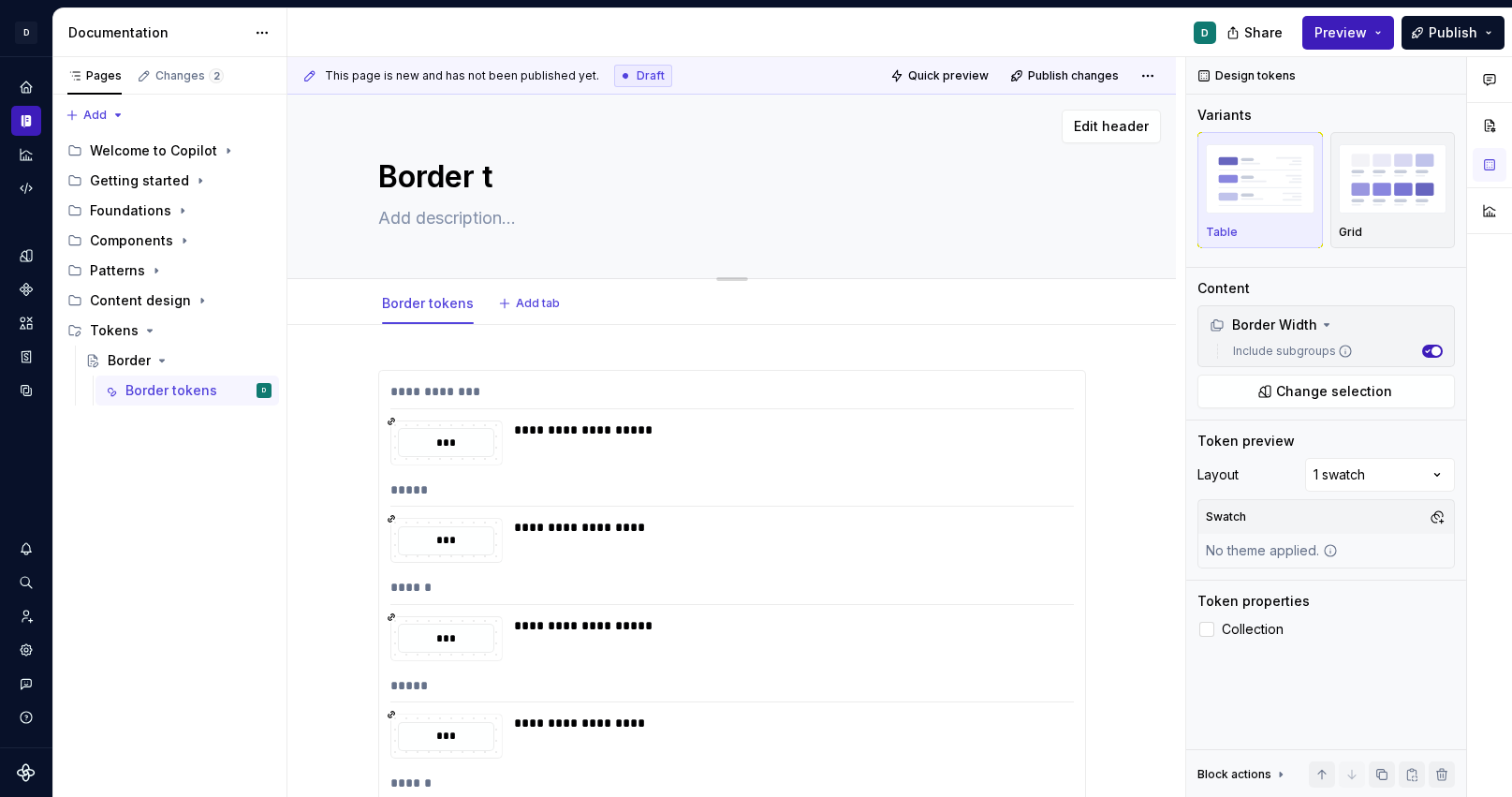
type textarea "Border to"
type textarea "*"
type textarea "Border tok"
type textarea "*"
type textarea "Border toke"
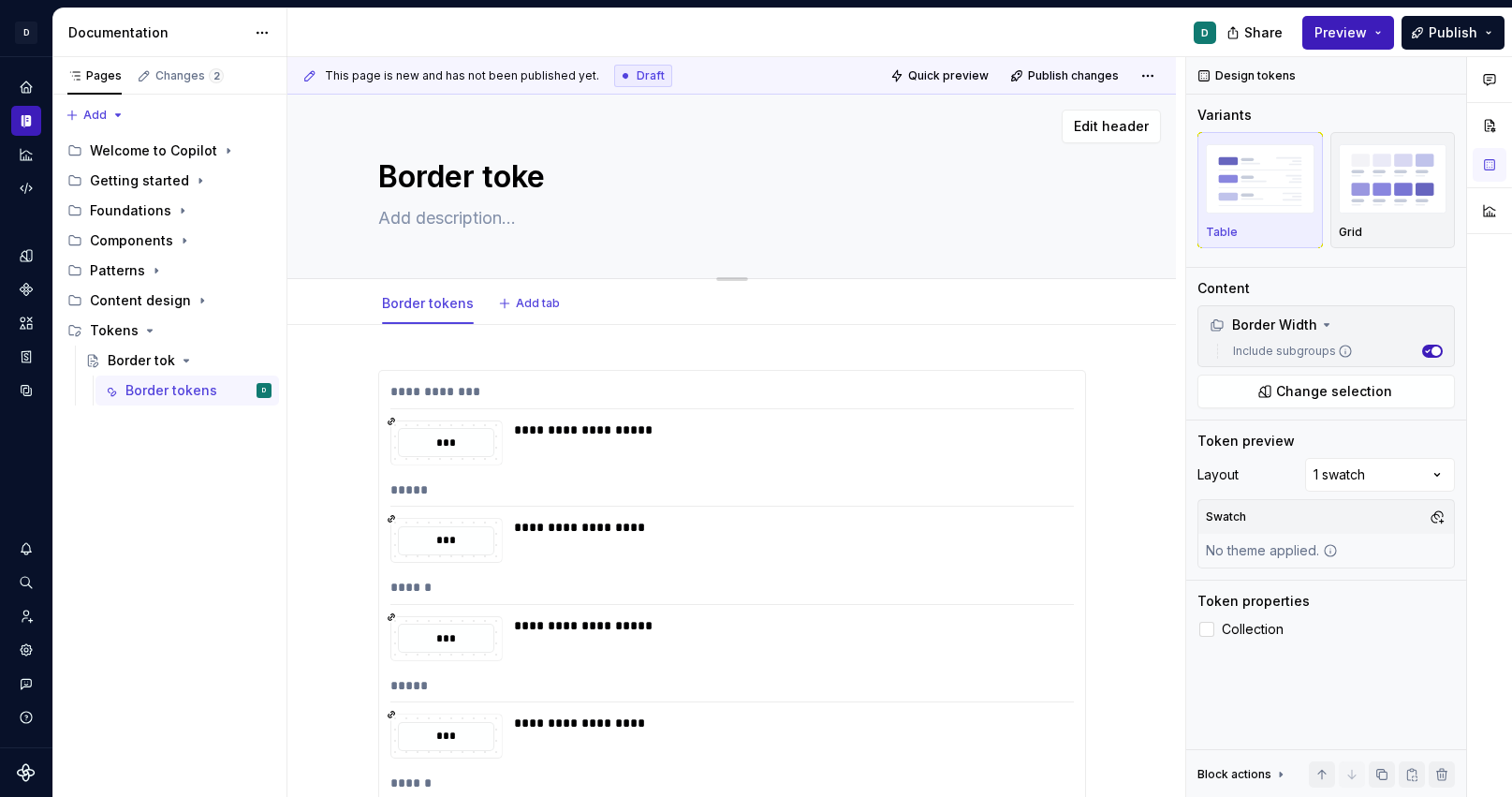
type textarea "*"
type textarea "Border token"
type textarea "*"
type textarea "Border tokens"
type textarea "*"
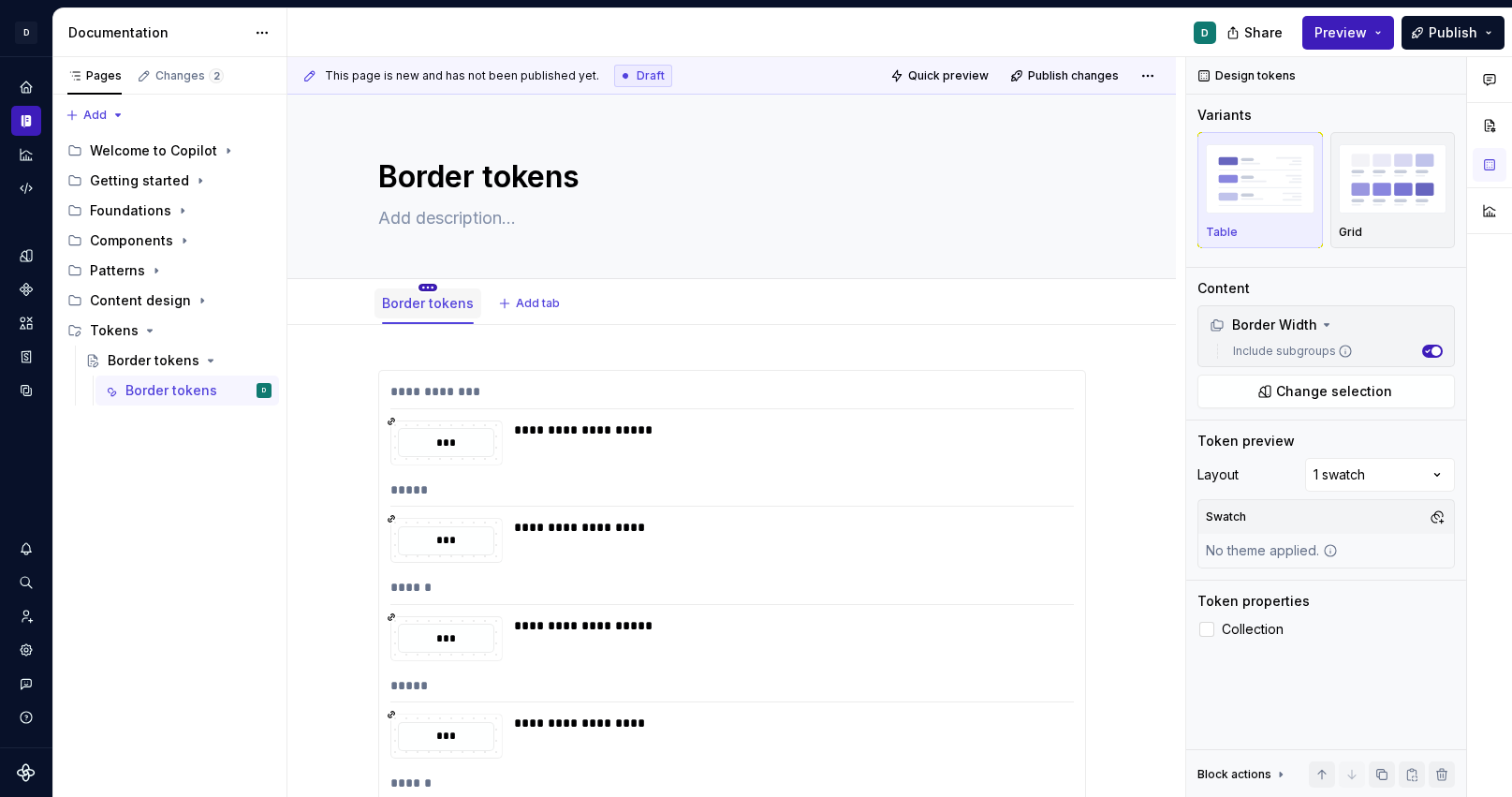
type textarea "Border tokens"
click at [426, 289] on html "**********" at bounding box center [756, 398] width 1512 height 797
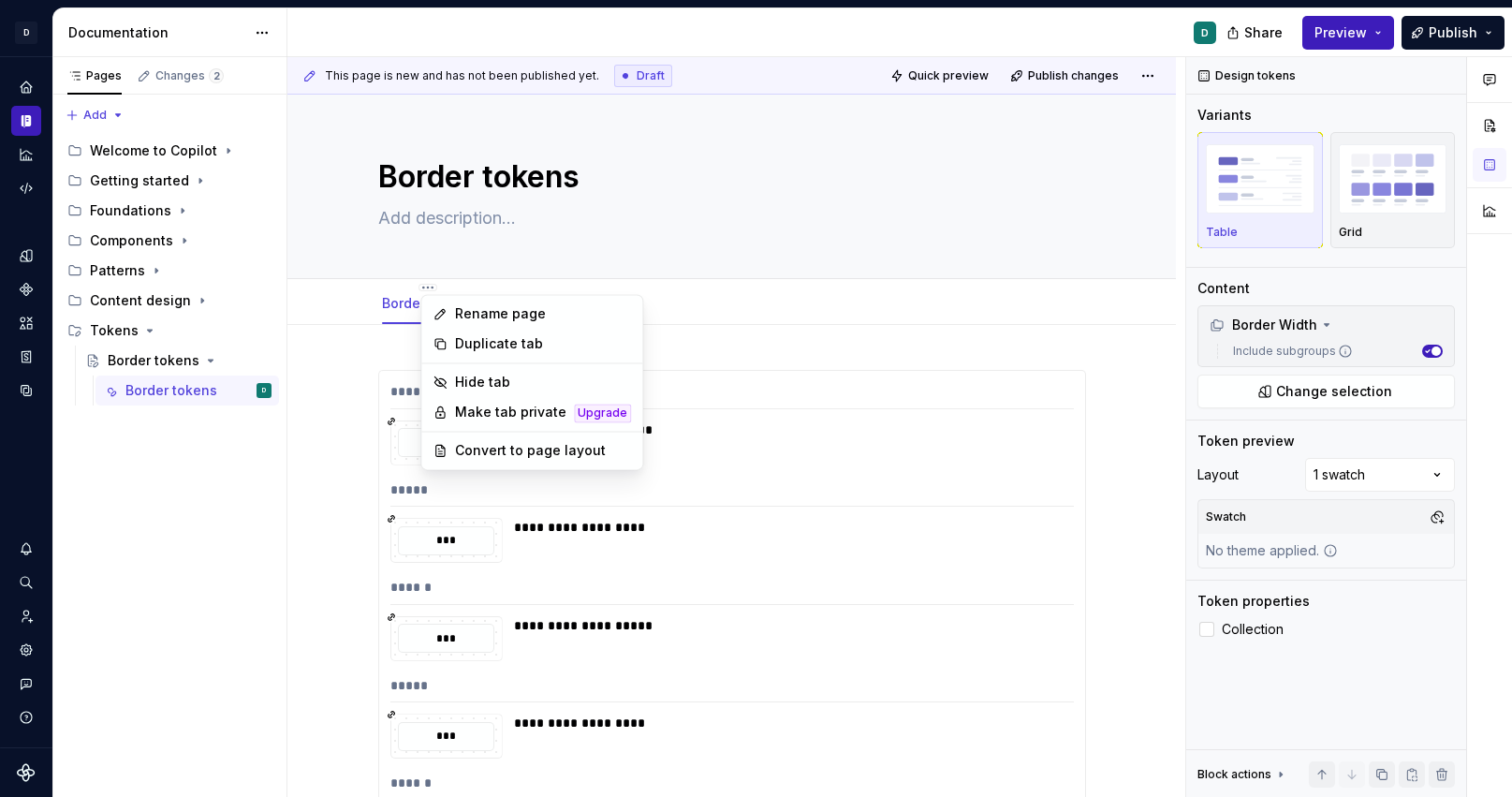
click at [687, 344] on html "**********" at bounding box center [756, 398] width 1512 height 797
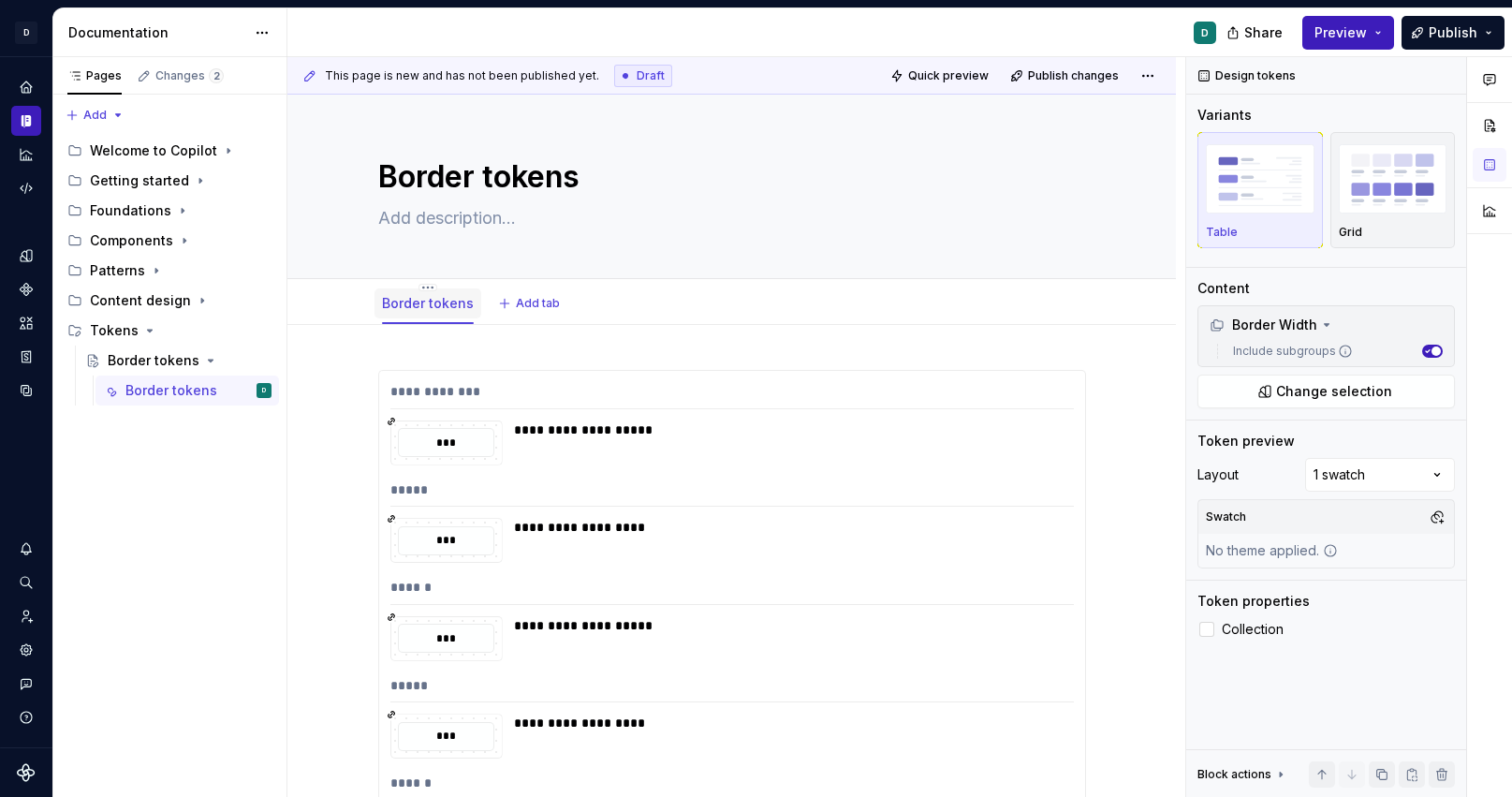
click at [439, 299] on link "Border tokens" at bounding box center [428, 303] width 92 height 16
click at [430, 285] on html "**********" at bounding box center [756, 398] width 1512 height 797
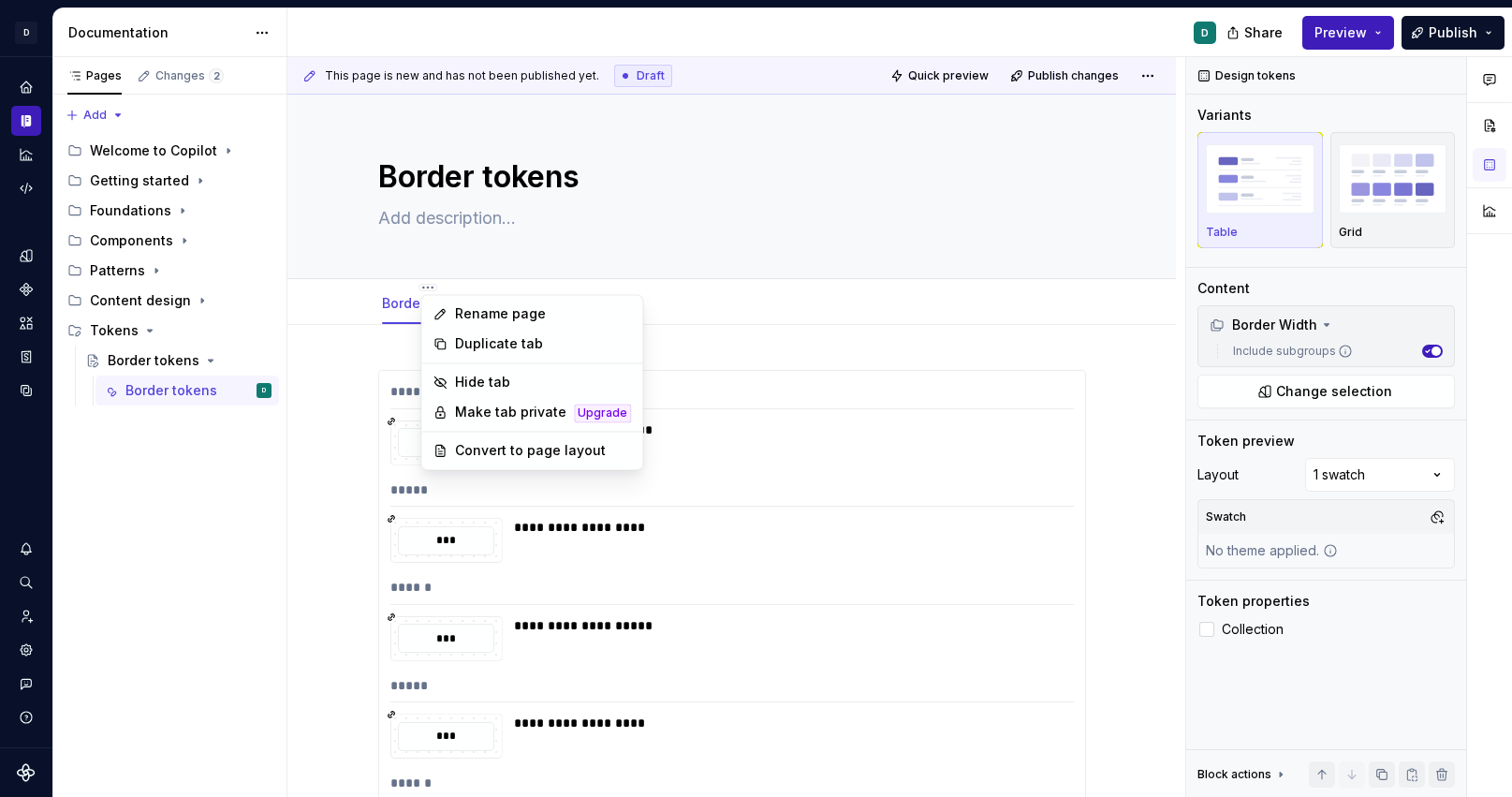
click at [373, 325] on html "**********" at bounding box center [756, 398] width 1512 height 797
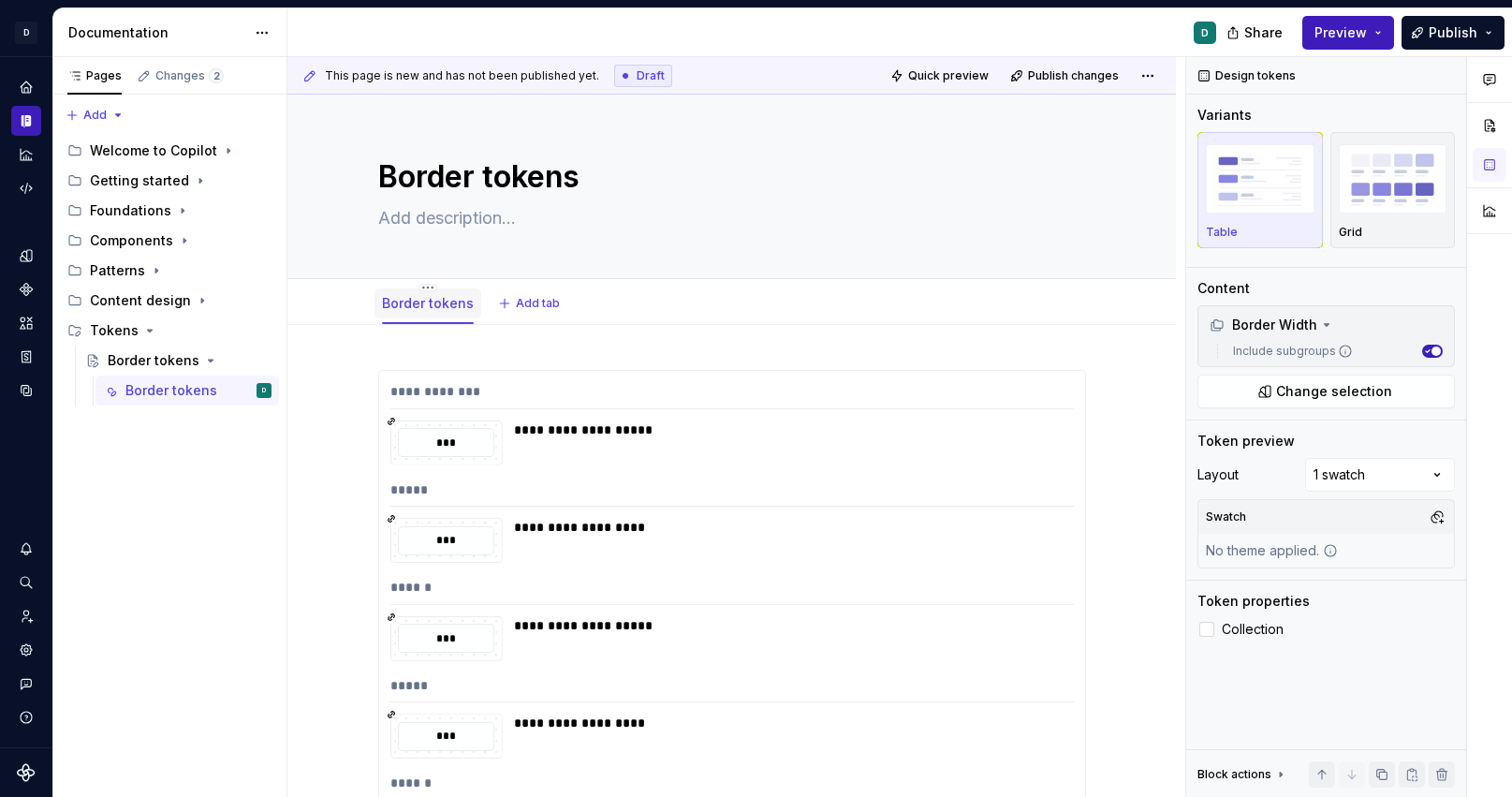
click at [416, 285] on div "Border tokens" at bounding box center [427, 302] width 107 height 39
click at [431, 286] on html "**********" at bounding box center [756, 398] width 1512 height 797
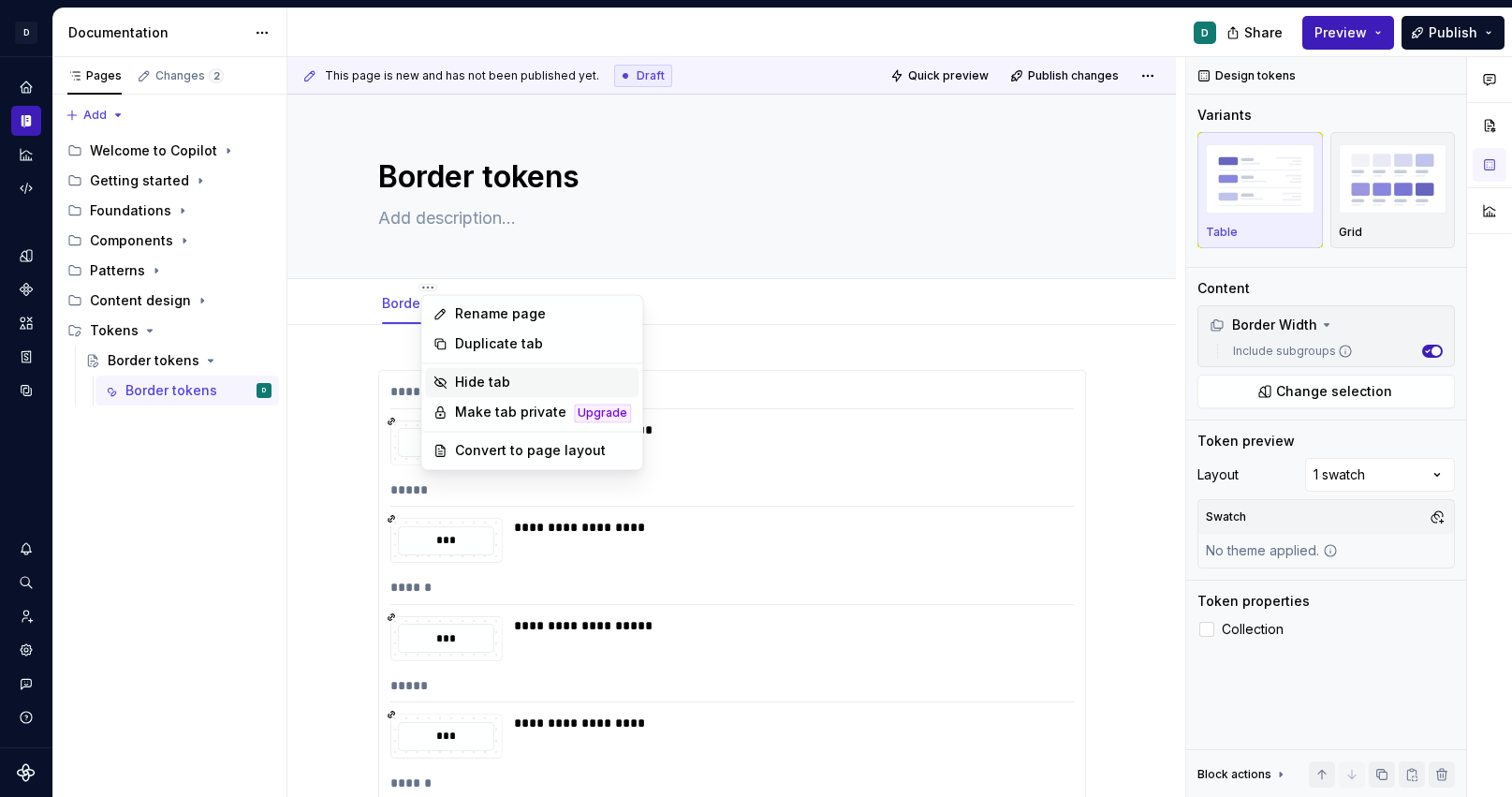
click at [488, 382] on div "Hide tab" at bounding box center [543, 381] width 176 height 19
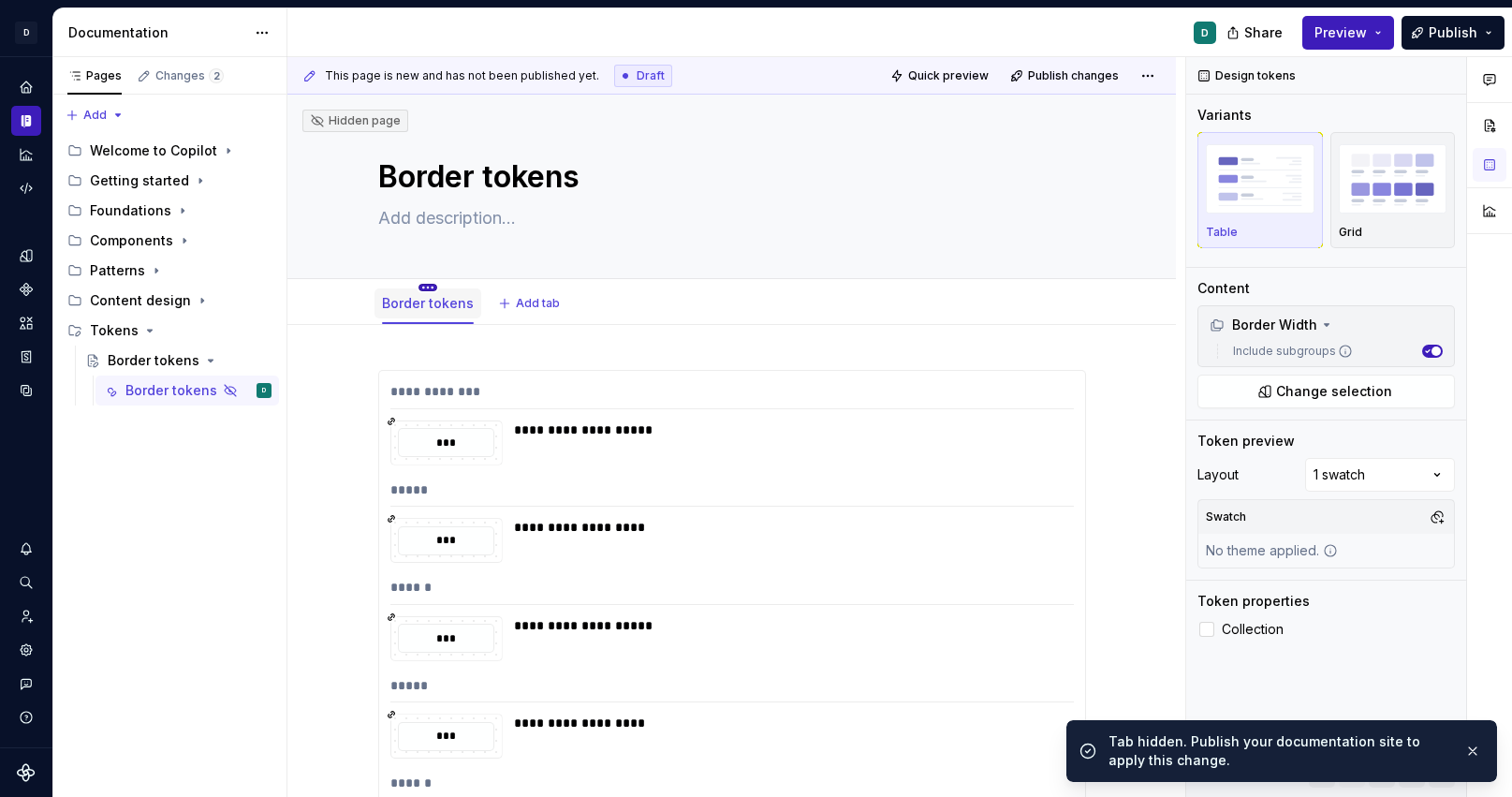
click at [429, 284] on html "**********" at bounding box center [756, 398] width 1512 height 797
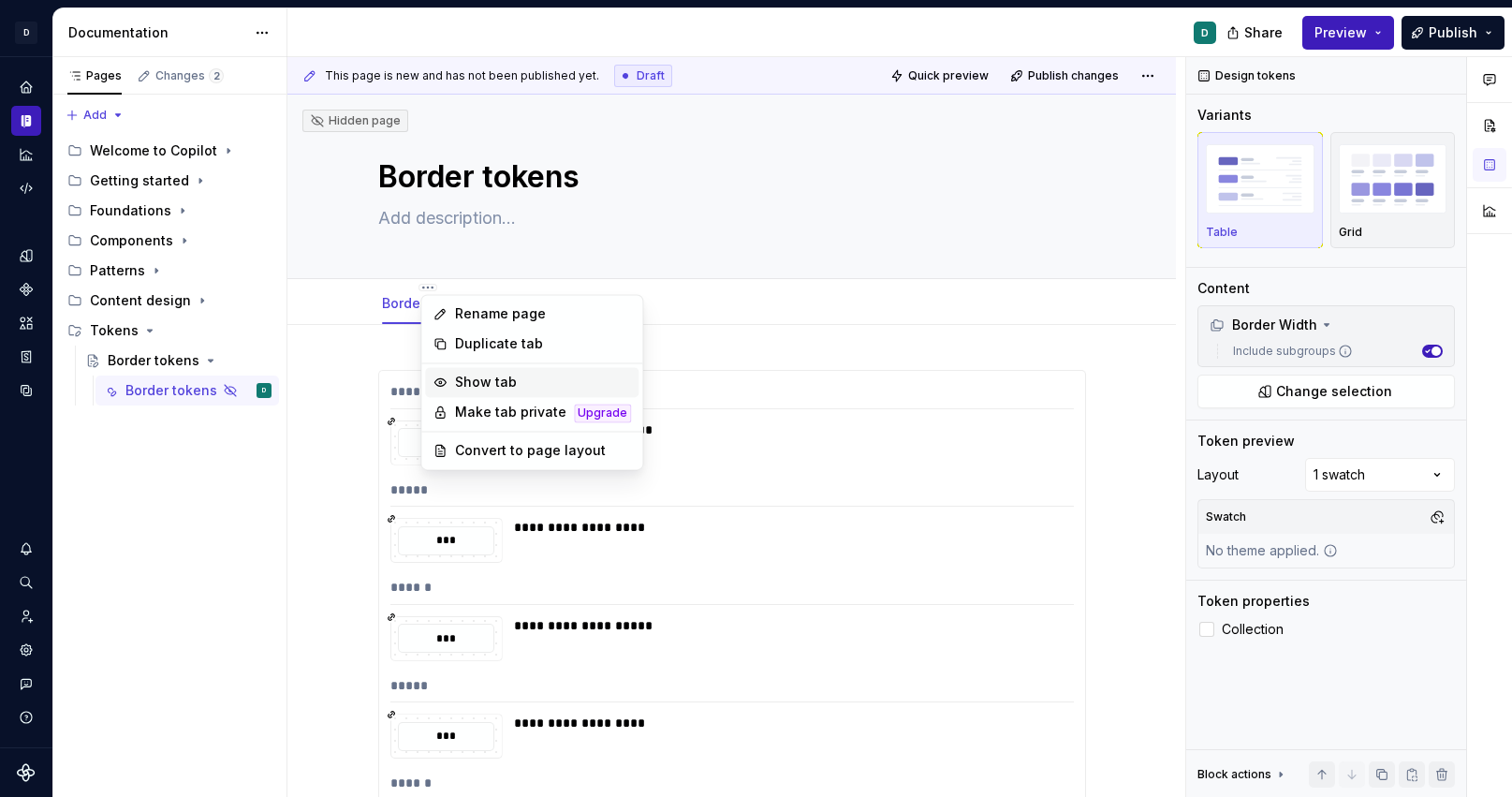
click at [478, 385] on div "Show tab" at bounding box center [543, 381] width 176 height 19
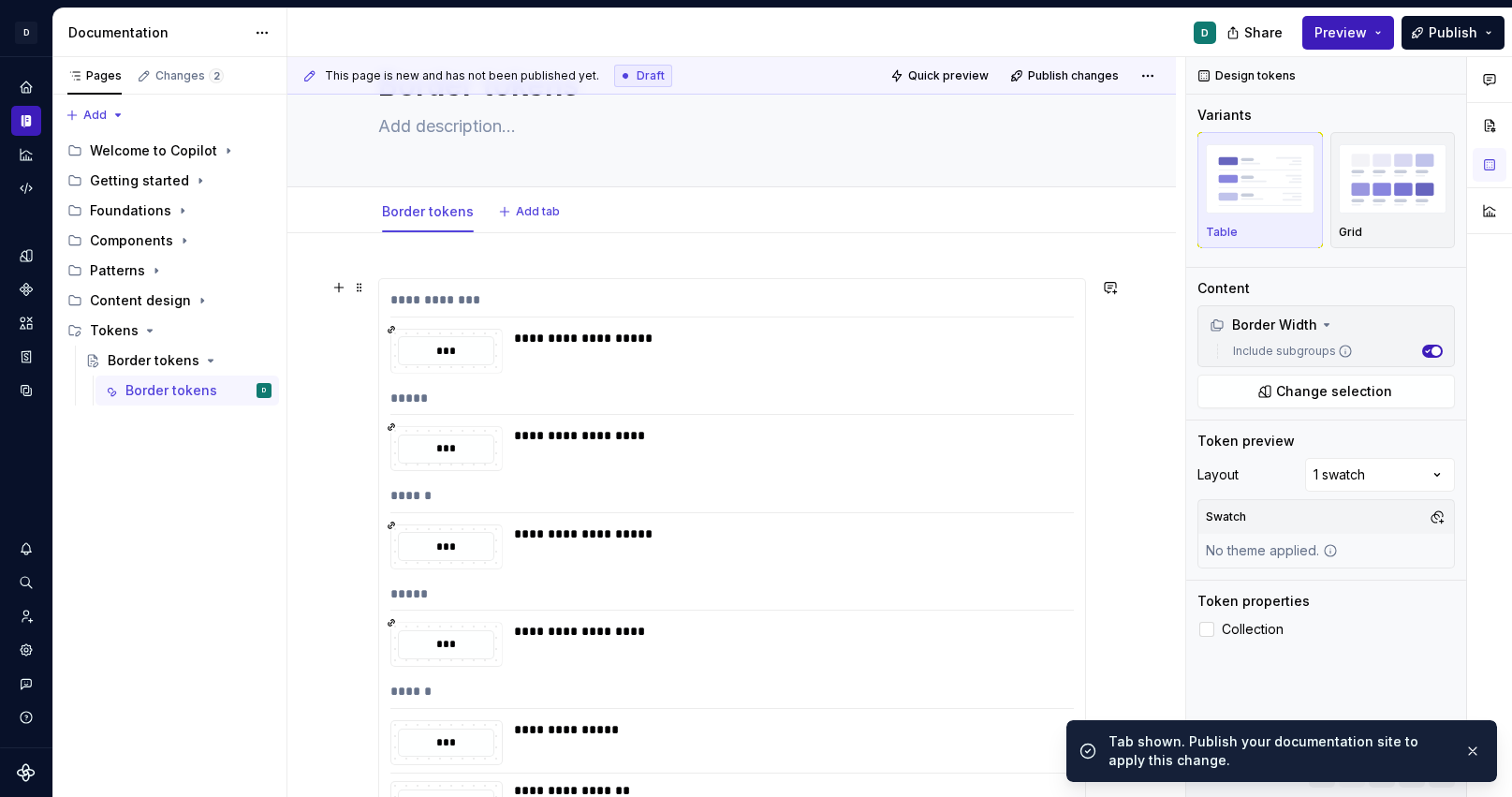
scroll to position [100, 0]
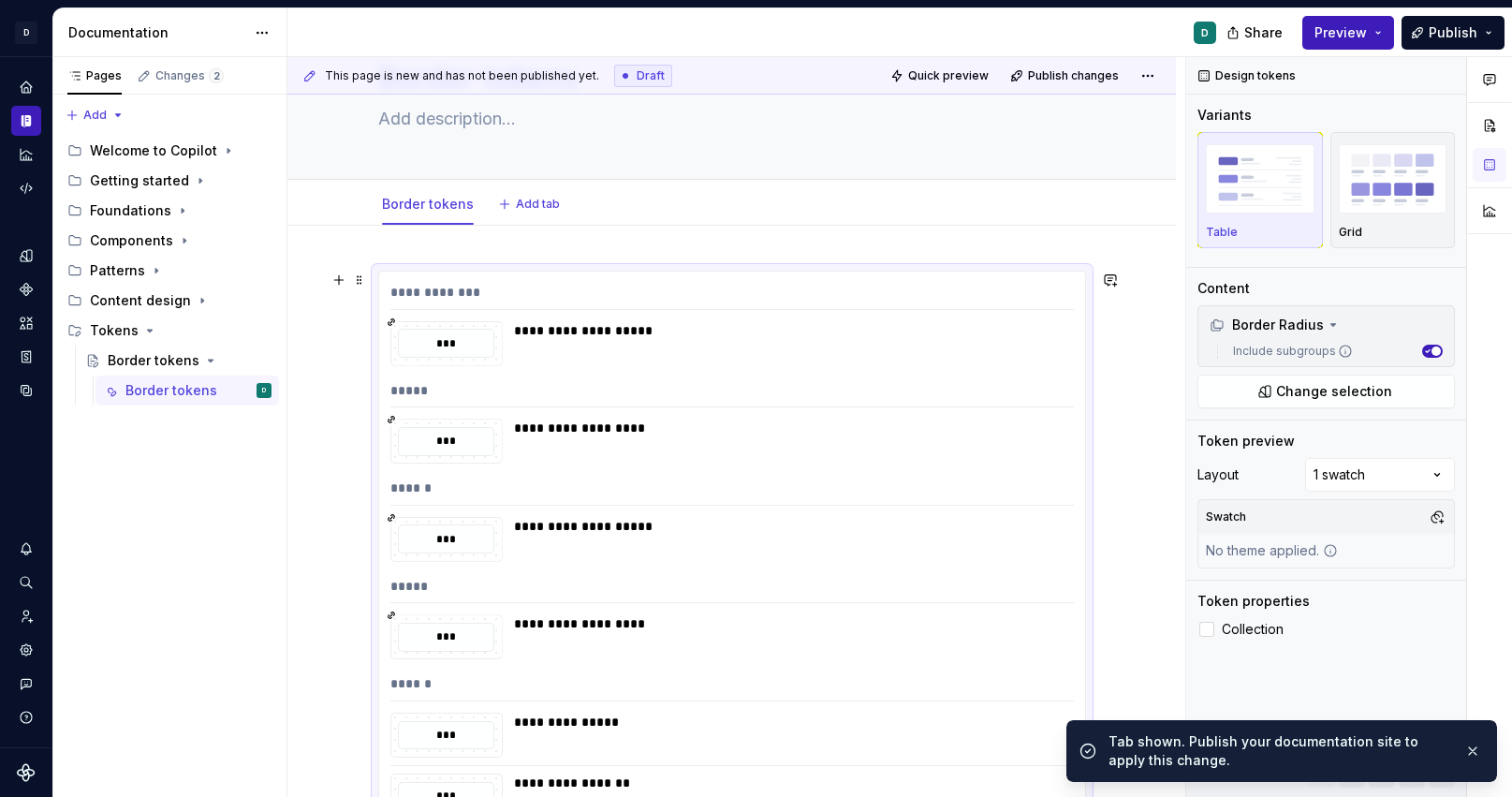
click at [538, 381] on div "*****" at bounding box center [733, 395] width 684 height 27
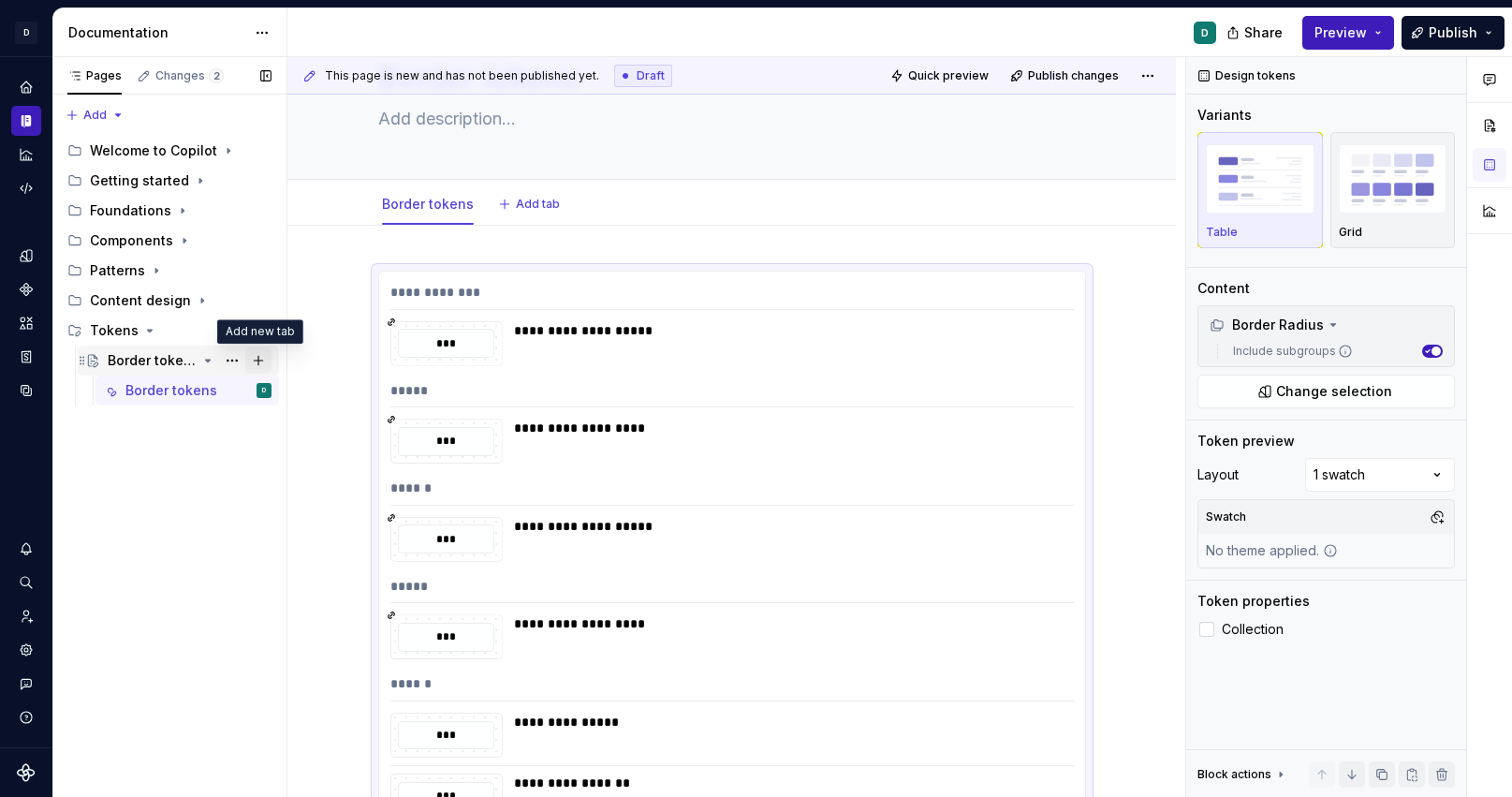
click at [257, 364] on button "Page tree" at bounding box center [258, 360] width 26 height 26
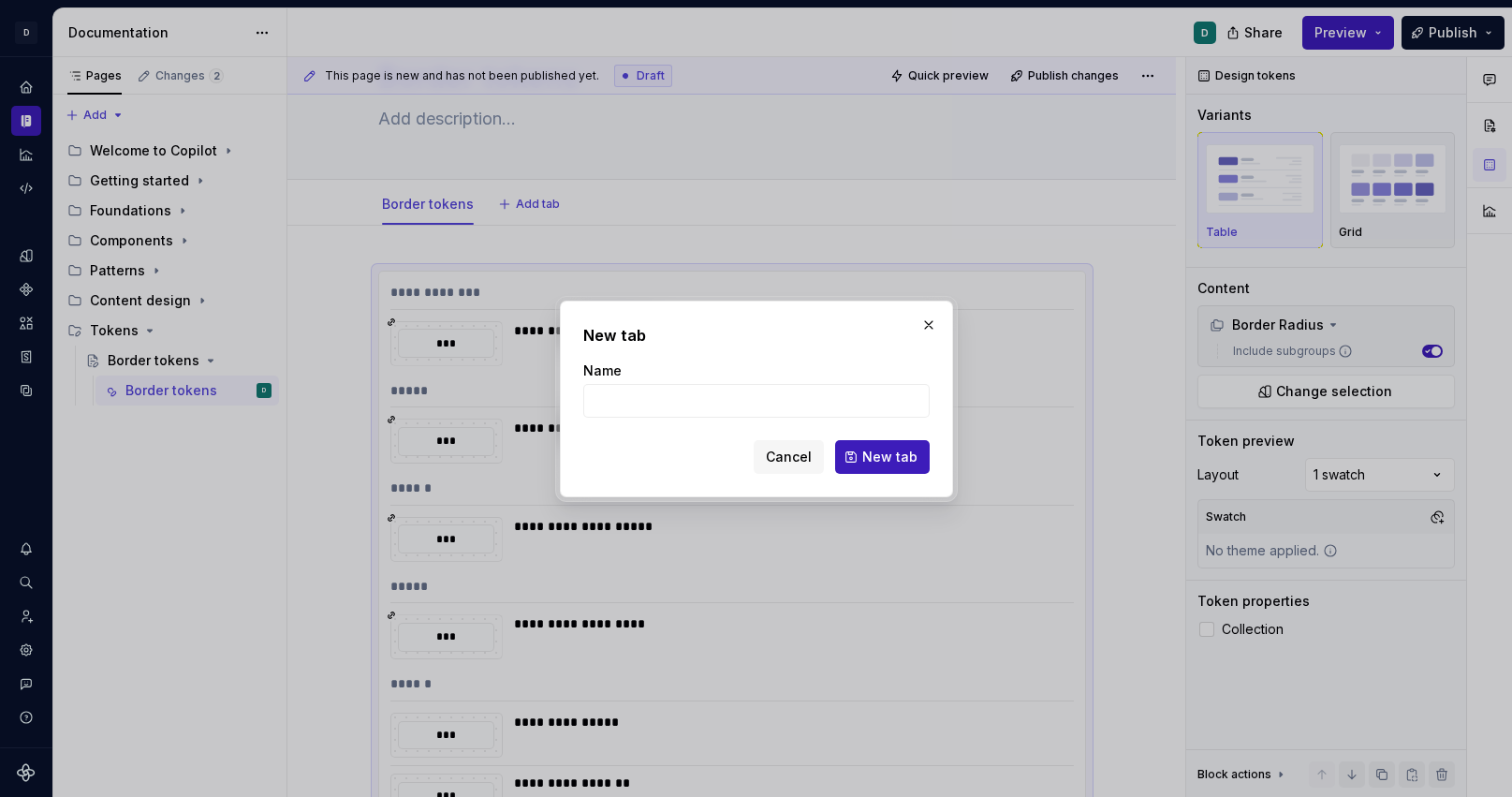
type textarea "*"
type input "Border tokens"
click at [893, 461] on span "New tab" at bounding box center [889, 457] width 56 height 19
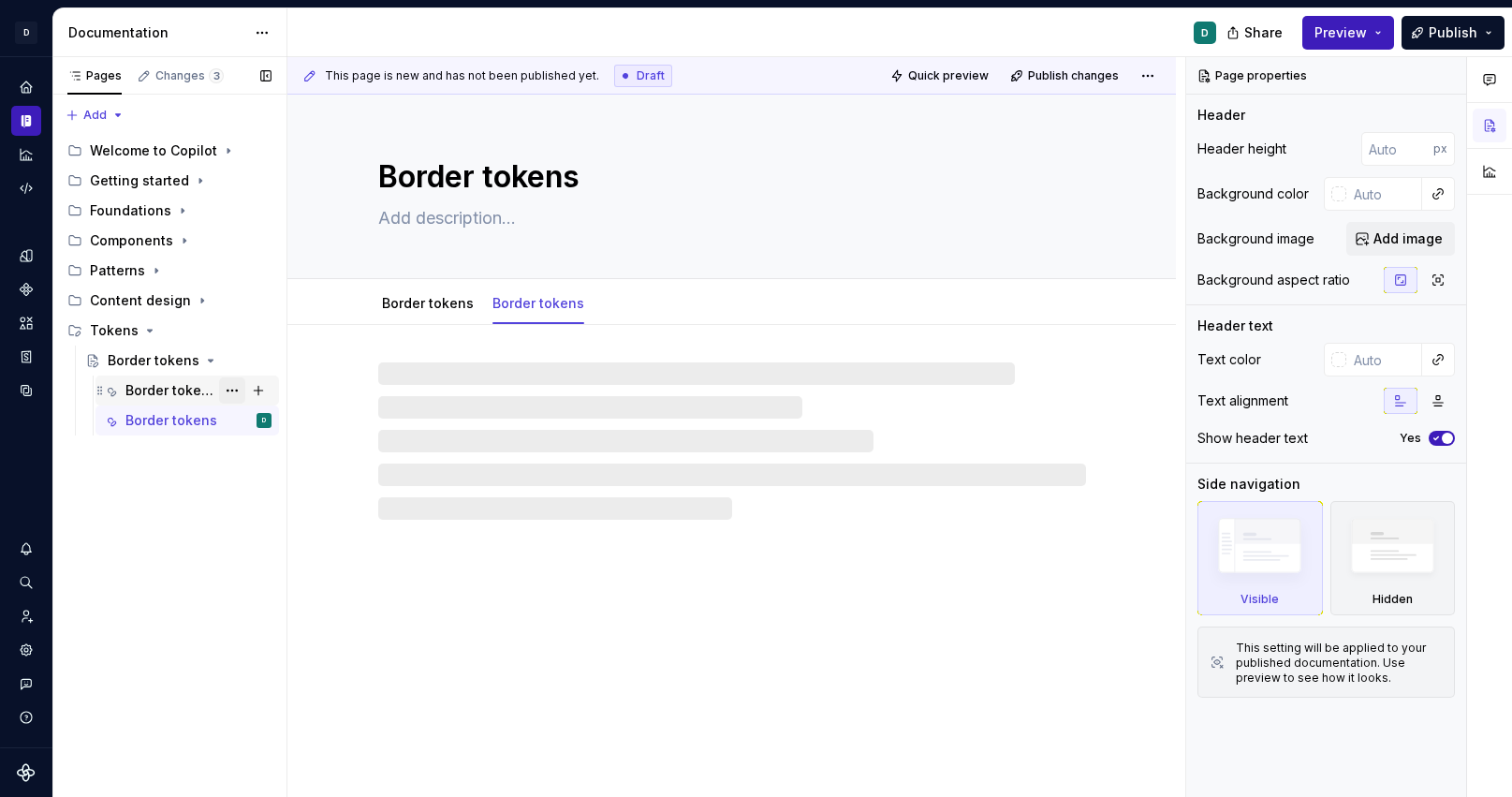
click at [230, 385] on button "Page tree" at bounding box center [232, 390] width 26 height 26
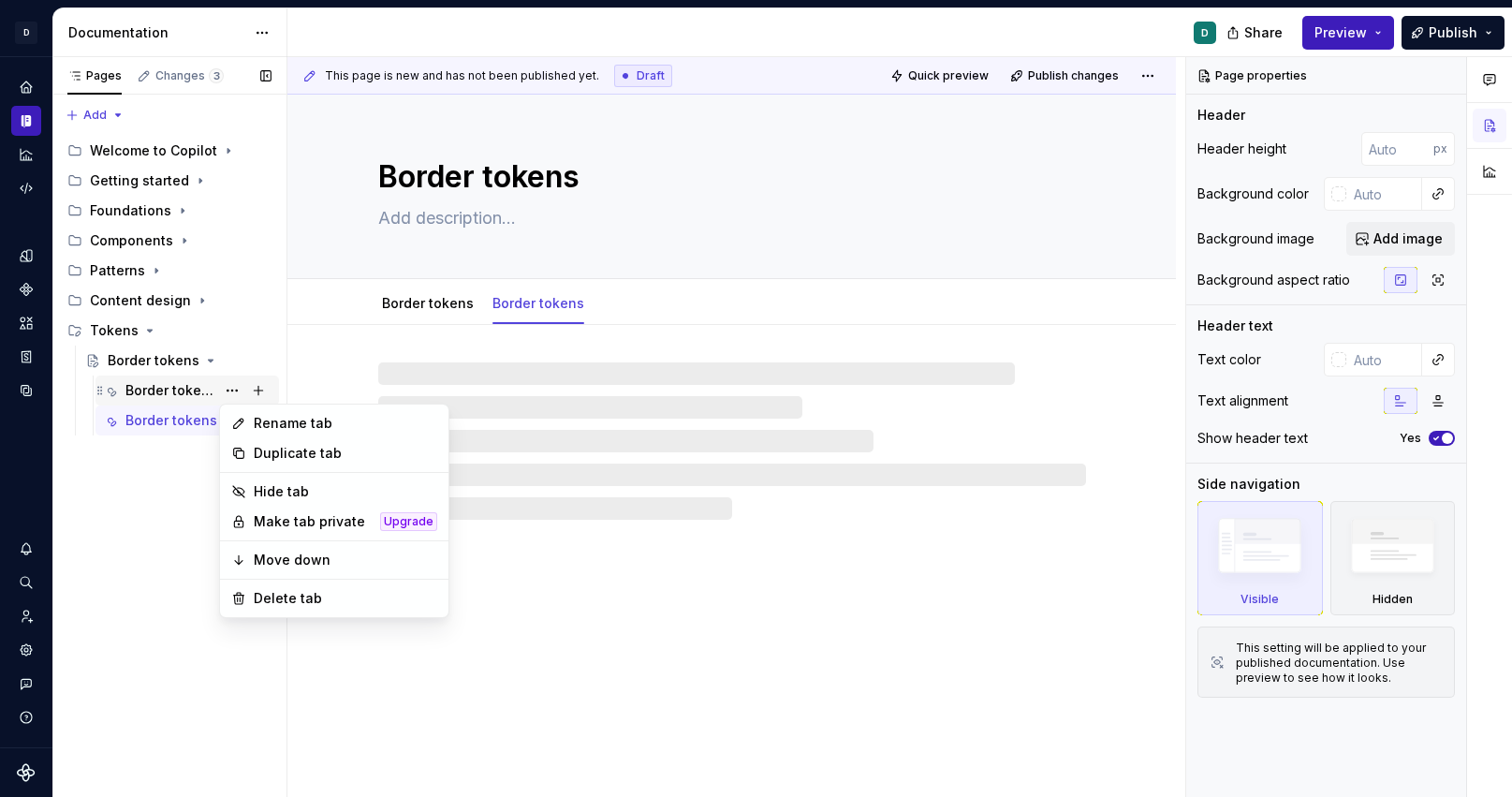
click at [180, 379] on div "Pages Changes 3 Add Accessibility guide for tree Page tree. Navigate the tree w…" at bounding box center [170, 427] width 235 height 741
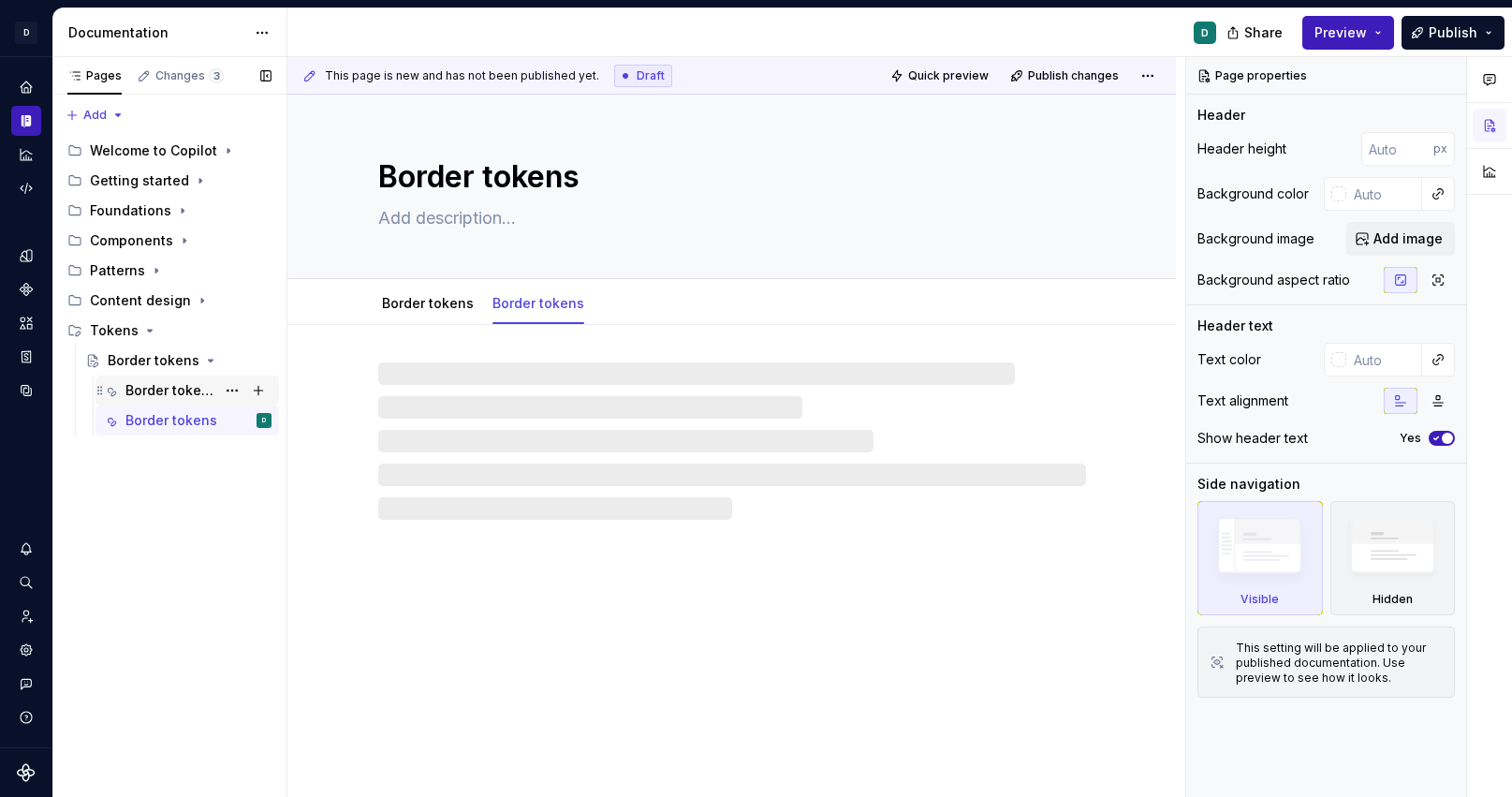
click at [179, 379] on div "Border tokens" at bounding box center [197, 390] width 146 height 26
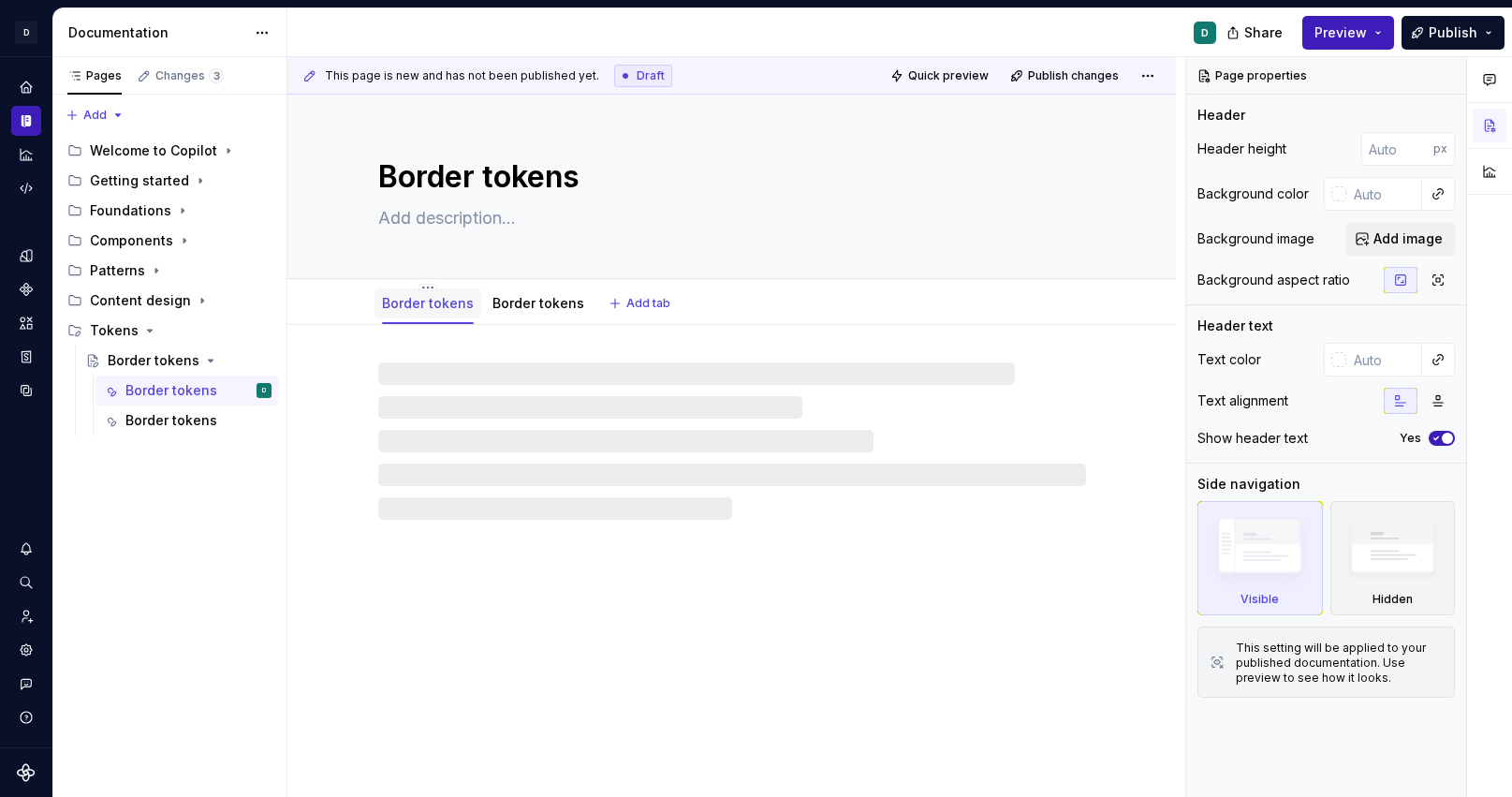
click at [458, 321] on div at bounding box center [427, 322] width 107 height 2
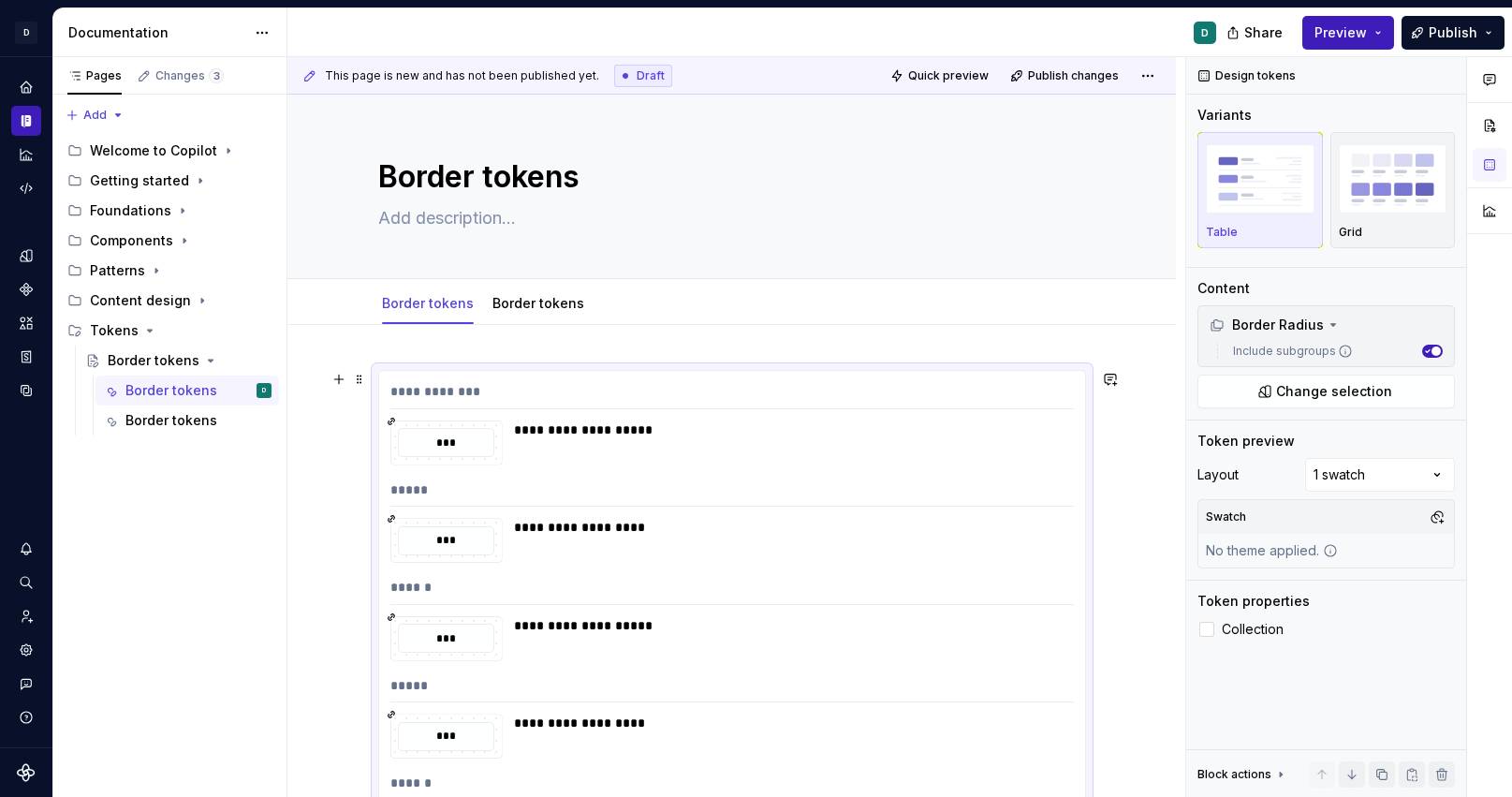
click at [548, 551] on div "**********" at bounding box center [788, 541] width 548 height 45
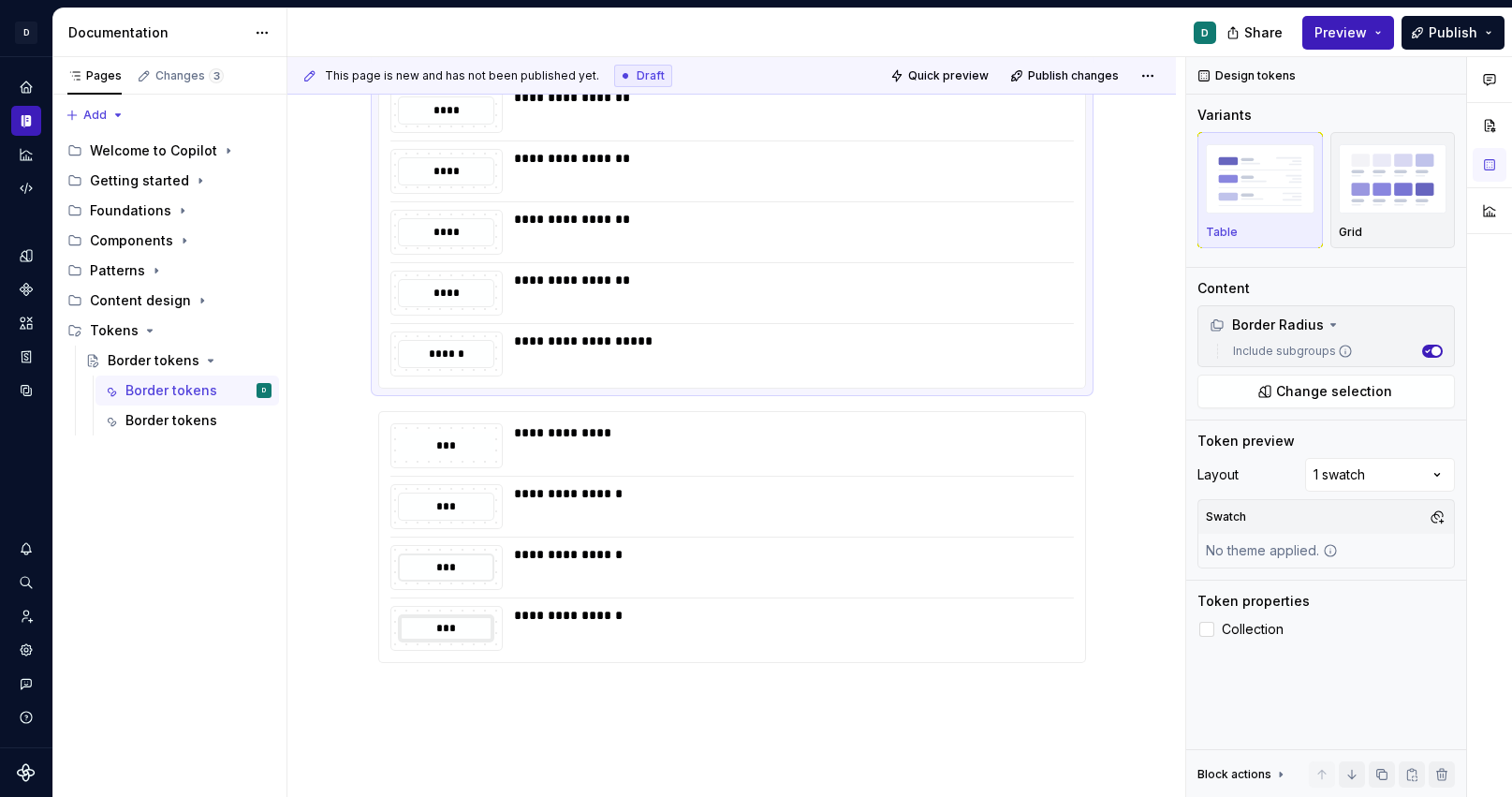
scroll to position [1152, 0]
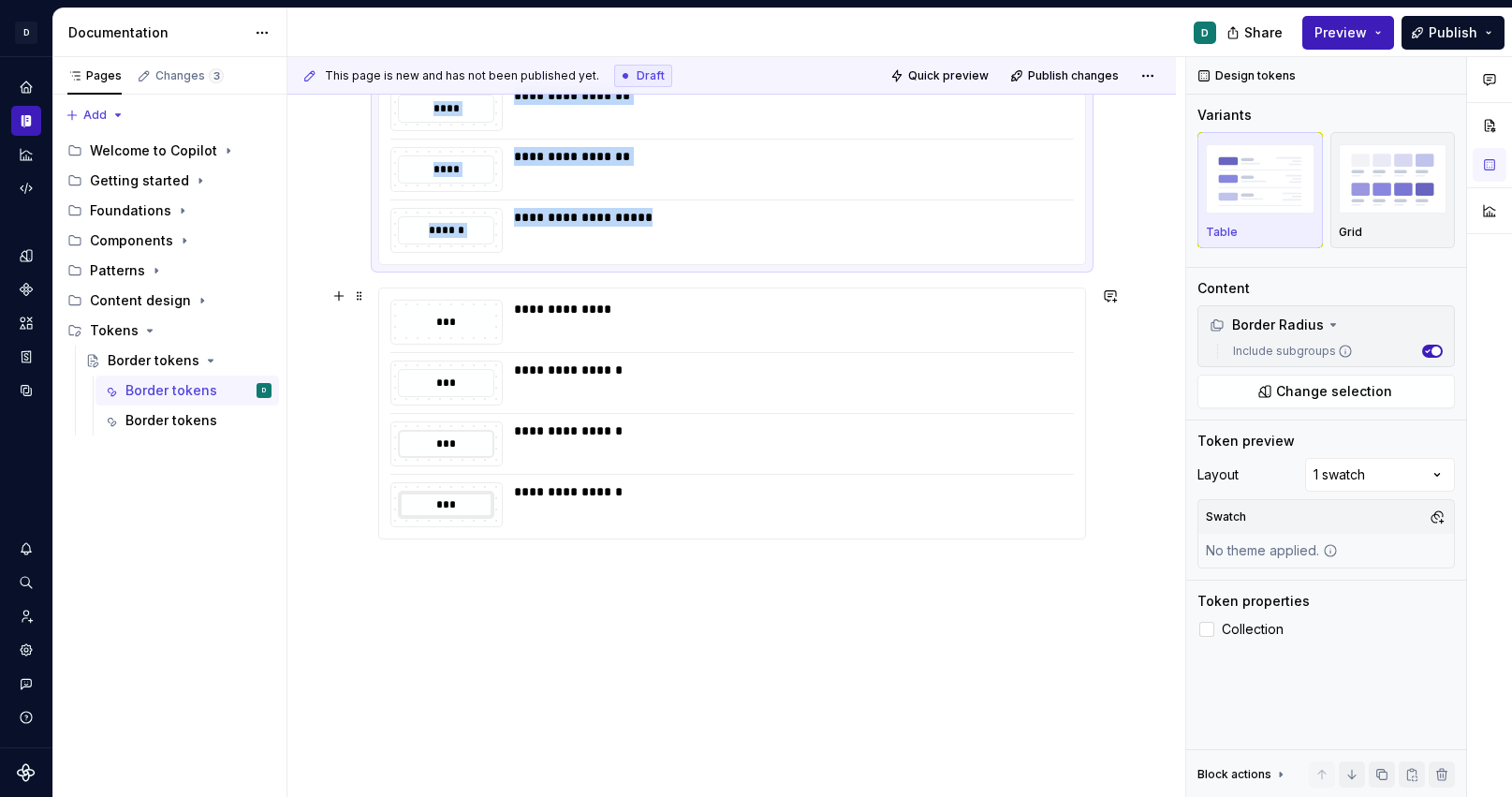
click at [547, 444] on div "**********" at bounding box center [788, 444] width 548 height 45
click at [518, 430] on div "**********" at bounding box center [789, 430] width 549 height 19
click at [492, 430] on div "***" at bounding box center [446, 445] width 97 height 29
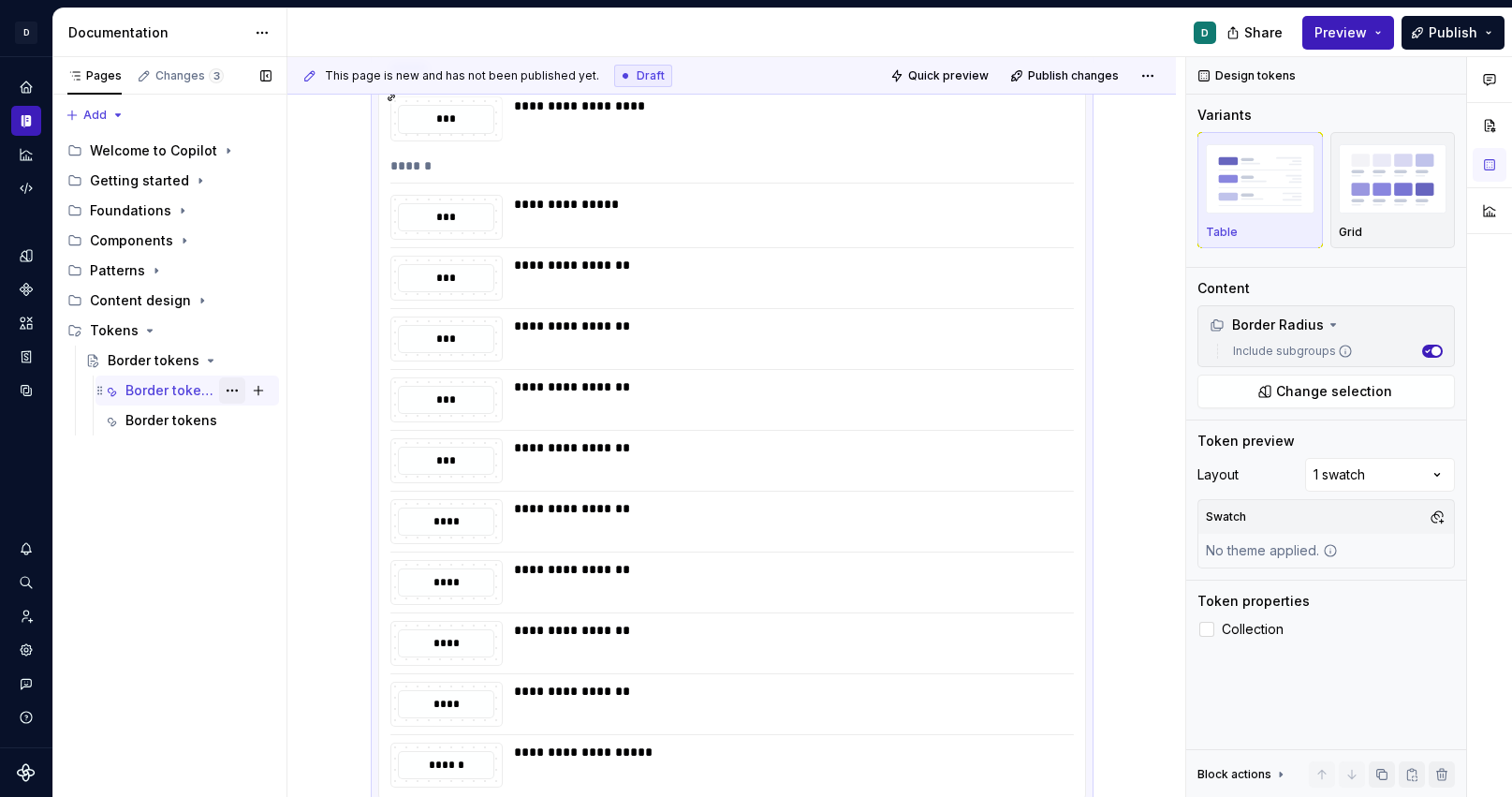
click at [230, 392] on button "Page tree" at bounding box center [232, 390] width 26 height 26
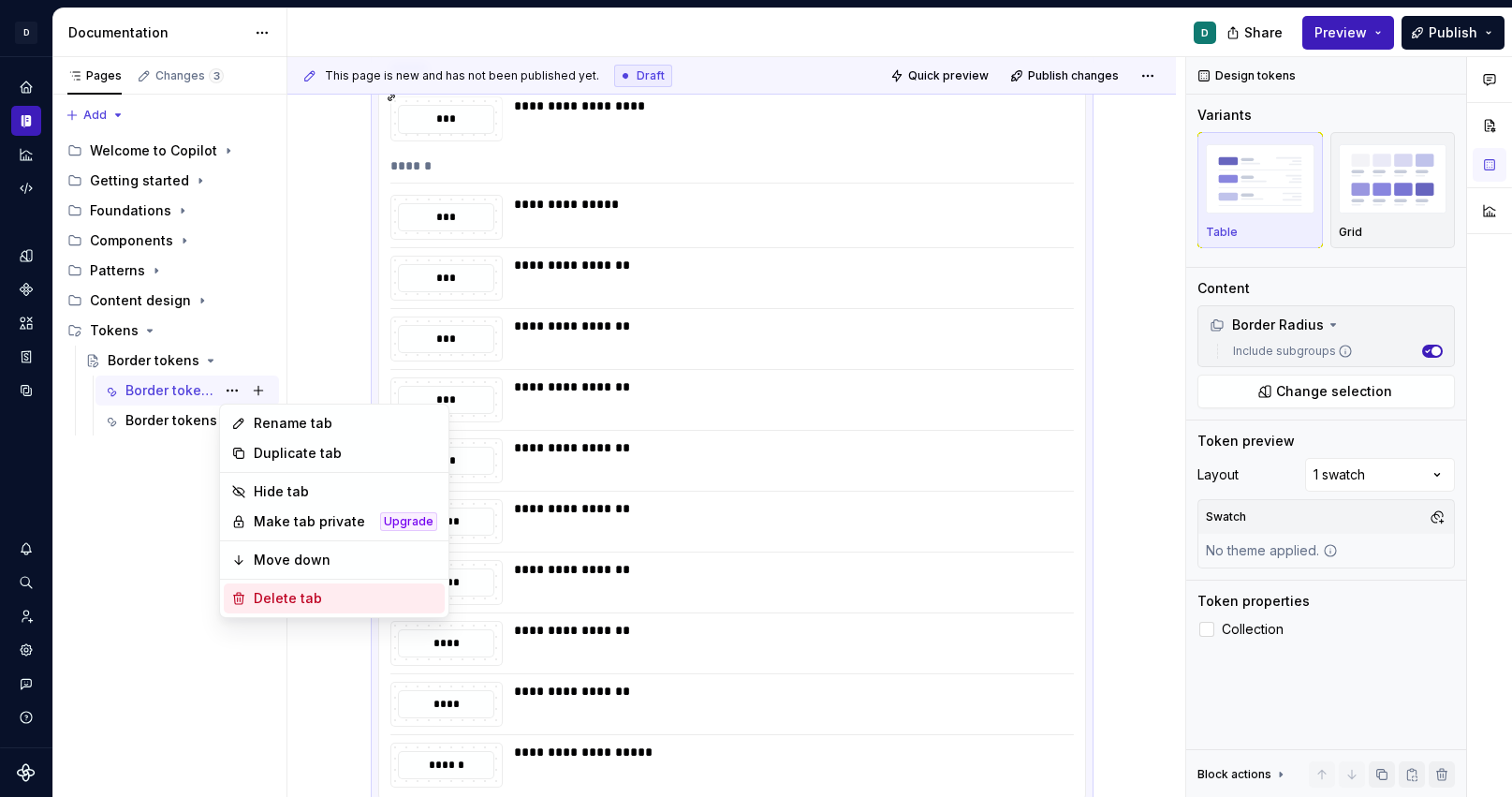
click at [302, 596] on div "Delete tab" at bounding box center [346, 598] width 184 height 19
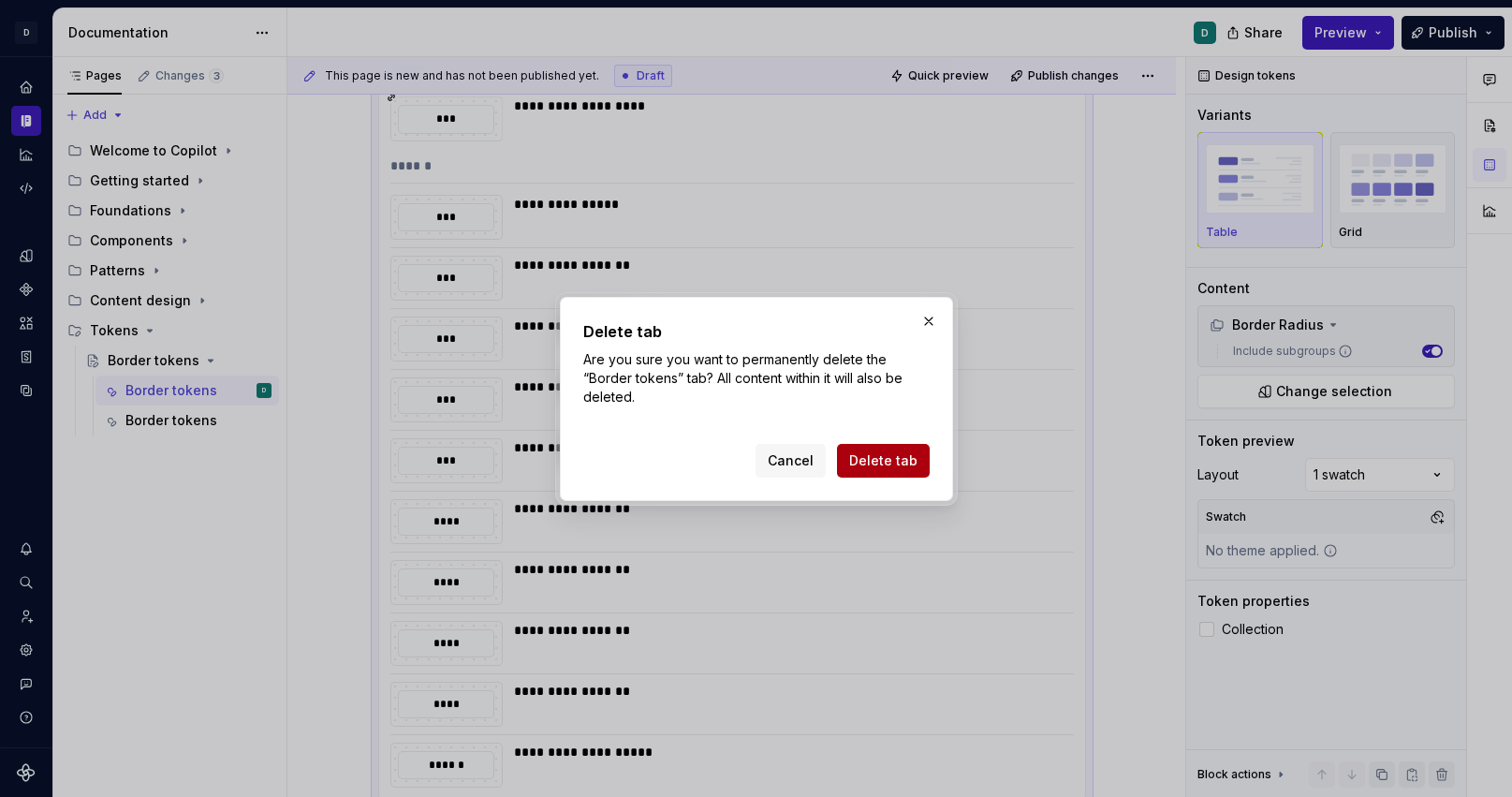
click at [881, 461] on span "Delete tab" at bounding box center [884, 461] width 68 height 19
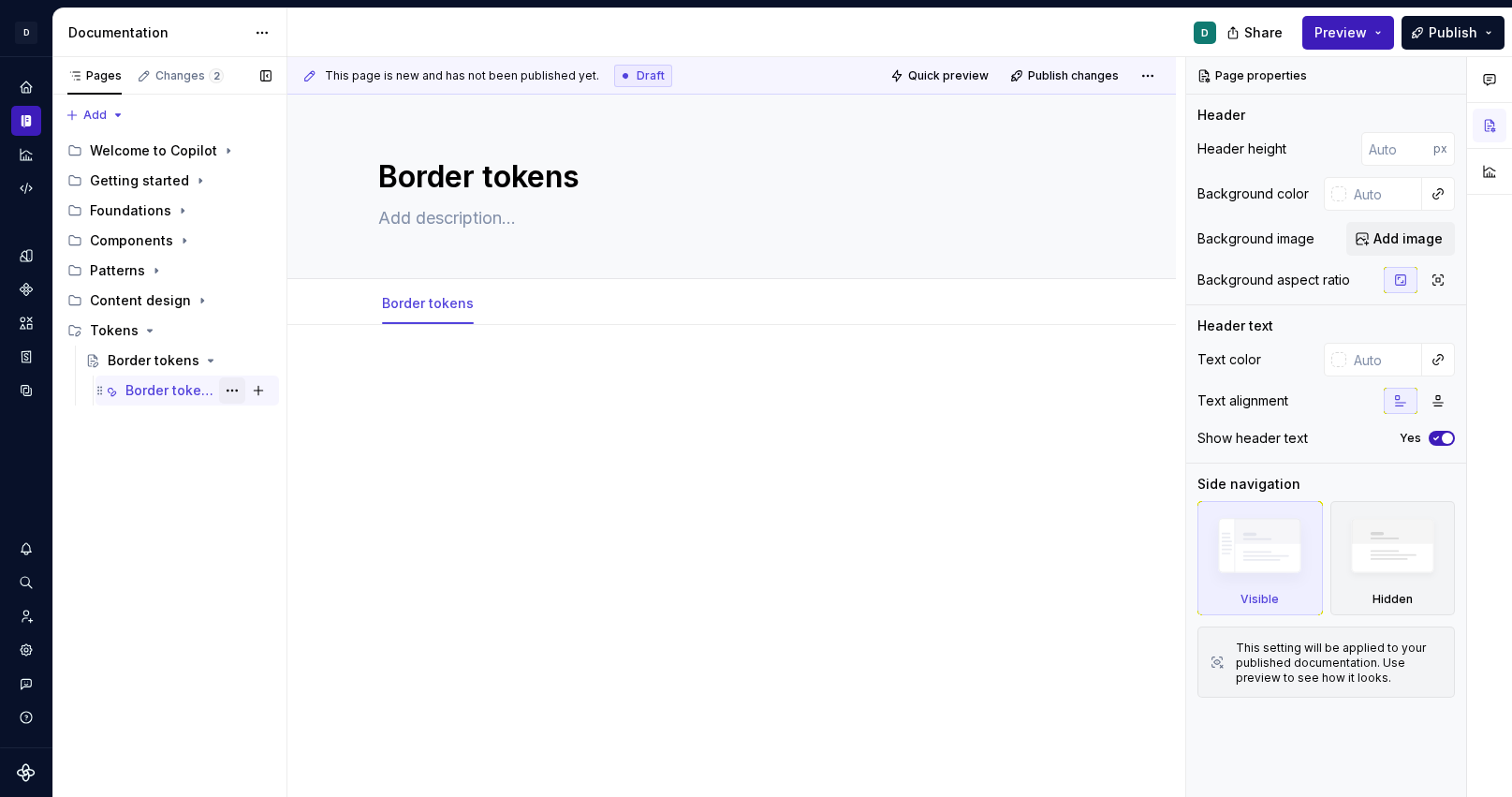
click at [237, 391] on button "Page tree" at bounding box center [232, 390] width 26 height 26
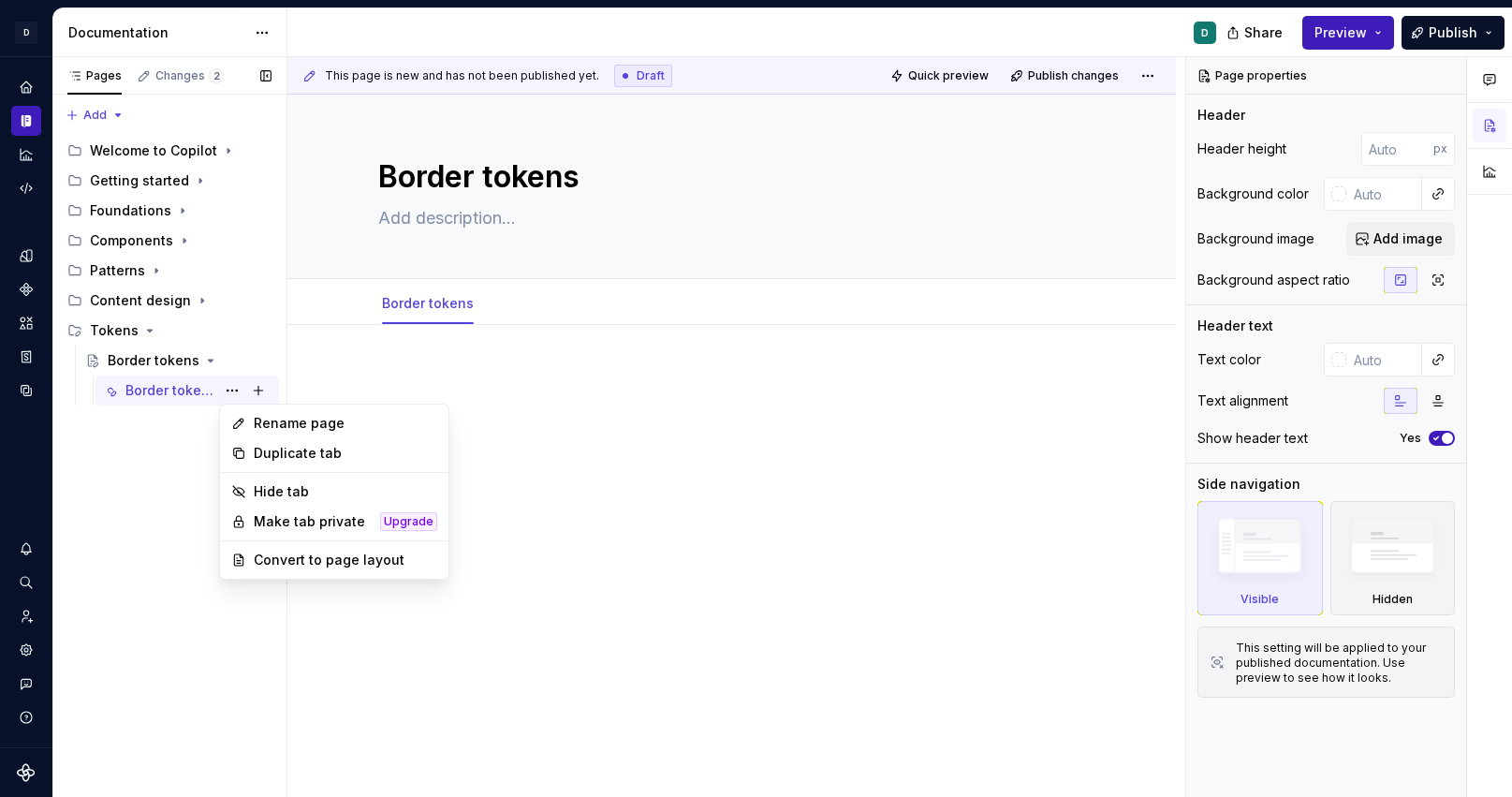
click at [176, 422] on div "Pages Changes 2 Add Accessibility guide for tree Page tree. Navigate the tree w…" at bounding box center [170, 427] width 235 height 741
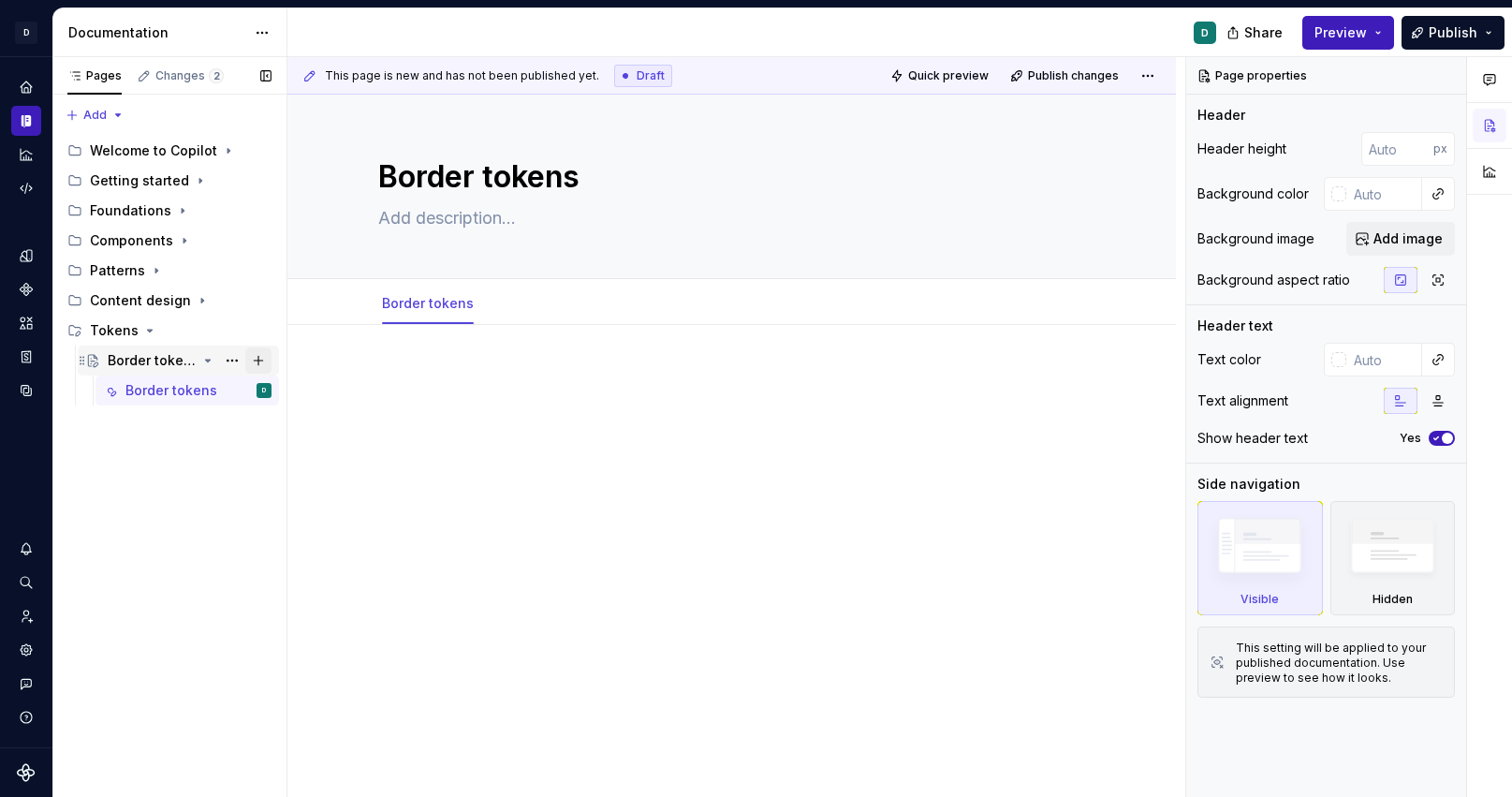
click at [257, 359] on button "Page tree" at bounding box center [258, 360] width 26 height 26
click at [257, 360] on button "Page tree" at bounding box center [258, 360] width 26 height 26
type textarea "*"
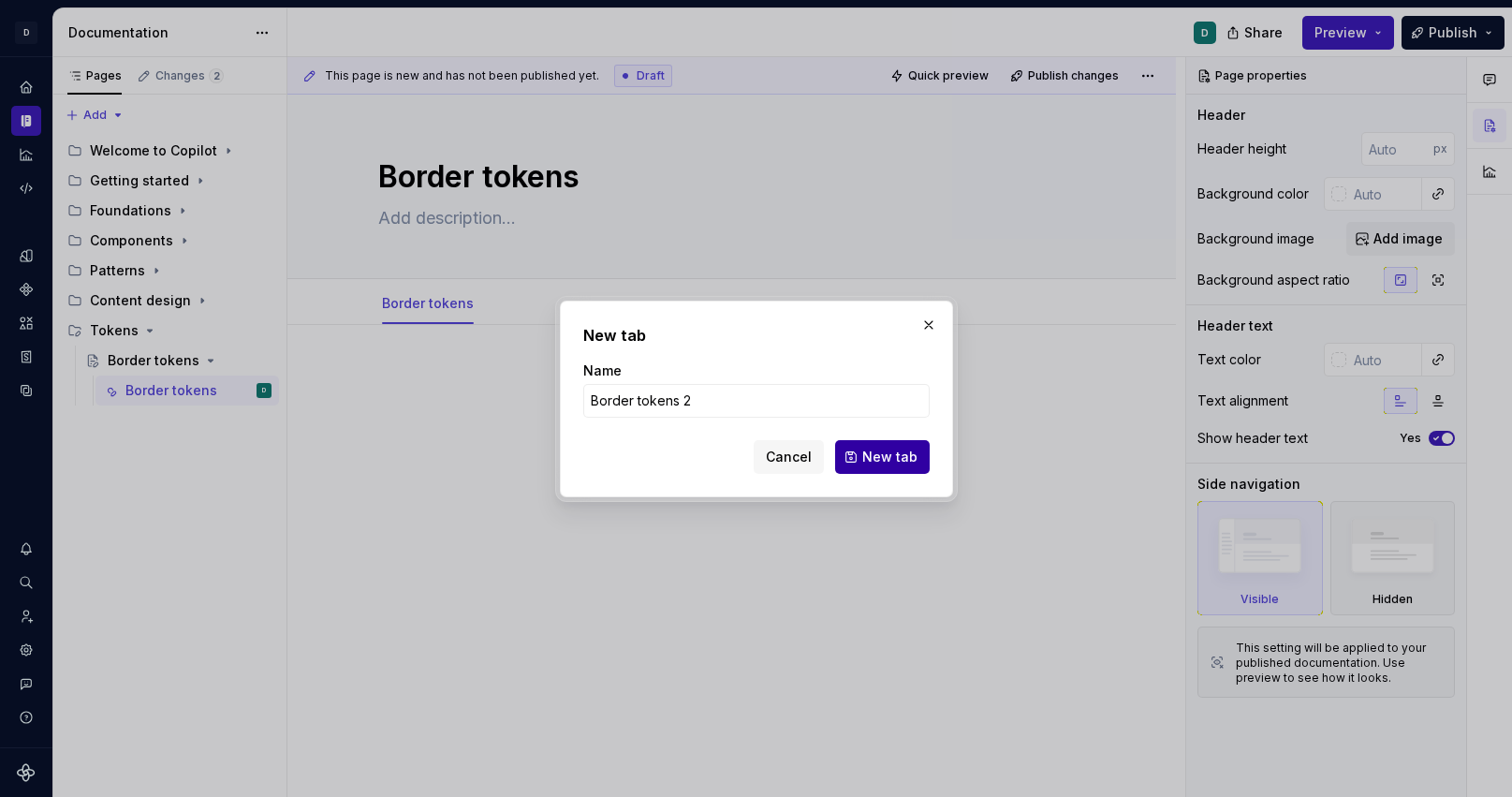
type input "Border tokens 2"
click at [926, 461] on button "New tab" at bounding box center [883, 457] width 95 height 33
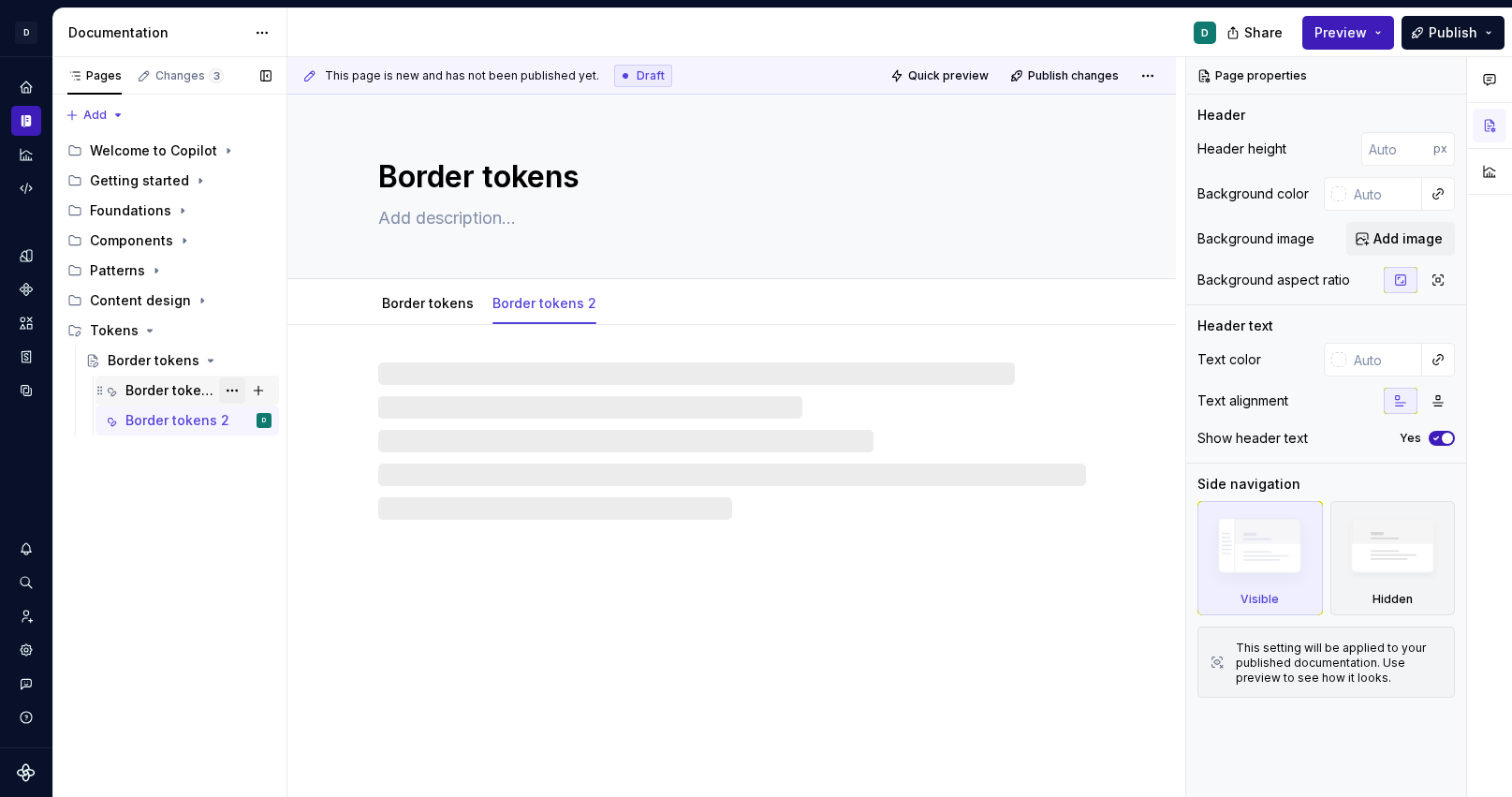
click at [233, 392] on button "Page tree" at bounding box center [232, 390] width 26 height 26
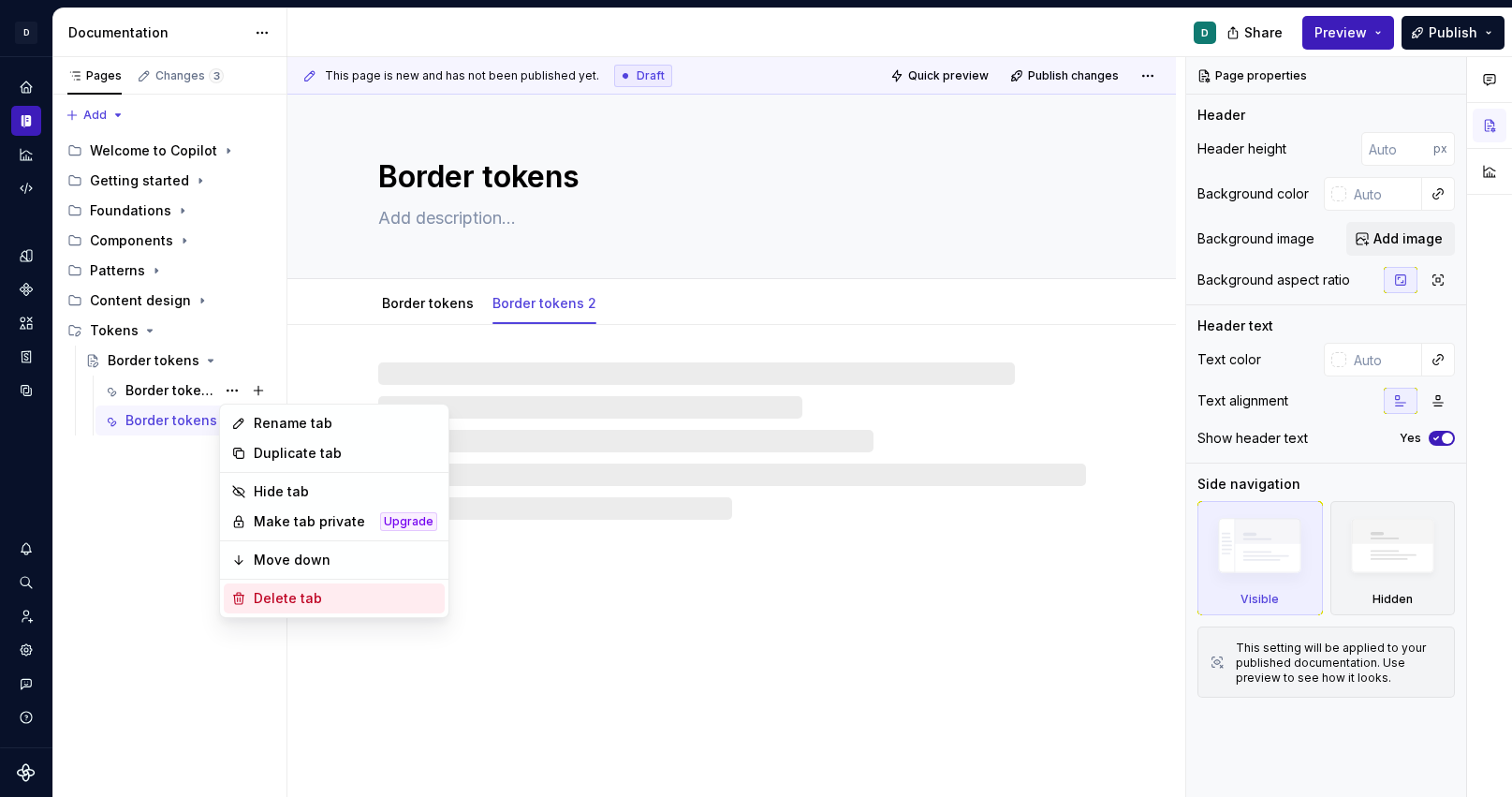
click at [303, 601] on div "Delete tab" at bounding box center [346, 598] width 184 height 19
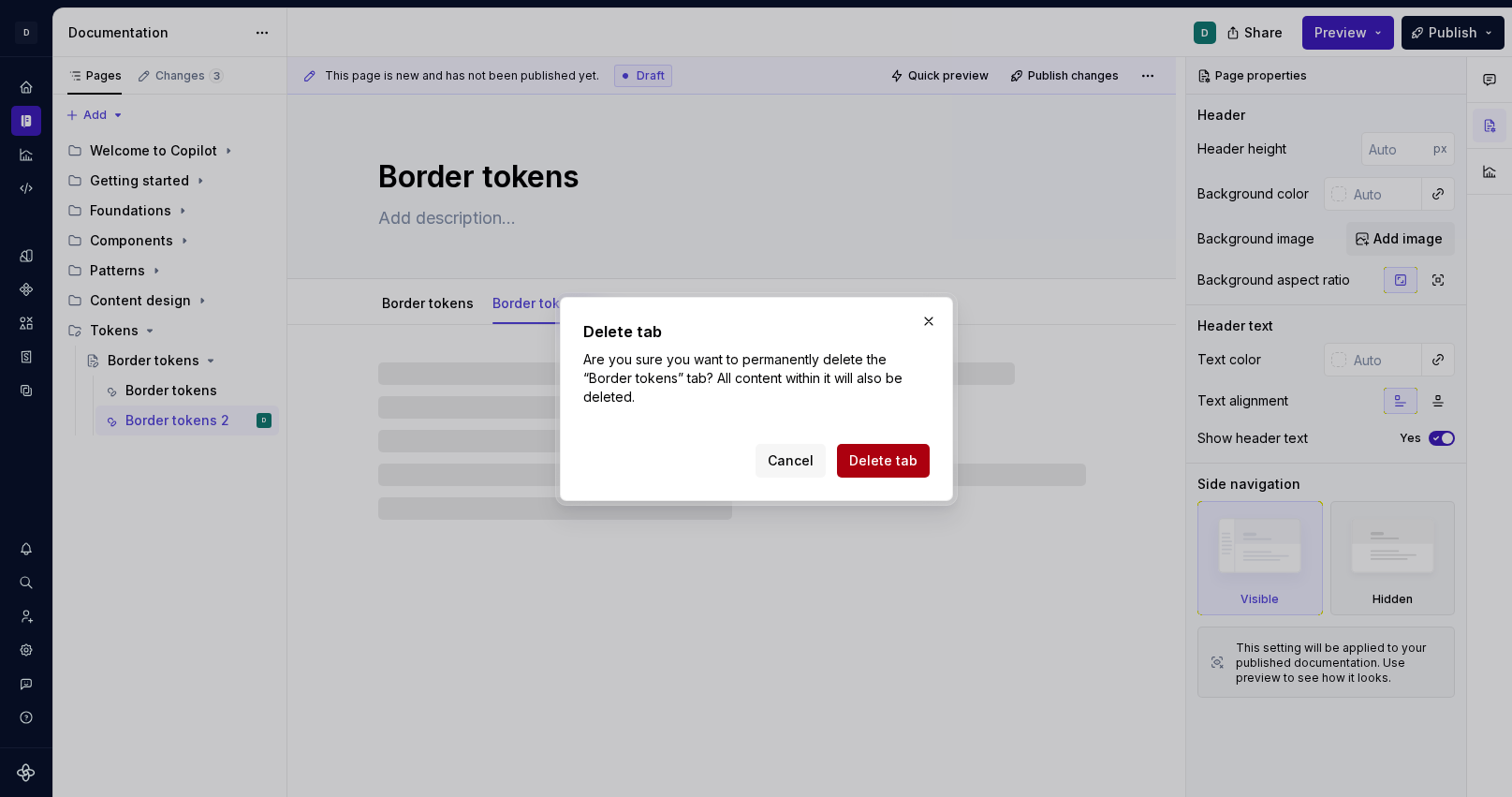
click at [895, 457] on span "Delete tab" at bounding box center [884, 461] width 68 height 19
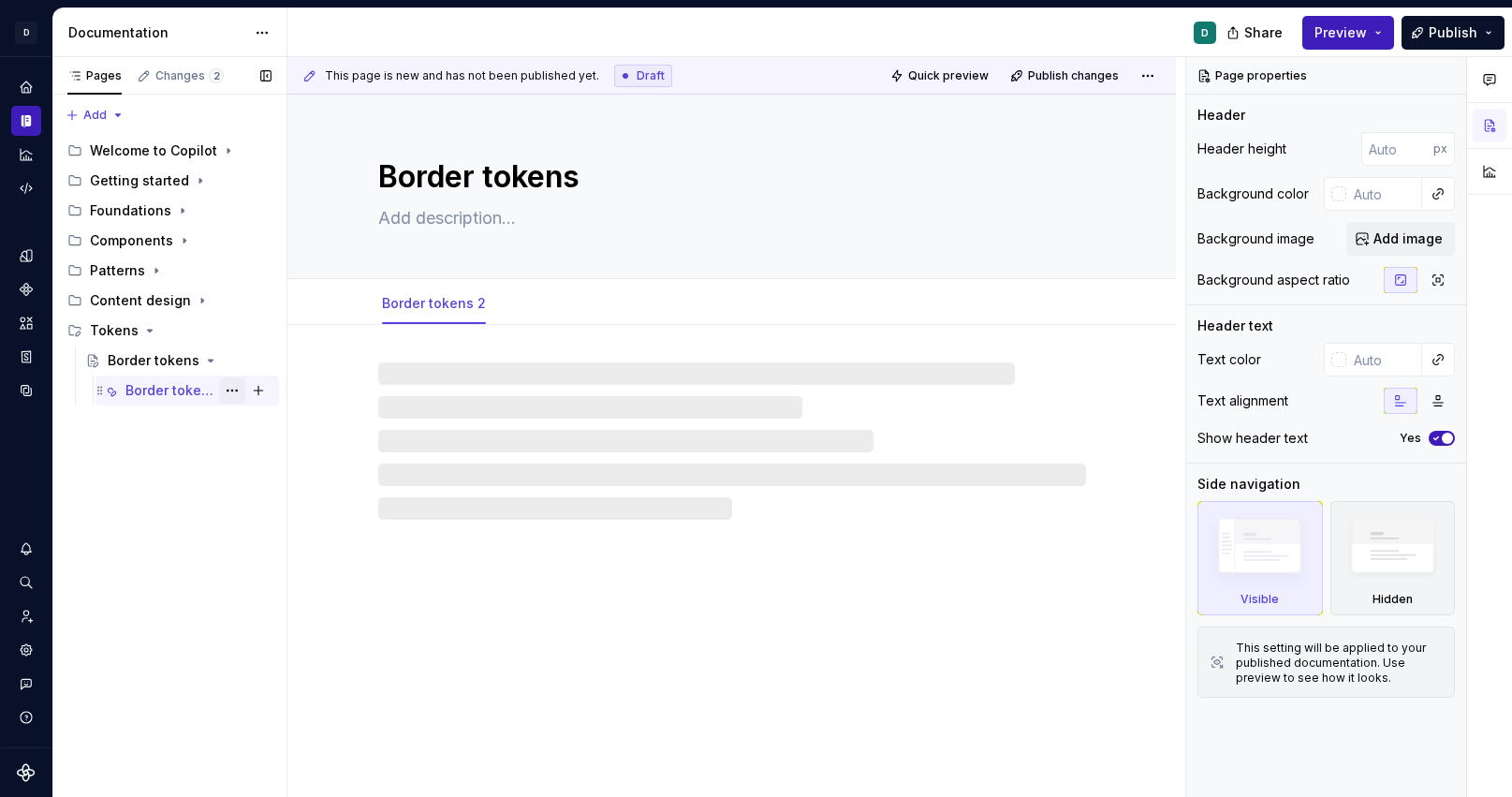
click at [236, 391] on button "Page tree" at bounding box center [232, 390] width 26 height 26
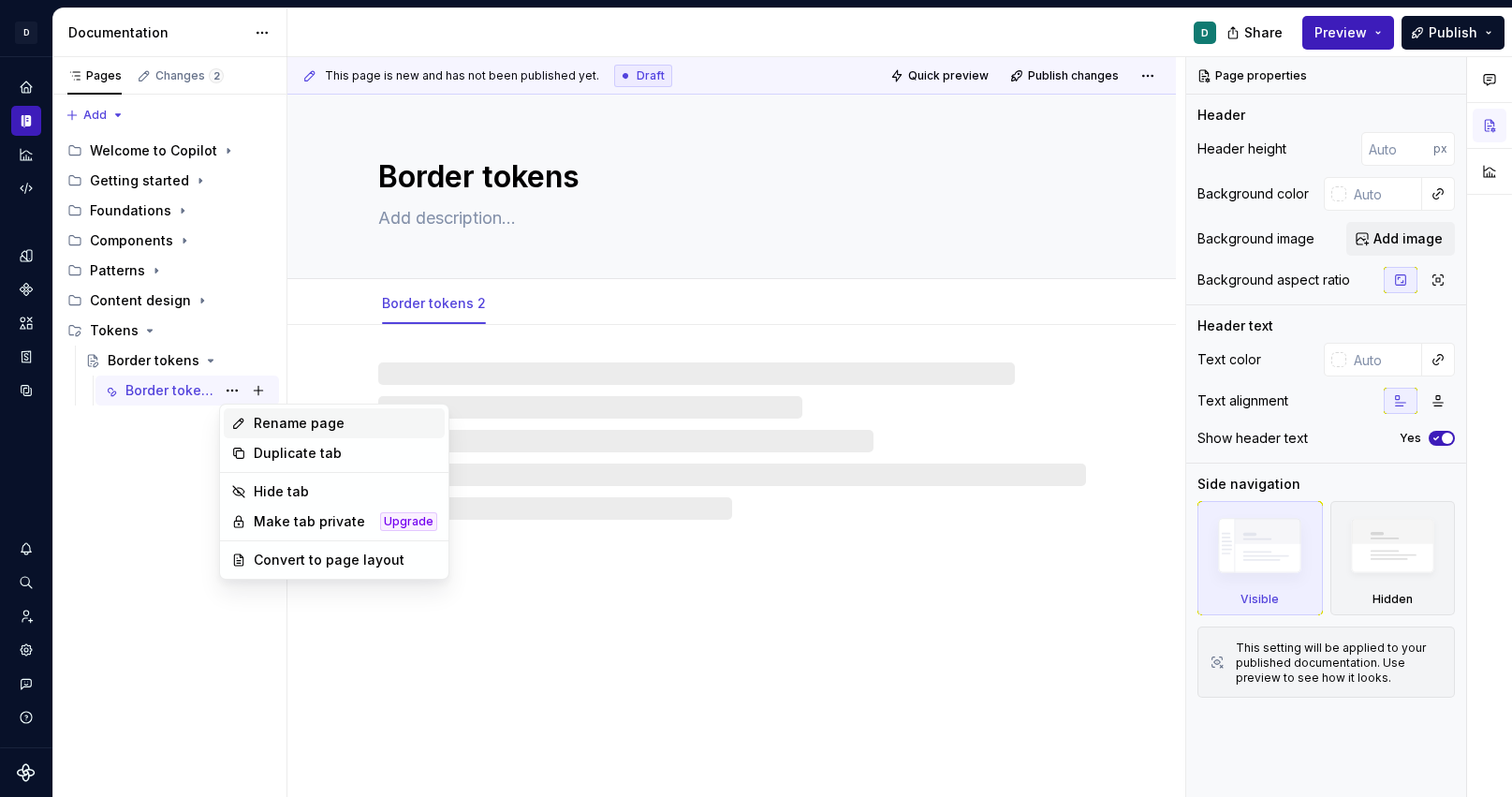
click at [273, 426] on div "Rename page" at bounding box center [346, 422] width 184 height 19
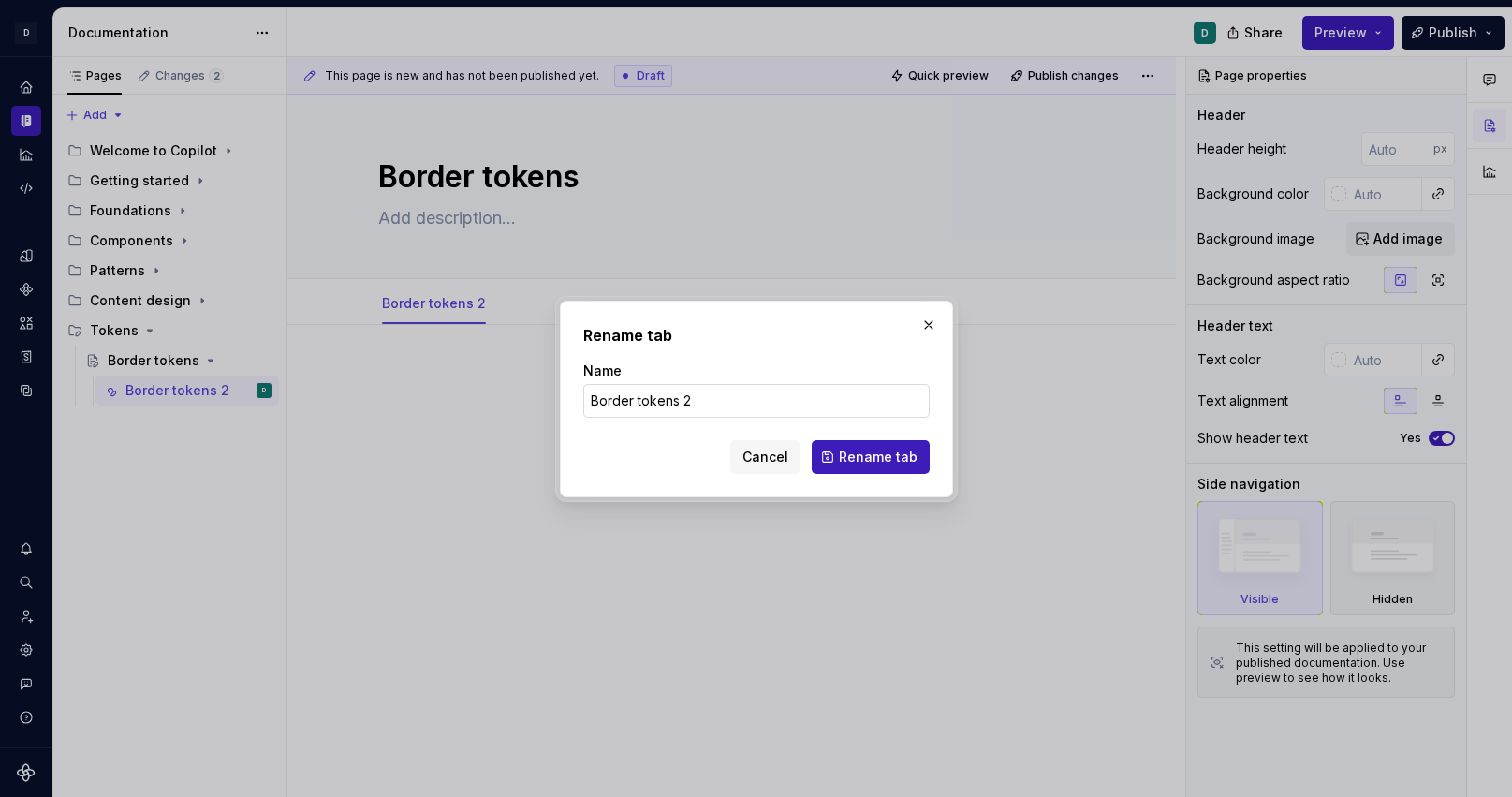
type textarea "*"
click at [718, 392] on input "Border tokens 2" at bounding box center [756, 401] width 347 height 33
type input "Border tokens"
click at [885, 456] on span "Rename tab" at bounding box center [878, 457] width 78 height 19
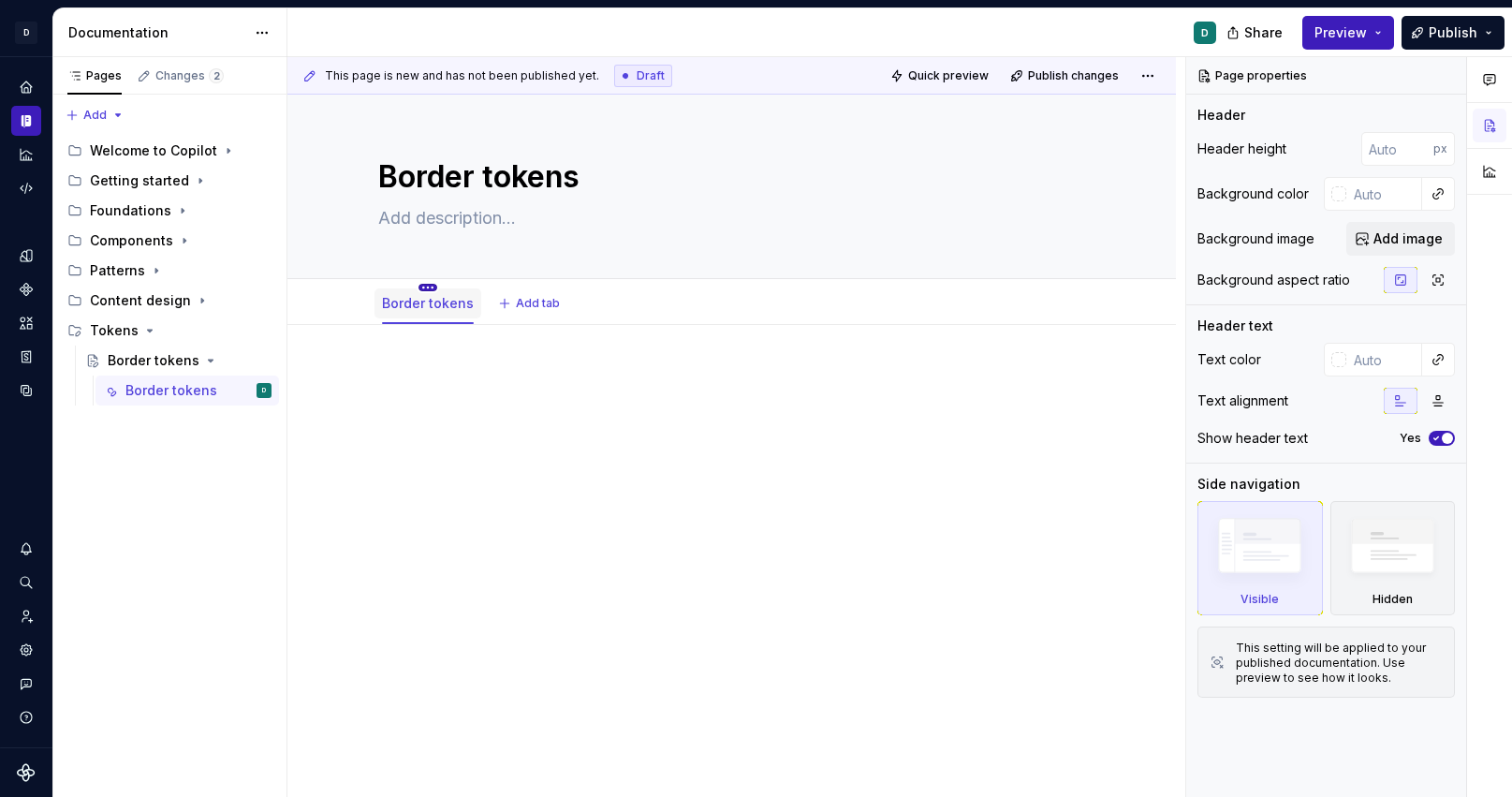
click at [433, 285] on html "D Copilot D Design system data Documentation D Share Preview Publish Pages Chan…" at bounding box center [756, 398] width 1512 height 797
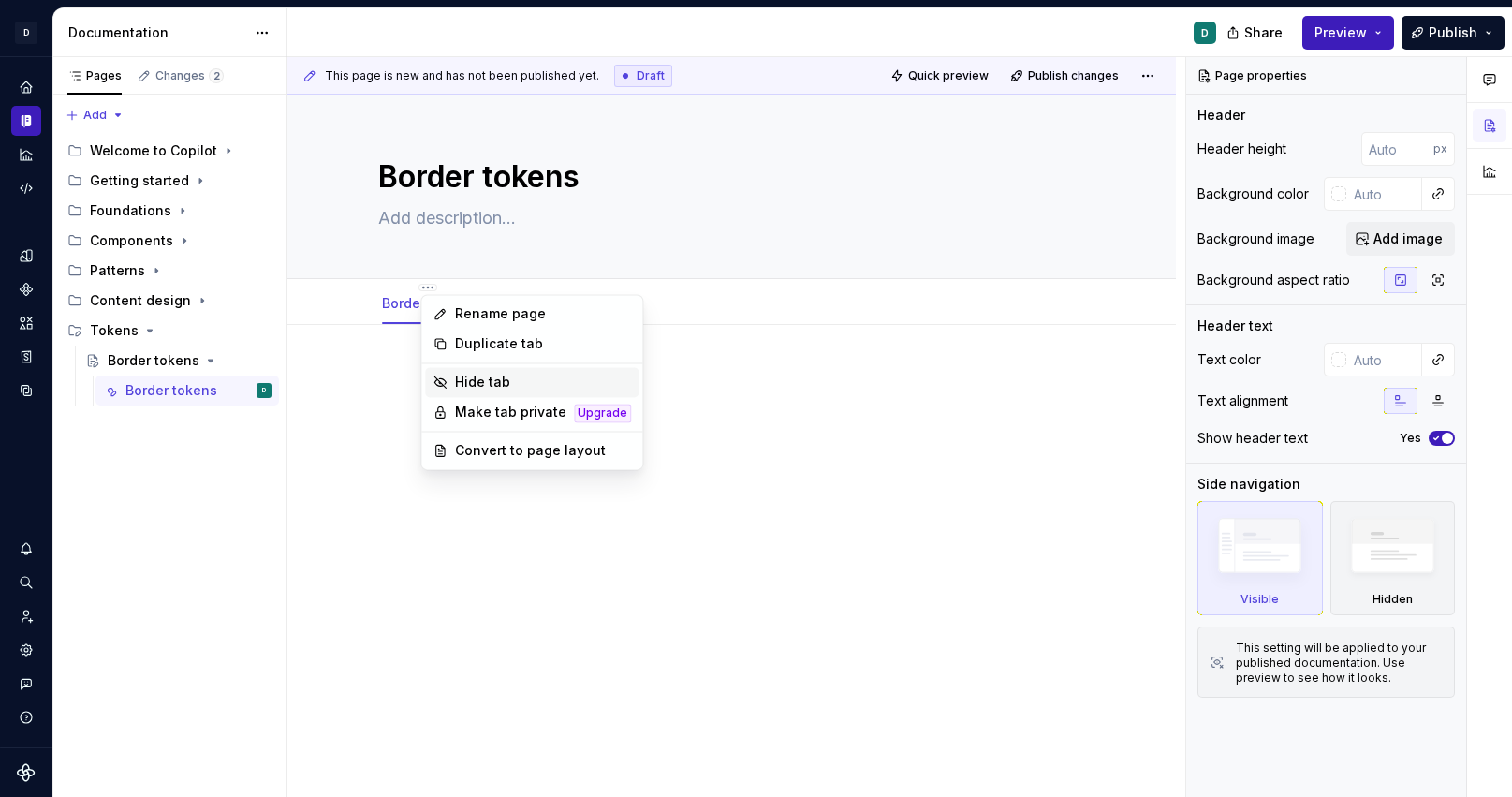
click at [475, 389] on div "Hide tab" at bounding box center [543, 381] width 176 height 19
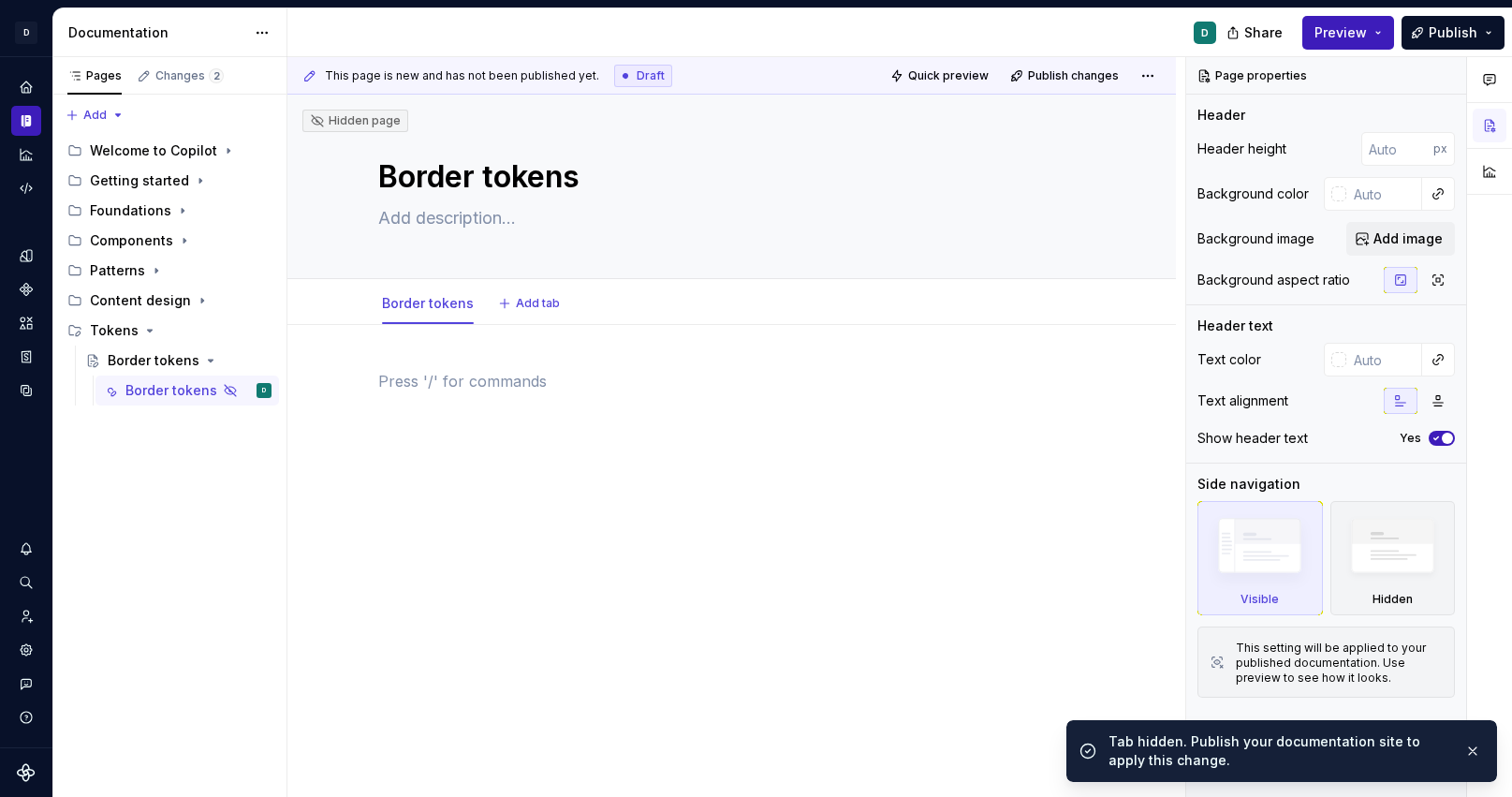
click at [467, 438] on div at bounding box center [732, 405] width 708 height 71
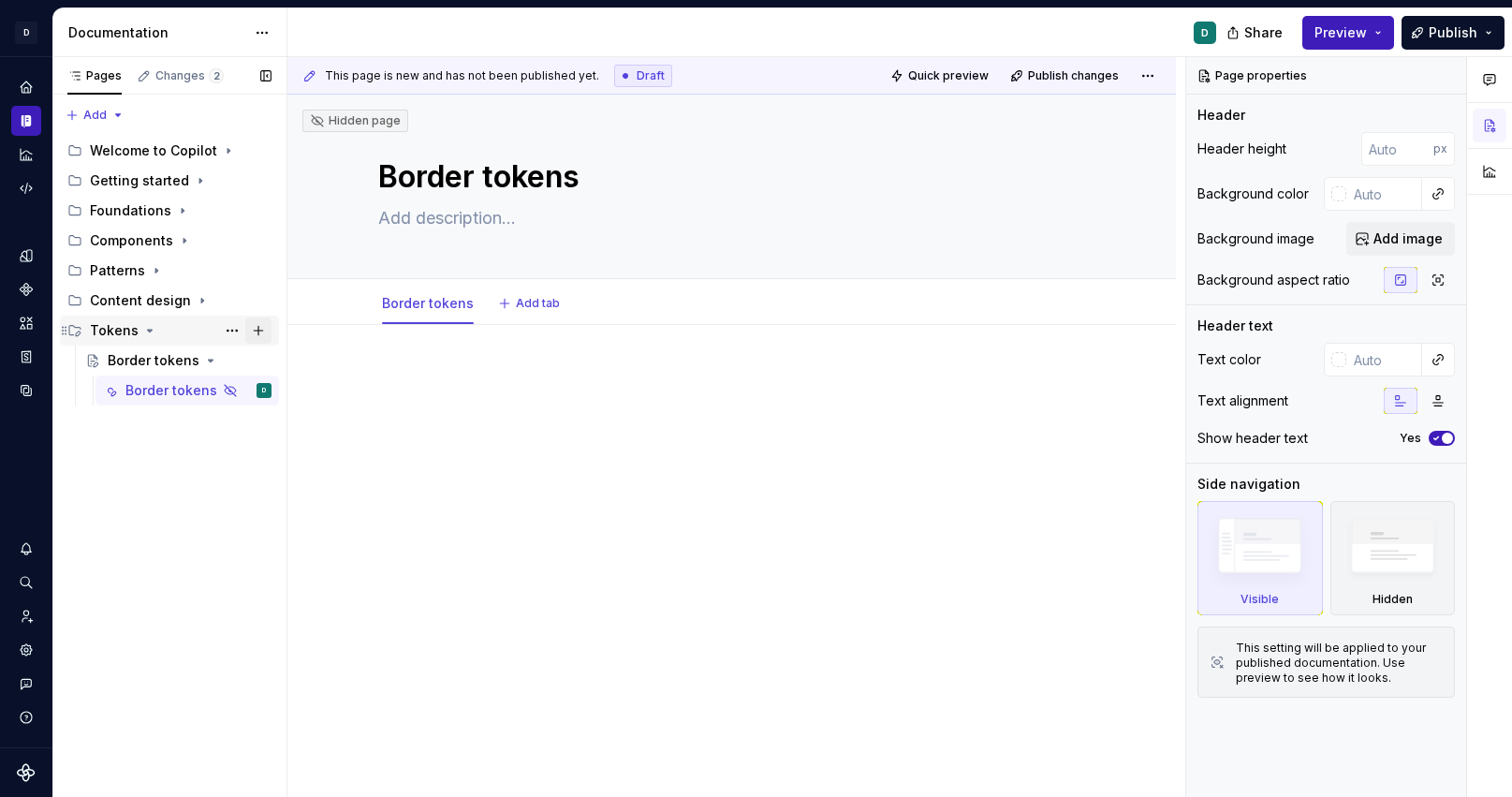
click at [256, 329] on button "Page tree" at bounding box center [258, 331] width 26 height 26
type textarea "*"
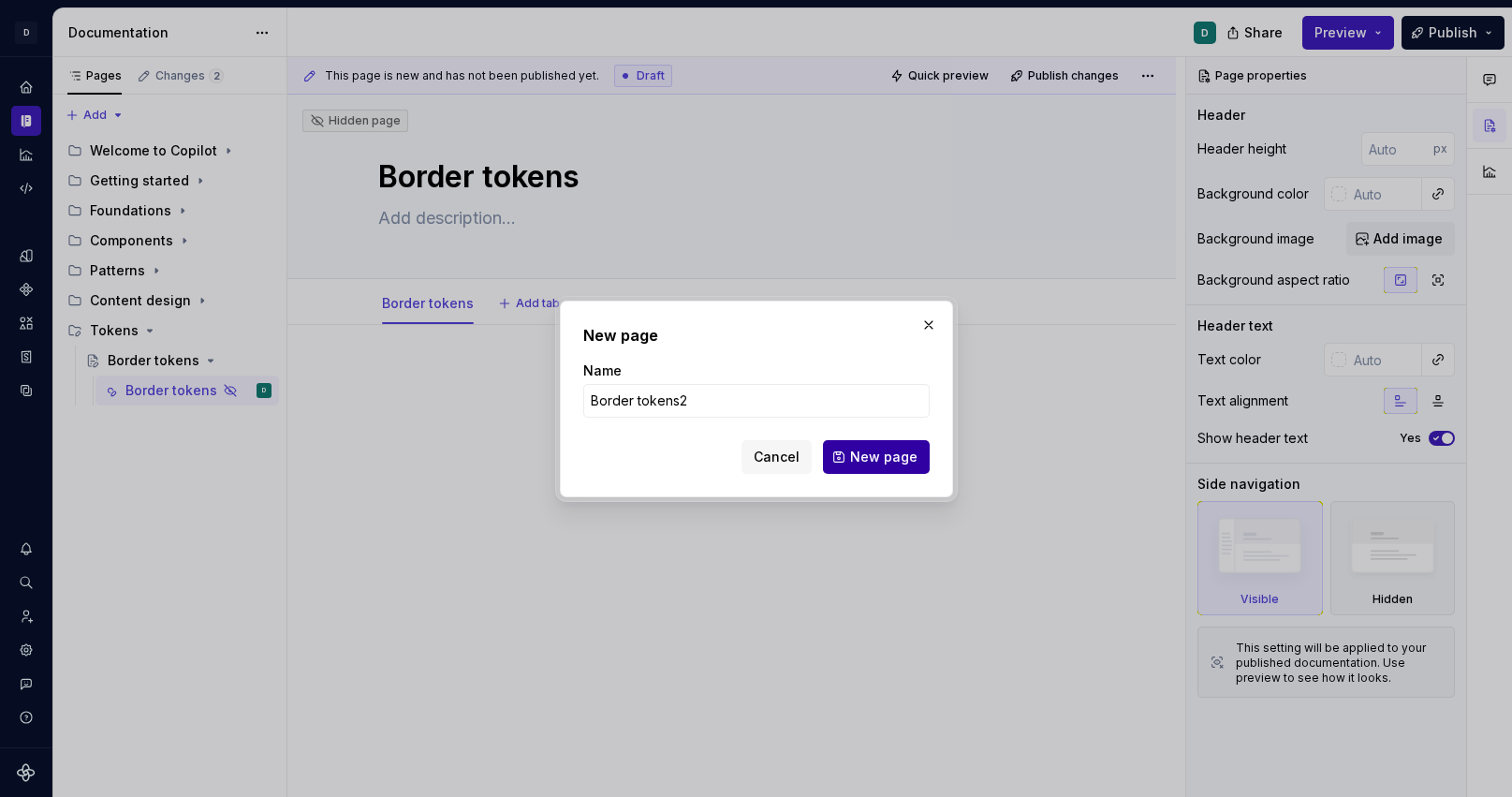
type input "Border tokens2"
click at [877, 460] on span "New page" at bounding box center [884, 457] width 67 height 19
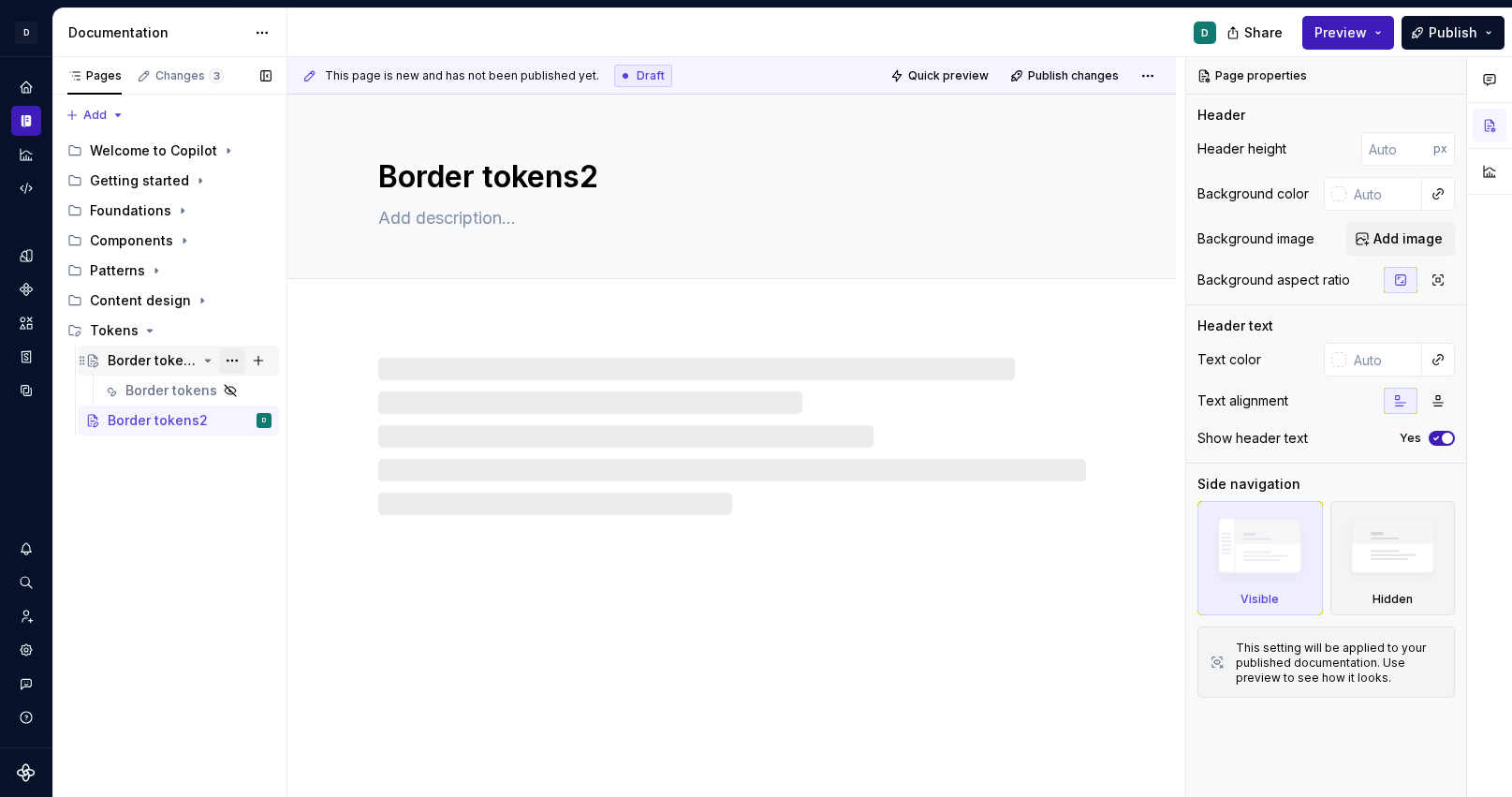
click at [230, 352] on button "Page tree" at bounding box center [232, 360] width 26 height 26
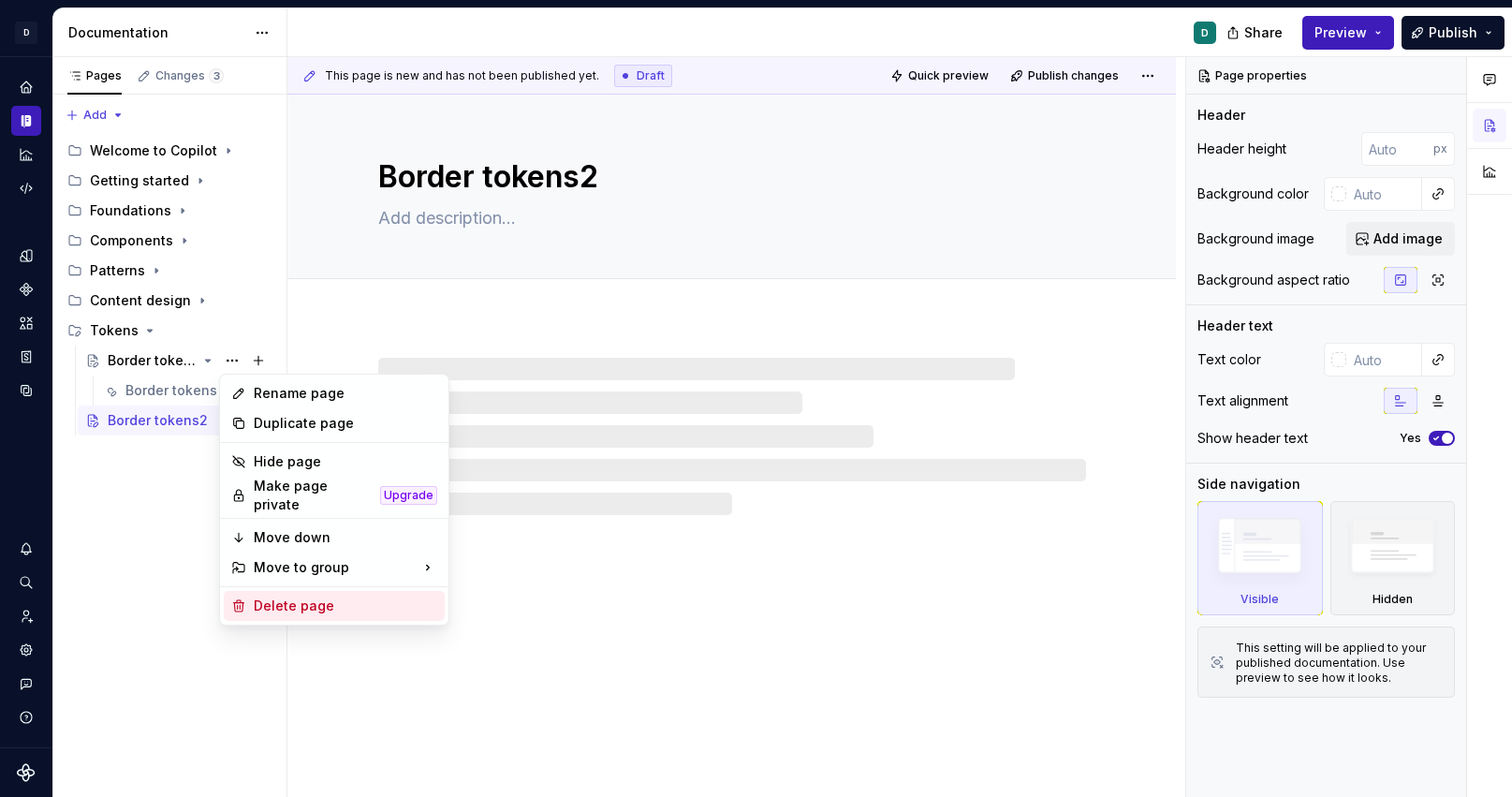
click at [279, 597] on div "Delete page" at bounding box center [346, 605] width 184 height 19
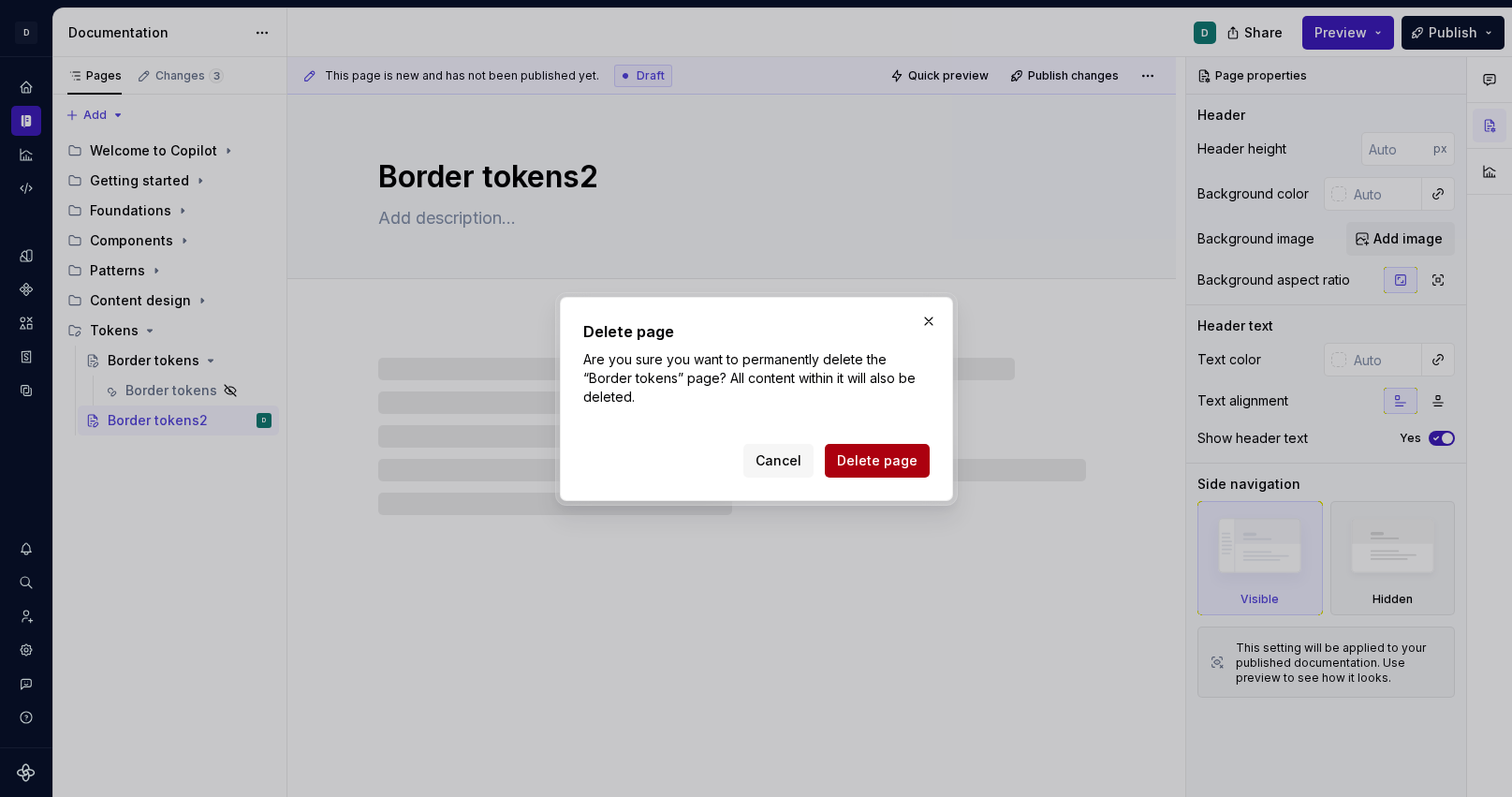
click at [853, 460] on span "Delete page" at bounding box center [878, 461] width 80 height 19
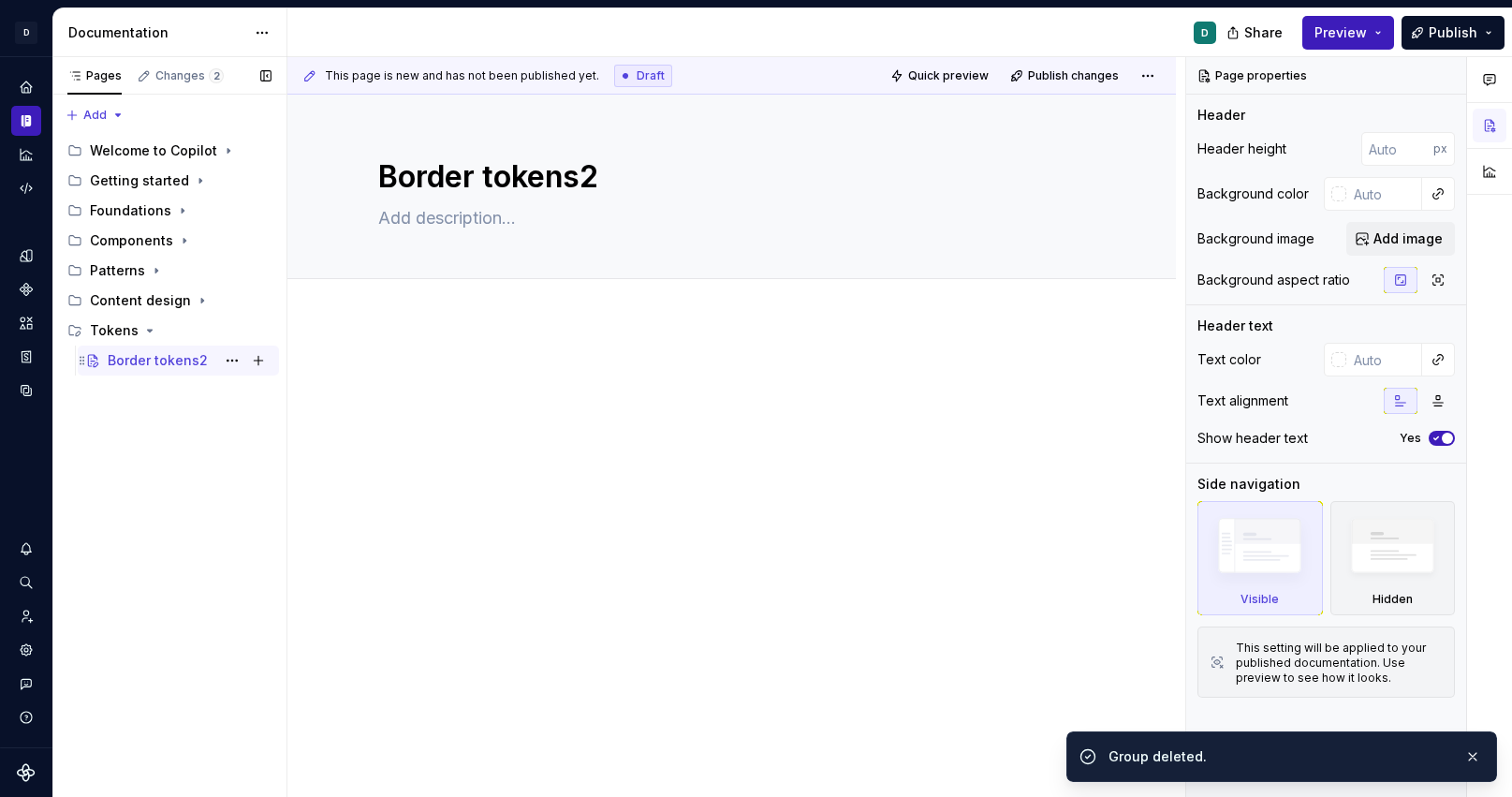
click at [208, 362] on div "Border tokens2 D" at bounding box center [190, 360] width 164 height 26
click at [230, 362] on button "Page tree" at bounding box center [232, 360] width 26 height 26
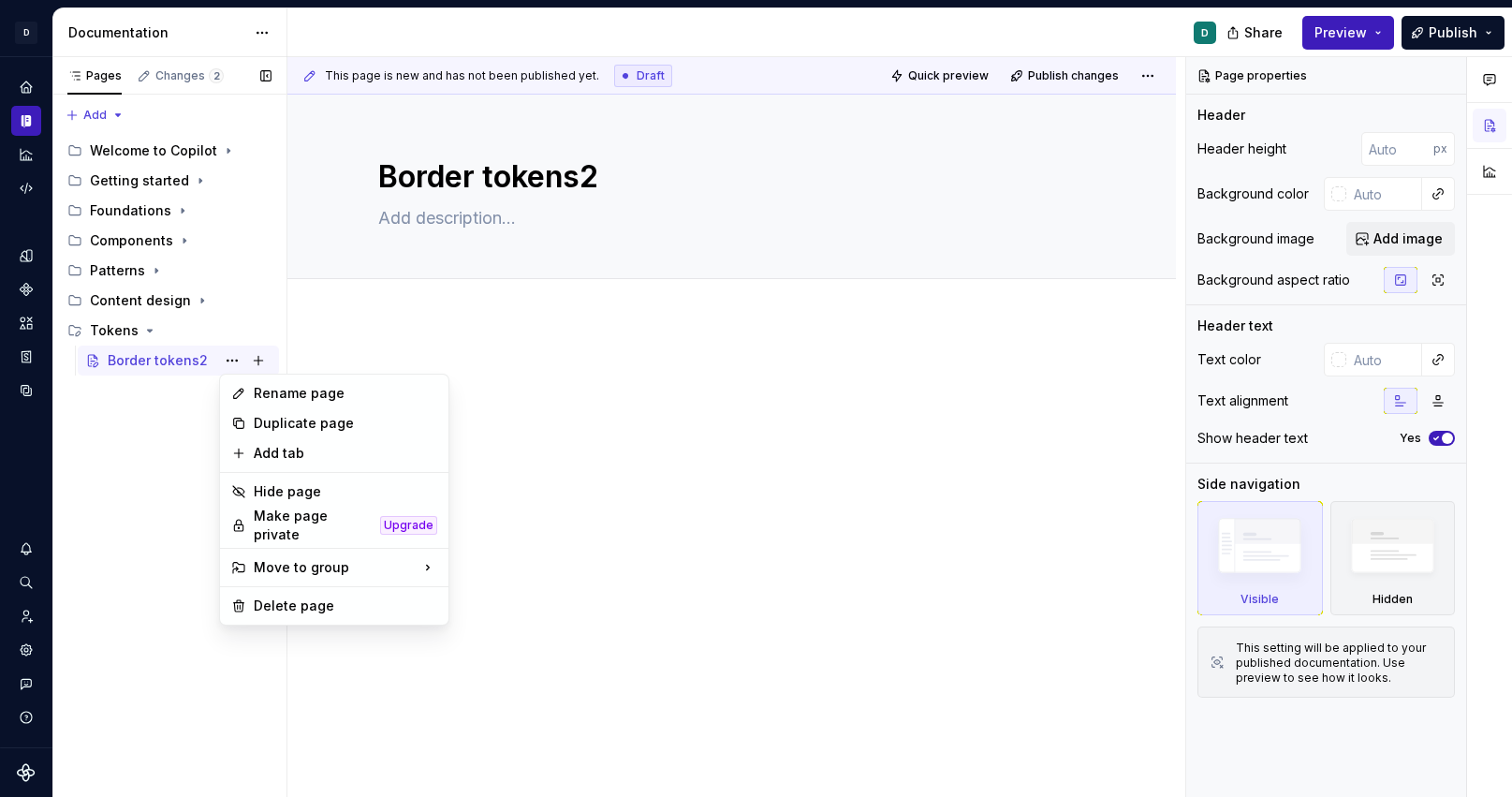
click at [232, 363] on div "Pages Changes 2 Add Accessibility guide for tree Page tree. Navigate the tree w…" at bounding box center [170, 427] width 235 height 741
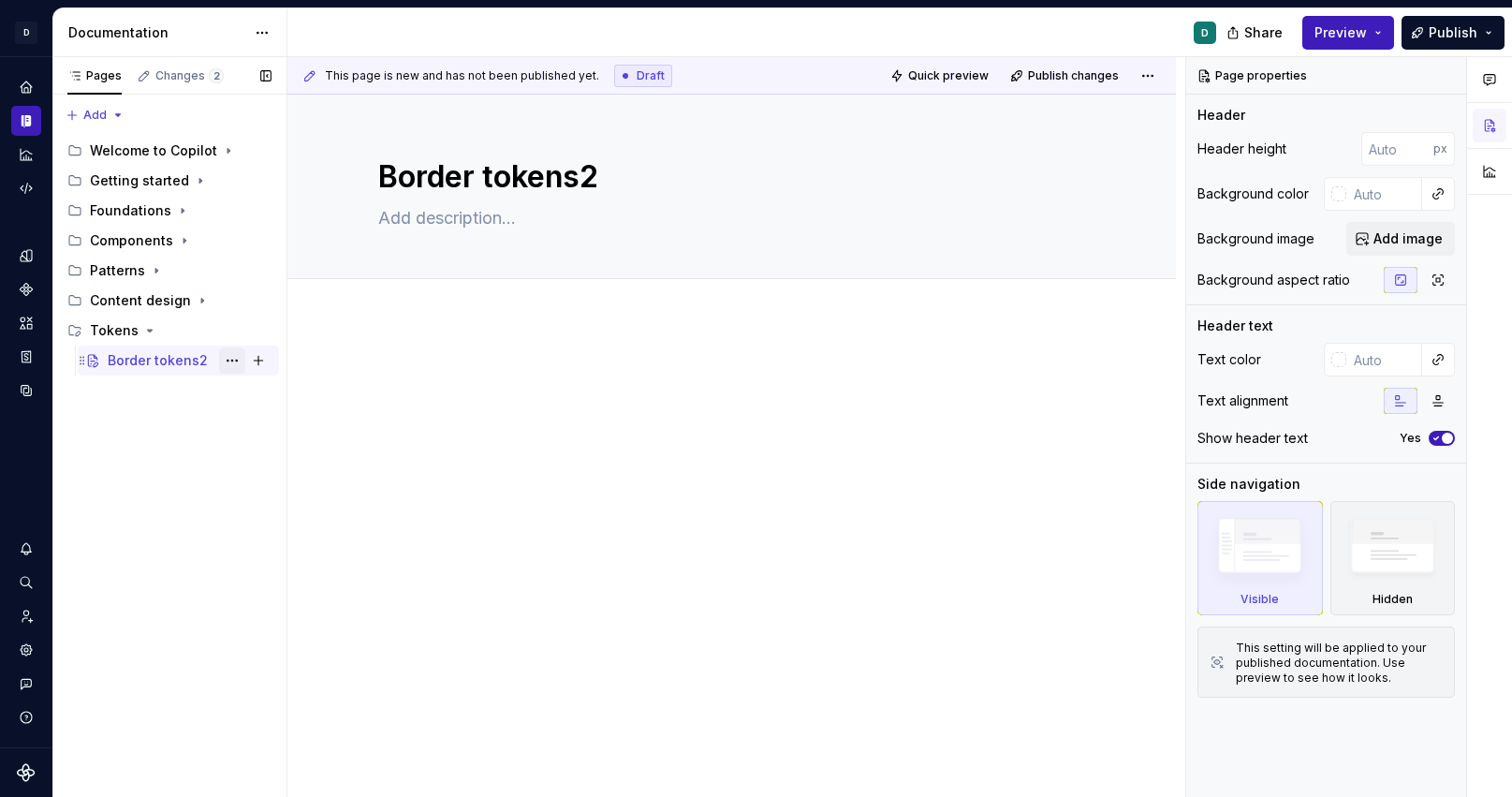
click at [236, 360] on button "Page tree" at bounding box center [232, 360] width 26 height 26
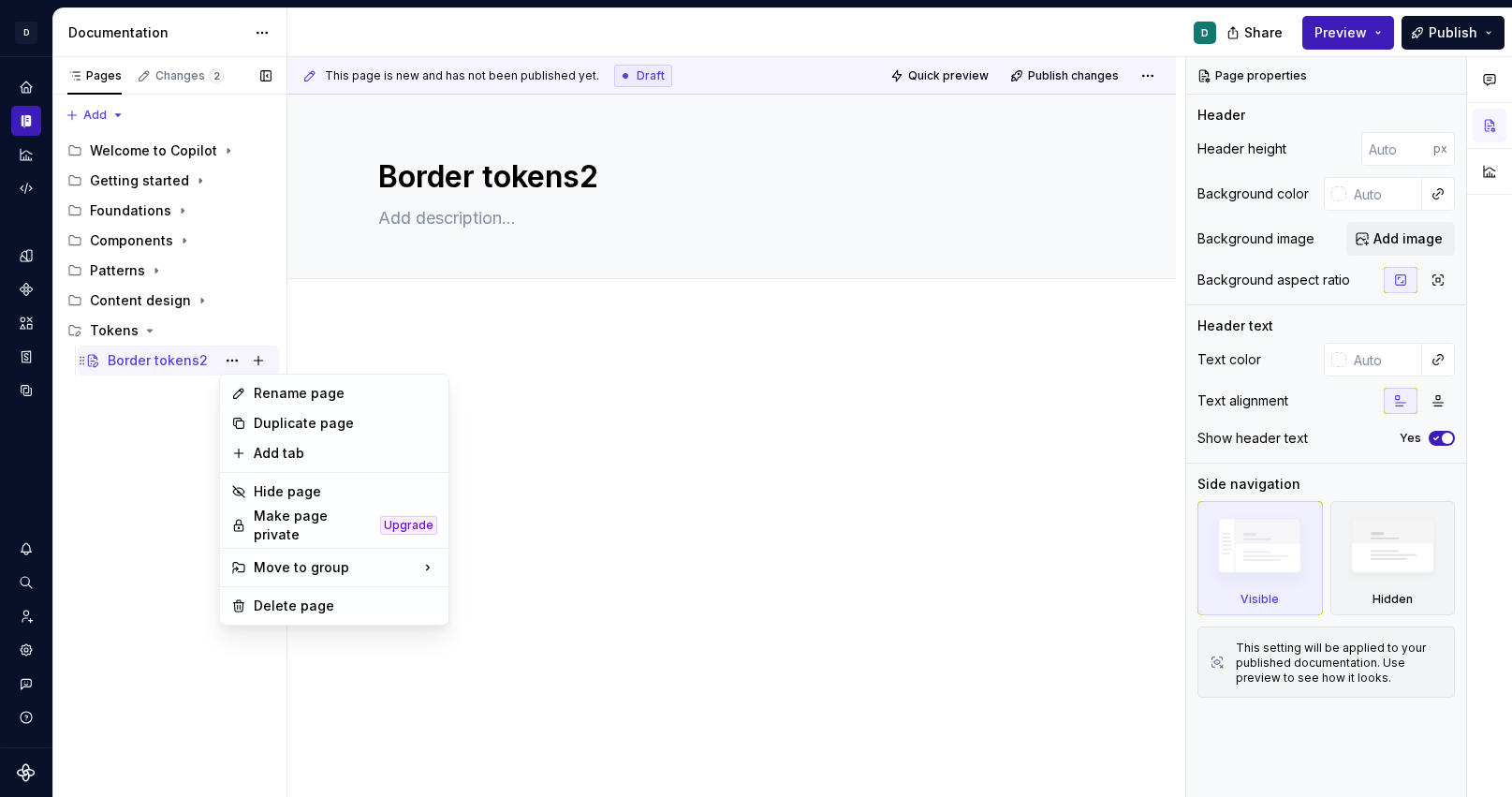
click at [233, 362] on div "Pages Changes 2 Add Accessibility guide for tree Page tree. Navigate the tree w…" at bounding box center [170, 427] width 235 height 741
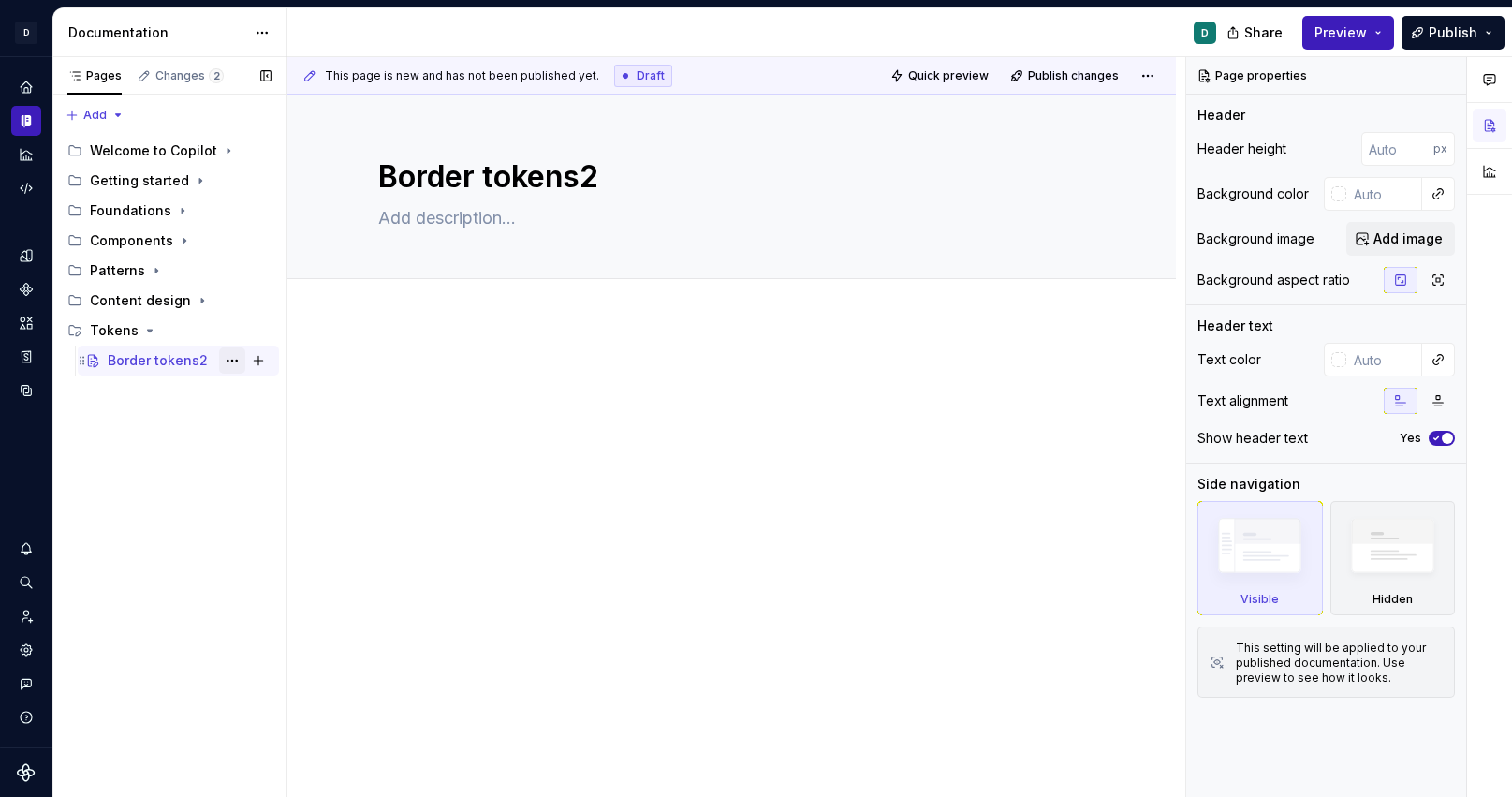
click at [232, 360] on button "Page tree" at bounding box center [232, 360] width 26 height 26
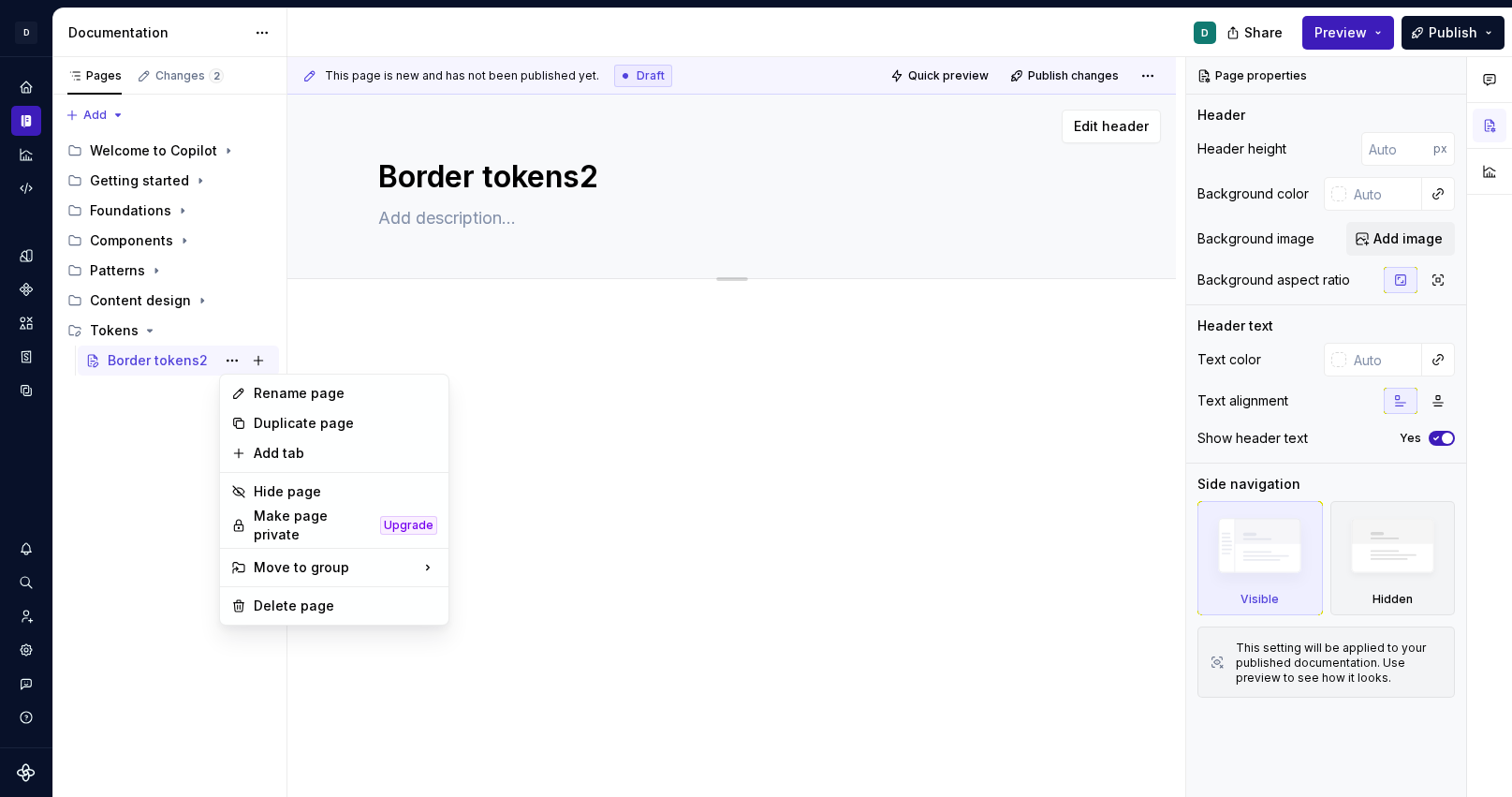
click at [545, 185] on html "D Copilot D Design system data Documentation D Share Preview Publish Pages Chan…" at bounding box center [756, 398] width 1512 height 797
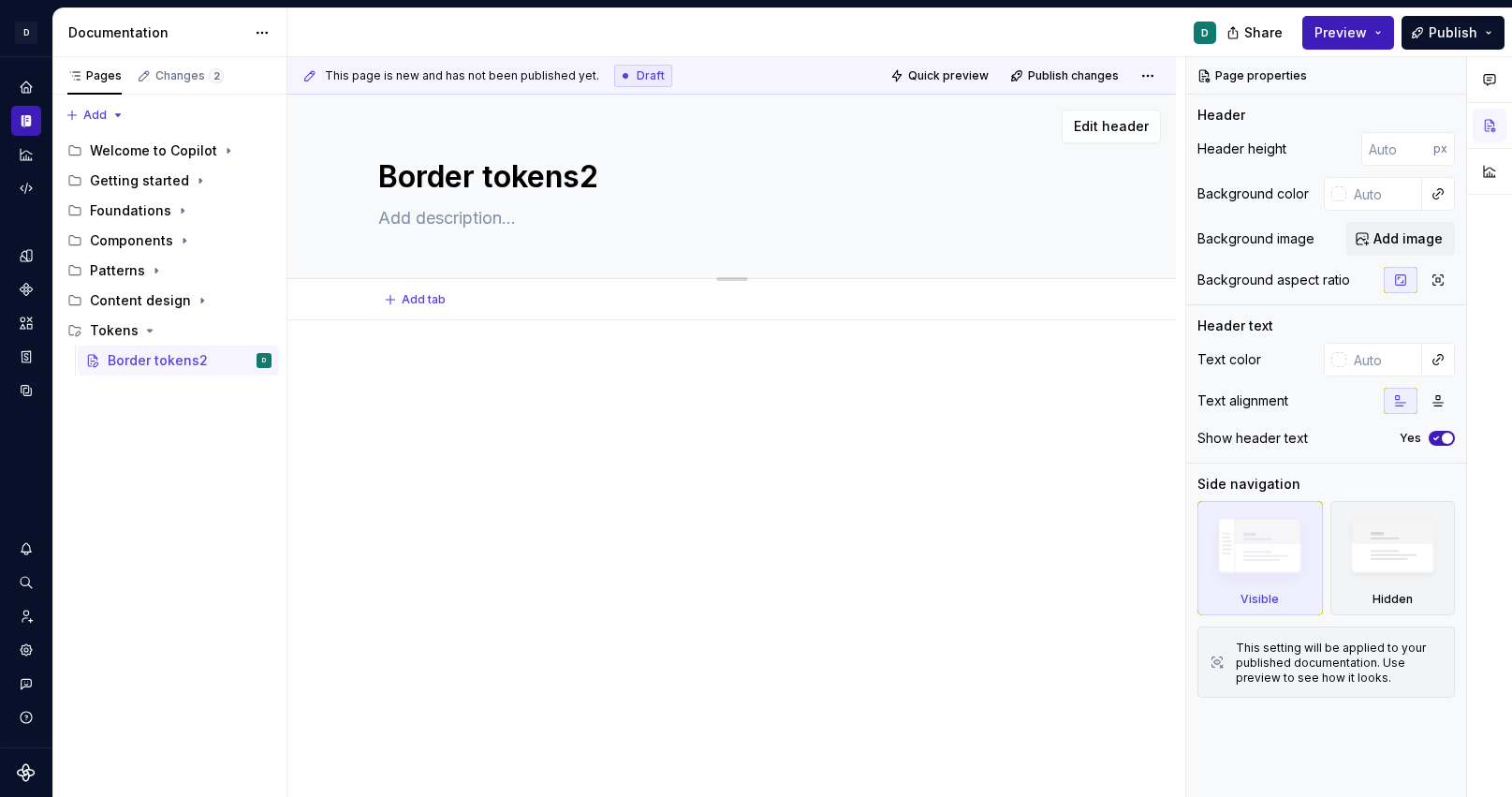
click at [590, 179] on textarea "Border tokens2" at bounding box center [728, 177] width 708 height 45
drag, startPoint x: 589, startPoint y: 175, endPoint x: 603, endPoint y: 175, distance: 14.0
click at [595, 175] on textarea "Border tokens2" at bounding box center [728, 177] width 708 height 45
type textarea "*"
type textarea "Border tokens"
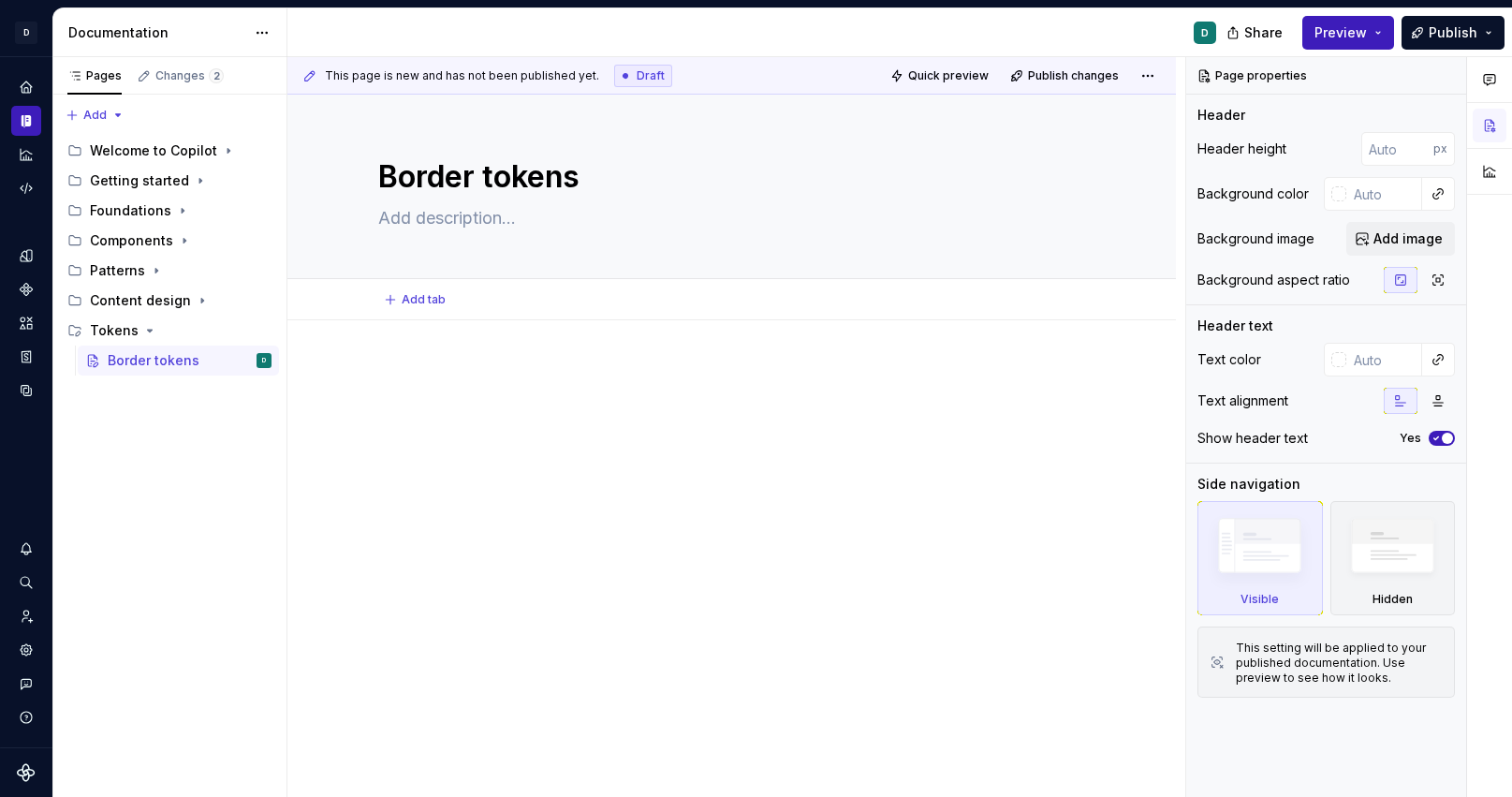
type textarea "*"
type textarea "Border tokens"
click at [547, 553] on div at bounding box center [731, 509] width 888 height 377
type textarea "*"
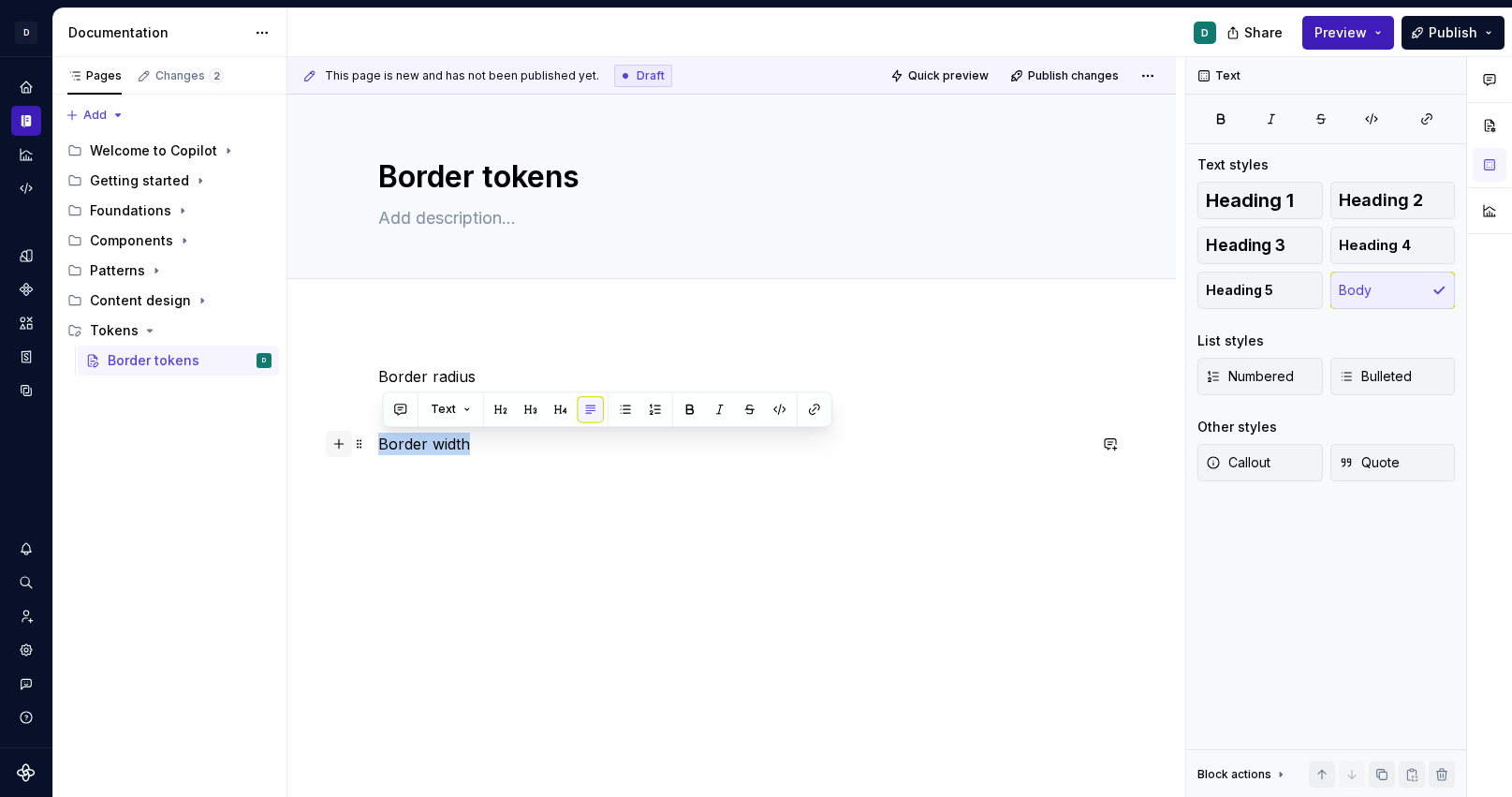
drag, startPoint x: 480, startPoint y: 445, endPoint x: 338, endPoint y: 445, distance: 142.0
click at [378, 445] on div "Border radius Border width" at bounding box center [732, 421] width 708 height 112
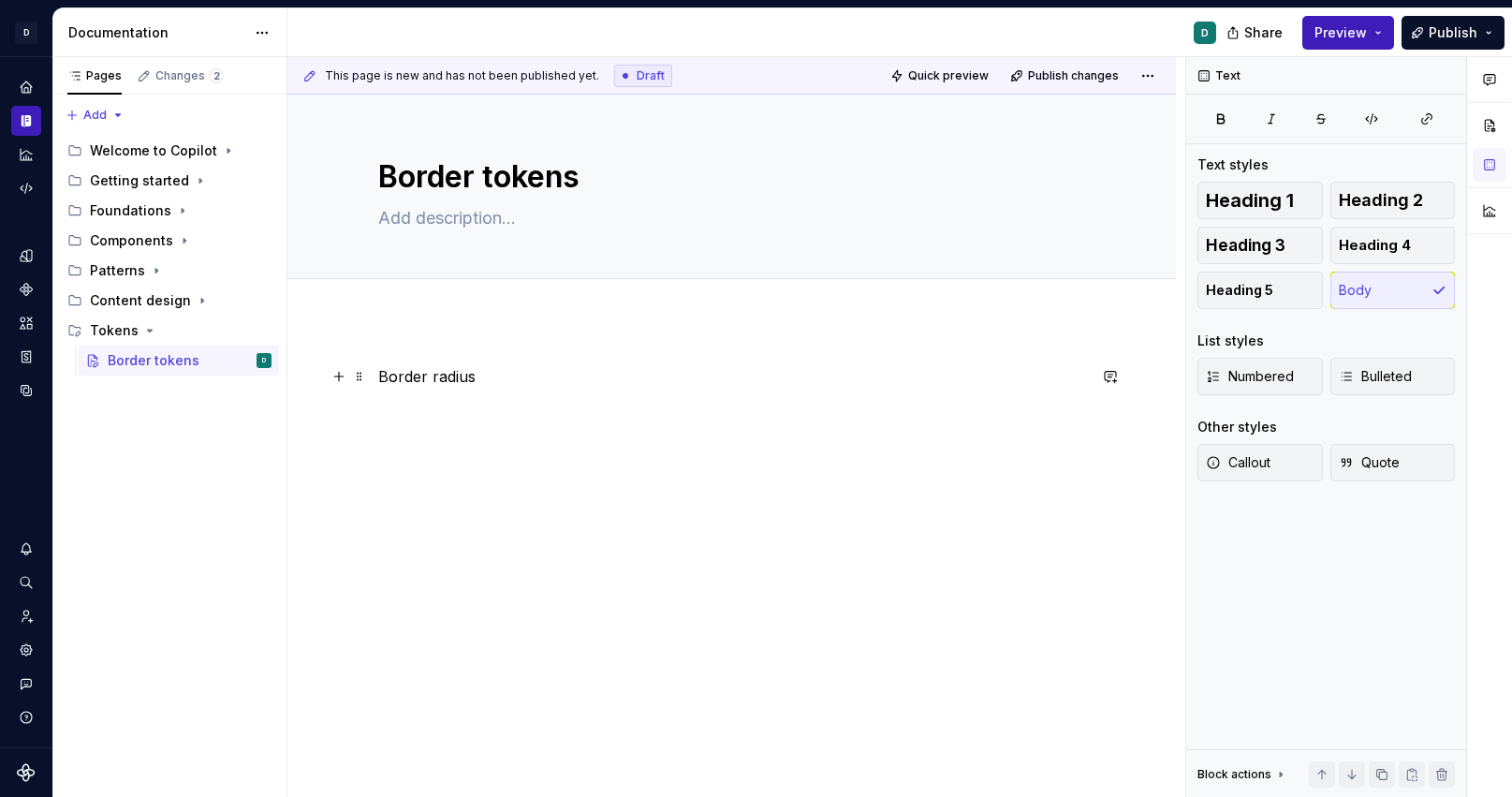
click at [381, 374] on div "Border radius" at bounding box center [731, 518] width 888 height 396
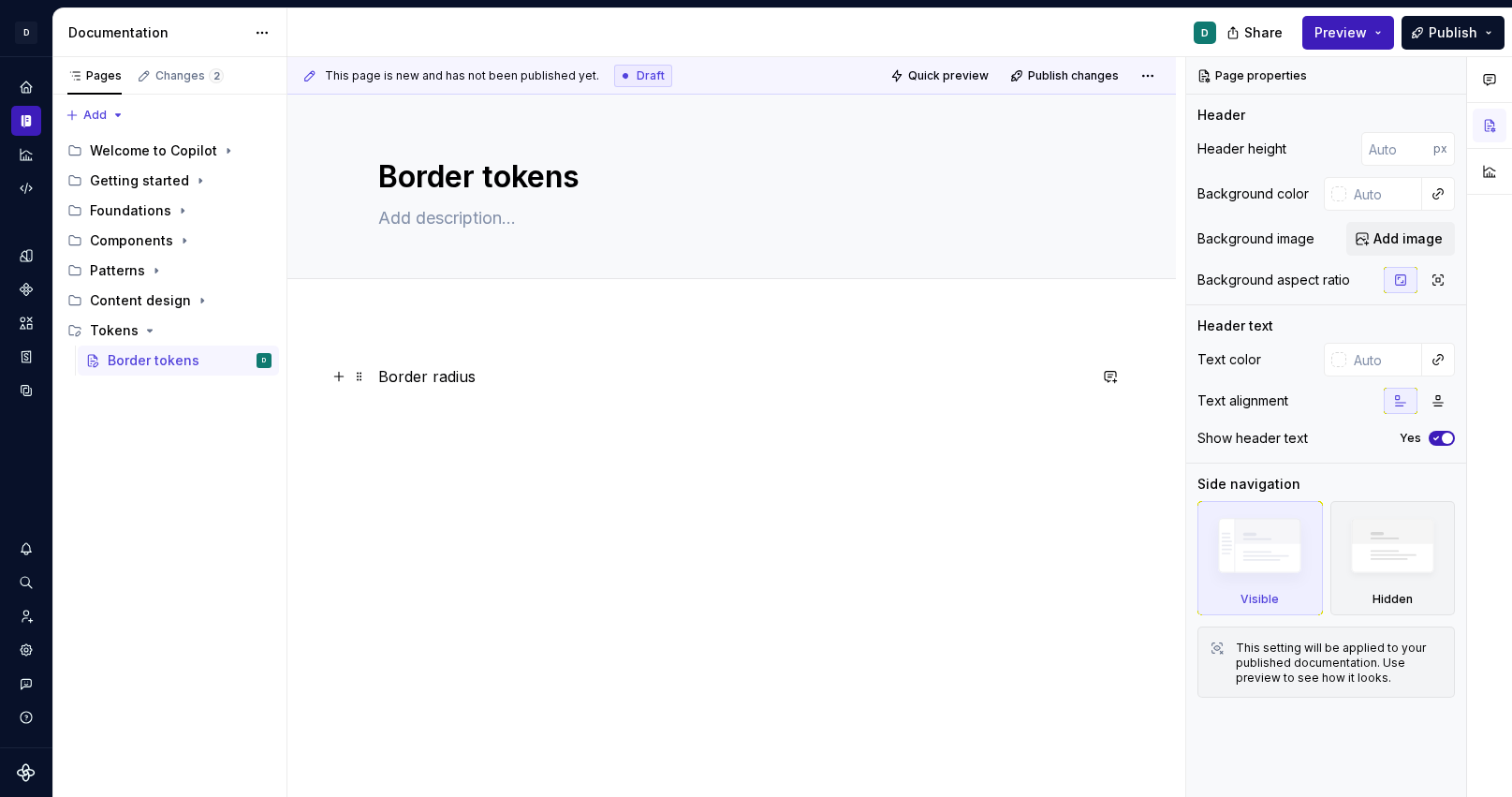
click at [385, 373] on p "Border radius" at bounding box center [732, 376] width 708 height 22
type textarea "*"
click at [382, 370] on p "Border radius" at bounding box center [732, 376] width 708 height 22
click at [395, 370] on p at bounding box center [732, 376] width 708 height 22
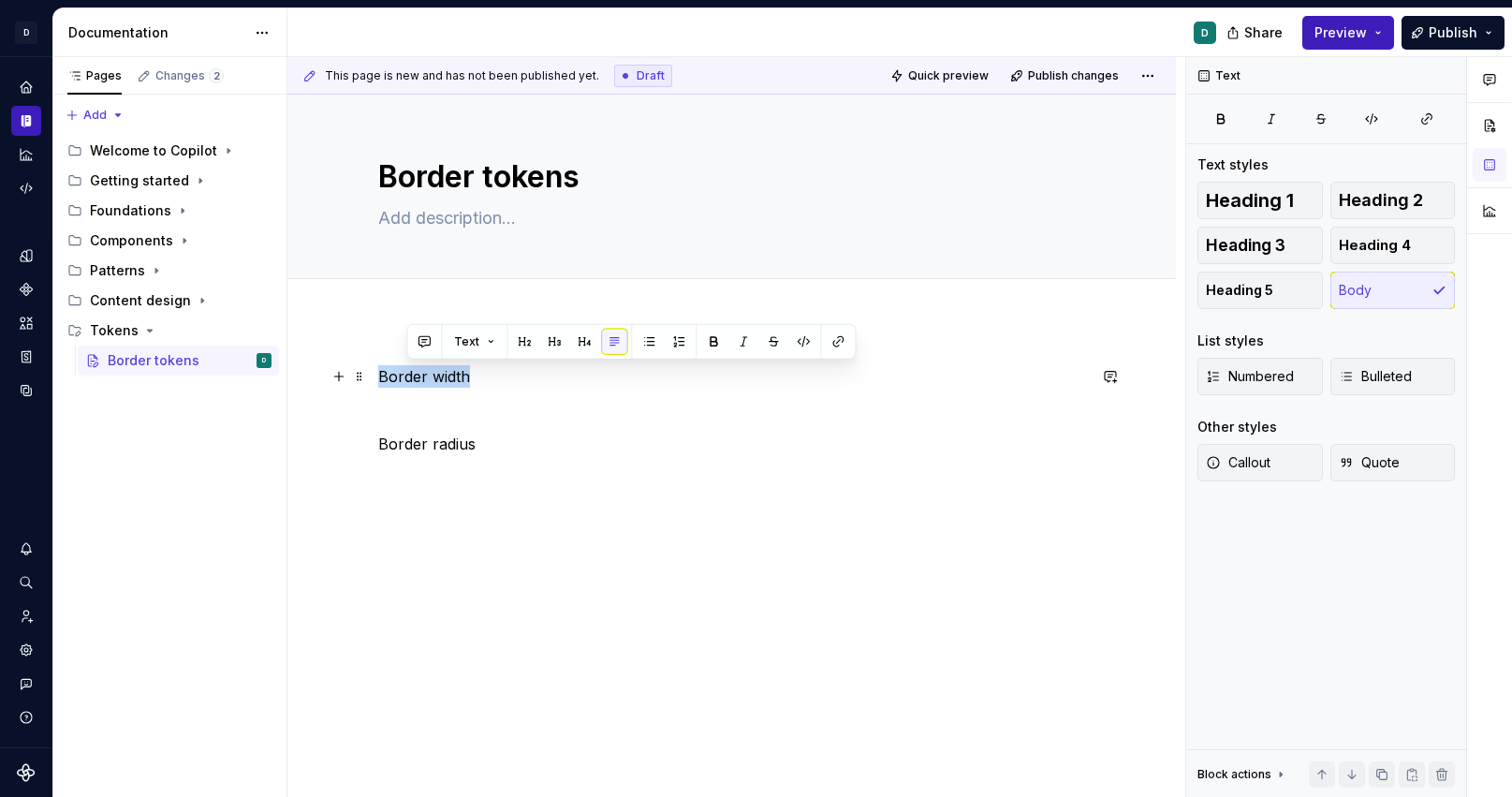
drag, startPoint x: 481, startPoint y: 372, endPoint x: 311, endPoint y: 372, distance: 170.0
click at [311, 372] on div "Border width Border radius" at bounding box center [731, 553] width 888 height 464
click at [491, 346] on button "button" at bounding box center [500, 341] width 26 height 26
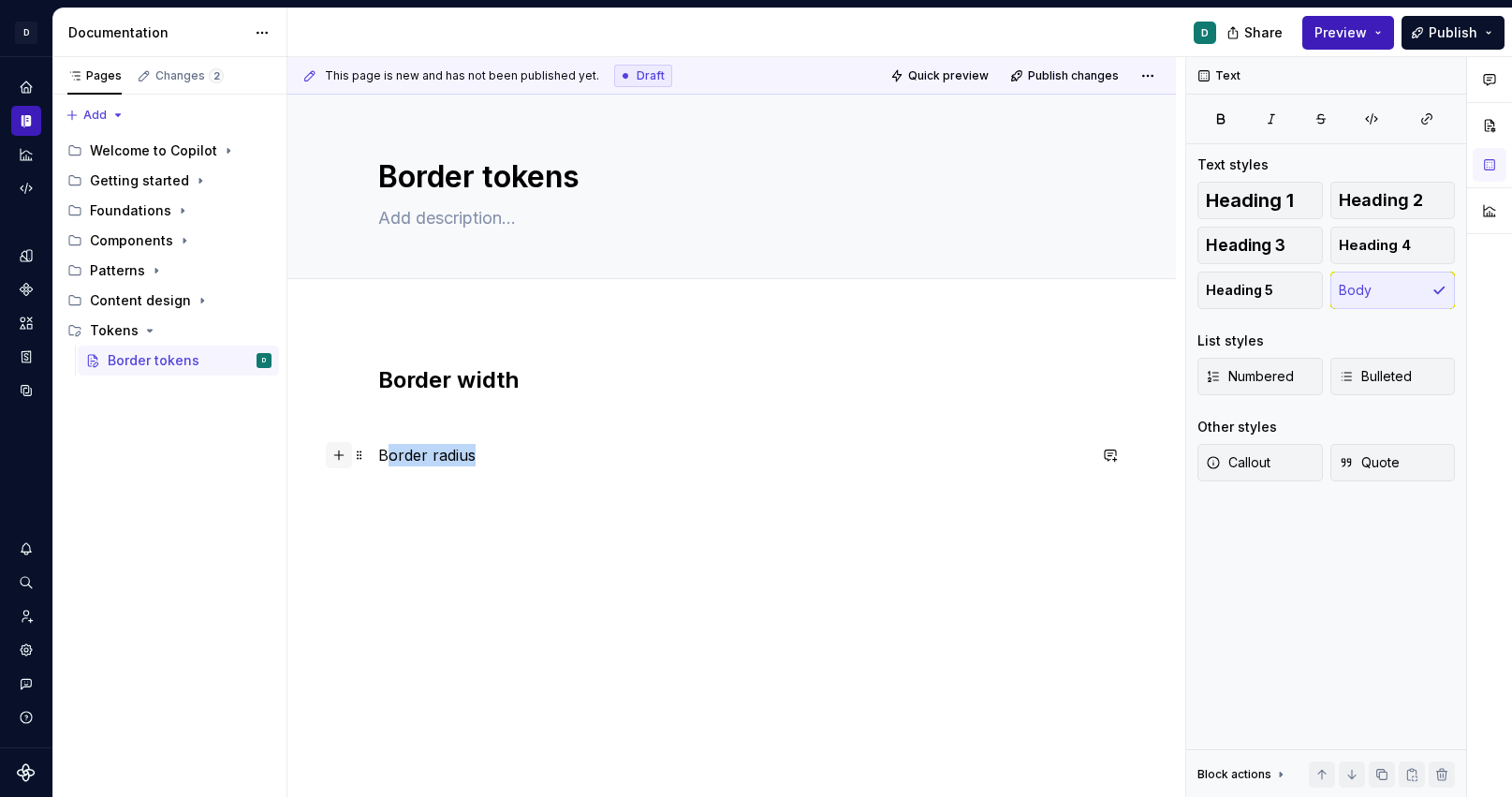
drag, startPoint x: 483, startPoint y: 454, endPoint x: 355, endPoint y: 454, distance: 128.0
click at [378, 454] on div "Border width Border radius" at bounding box center [732, 461] width 708 height 191
click at [452, 459] on p "Border radius" at bounding box center [732, 455] width 708 height 22
drag, startPoint x: 481, startPoint y: 451, endPoint x: 385, endPoint y: 459, distance: 96.3
click at [385, 459] on p "Border radius" at bounding box center [732, 455] width 708 height 22
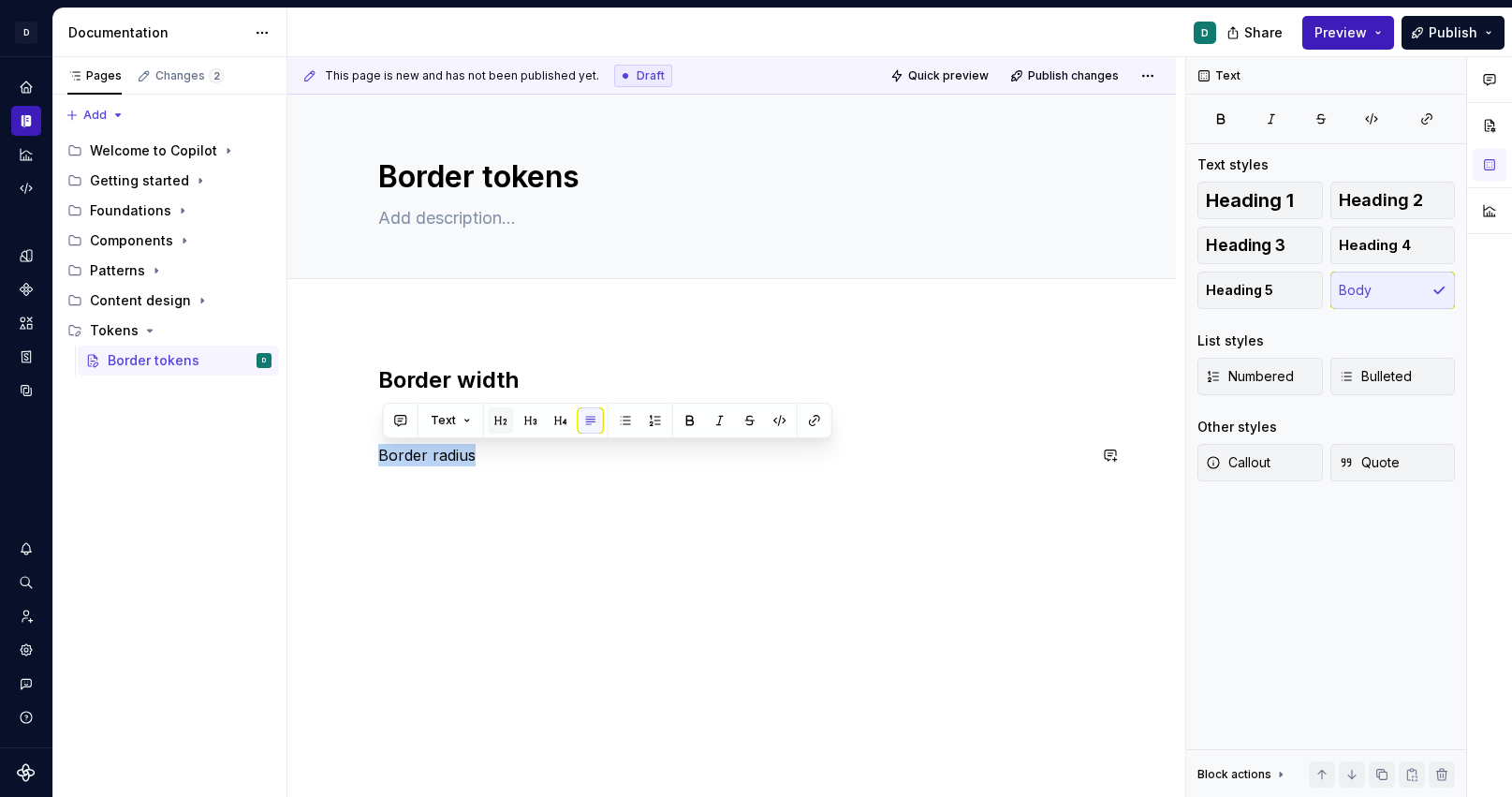
click at [494, 421] on button "button" at bounding box center [500, 421] width 26 height 26
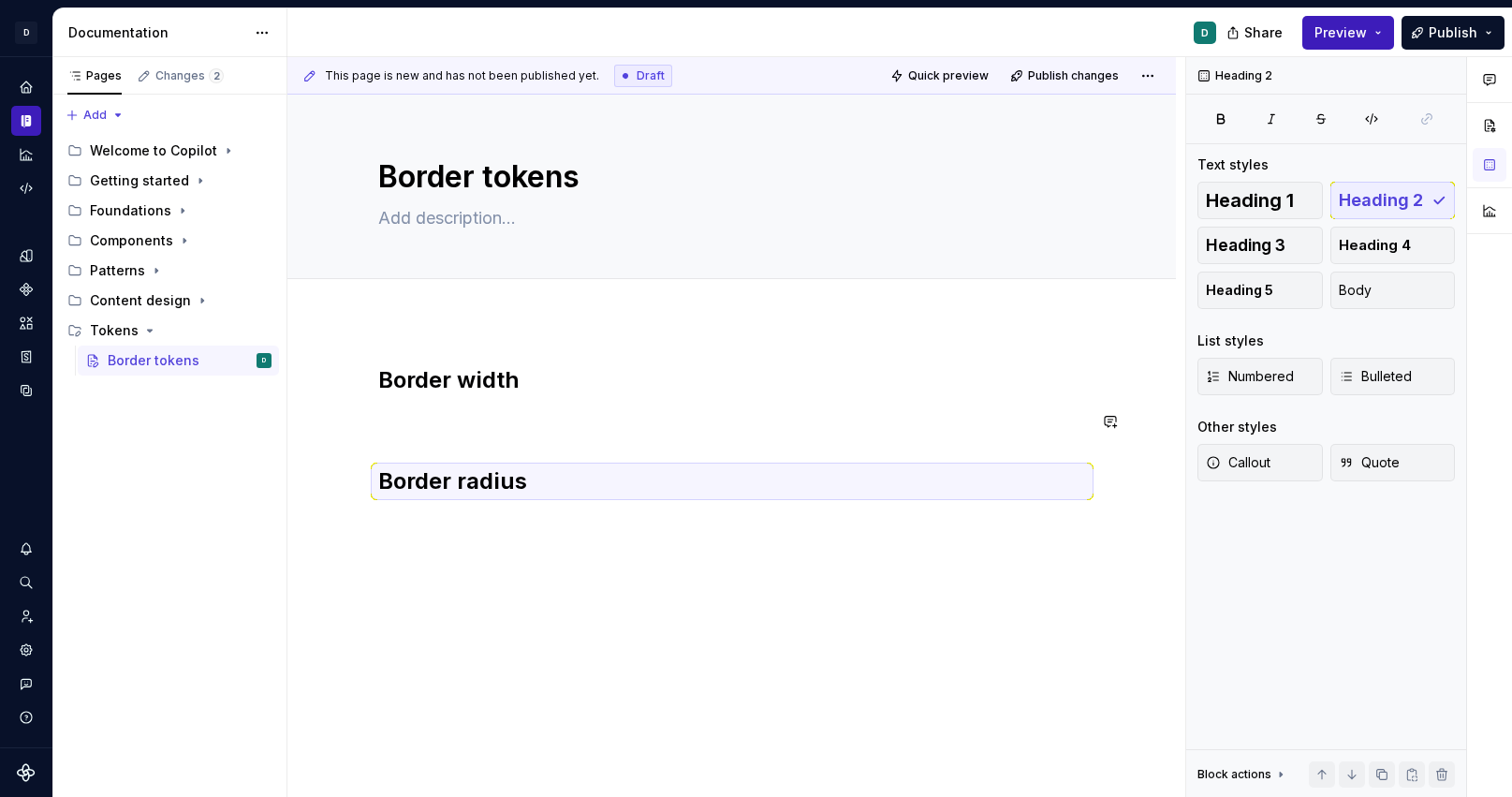
click at [404, 424] on p at bounding box center [732, 421] width 708 height 22
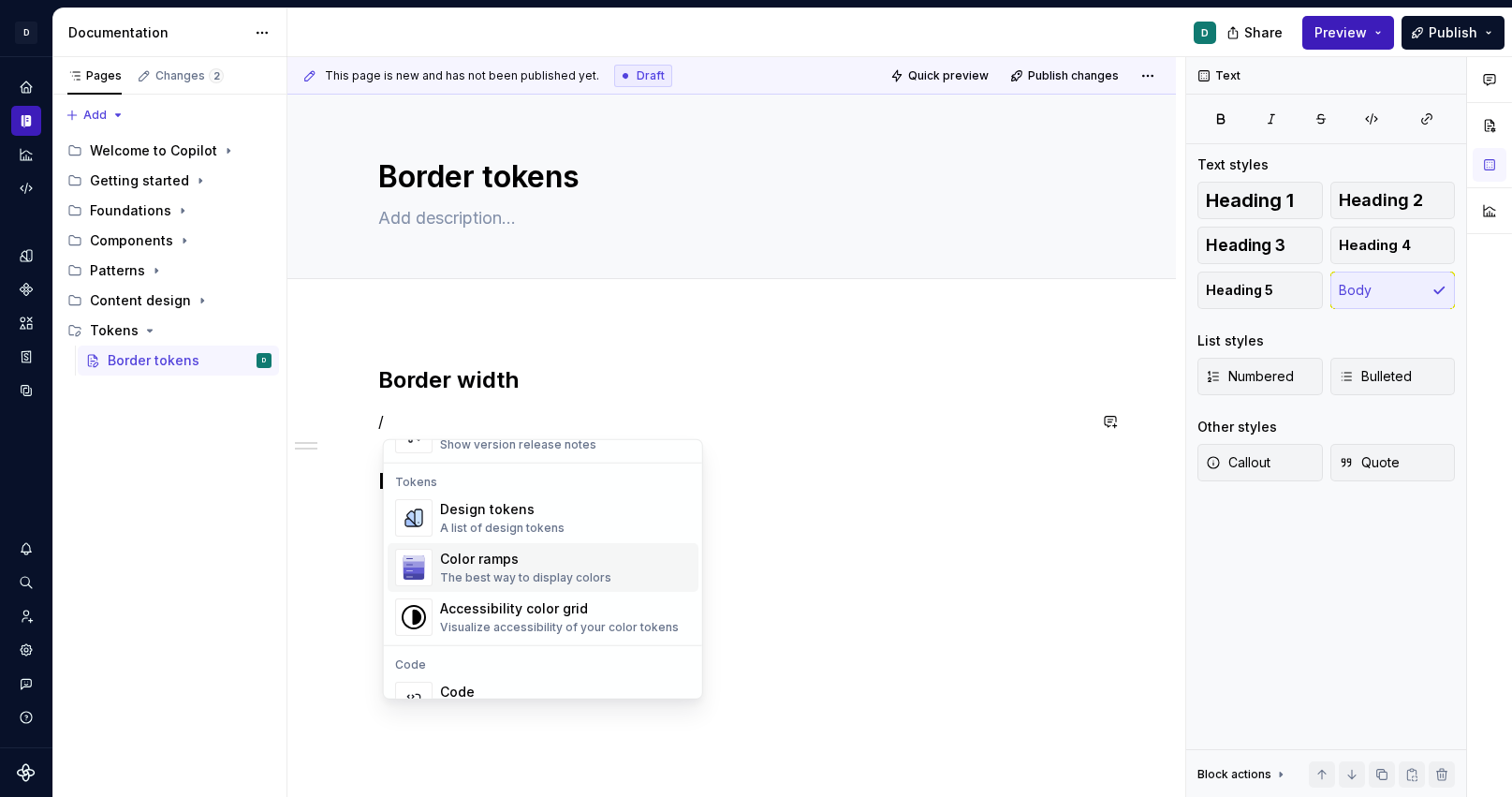
scroll to position [1341, 0]
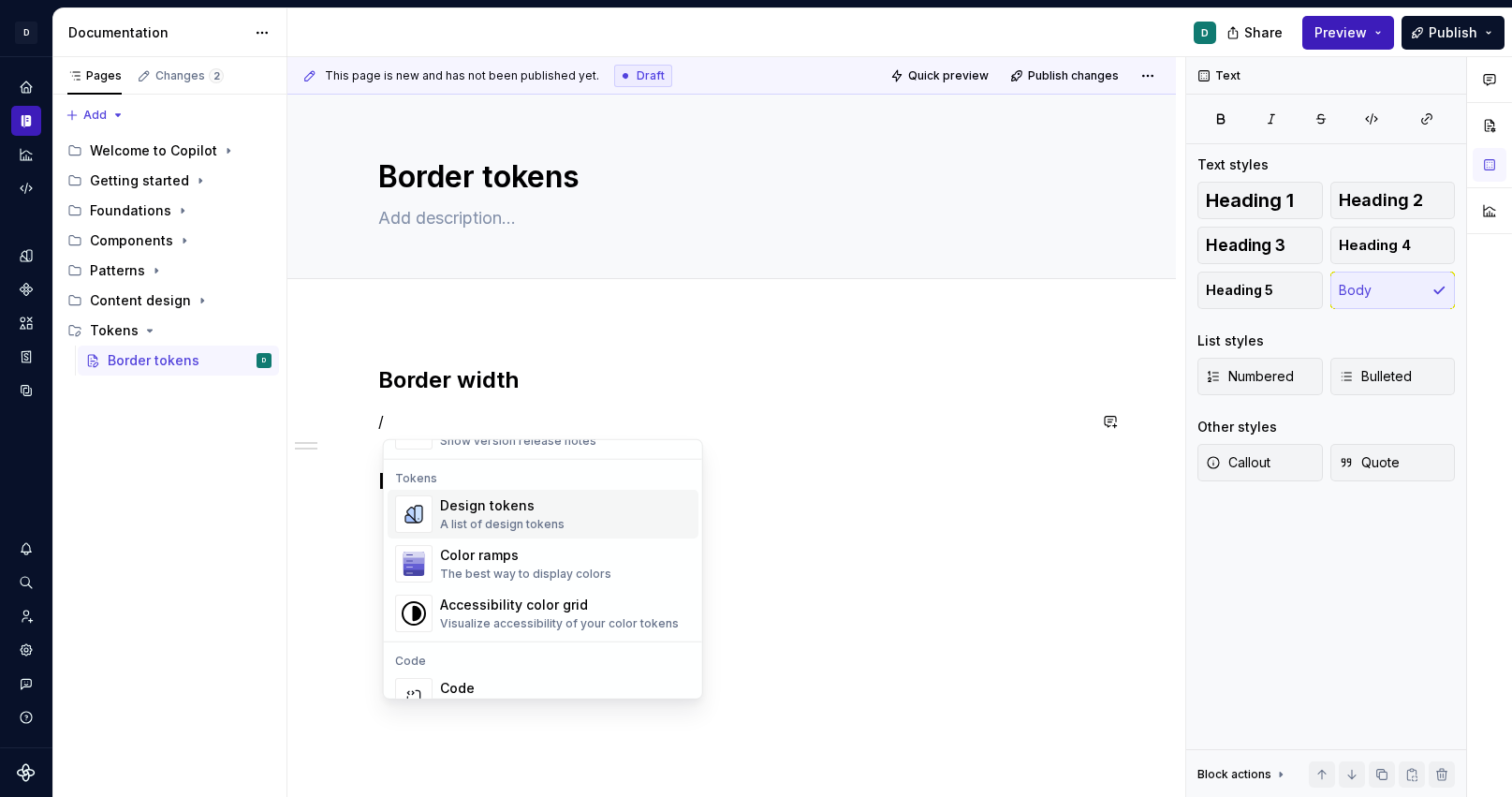
click at [522, 511] on div "Design tokens" at bounding box center [501, 506] width 124 height 19
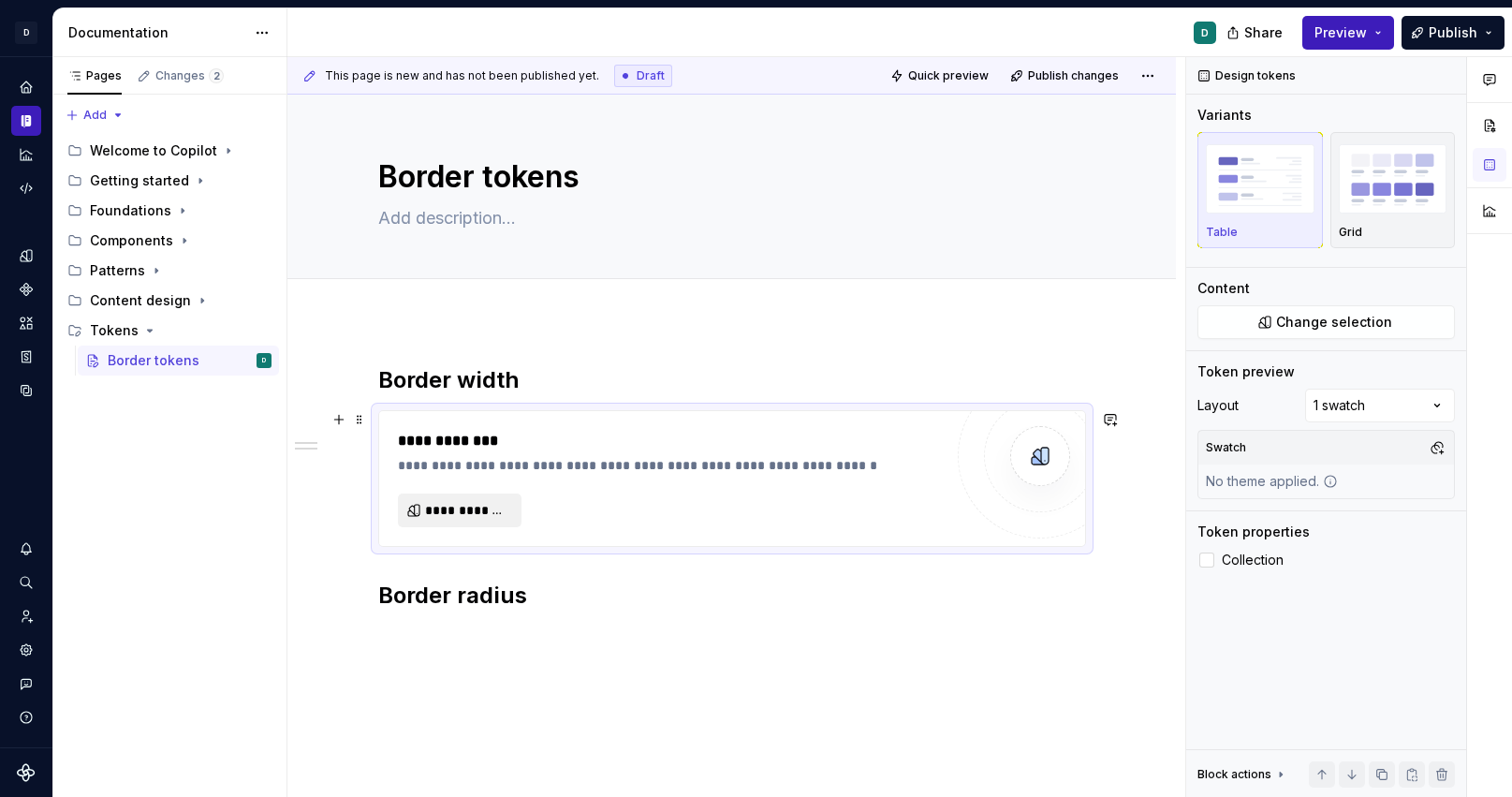
click at [497, 510] on span "**********" at bounding box center [467, 510] width 84 height 19
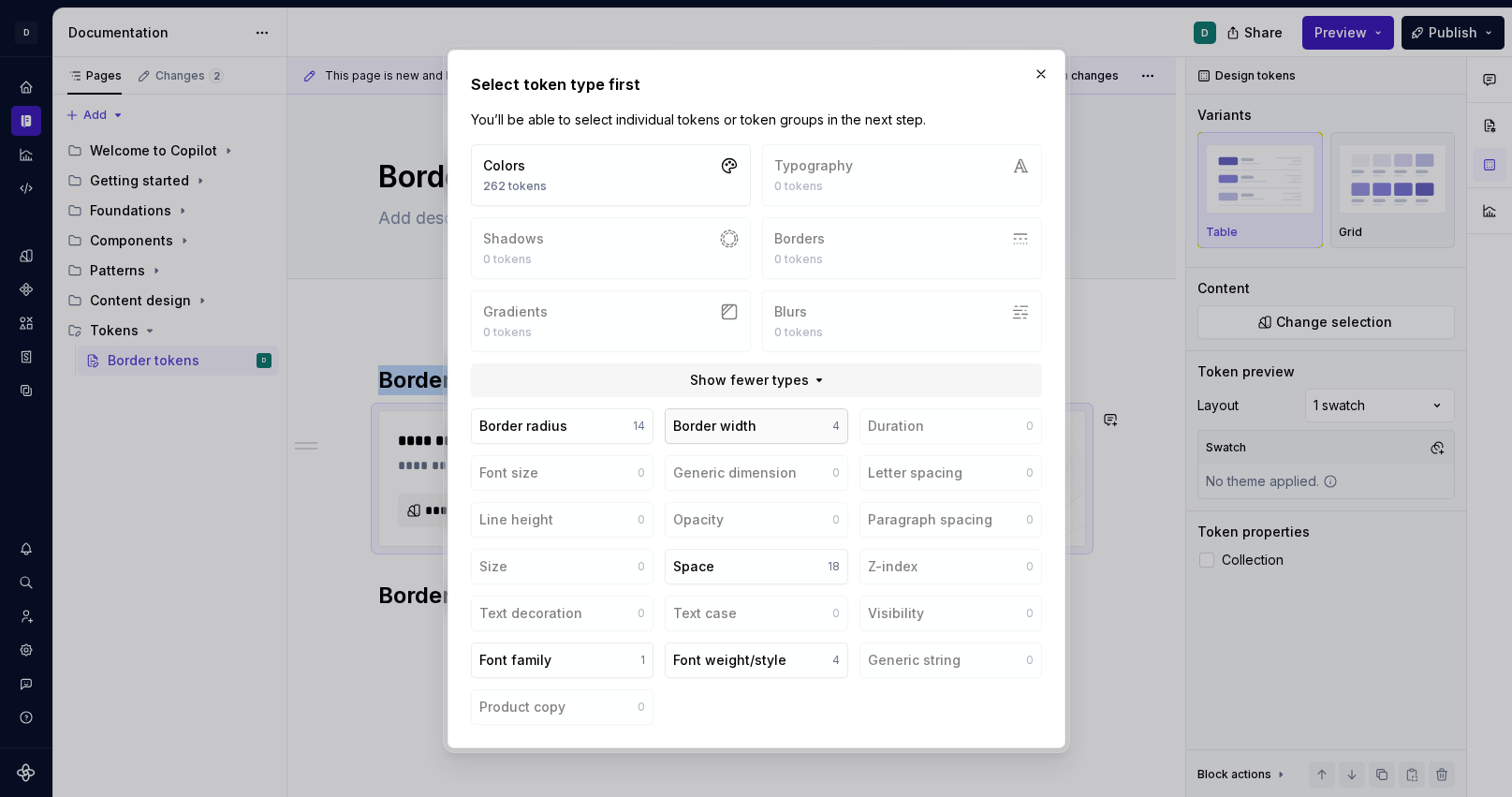
click at [715, 434] on div "Border width" at bounding box center [714, 425] width 83 height 19
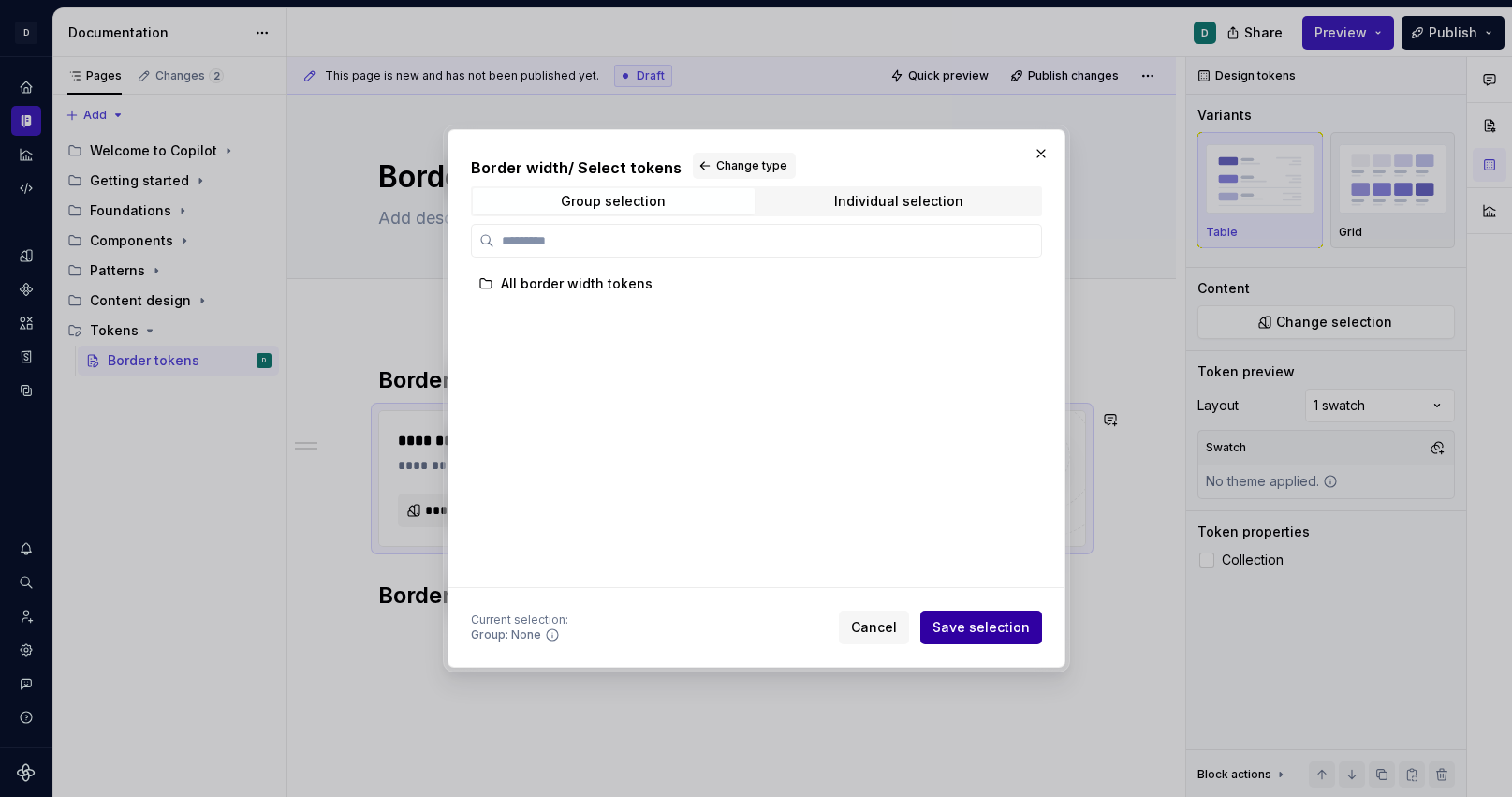
click at [988, 635] on span "Save selection" at bounding box center [981, 627] width 98 height 19
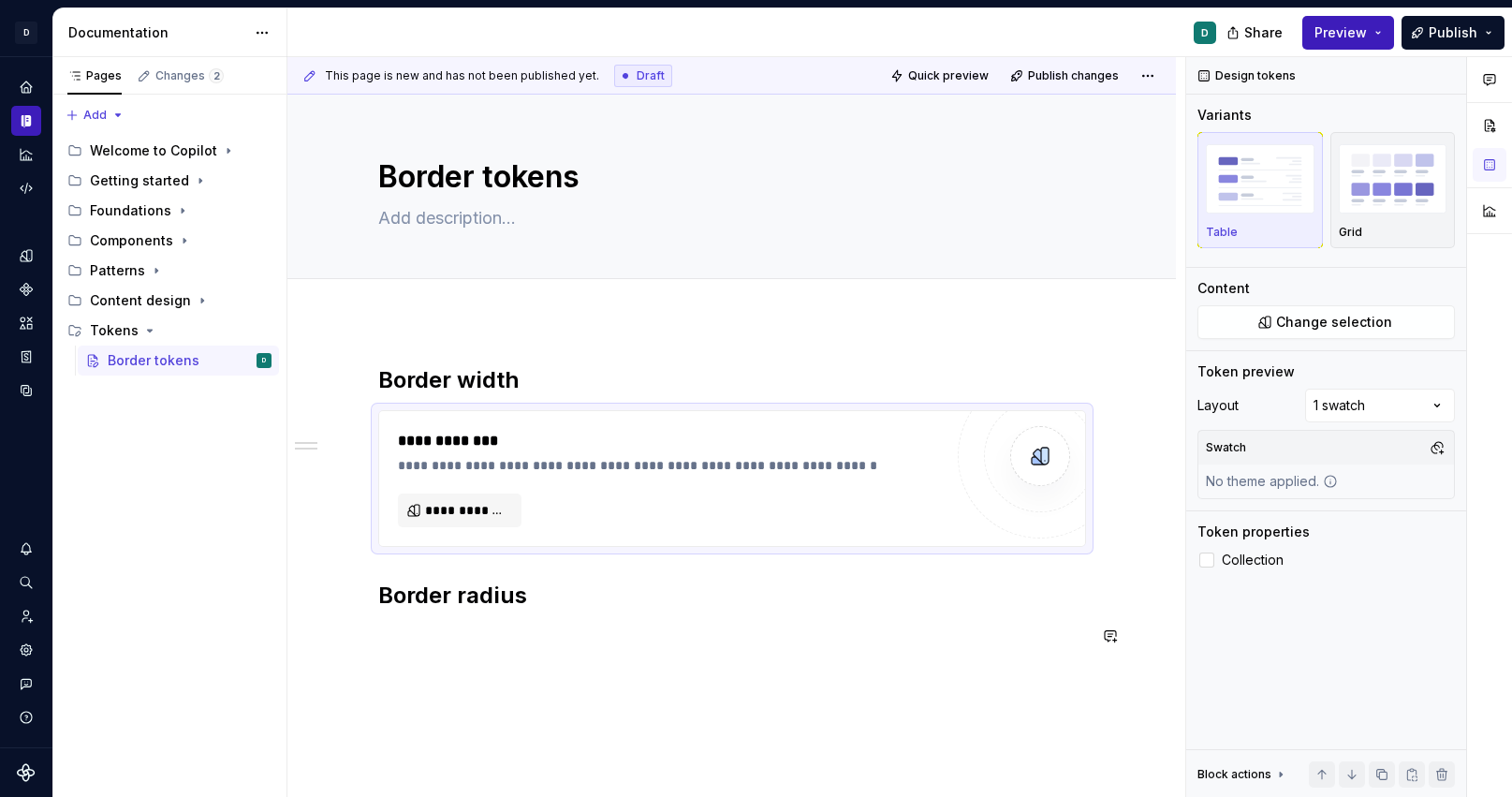
click at [417, 642] on p at bounding box center [732, 637] width 708 height 22
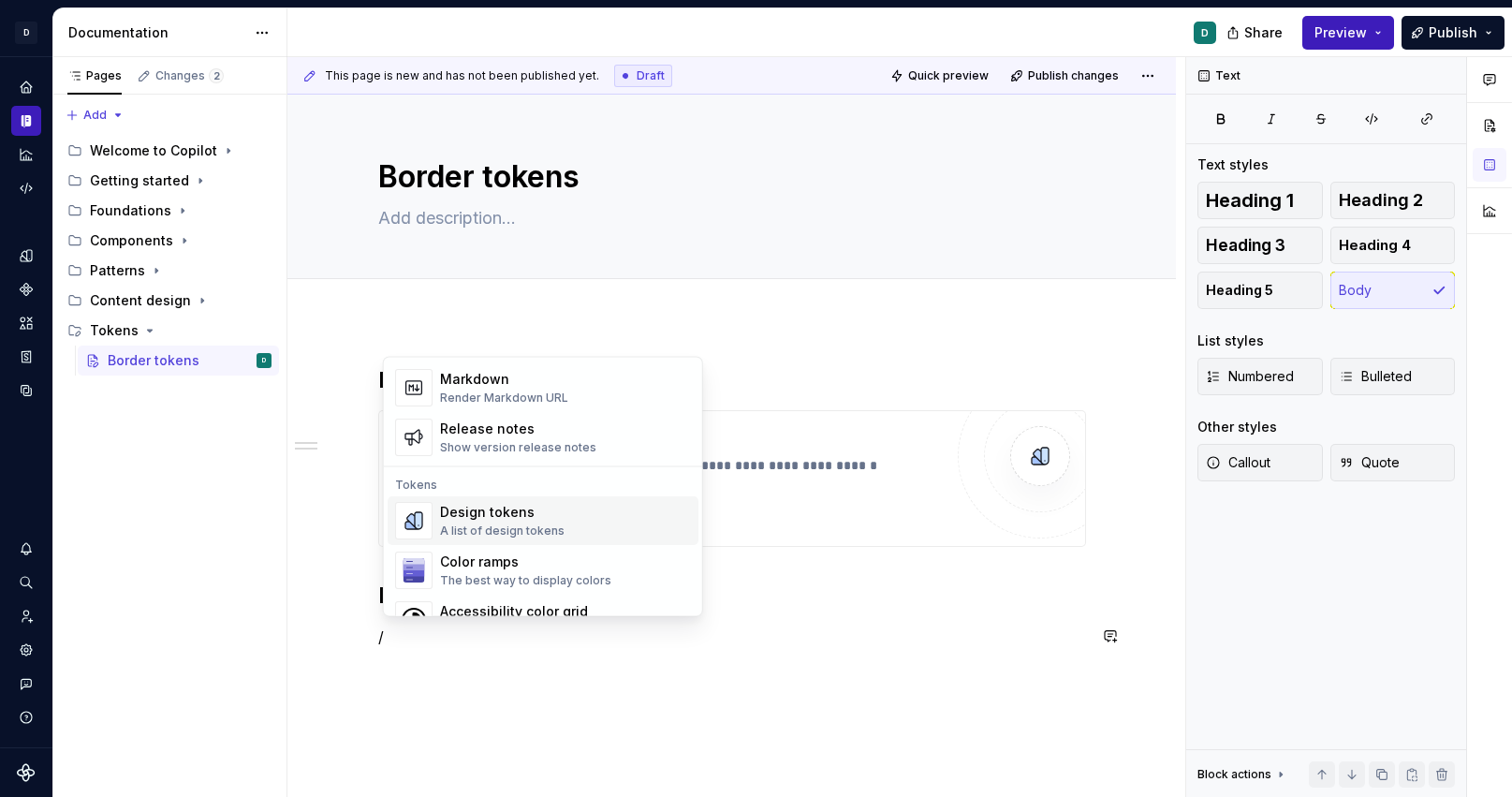
scroll to position [1287, 0]
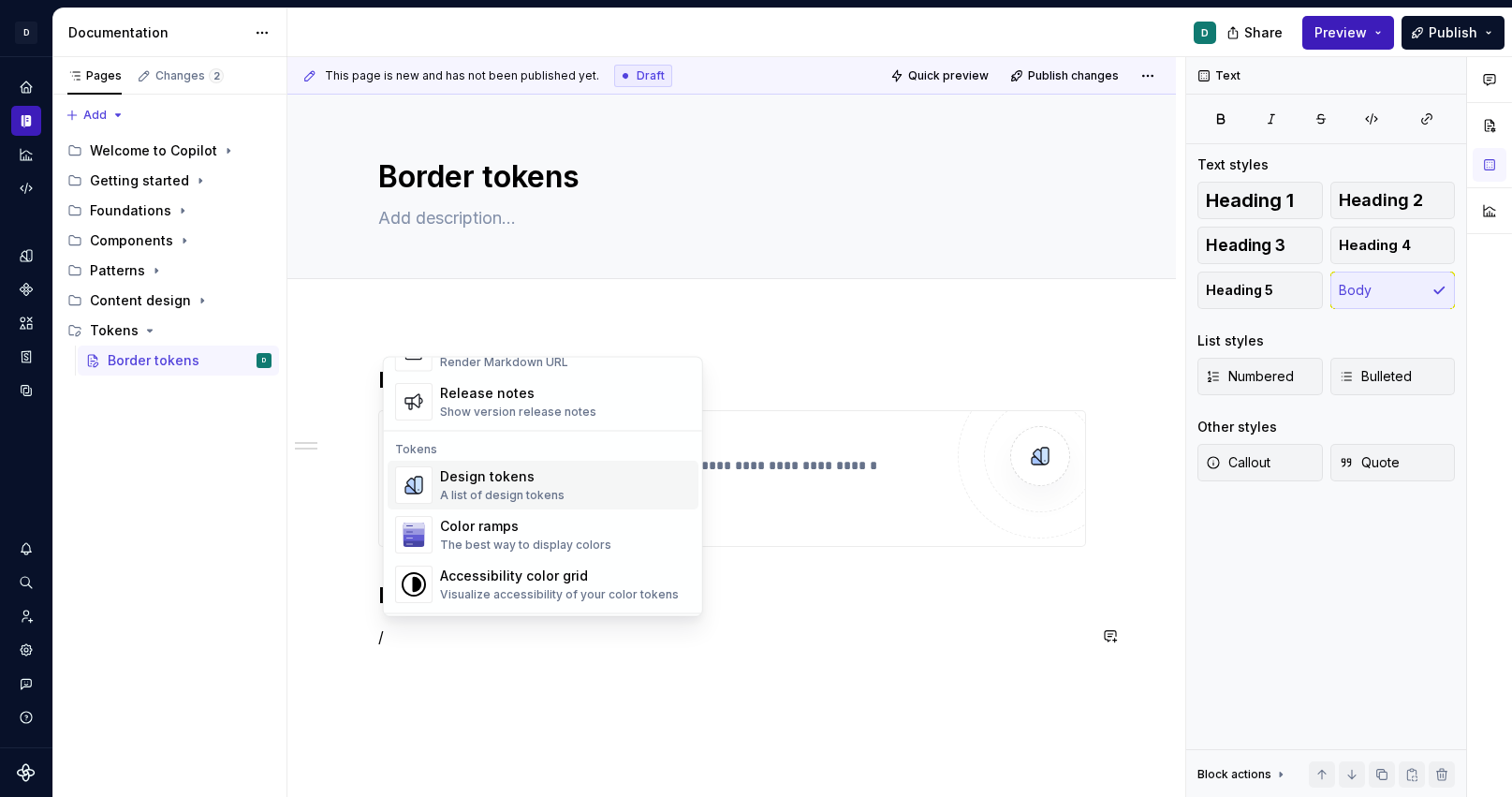
click at [481, 494] on div "A list of design tokens" at bounding box center [501, 496] width 124 height 15
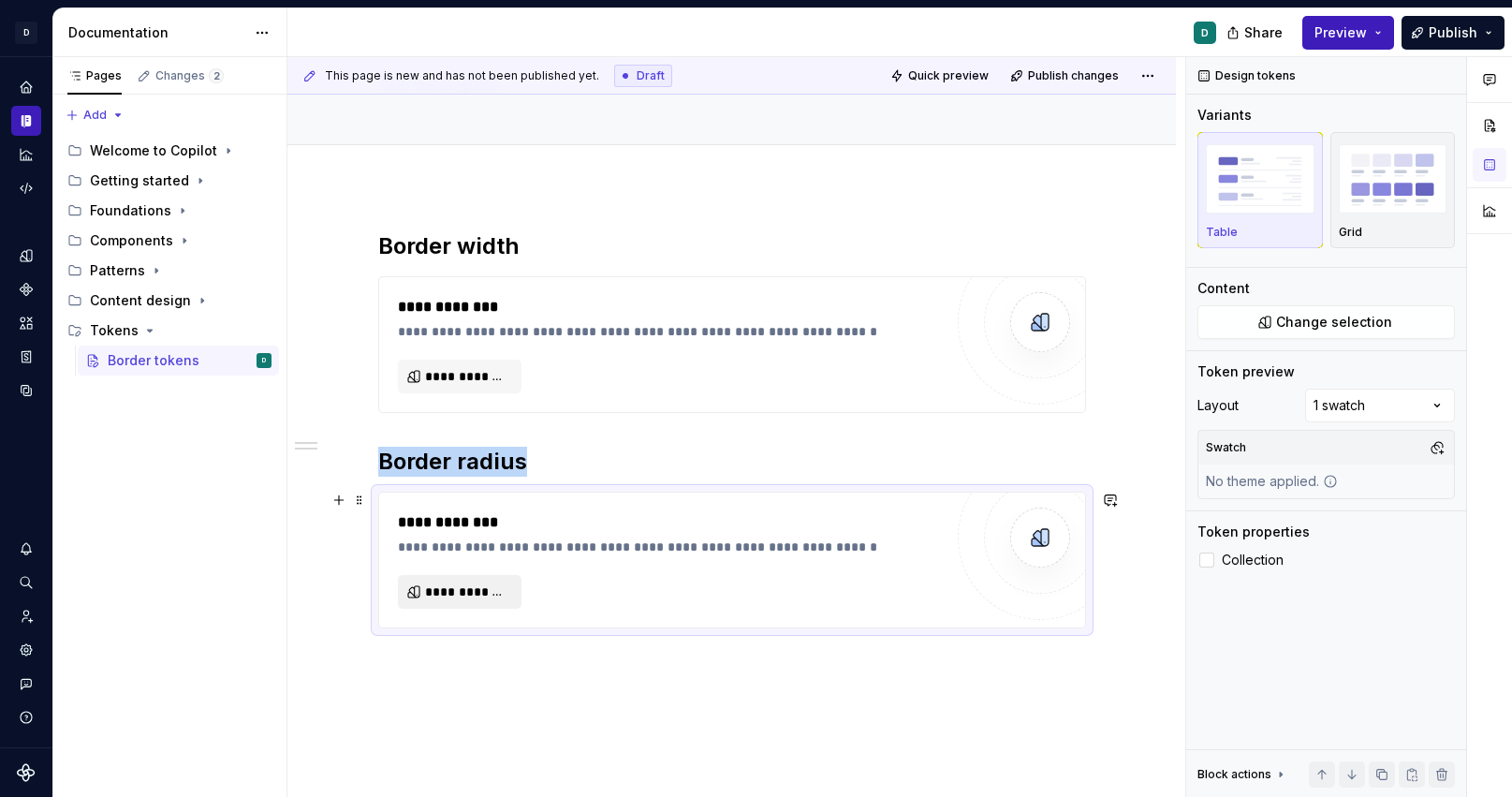
scroll to position [136, 0]
click at [487, 591] on span "**********" at bounding box center [467, 590] width 84 height 19
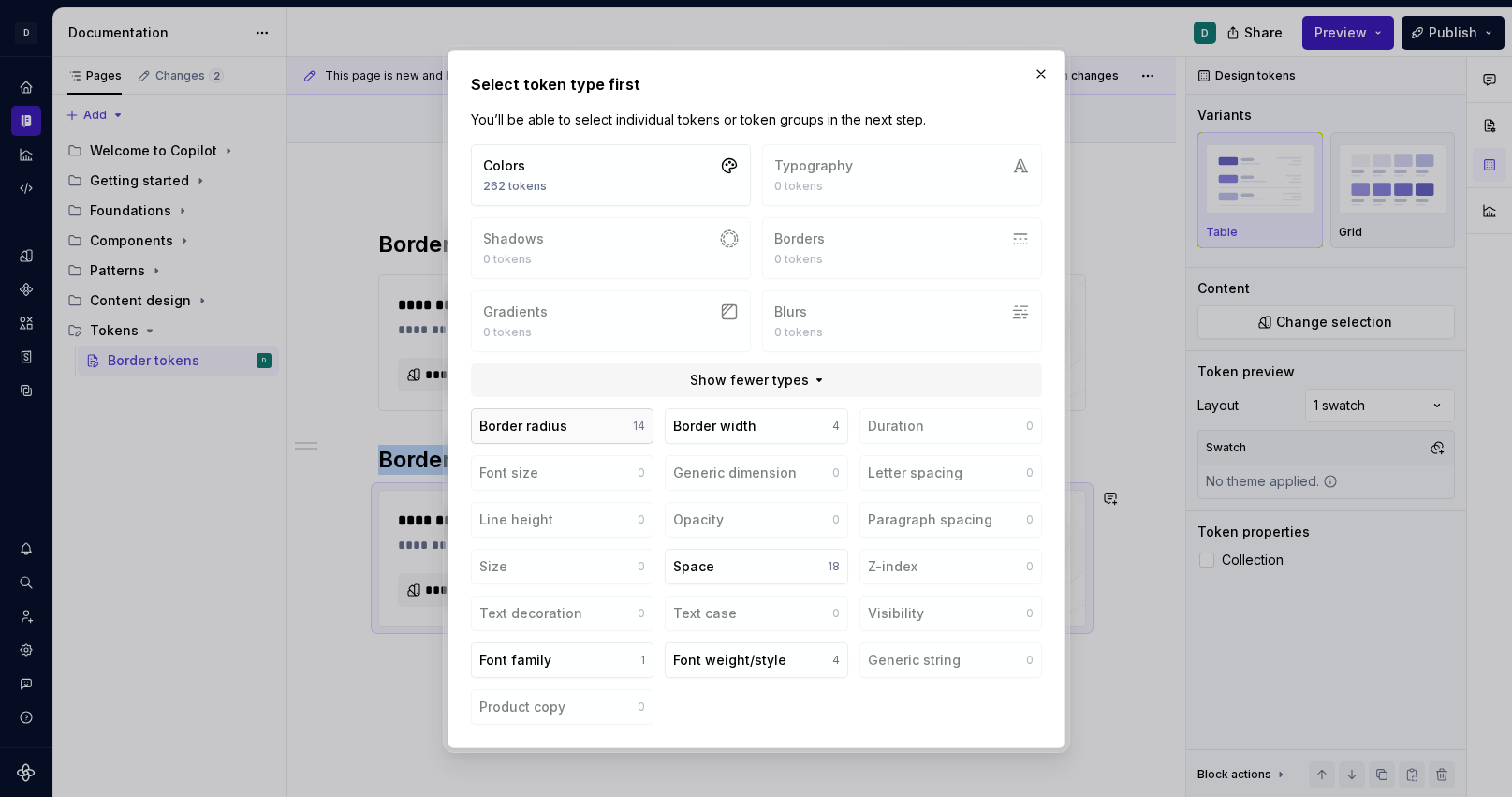
click at [583, 429] on button "Border radius 14" at bounding box center [562, 426] width 183 height 35
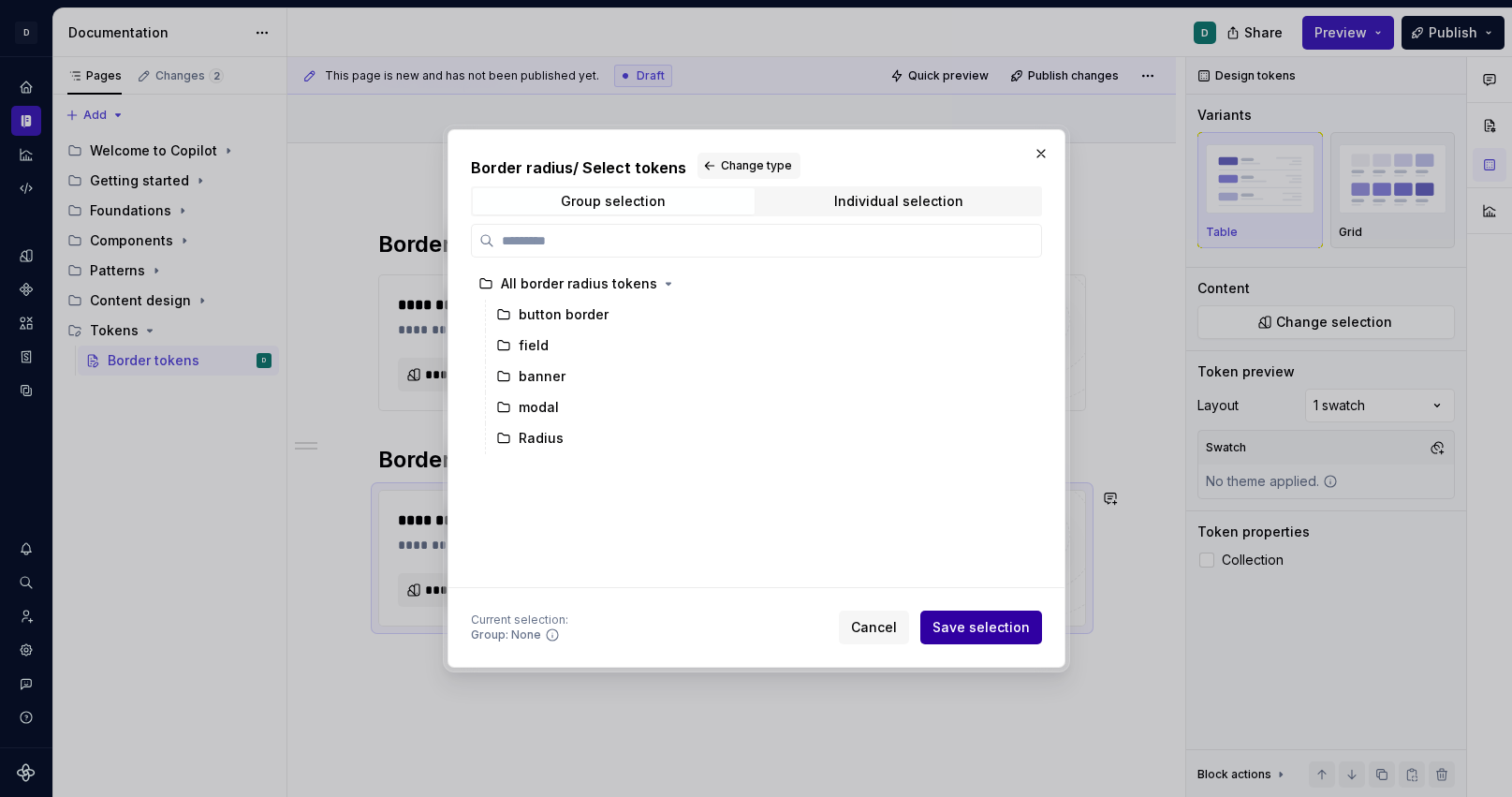
click at [972, 630] on span "Save selection" at bounding box center [981, 627] width 98 height 19
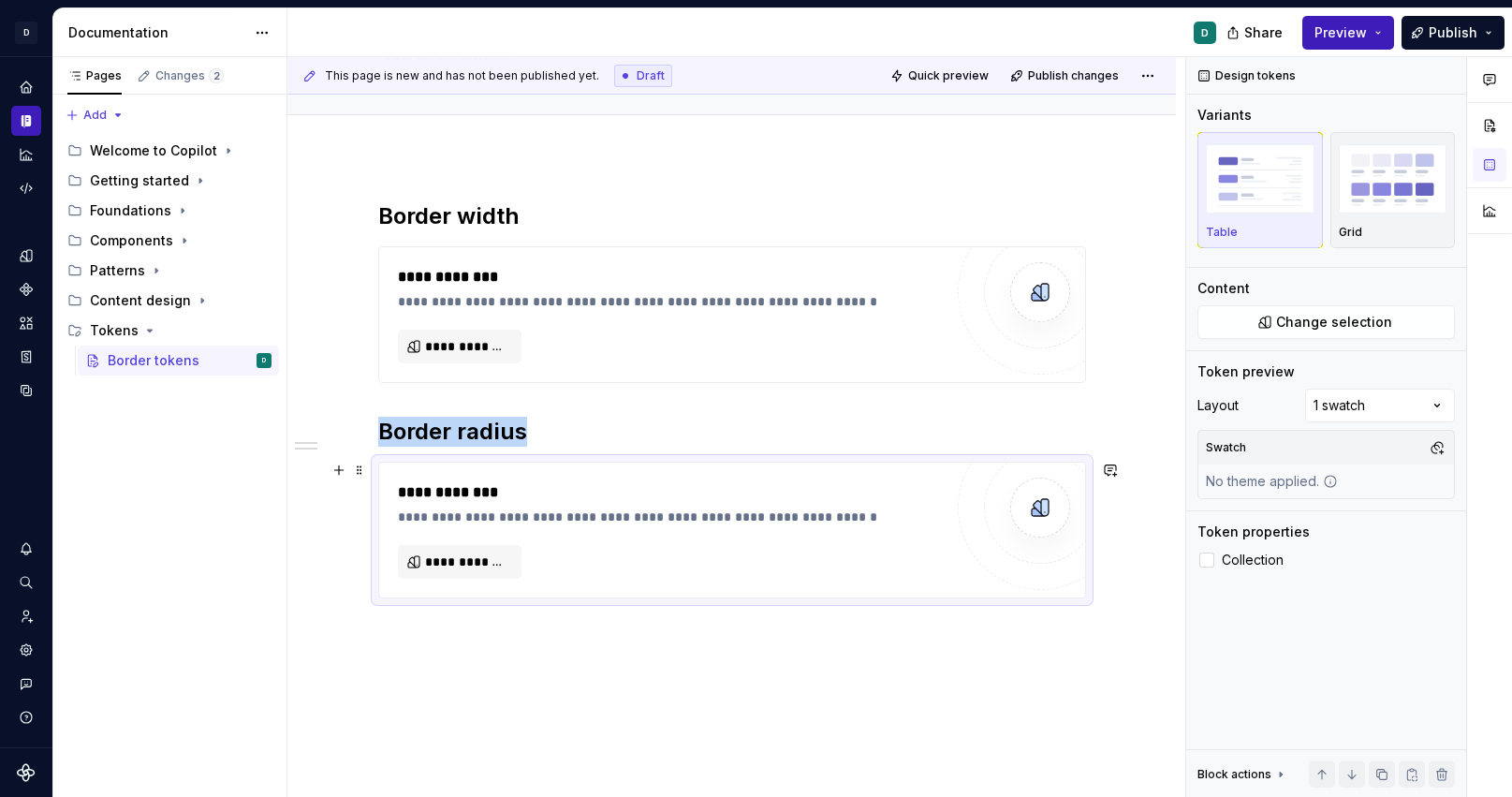
scroll to position [169, 0]
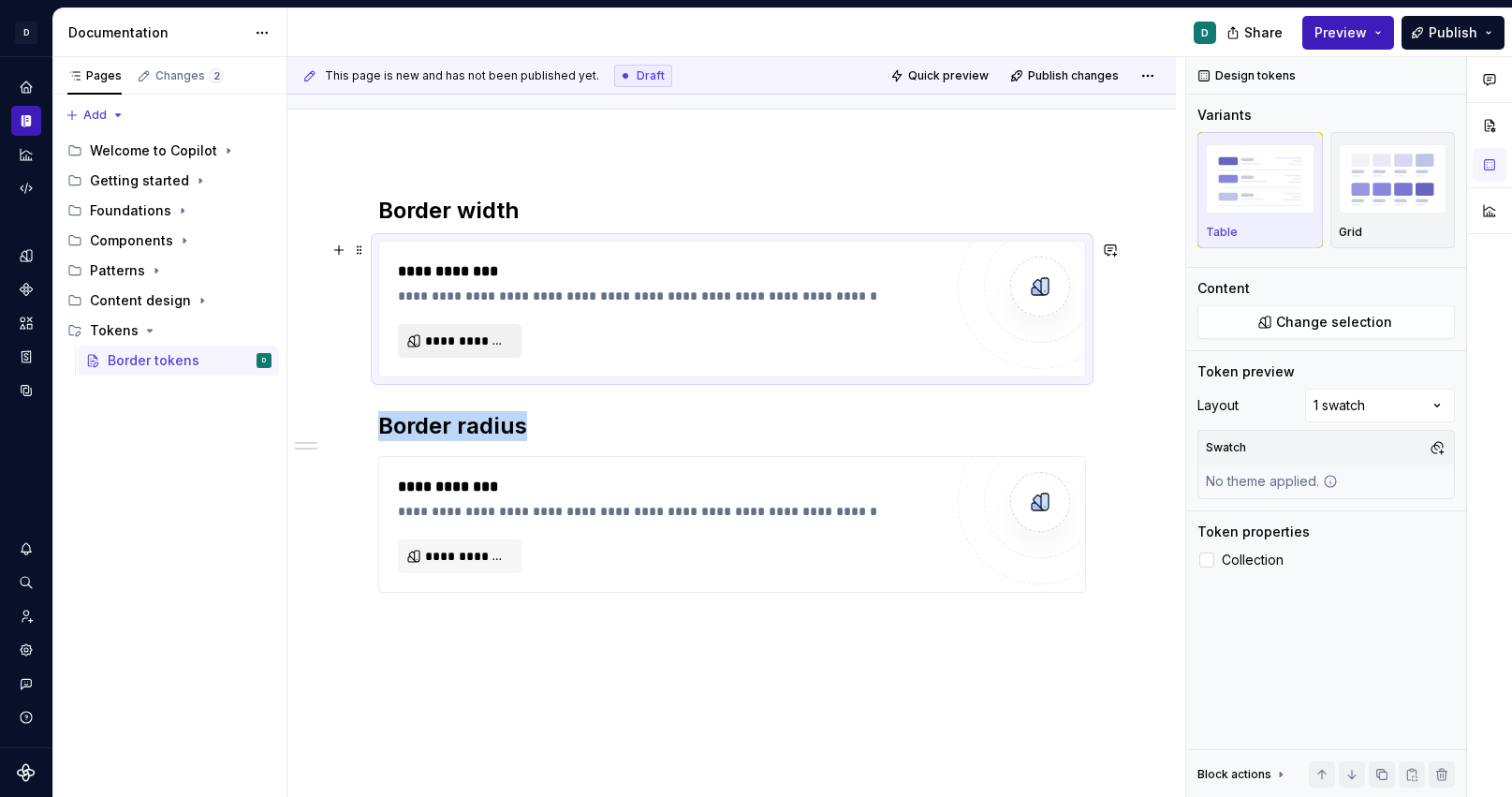
click at [468, 339] on span "**********" at bounding box center [467, 340] width 84 height 19
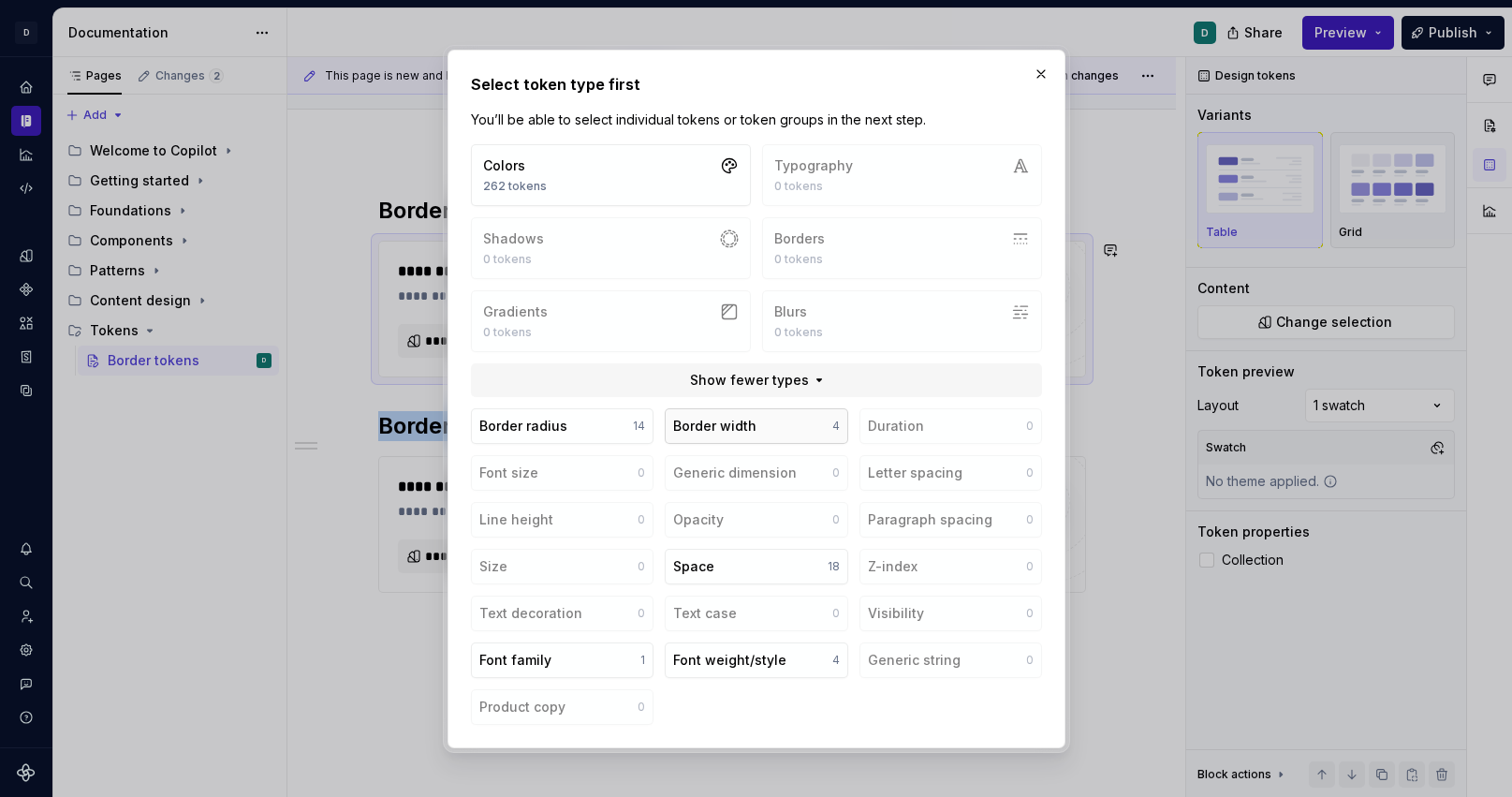
click at [727, 431] on div "Border width" at bounding box center [714, 425] width 83 height 19
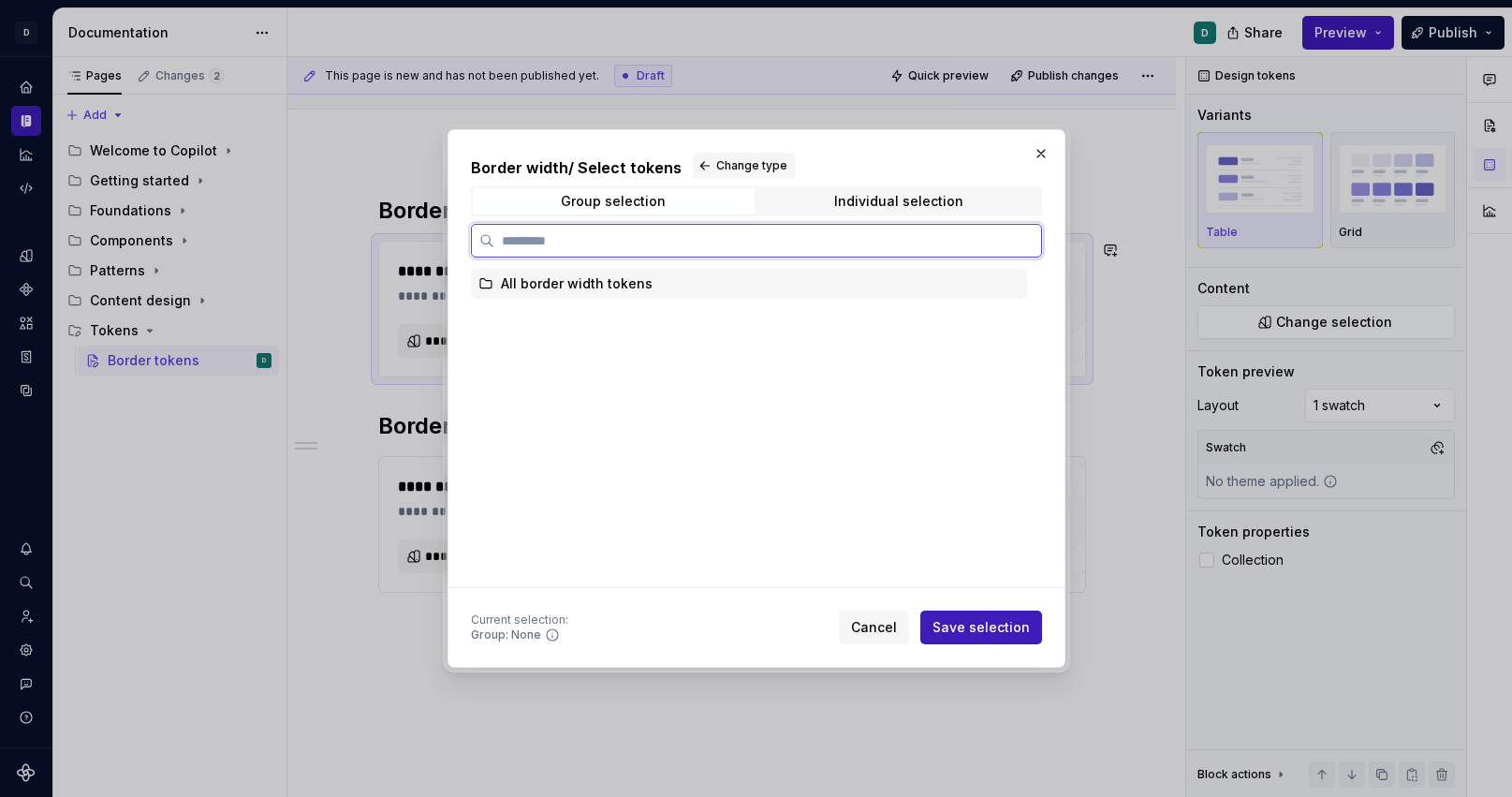
click at [596, 280] on div "All border width tokens" at bounding box center [577, 284] width 151 height 19
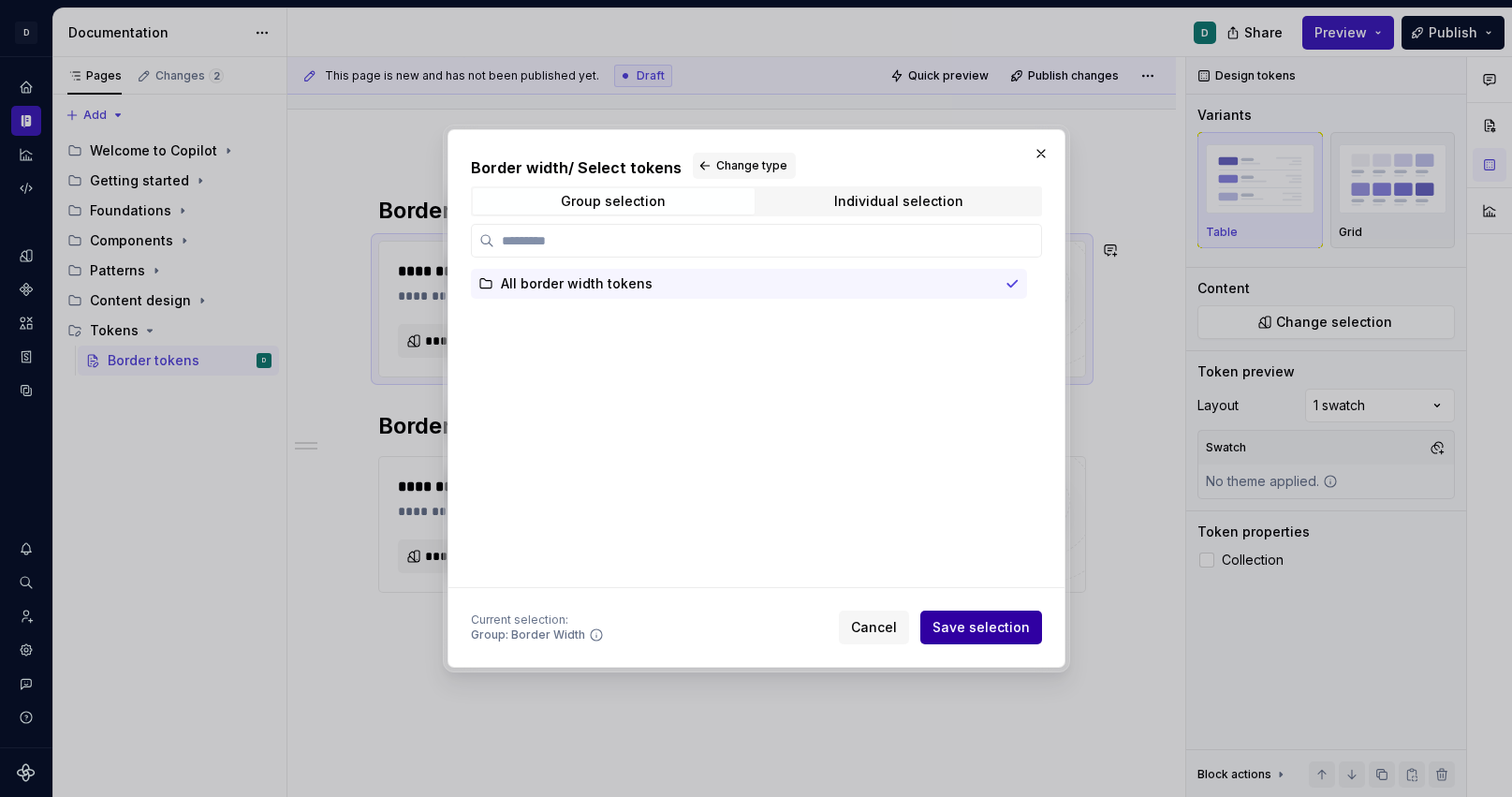
click at [1005, 633] on span "Save selection" at bounding box center [981, 627] width 98 height 19
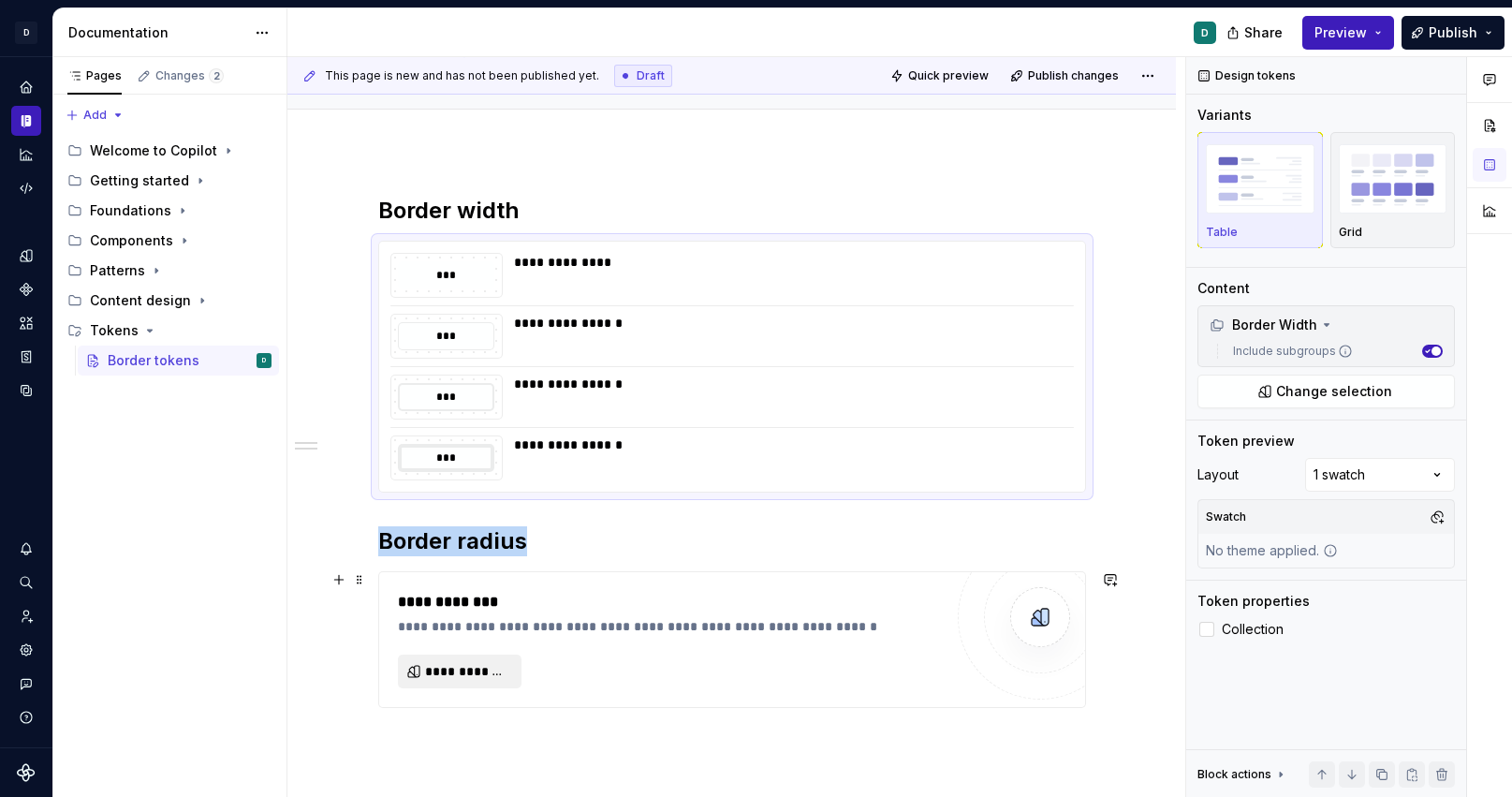
click at [493, 662] on span "**********" at bounding box center [467, 671] width 84 height 19
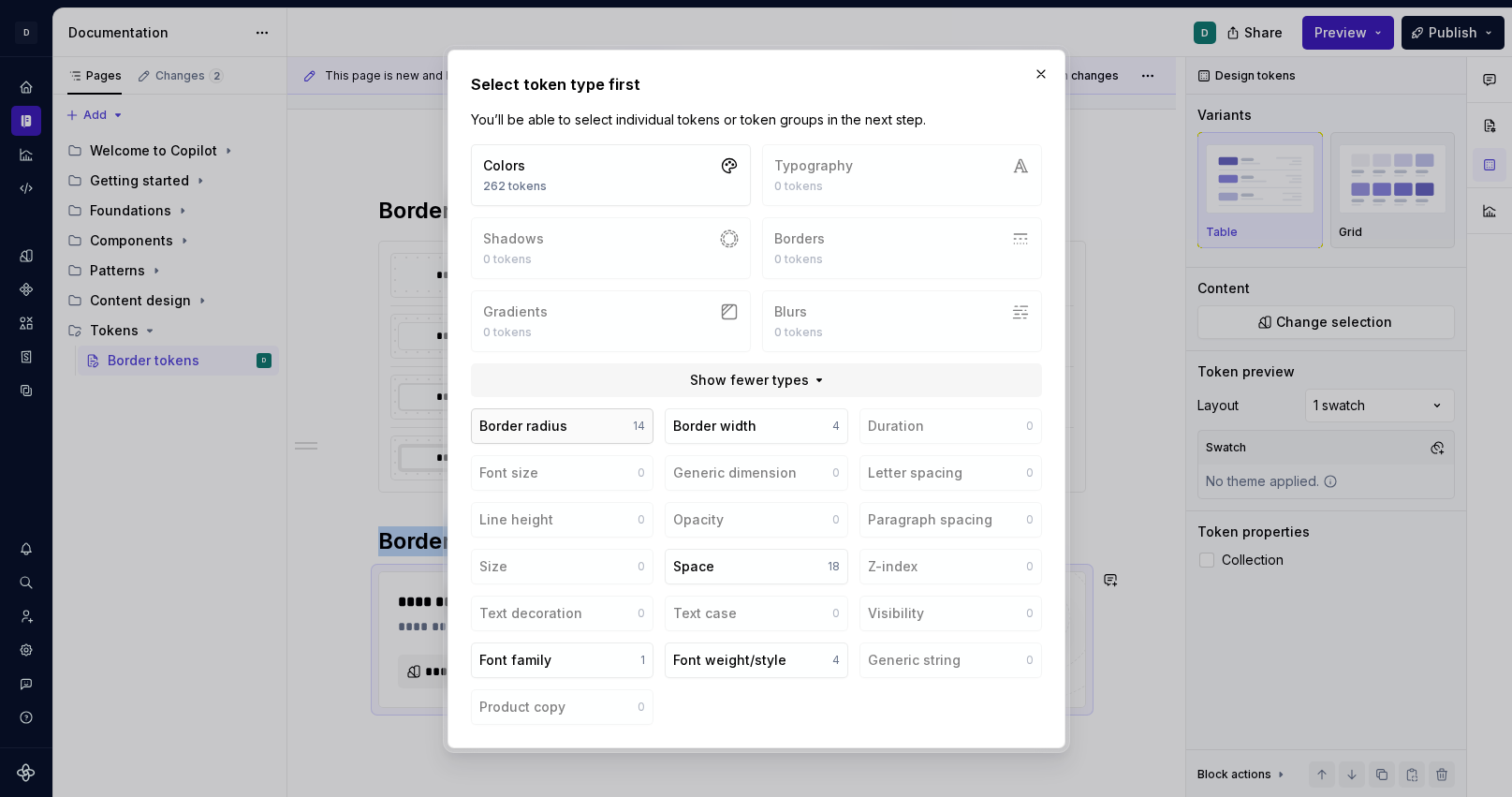
click at [574, 432] on button "Border radius 14" at bounding box center [562, 426] width 183 height 35
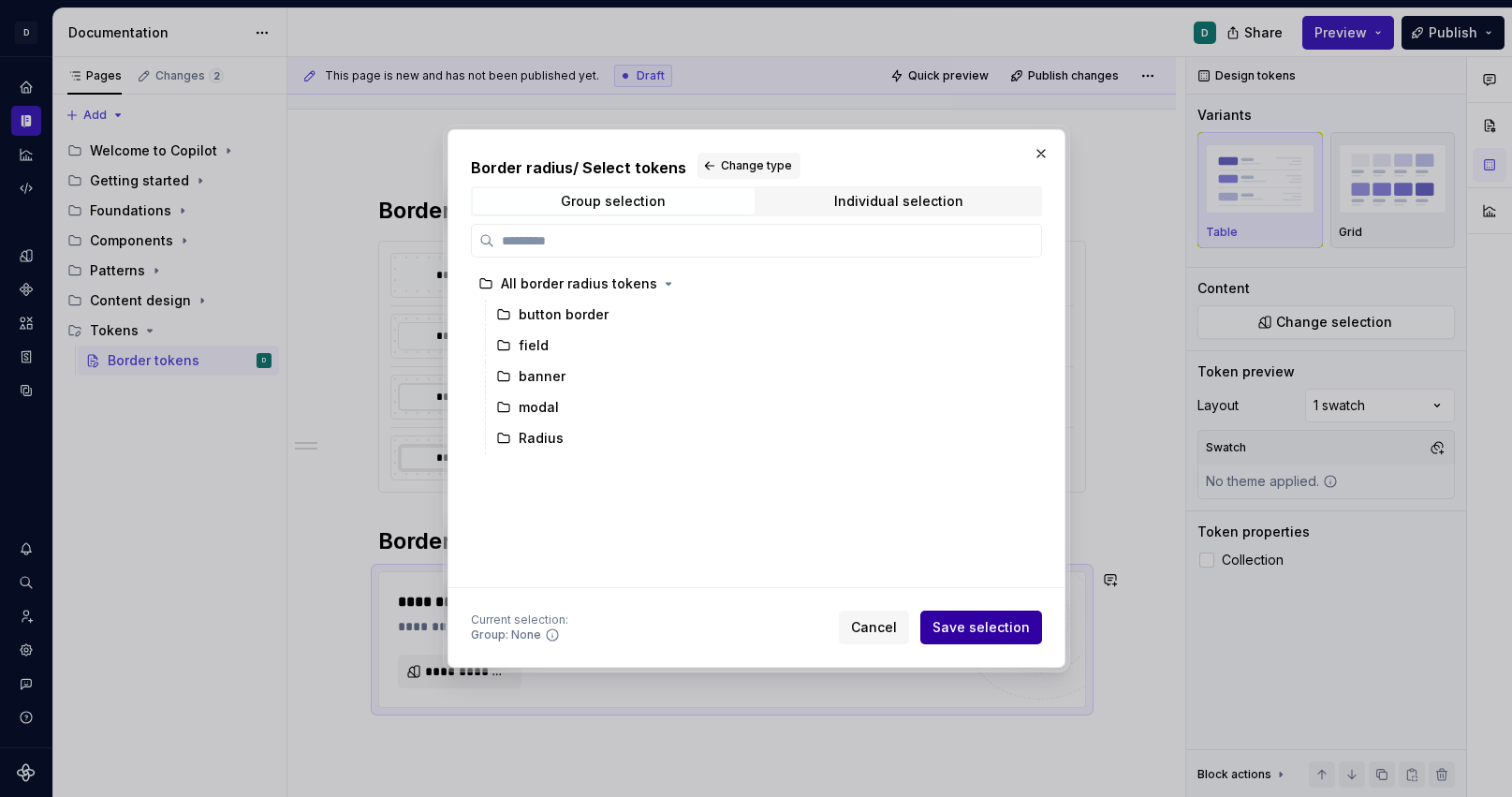
click at [1021, 634] on span "Save selection" at bounding box center [981, 627] width 98 height 19
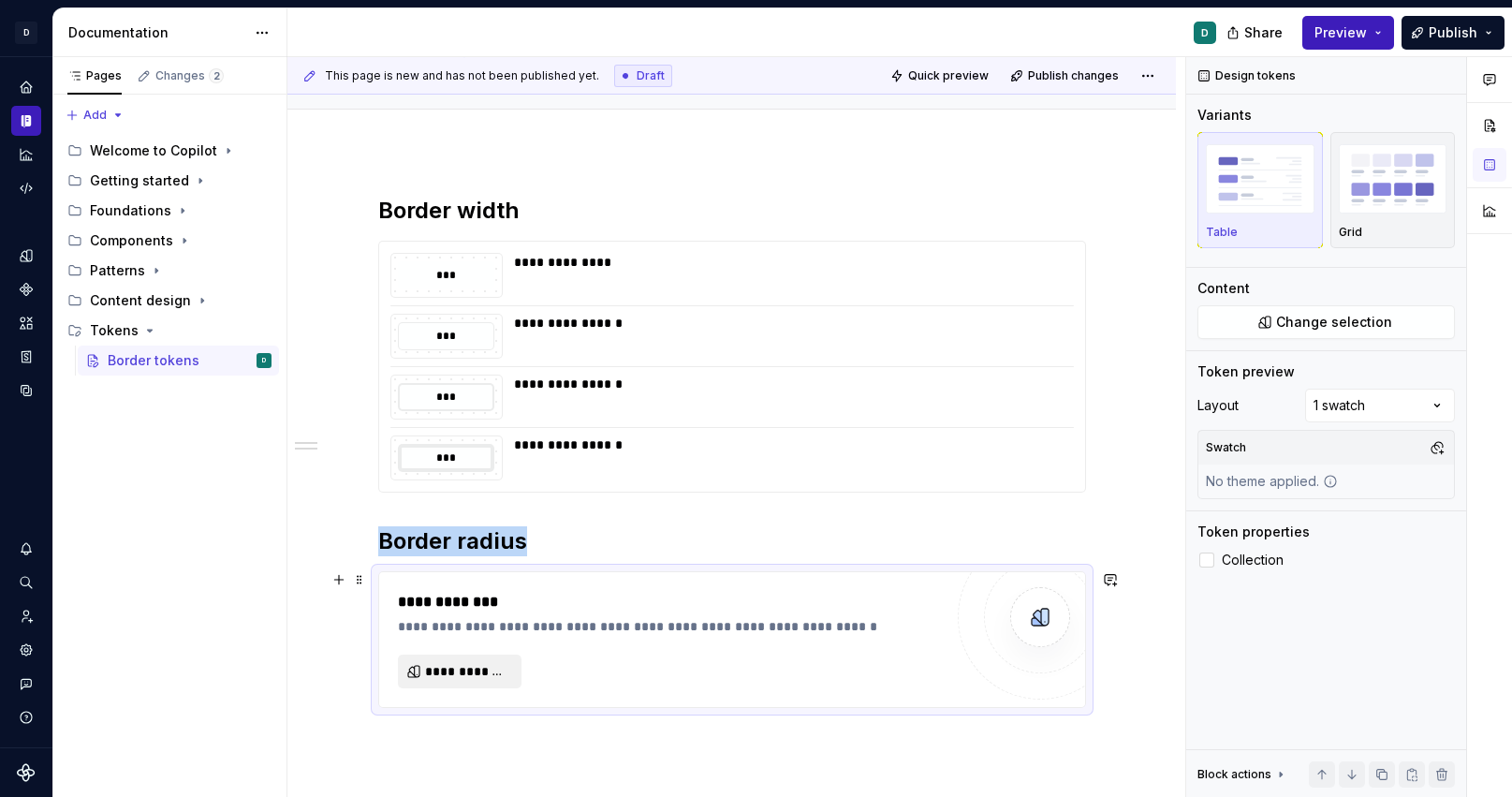
click at [485, 667] on span "**********" at bounding box center [467, 671] width 84 height 19
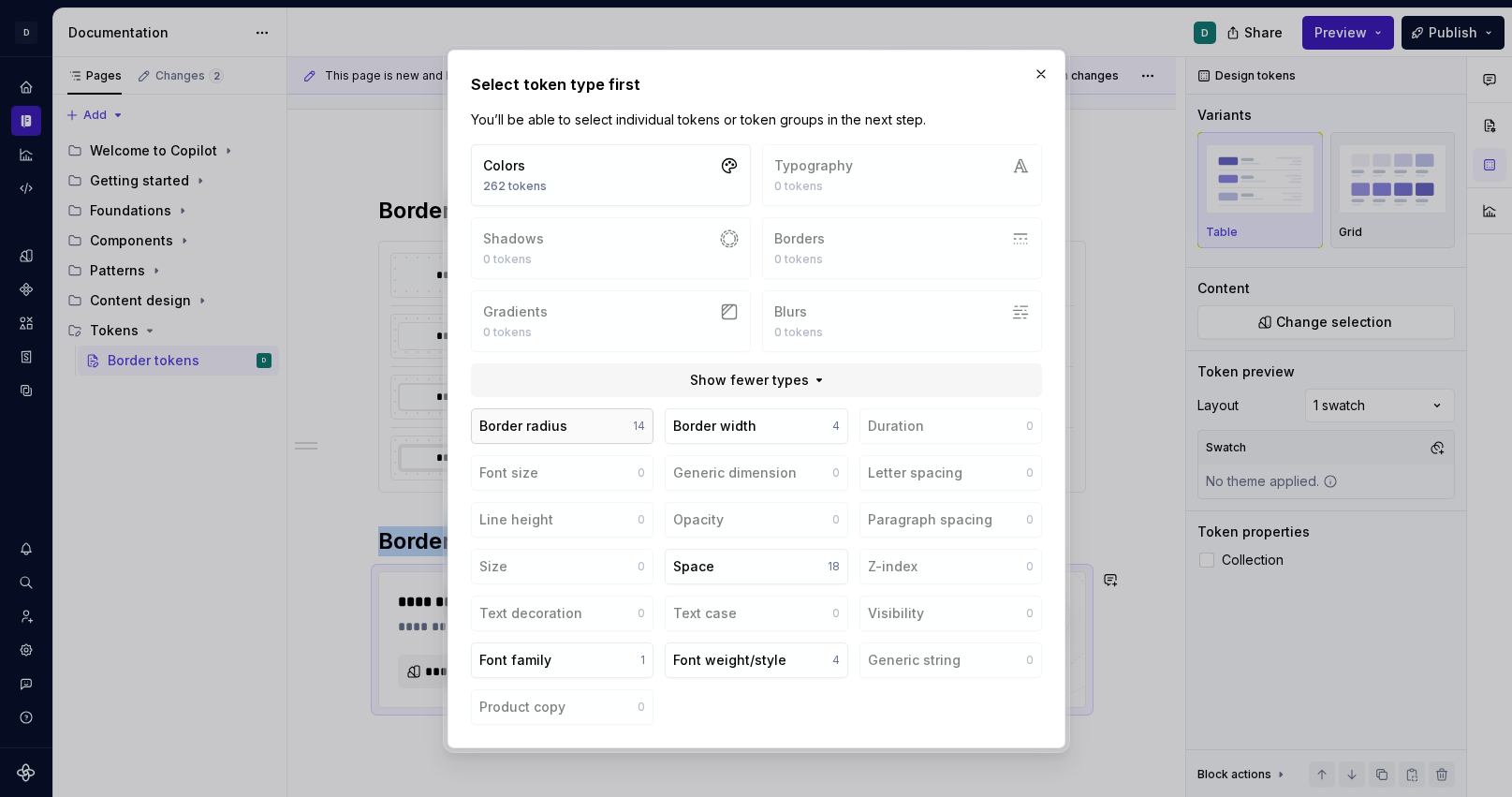
click at [540, 429] on div "Border radius" at bounding box center [524, 425] width 88 height 19
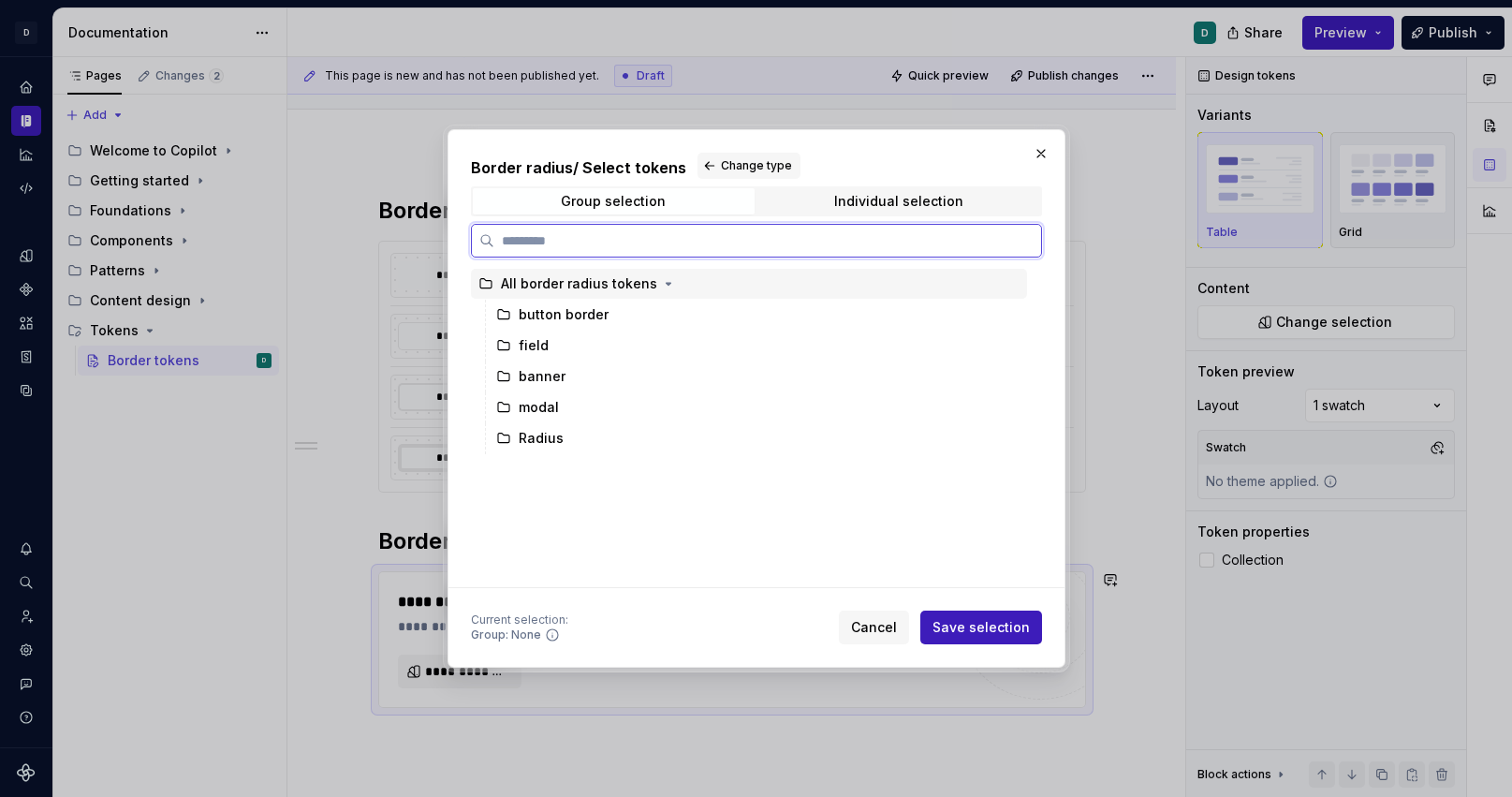
click at [622, 285] on div "All border radius tokens" at bounding box center [580, 284] width 156 height 19
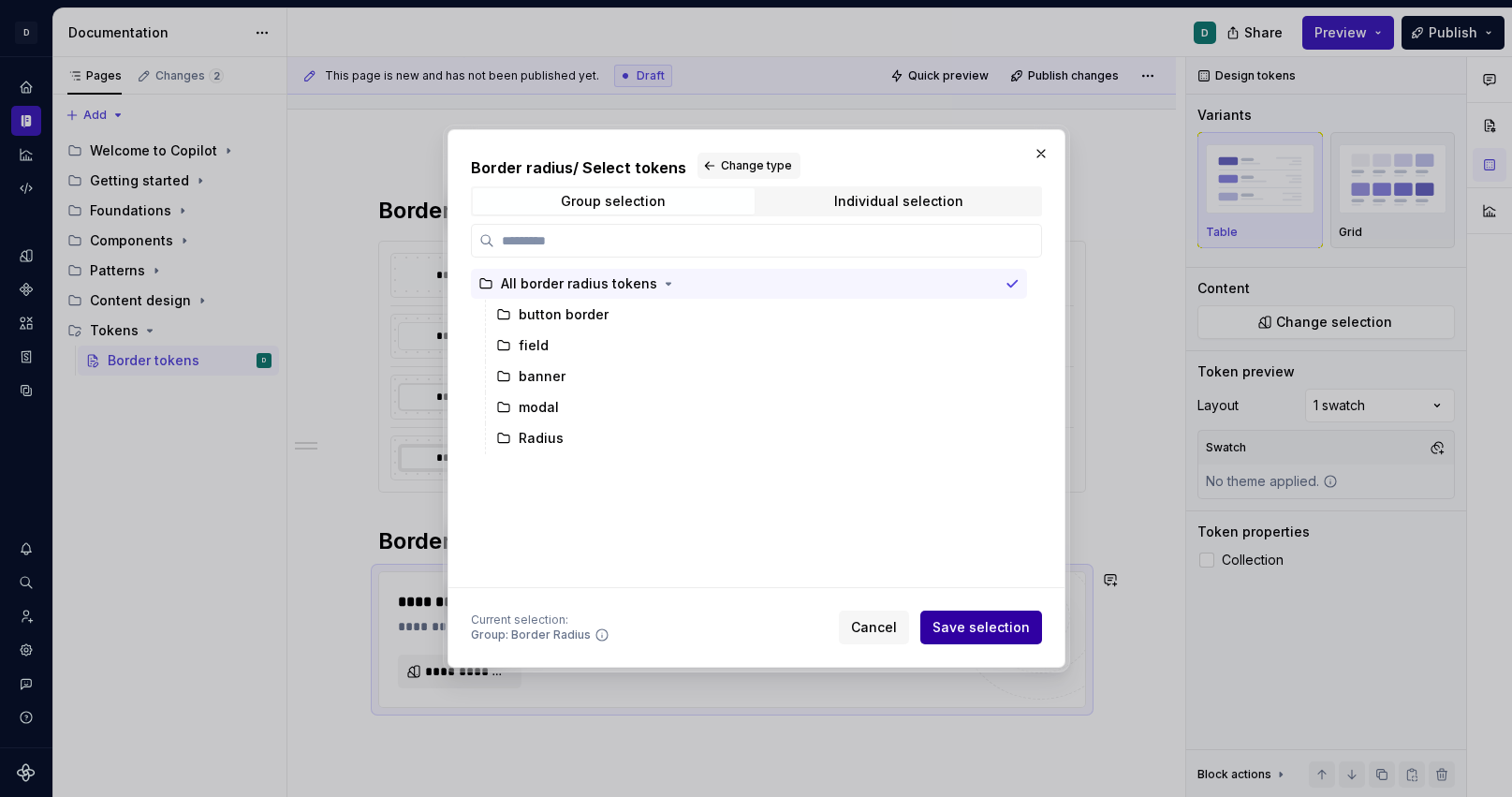
click at [992, 629] on span "Save selection" at bounding box center [981, 627] width 98 height 19
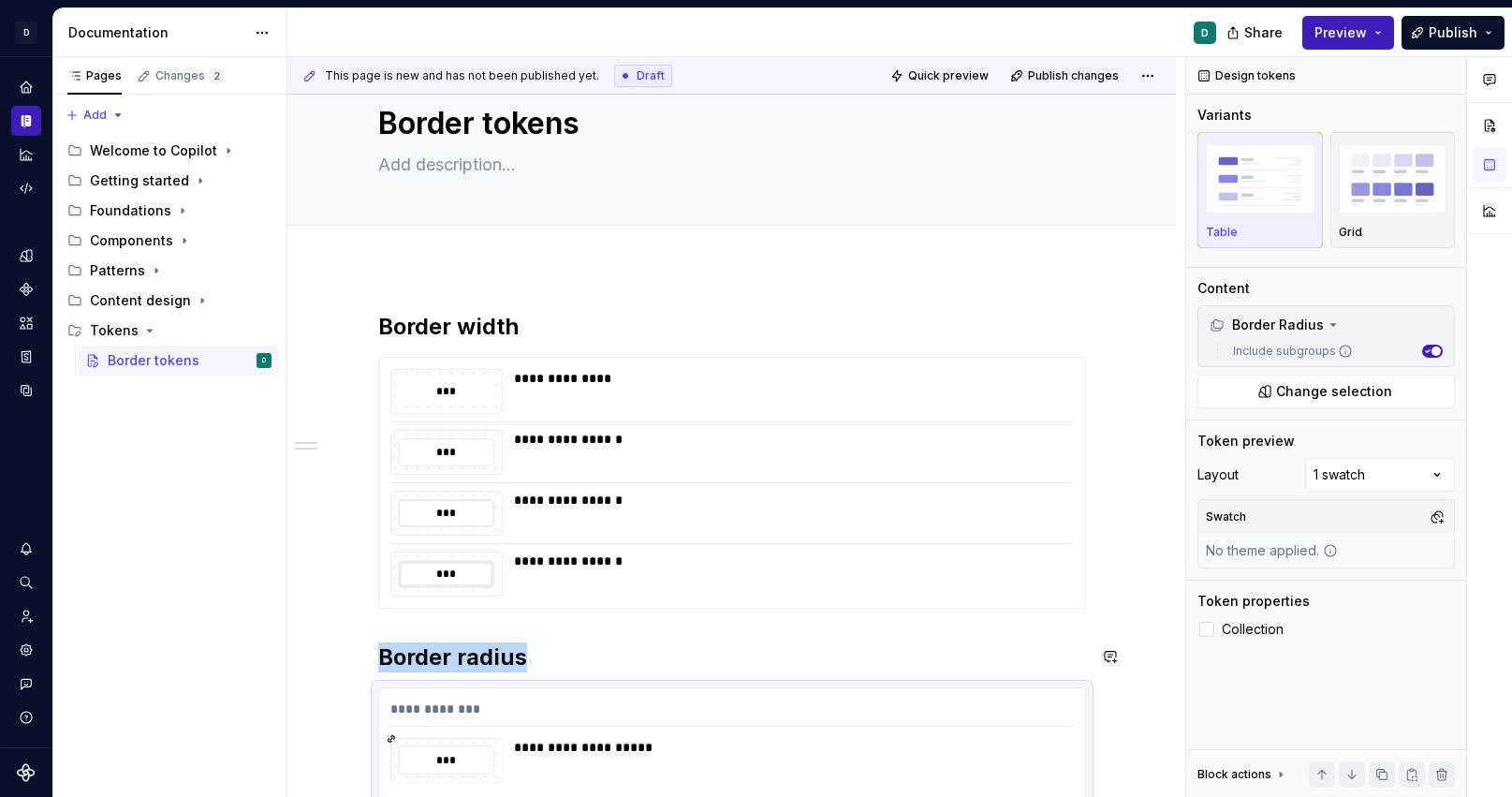
scroll to position [0, 0]
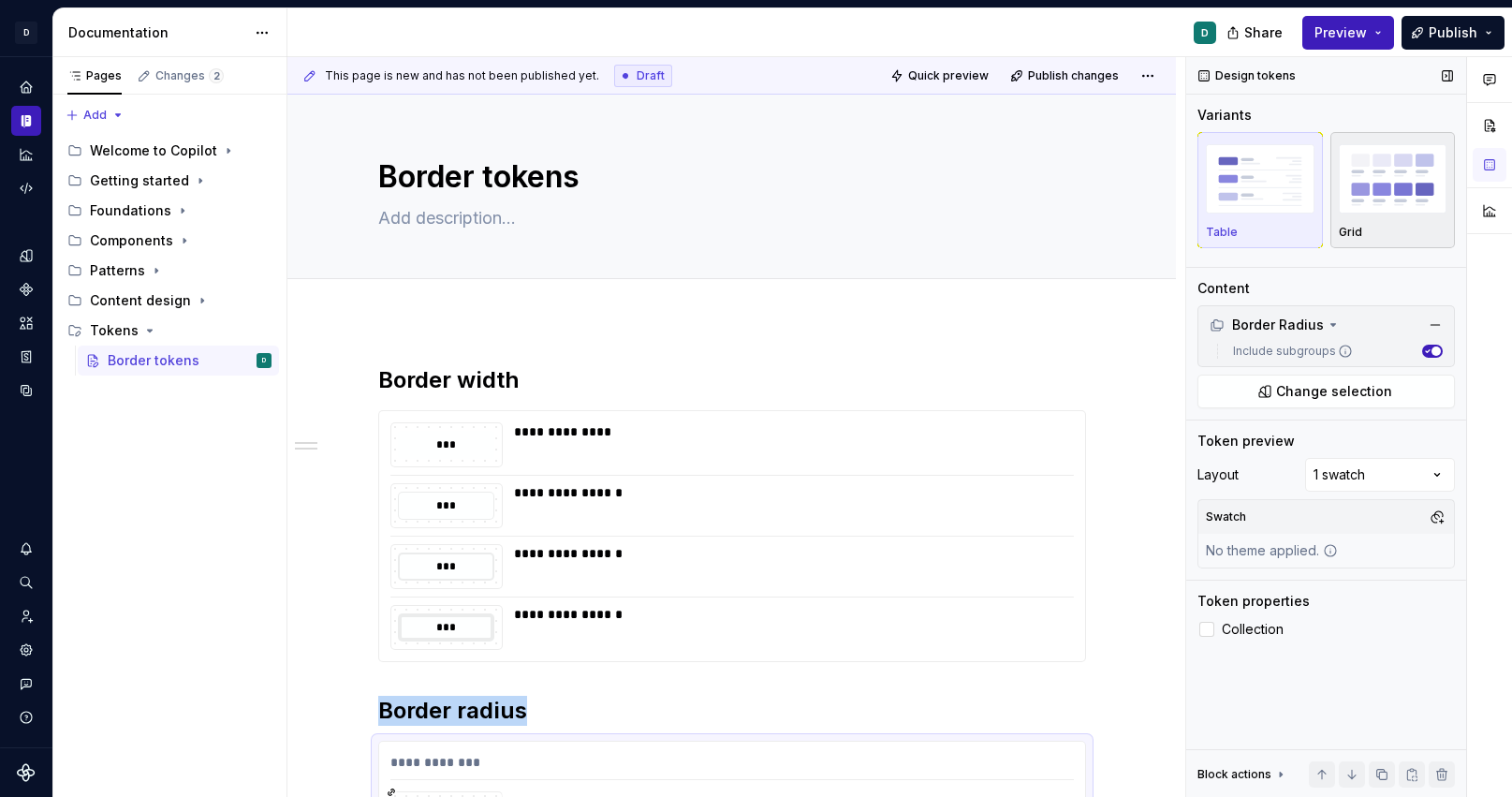
click at [1402, 189] on img "button" at bounding box center [1393, 179] width 108 height 68
click at [981, 517] on div "**********" at bounding box center [788, 506] width 548 height 45
click at [1380, 181] on img "button" at bounding box center [1393, 179] width 108 height 68
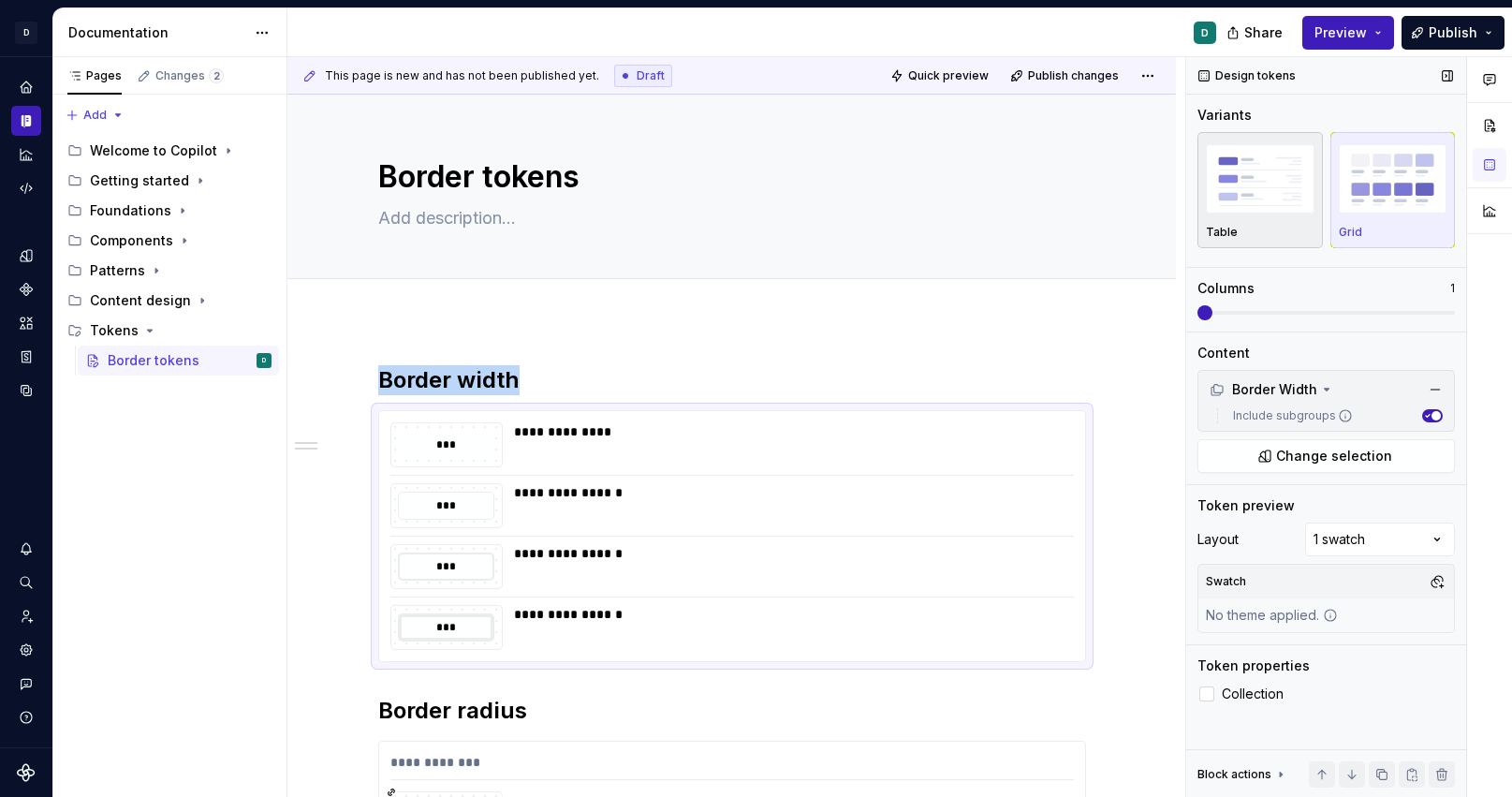
click at [1274, 208] on img "button" at bounding box center [1260, 179] width 108 height 68
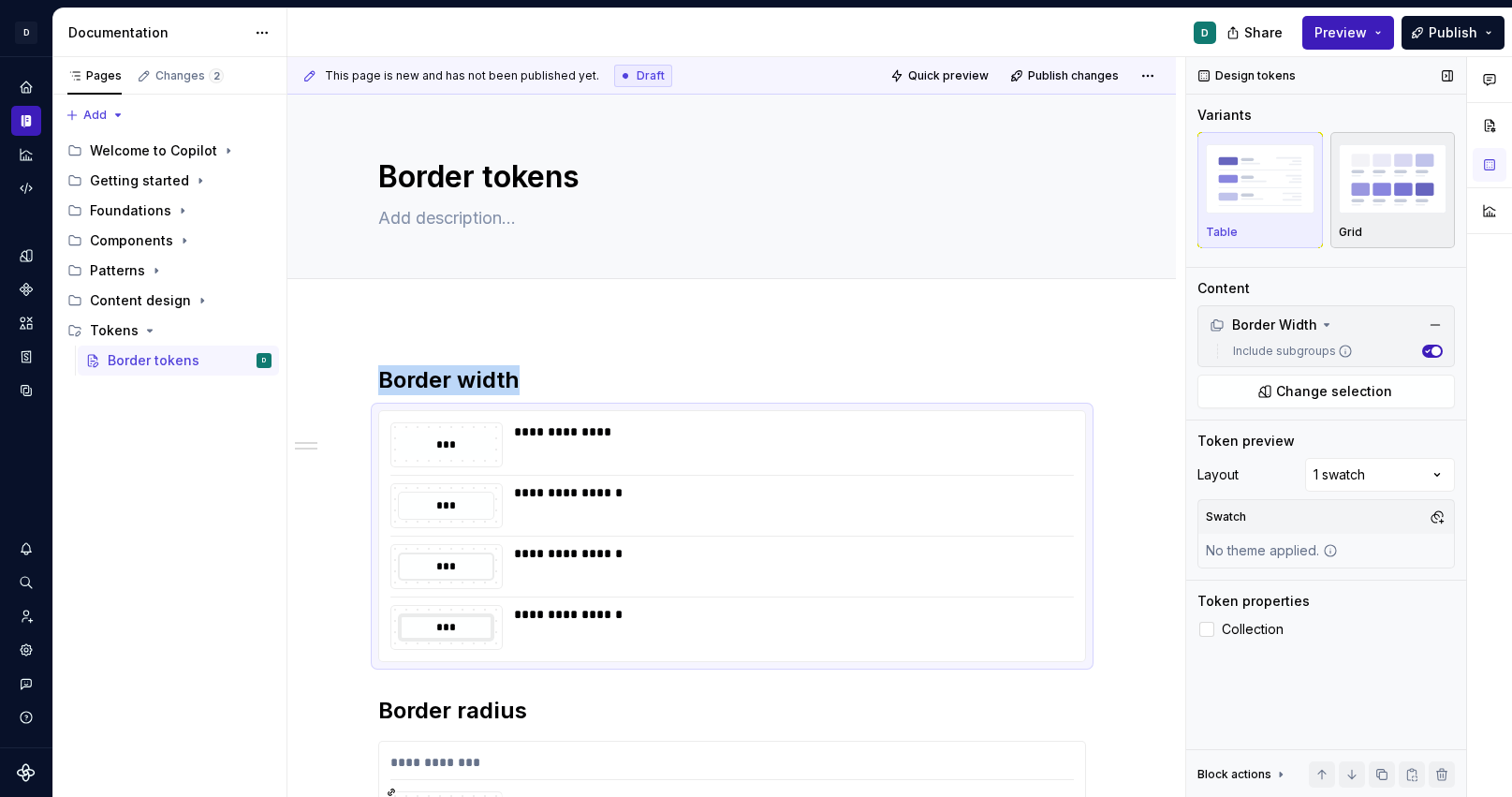
click at [1375, 185] on img "button" at bounding box center [1393, 179] width 108 height 68
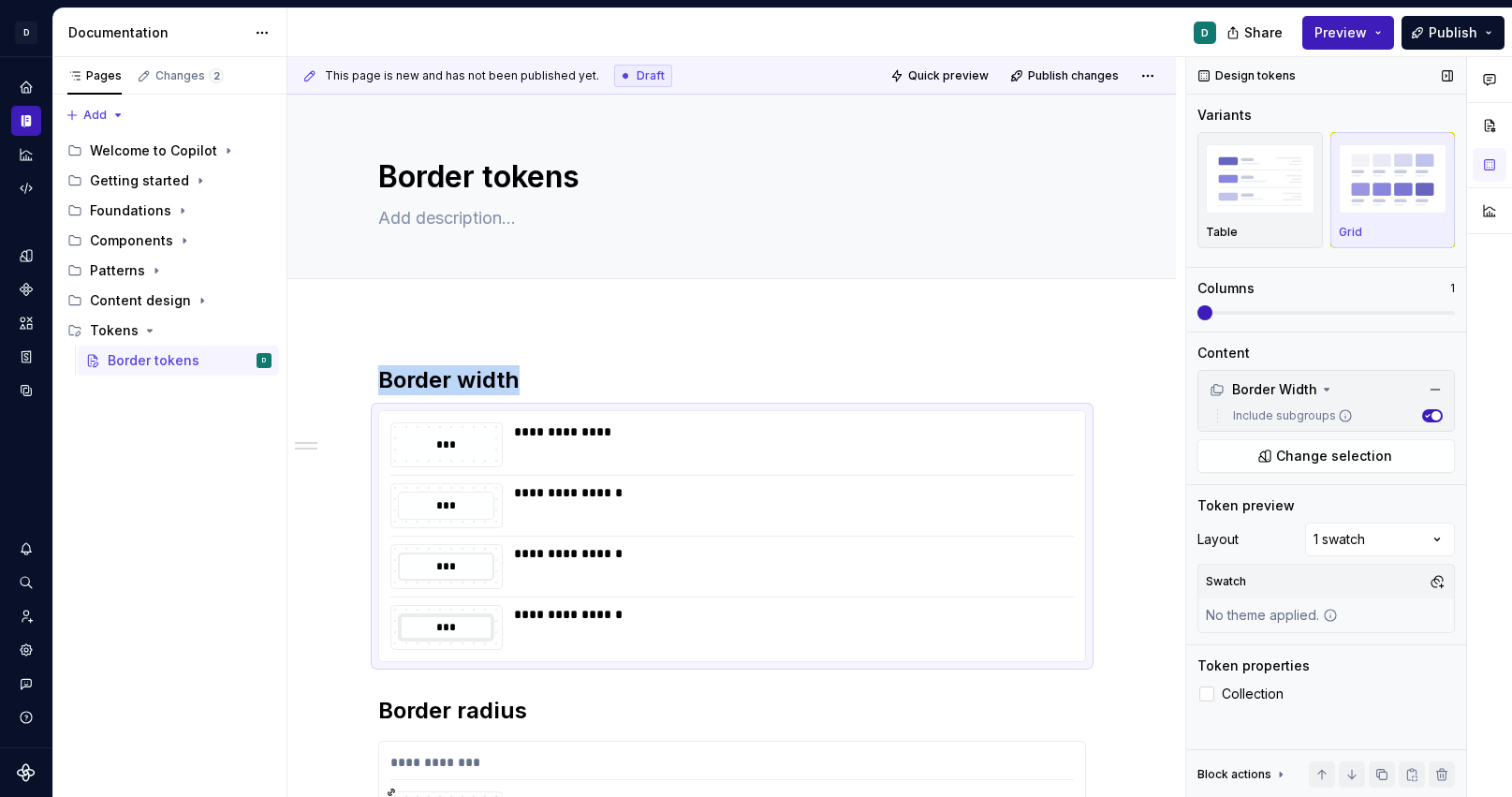
click at [1213, 314] on span at bounding box center [1204, 312] width 15 height 15
click at [1278, 306] on span at bounding box center [1285, 312] width 15 height 15
click at [1319, 390] on icon at bounding box center [1326, 389] width 15 height 15
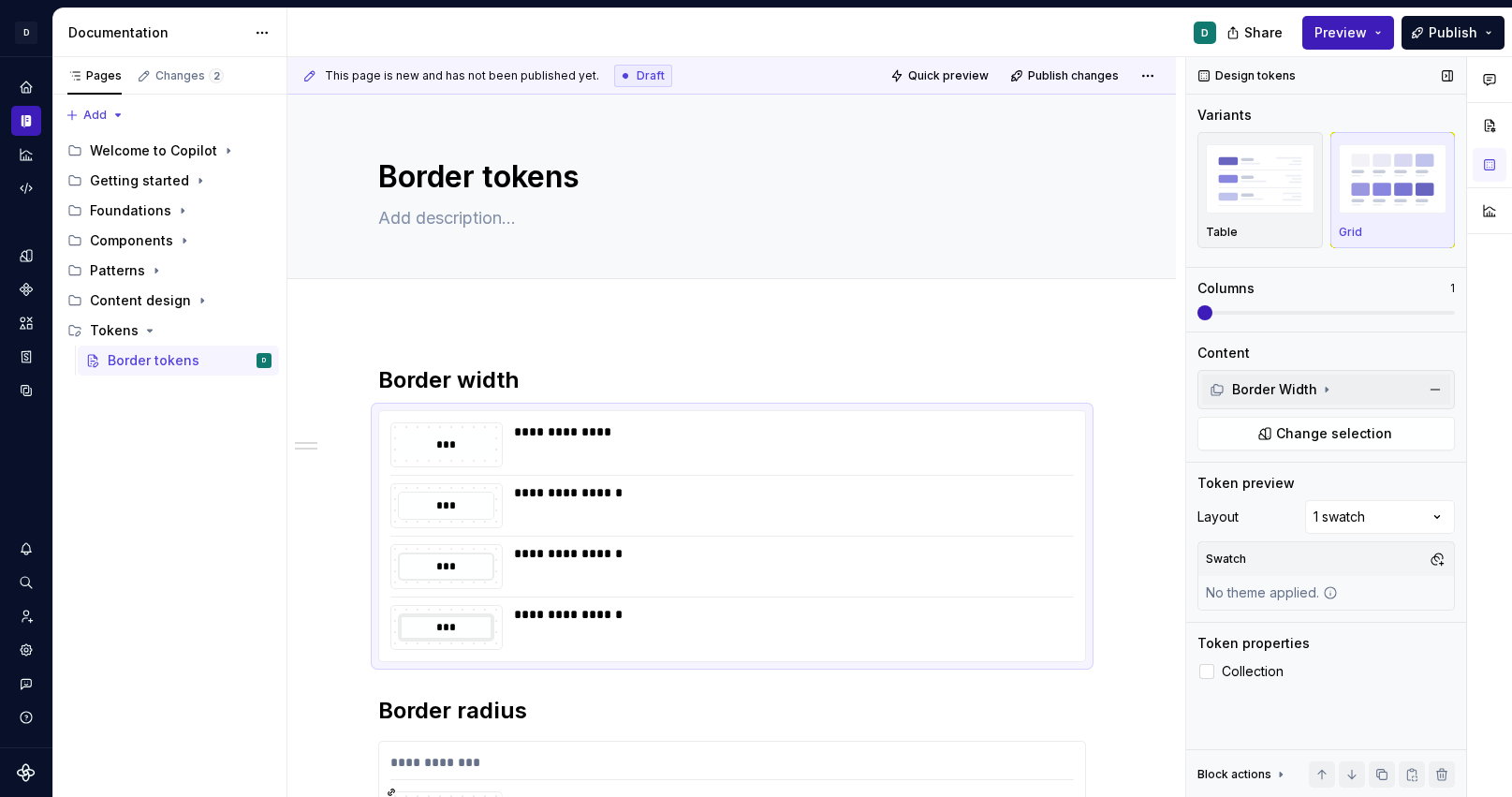
click at [1256, 723] on div "Design tokens Variants Table Grid Columns 1 Content Border Width Include subgro…" at bounding box center [1326, 427] width 280 height 741
click at [1447, 37] on span "Publish" at bounding box center [1453, 32] width 49 height 19
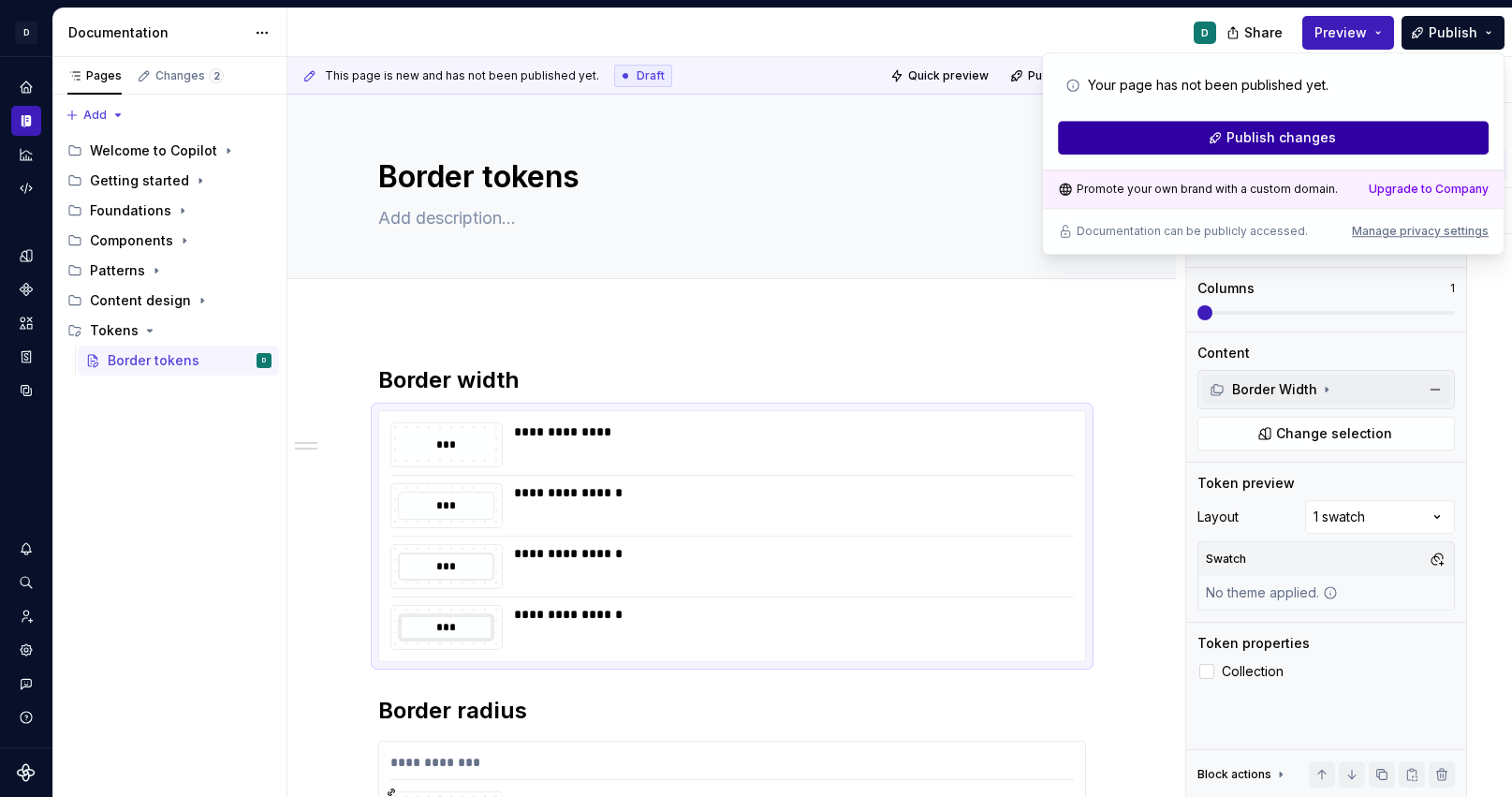
click at [1386, 137] on button "Publish changes" at bounding box center [1274, 138] width 431 height 33
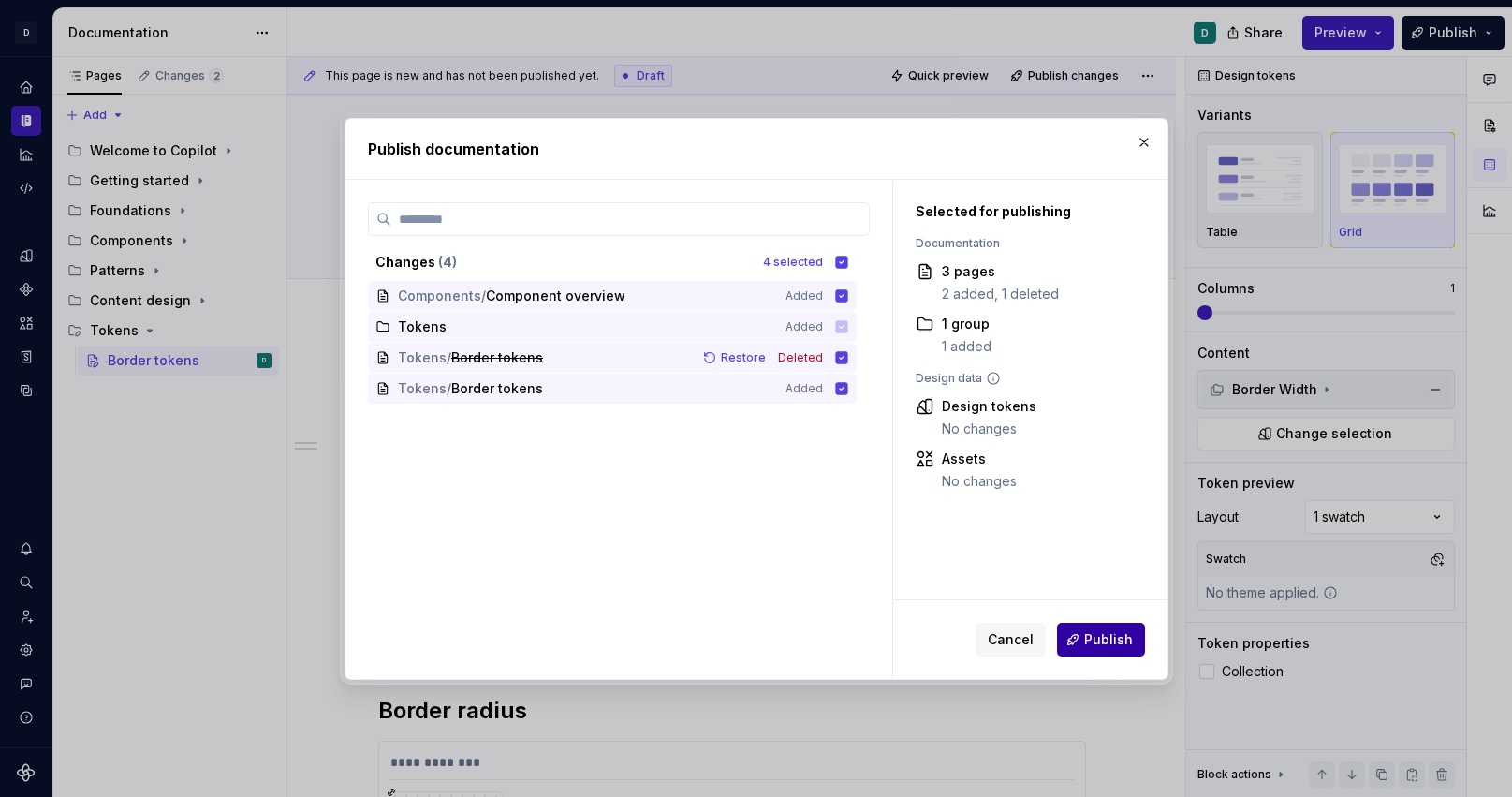
click at [1100, 646] on span "Publish" at bounding box center [1109, 640] width 49 height 19
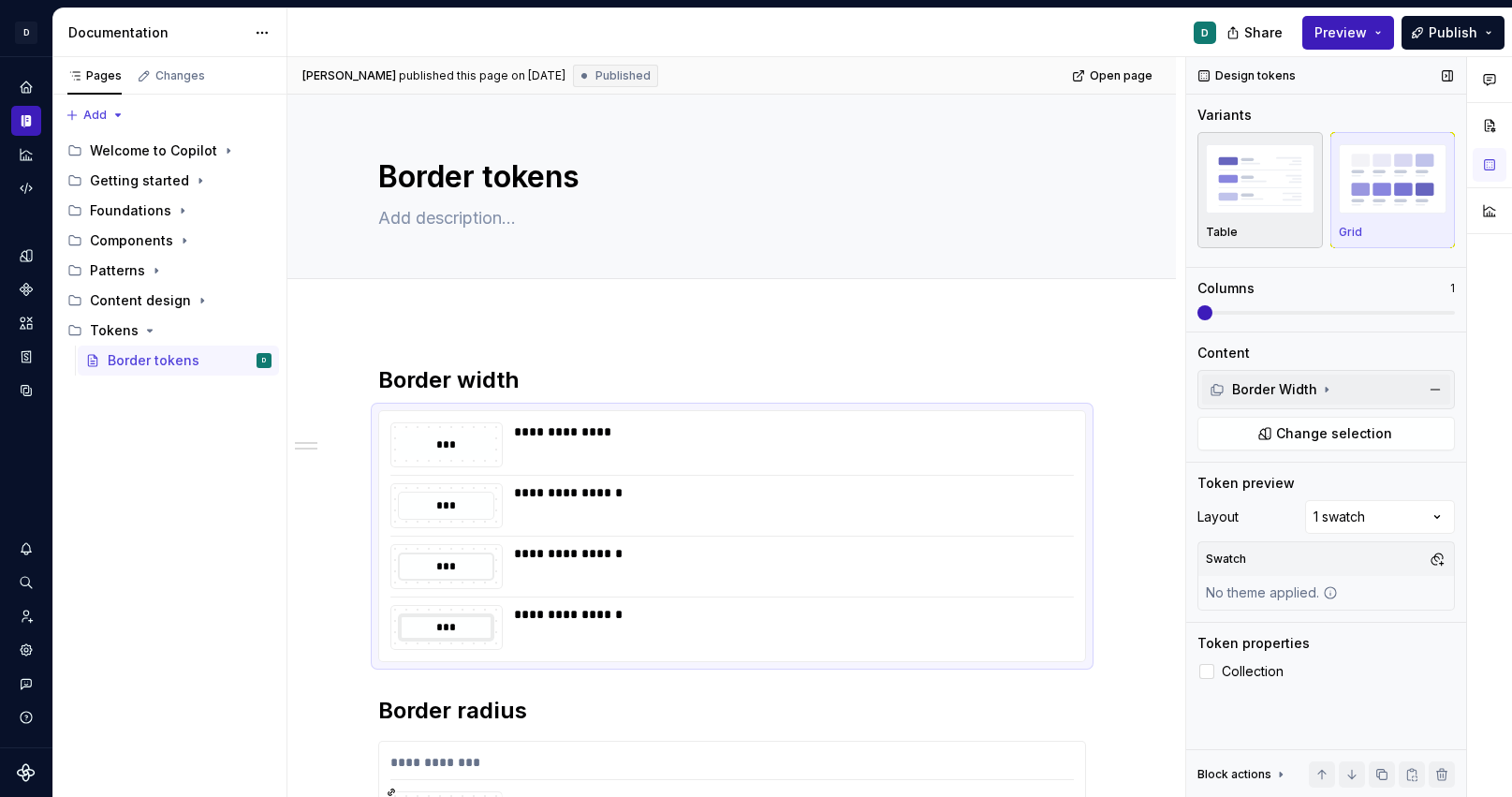
click at [1250, 211] on img "button" at bounding box center [1260, 179] width 108 height 68
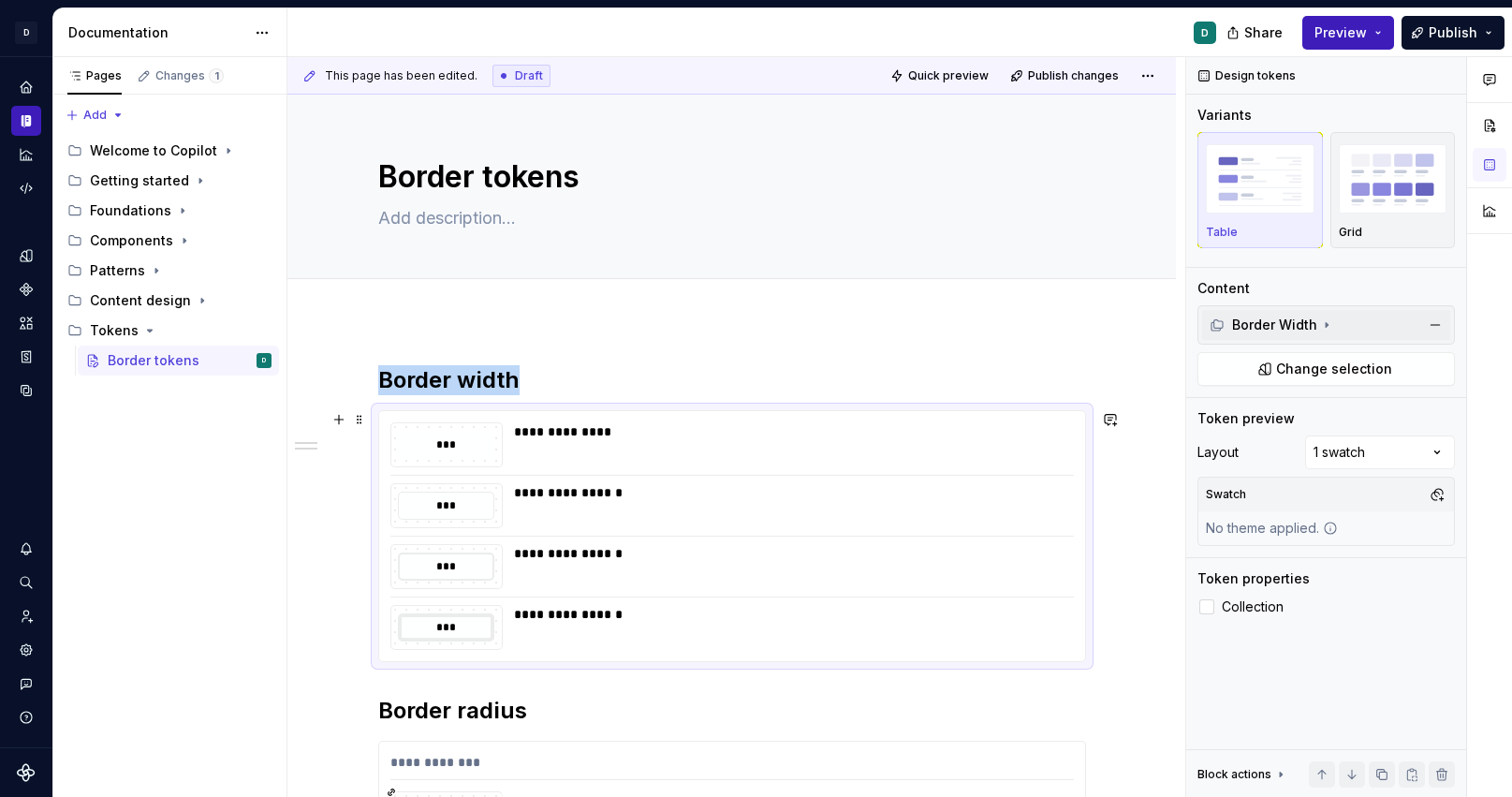
click at [937, 564] on div "**********" at bounding box center [788, 567] width 548 height 45
click at [1277, 192] on img "button" at bounding box center [1260, 179] width 108 height 68
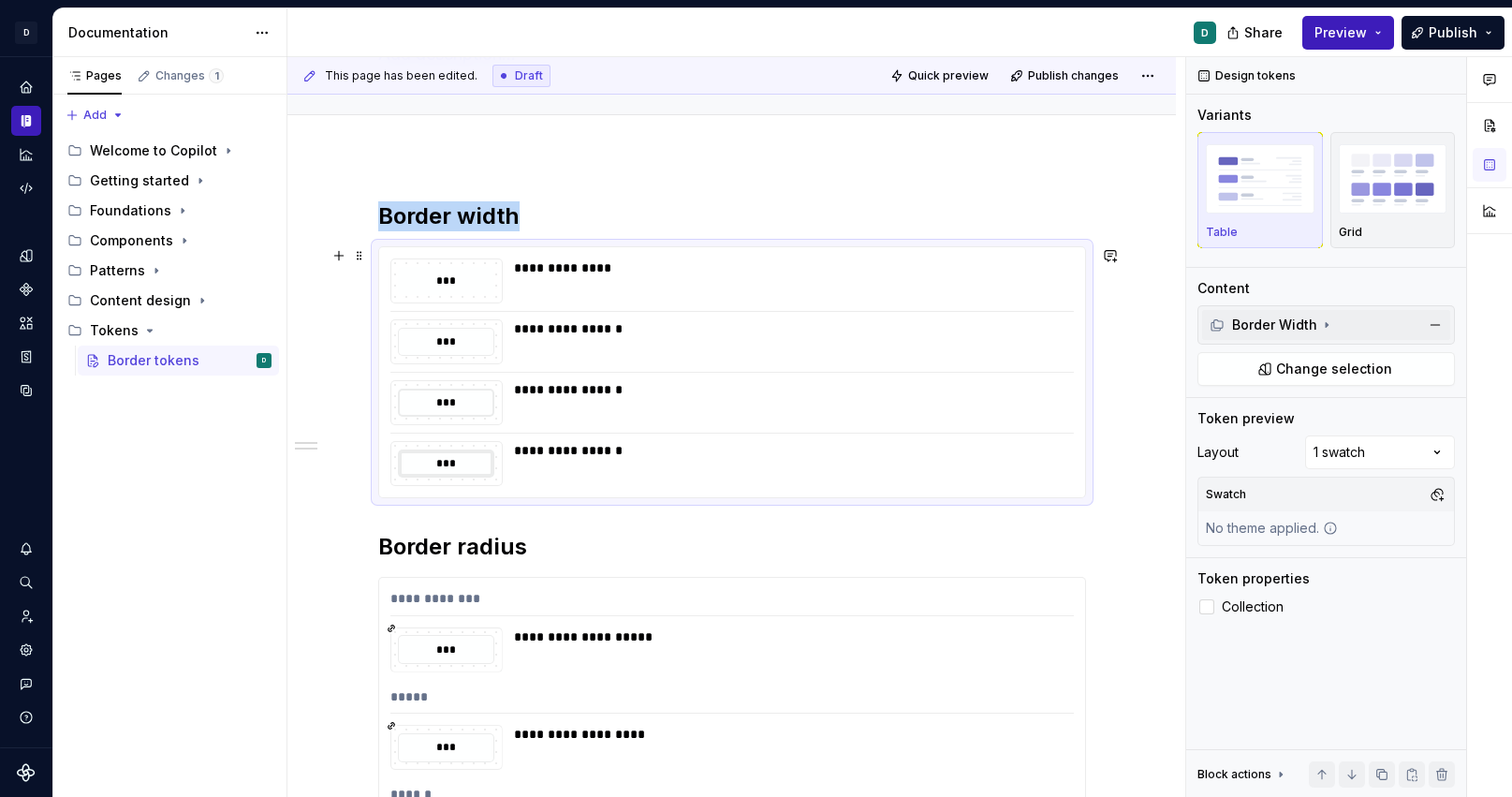
scroll to position [230, 0]
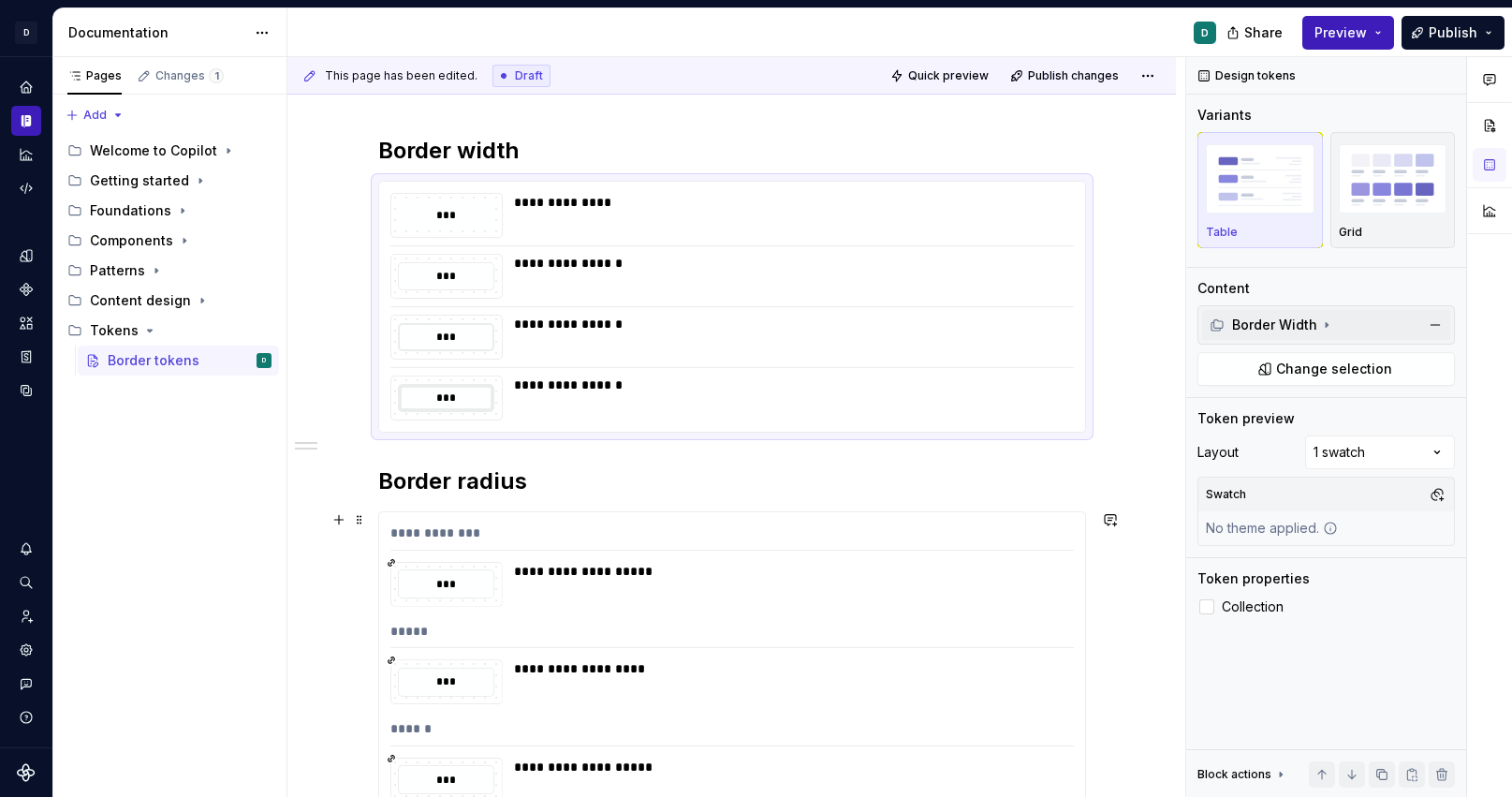
click at [863, 596] on div "**********" at bounding box center [788, 585] width 548 height 45
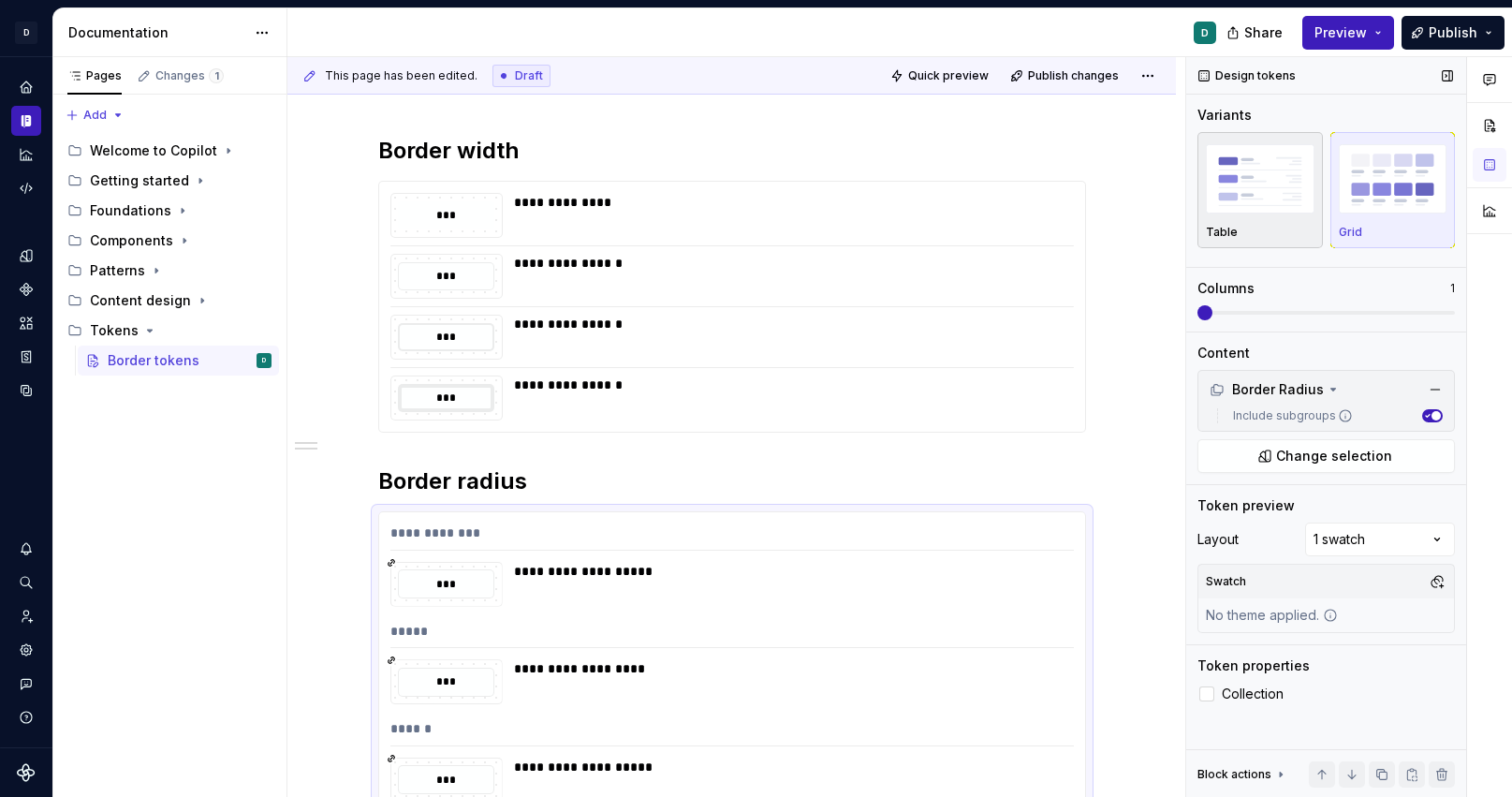
click at [1265, 165] on img "button" at bounding box center [1260, 179] width 108 height 68
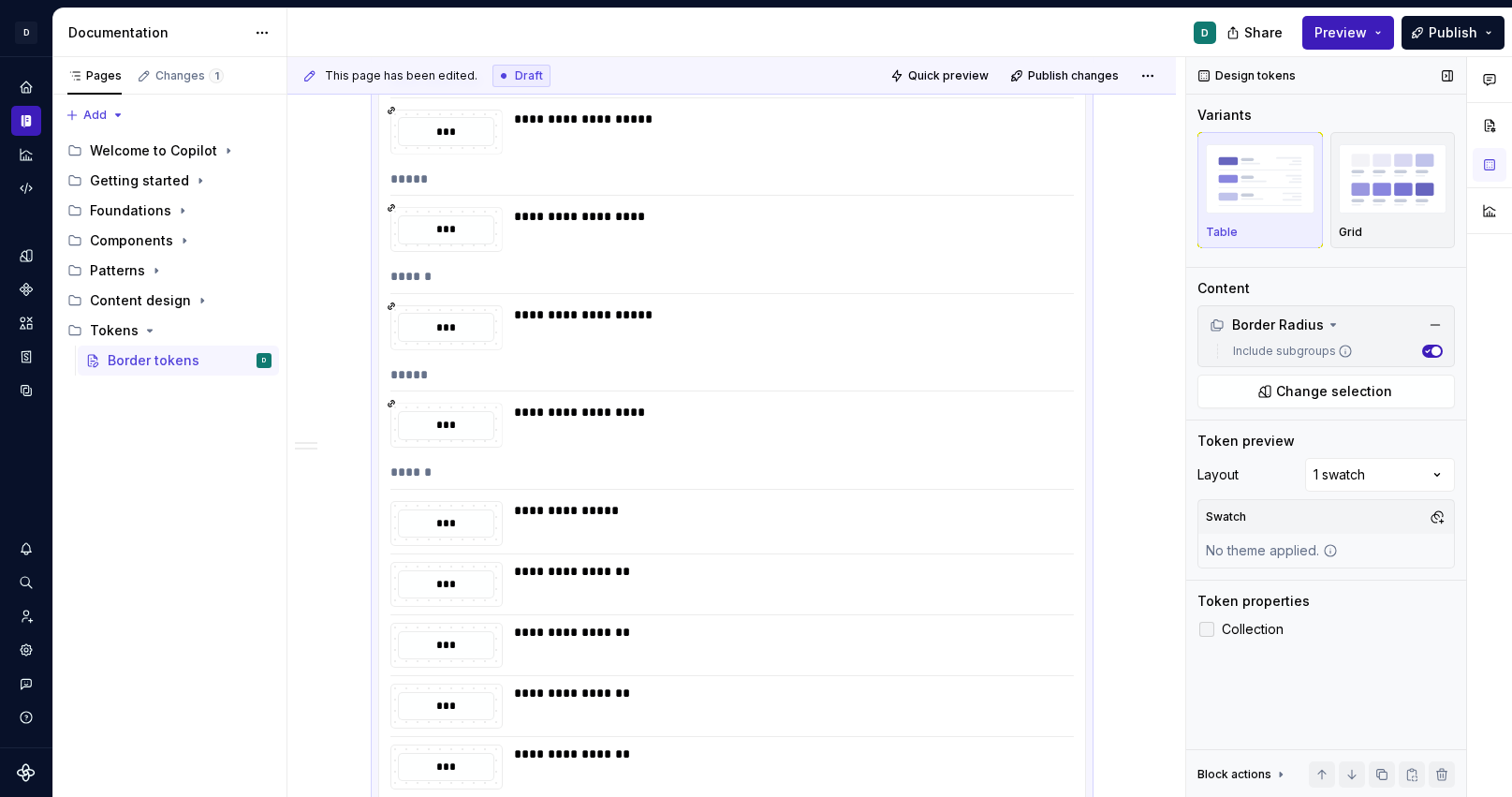
click at [1218, 627] on label "Collection" at bounding box center [1325, 629] width 257 height 22
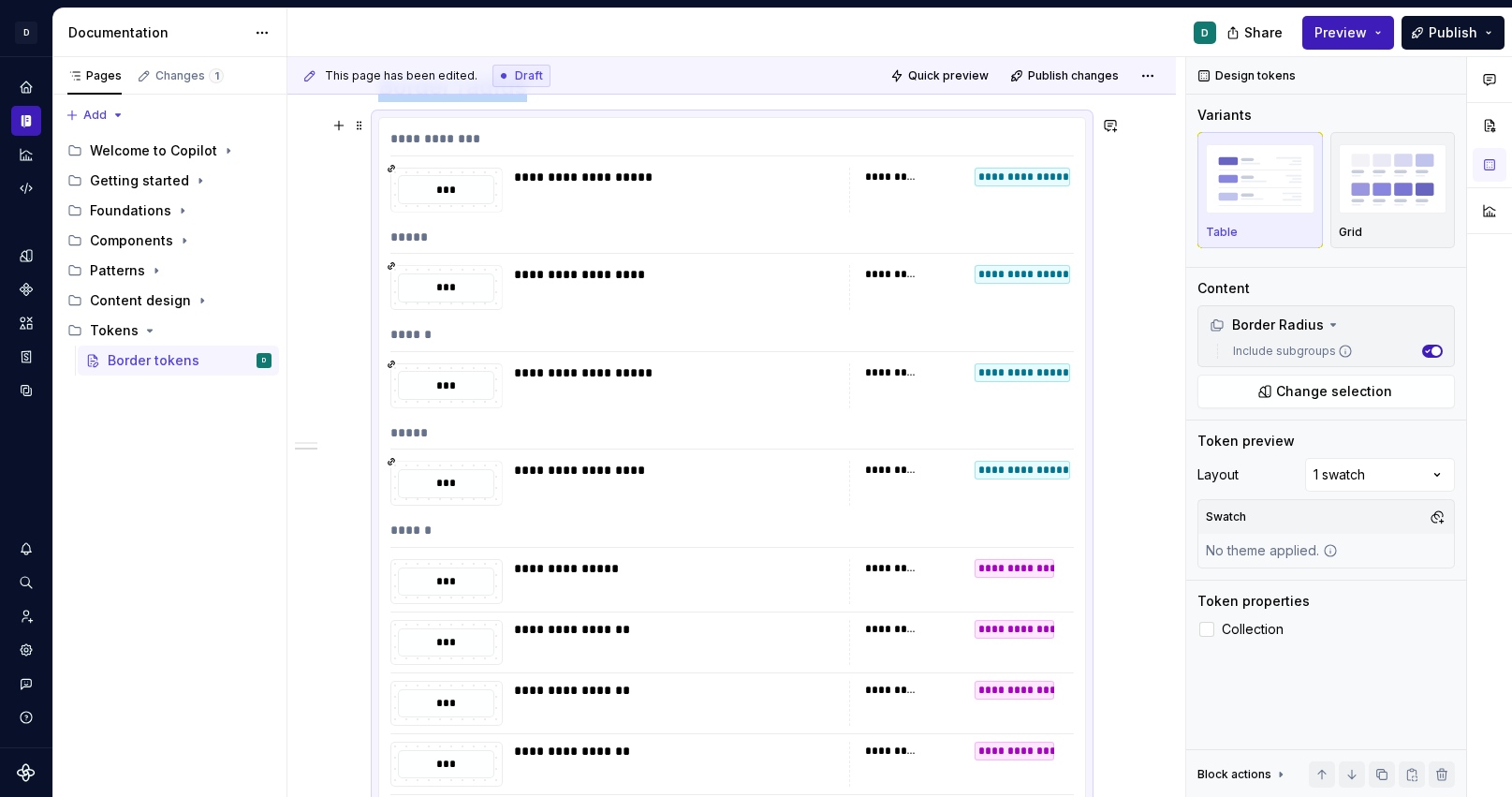
scroll to position [628, 0]
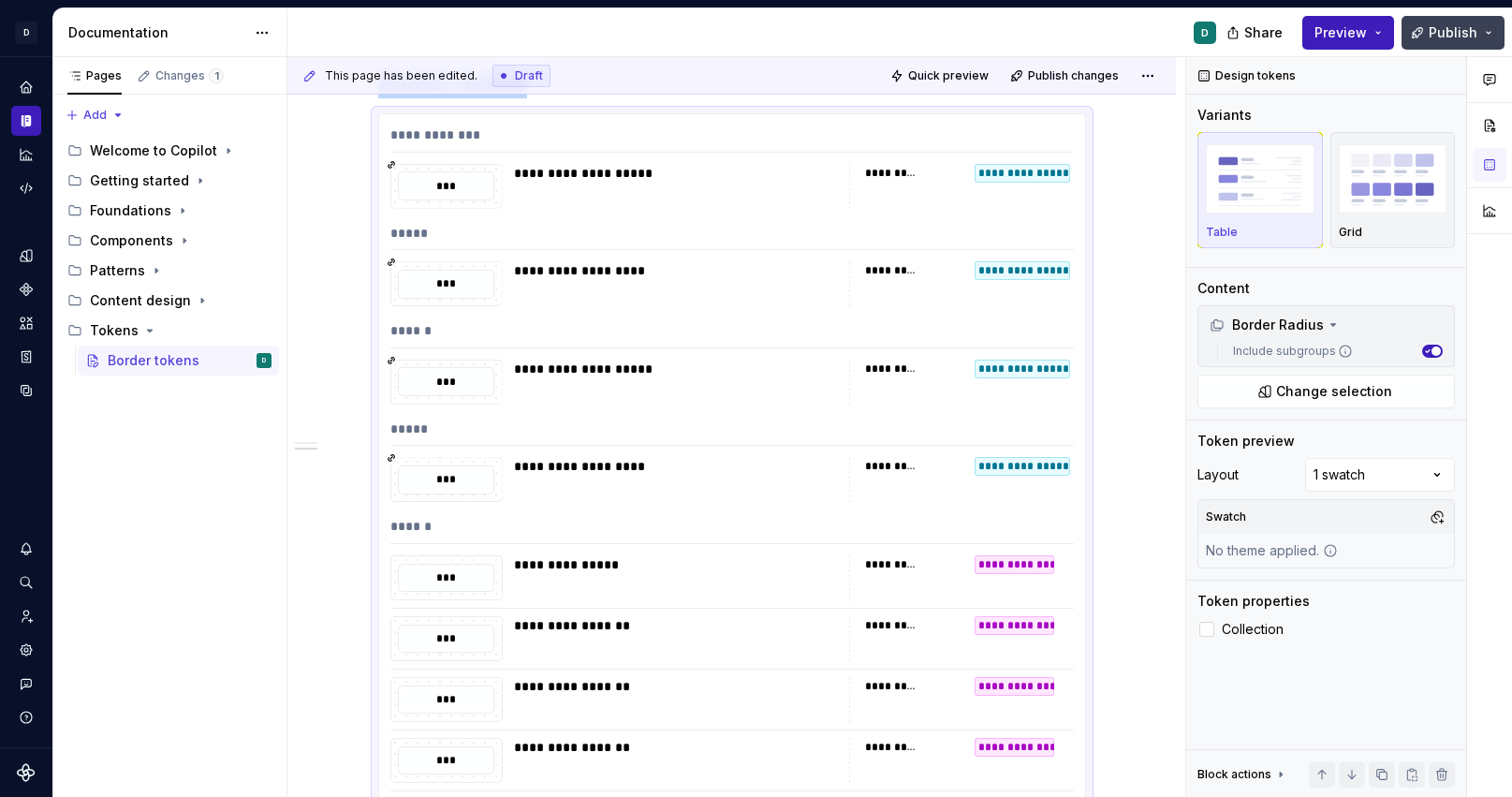
click at [1441, 41] on button "Publish" at bounding box center [1452, 32] width 103 height 33
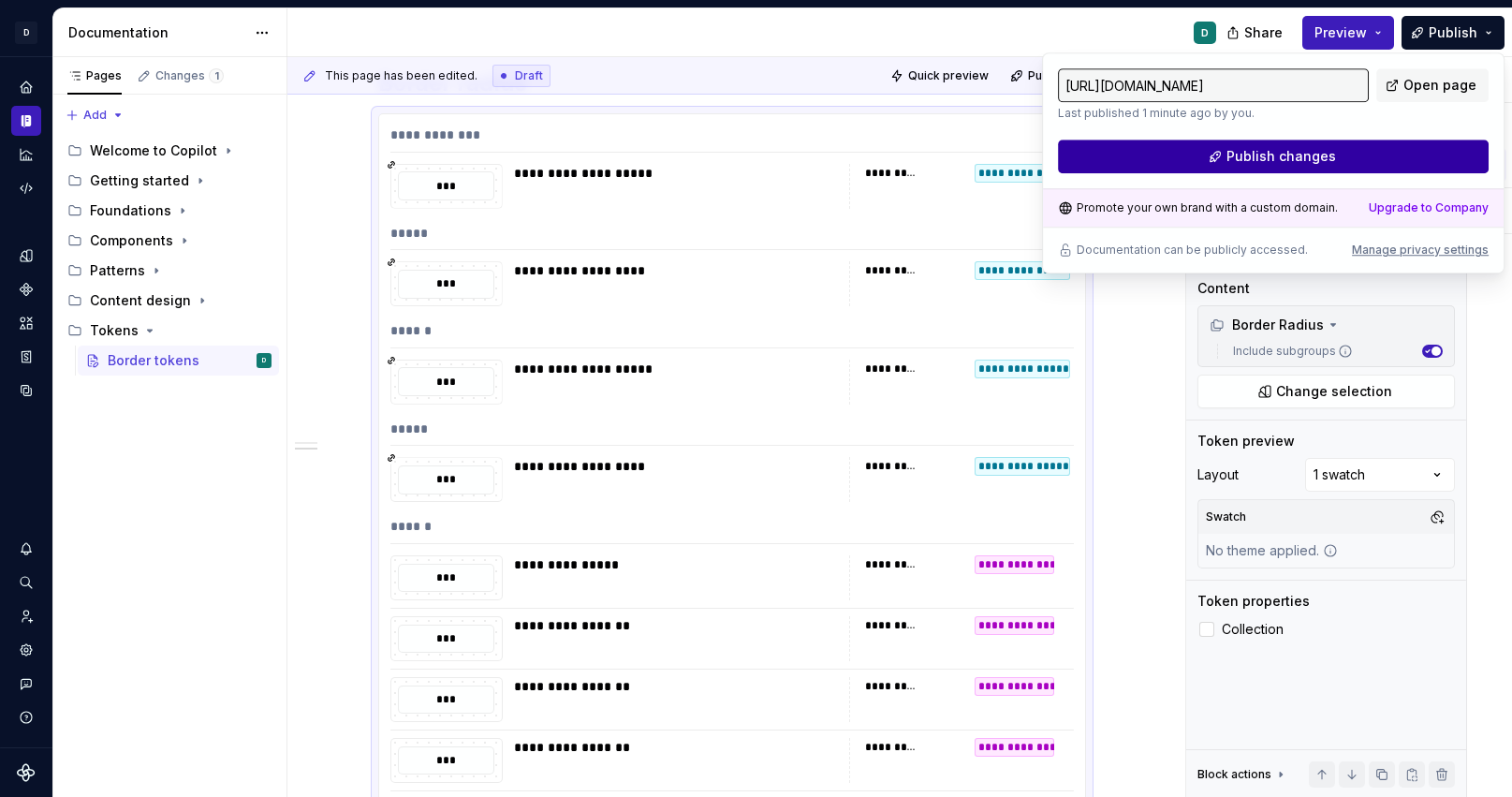
click at [1396, 161] on button "Publish changes" at bounding box center [1274, 156] width 431 height 33
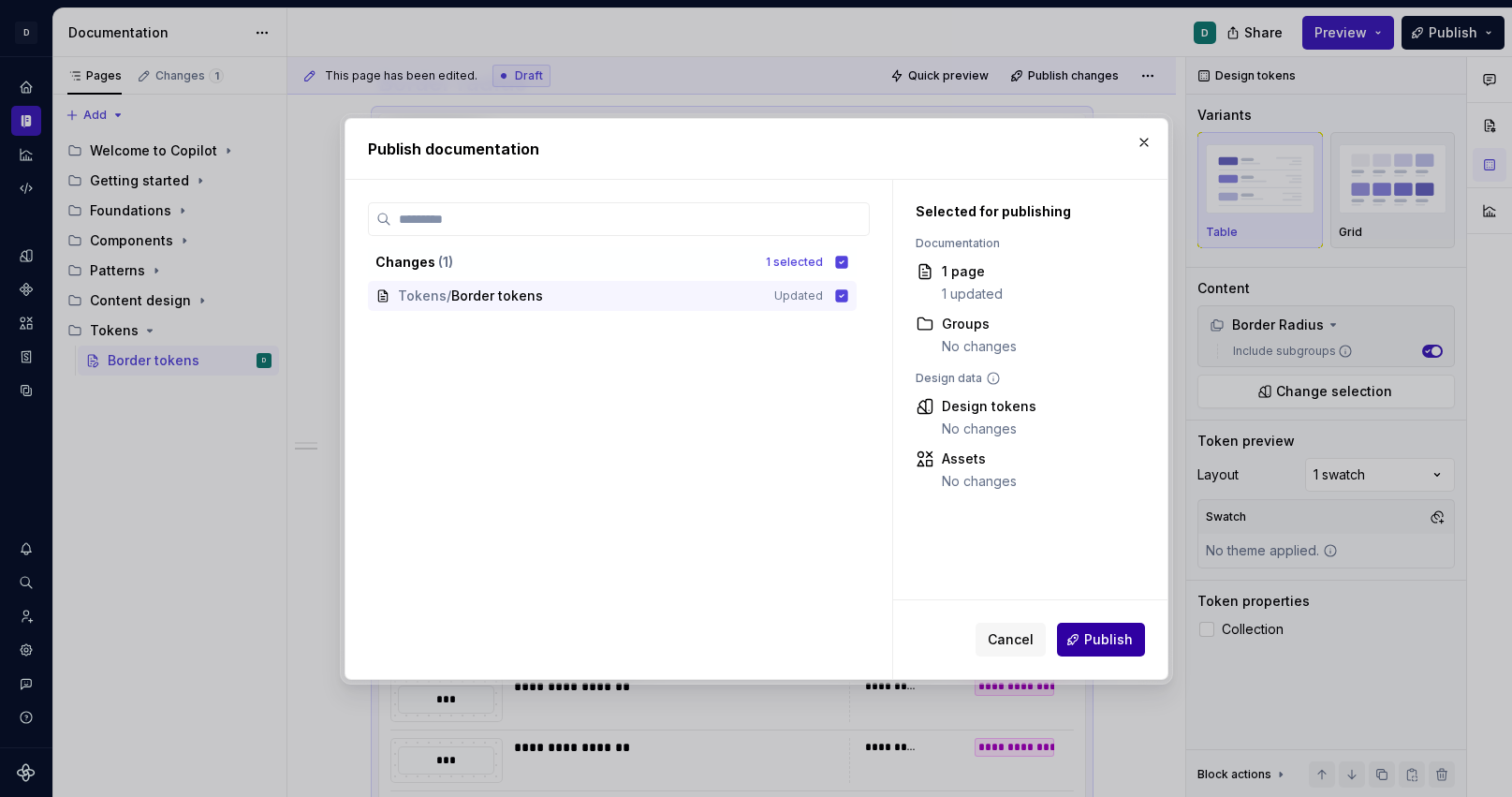
click at [1122, 630] on button "Publish" at bounding box center [1102, 640] width 88 height 33
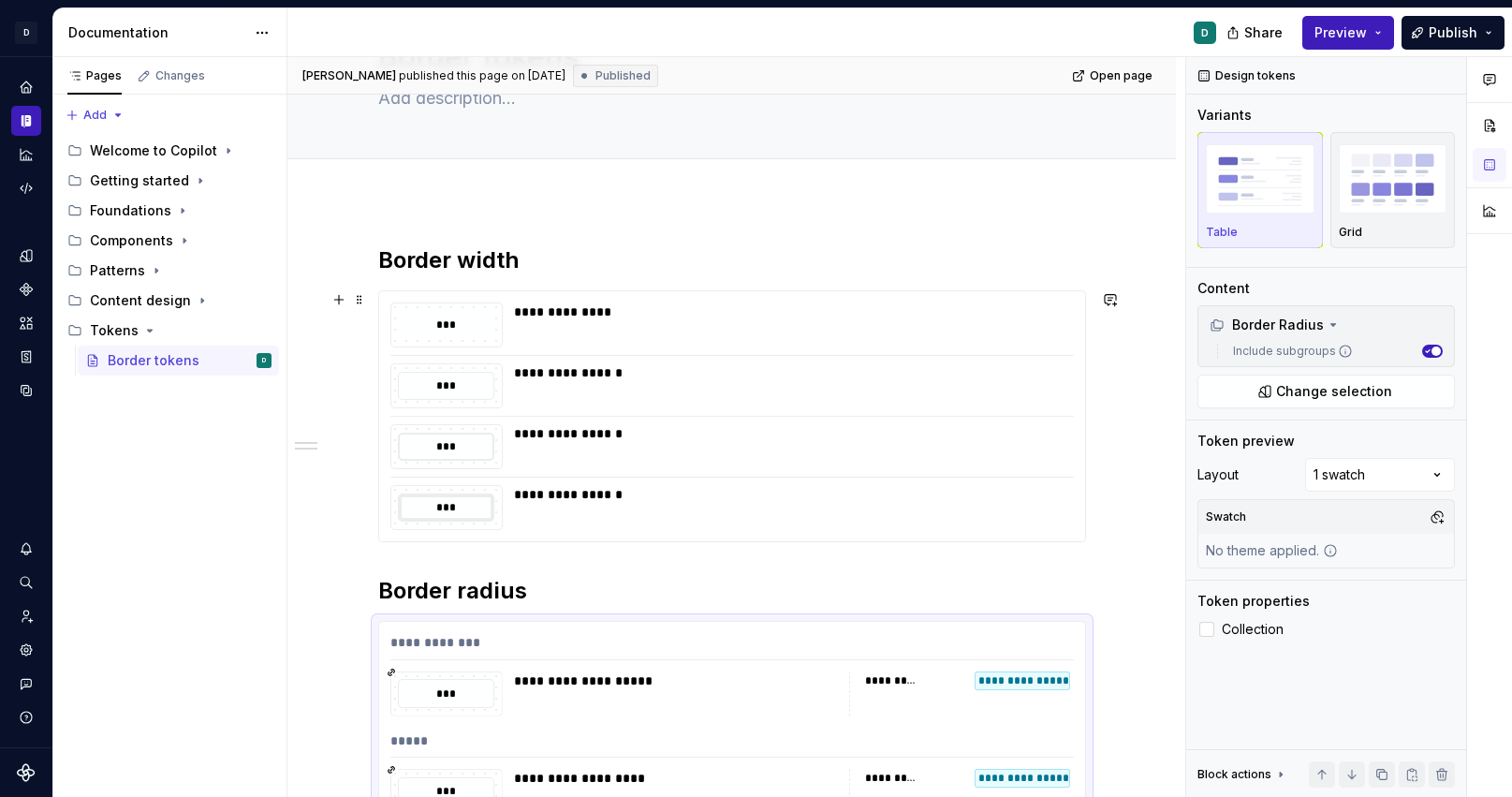
scroll to position [97, 0]
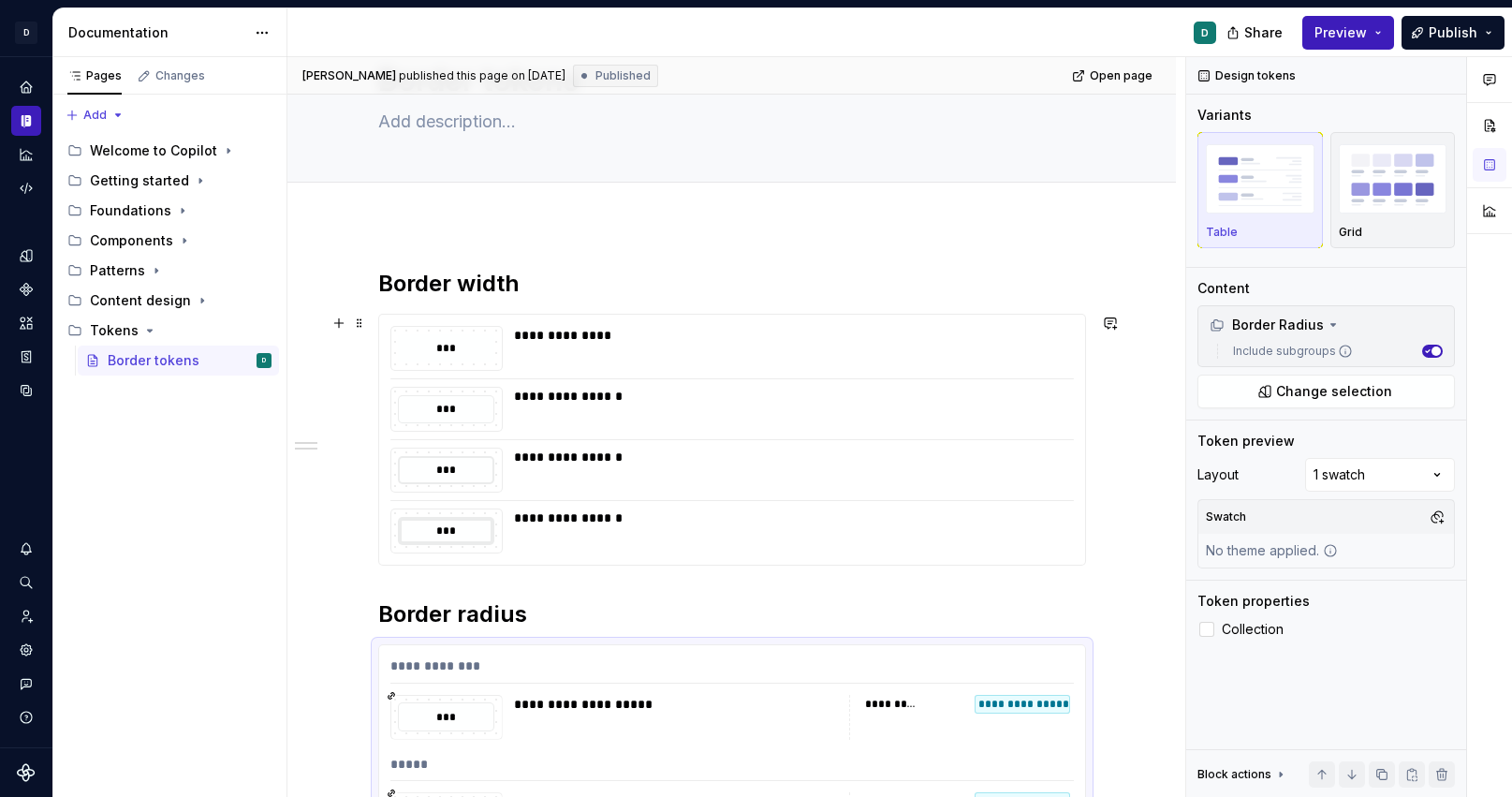
click at [972, 432] on div "**********" at bounding box center [732, 440] width 706 height 250
click at [1219, 629] on label "Collection" at bounding box center [1325, 629] width 257 height 22
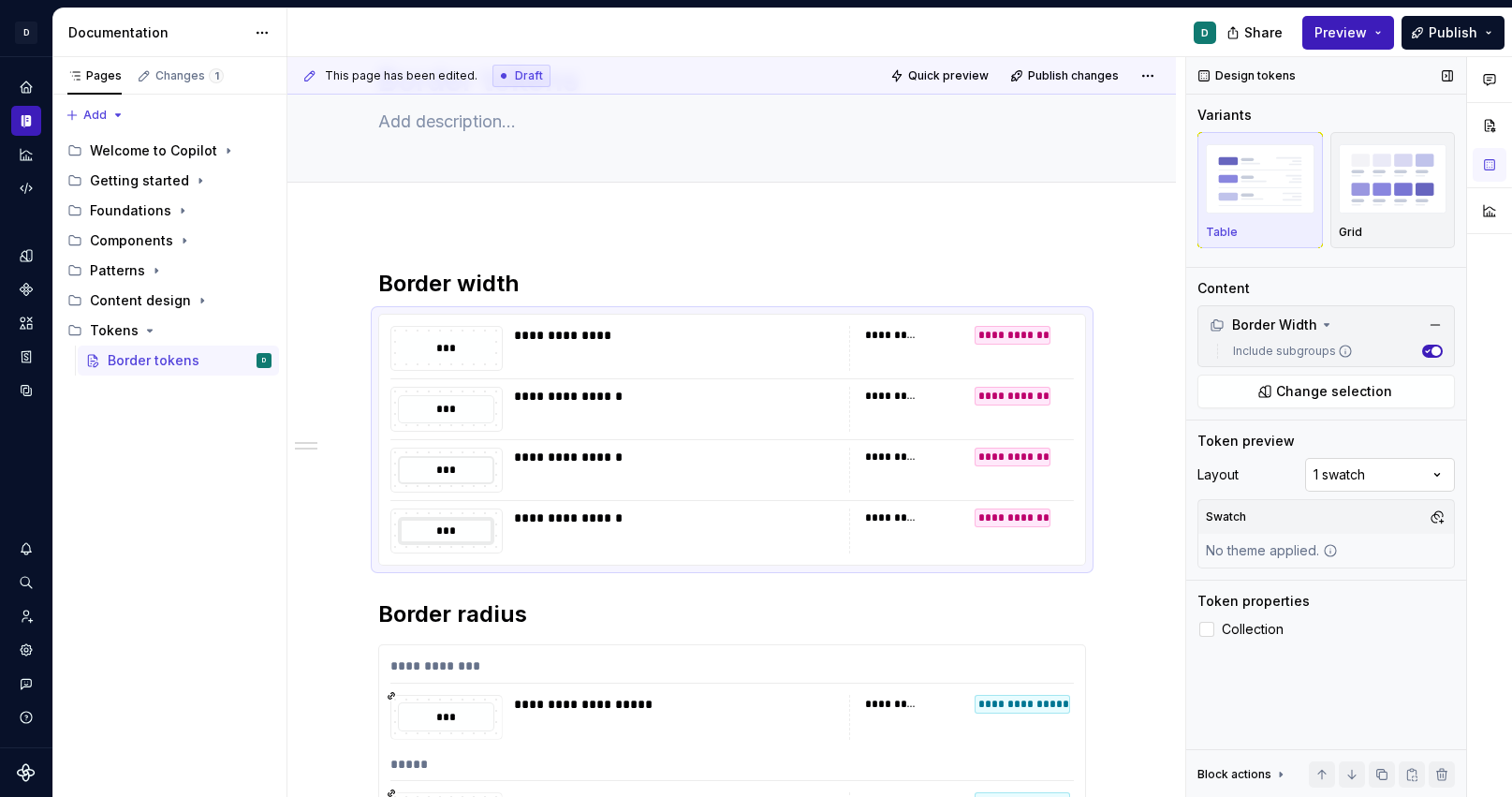
click at [1436, 476] on div "Comments Open comments No comments yet Select ‘Comment’ from the block context …" at bounding box center [1349, 427] width 325 height 741
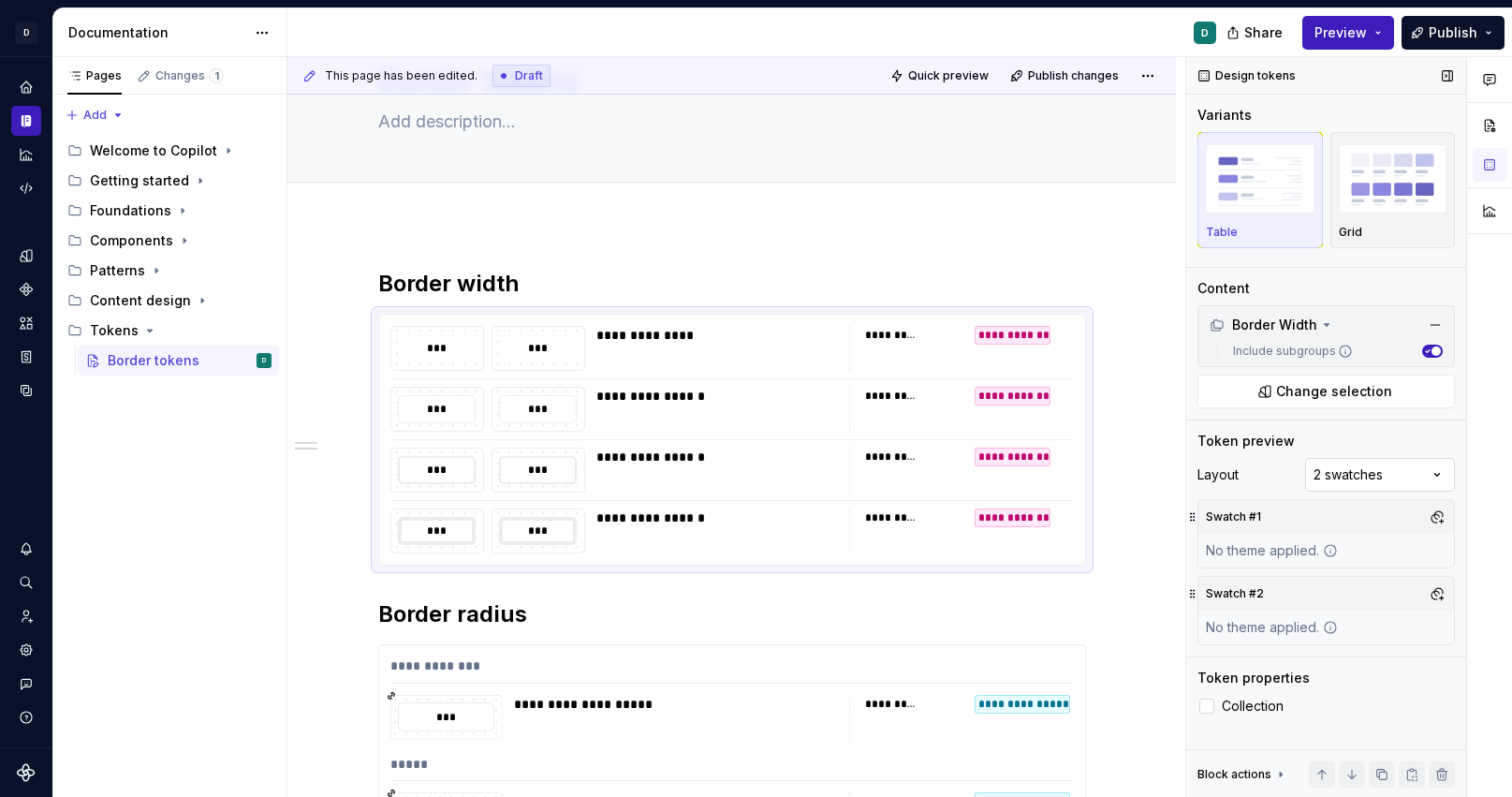
click at [1422, 477] on div "Comments Open comments No comments yet Select ‘Comment’ from the block context …" at bounding box center [1349, 427] width 325 height 741
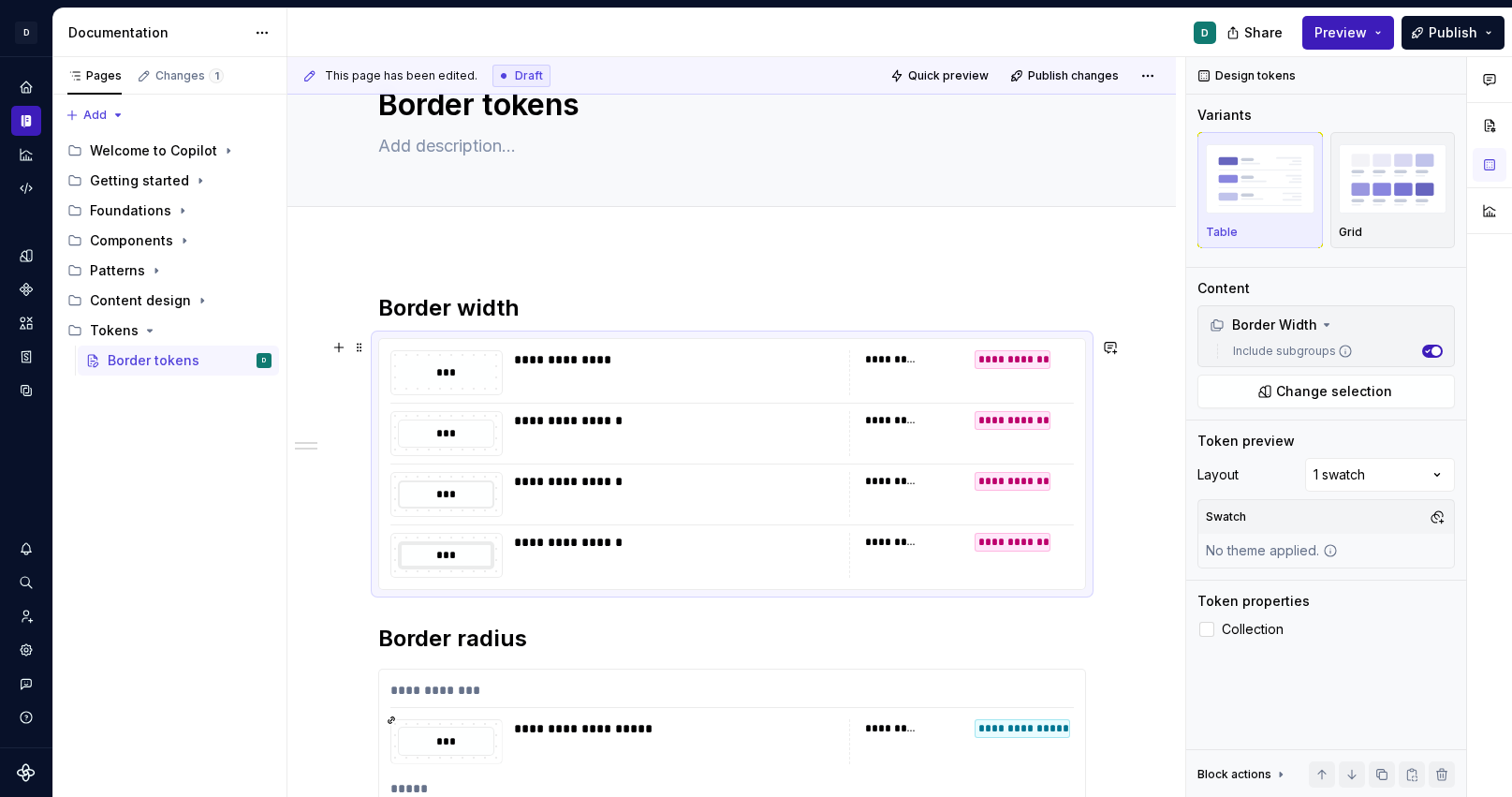
scroll to position [111, 0]
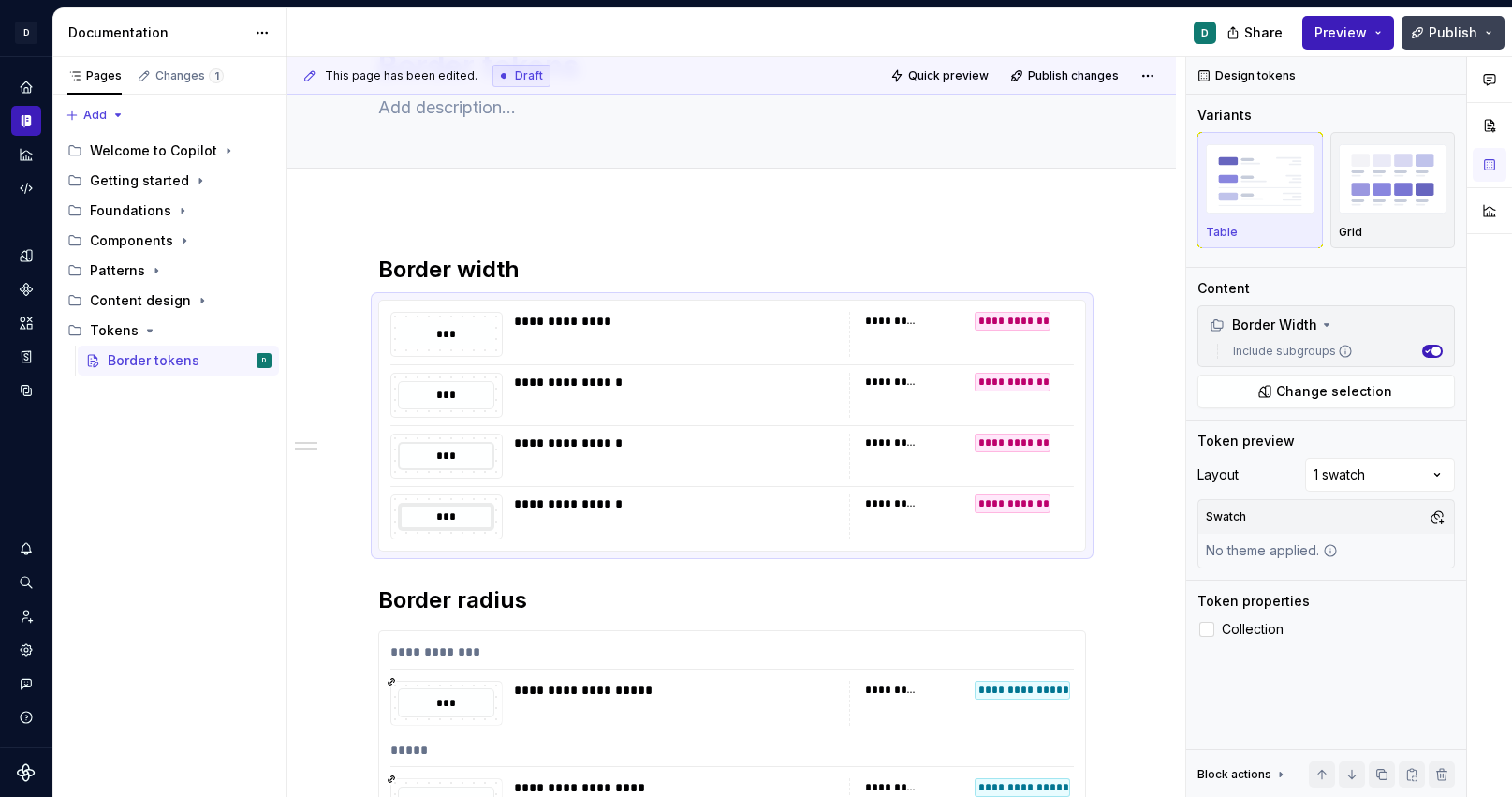
click at [1443, 43] on button "Publish" at bounding box center [1452, 32] width 103 height 33
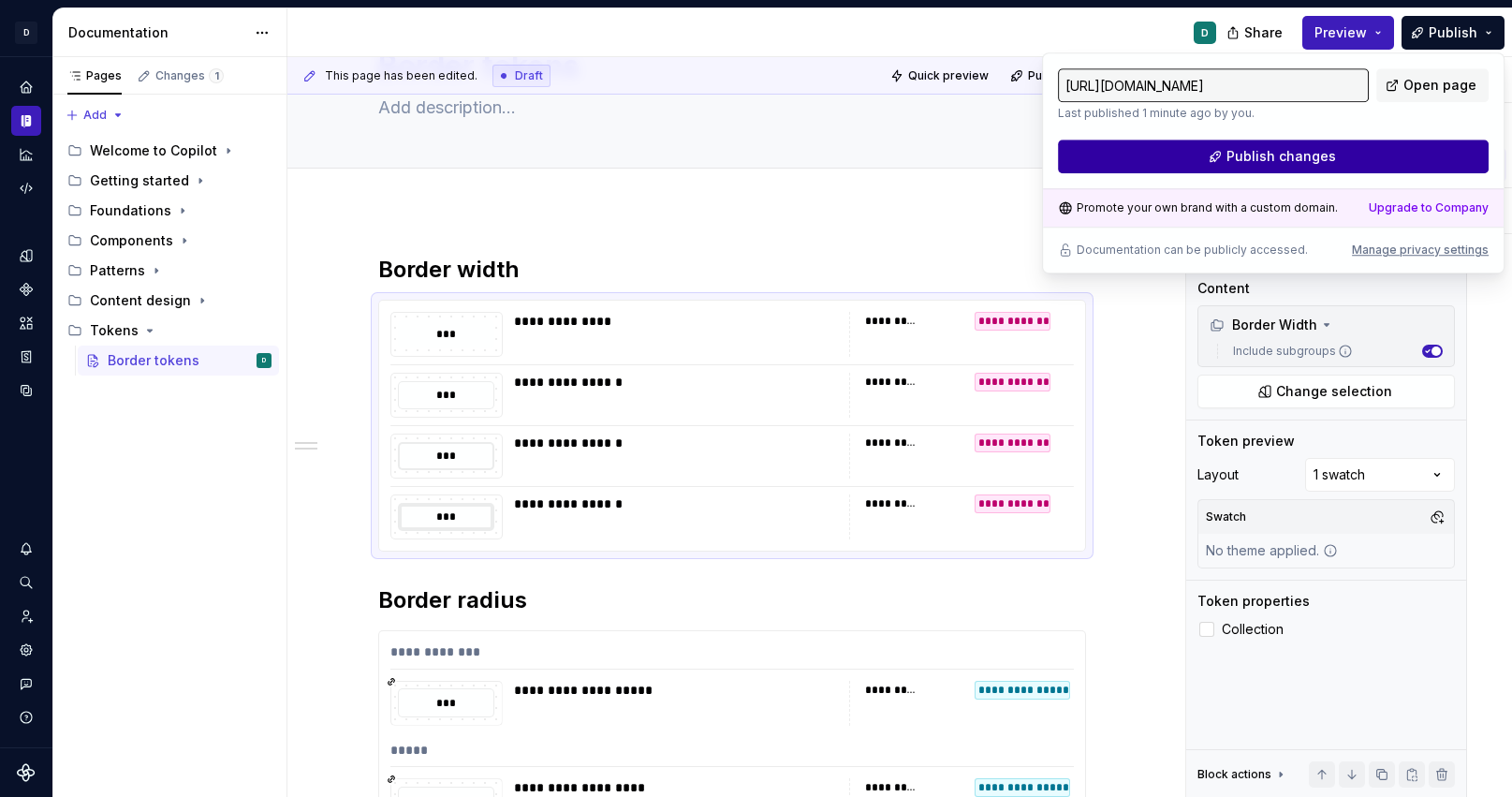
click at [1368, 155] on button "Publish changes" at bounding box center [1274, 156] width 431 height 33
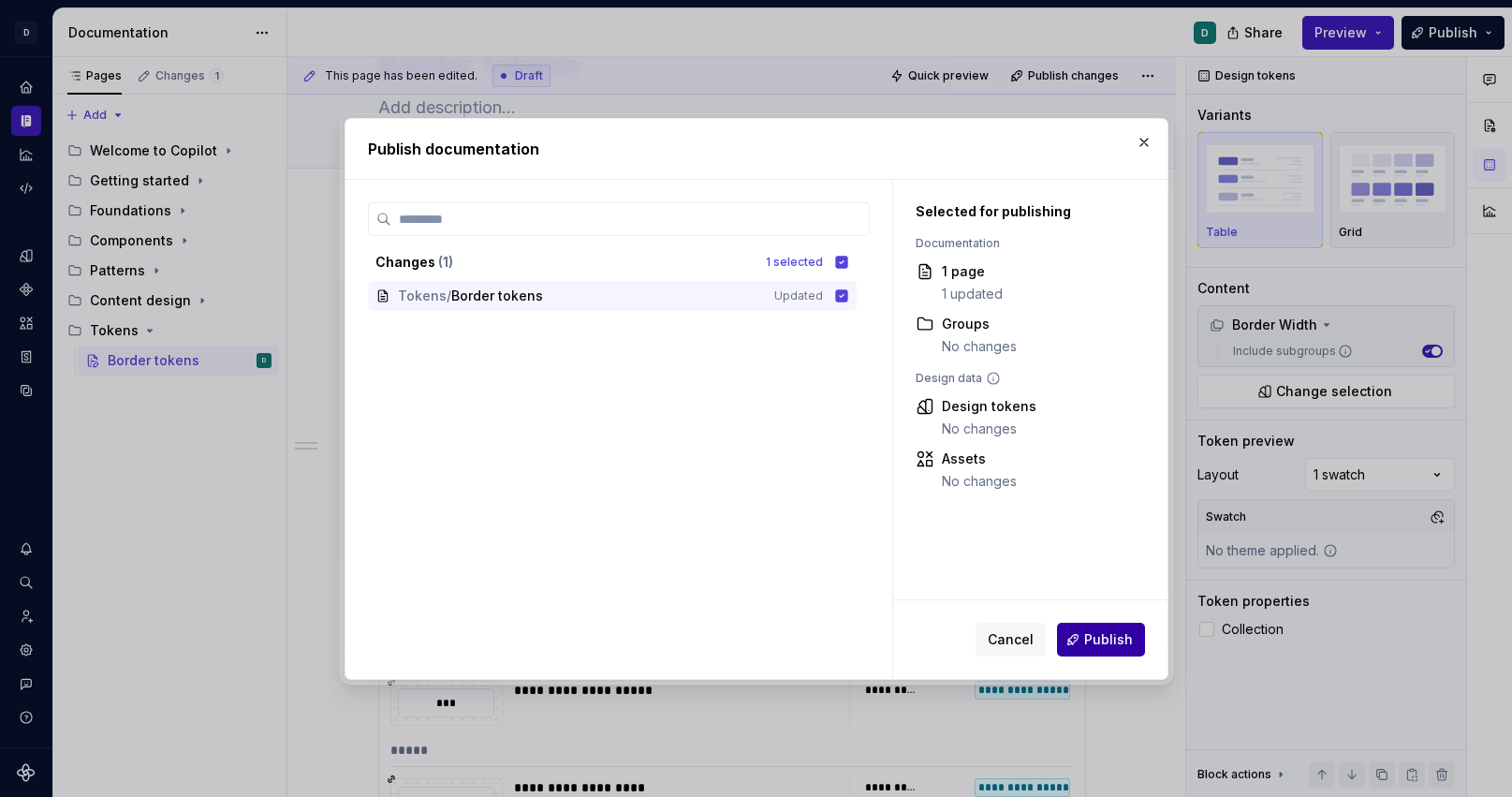
click at [1123, 647] on span "Publish" at bounding box center [1109, 640] width 49 height 19
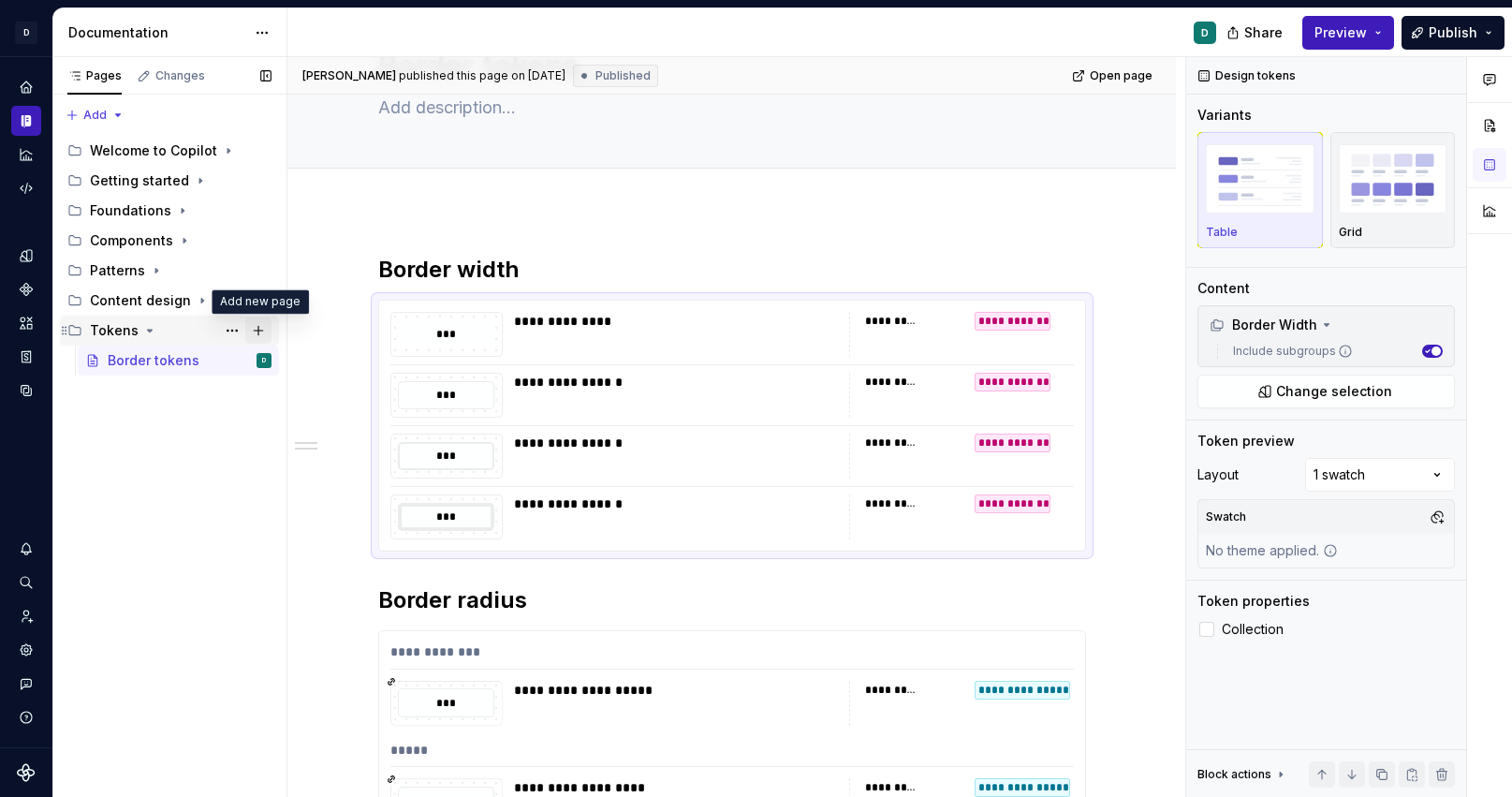
click at [260, 332] on button "Page tree" at bounding box center [258, 331] width 26 height 26
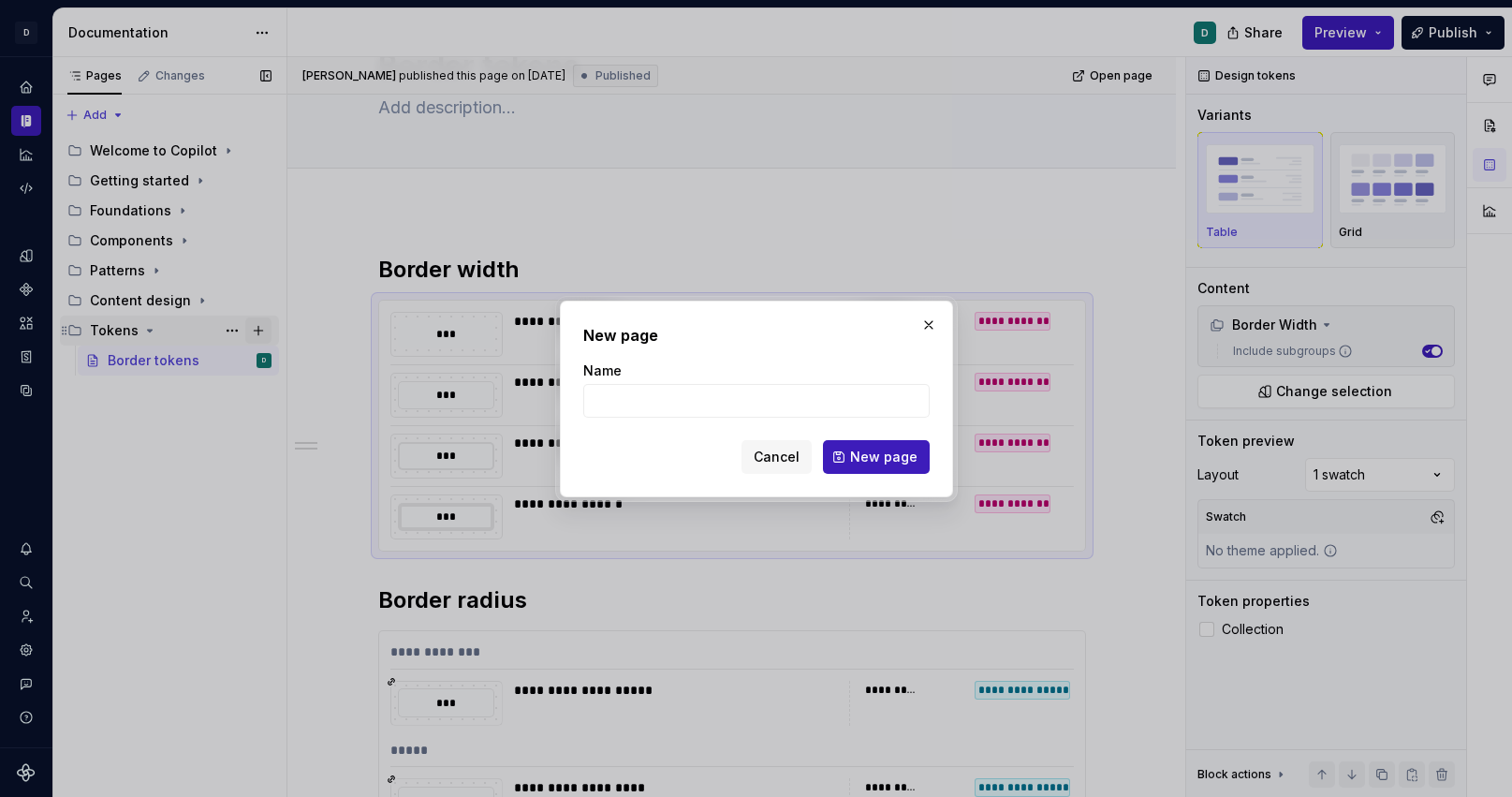
type textarea "*"
type input "Spacing"
click at [873, 465] on span "New page" at bounding box center [884, 457] width 67 height 19
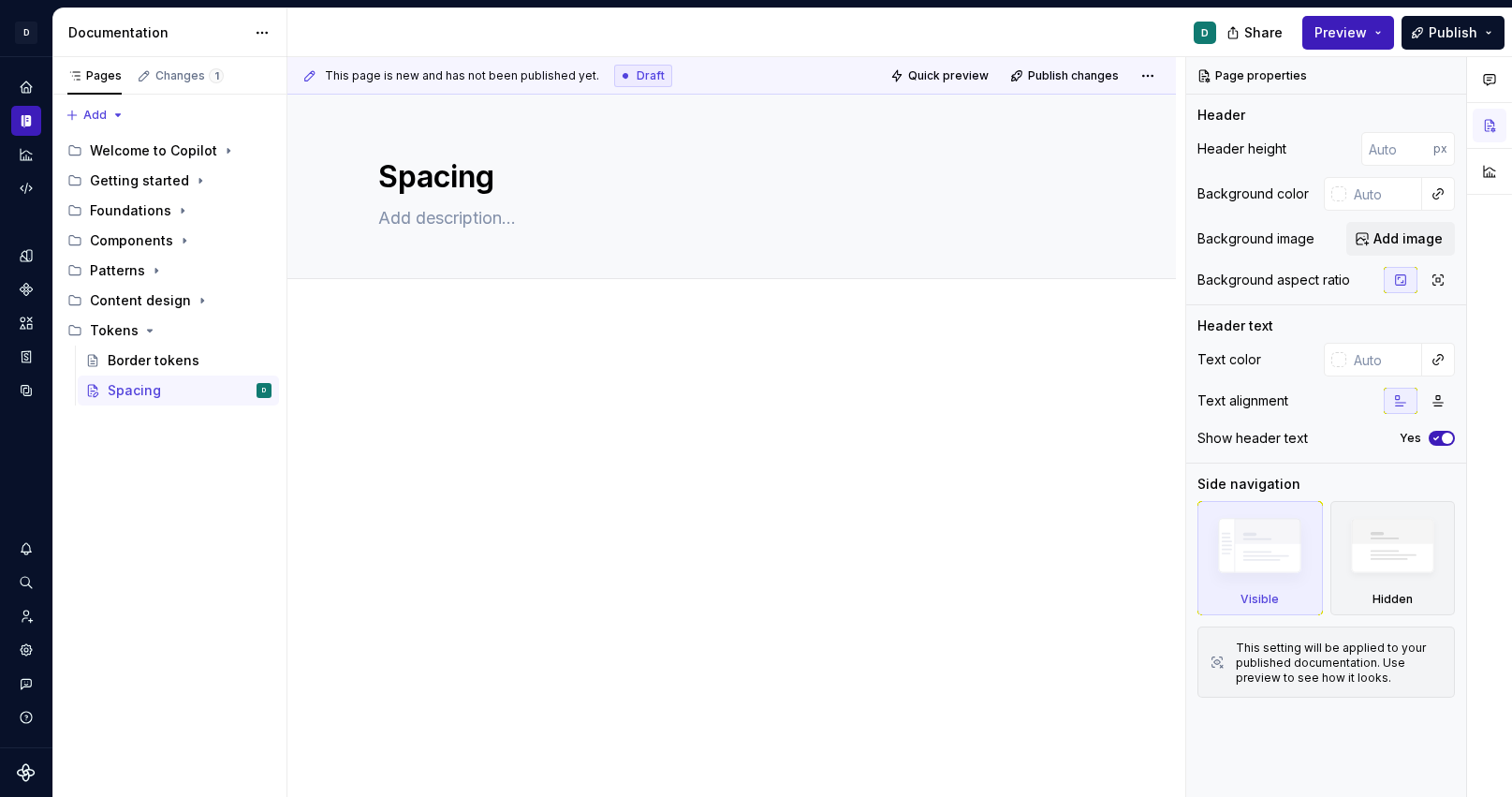
click at [387, 410] on div at bounding box center [732, 401] width 708 height 71
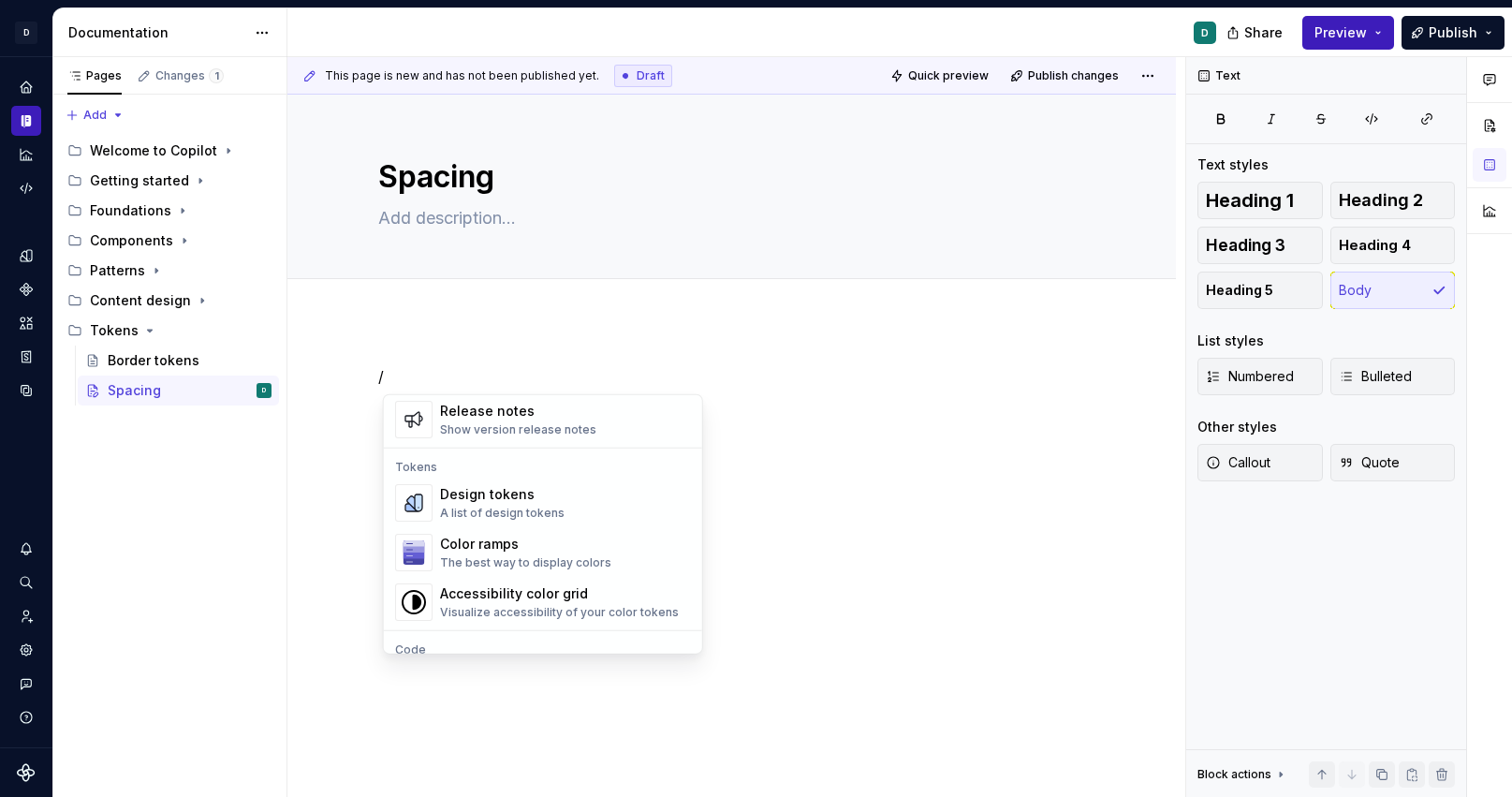
scroll to position [1291, 0]
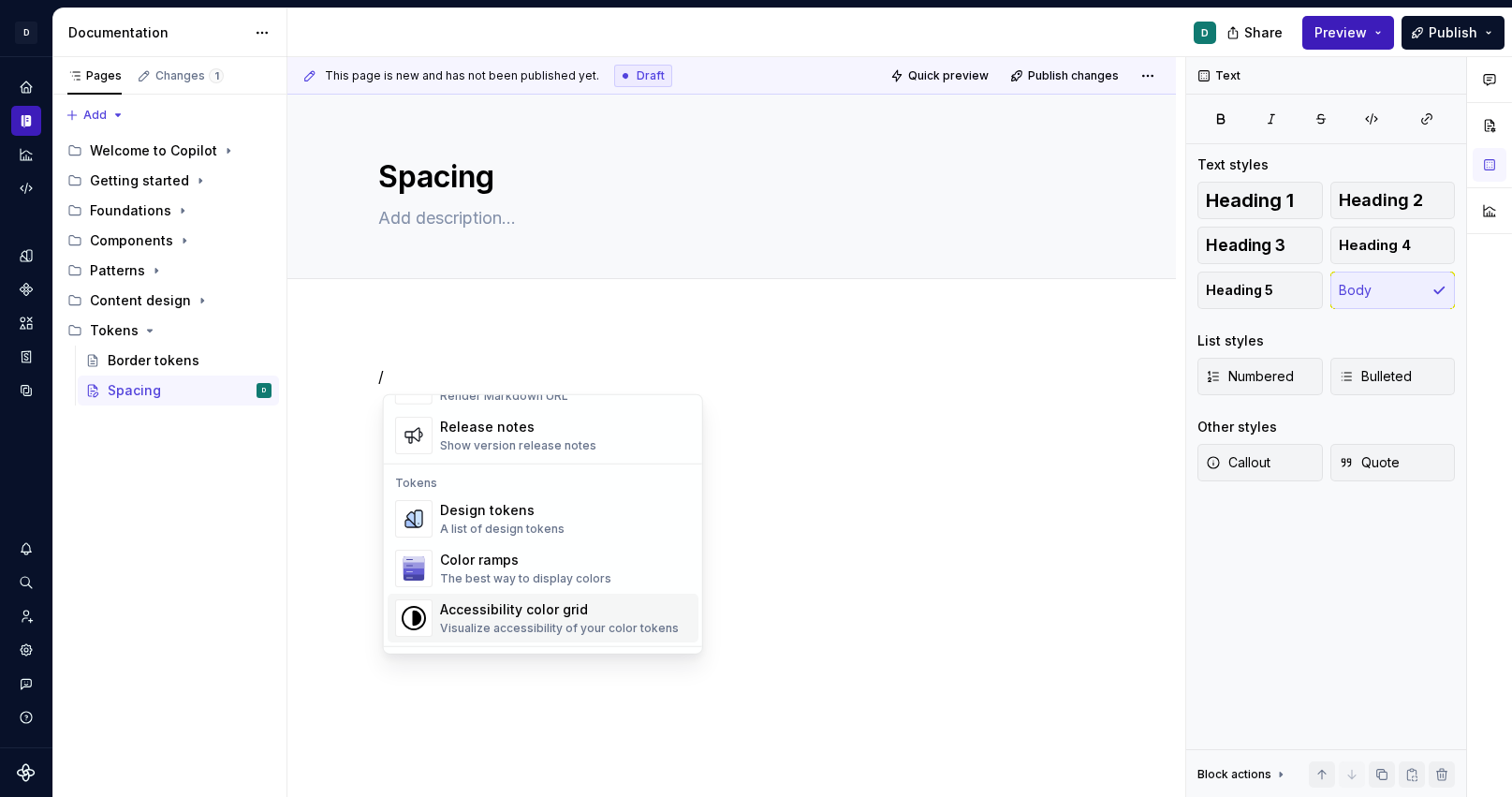
click at [497, 621] on div "Visualize accessibility of your color tokens" at bounding box center [559, 628] width 238 height 15
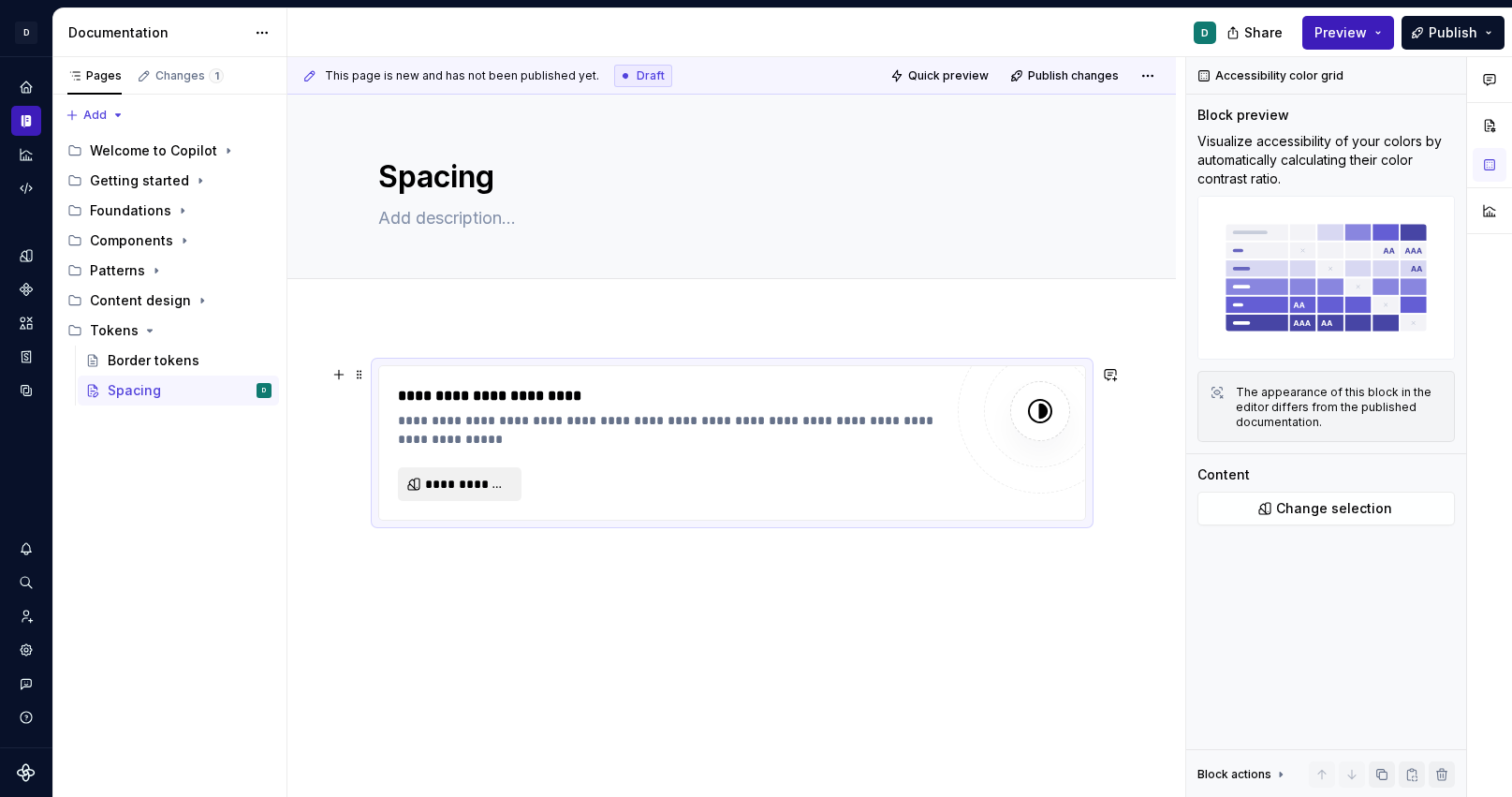
click at [454, 487] on span "**********" at bounding box center [467, 484] width 84 height 19
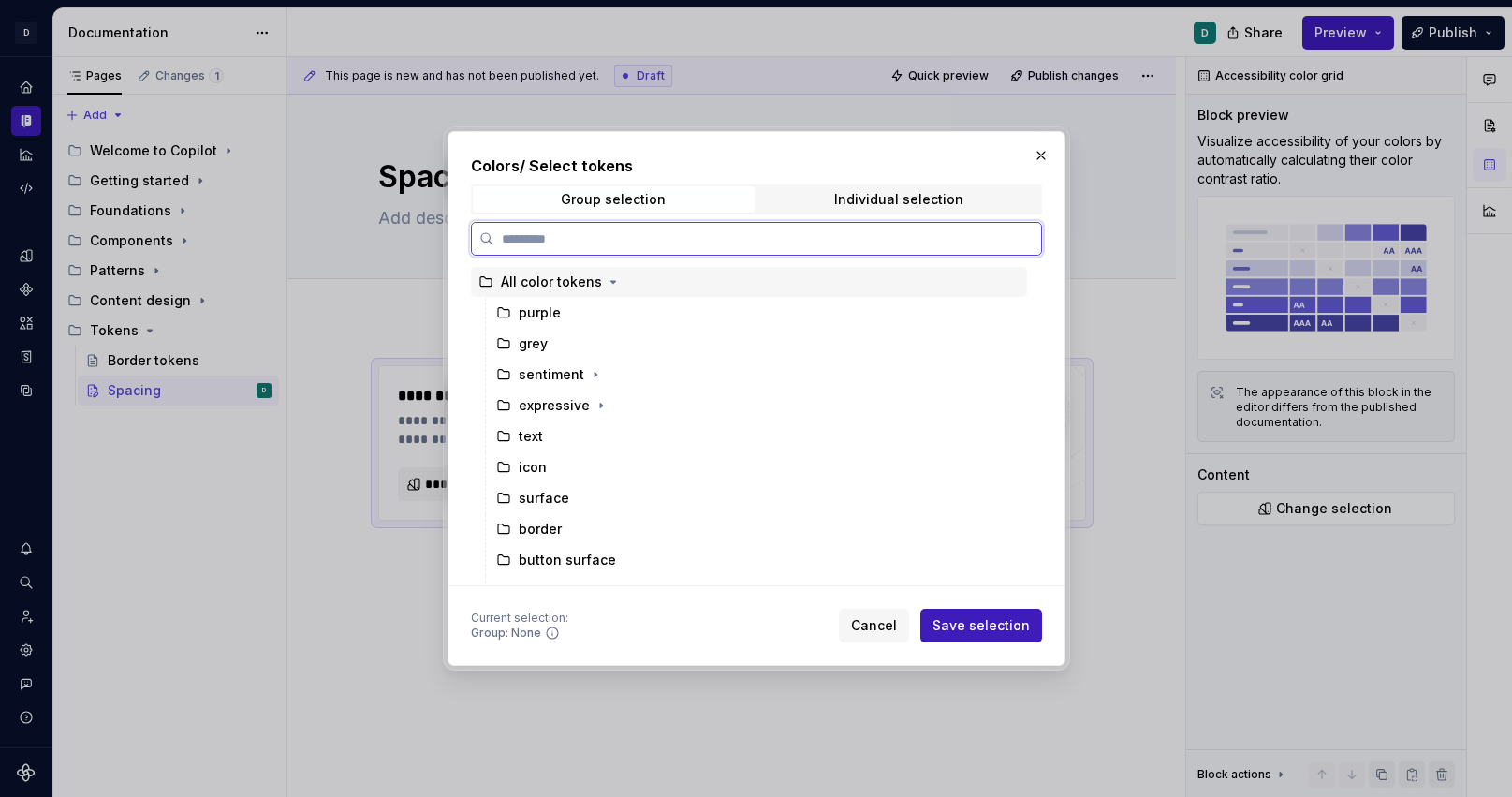
click at [552, 287] on div "All color tokens" at bounding box center [551, 282] width 101 height 19
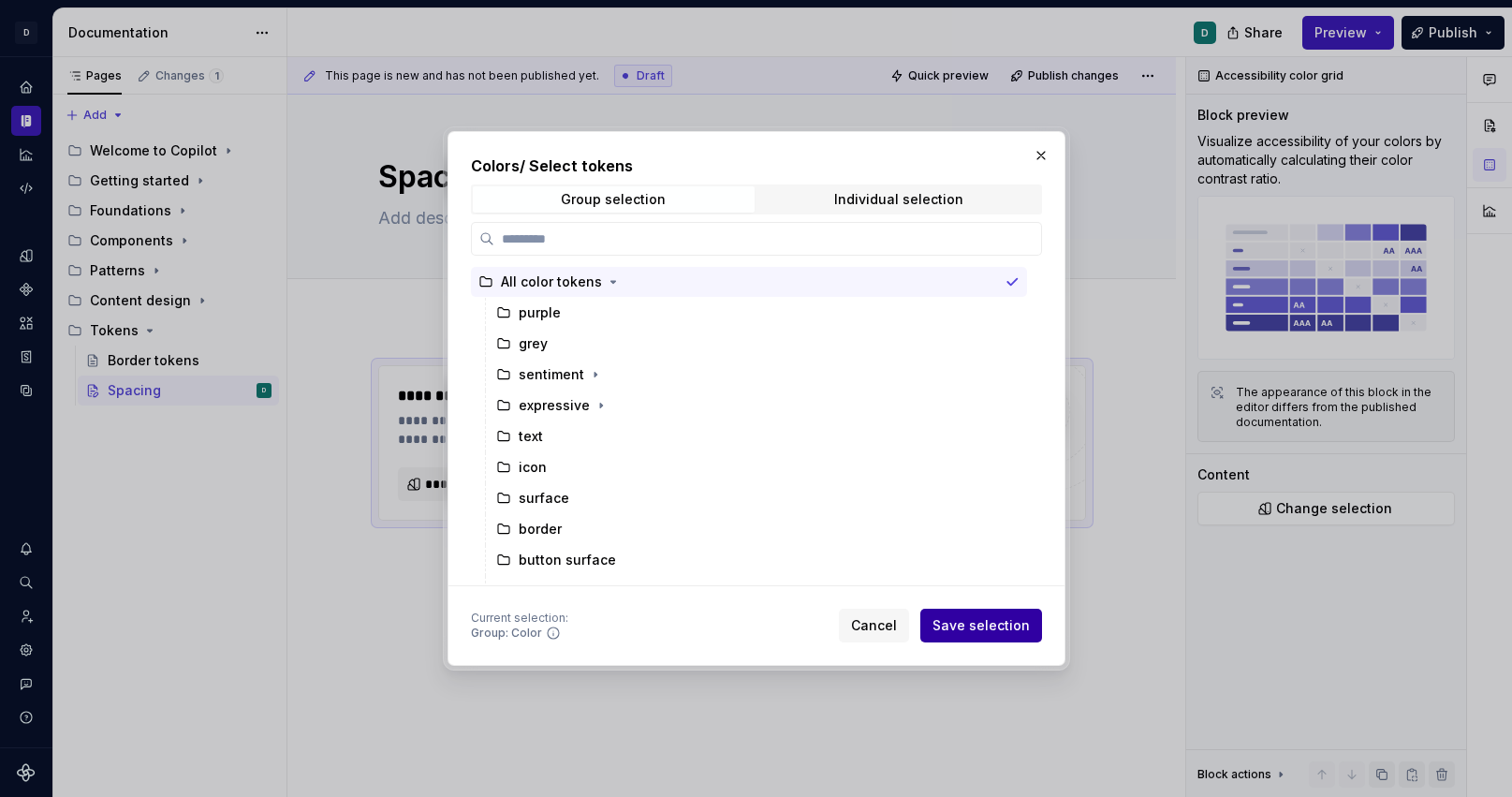
click at [978, 639] on button "Save selection" at bounding box center [981, 626] width 122 height 33
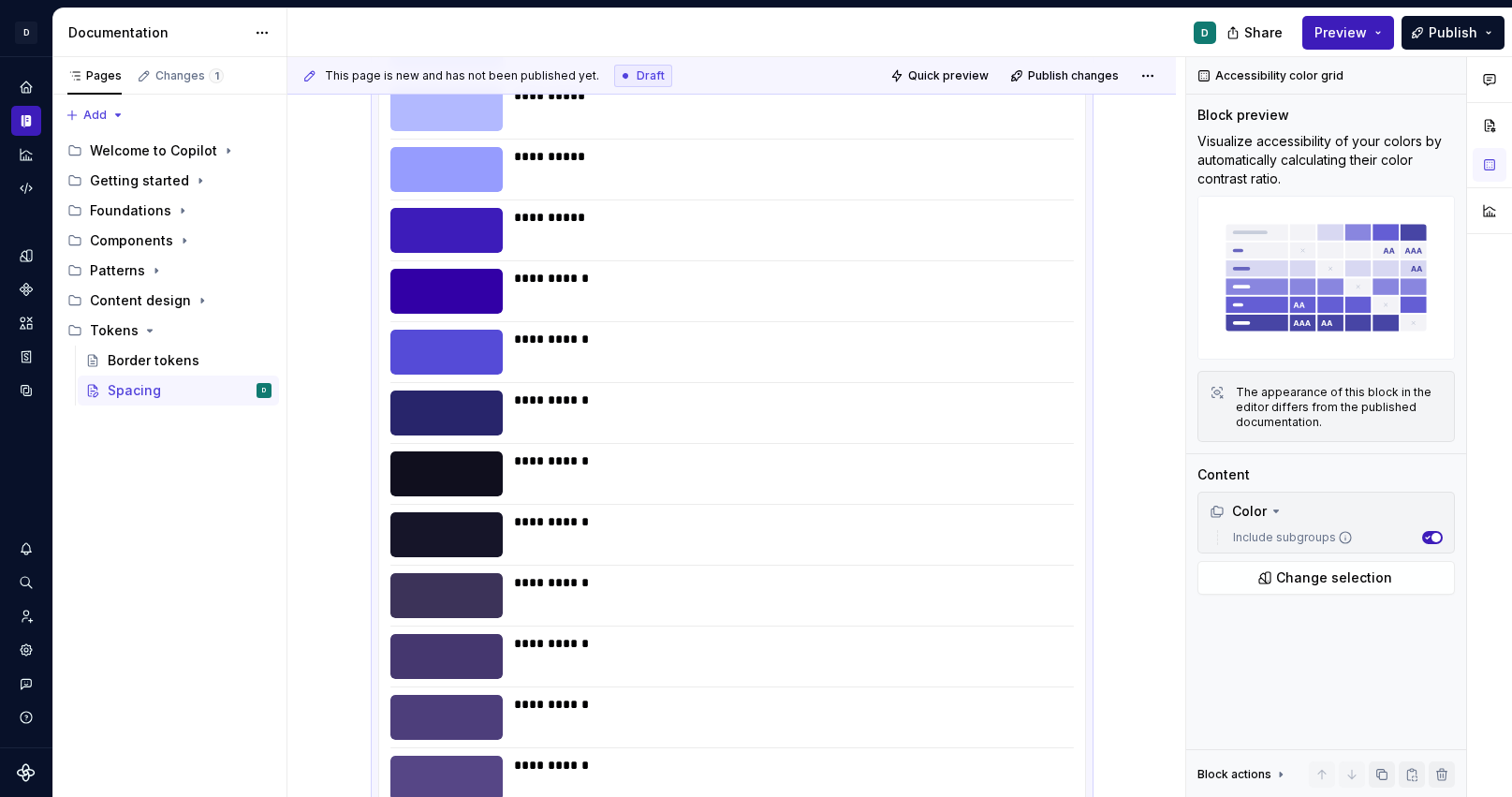
scroll to position [0, 0]
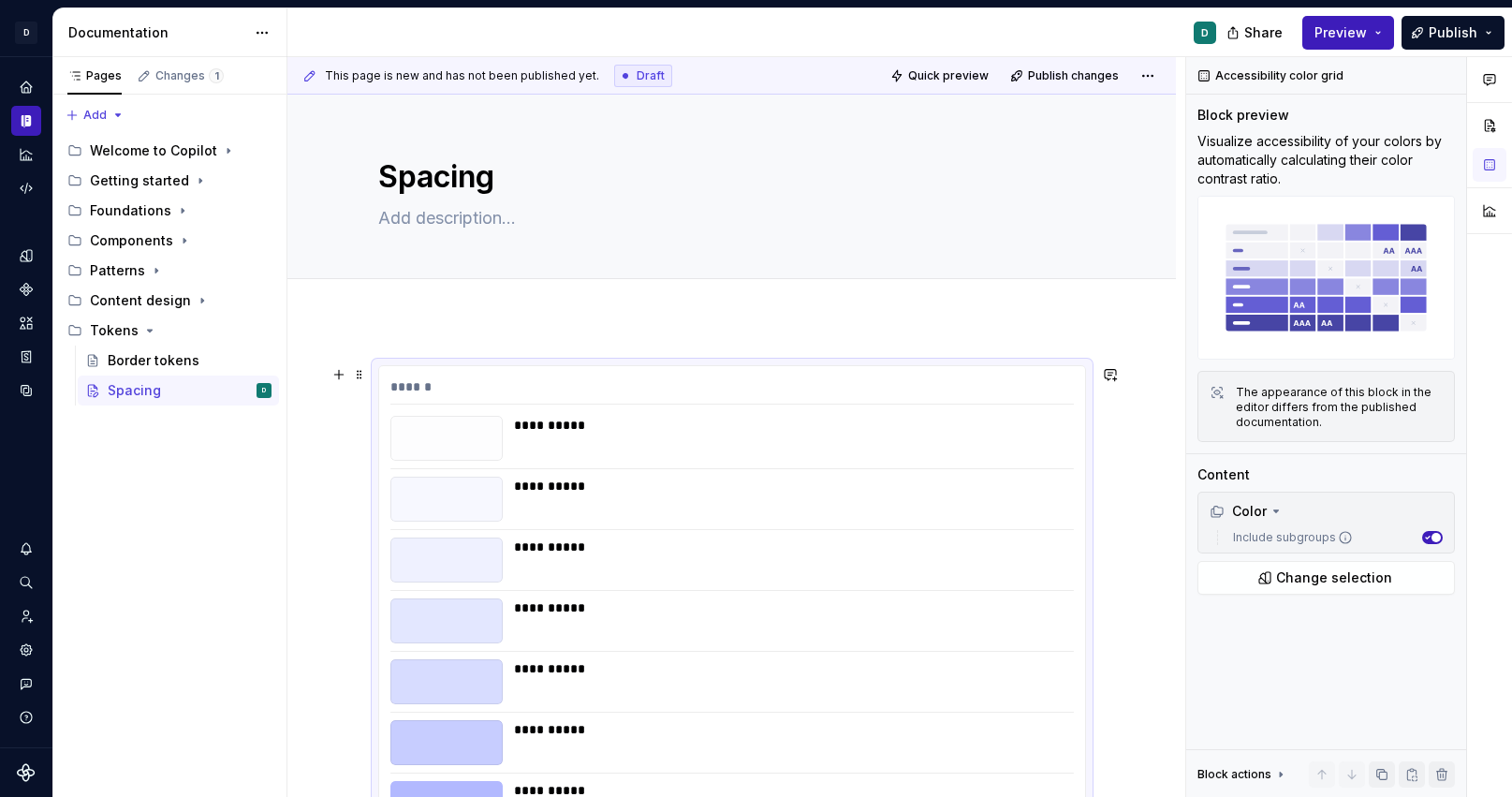
click at [519, 380] on div "******" at bounding box center [733, 391] width 684 height 27
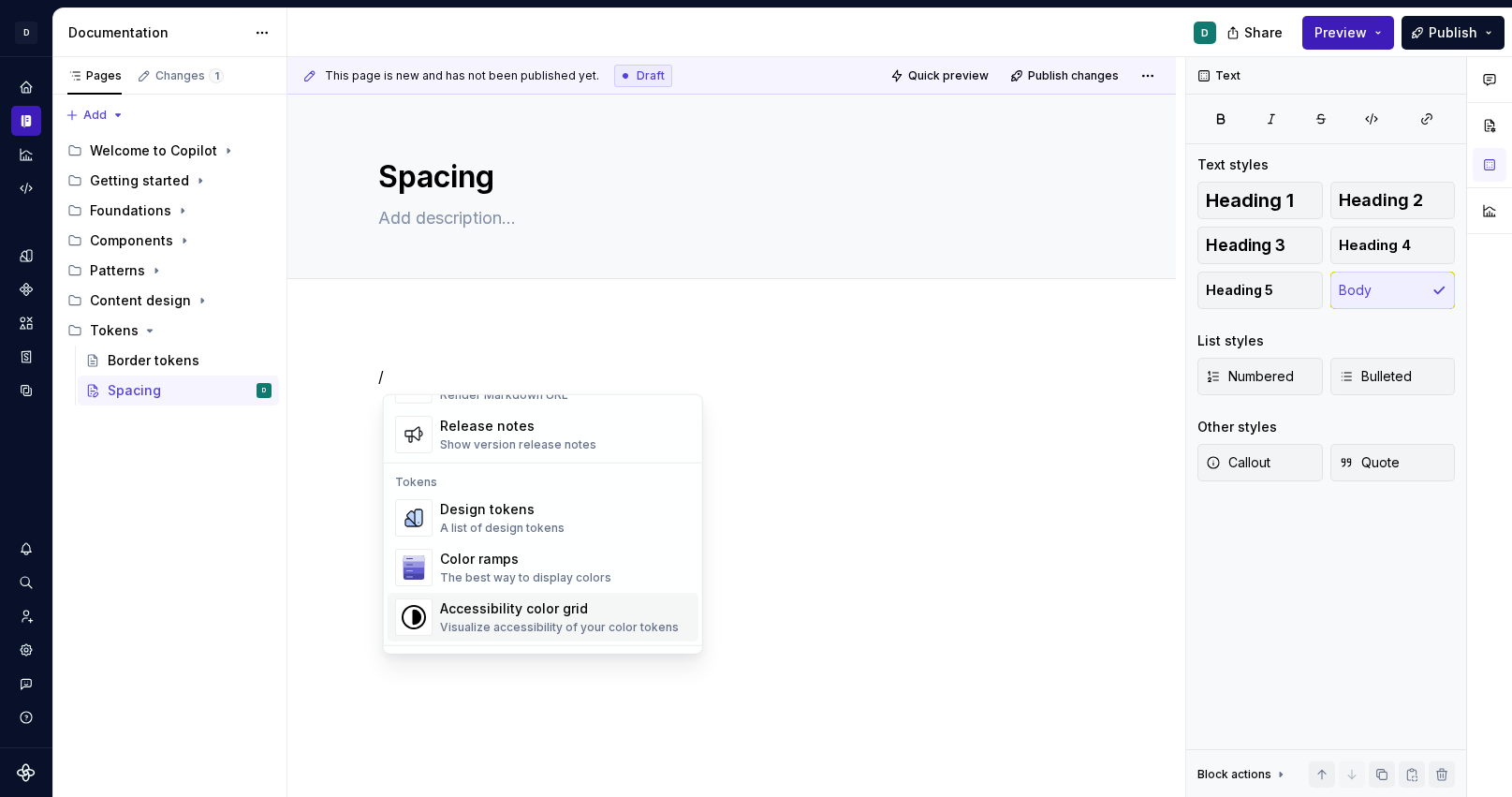
scroll to position [1299, 0]
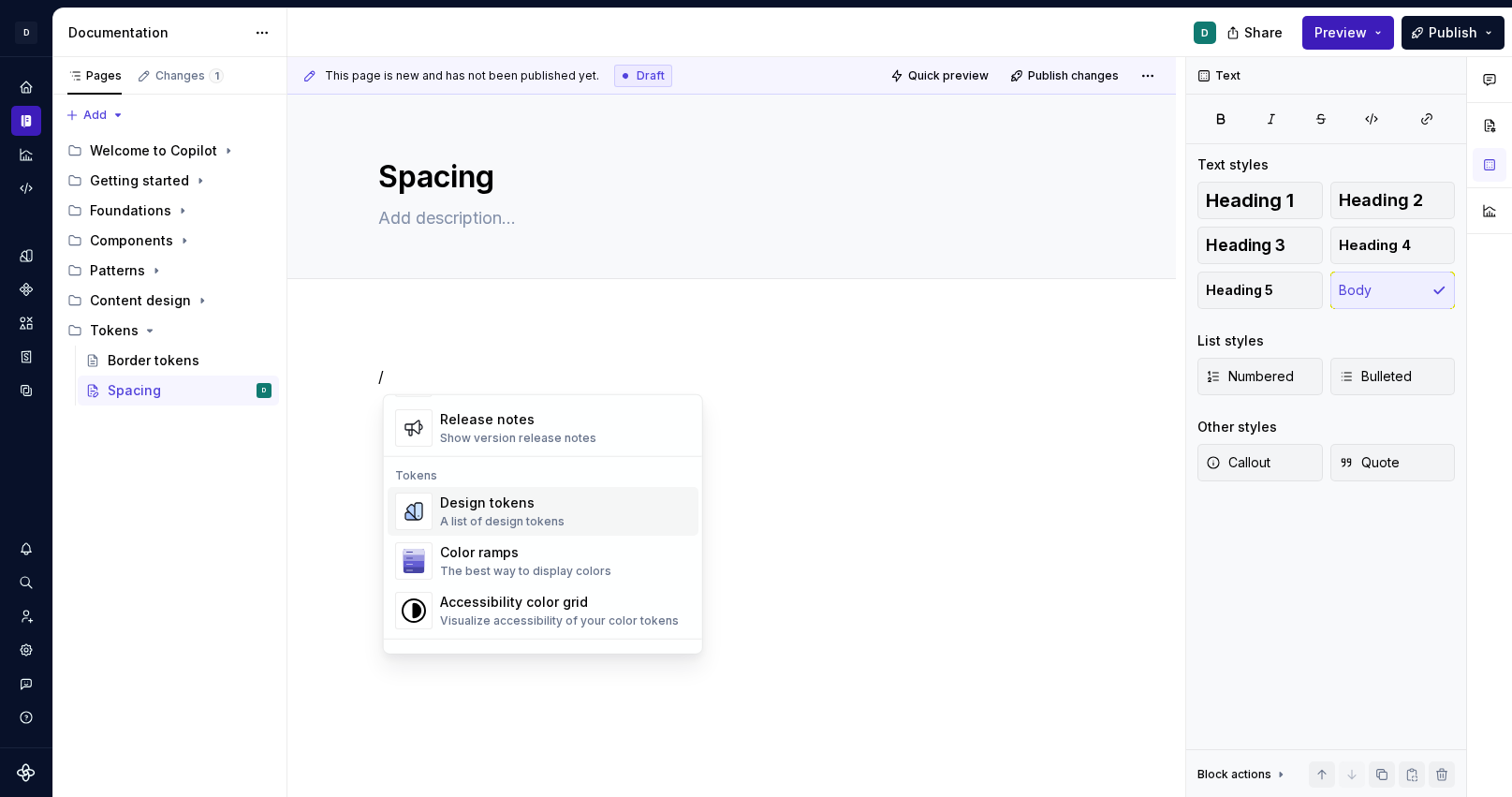
click at [529, 500] on div "Design tokens" at bounding box center [501, 503] width 124 height 19
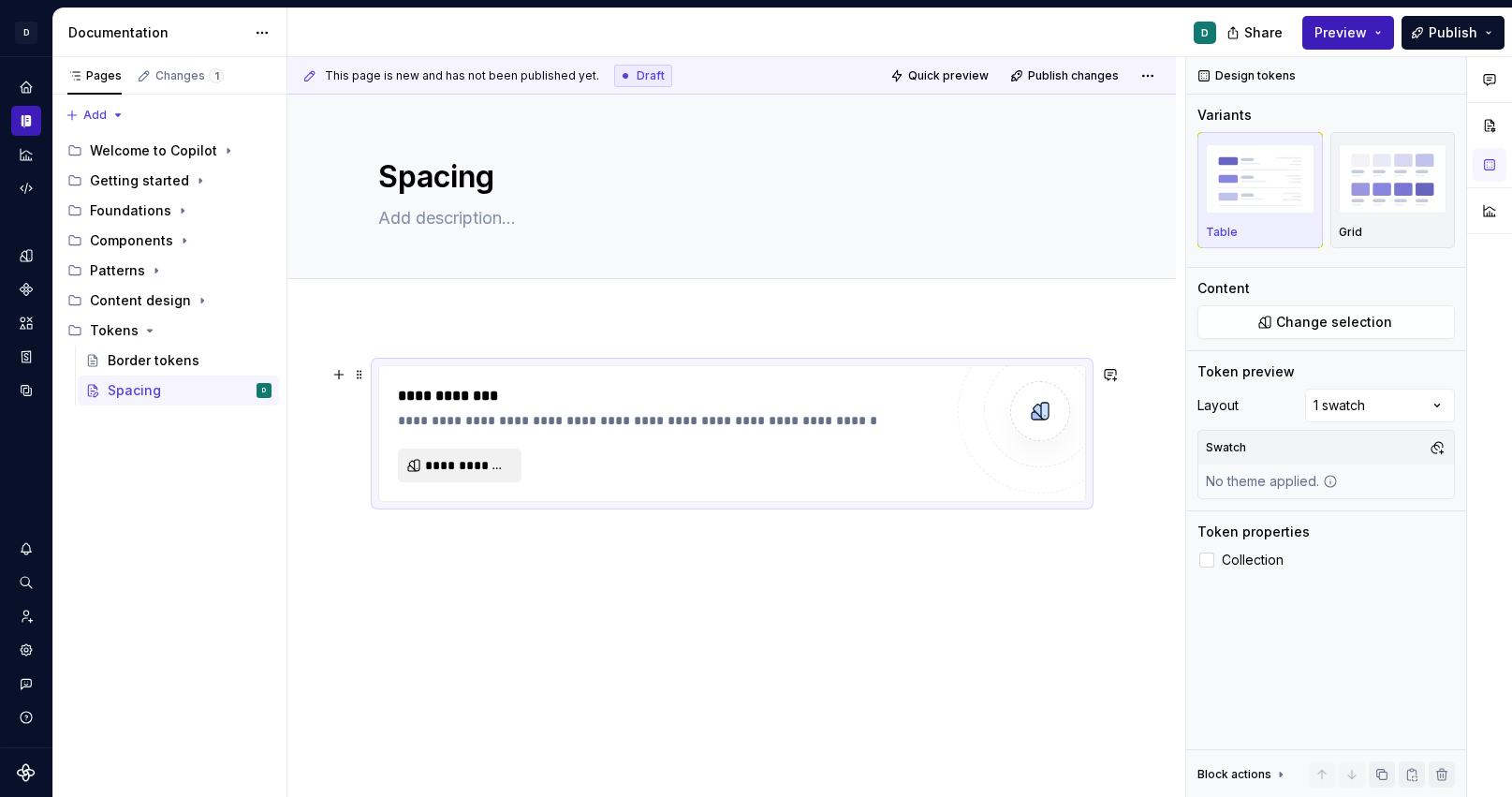
click at [480, 468] on span "**********" at bounding box center [467, 465] width 84 height 19
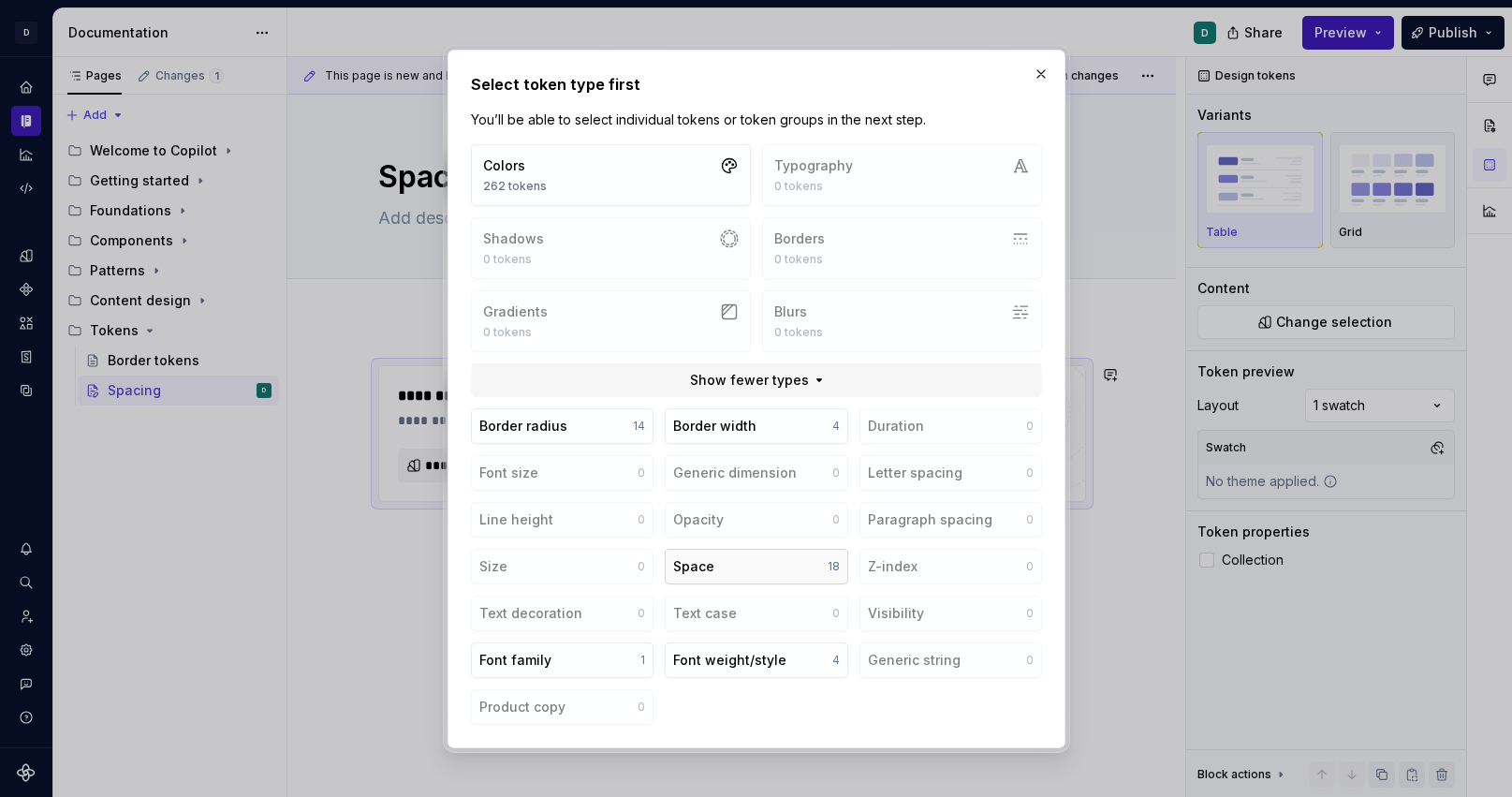
click at [718, 573] on button "Space 18" at bounding box center [756, 566] width 183 height 35
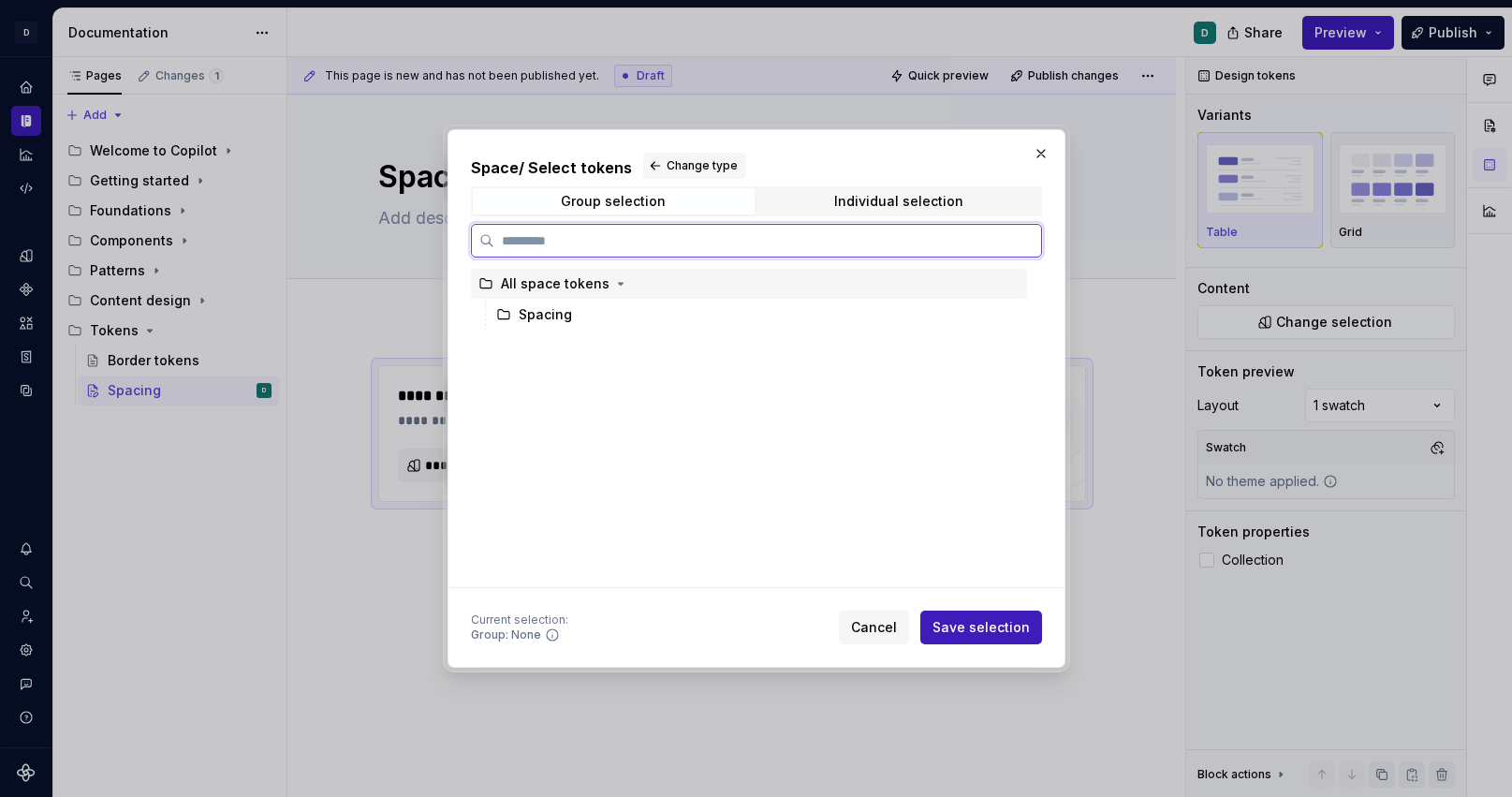
click at [548, 287] on div "All space tokens" at bounding box center [555, 284] width 108 height 19
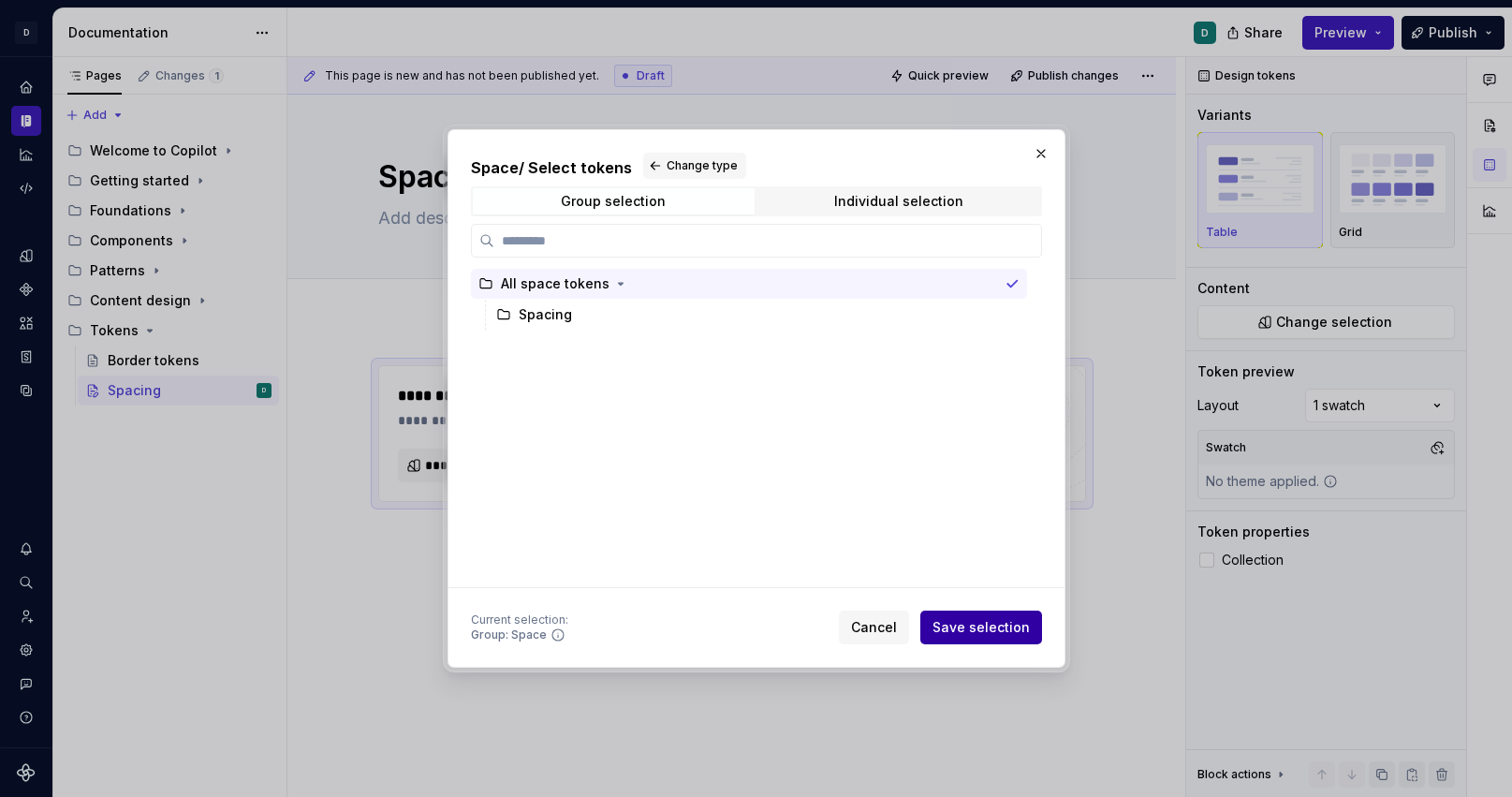
click at [981, 637] on span "Save selection" at bounding box center [981, 627] width 98 height 19
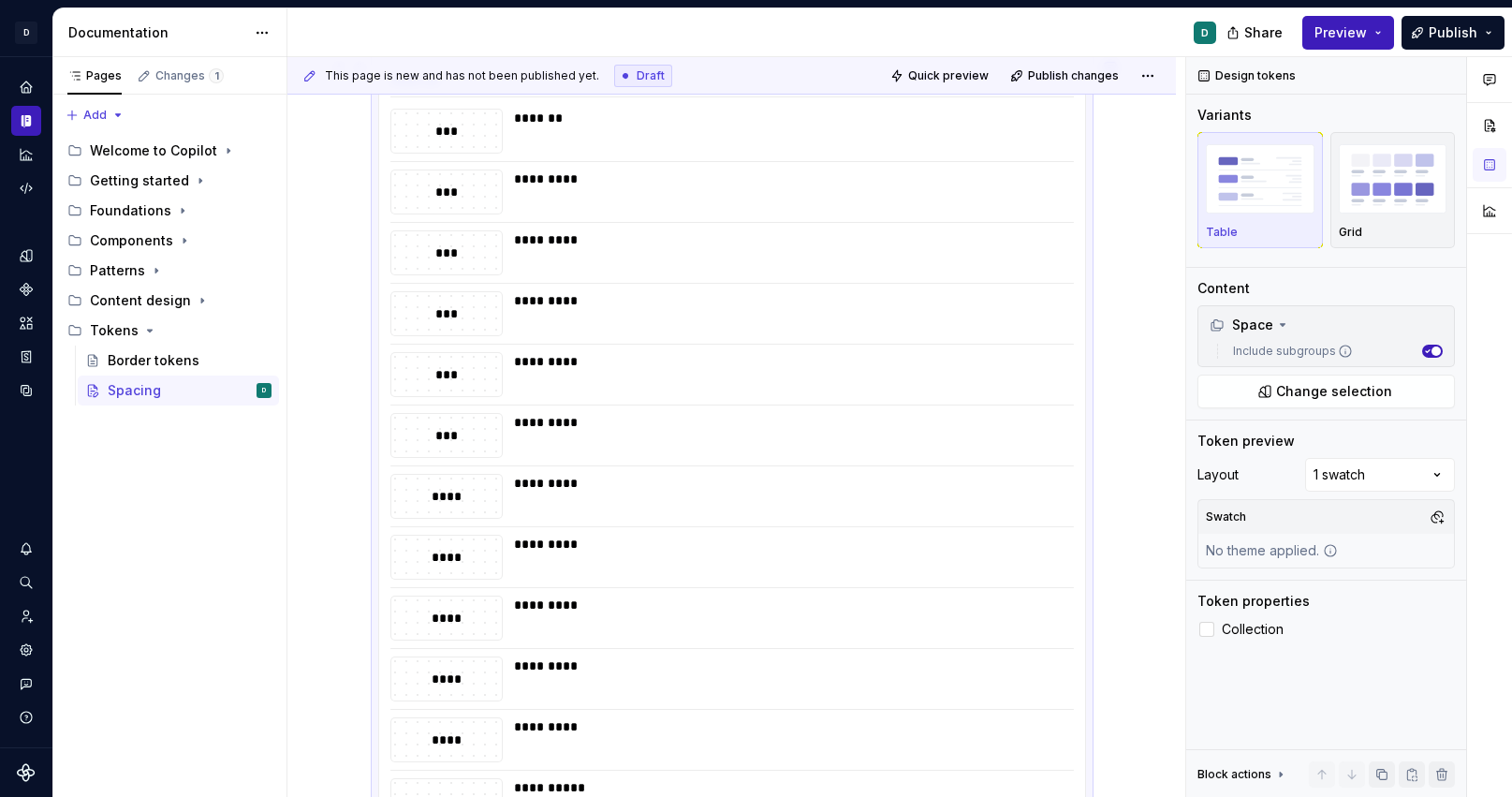
scroll to position [0, 0]
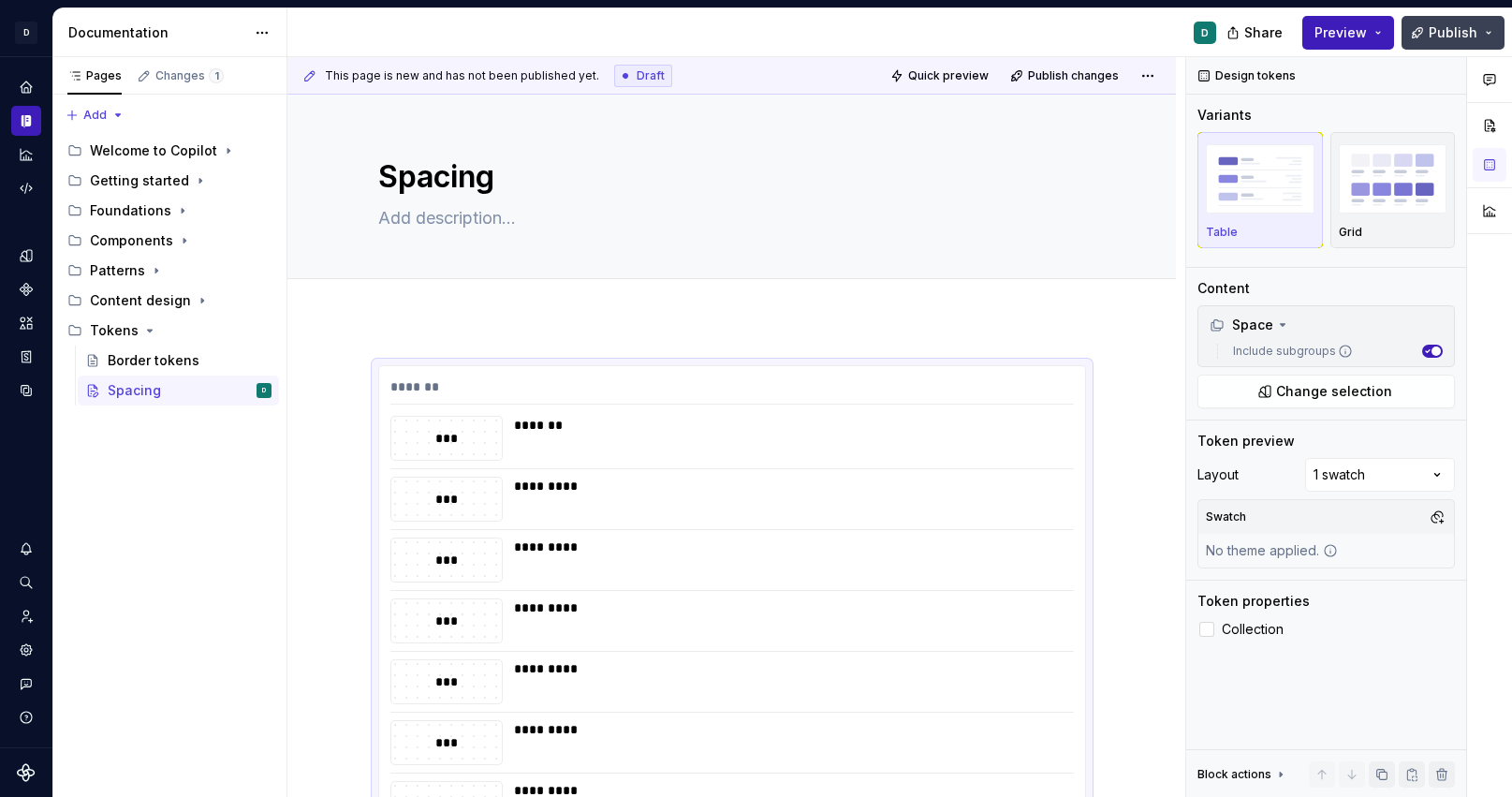
click at [1466, 44] on button "Publish" at bounding box center [1452, 32] width 103 height 33
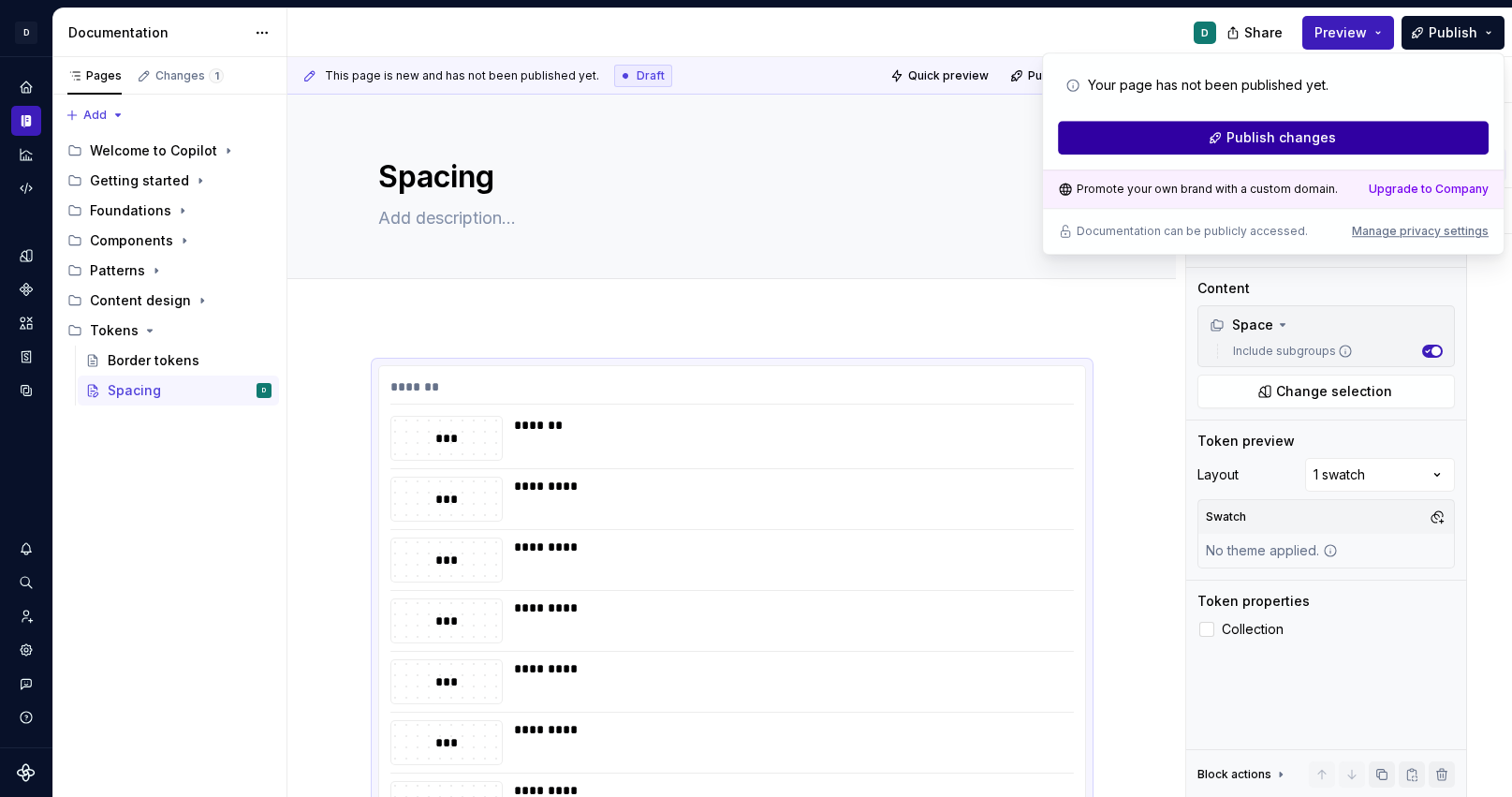
click at [1387, 138] on button "Publish changes" at bounding box center [1274, 138] width 431 height 33
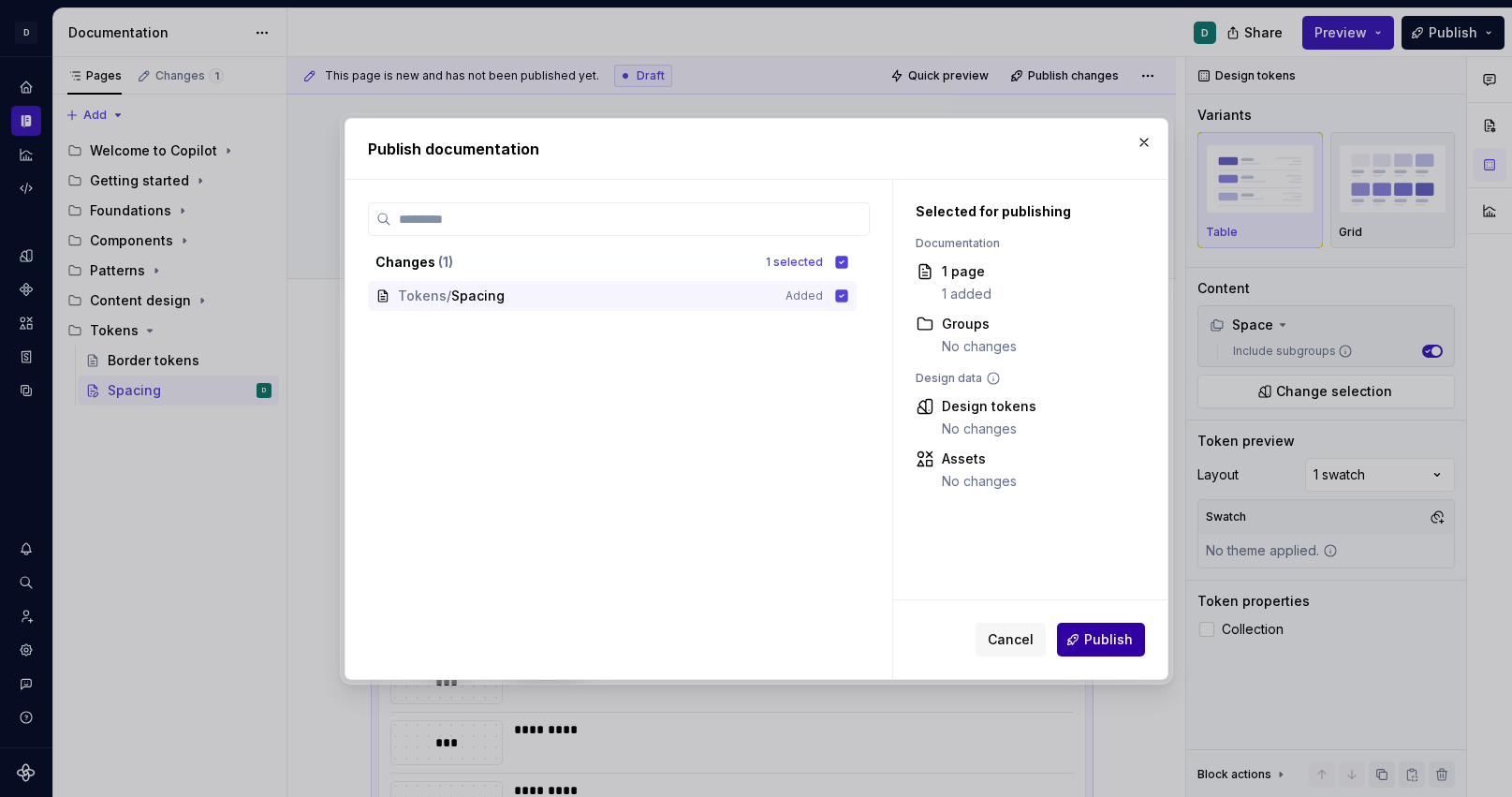
click at [1124, 640] on span "Publish" at bounding box center [1109, 640] width 49 height 19
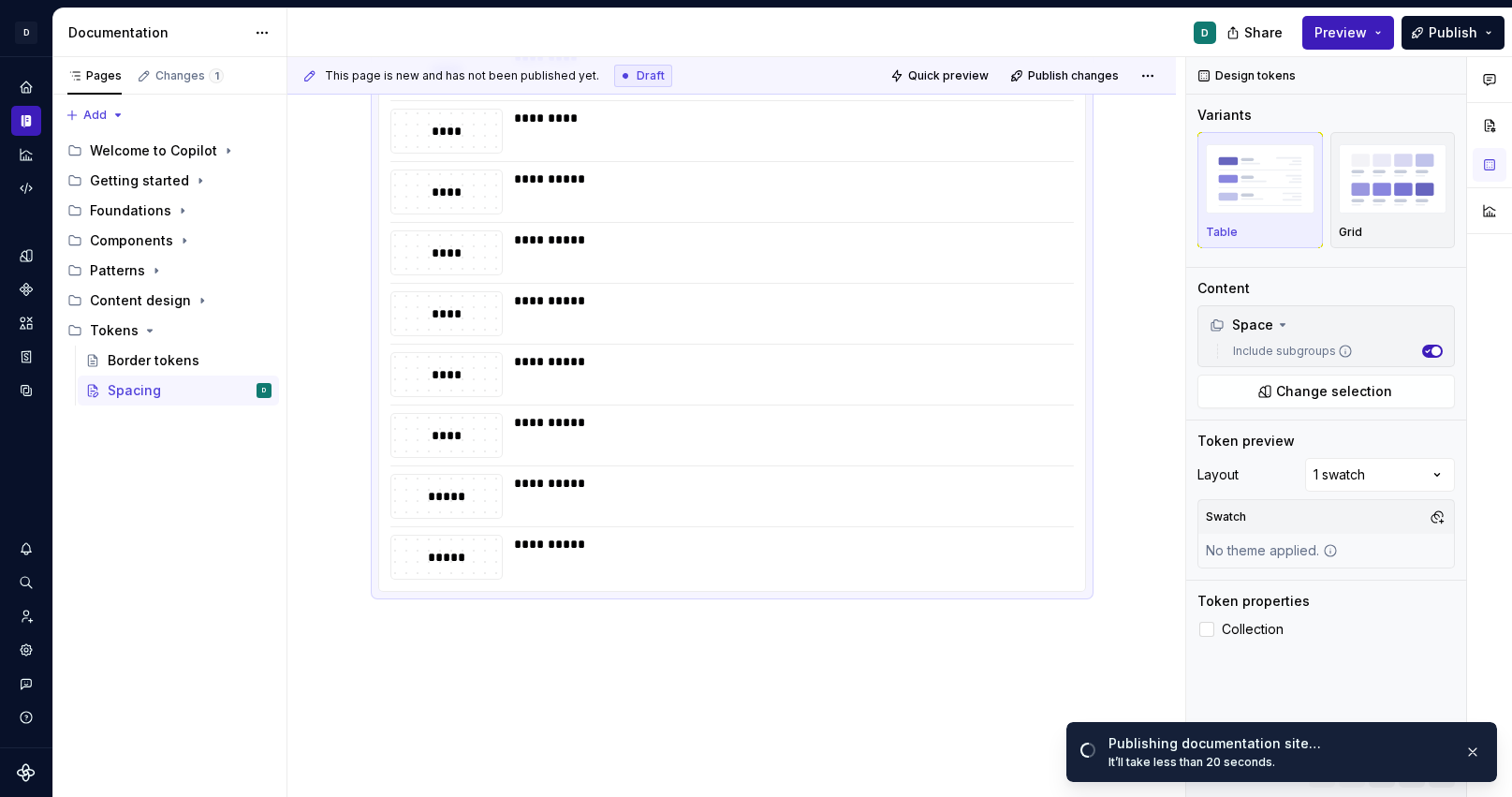
scroll to position [970, 0]
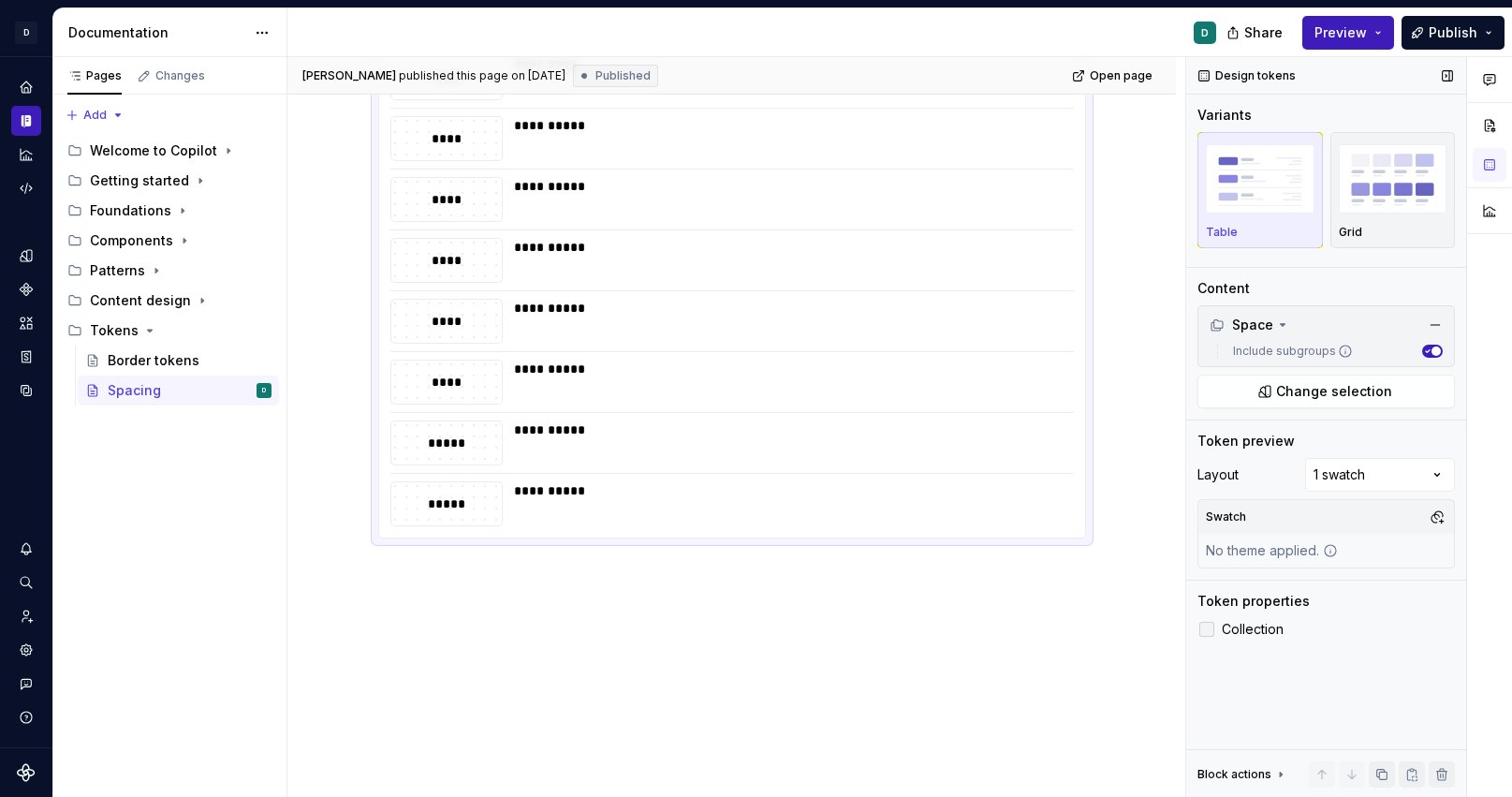
click at [1219, 630] on label "Collection" at bounding box center [1325, 629] width 257 height 22
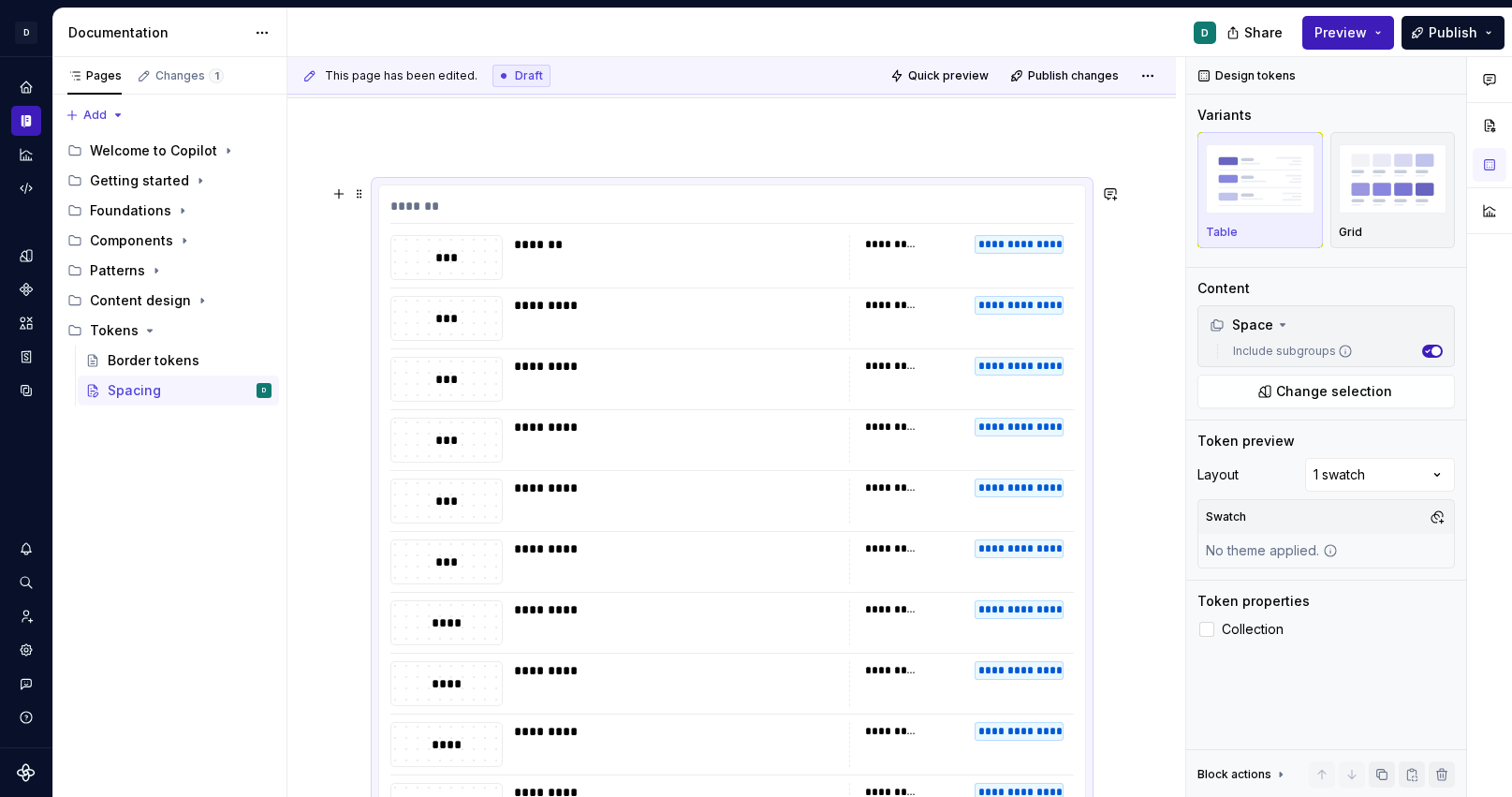
scroll to position [0, 0]
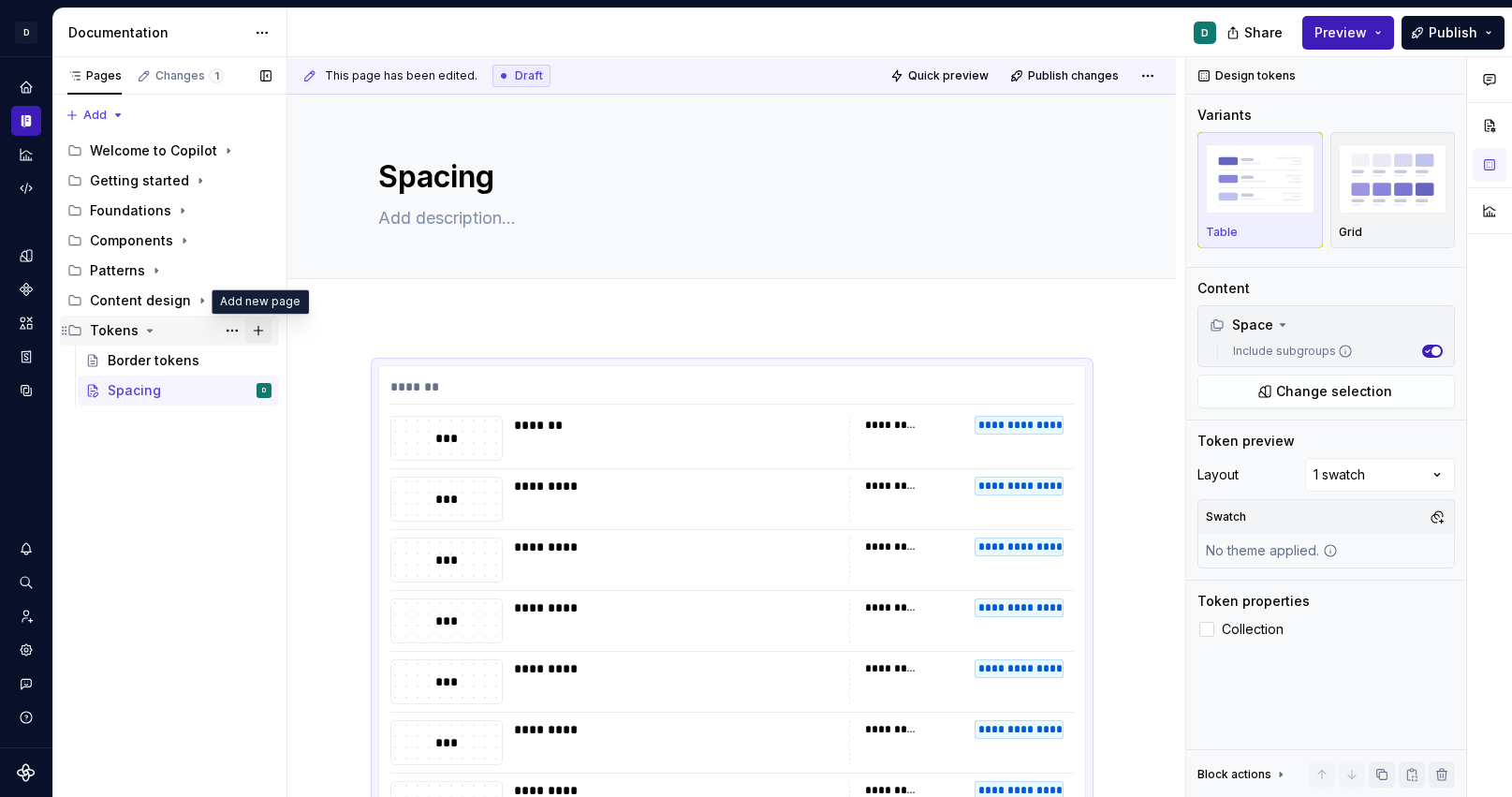
click at [261, 332] on button "Page tree" at bounding box center [258, 331] width 26 height 26
type textarea "*"
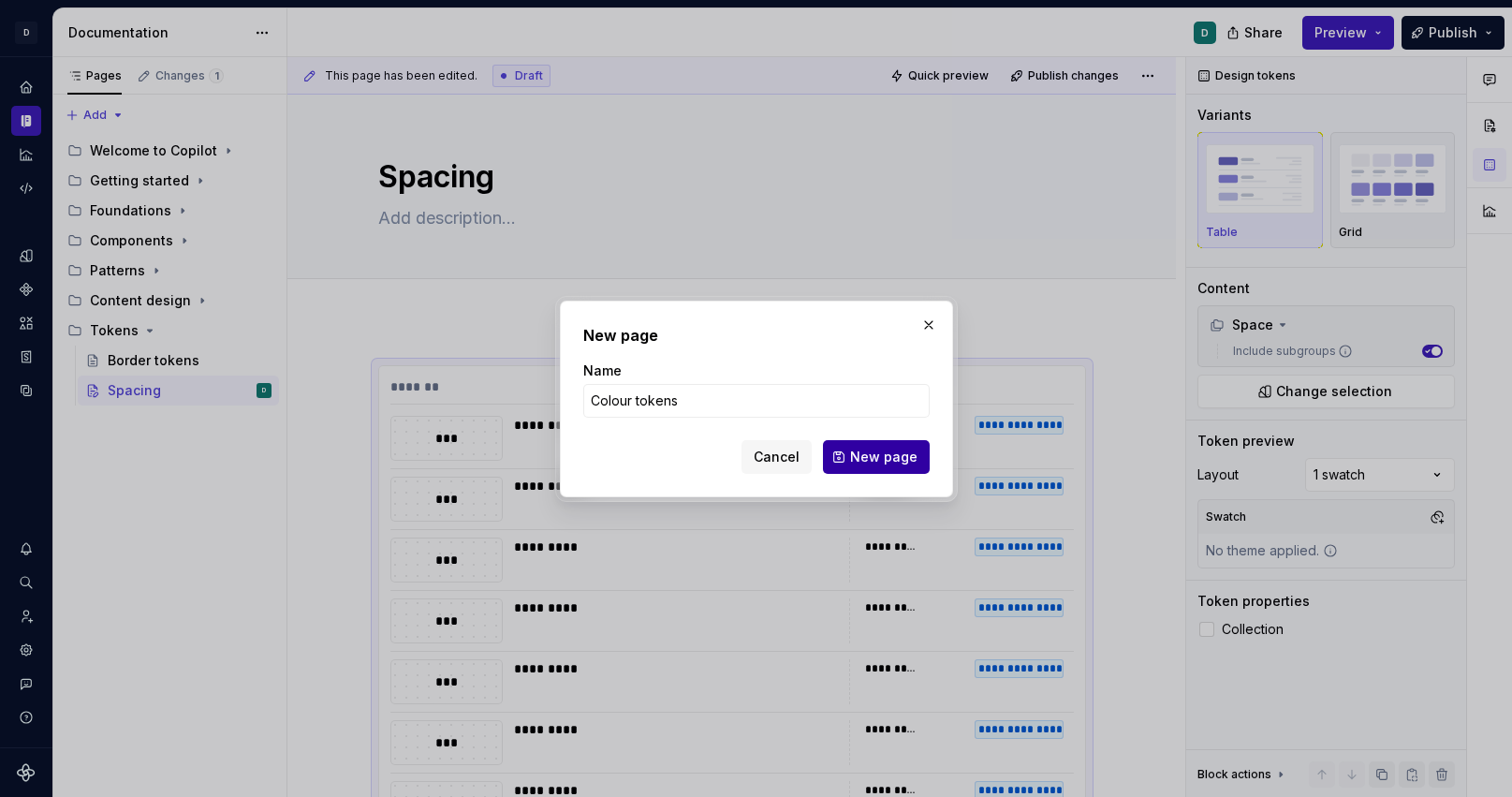
type input "Colour tokens"
click at [883, 459] on span "New page" at bounding box center [884, 457] width 67 height 19
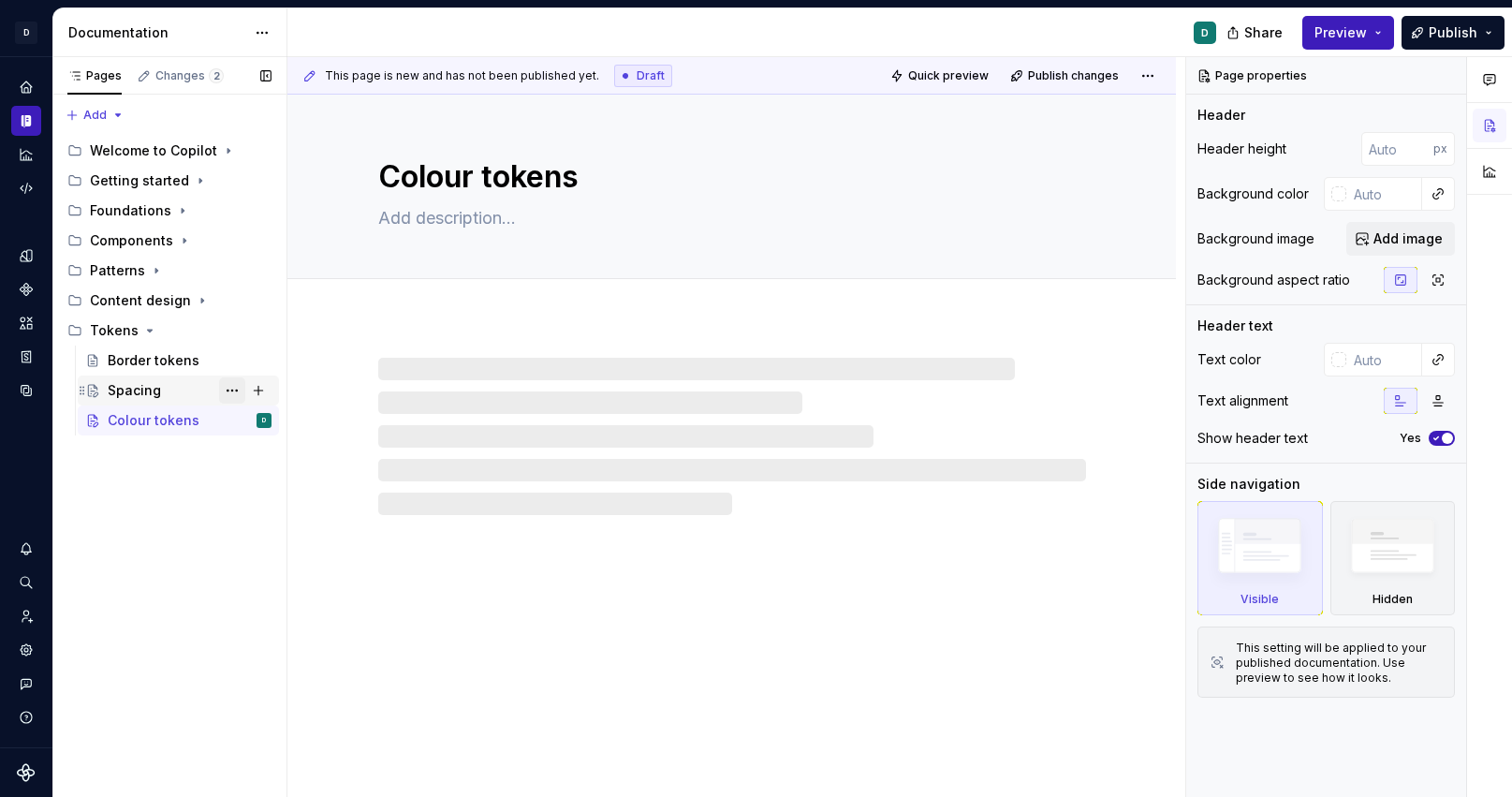
click at [231, 391] on button "Page tree" at bounding box center [232, 390] width 26 height 26
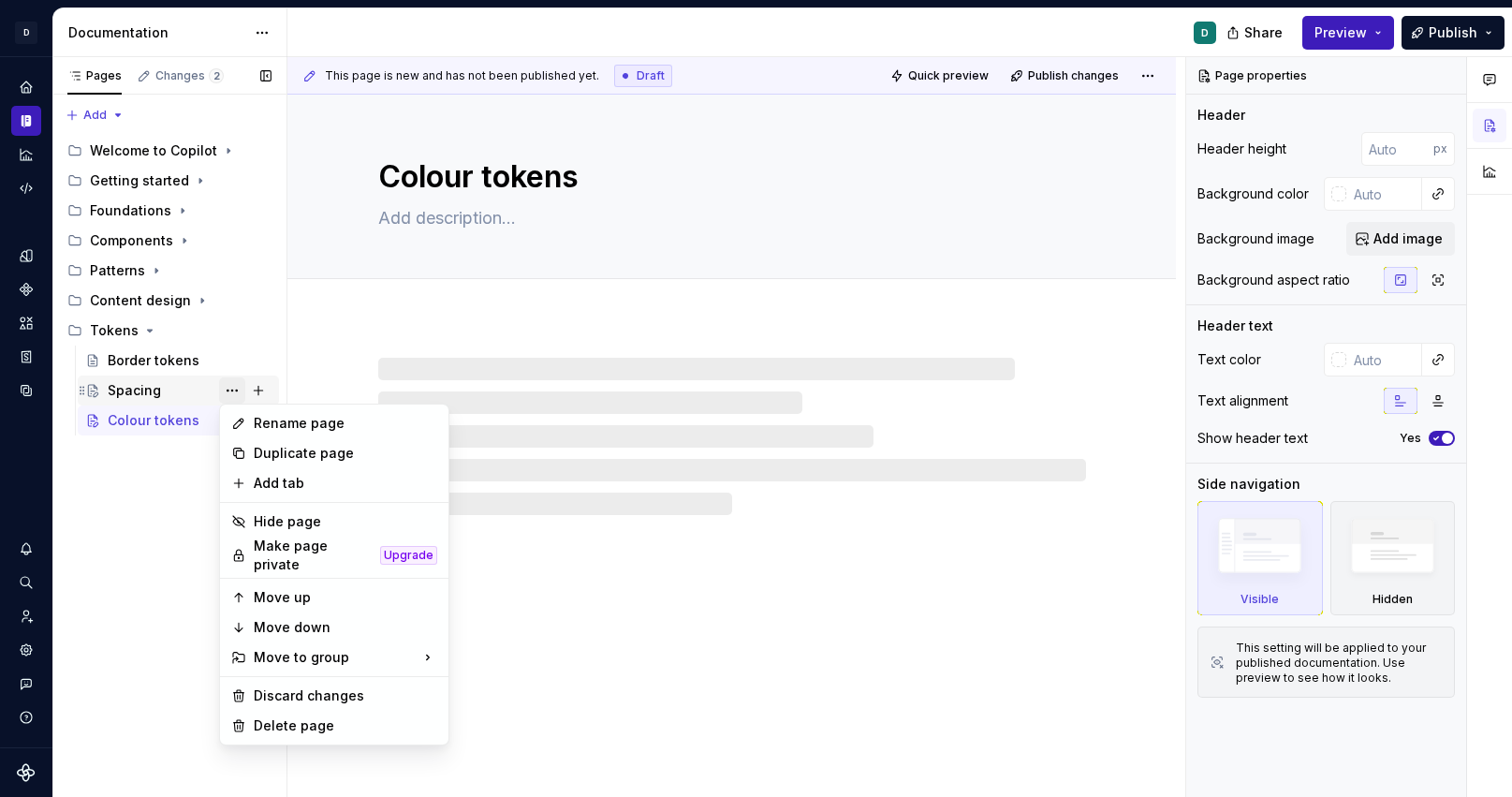
type textarea "*"
click at [267, 426] on div "Rename page" at bounding box center [346, 422] width 184 height 19
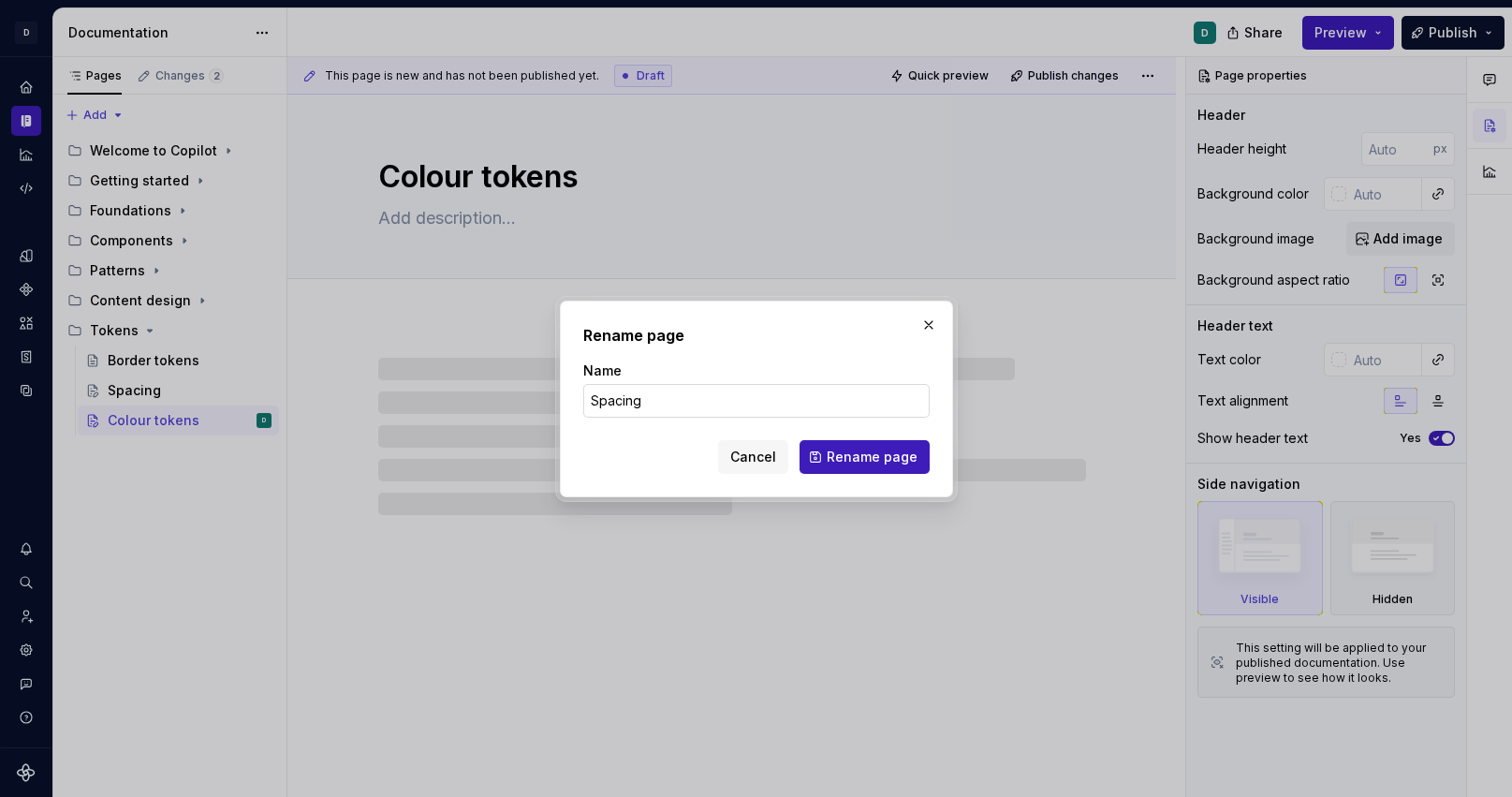
click at [659, 407] on input "Spacing" at bounding box center [756, 401] width 347 height 33
type input "Spacing"
type textarea "*"
type input "Spacing tokens"
type textarea "*"
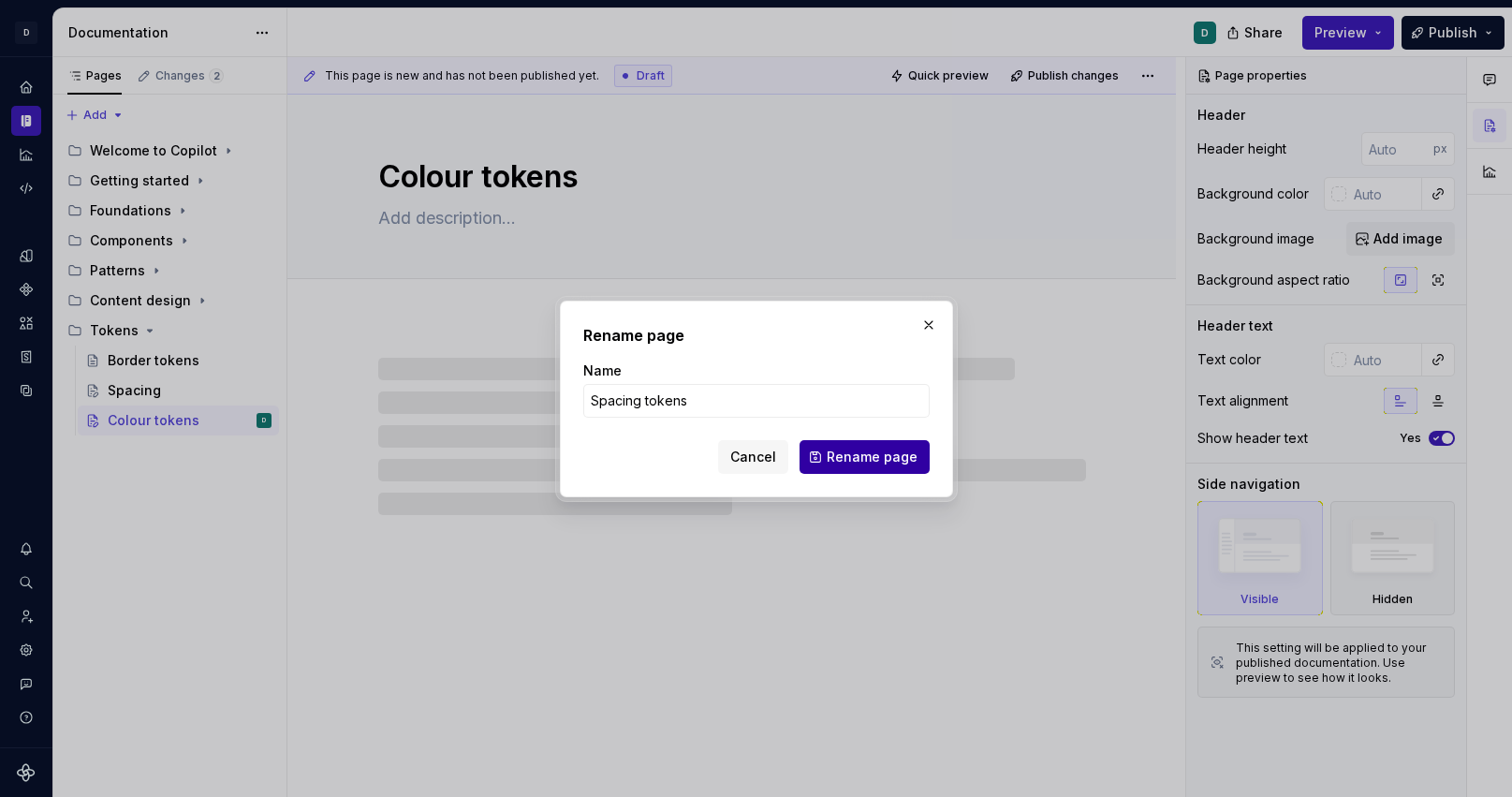
type input "Spacing tokens"
click at [894, 463] on span "Rename page" at bounding box center [872, 457] width 91 height 19
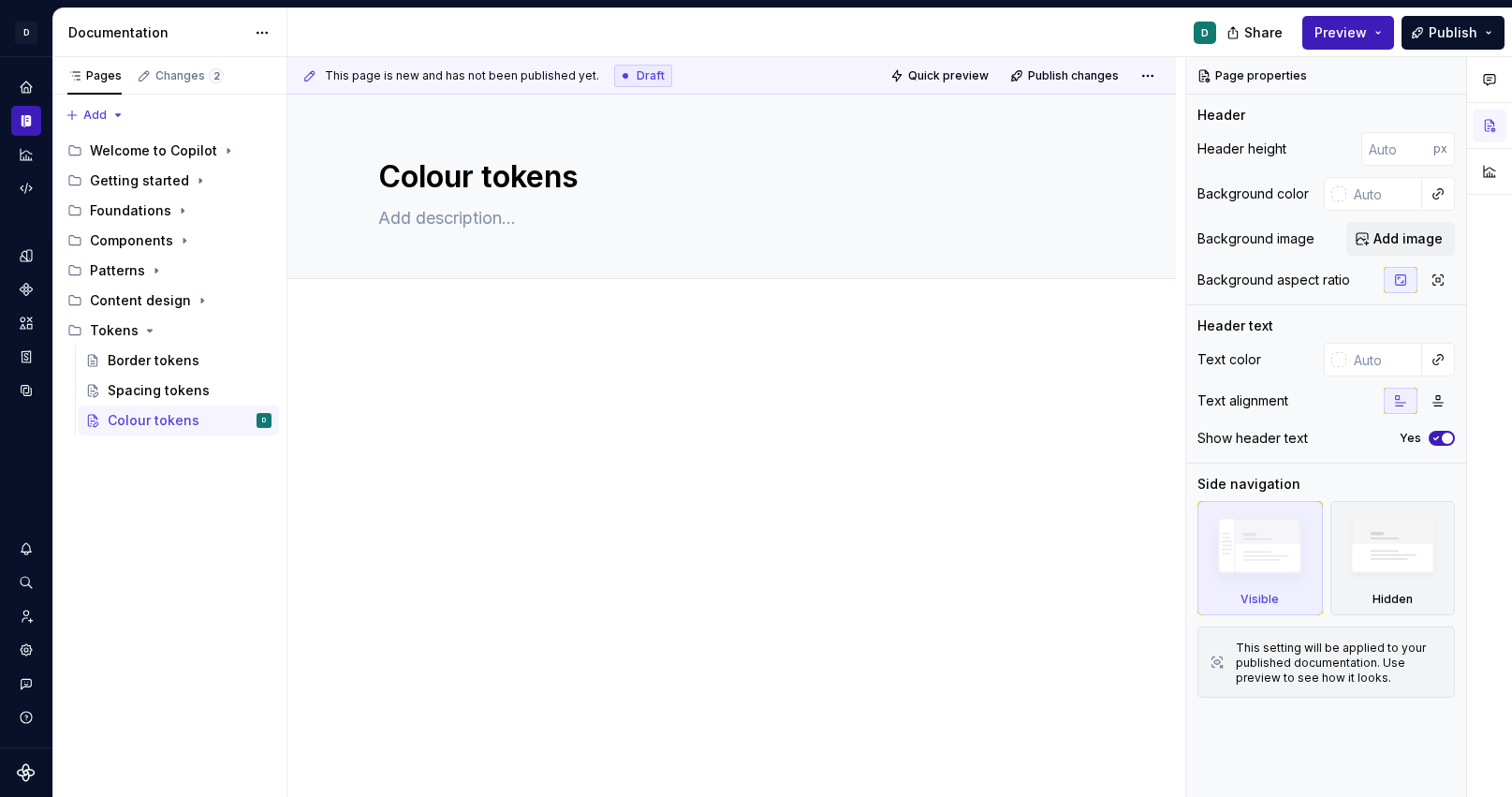
click at [471, 330] on div at bounding box center [731, 509] width 888 height 377
type textarea "*"
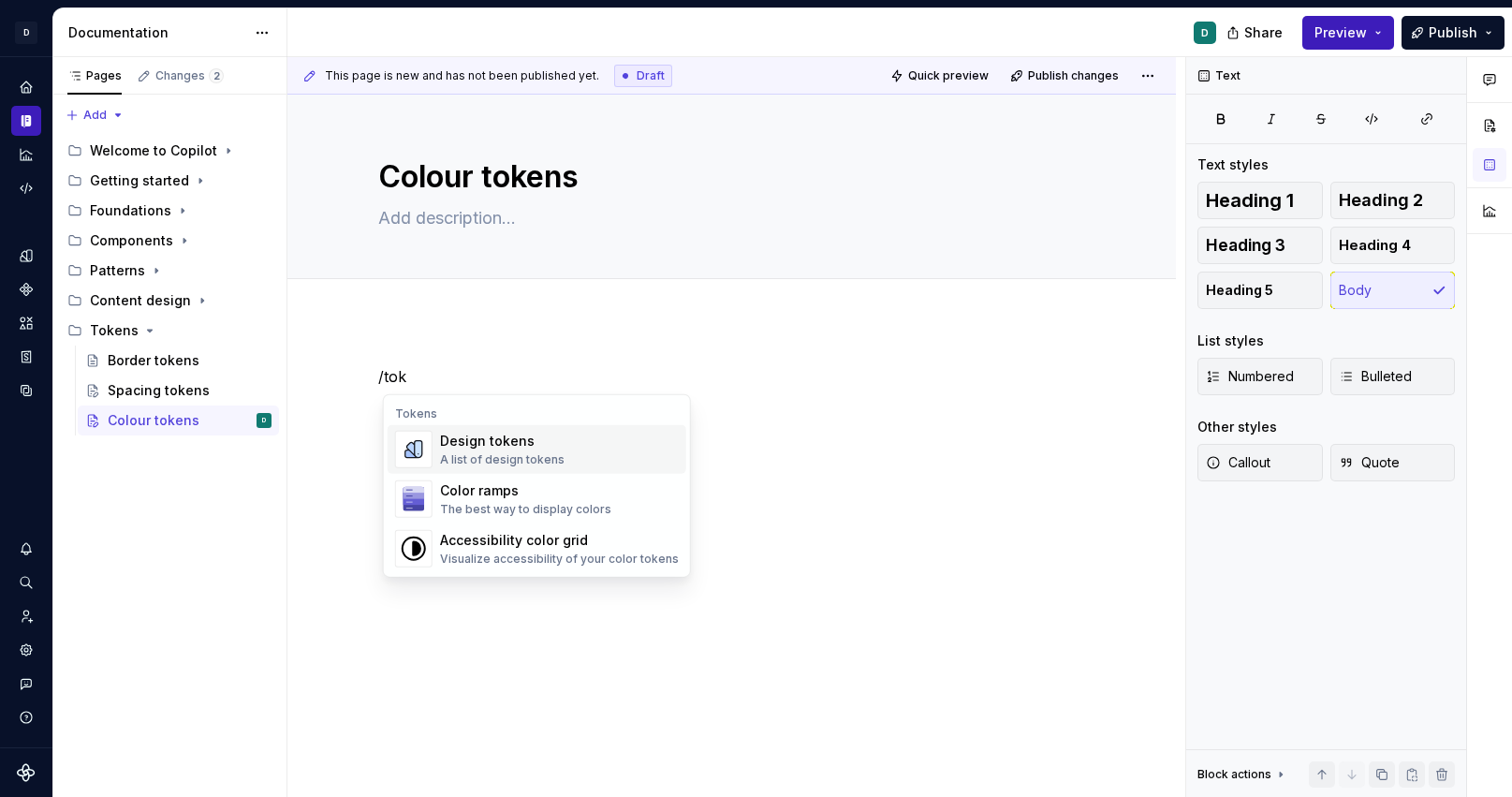
click at [560, 450] on div "Design tokens A list of design tokens" at bounding box center [559, 450] width 238 height 37
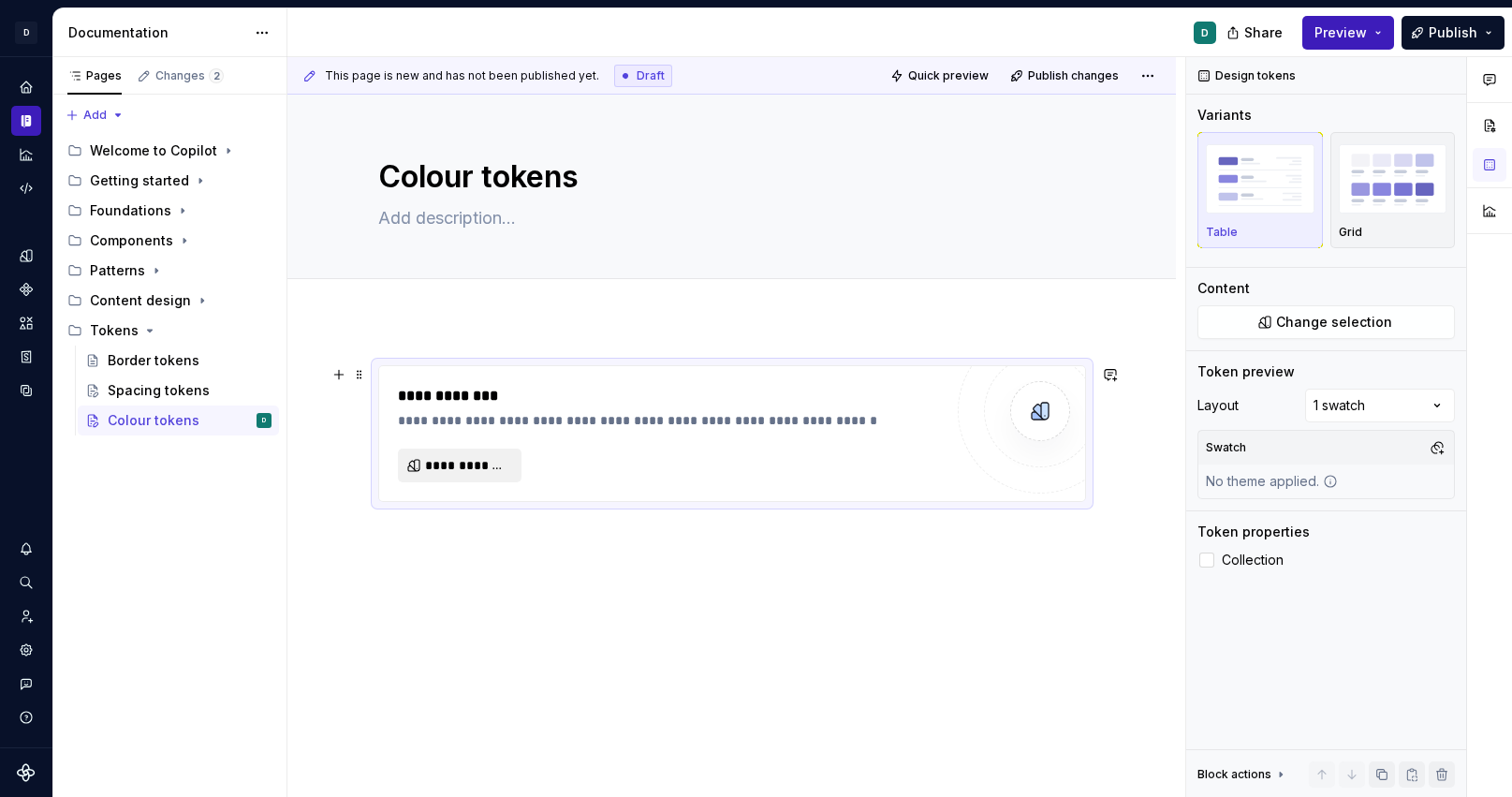
click at [493, 469] on span "**********" at bounding box center [467, 465] width 84 height 19
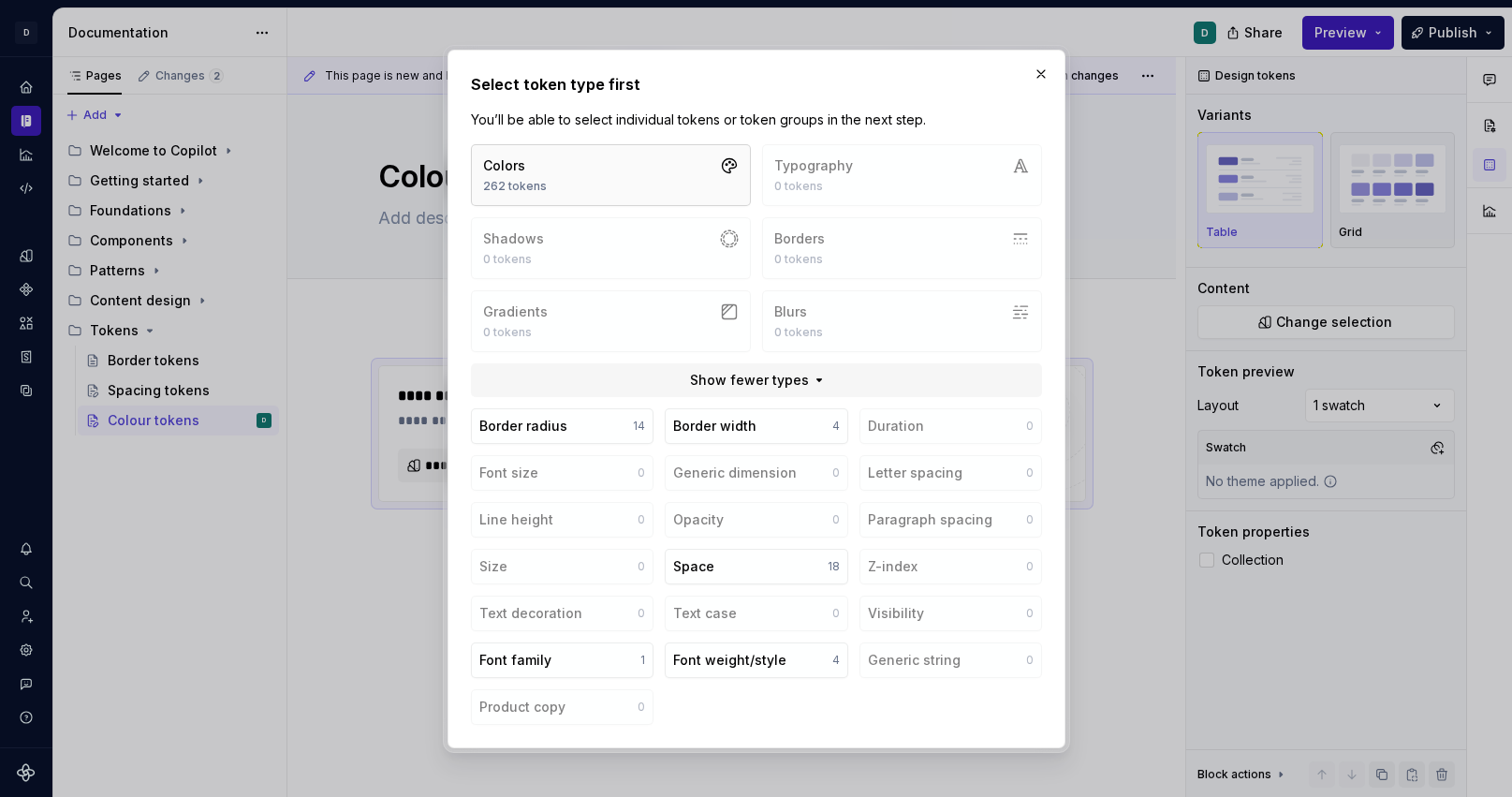
click at [620, 179] on button "Colors 262 tokens" at bounding box center [611, 175] width 280 height 62
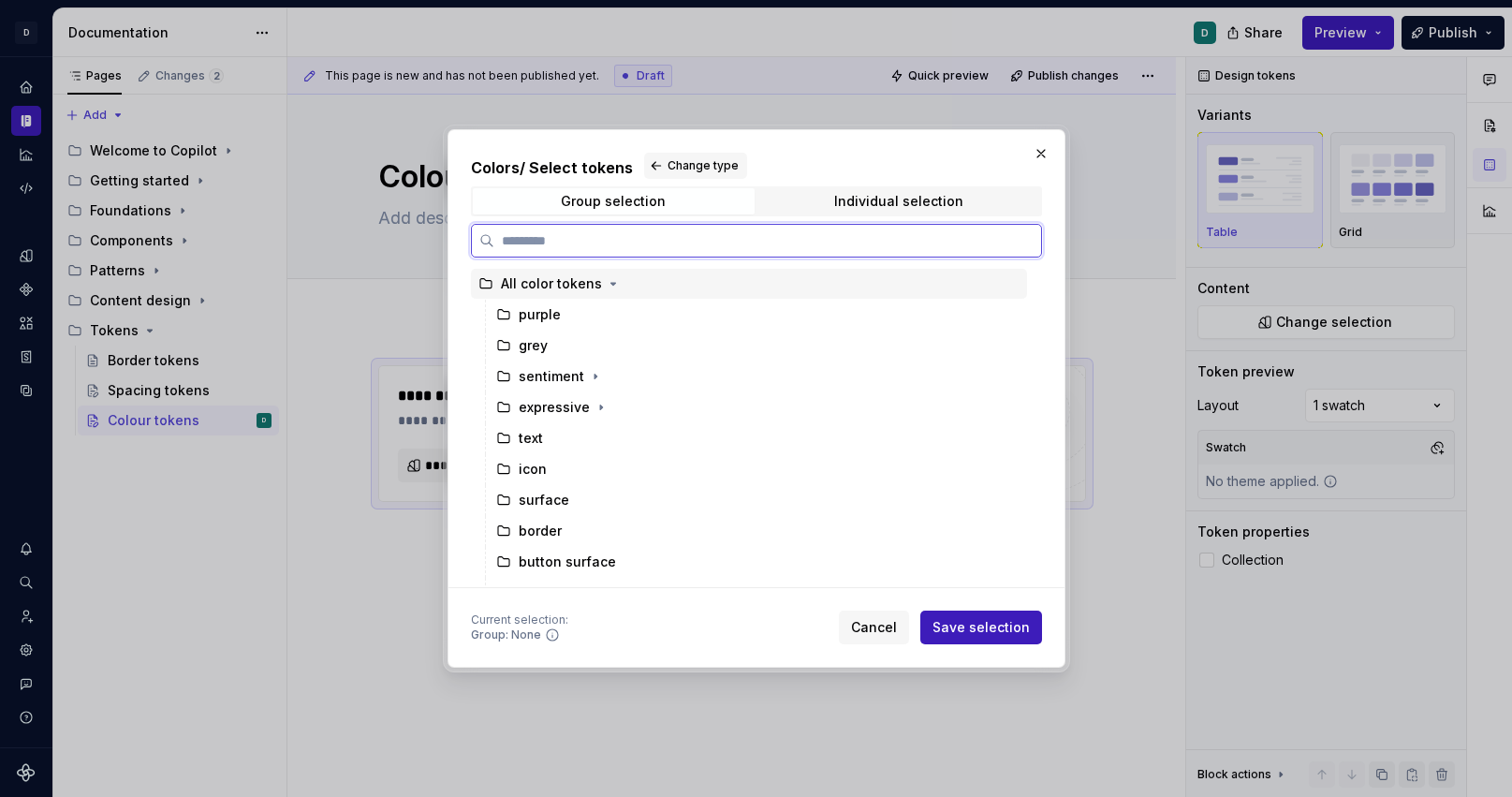
click at [590, 286] on div "All color tokens" at bounding box center [551, 284] width 101 height 19
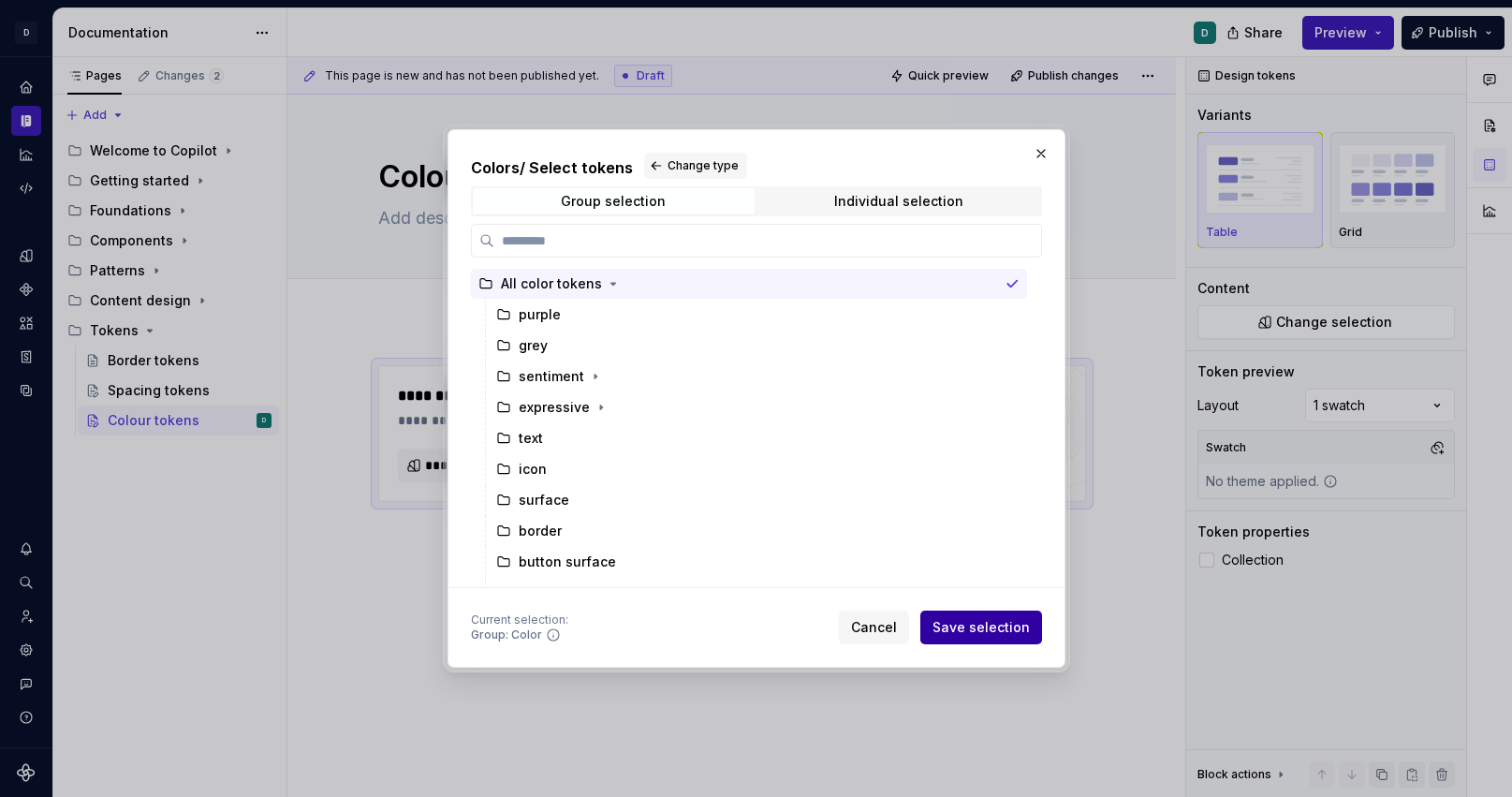
click at [1015, 633] on span "Save selection" at bounding box center [981, 627] width 98 height 19
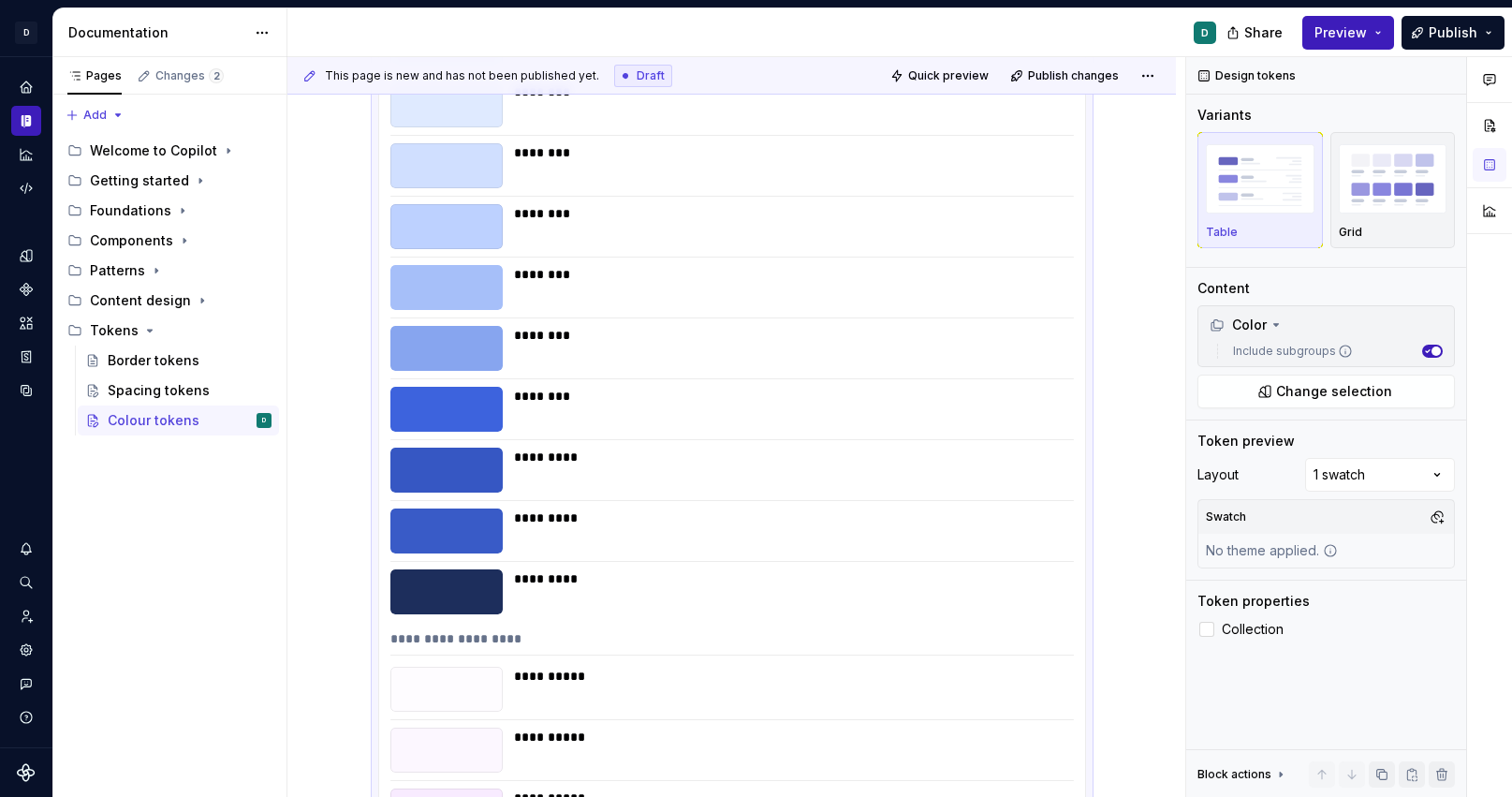
scroll to position [6602, 0]
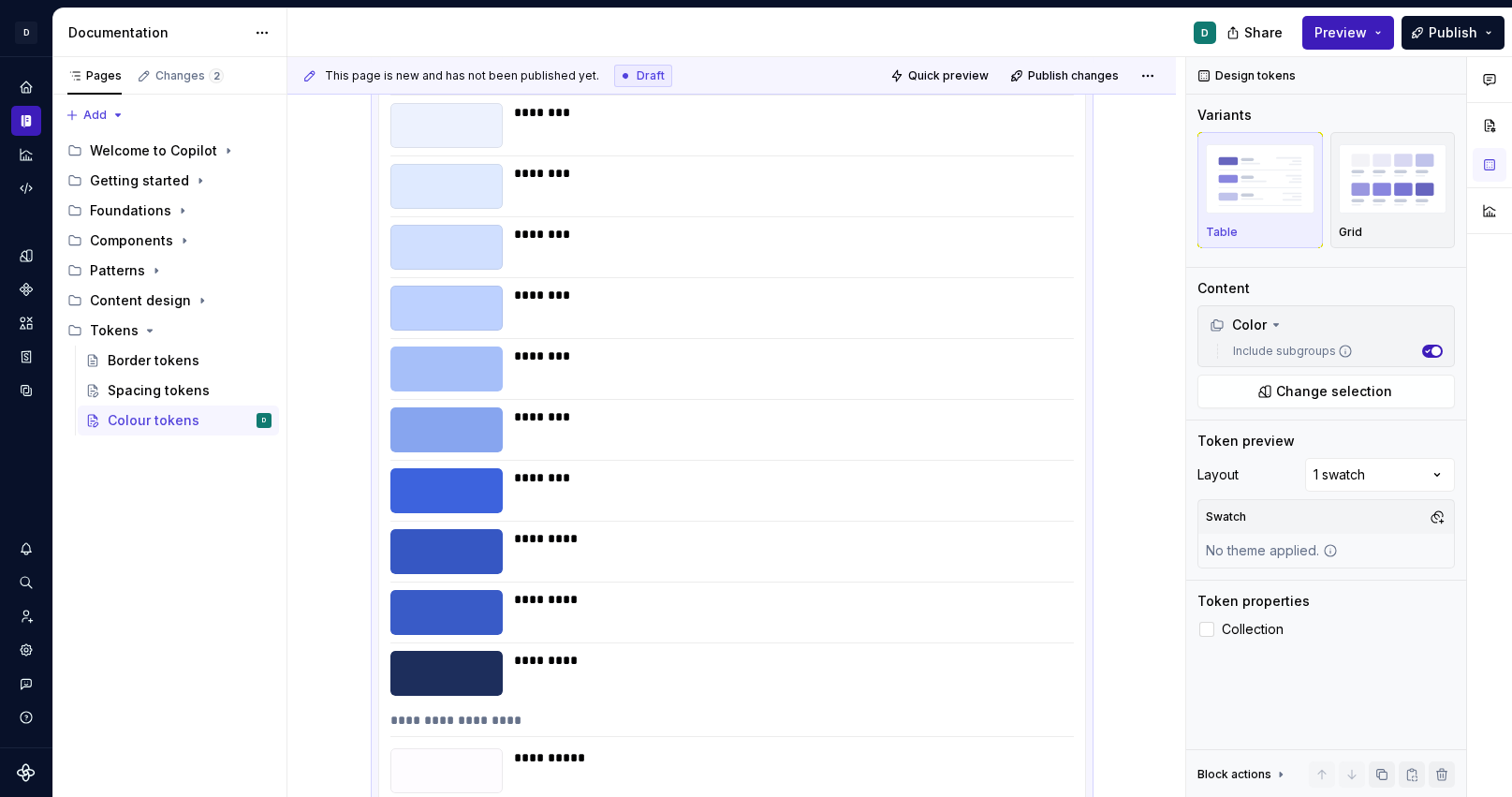
click at [903, 591] on div "*********" at bounding box center [789, 599] width 549 height 19
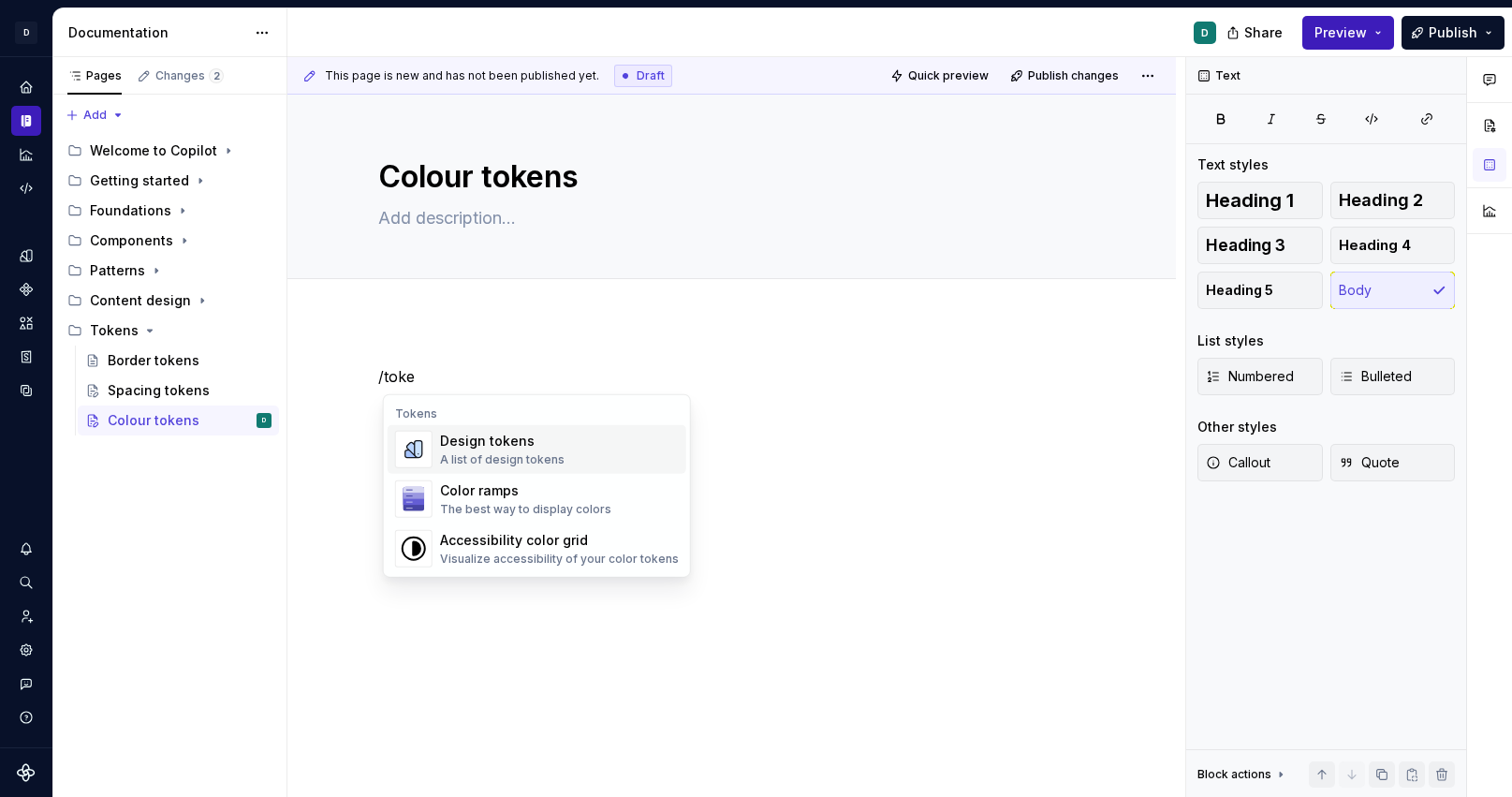
click at [506, 444] on div "Design tokens" at bounding box center [501, 441] width 124 height 19
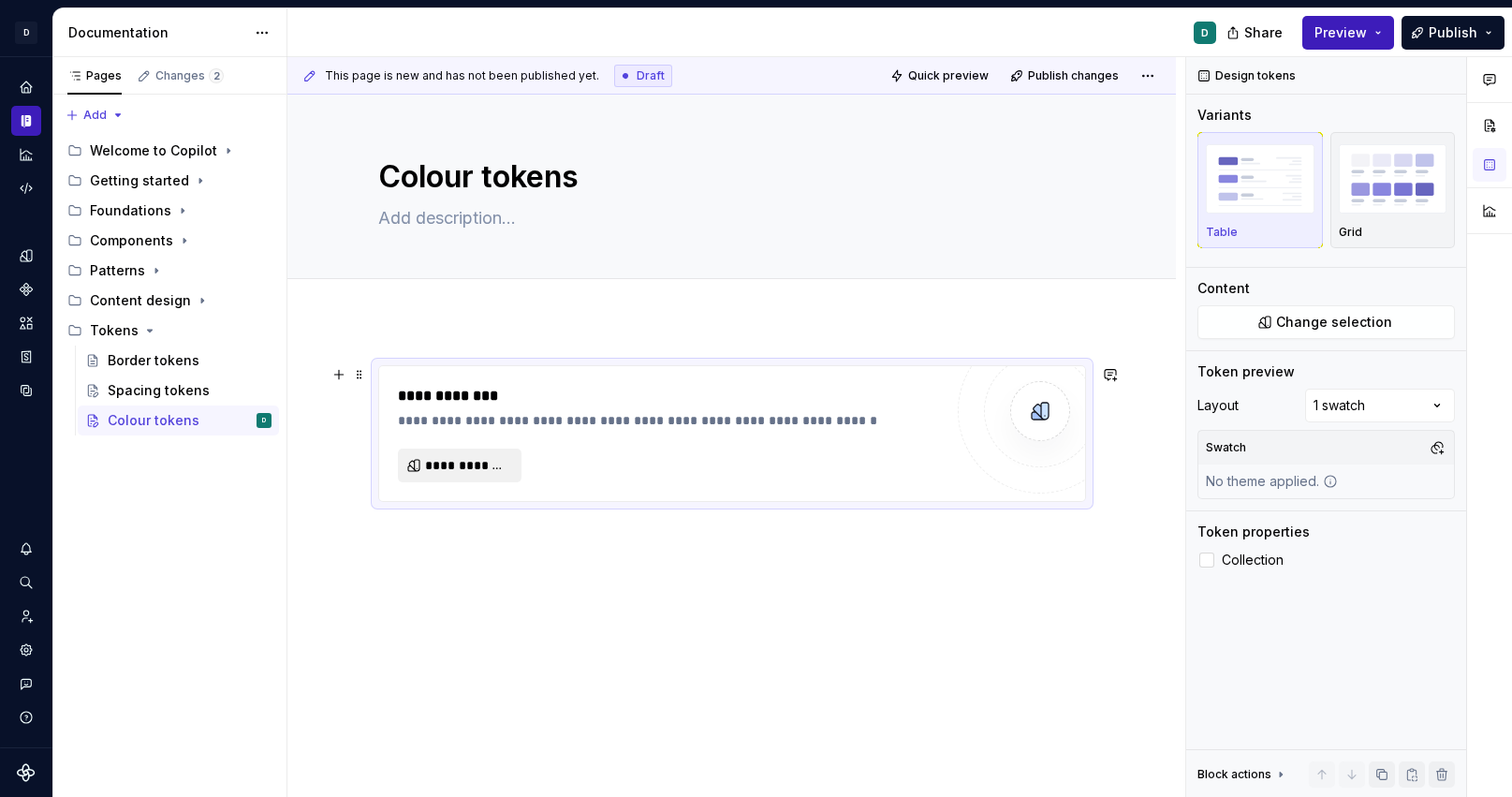
click at [480, 467] on span "**********" at bounding box center [467, 465] width 84 height 19
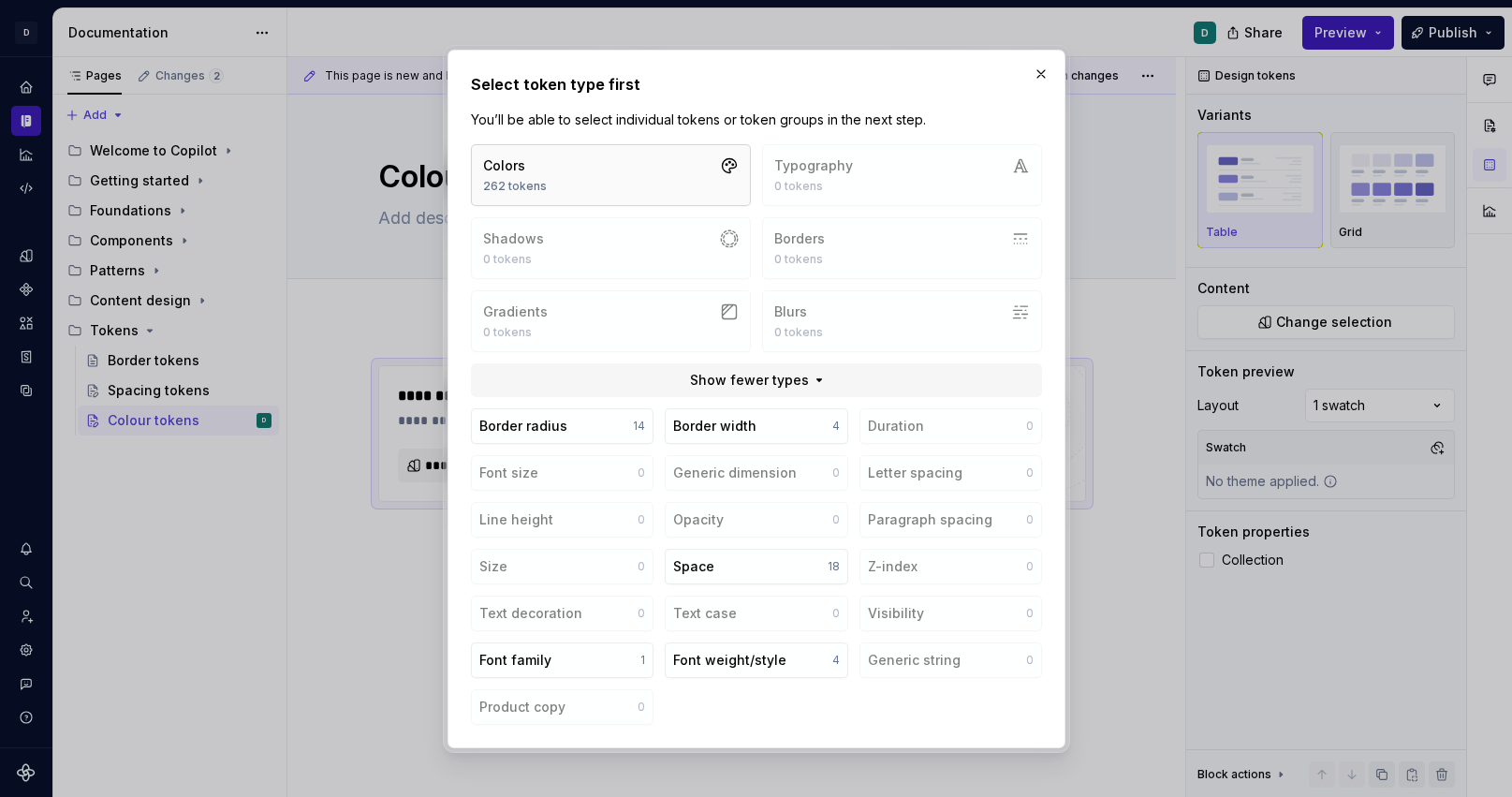
click at [657, 188] on button "Colors 262 tokens" at bounding box center [611, 175] width 280 height 62
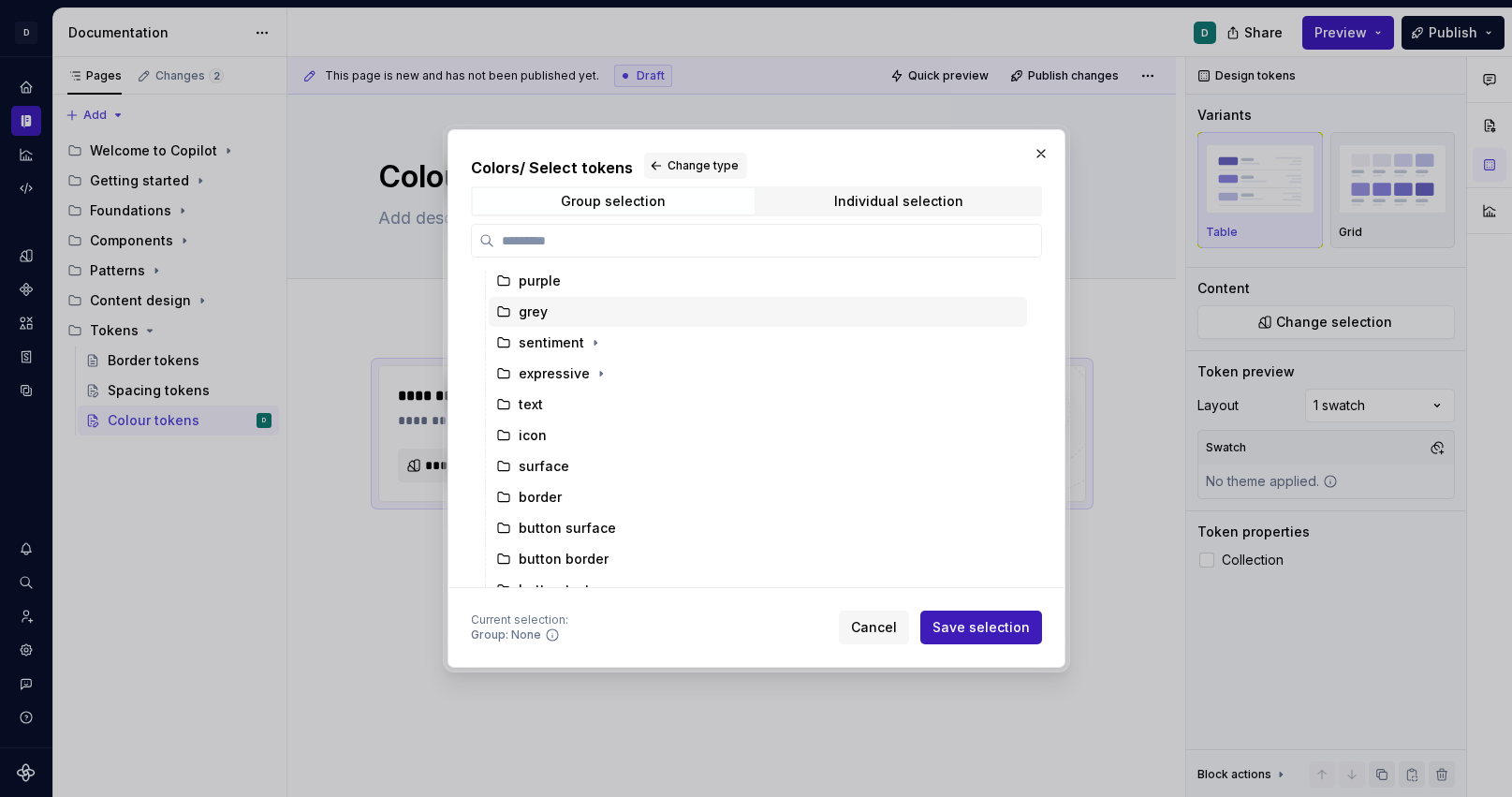
scroll to position [39, 0]
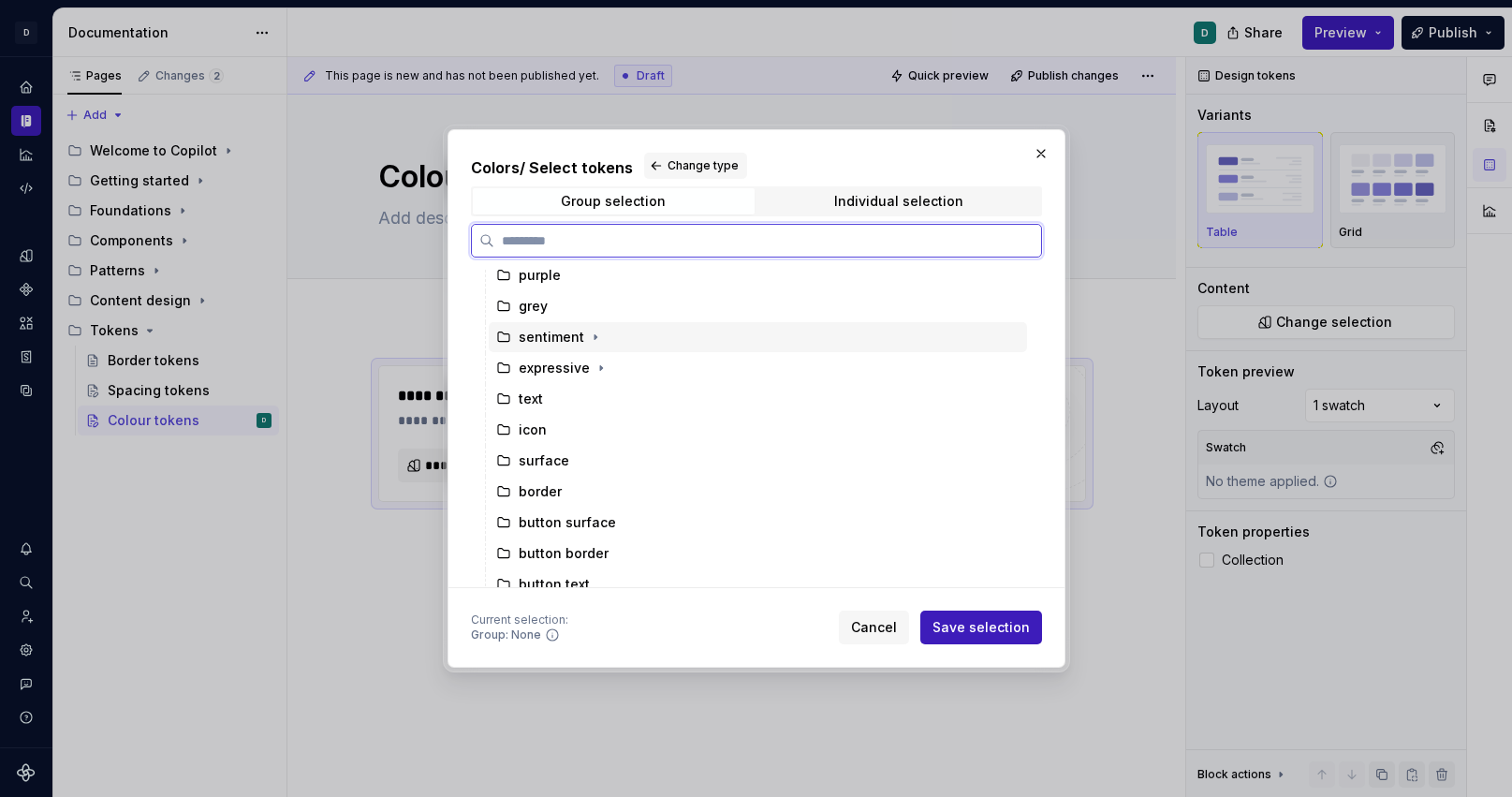
click at [643, 338] on div "sentiment" at bounding box center [757, 337] width 539 height 30
click at [652, 362] on div "expressive" at bounding box center [757, 368] width 539 height 30
click at [626, 338] on div "sentiment" at bounding box center [757, 337] width 539 height 30
click at [630, 367] on div "expressive" at bounding box center [757, 368] width 539 height 30
click at [668, 346] on div "sentiment" at bounding box center [757, 337] width 539 height 30
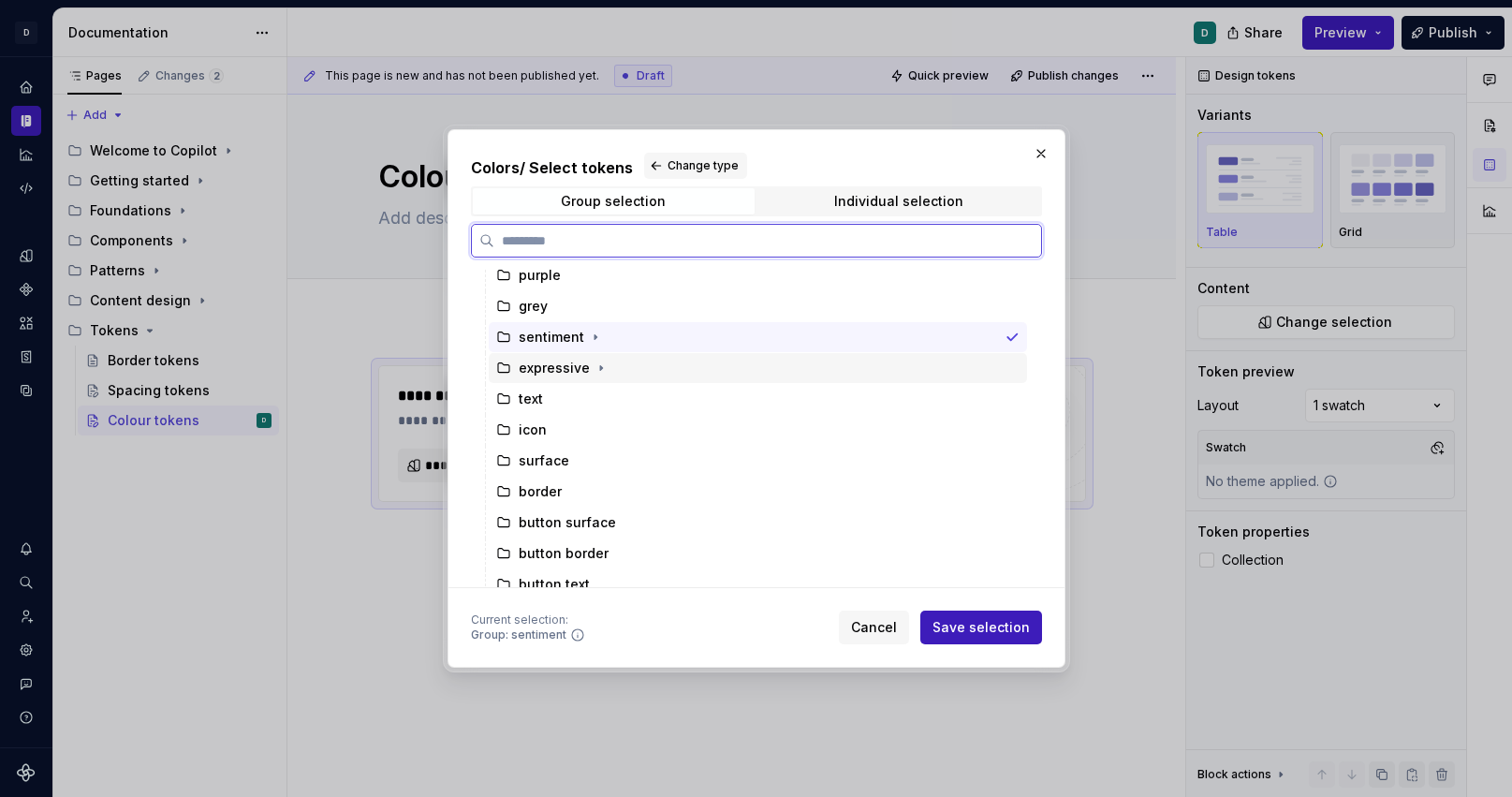
click at [772, 370] on div "expressive" at bounding box center [757, 368] width 539 height 30
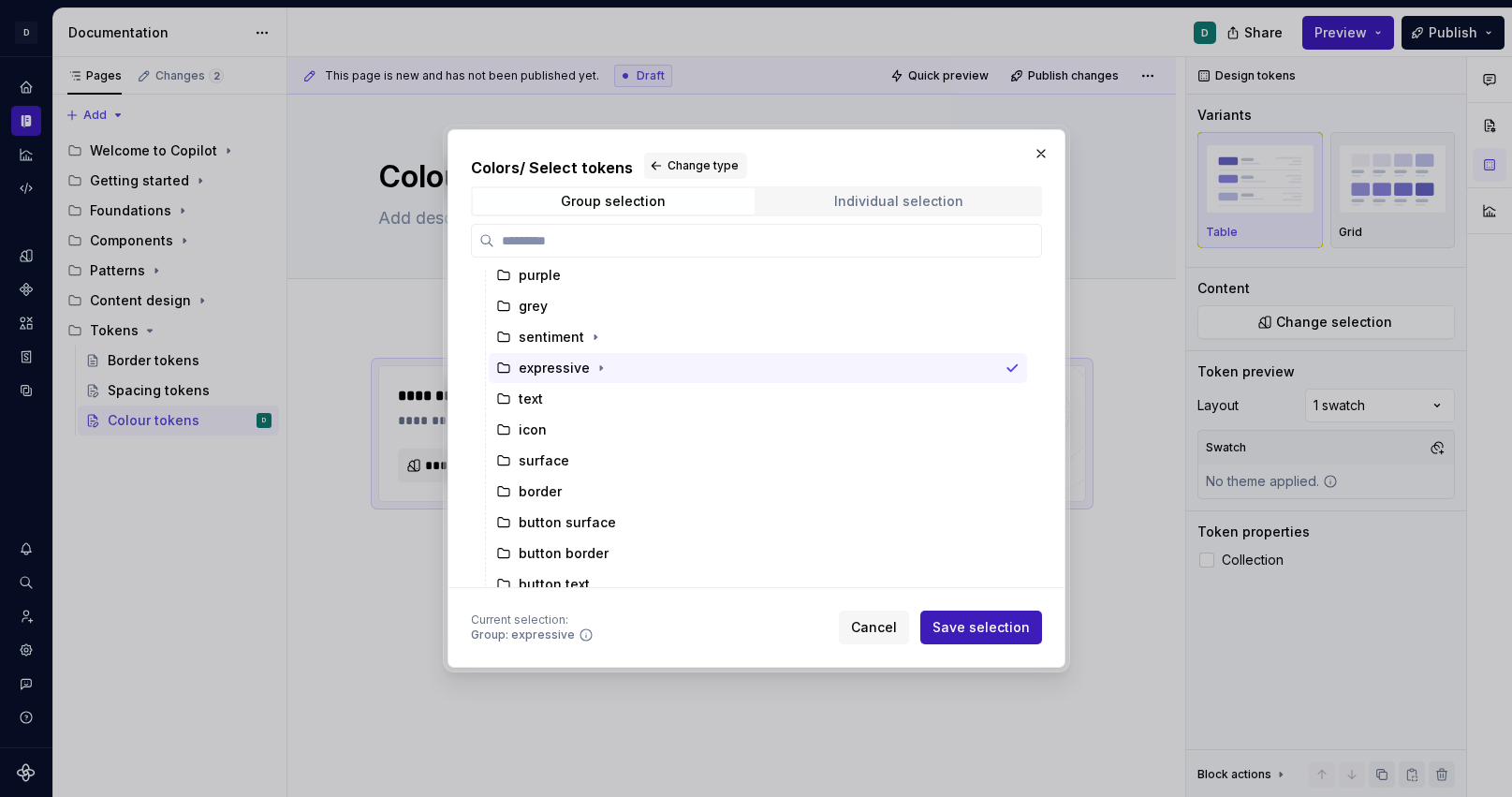
click at [859, 204] on div "Individual selection" at bounding box center [899, 200] width 129 height 15
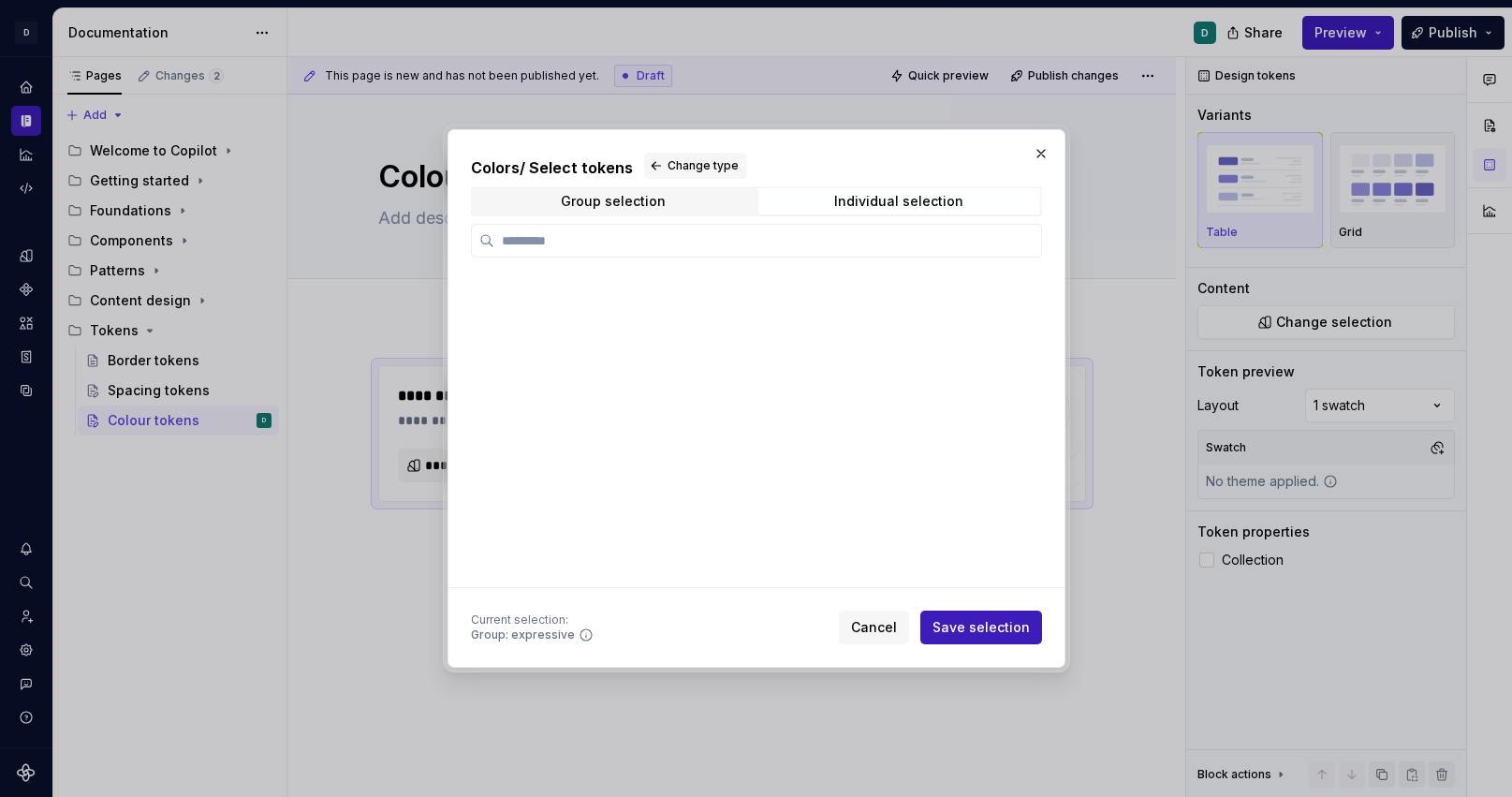
scroll to position [0, 0]
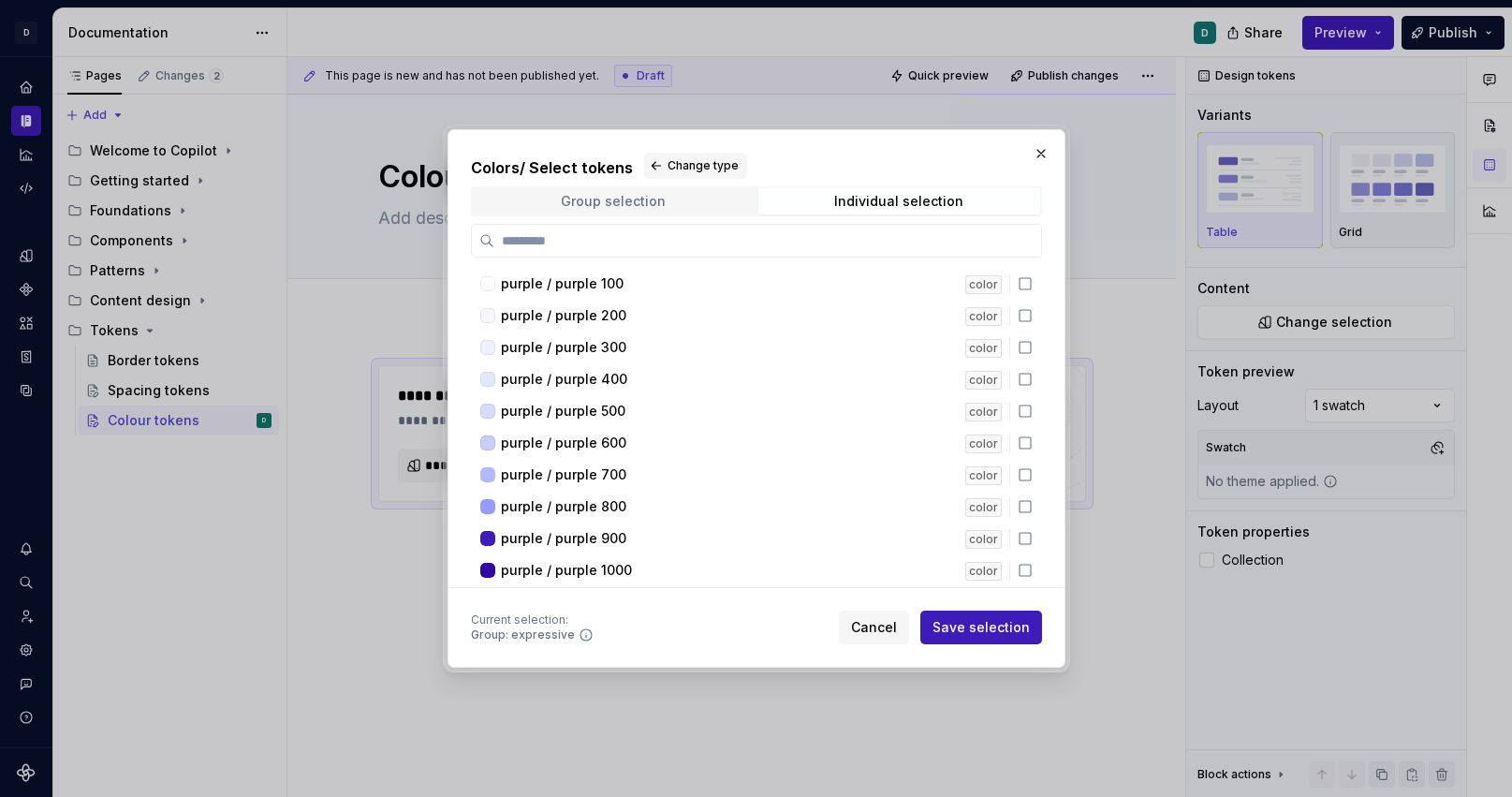
click at [634, 207] on div "Group selection" at bounding box center [613, 200] width 105 height 15
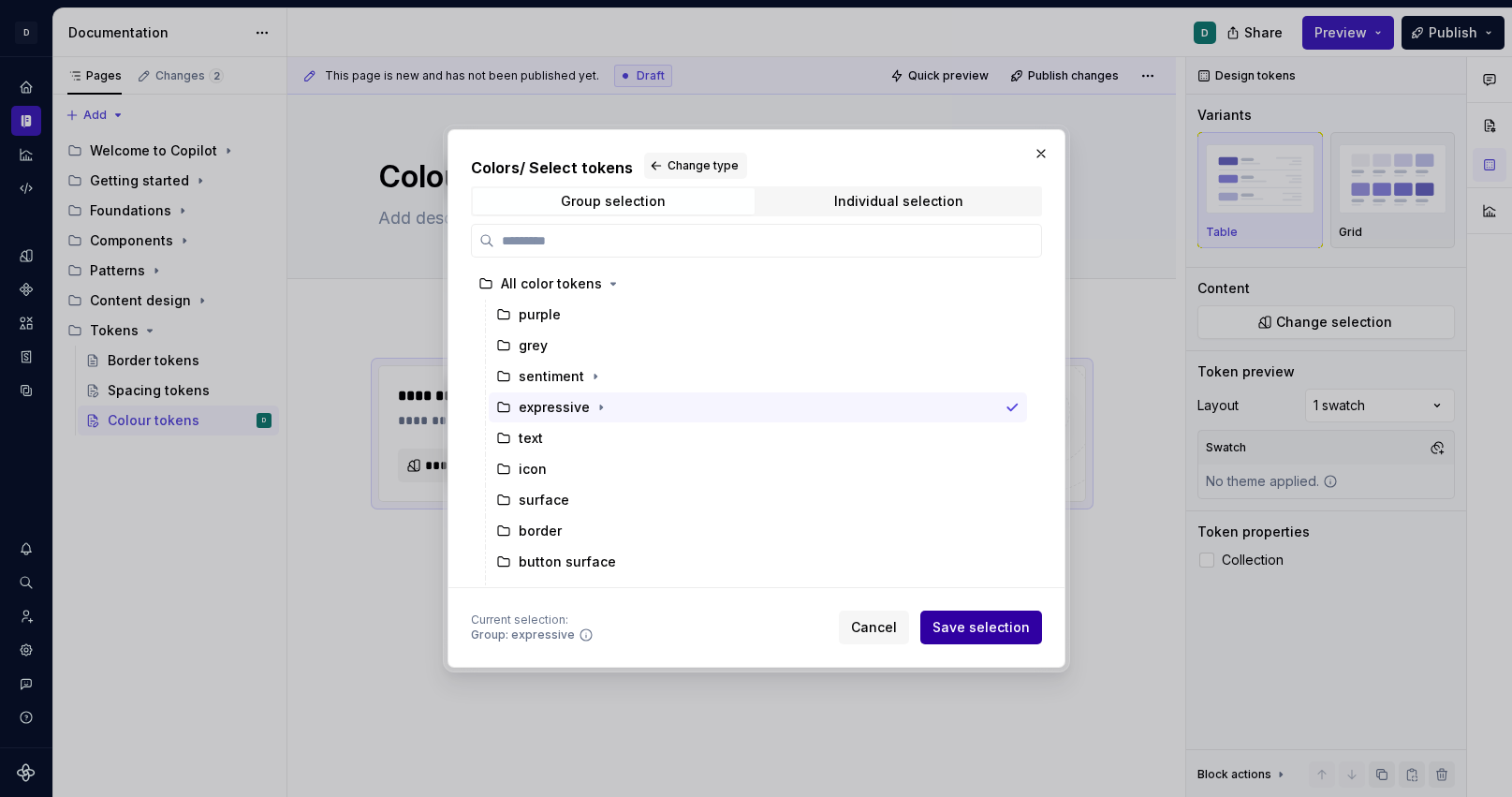
click at [1015, 628] on span "Save selection" at bounding box center [981, 627] width 98 height 19
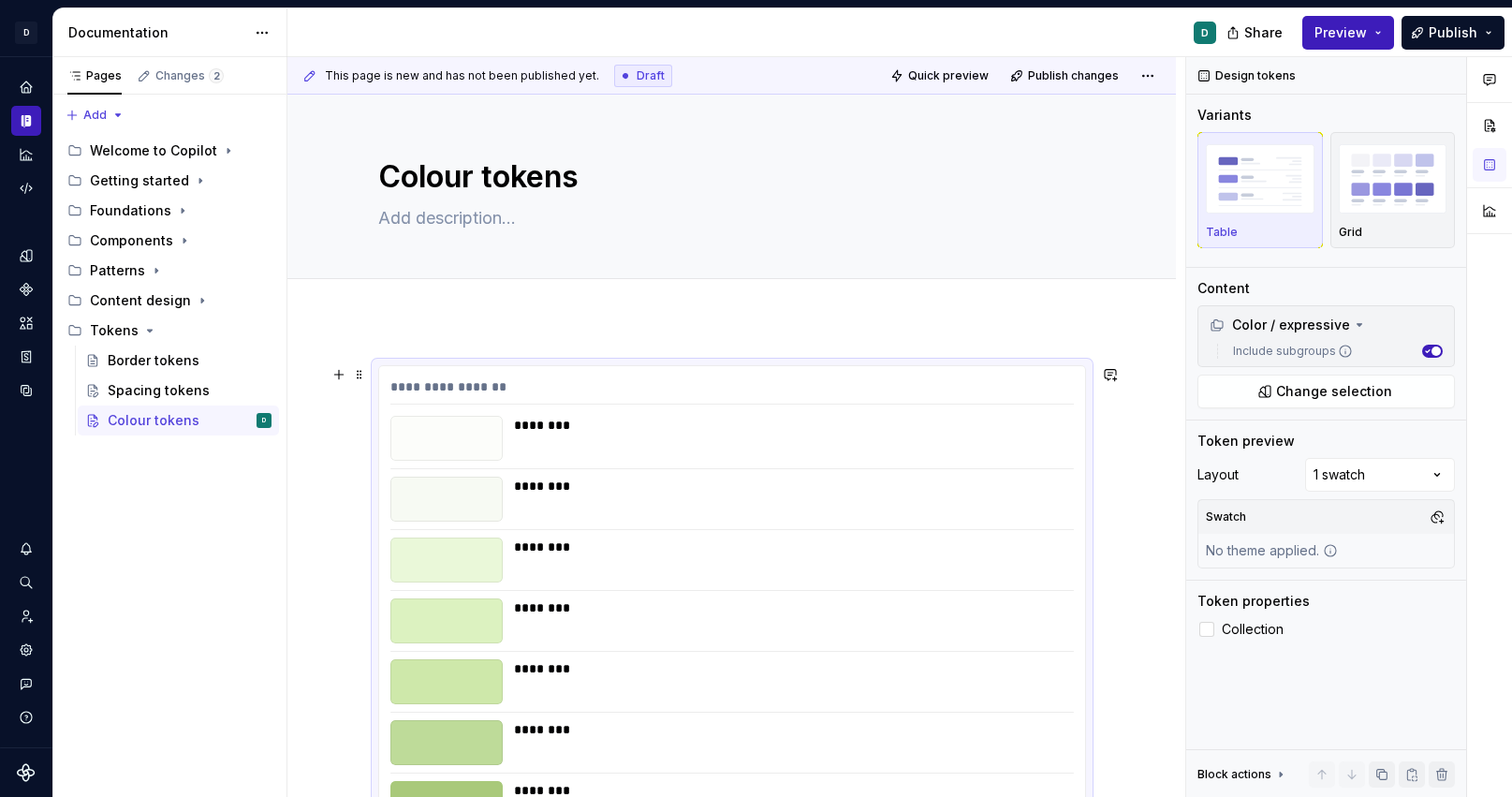
click at [1011, 604] on div "********" at bounding box center [789, 607] width 549 height 19
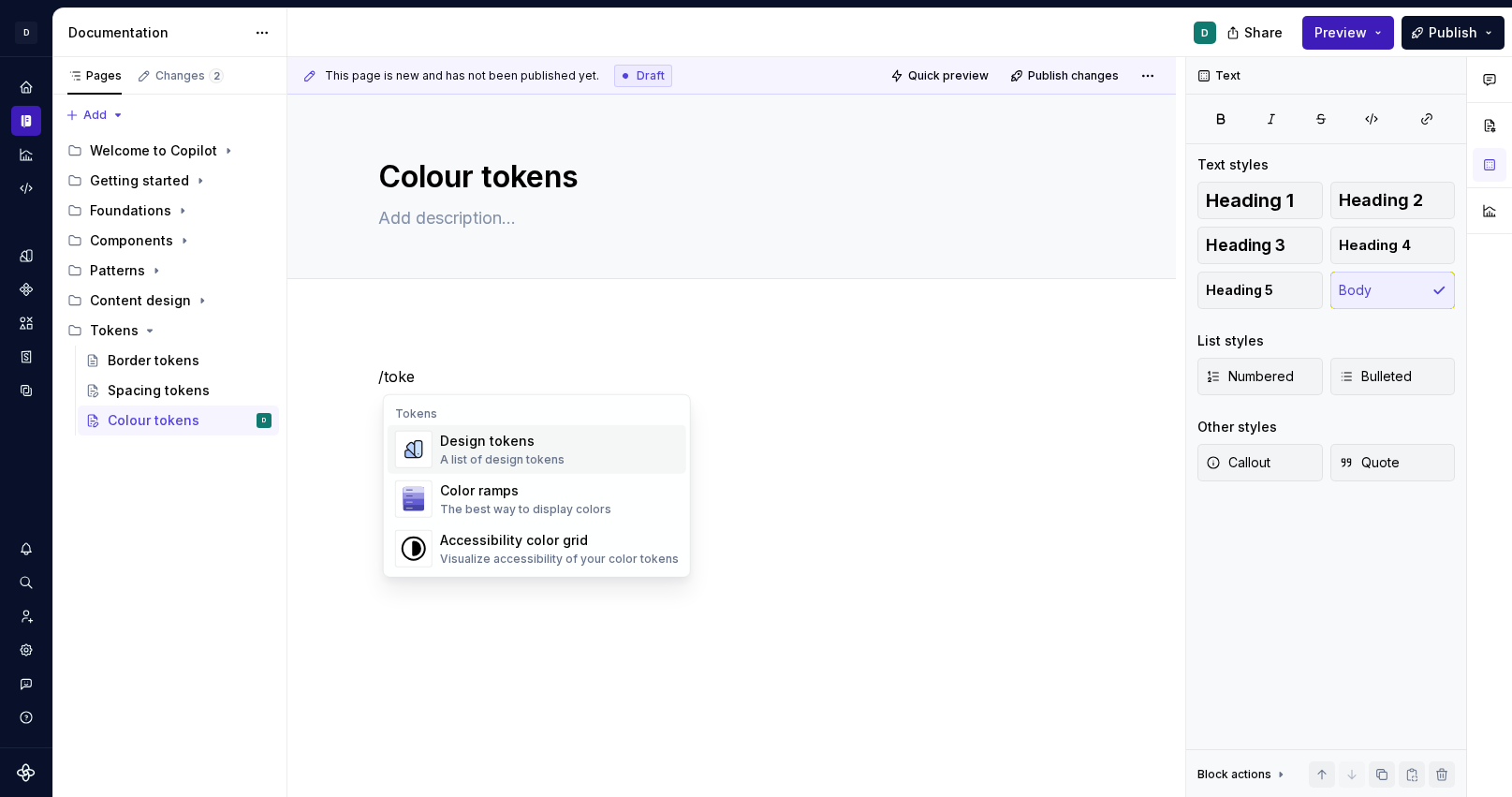
click at [522, 455] on div "A list of design tokens" at bounding box center [501, 460] width 124 height 15
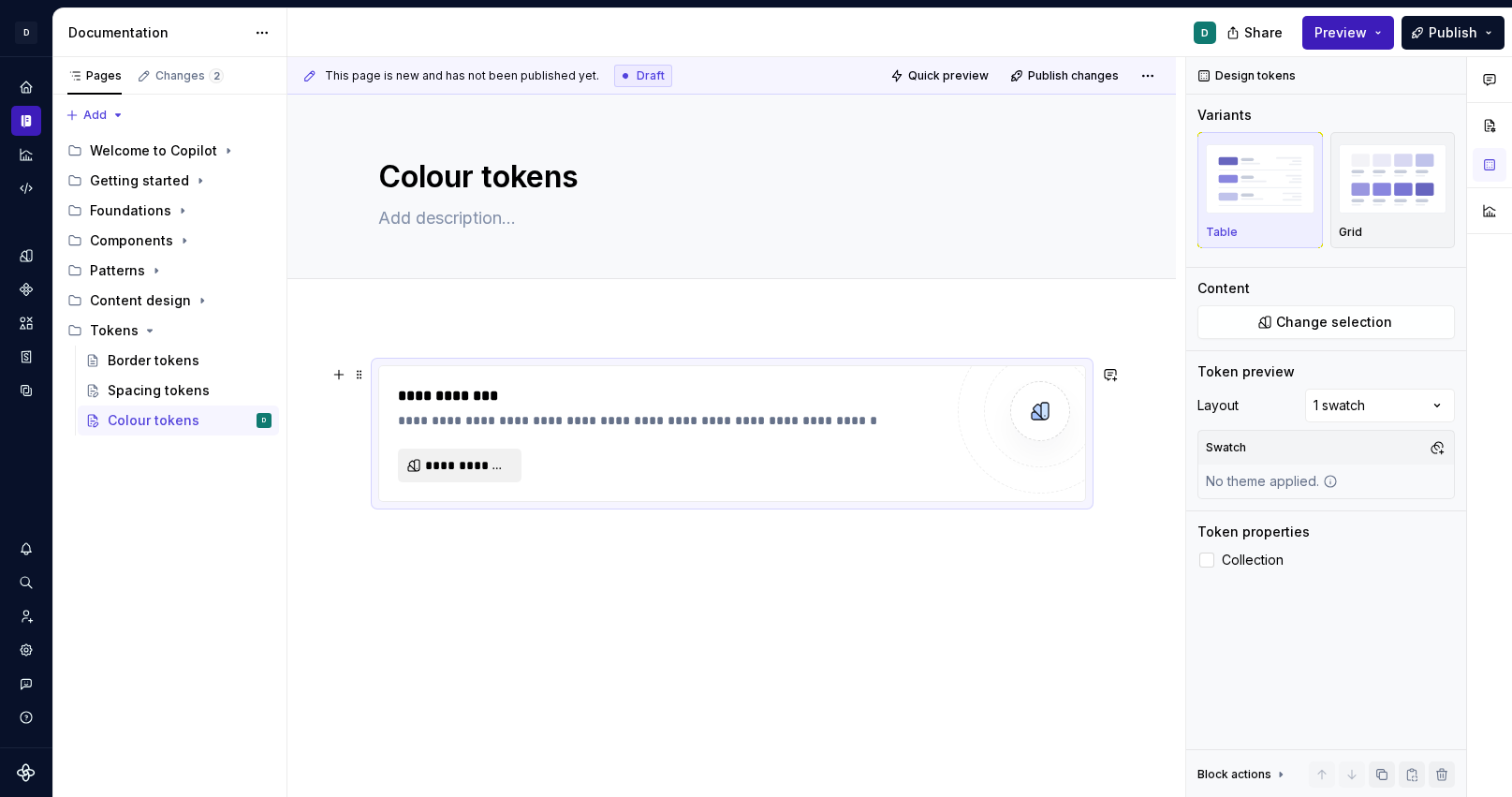
click at [500, 465] on span "**********" at bounding box center [467, 465] width 84 height 19
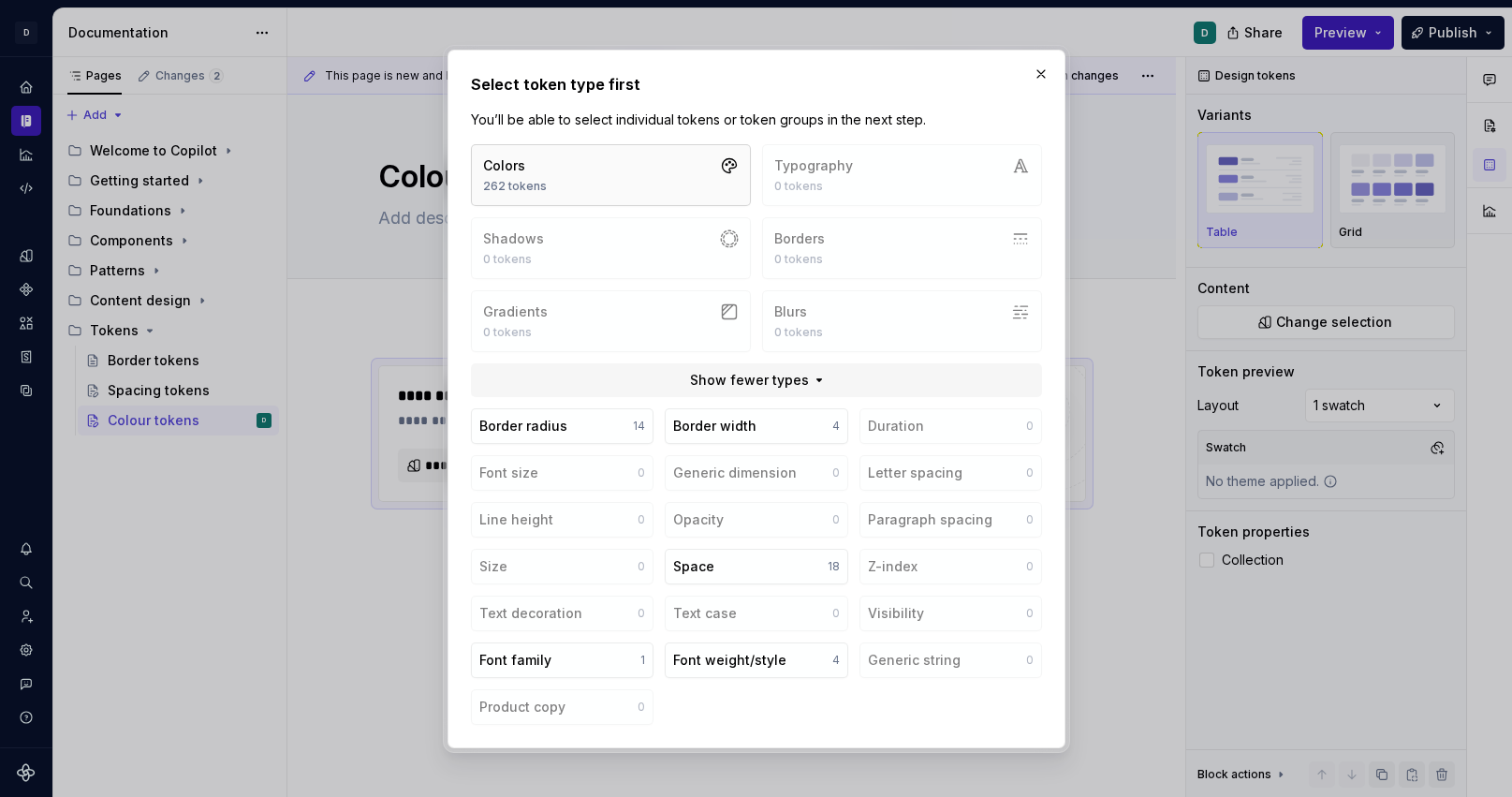
click at [611, 175] on button "Colors 262 tokens" at bounding box center [611, 175] width 280 height 62
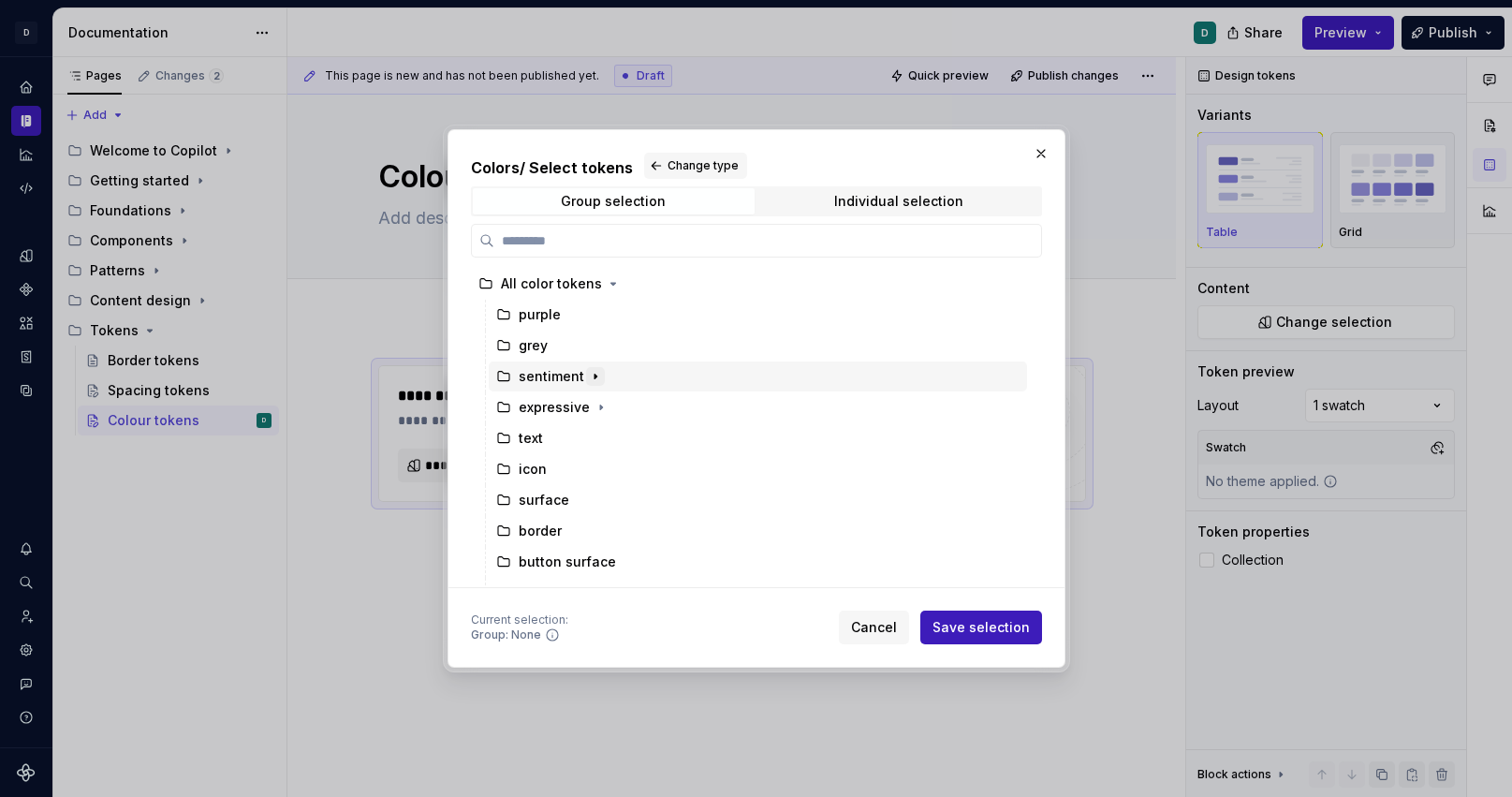
click at [588, 381] on icon "button" at bounding box center [595, 376] width 15 height 15
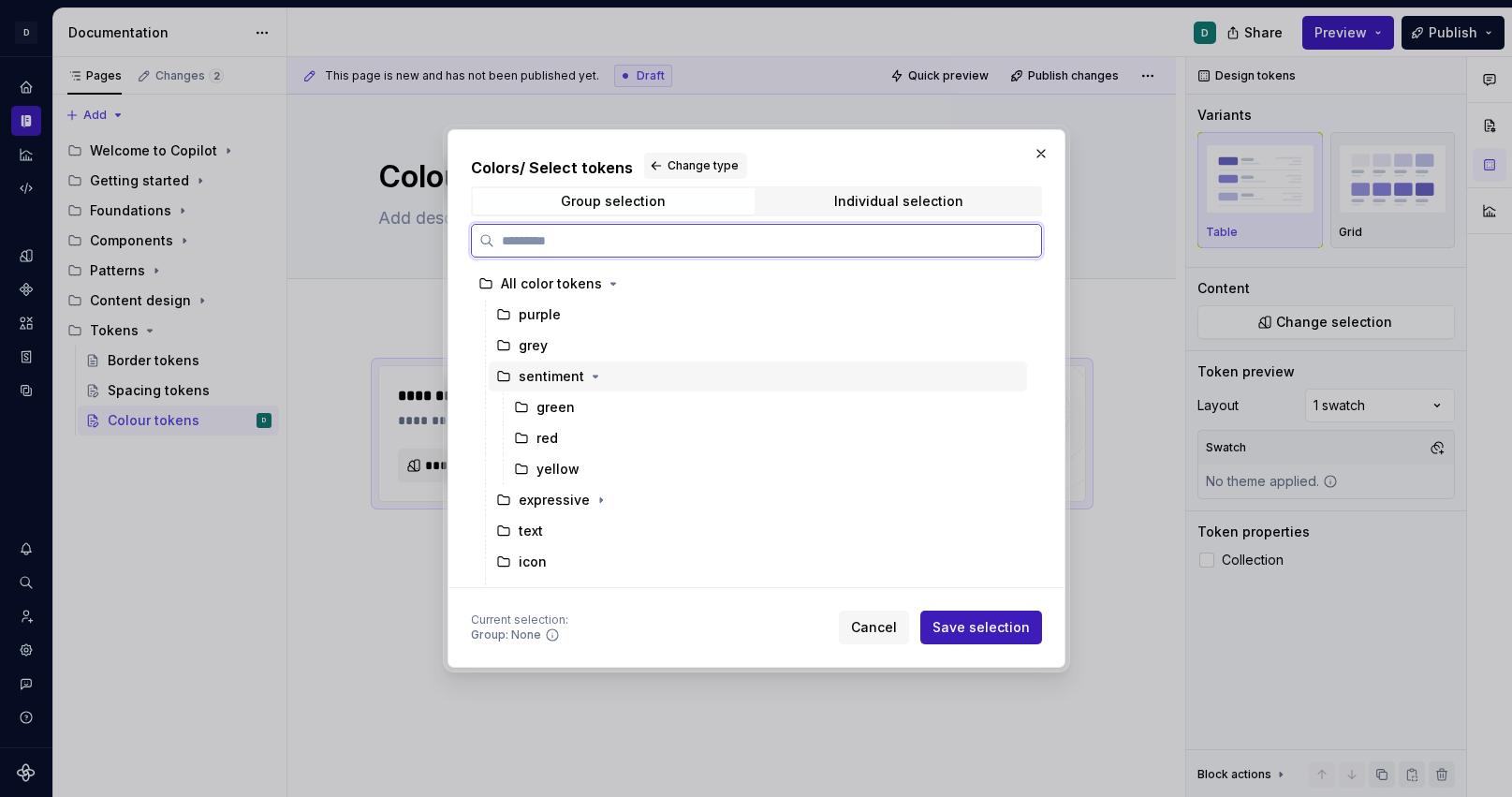
click at [550, 381] on div "sentiment" at bounding box center [551, 376] width 65 height 19
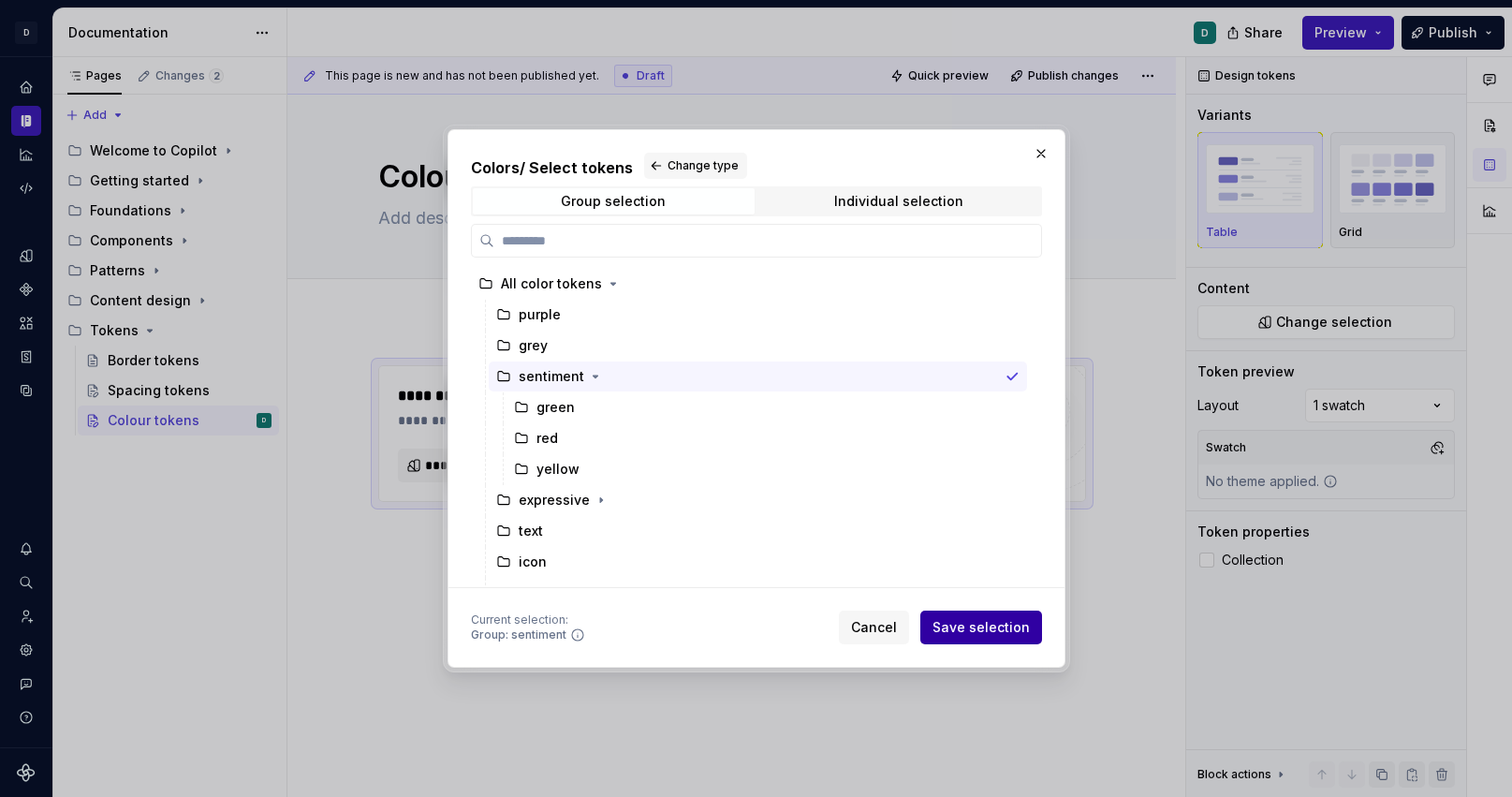
click at [988, 637] on span "Save selection" at bounding box center [981, 627] width 98 height 19
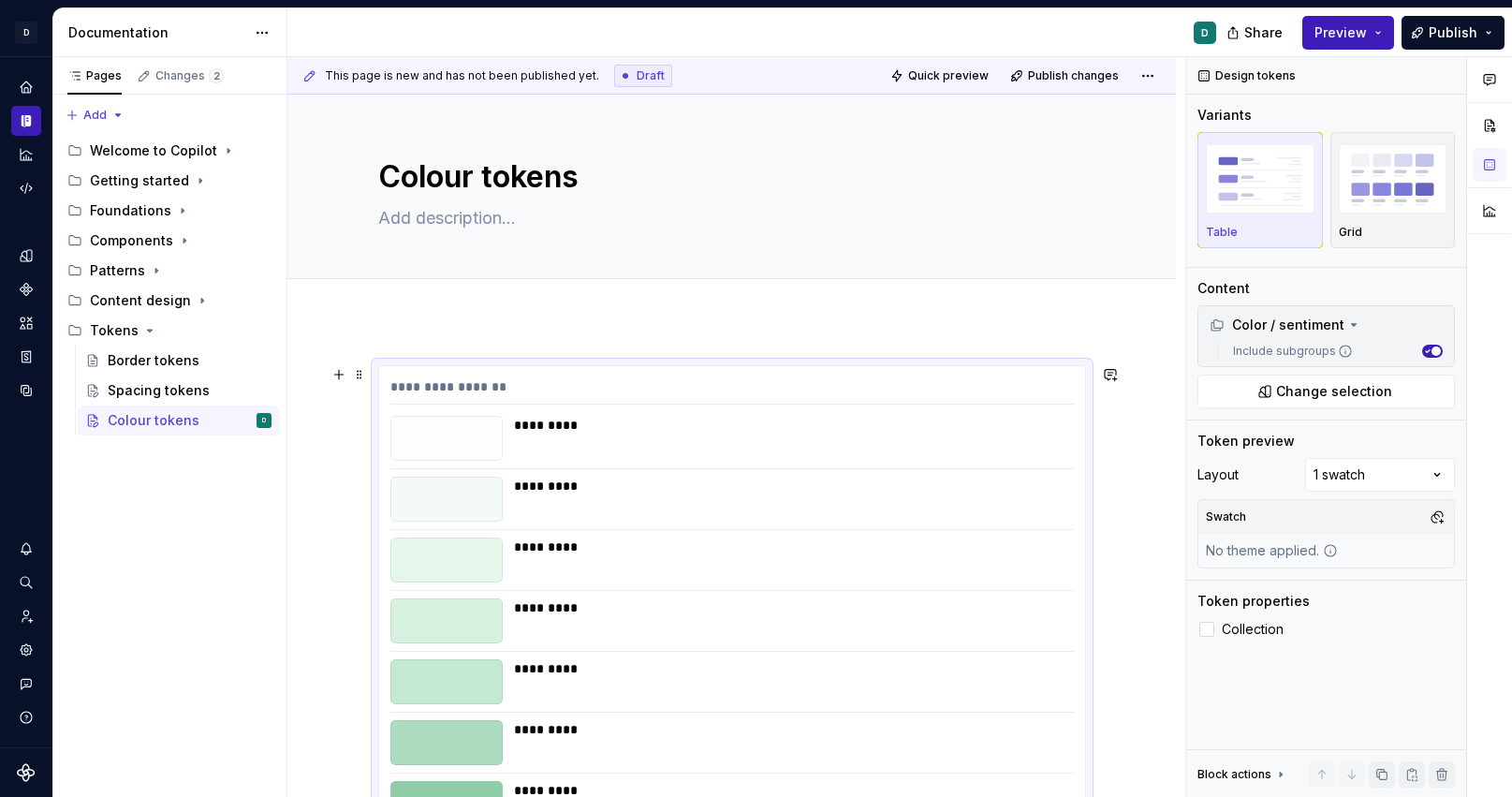
click at [910, 573] on div "*********" at bounding box center [788, 560] width 548 height 45
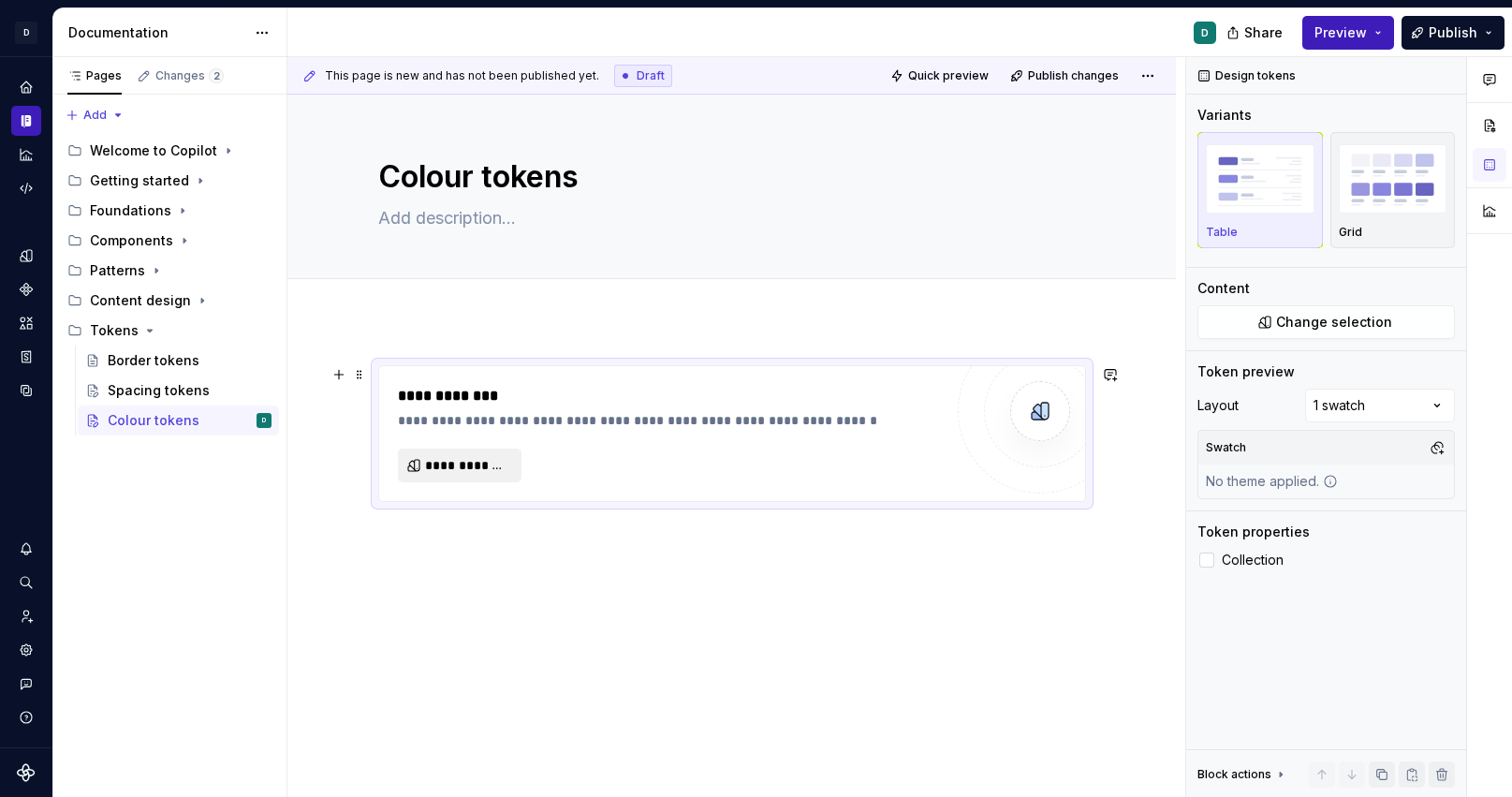
click at [502, 465] on span "**********" at bounding box center [467, 465] width 84 height 19
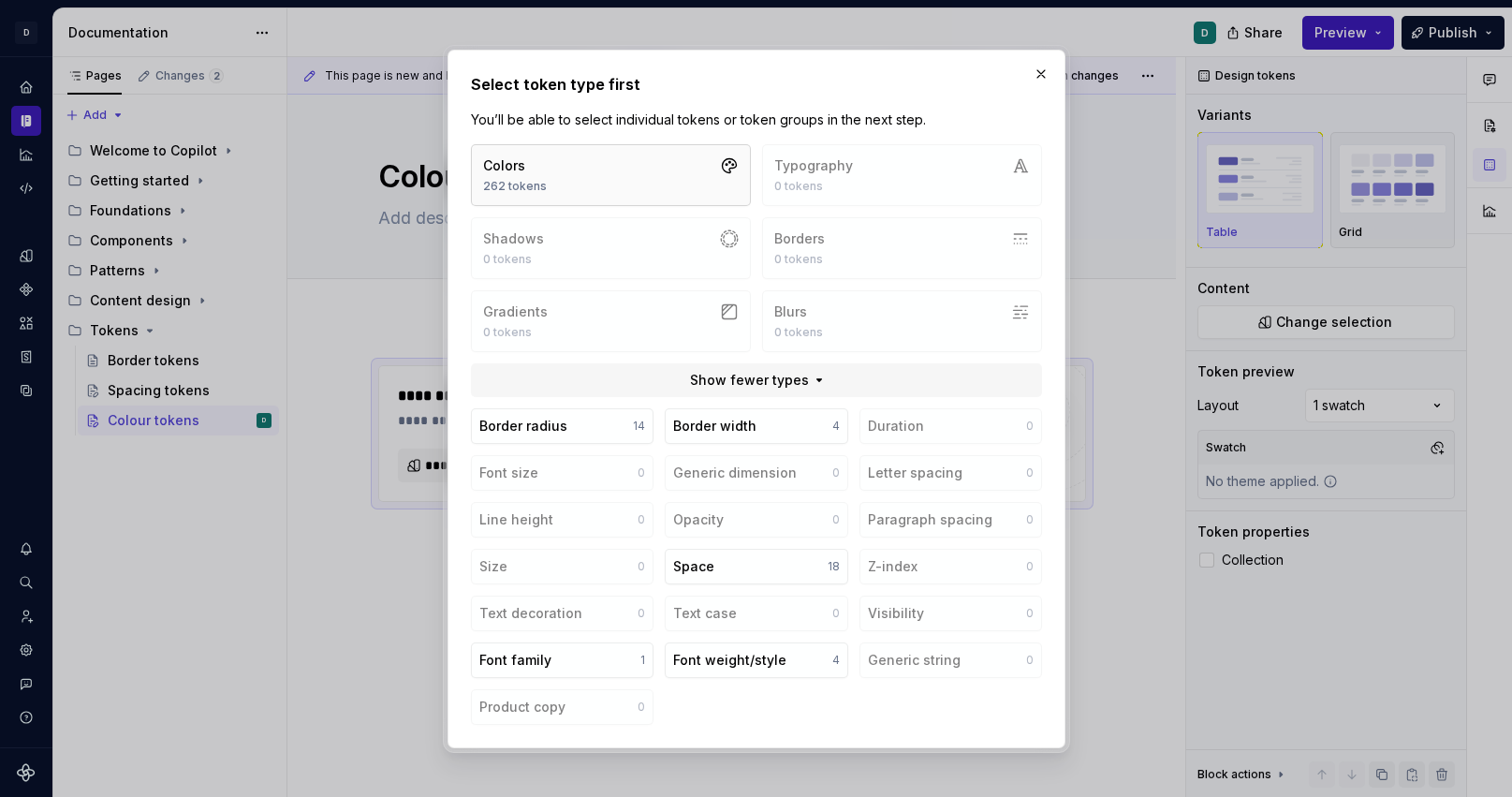
click at [579, 176] on button "Colors 262 tokens" at bounding box center [611, 175] width 280 height 62
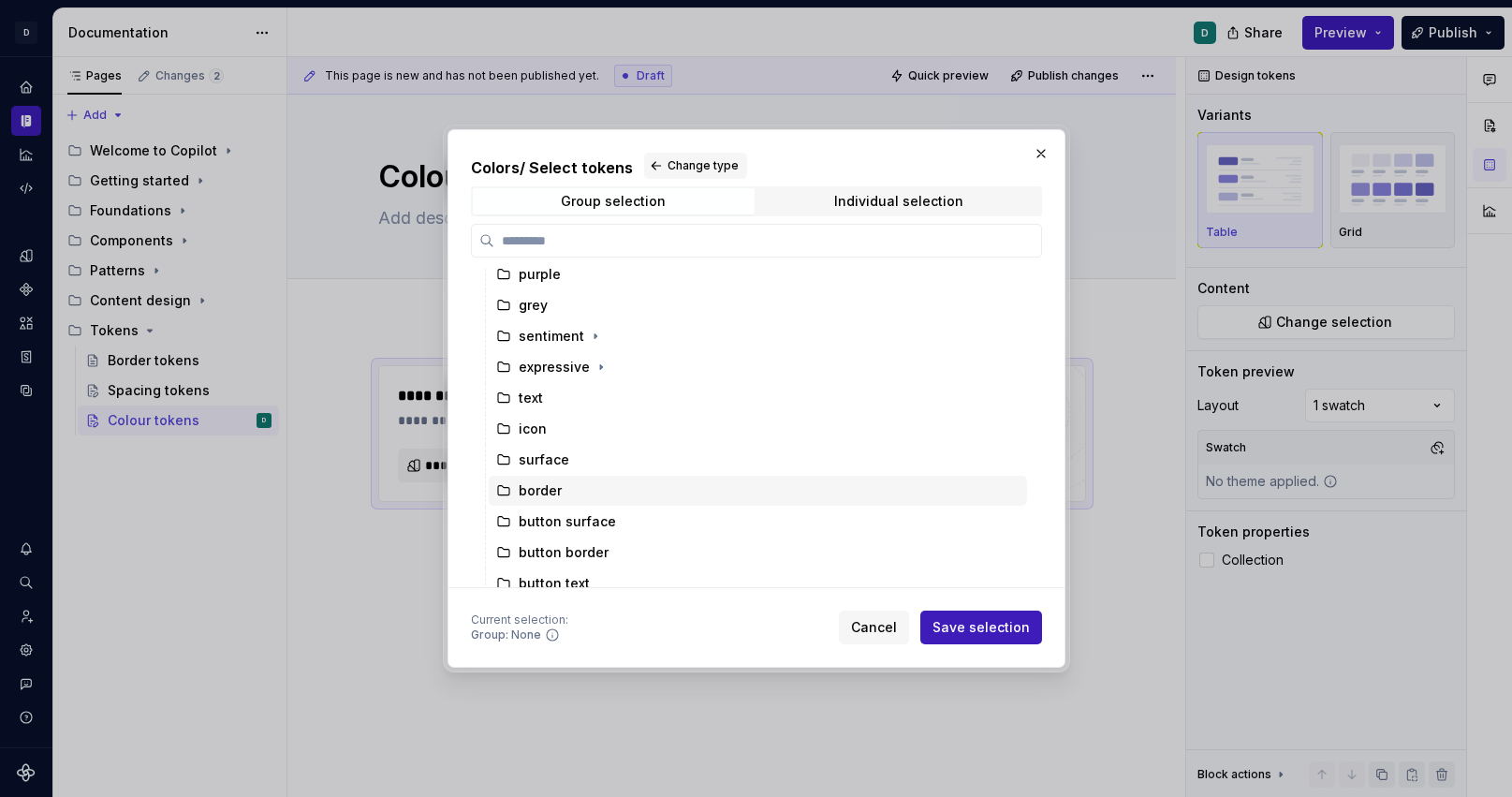
scroll to position [6, 0]
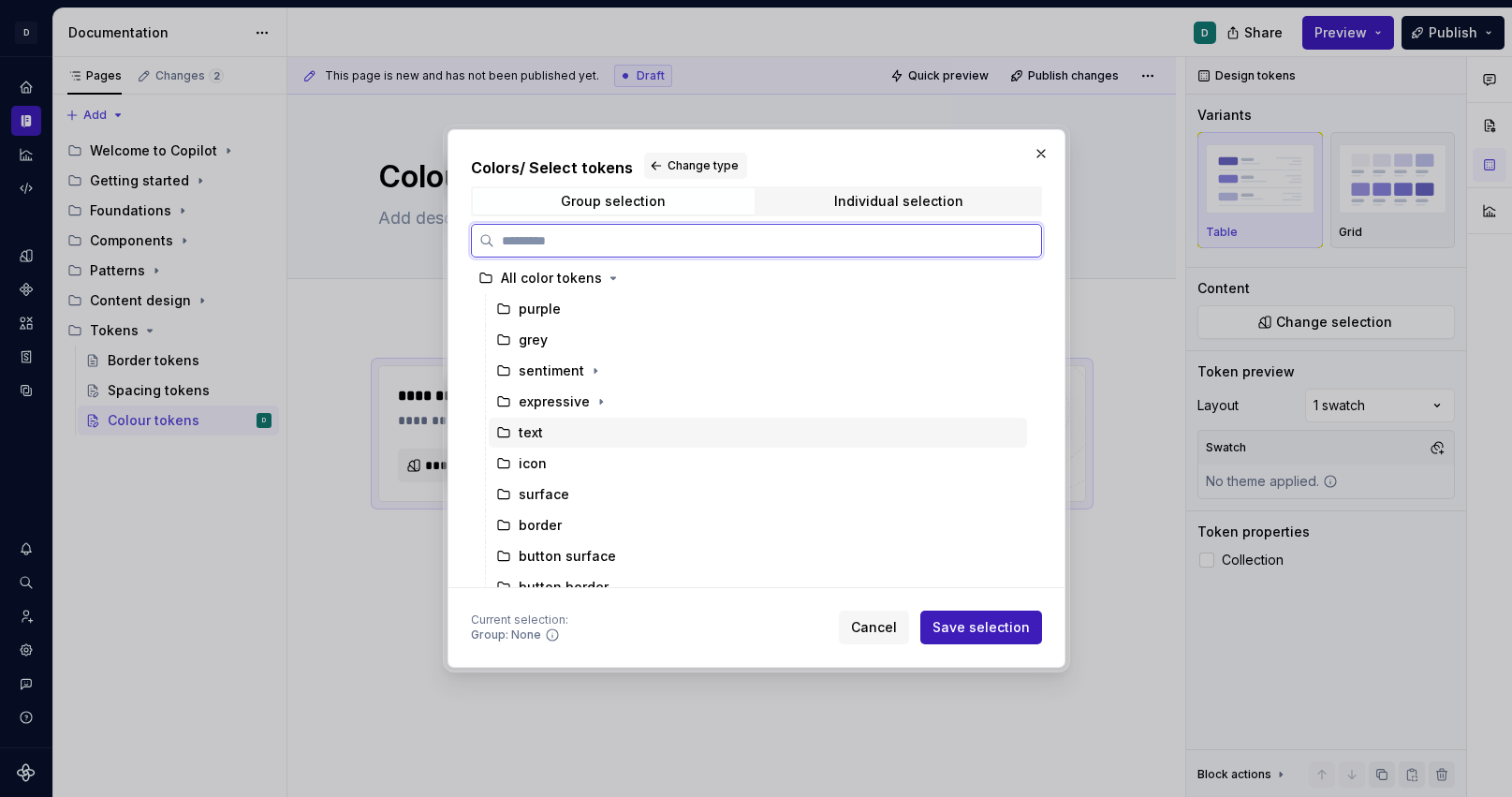
click at [580, 443] on div "text" at bounding box center [757, 432] width 539 height 30
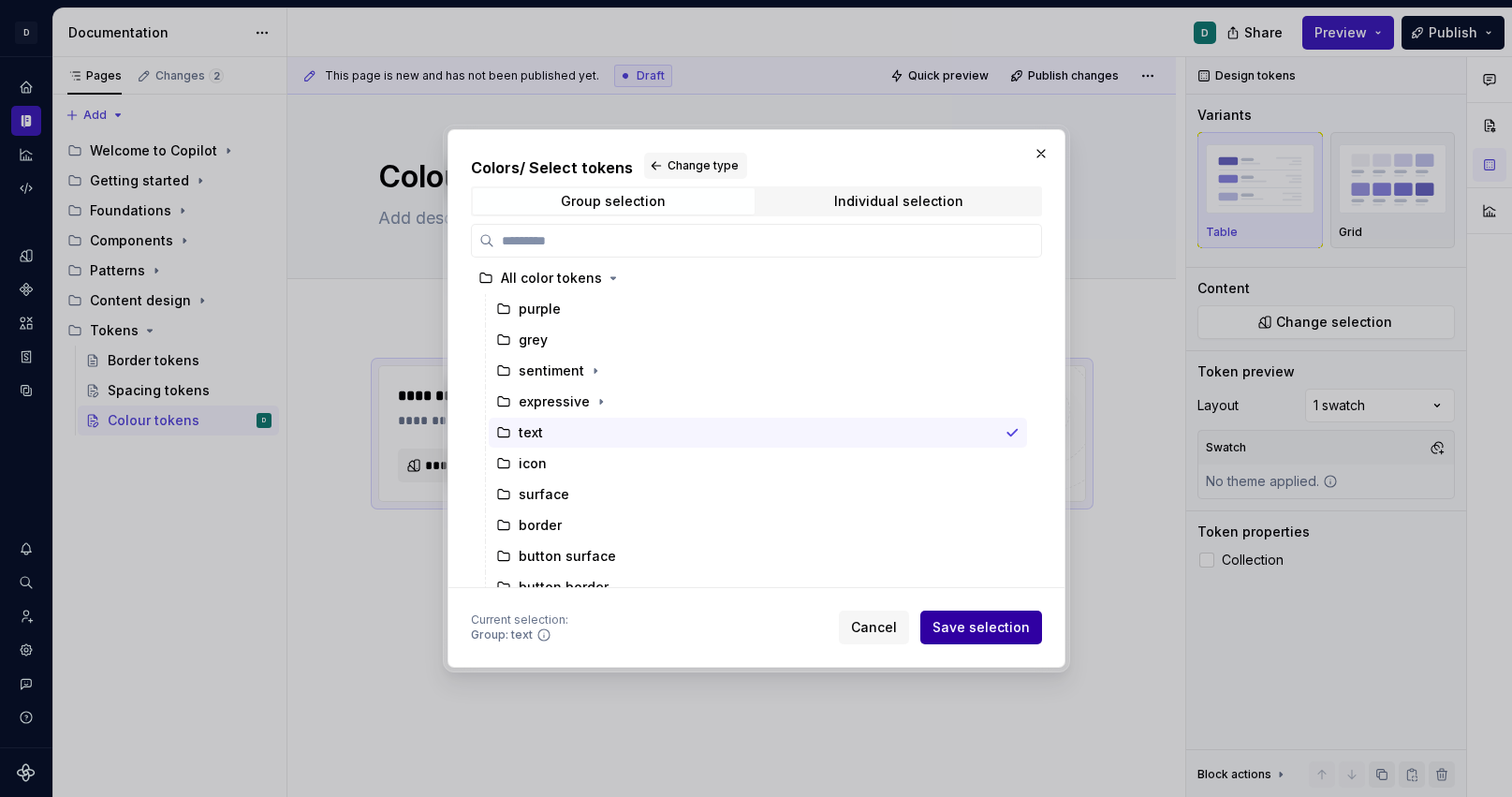
click at [994, 637] on span "Save selection" at bounding box center [981, 627] width 98 height 19
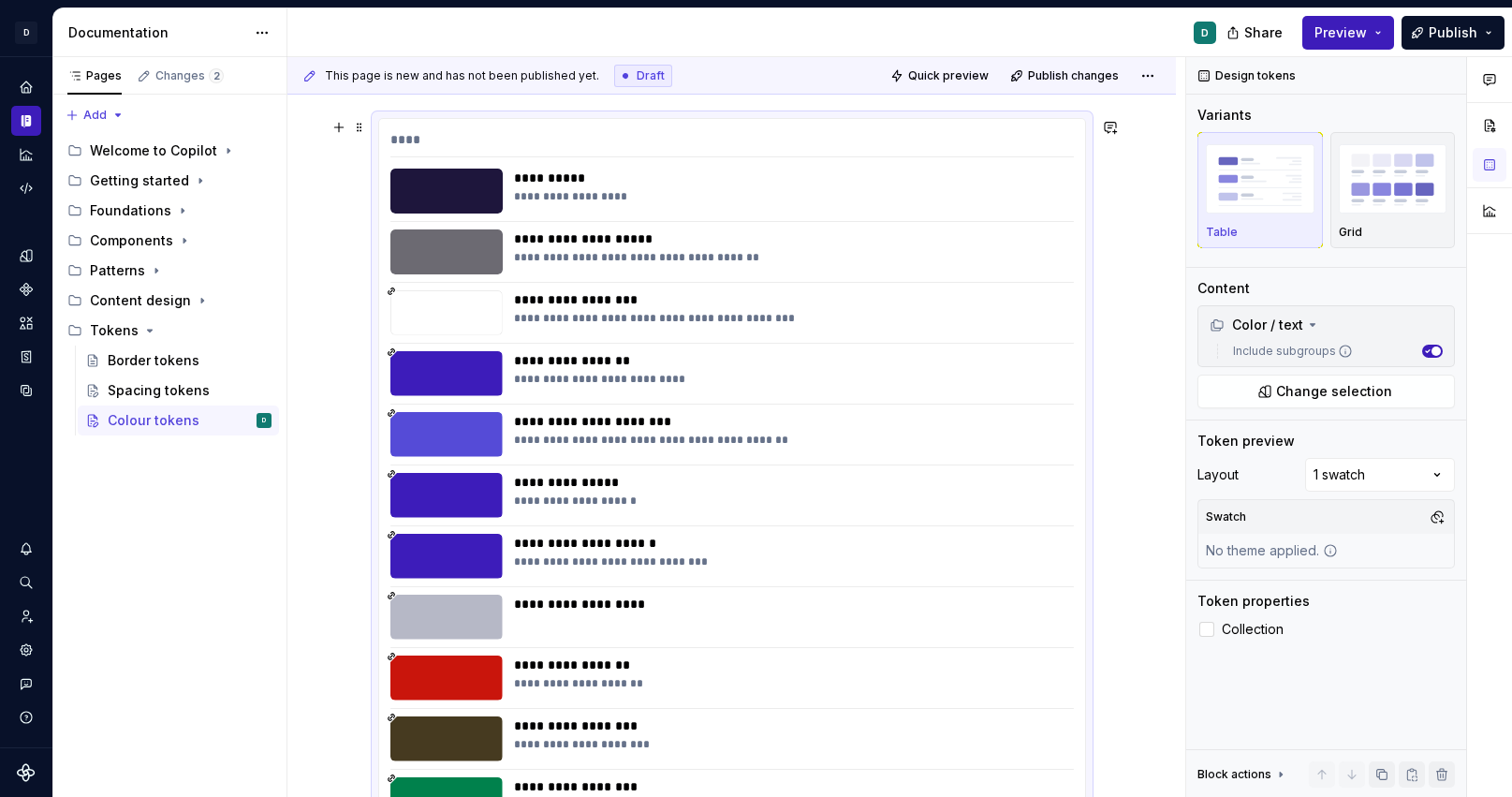
scroll to position [0, 0]
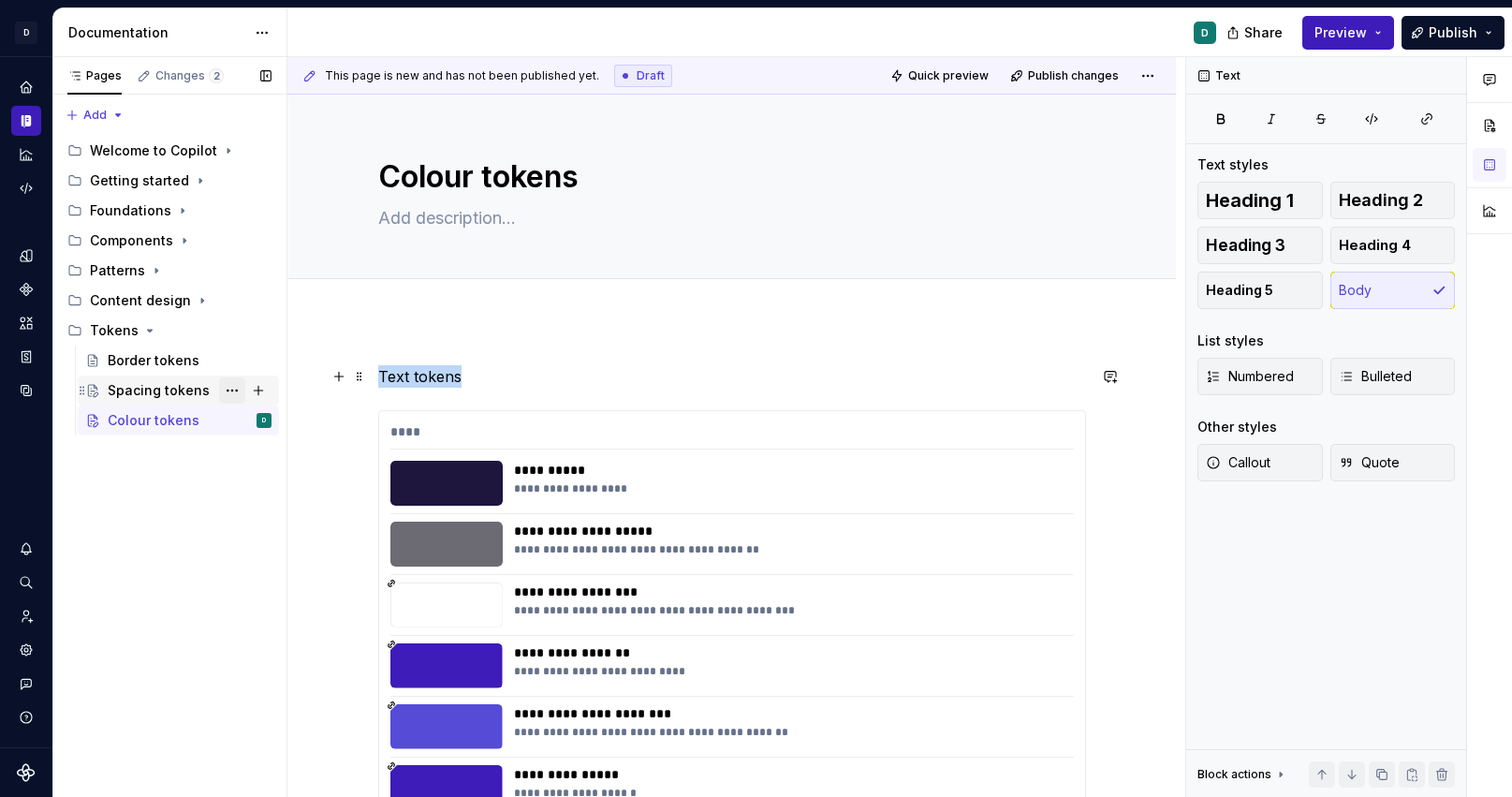
drag, startPoint x: 474, startPoint y: 383, endPoint x: 225, endPoint y: 383, distance: 249.0
click at [229, 383] on div "**********" at bounding box center [783, 427] width 1459 height 741
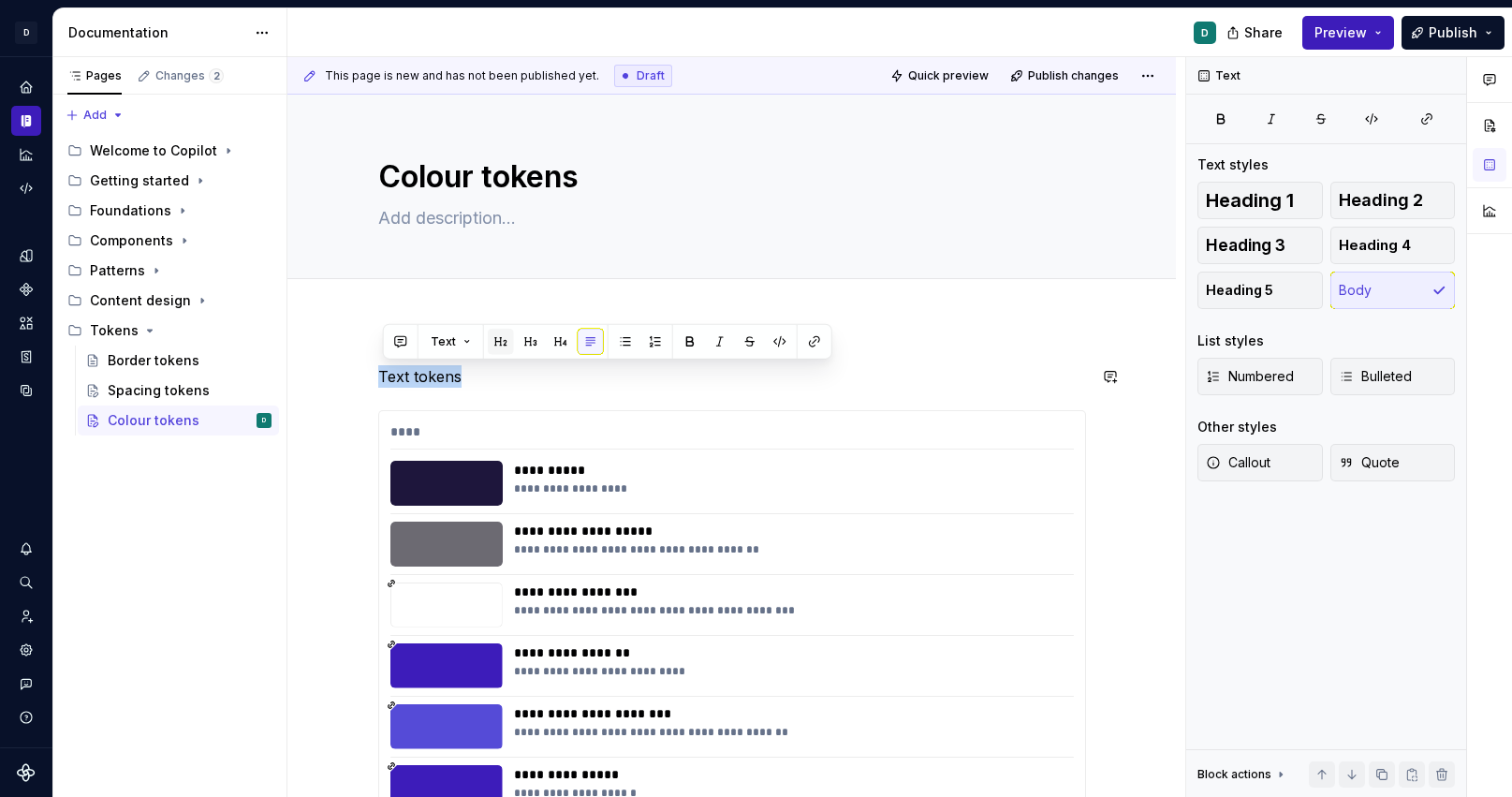
click at [499, 347] on button "button" at bounding box center [500, 341] width 26 height 26
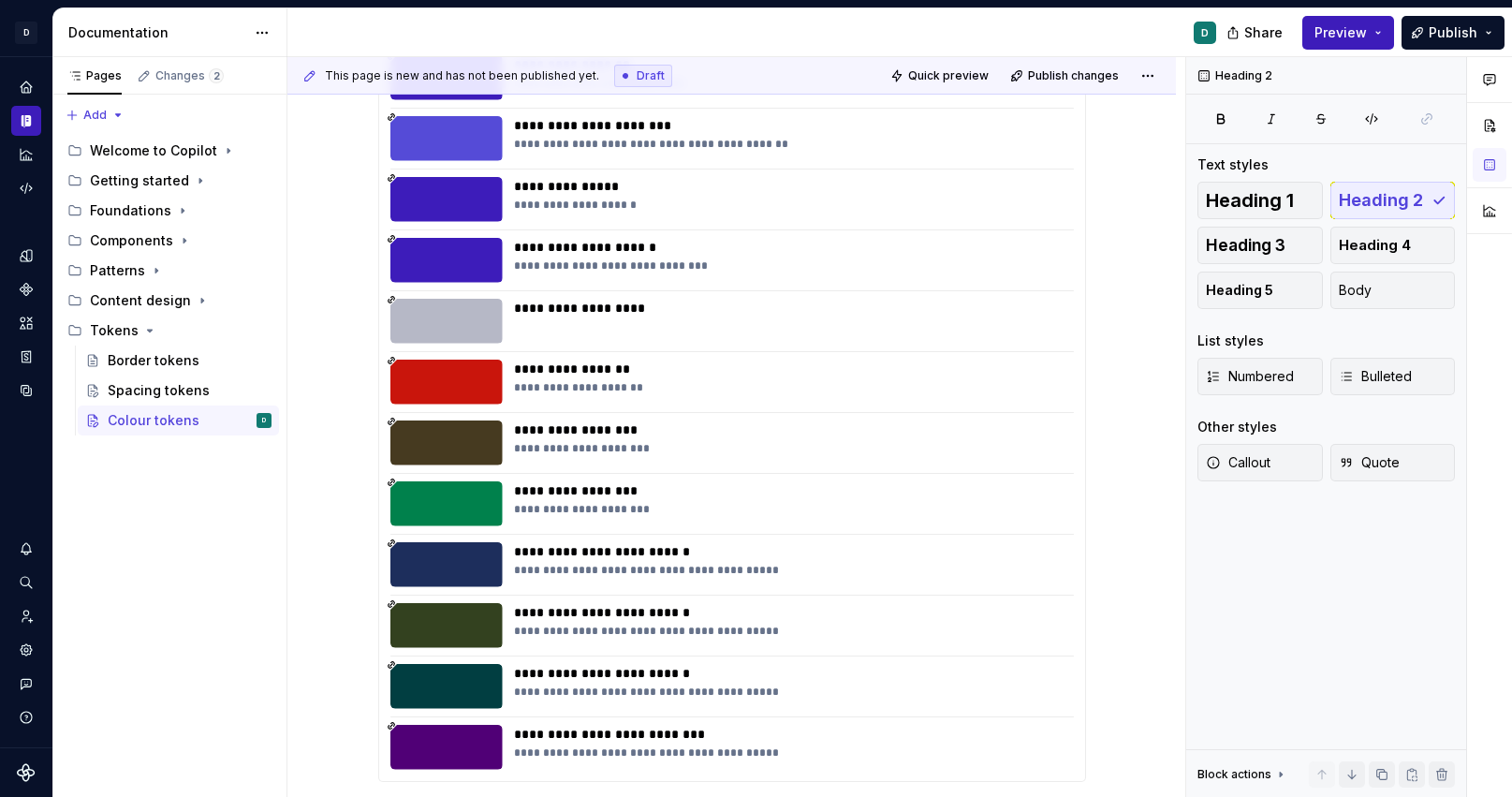
scroll to position [832, 0]
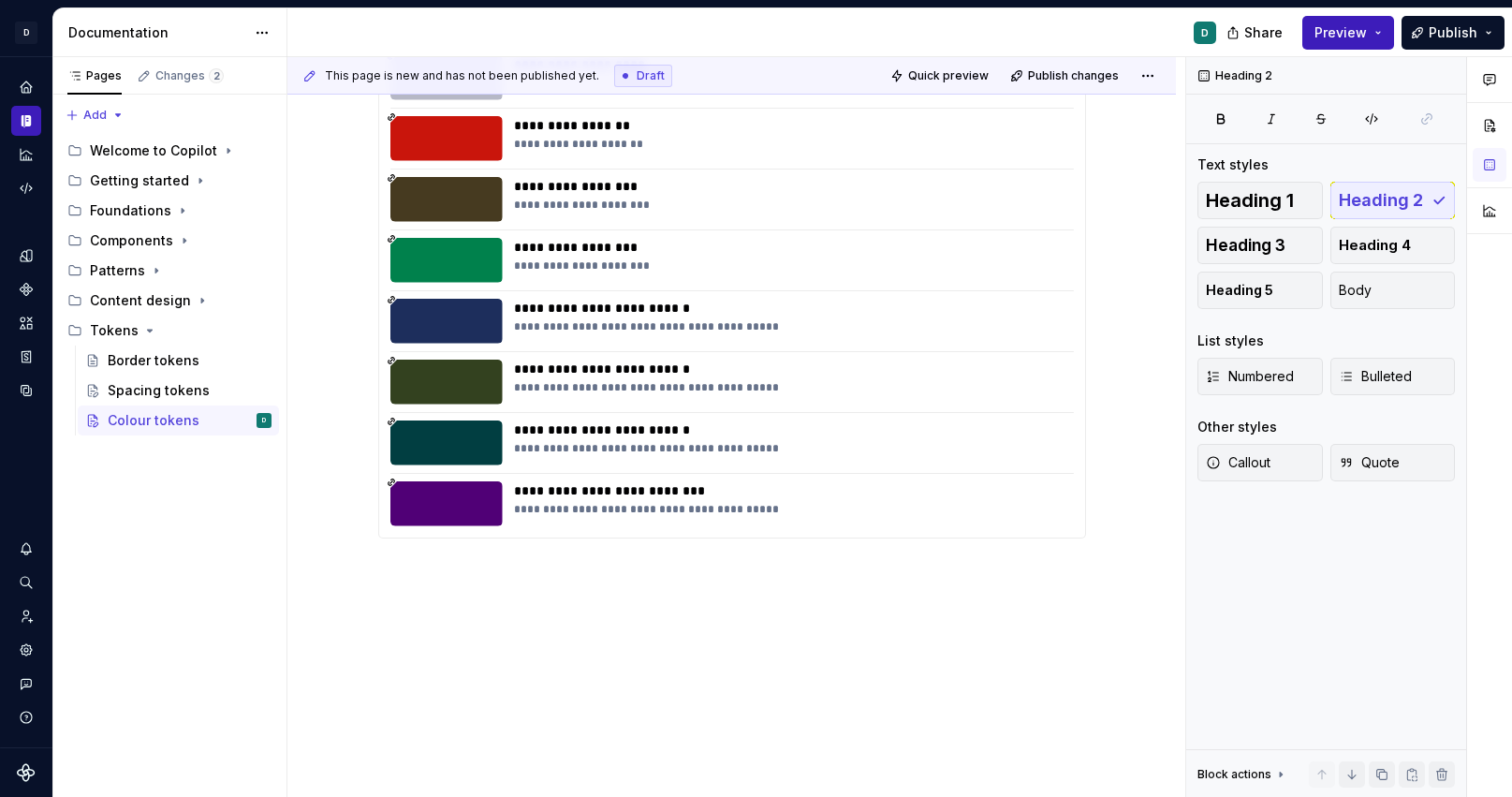
click at [399, 593] on div "**********" at bounding box center [731, 144] width 888 height 1311
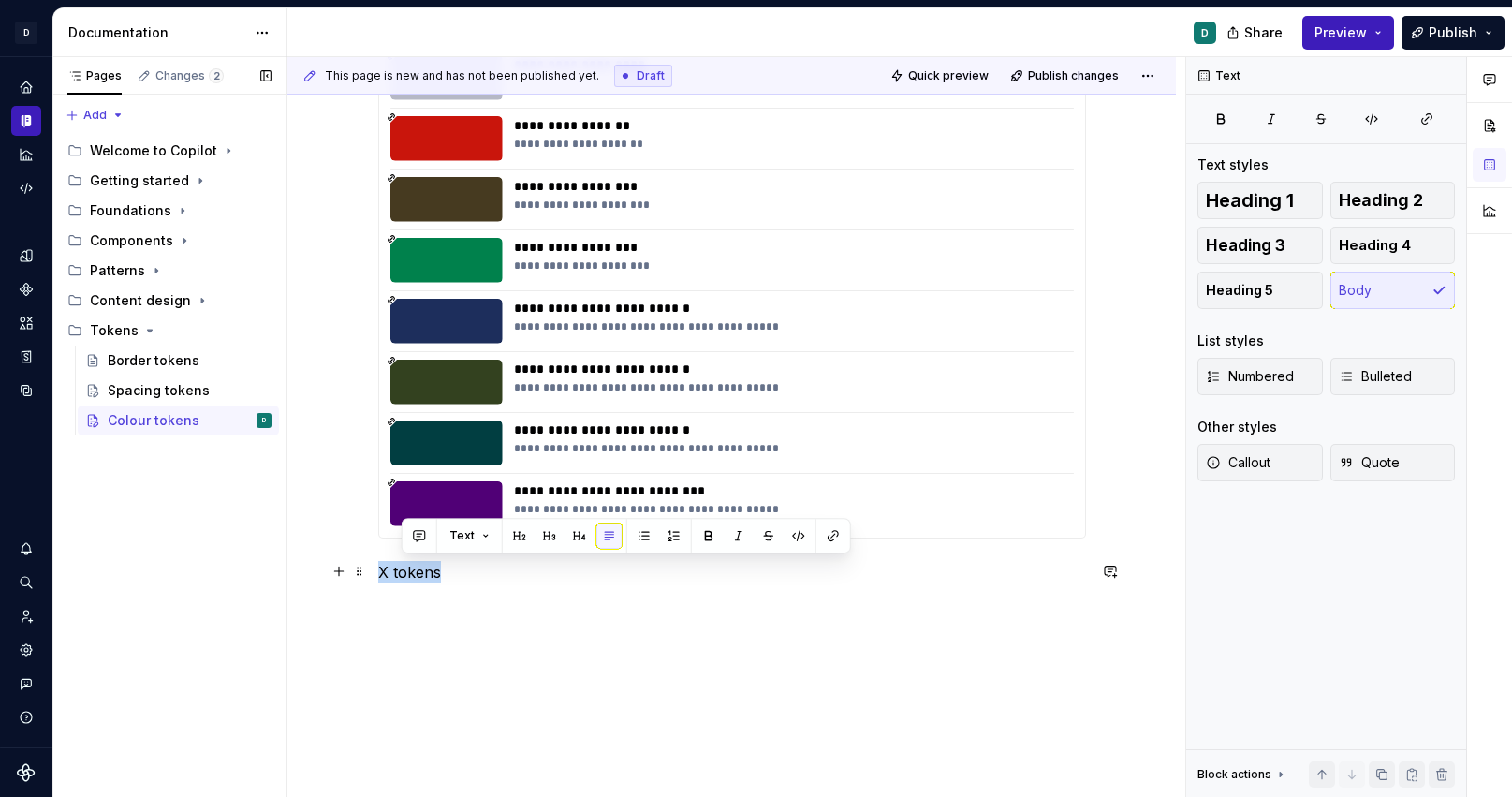
drag, startPoint x: 454, startPoint y: 570, endPoint x: 284, endPoint y: 570, distance: 170.0
click at [287, 570] on div "**********" at bounding box center [731, 166] width 888 height 1356
click at [498, 539] on button "button" at bounding box center [500, 536] width 26 height 26
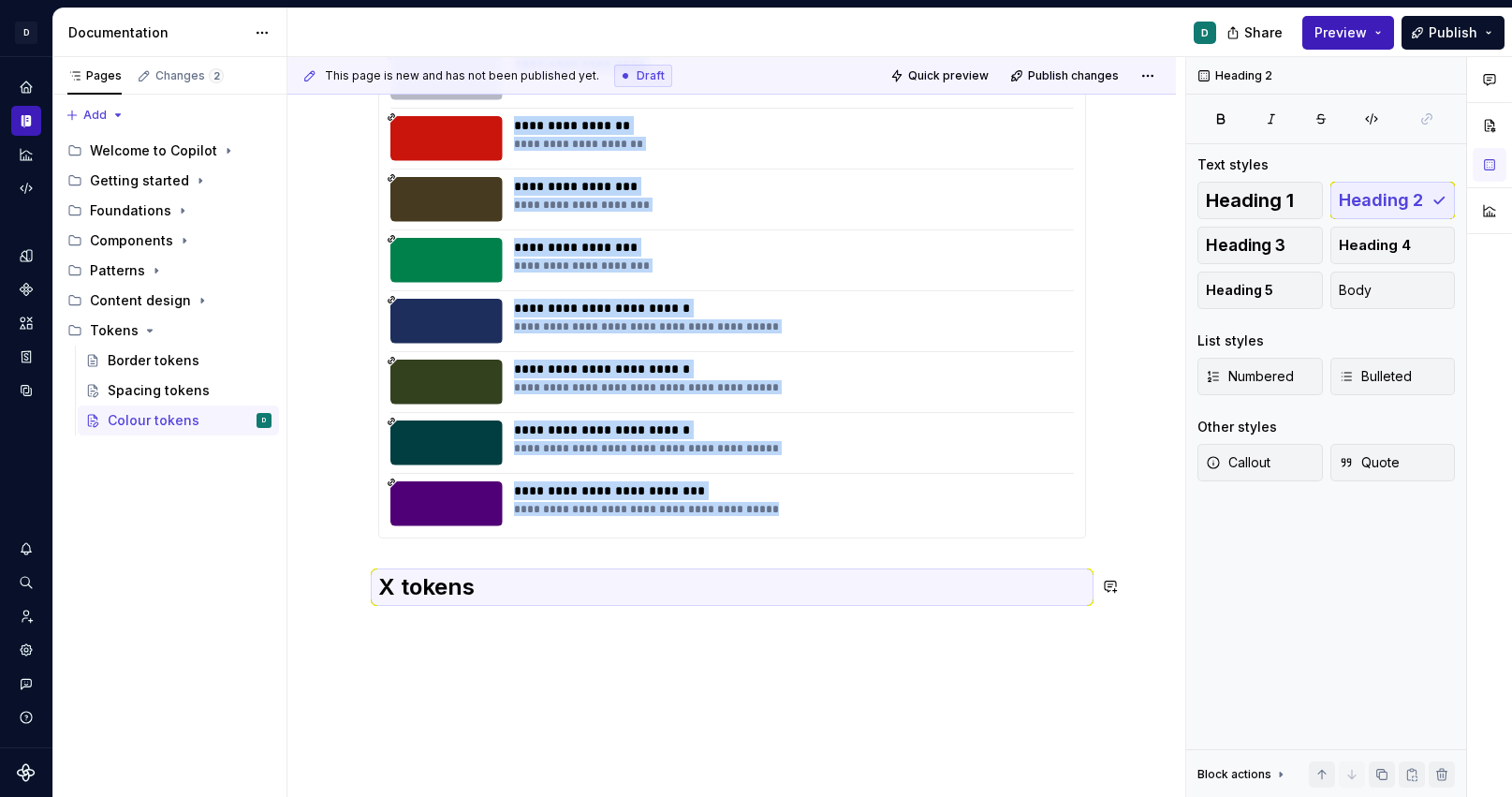
click at [480, 613] on div "**********" at bounding box center [732, 79] width 708 height 1091
click at [415, 642] on div "**********" at bounding box center [731, 176] width 888 height 1376
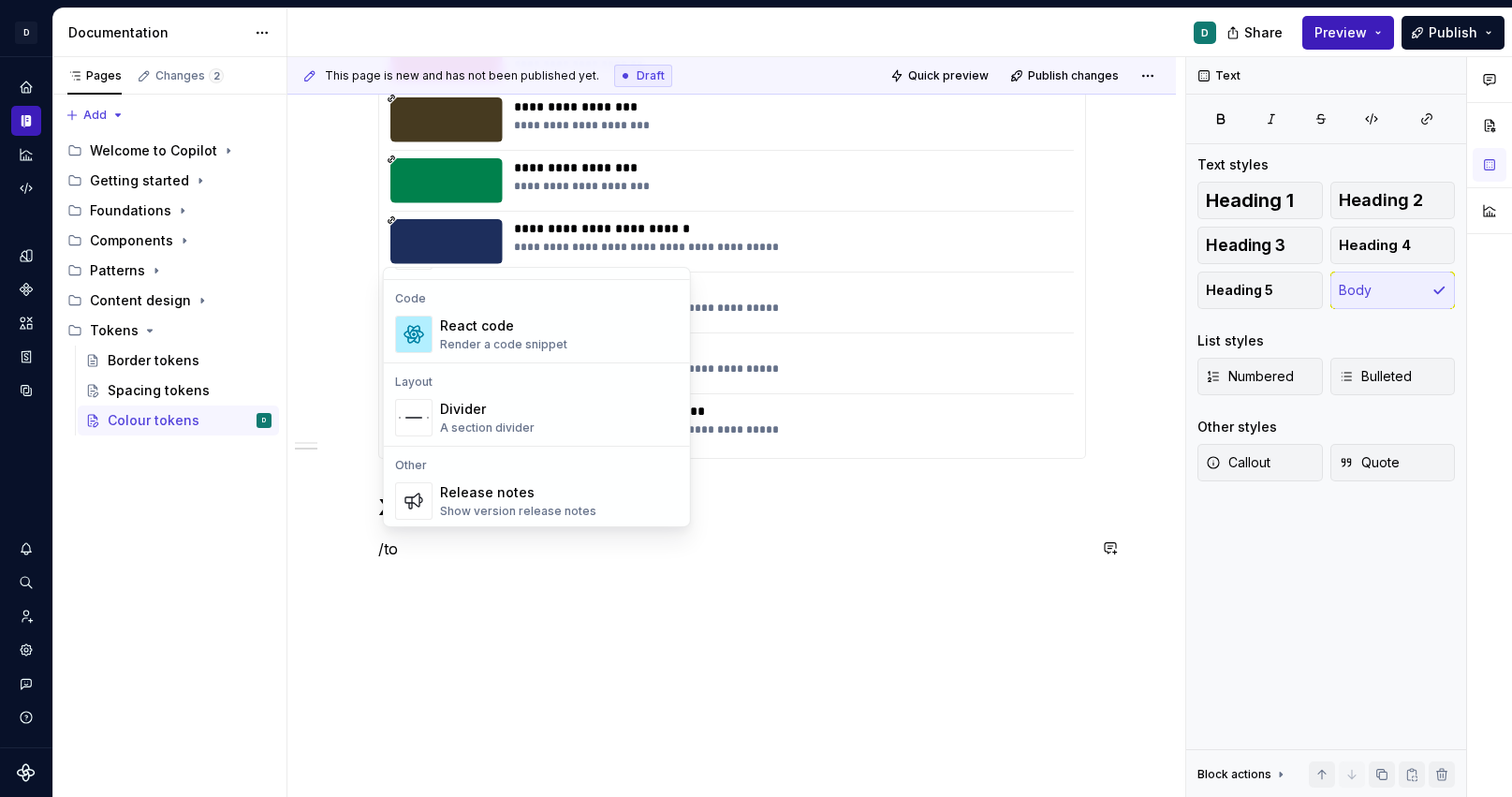
scroll to position [0, 0]
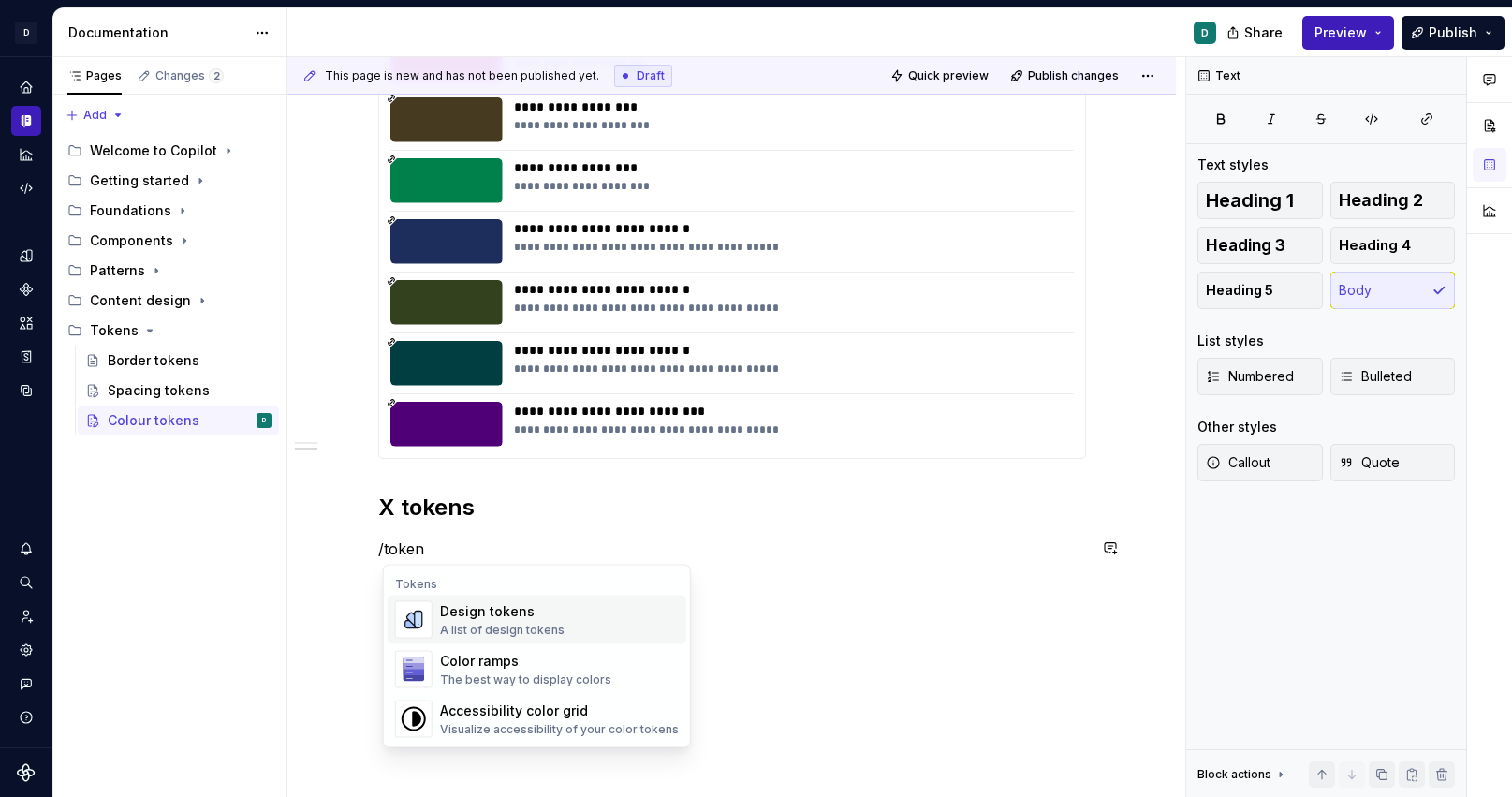
click at [540, 626] on div "A list of design tokens" at bounding box center [501, 630] width 124 height 15
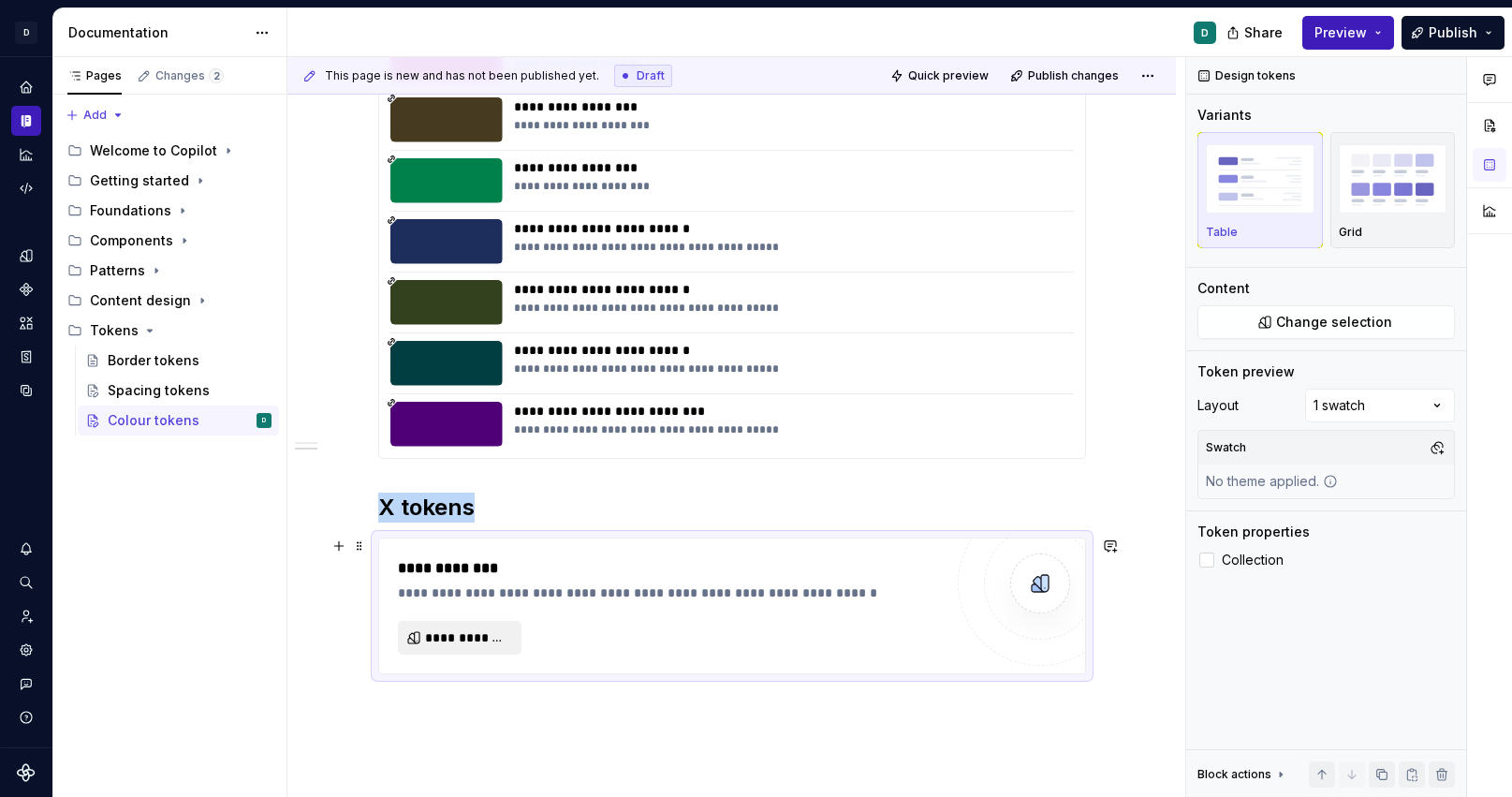
click at [491, 636] on span "**********" at bounding box center [467, 638] width 84 height 19
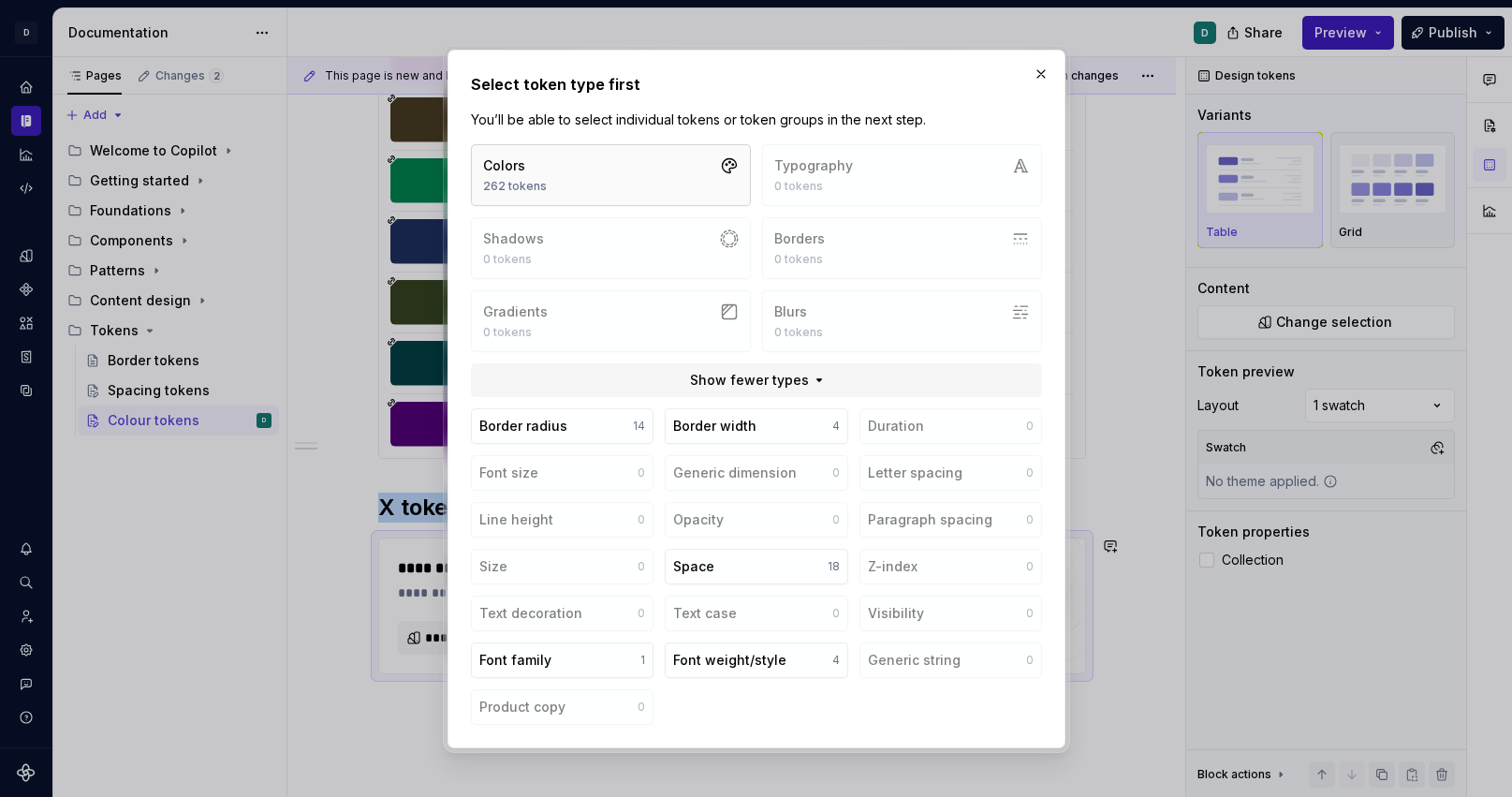
click at [633, 174] on button "Colors 262 tokens" at bounding box center [611, 175] width 280 height 62
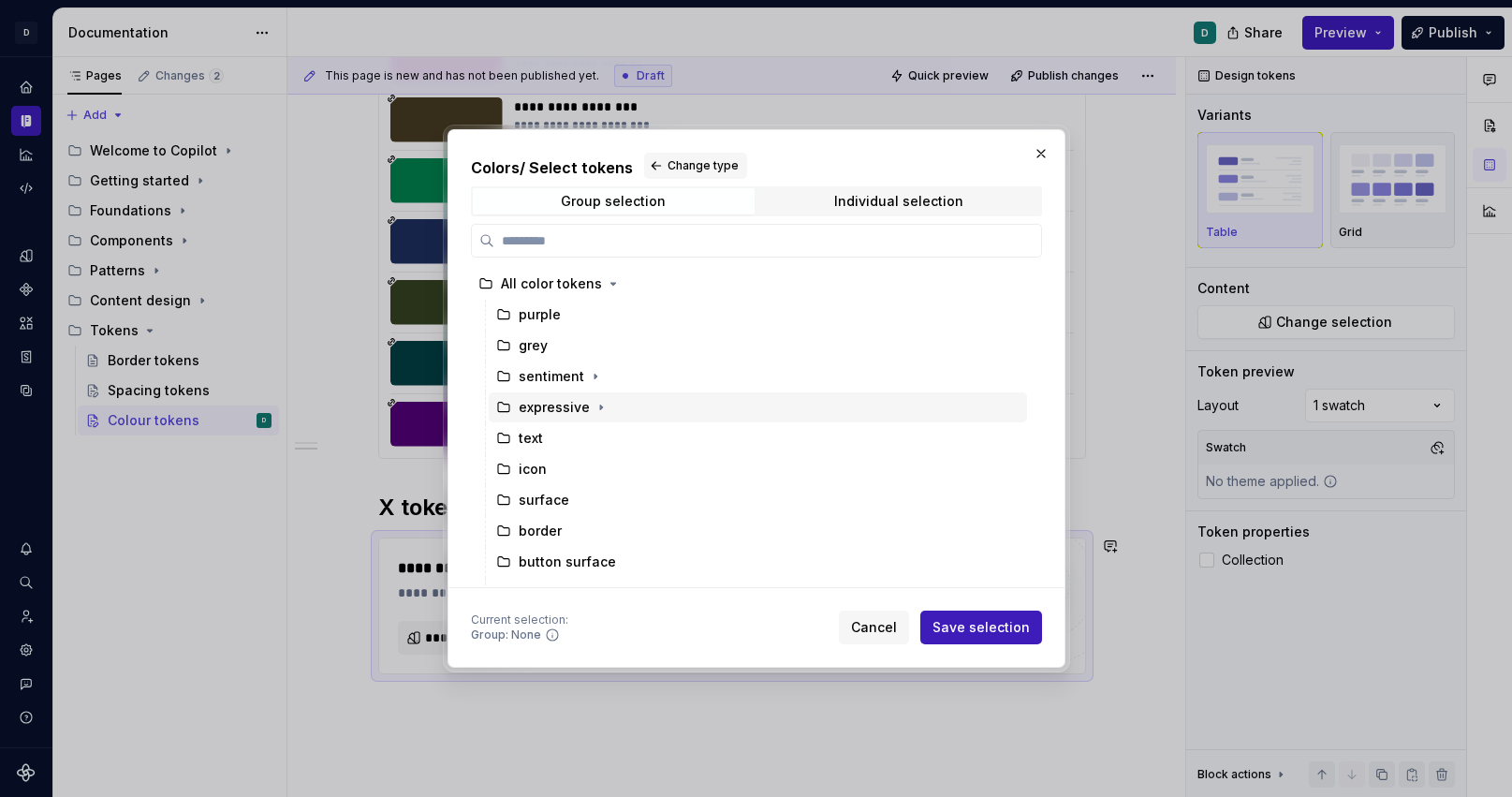
scroll to position [5, 0]
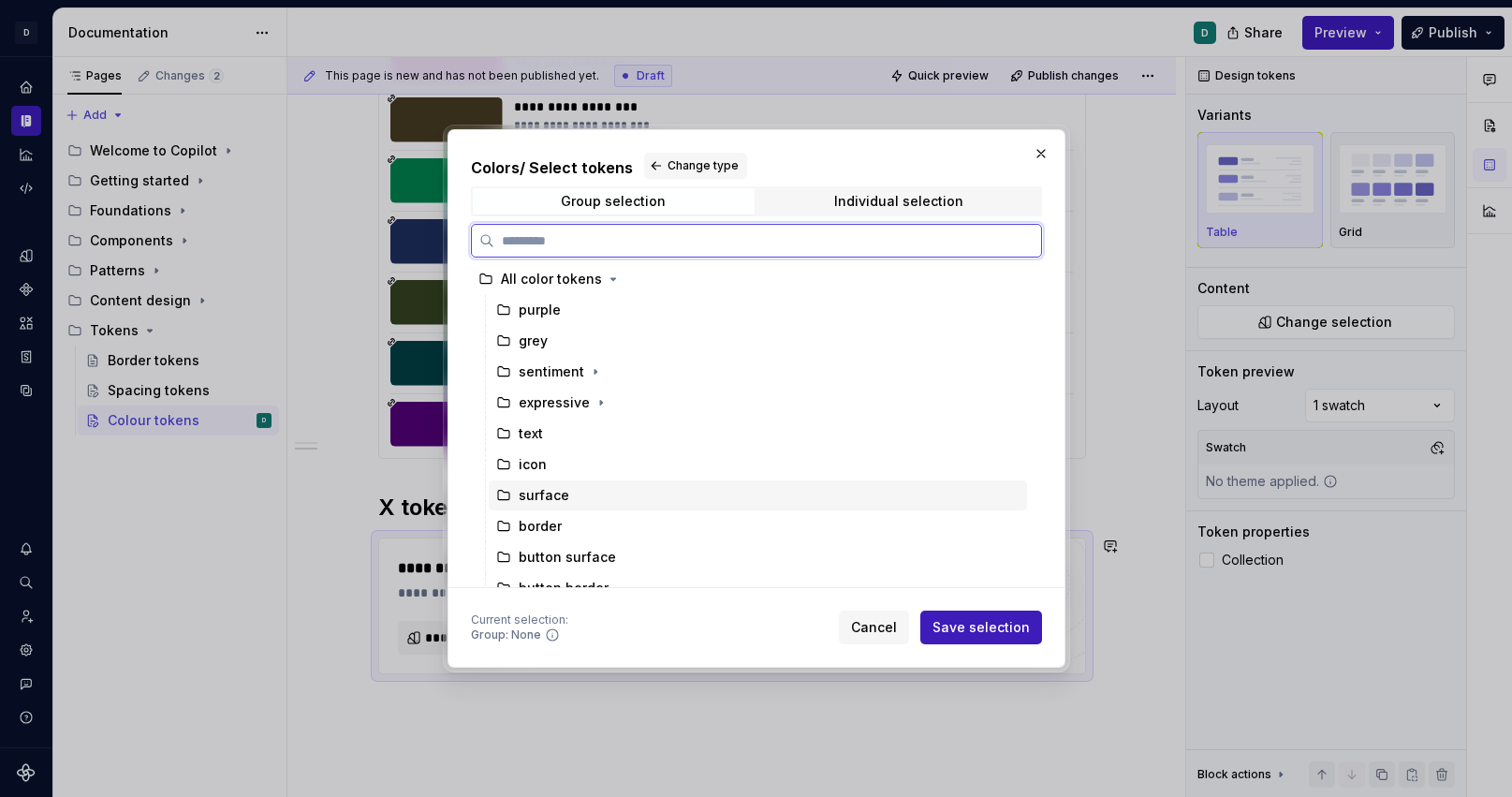
click at [608, 504] on div "surface" at bounding box center [757, 496] width 539 height 30
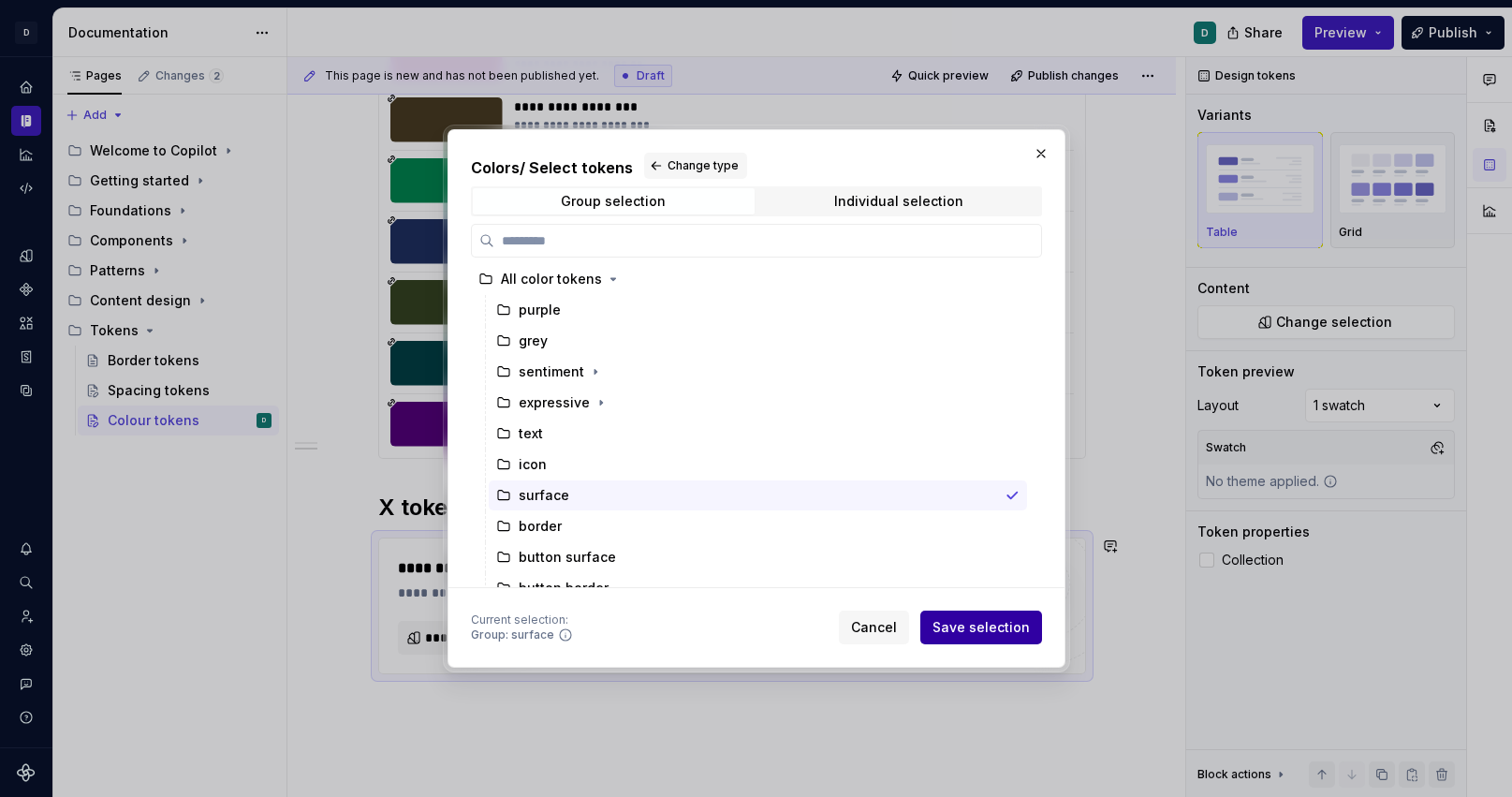
click at [958, 627] on span "Save selection" at bounding box center [981, 627] width 98 height 19
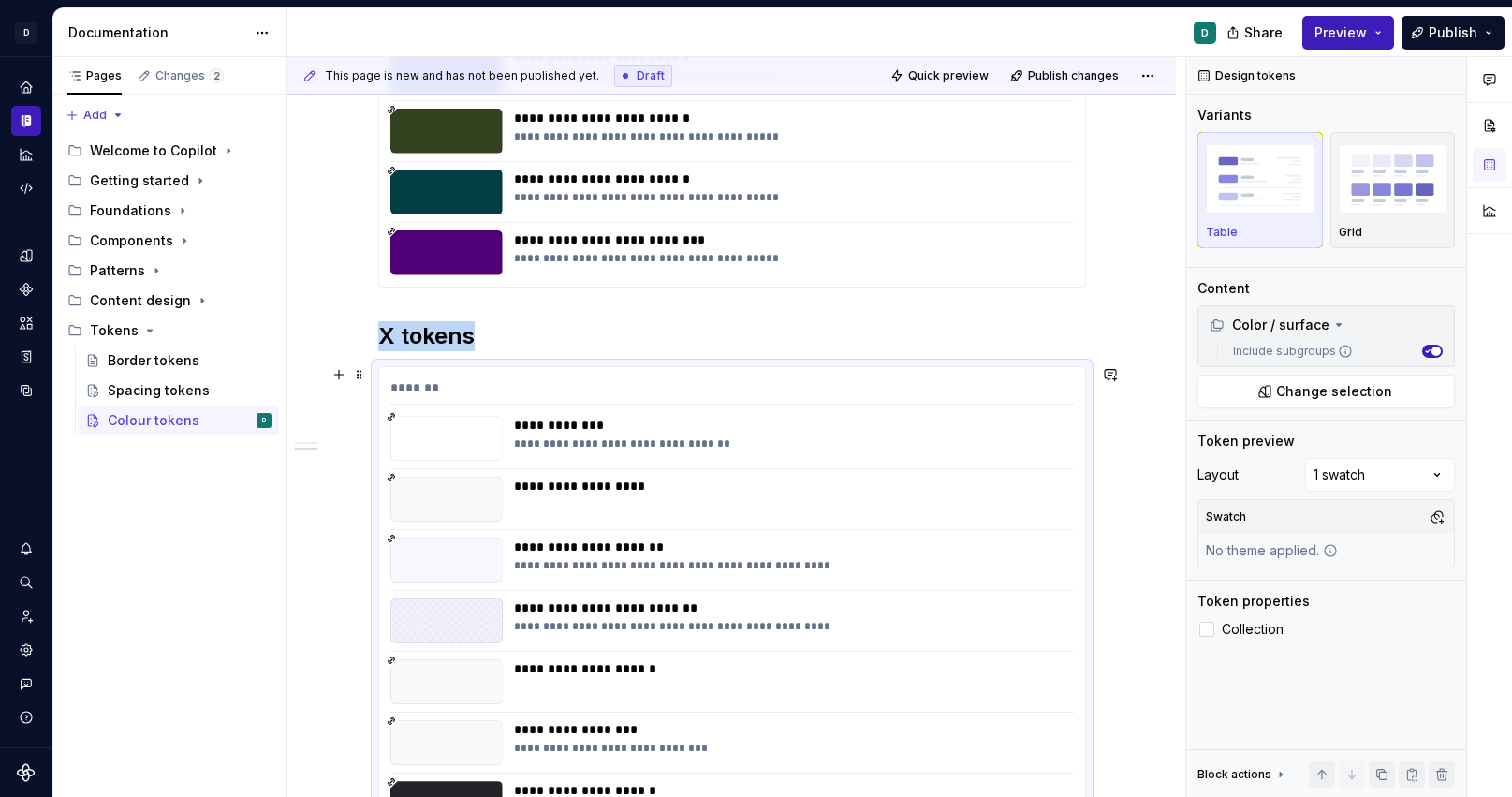
scroll to position [1062, 0]
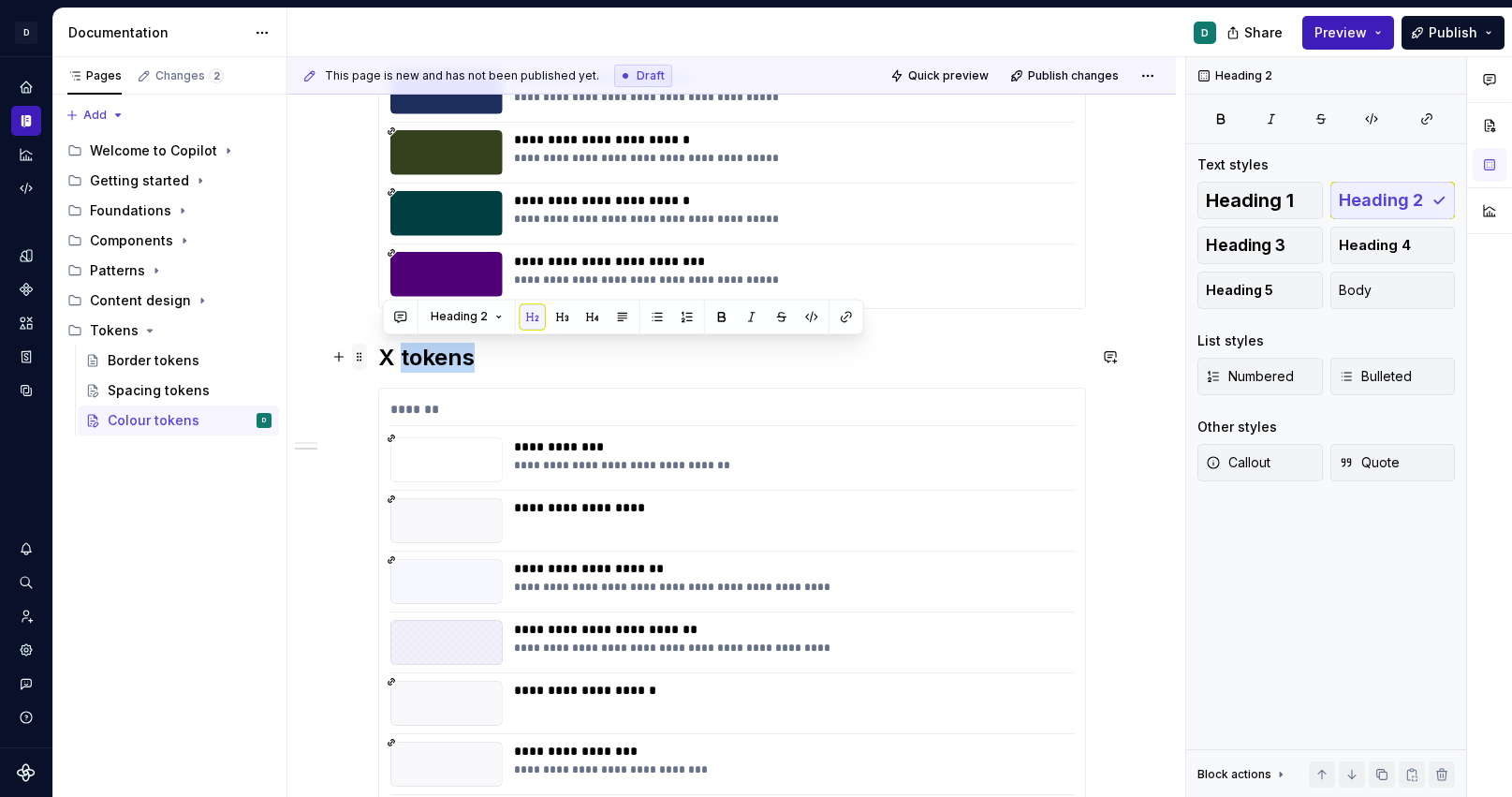
drag, startPoint x: 477, startPoint y: 356, endPoint x: 365, endPoint y: 356, distance: 112.0
click at [378, 356] on div "**********" at bounding box center [732, 459] width 708 height 2310
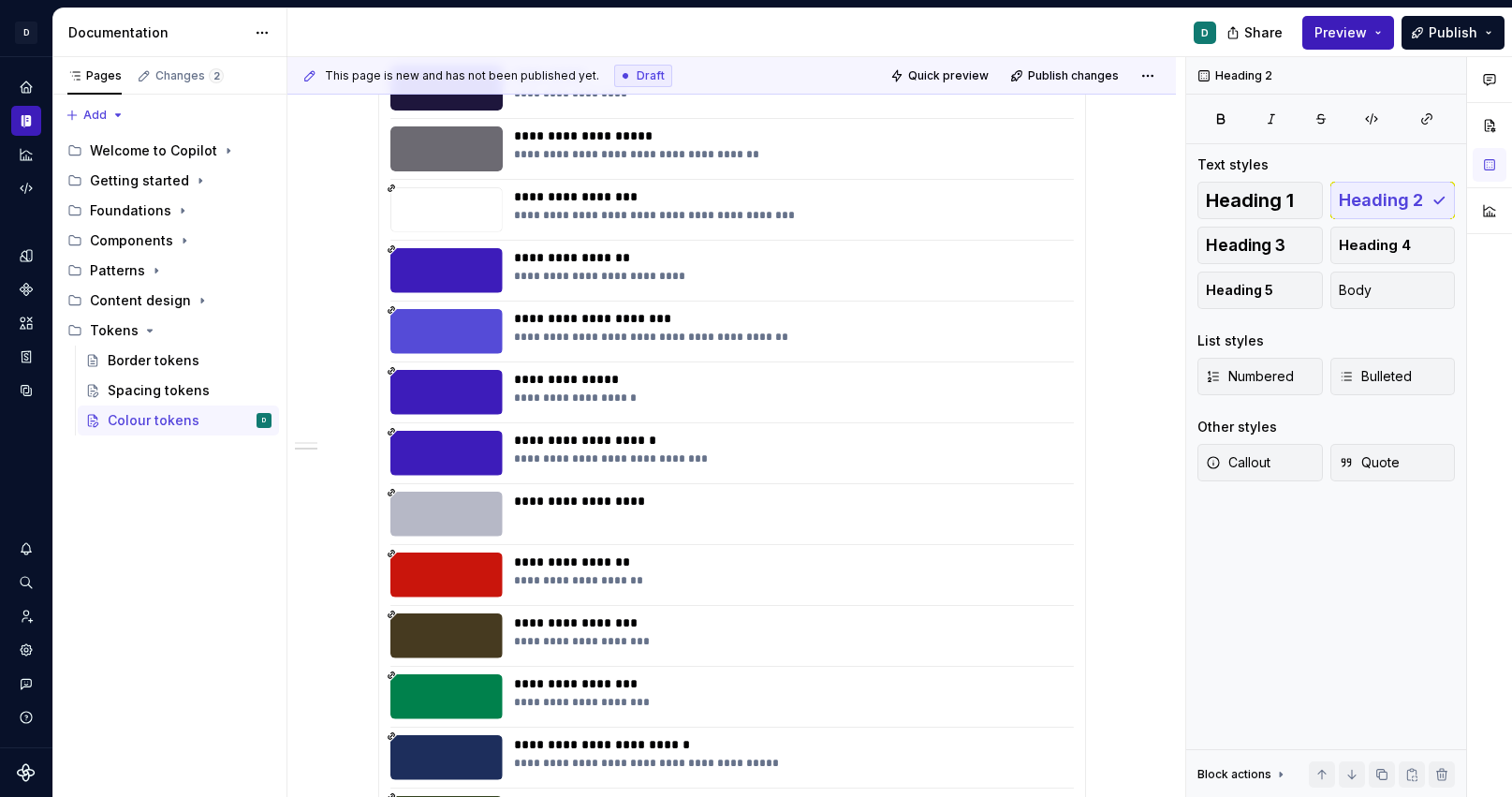
scroll to position [0, 0]
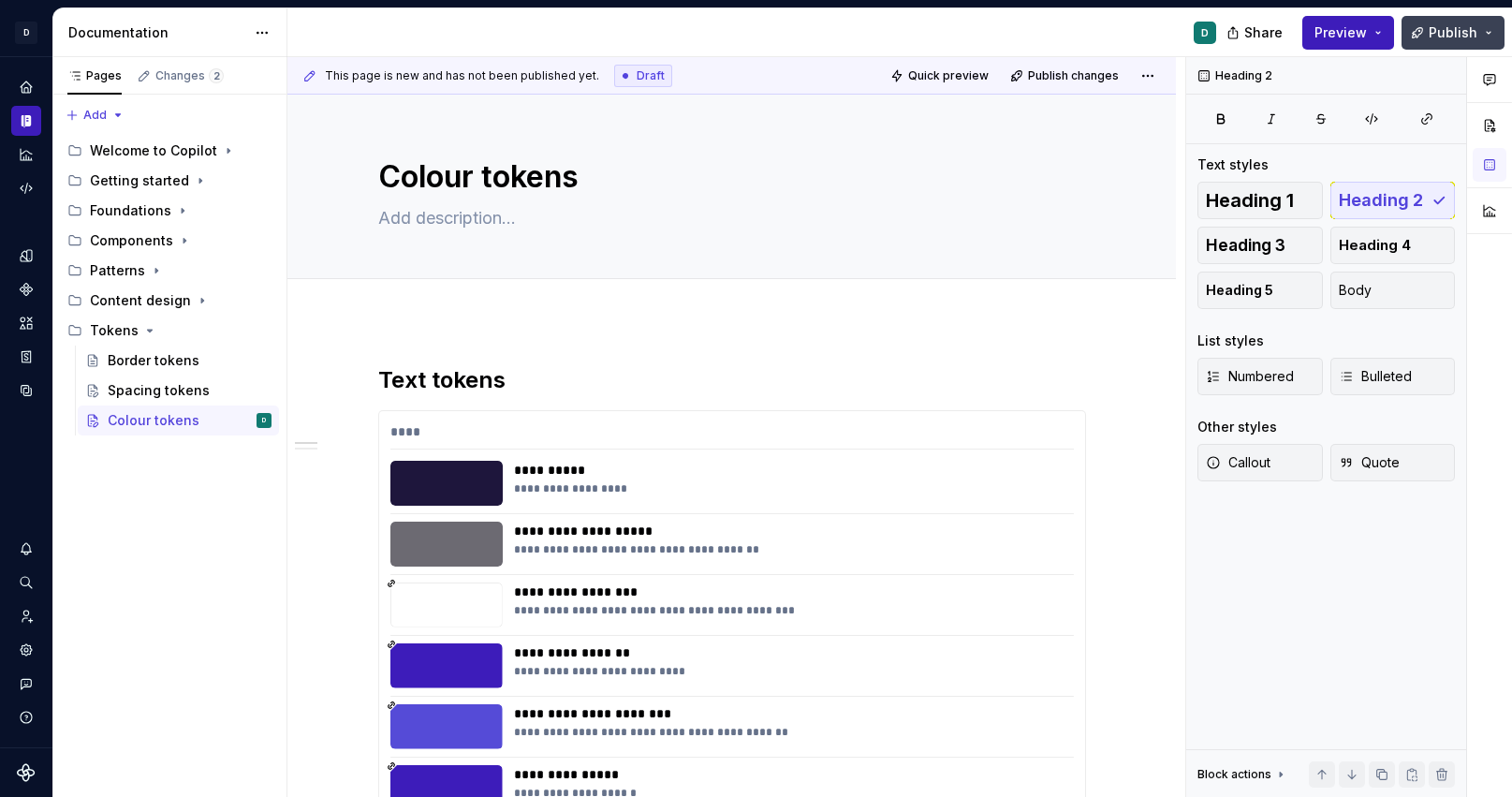
click at [1457, 36] on span "Publish" at bounding box center [1453, 32] width 49 height 19
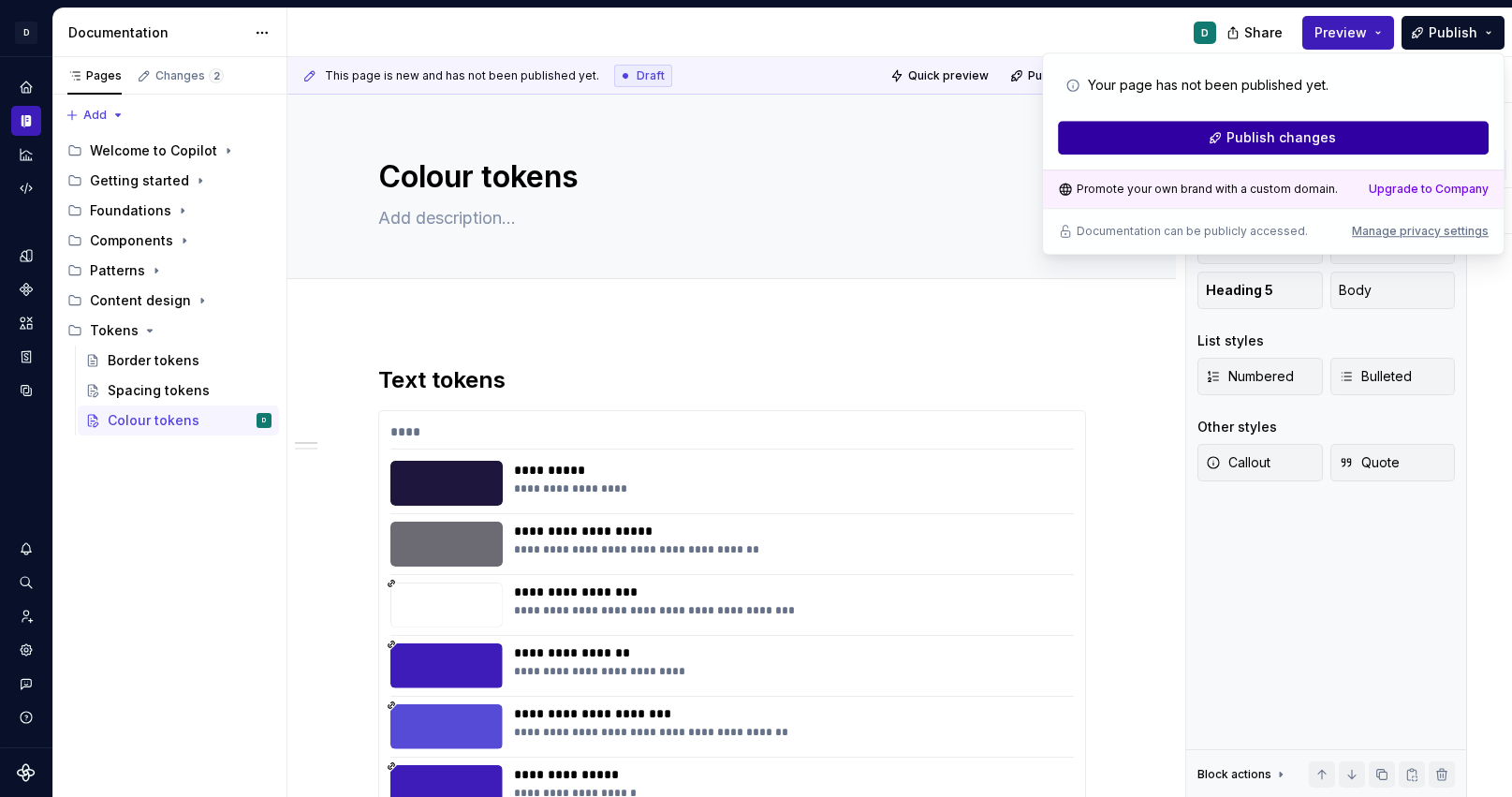
click at [1405, 141] on button "Publish changes" at bounding box center [1274, 138] width 431 height 33
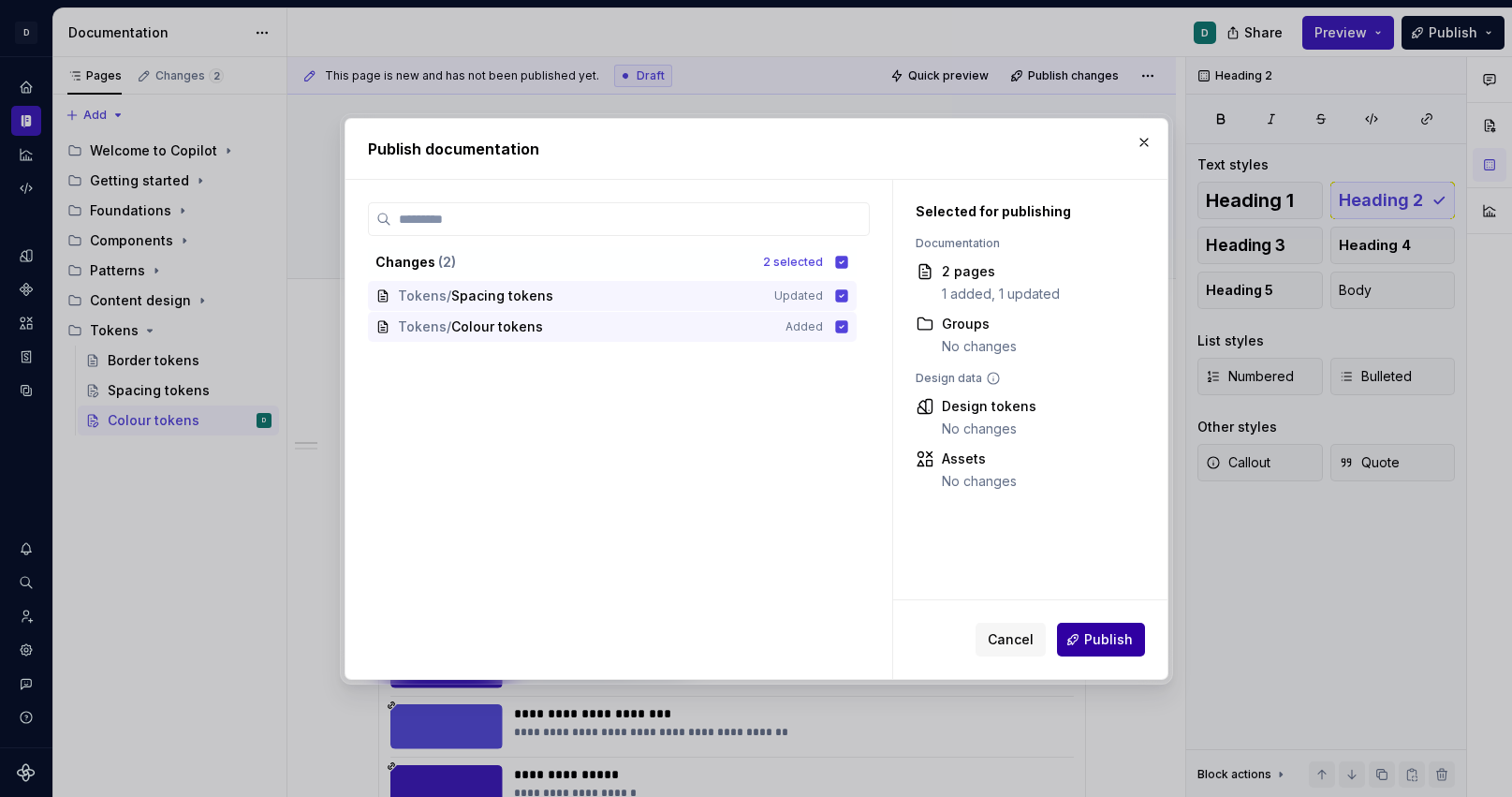
click at [1105, 650] on button "Publish" at bounding box center [1102, 640] width 88 height 33
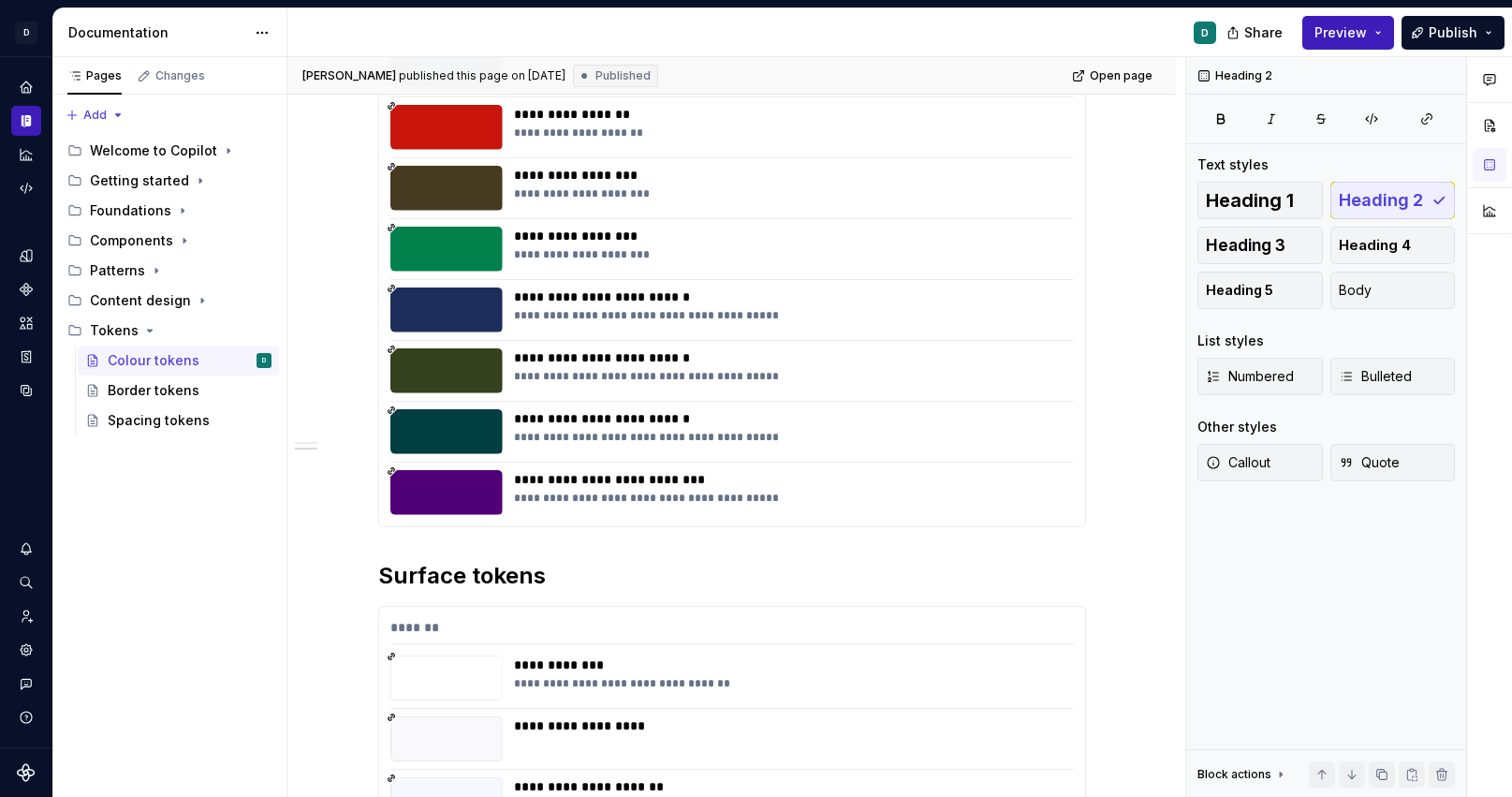
scroll to position [953, 0]
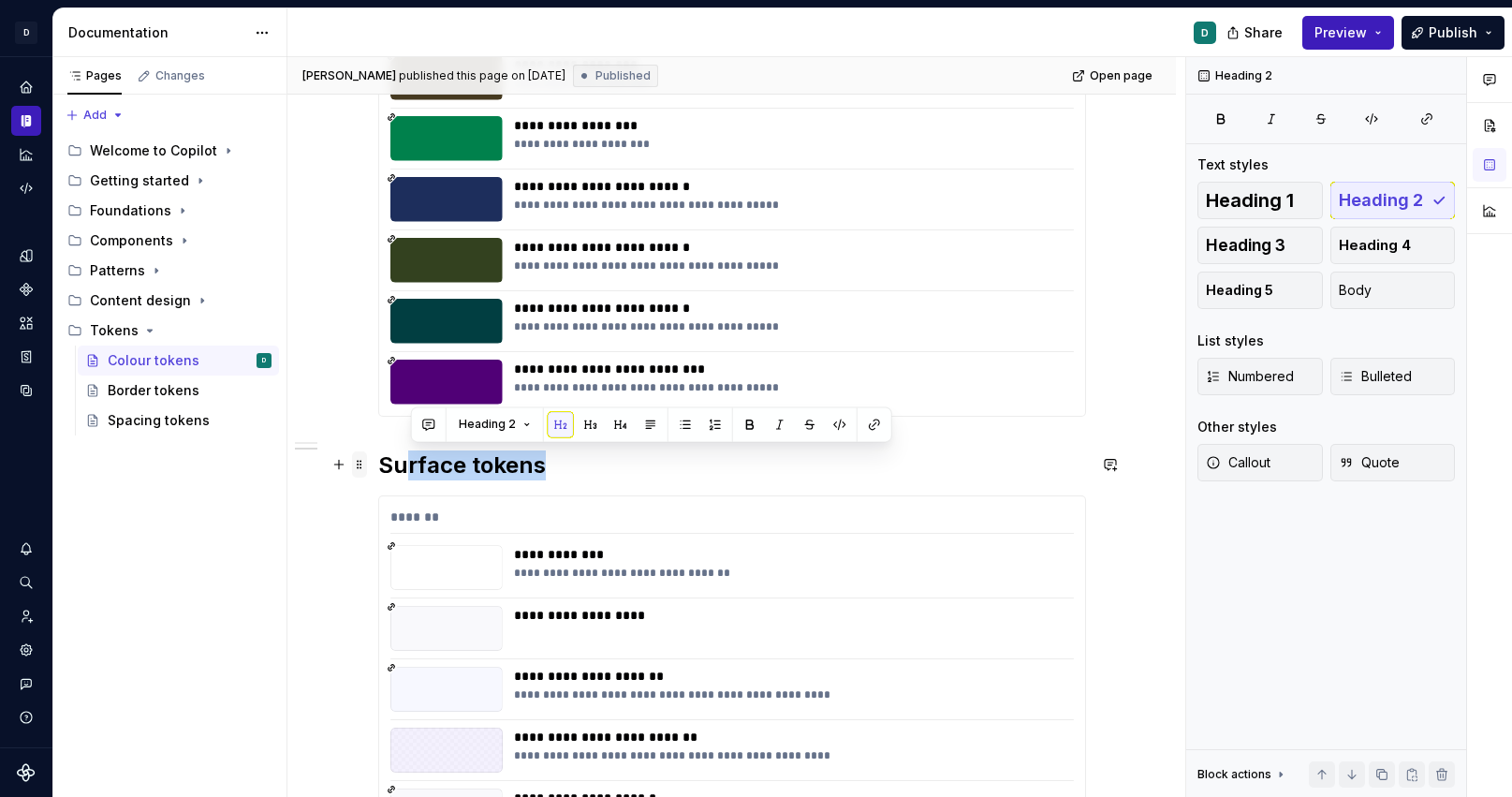
drag, startPoint x: 556, startPoint y: 467, endPoint x: 369, endPoint y: 465, distance: 187.0
click at [378, 465] on div "**********" at bounding box center [732, 566] width 708 height 2310
drag, startPoint x: 389, startPoint y: 465, endPoint x: 574, endPoint y: 471, distance: 185.1
click at [574, 471] on h2 "Surface tokens" at bounding box center [732, 465] width 708 height 30
copy h2 "Surface tokens"
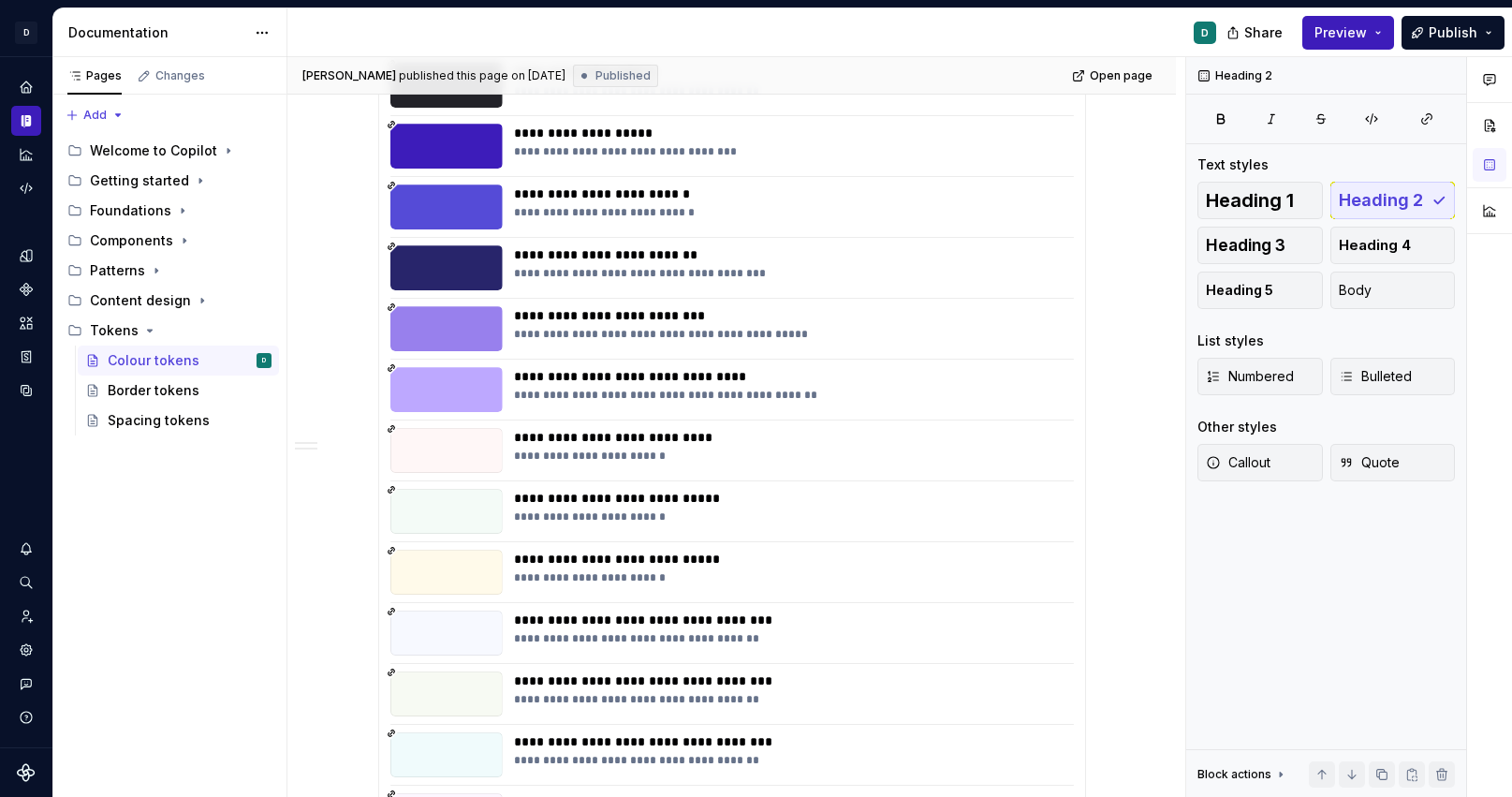
scroll to position [2114, 0]
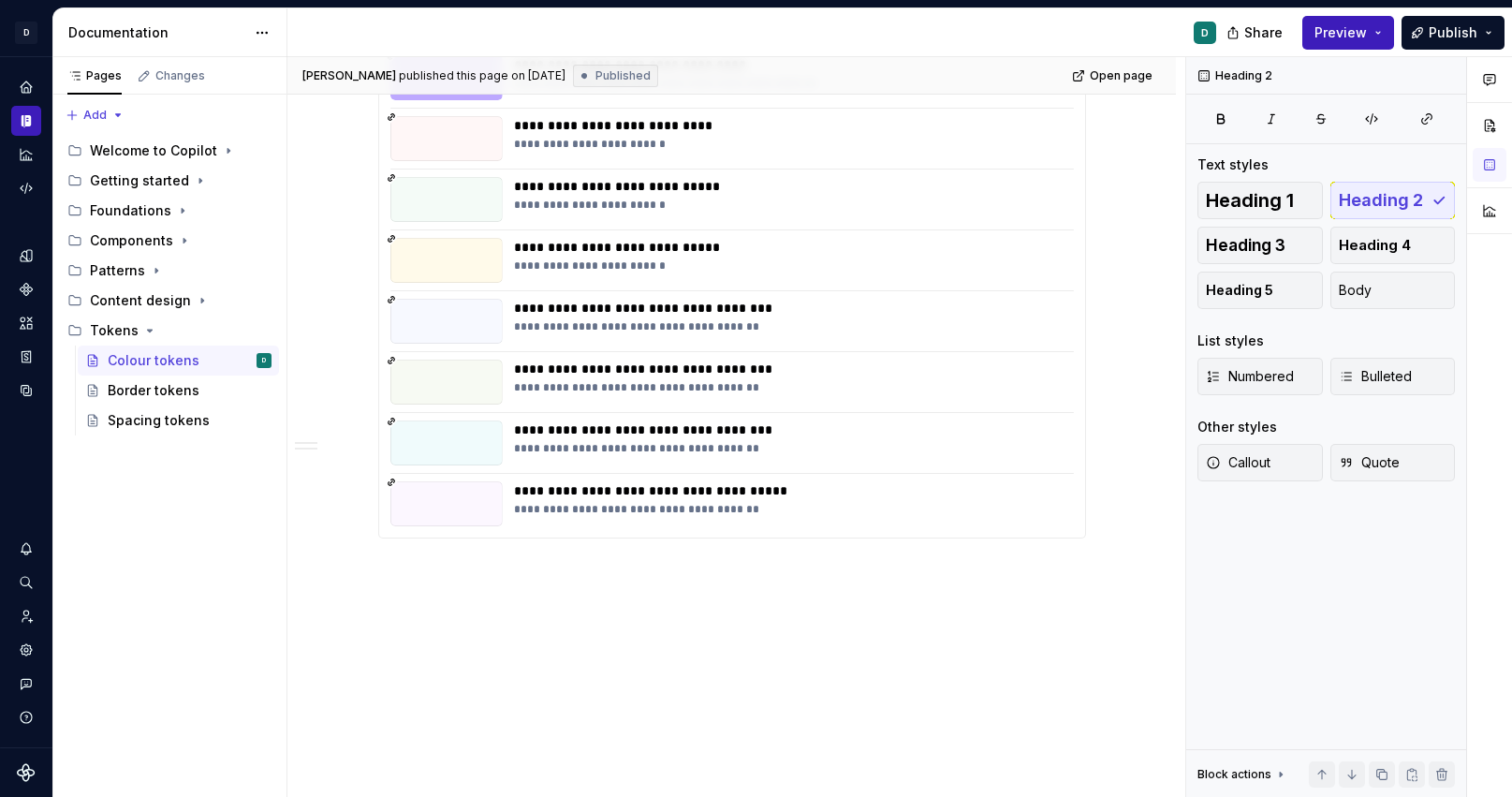
click at [429, 589] on div "**********" at bounding box center [736, 427] width 898 height 741
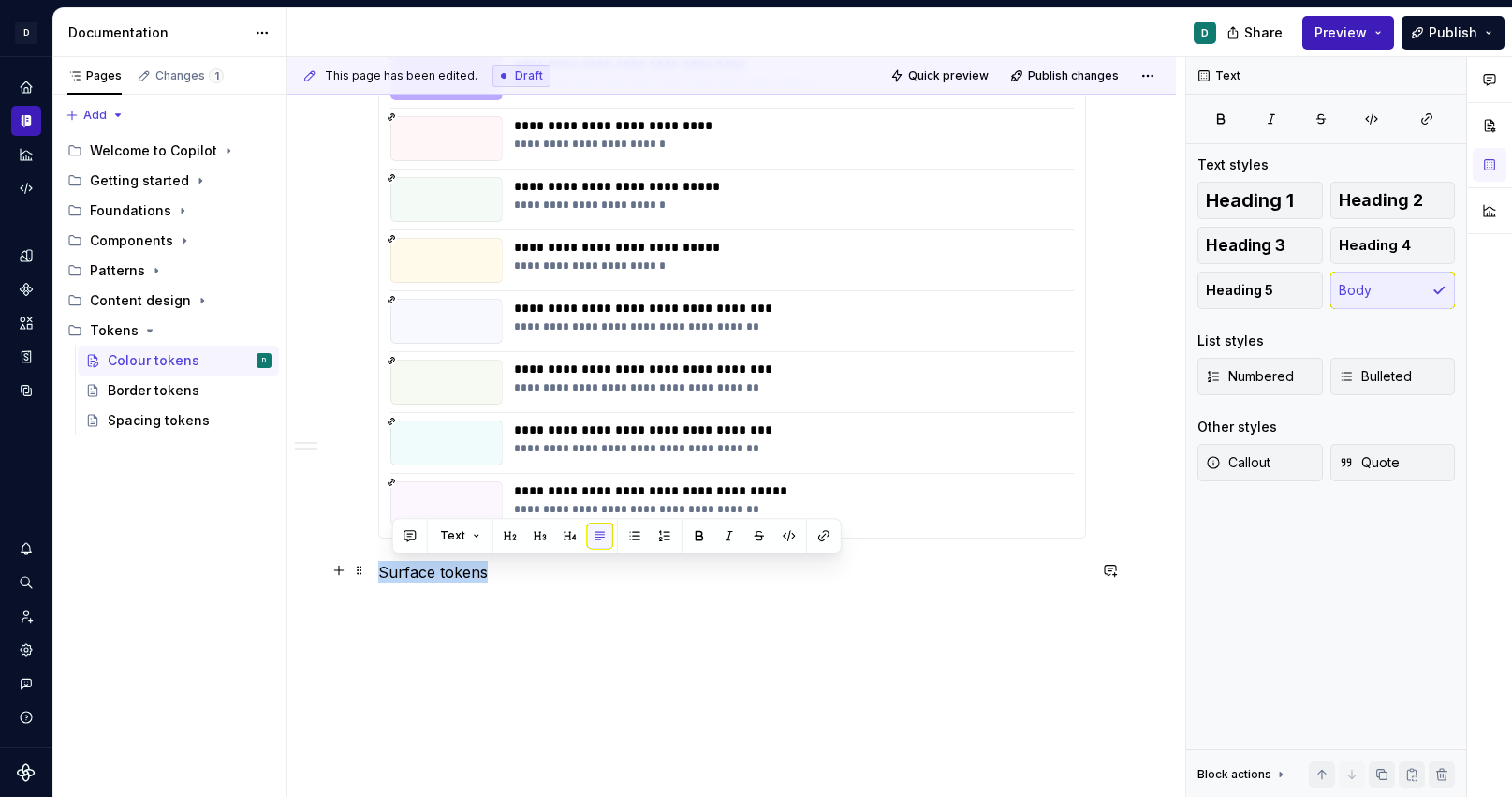
drag, startPoint x: 494, startPoint y: 565, endPoint x: 324, endPoint y: 565, distance: 170.0
click at [496, 540] on button "button" at bounding box center [500, 536] width 26 height 26
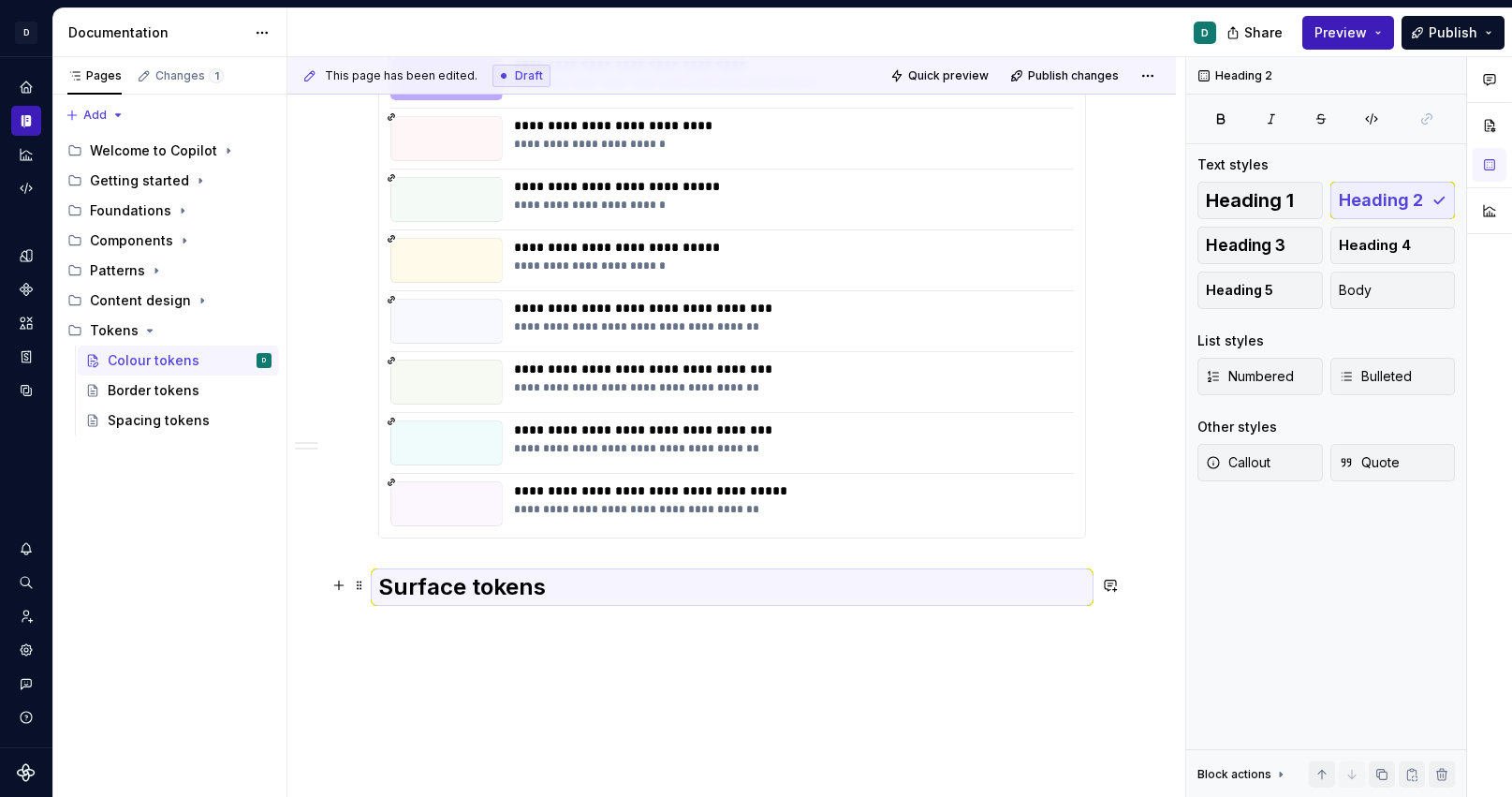
click at [471, 576] on h2 "Surface tokens" at bounding box center [732, 587] width 708 height 30
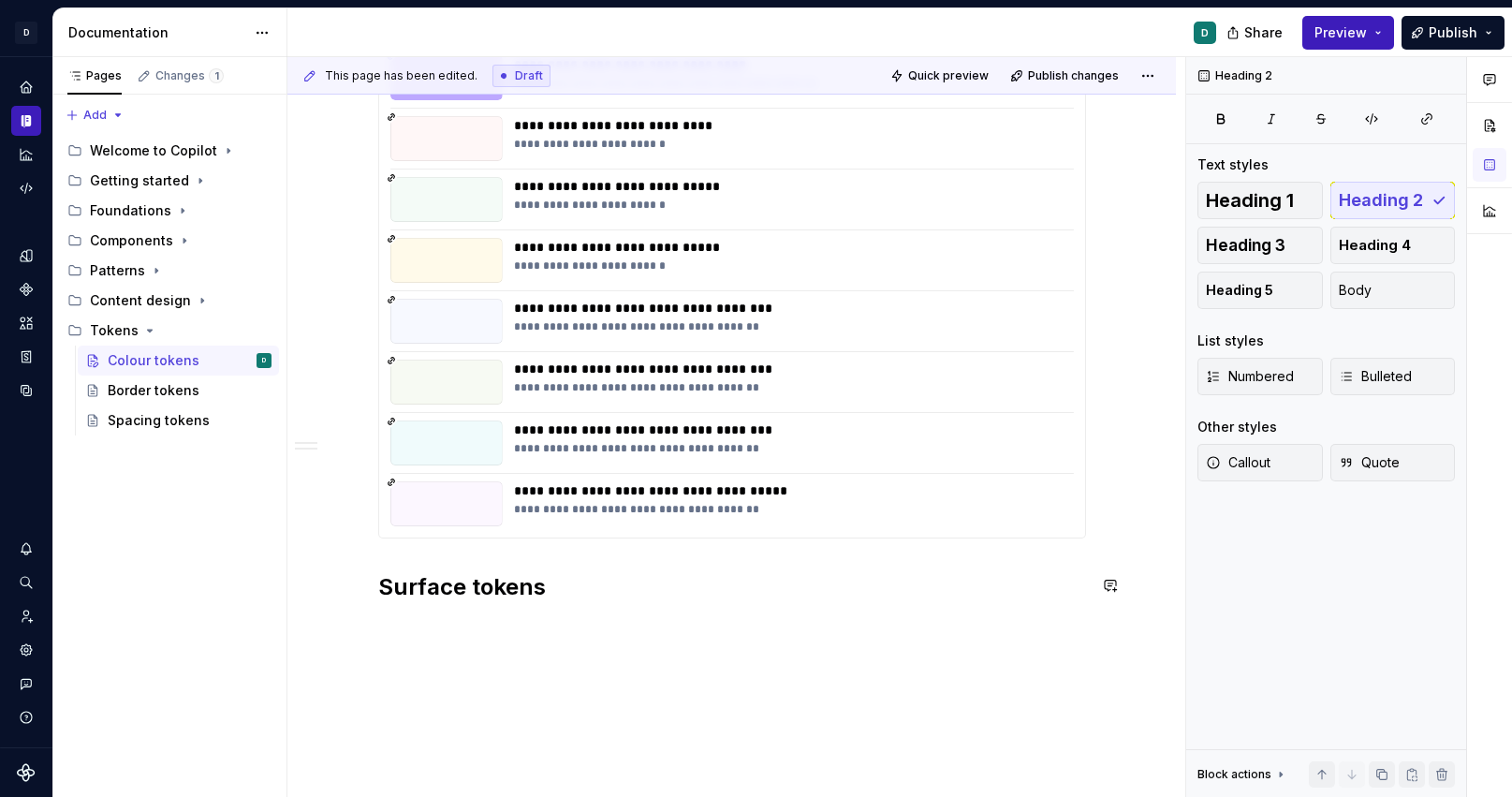
click at [416, 651] on div "**********" at bounding box center [736, 427] width 898 height 741
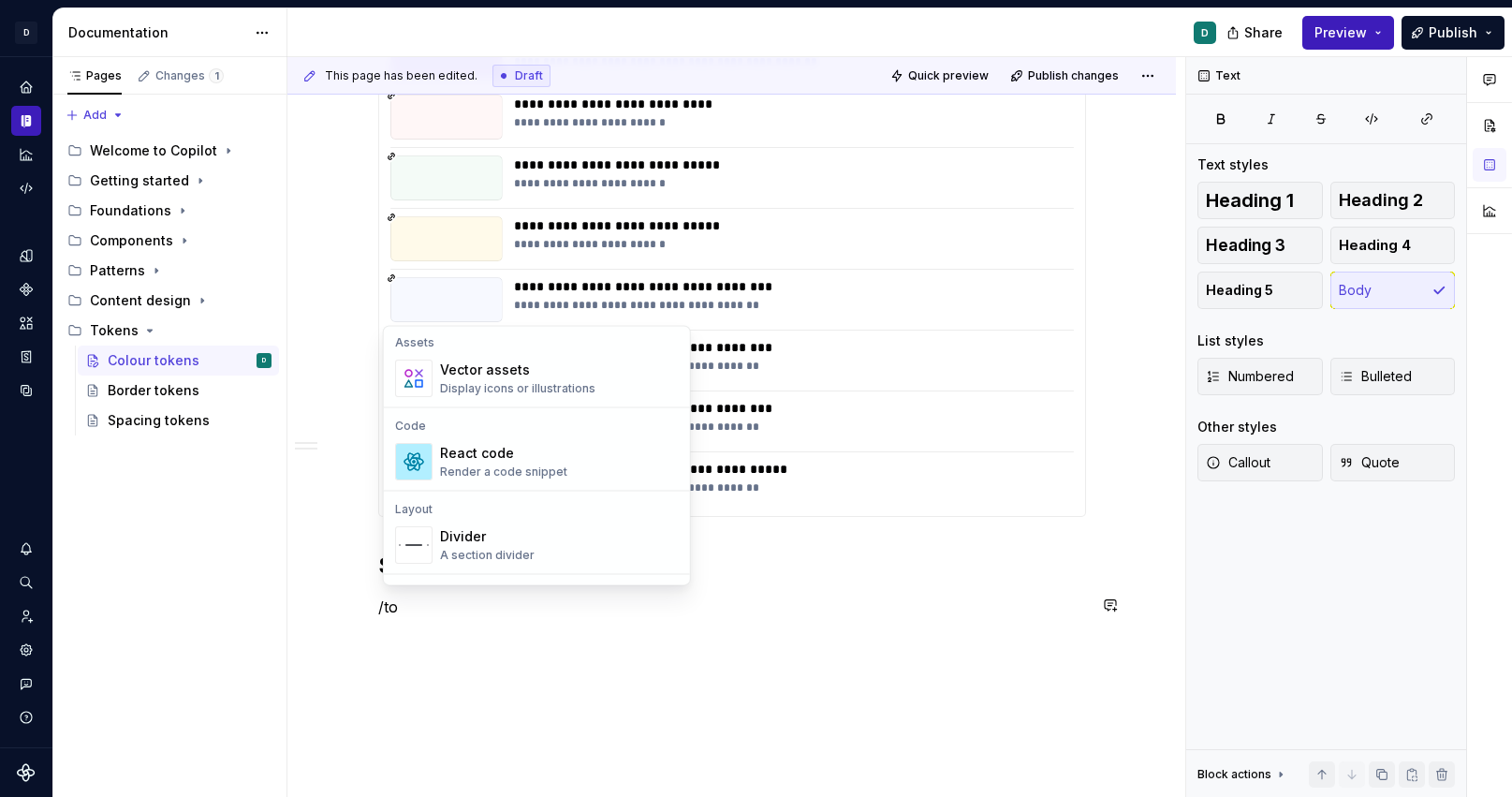
scroll to position [0, 0]
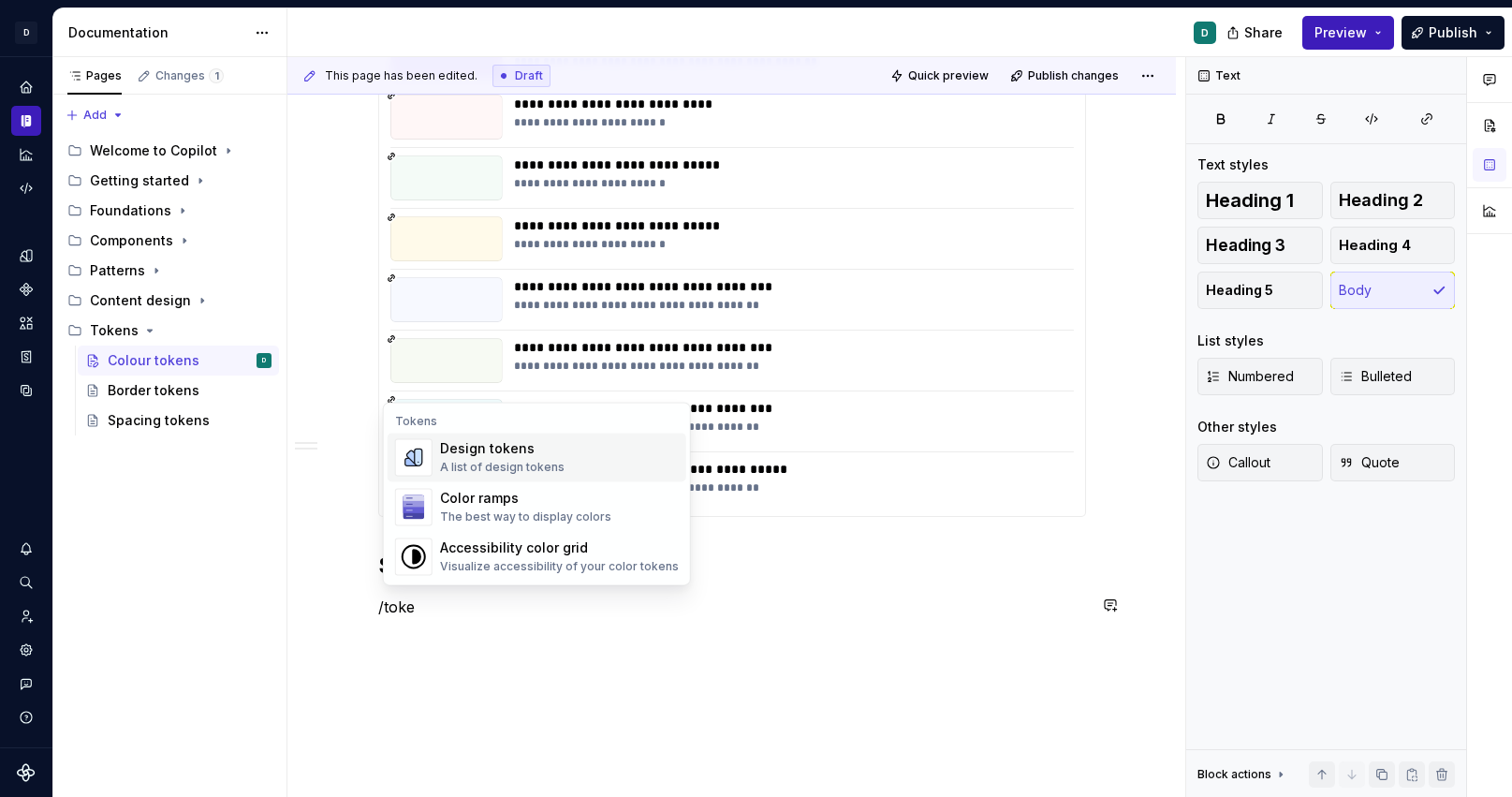
click at [542, 451] on div "Design tokens" at bounding box center [501, 448] width 124 height 19
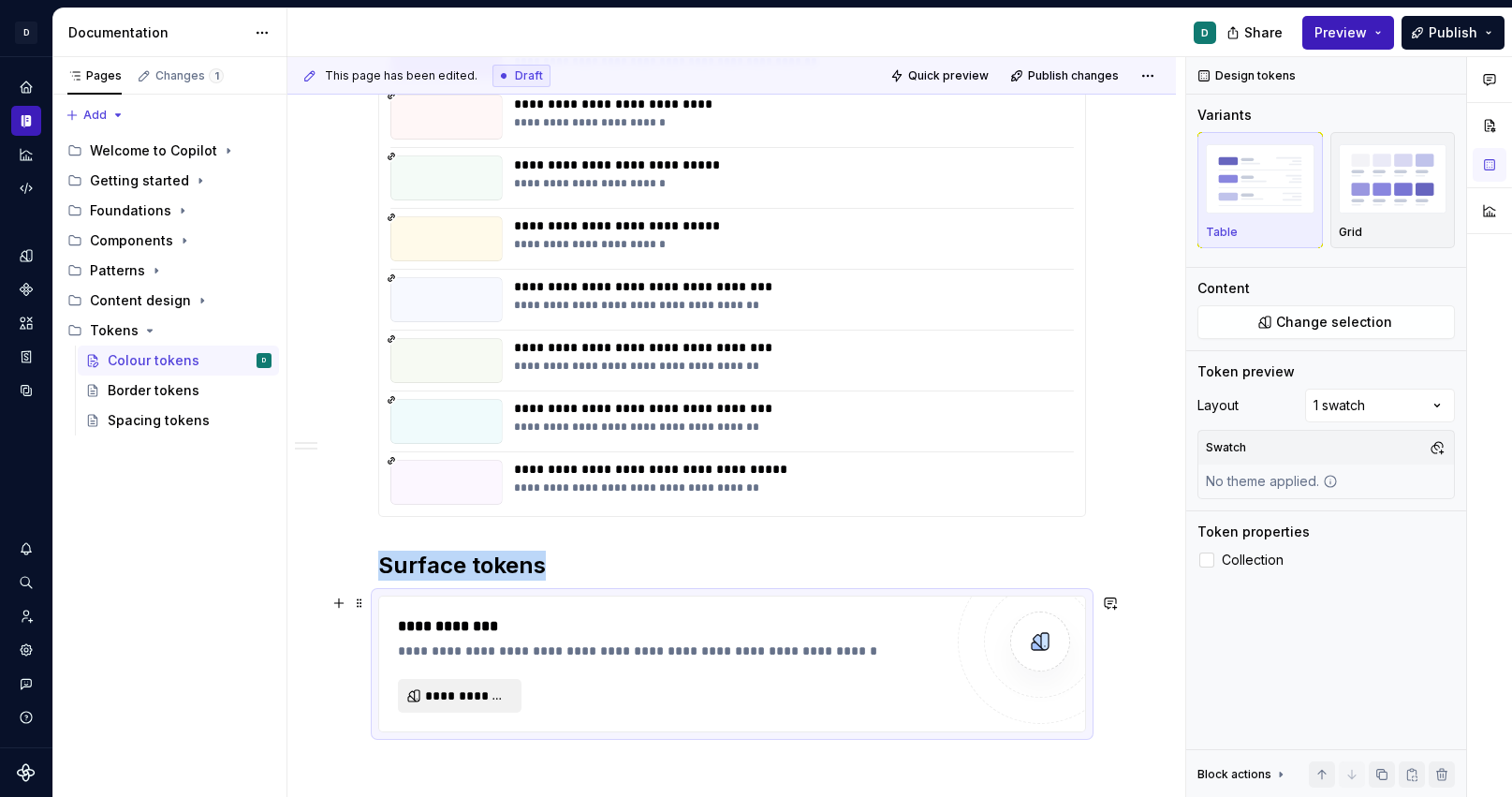
click at [494, 690] on span "**********" at bounding box center [467, 695] width 84 height 19
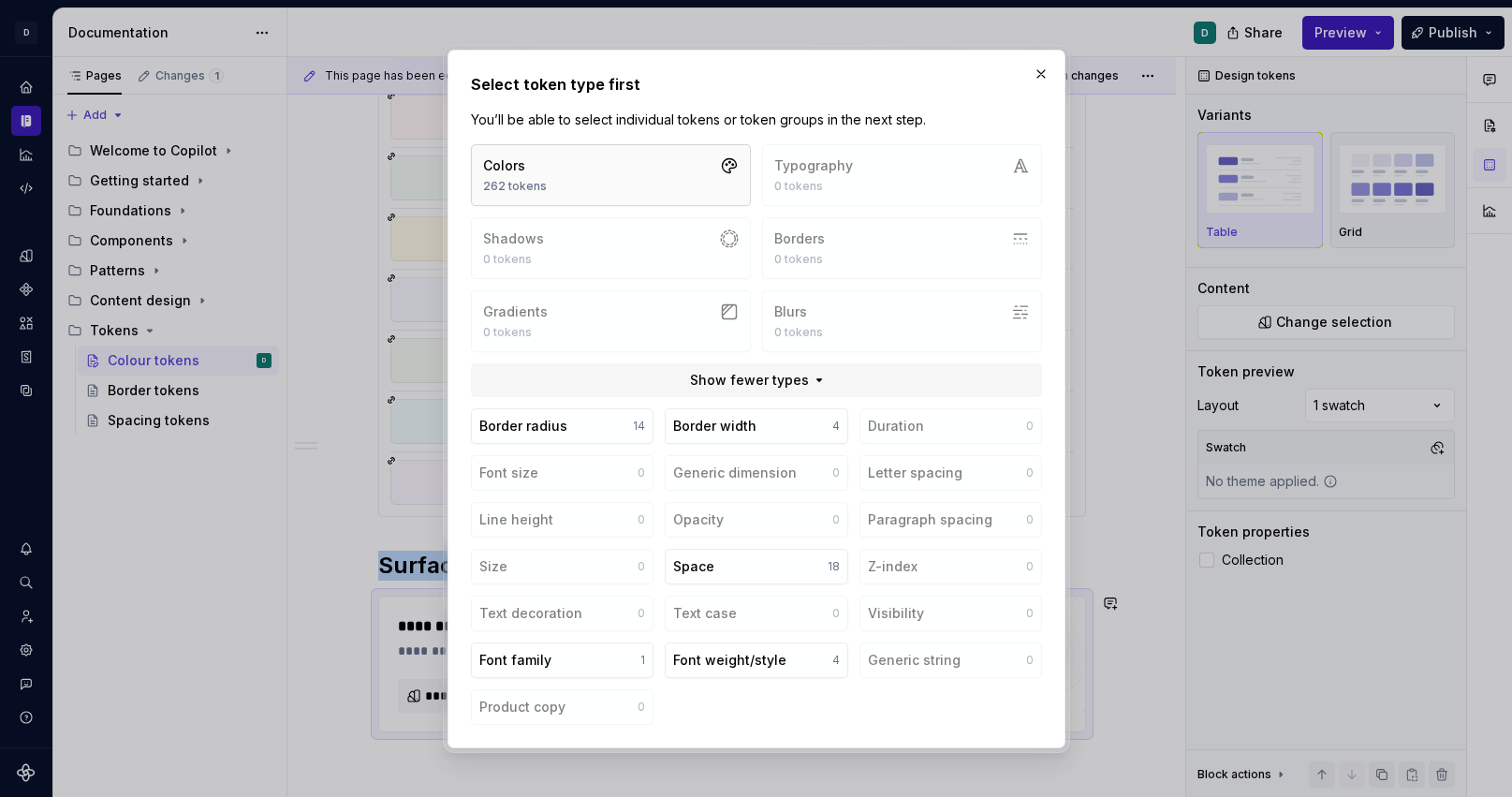
click at [521, 190] on div "262 tokens" at bounding box center [514, 186] width 64 height 15
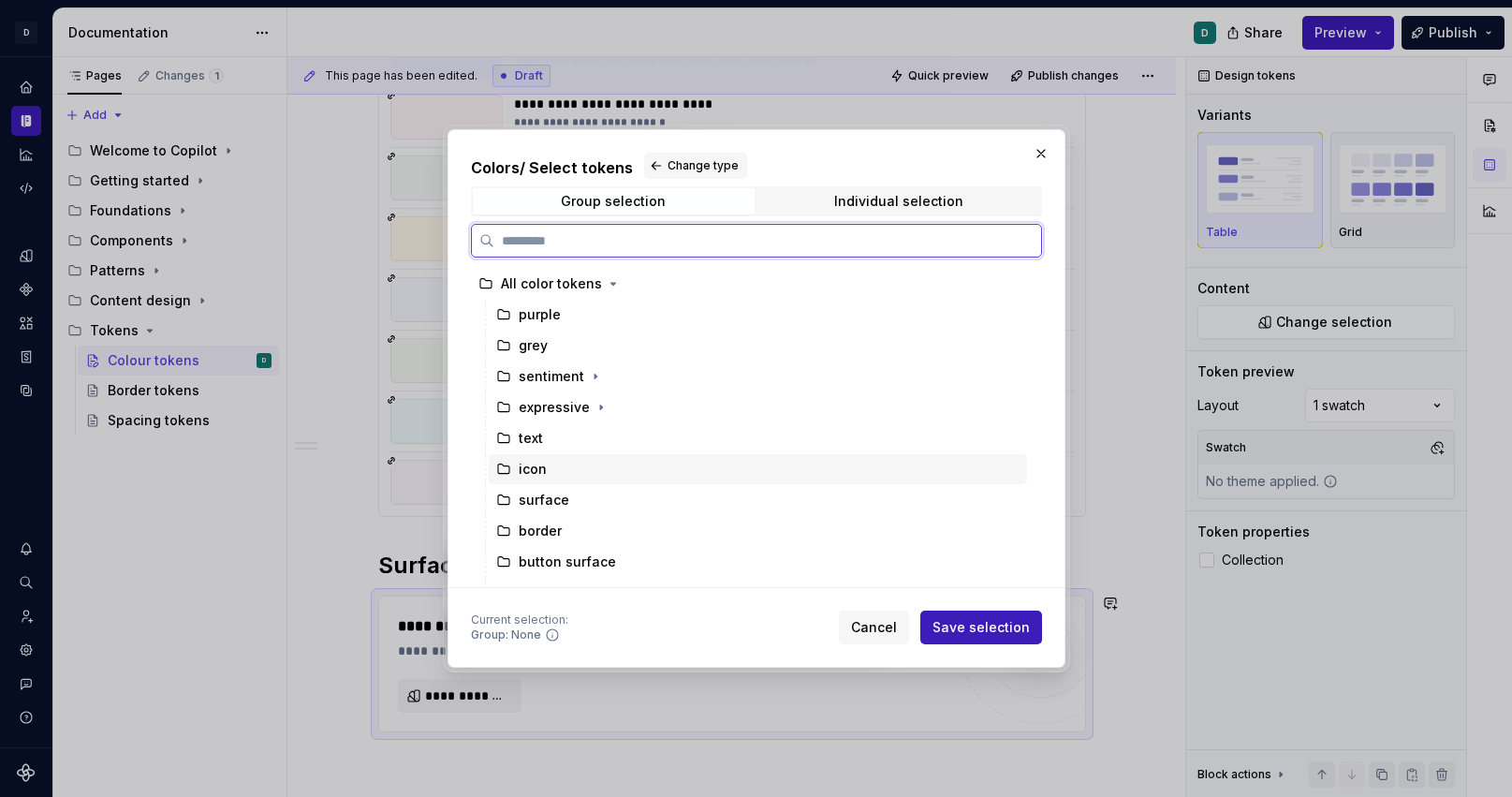
click at [548, 479] on div "icon" at bounding box center [757, 469] width 539 height 30
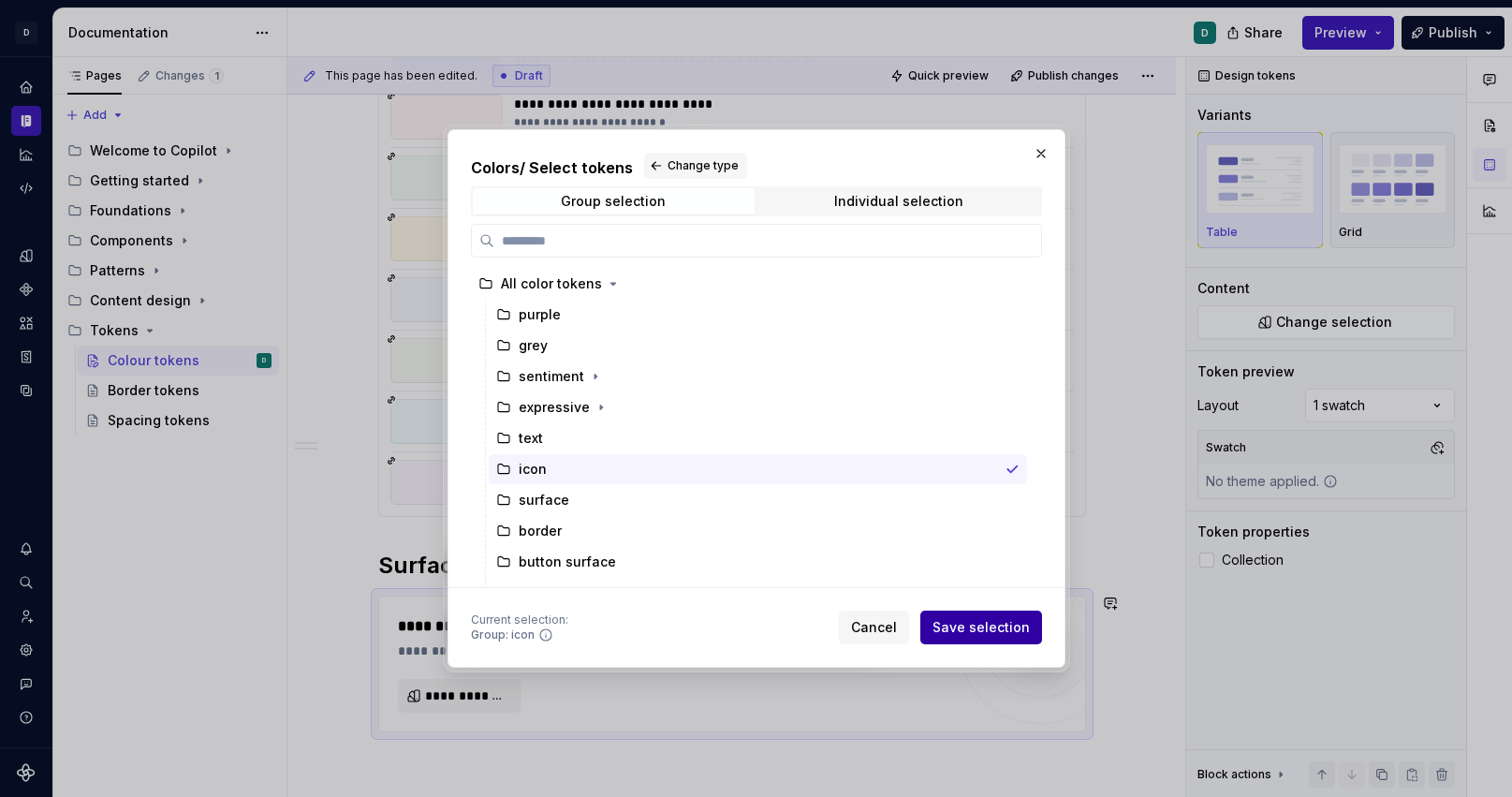
click at [980, 630] on span "Save selection" at bounding box center [981, 627] width 98 height 19
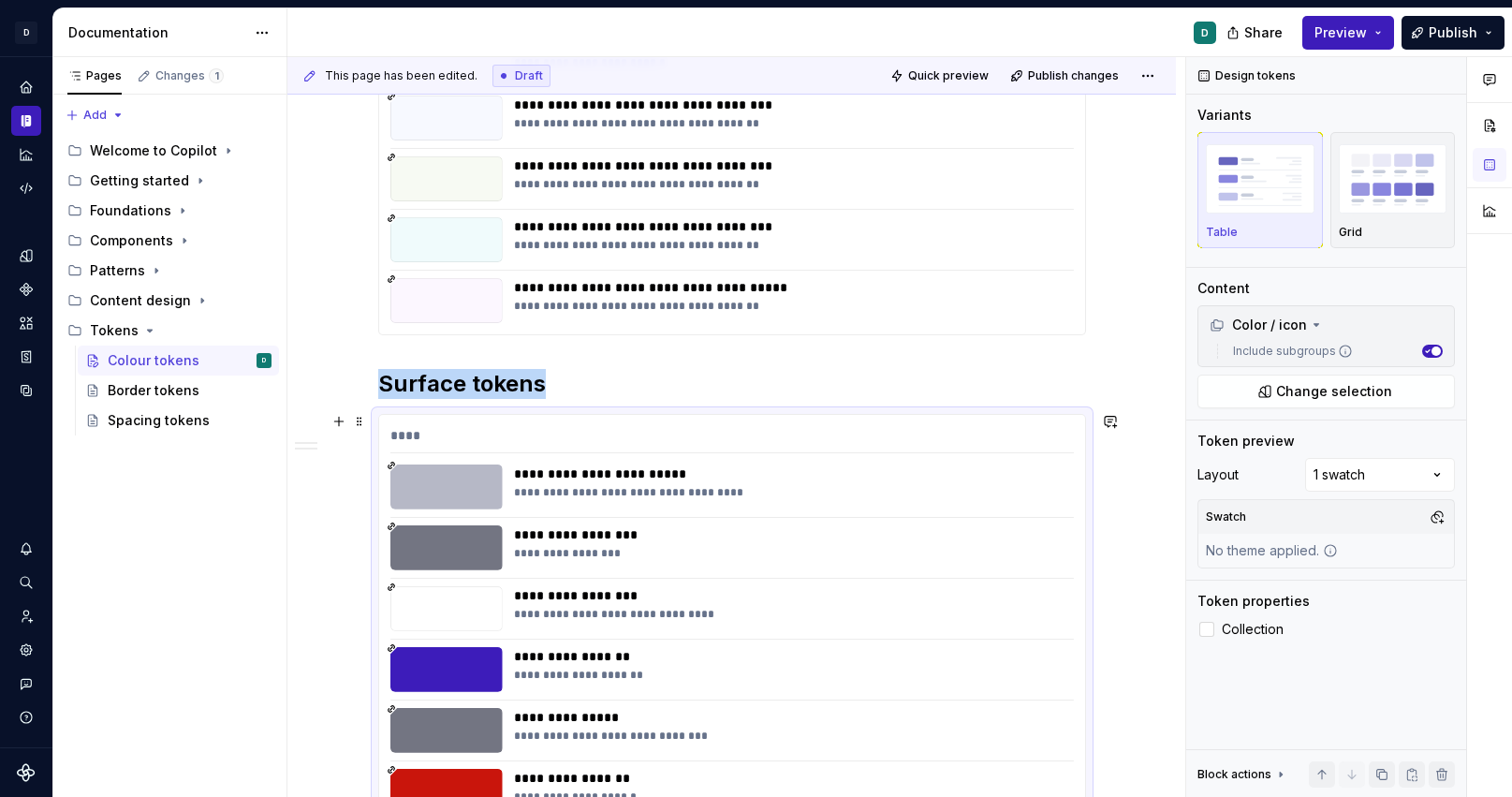
scroll to position [2302, 0]
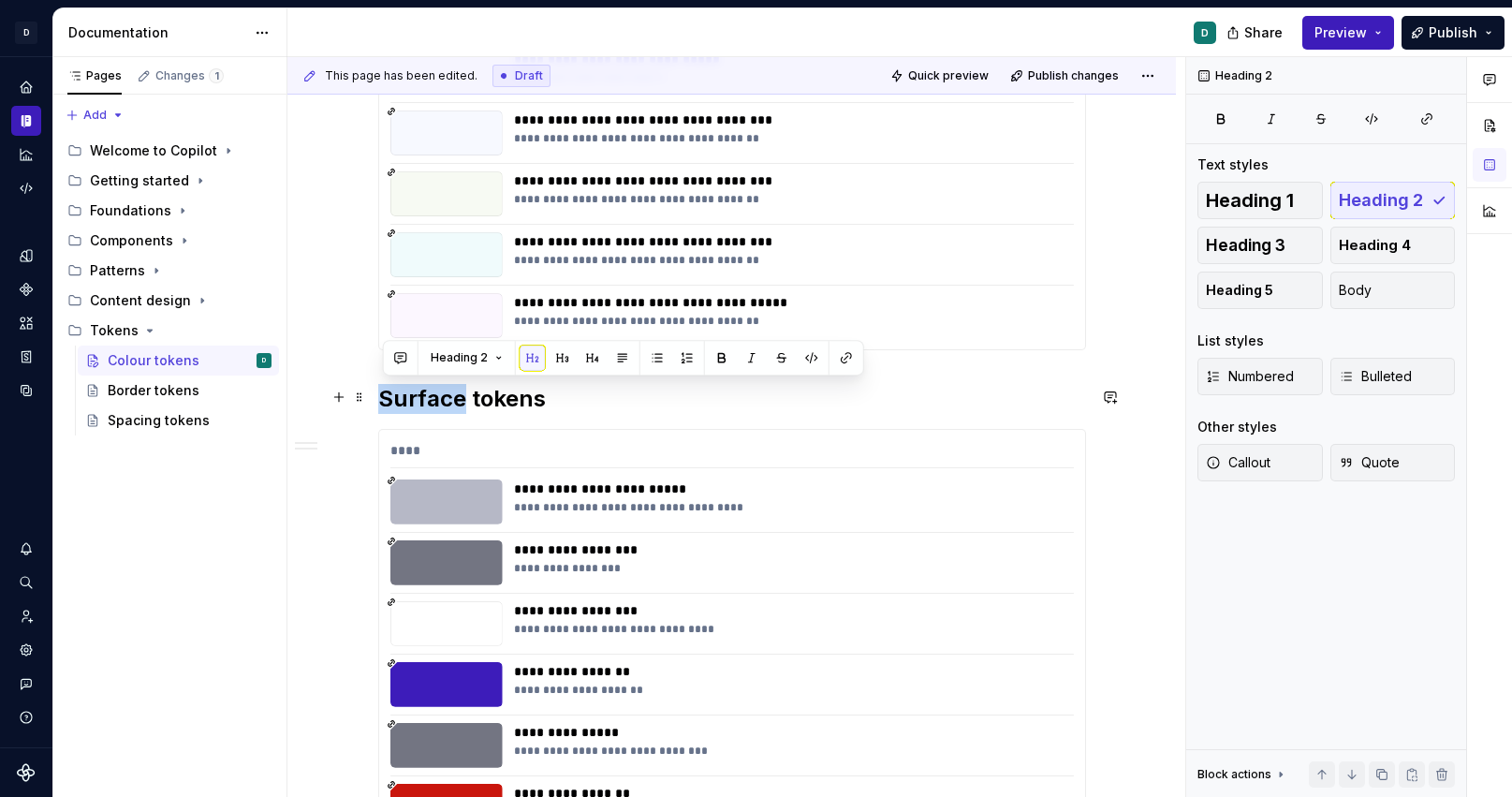
drag, startPoint x: 467, startPoint y: 398, endPoint x: 372, endPoint y: 393, distance: 95.1
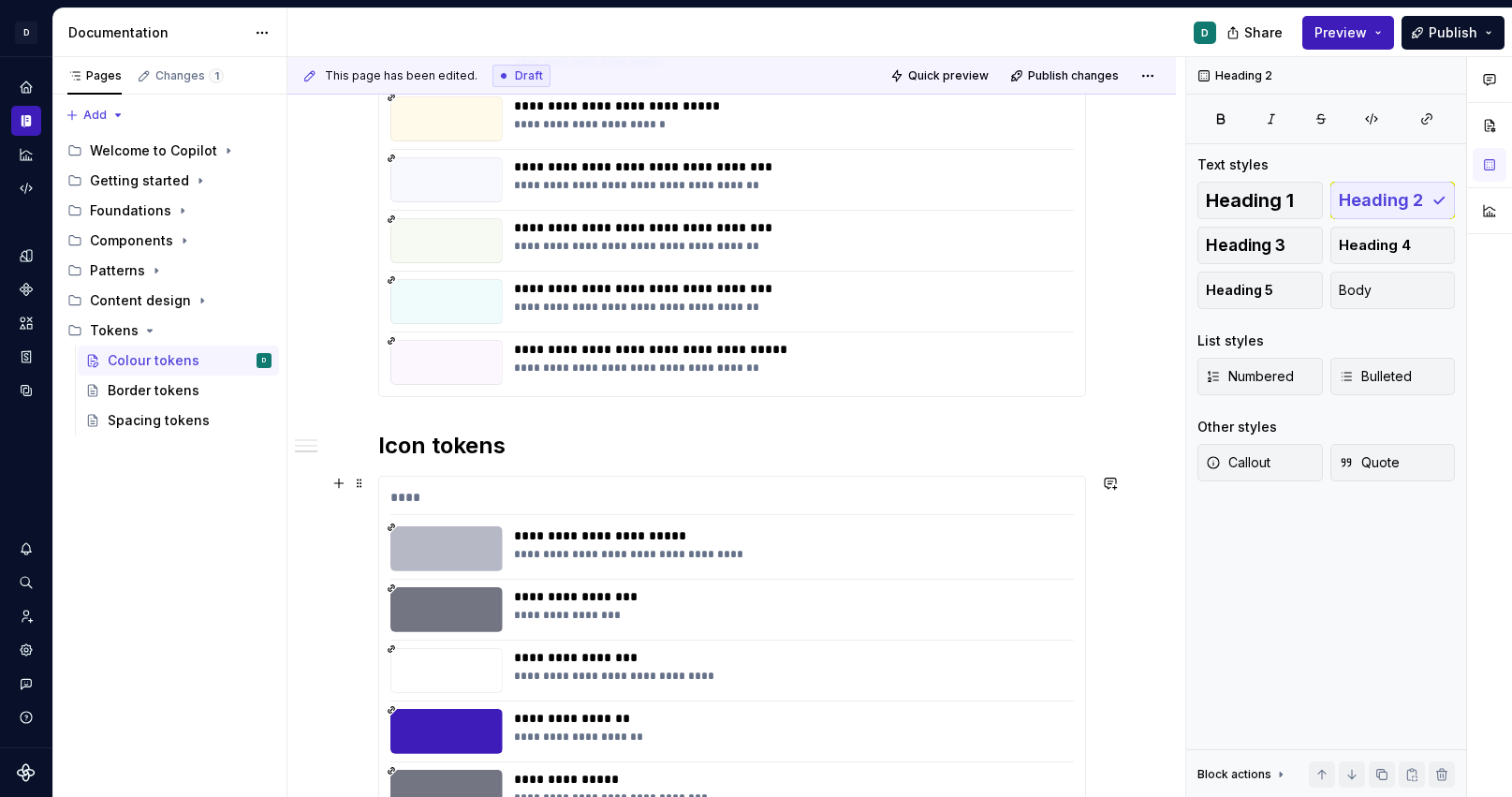
scroll to position [2114, 0]
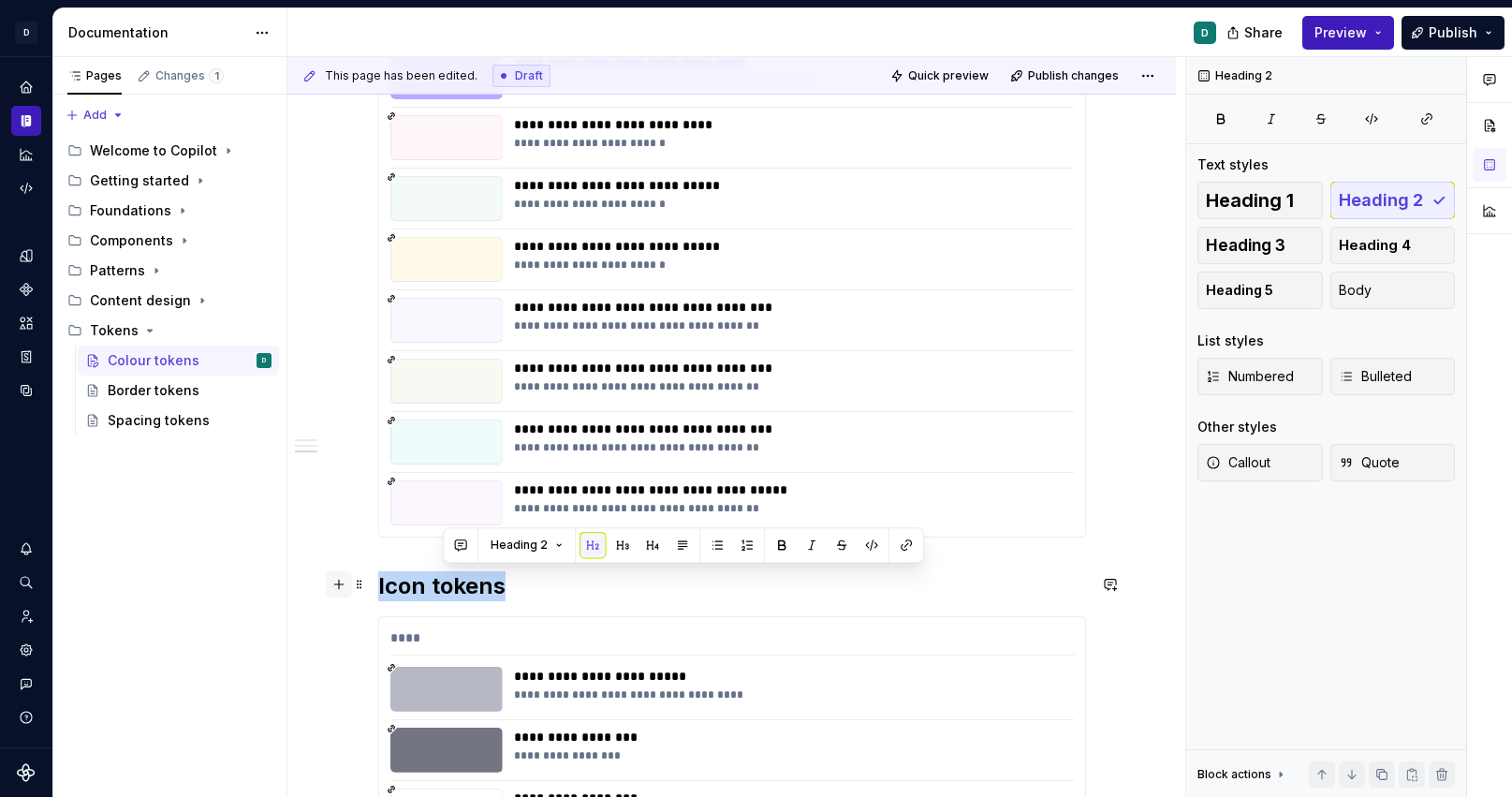
drag, startPoint x: 511, startPoint y: 587, endPoint x: 334, endPoint y: 587, distance: 177.0
copy h2 "Icon tokens"
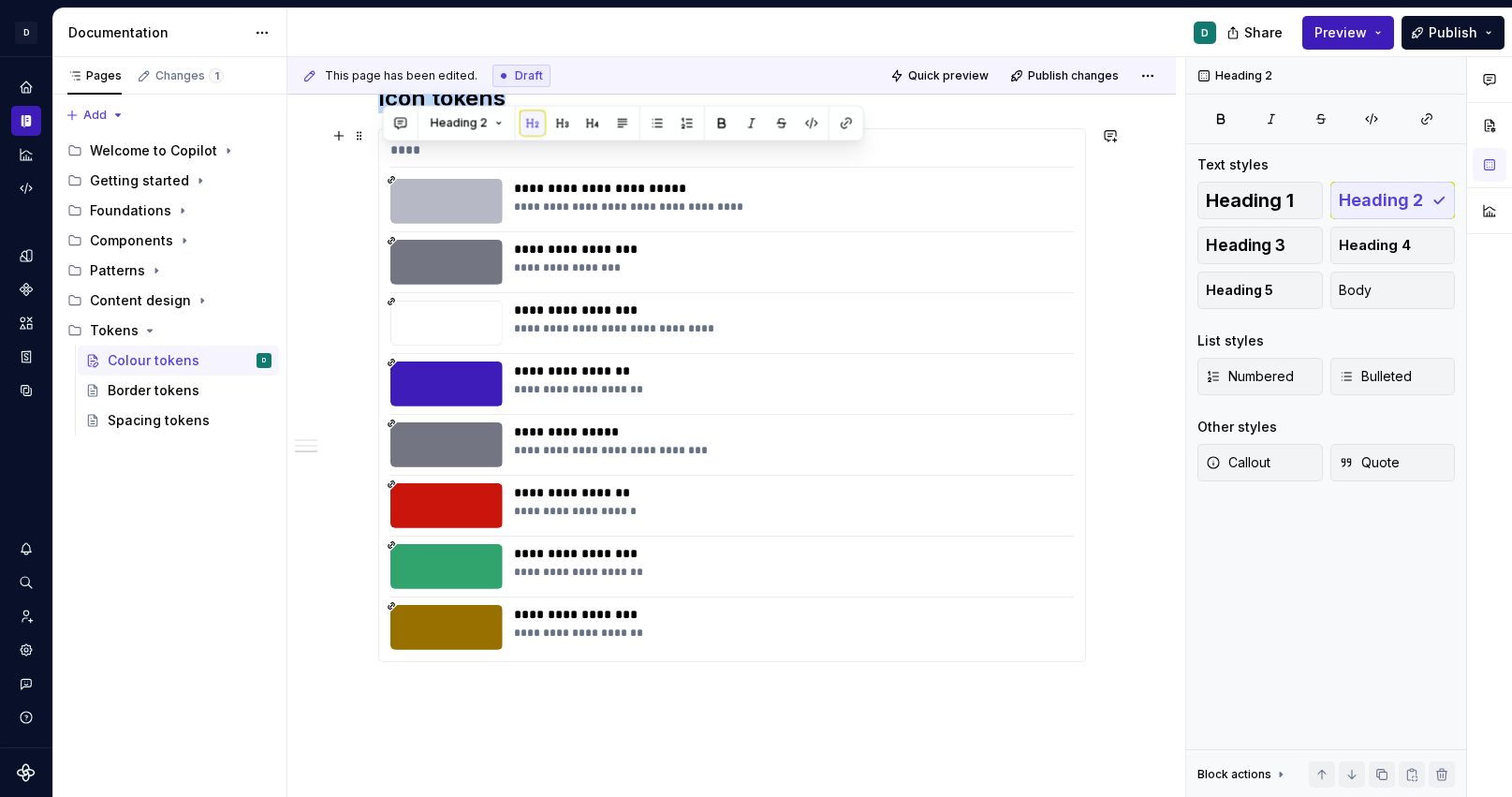
scroll to position [2724, 0]
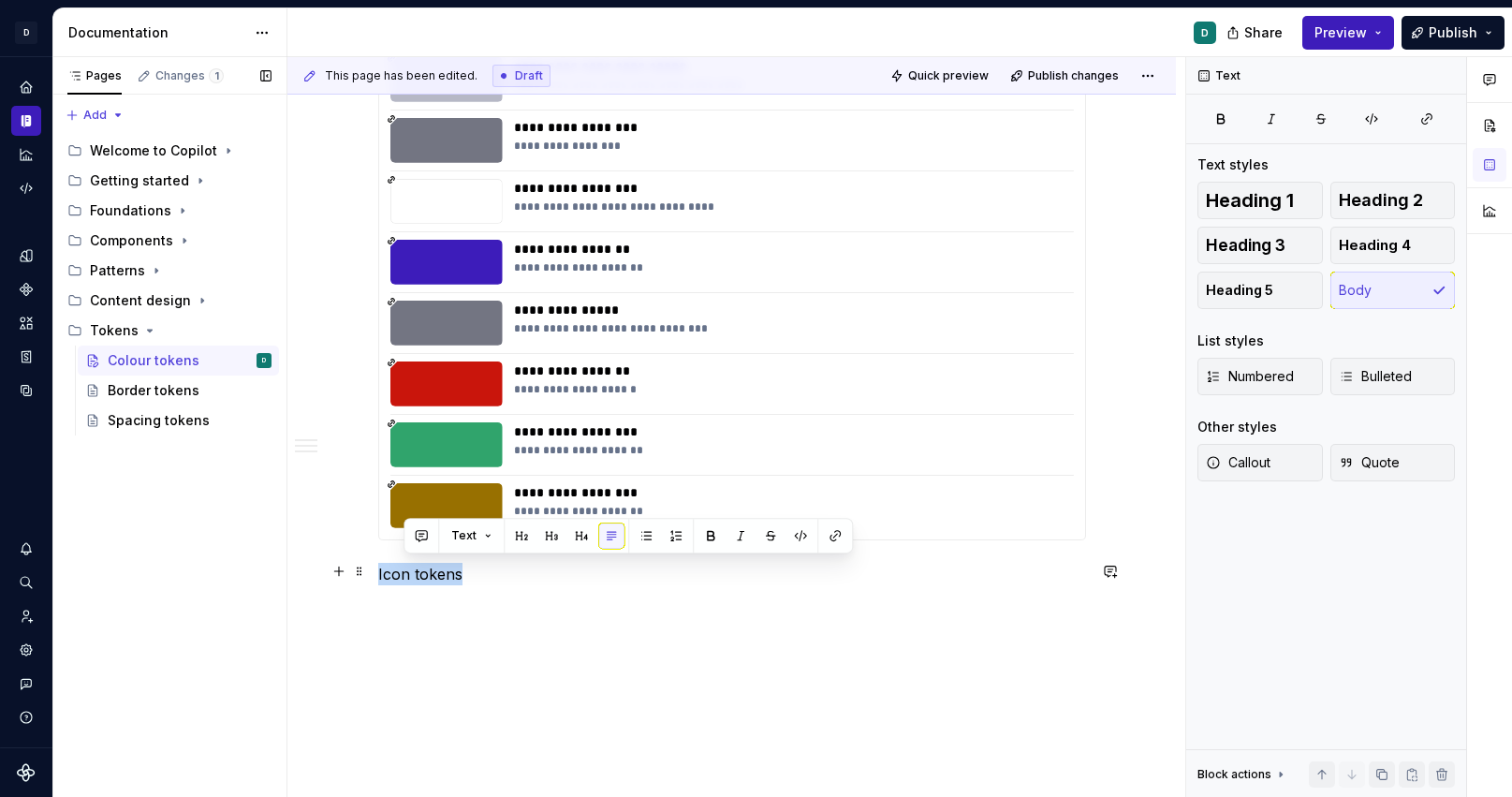
drag, startPoint x: 471, startPoint y: 575, endPoint x: 283, endPoint y: 567, distance: 188.2
click at [491, 545] on button "button" at bounding box center [500, 536] width 26 height 26
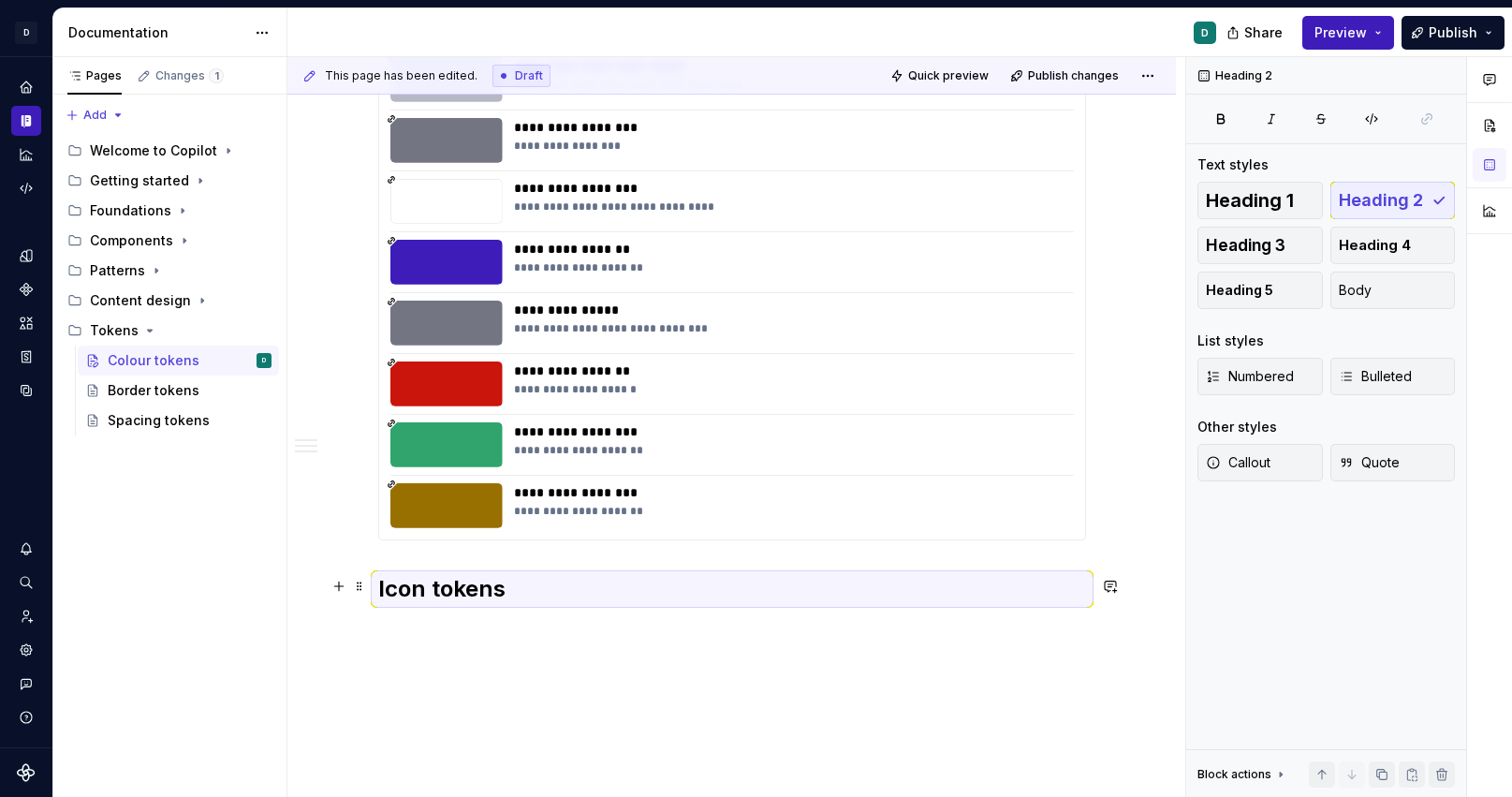
click at [434, 594] on h2 "Icon tokens" at bounding box center [732, 589] width 708 height 30
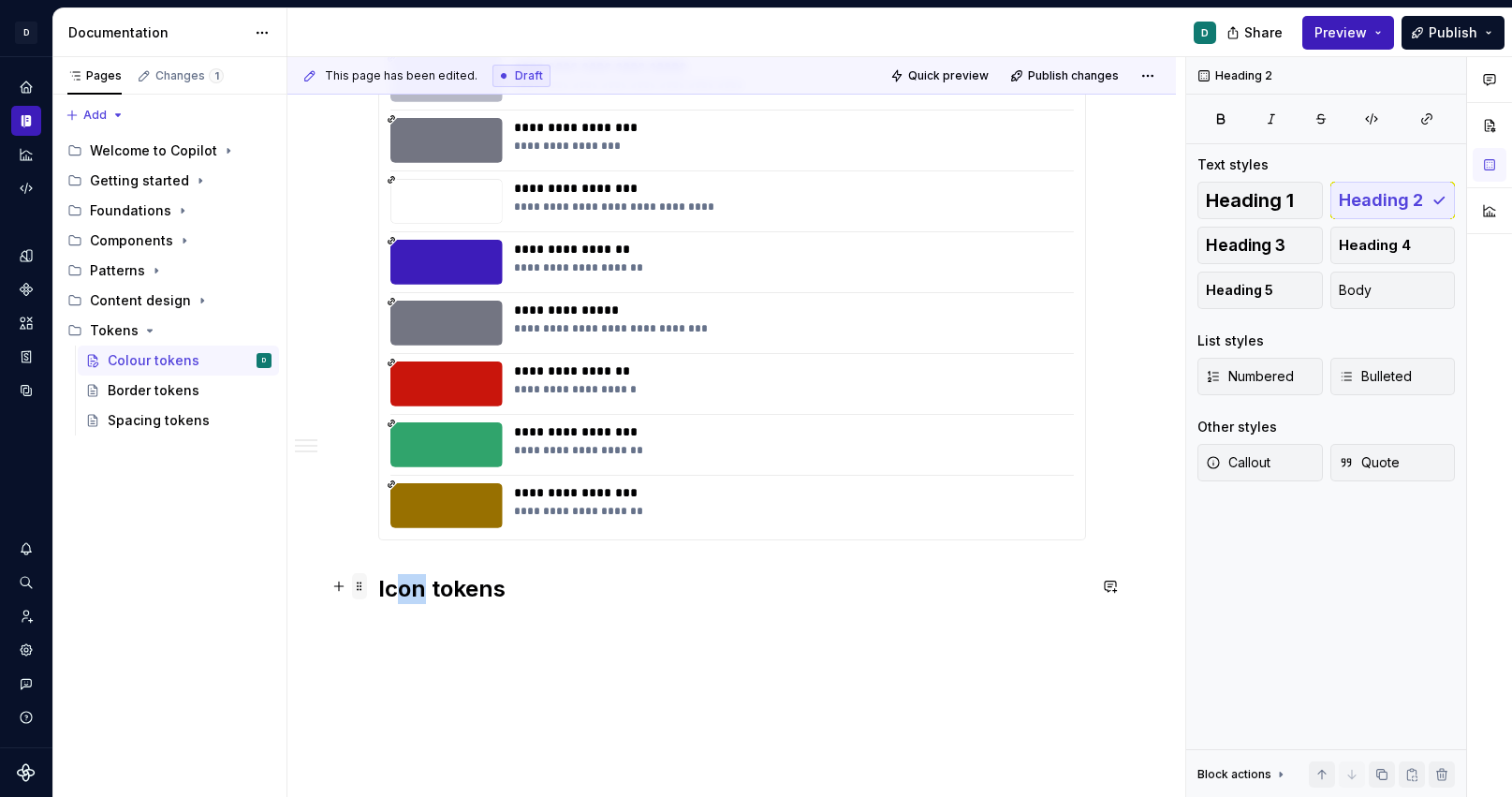
drag, startPoint x: 432, startPoint y: 590, endPoint x: 356, endPoint y: 590, distance: 76.0
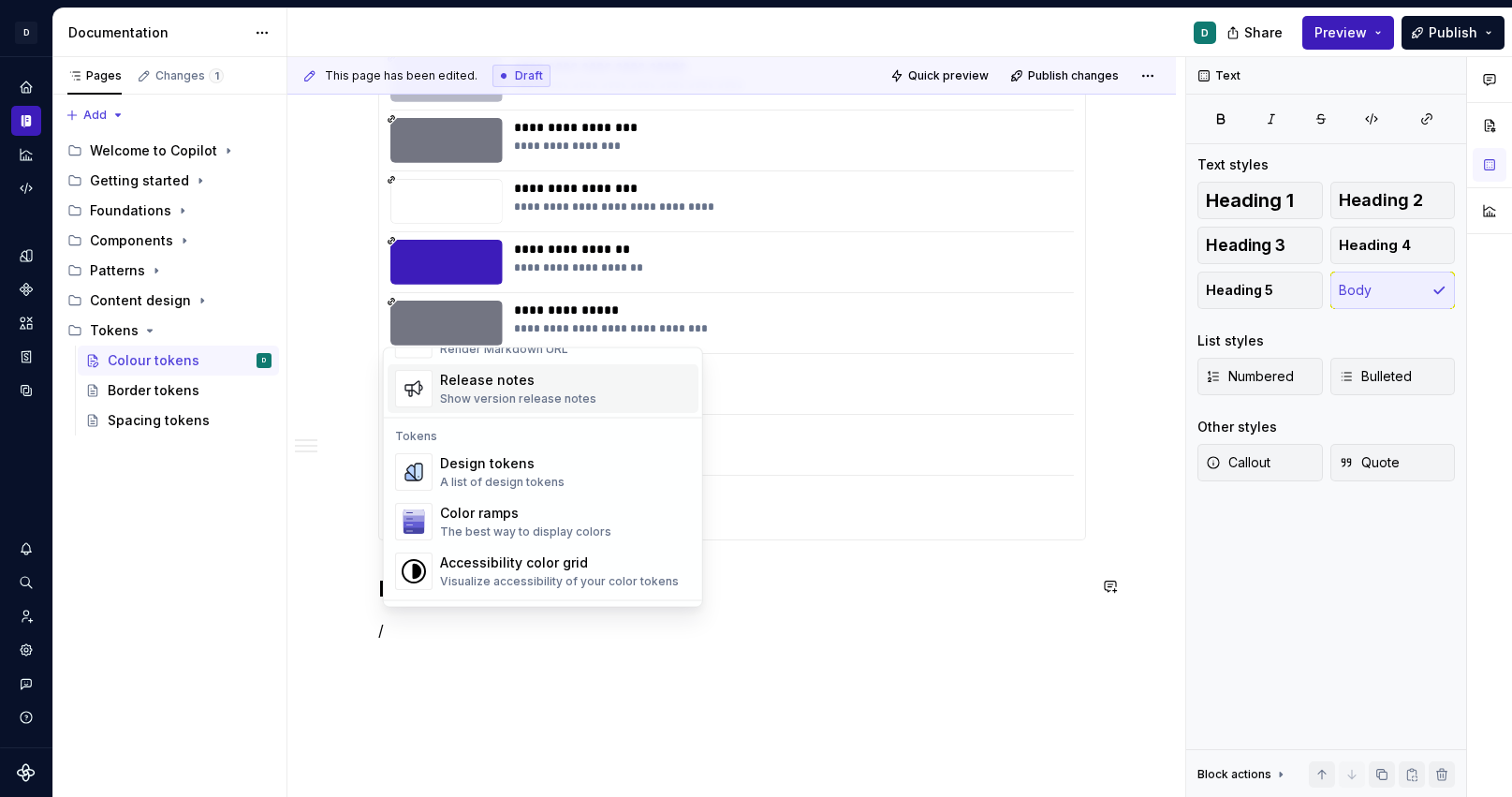
scroll to position [1342, 0]
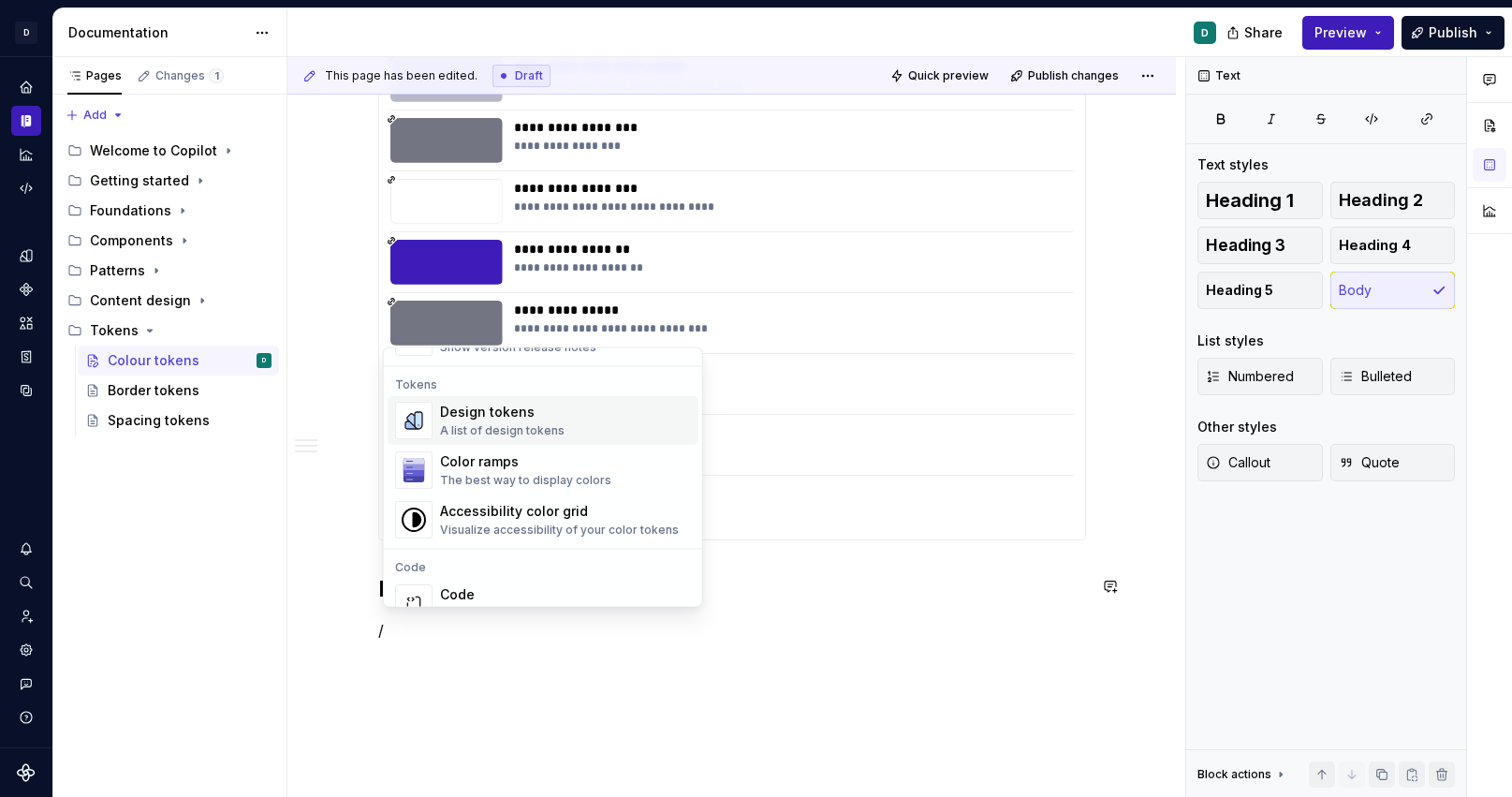
click at [470, 429] on div "A list of design tokens" at bounding box center [501, 431] width 124 height 15
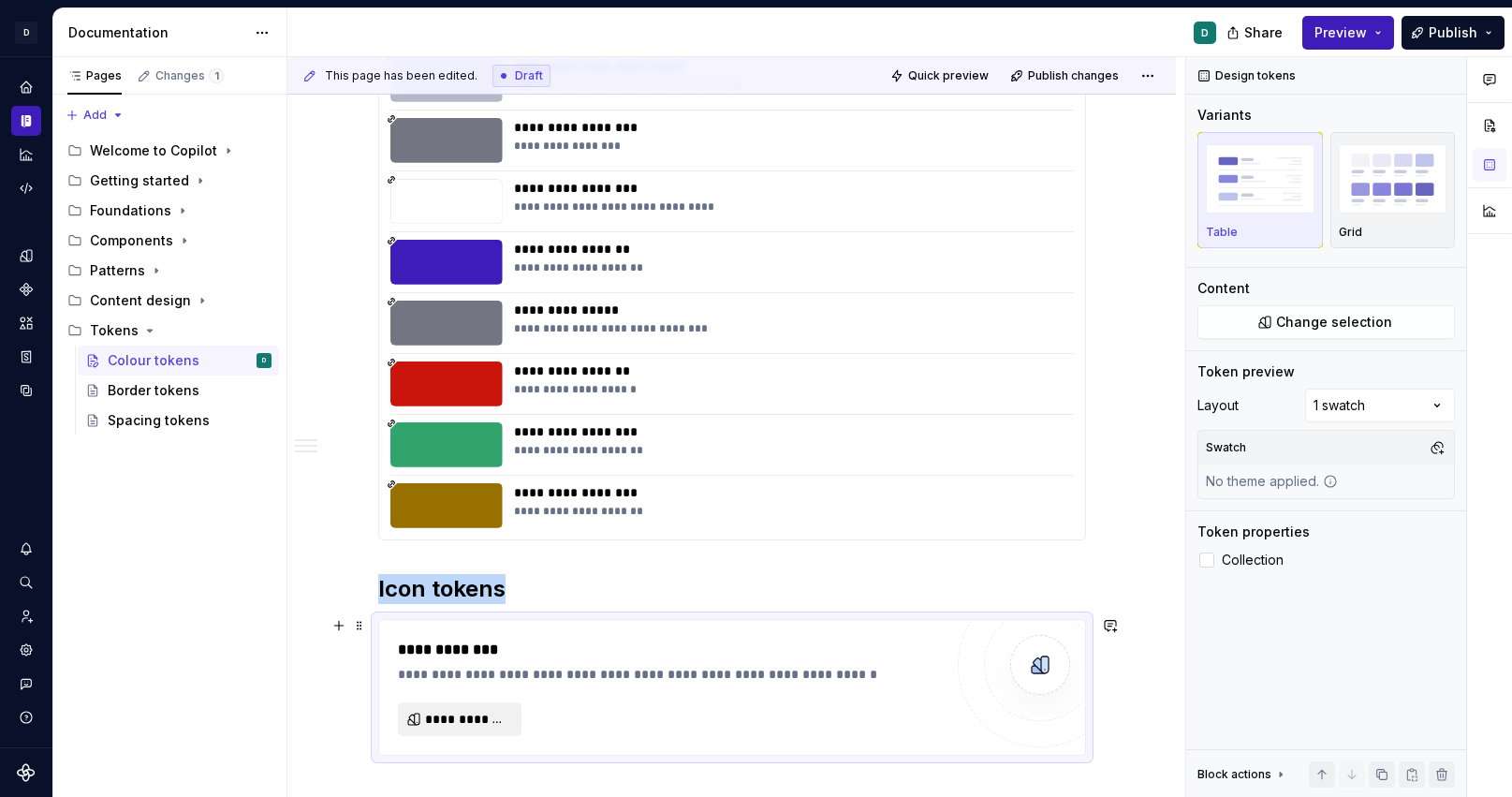
click at [486, 719] on span "**********" at bounding box center [467, 719] width 84 height 19
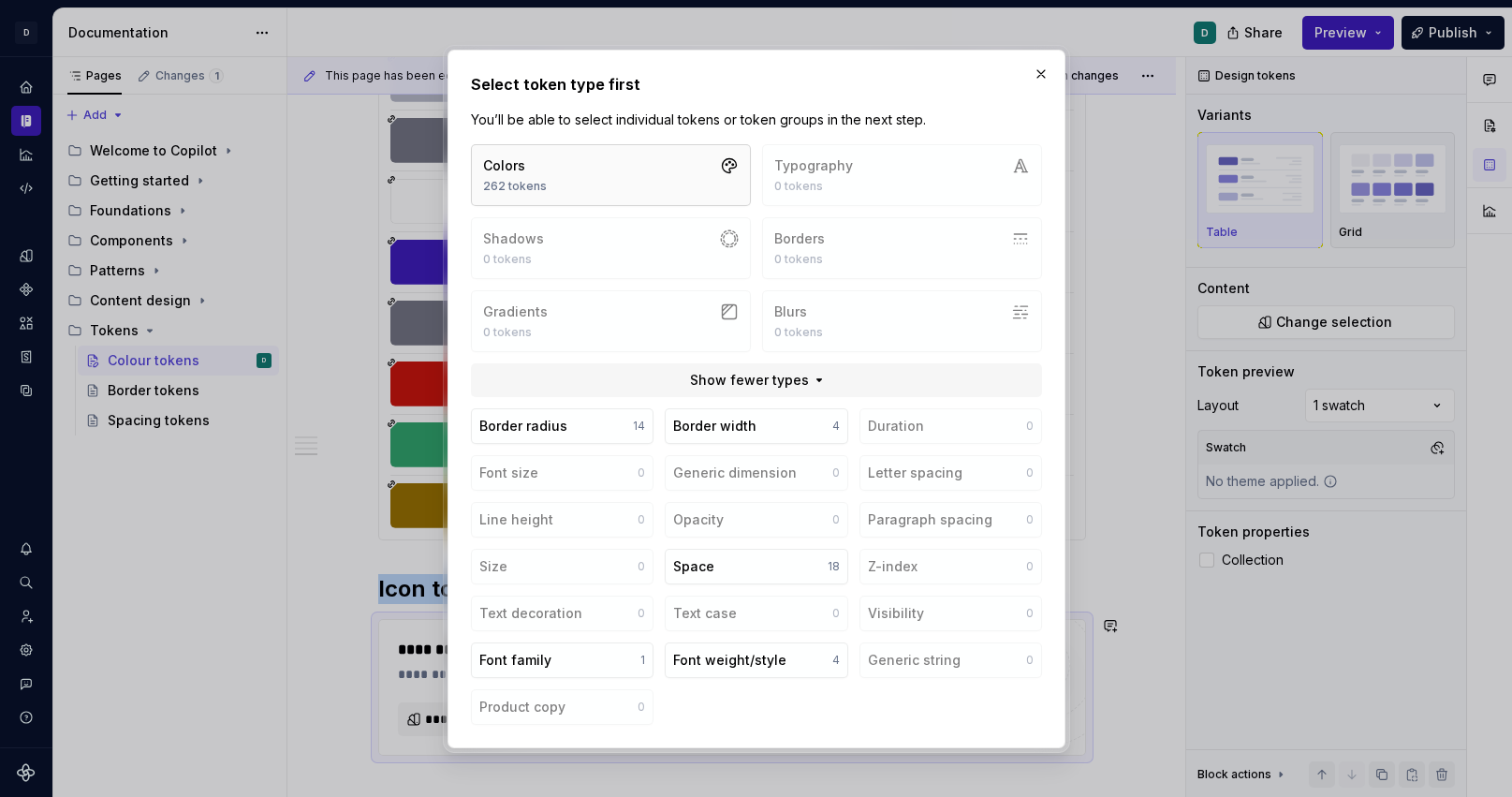
click at [567, 194] on button "Colors 262 tokens" at bounding box center [611, 175] width 280 height 62
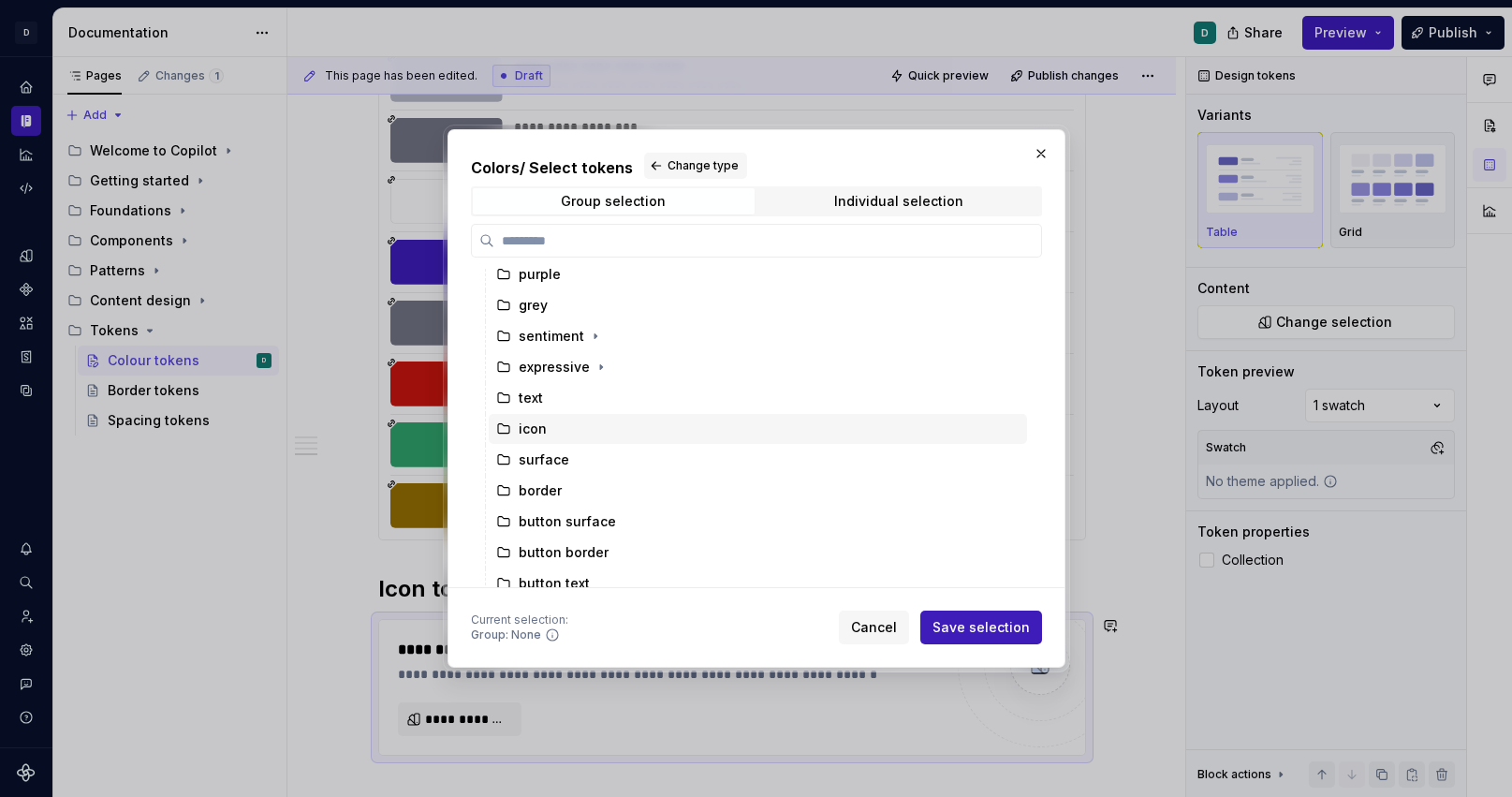
scroll to position [53, 0]
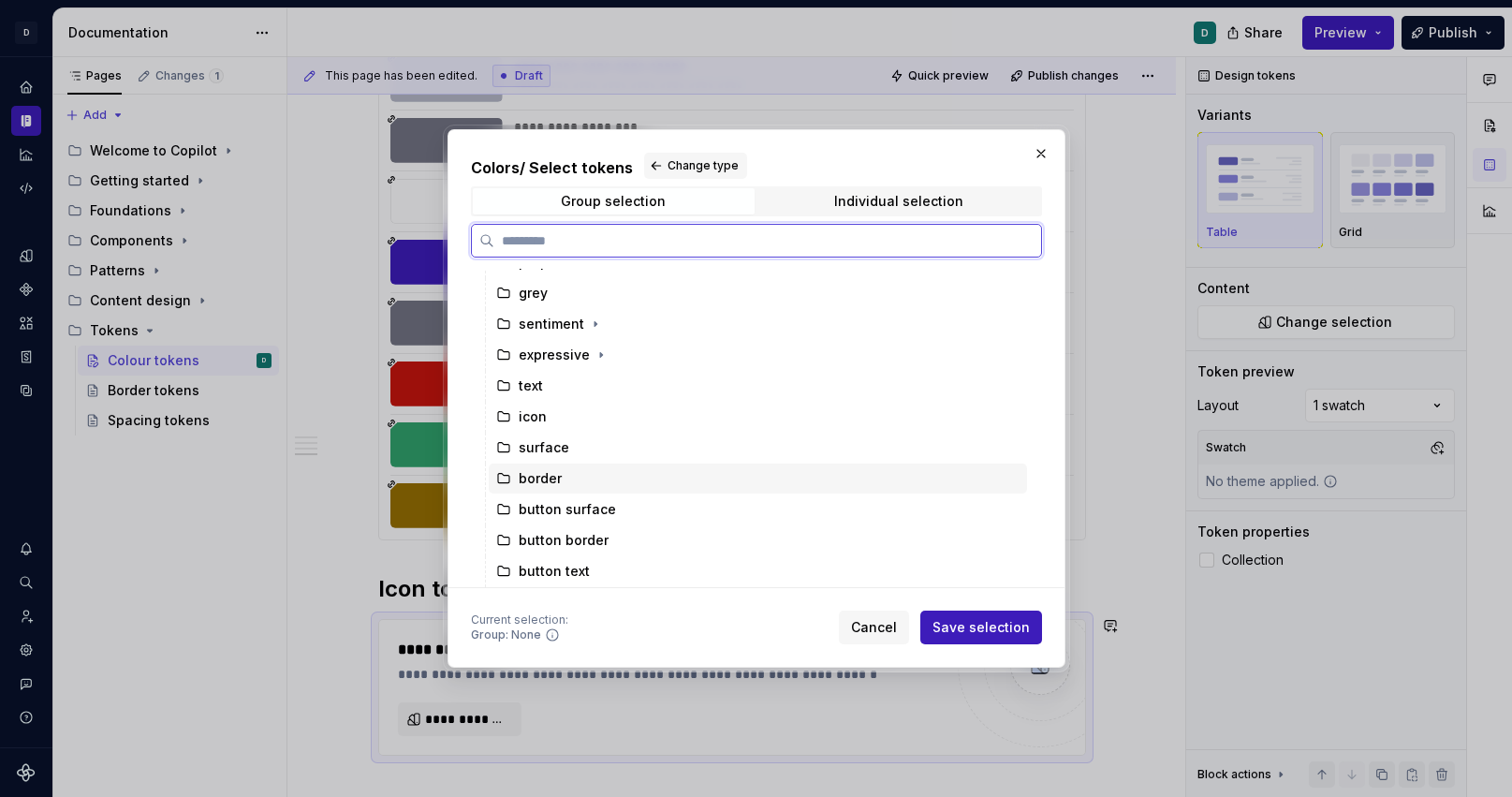
click at [564, 487] on div "border" at bounding box center [757, 478] width 539 height 30
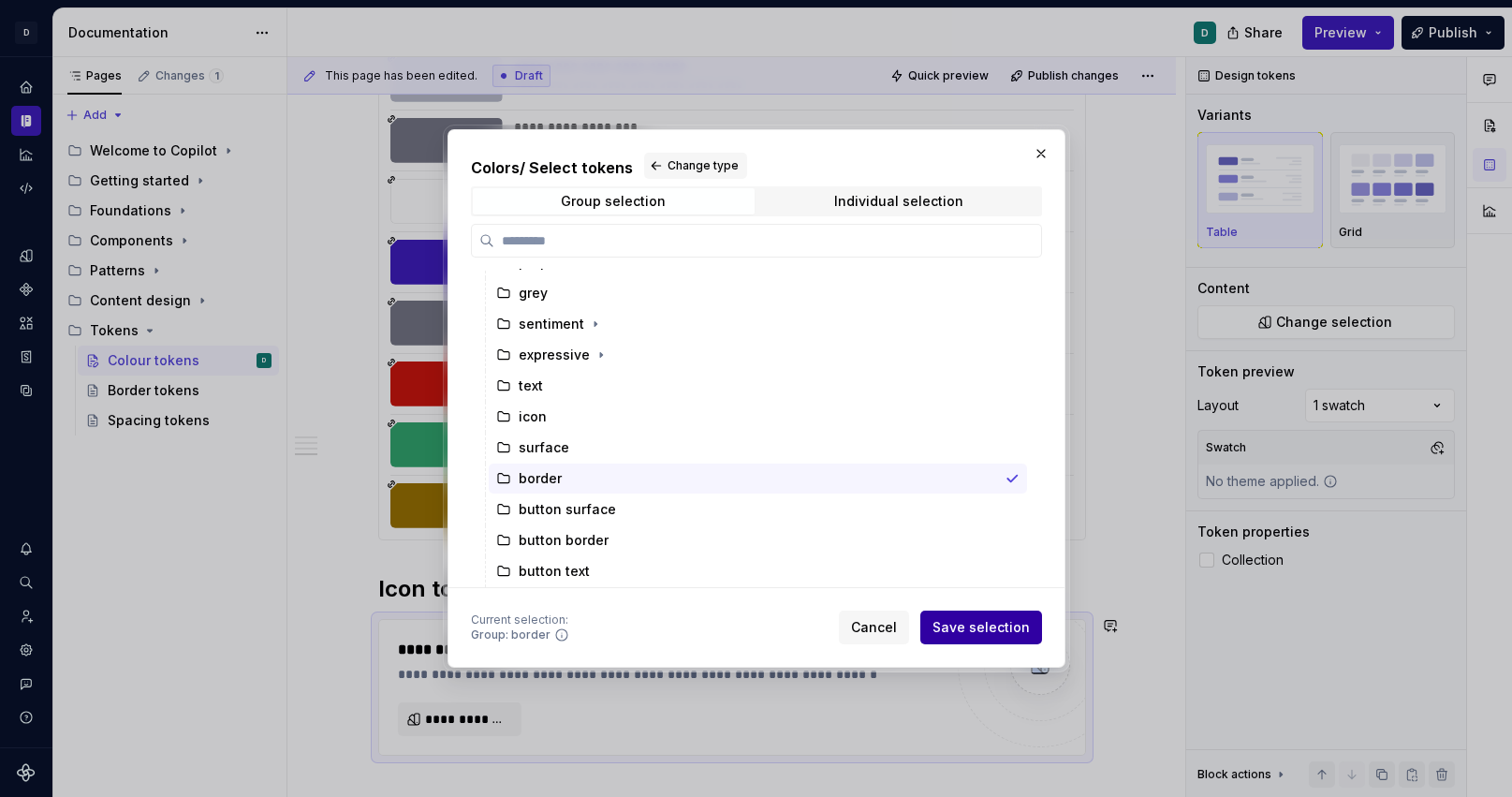
click at [993, 636] on span "Save selection" at bounding box center [981, 627] width 98 height 19
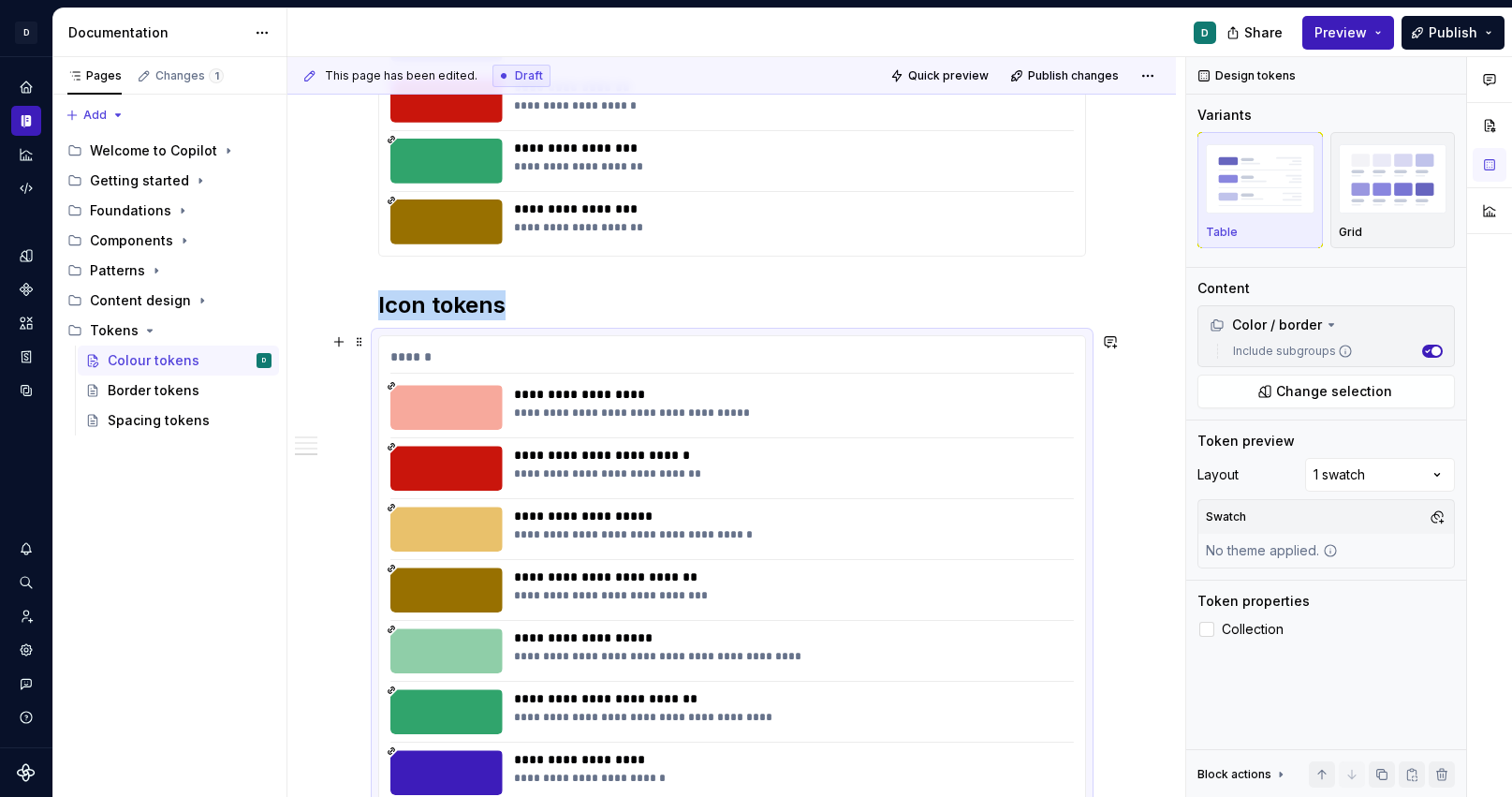
scroll to position [2834, 0]
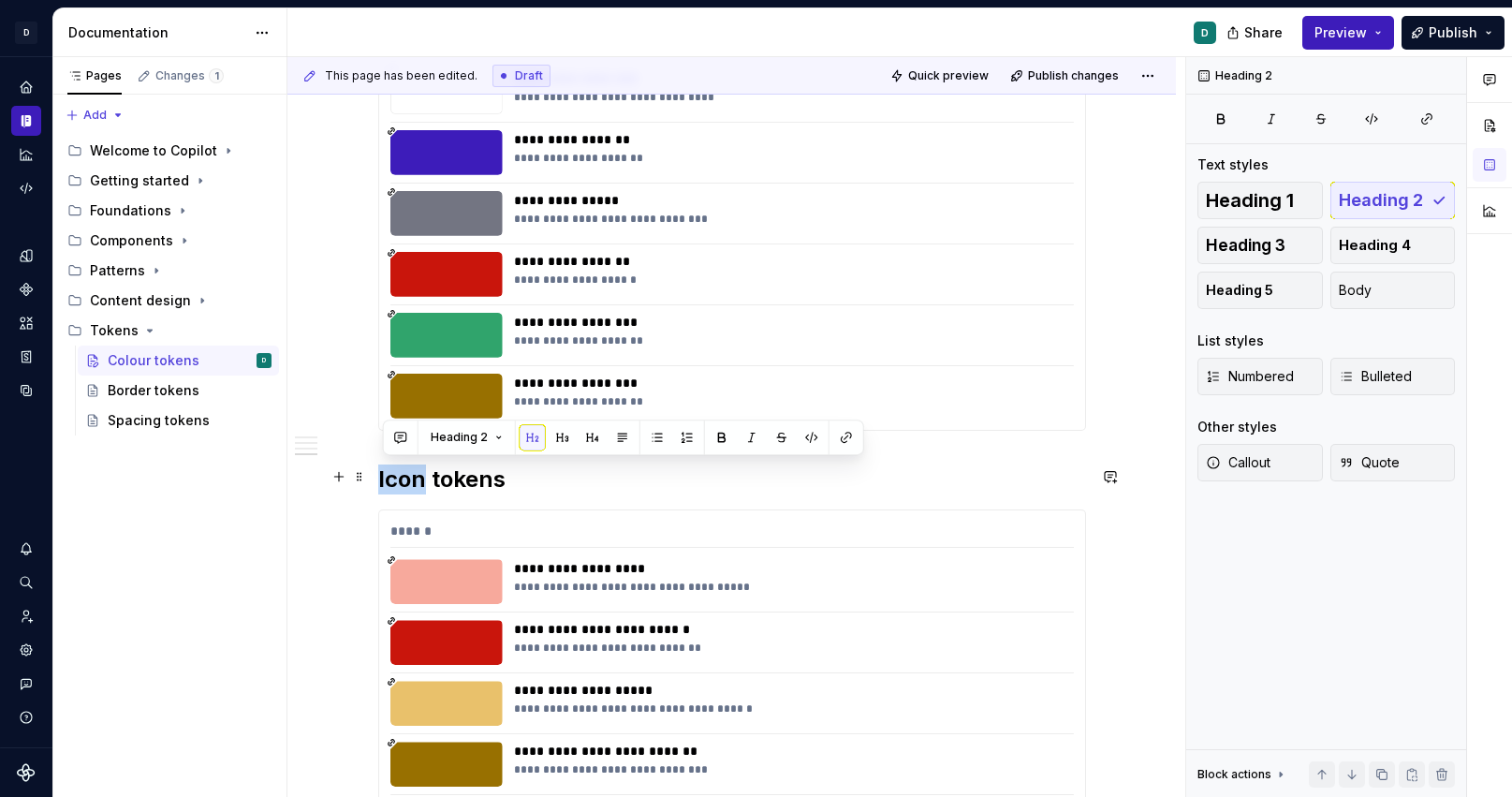
drag, startPoint x: 427, startPoint y: 475, endPoint x: 378, endPoint y: 475, distance: 49.0
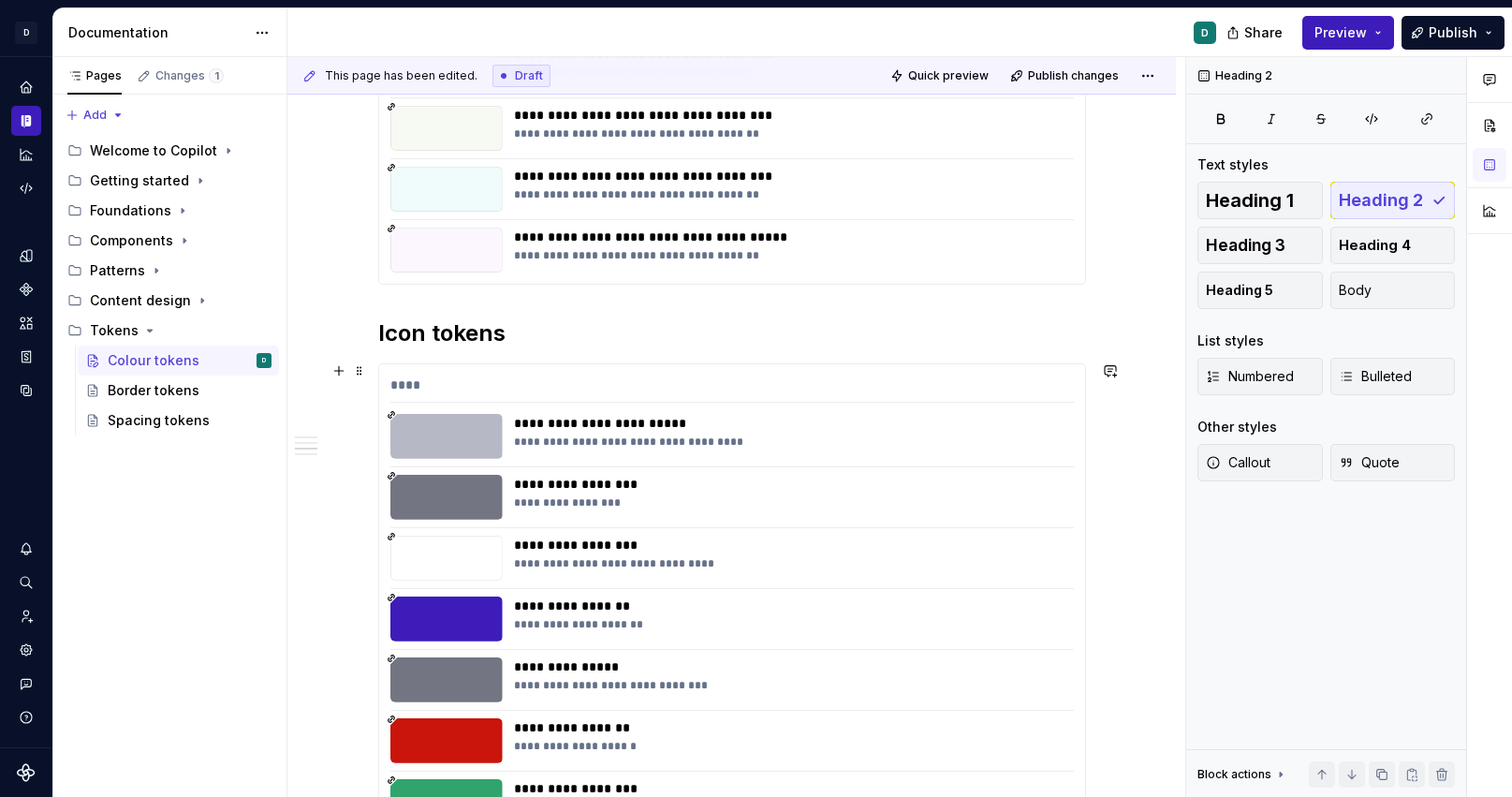
scroll to position [2236, 0]
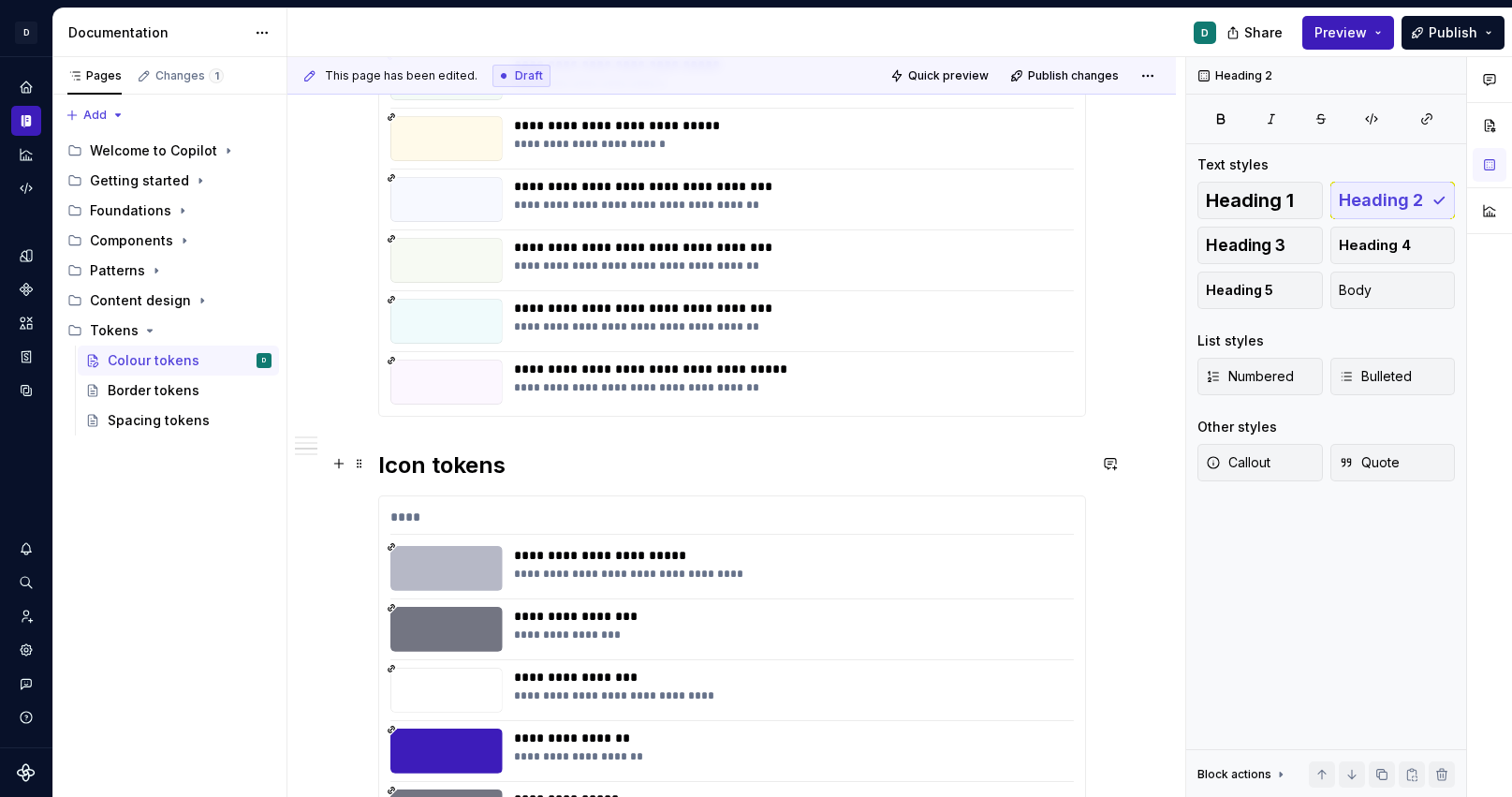
click at [437, 470] on h2 "Icon tokens" at bounding box center [732, 465] width 708 height 30
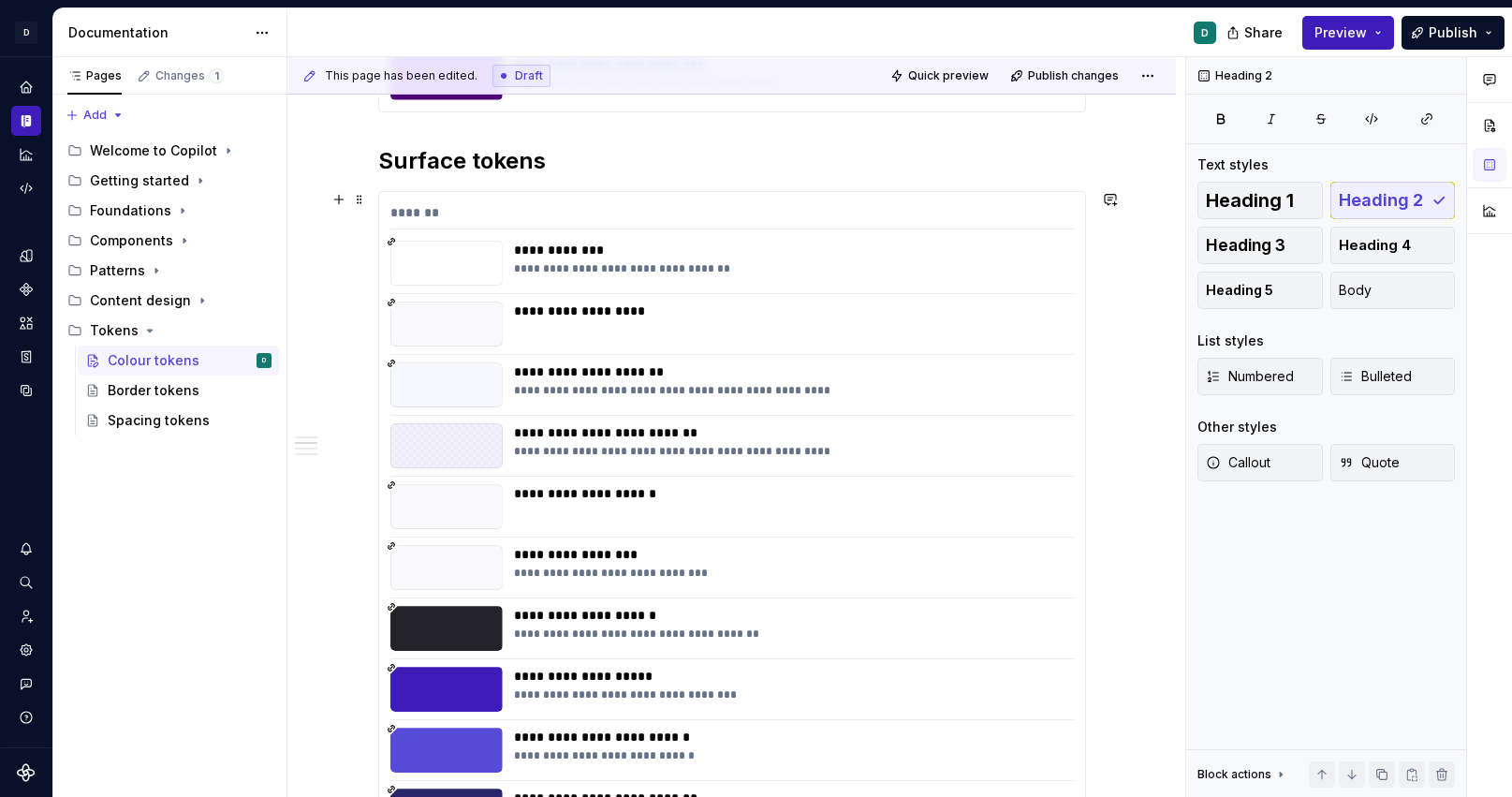
scroll to position [882, 0]
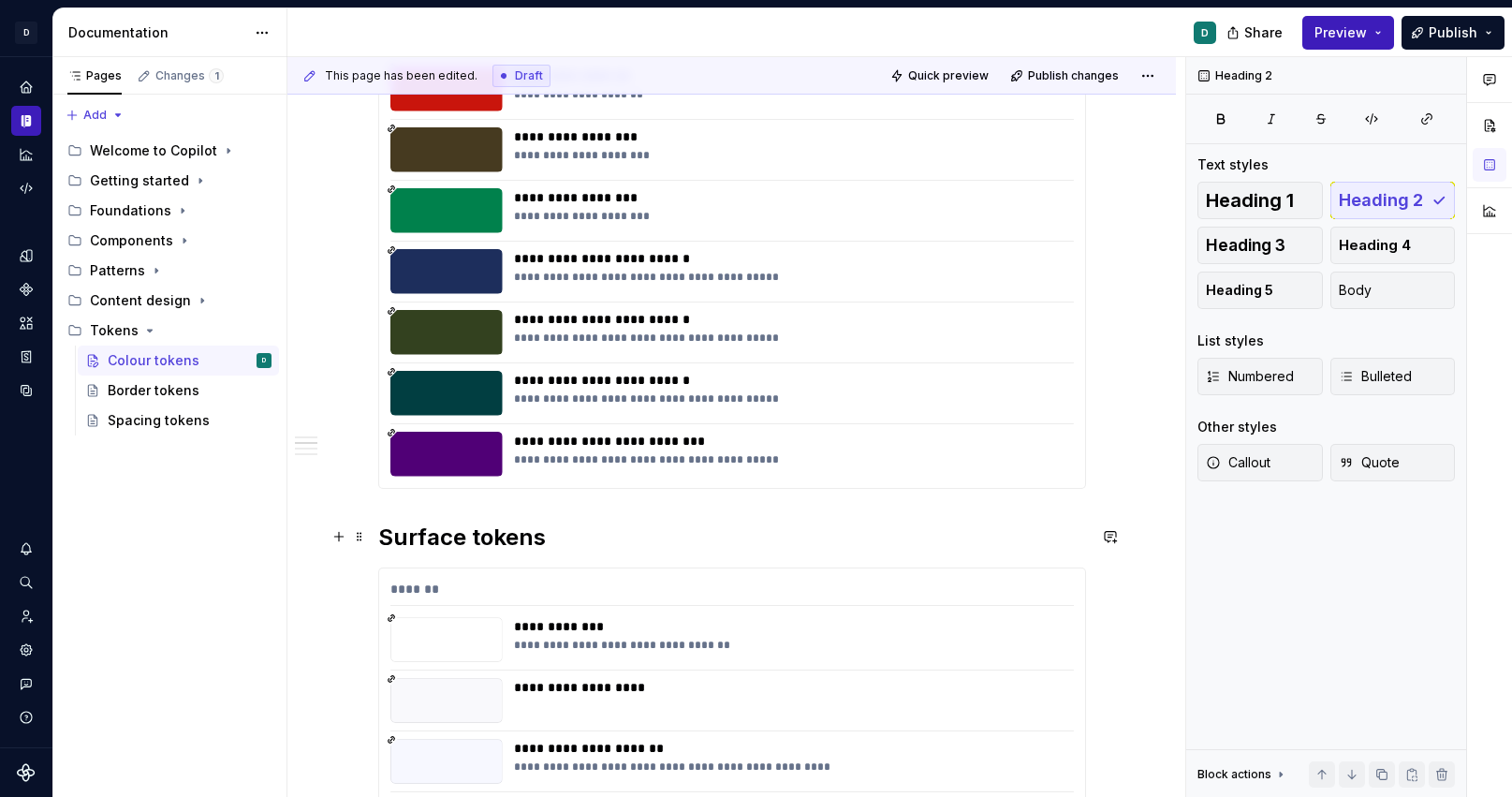
click at [471, 538] on h2 "Surface tokens" at bounding box center [732, 538] width 708 height 30
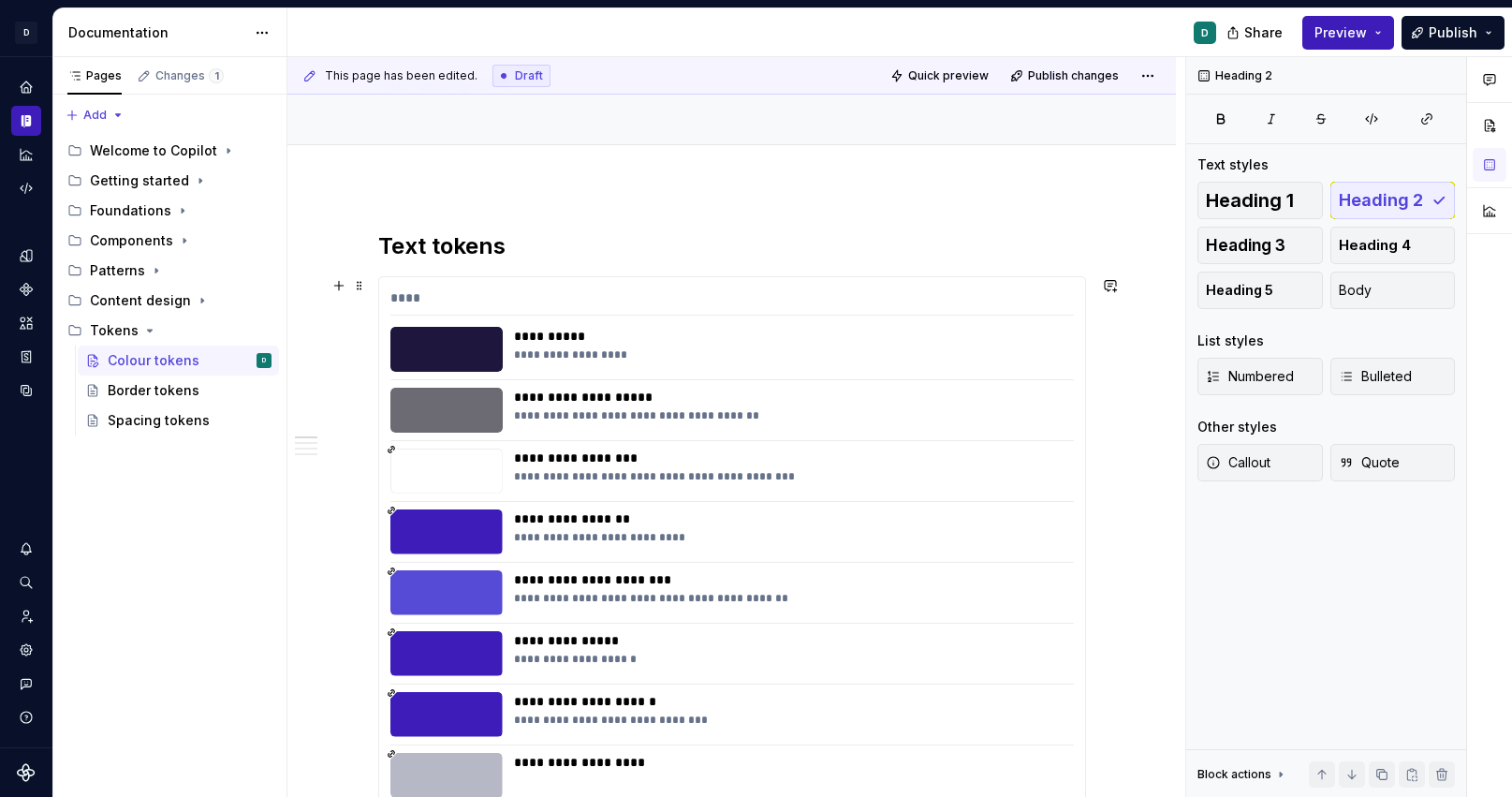
scroll to position [0, 0]
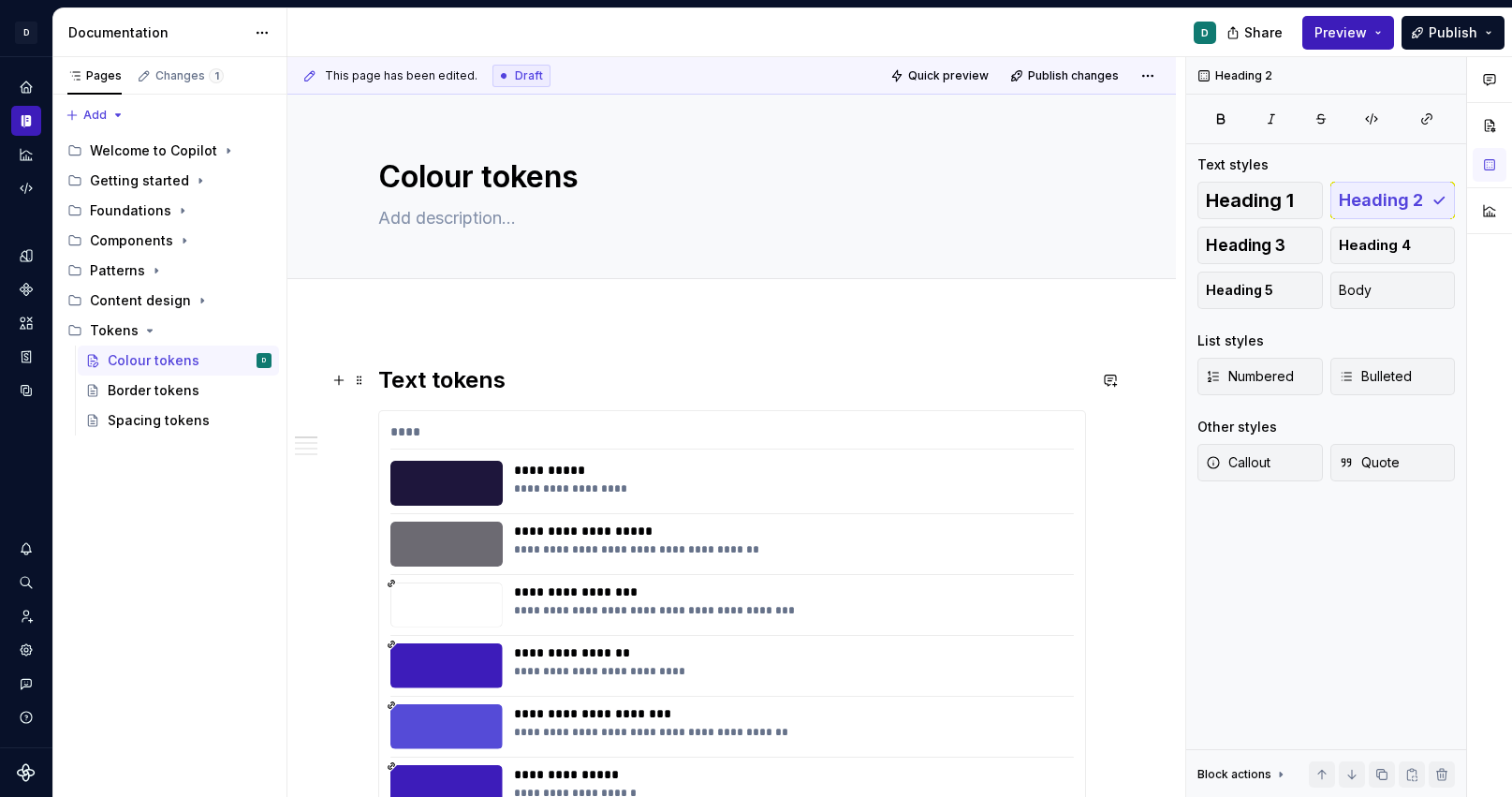
click at [433, 391] on h2 "Text tokens" at bounding box center [732, 380] width 708 height 30
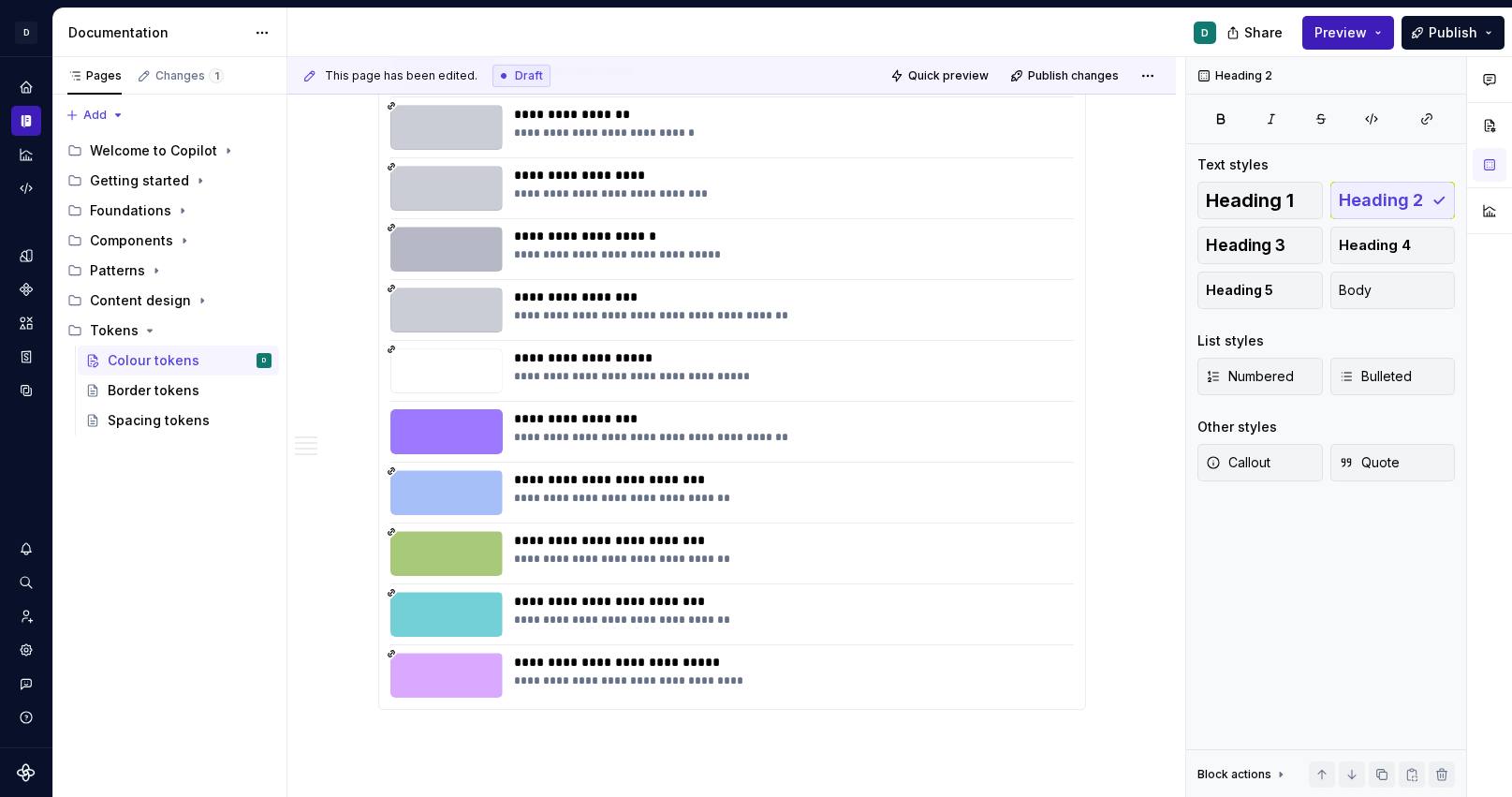
scroll to position [3946, 0]
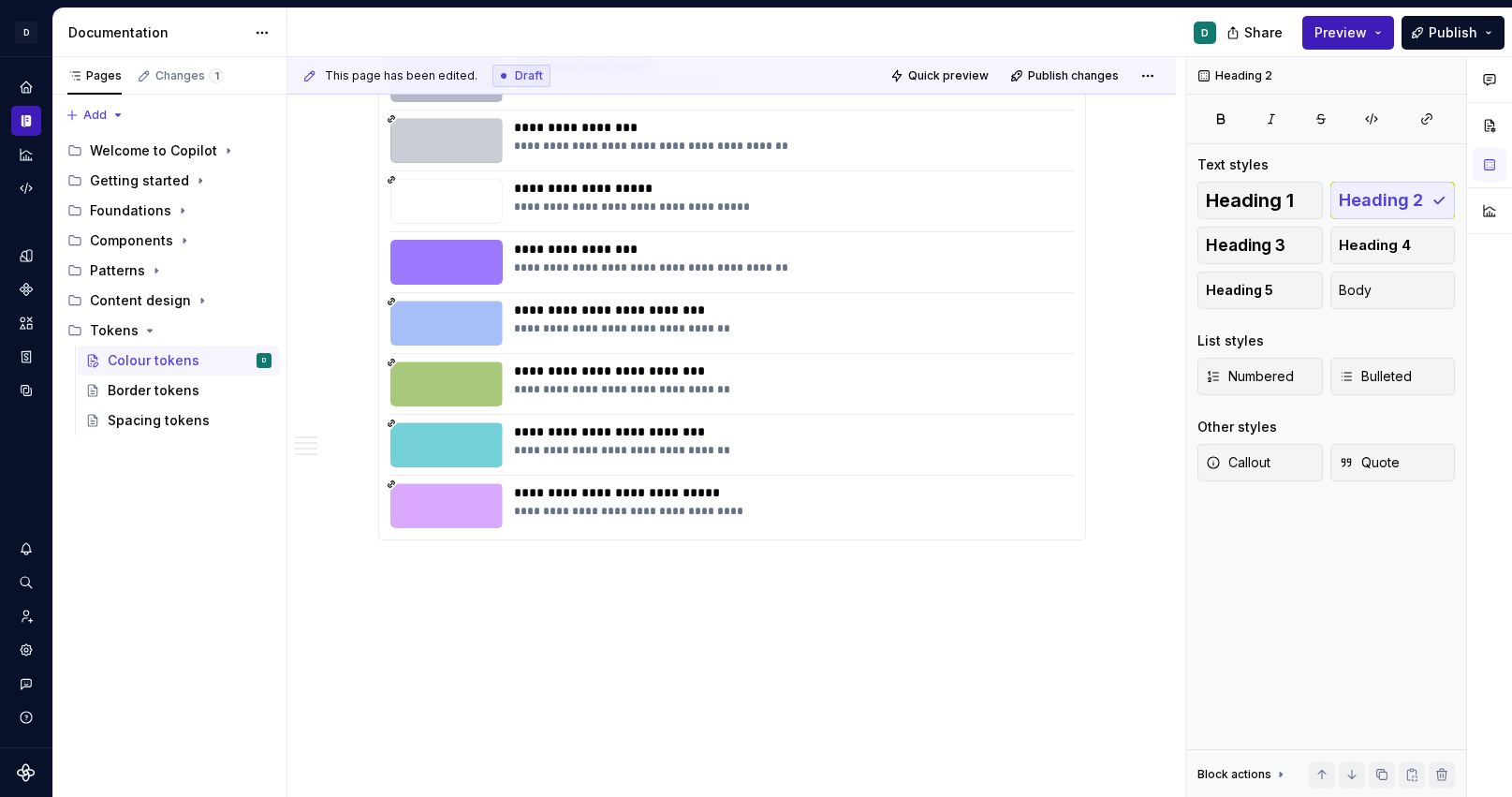
click at [475, 564] on p "Icon tokens" at bounding box center [732, 574] width 708 height 22
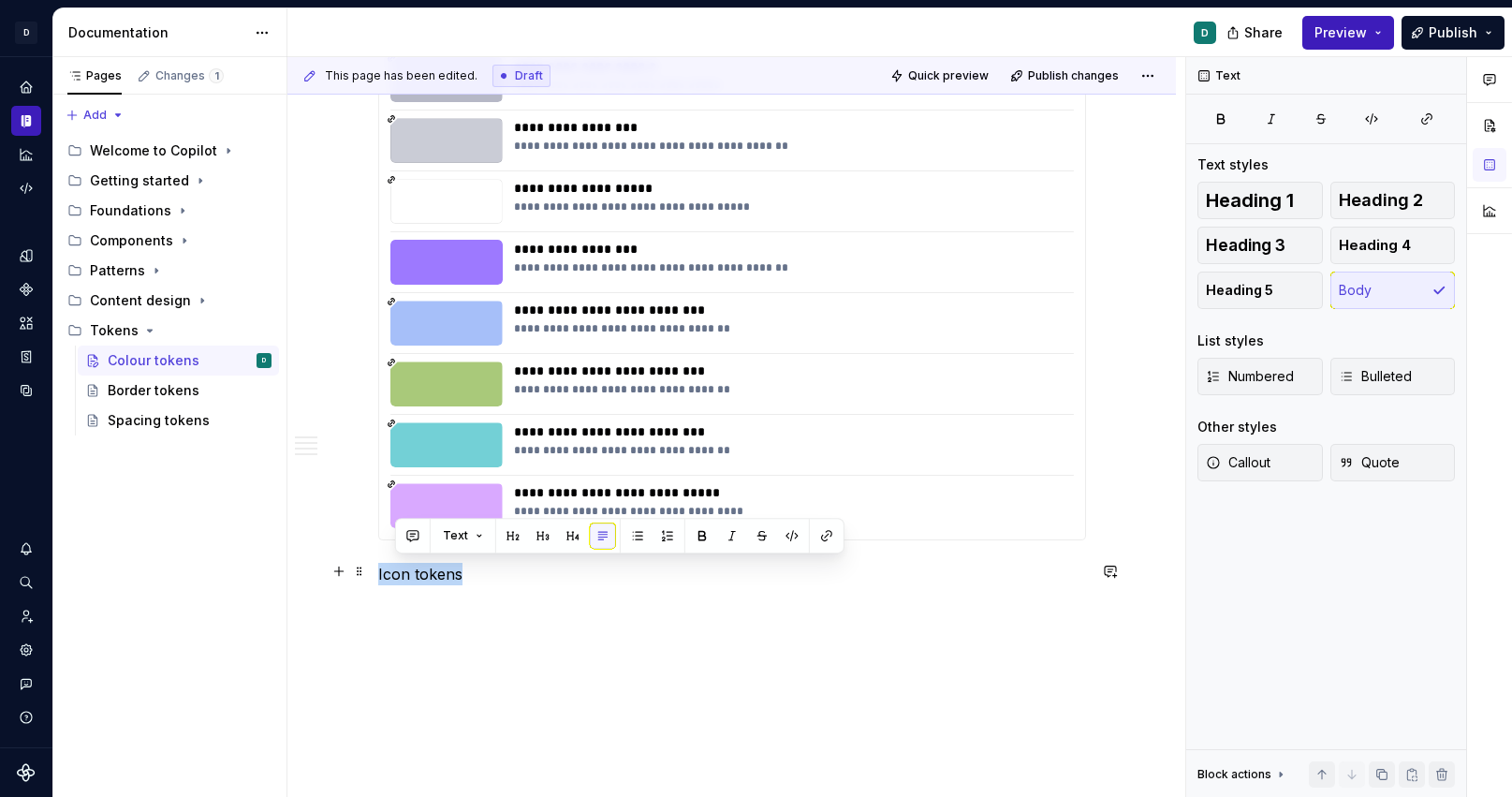
drag, startPoint x: 460, startPoint y: 577, endPoint x: 296, endPoint y: 576, distance: 164.0
click at [490, 541] on button "button" at bounding box center [500, 536] width 26 height 26
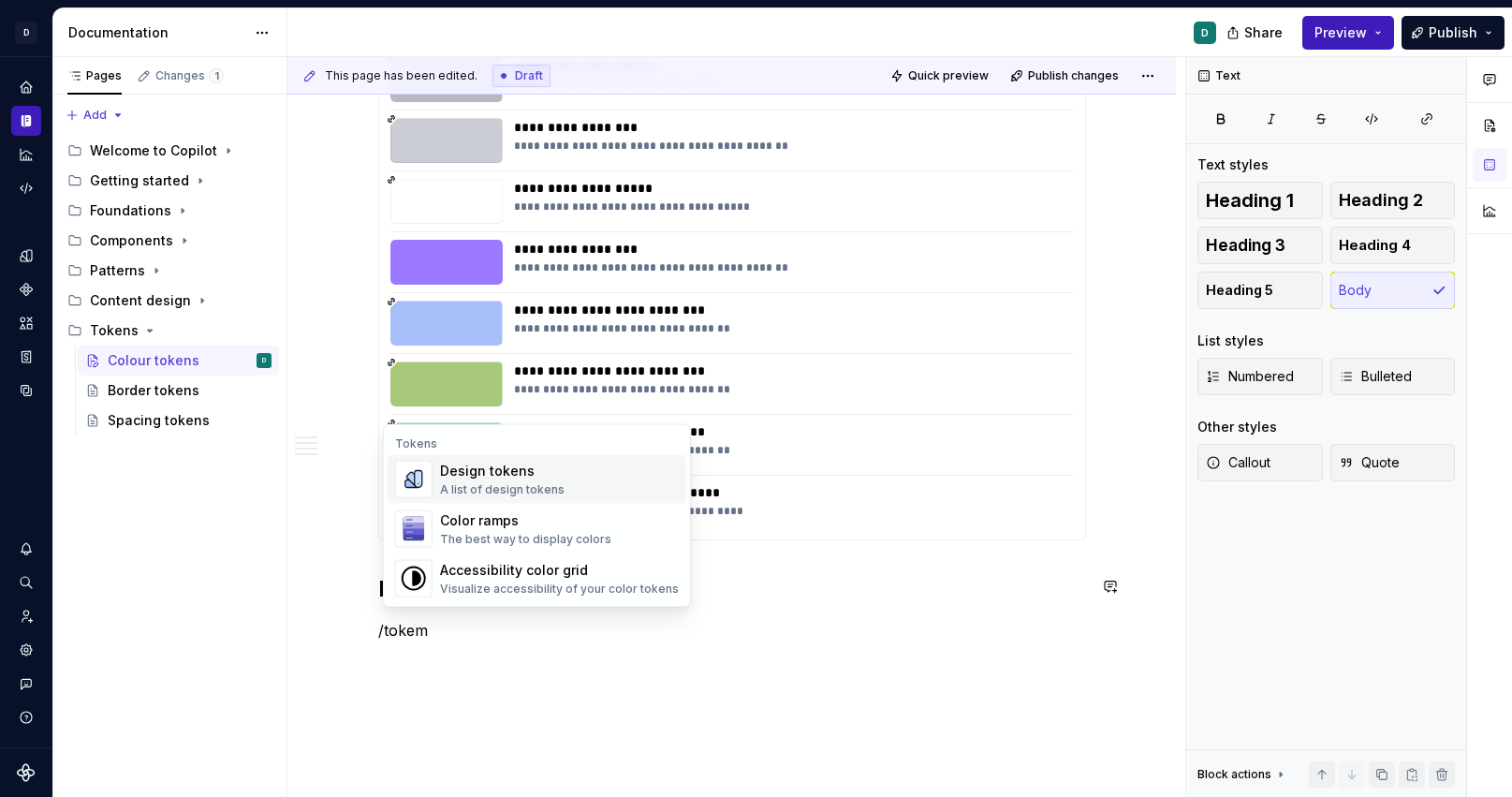
click at [479, 477] on div "Design tokens" at bounding box center [501, 470] width 124 height 19
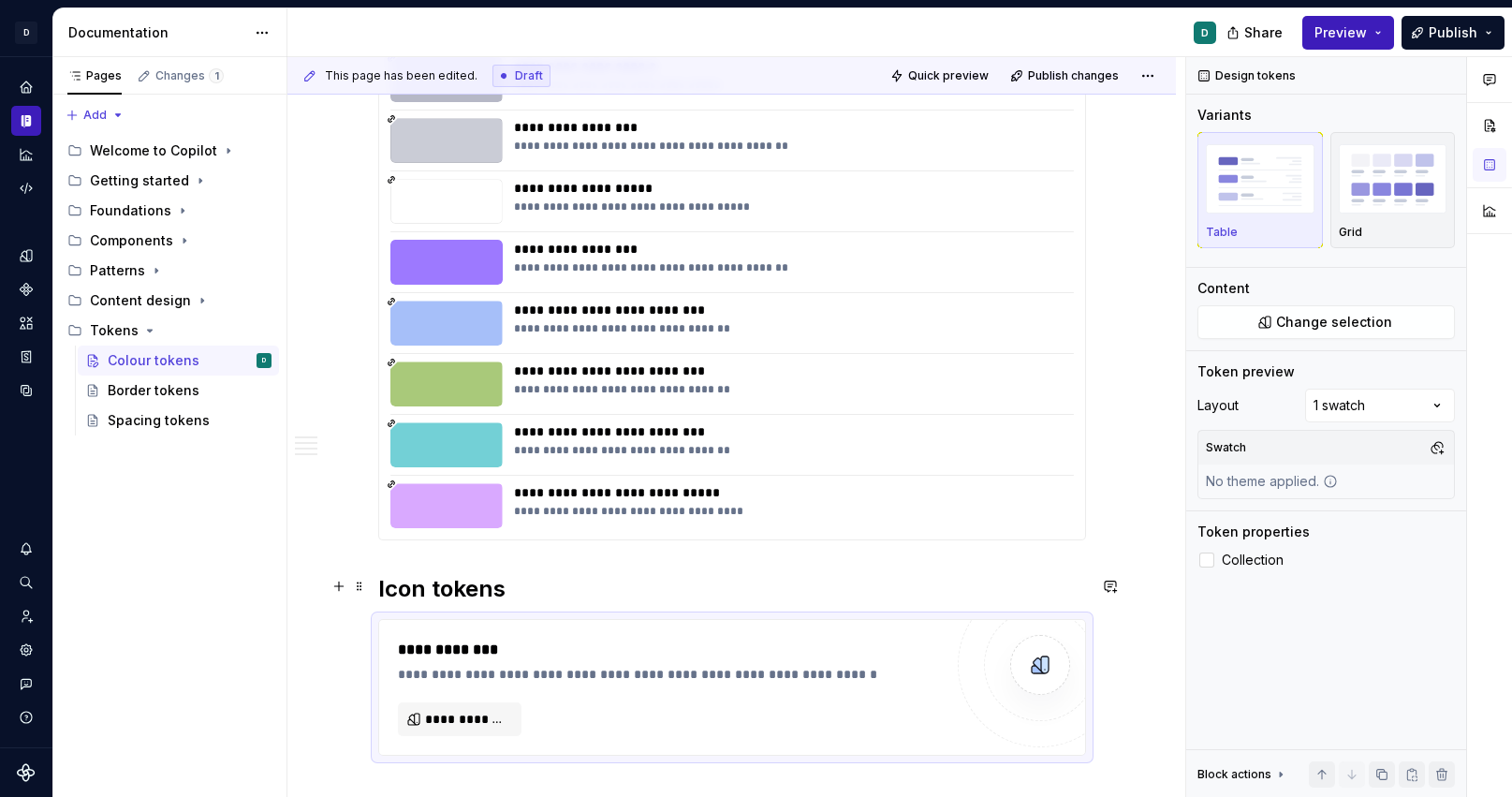
scroll to position [4160, 0]
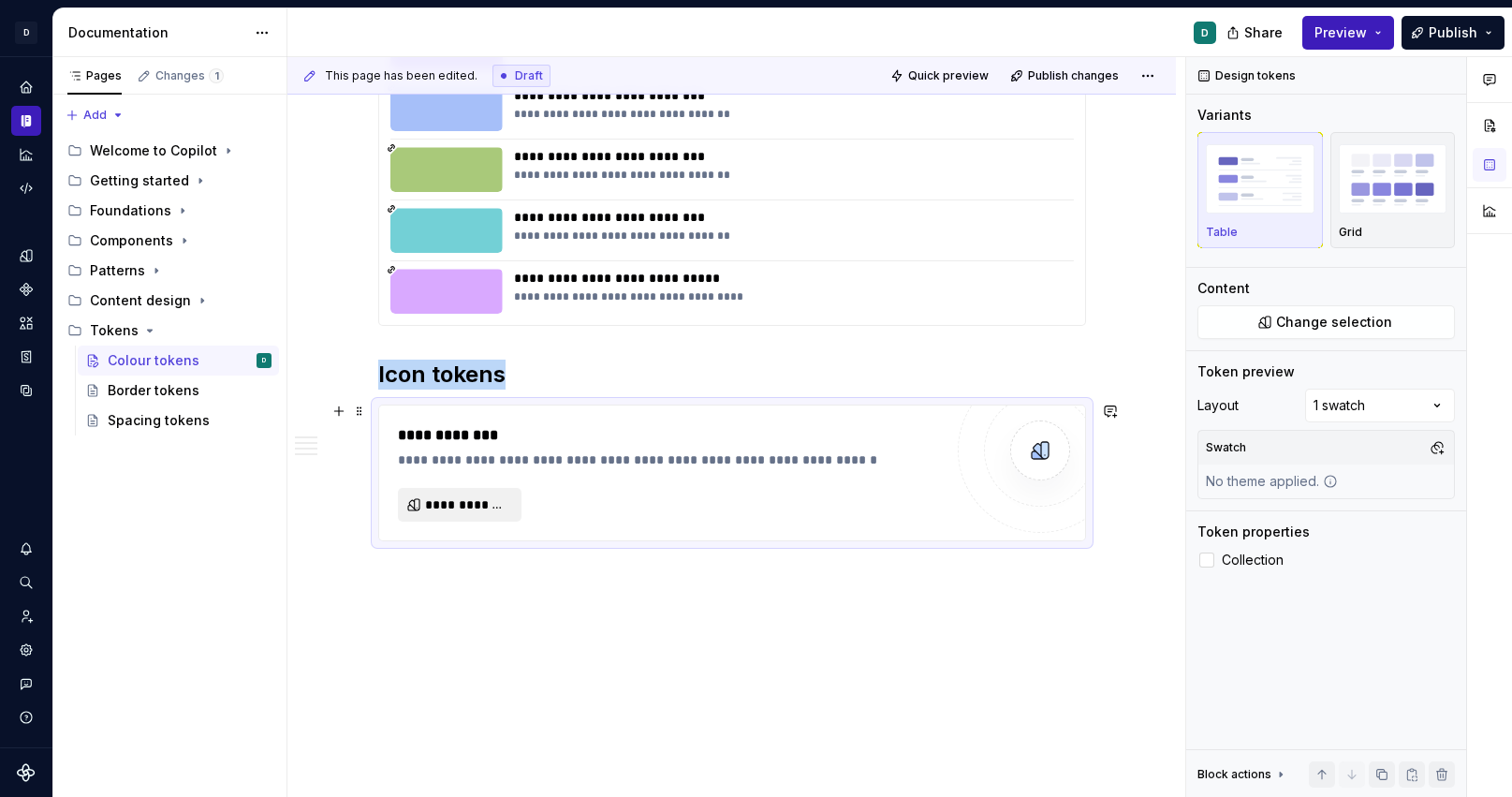
click at [463, 500] on span "**********" at bounding box center [467, 505] width 84 height 19
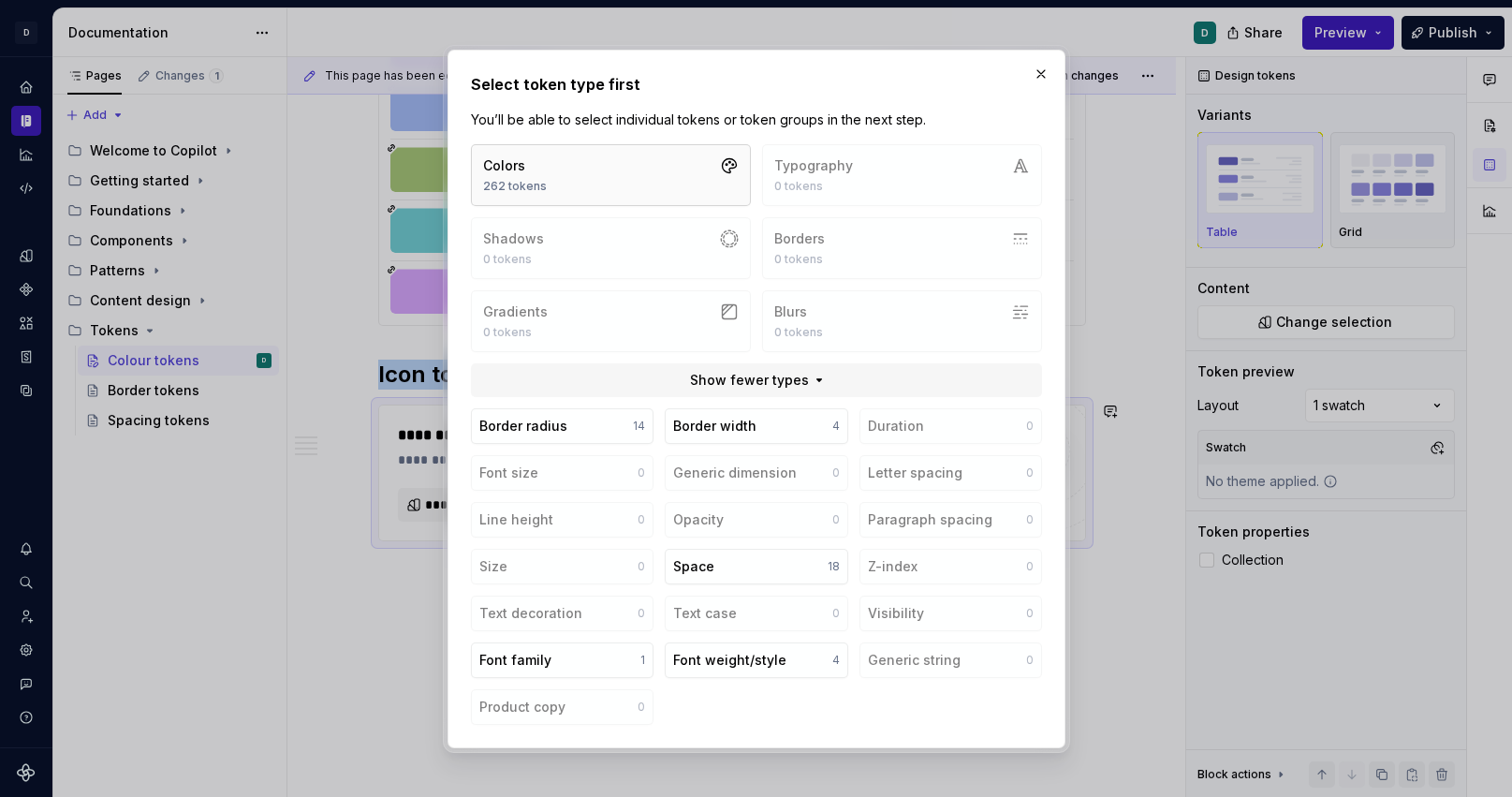
click at [548, 169] on button "Colors 262 tokens" at bounding box center [611, 175] width 280 height 62
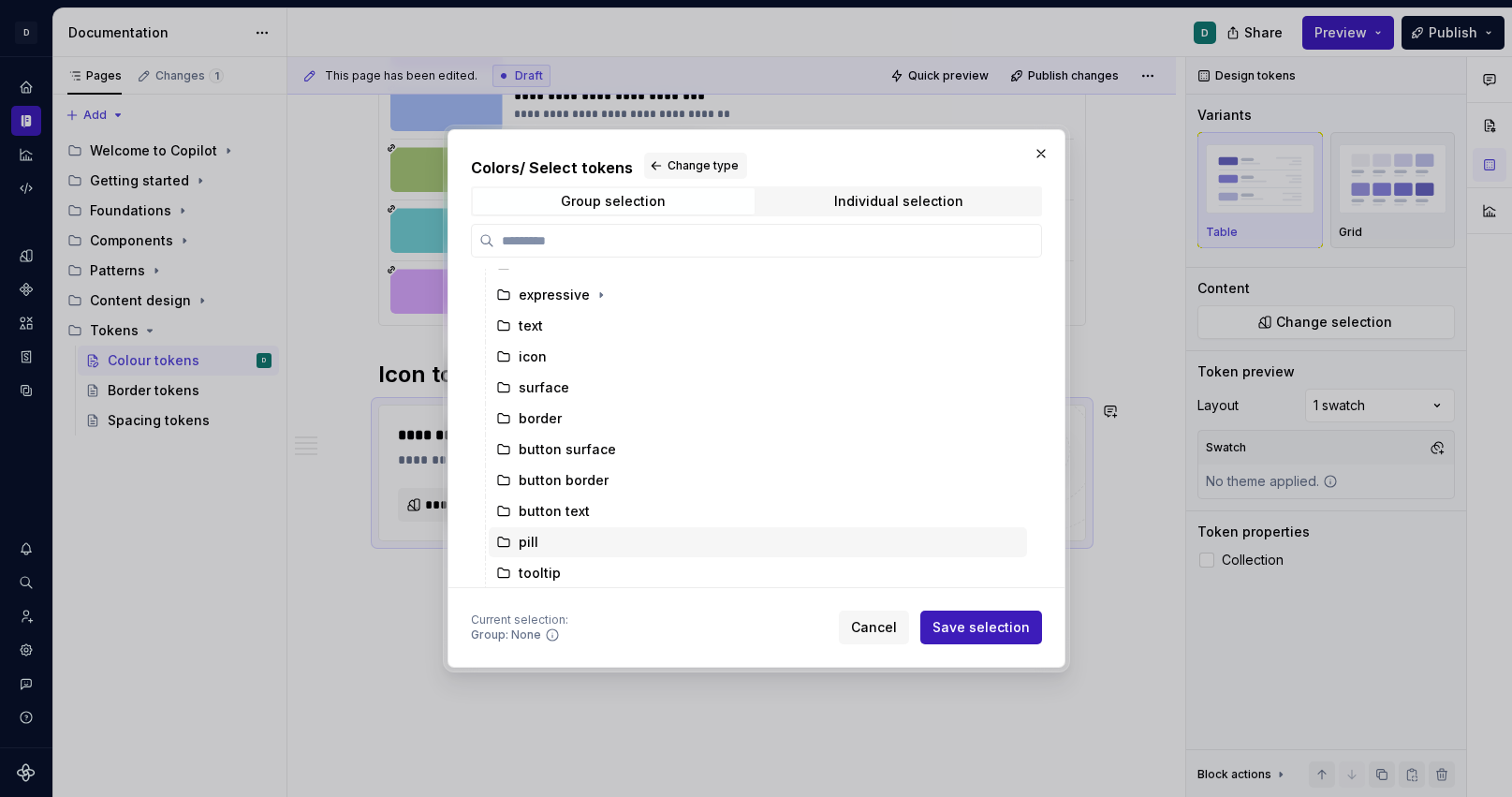
scroll to position [113, 0]
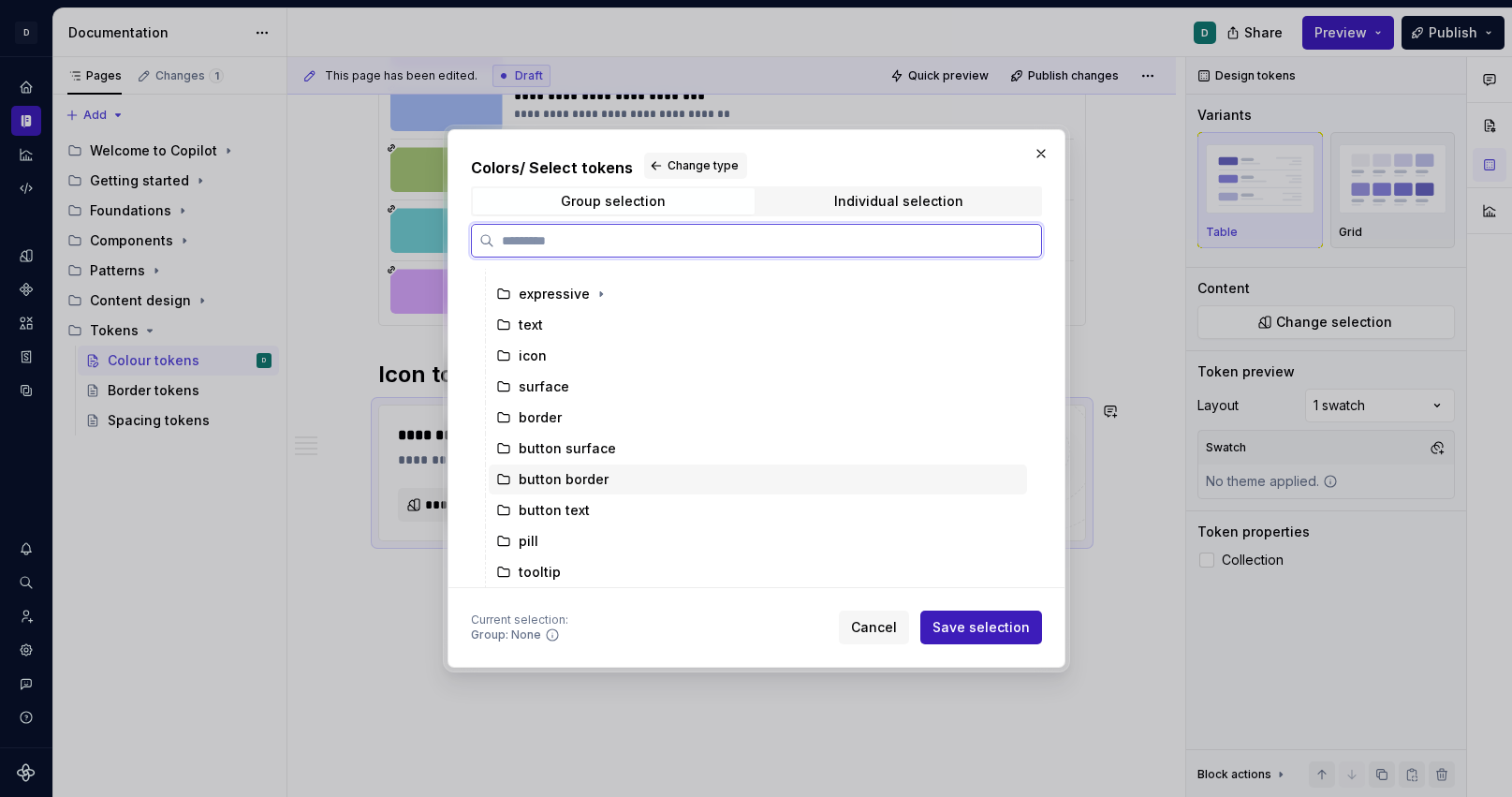
click at [568, 481] on div "button border" at bounding box center [564, 479] width 90 height 19
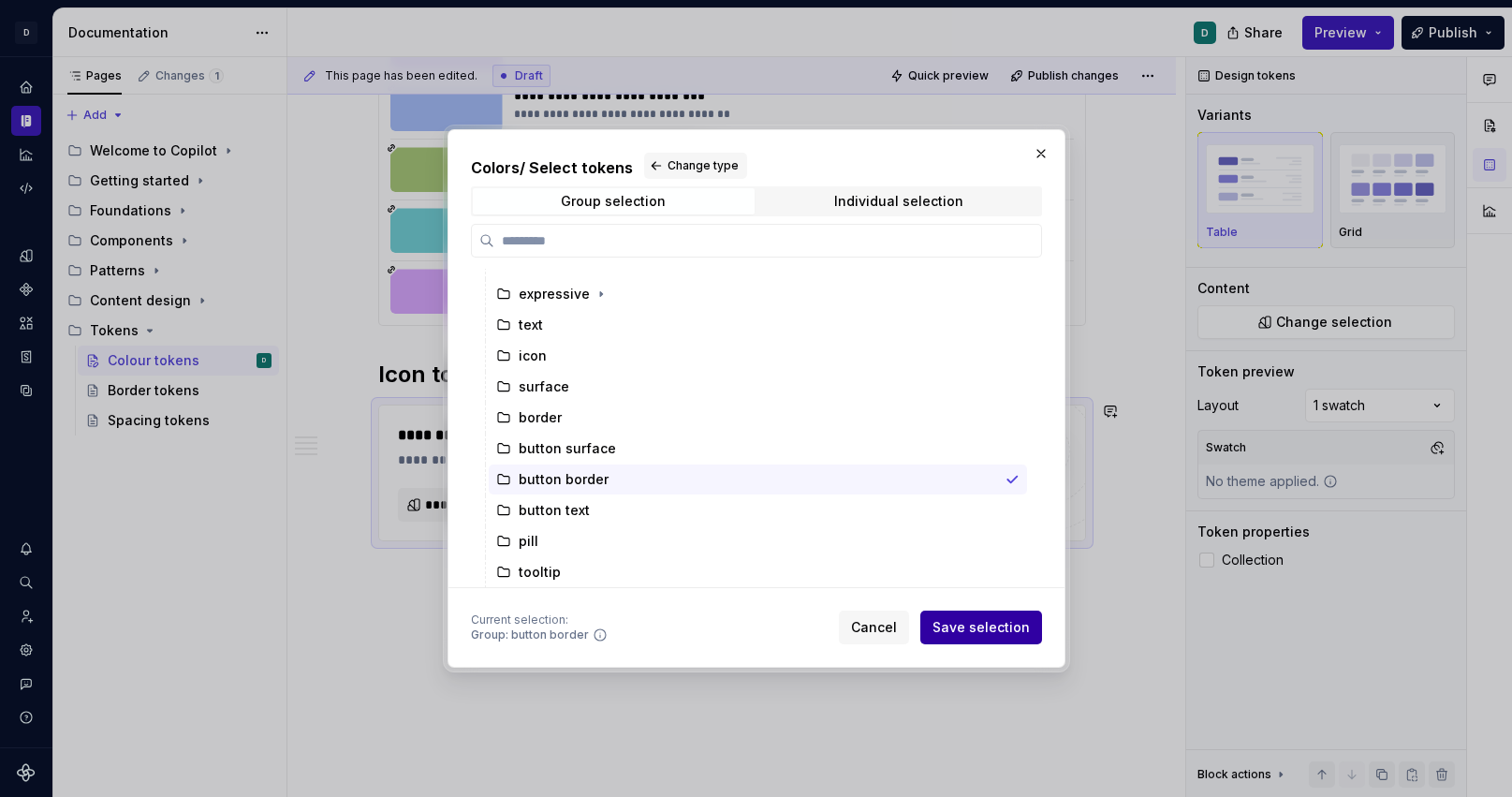
click at [1005, 635] on span "Save selection" at bounding box center [981, 627] width 98 height 19
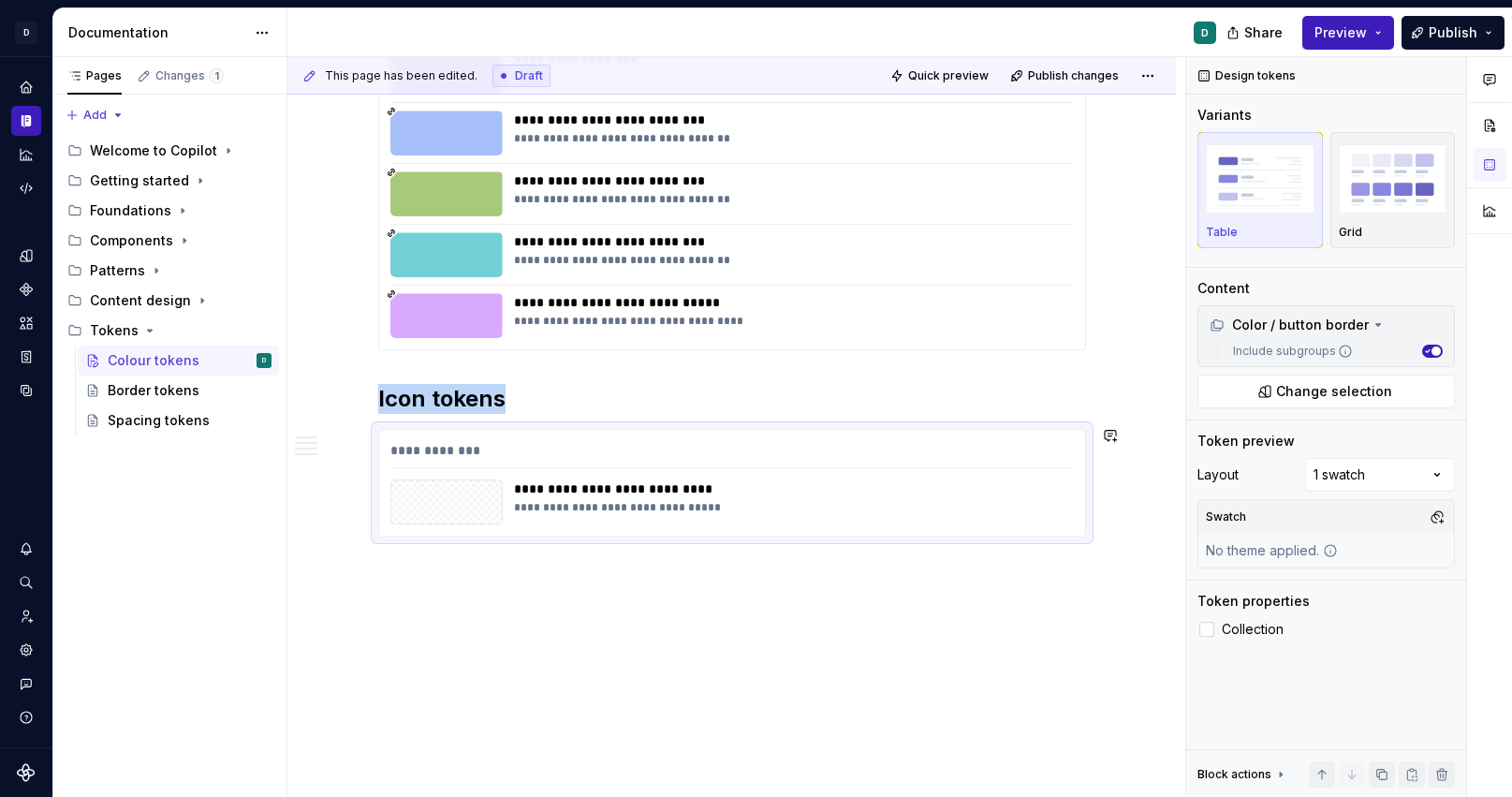
scroll to position [4131, 0]
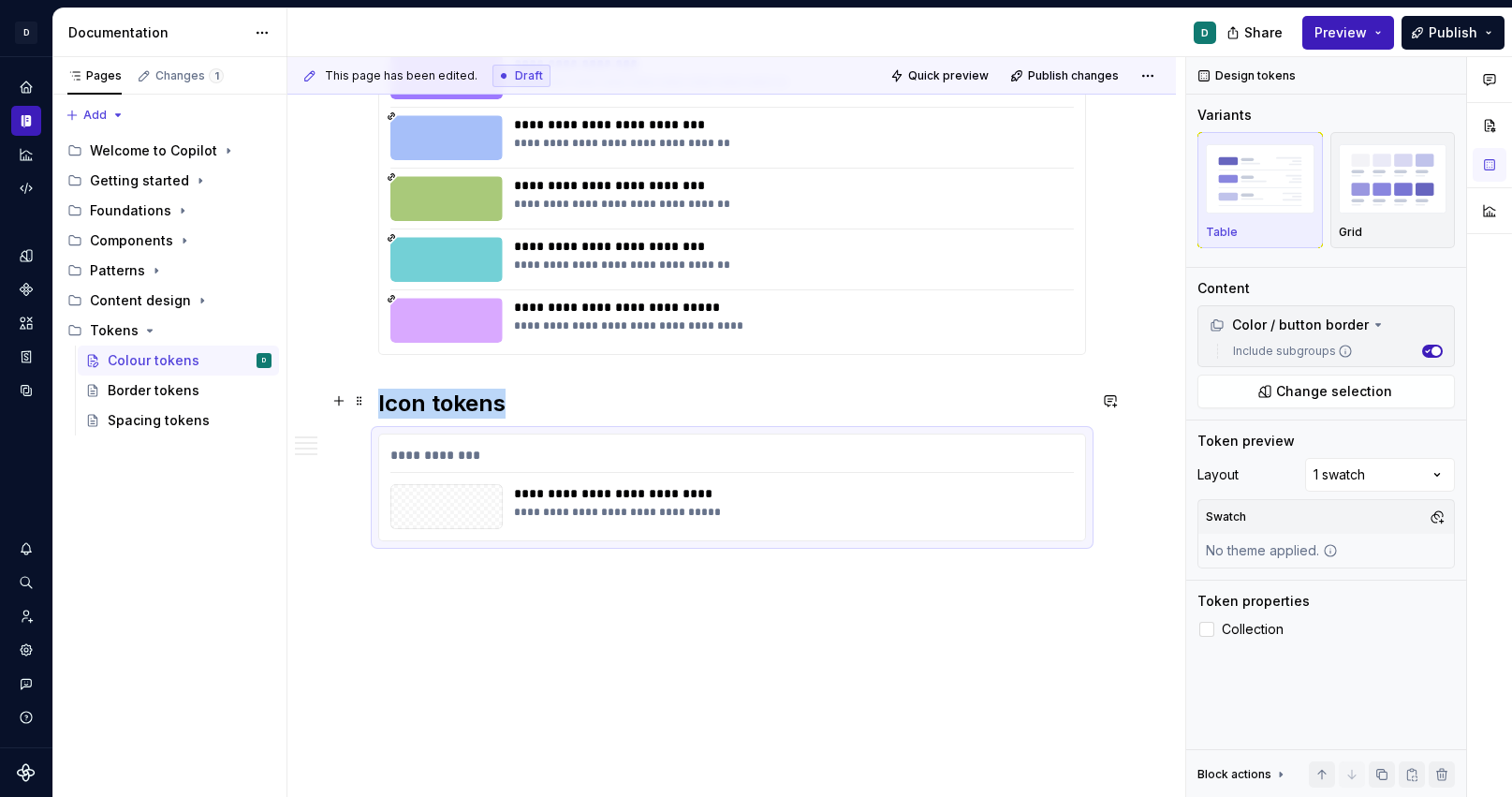
click at [425, 407] on h2 "Icon tokens" at bounding box center [732, 404] width 708 height 30
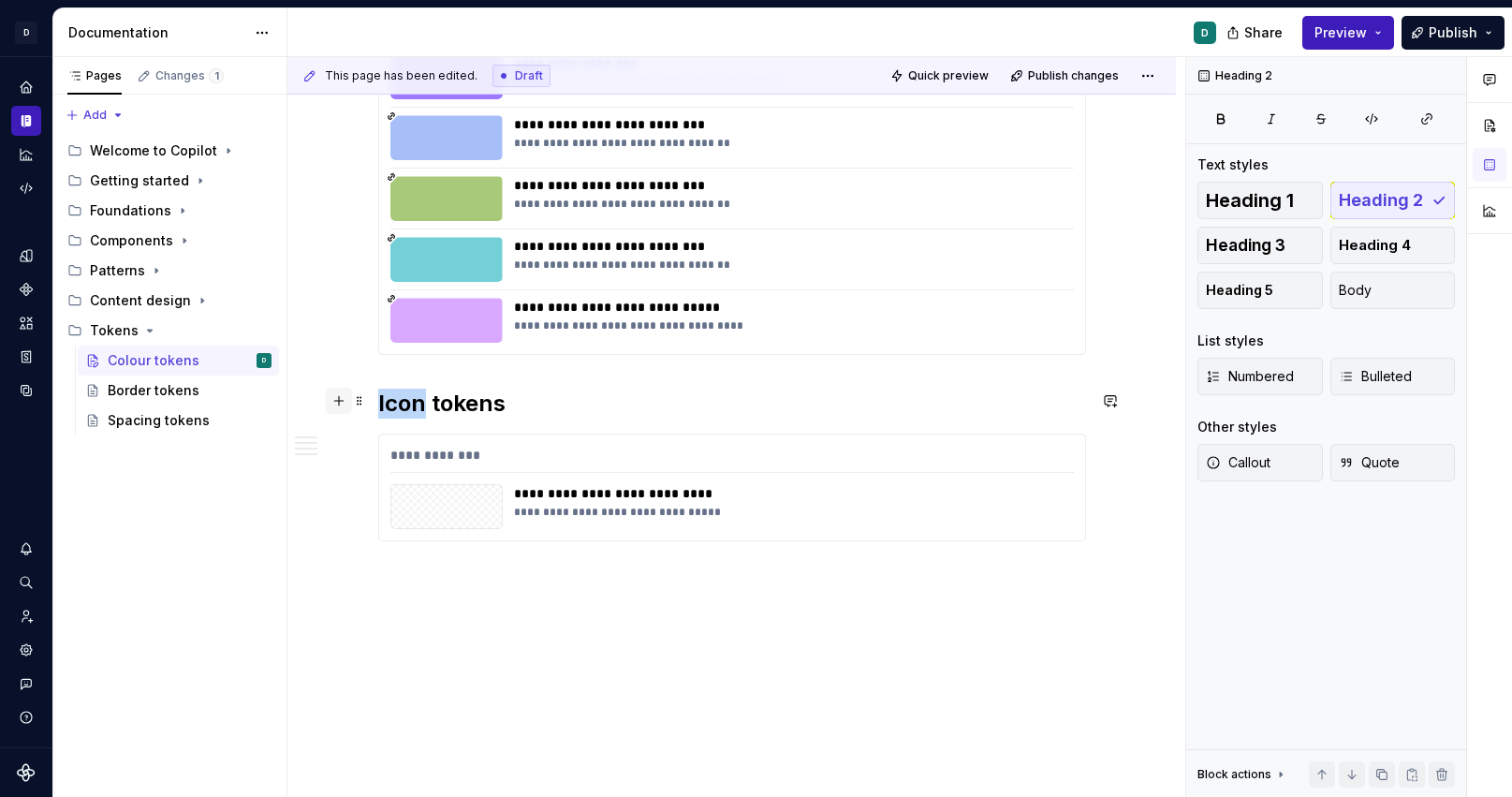
drag, startPoint x: 430, startPoint y: 406, endPoint x: 329, endPoint y: 406, distance: 101.0
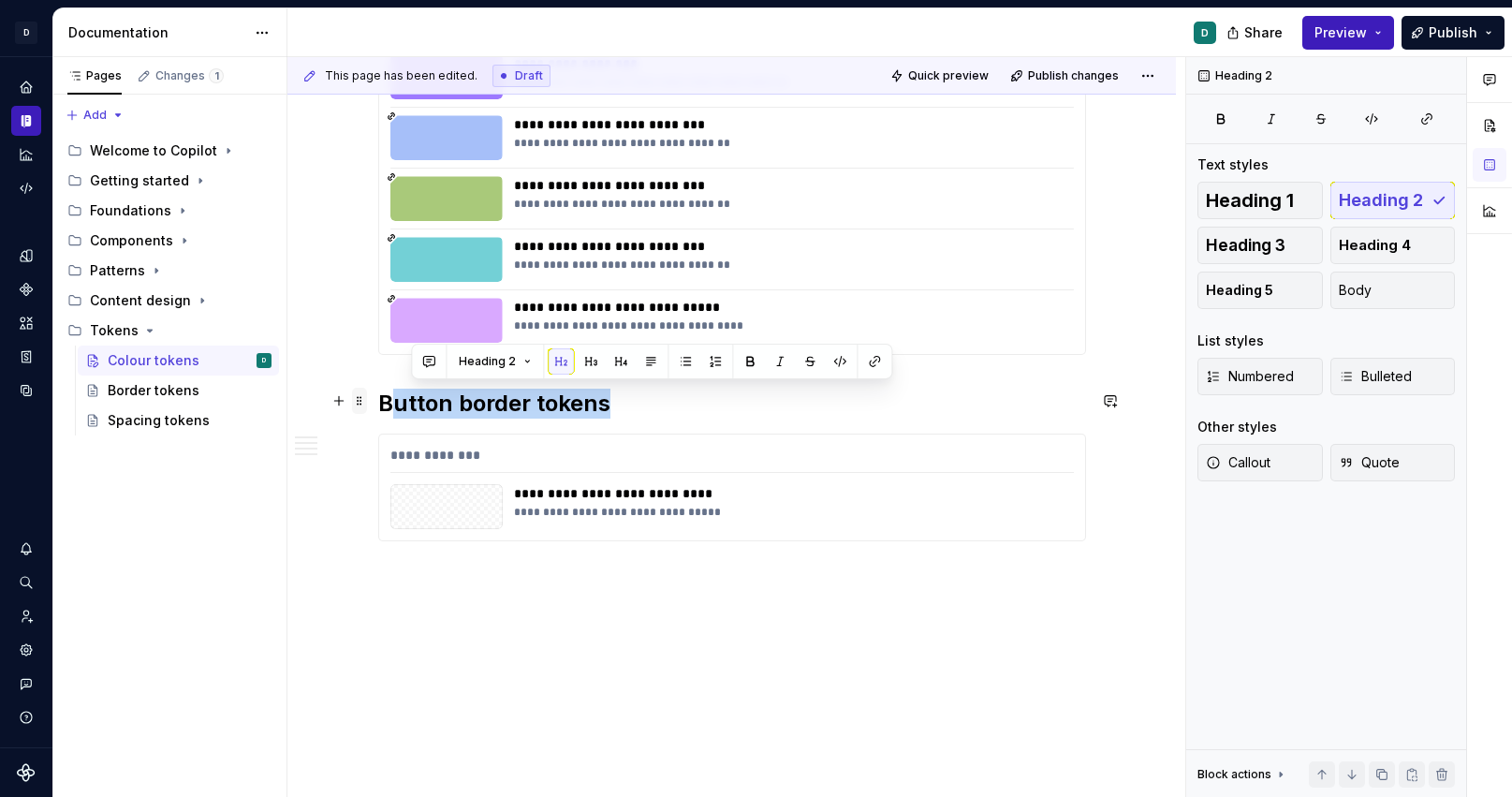
drag, startPoint x: 626, startPoint y: 386, endPoint x: 362, endPoint y: 391, distance: 264.0
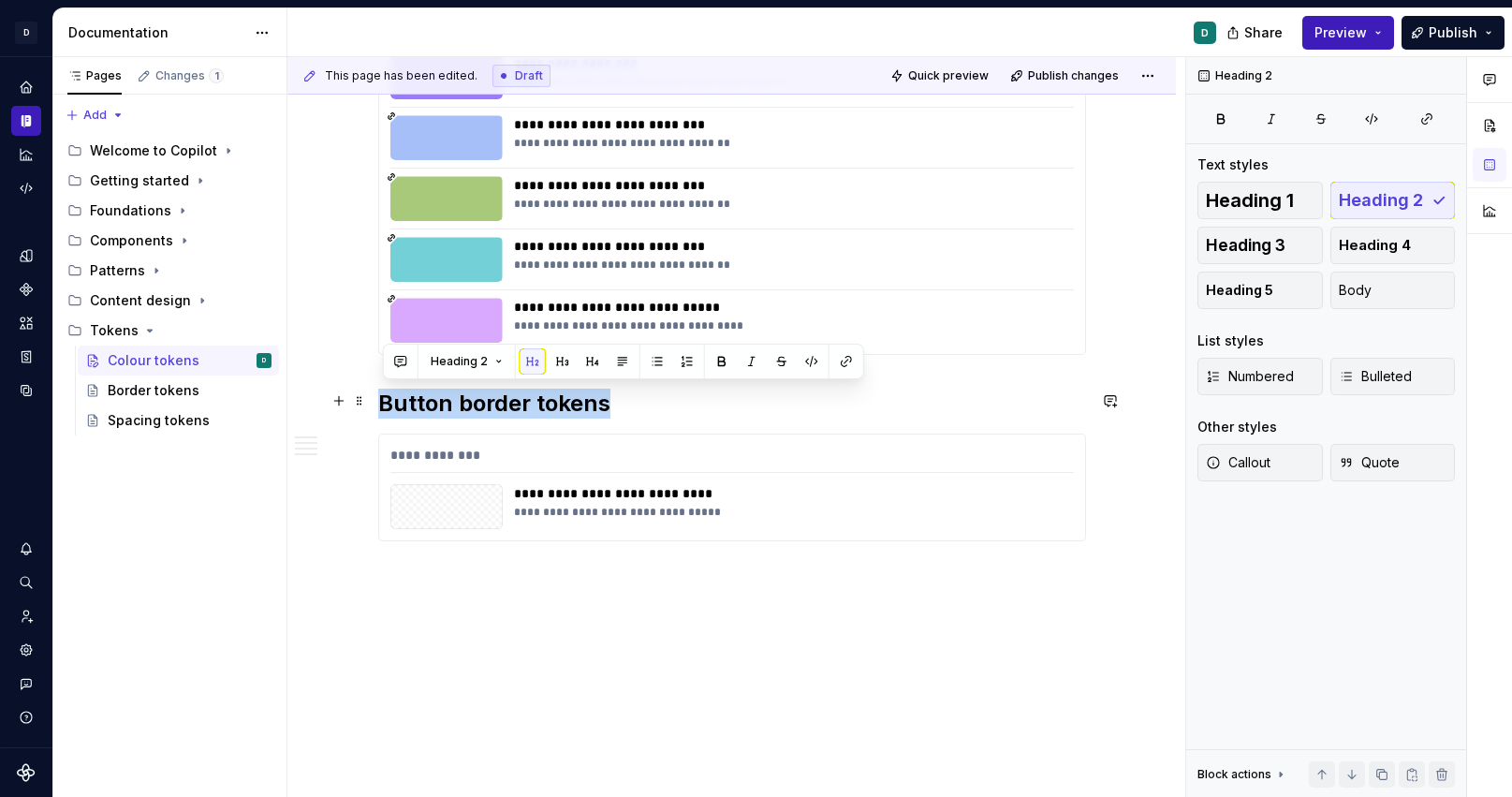
drag, startPoint x: 625, startPoint y: 405, endPoint x: 383, endPoint y: 405, distance: 242.0
click at [383, 405] on h2 "Button border tokens" at bounding box center [732, 404] width 708 height 30
copy h2 "Button border tokens"
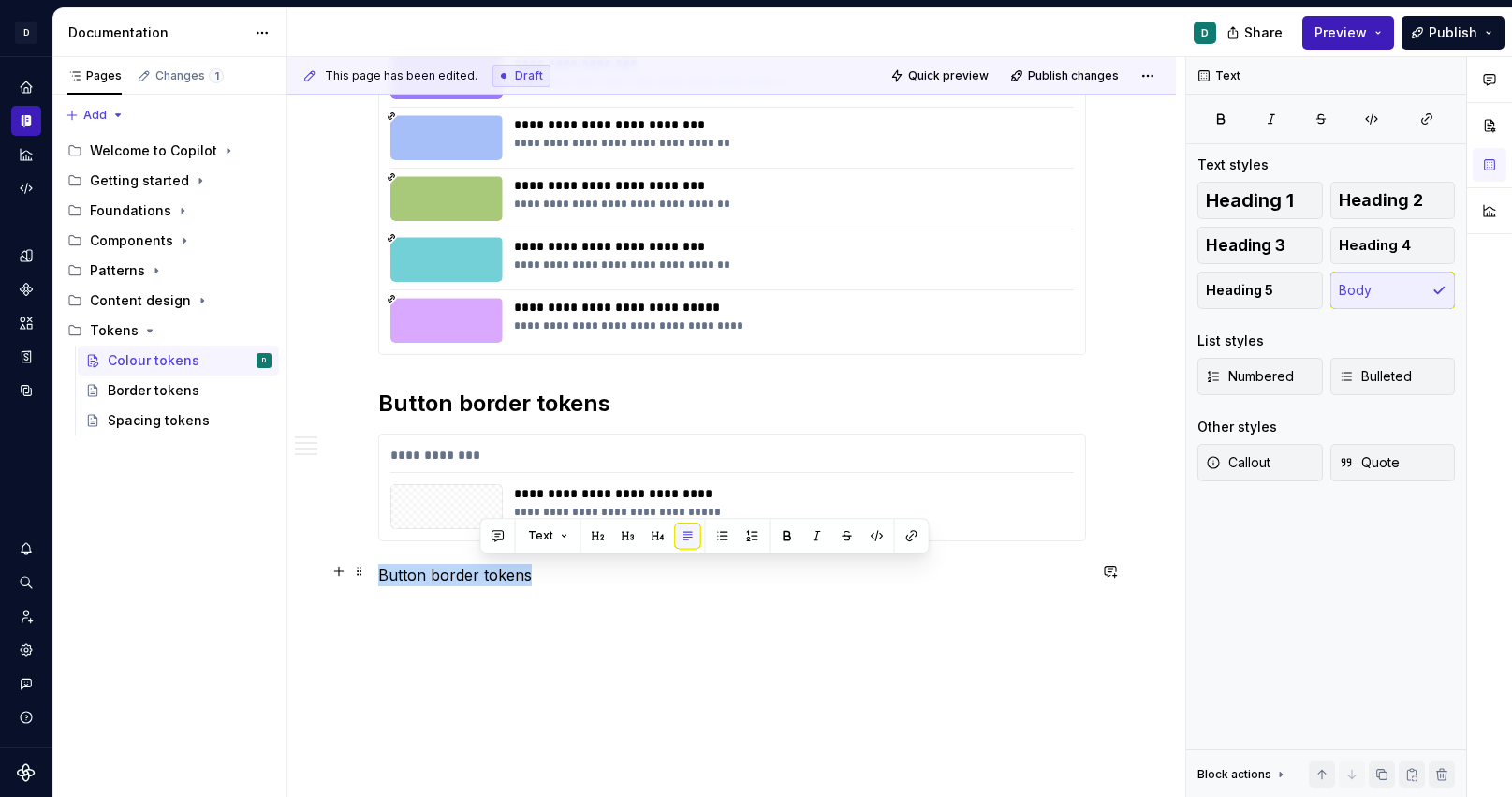
drag, startPoint x: 540, startPoint y: 574, endPoint x: 298, endPoint y: 574, distance: 242.0
click at [501, 537] on button "button" at bounding box center [500, 536] width 26 height 26
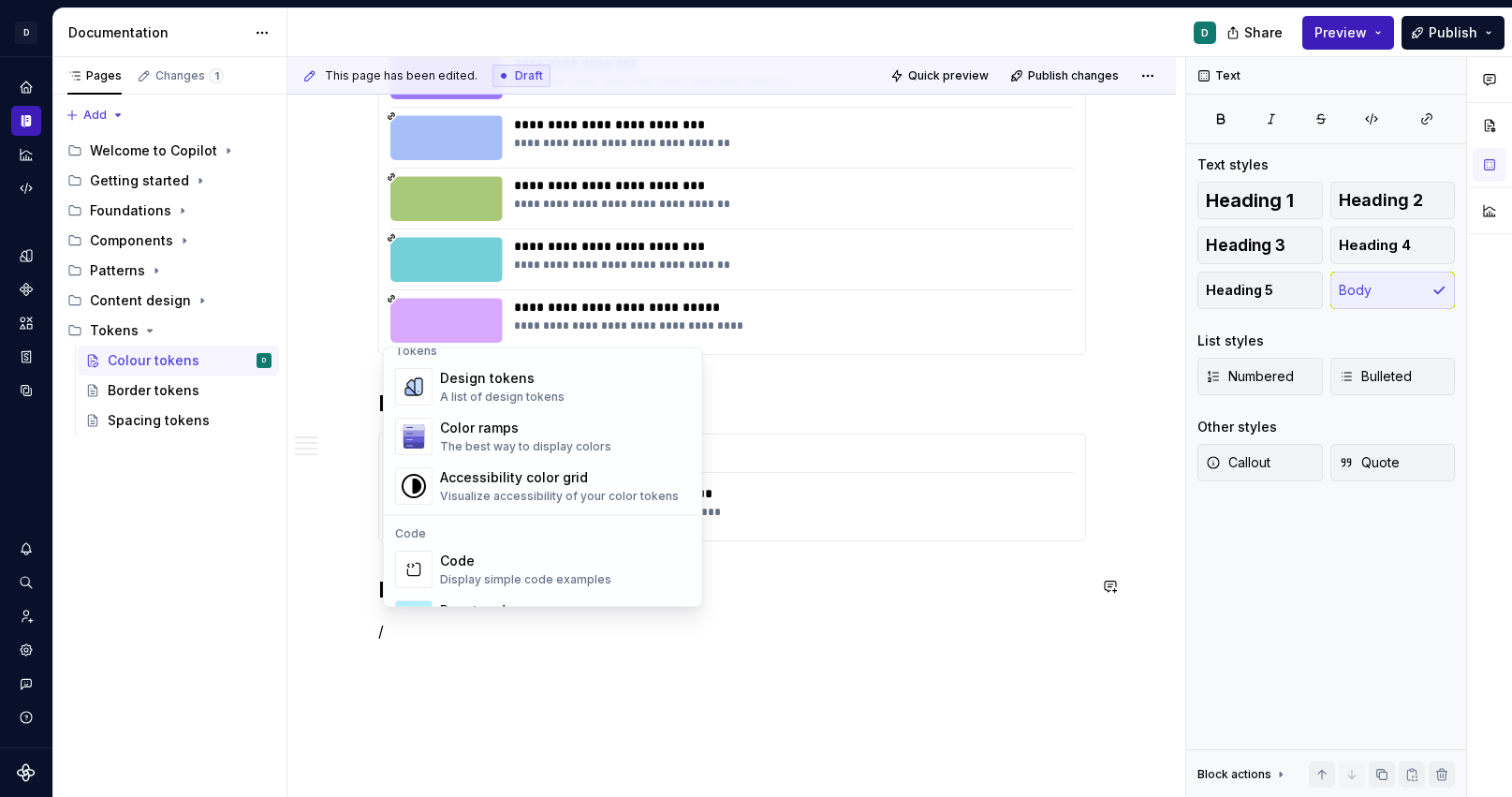
scroll to position [1368, 0]
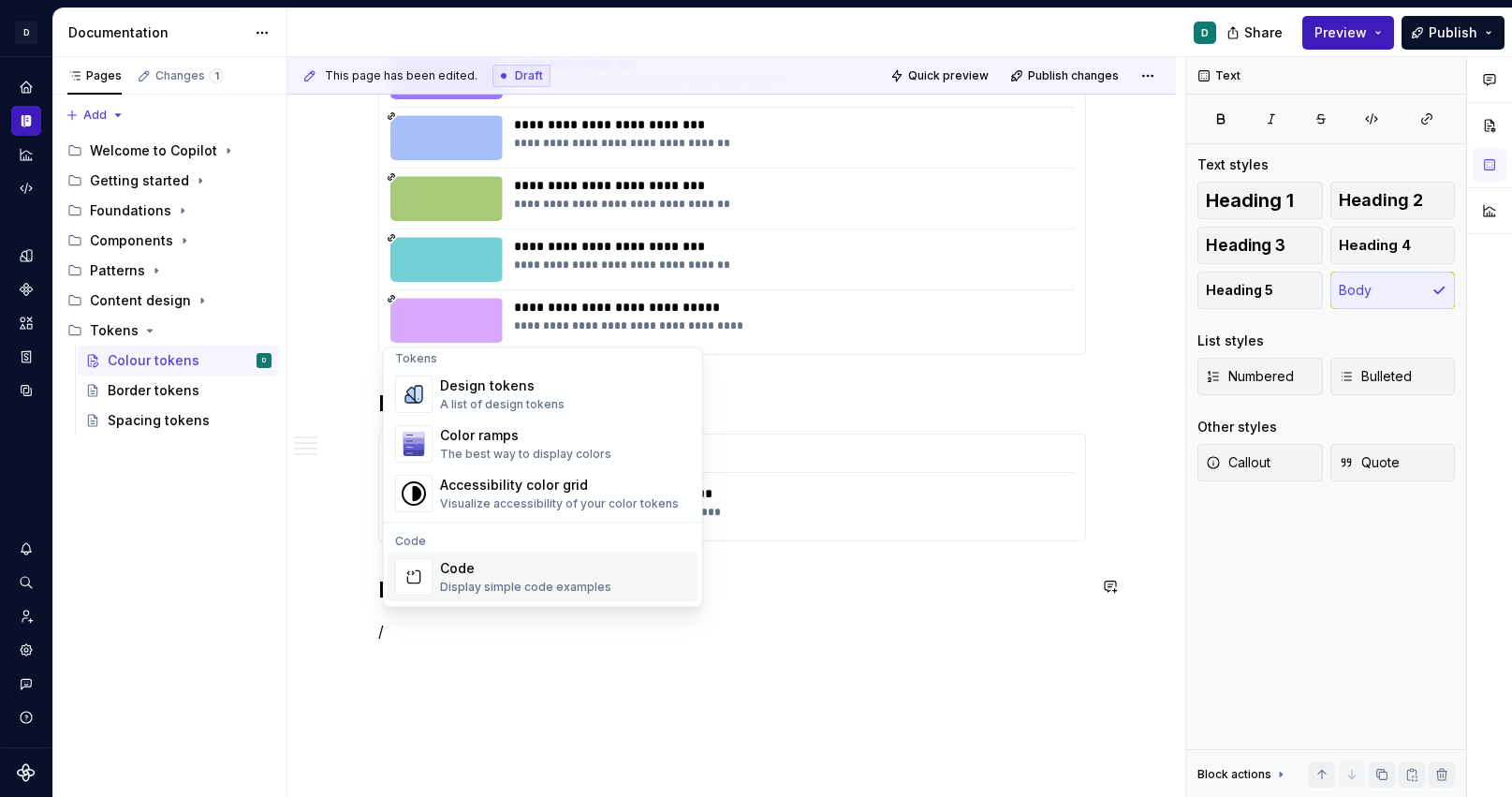
click at [483, 394] on div "Design tokens A list of design tokens" at bounding box center [501, 395] width 124 height 35
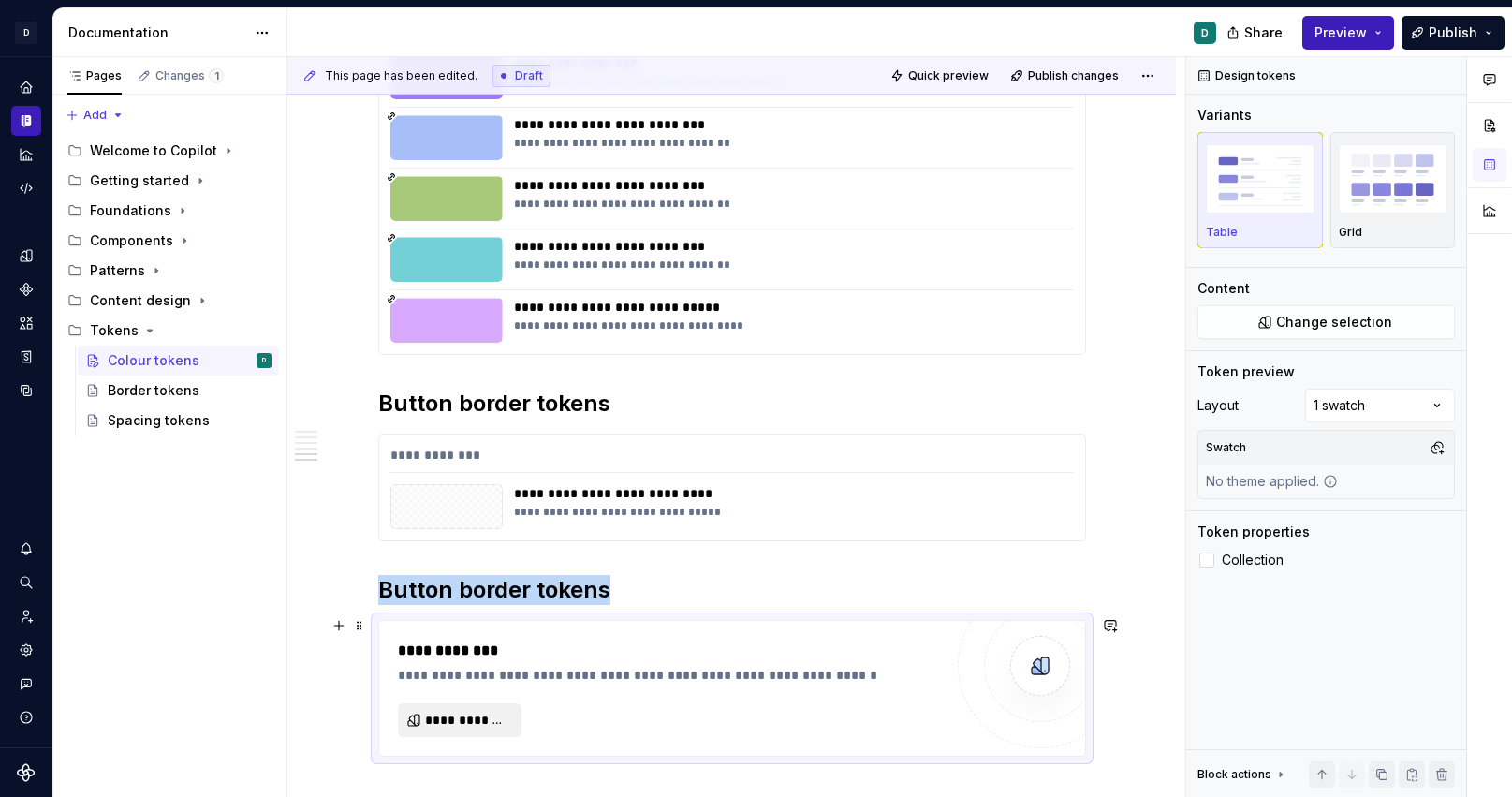
click at [487, 717] on span "**********" at bounding box center [467, 720] width 84 height 19
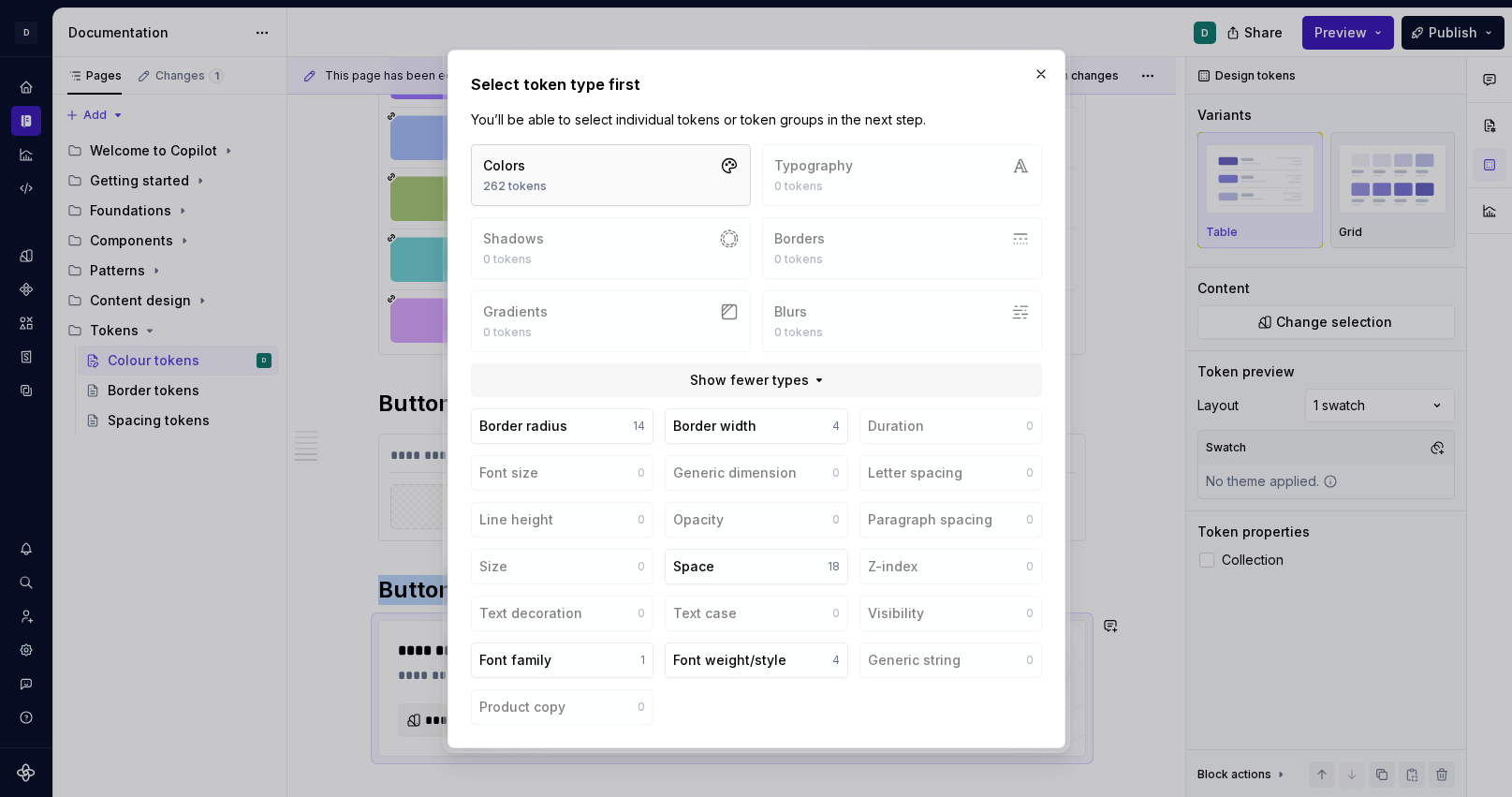
click at [540, 172] on div "Colors" at bounding box center [514, 165] width 64 height 19
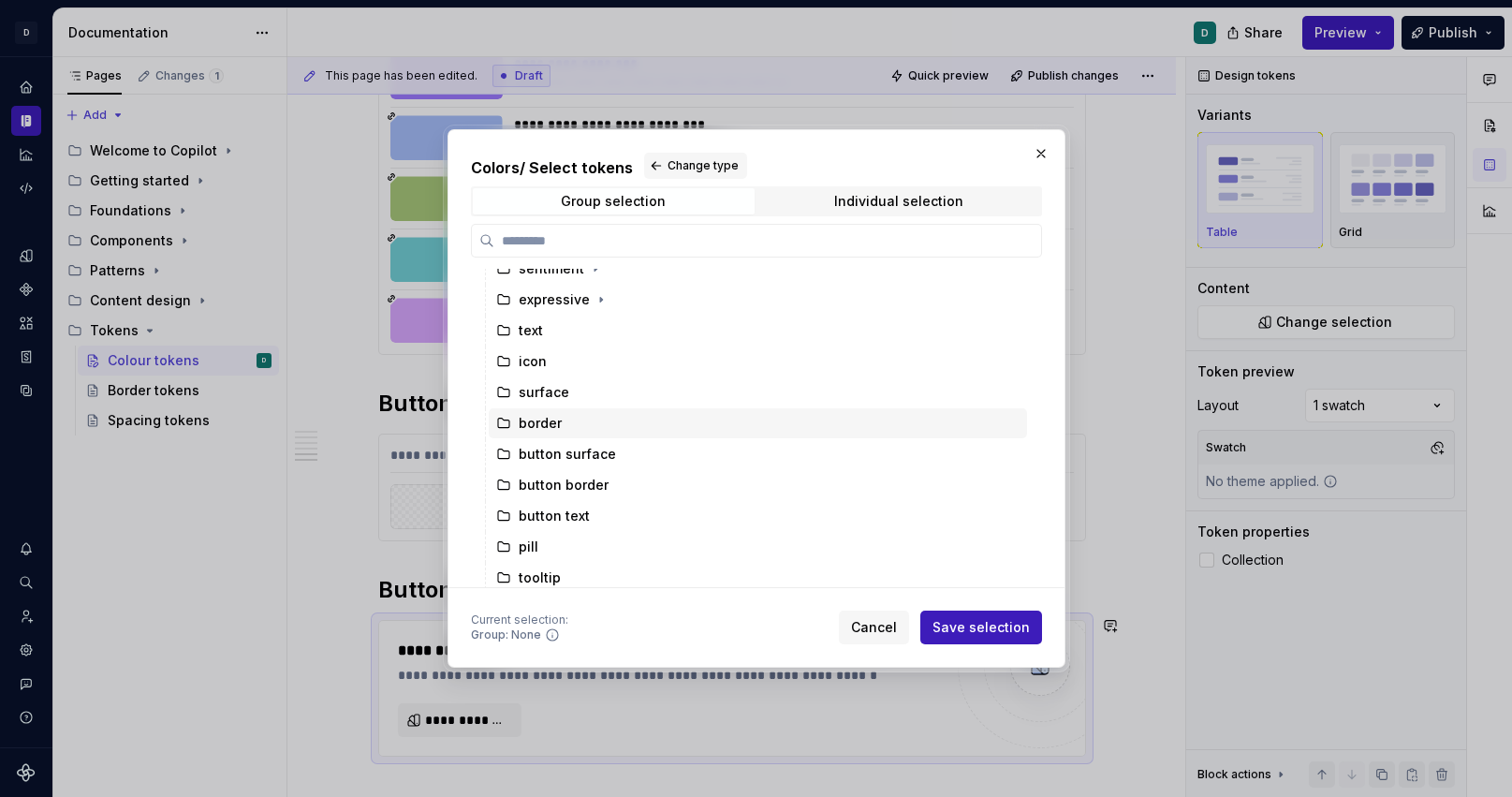
scroll to position [113, 0]
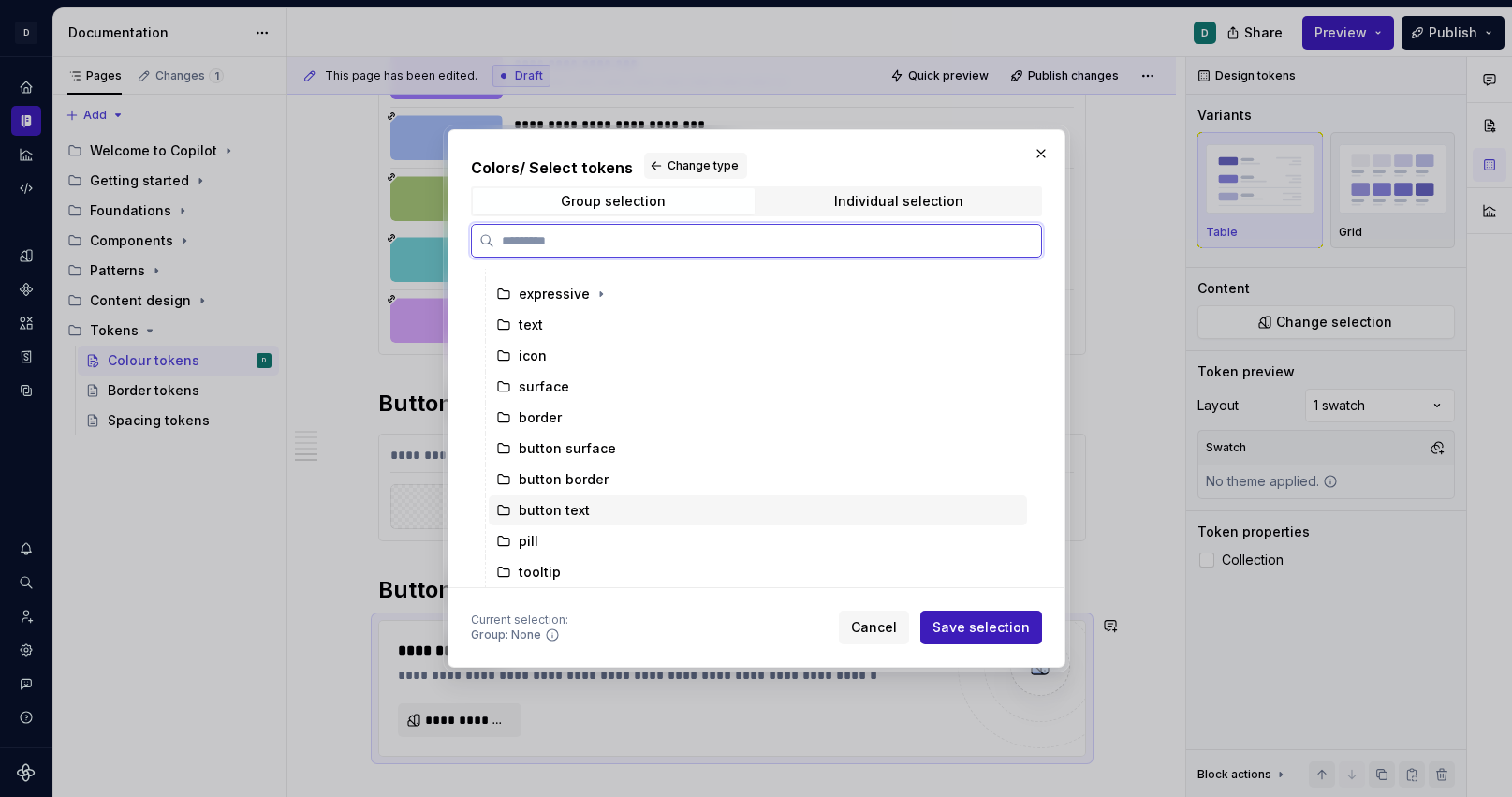
click at [570, 514] on div "button text" at bounding box center [554, 510] width 71 height 19
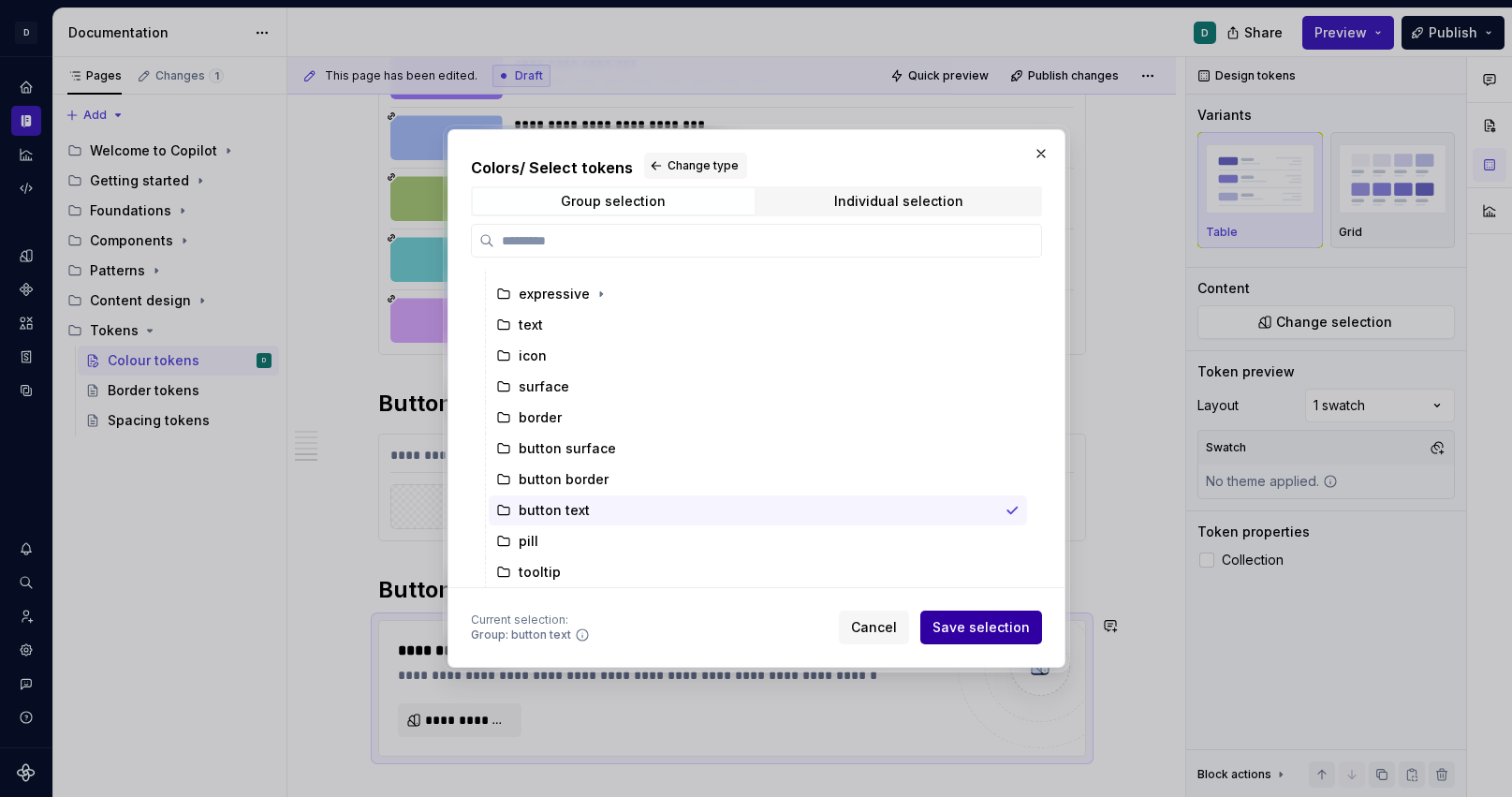
click at [981, 635] on span "Save selection" at bounding box center [981, 627] width 98 height 19
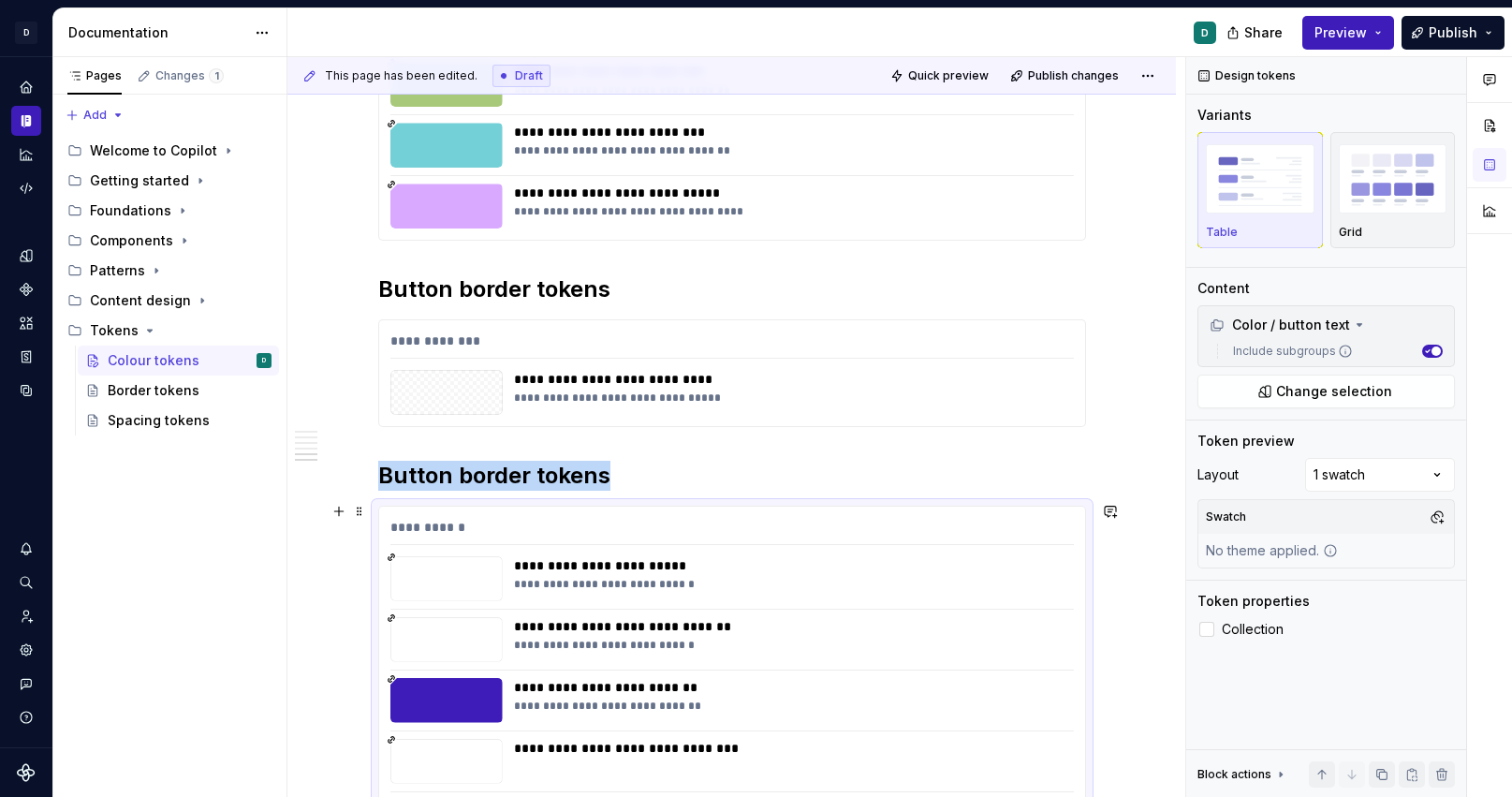
scroll to position [4231, 0]
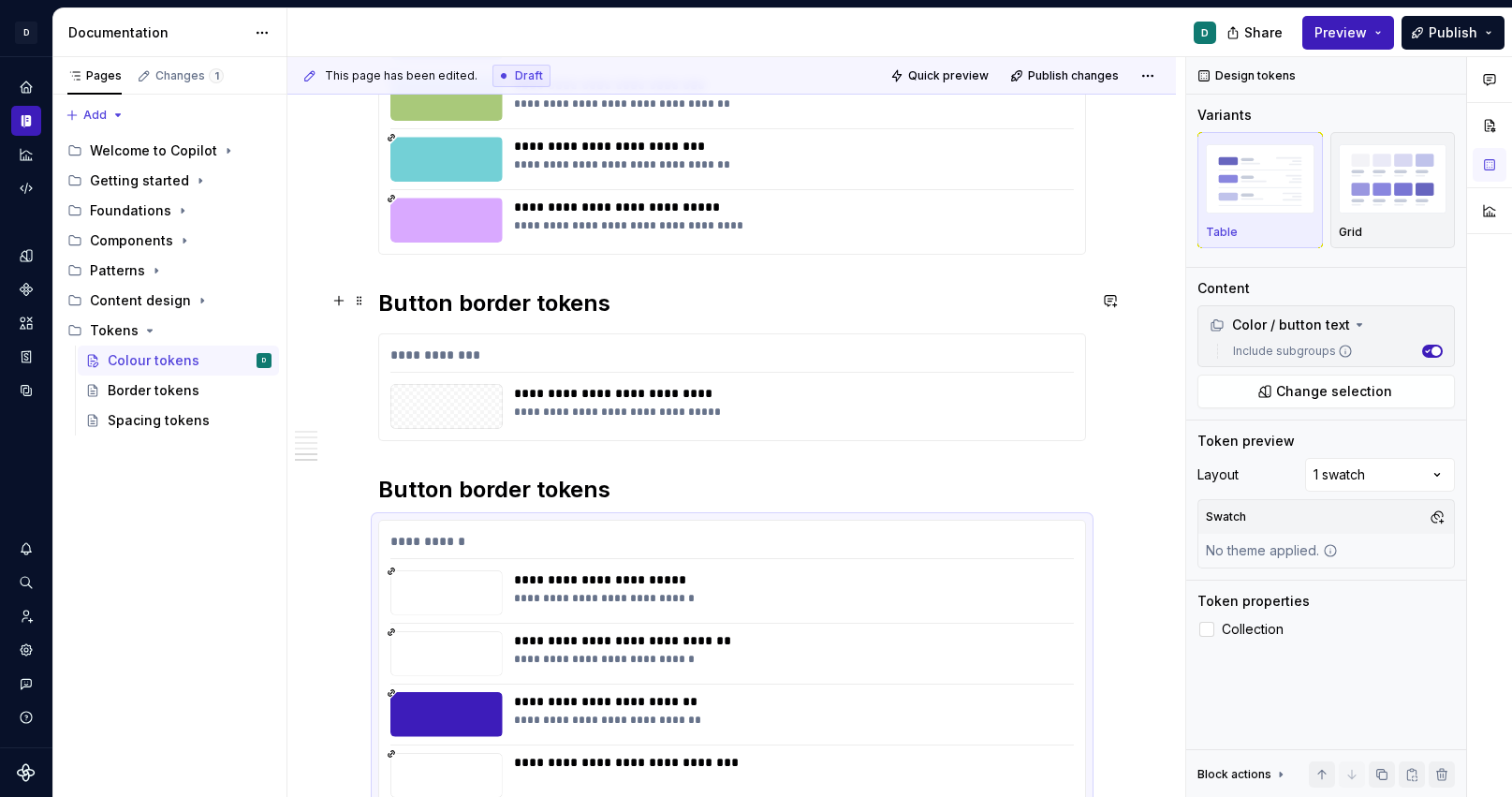
click at [388, 295] on h2 "Button border tokens" at bounding box center [732, 303] width 708 height 30
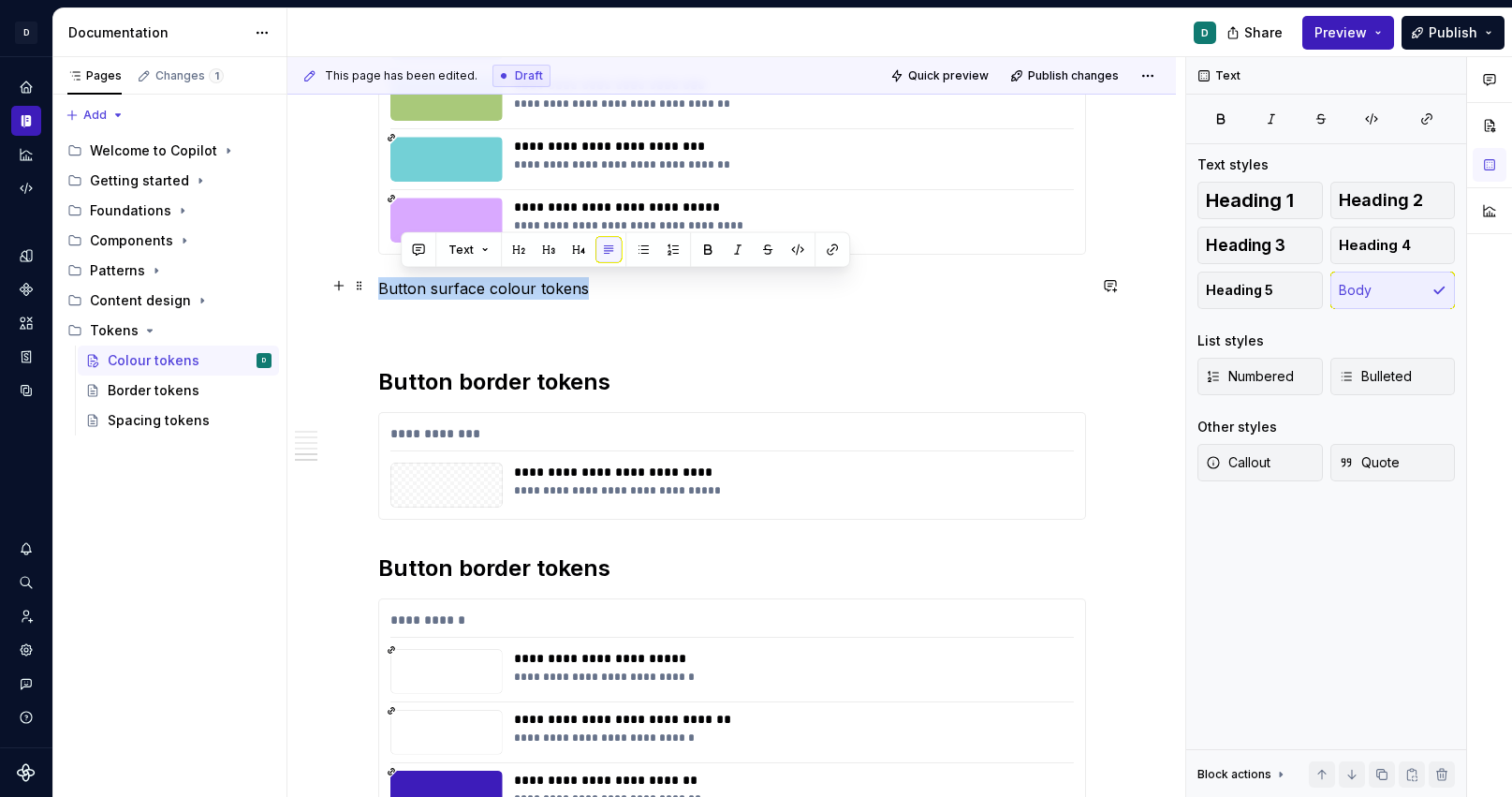
drag, startPoint x: 589, startPoint y: 285, endPoint x: 297, endPoint y: 286, distance: 292.0
click at [494, 246] on button "button" at bounding box center [500, 249] width 26 height 26
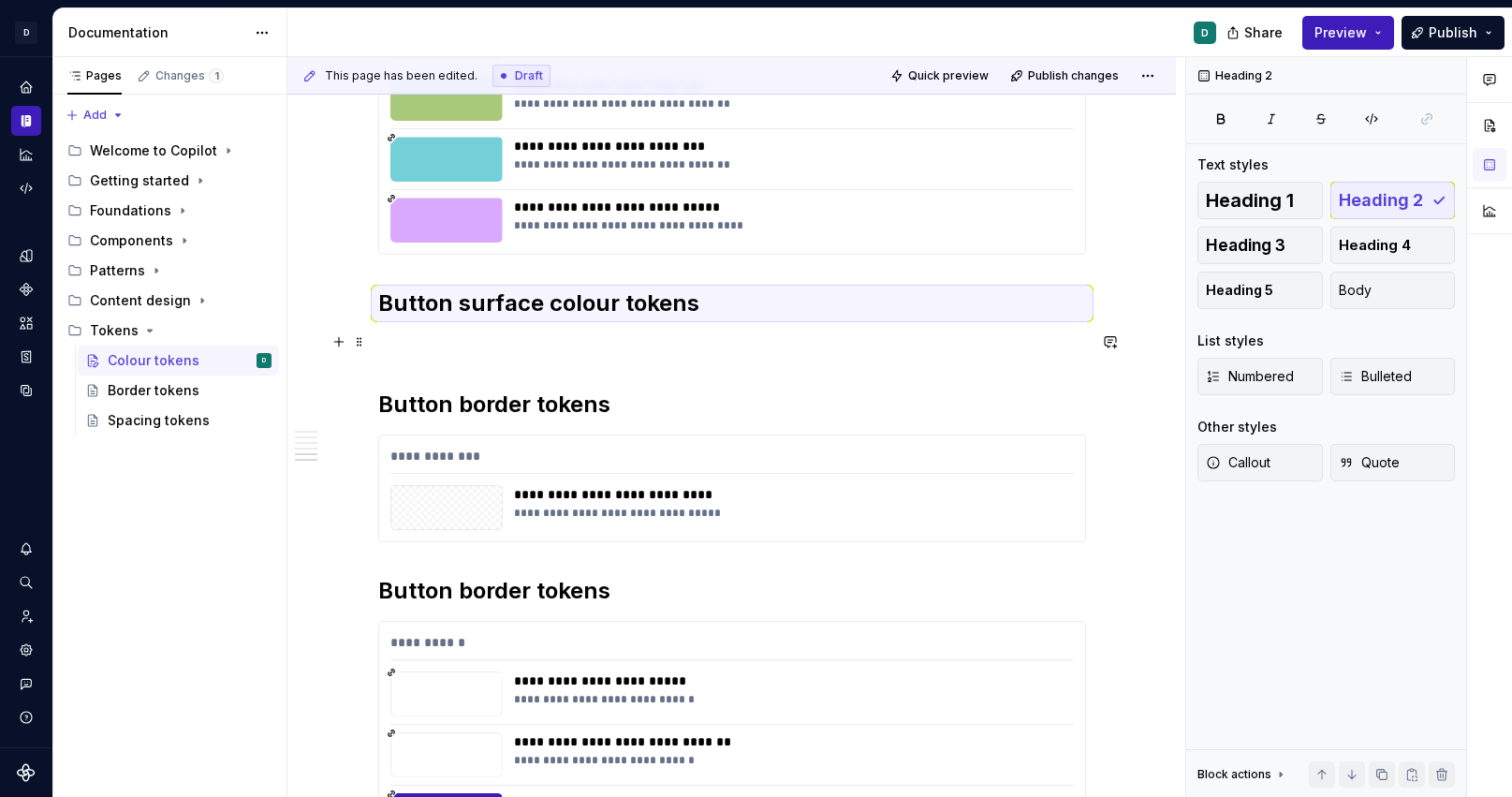
click at [391, 344] on p at bounding box center [732, 344] width 708 height 22
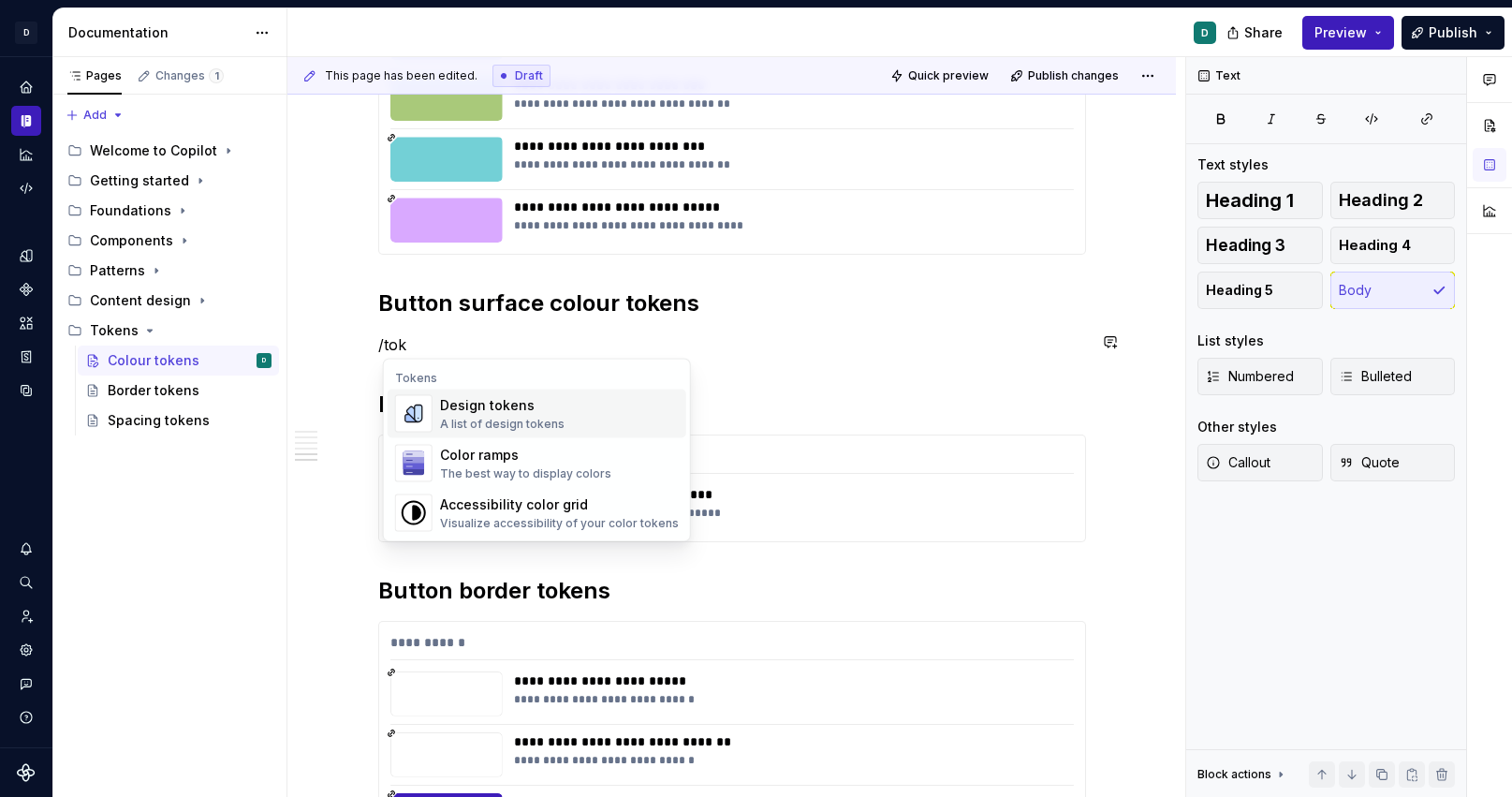
click at [530, 413] on div "Design tokens" at bounding box center [501, 405] width 124 height 19
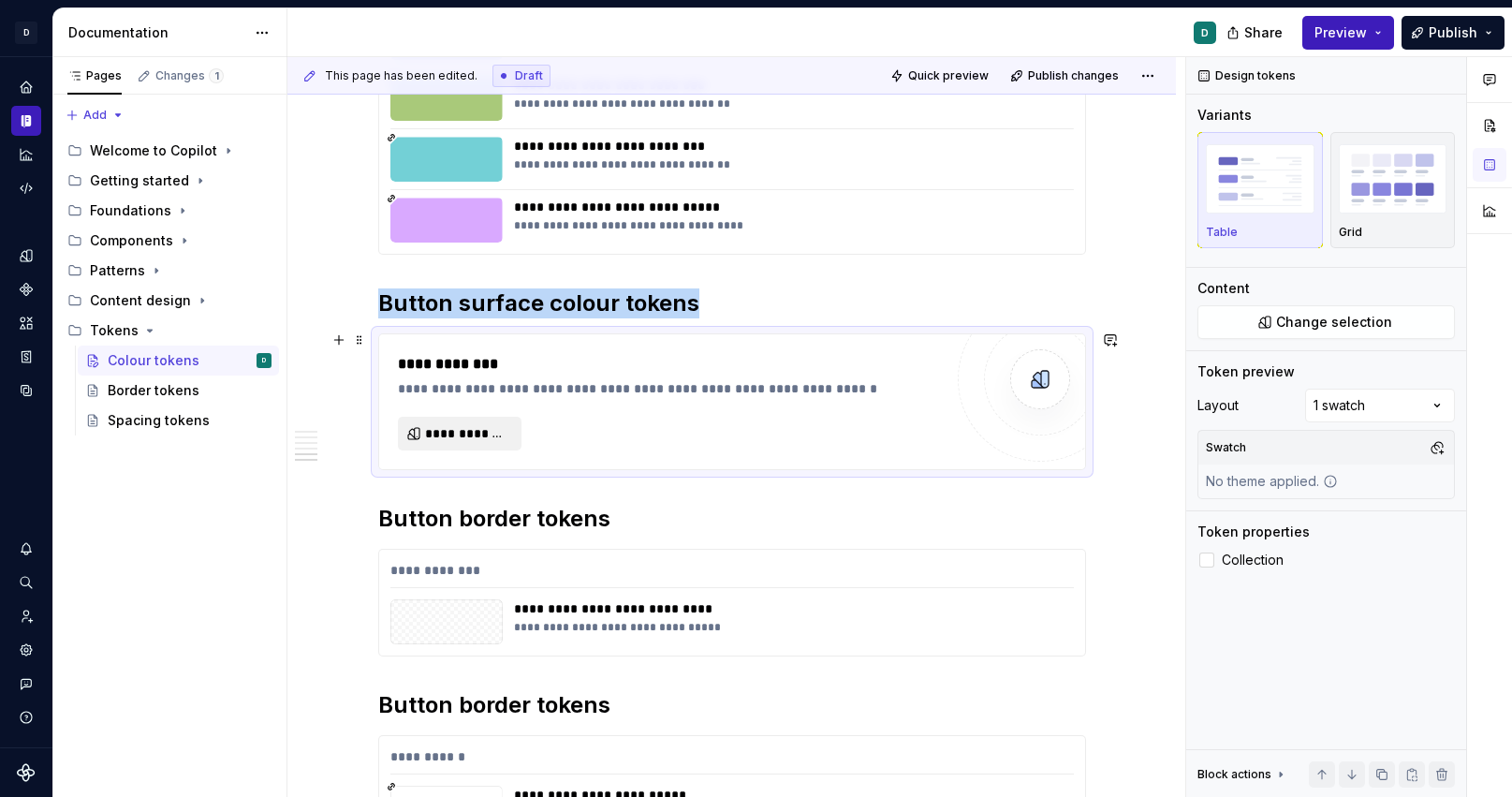
click at [475, 437] on span "**********" at bounding box center [467, 433] width 84 height 19
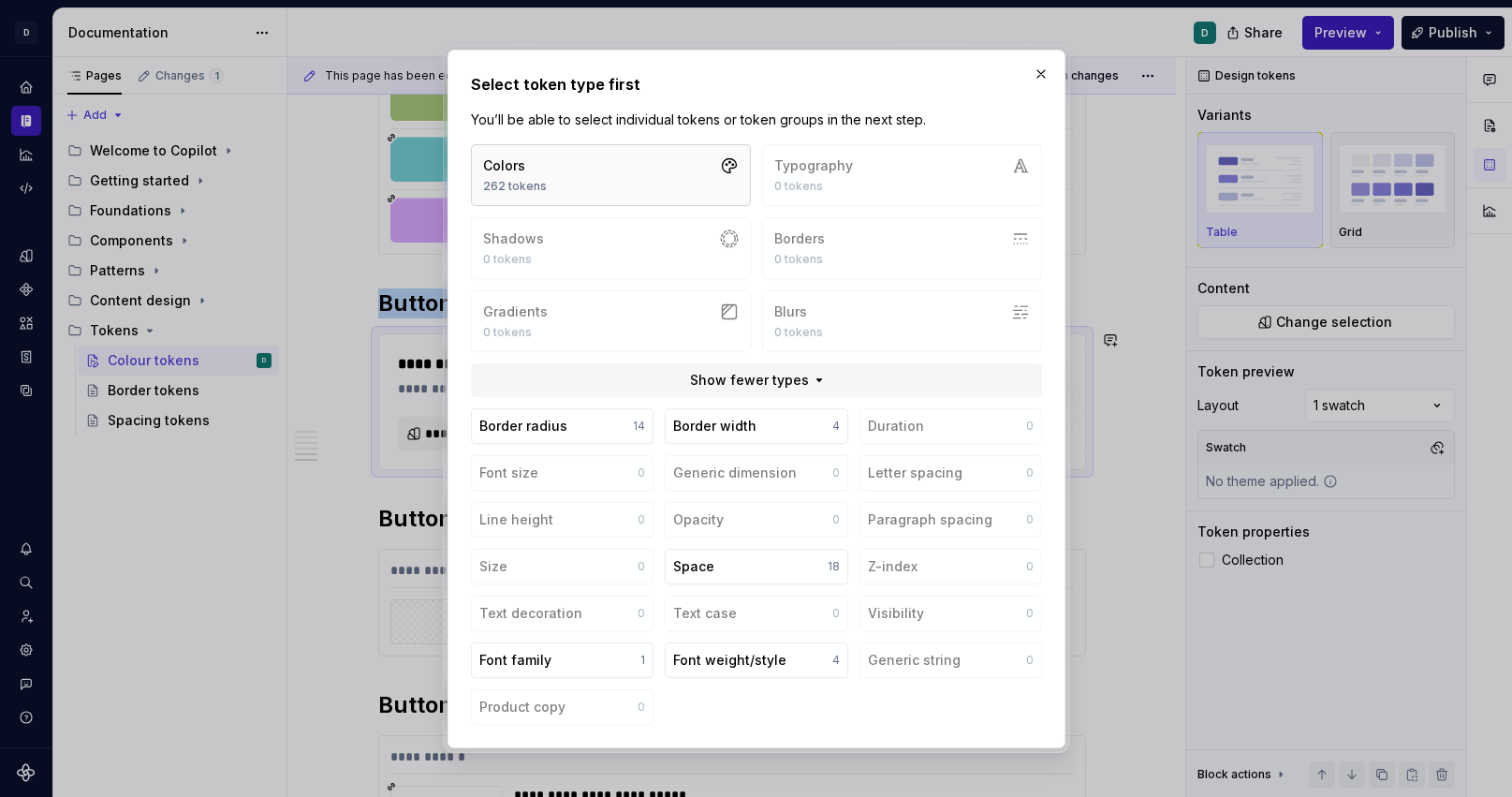
click at [539, 175] on div "Colors" at bounding box center [514, 165] width 64 height 19
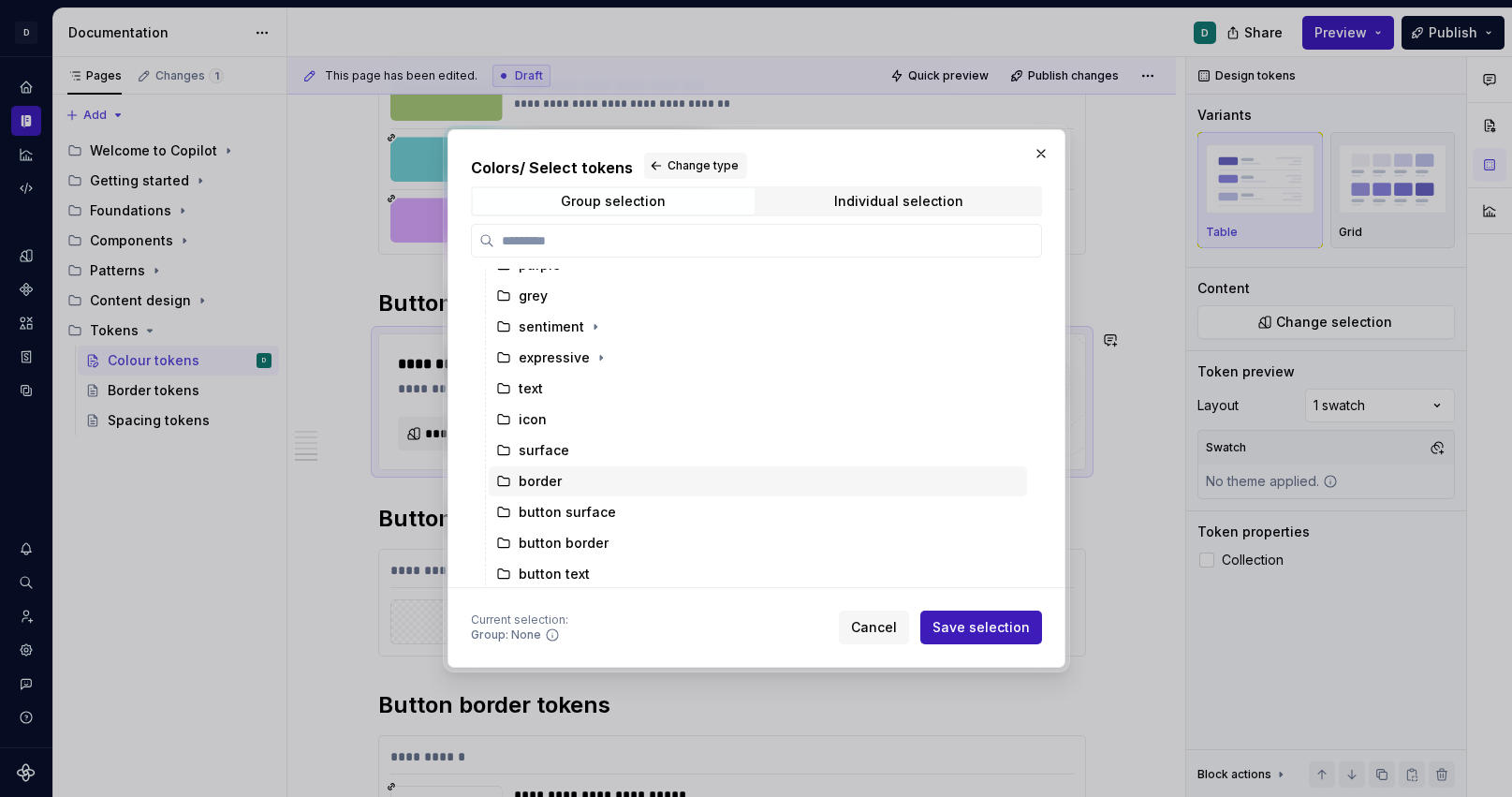
scroll to position [113, 0]
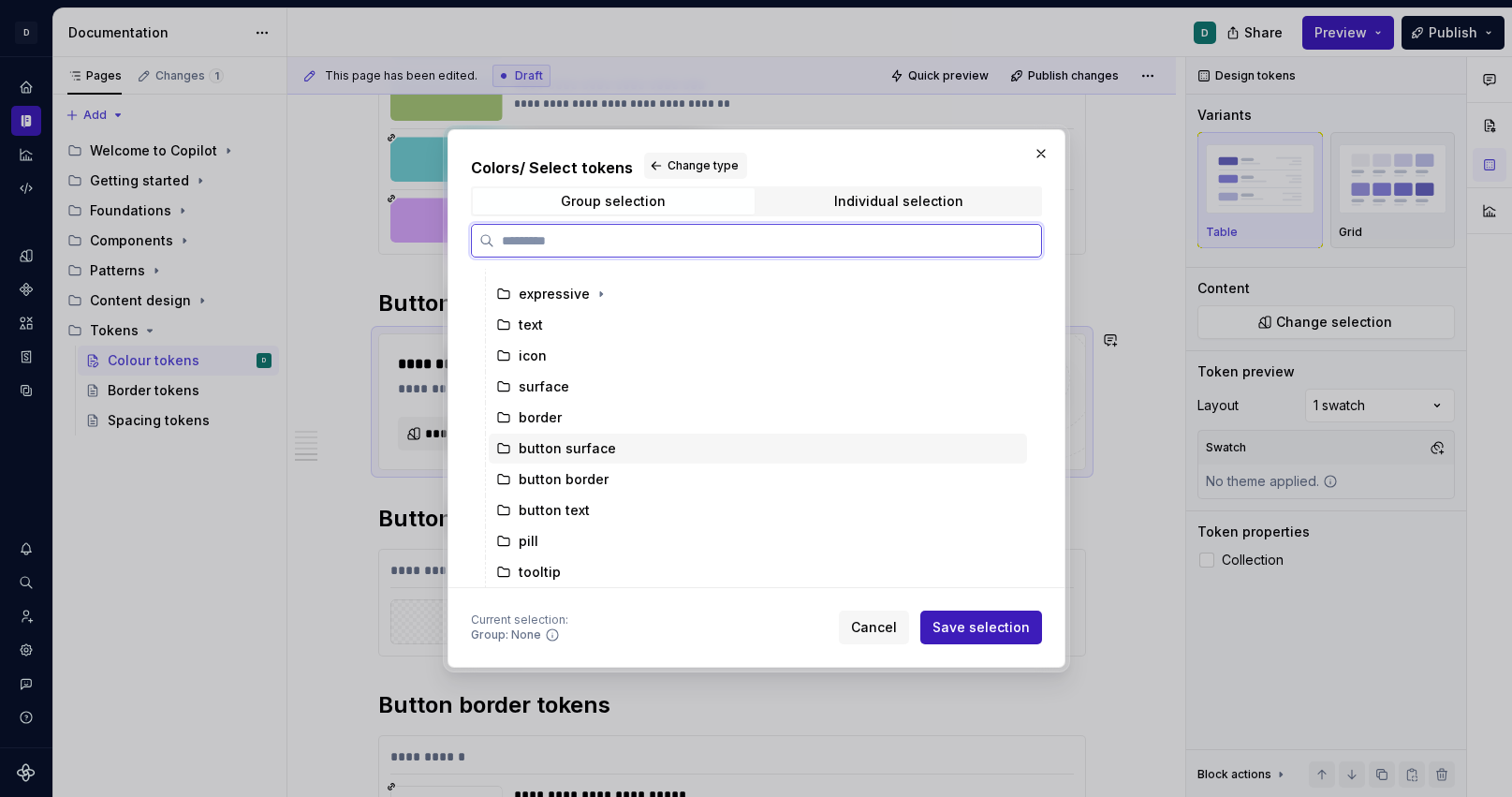
click at [560, 458] on div "button surface" at bounding box center [568, 448] width 98 height 19
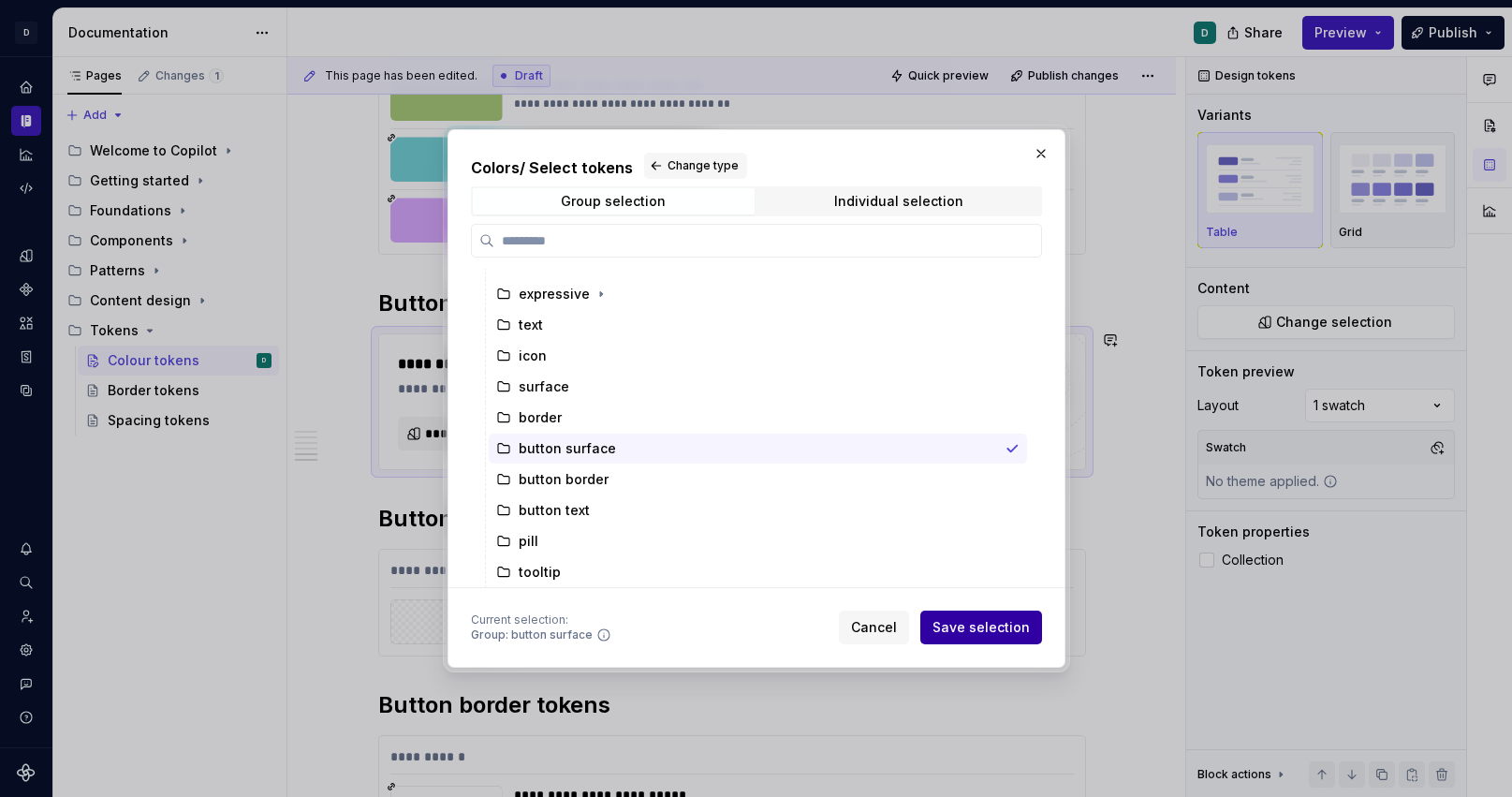
click at [960, 619] on span "Save selection" at bounding box center [981, 627] width 98 height 19
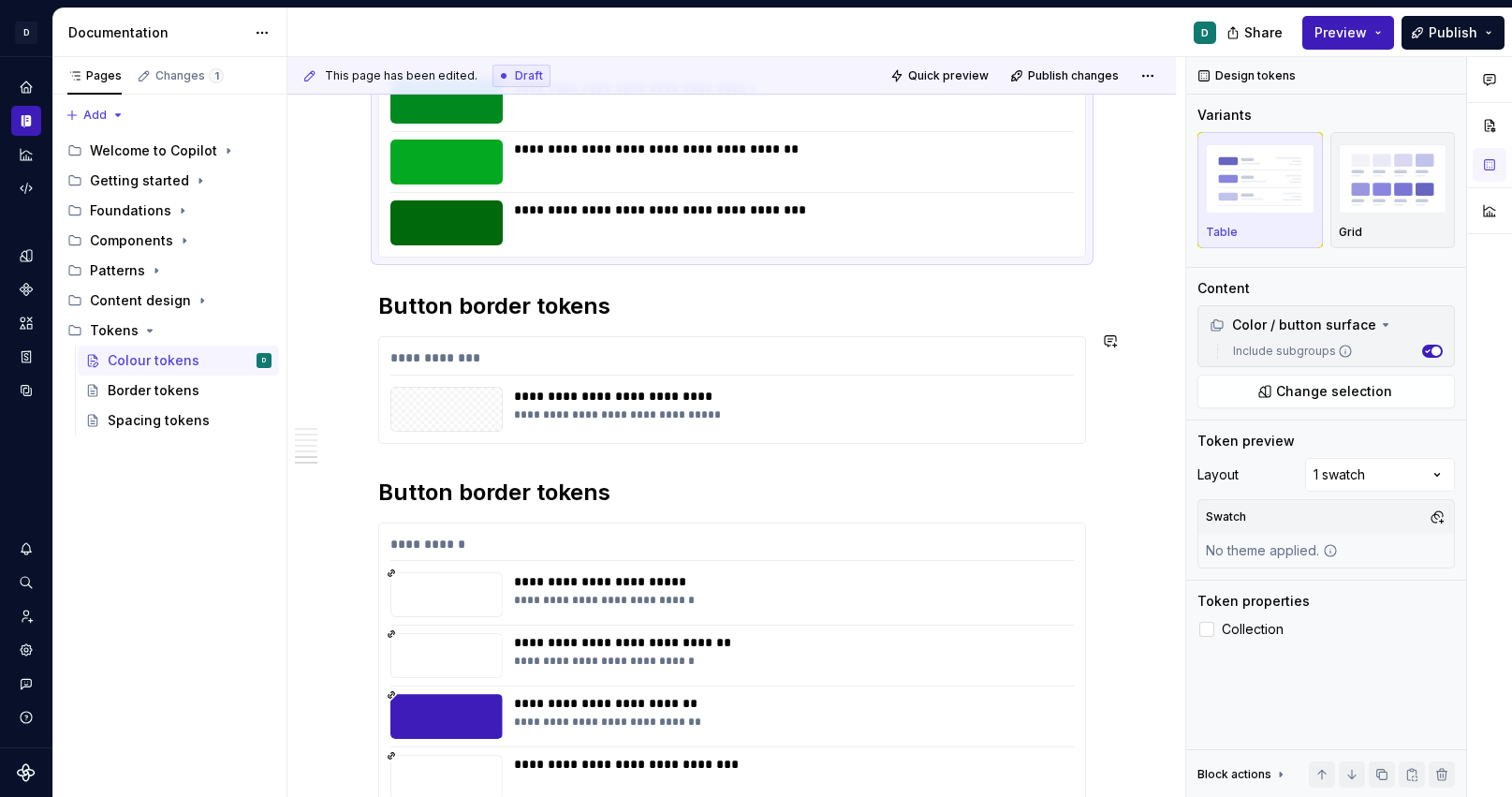
scroll to position [5521, 0]
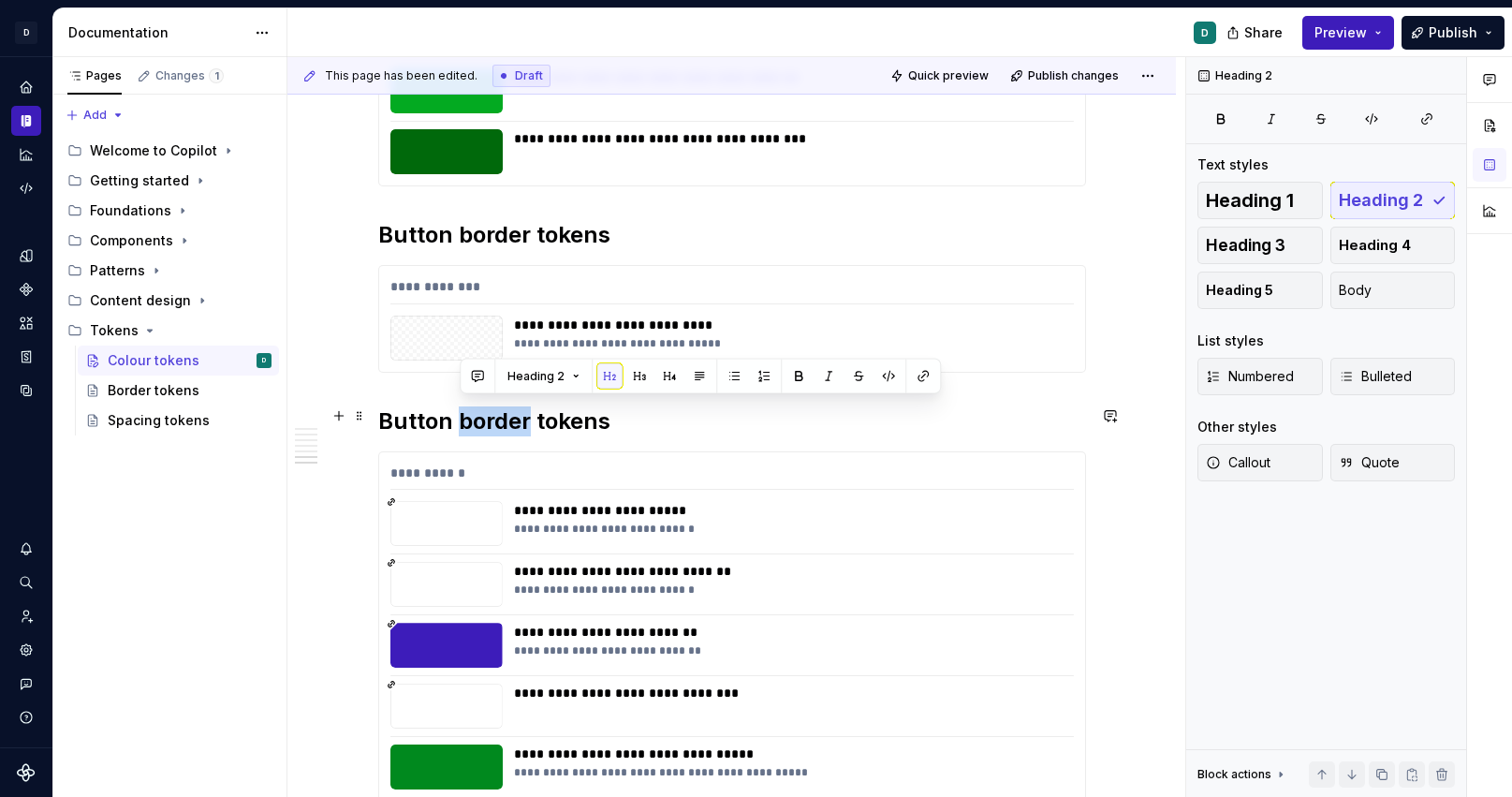
drag, startPoint x: 535, startPoint y: 416, endPoint x: 461, endPoint y: 416, distance: 74.0
click at [461, 416] on h2 "Button border tokens" at bounding box center [732, 421] width 708 height 30
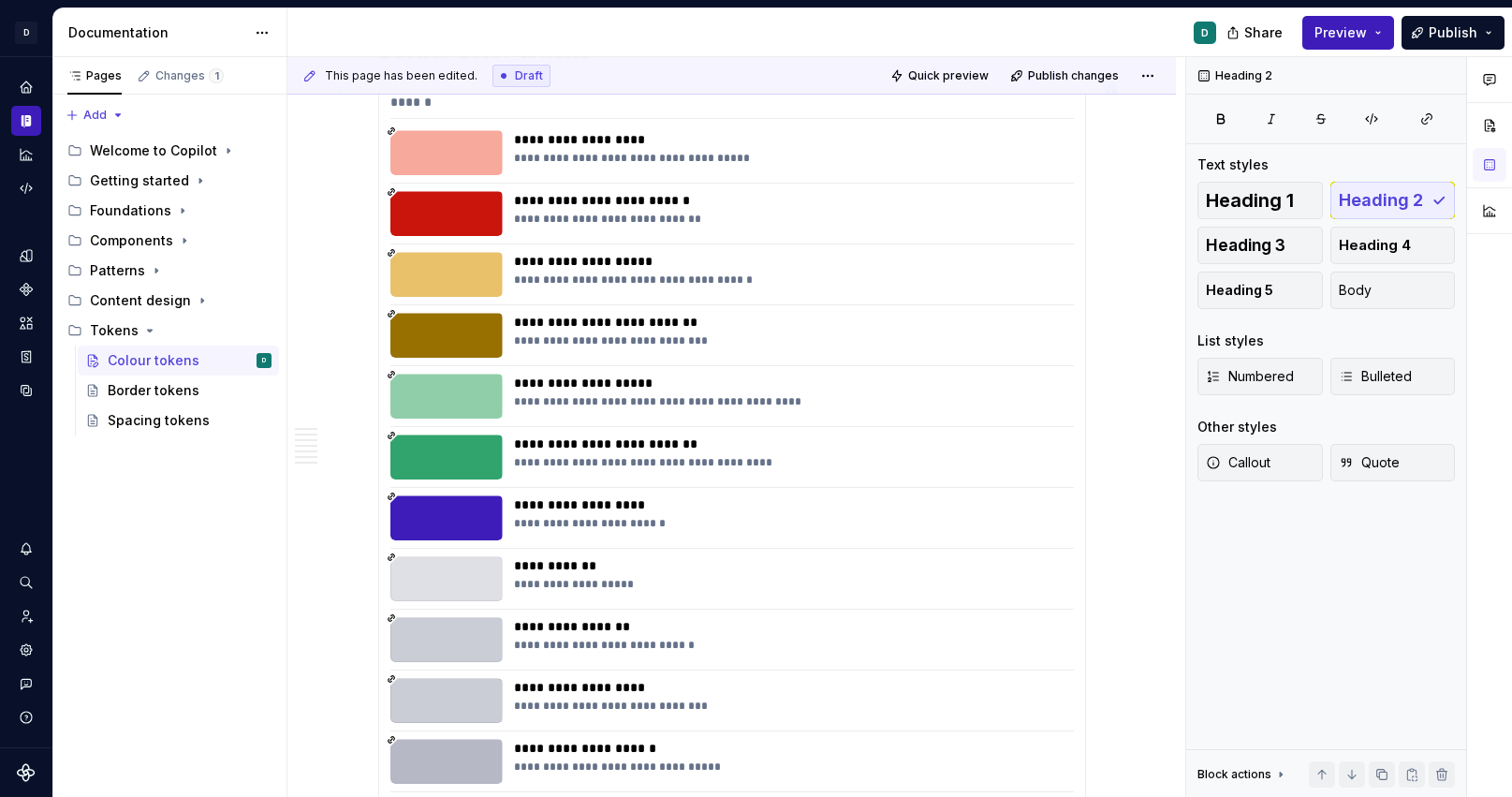
scroll to position [3155, 0]
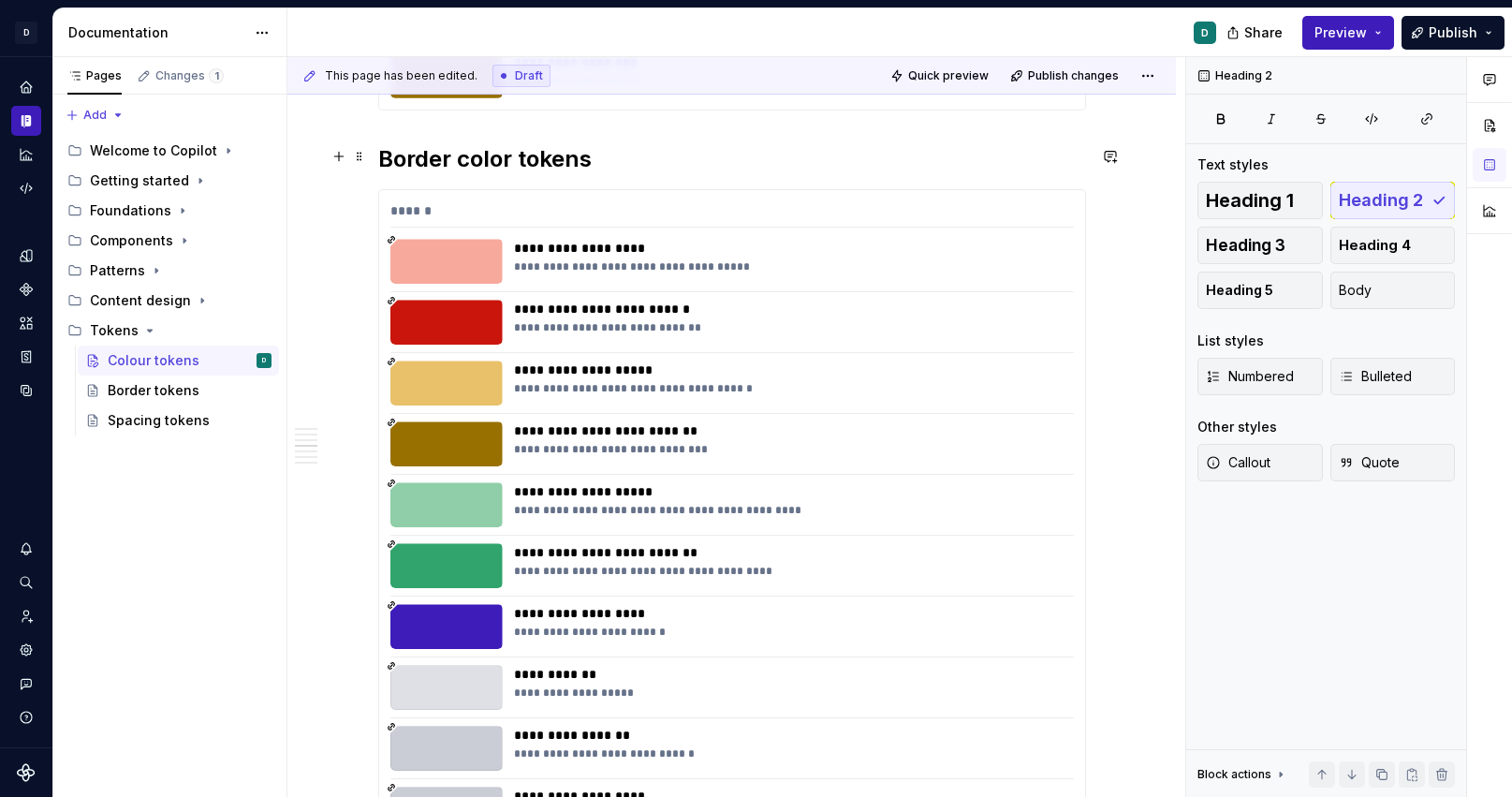
click at [509, 160] on h2 "Border color tokens" at bounding box center [732, 159] width 708 height 30
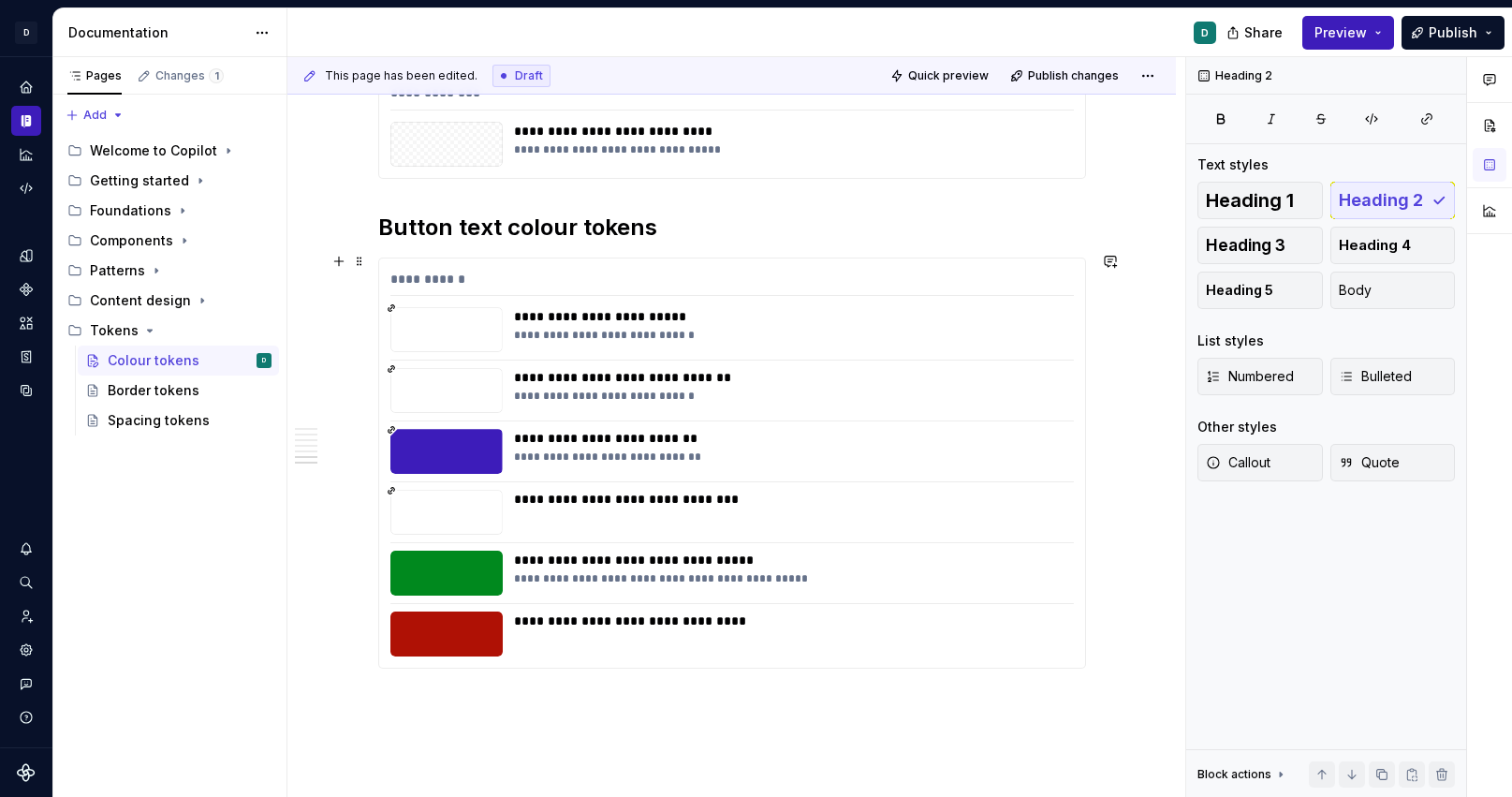
scroll to position [5842, 0]
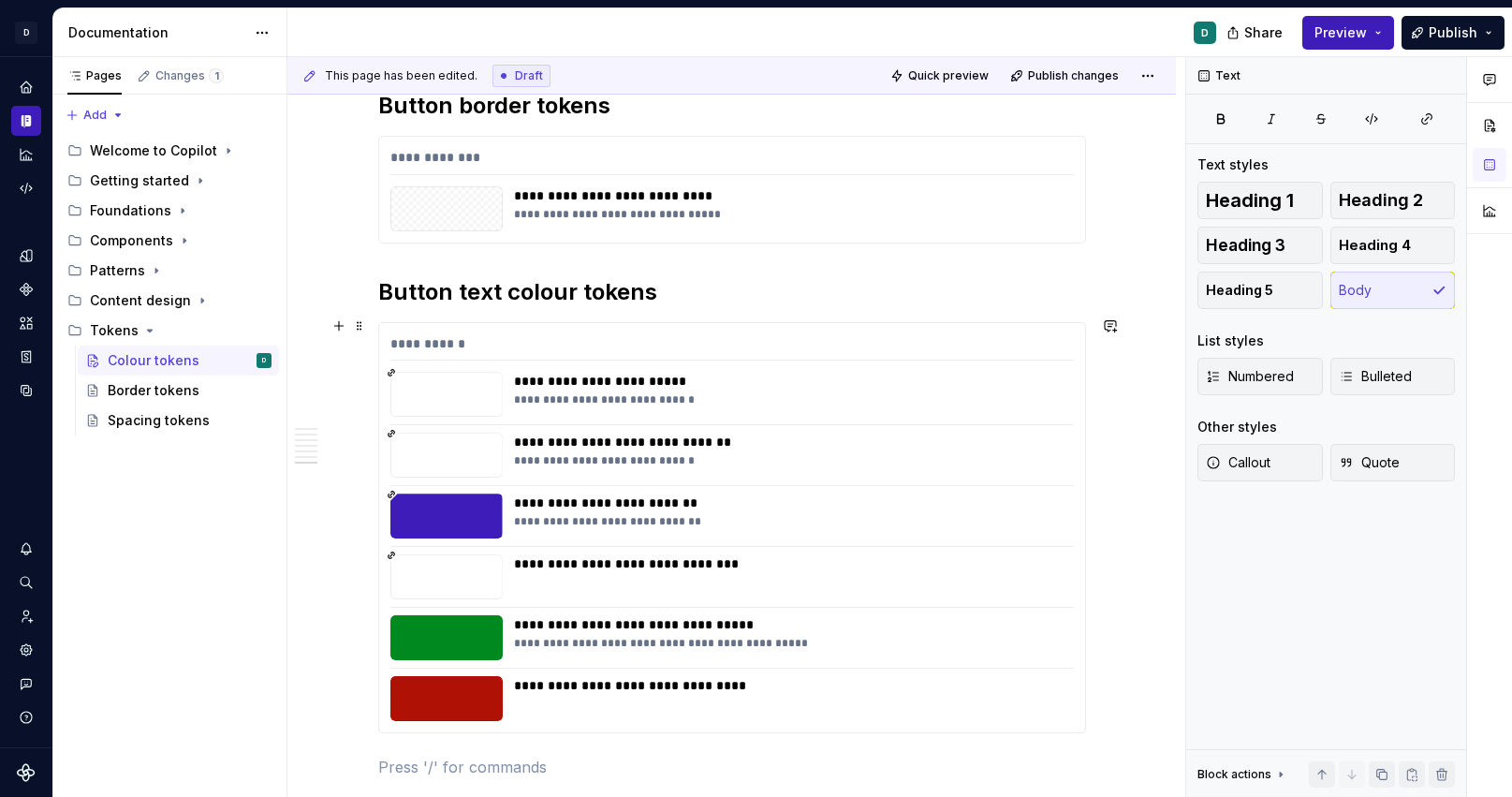
scroll to position [5567, 0]
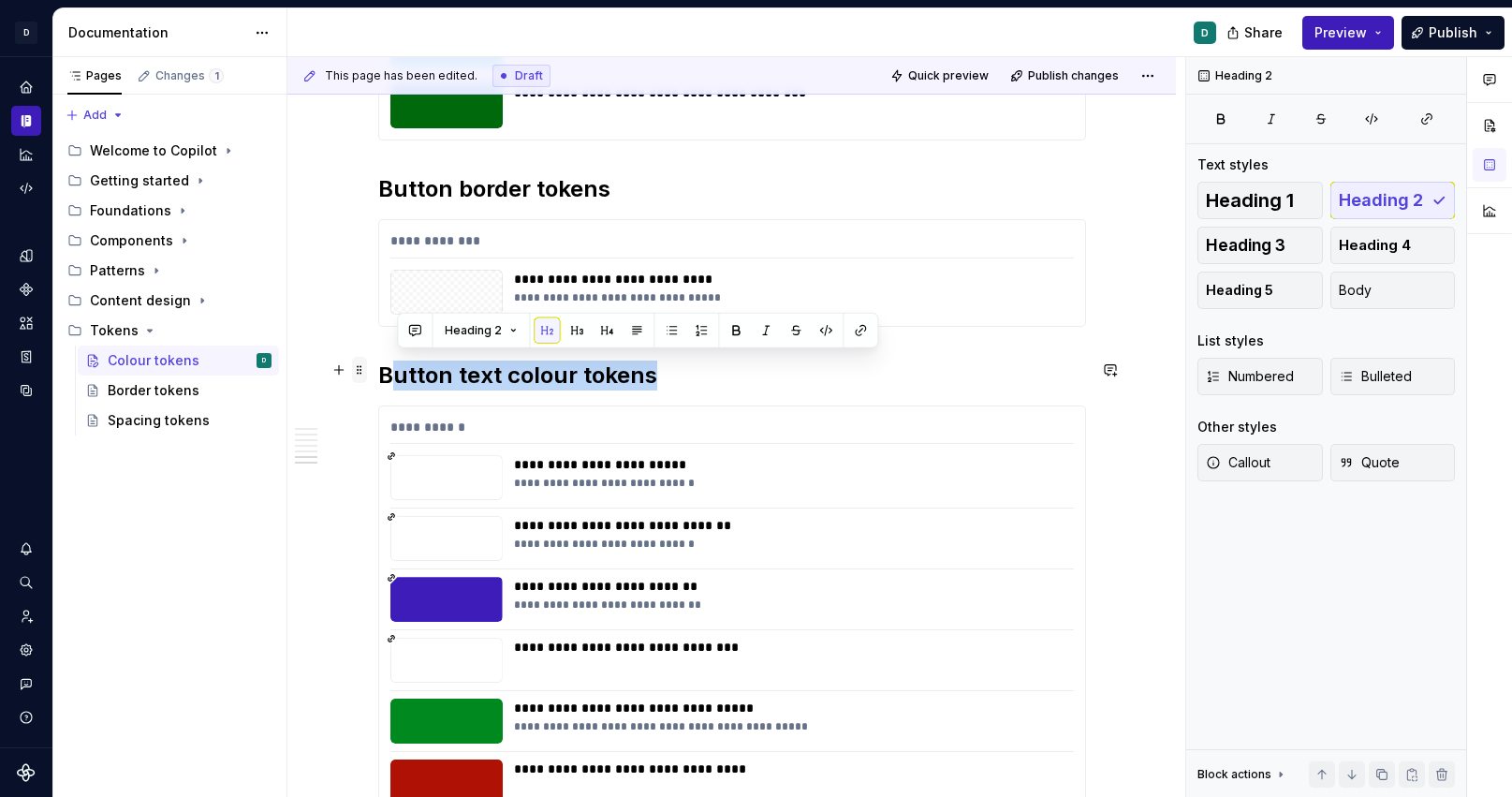
drag, startPoint x: 666, startPoint y: 365, endPoint x: 362, endPoint y: 365, distance: 304.0
click at [623, 380] on h2 "Button text colour tokens" at bounding box center [732, 376] width 708 height 30
drag, startPoint x: 617, startPoint y: 376, endPoint x: 388, endPoint y: 374, distance: 229.0
click at [388, 374] on h2 "Button text colour tokens" at bounding box center [732, 376] width 708 height 30
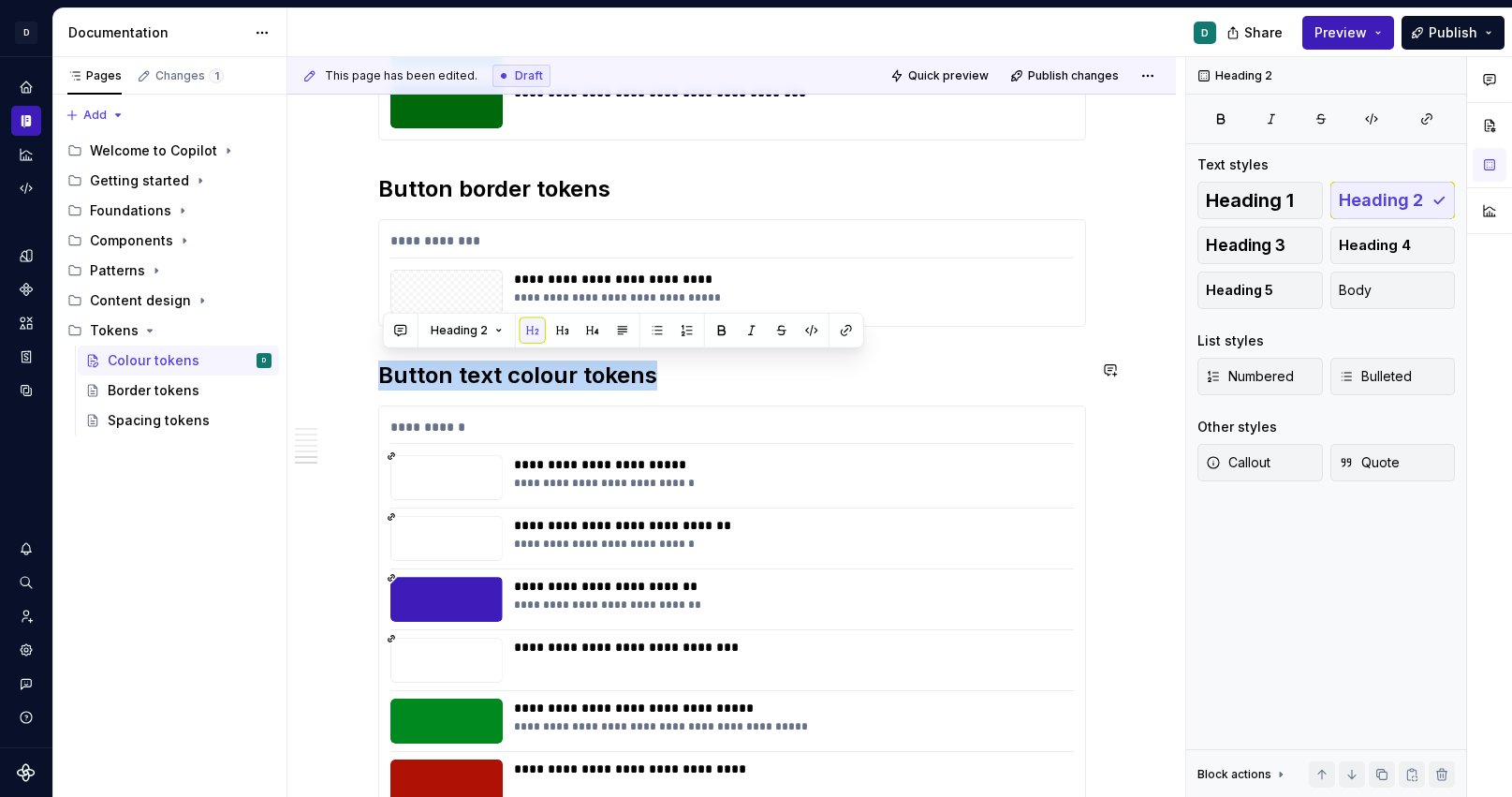
copy h2 "Button text colour tokens"
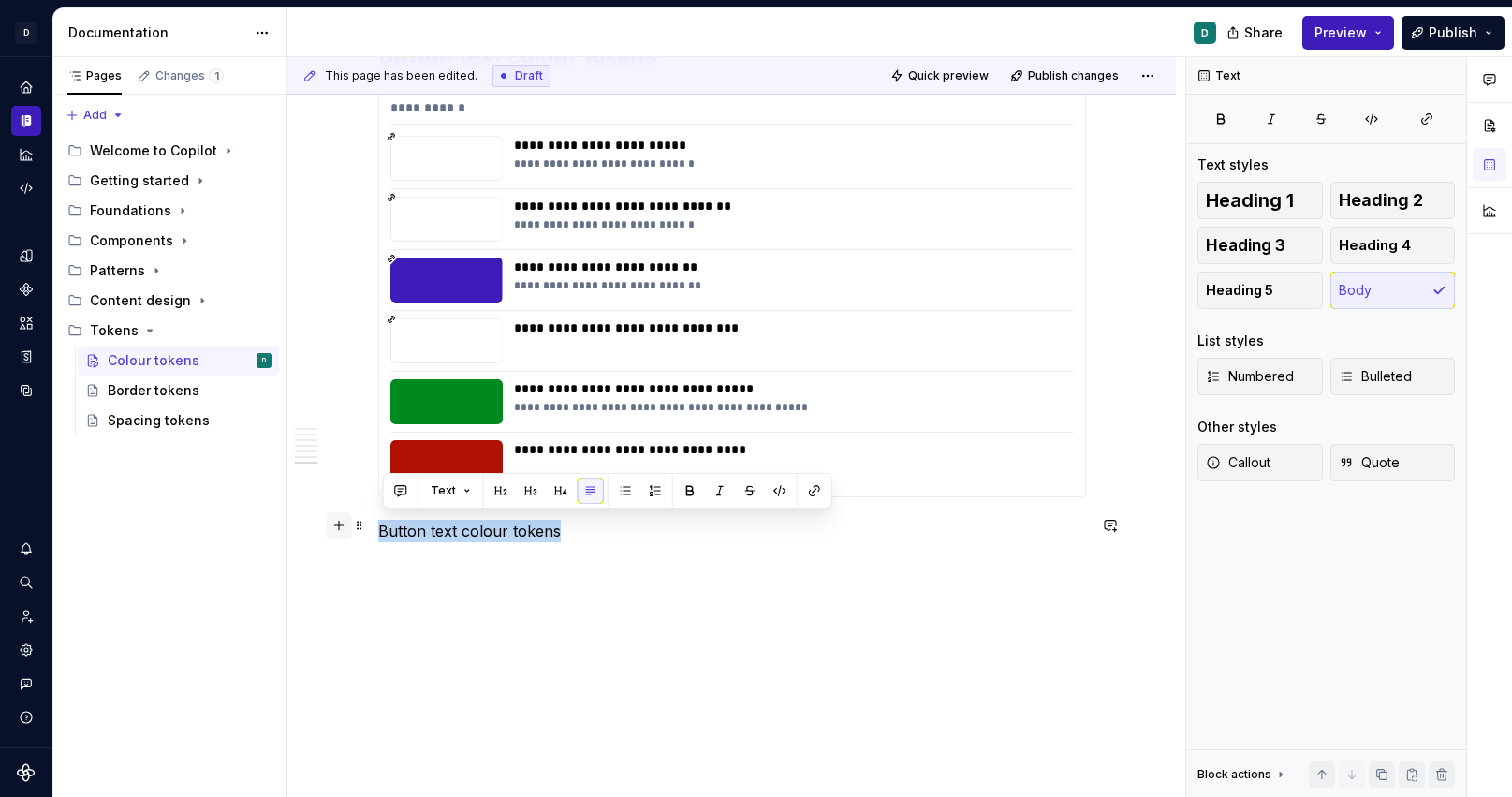
drag, startPoint x: 577, startPoint y: 526, endPoint x: 338, endPoint y: 526, distance: 239.0
click at [497, 497] on button "button" at bounding box center [500, 491] width 26 height 26
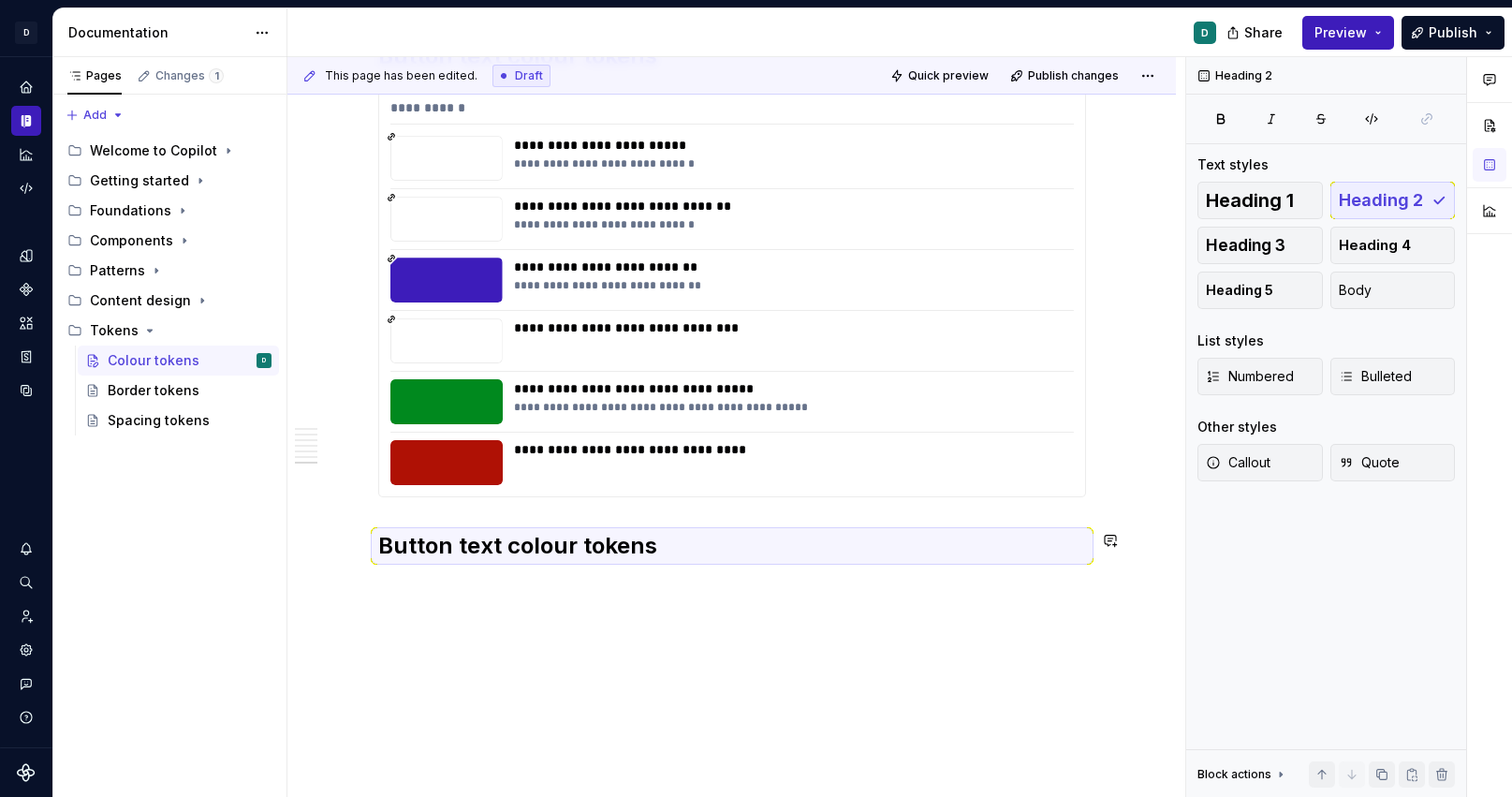
click at [395, 598] on div "**********" at bounding box center [736, 427] width 898 height 741
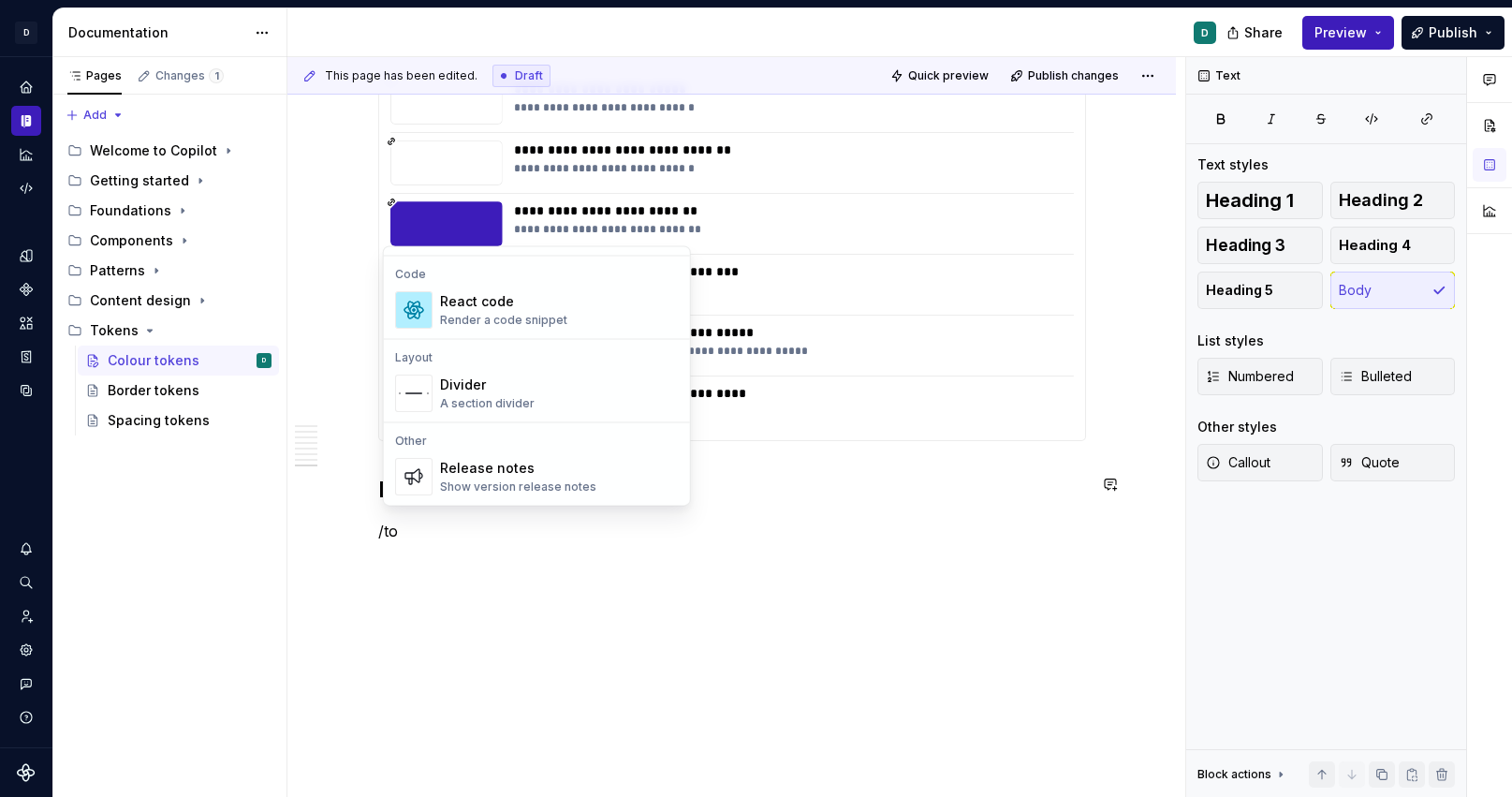
scroll to position [0, 0]
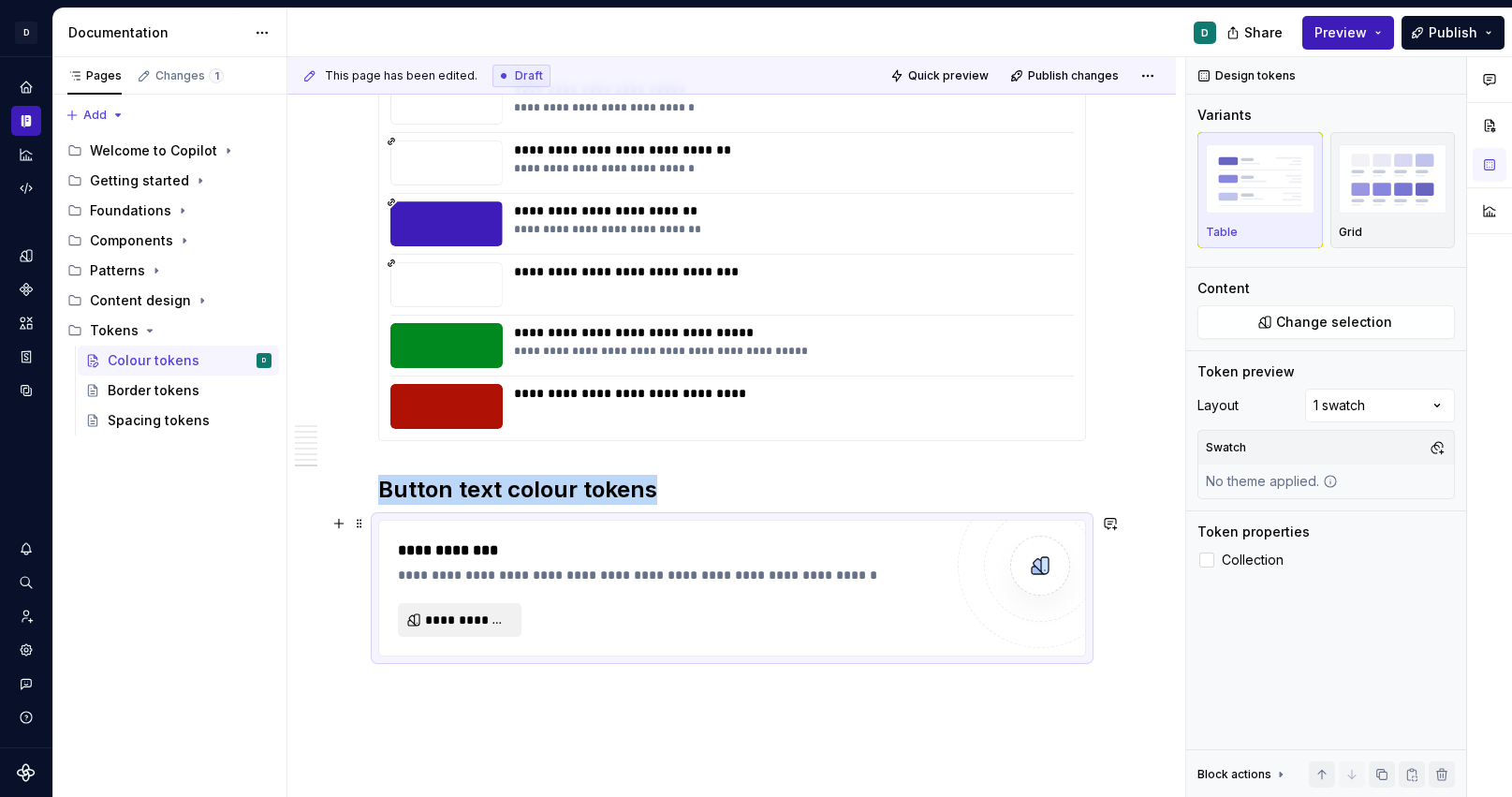
click at [504, 618] on span "**********" at bounding box center [467, 620] width 84 height 19
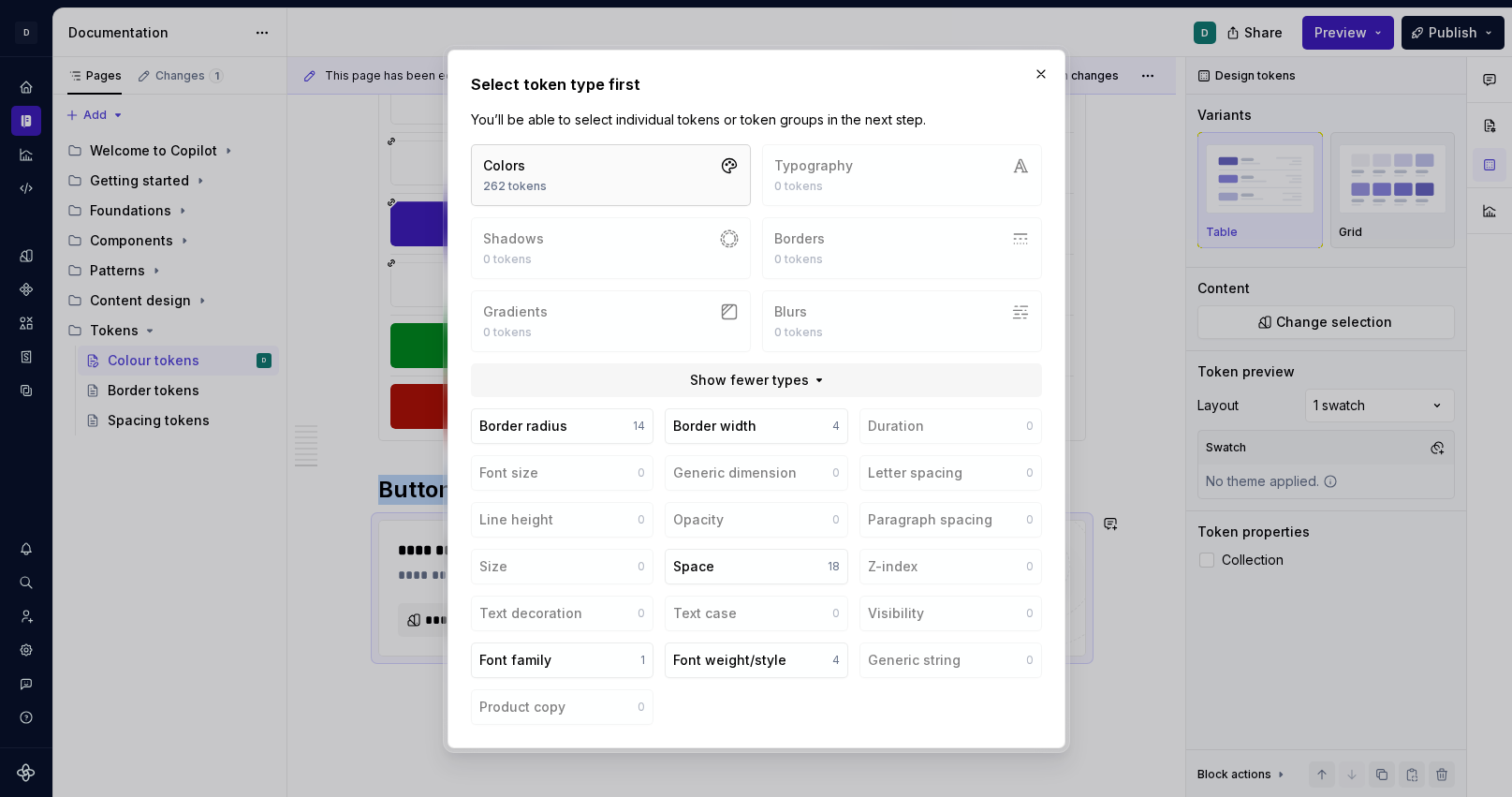
click at [557, 185] on button "Colors 262 tokens" at bounding box center [611, 175] width 280 height 62
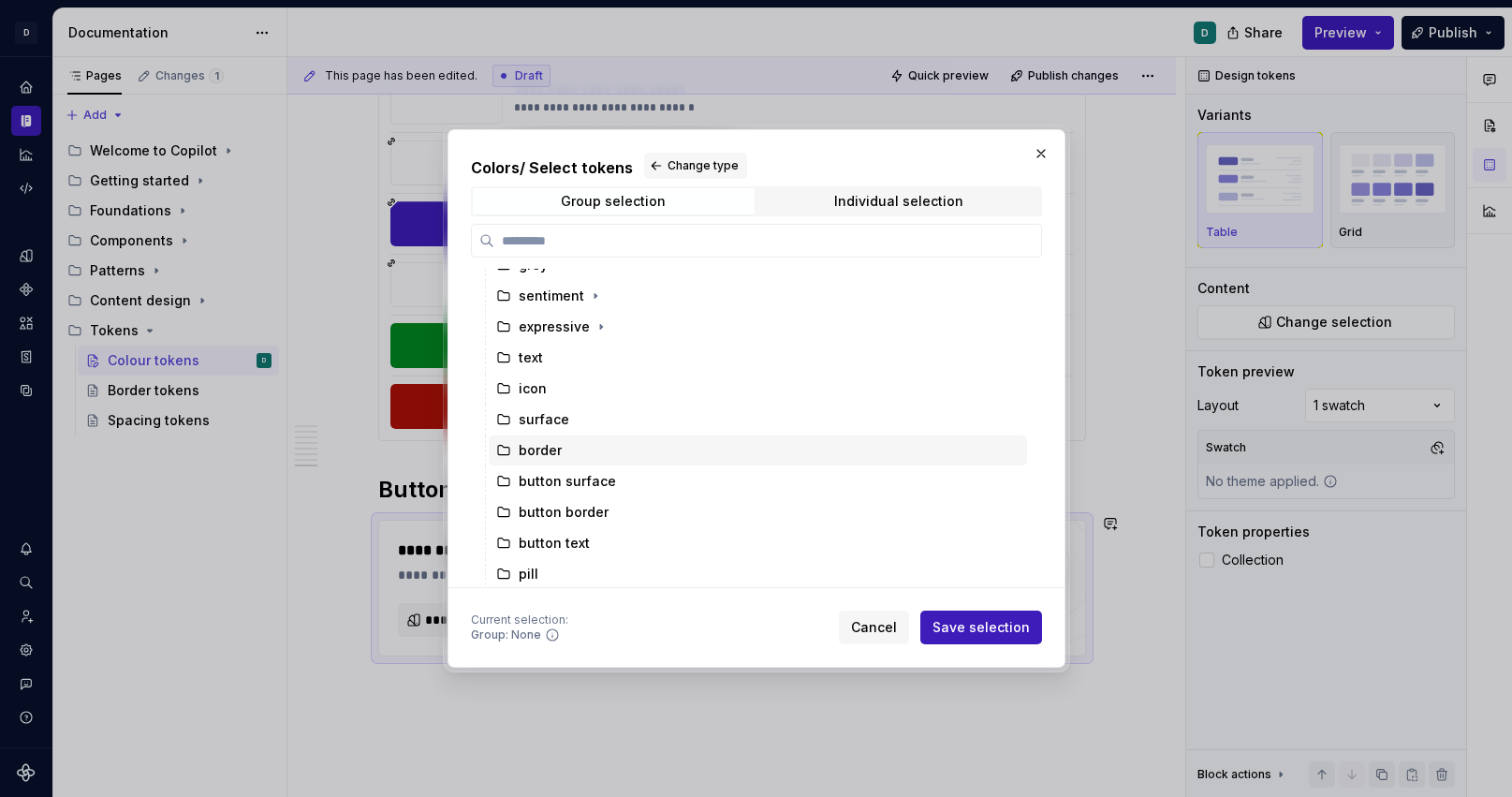
scroll to position [113, 0]
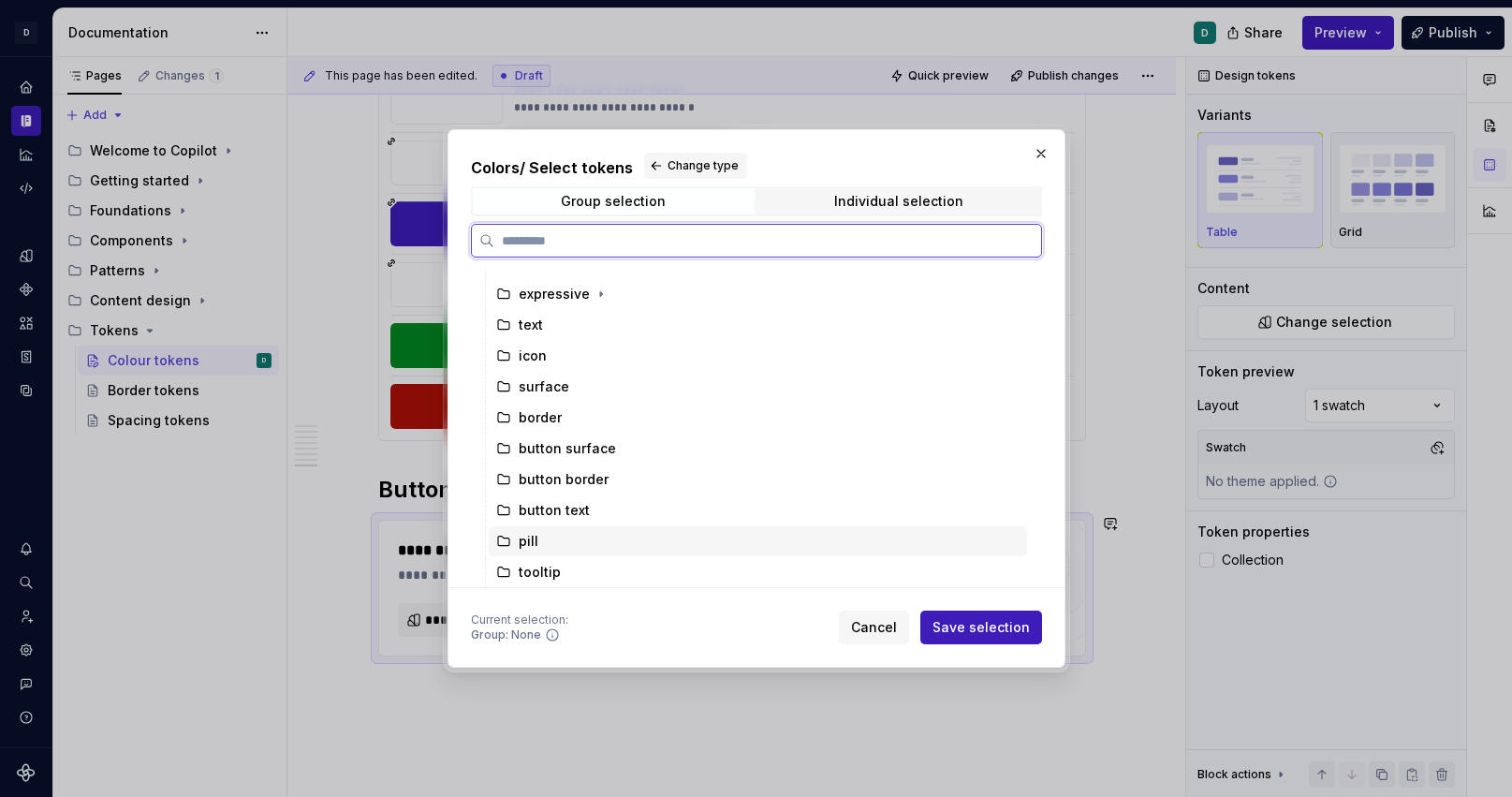
click at [615, 540] on div "pill" at bounding box center [757, 541] width 539 height 30
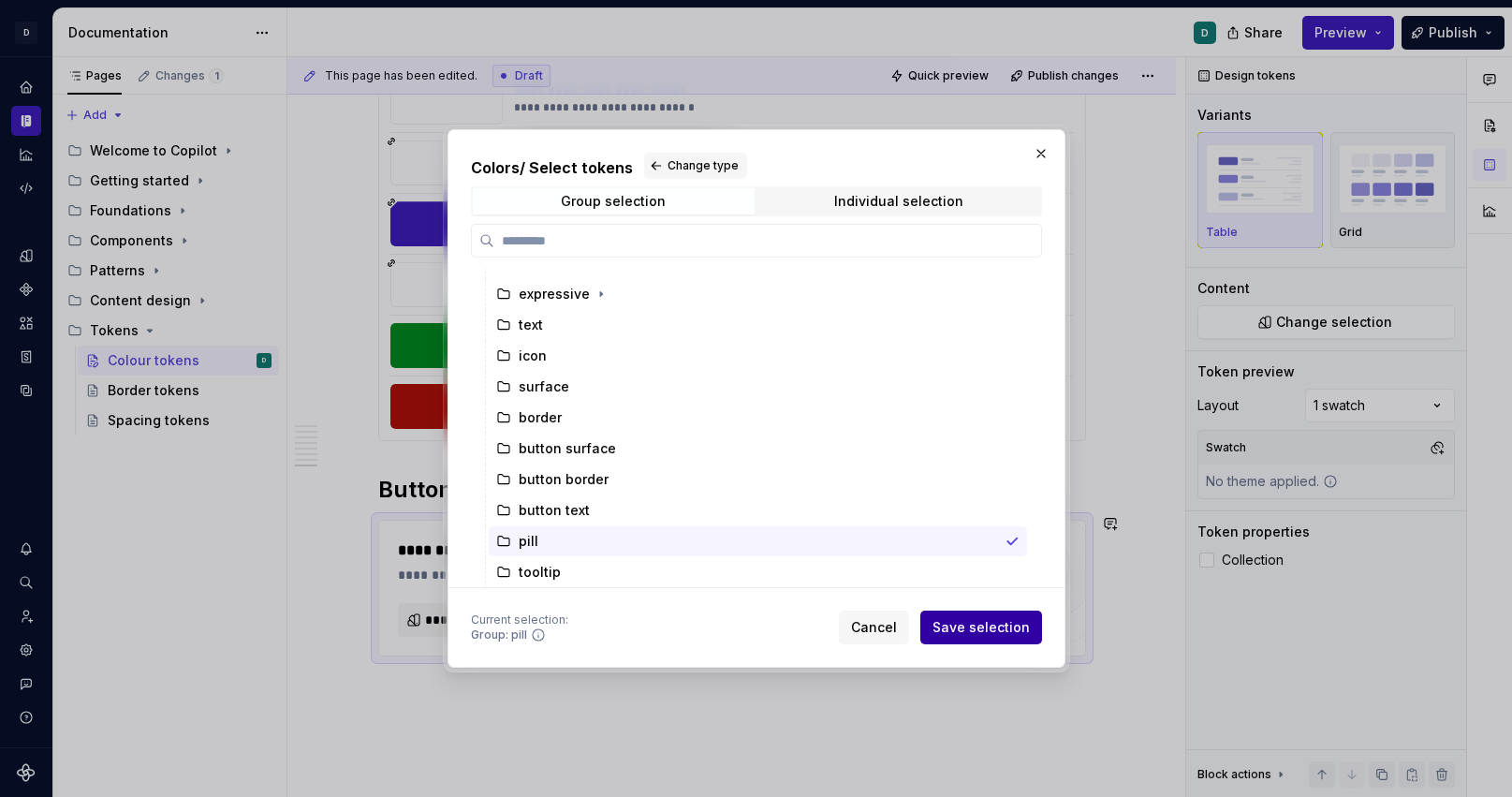
click at [976, 631] on span "Save selection" at bounding box center [981, 627] width 98 height 19
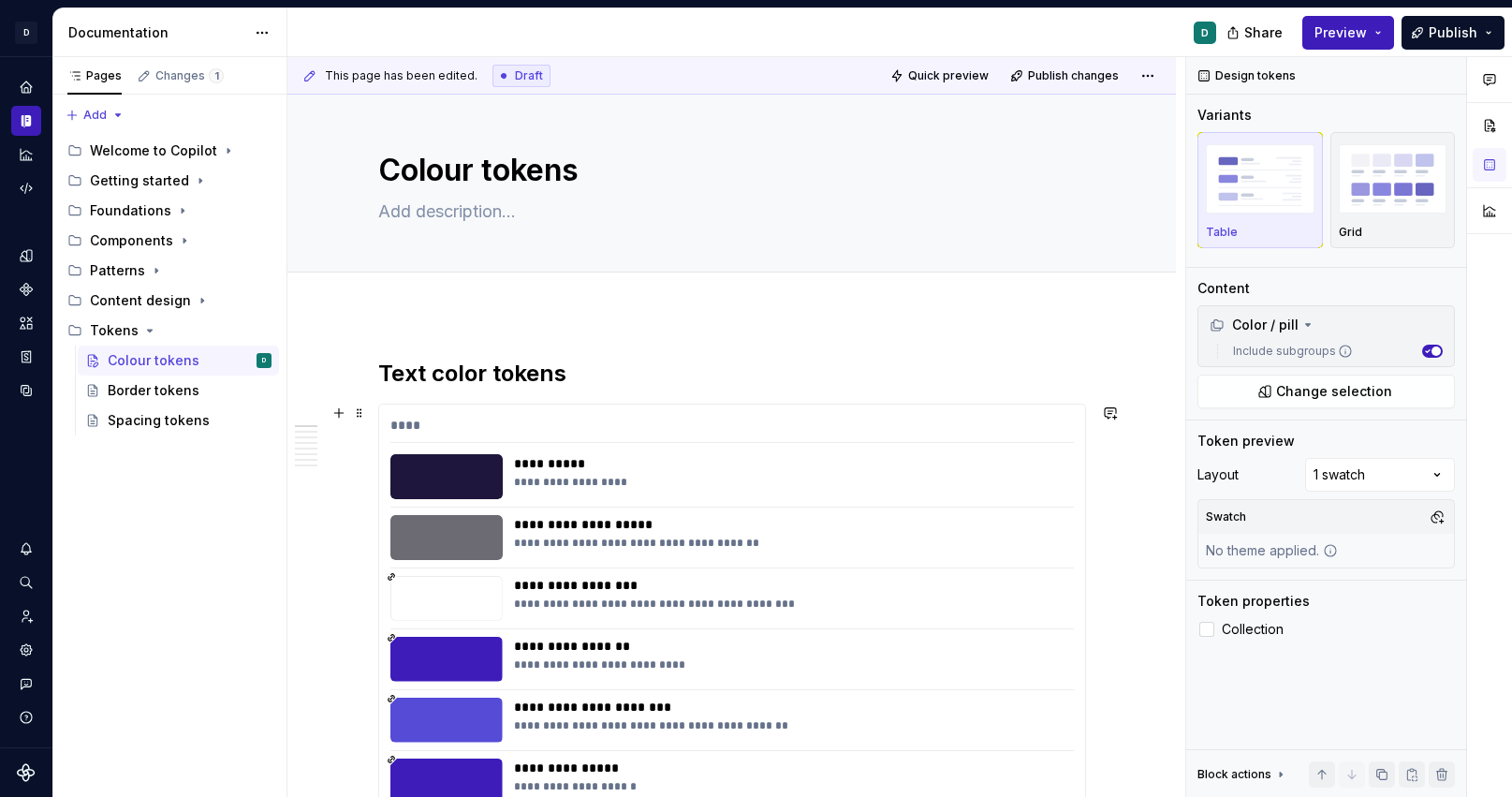
scroll to position [0, 0]
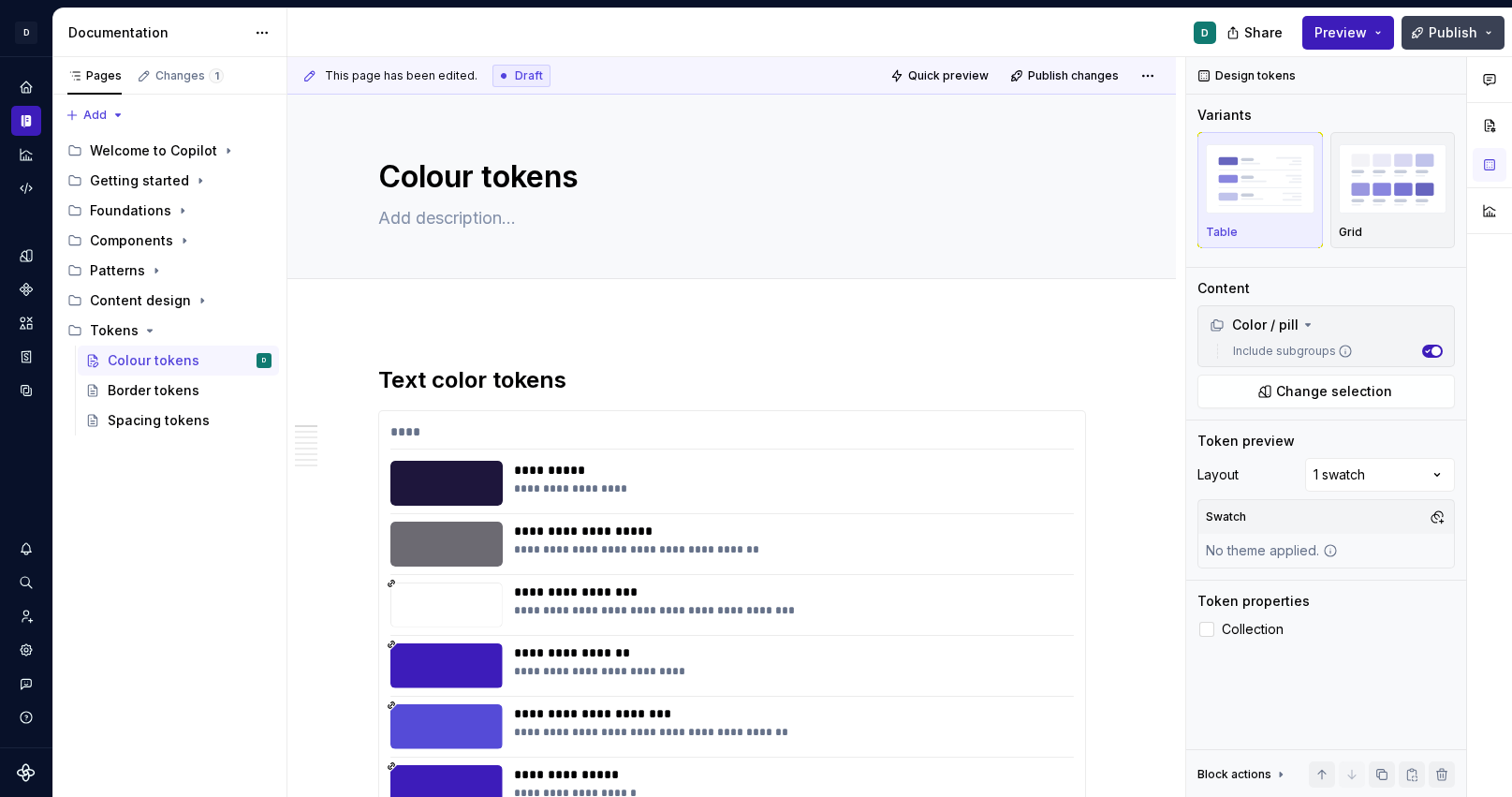
click at [1450, 38] on span "Publish" at bounding box center [1453, 32] width 49 height 19
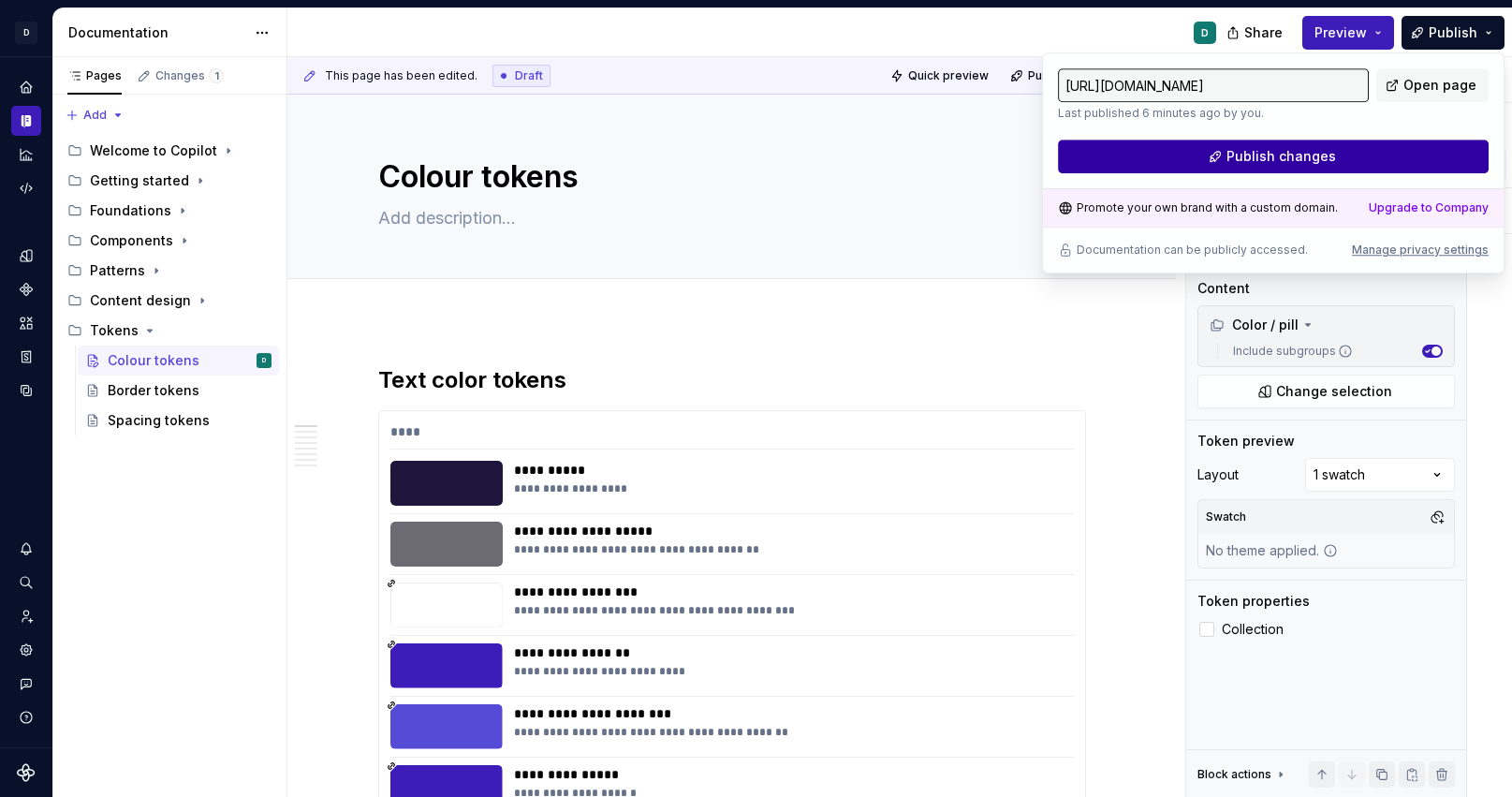
click at [1397, 149] on button "Publish changes" at bounding box center [1274, 156] width 431 height 33
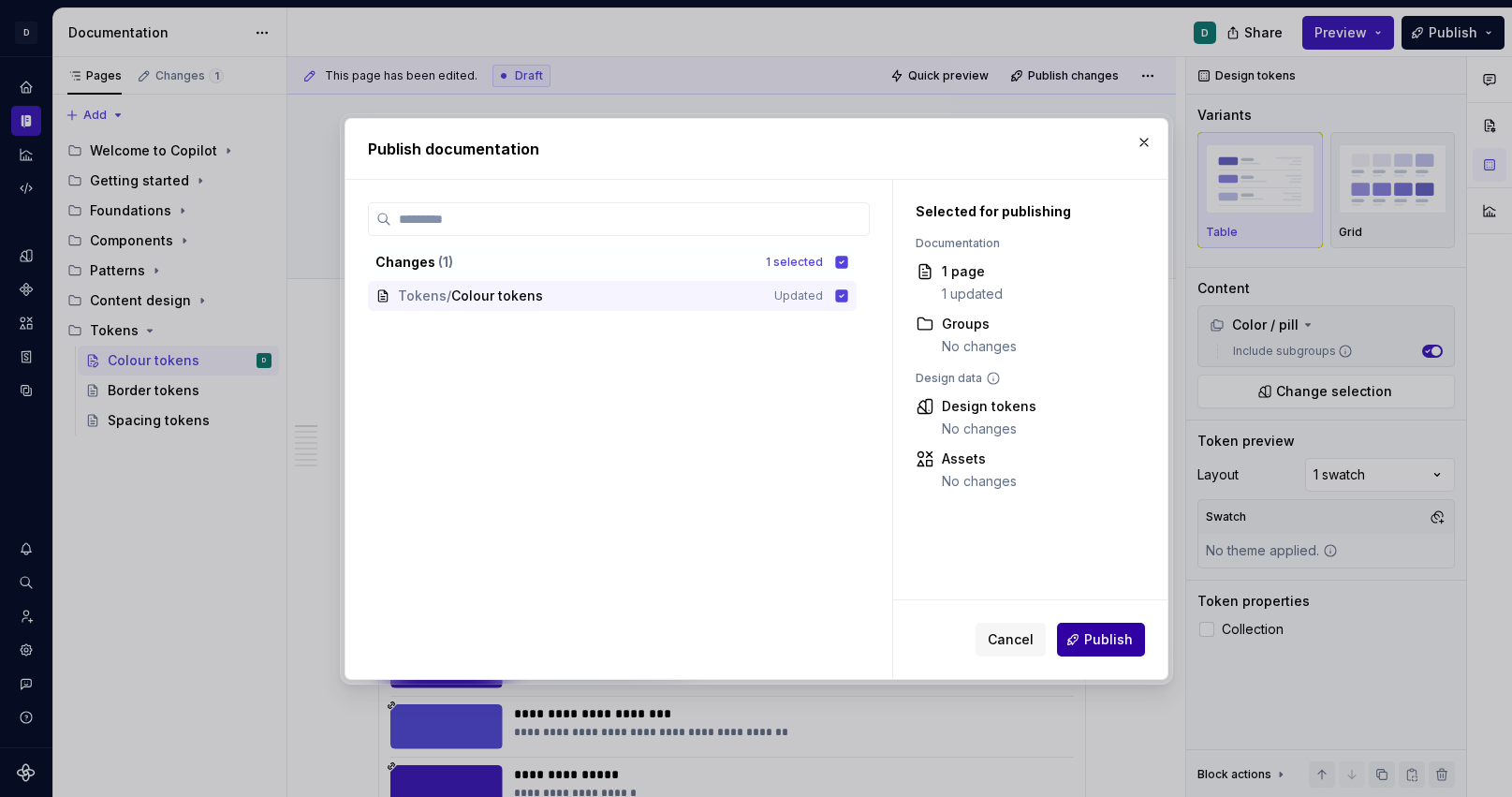
click at [1106, 638] on span "Publish" at bounding box center [1109, 640] width 49 height 19
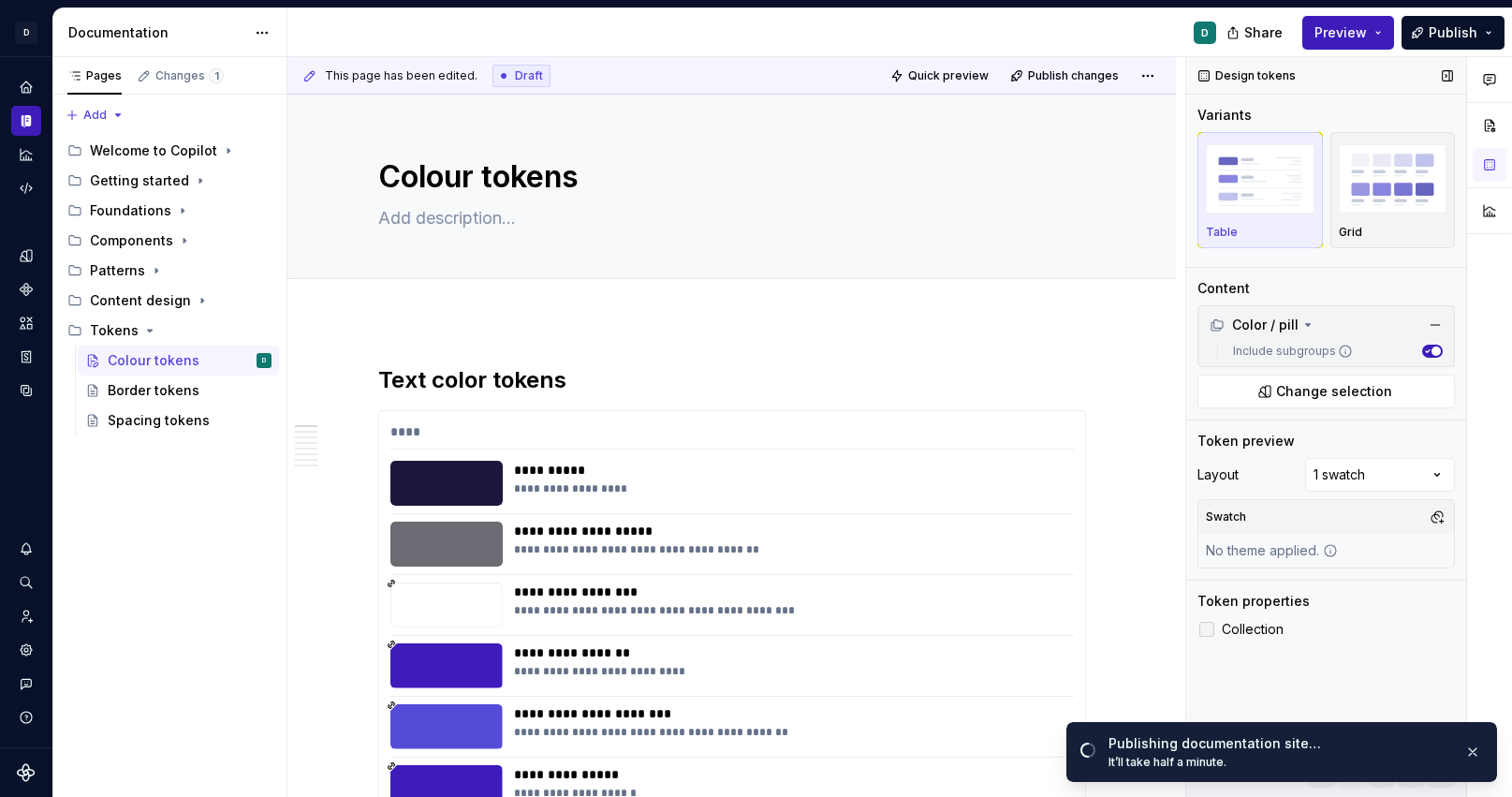
click at [1205, 624] on div at bounding box center [1206, 629] width 15 height 15
click at [201, 392] on div "Border tokens" at bounding box center [190, 390] width 164 height 26
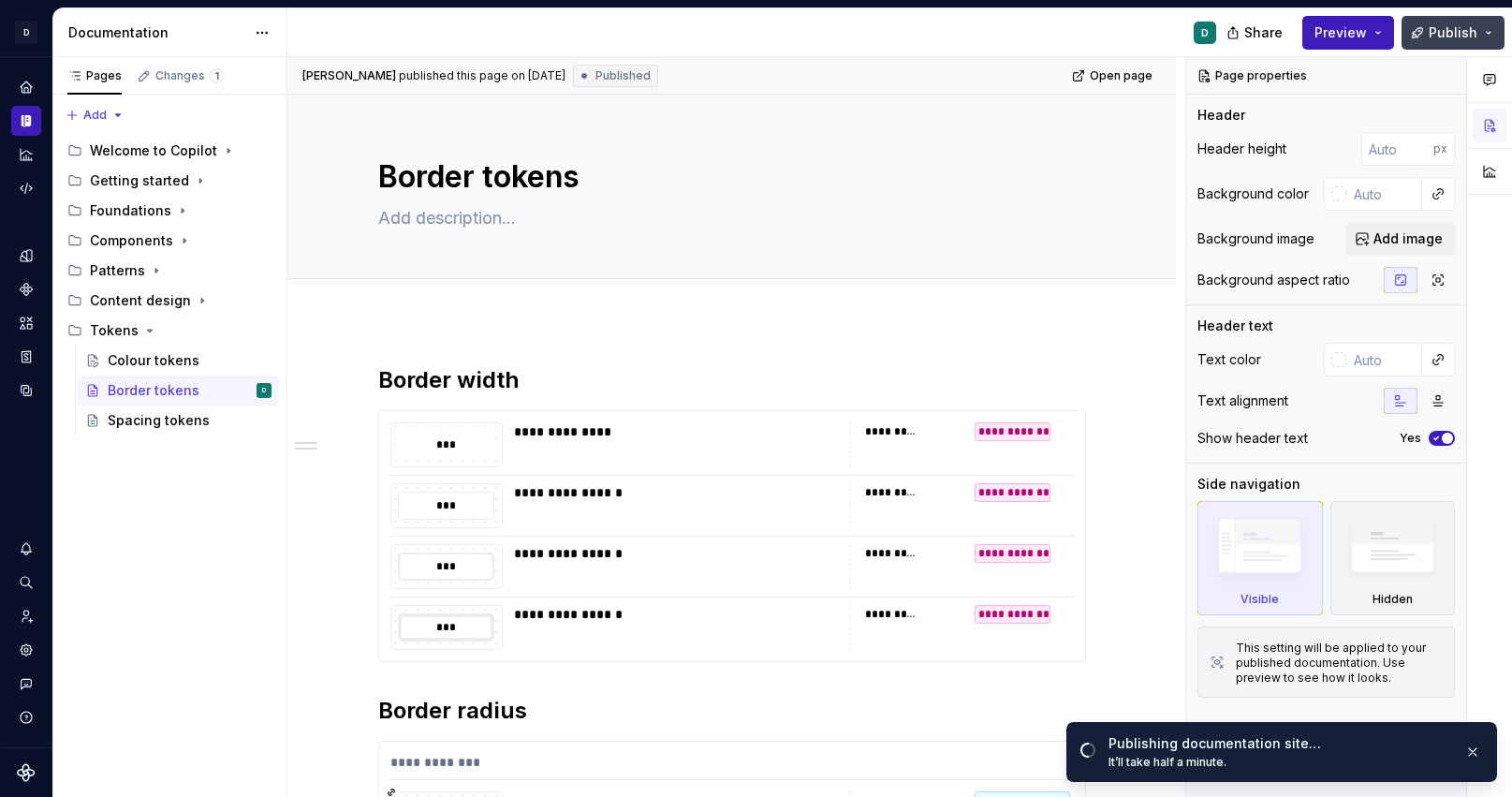
click at [1450, 34] on span "Publish" at bounding box center [1453, 32] width 49 height 19
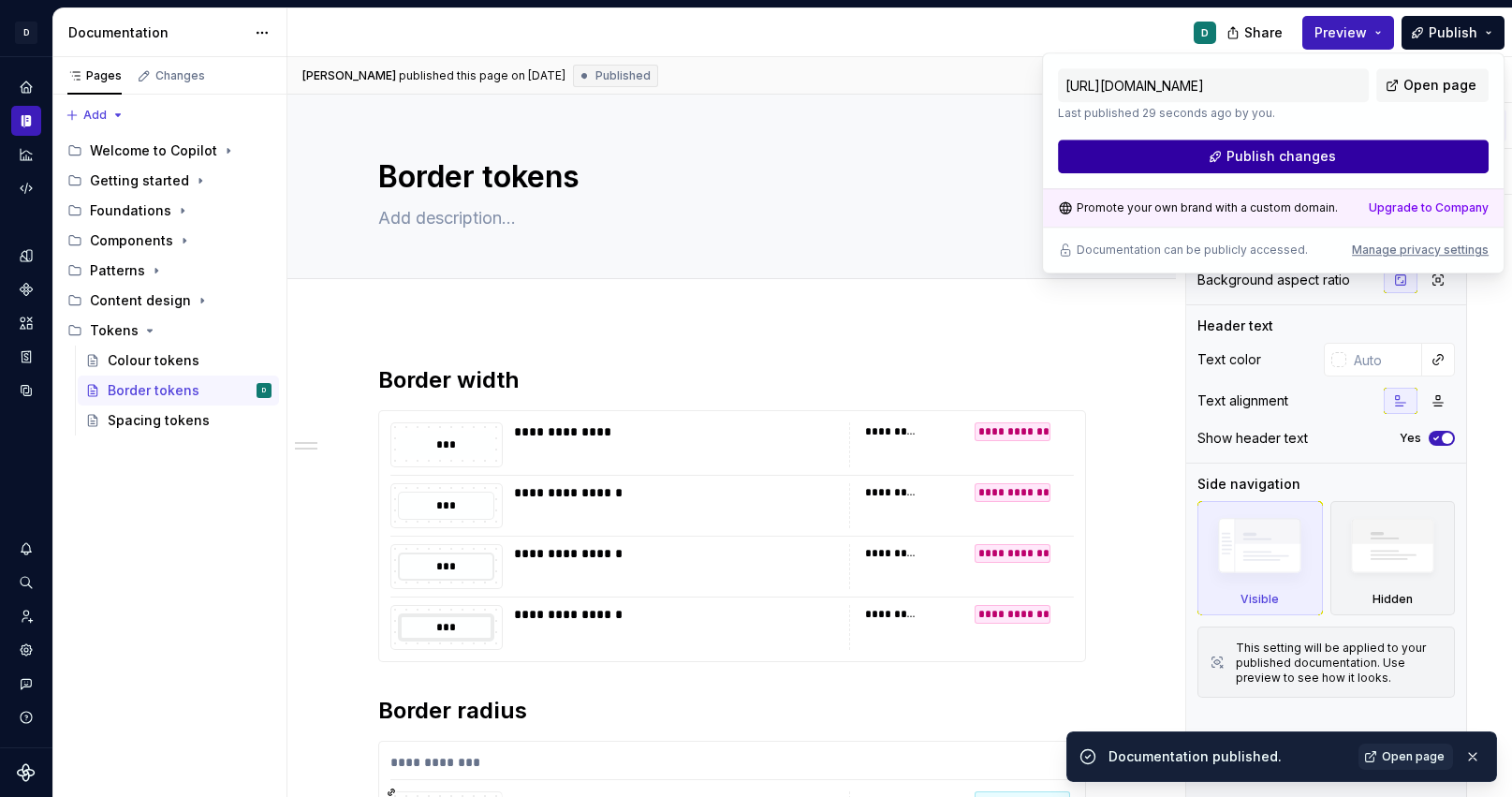
click at [1158, 162] on button "Publish changes" at bounding box center [1274, 156] width 431 height 33
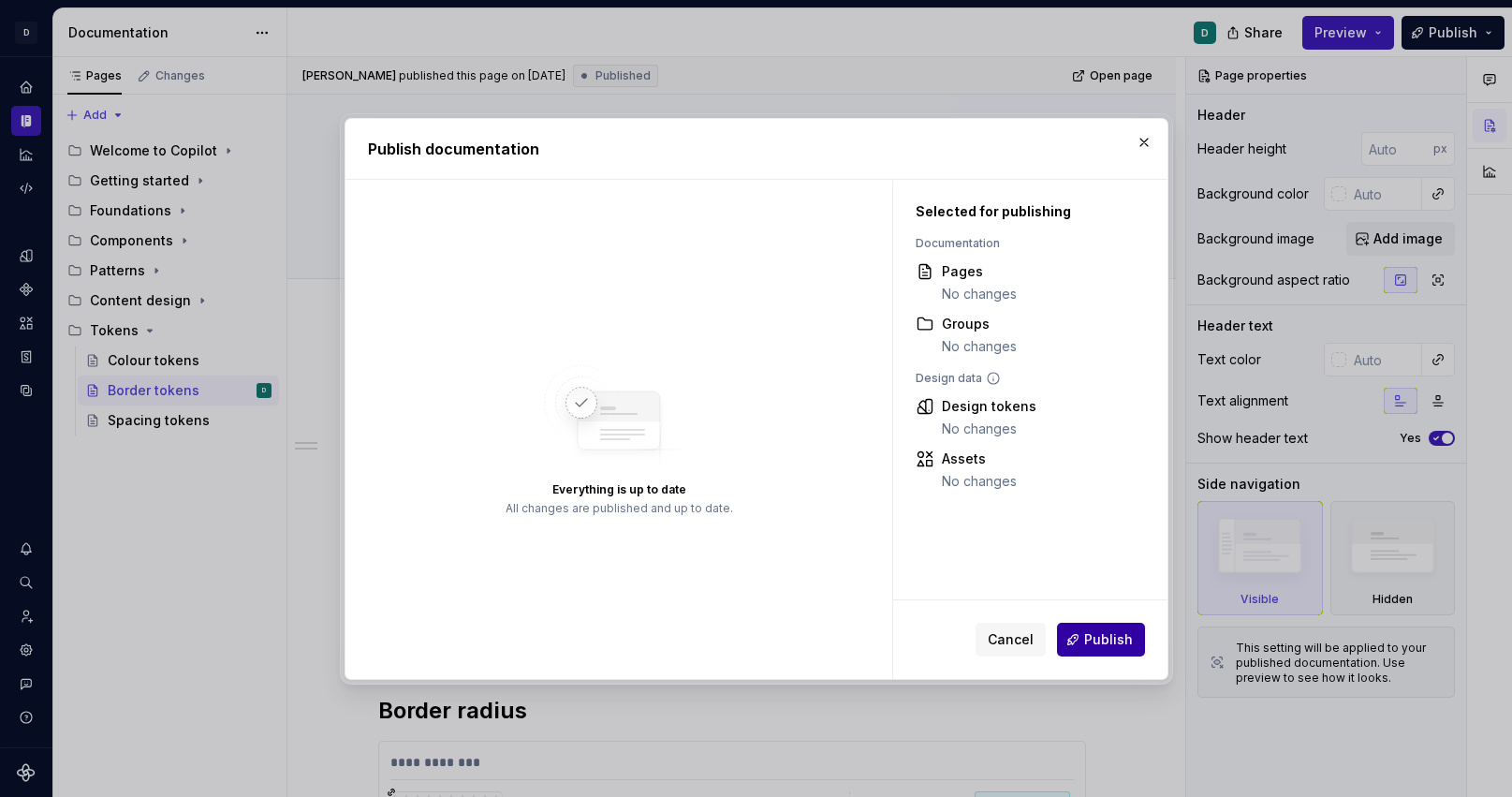
click at [1105, 642] on span "Publish" at bounding box center [1109, 640] width 49 height 19
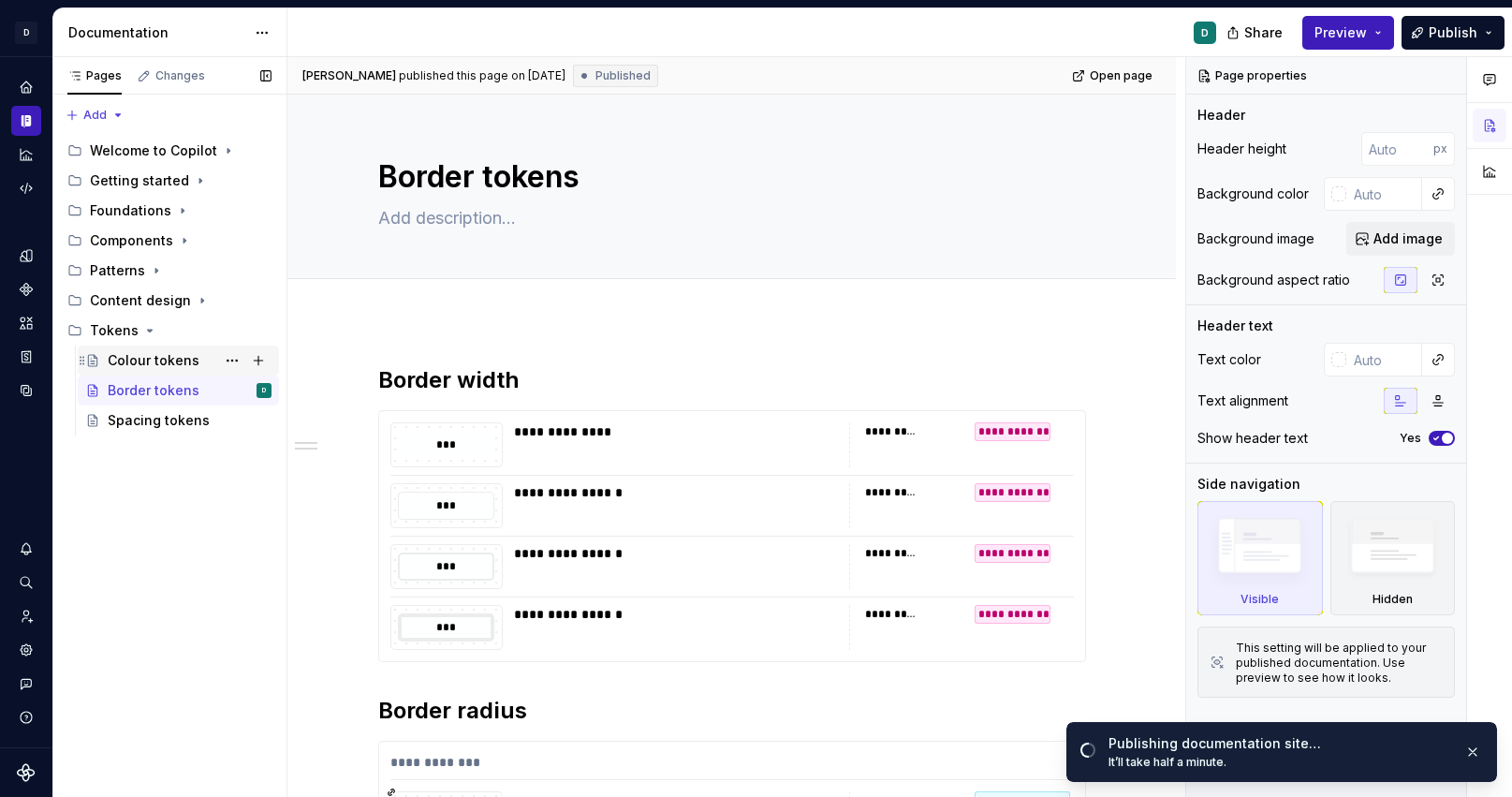
click at [184, 353] on div "Colour tokens" at bounding box center [153, 360] width 92 height 19
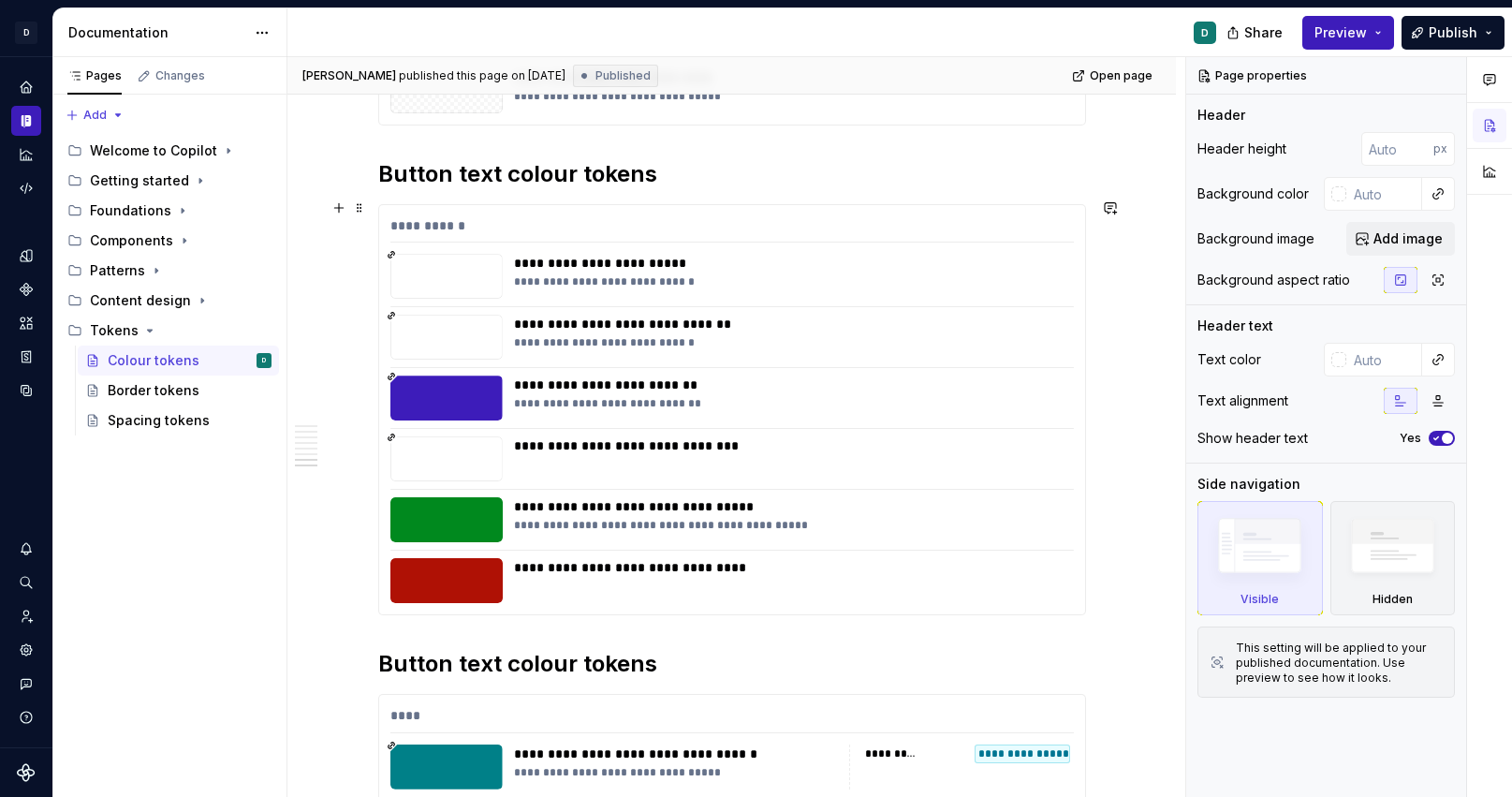
scroll to position [5754, 0]
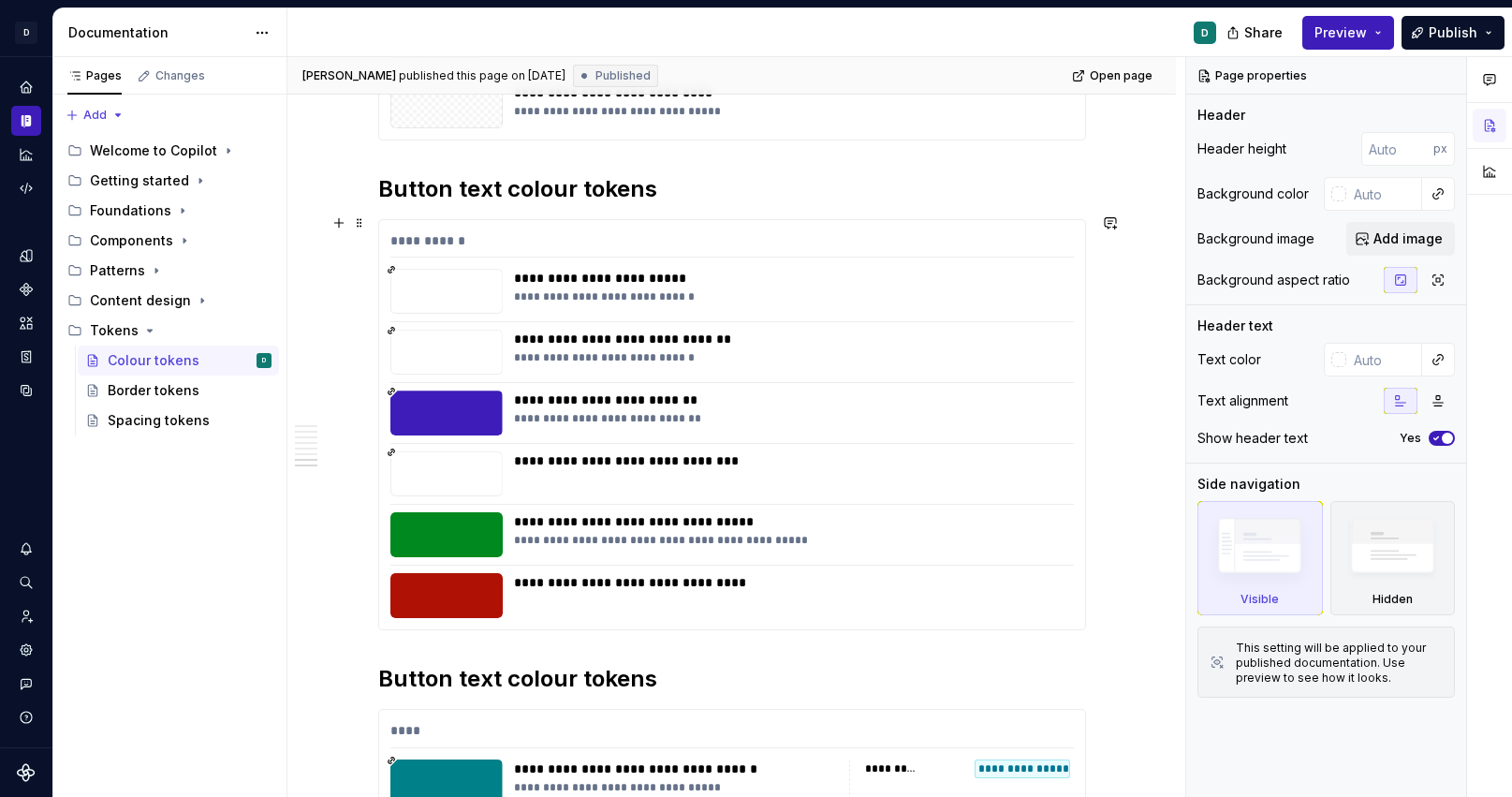
click at [730, 401] on div "**********" at bounding box center [789, 400] width 549 height 19
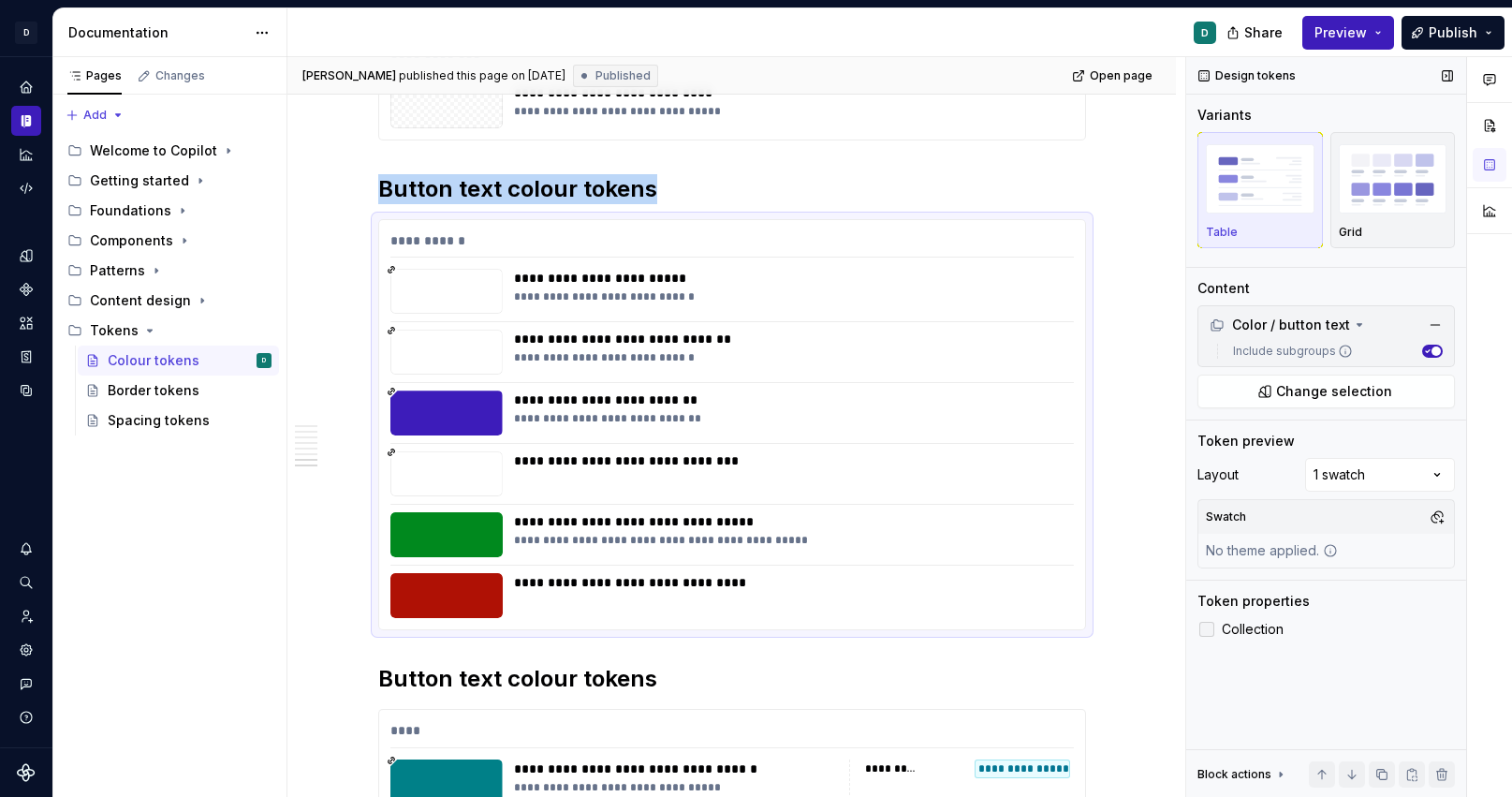
click at [1210, 630] on div at bounding box center [1206, 629] width 15 height 15
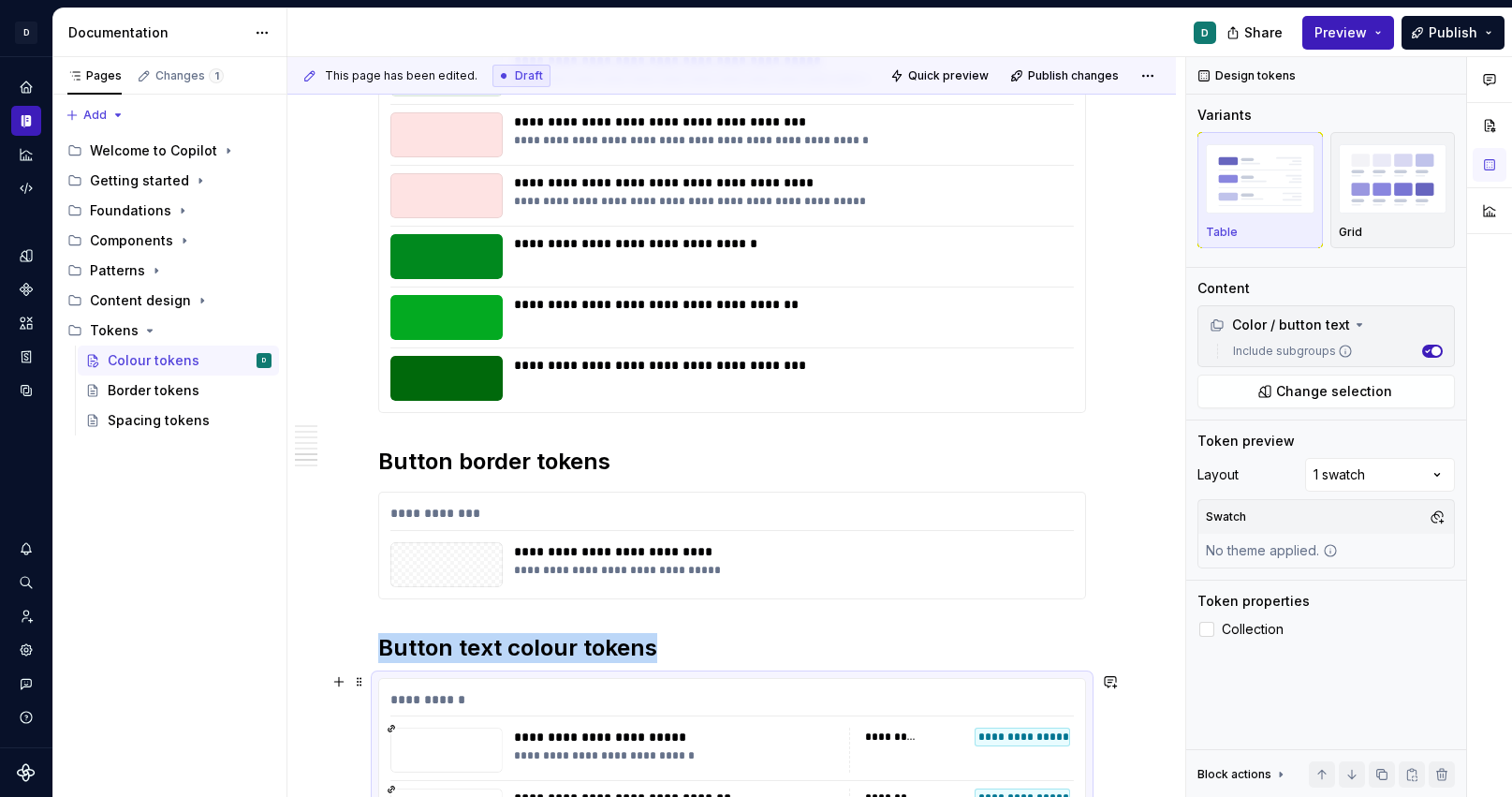
scroll to position [5193, 0]
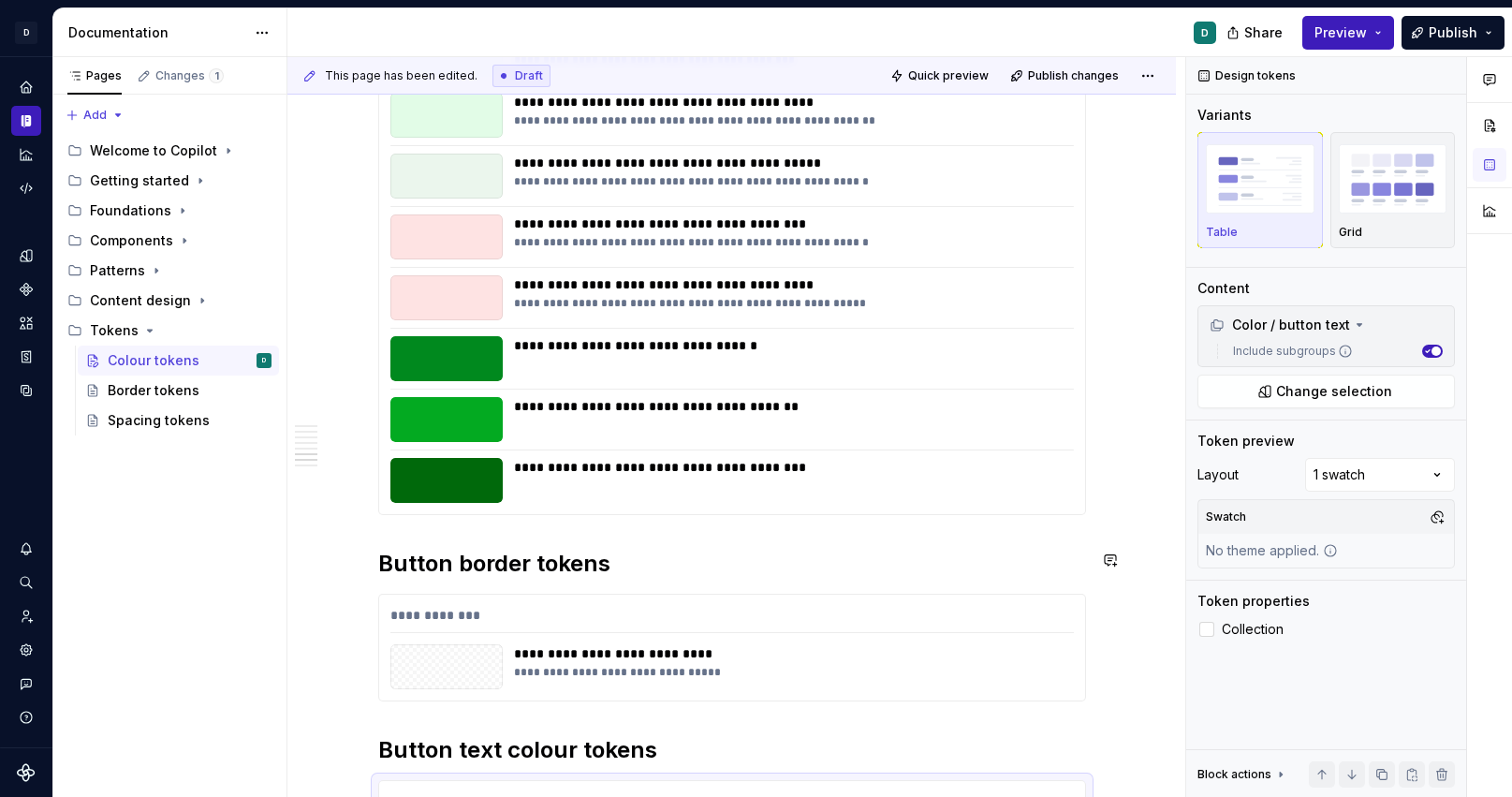
click at [1216, 630] on label "Collection" at bounding box center [1325, 629] width 257 height 22
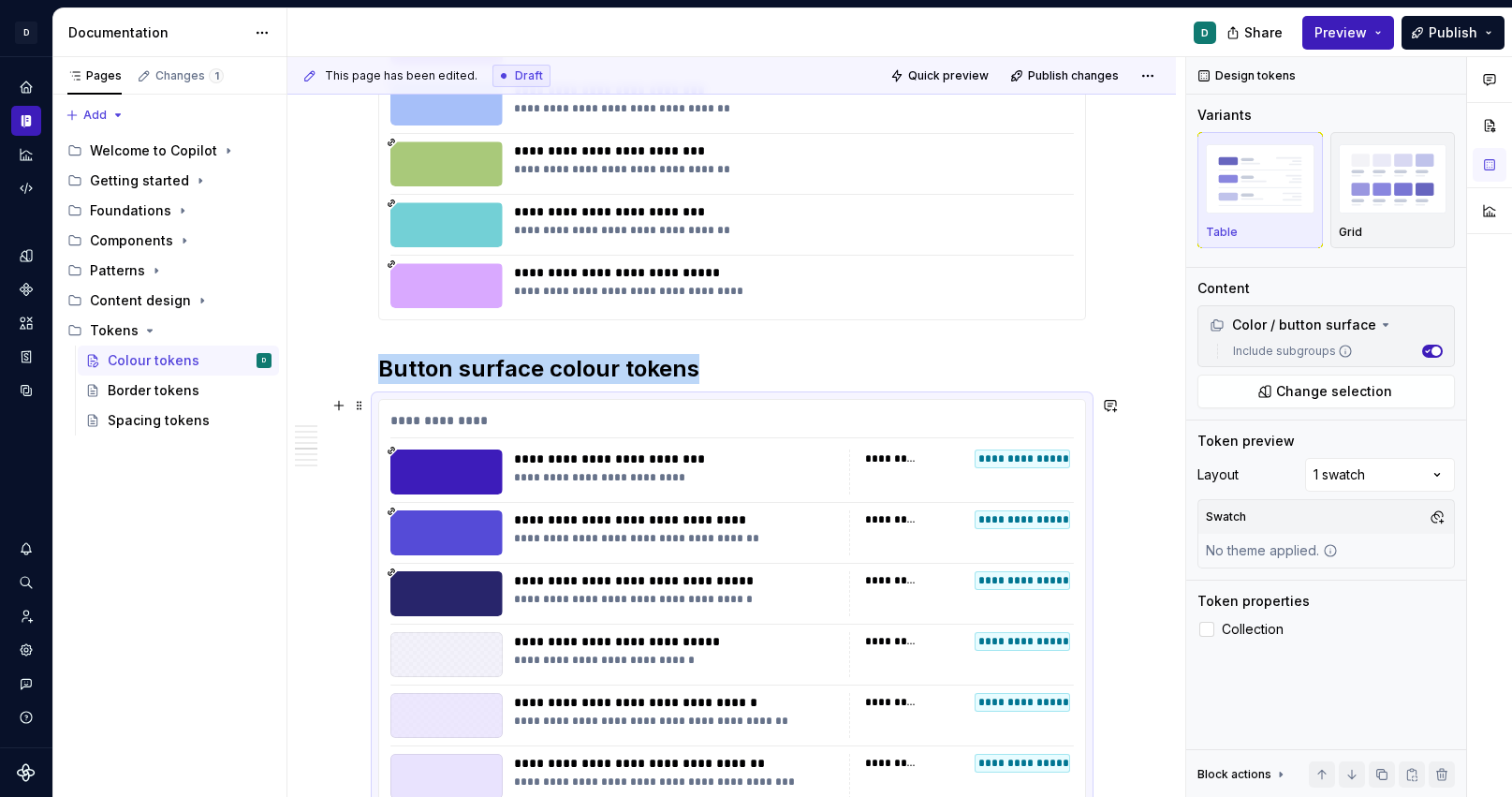
scroll to position [3975, 0]
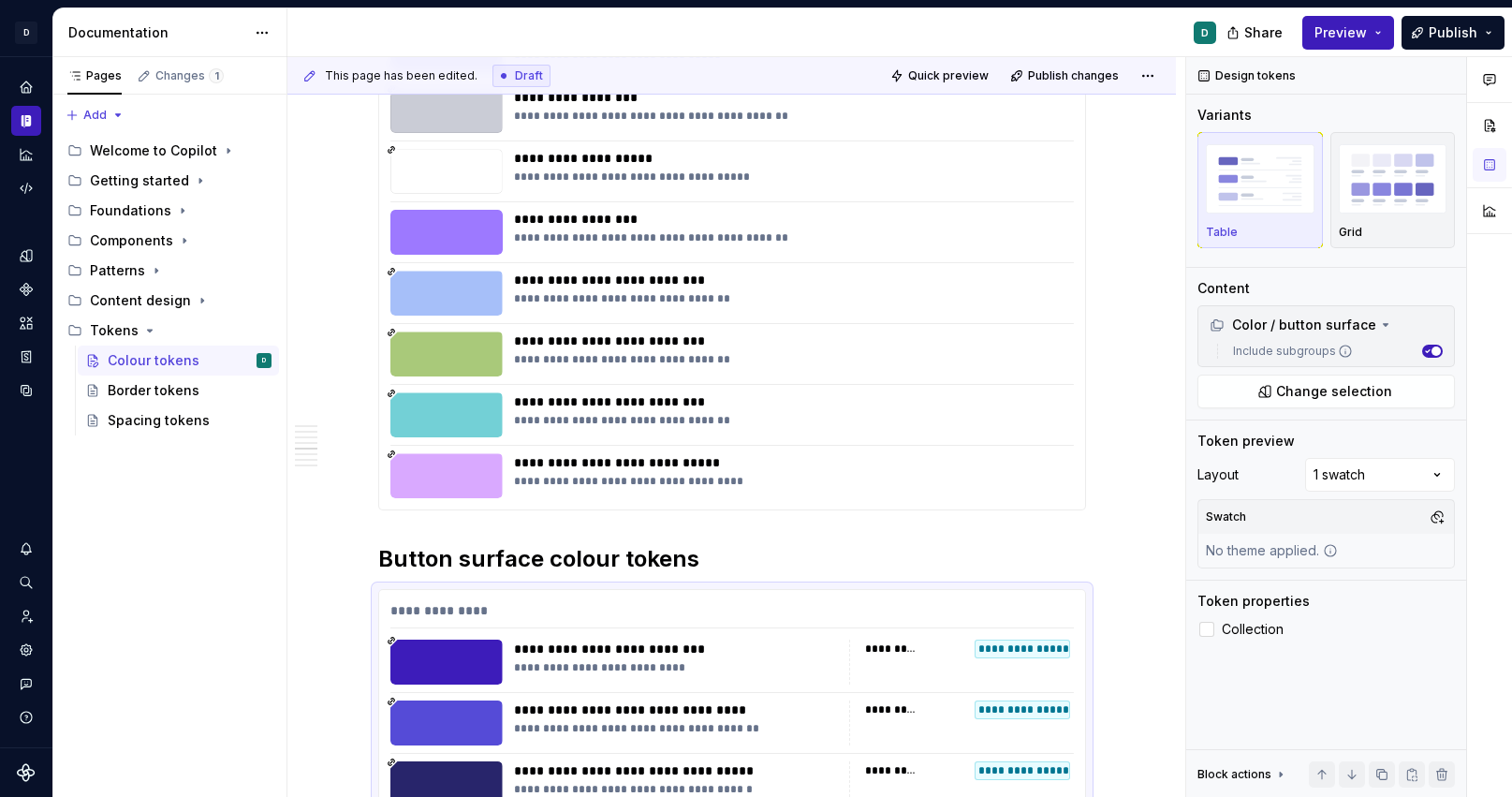
click at [1215, 630] on label "Collection" at bounding box center [1325, 629] width 257 height 22
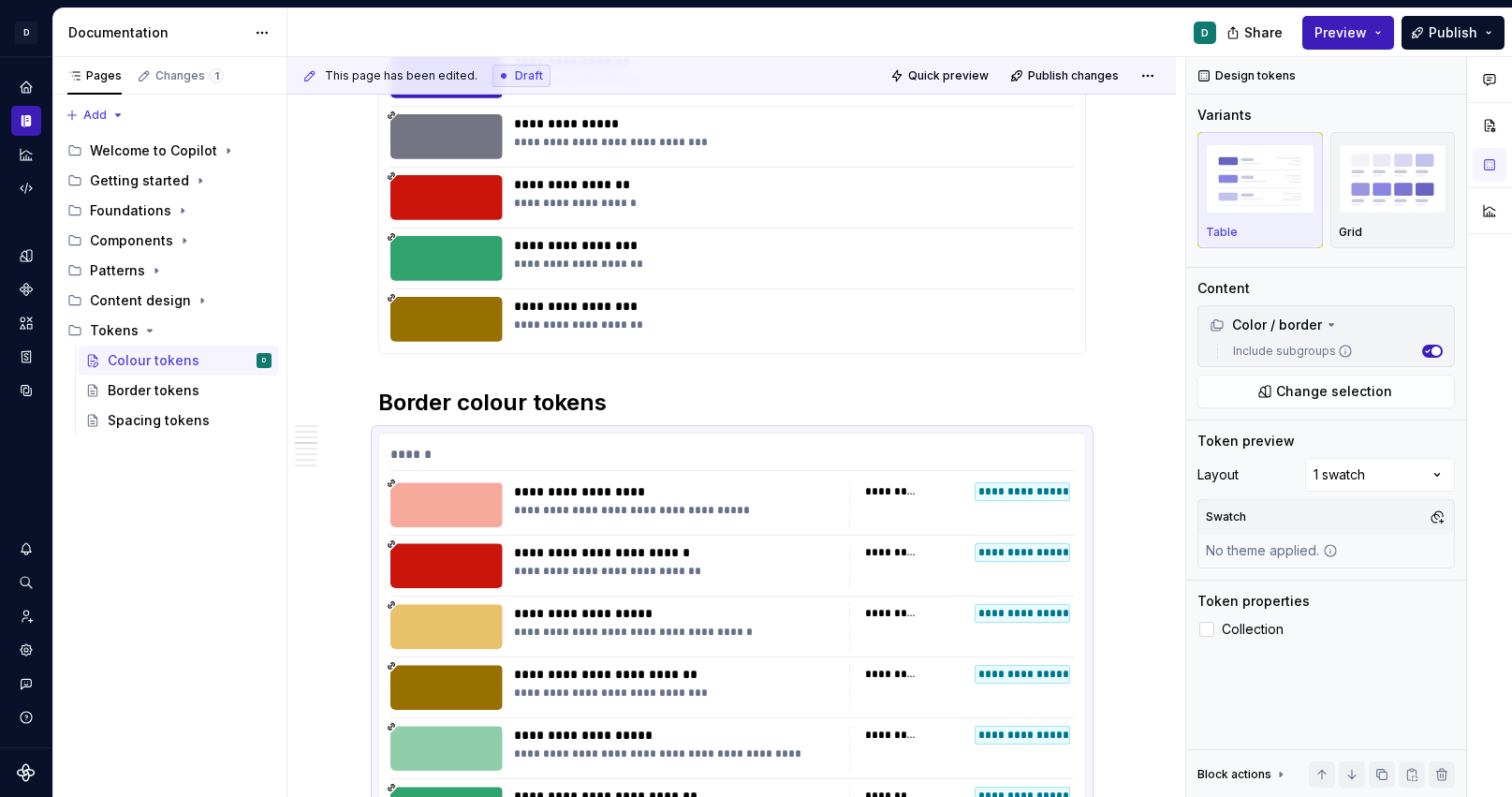
scroll to position [2738, 0]
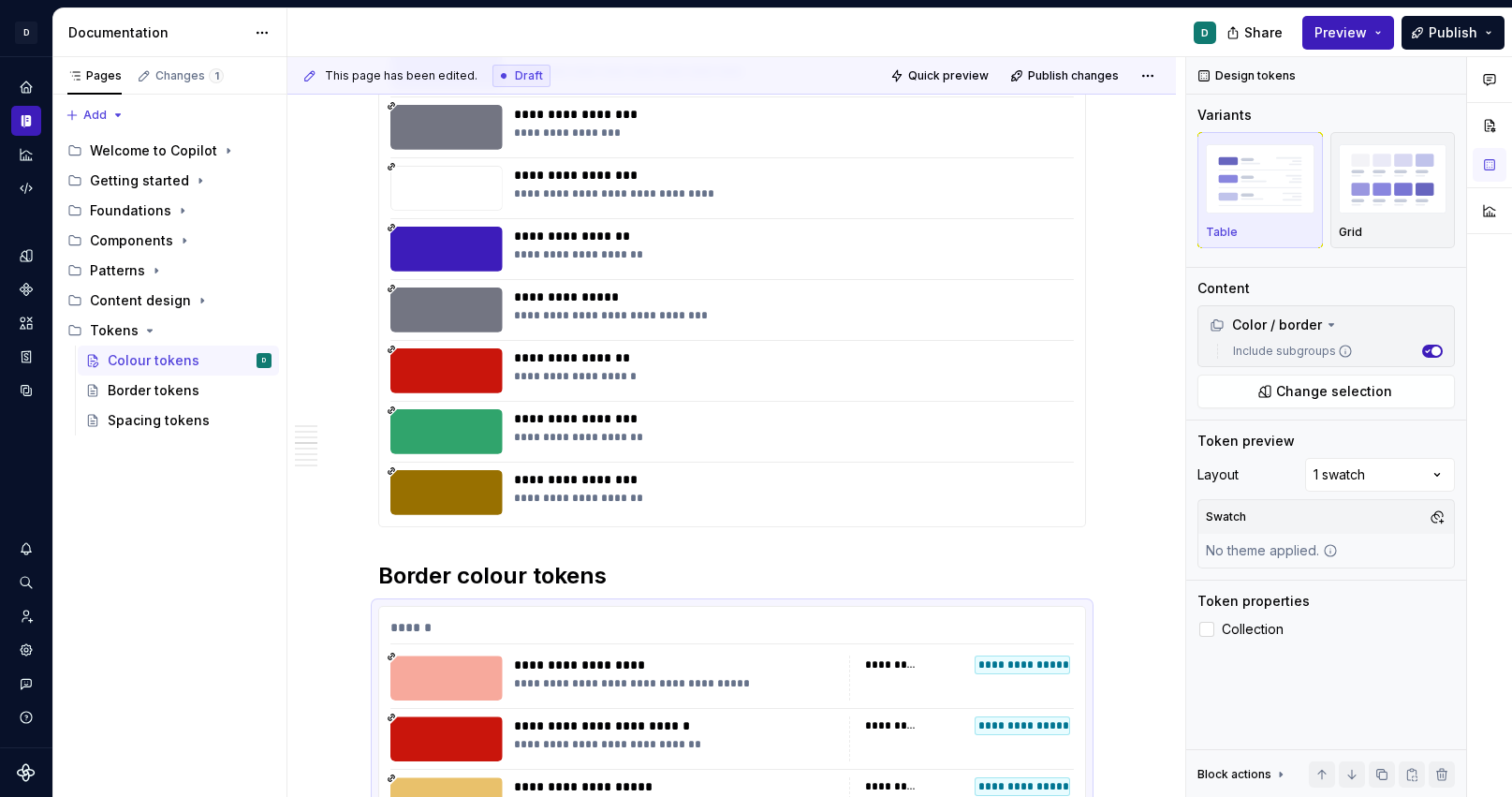
click at [850, 370] on div "**********" at bounding box center [789, 376] width 549 height 15
click at [1214, 627] on div at bounding box center [1206, 629] width 15 height 15
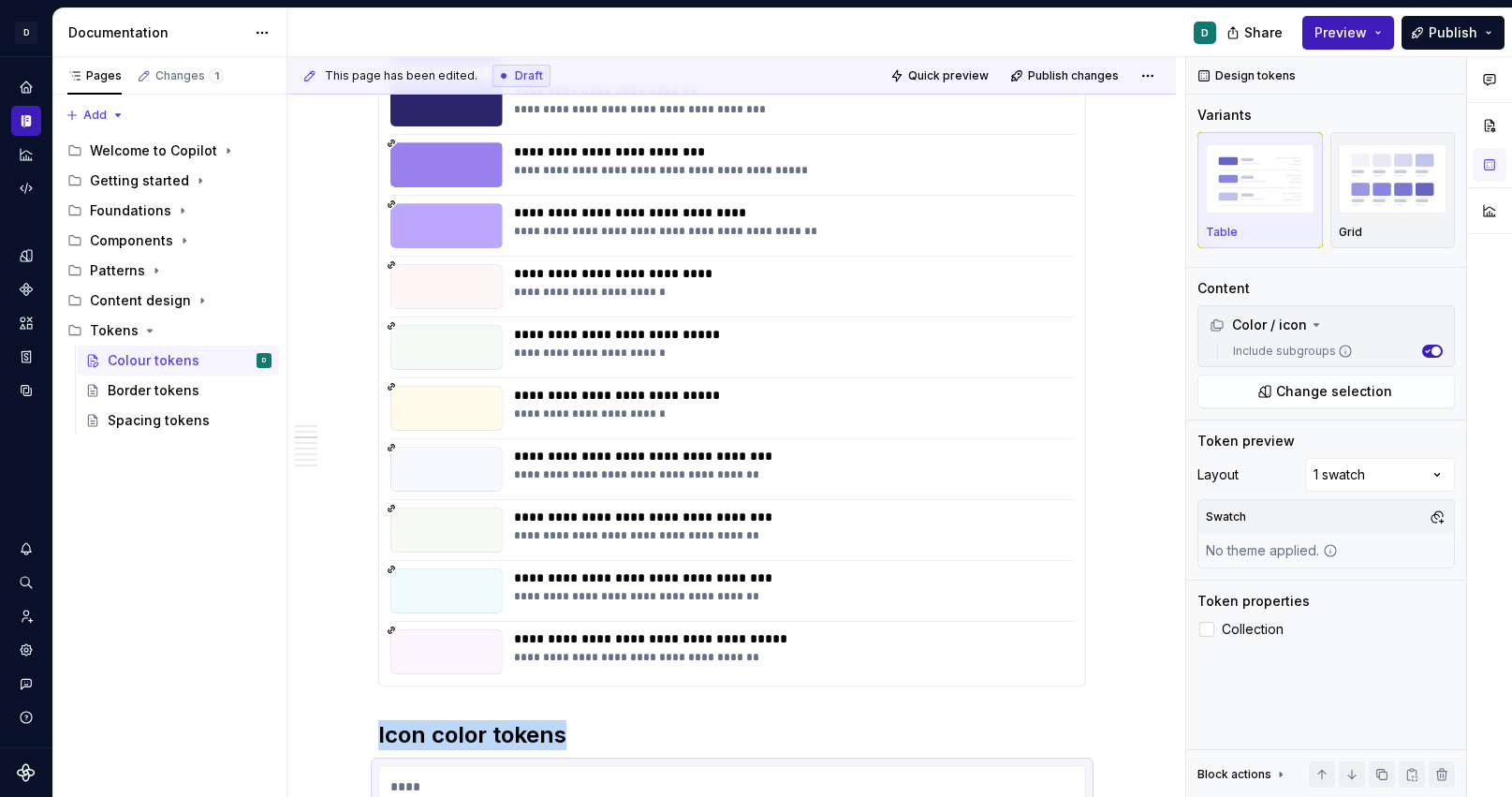
scroll to position [1879, 0]
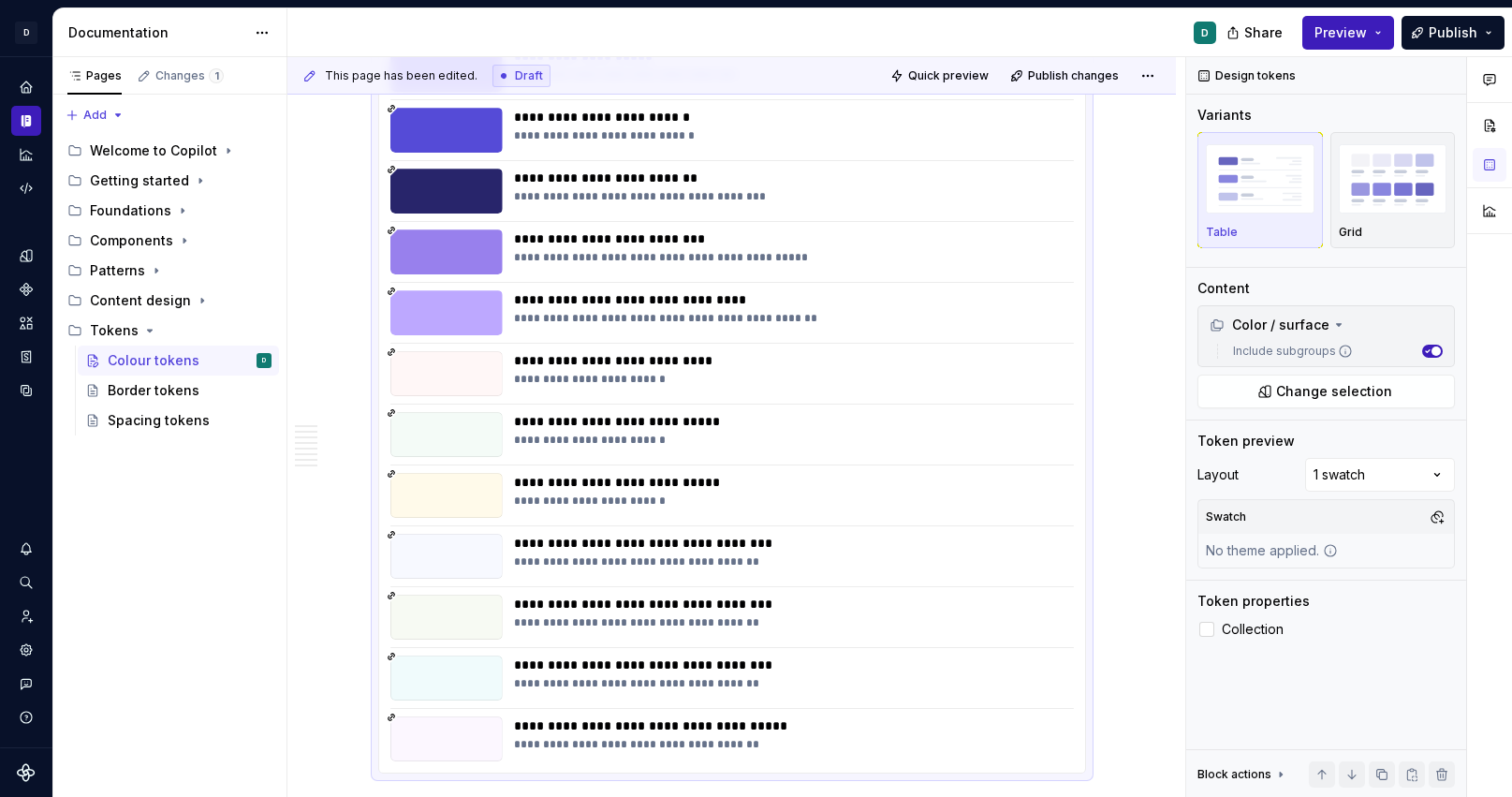
click at [852, 465] on div at bounding box center [732, 465] width 683 height 1
click at [1211, 628] on div at bounding box center [1206, 629] width 15 height 15
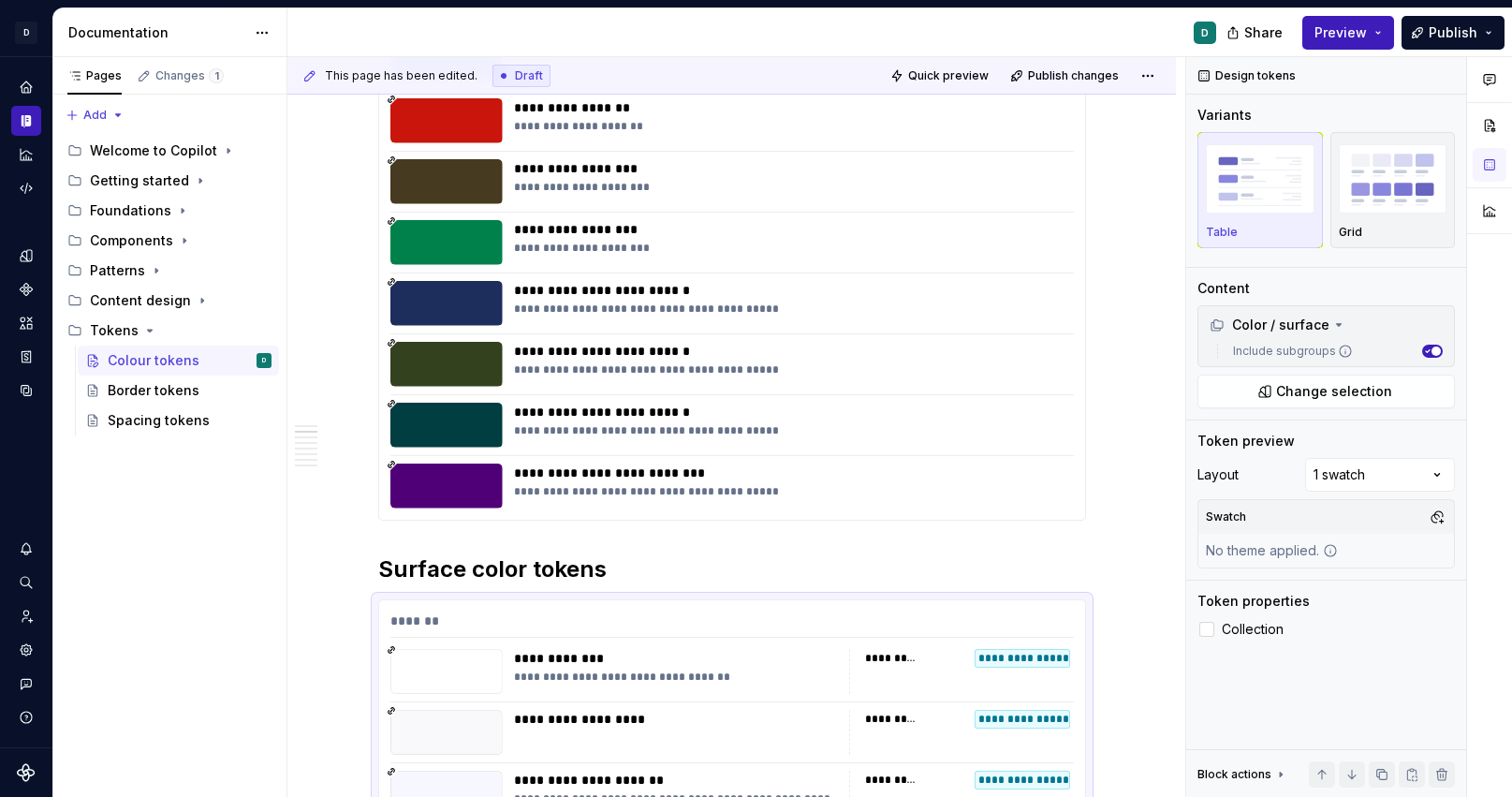
scroll to position [551, 0]
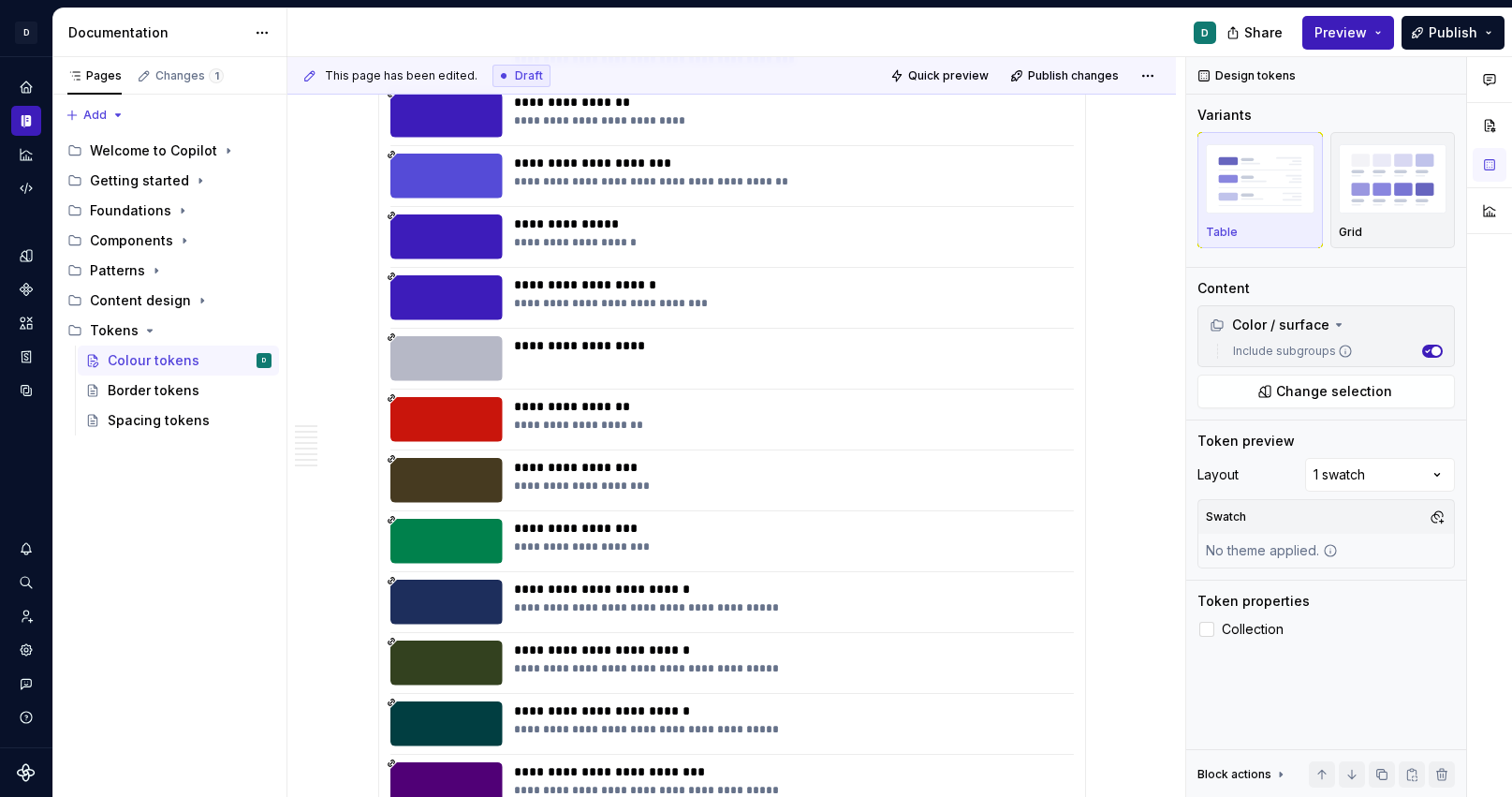
click at [765, 436] on div "**********" at bounding box center [788, 420] width 548 height 45
click at [1210, 631] on div at bounding box center [1206, 629] width 15 height 15
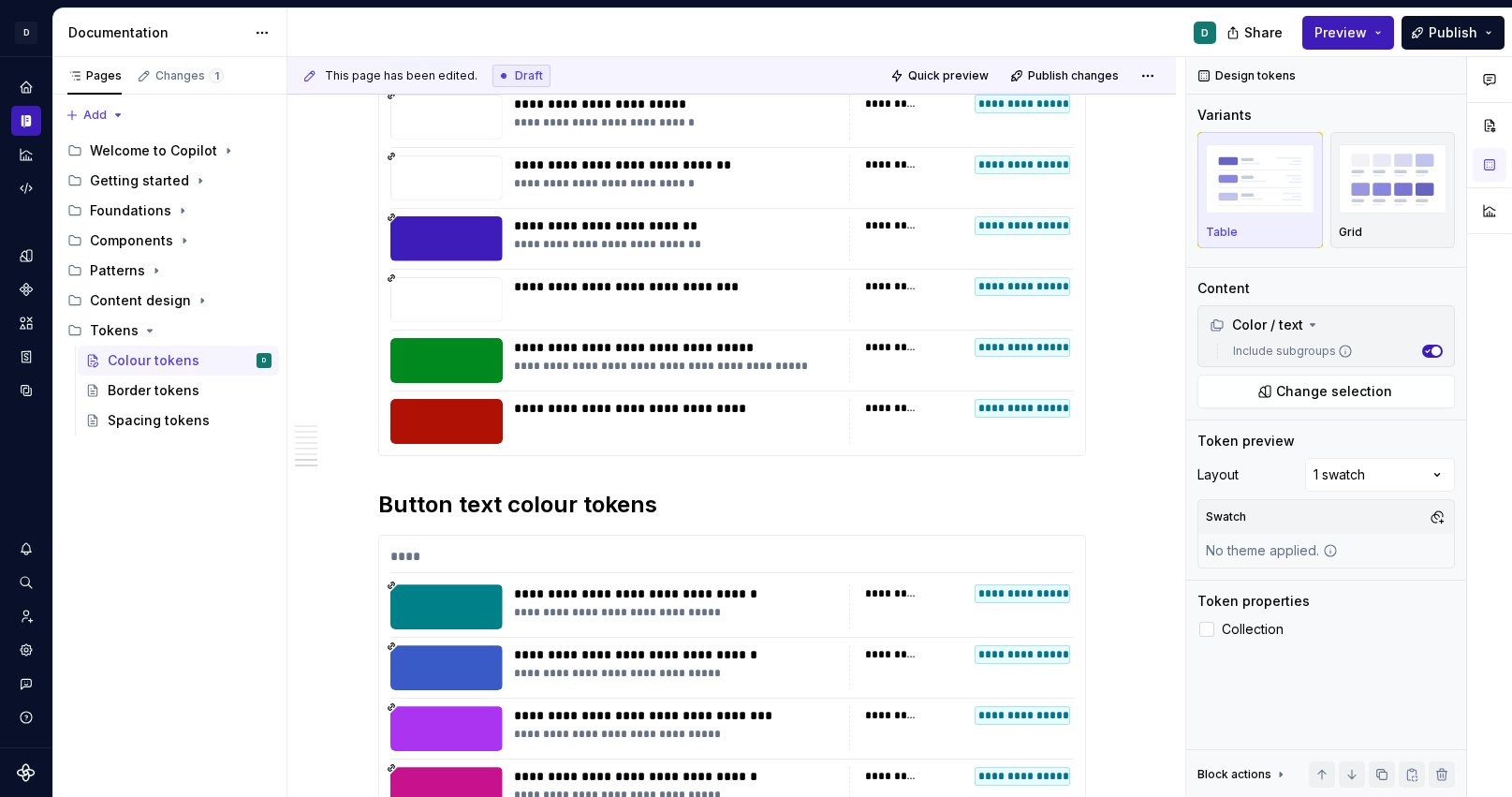
scroll to position [6237, 0]
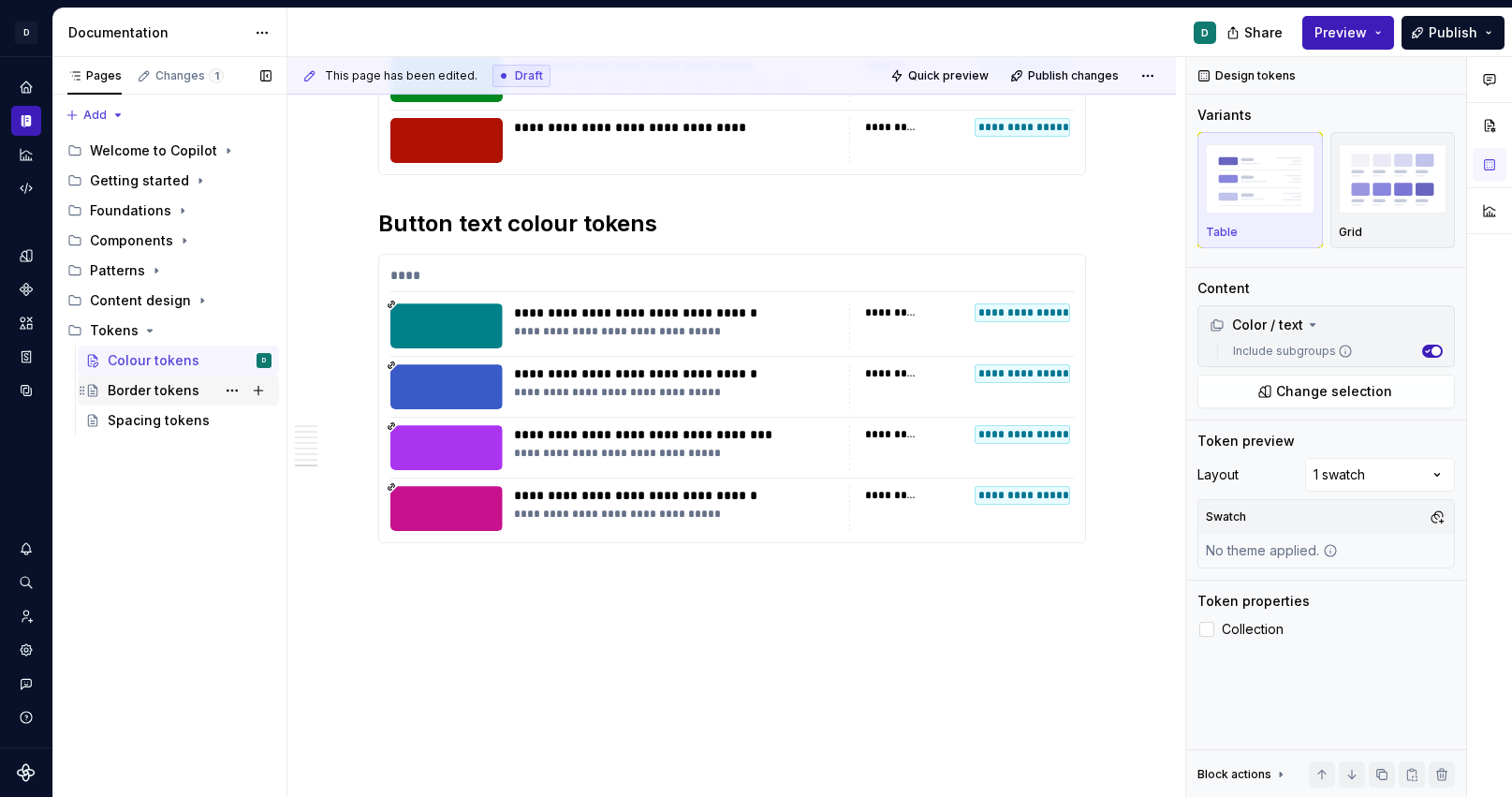
click at [142, 389] on div "Border tokens" at bounding box center [153, 390] width 92 height 19
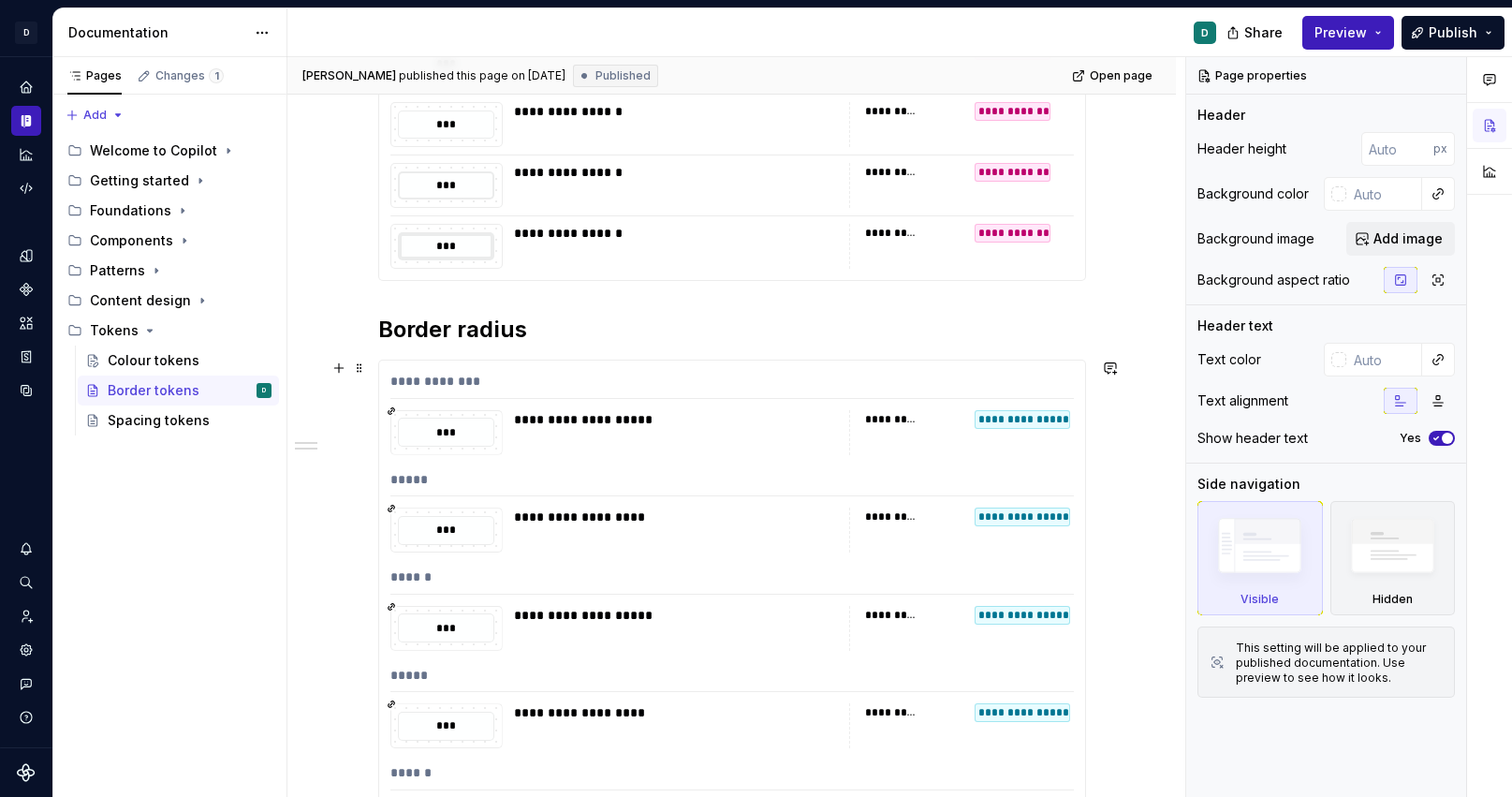
scroll to position [442, 0]
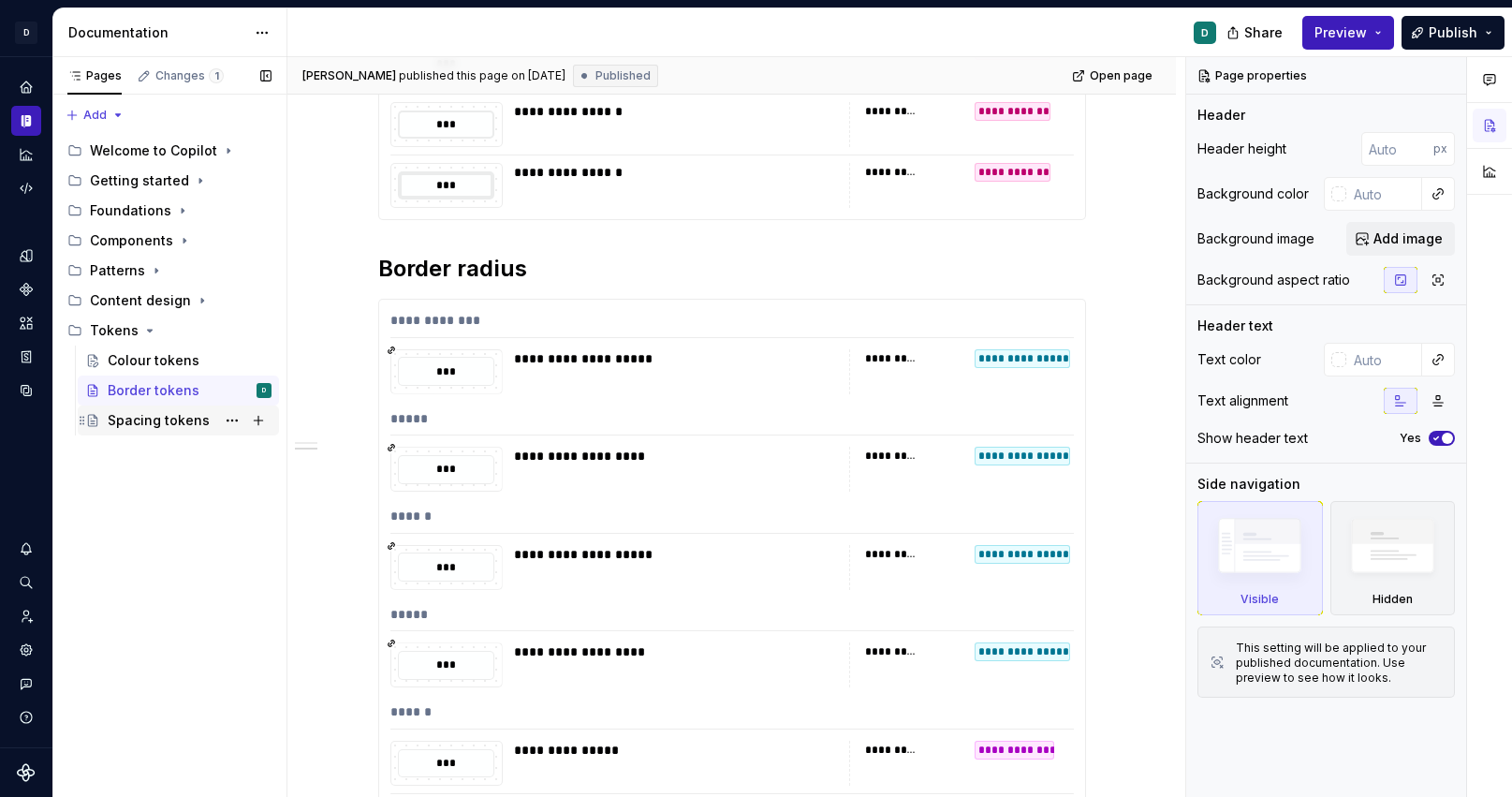
click at [159, 418] on div "Spacing tokens" at bounding box center [158, 421] width 102 height 19
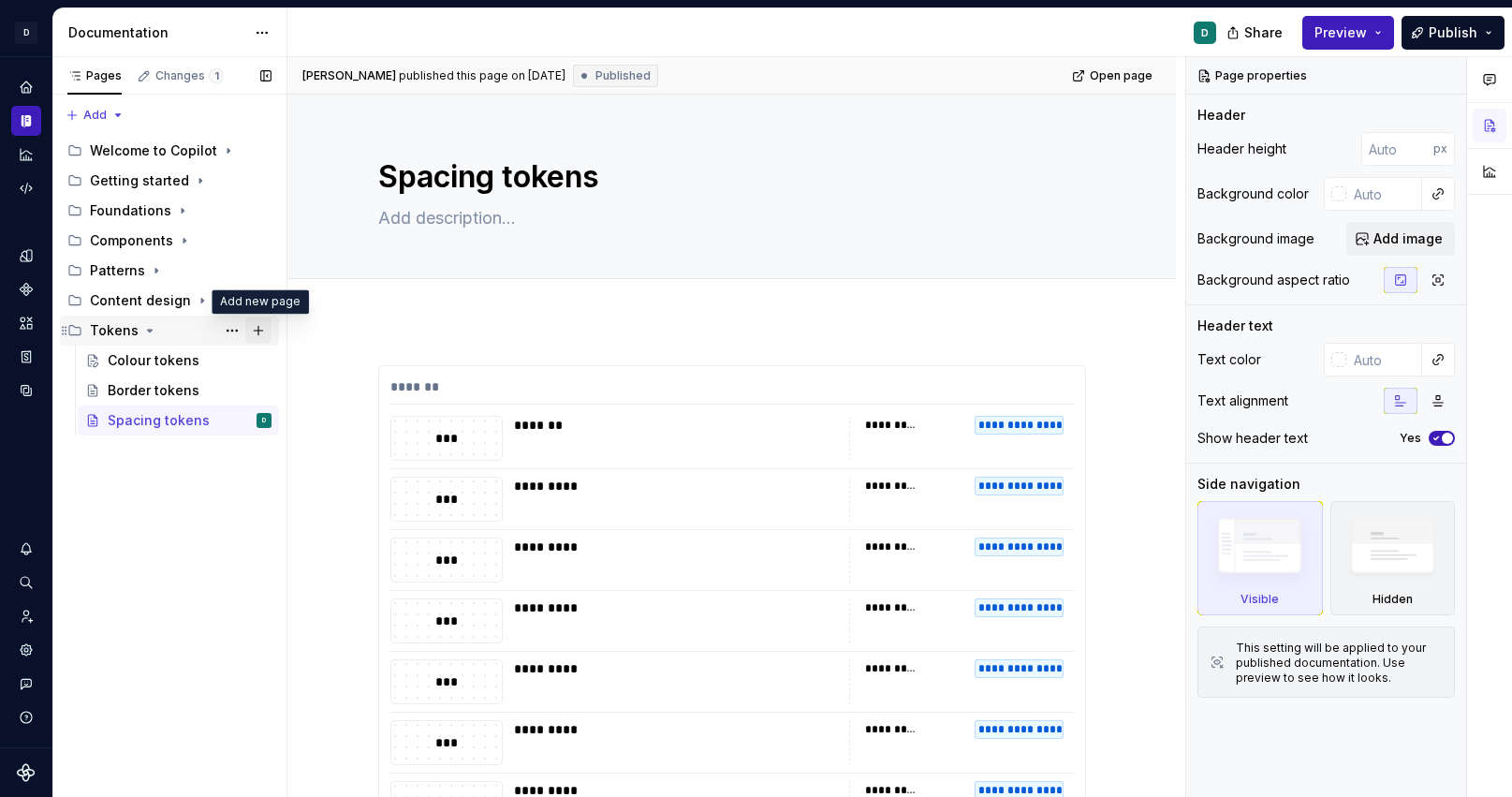
click at [256, 330] on button "Page tree" at bounding box center [258, 331] width 26 height 26
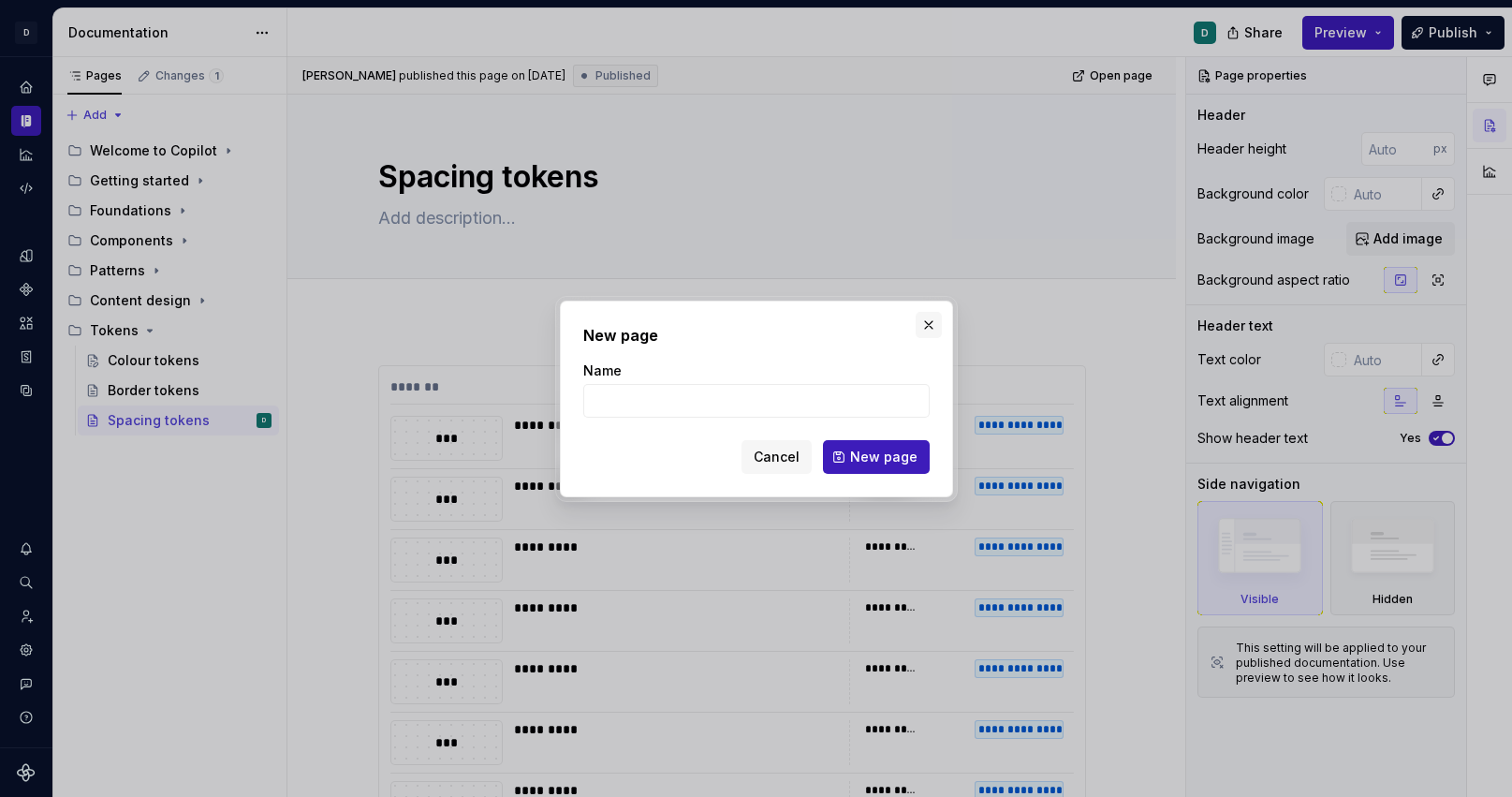
click at [929, 331] on button "button" at bounding box center [929, 325] width 26 height 26
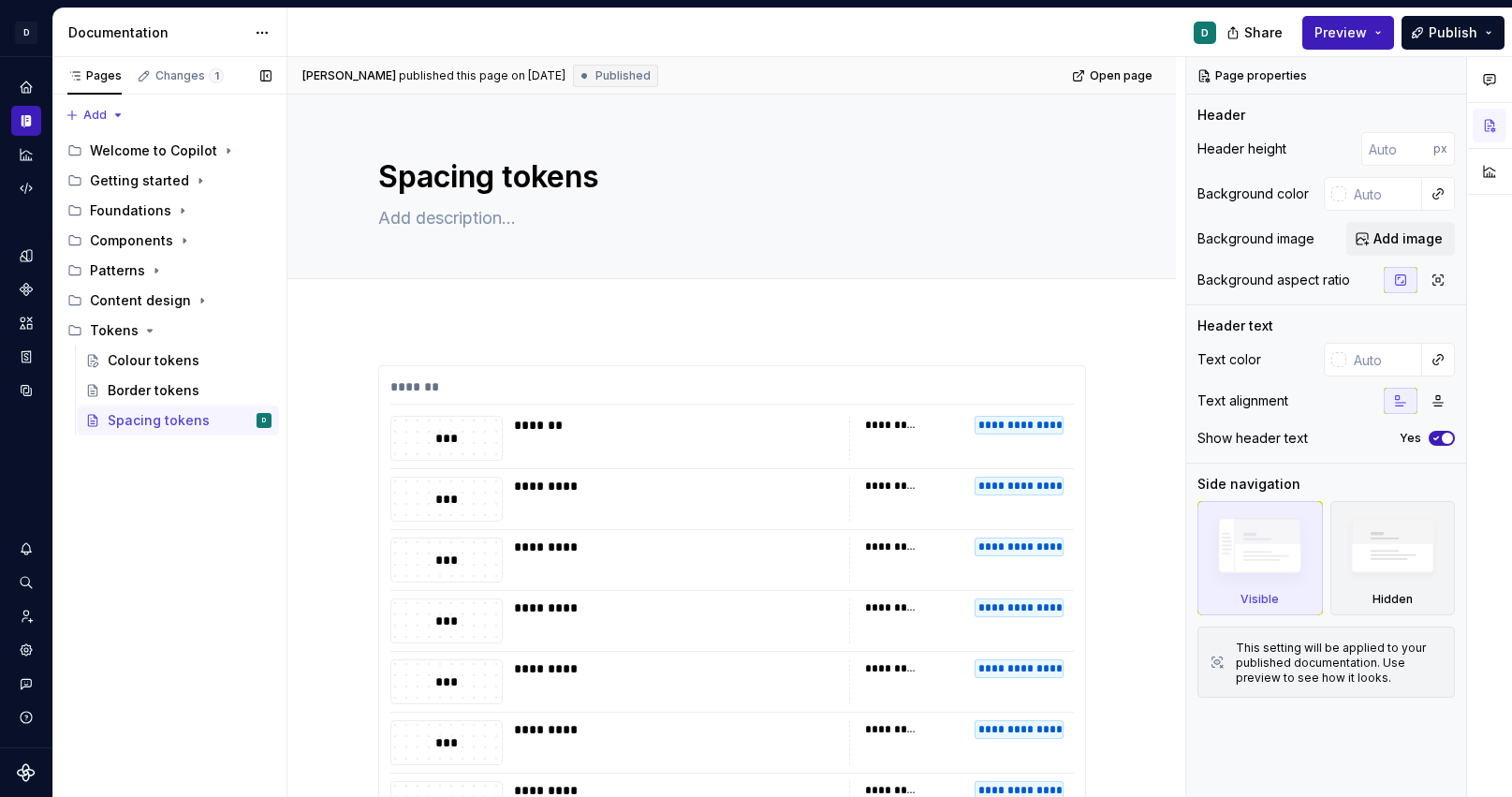
click at [162, 461] on div "Pages Changes 1 Add Accessibility guide for tree Page tree. Navigate the tree w…" at bounding box center [170, 427] width 235 height 741
click at [256, 330] on button "Page tree" at bounding box center [258, 331] width 26 height 26
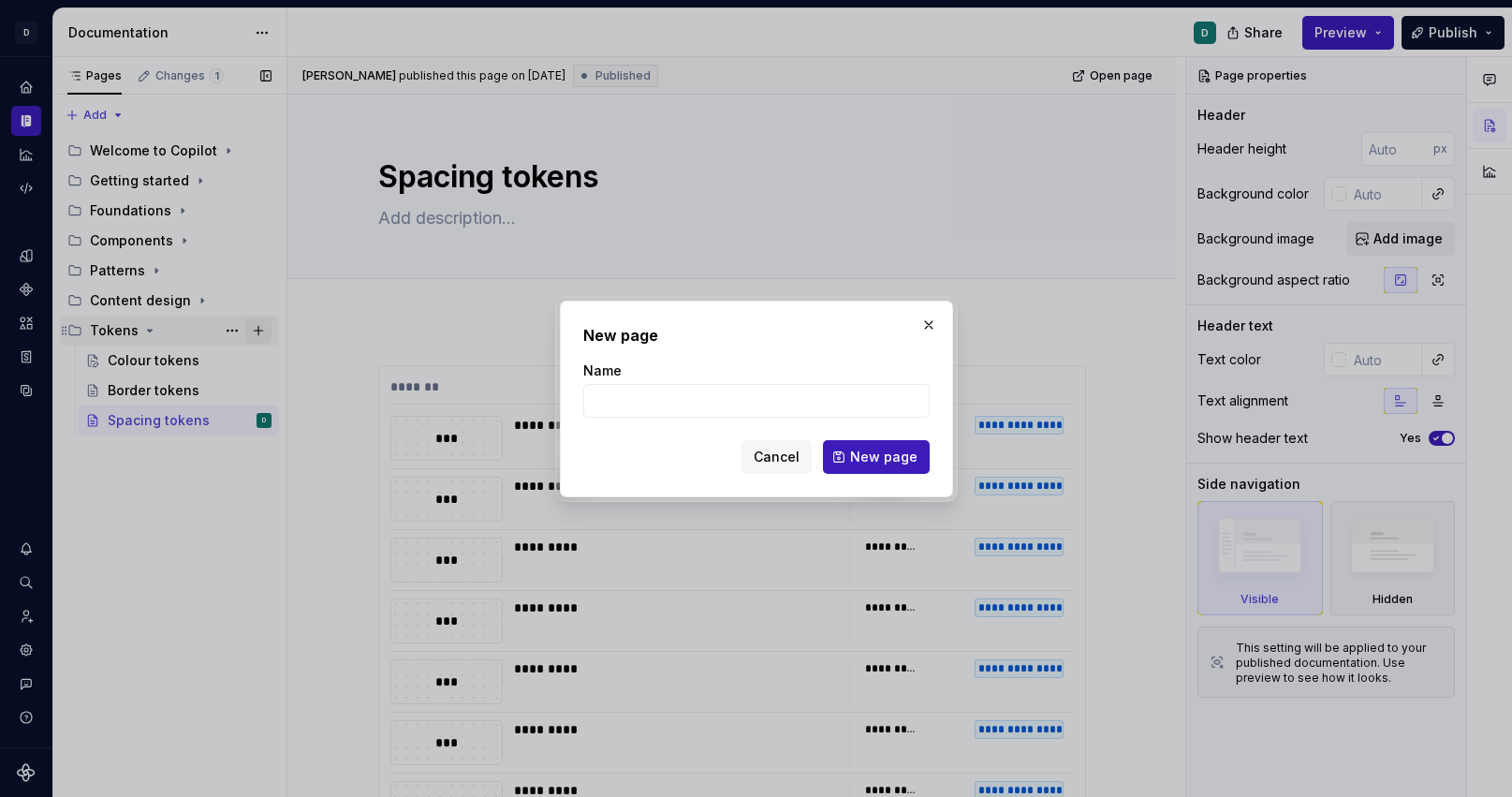
type textarea "*"
type input "More tokens"
click at [870, 453] on span "New page" at bounding box center [884, 457] width 67 height 19
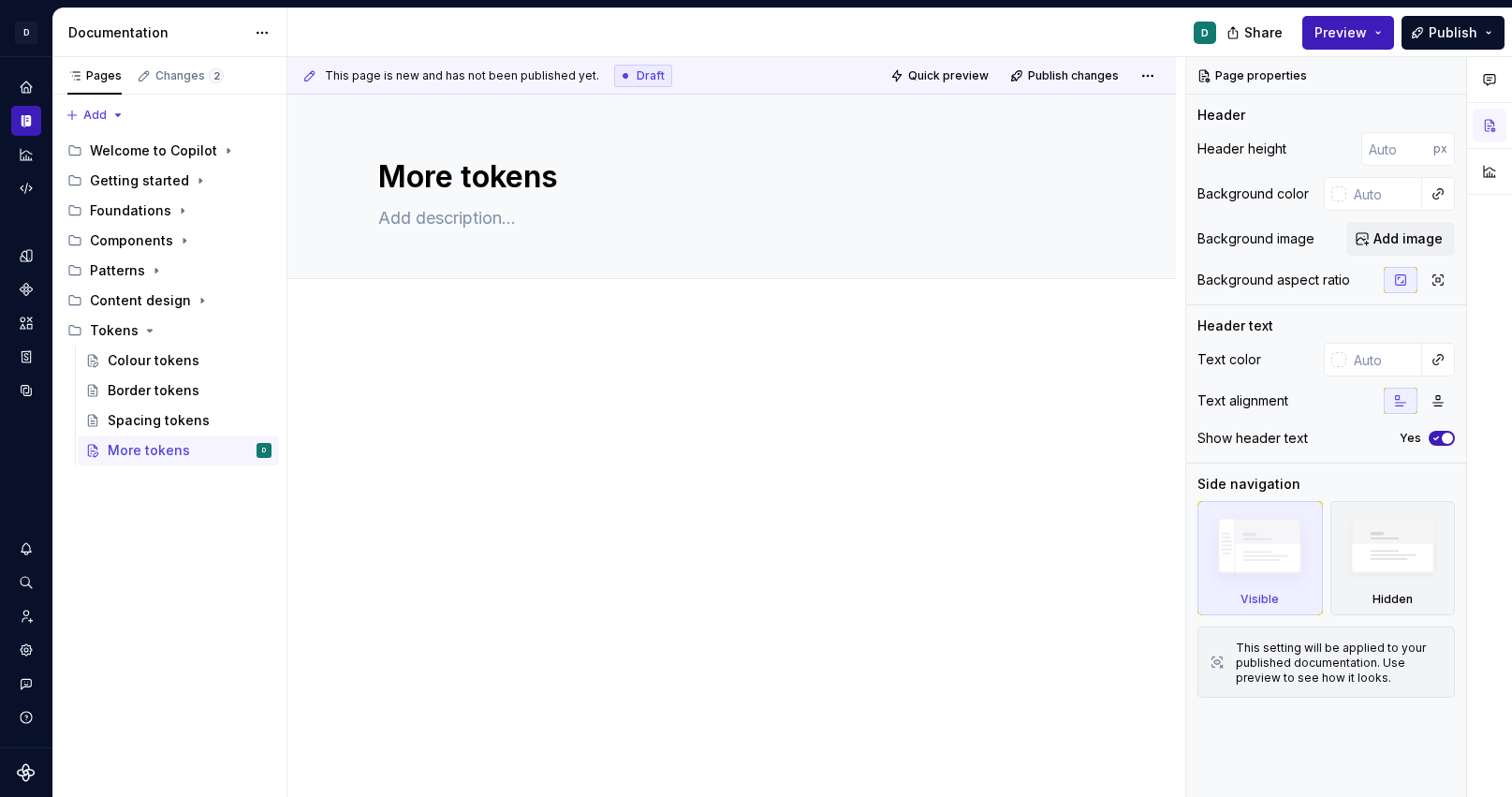
click at [400, 367] on p at bounding box center [732, 376] width 708 height 22
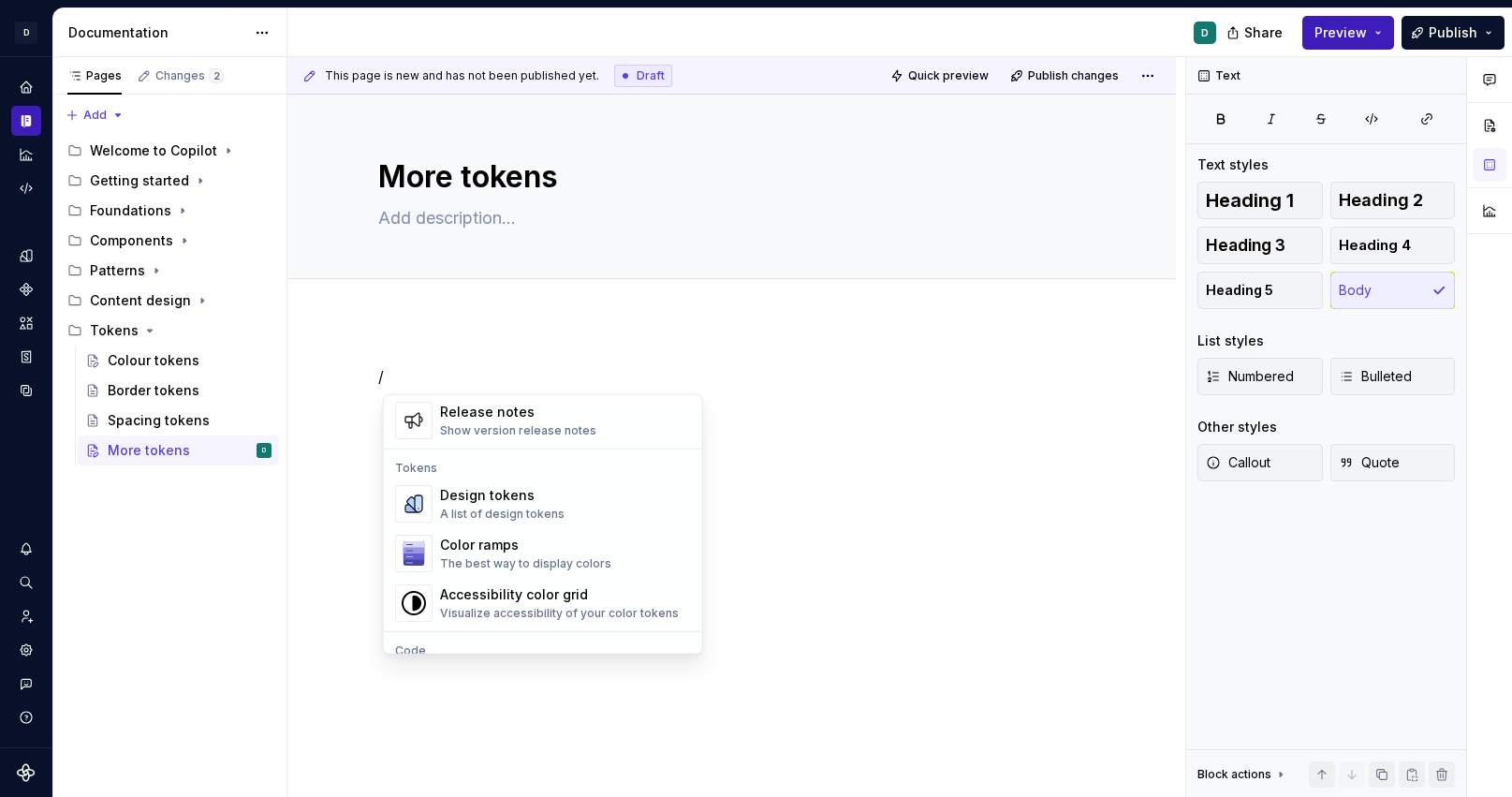
scroll to position [1202, 0]
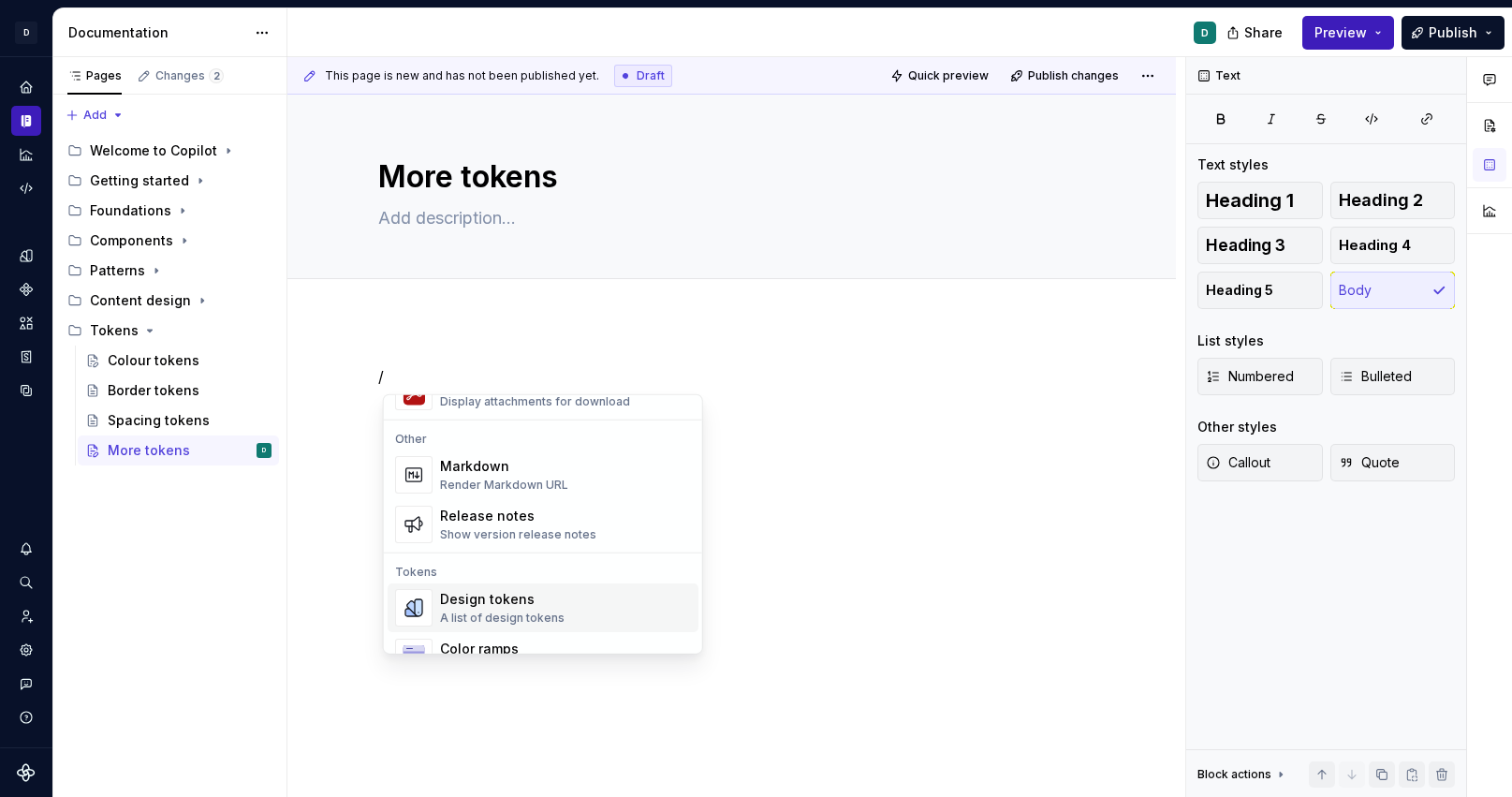
click at [481, 611] on div "A list of design tokens" at bounding box center [501, 618] width 124 height 15
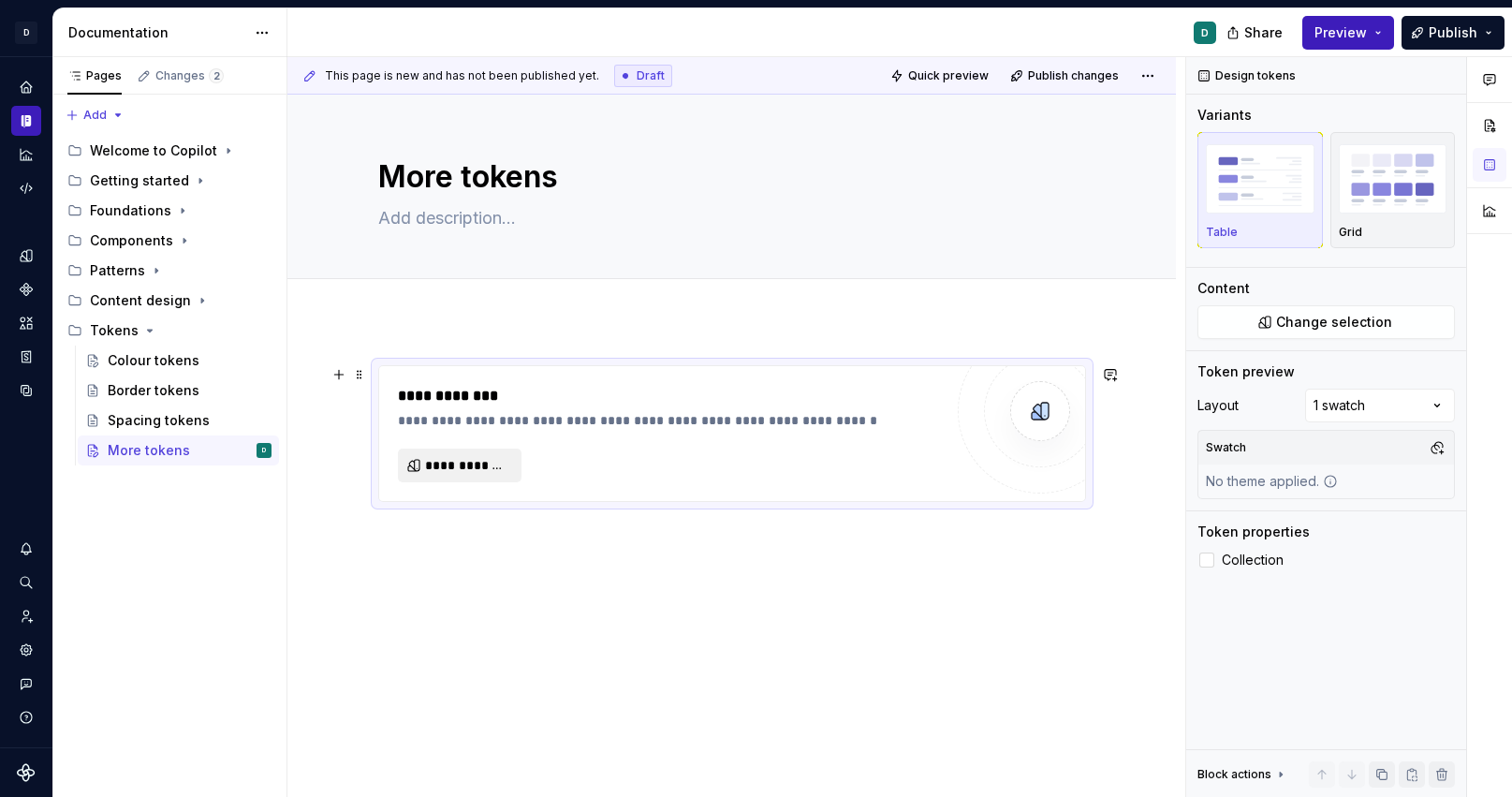
click at [457, 467] on span "**********" at bounding box center [467, 465] width 84 height 19
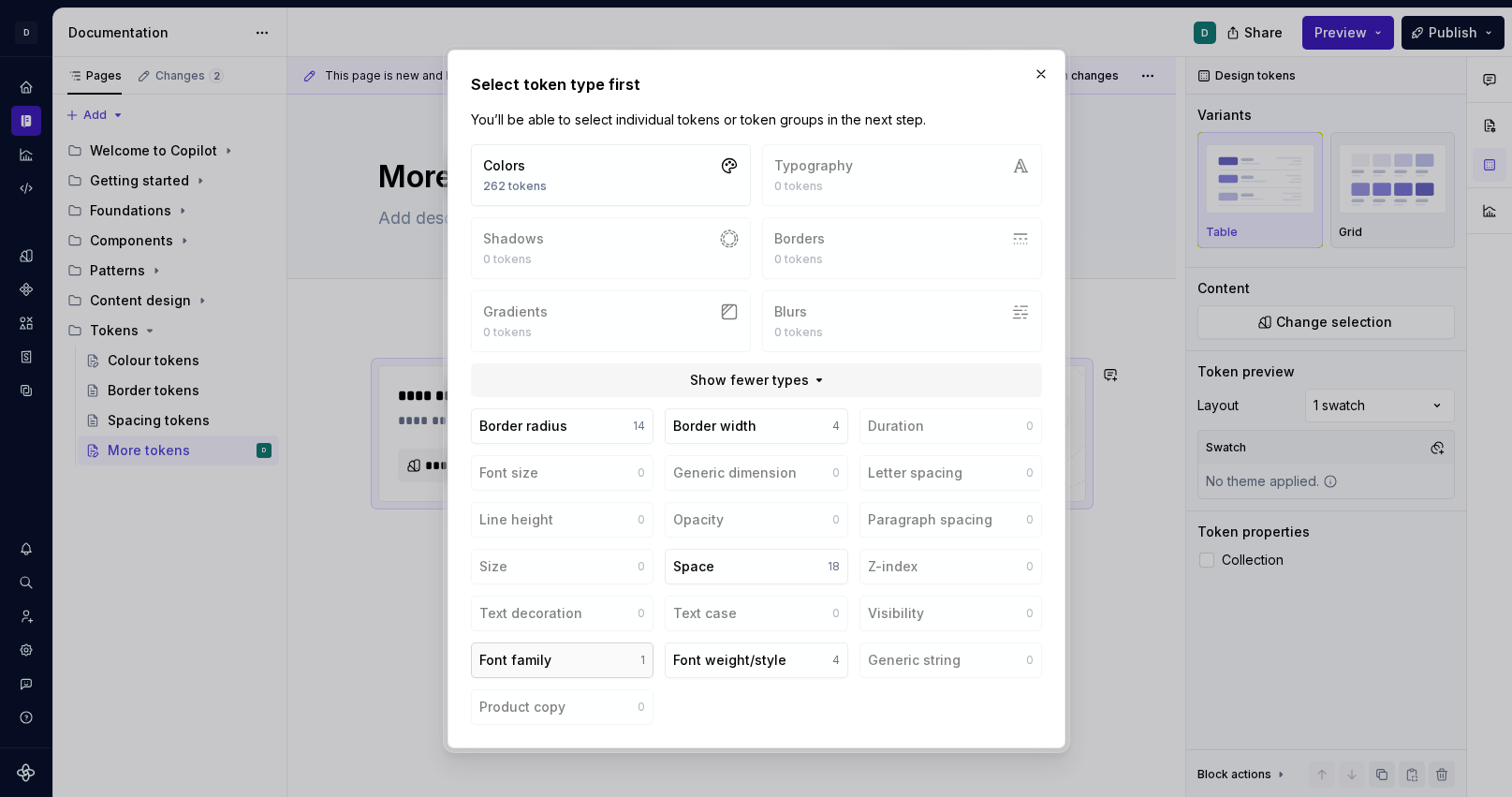
click at [574, 654] on button "Font family 1" at bounding box center [562, 660] width 183 height 35
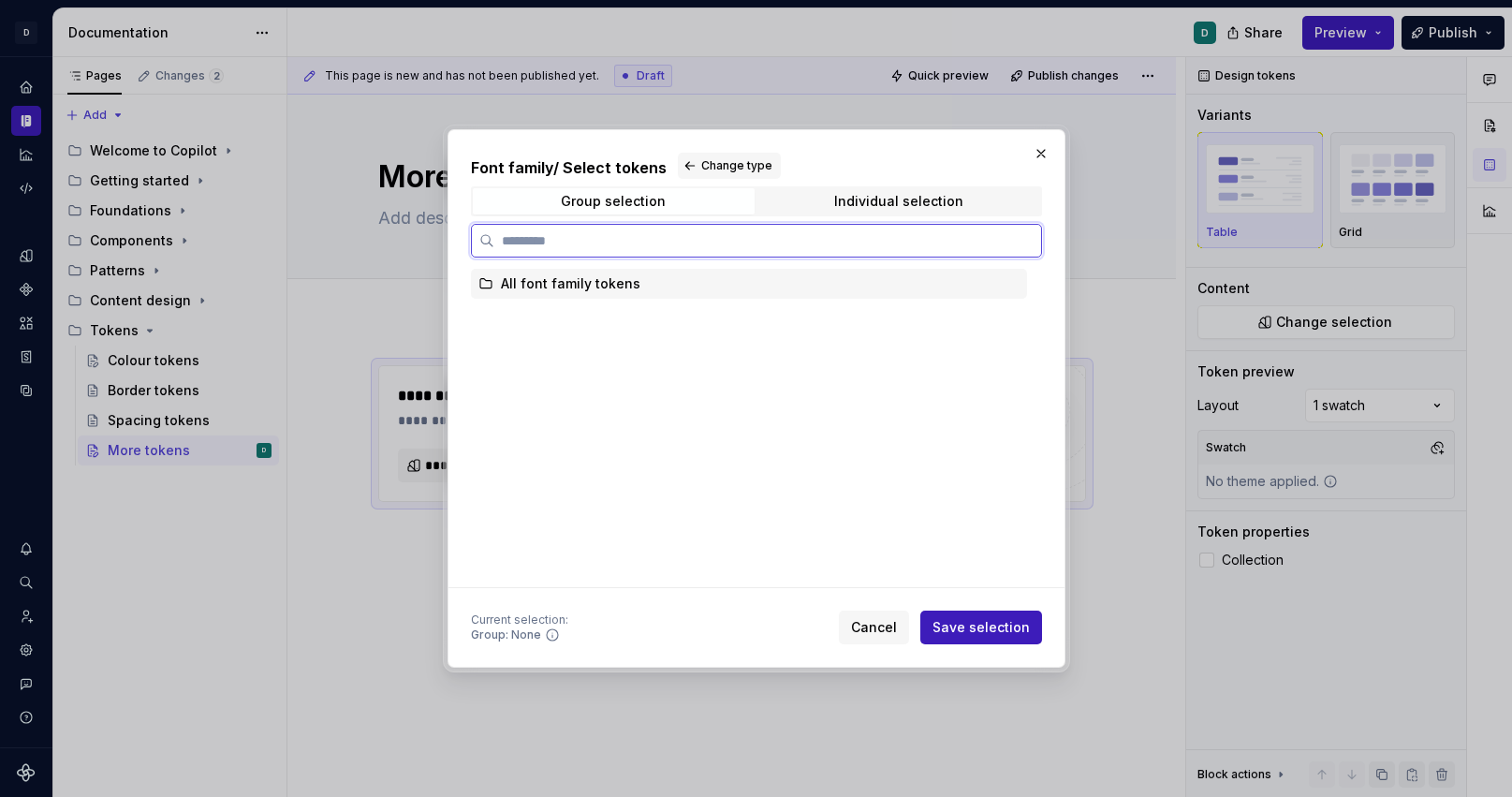
click at [615, 275] on div "All font family tokens" at bounding box center [571, 284] width 140 height 19
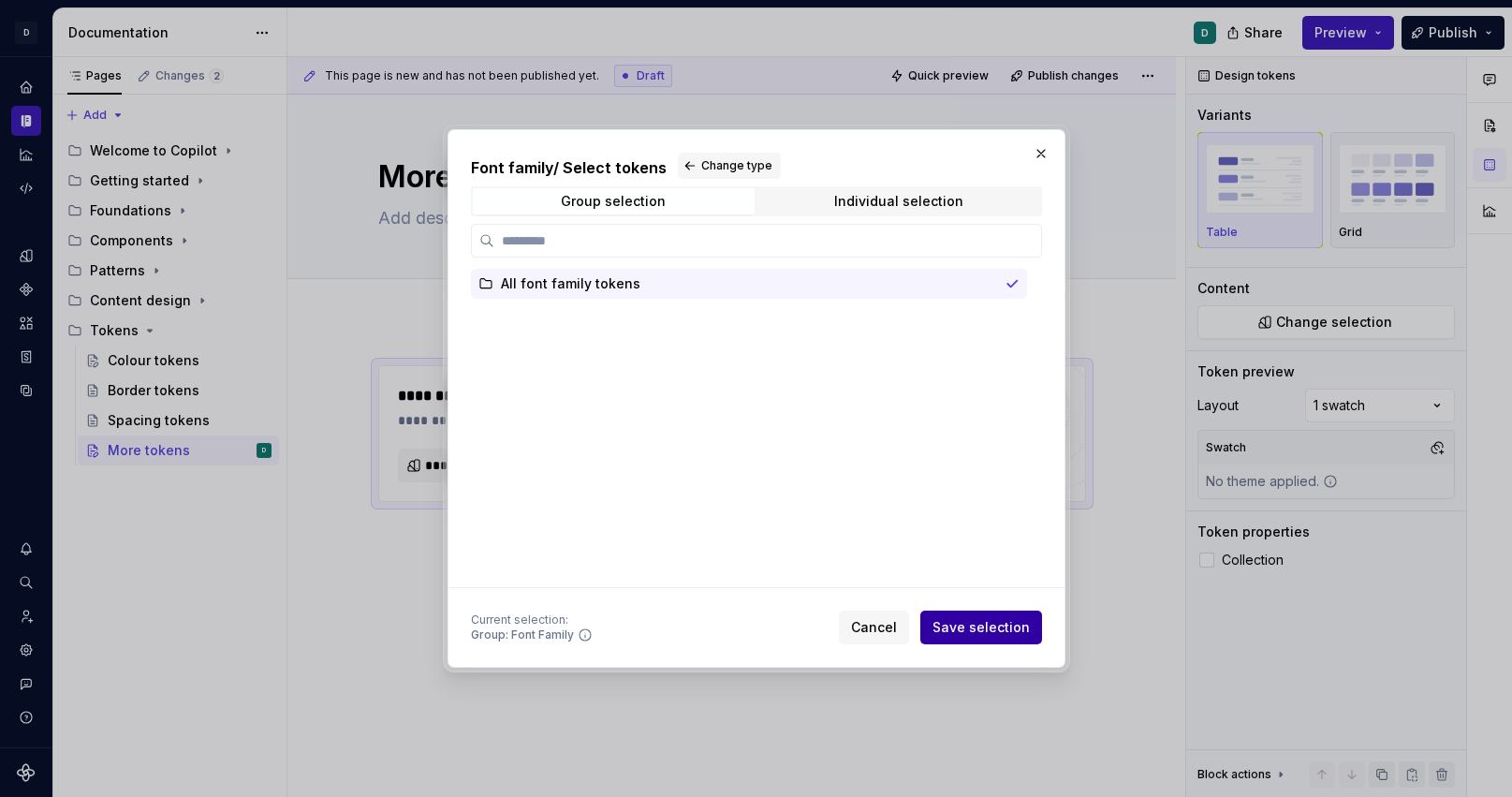
click at [993, 639] on button "Save selection" at bounding box center [981, 628] width 122 height 33
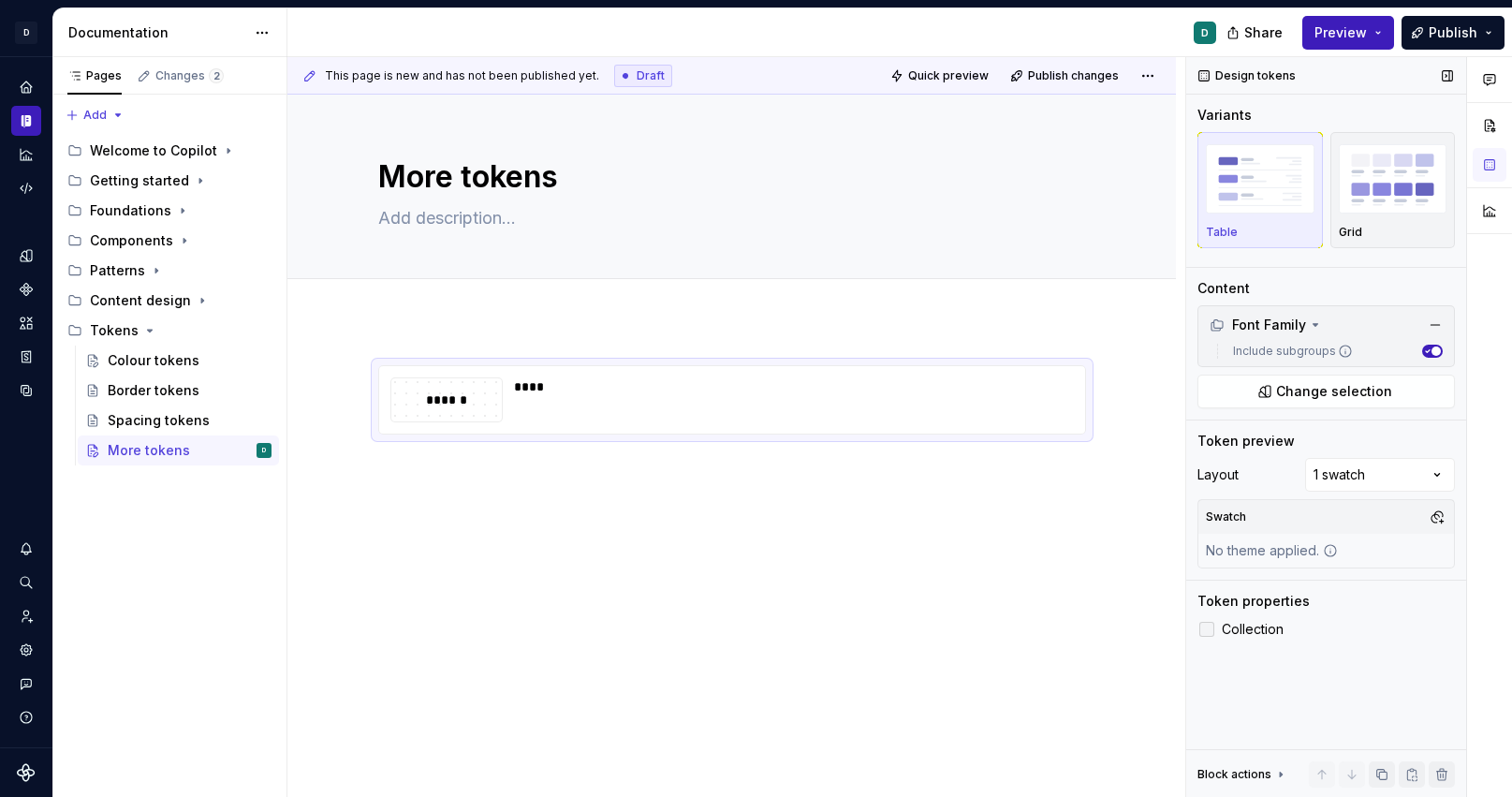
click at [1211, 630] on div at bounding box center [1206, 629] width 15 height 15
click at [543, 310] on div "Add tab" at bounding box center [732, 299] width 708 height 26
type textarea "*"
click at [385, 344] on div "**********" at bounding box center [731, 509] width 888 height 377
click at [364, 376] on span at bounding box center [359, 375] width 15 height 26
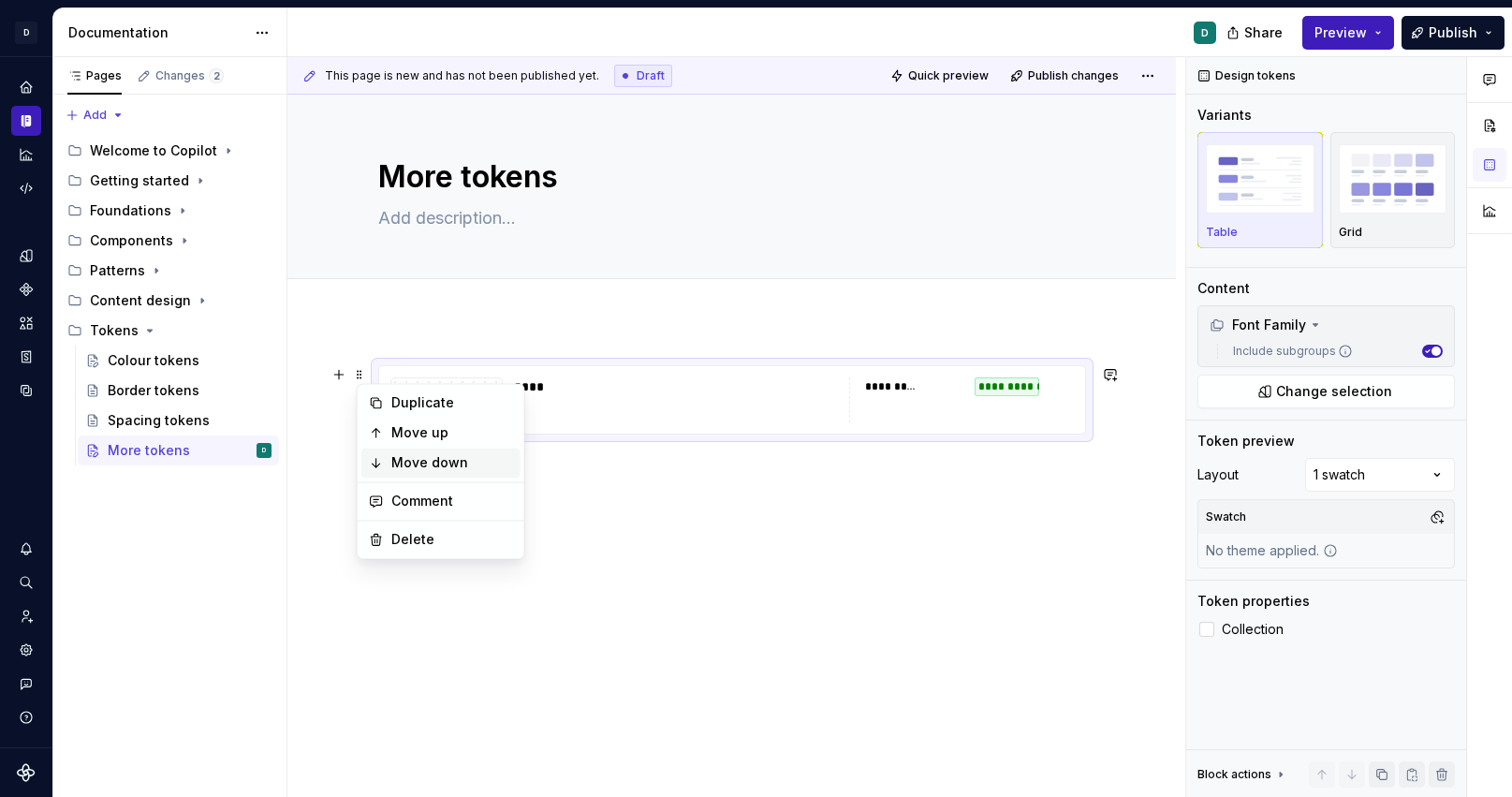
click at [403, 459] on div "Move down" at bounding box center [452, 463] width 122 height 19
click at [410, 321] on div "**********" at bounding box center [731, 509] width 888 height 377
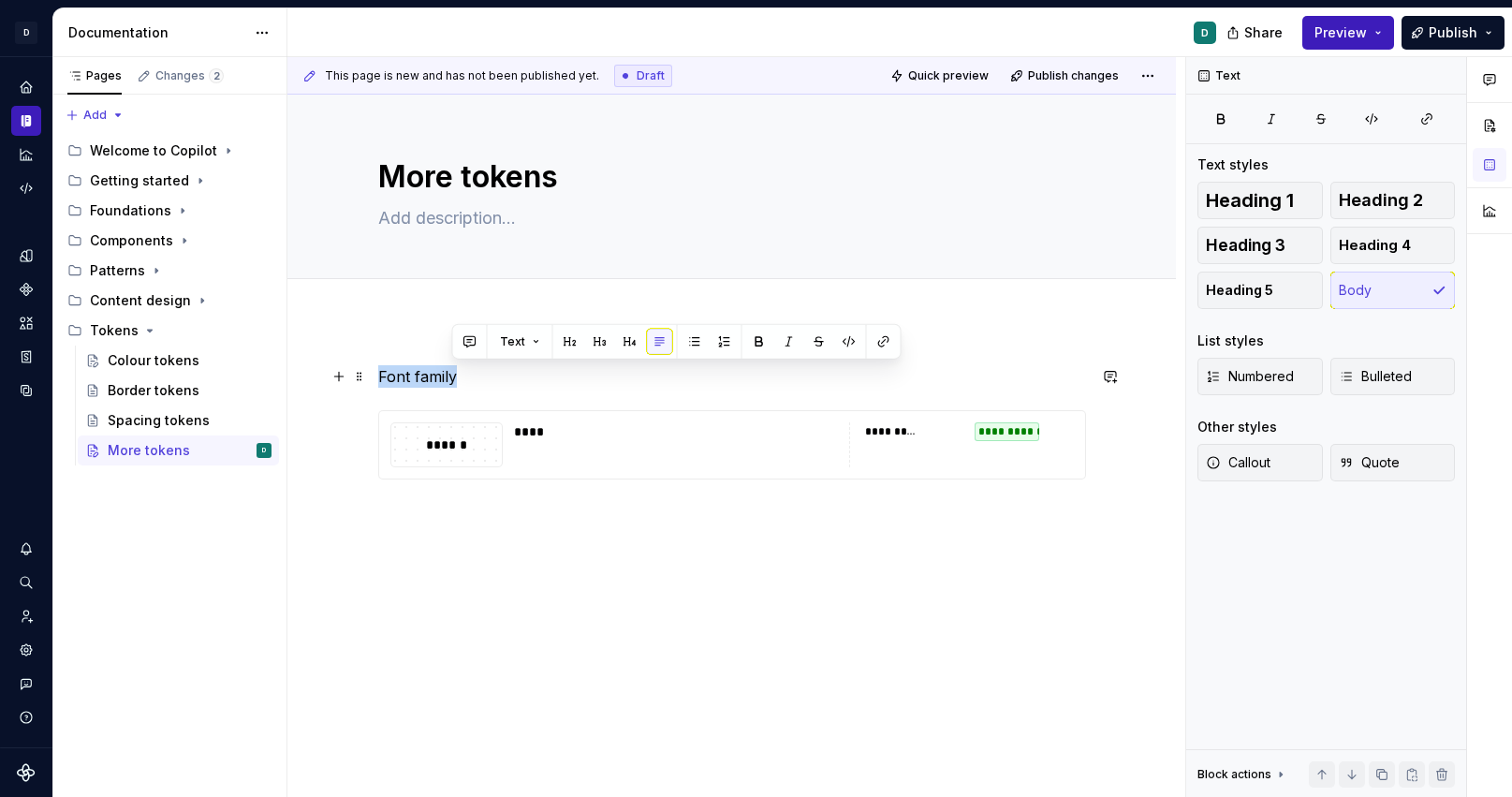
drag, startPoint x: 473, startPoint y: 382, endPoint x: 288, endPoint y: 382, distance: 185.0
click at [290, 382] on div "**********" at bounding box center [731, 531] width 888 height 421
click at [491, 349] on button "button" at bounding box center [500, 341] width 26 height 26
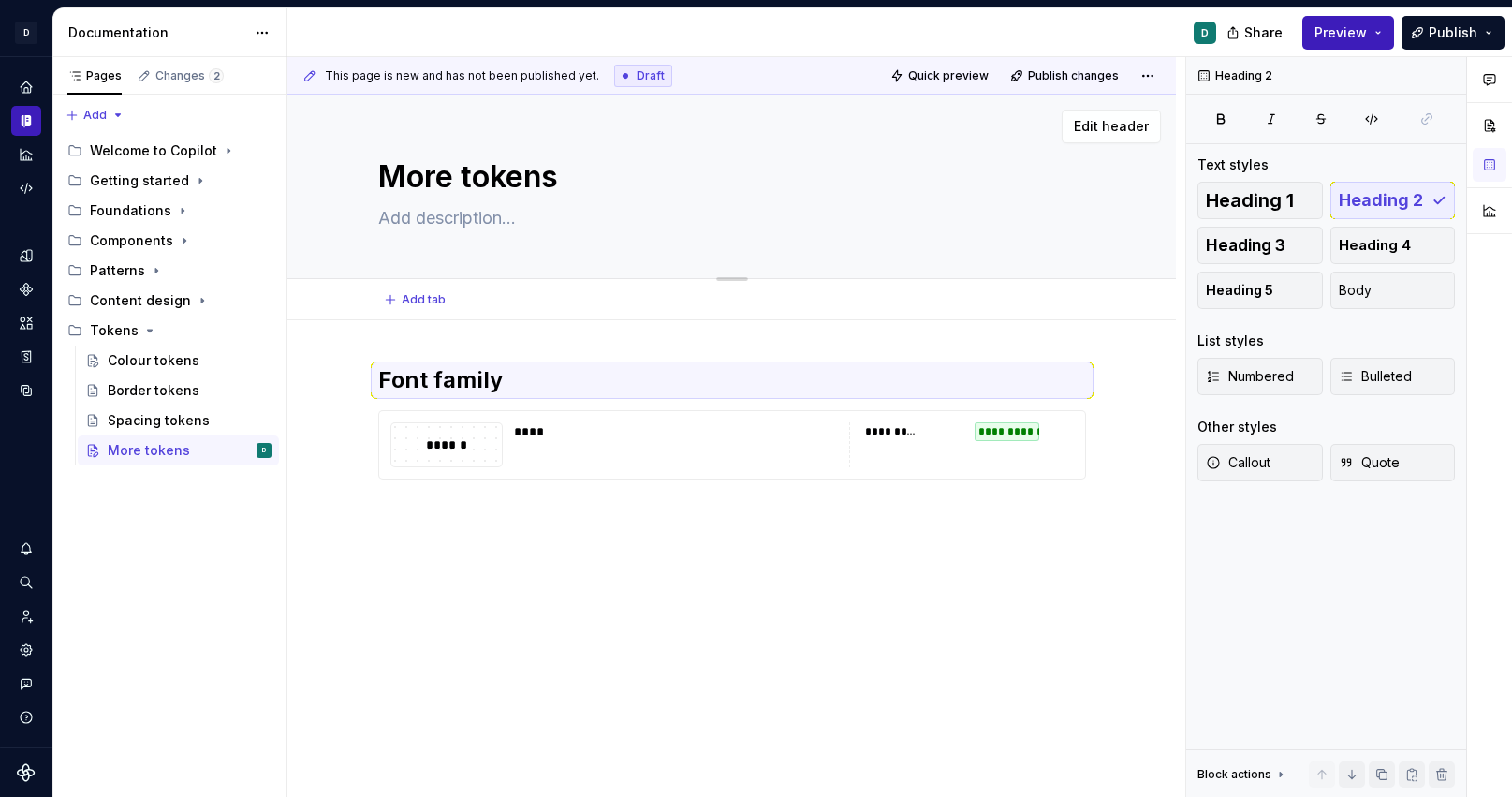
click at [471, 182] on textarea "More tokens" at bounding box center [728, 177] width 708 height 45
drag, startPoint x: 580, startPoint y: 184, endPoint x: 242, endPoint y: 175, distance: 338.1
click at [242, 175] on div "**********" at bounding box center [783, 427] width 1459 height 741
type textarea "*"
type textarea "F"
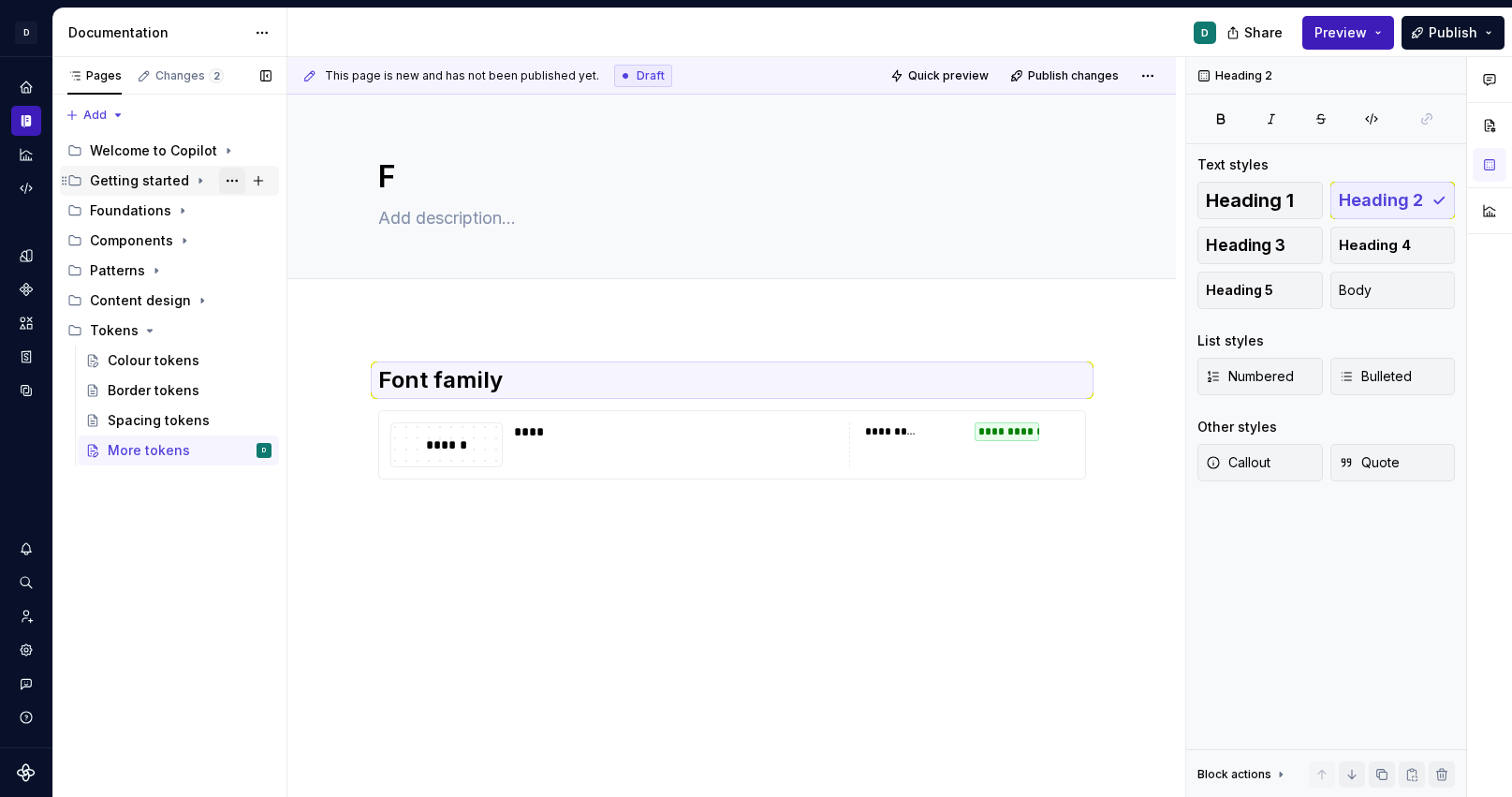
type textarea "*"
type textarea "Fo"
type textarea "*"
type textarea "Fon"
type textarea "*"
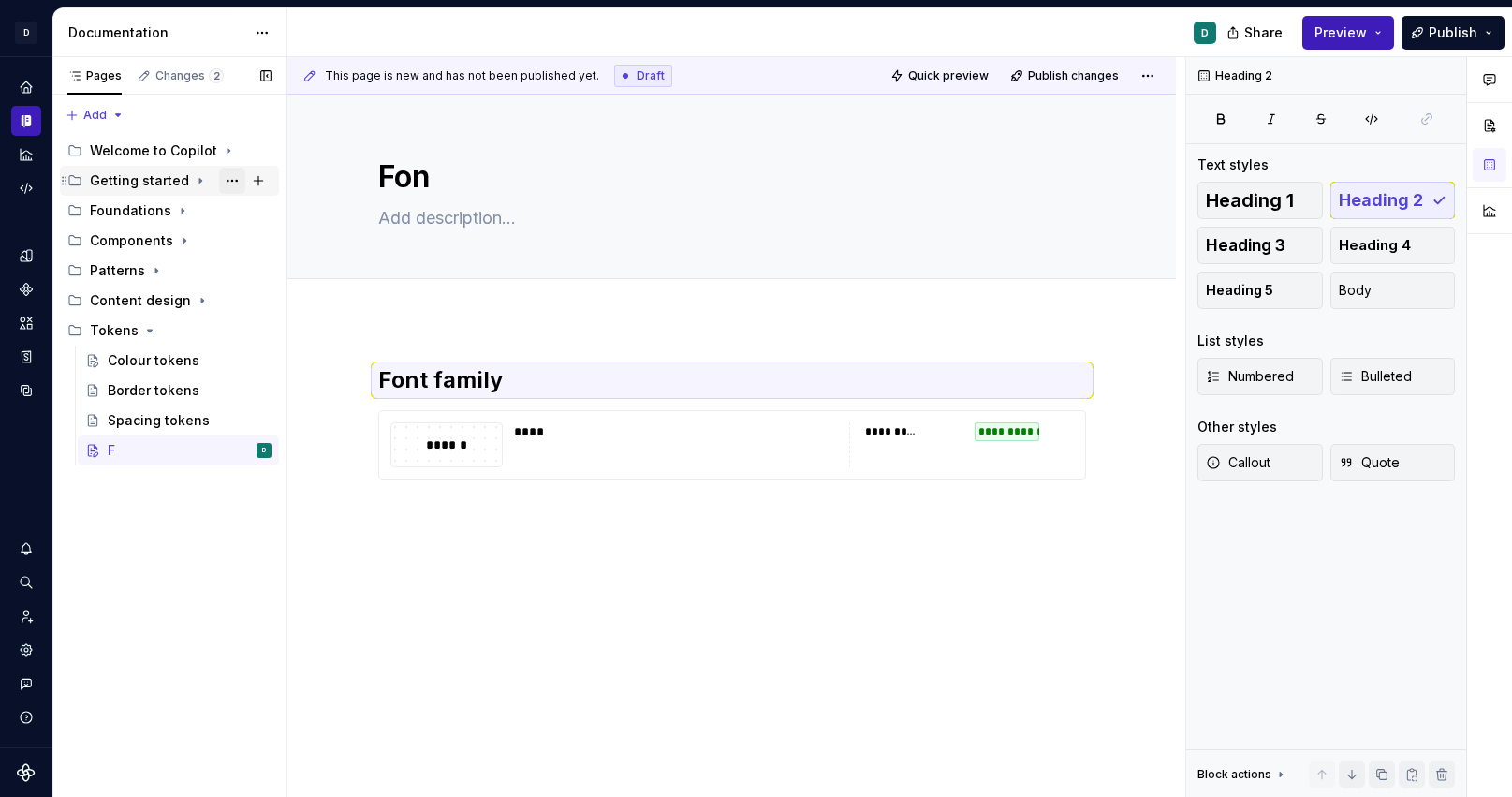
type textarea "Font"
type textarea "*"
type textarea "Font"
type textarea "*"
type textarea "Font f"
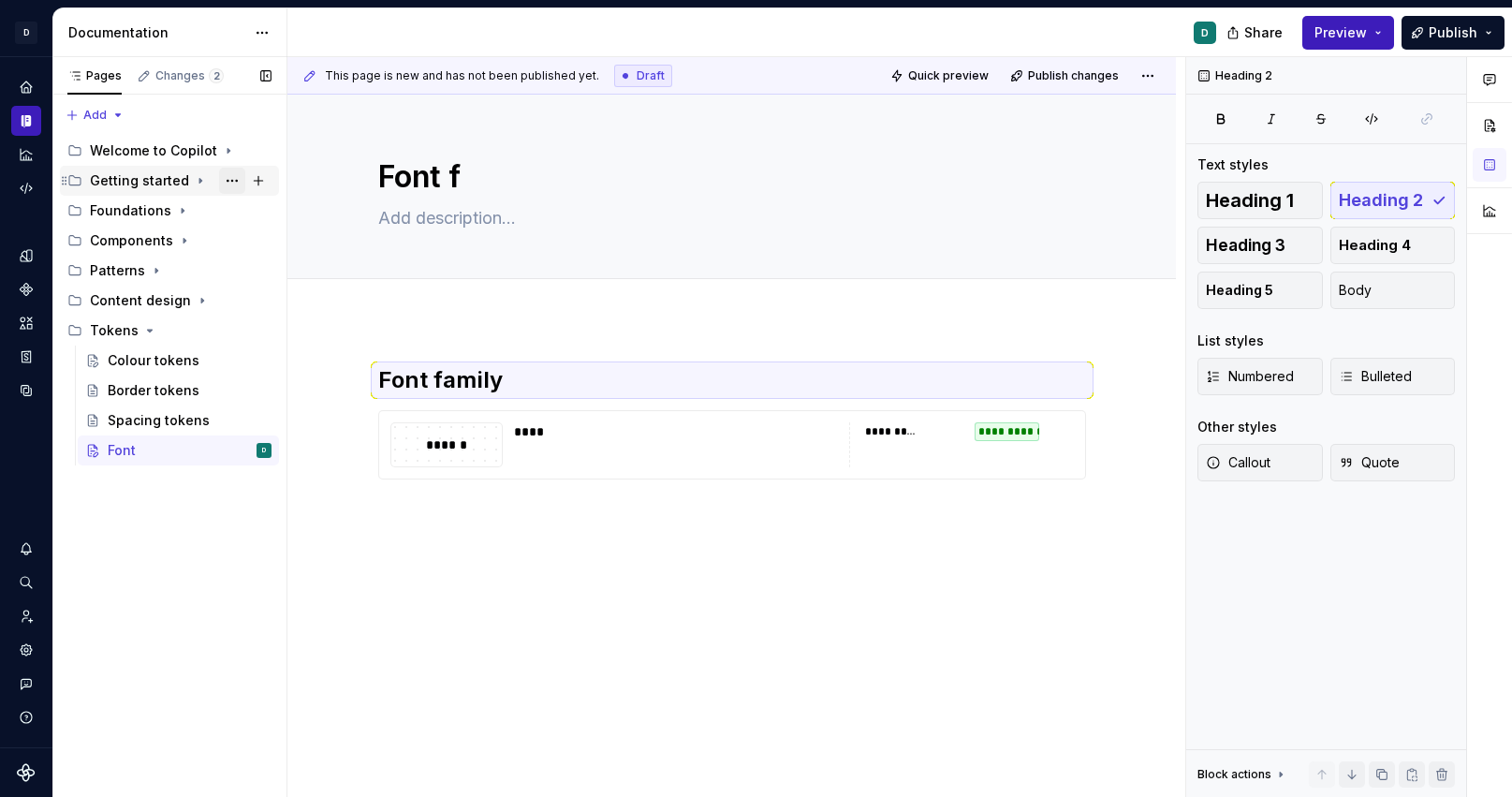
type textarea "*"
type textarea "Font fa"
type textarea "*"
type textarea "Font fam"
type textarea "*"
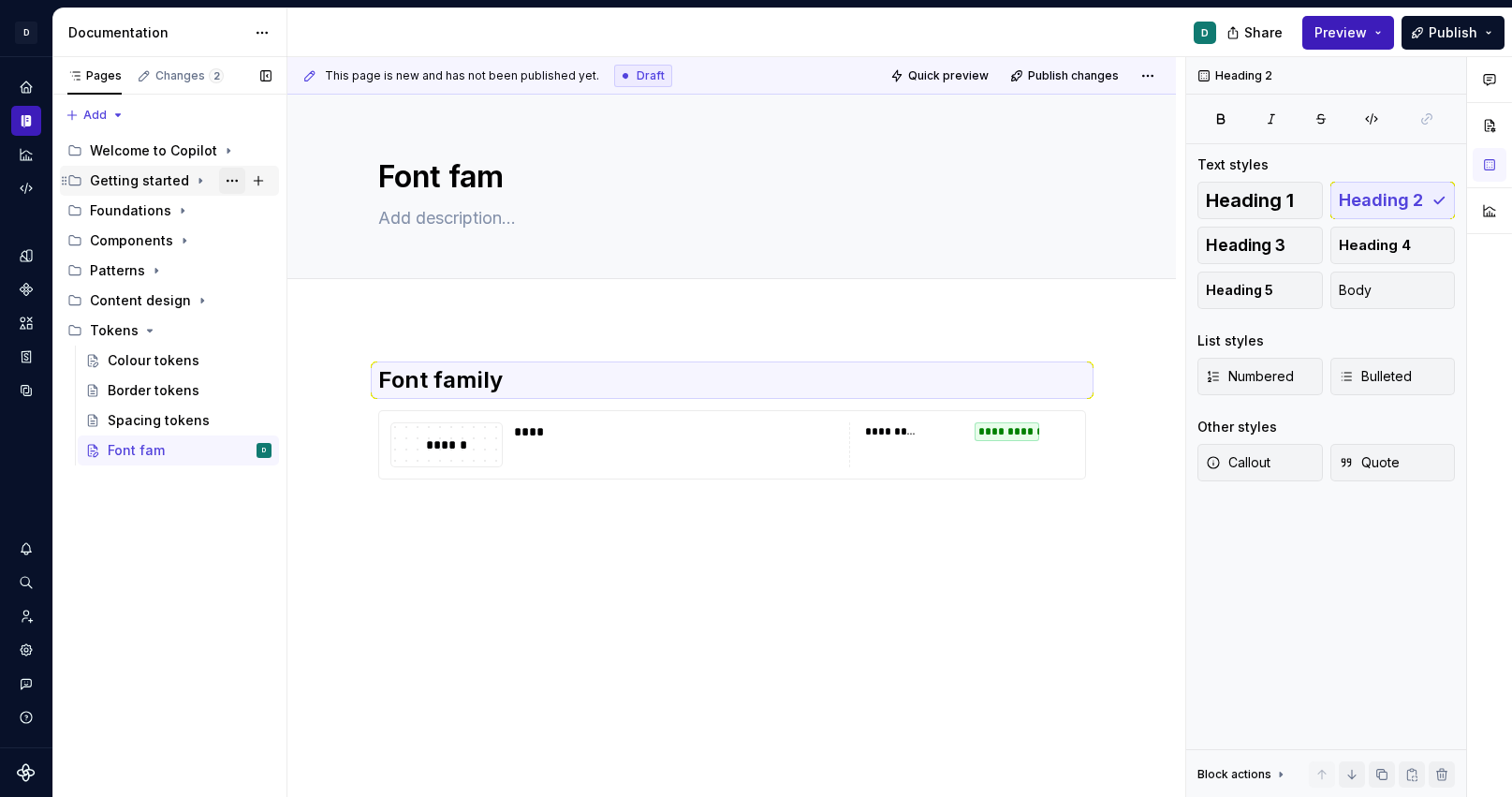
type textarea "Font fami"
type textarea "*"
type textarea "Font famil"
type textarea "*"
type textarea "Font family"
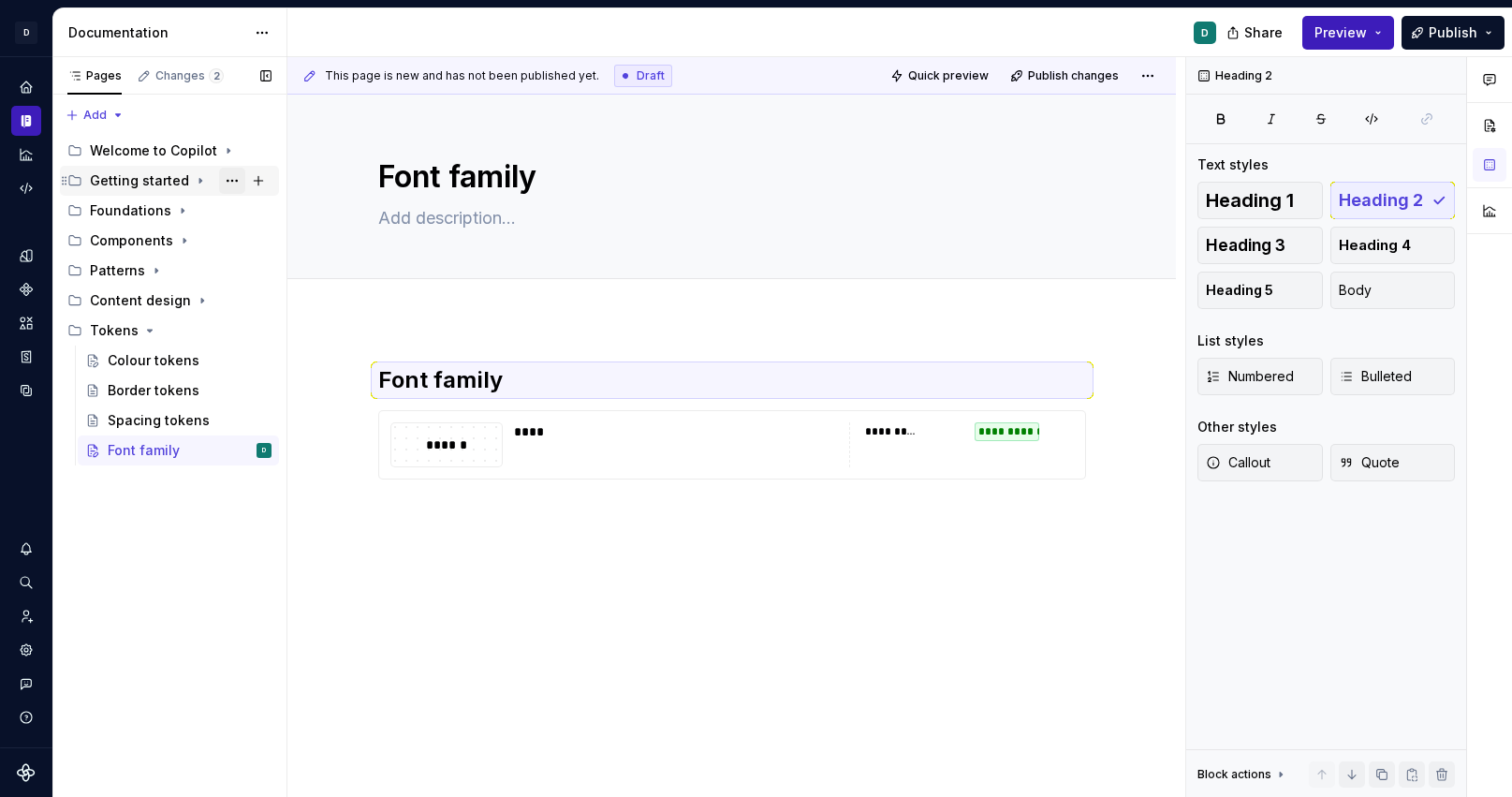
type textarea "*"
type textarea "Font family"
type textarea "*"
type textarea "Font family t"
type textarea "*"
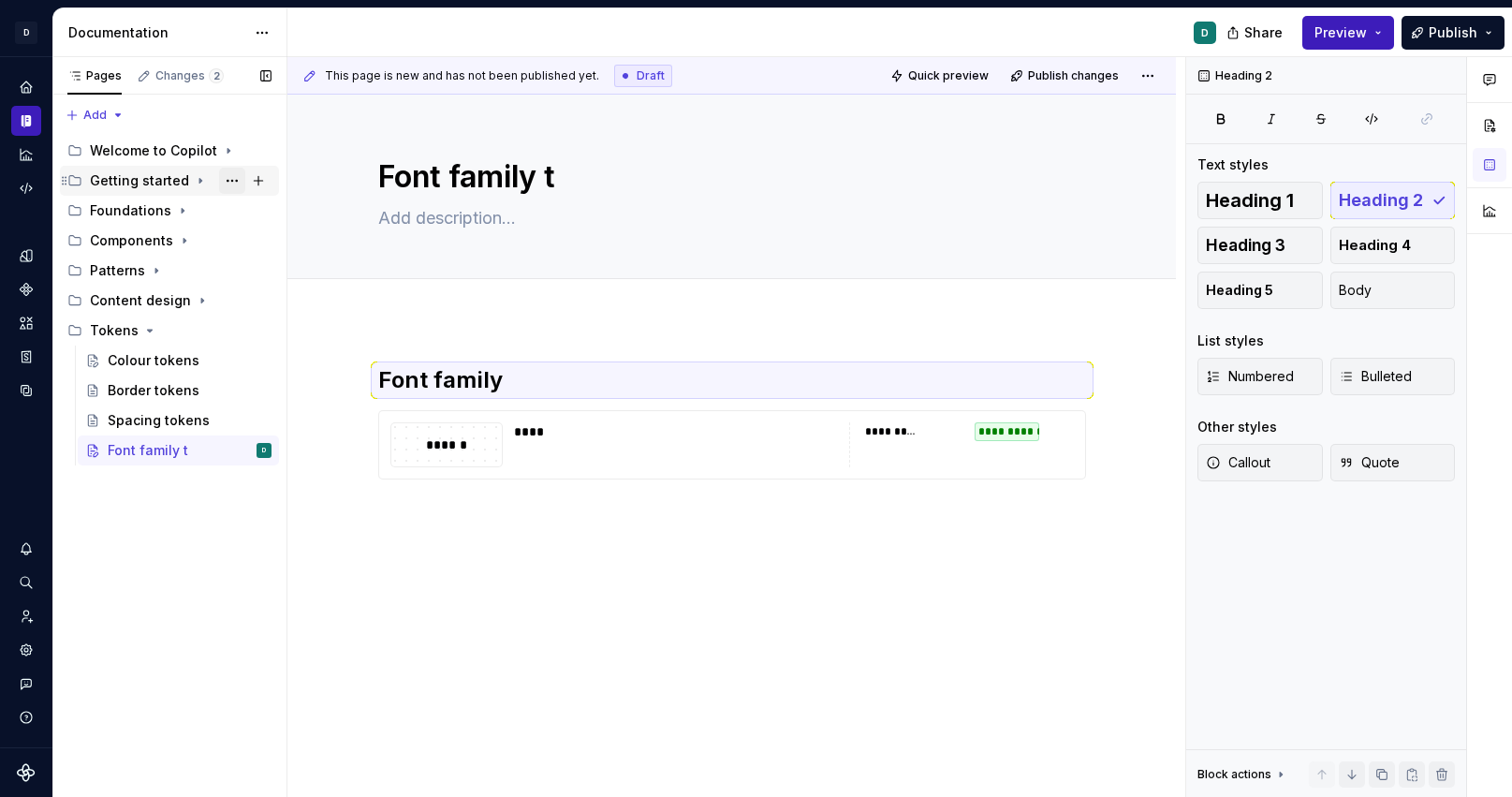
type textarea "Font family to"
type textarea "*"
type textarea "Font family tok"
type textarea "*"
type textarea "Font family toke"
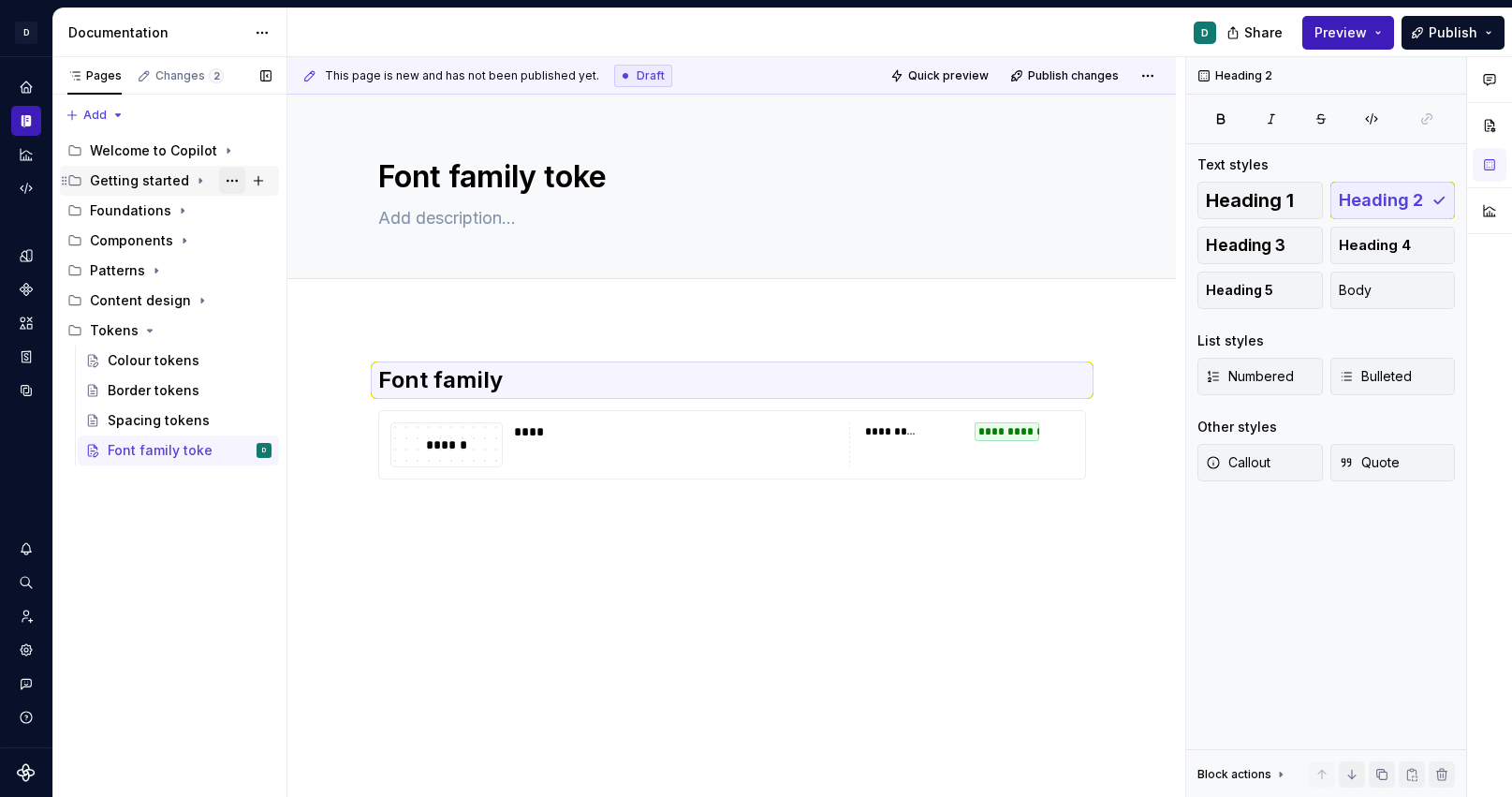
type textarea "*"
type textarea "Font family tok"
type textarea "*"
type textarea "Font family to"
type textarea "*"
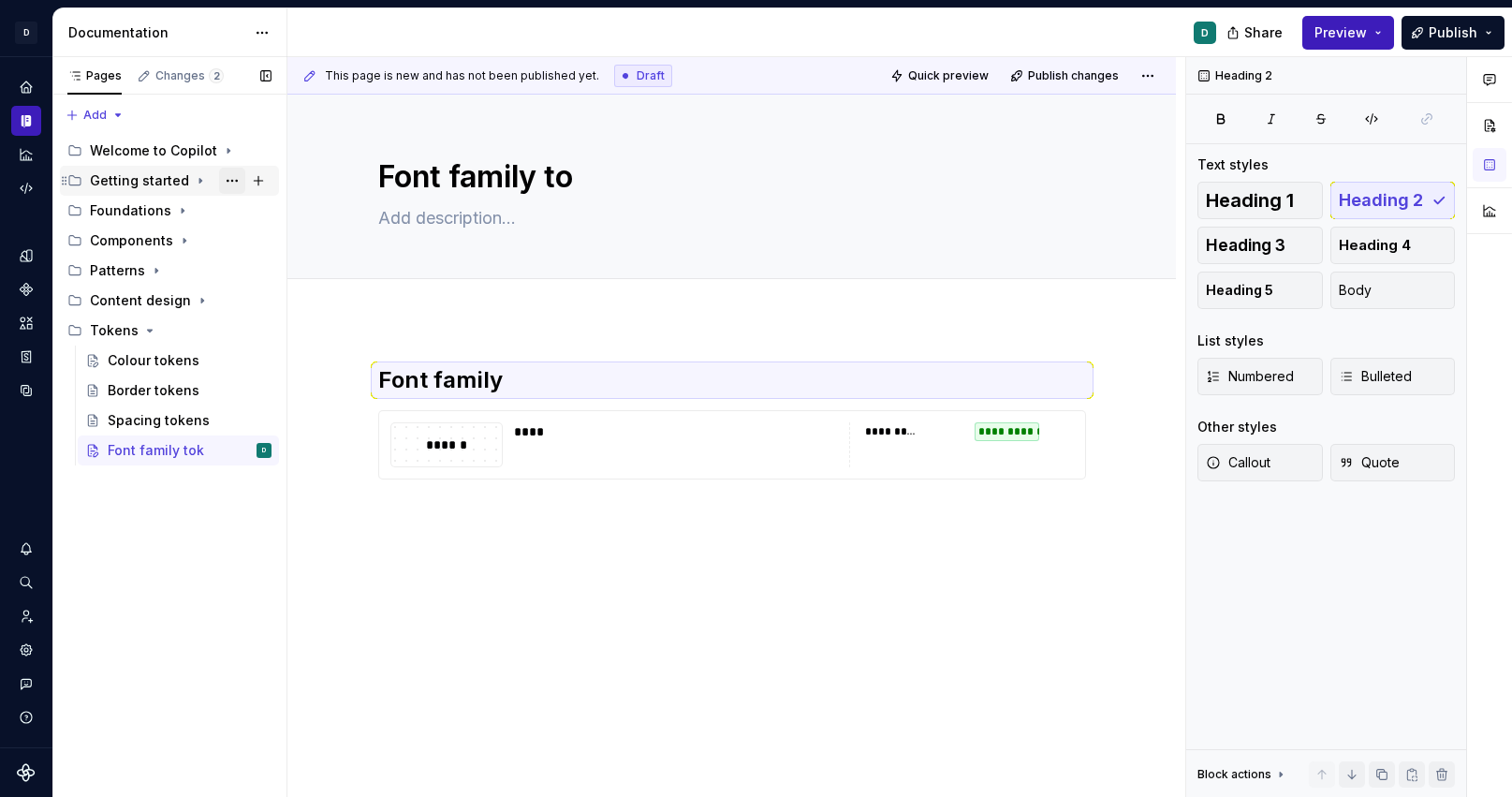
type textarea "Font family t"
type textarea "*"
type textarea "Font family"
type textarea "*"
type textarea "Font family"
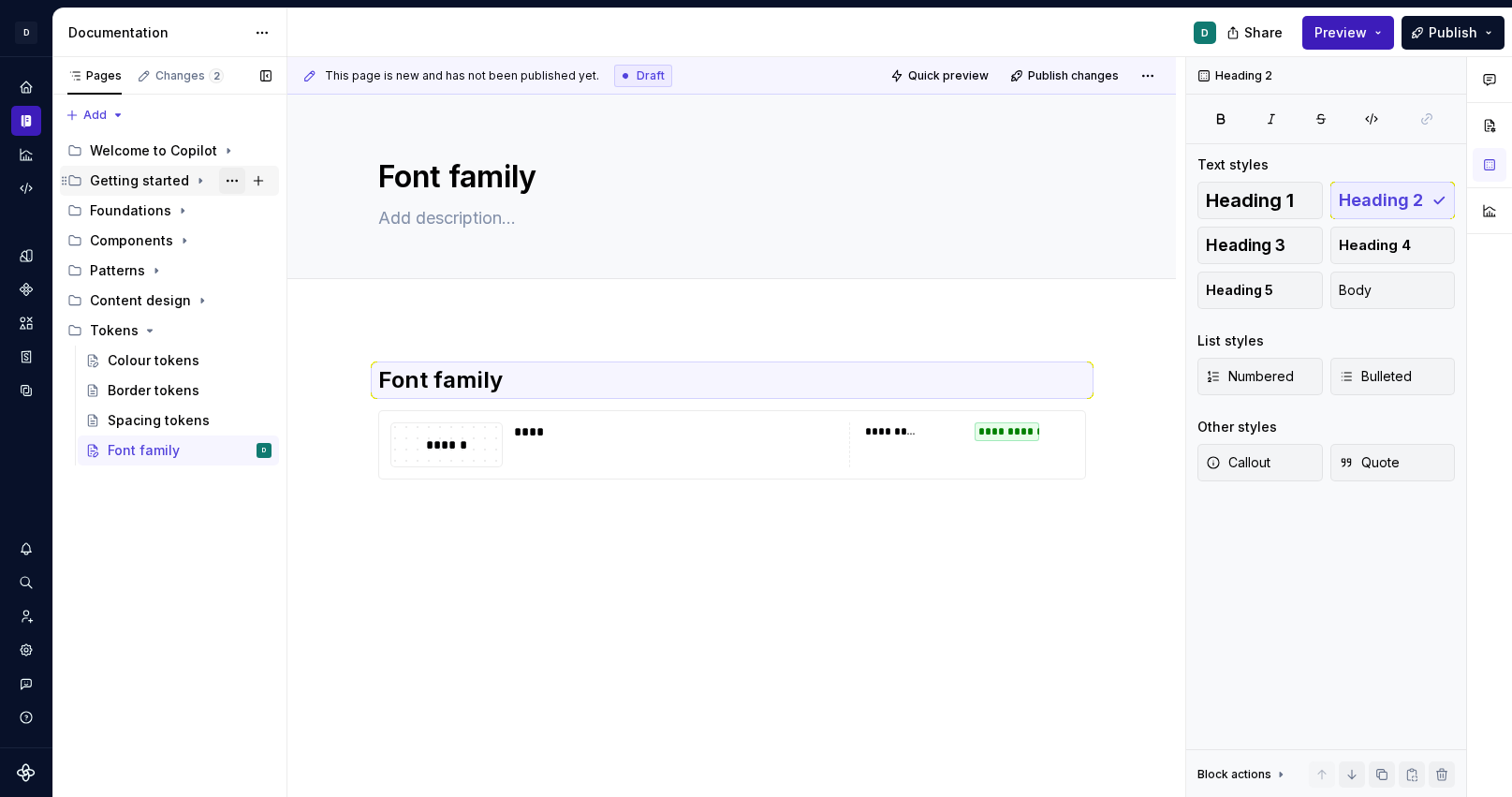
type textarea "*"
type textarea "Font famil"
type textarea "*"
type textarea "Font fami"
type textarea "*"
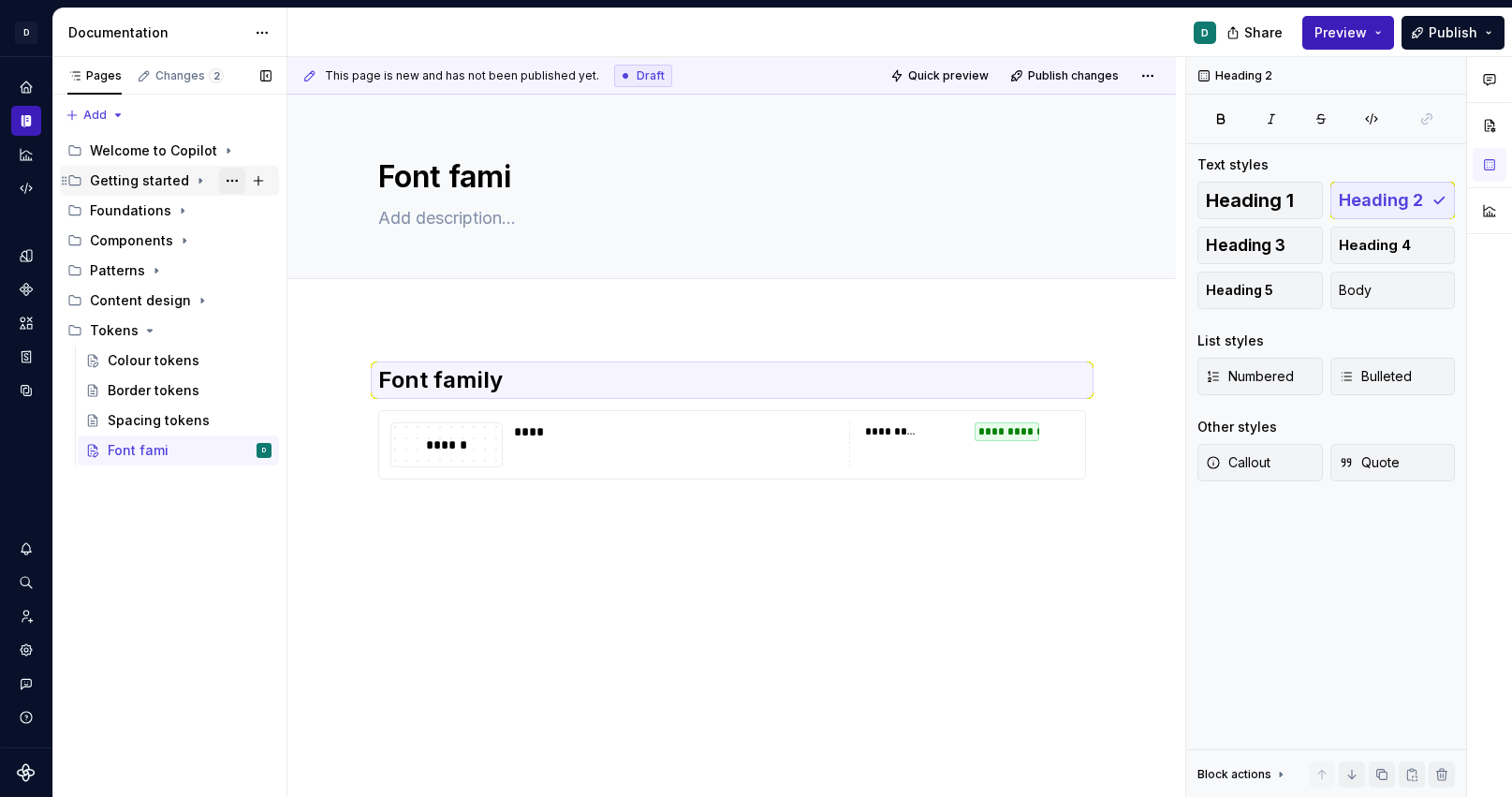
type textarea "Font fam"
type textarea "*"
type textarea "Font fa"
type textarea "*"
type textarea "Font f"
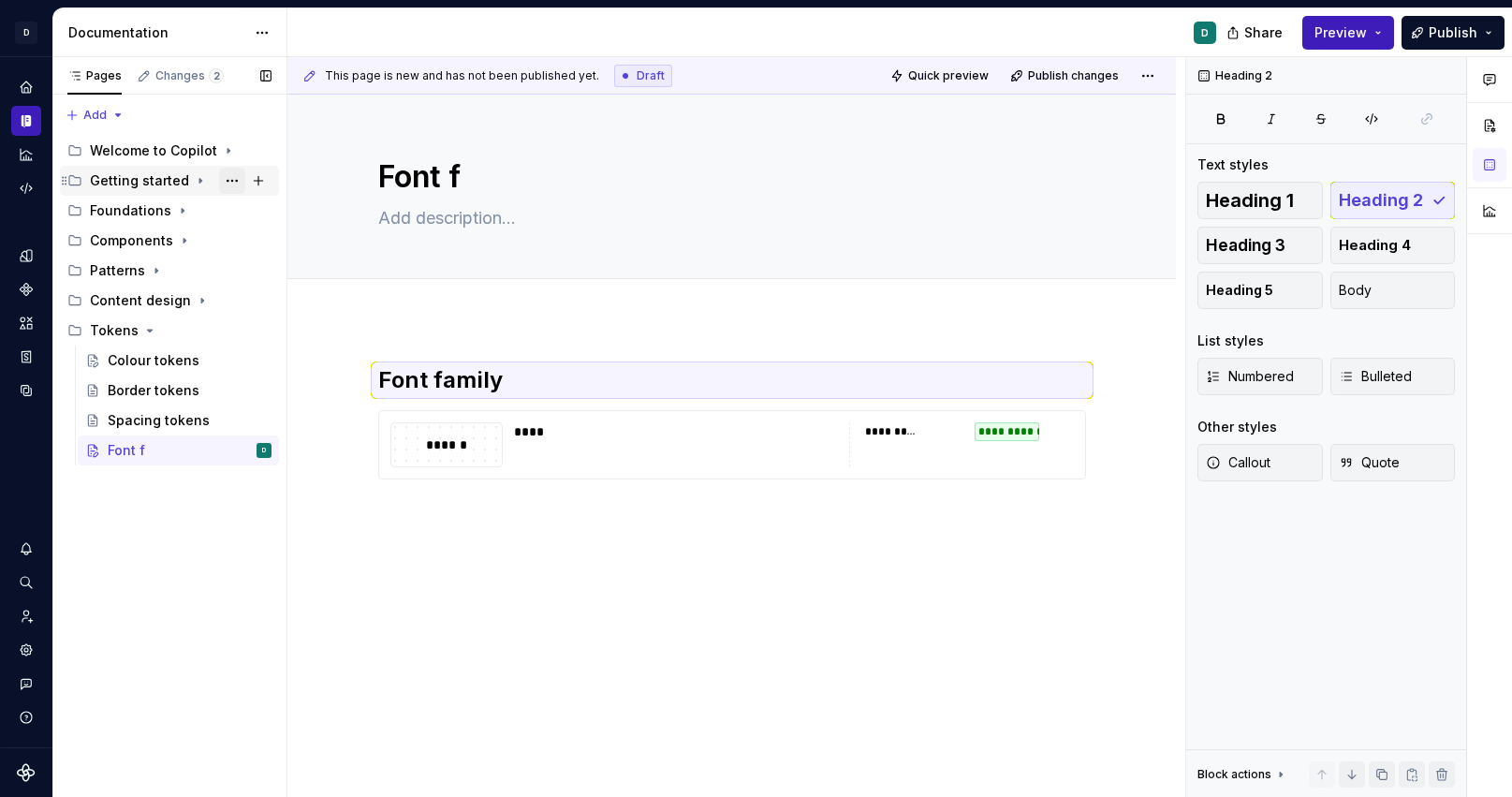
type textarea "*"
type textarea "Font"
type textarea "*"
type textarea "Font t"
type textarea "*"
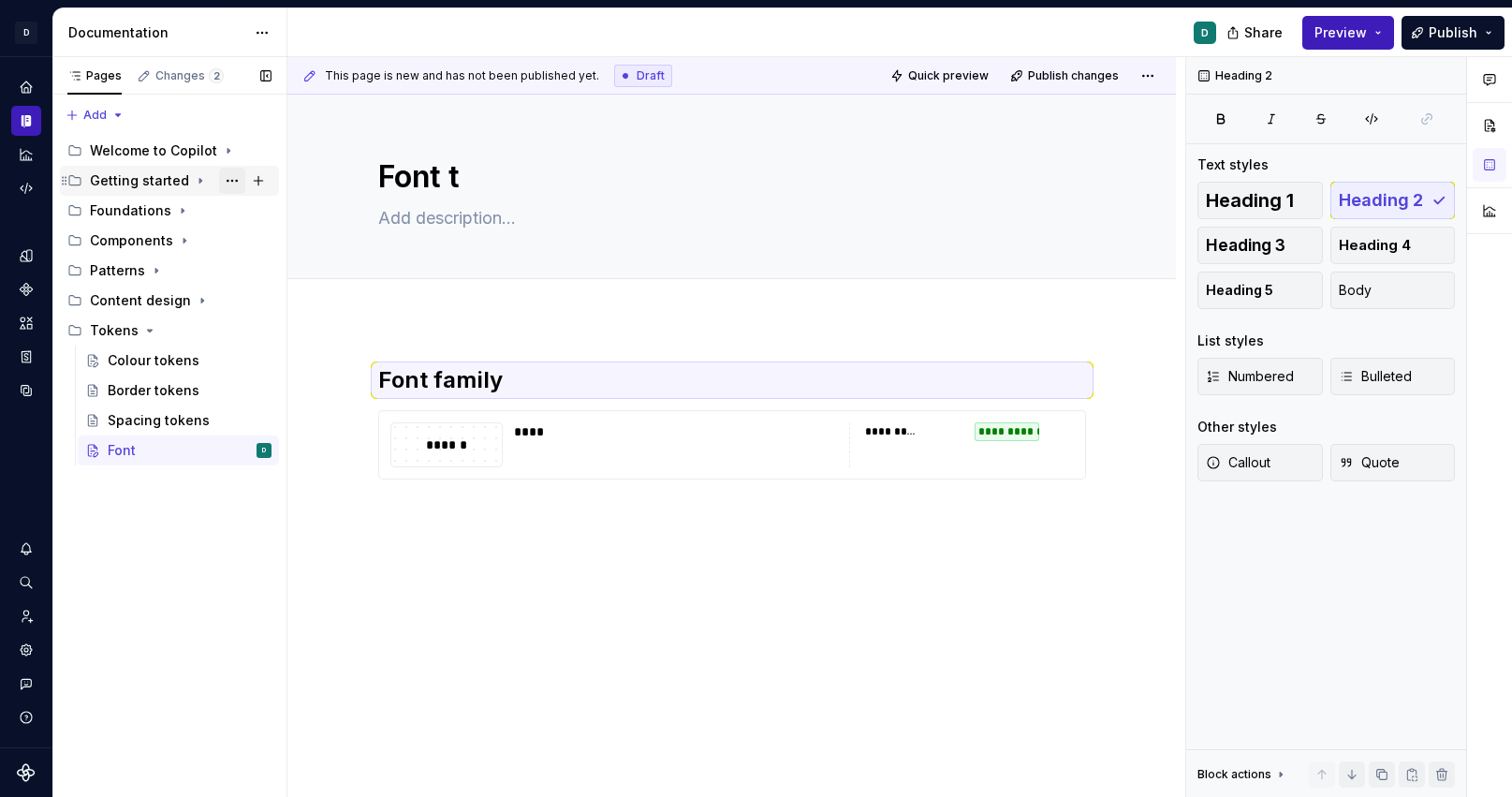
type textarea "Font to"
type textarea "*"
type textarea "Font tok"
type textarea "*"
type textarea "Font toke"
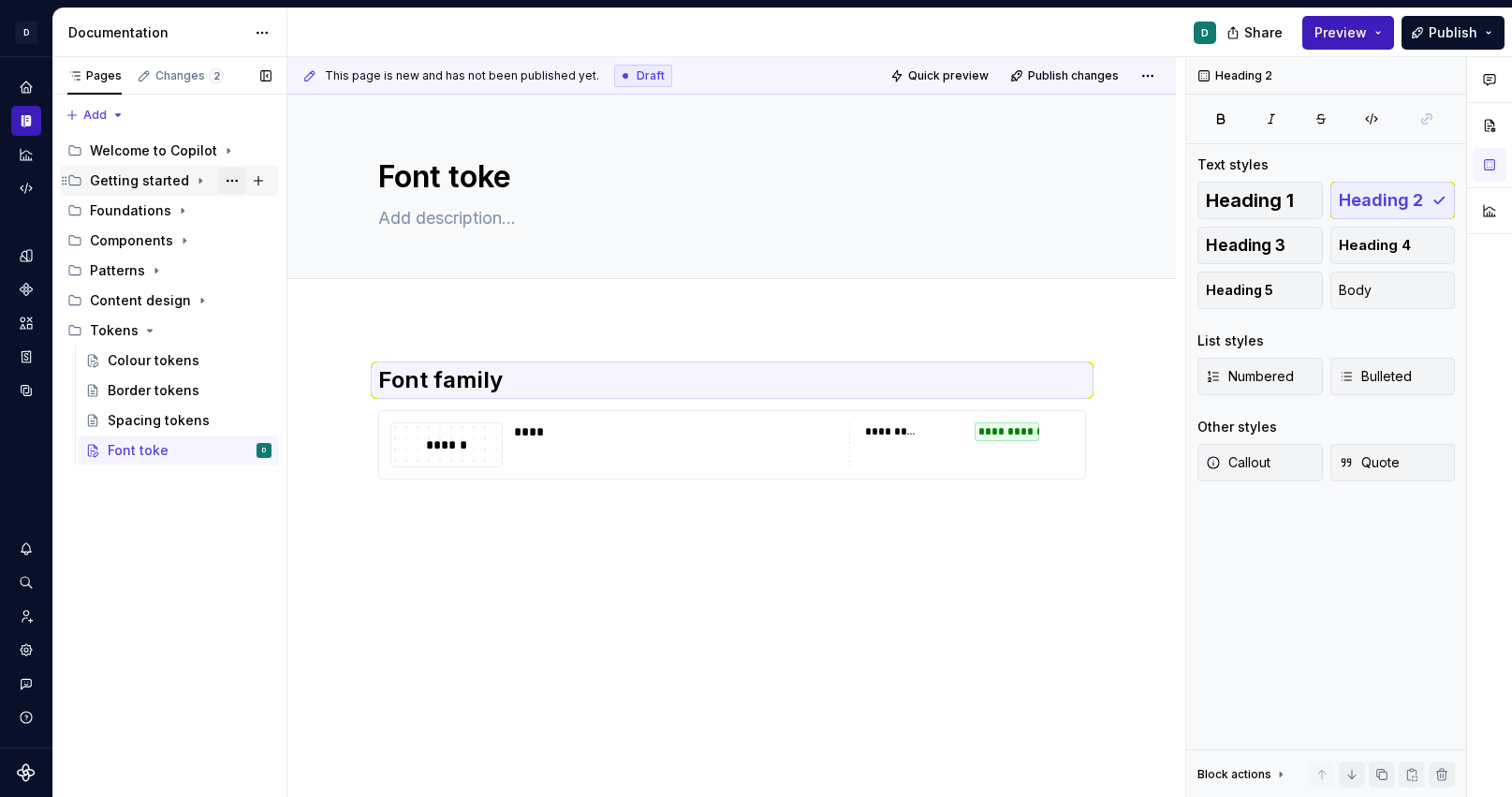
type textarea "*"
type textarea "Font token"
type textarea "*"
type textarea "Font tokens"
drag, startPoint x: 445, startPoint y: 180, endPoint x: 615, endPoint y: 180, distance: 170.0
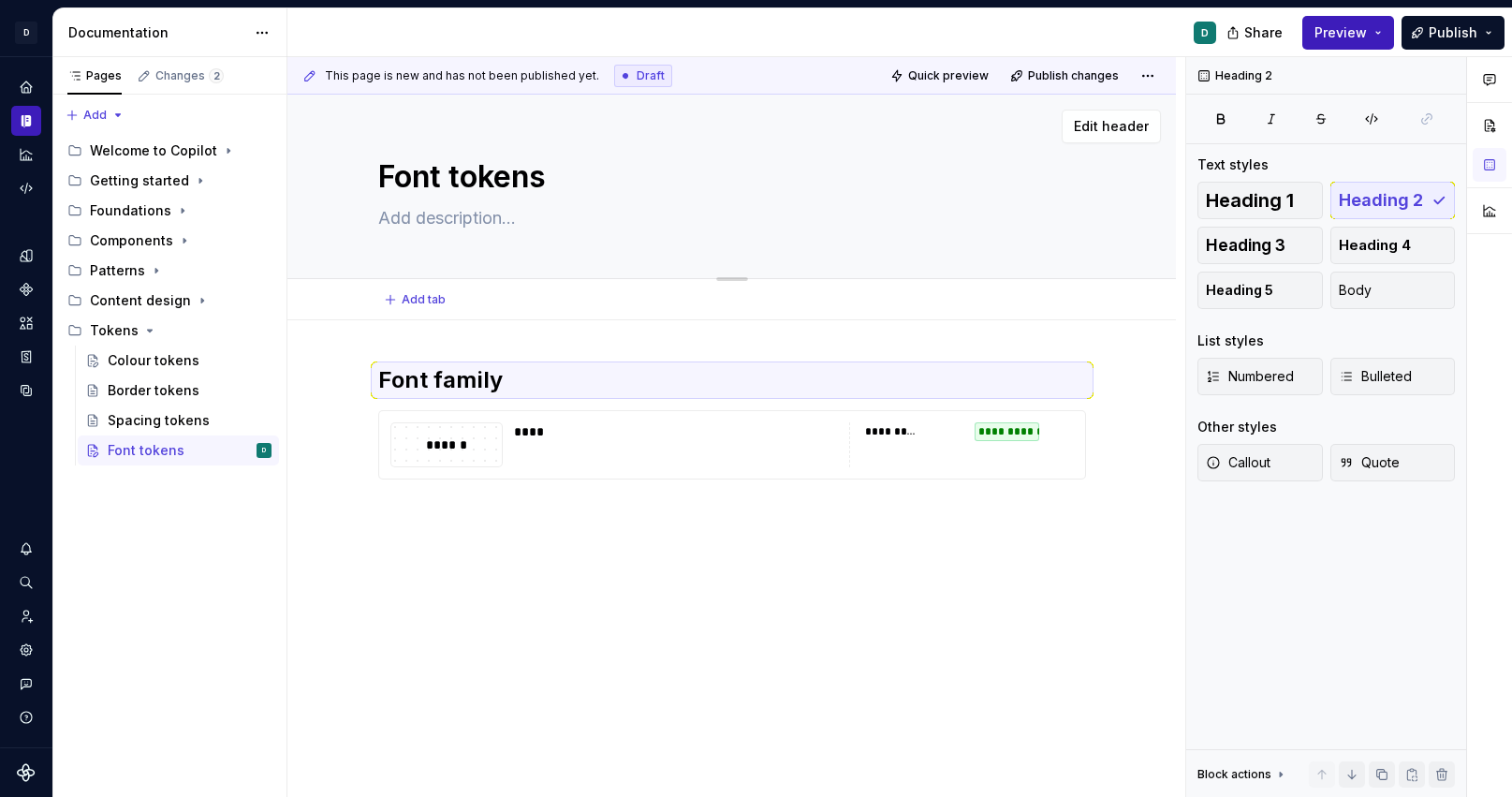
click at [615, 180] on textarea "Font tokens" at bounding box center [728, 177] width 708 height 45
type textarea "*"
type textarea "Font"
type textarea "*"
type textarea "Font"
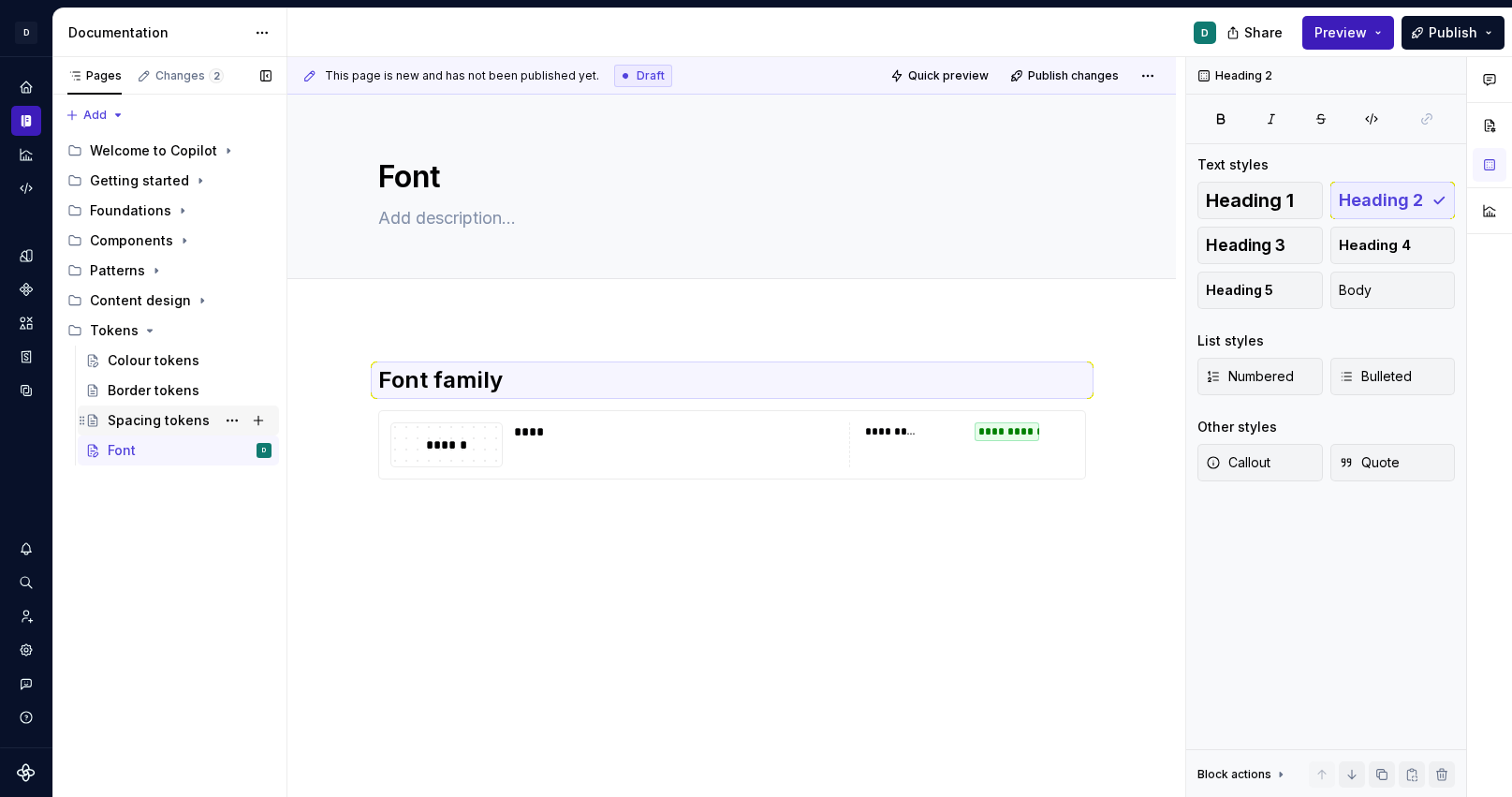
click at [171, 421] on div "Spacing tokens" at bounding box center [158, 421] width 102 height 19
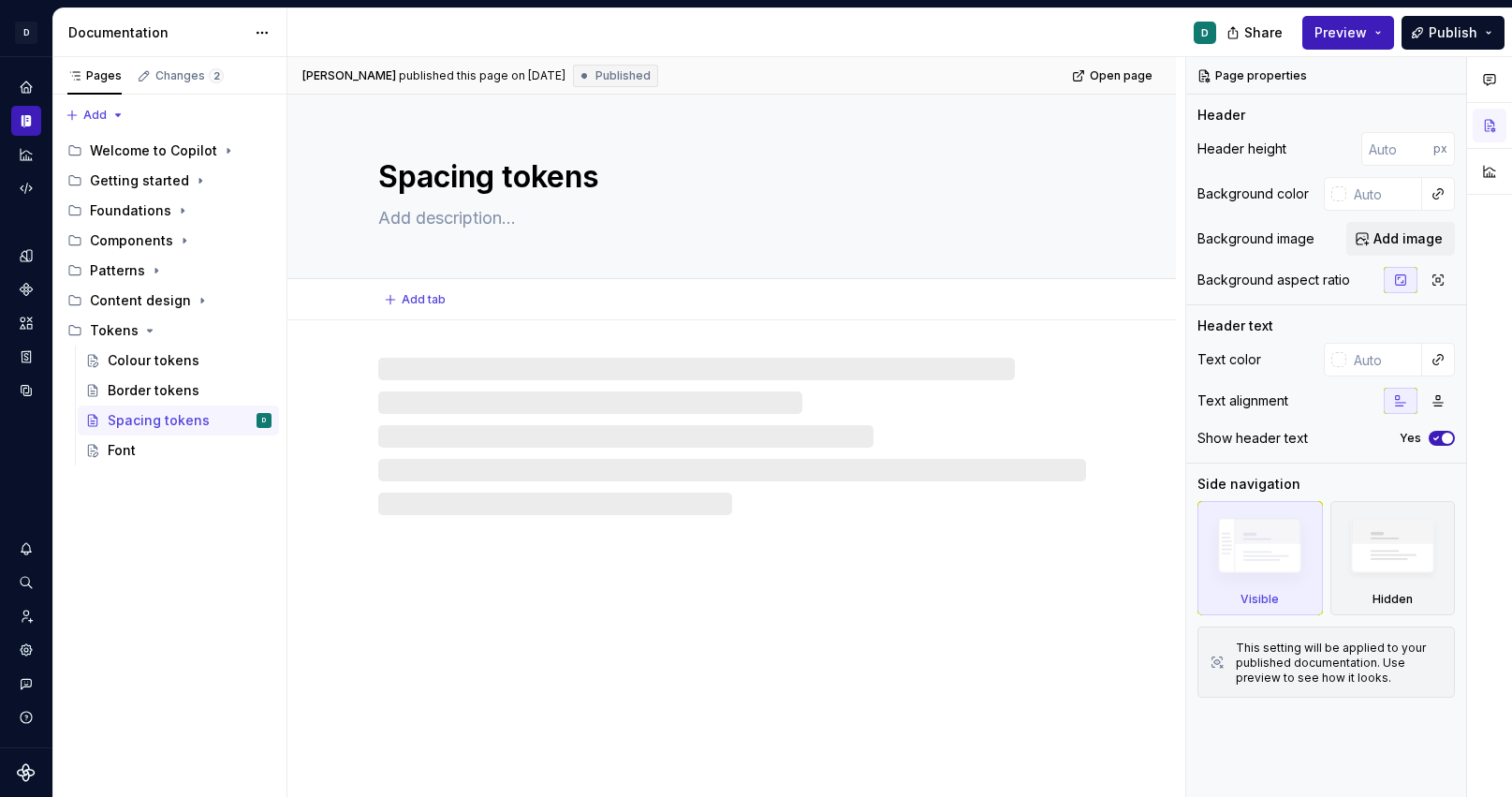
drag, startPoint x: 499, startPoint y: 176, endPoint x: 706, endPoint y: 176, distance: 207.0
click at [706, 176] on textarea "Spacing tokens" at bounding box center [728, 177] width 708 height 45
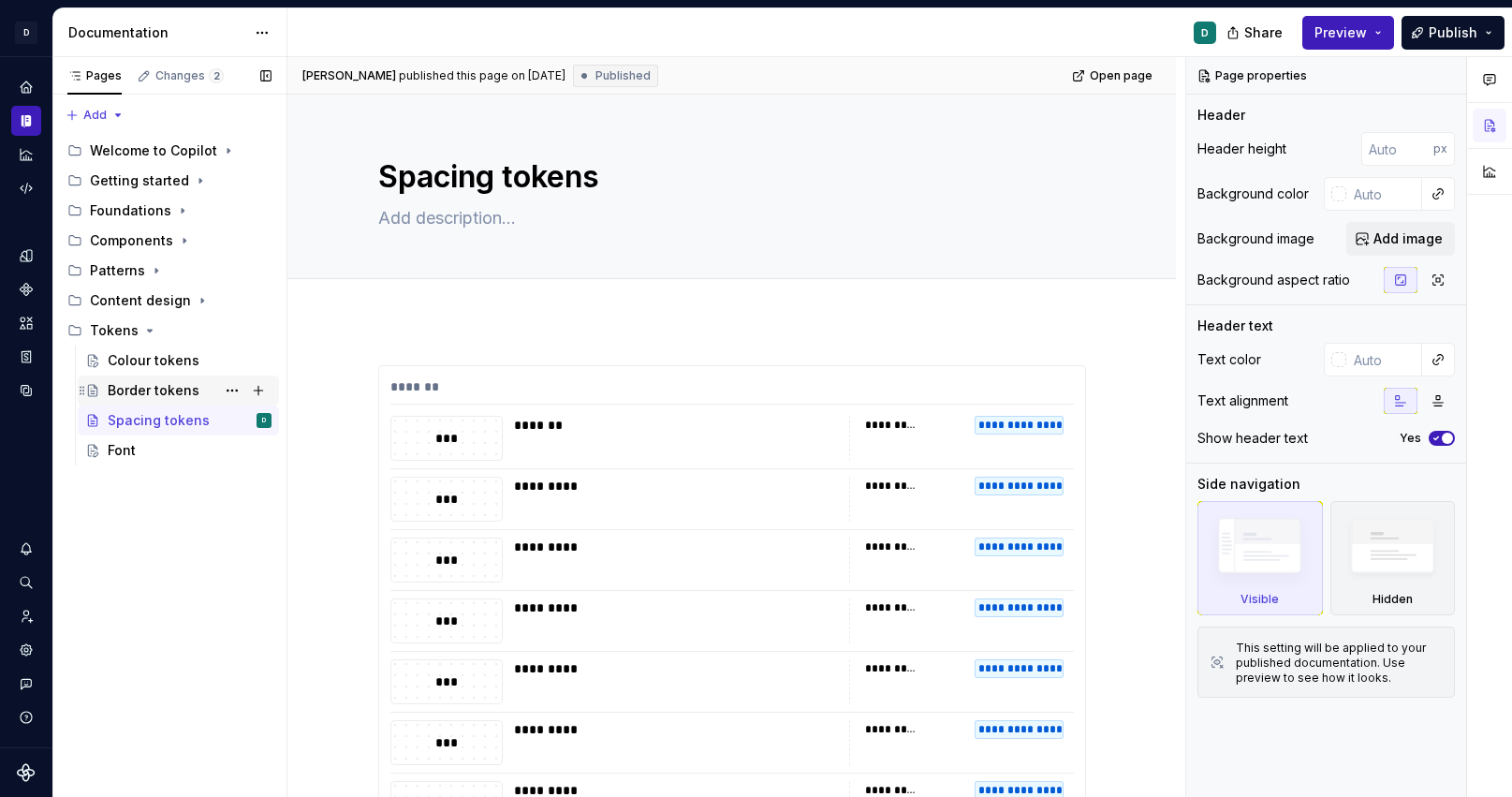
click at [172, 393] on div "Border tokens" at bounding box center [153, 390] width 92 height 19
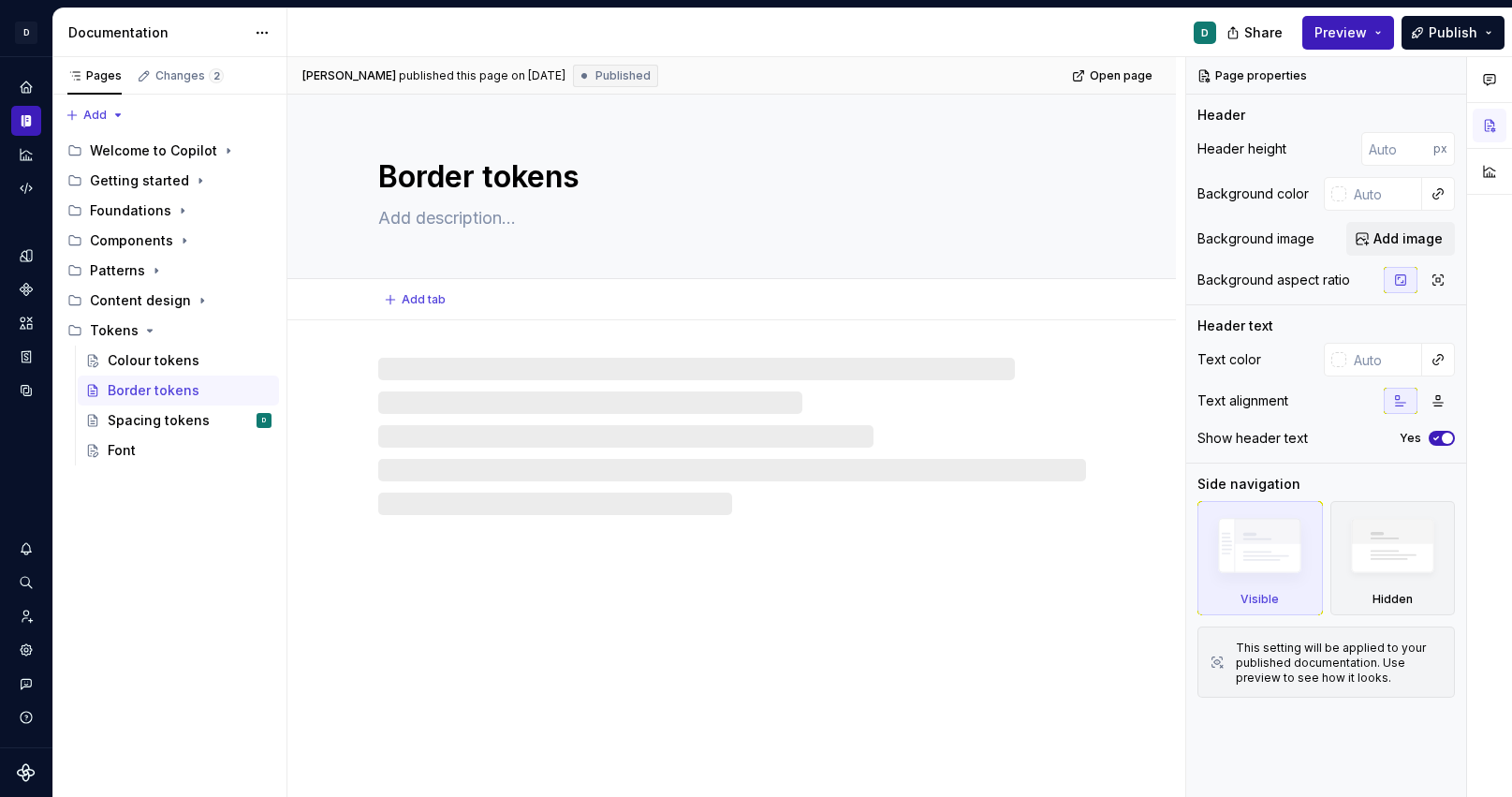
drag, startPoint x: 503, startPoint y: 179, endPoint x: 619, endPoint y: 179, distance: 116.0
click at [613, 179] on textarea "Border tokens" at bounding box center [728, 177] width 708 height 45
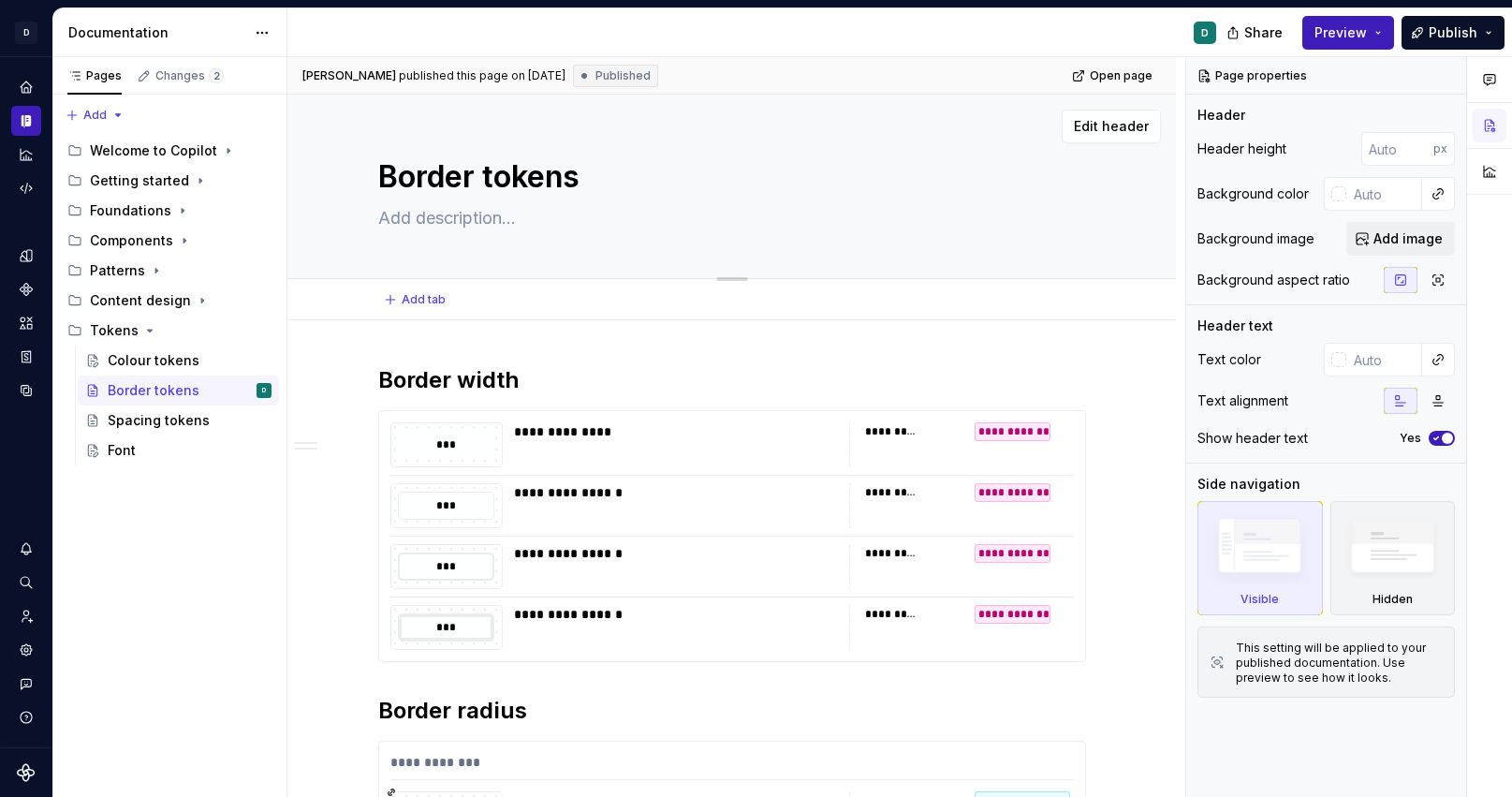
drag, startPoint x: 612, startPoint y: 179, endPoint x: 478, endPoint y: 180, distance: 134.0
click at [478, 180] on textarea "Border tokens" at bounding box center [728, 177] width 708 height 45
type textarea "*"
type textarea "Border"
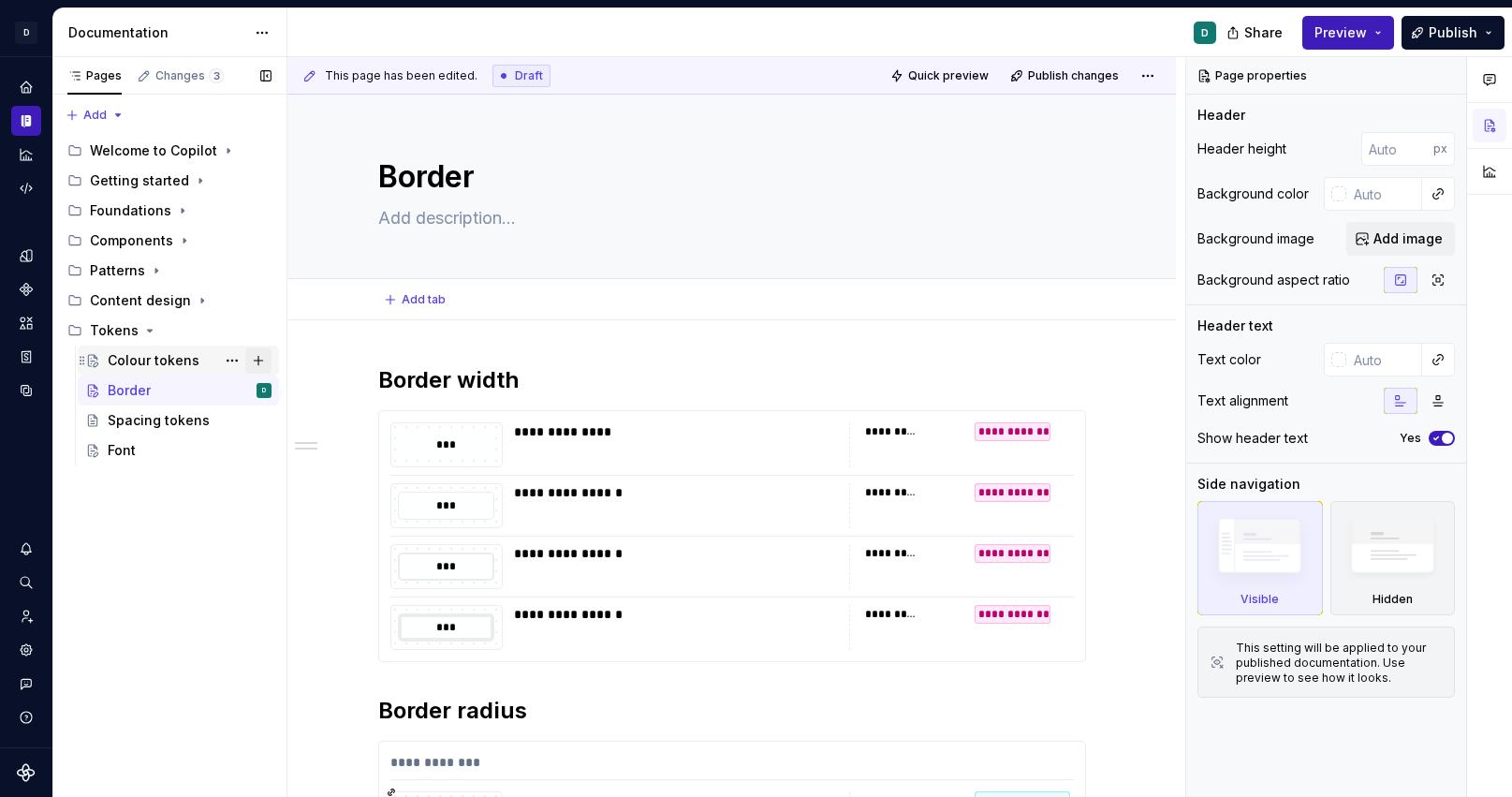
type textarea "*"
type textarea "Border"
click at [188, 355] on div "Colour tokens" at bounding box center [153, 360] width 92 height 19
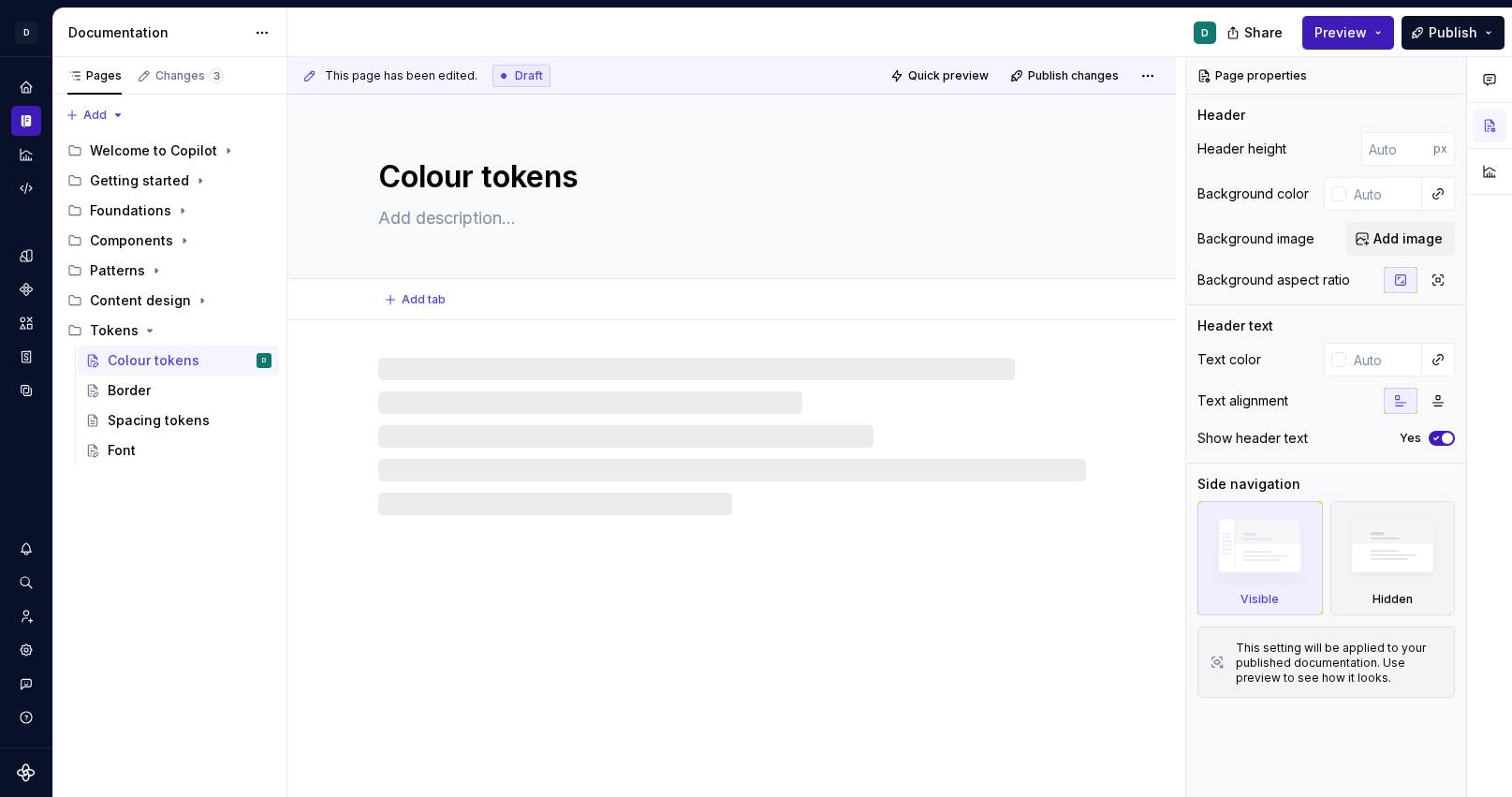
drag, startPoint x: 475, startPoint y: 177, endPoint x: 625, endPoint y: 177, distance: 150.0
click at [625, 177] on textarea "Colour tokens" at bounding box center [728, 177] width 708 height 45
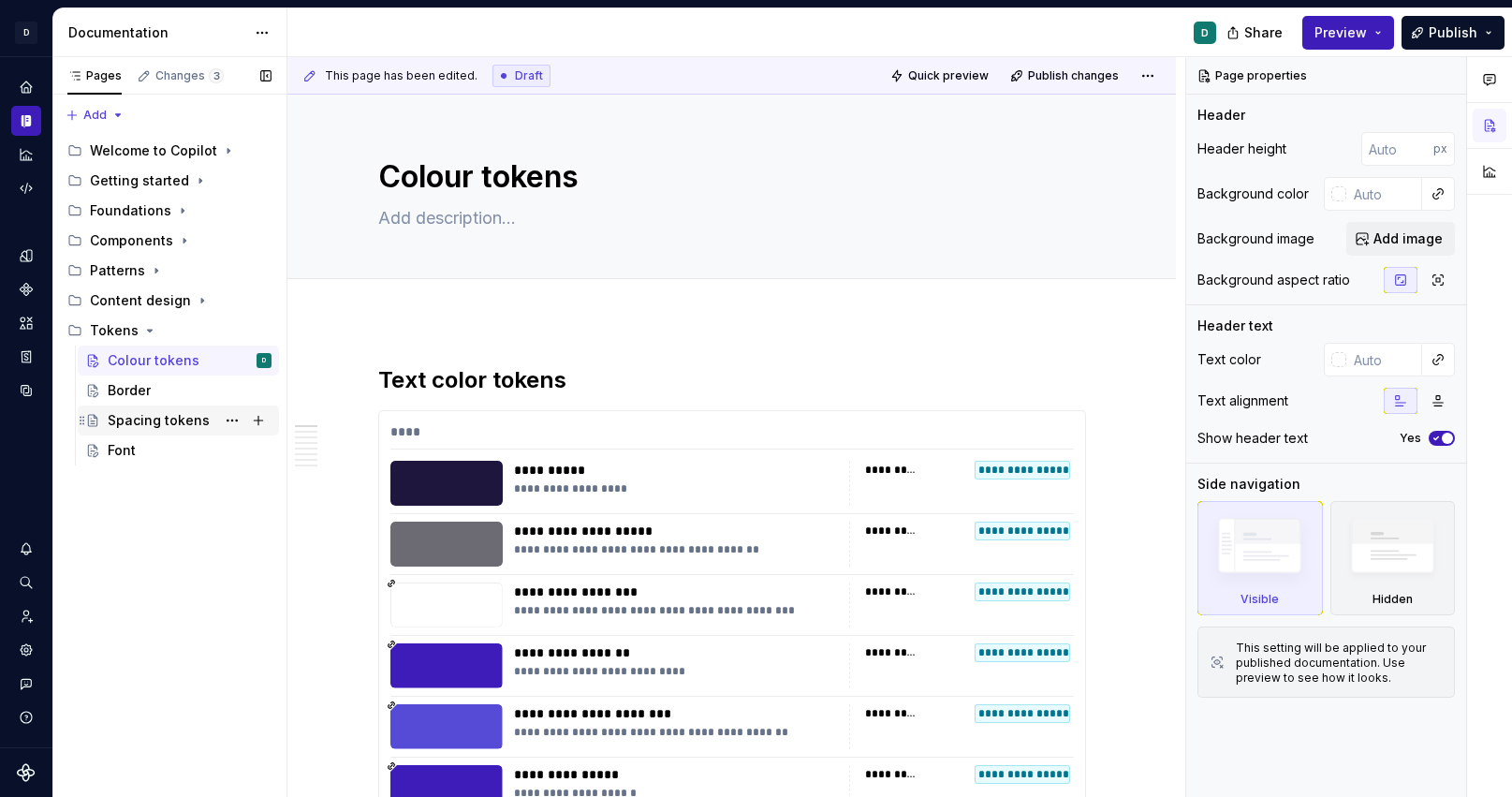
click at [153, 434] on div "Spacing tokens" at bounding box center [179, 421] width 201 height 30
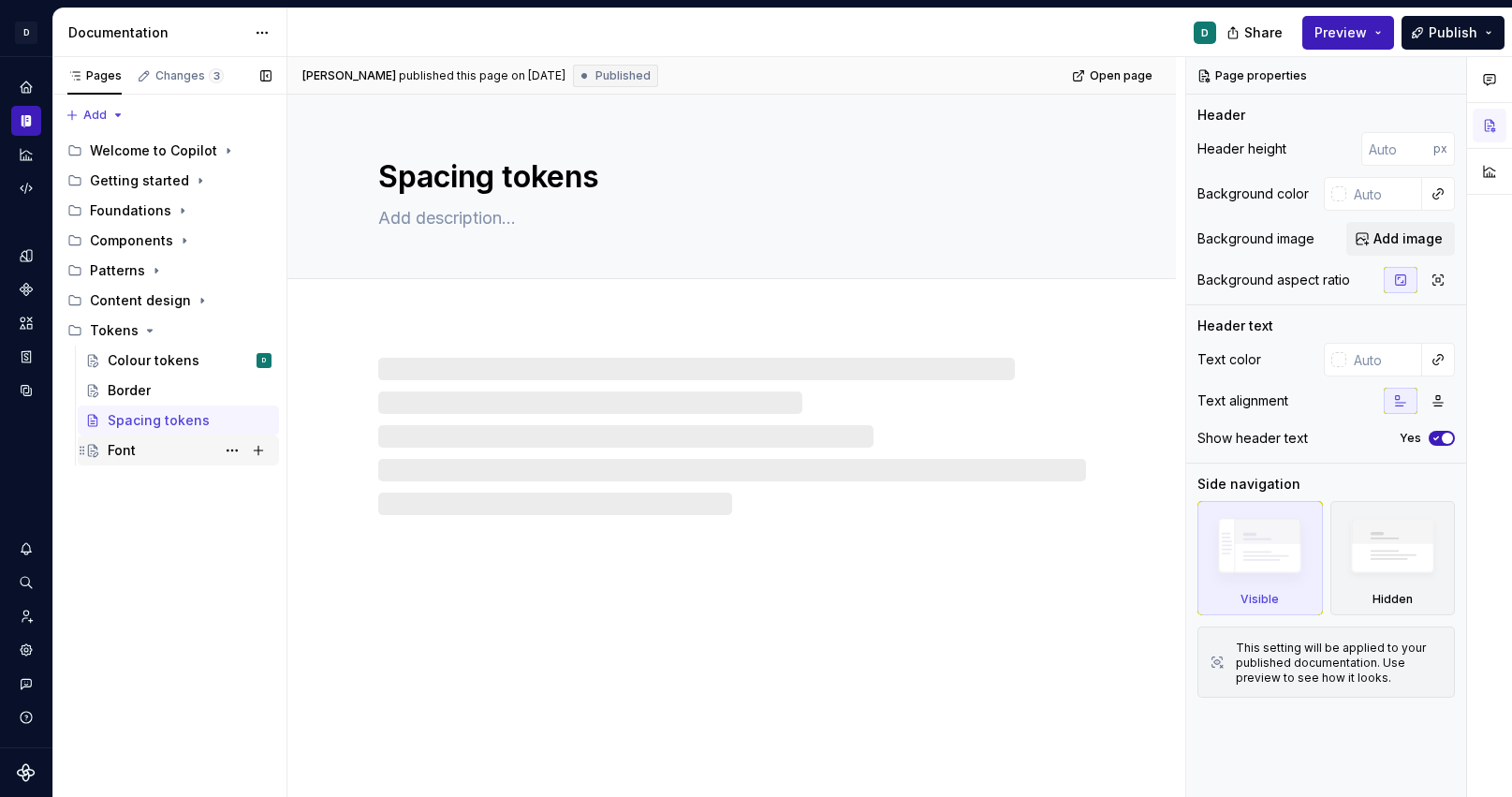
click at [149, 453] on div "Font" at bounding box center [190, 450] width 164 height 26
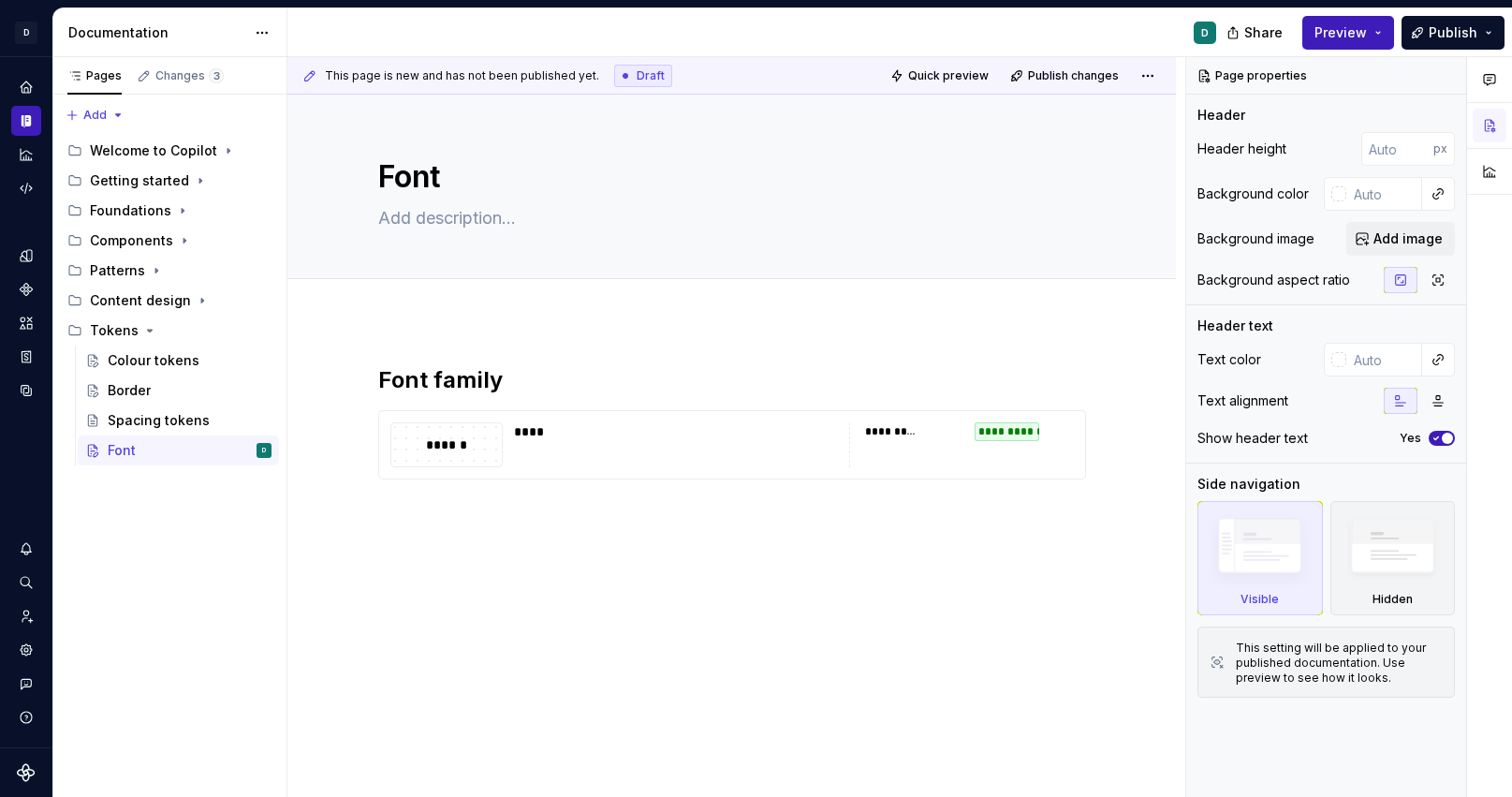
click at [414, 548] on div "**********" at bounding box center [731, 531] width 888 height 421
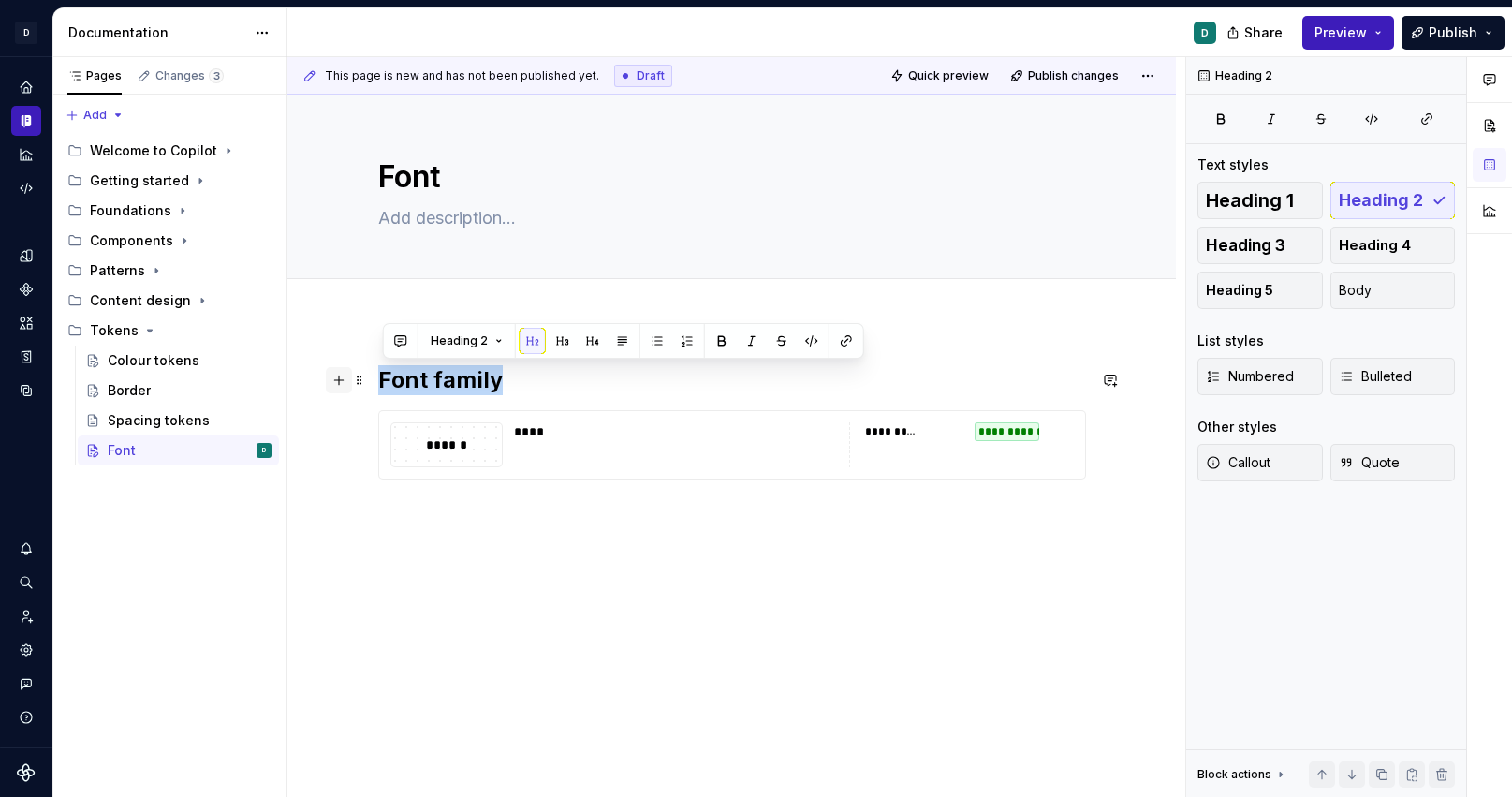
drag, startPoint x: 510, startPoint y: 383, endPoint x: 339, endPoint y: 377, distance: 171.1
click at [378, 376] on div "**********" at bounding box center [732, 457] width 708 height 182
copy h2 "Font family"
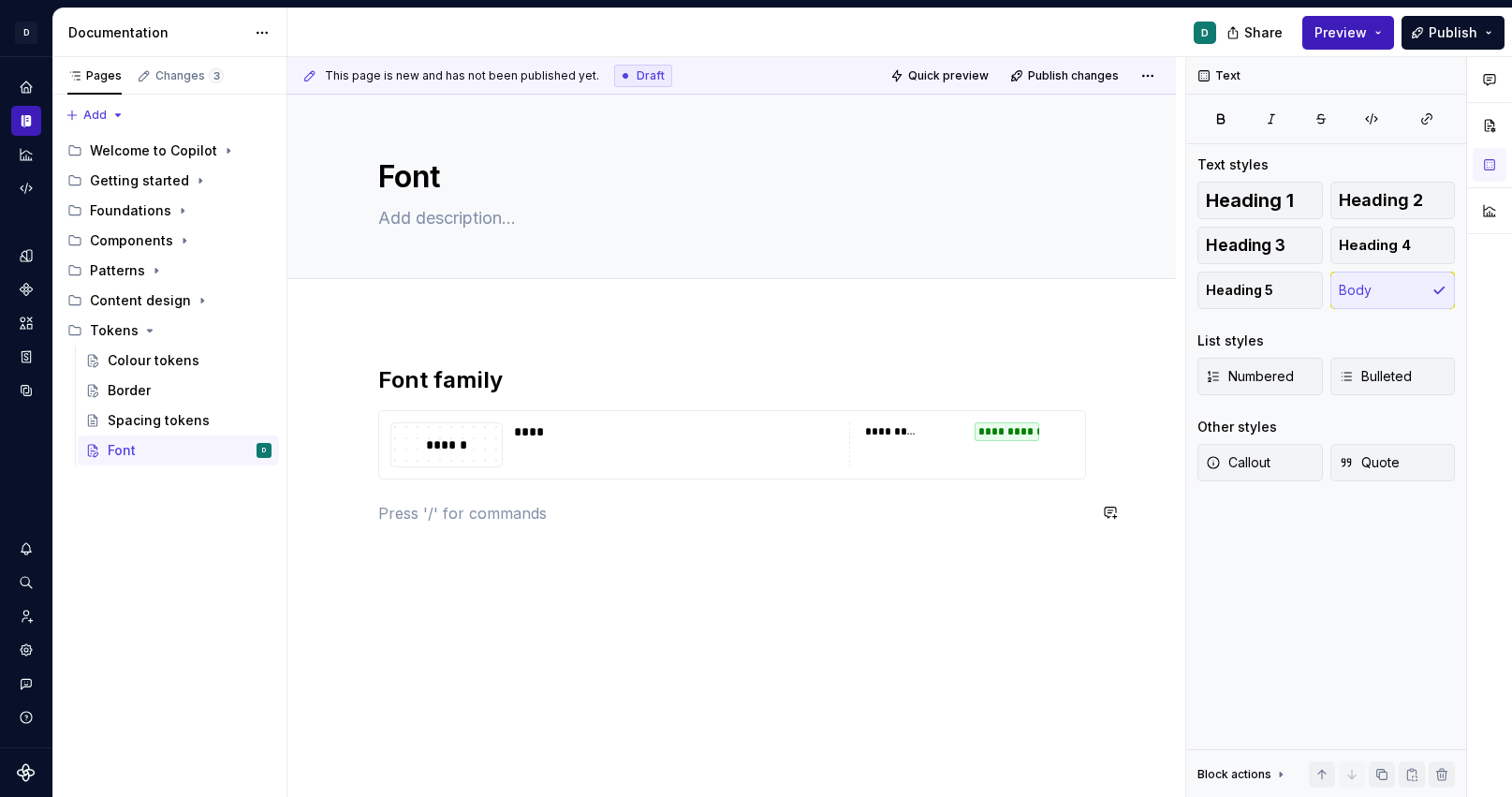
click at [411, 532] on div "**********" at bounding box center [732, 457] width 708 height 182
paste div
type textarea "*"
drag, startPoint x: 466, startPoint y: 517, endPoint x: 320, endPoint y: 517, distance: 146.0
click at [323, 517] on div "**********" at bounding box center [731, 553] width 888 height 465
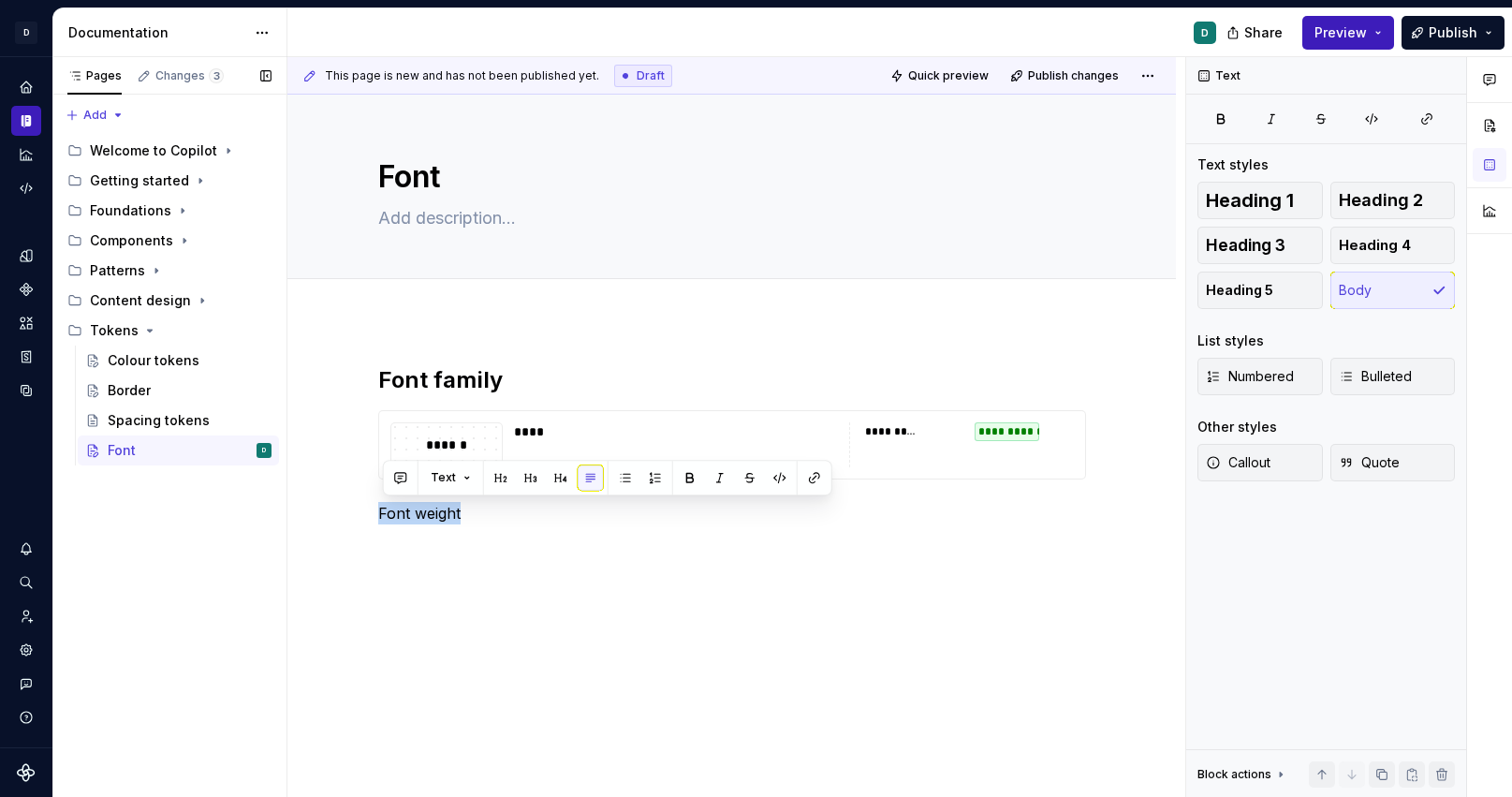
drag, startPoint x: 435, startPoint y: 509, endPoint x: 241, endPoint y: 509, distance: 194.0
click at [241, 509] on div "**********" at bounding box center [783, 427] width 1459 height 741
click at [488, 478] on button "button" at bounding box center [500, 477] width 26 height 26
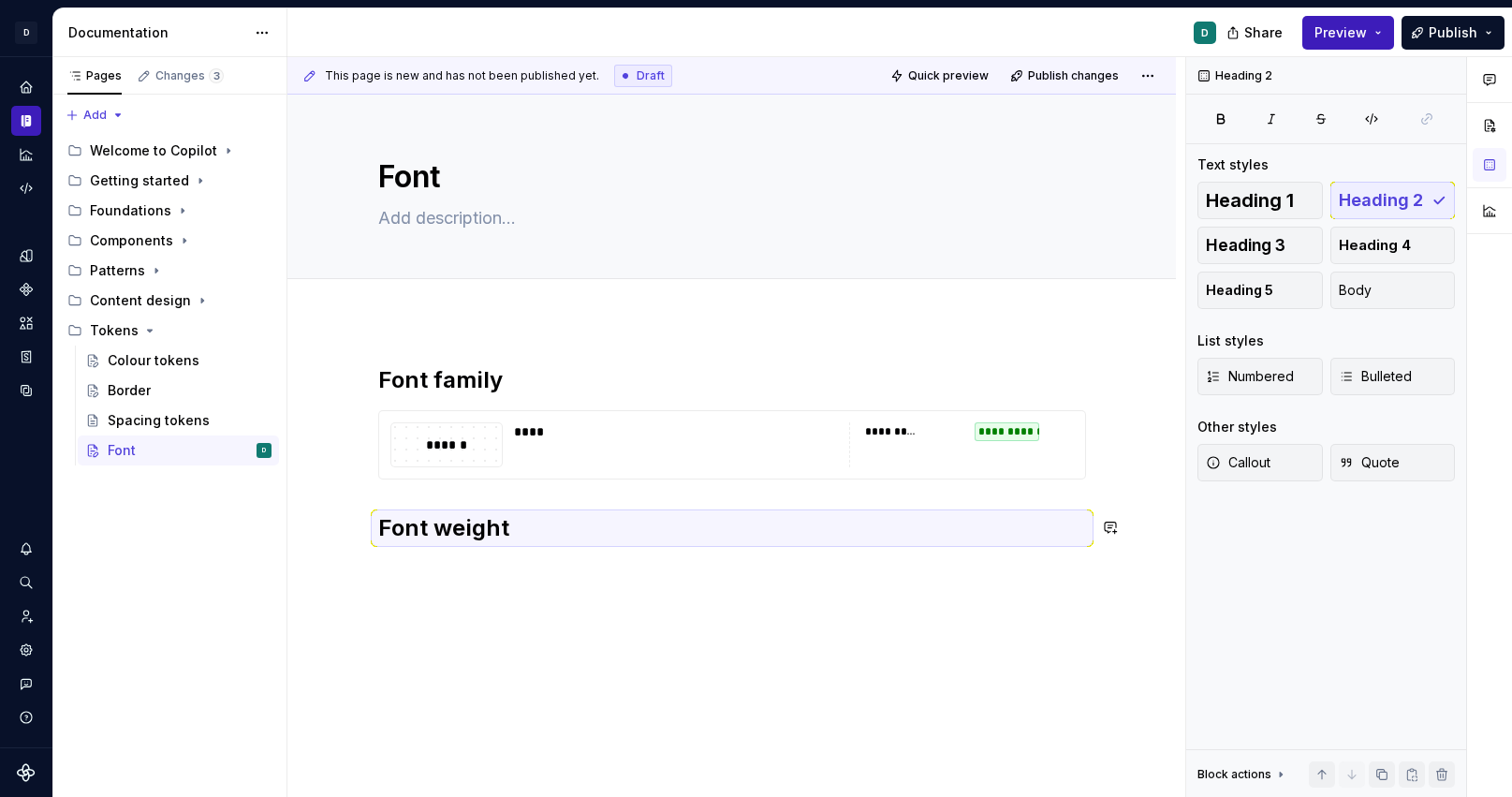
click at [394, 560] on div "**********" at bounding box center [732, 465] width 708 height 200
click at [396, 587] on div "**********" at bounding box center [731, 562] width 888 height 484
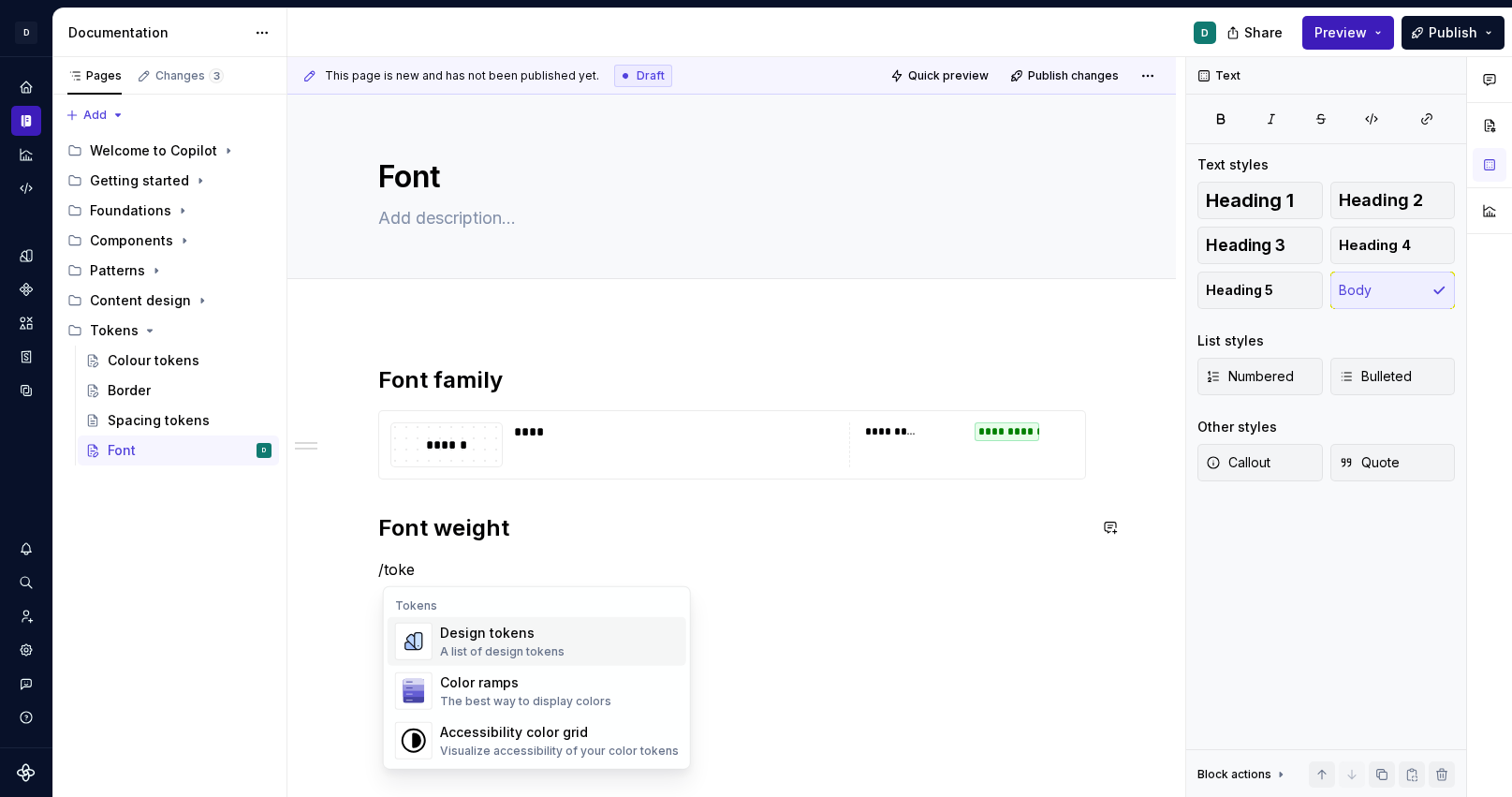
click at [529, 632] on div "Design tokens" at bounding box center [501, 633] width 124 height 19
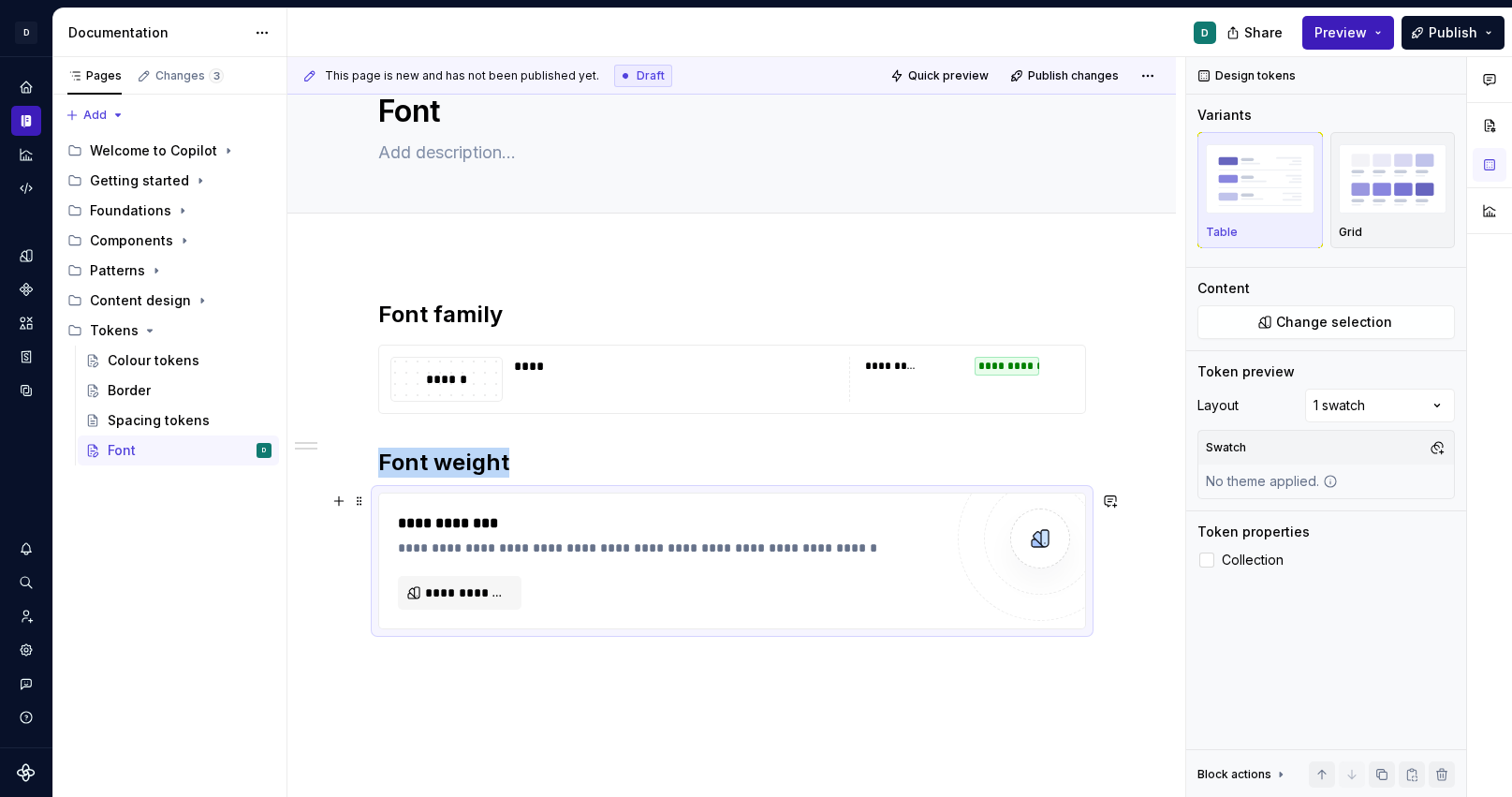
scroll to position [71, 0]
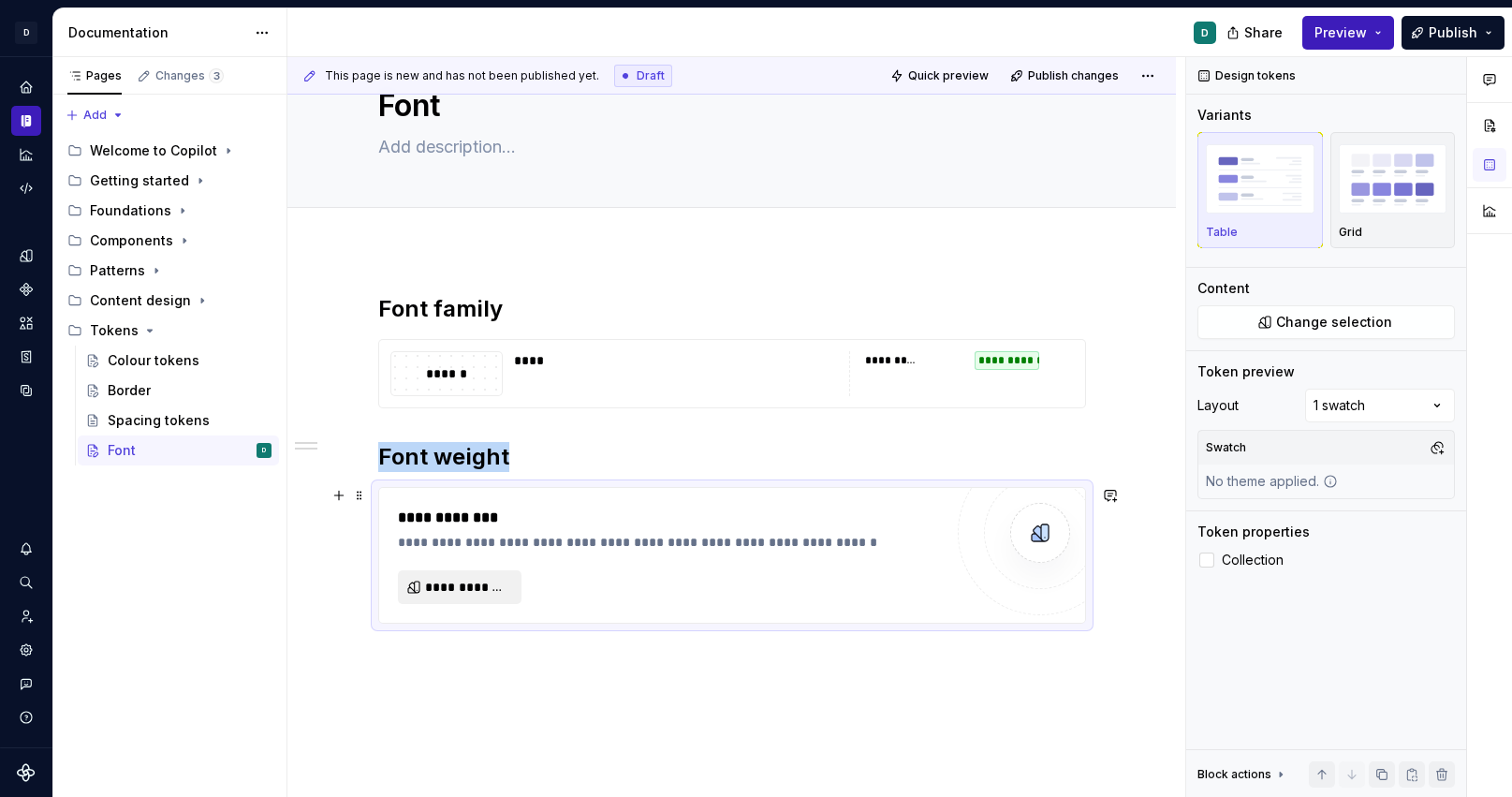
click at [490, 594] on span "**********" at bounding box center [467, 587] width 84 height 19
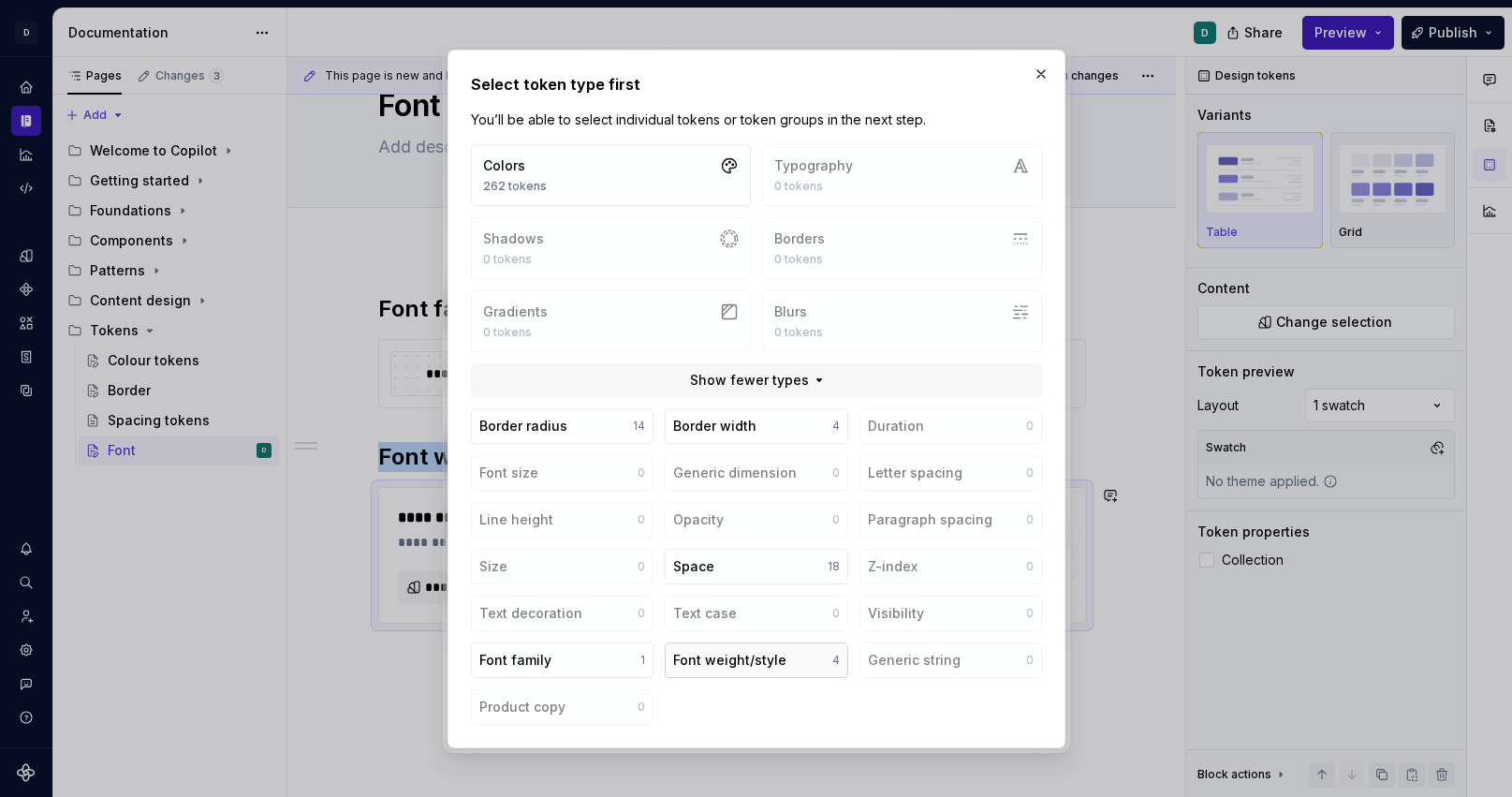
click at [728, 666] on div "Font weight/style" at bounding box center [730, 660] width 113 height 19
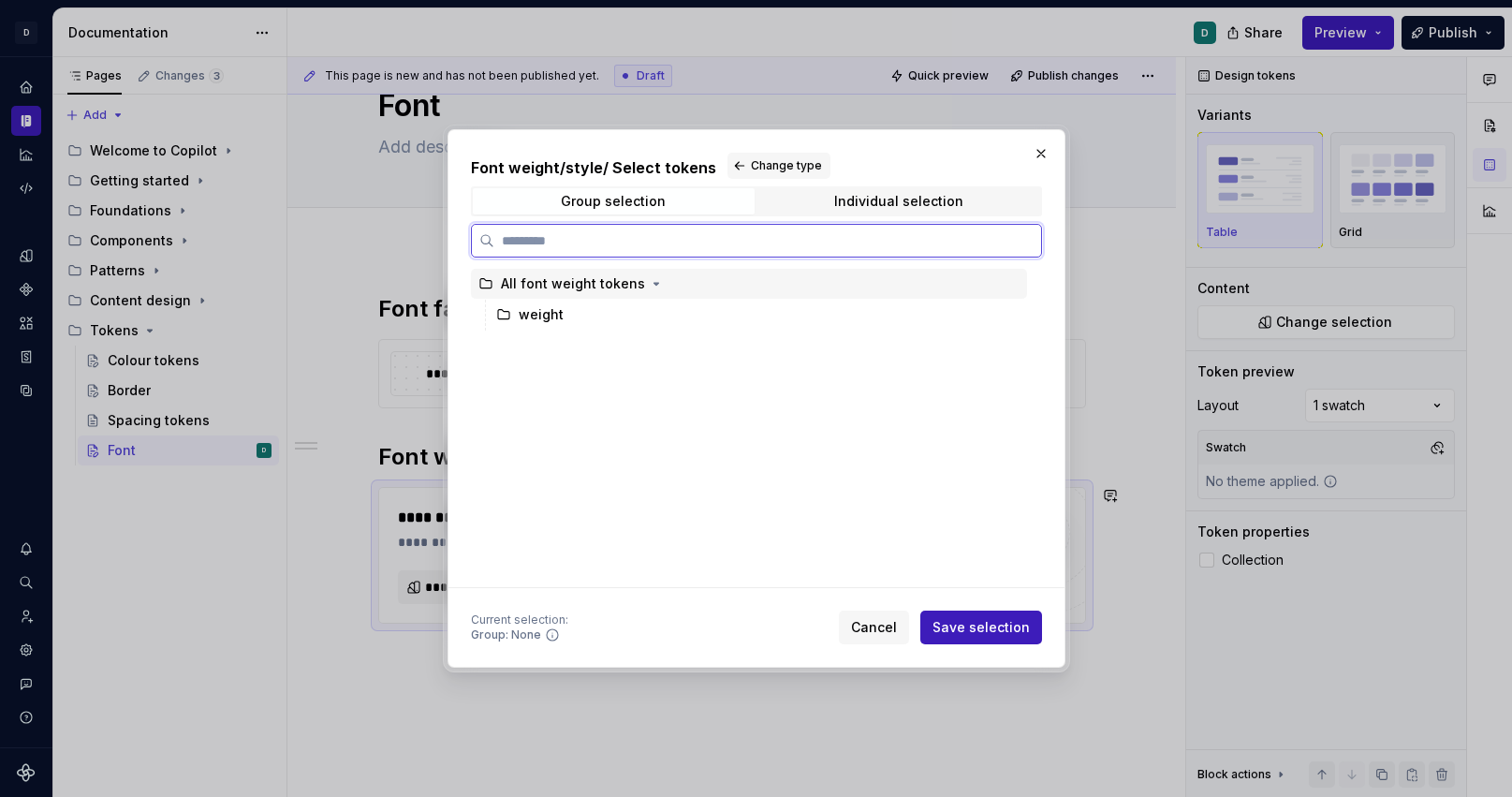
click at [572, 289] on div "All font weight tokens" at bounding box center [574, 284] width 145 height 19
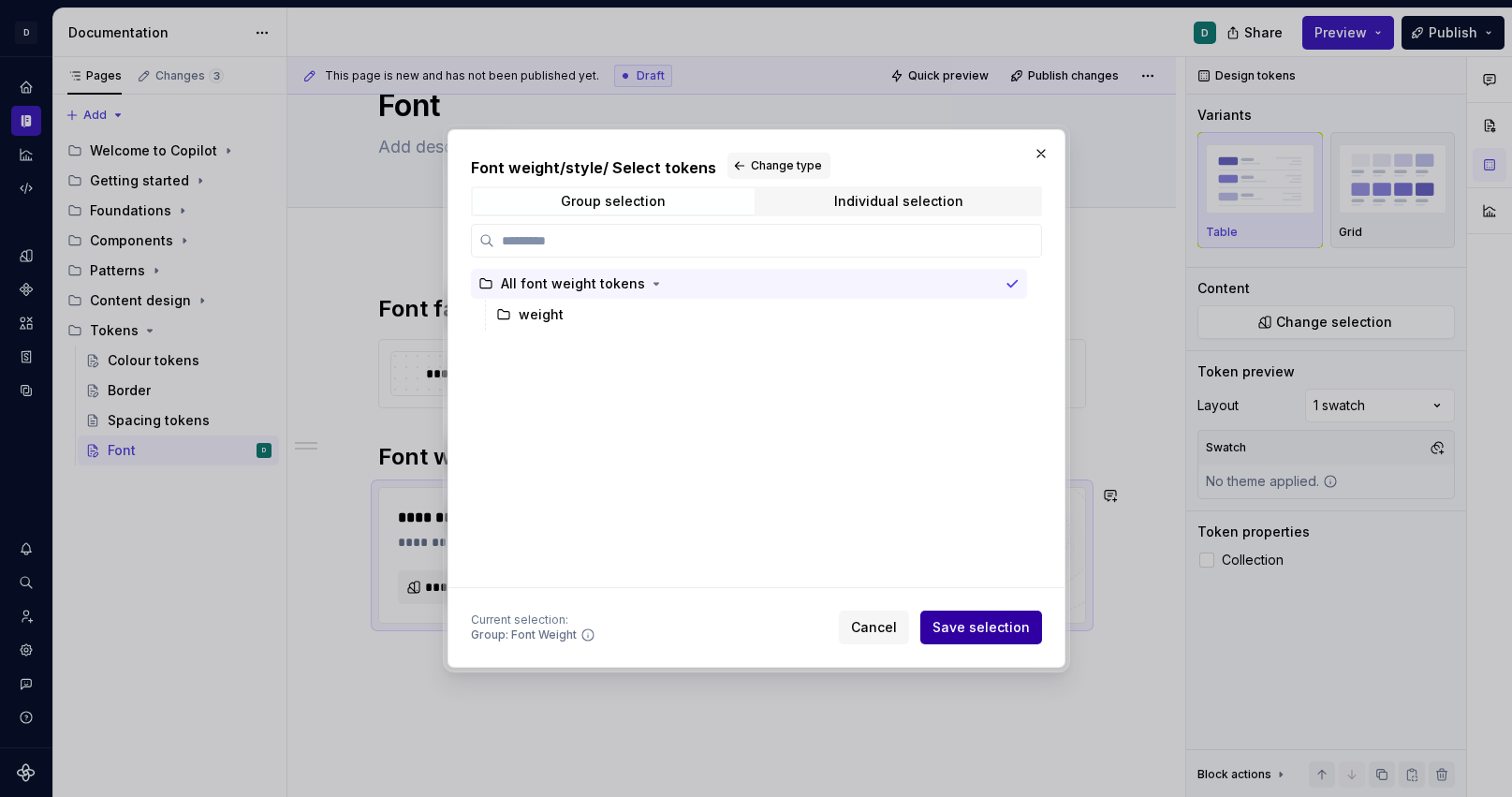
click at [992, 623] on span "Save selection" at bounding box center [981, 627] width 98 height 19
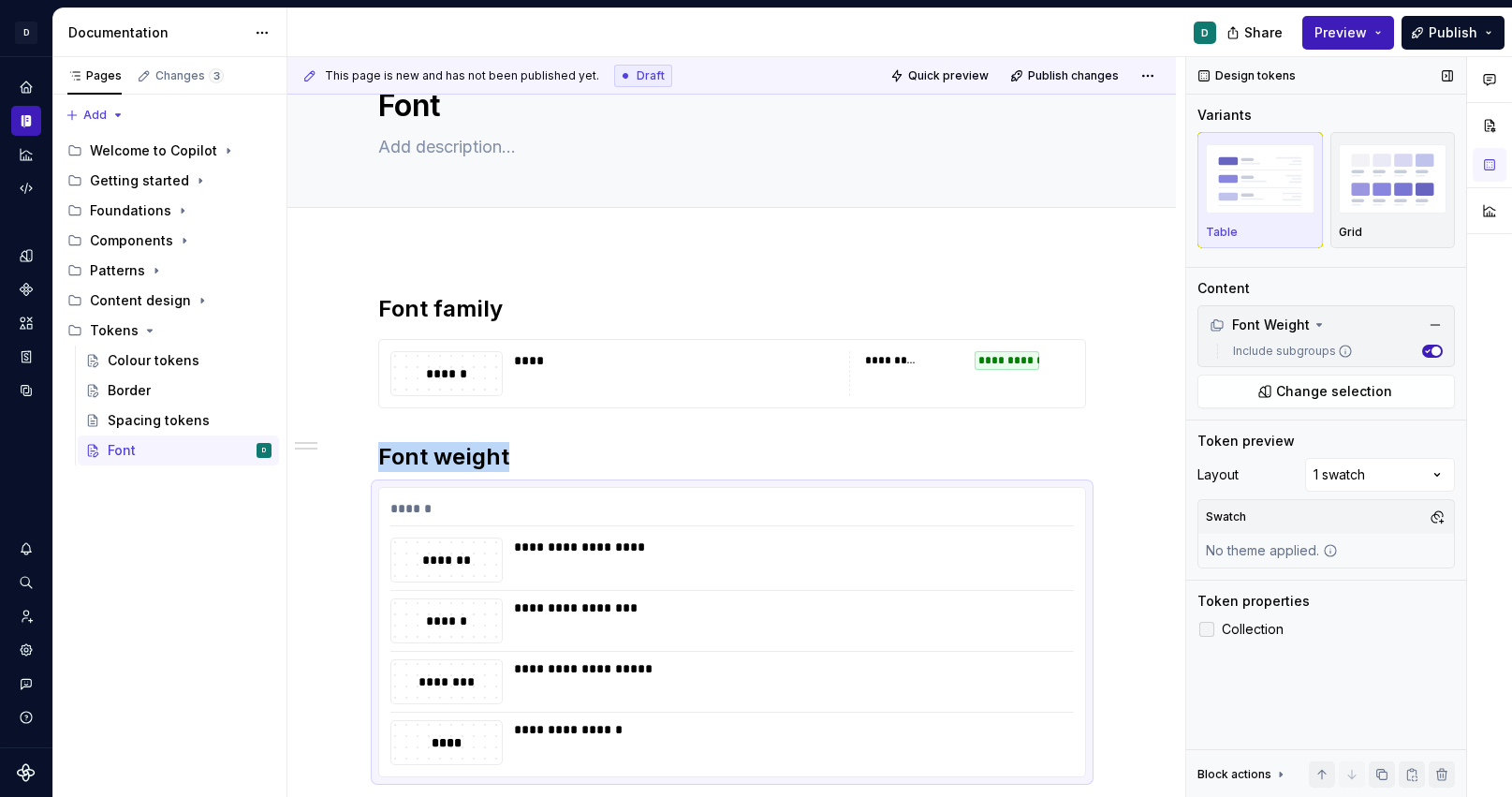
click at [1203, 633] on div at bounding box center [1206, 629] width 15 height 15
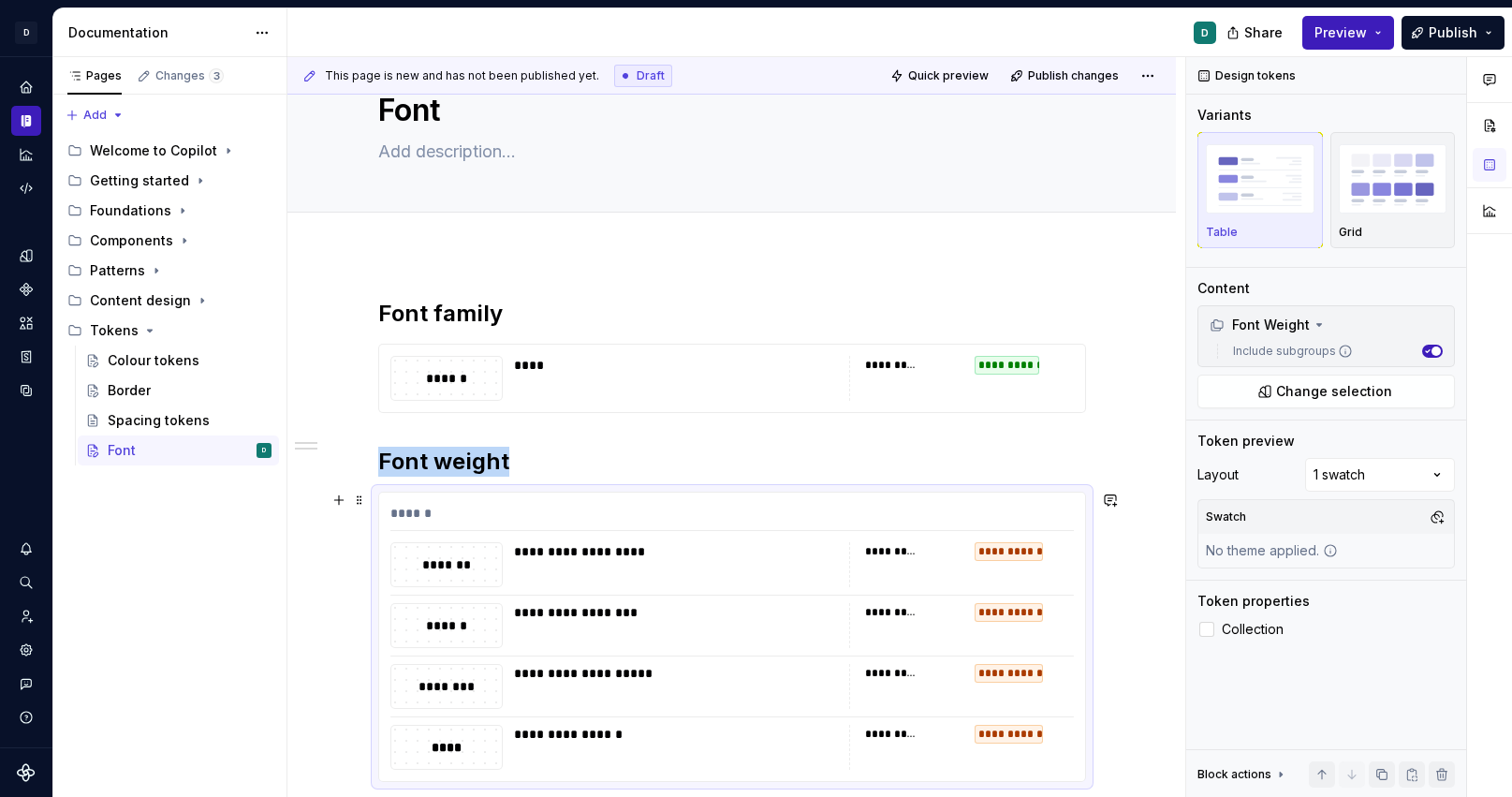
scroll to position [0, 0]
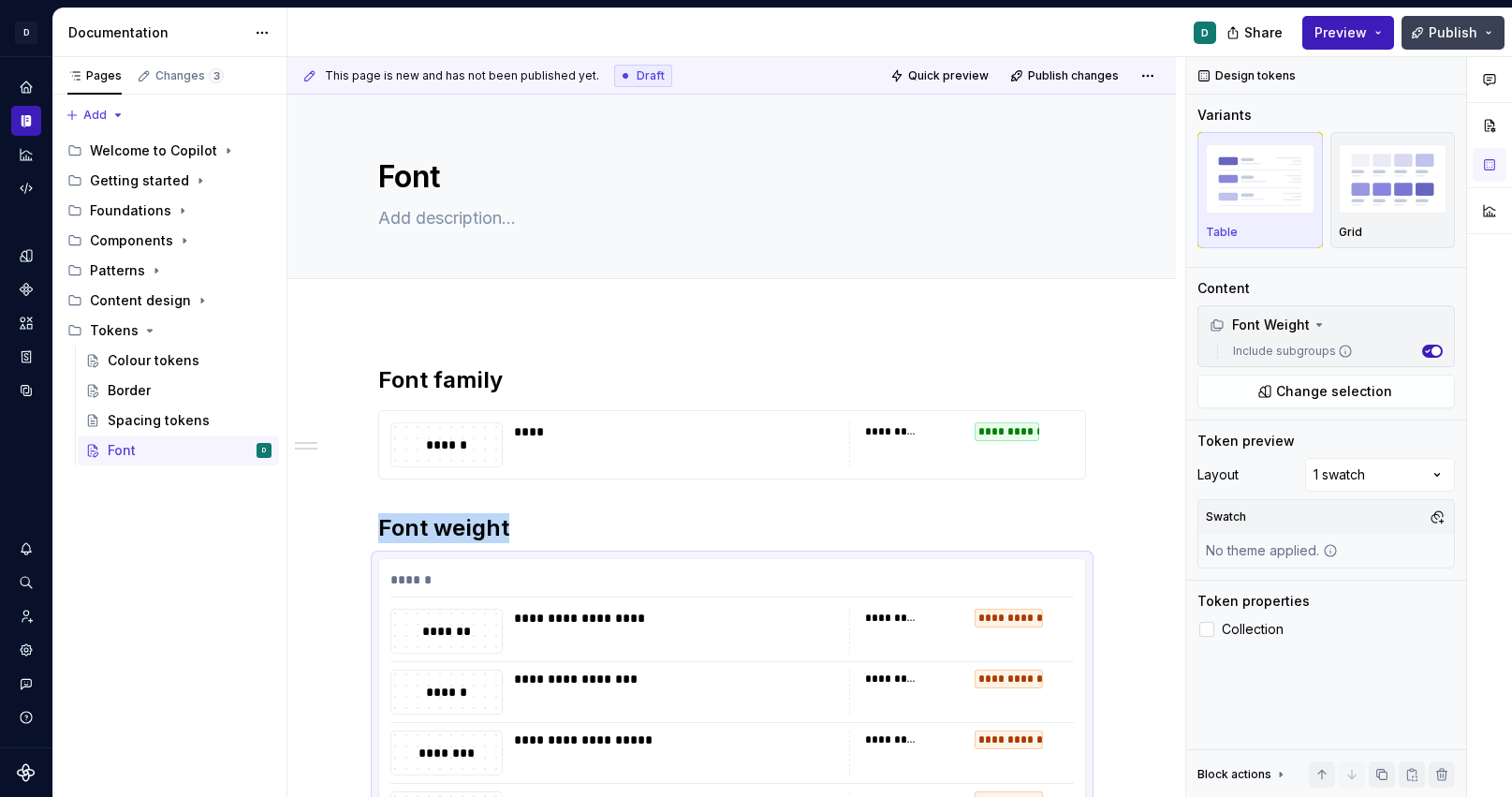
click at [1438, 33] on span "Publish" at bounding box center [1453, 32] width 49 height 19
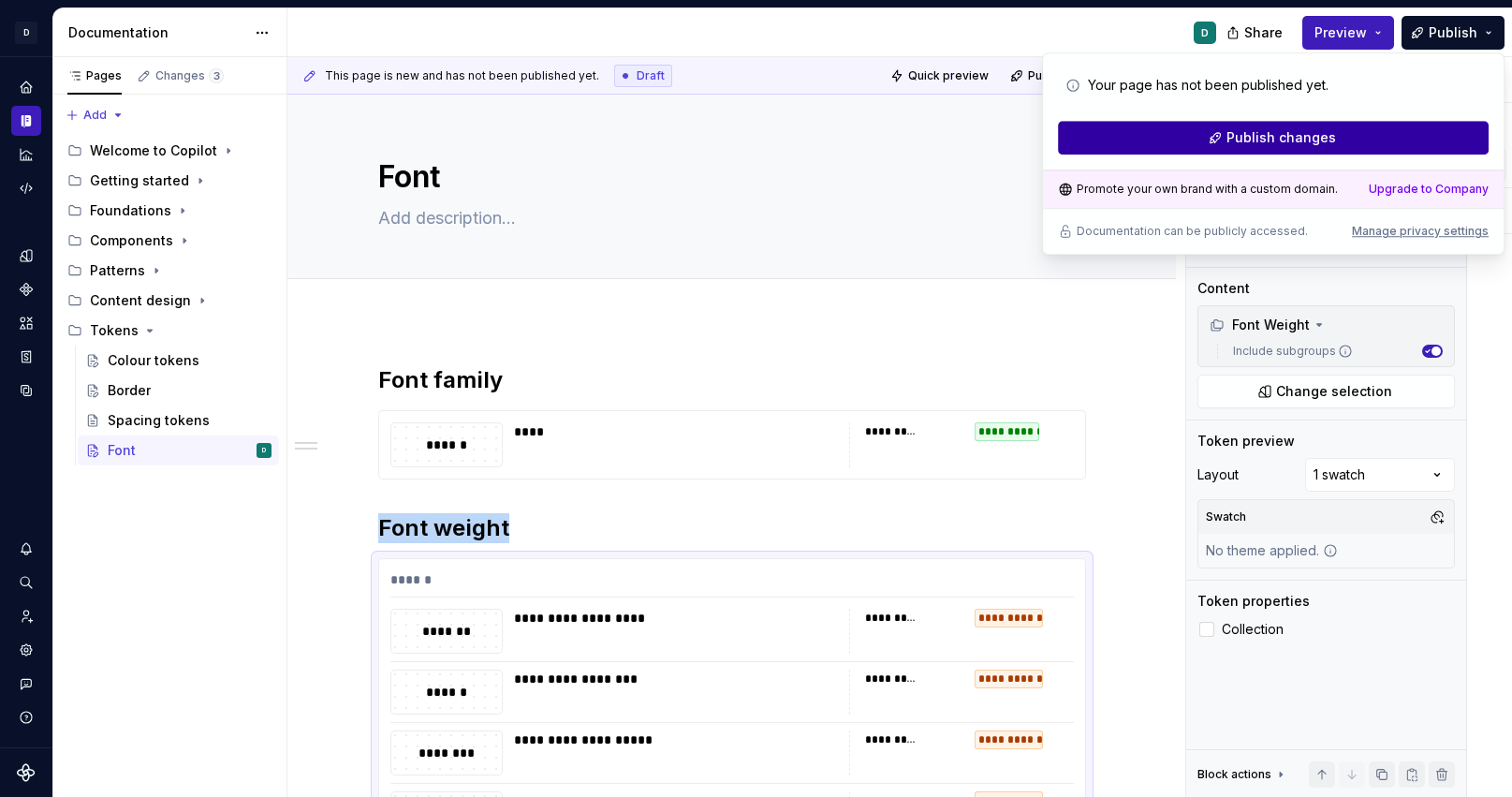
click at [1391, 140] on button "Publish changes" at bounding box center [1274, 138] width 431 height 33
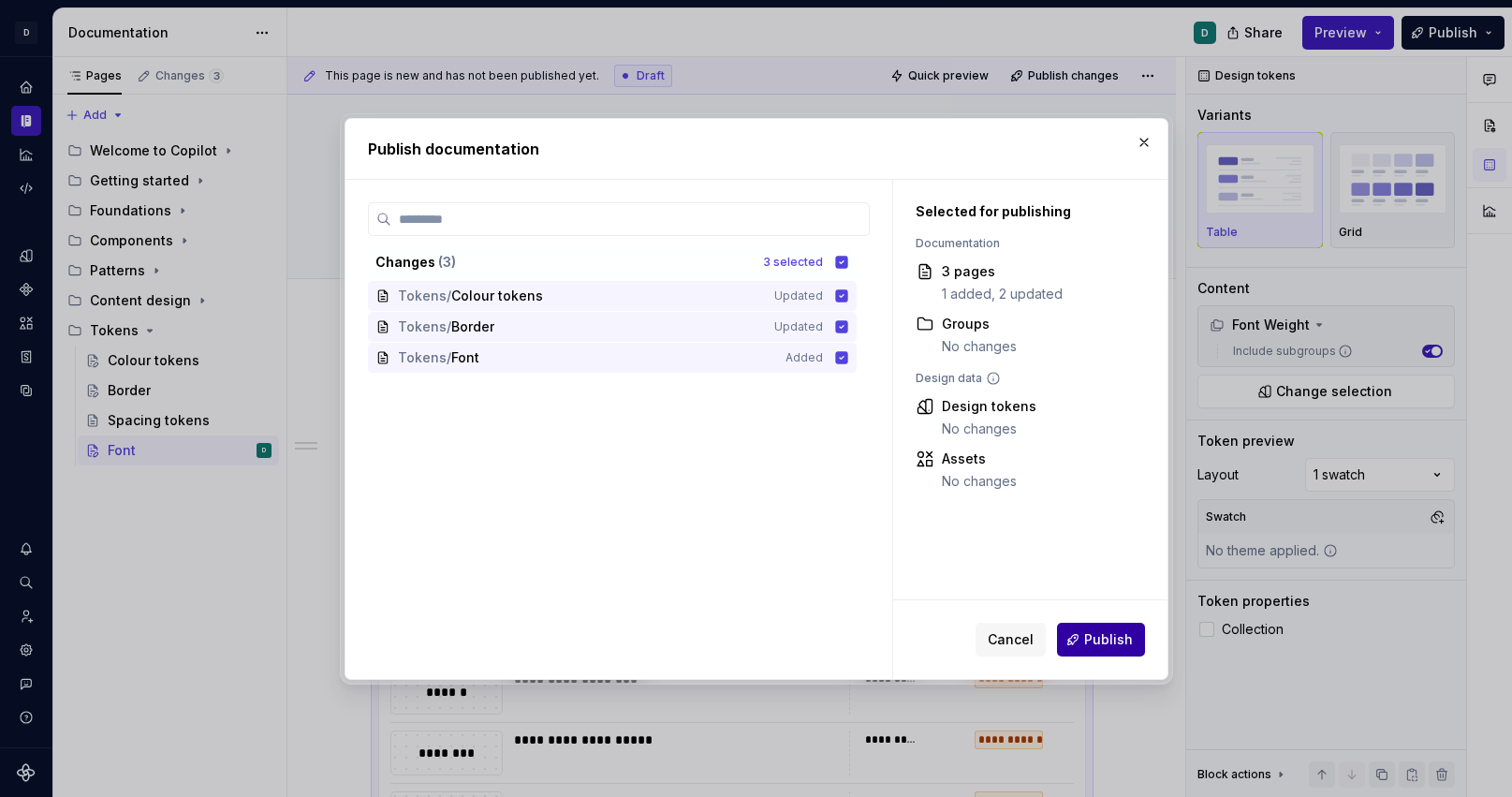
click at [1102, 650] on button "Publish" at bounding box center [1102, 640] width 88 height 33
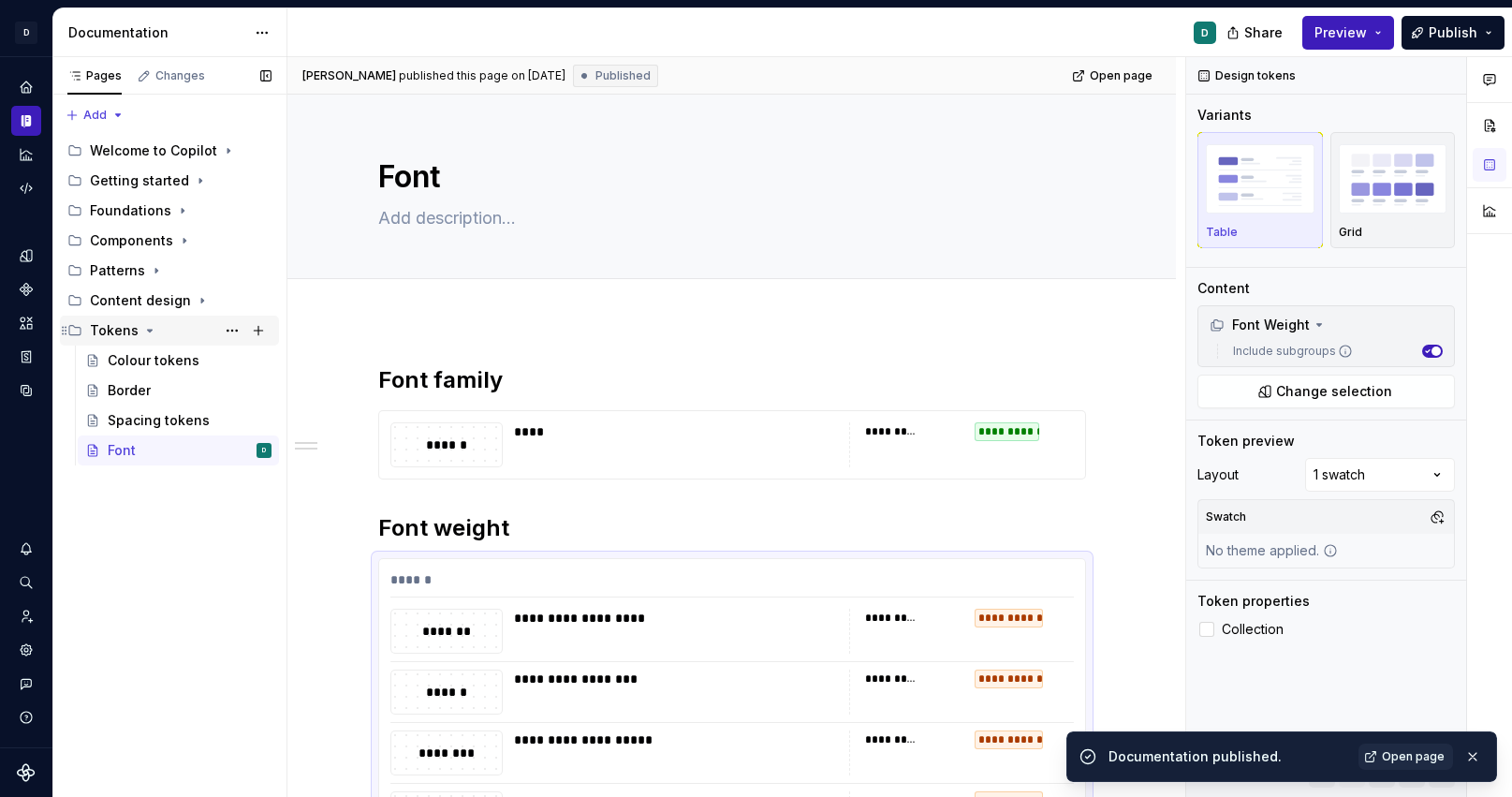
click at [143, 330] on icon "Page tree" at bounding box center [150, 331] width 15 height 15
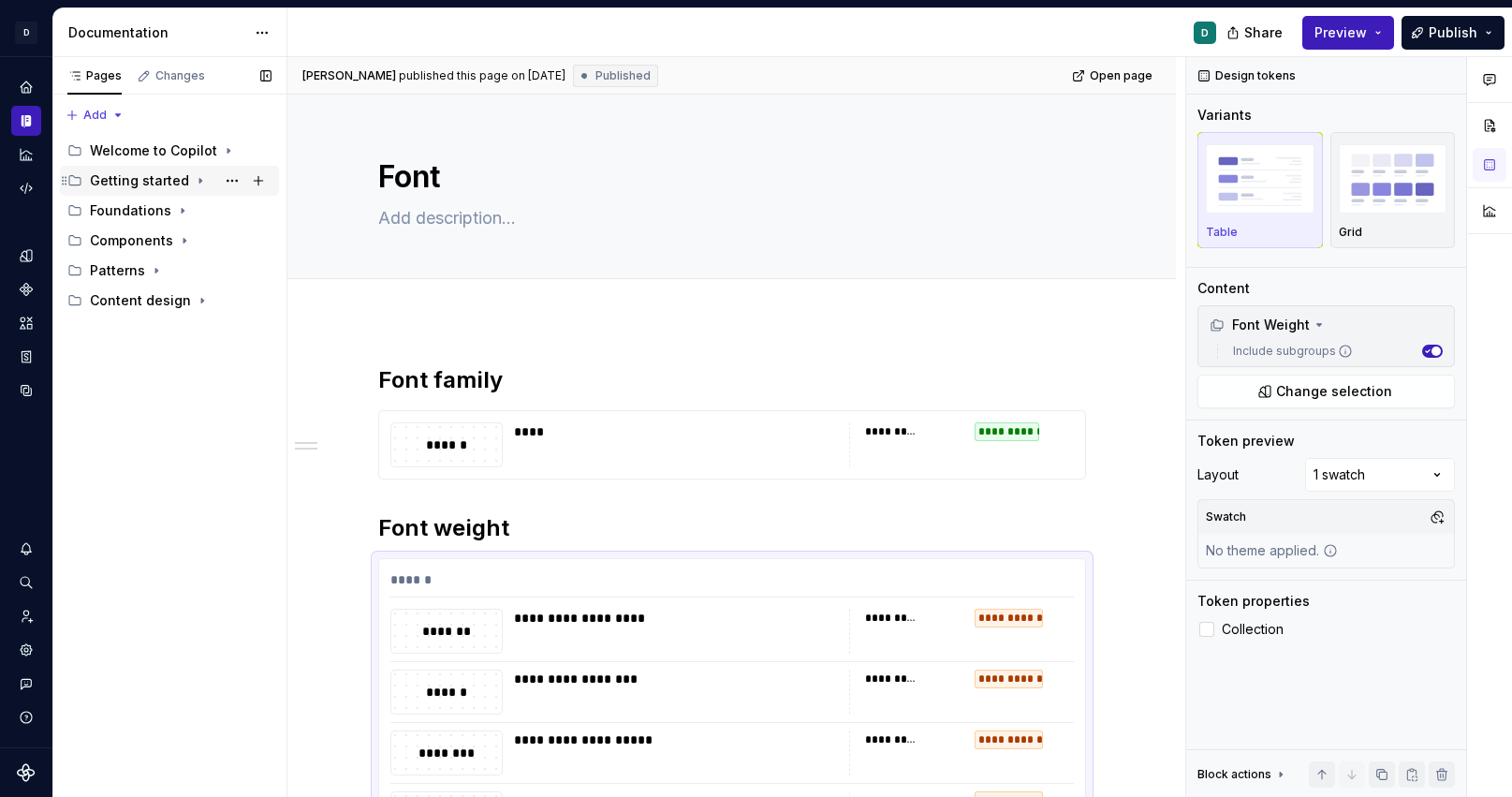
click at [134, 187] on div "Getting started" at bounding box center [140, 180] width 100 height 19
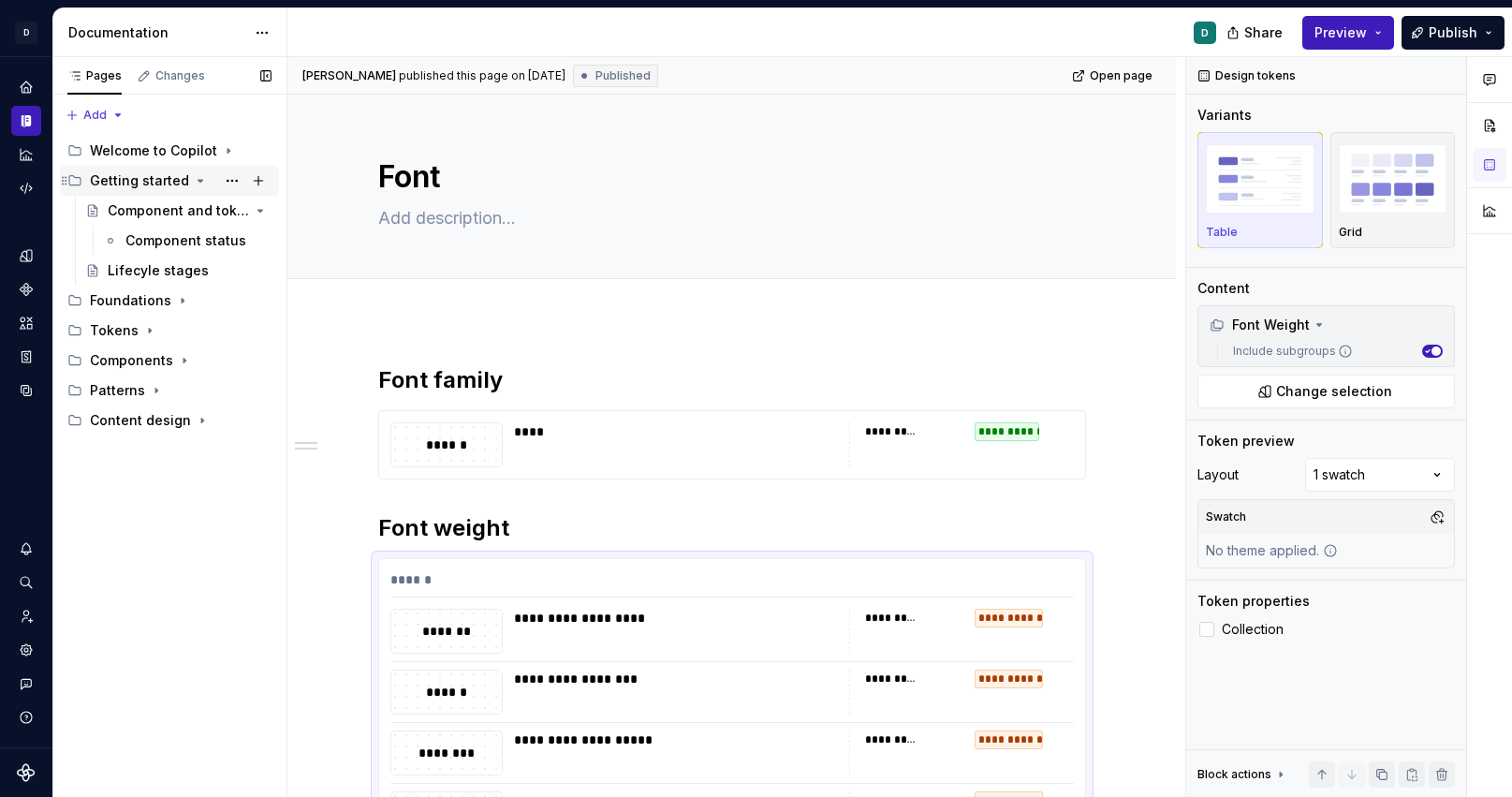
click at [193, 181] on icon "Page tree" at bounding box center [199, 180] width 15 height 15
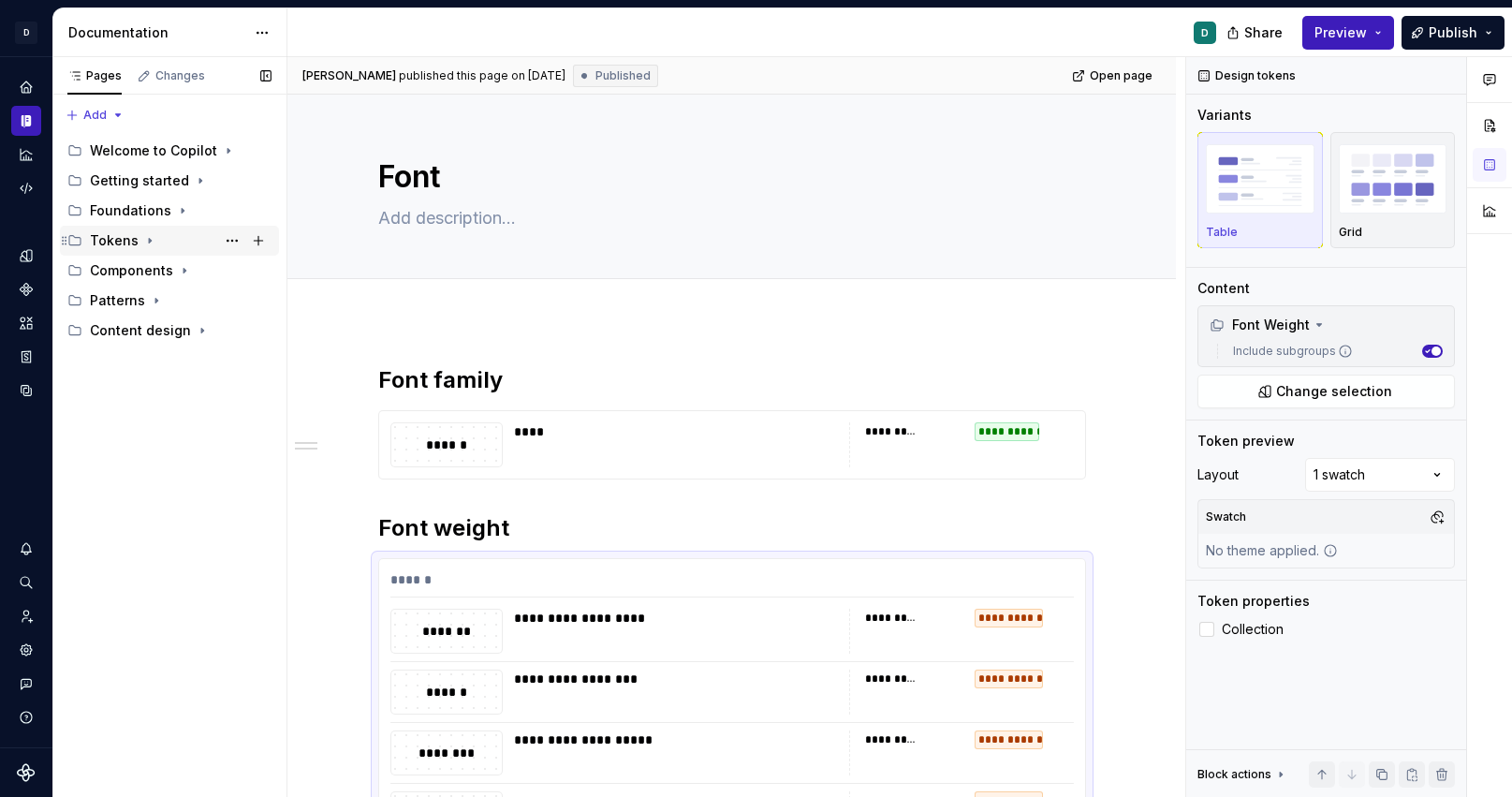
click at [142, 249] on div "Tokens" at bounding box center [181, 241] width 182 height 26
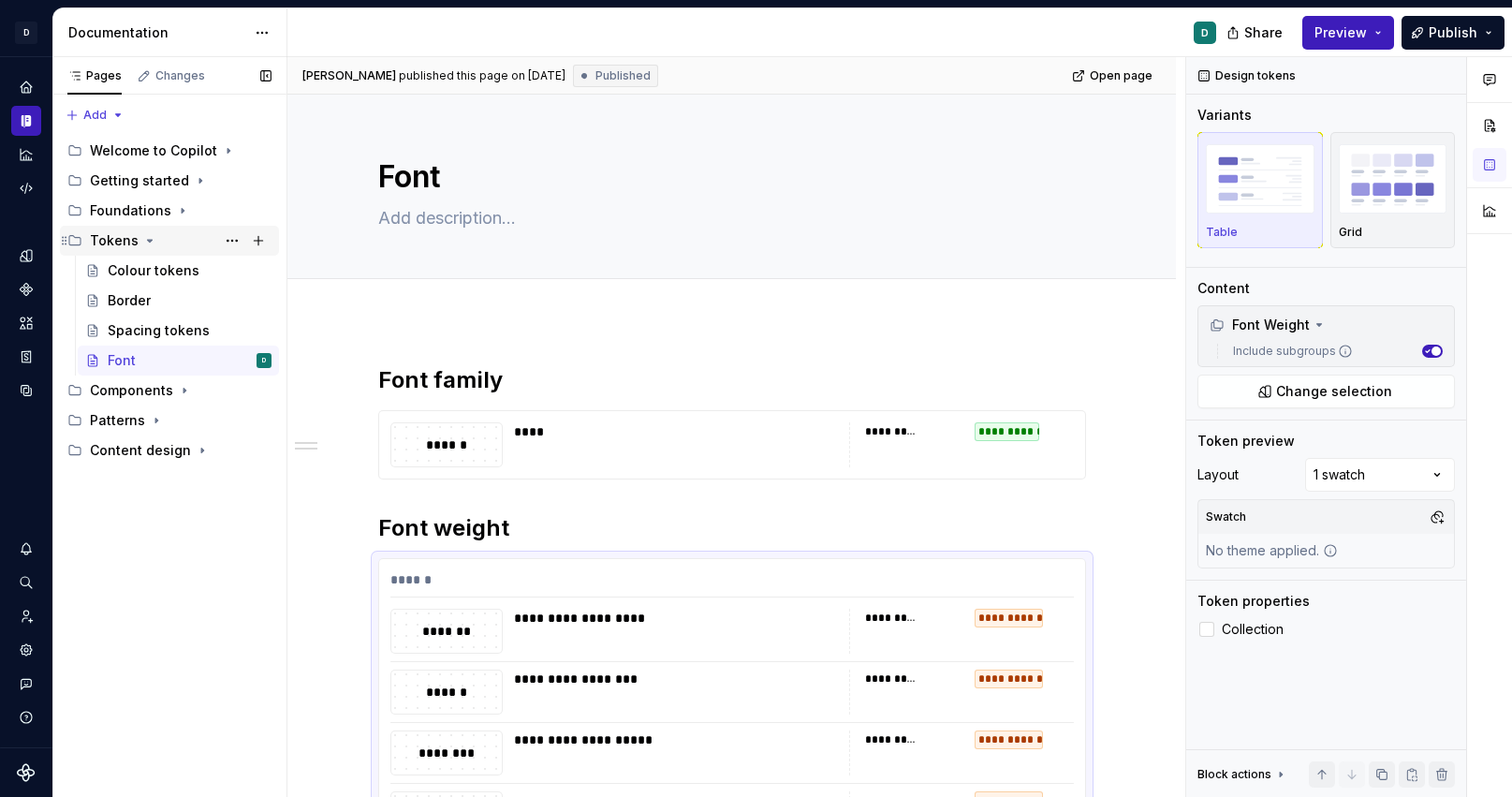
click at [191, 235] on div "Tokens" at bounding box center [181, 241] width 182 height 26
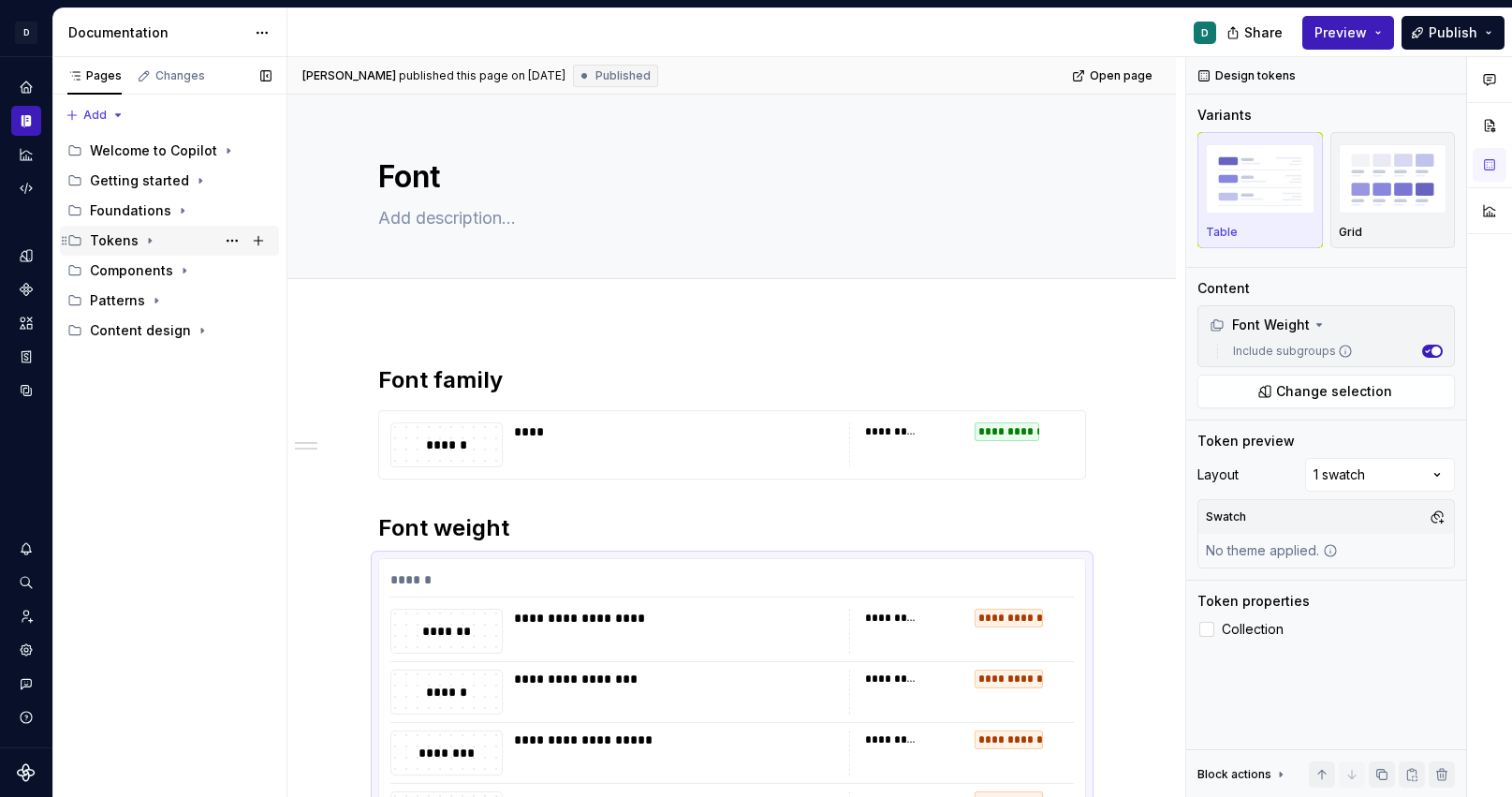
click at [143, 235] on icon "Page tree" at bounding box center [150, 241] width 15 height 15
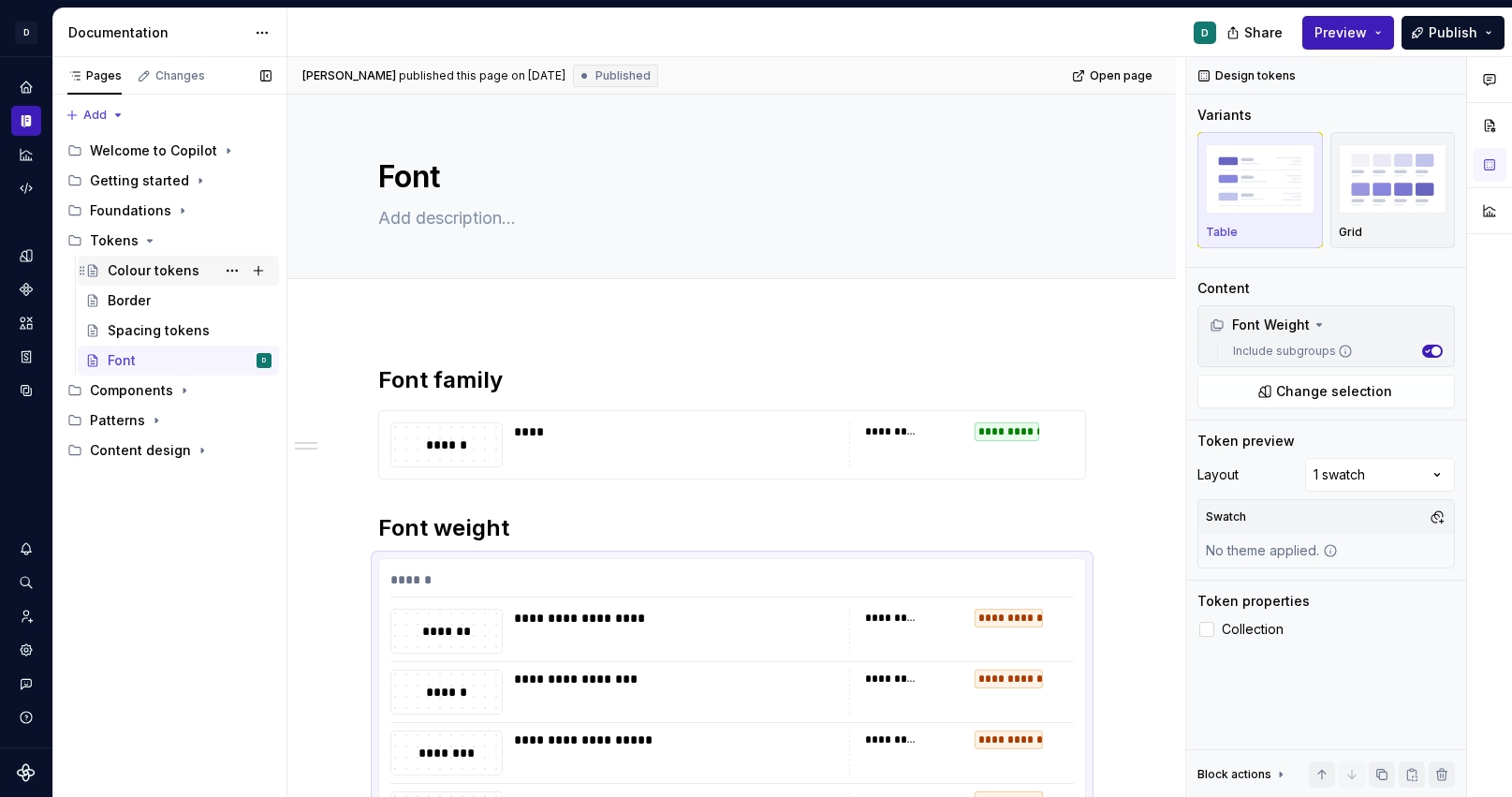
click at [164, 273] on div "Colour tokens" at bounding box center [153, 270] width 92 height 19
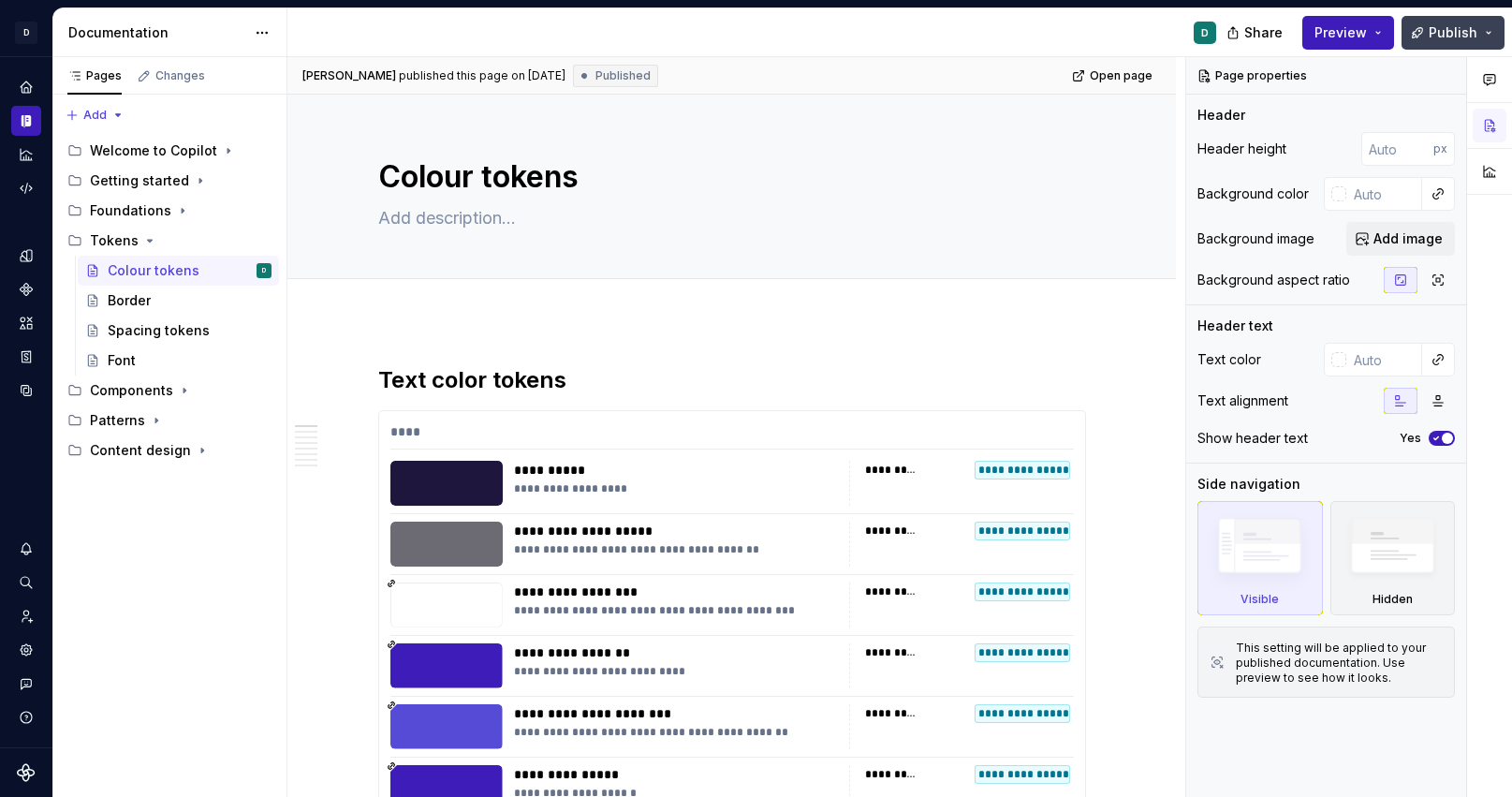
click at [1446, 35] on span "Publish" at bounding box center [1453, 32] width 49 height 19
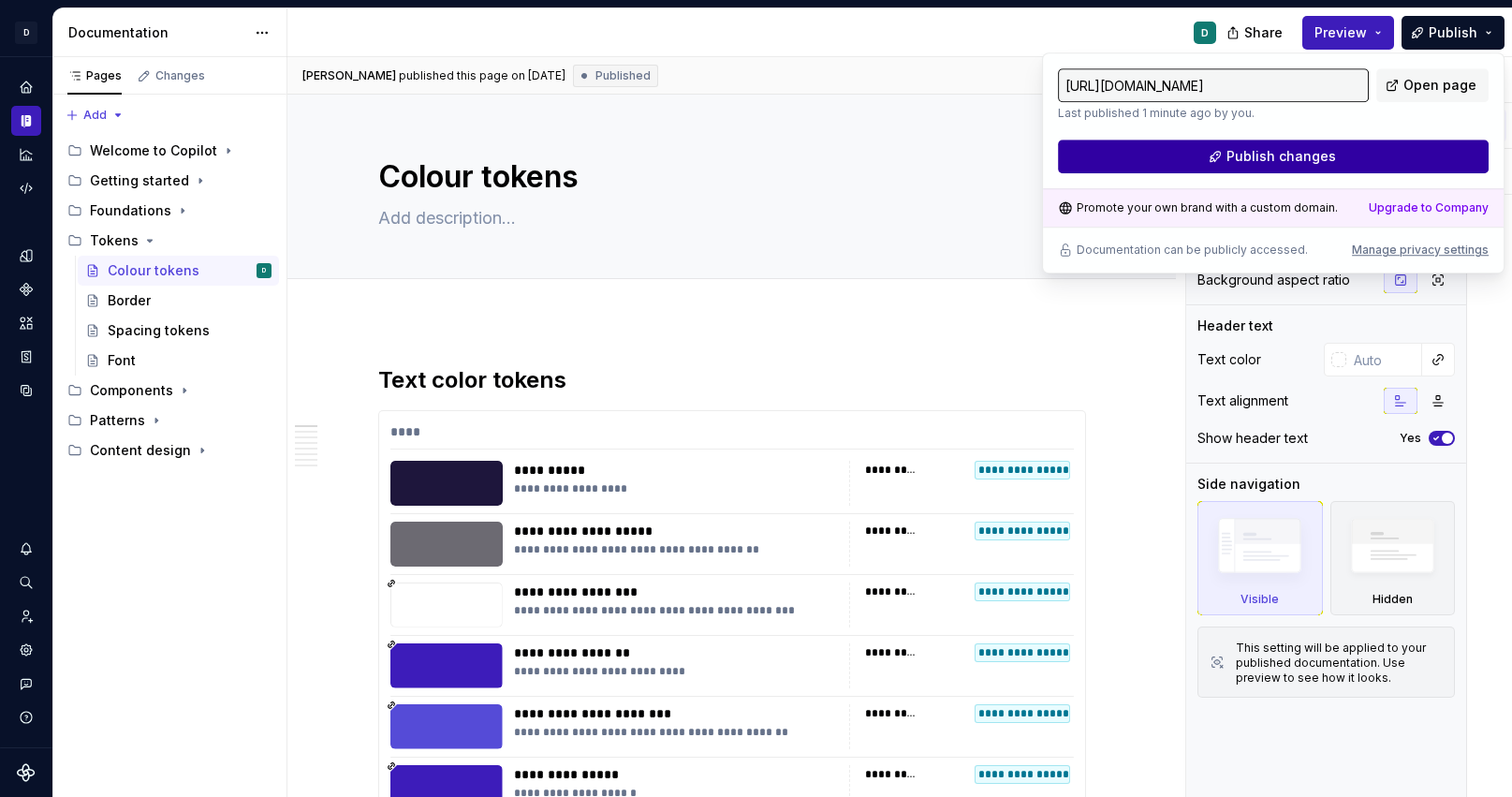
click at [1327, 160] on span "Publish changes" at bounding box center [1281, 155] width 109 height 19
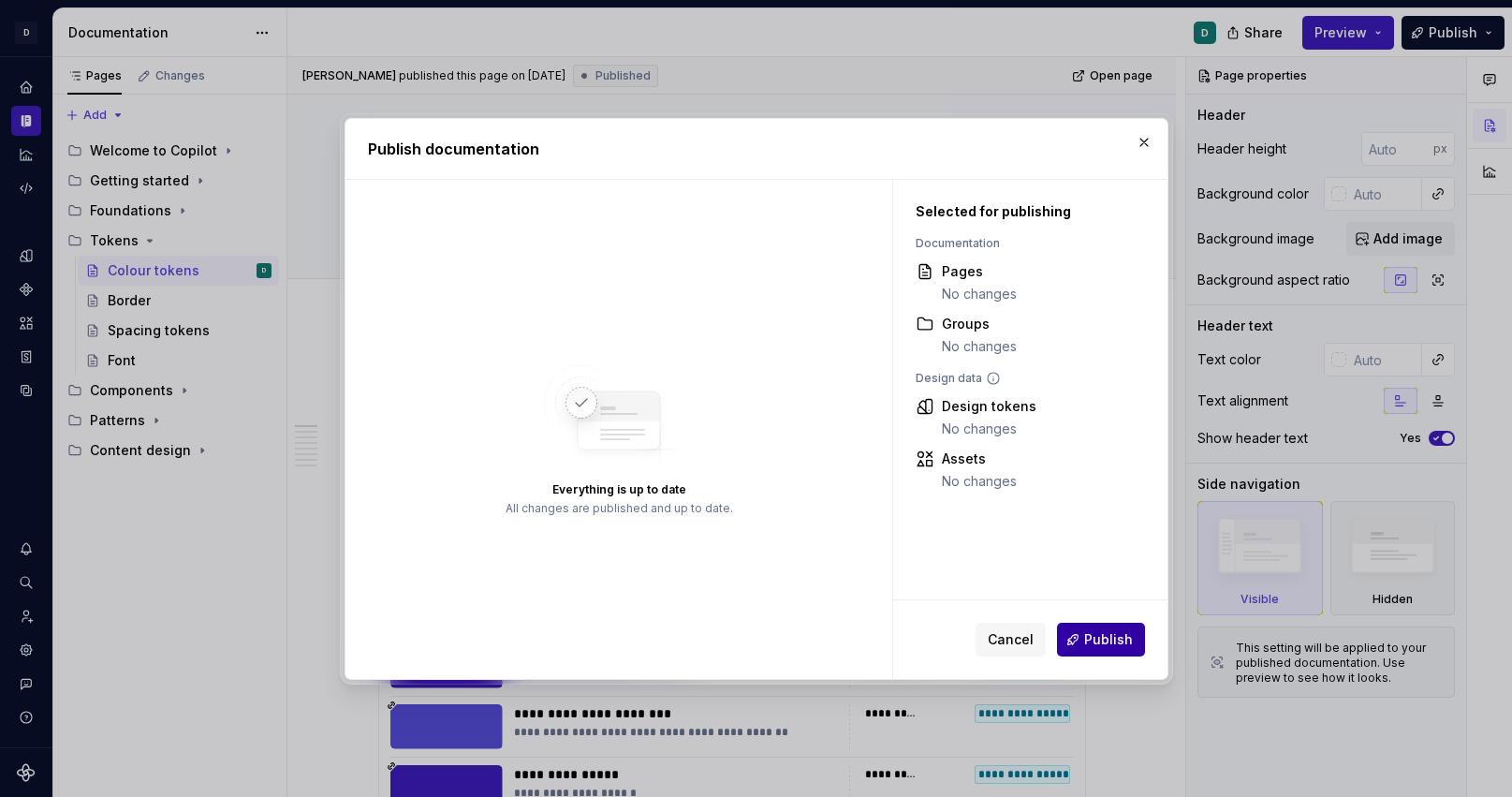
click at [1112, 642] on span "Publish" at bounding box center [1109, 640] width 49 height 19
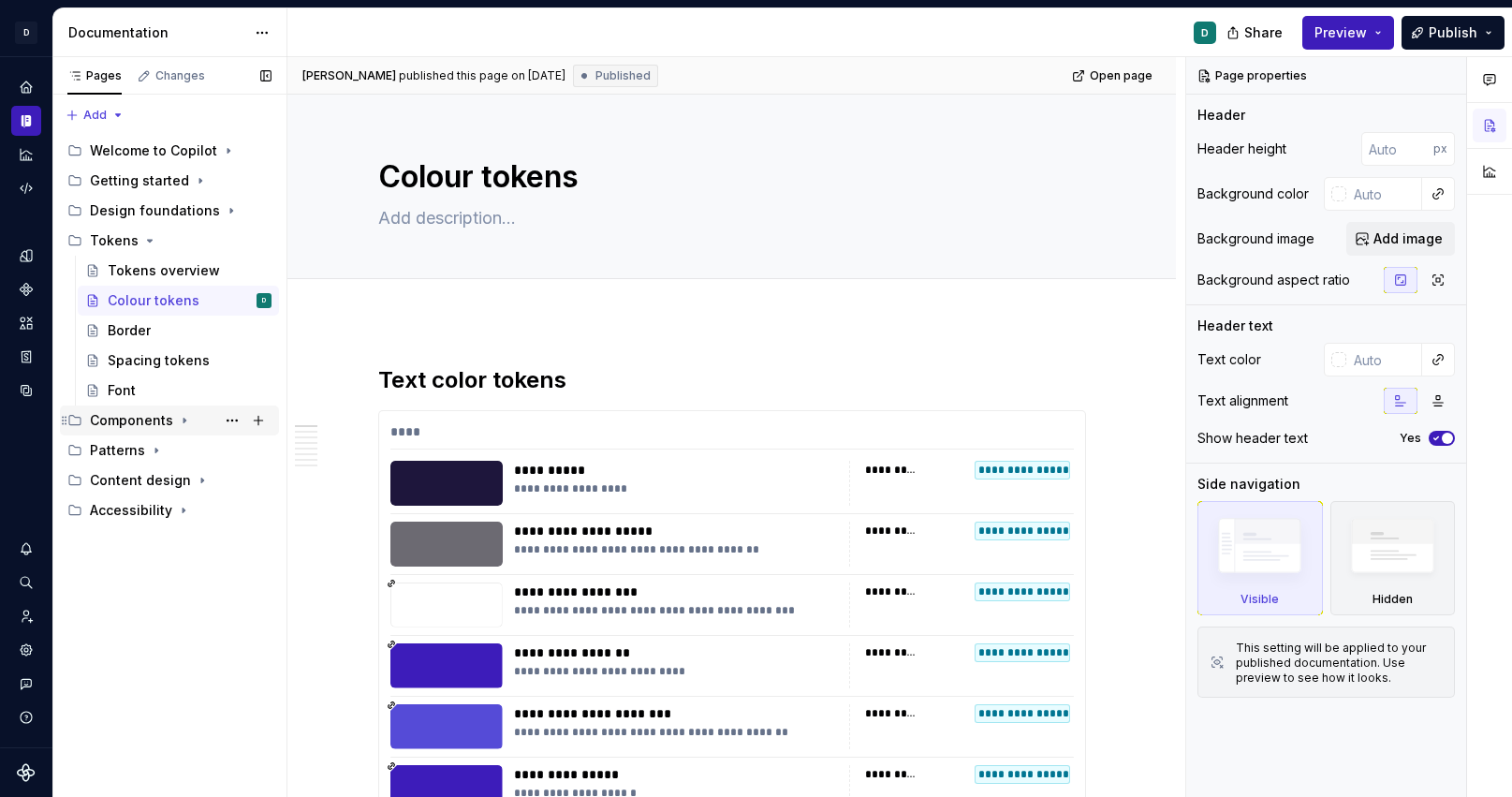
click at [133, 421] on div "Components" at bounding box center [131, 421] width 83 height 19
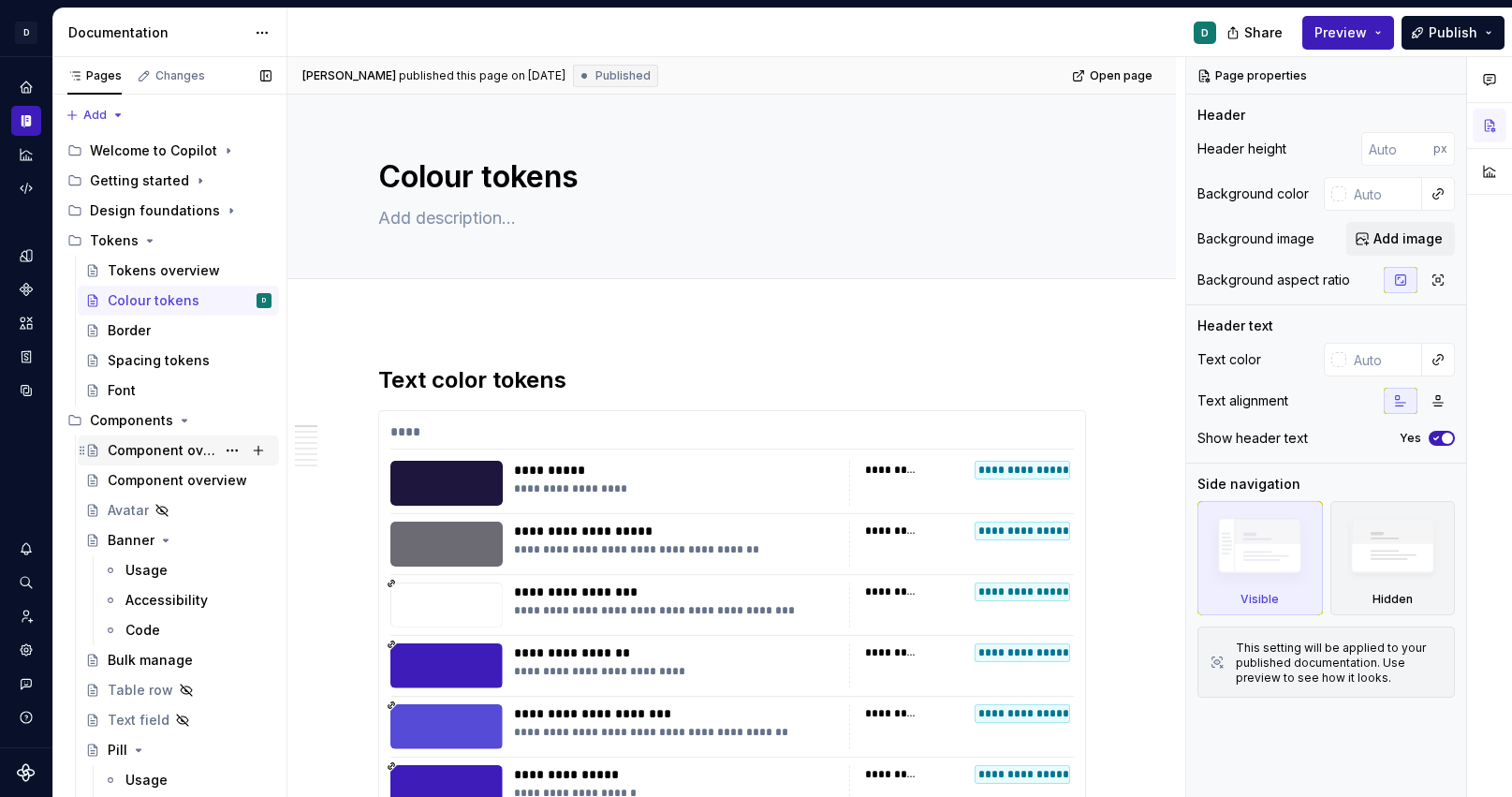
click at [152, 444] on div "Component overview" at bounding box center [161, 450] width 108 height 19
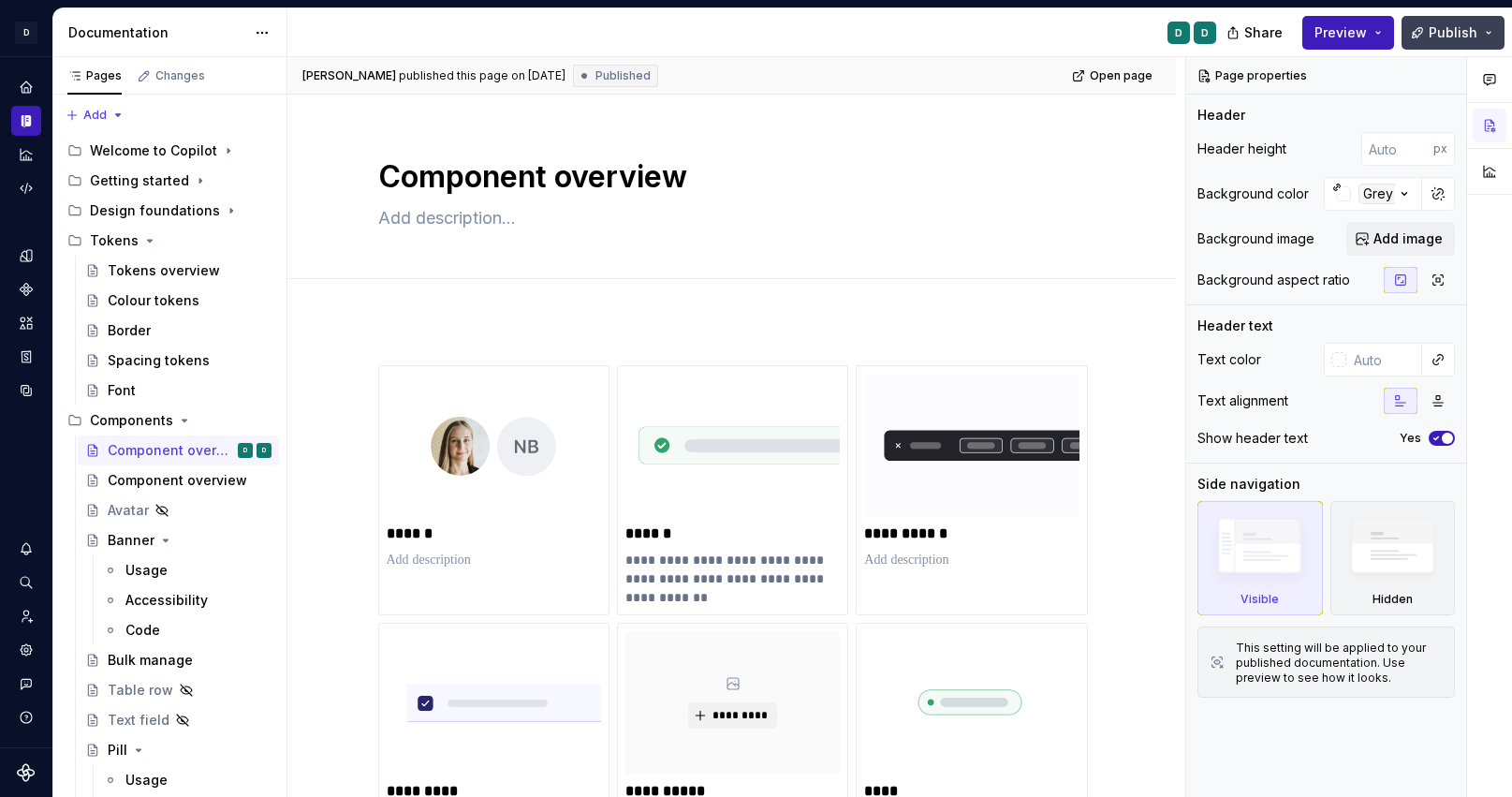
click at [1427, 31] on button "Publish" at bounding box center [1452, 32] width 103 height 33
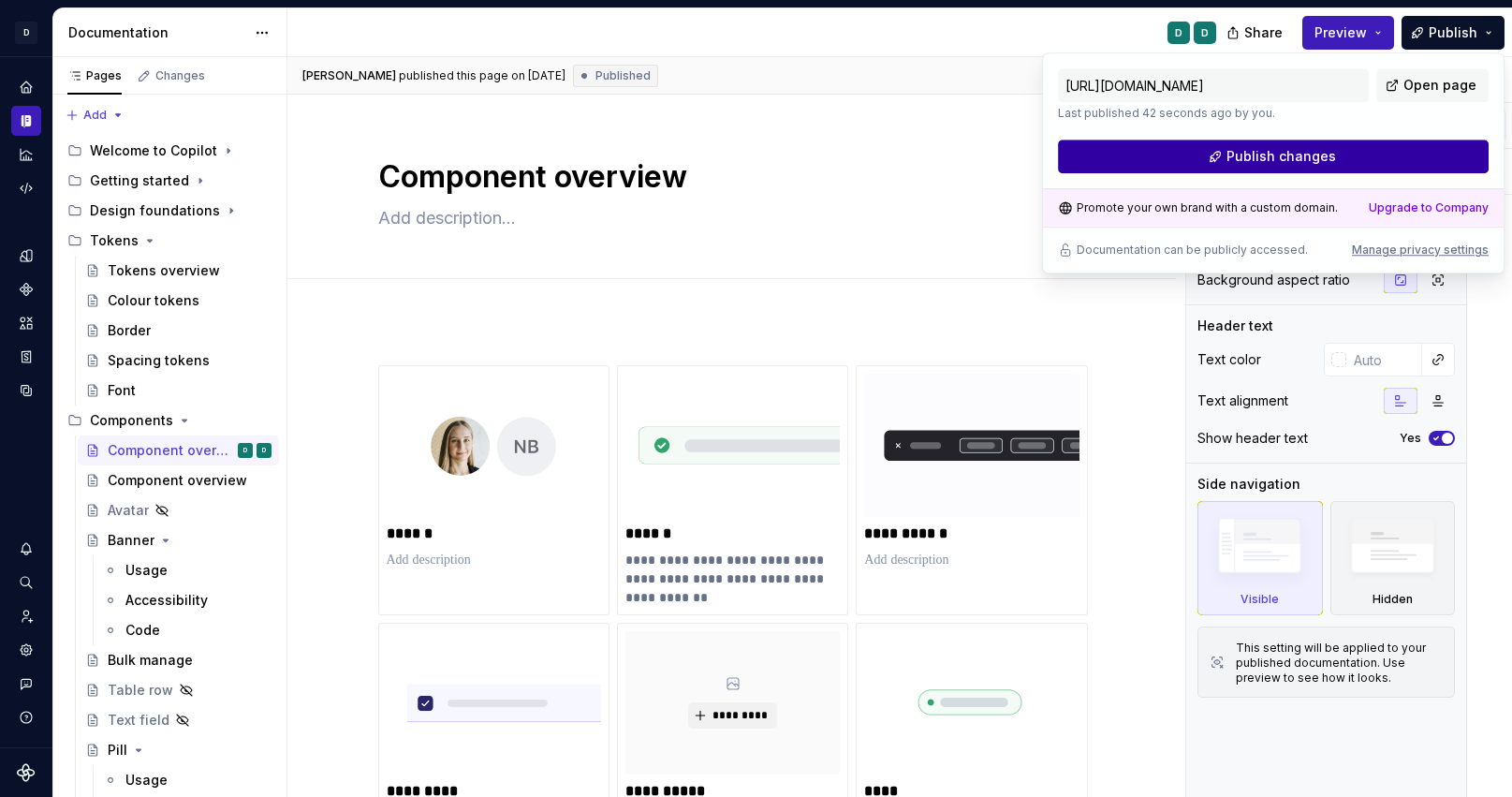
click at [1389, 168] on button "Publish changes" at bounding box center [1274, 156] width 431 height 33
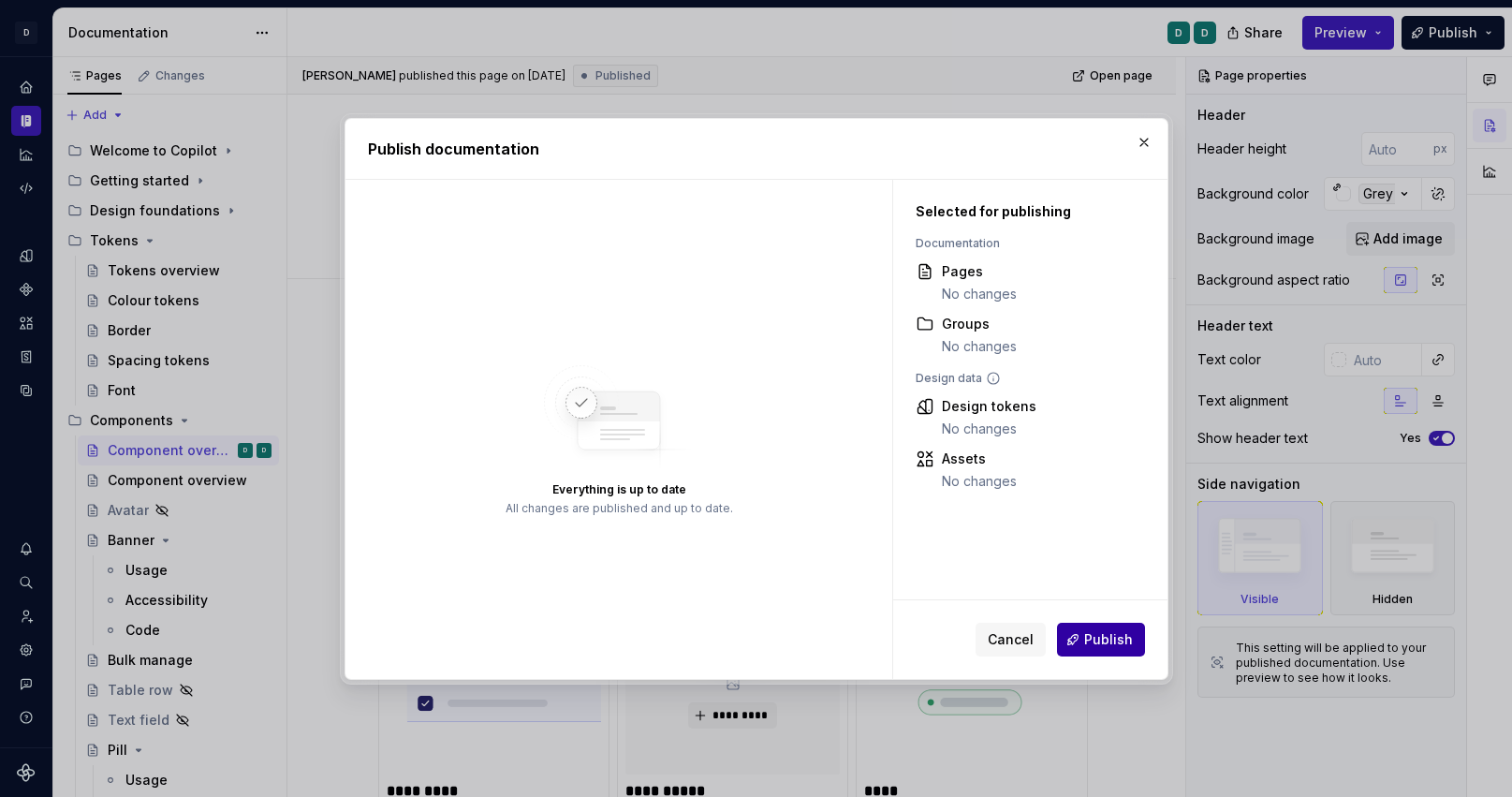
click at [1110, 650] on button "Publish" at bounding box center [1102, 640] width 88 height 33
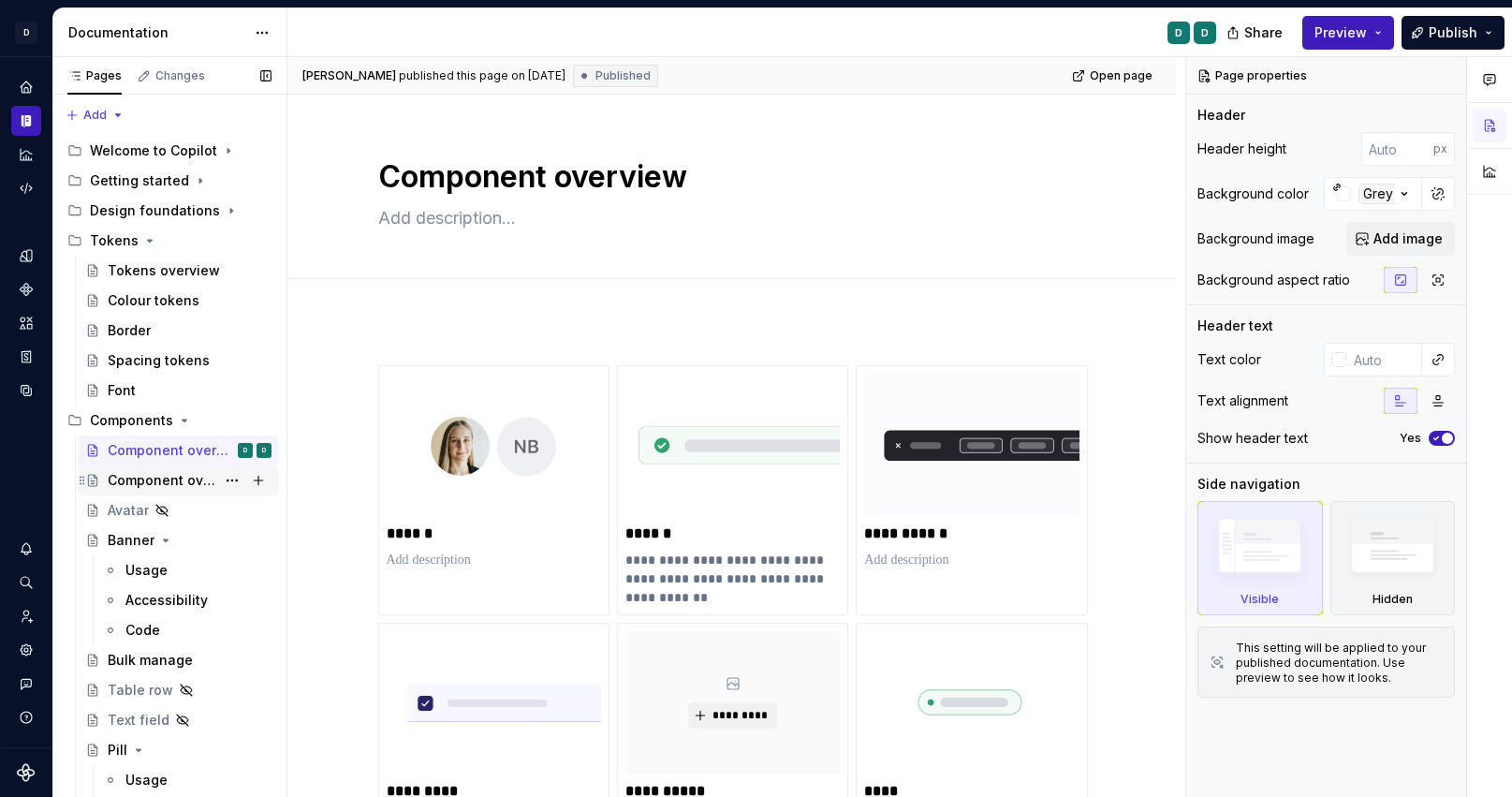
click at [163, 479] on div "Component overview" at bounding box center [161, 480] width 108 height 19
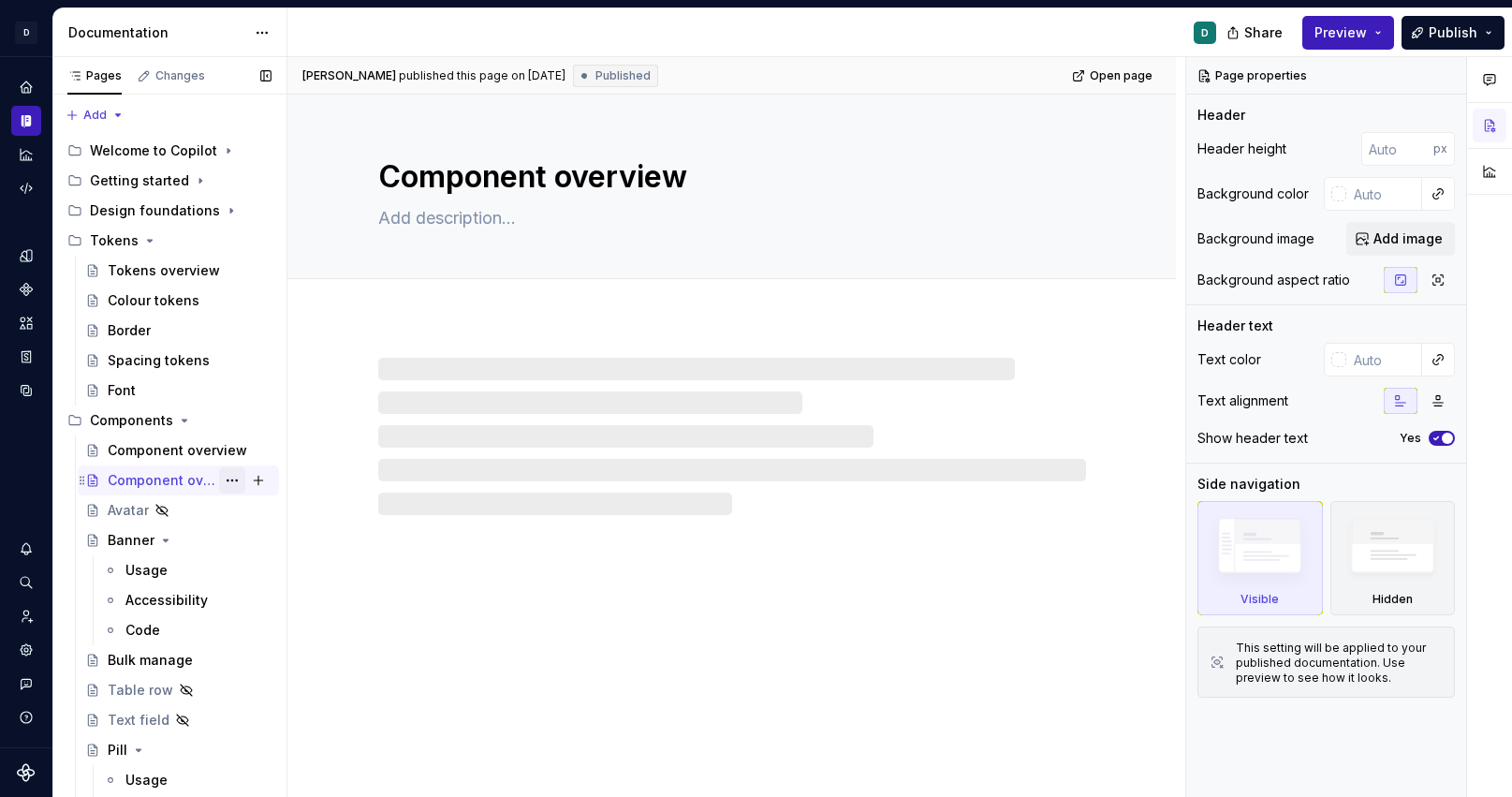
click at [231, 478] on button "Page tree" at bounding box center [232, 480] width 26 height 26
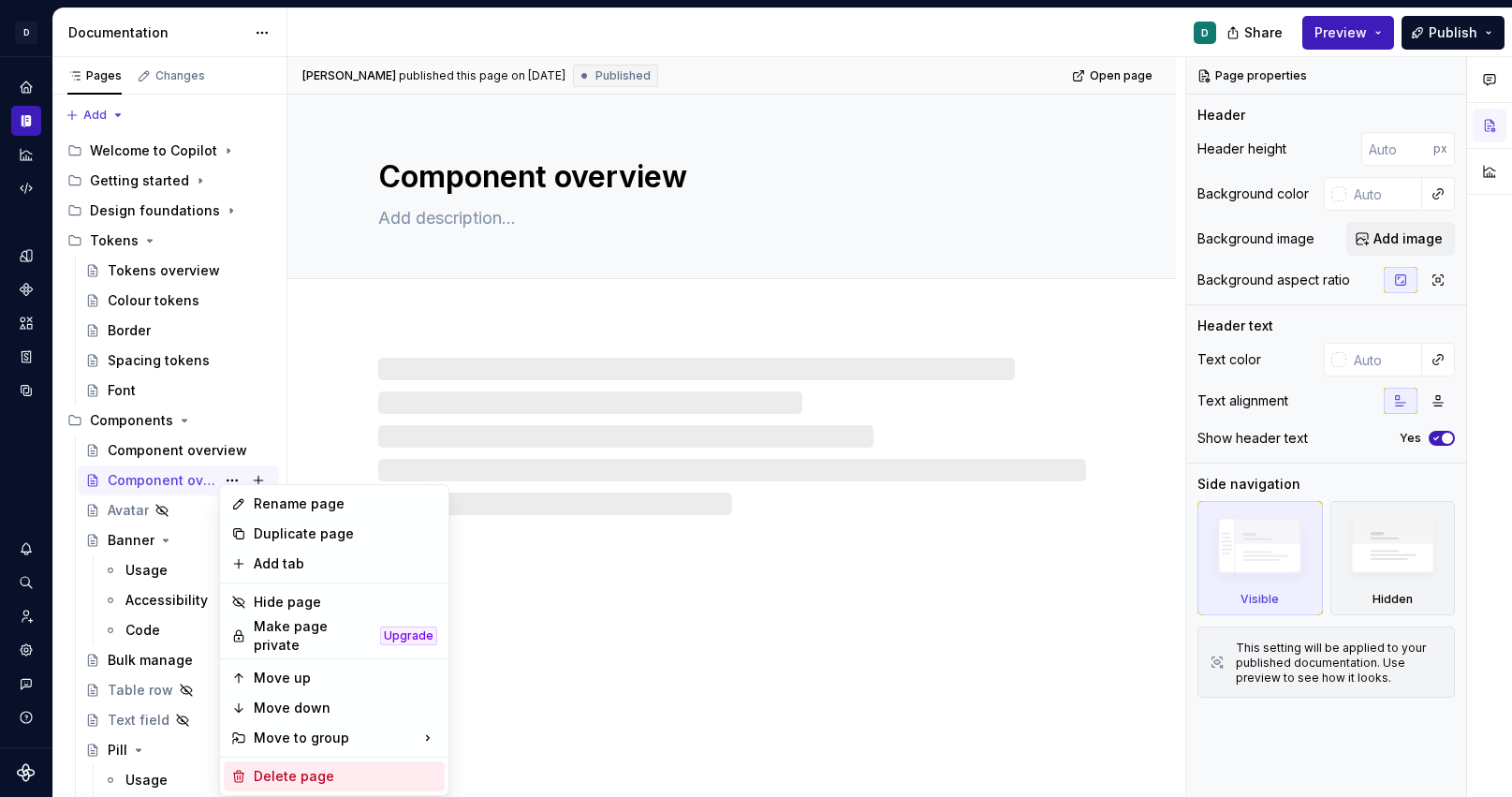
click at [304, 770] on div "Delete page" at bounding box center [346, 776] width 184 height 19
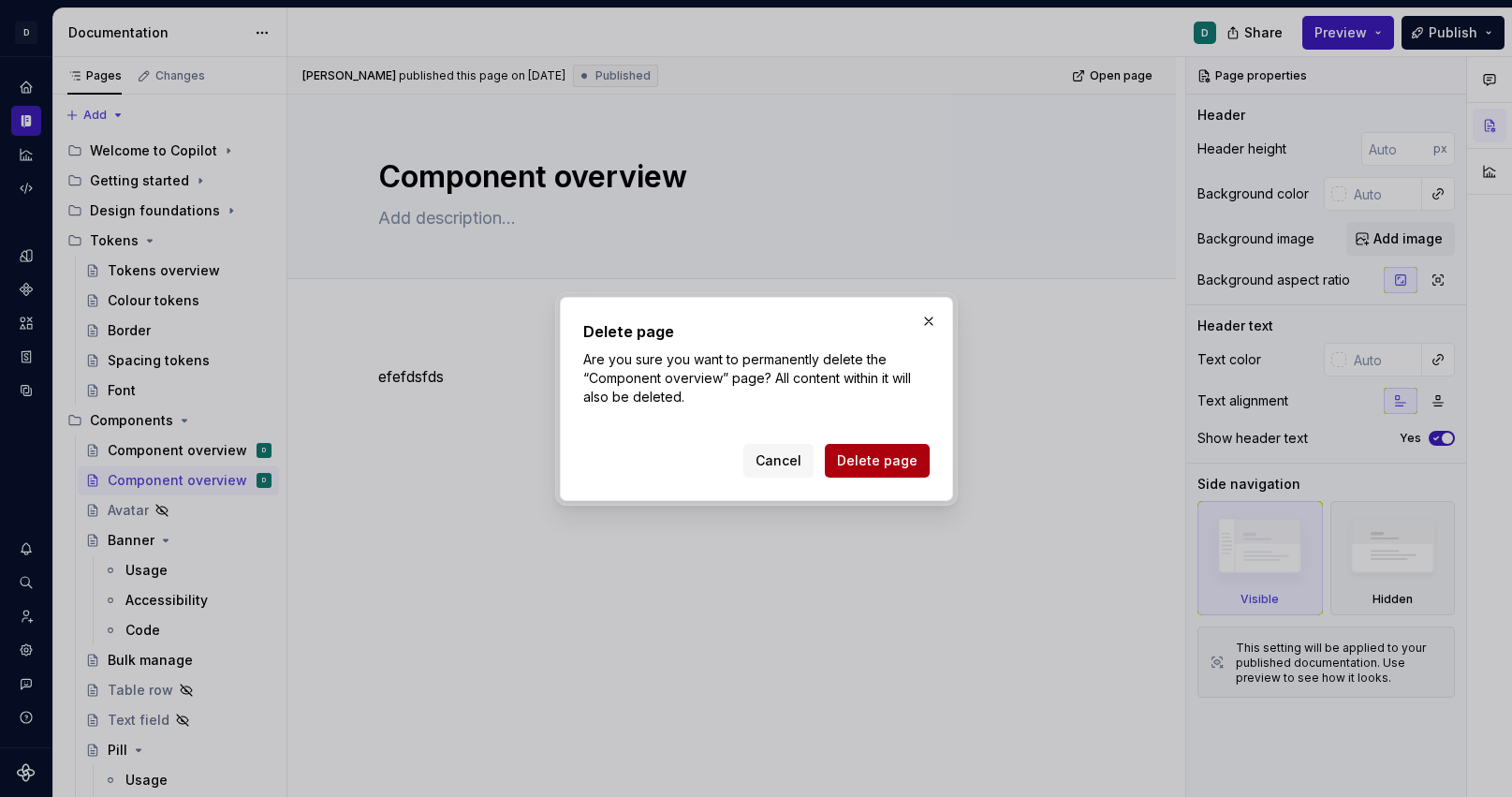
click at [886, 460] on span "Delete page" at bounding box center [878, 461] width 80 height 19
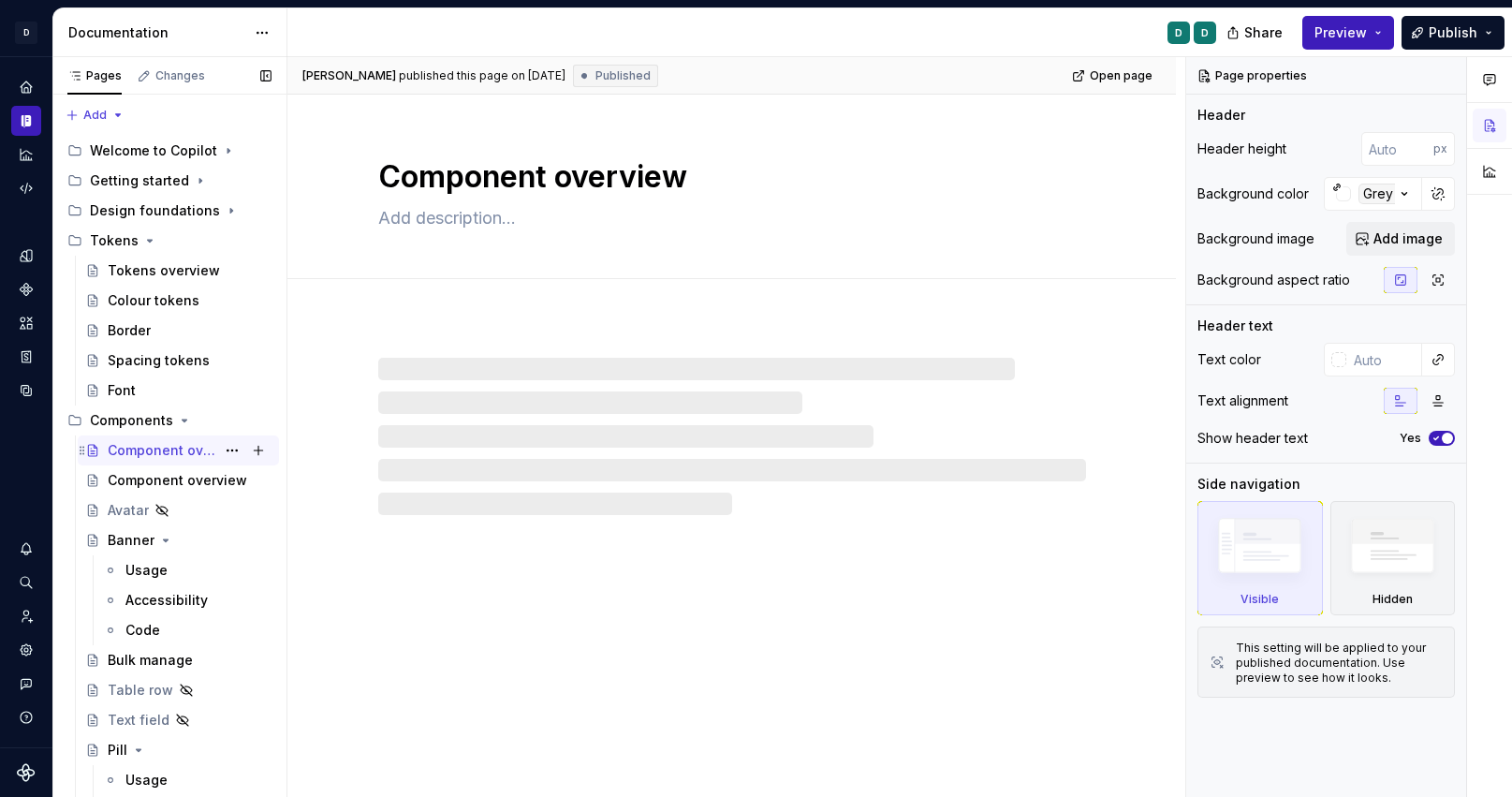
click at [161, 448] on div "Component overview" at bounding box center [161, 450] width 108 height 19
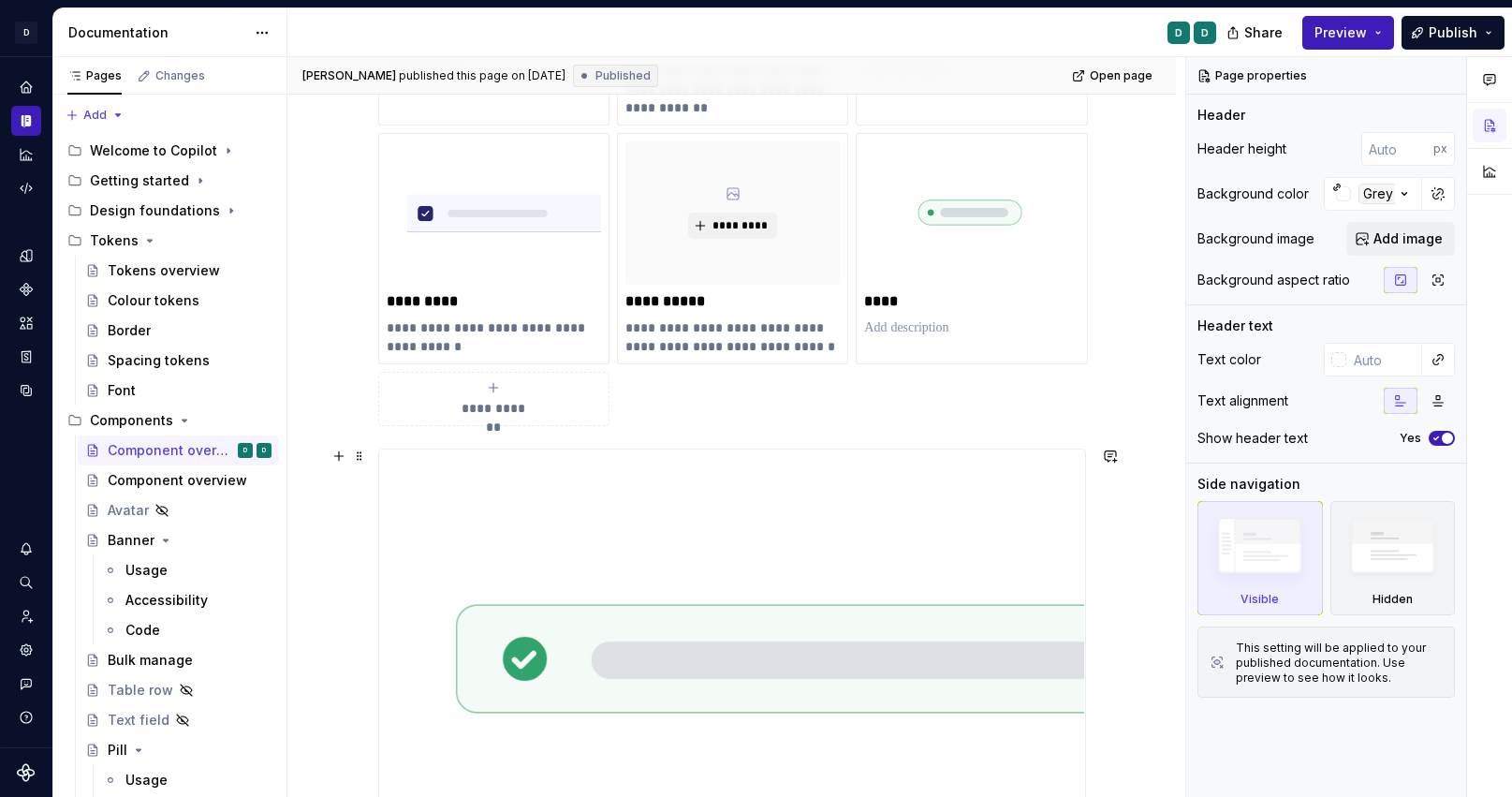
scroll to position [589, 0]
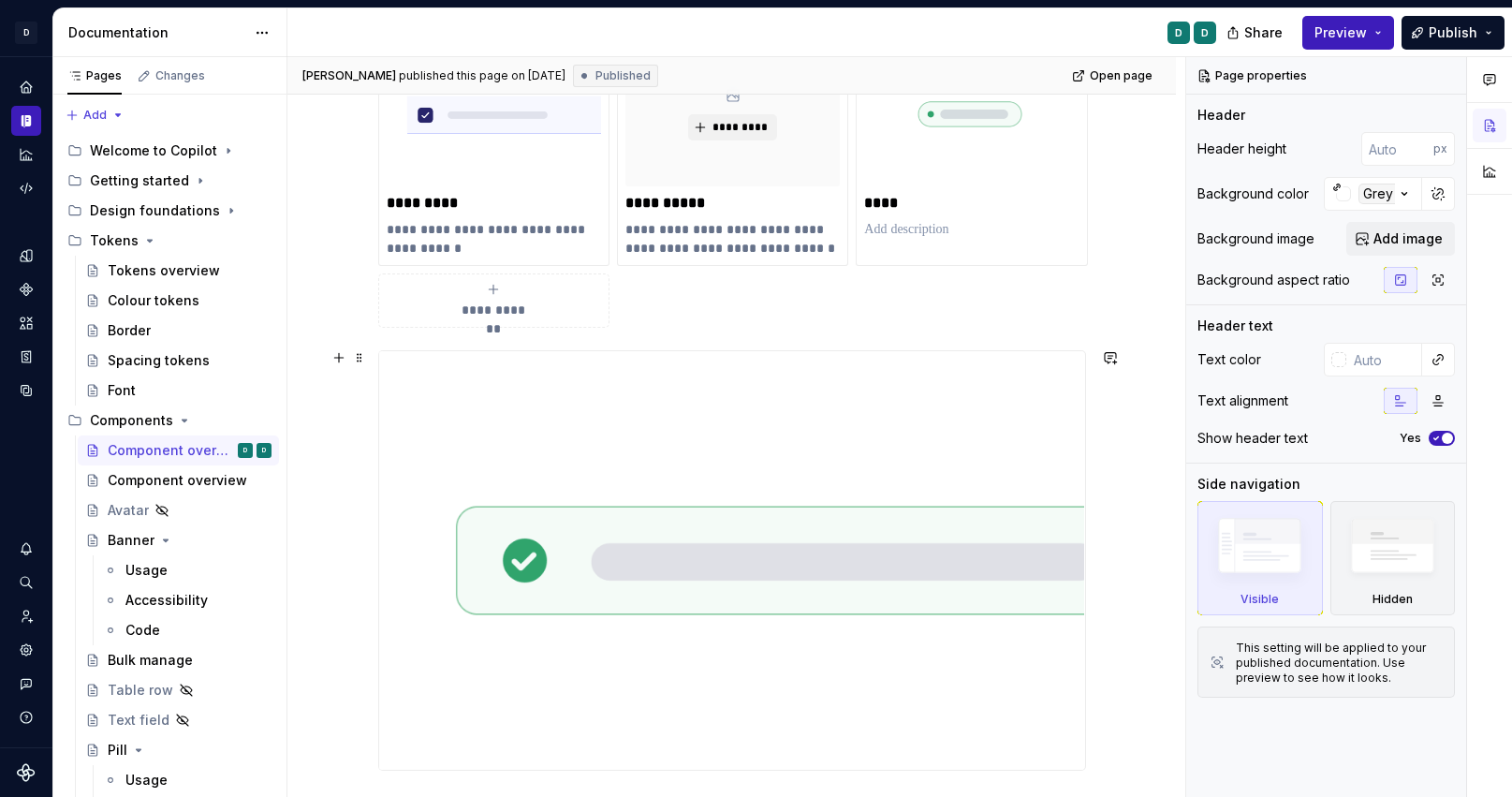
click at [828, 558] on img at bounding box center [732, 560] width 706 height 419
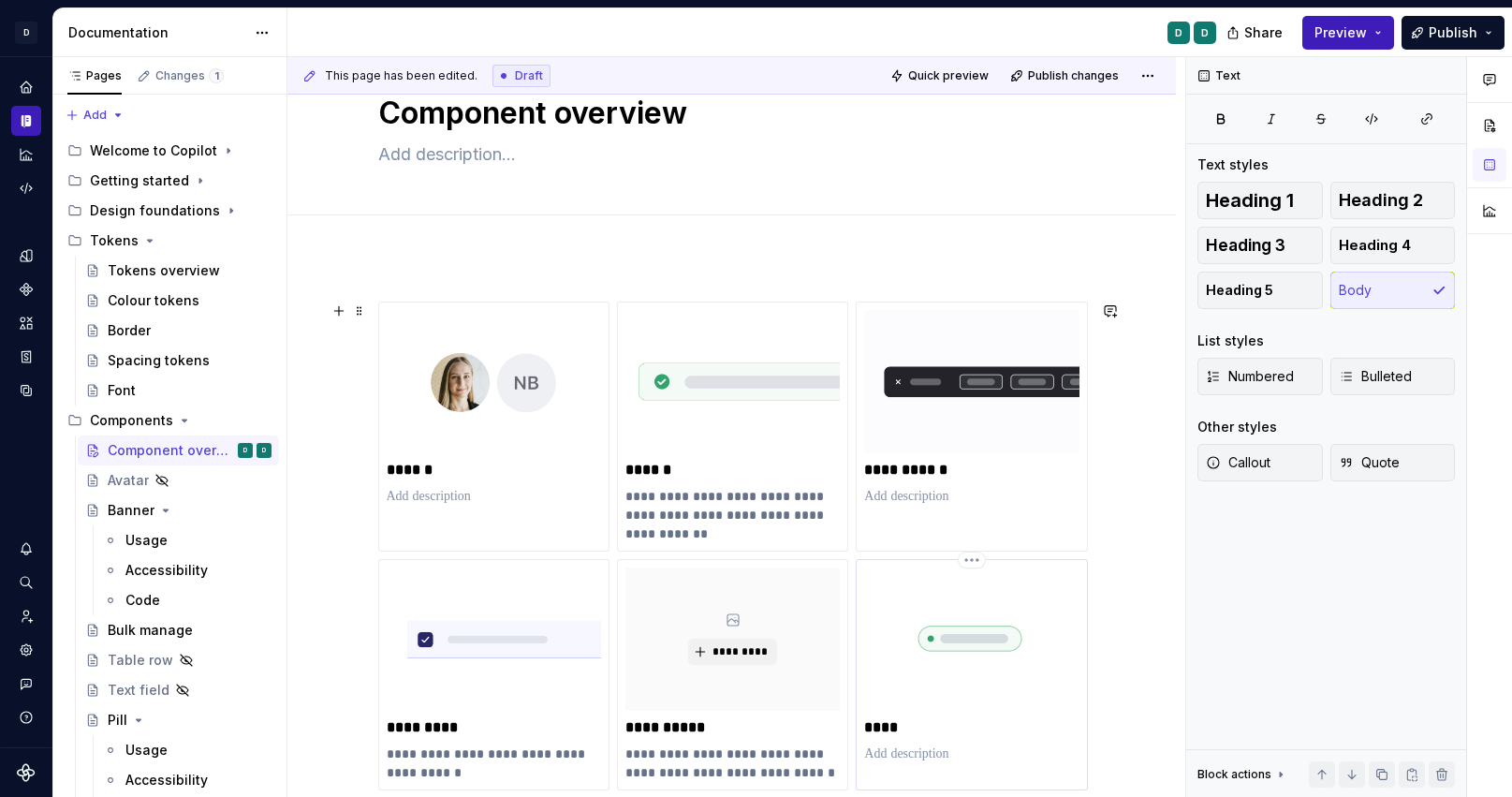
scroll to position [91, 0]
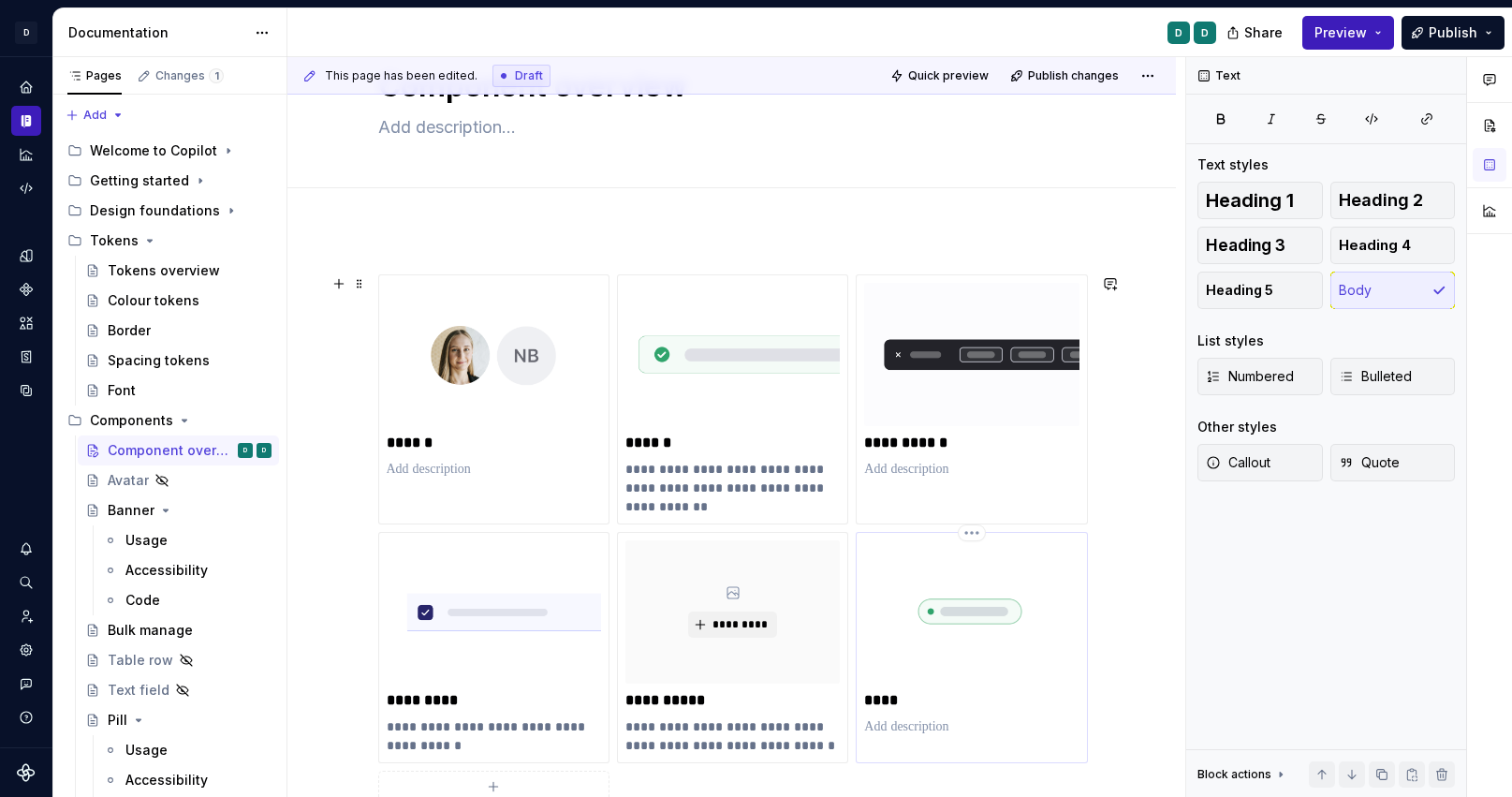
click at [969, 679] on img at bounding box center [971, 612] width 214 height 144
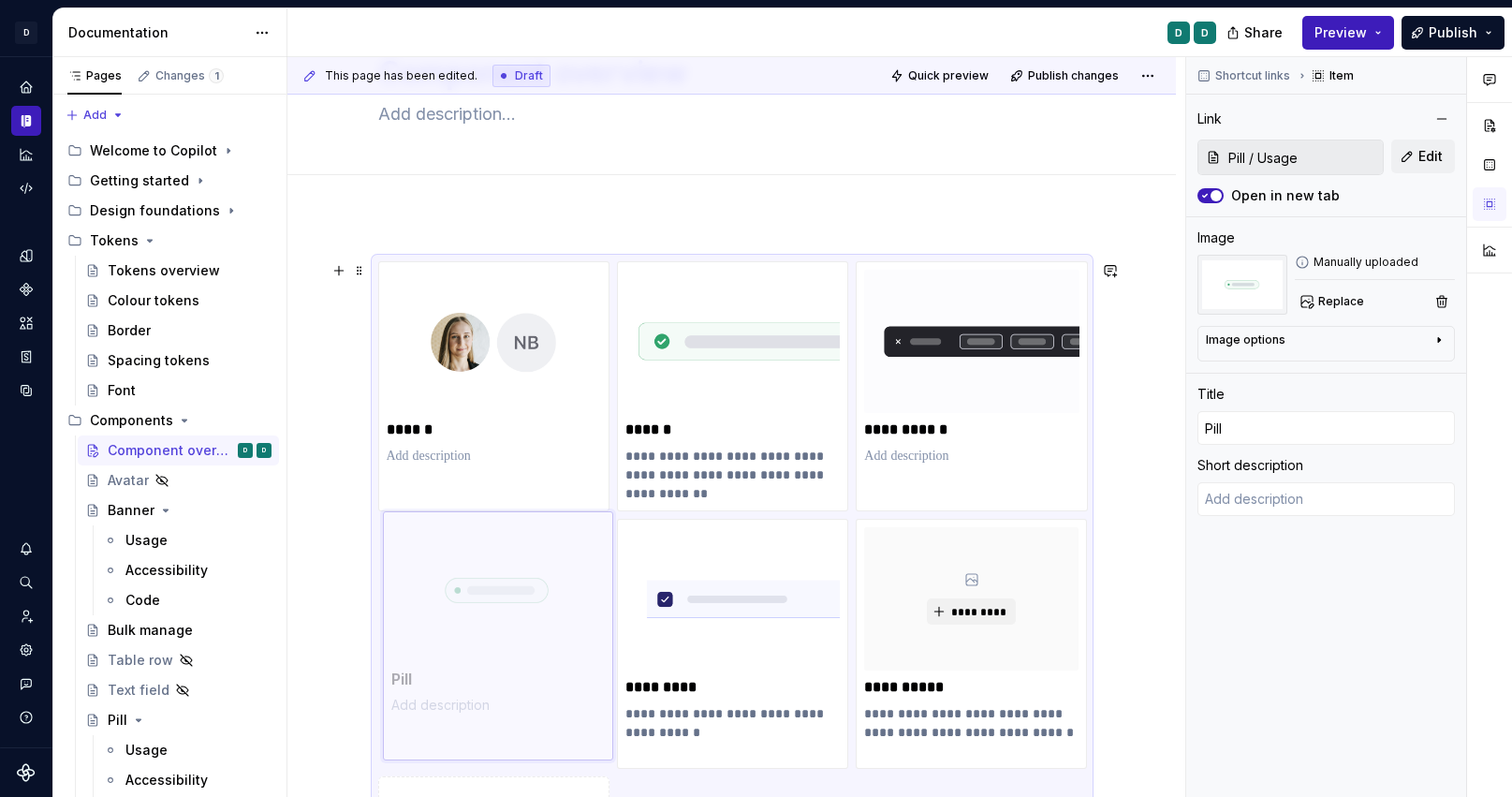
drag, startPoint x: 959, startPoint y: 669, endPoint x: 479, endPoint y: 657, distance: 480.1
click at [479, 657] on body "D Copilot D Design system data Documentation D D Share Preview Publish Pages Ch…" at bounding box center [756, 398] width 1512 height 797
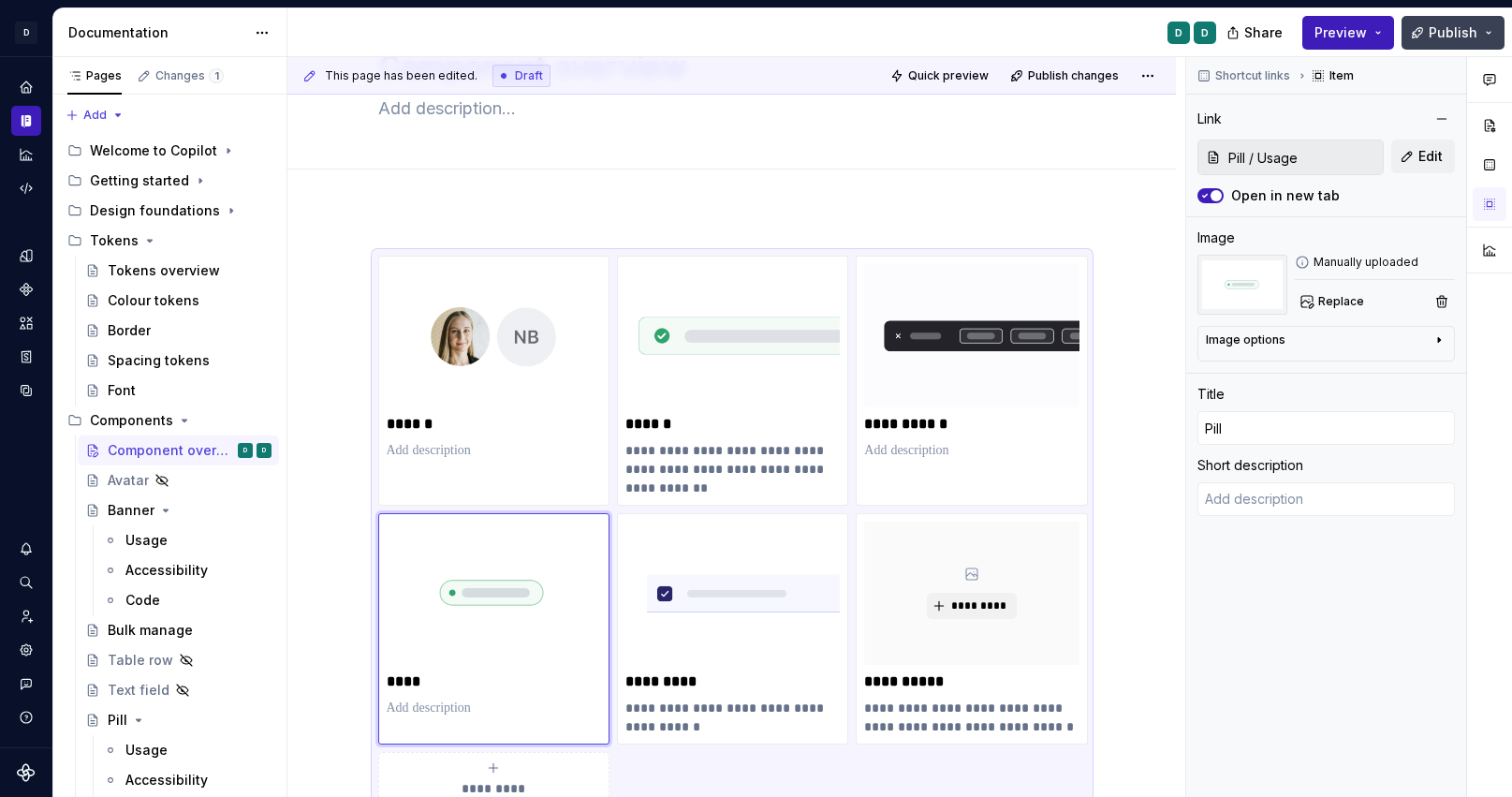
click at [1477, 33] on span "Publish" at bounding box center [1453, 32] width 49 height 19
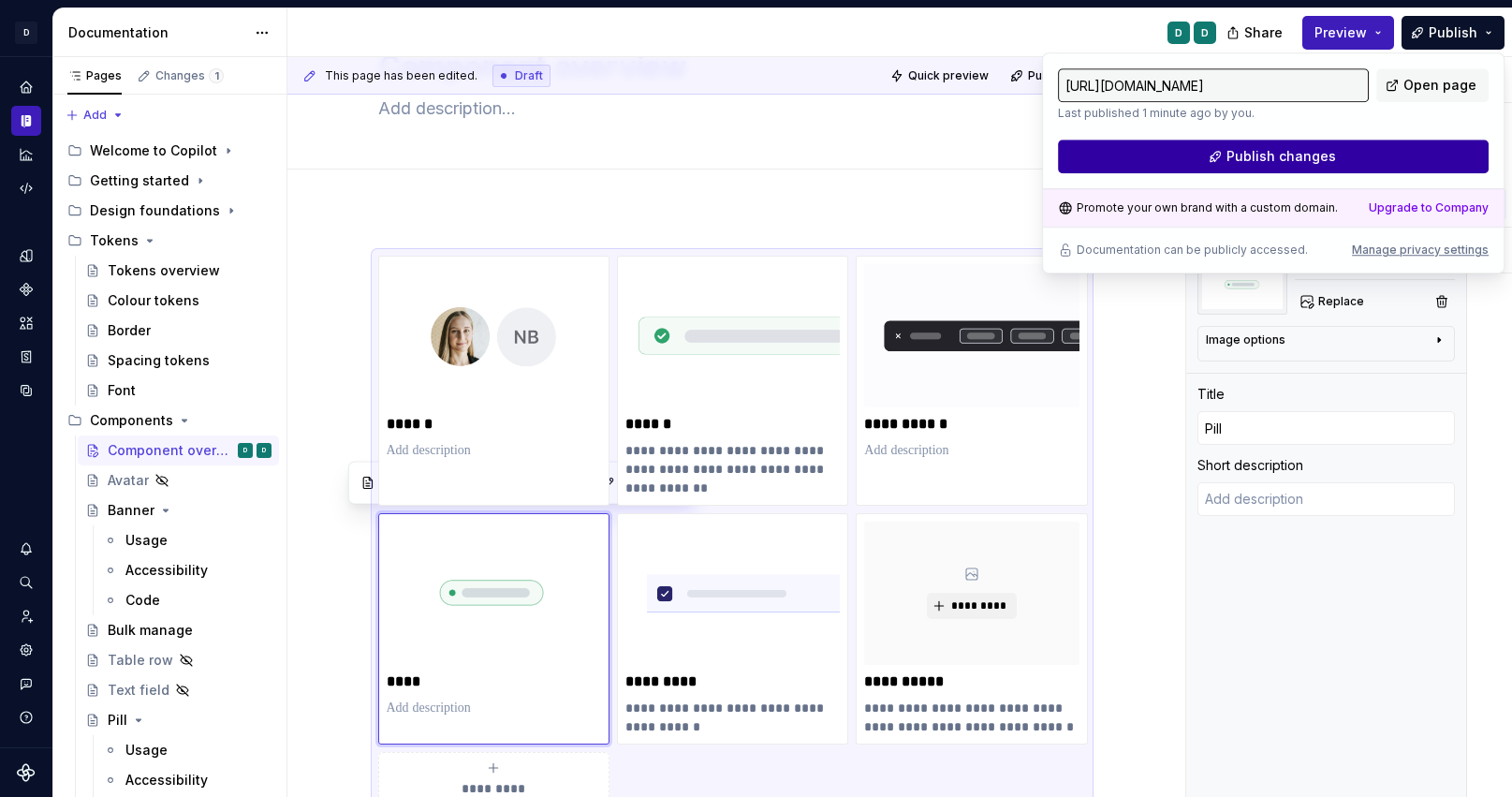
click at [1350, 152] on button "Publish changes" at bounding box center [1274, 156] width 431 height 33
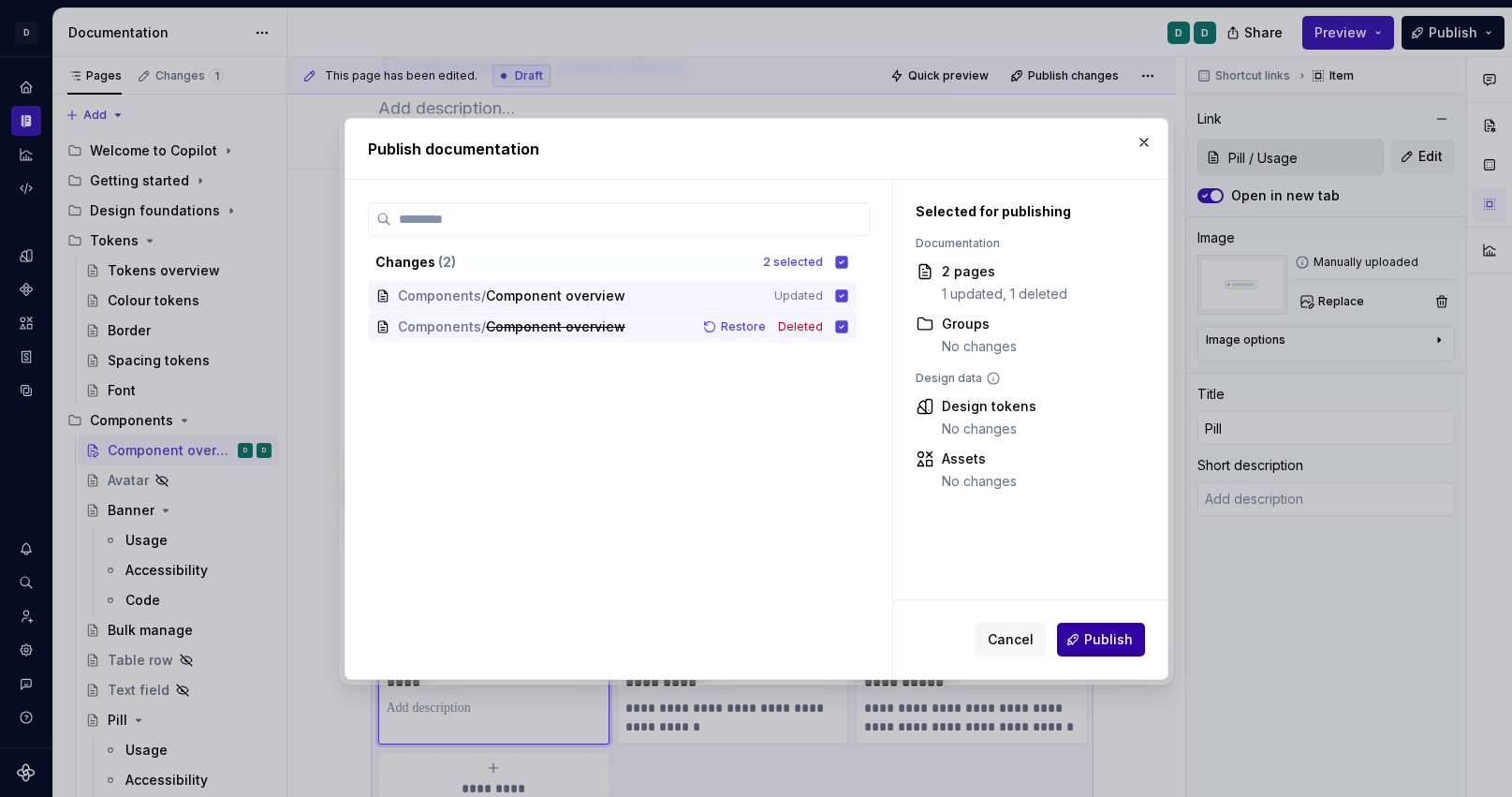
click at [1114, 644] on span "Publish" at bounding box center [1109, 640] width 49 height 19
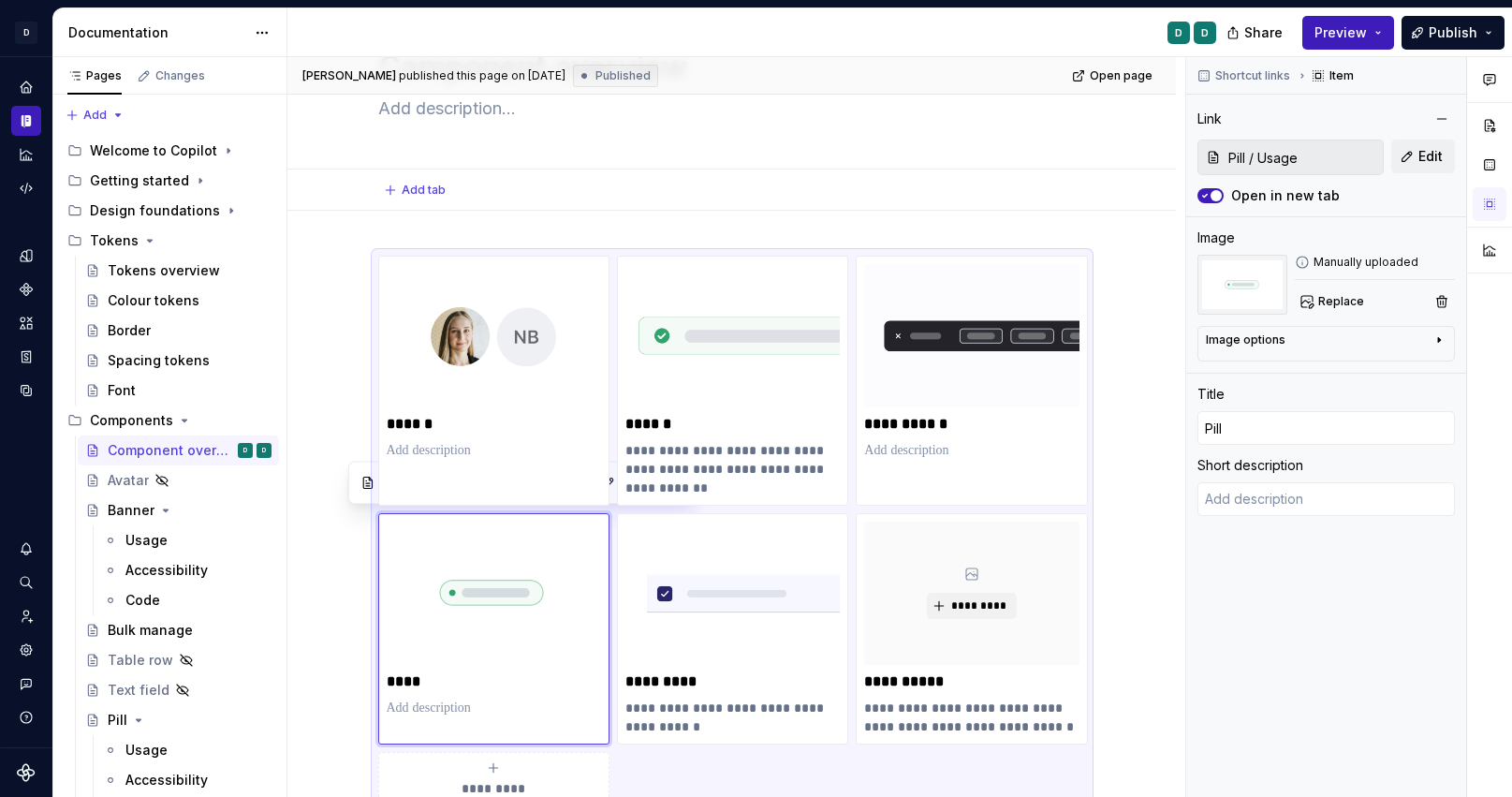
click at [453, 204] on div "Add tab" at bounding box center [731, 190] width 888 height 41
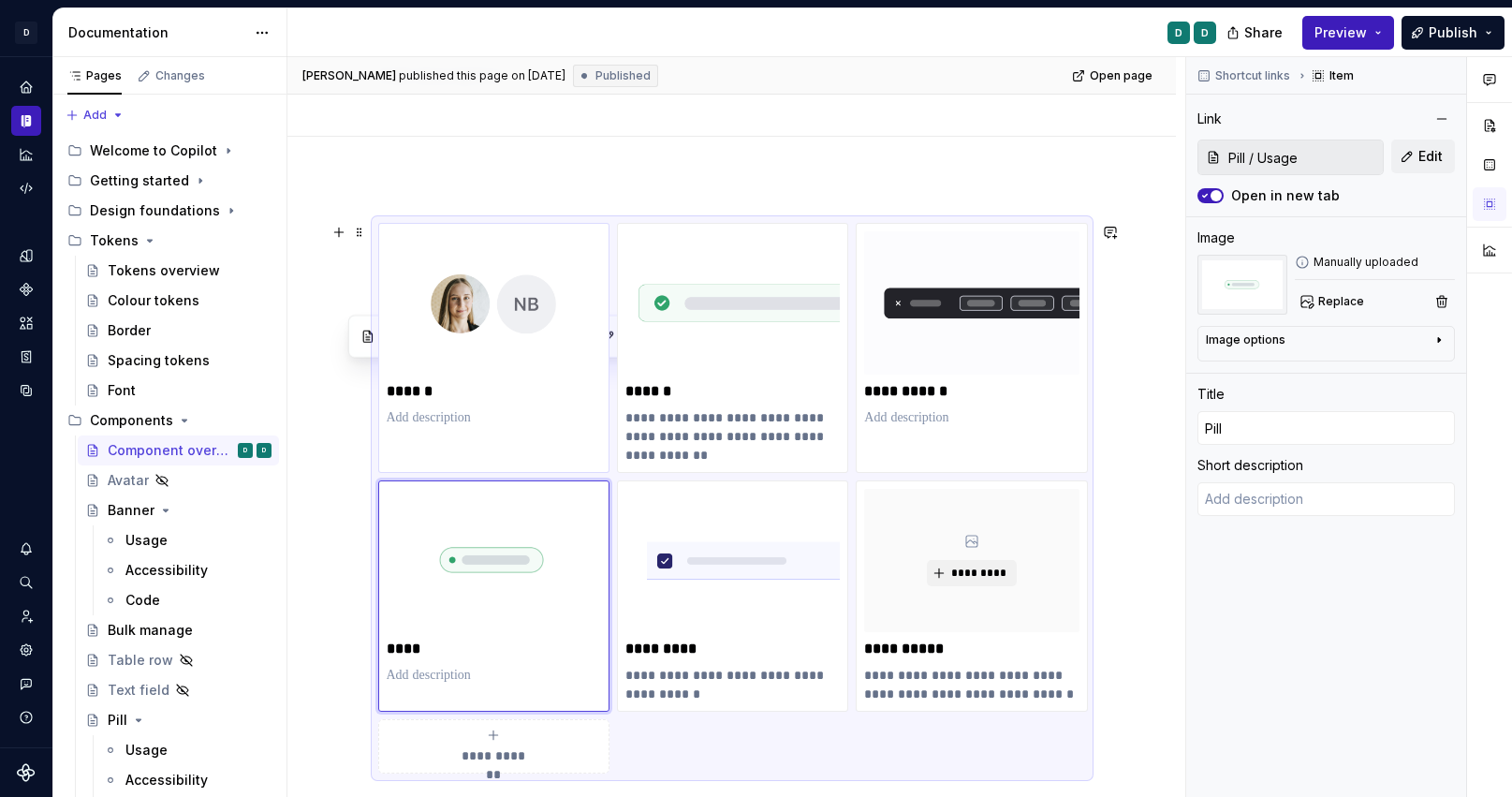
scroll to position [91, 0]
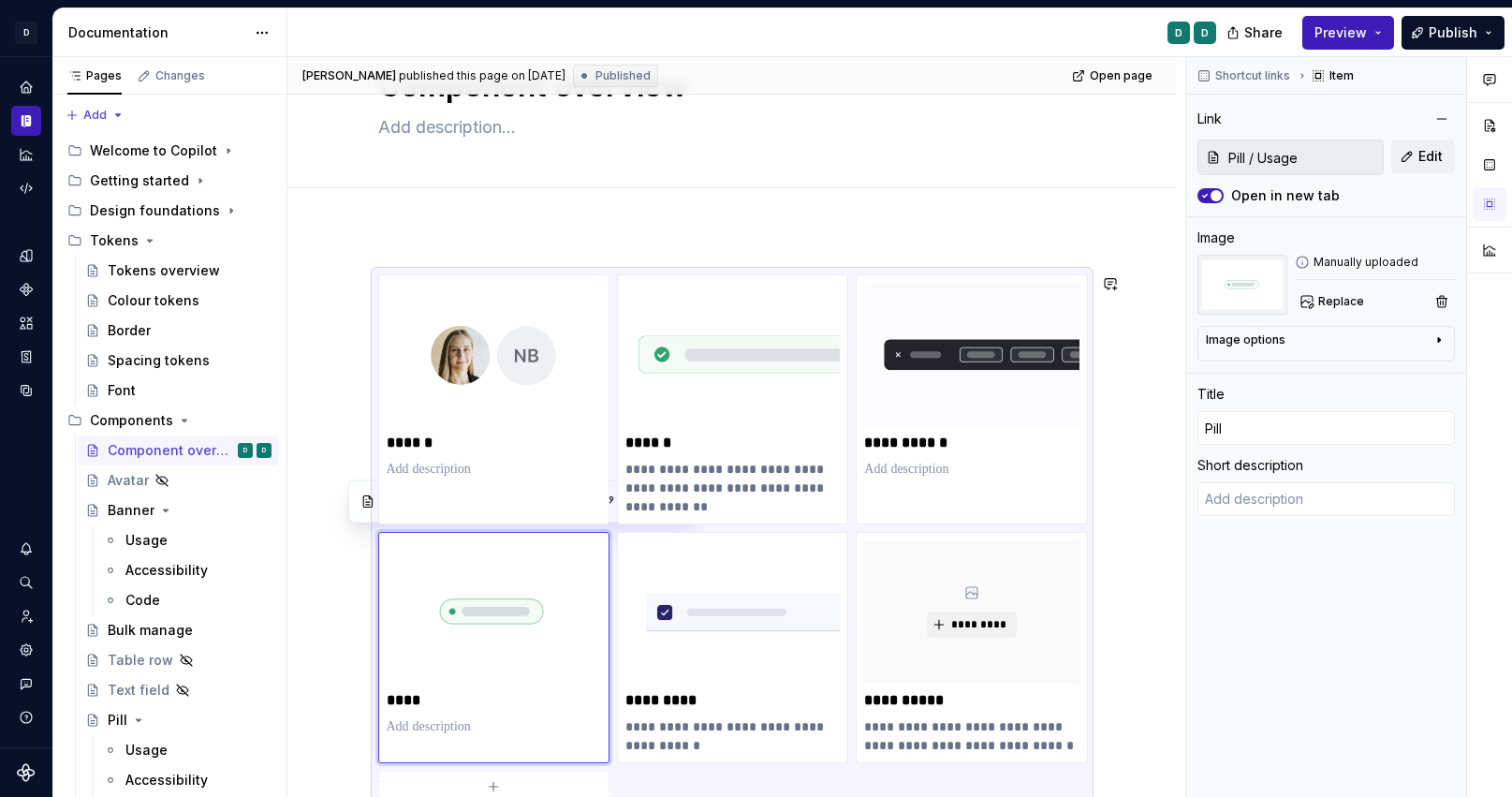
click at [496, 225] on div at bounding box center [731, 209] width 888 height 41
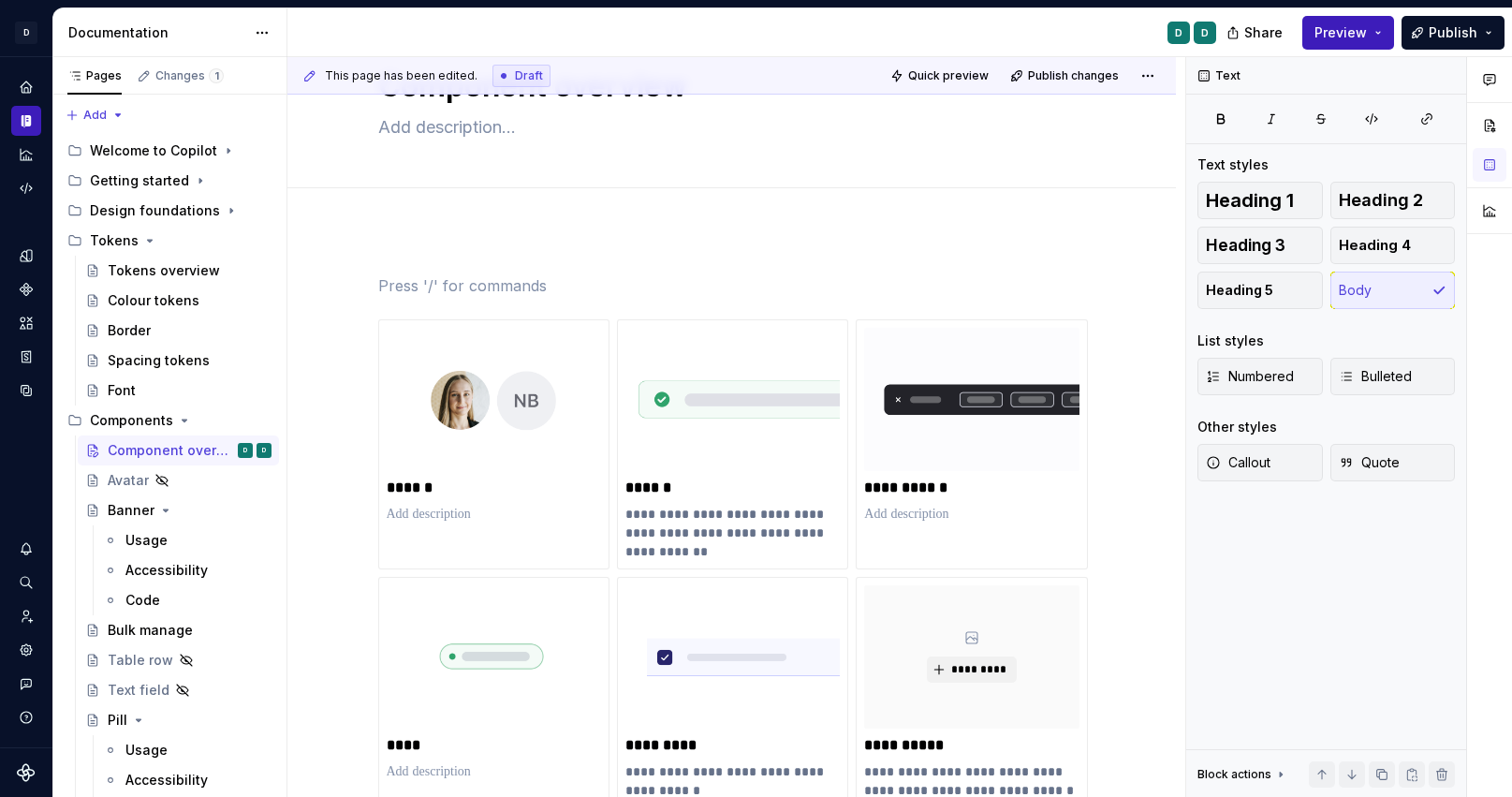
type textarea "*"
click at [199, 180] on icon "Page tree" at bounding box center [200, 181] width 2 height 5
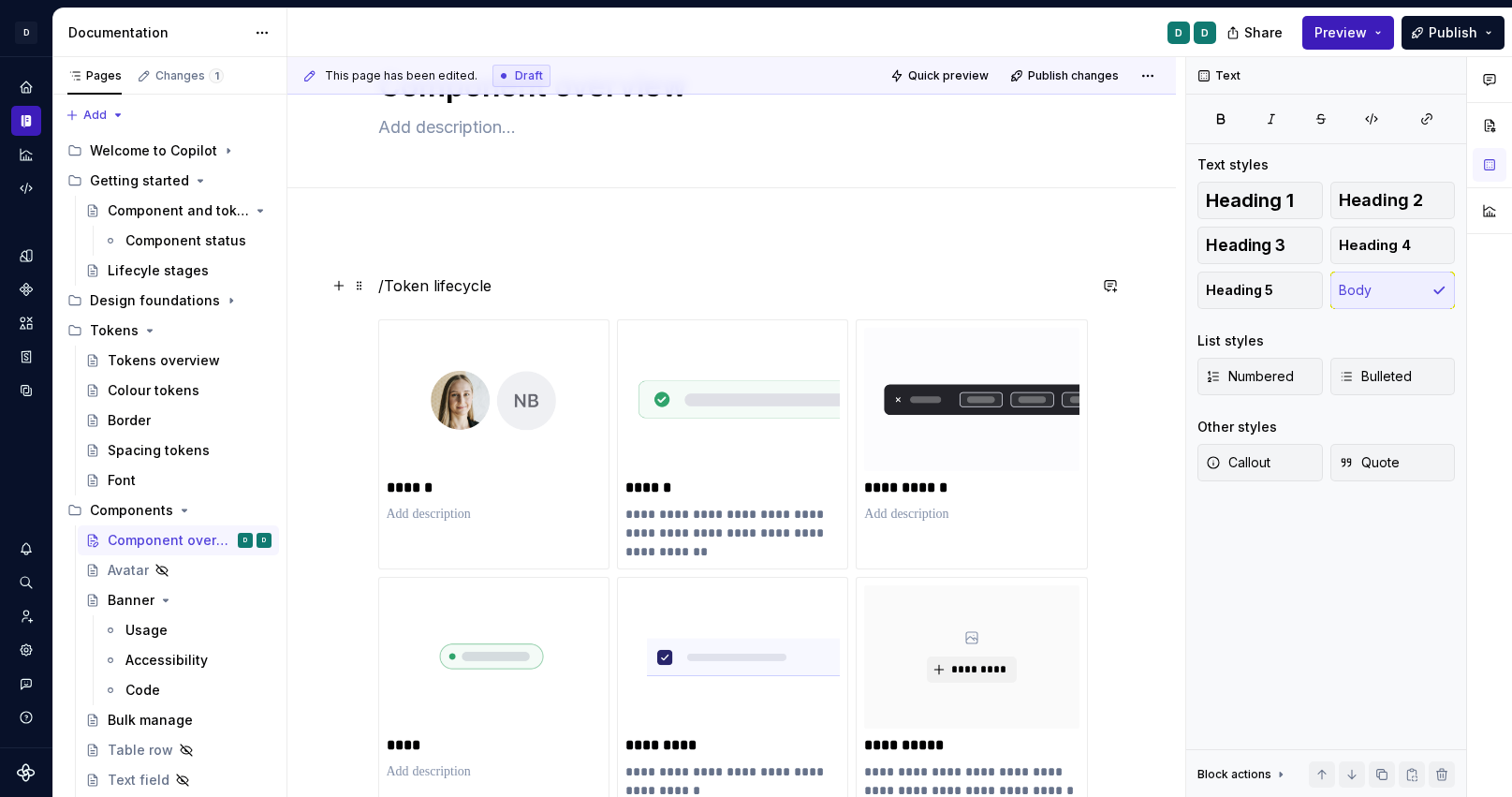
type textarea "*"
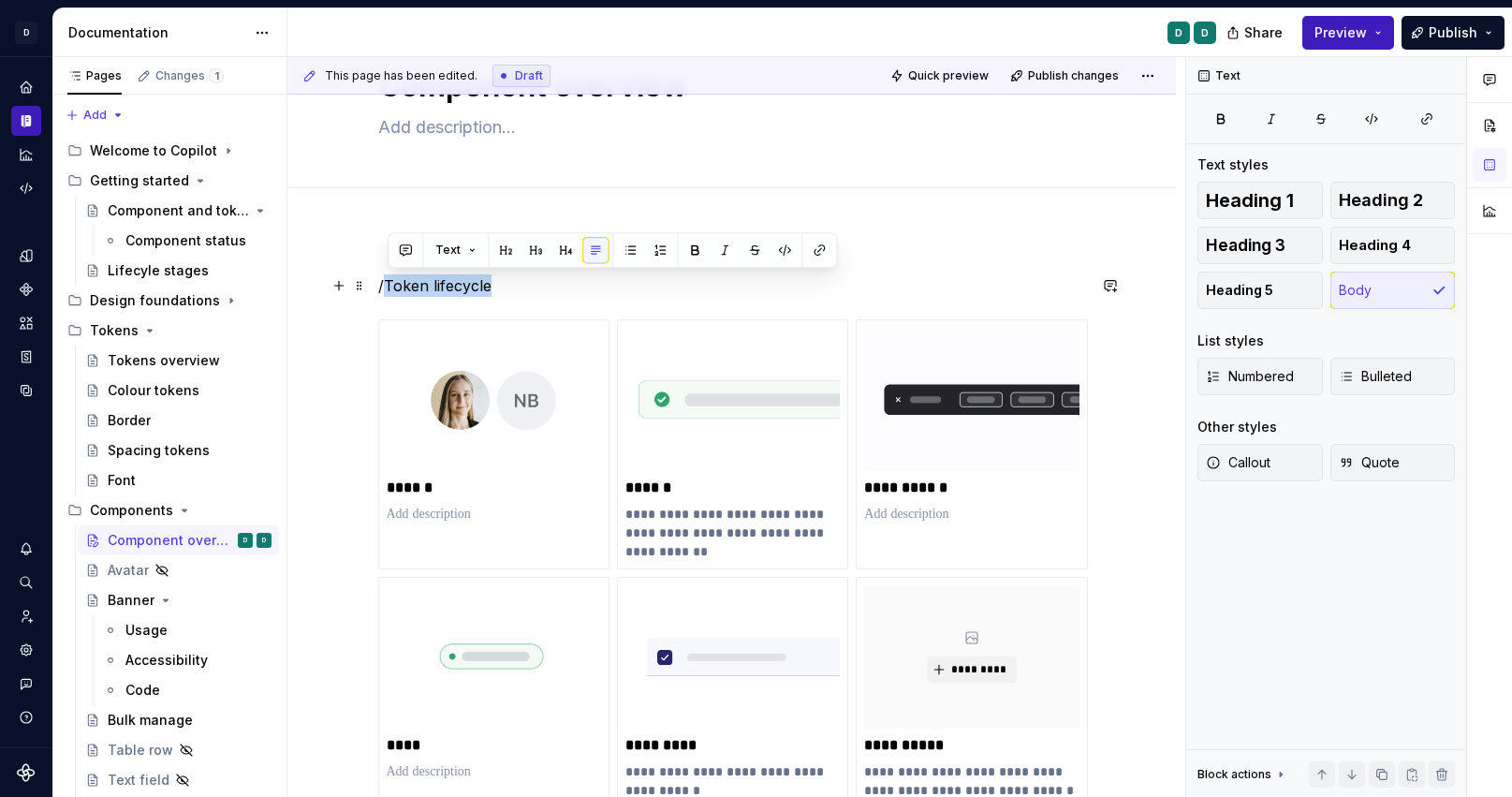
drag, startPoint x: 498, startPoint y: 288, endPoint x: 391, endPoint y: 288, distance: 107.0
click at [391, 288] on p "/Token lifecycle" at bounding box center [732, 286] width 708 height 22
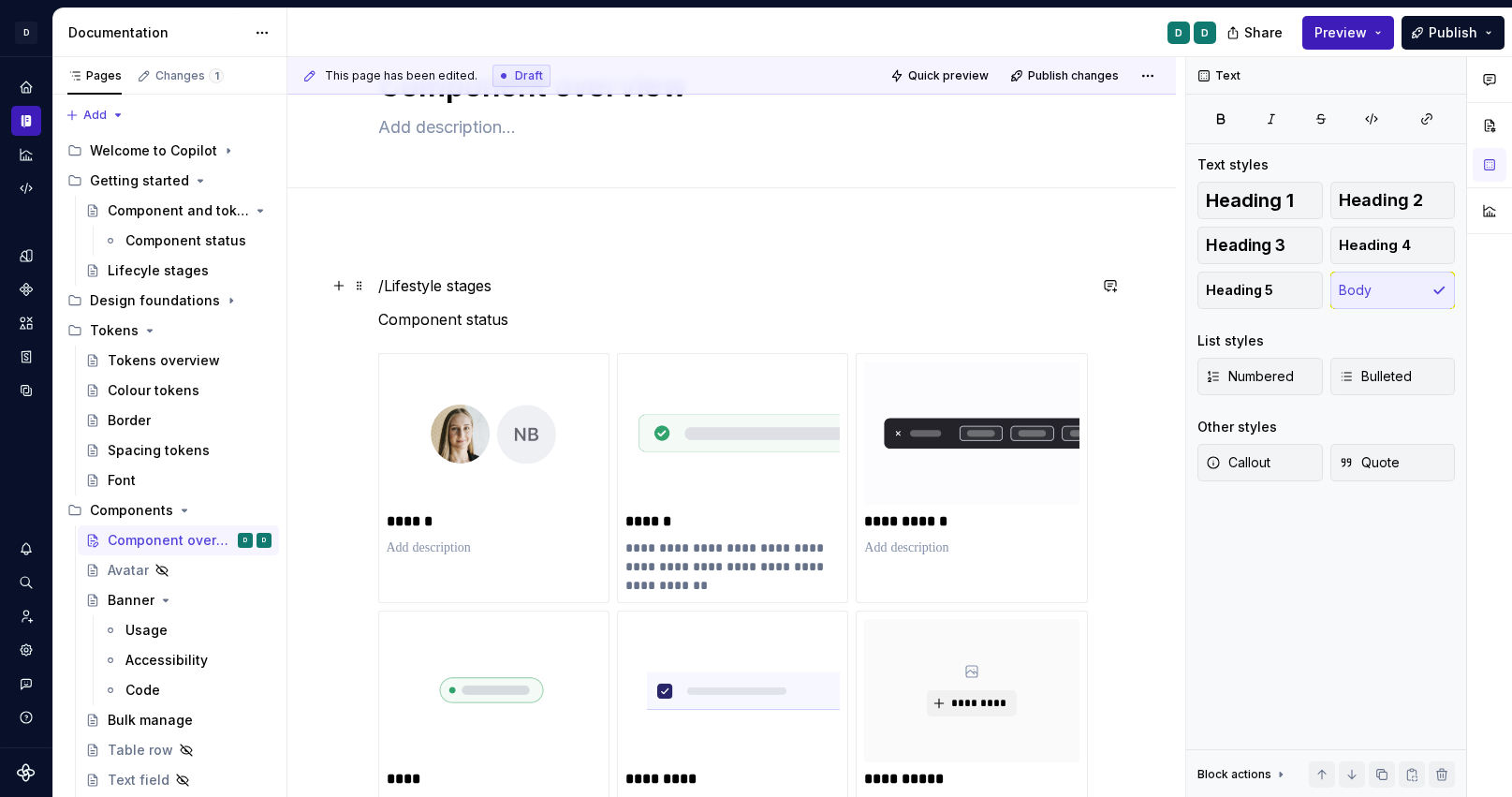
click at [388, 288] on p "/Lifestyle stages" at bounding box center [732, 286] width 708 height 22
drag, startPoint x: 503, startPoint y: 286, endPoint x: 291, endPoint y: 286, distance: 212.0
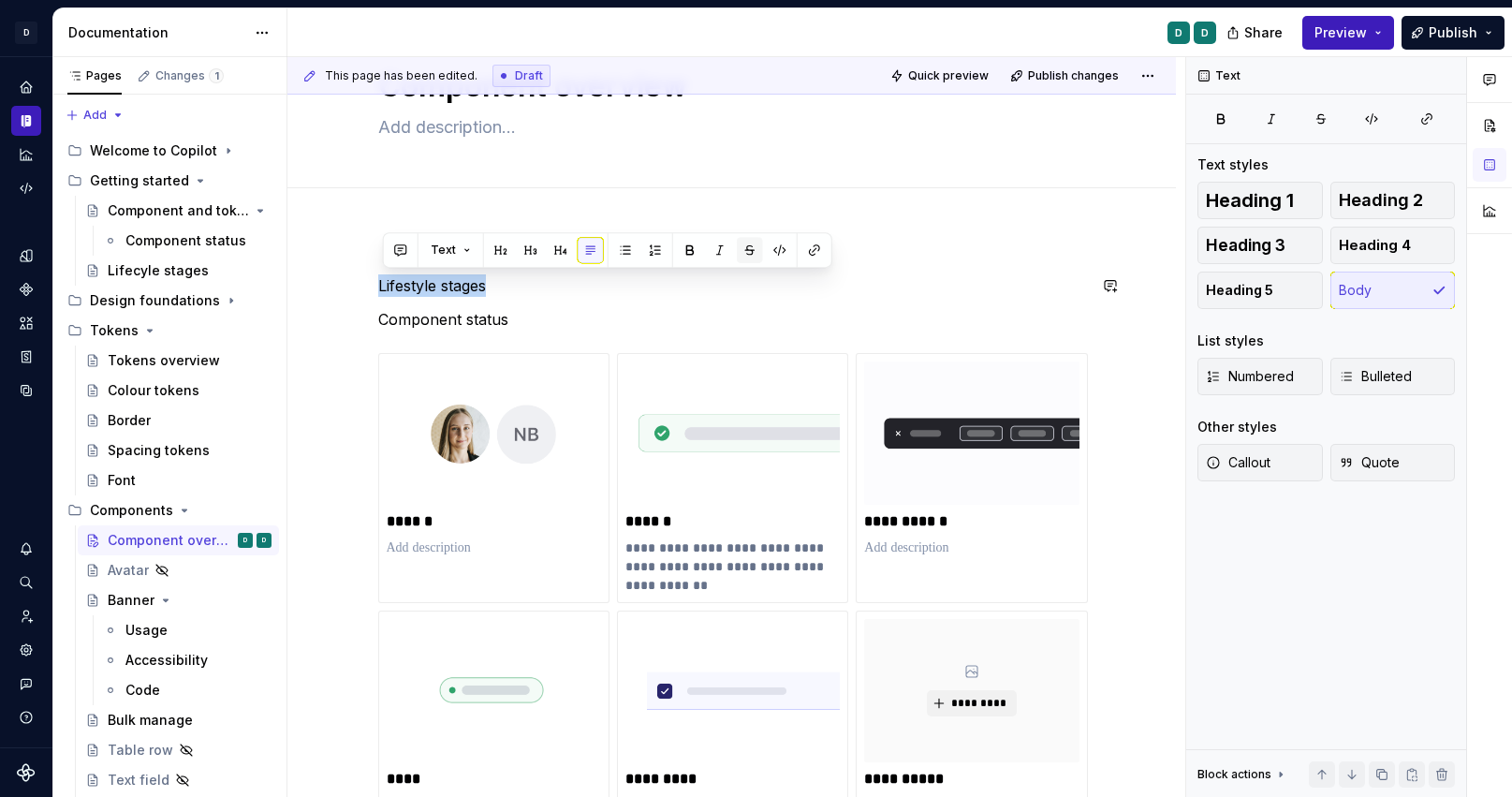
click at [748, 254] on button "button" at bounding box center [750, 249] width 26 height 26
click at [813, 248] on button "button" at bounding box center [814, 249] width 26 height 26
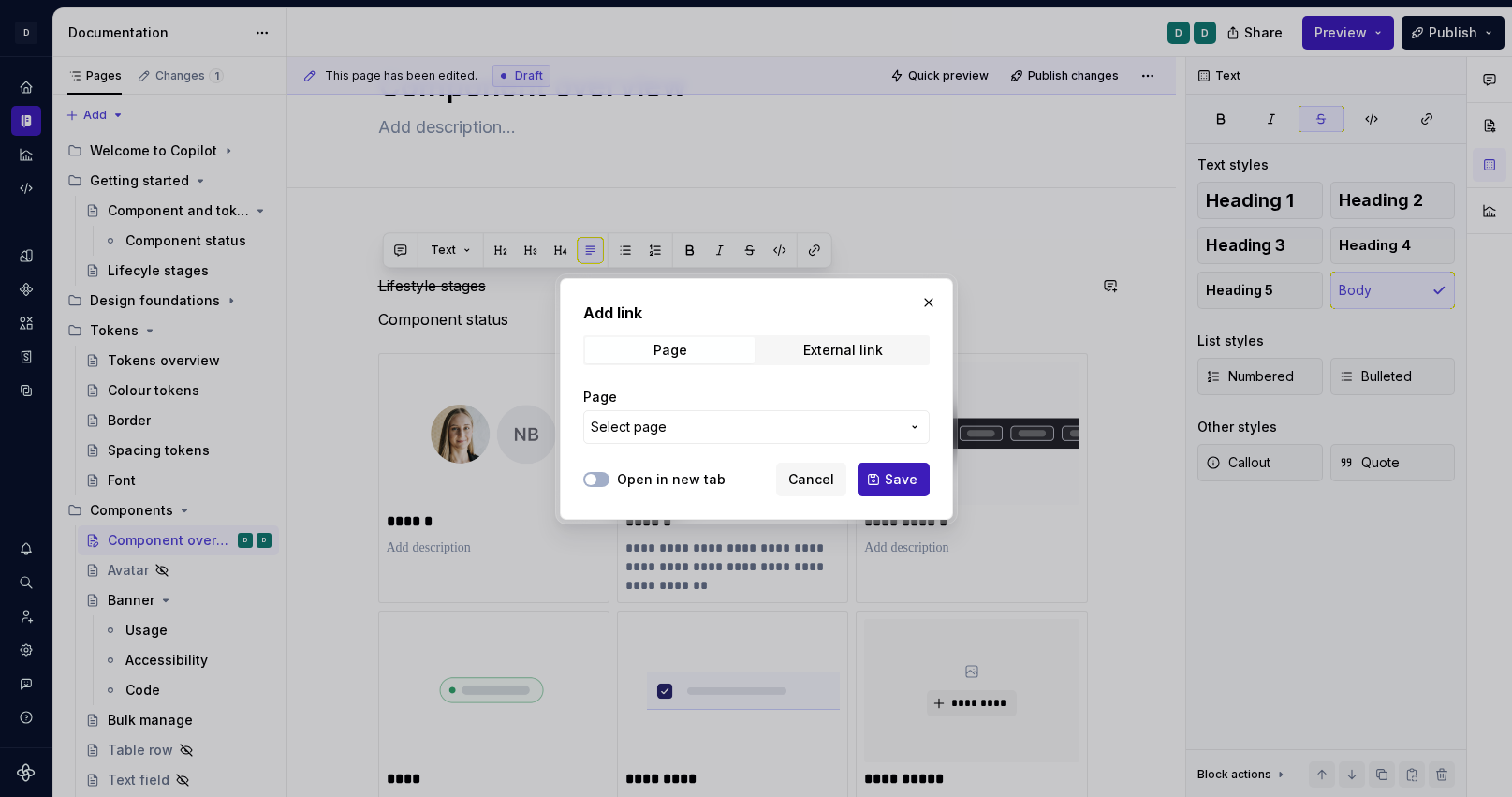
click at [808, 423] on span "Select page" at bounding box center [746, 426] width 309 height 19
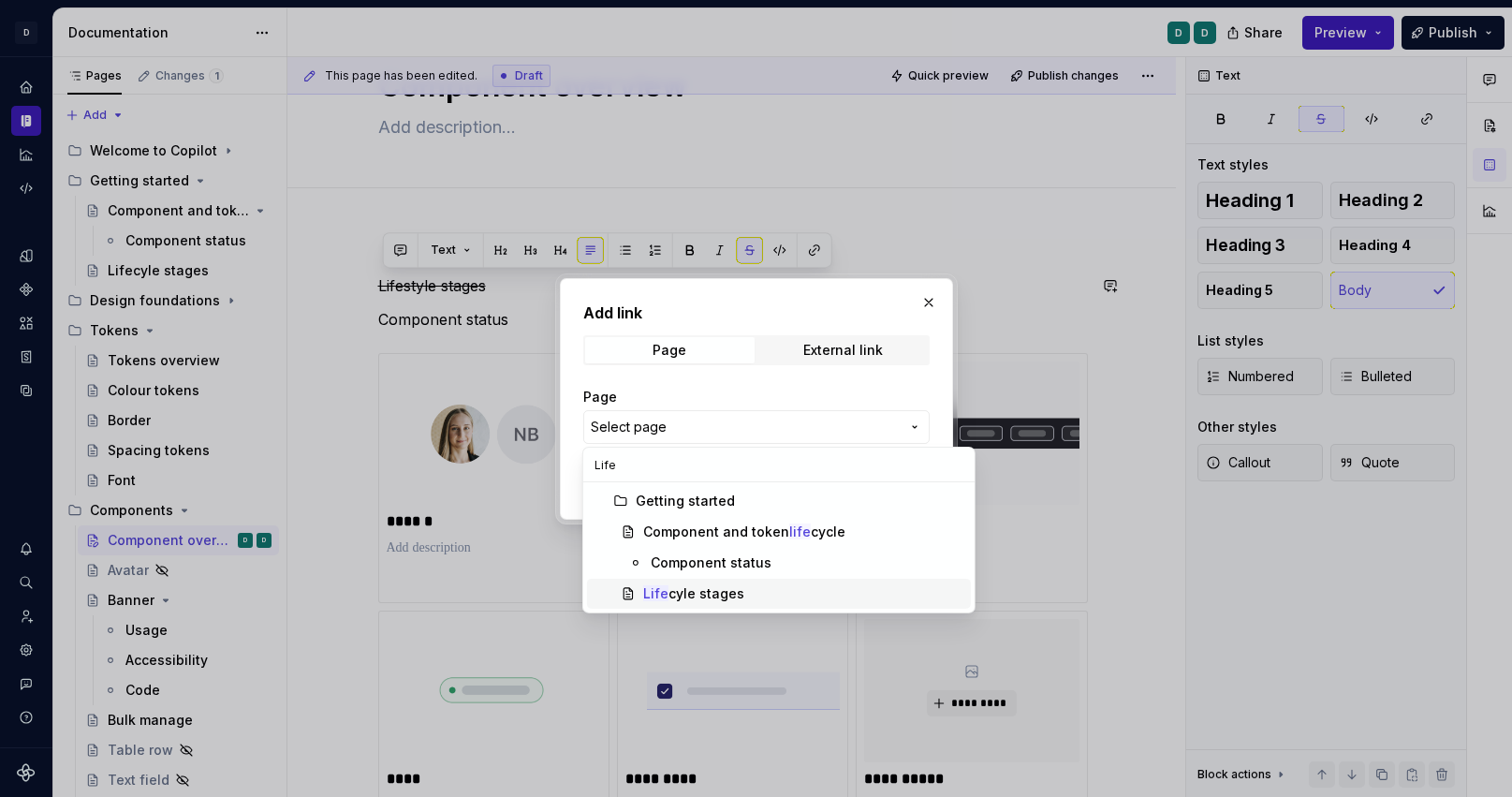
type input "Life"
click at [727, 595] on div "Life cyle stages" at bounding box center [693, 594] width 101 height 19
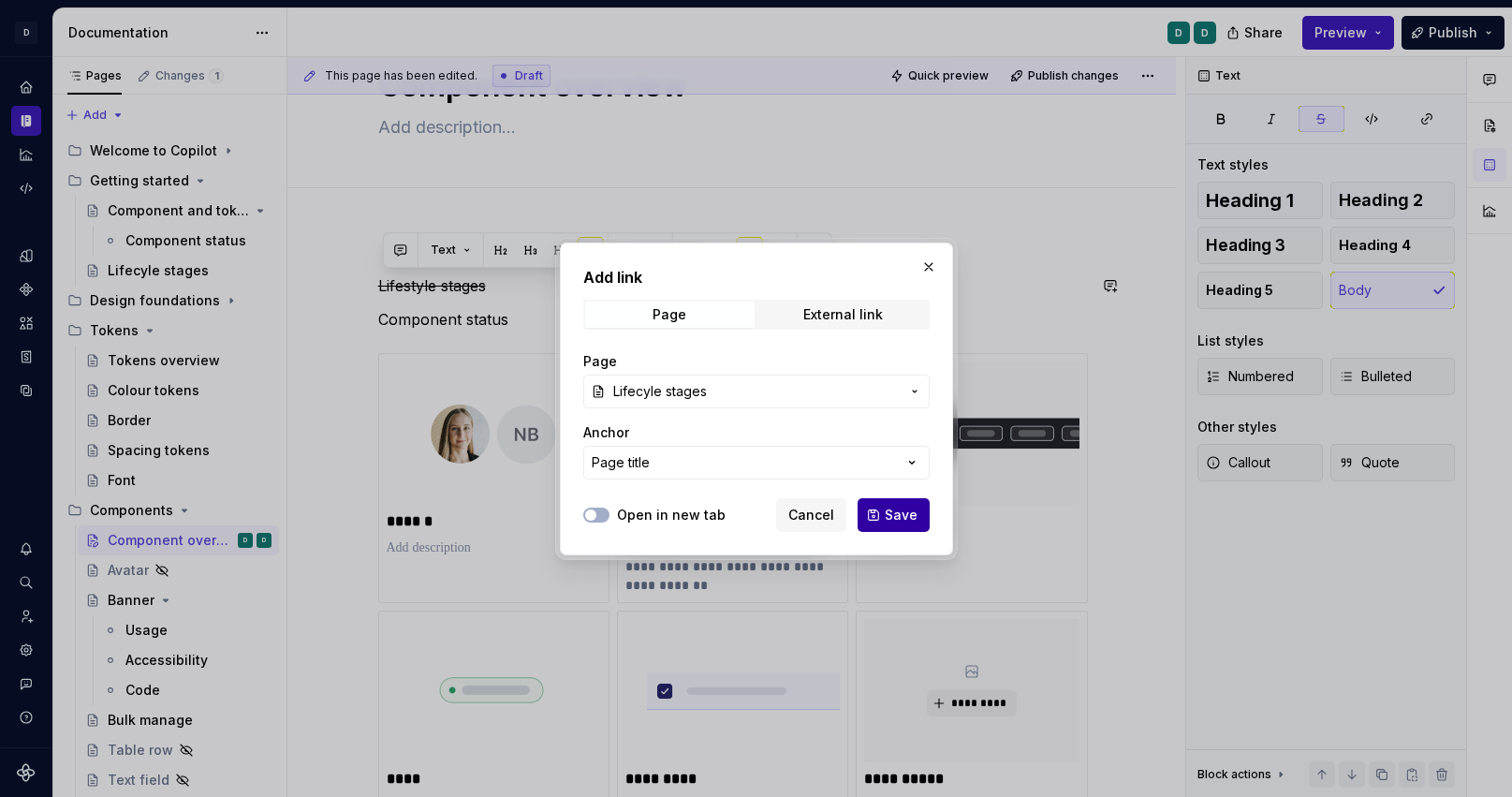
click at [907, 515] on span "Save" at bounding box center [901, 514] width 33 height 19
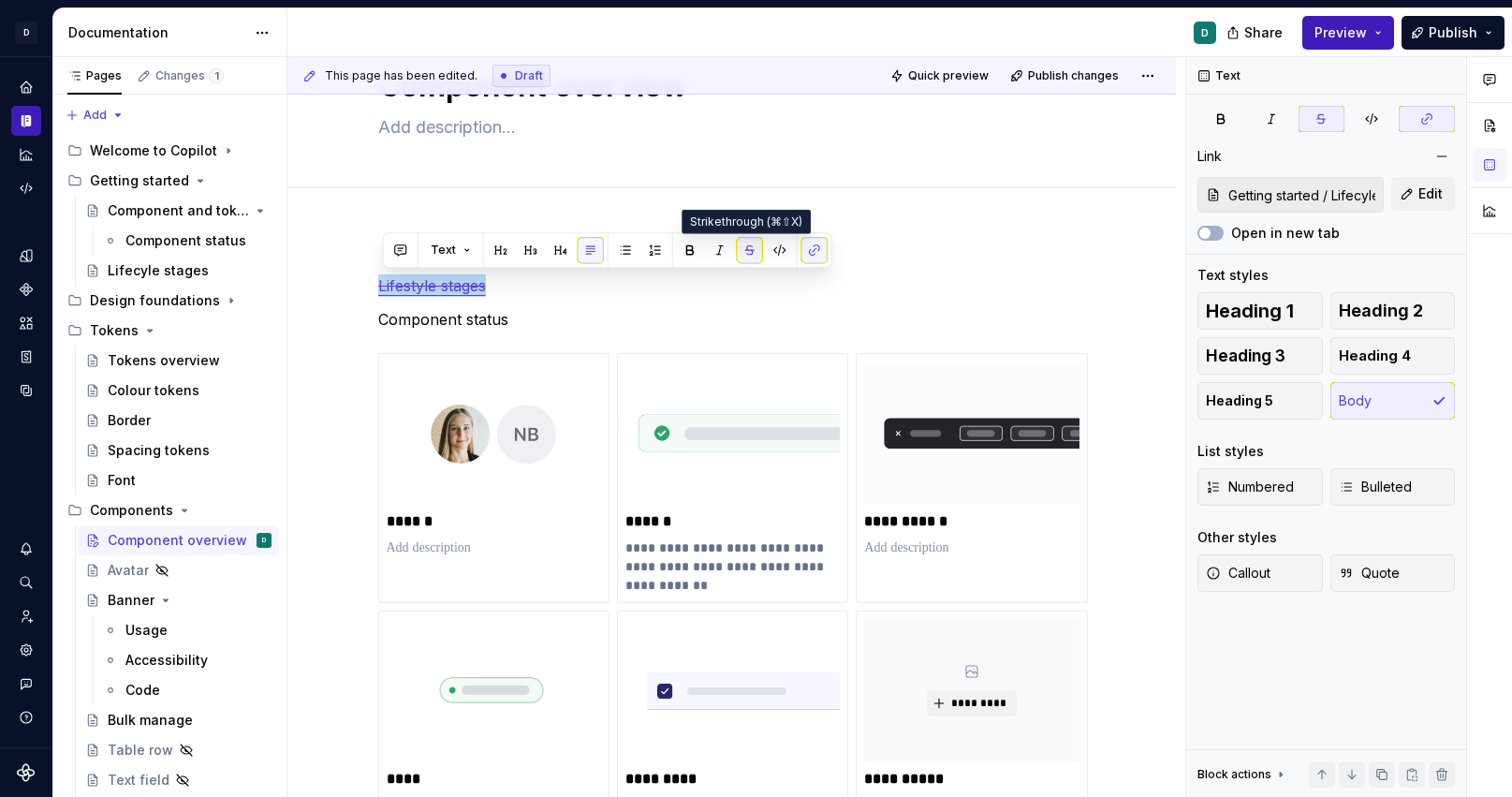
click at [748, 251] on button "button" at bounding box center [750, 249] width 26 height 26
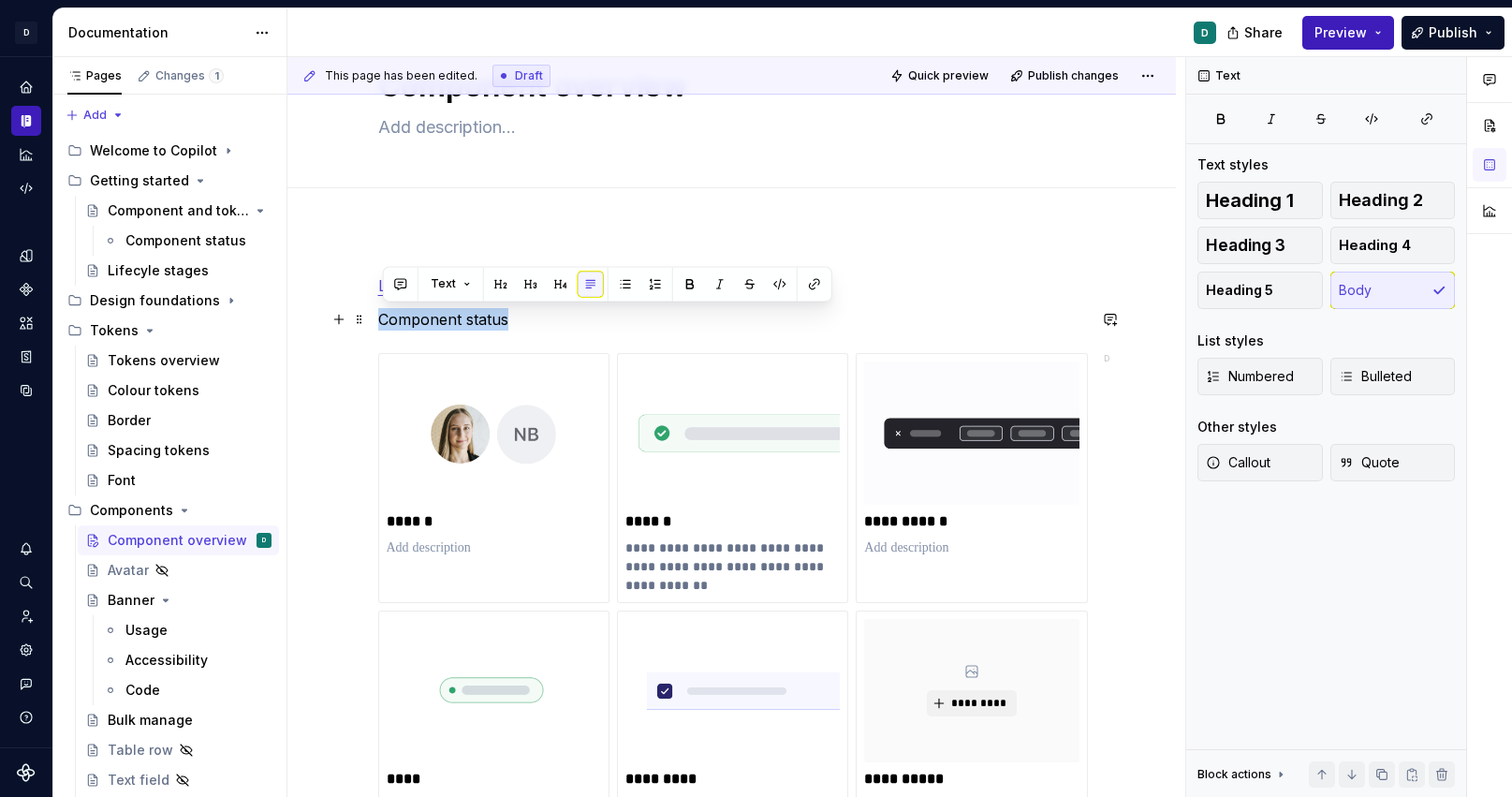
drag, startPoint x: 527, startPoint y: 314, endPoint x: 374, endPoint y: 322, distance: 153.2
click at [807, 286] on button "button" at bounding box center [814, 284] width 26 height 26
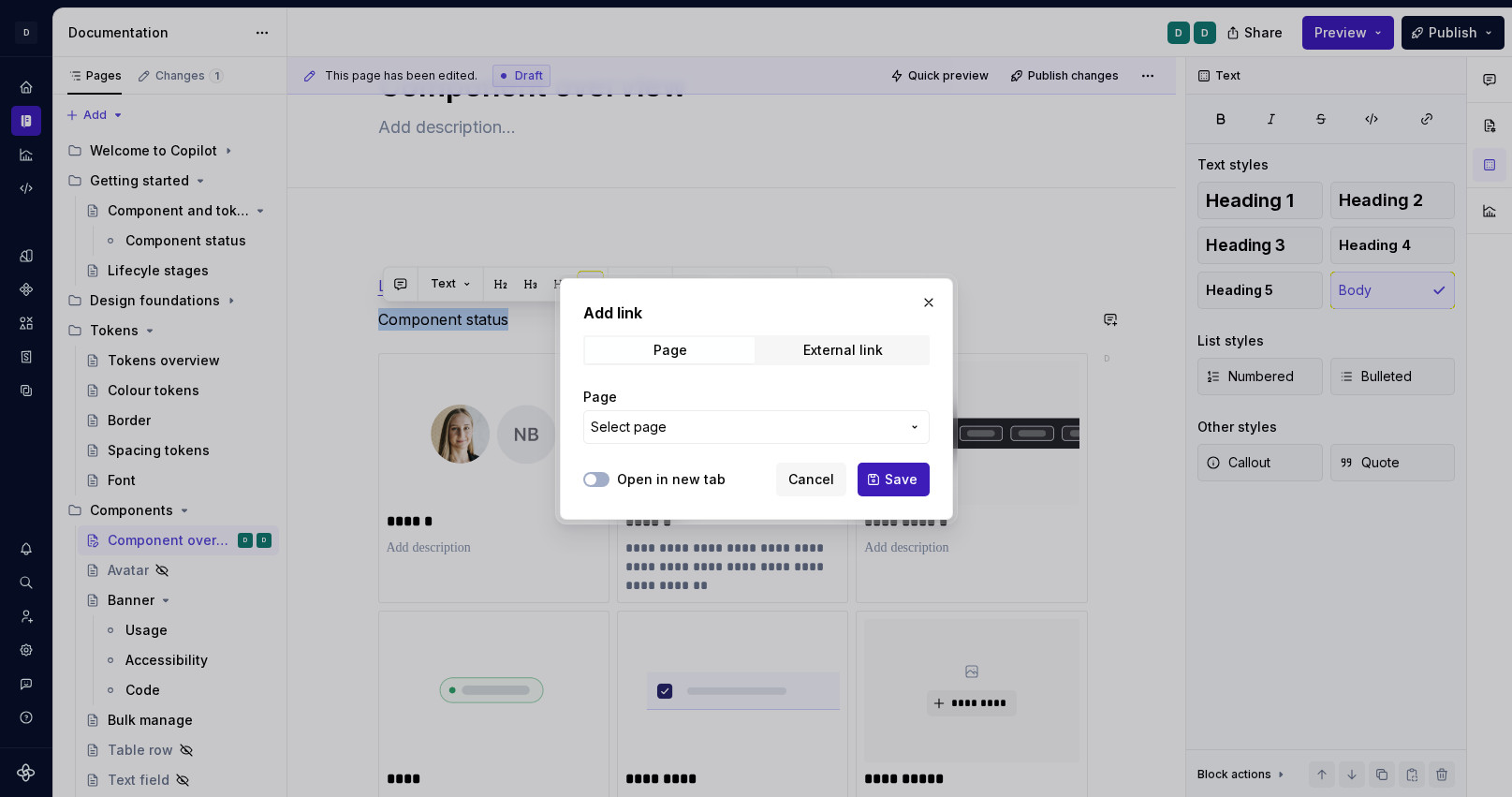
click at [821, 420] on span "Select page" at bounding box center [746, 426] width 309 height 19
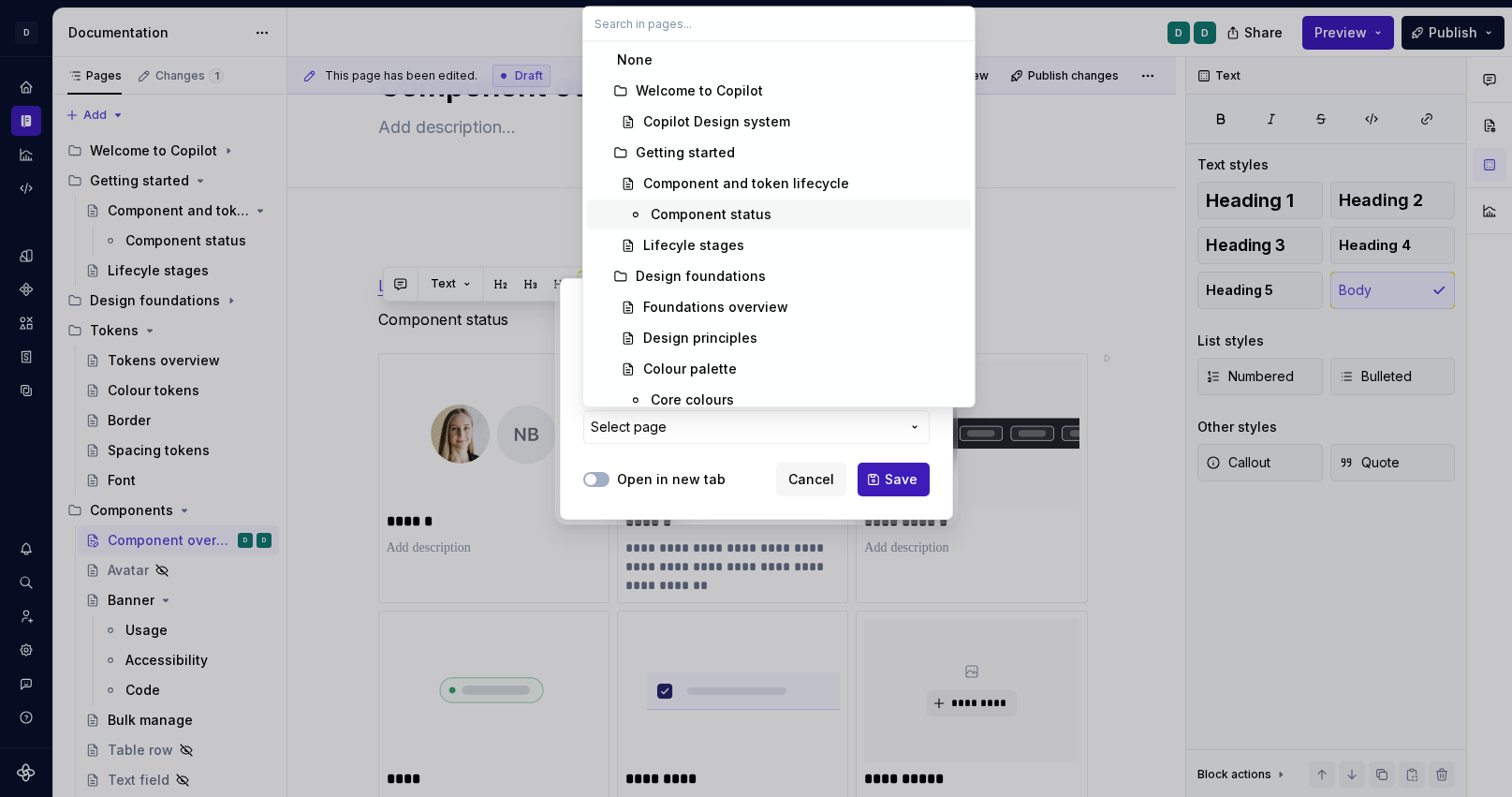
click at [735, 212] on div "Component status" at bounding box center [712, 214] width 121 height 19
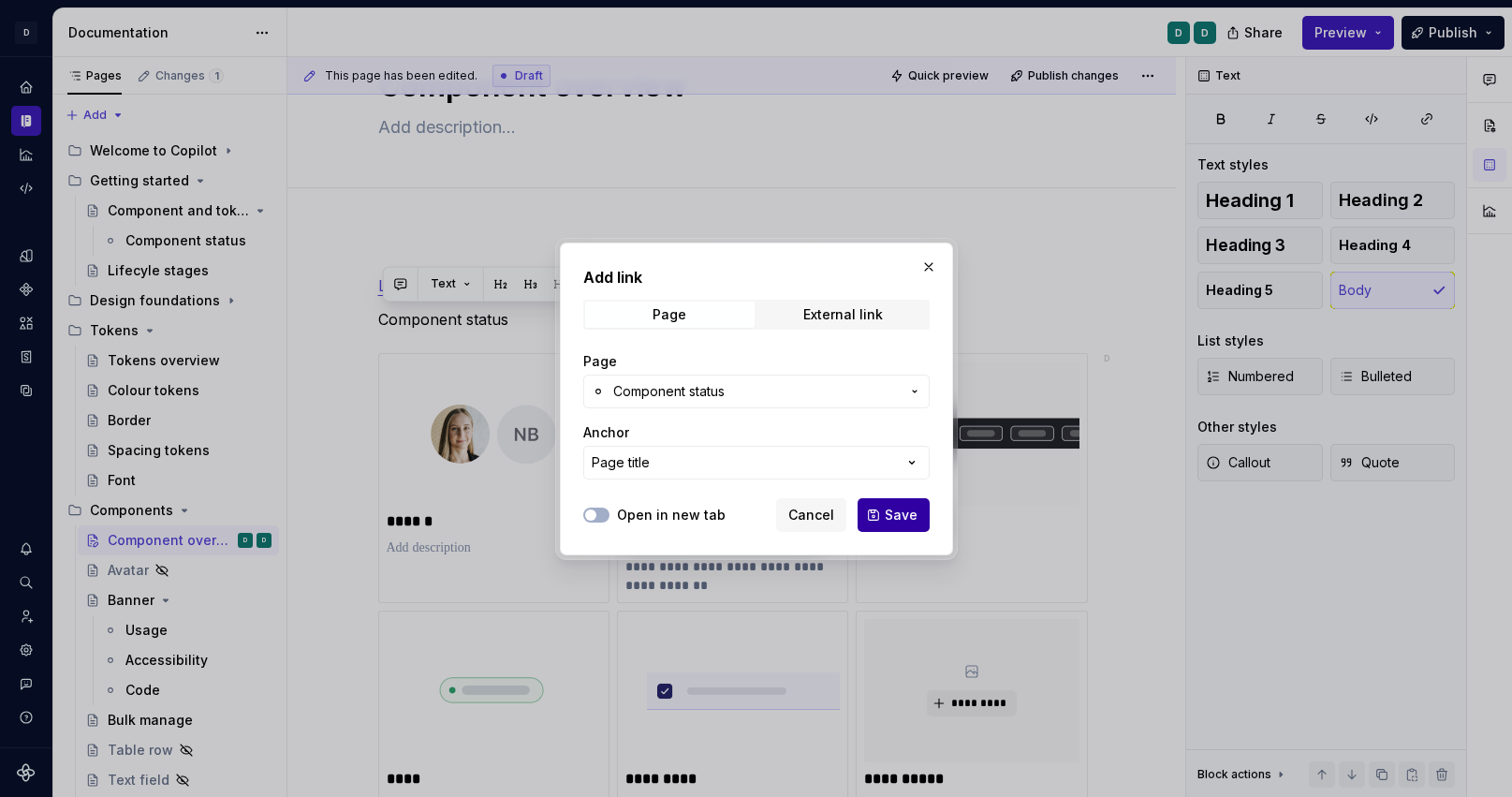
click at [901, 515] on span "Save" at bounding box center [901, 514] width 33 height 19
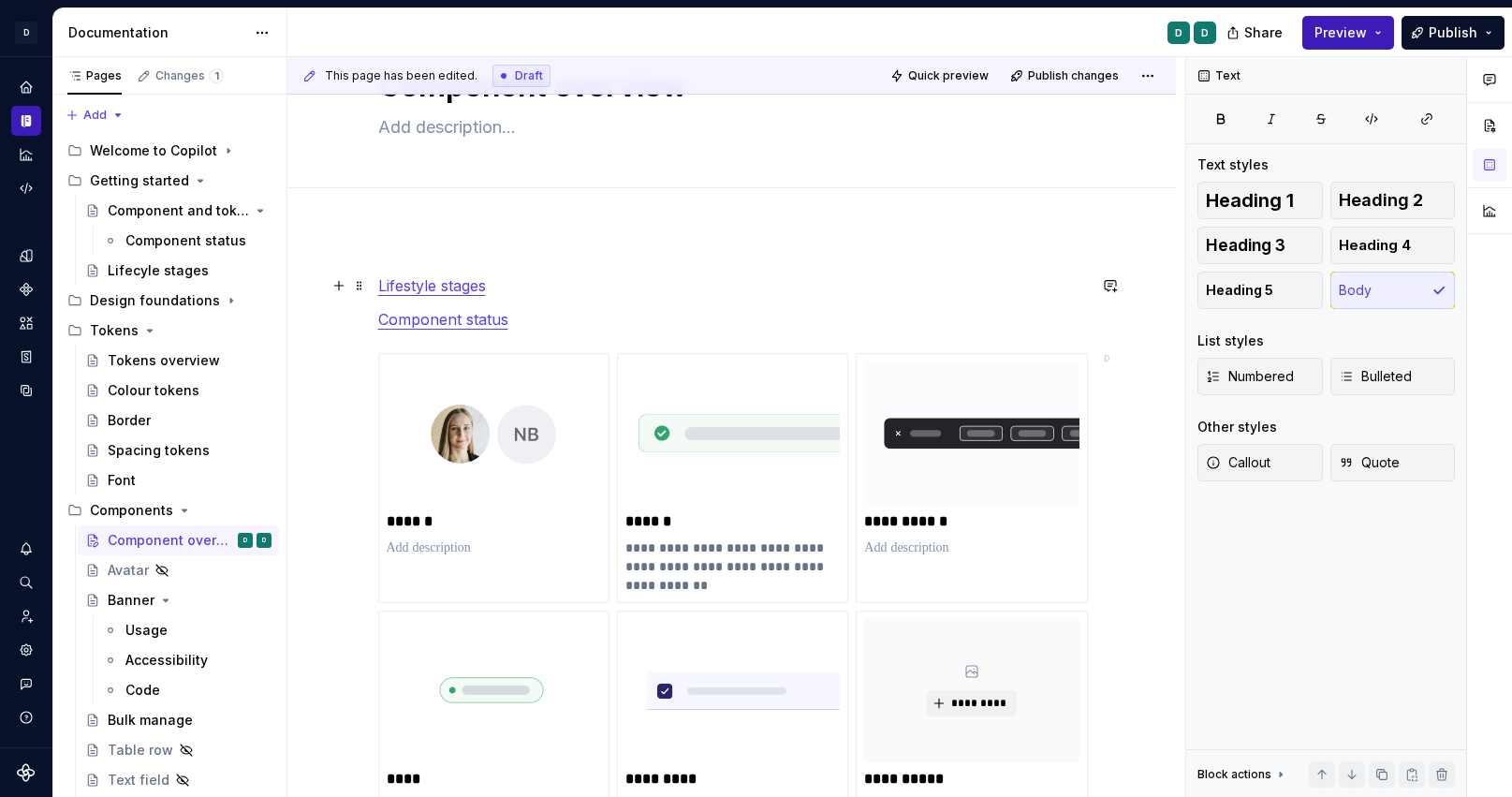
click at [909, 287] on p "Lifestyle stages" at bounding box center [732, 286] width 708 height 22
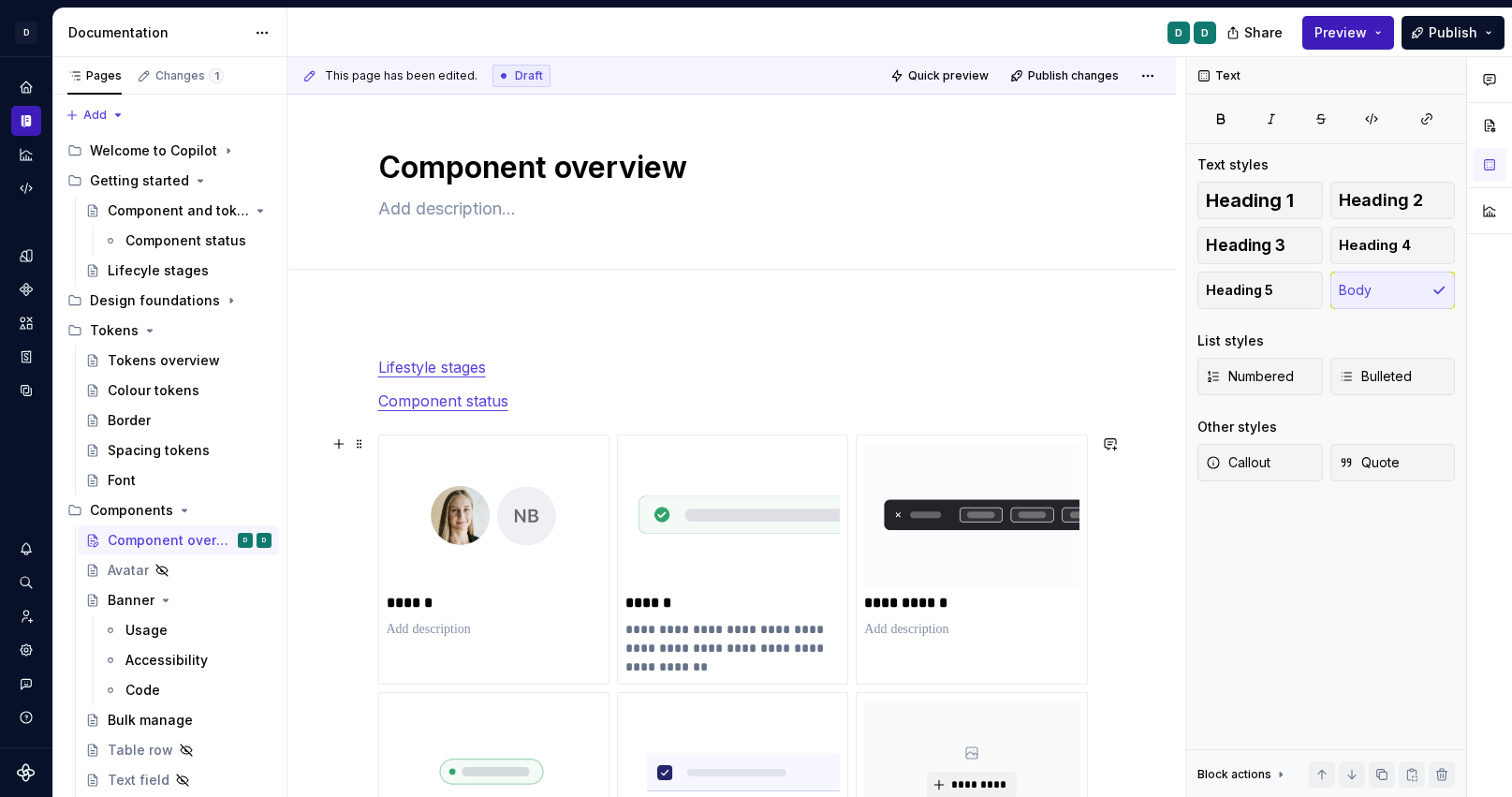
scroll to position [0, 0]
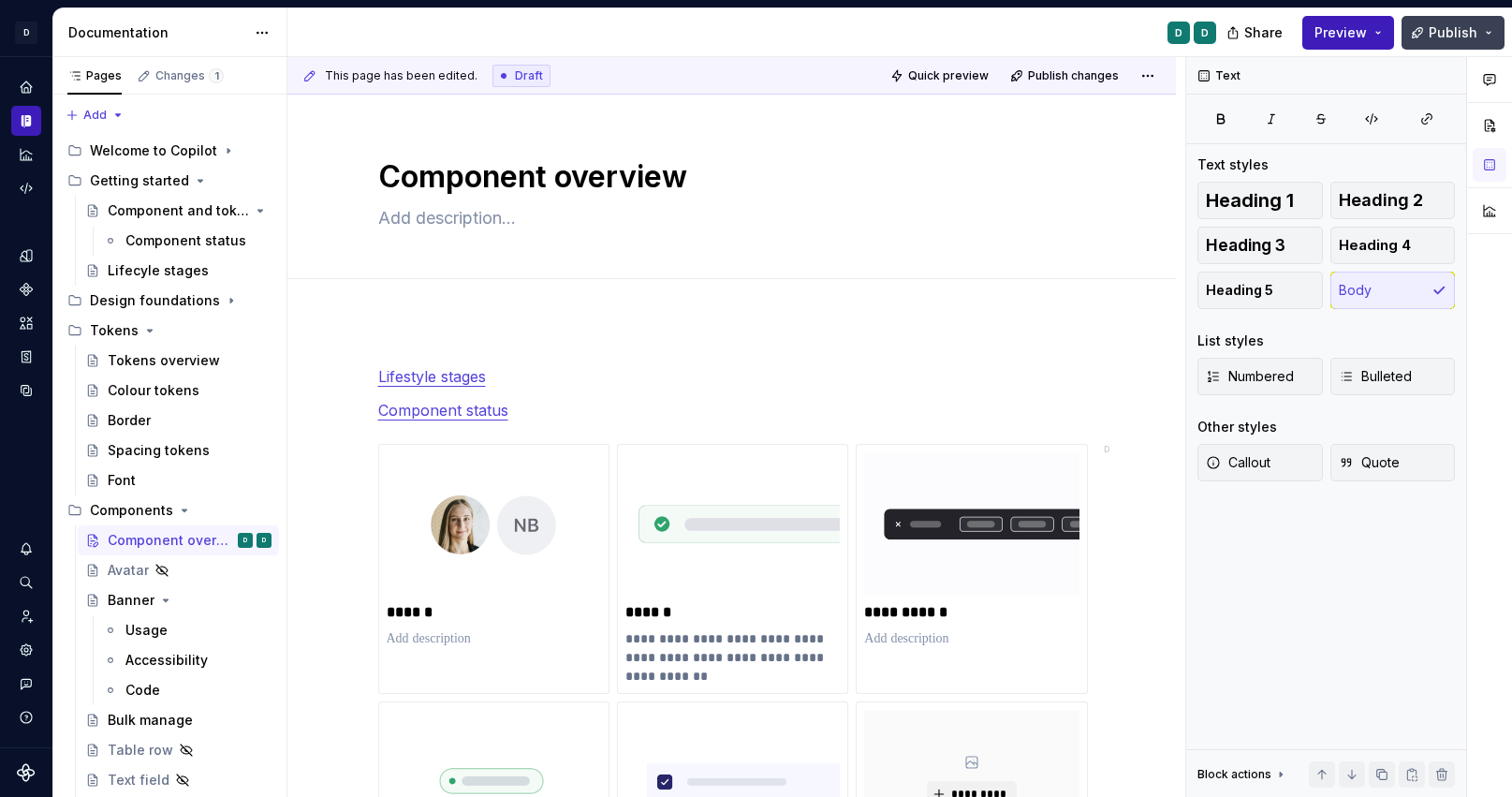
click at [1452, 34] on span "Publish" at bounding box center [1453, 32] width 49 height 19
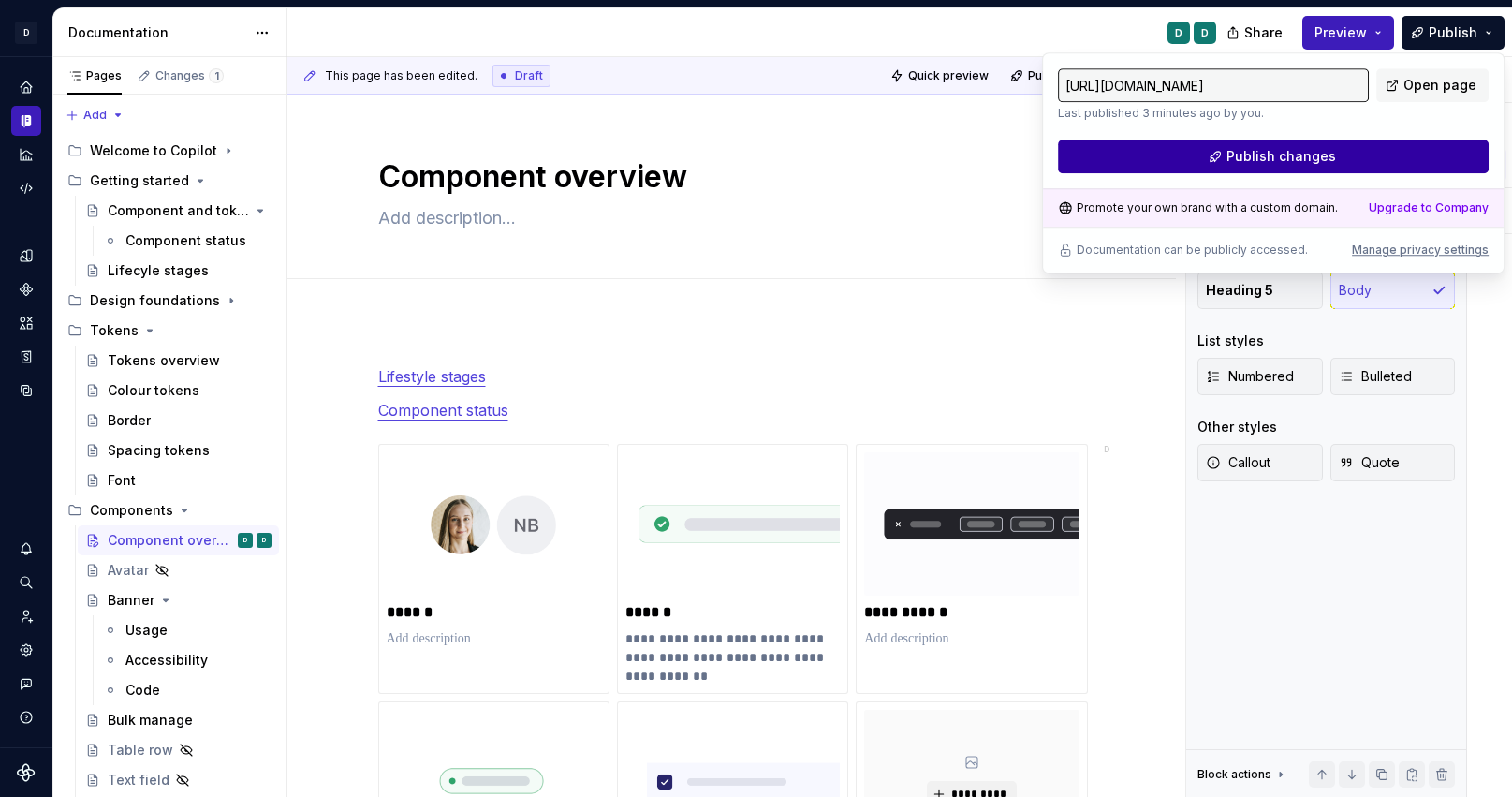
click at [1427, 147] on button "Publish changes" at bounding box center [1274, 156] width 431 height 33
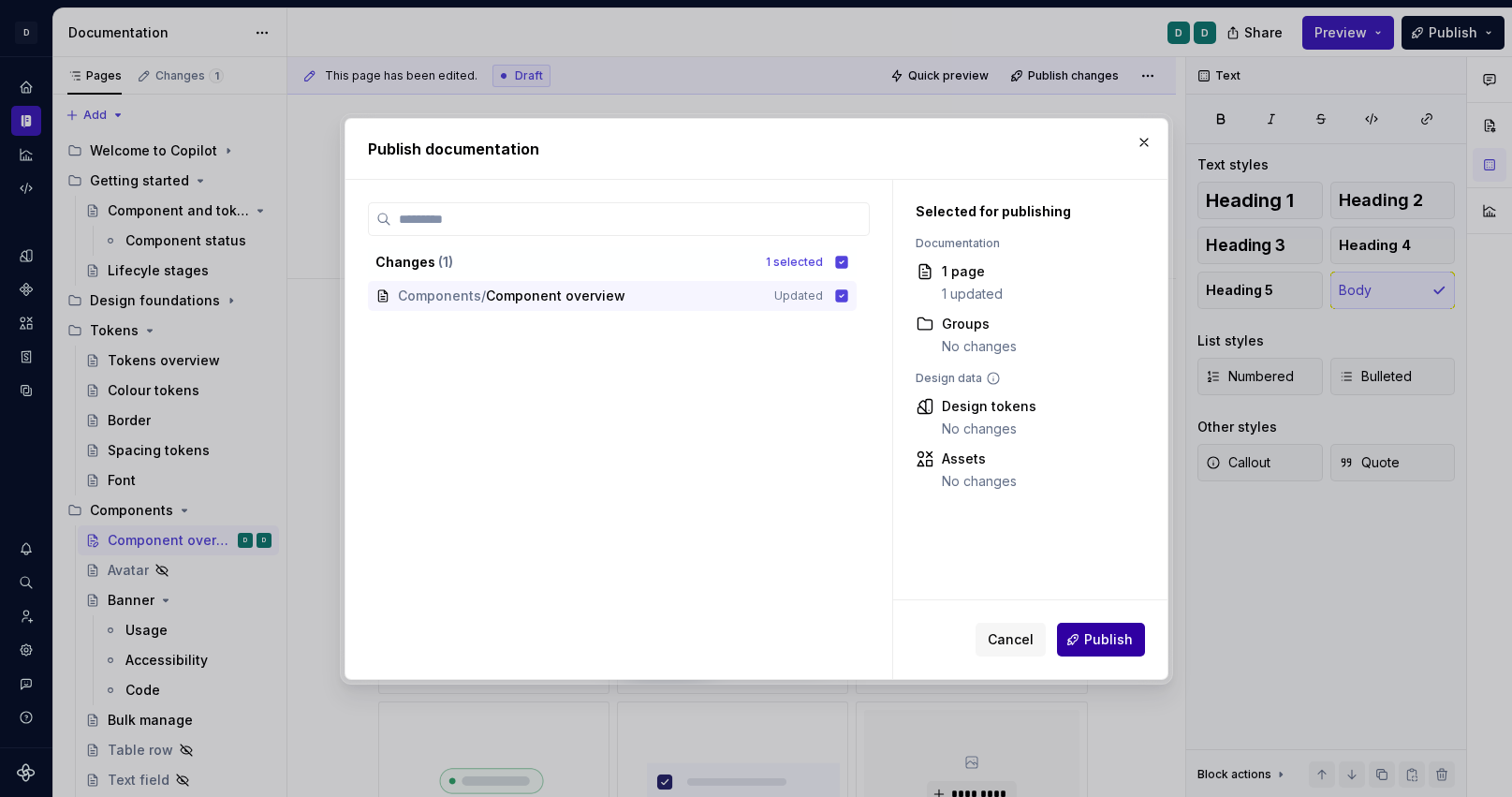
click at [1117, 647] on span "Publish" at bounding box center [1109, 640] width 49 height 19
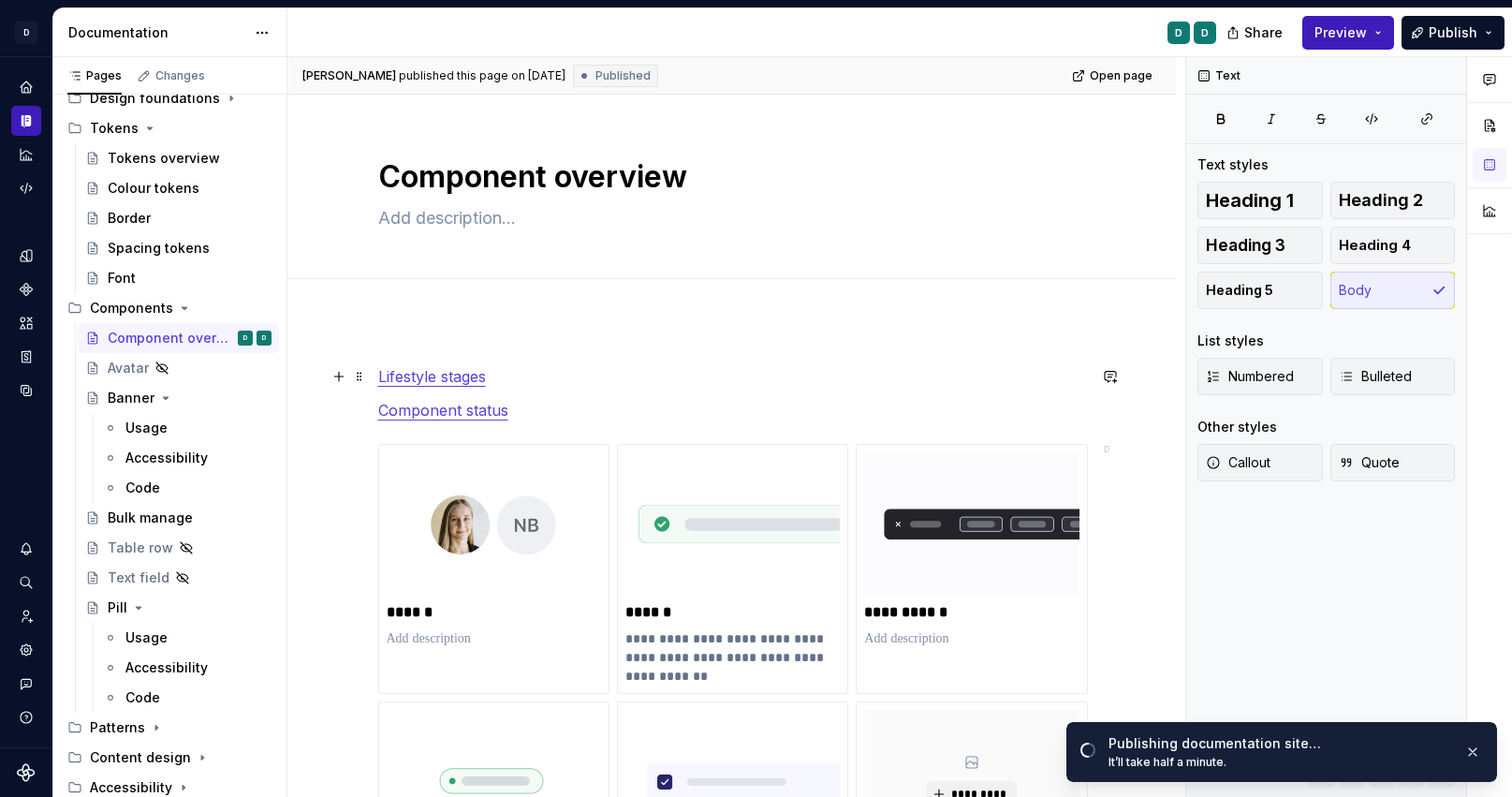
click at [382, 377] on link "Lifestyle stages" at bounding box center [432, 376] width 108 height 19
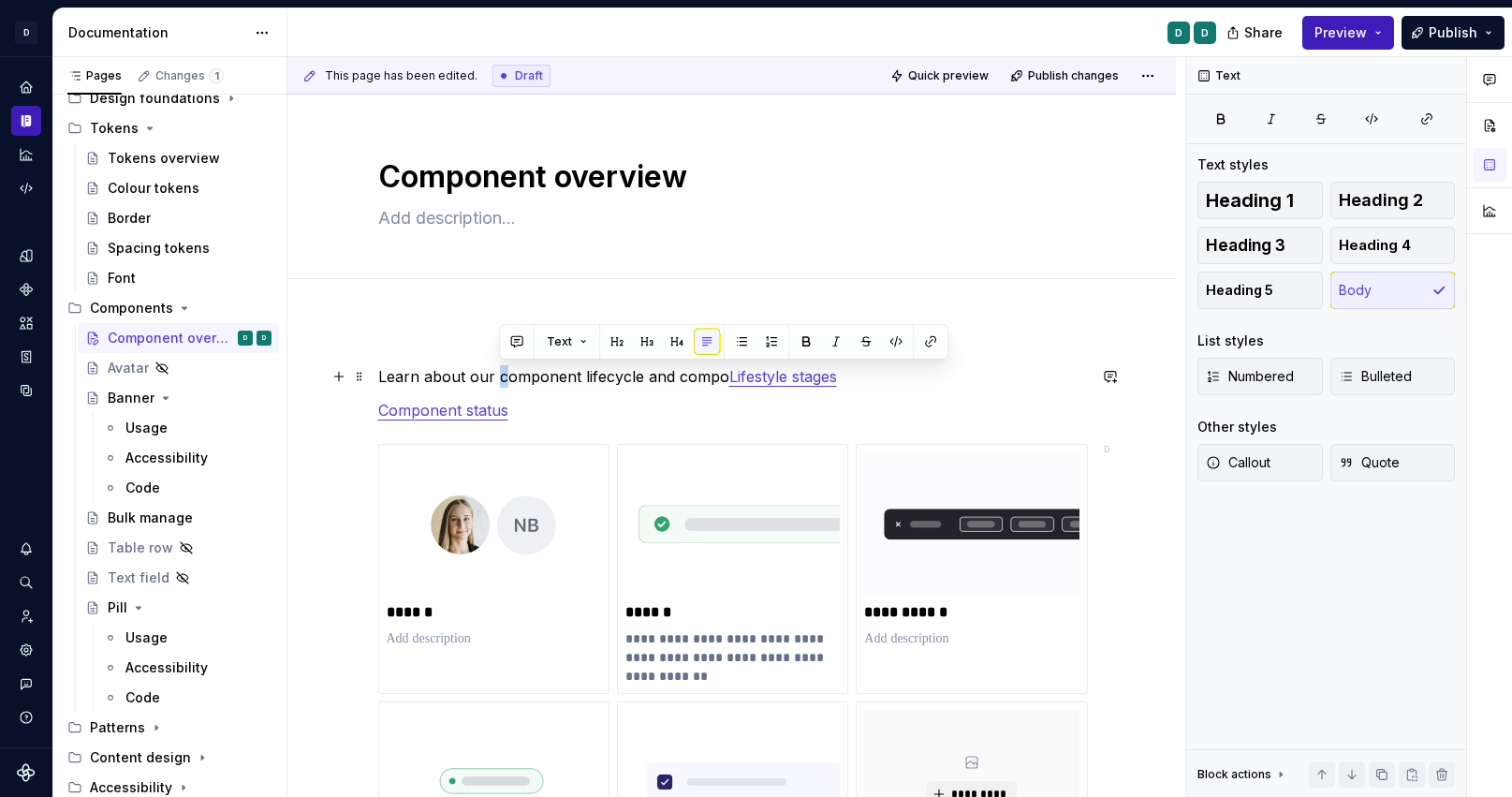
click at [500, 376] on p "Learn about our component lifecycle and compo Lifestyle stages" at bounding box center [732, 376] width 708 height 22
click at [683, 380] on p "Learn about our Component lifecycle and compo Lifestyle stages" at bounding box center [732, 376] width 708 height 22
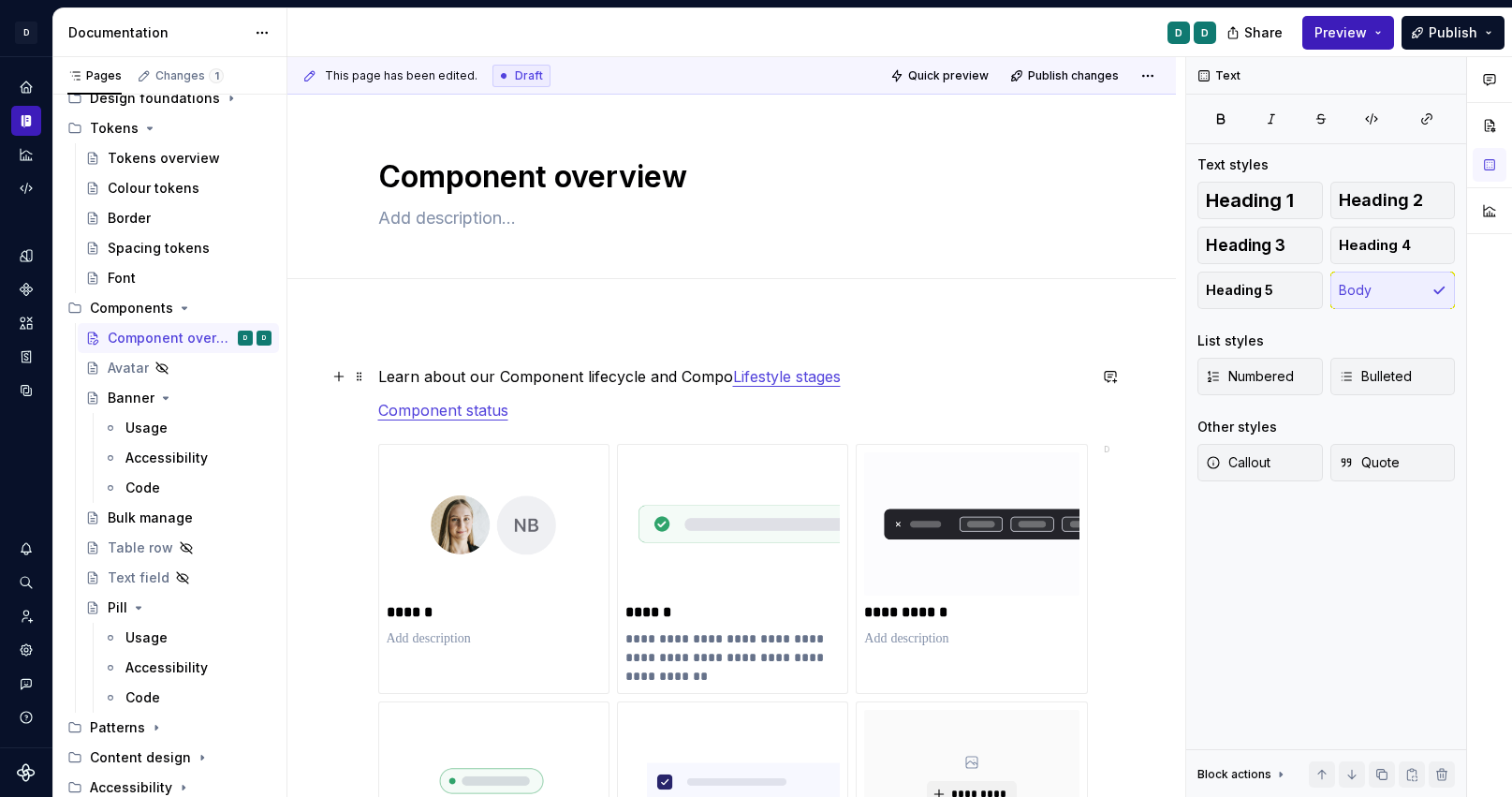
click at [726, 375] on p "Learn about our Component lifecycle and Compo Lifestyle stages" at bounding box center [732, 376] width 708 height 22
type textarea "*"
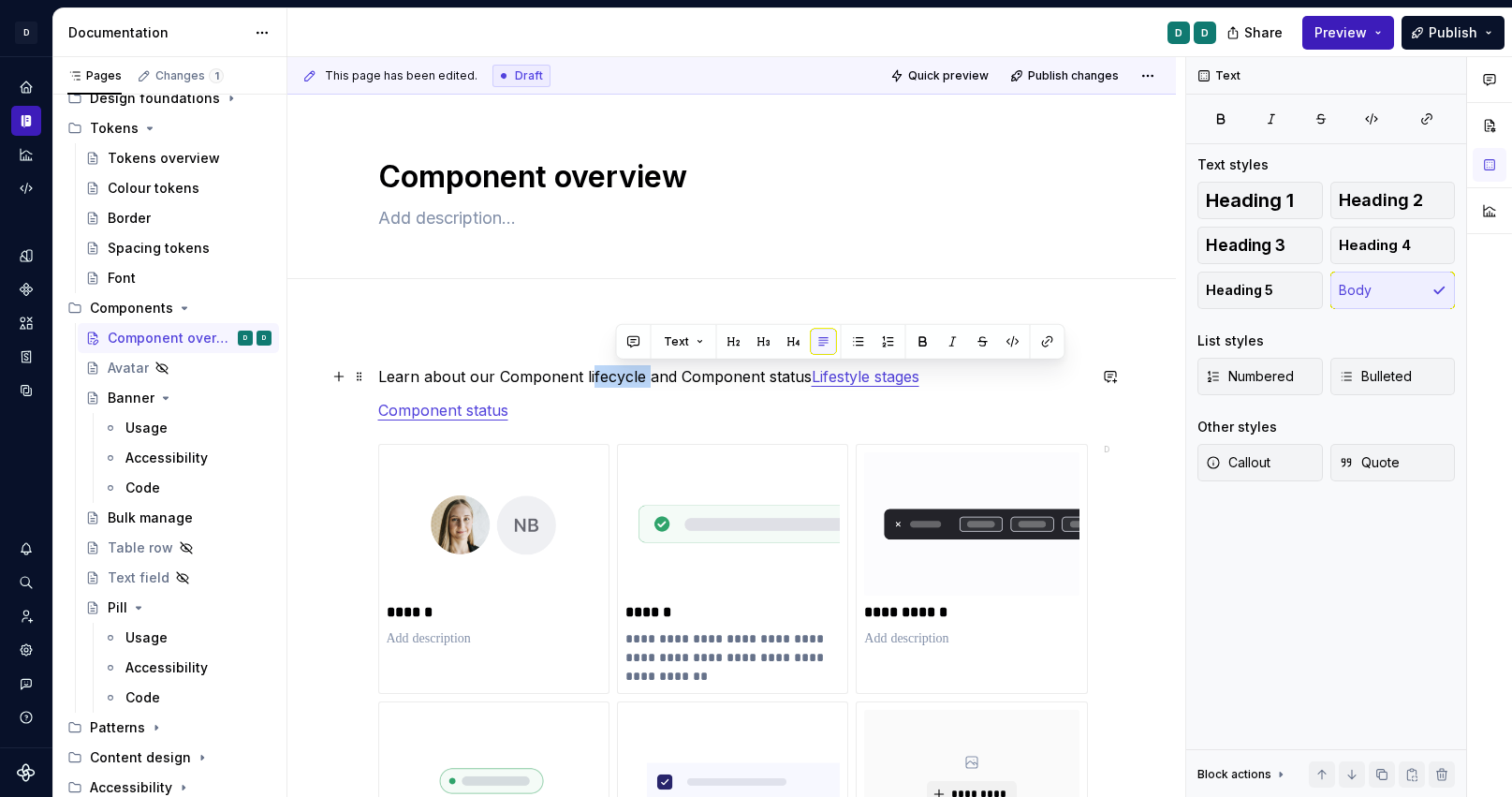
drag, startPoint x: 650, startPoint y: 374, endPoint x: 591, endPoint y: 381, distance: 59.4
click at [591, 381] on p "Learn about our Component lifecycle and Component status Lifestyle stages" at bounding box center [732, 376] width 708 height 22
click at [626, 378] on p "Learn about our Component lifecycle and Component status Lifestyle stages" at bounding box center [732, 376] width 708 height 22
drag, startPoint x: 642, startPoint y: 373, endPoint x: 500, endPoint y: 379, distance: 142.1
click at [500, 379] on p "Learn about our Component lifecycle and Component status Lifestyle stages" at bounding box center [732, 376] width 708 height 22
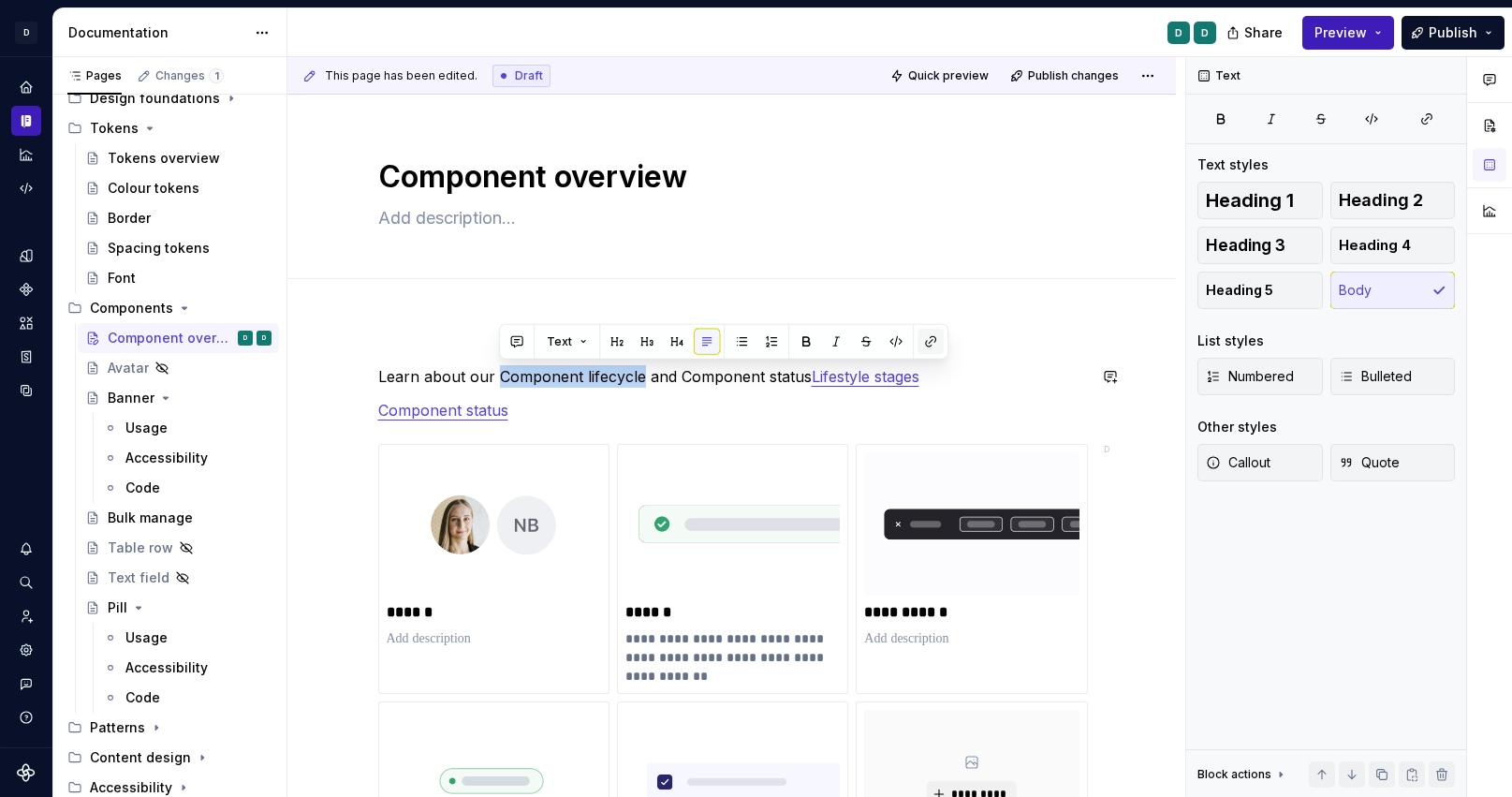
click at [928, 342] on button "button" at bounding box center [930, 341] width 26 height 26
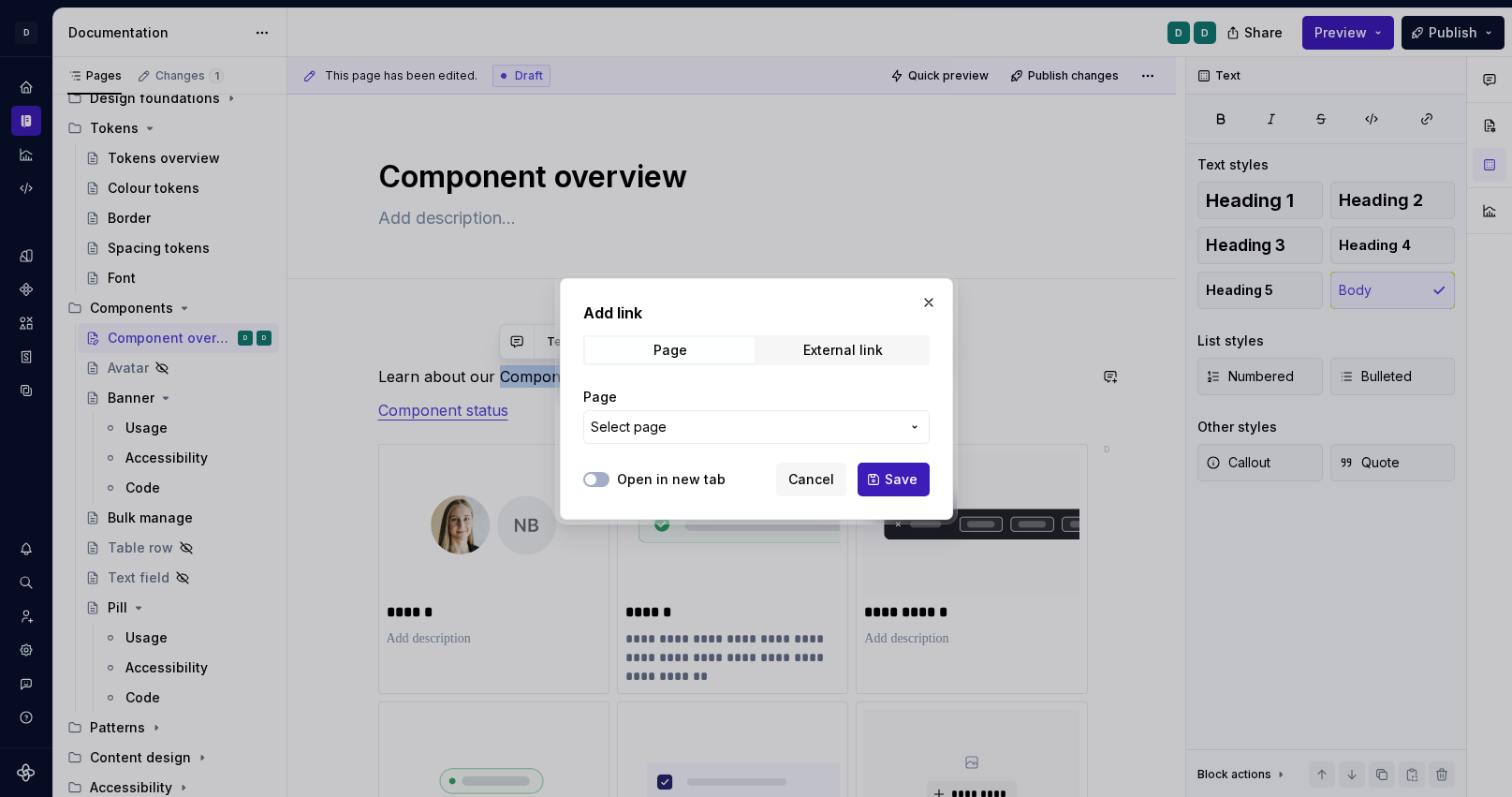
click at [904, 413] on button "Select page" at bounding box center [756, 427] width 347 height 33
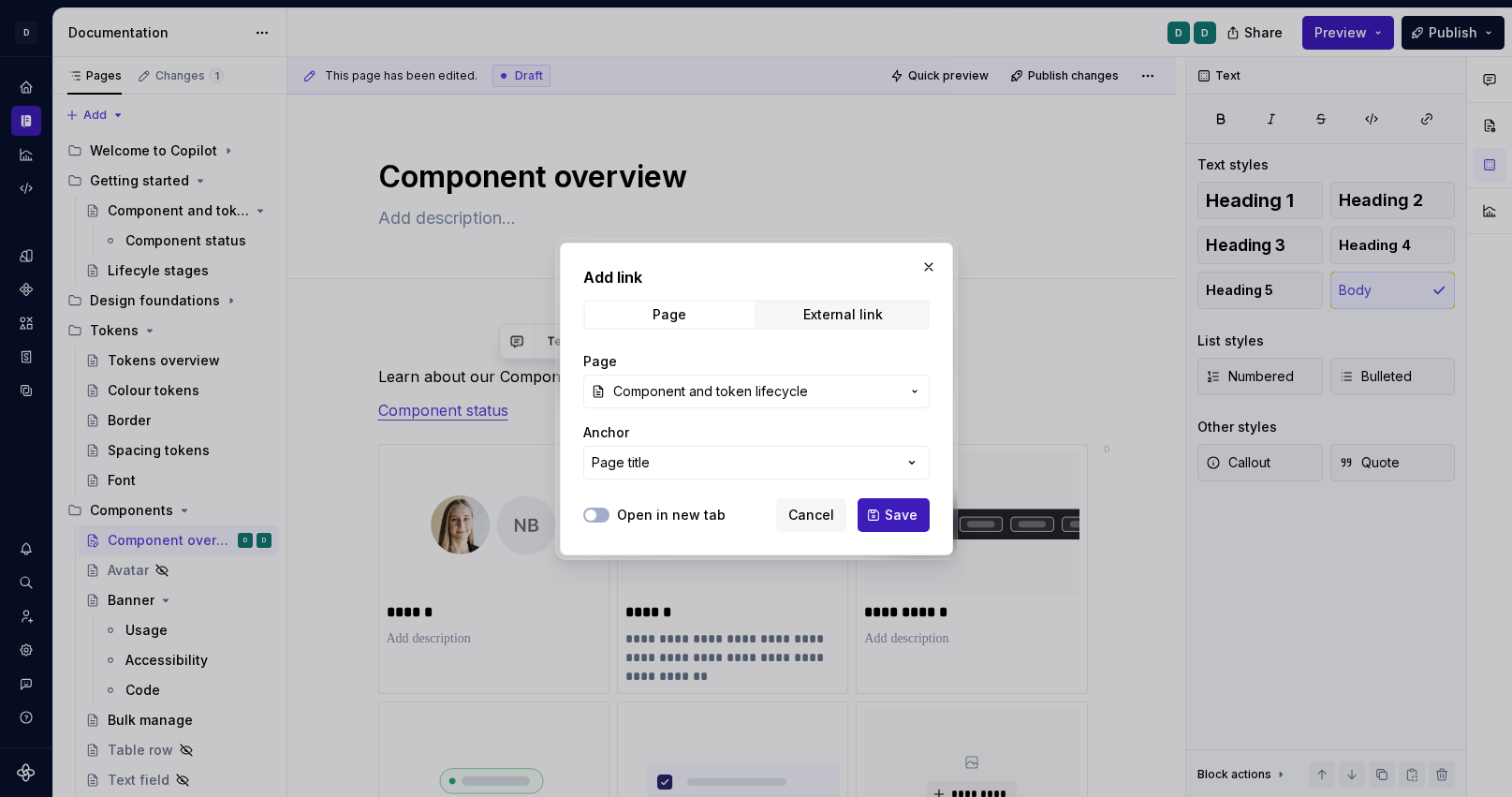
scroll to position [202, 0]
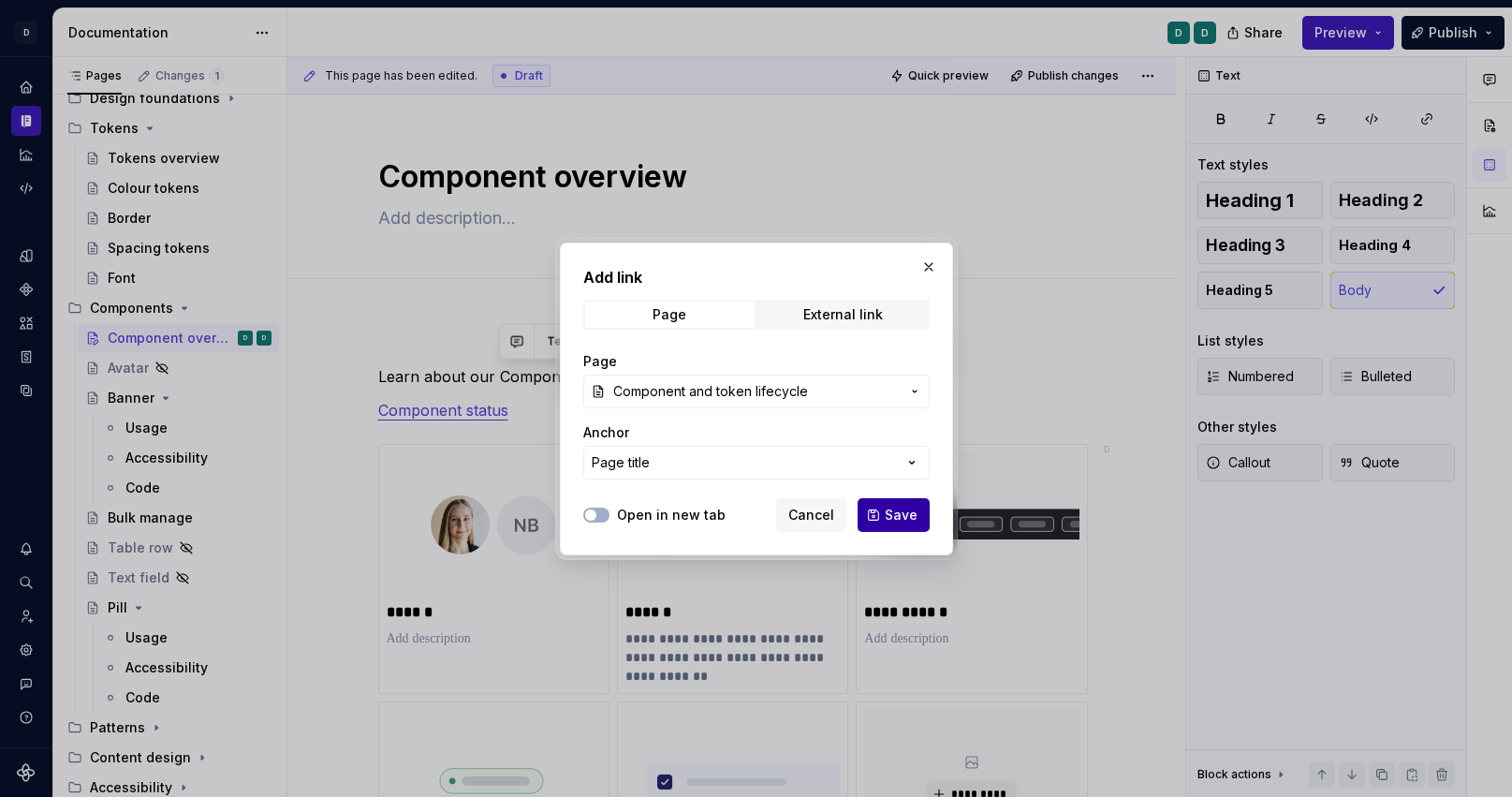
click at [890, 513] on span "Save" at bounding box center [901, 514] width 33 height 19
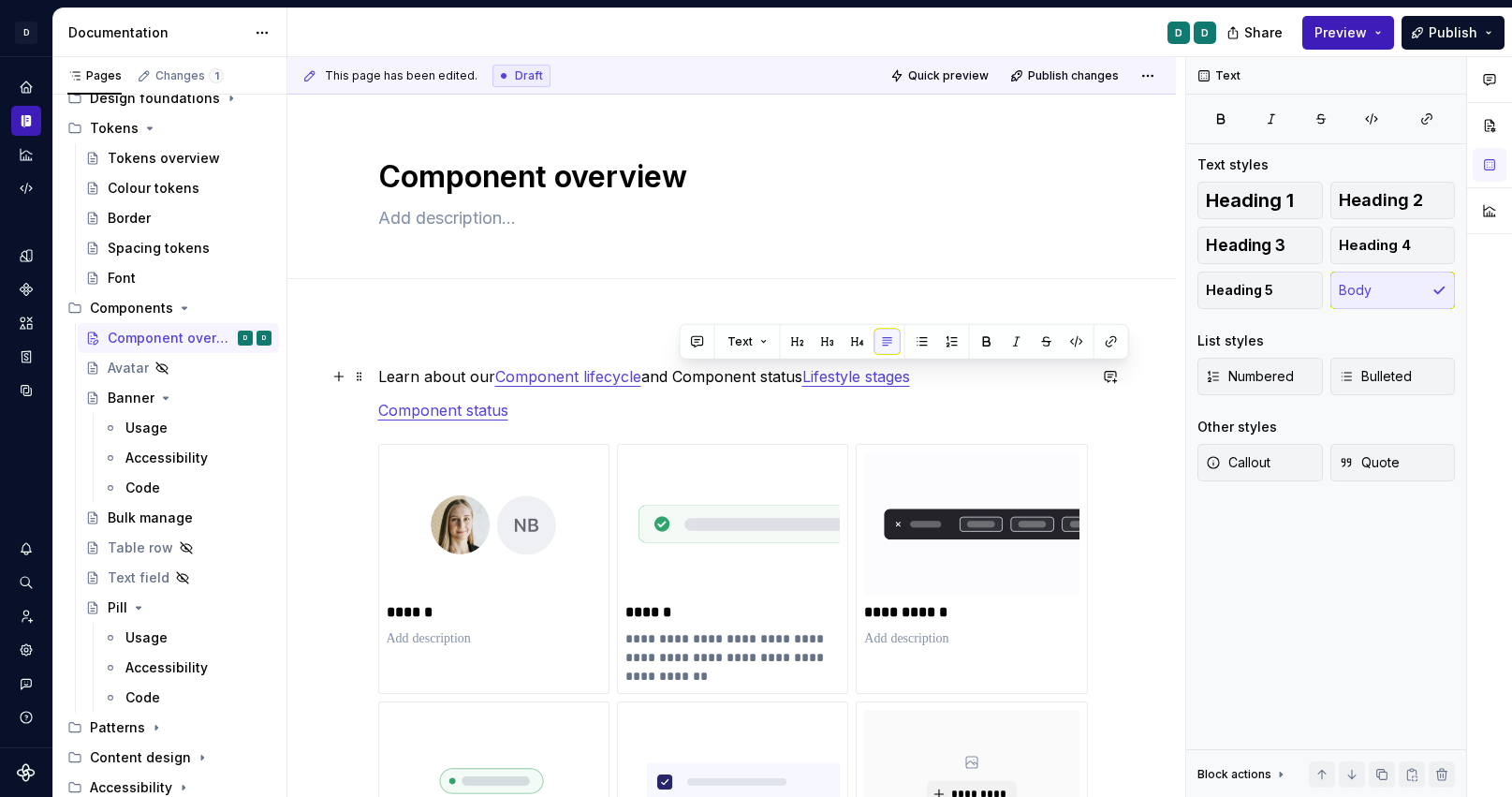
drag, startPoint x: 814, startPoint y: 374, endPoint x: 683, endPoint y: 374, distance: 131.0
click at [683, 374] on p "Learn about our Component lifecycle and Component status Lifestyle stages" at bounding box center [732, 376] width 708 height 22
click at [1107, 344] on button "button" at bounding box center [1111, 341] width 26 height 26
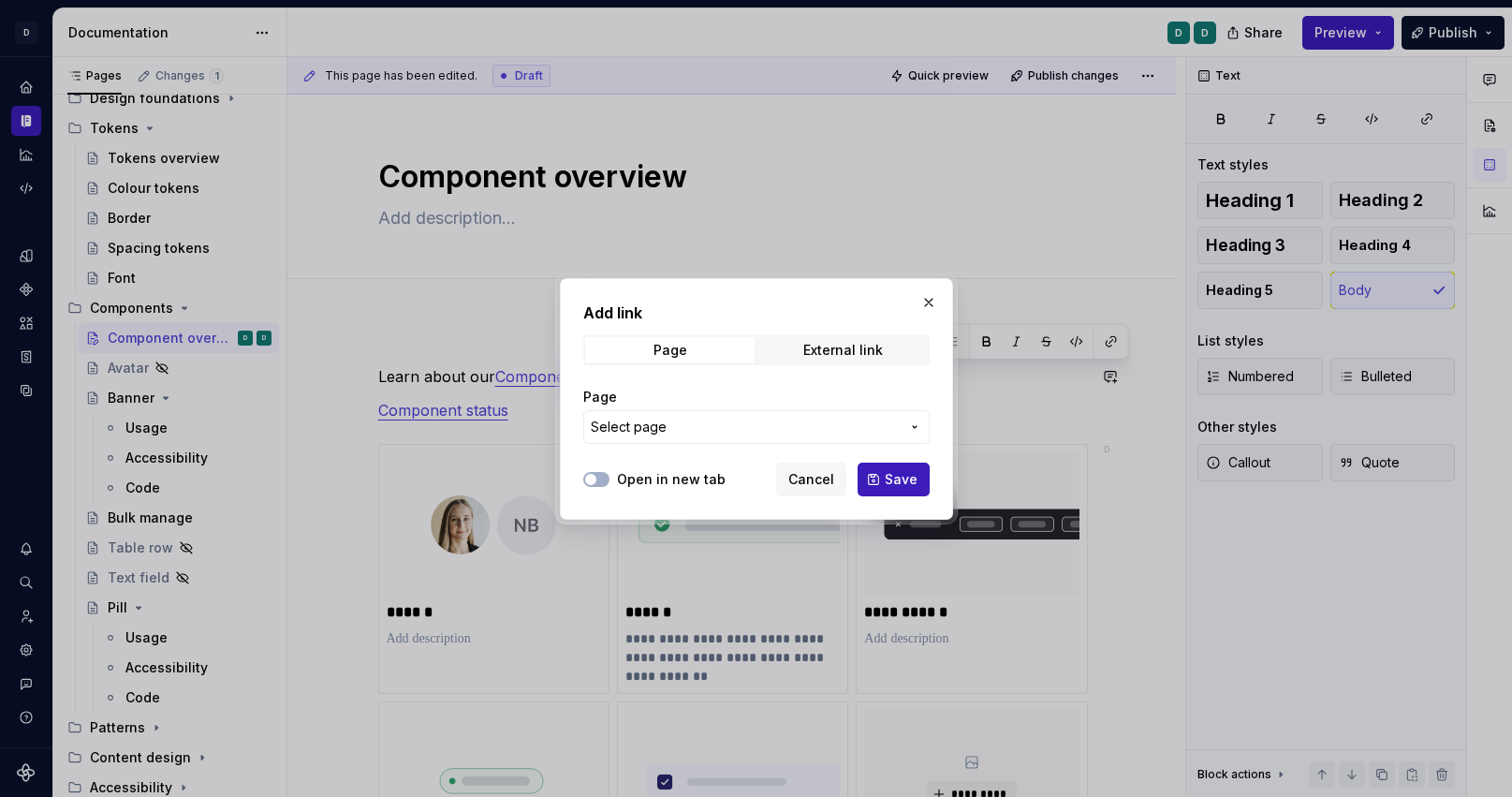
click at [886, 421] on span "Select page" at bounding box center [746, 426] width 309 height 19
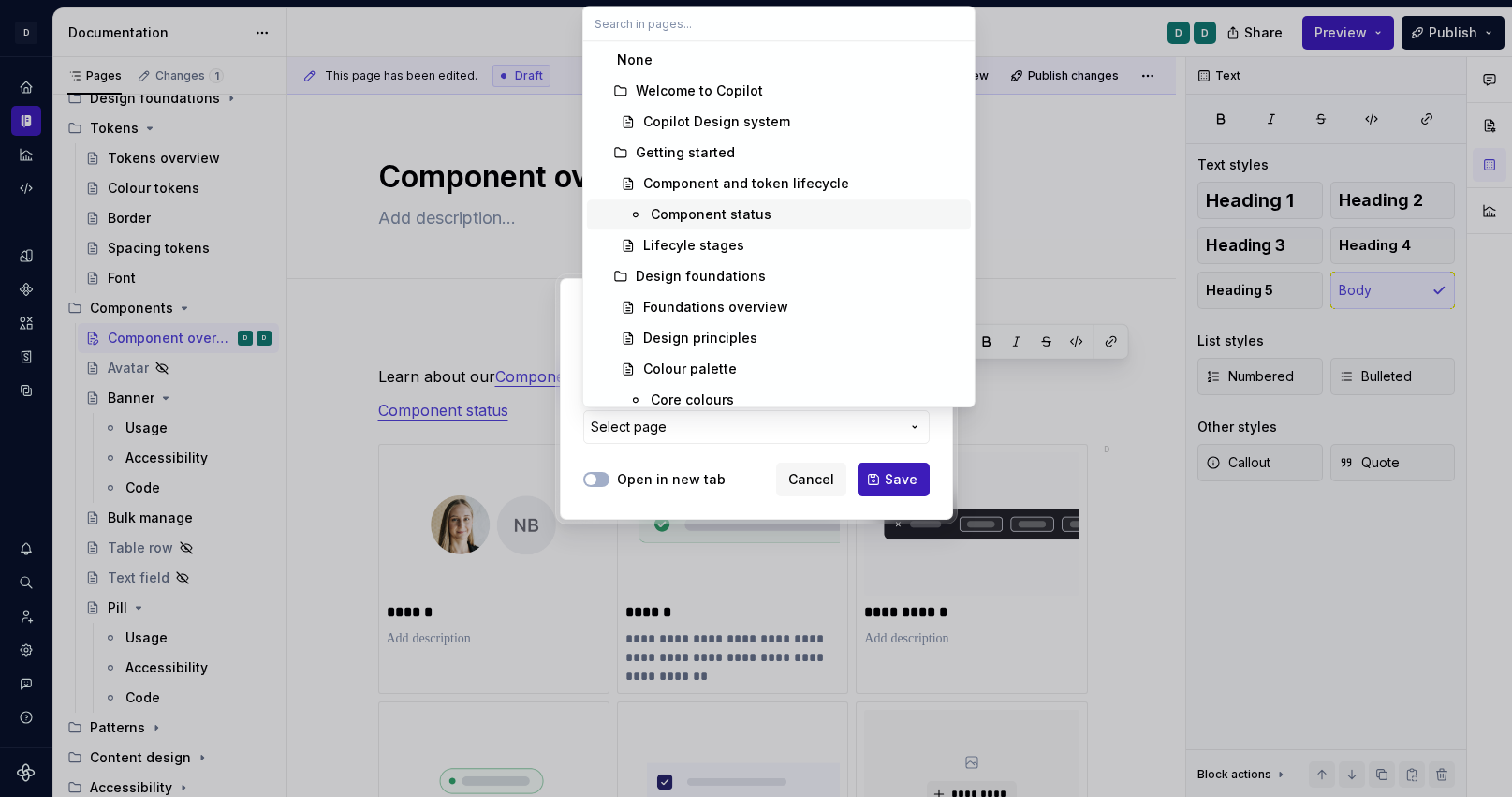
click at [760, 221] on div "Component status" at bounding box center [712, 214] width 121 height 19
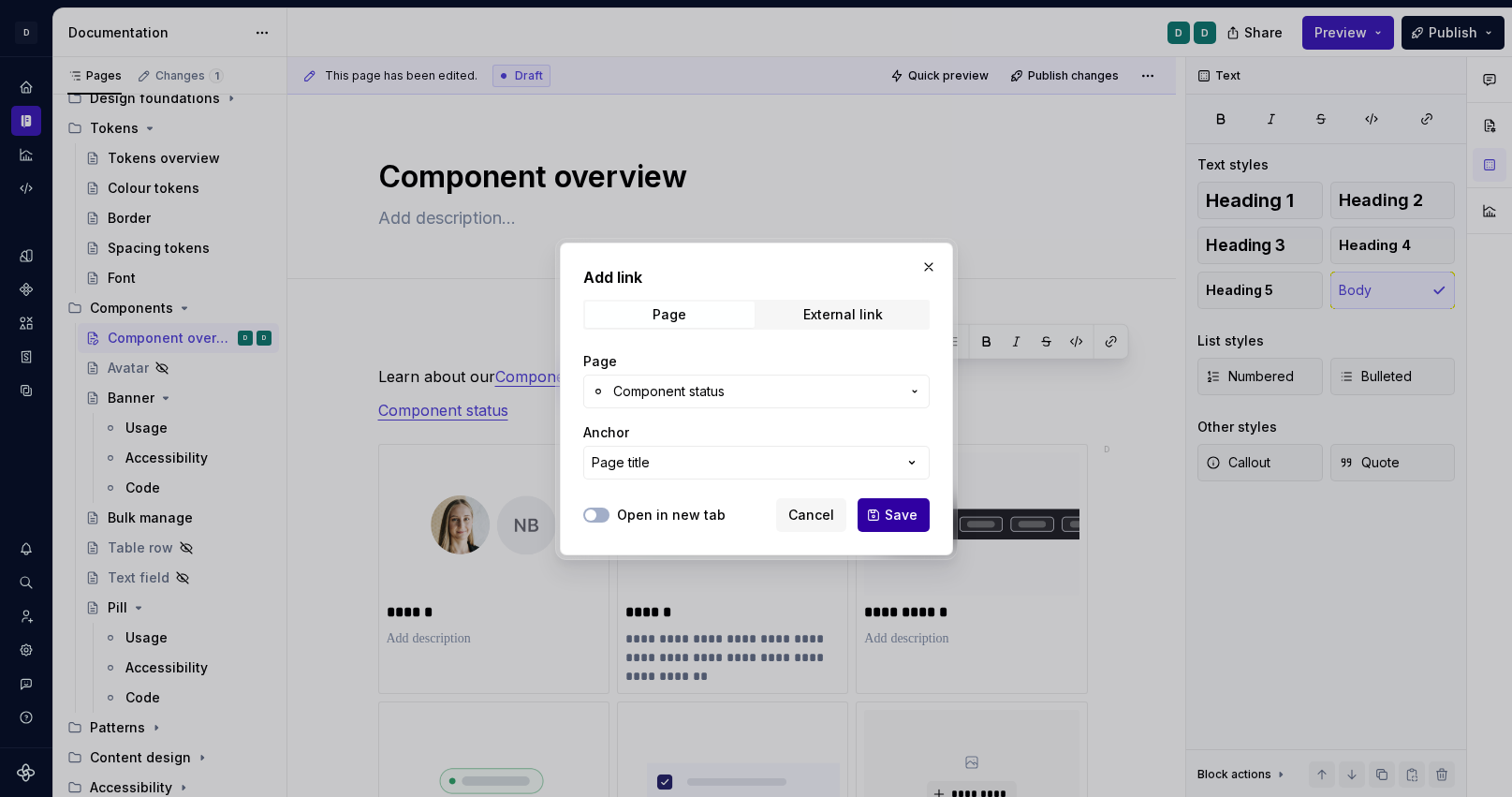
click at [906, 514] on span "Save" at bounding box center [901, 514] width 33 height 19
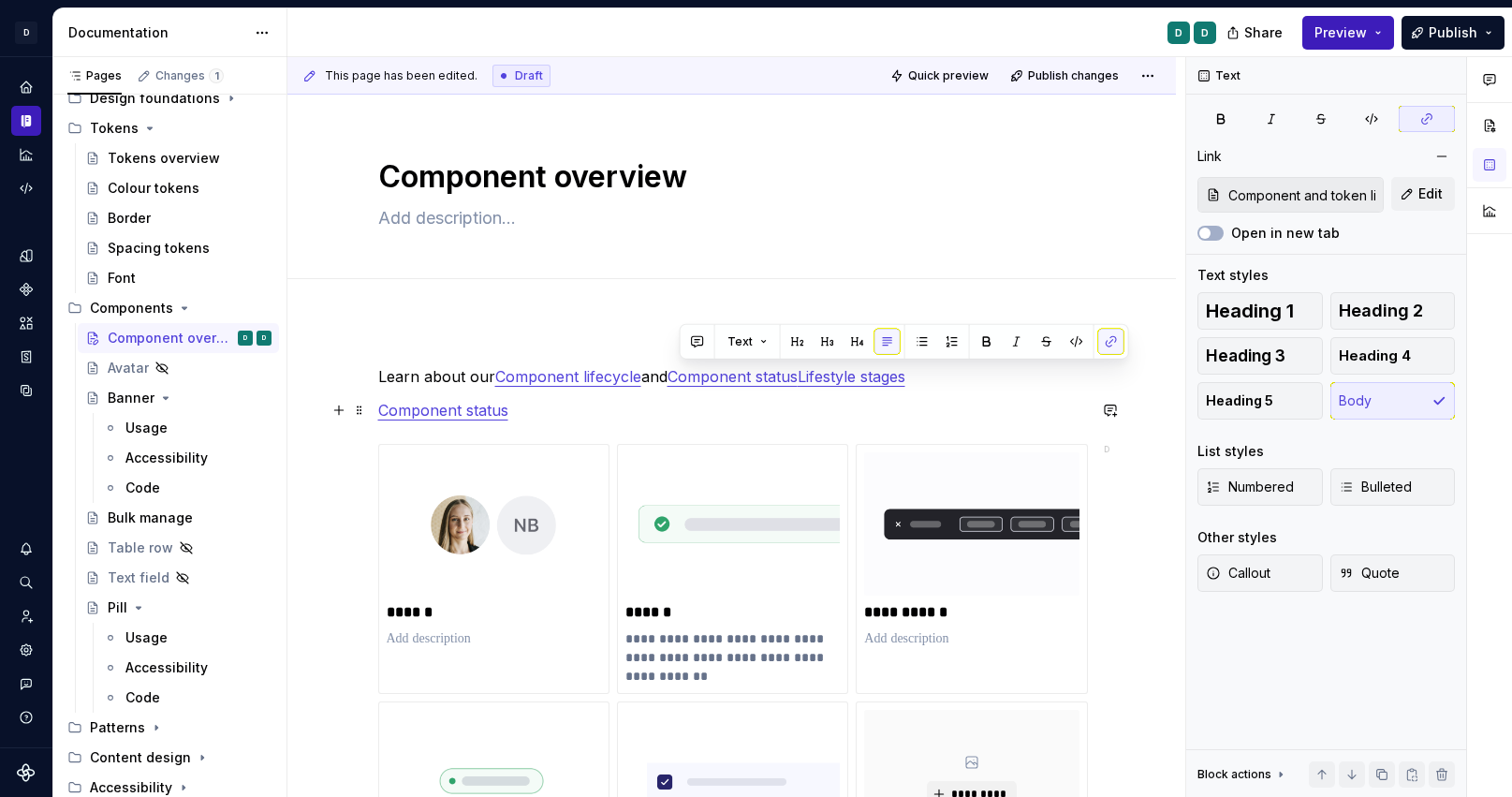
click at [909, 412] on p "Component status" at bounding box center [732, 410] width 708 height 22
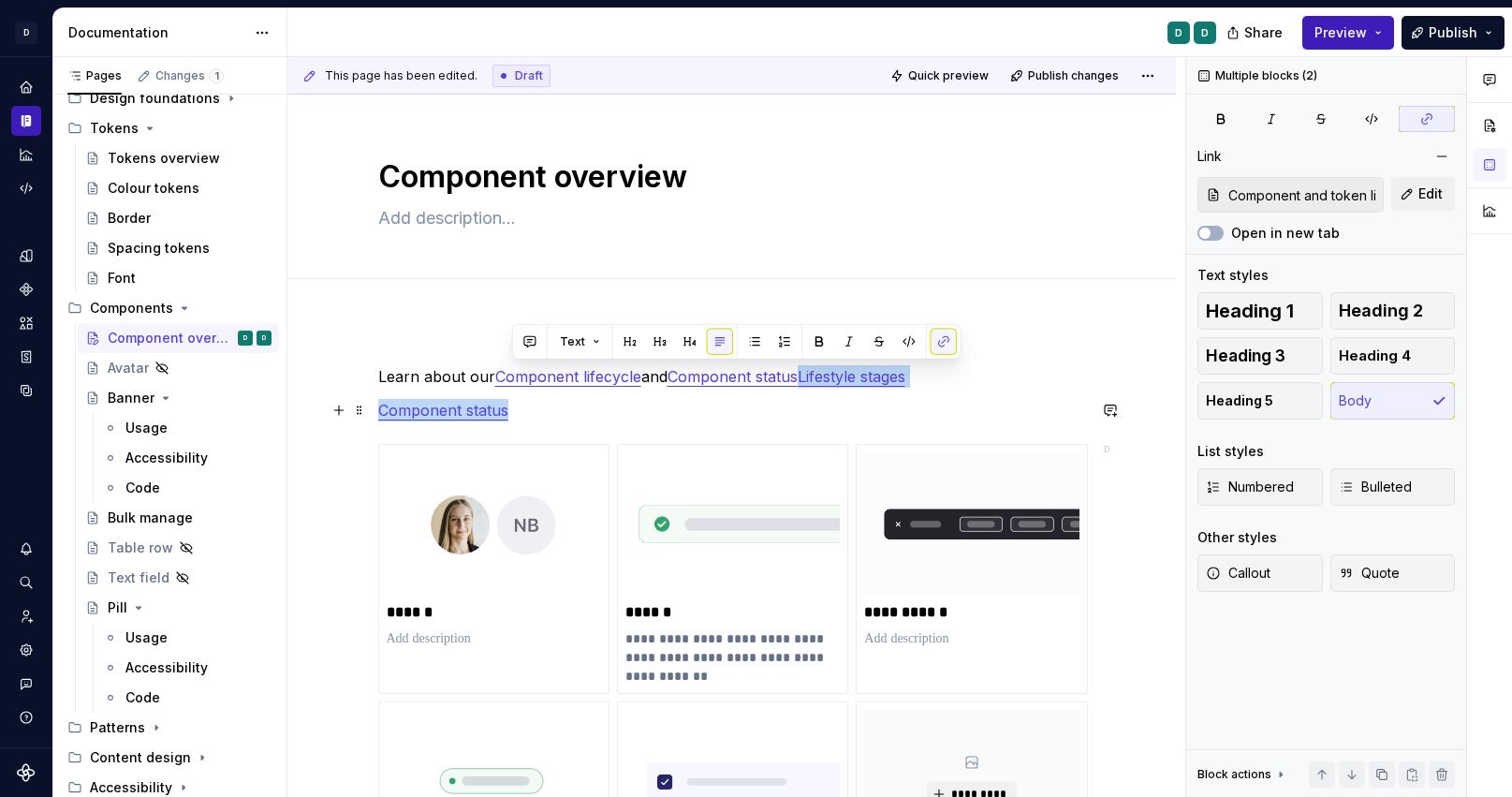
drag, startPoint x: 810, startPoint y: 375, endPoint x: 833, endPoint y: 414, distance: 45.3
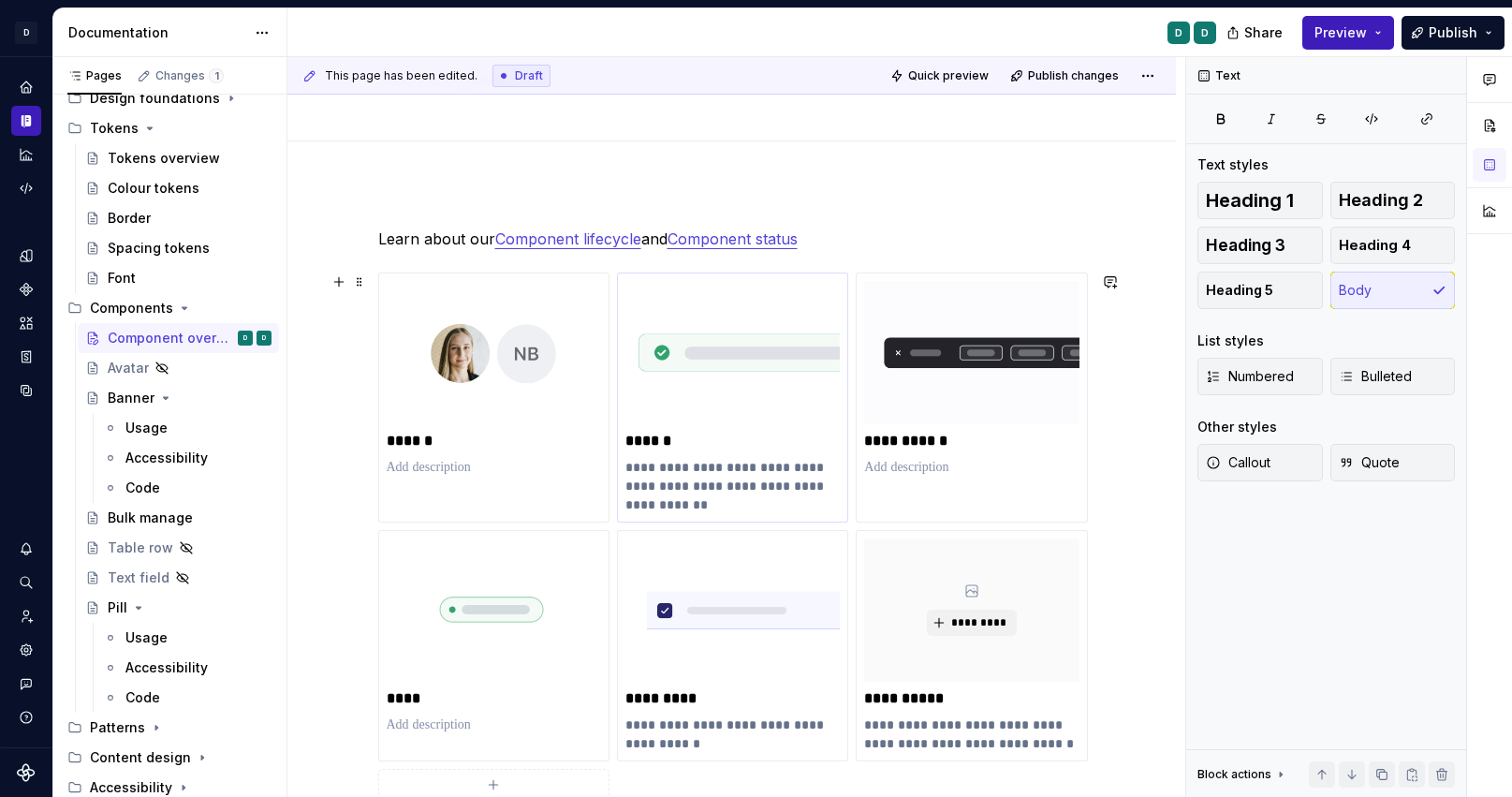
scroll to position [0, 0]
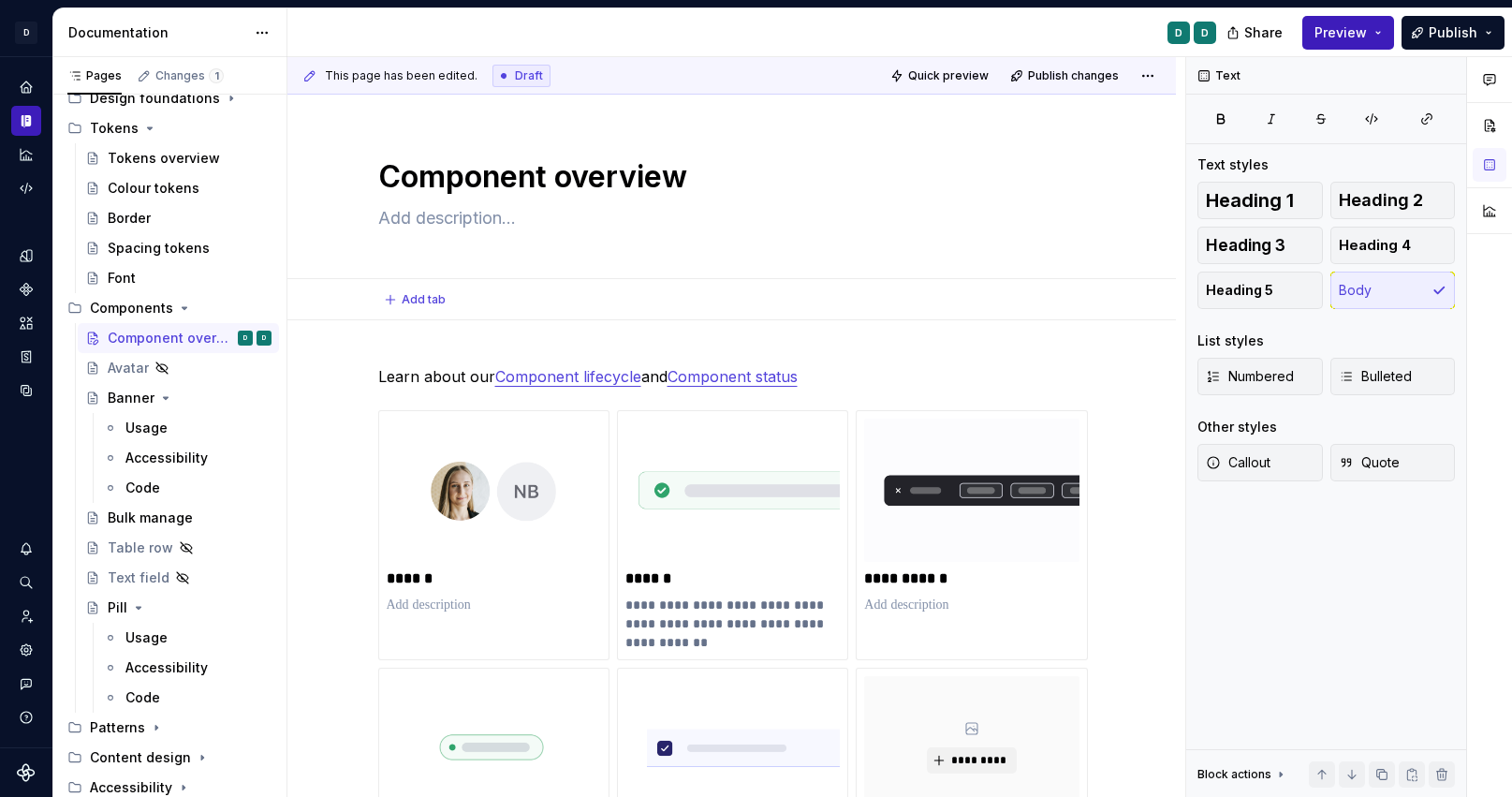
click at [513, 296] on div "Add tab" at bounding box center [732, 299] width 708 height 26
click at [1467, 36] on span "Publish" at bounding box center [1453, 32] width 49 height 19
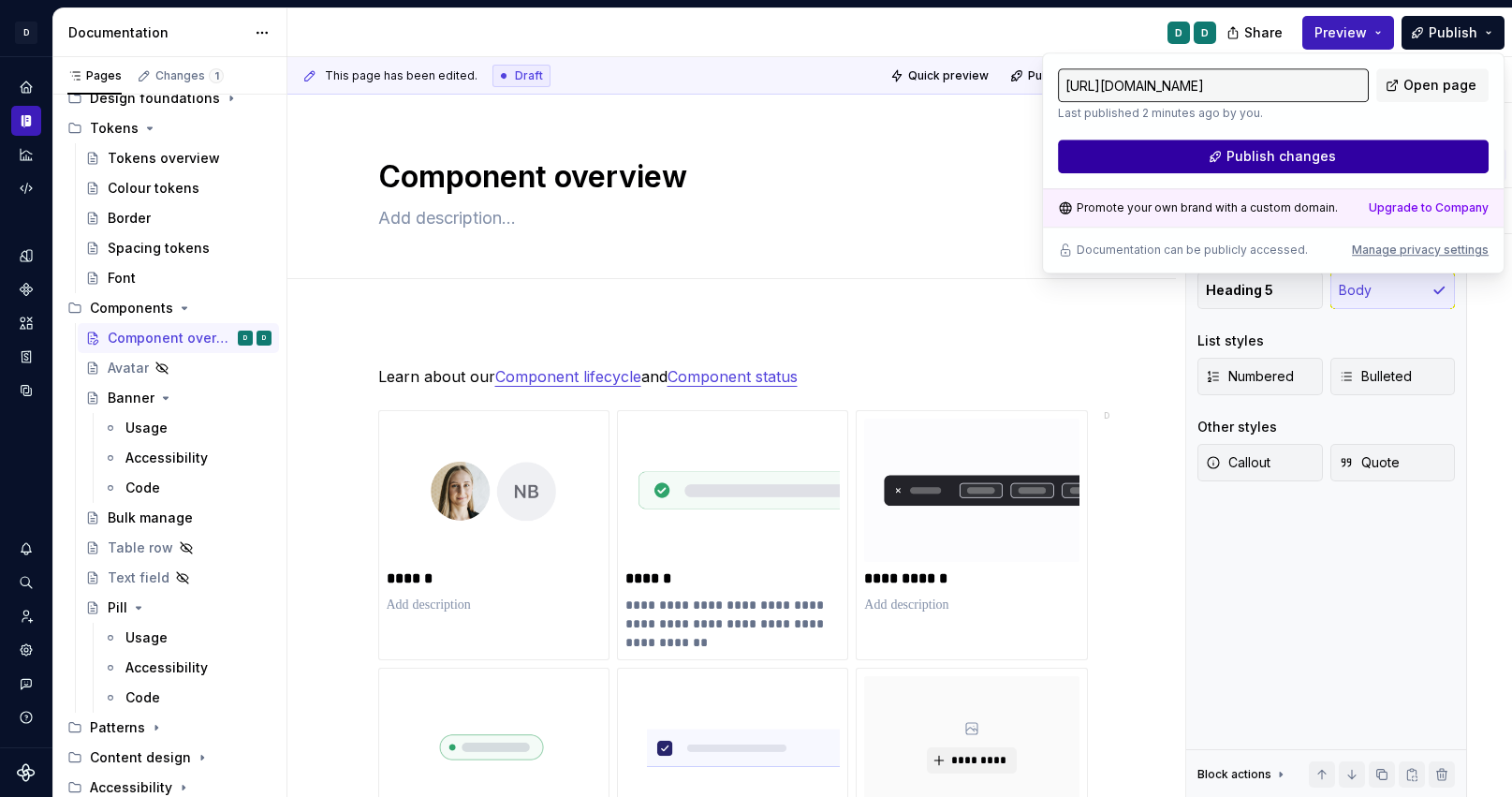
click at [1380, 162] on button "Publish changes" at bounding box center [1274, 156] width 431 height 33
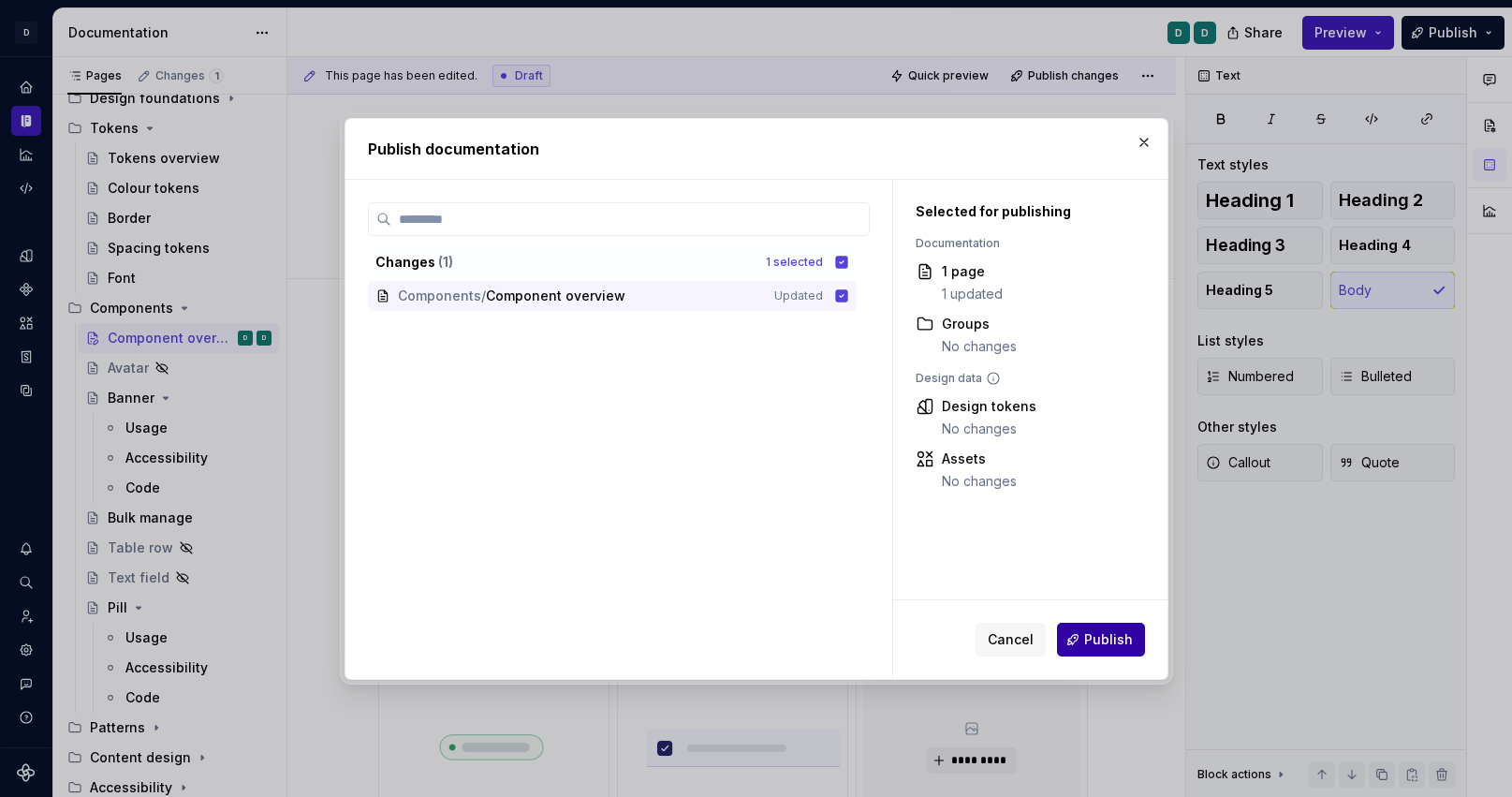
click at [1140, 645] on button "Publish" at bounding box center [1102, 640] width 88 height 33
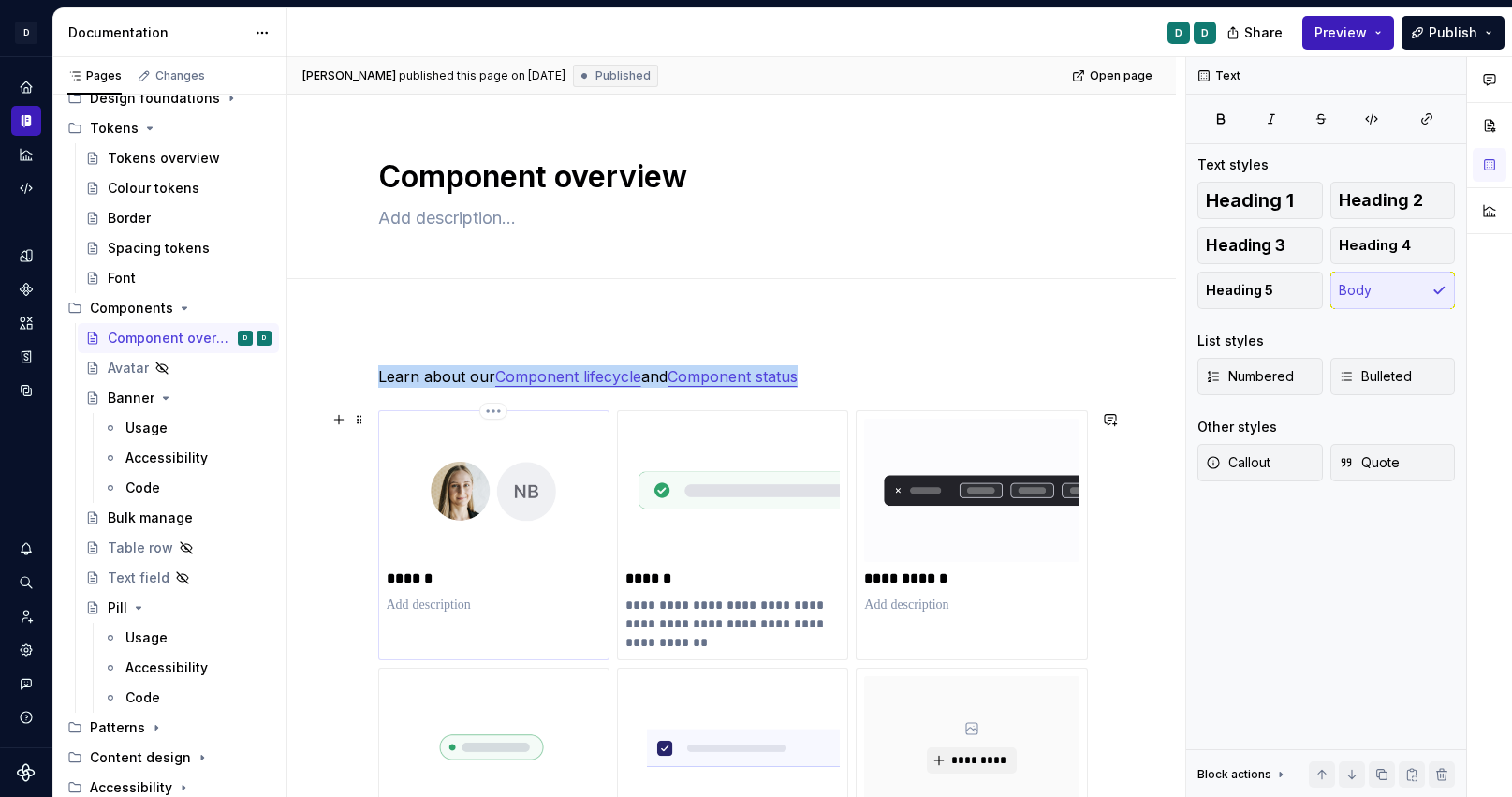
click at [417, 633] on div "******" at bounding box center [494, 536] width 232 height 250
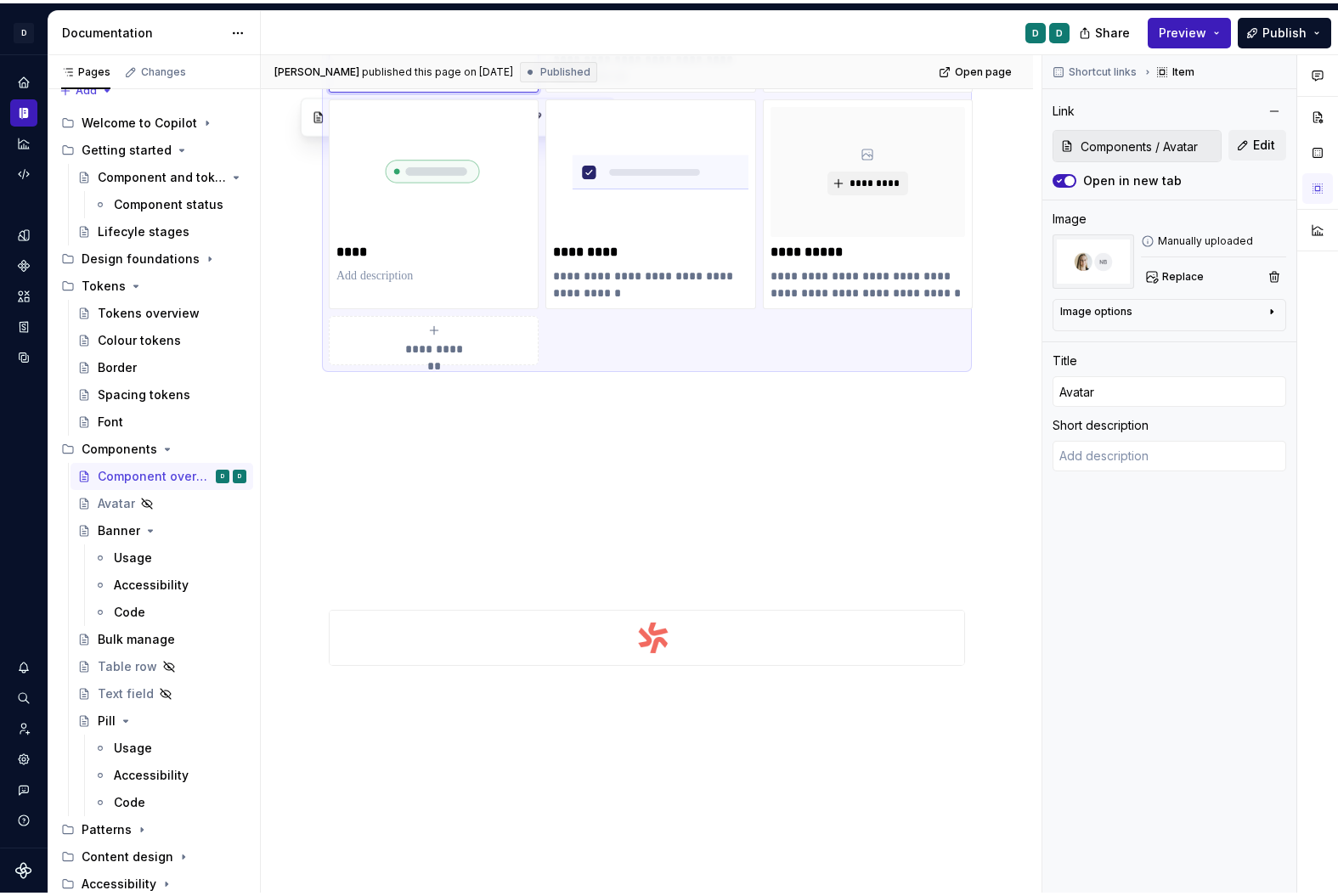
scroll to position [10, 0]
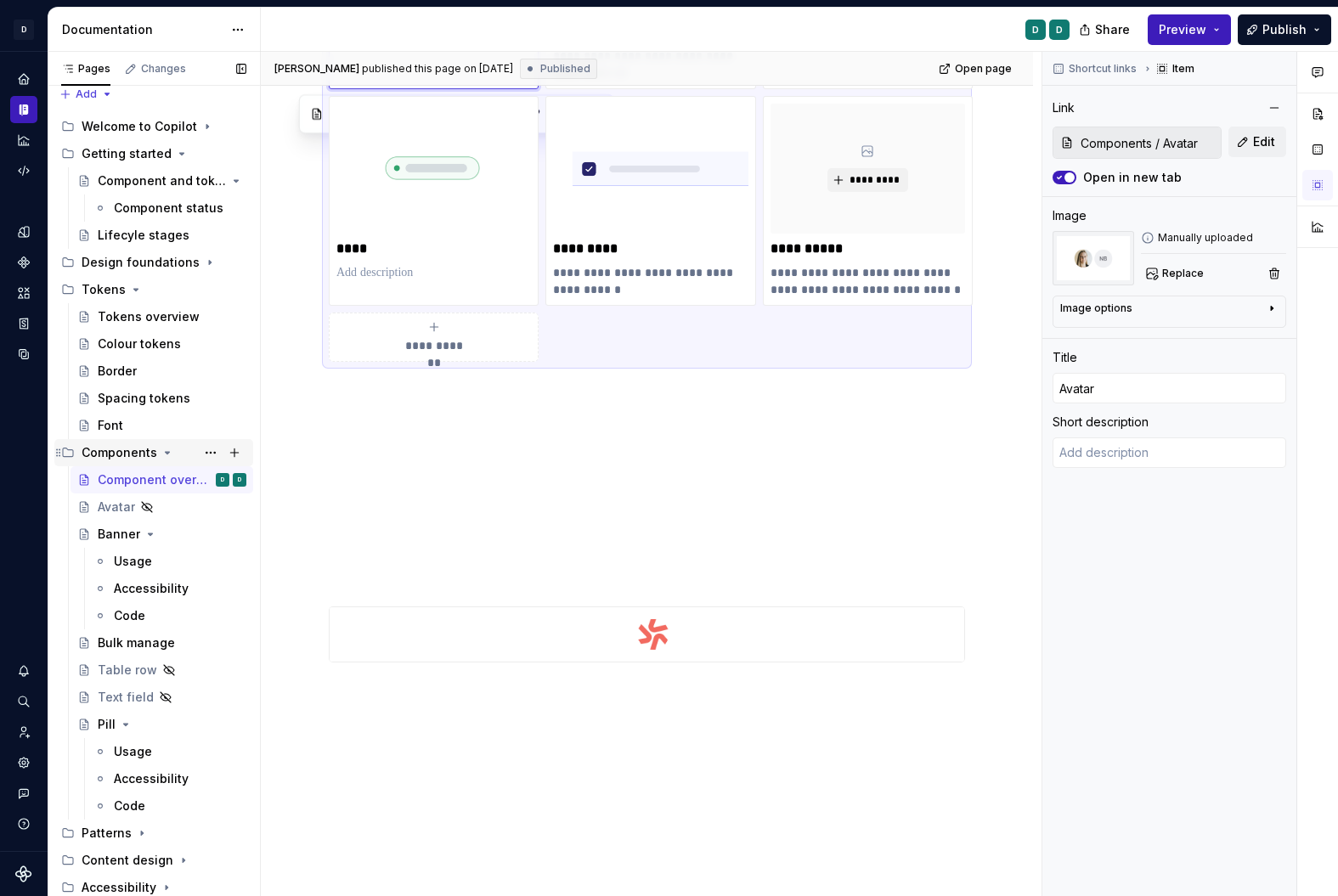
click at [166, 453] on icon "Page tree" at bounding box center [167, 452] width 13 height 13
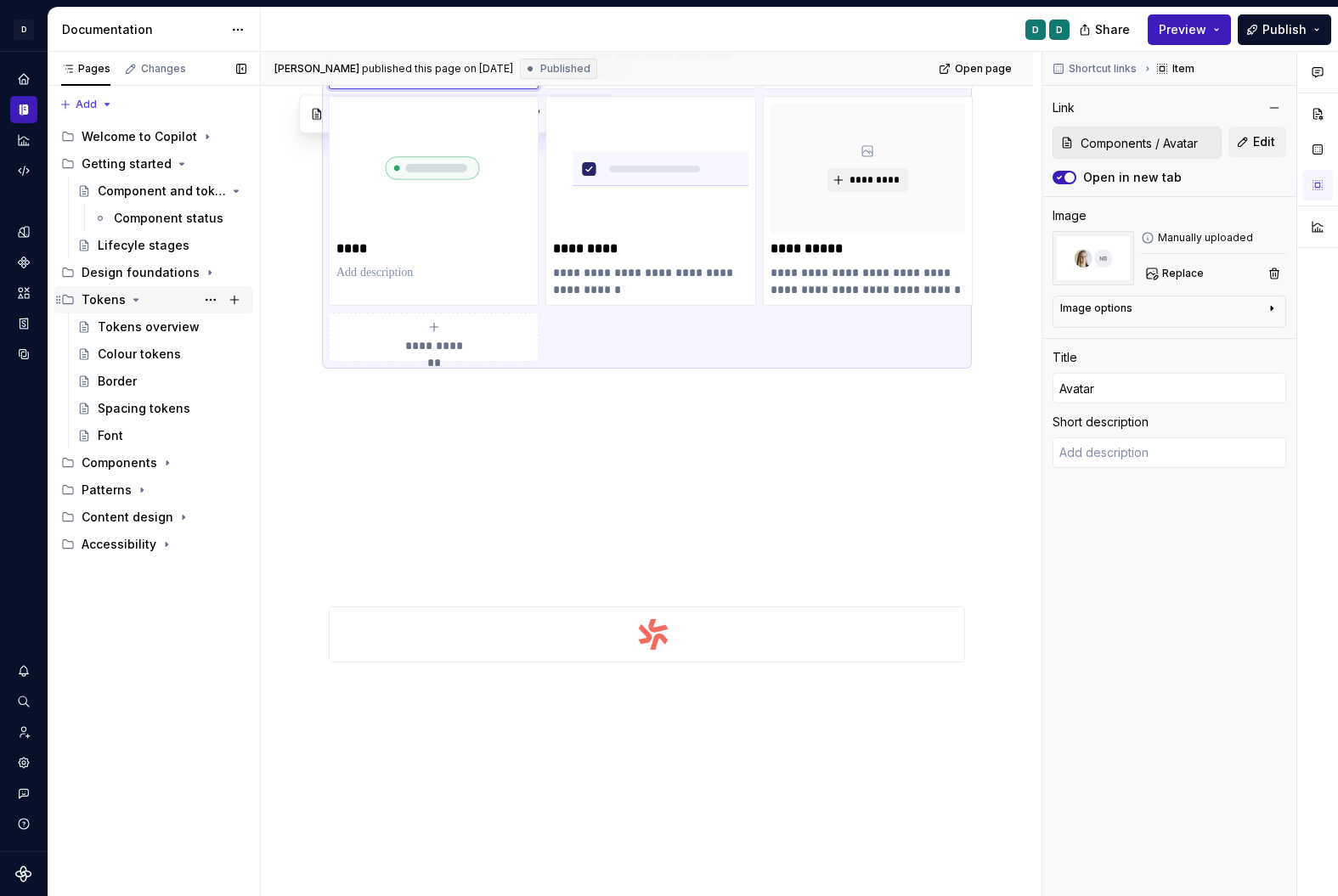
click at [134, 300] on icon "Page tree" at bounding box center [136, 300] width 4 height 2
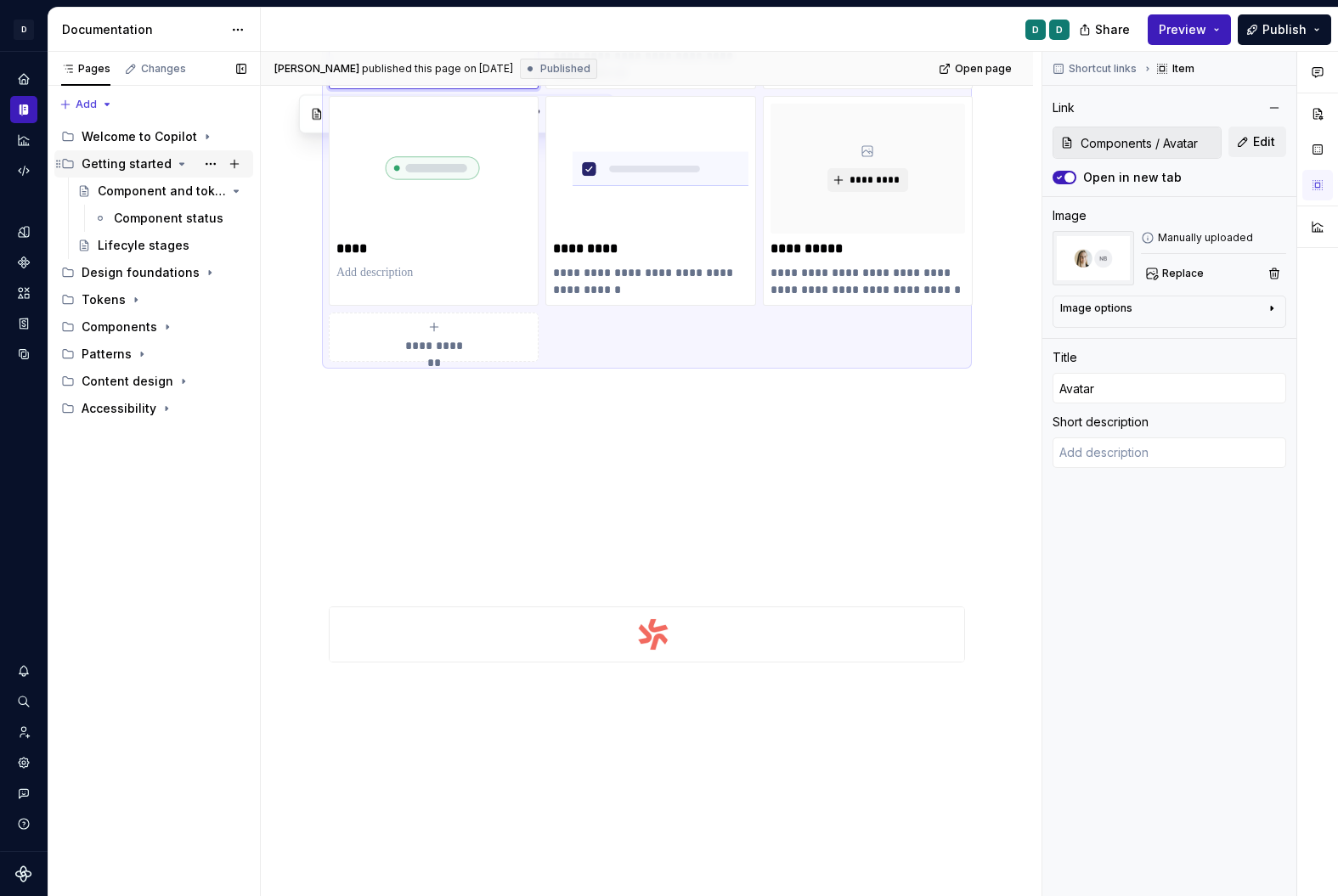
click at [175, 168] on icon "Page tree" at bounding box center [181, 163] width 13 height 13
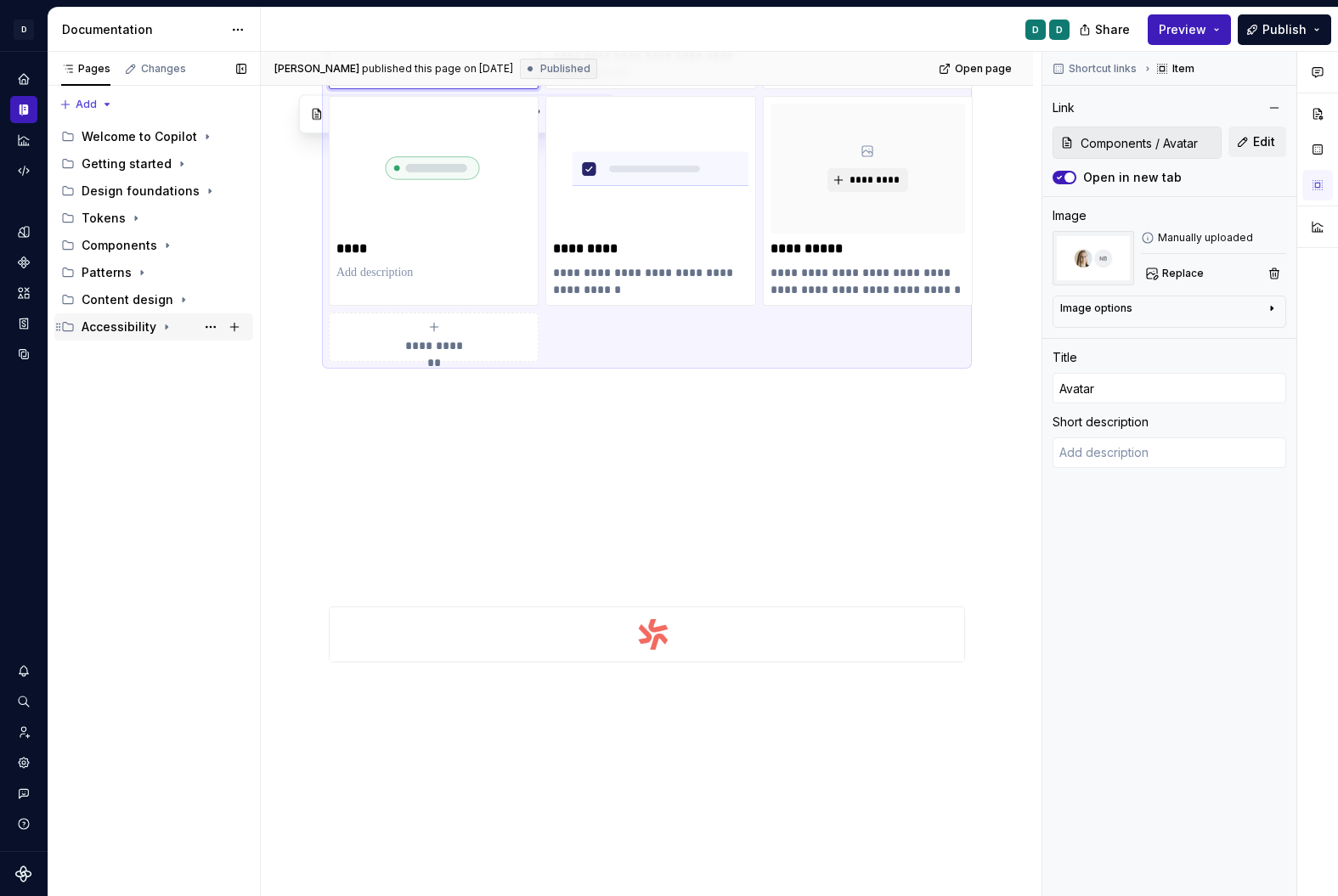
click at [160, 332] on icon "Page tree" at bounding box center [166, 326] width 13 height 13
click at [140, 354] on div "Accessibility" at bounding box center [135, 354] width 74 height 17
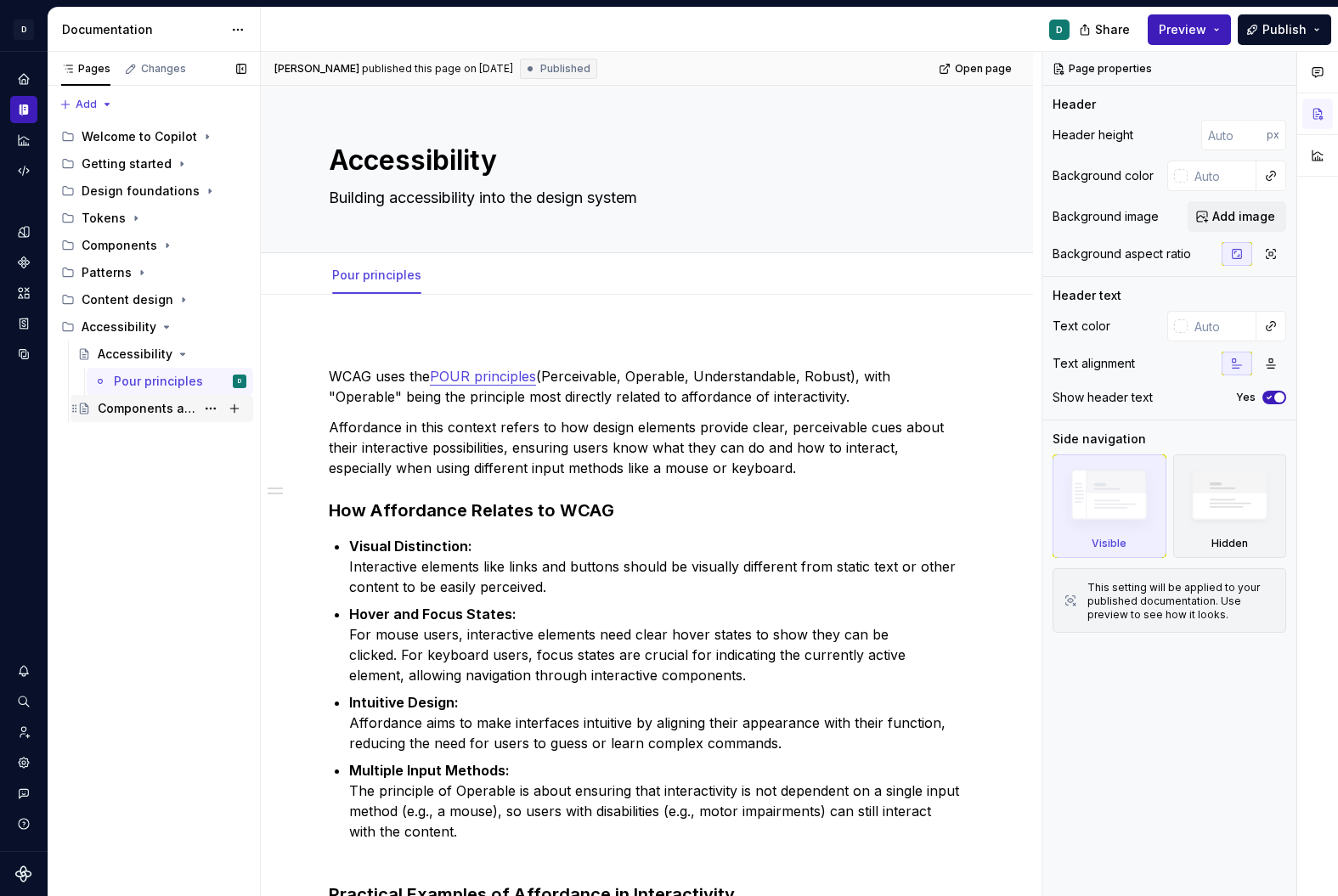
click at [184, 413] on div "Components and patterns" at bounding box center [146, 408] width 98 height 17
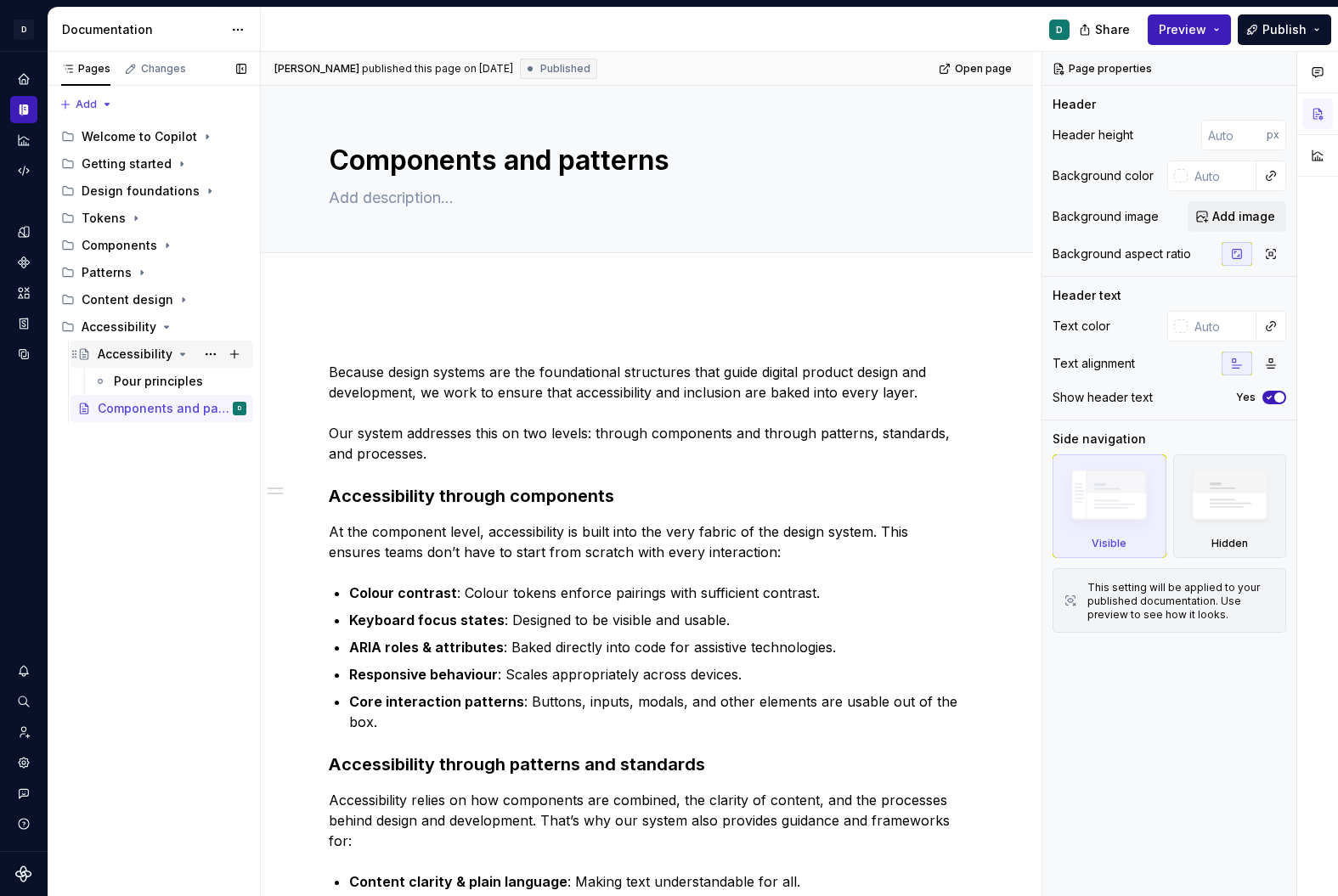
click at [163, 358] on div "Accessibility" at bounding box center [135, 354] width 74 height 17
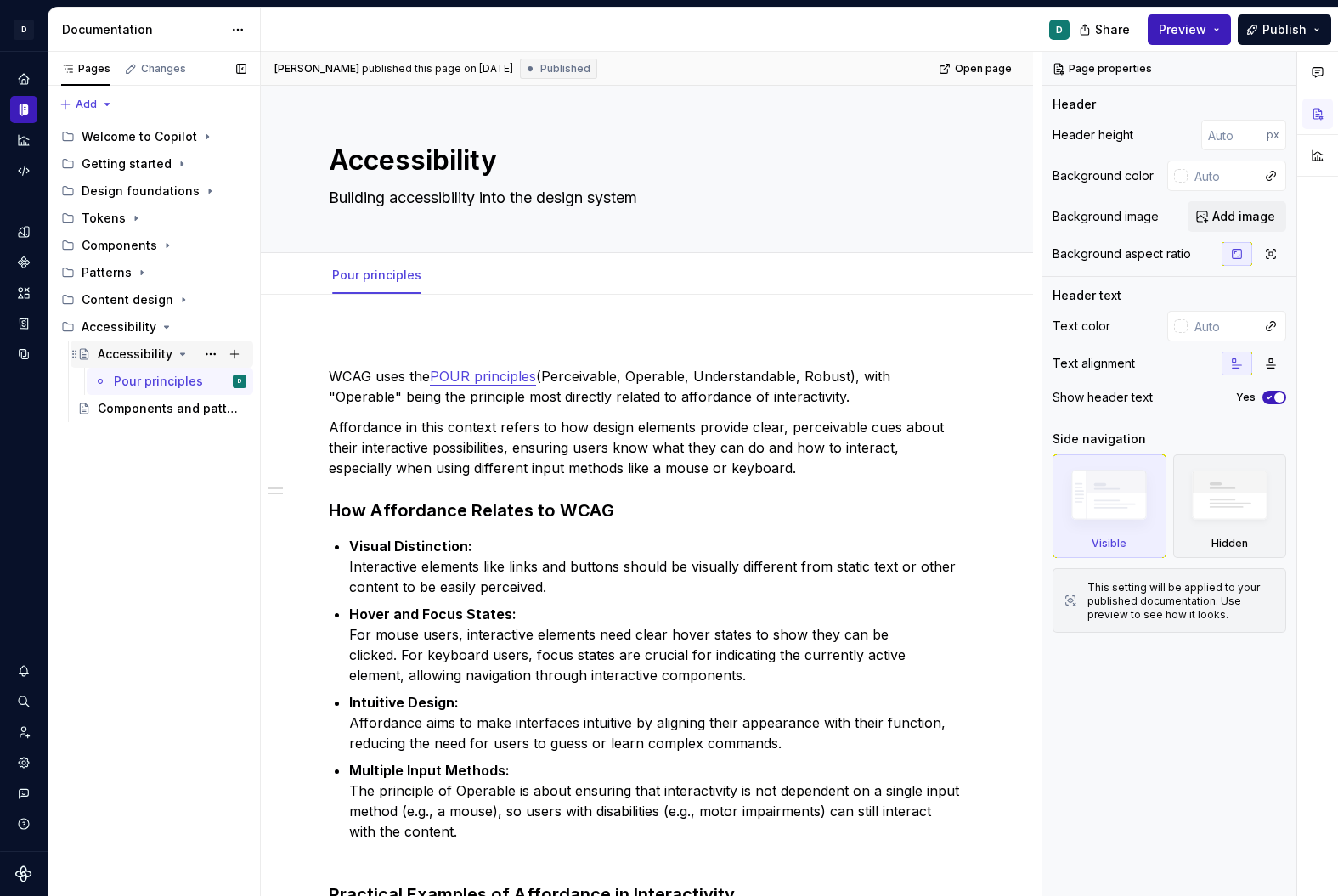
click at [170, 353] on div "Accessibility" at bounding box center [172, 354] width 149 height 24
click at [1288, 36] on span "Publish" at bounding box center [1285, 29] width 44 height 17
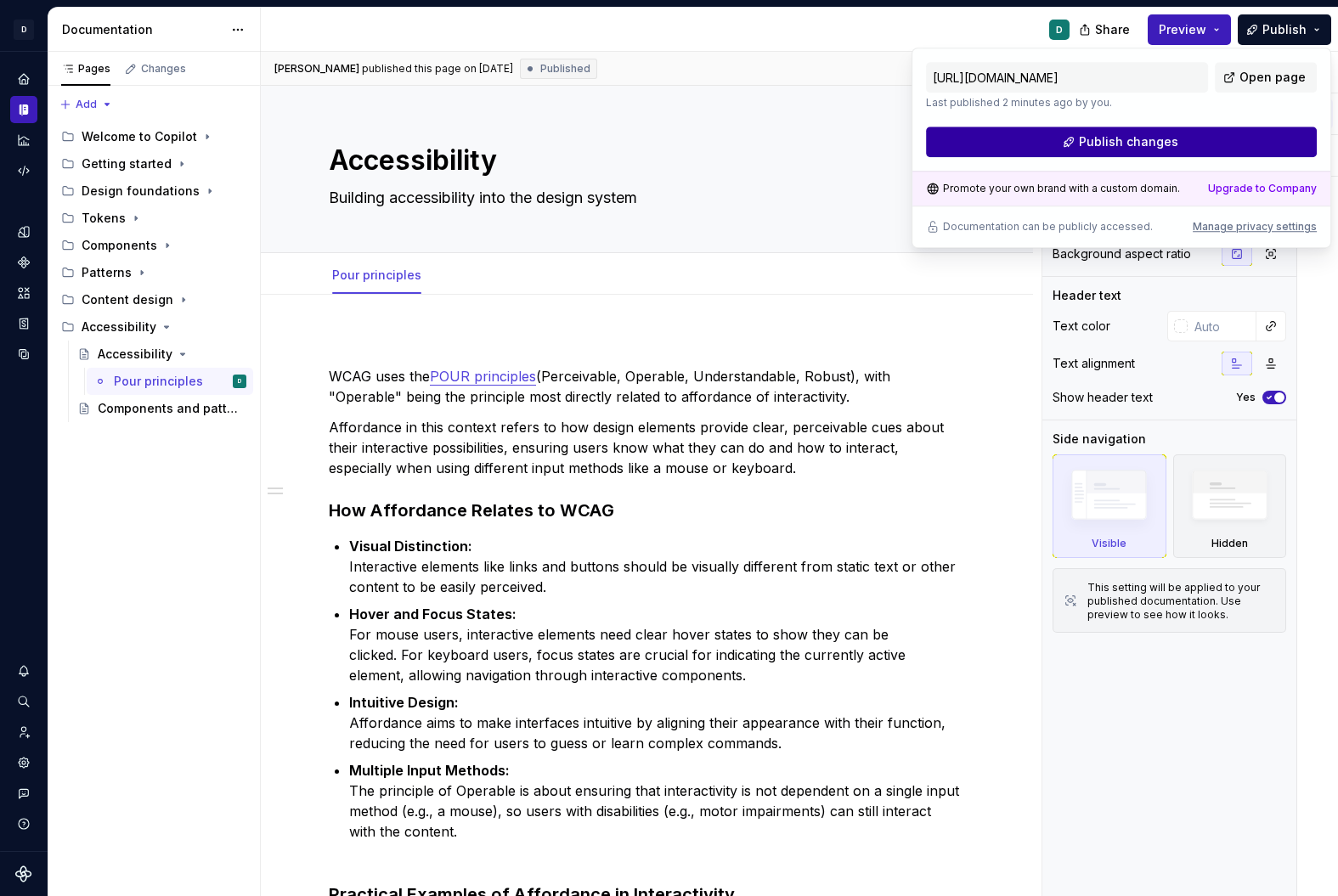
click at [1229, 152] on button "Publish changes" at bounding box center [1121, 142] width 391 height 30
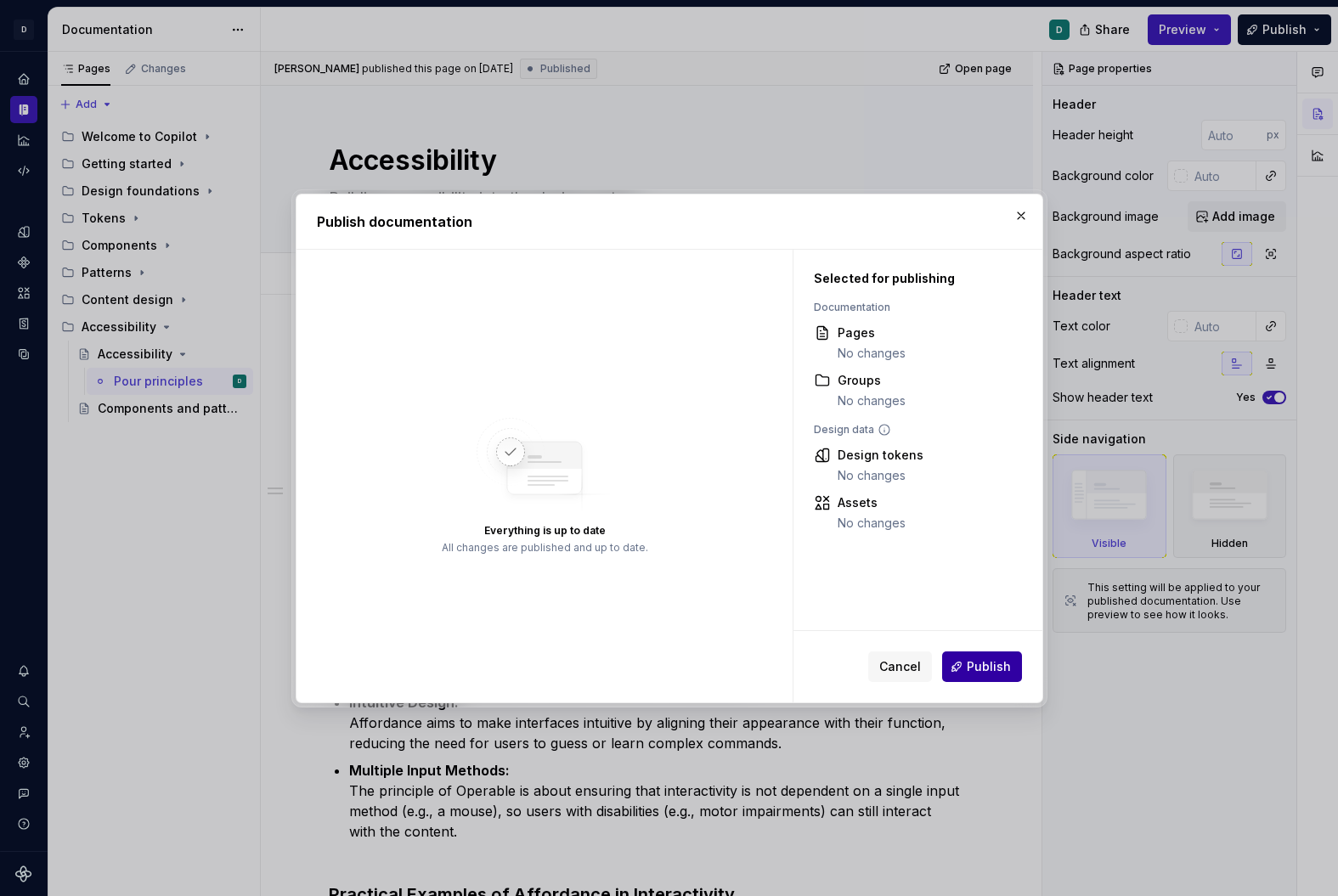
click at [987, 679] on button "Publish" at bounding box center [982, 666] width 80 height 30
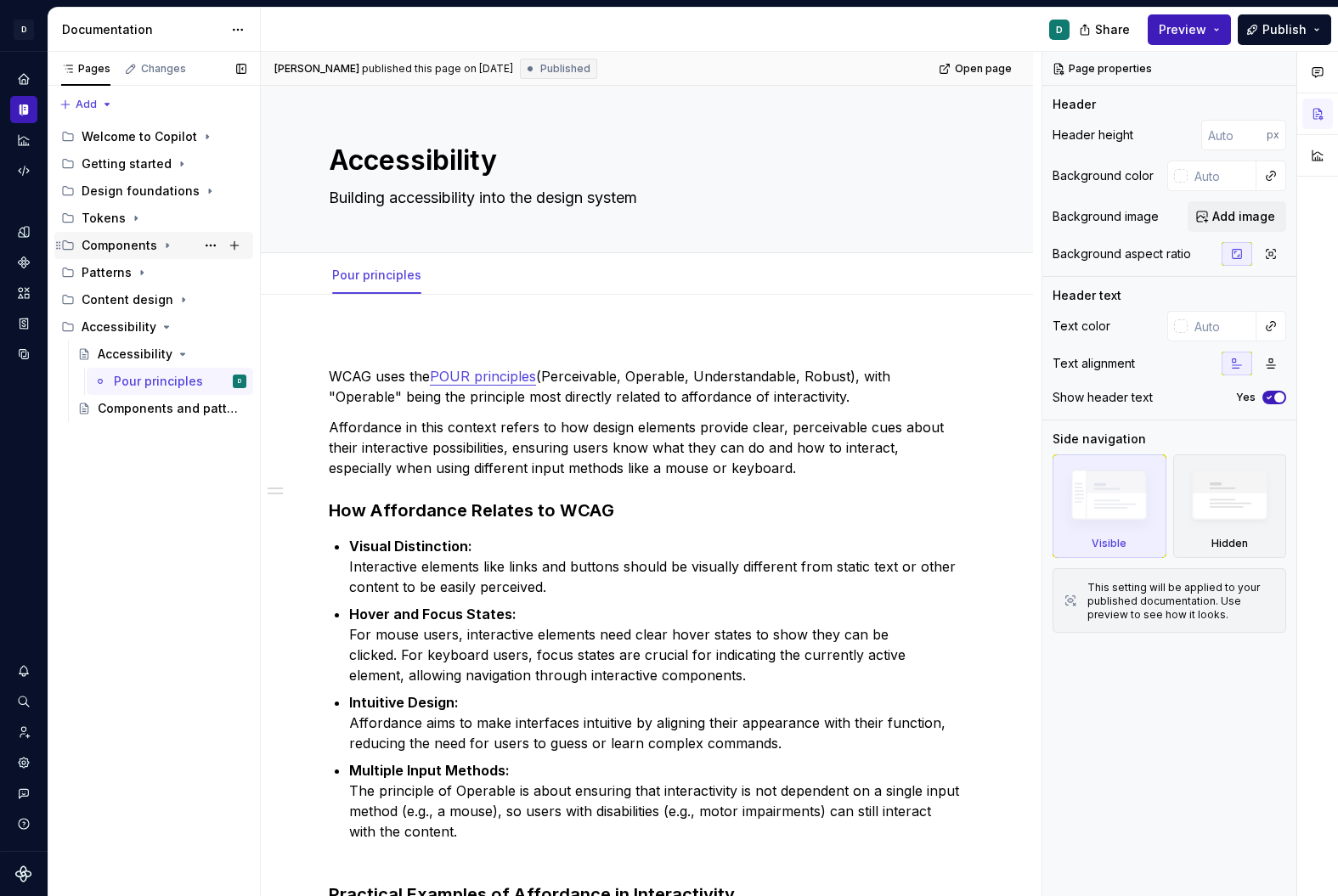
click at [119, 246] on div "Components" at bounding box center [119, 245] width 75 height 17
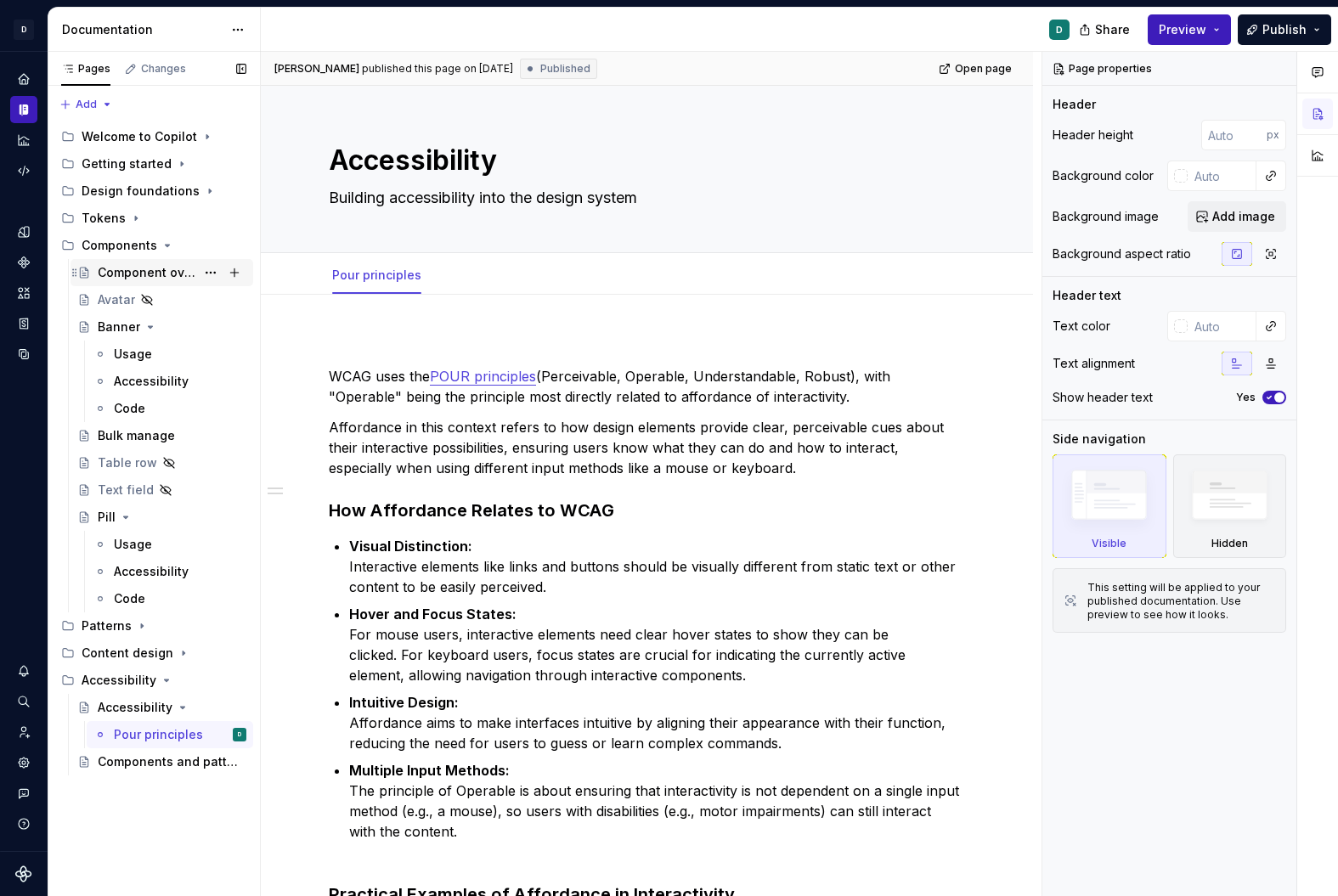
click at [139, 275] on div "Component overview" at bounding box center [146, 272] width 98 height 17
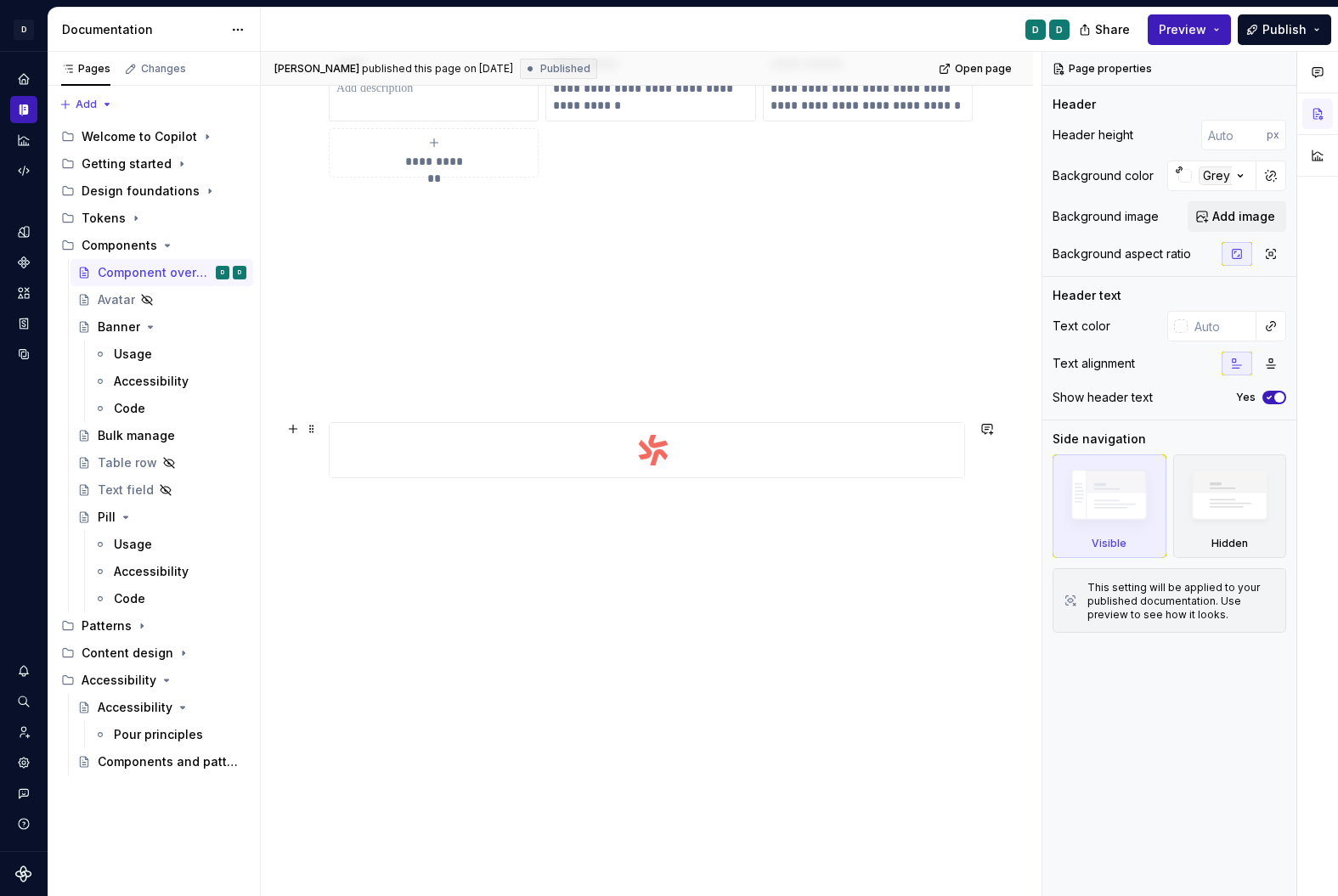
scroll to position [714, 0]
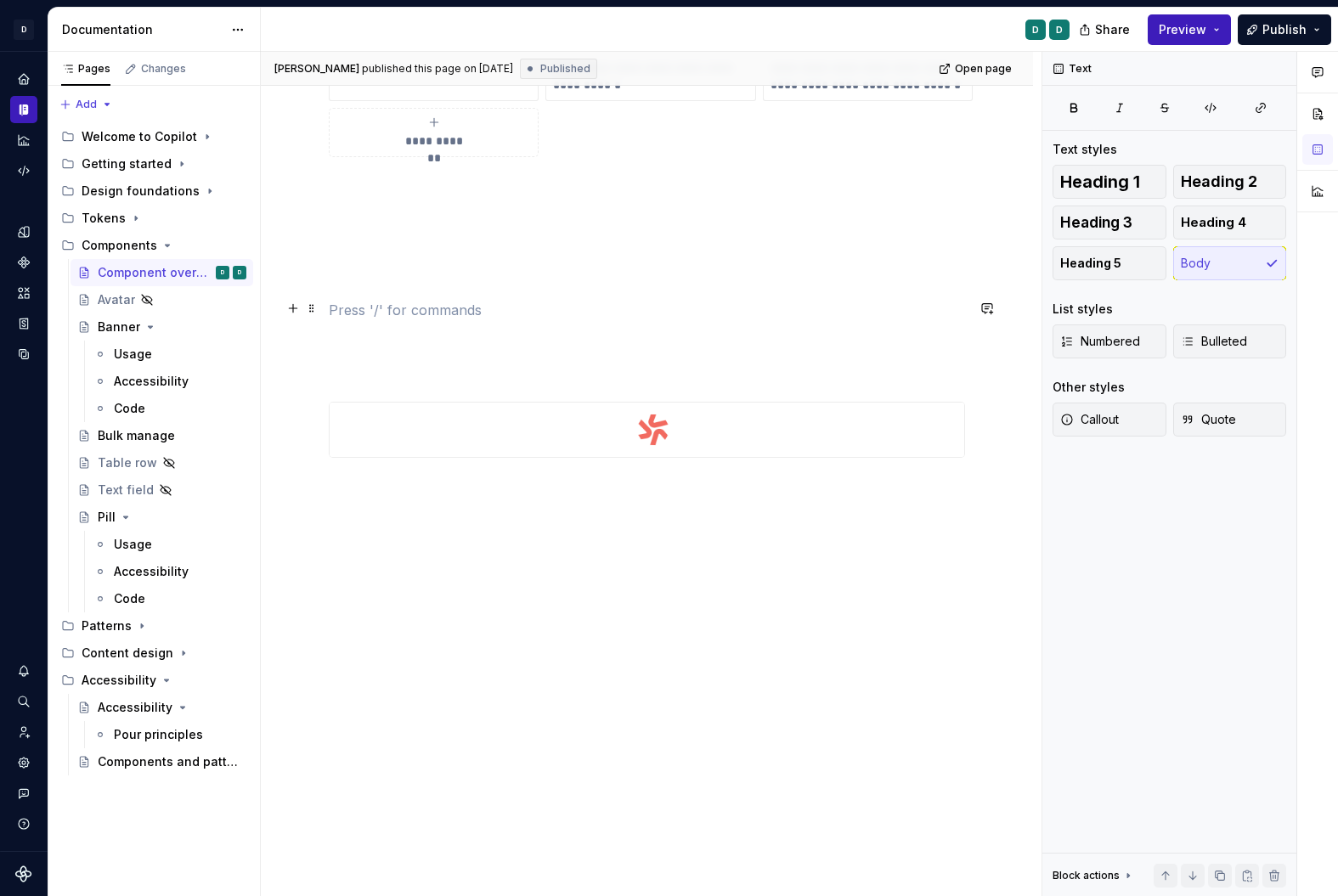
click at [591, 302] on p at bounding box center [647, 309] width 637 height 20
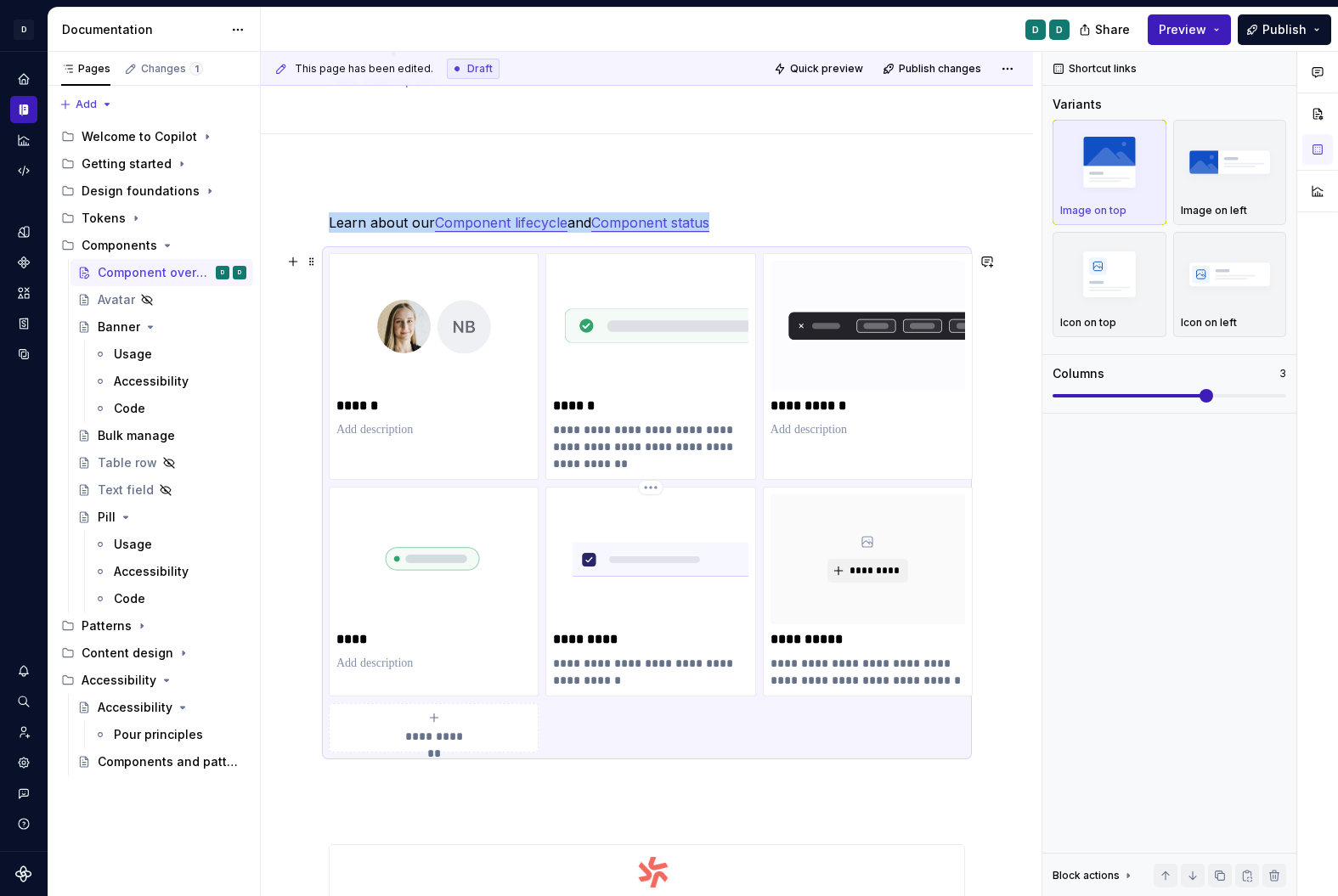
scroll to position [80, 0]
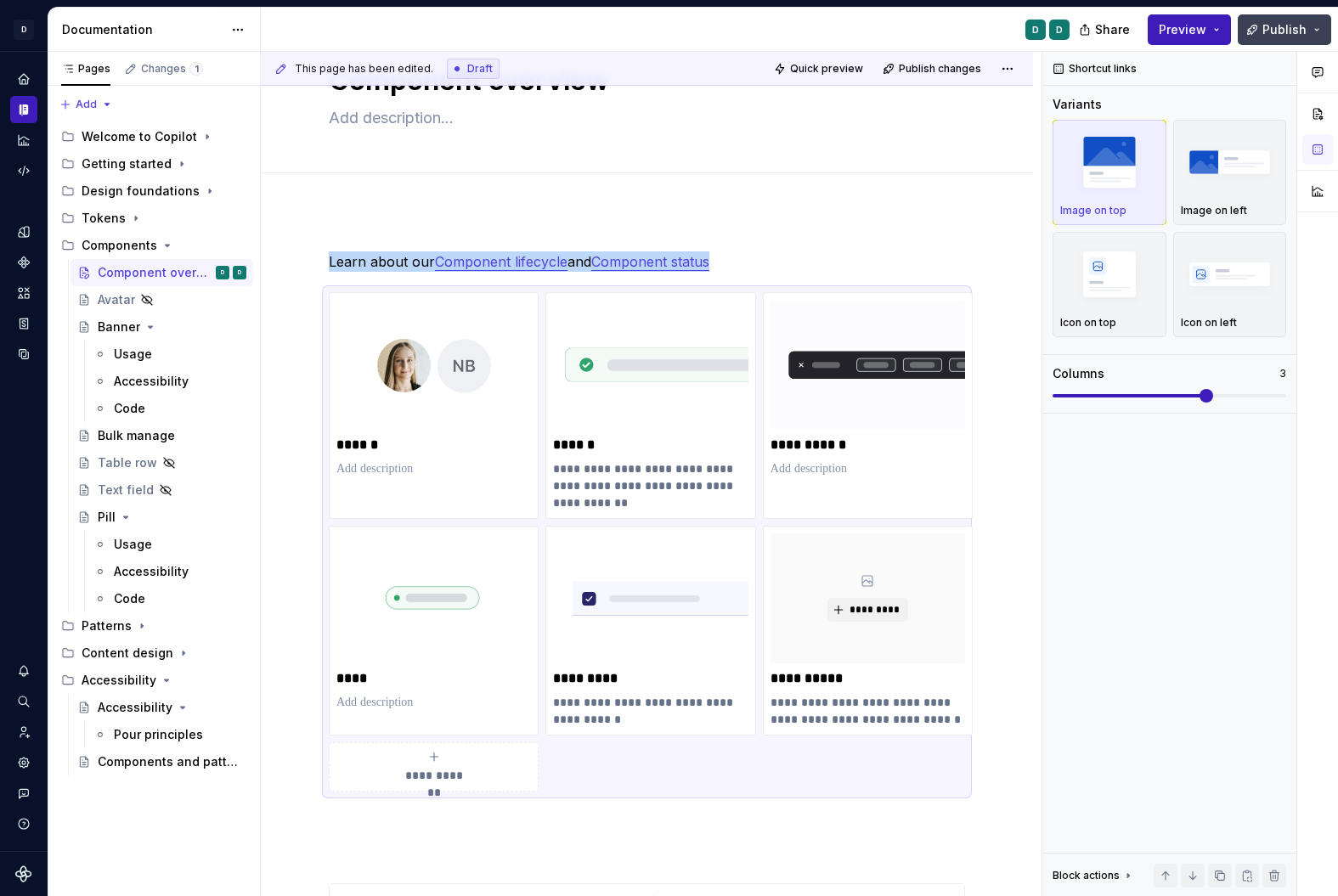
click at [1308, 19] on button "Publish" at bounding box center [1284, 29] width 93 height 30
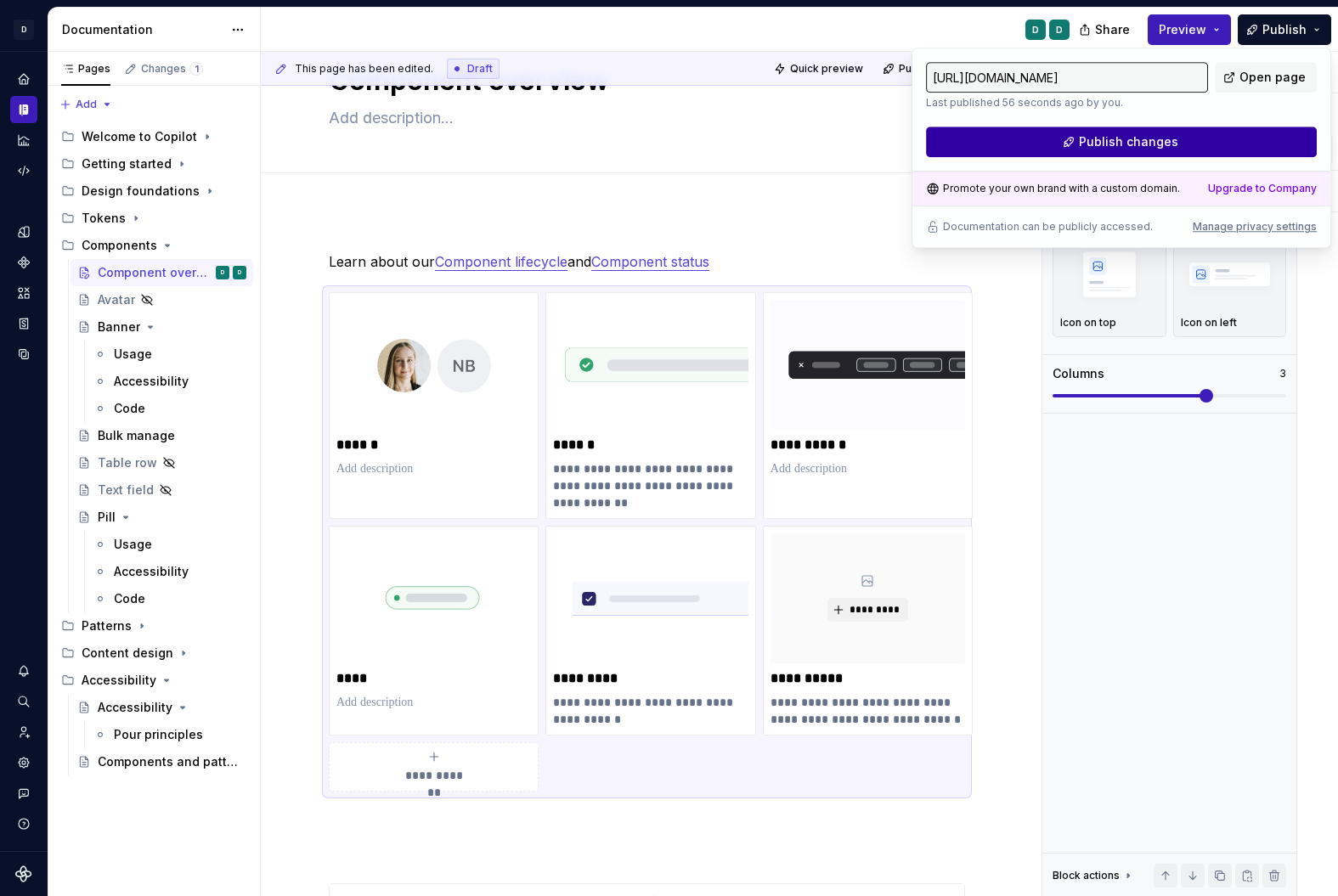
click at [1227, 152] on button "Publish changes" at bounding box center [1121, 142] width 391 height 30
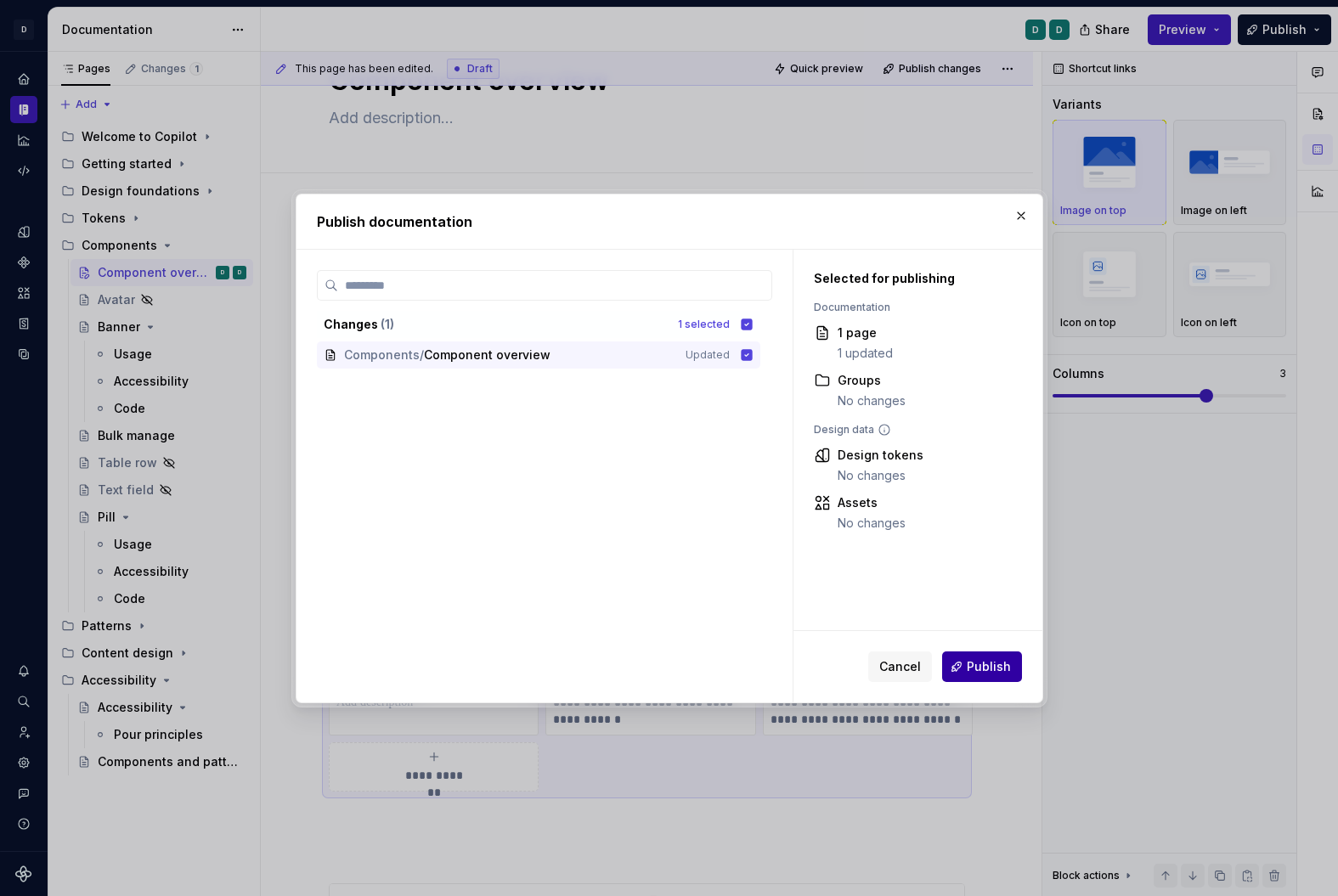
click at [1003, 672] on span "Publish" at bounding box center [989, 666] width 44 height 17
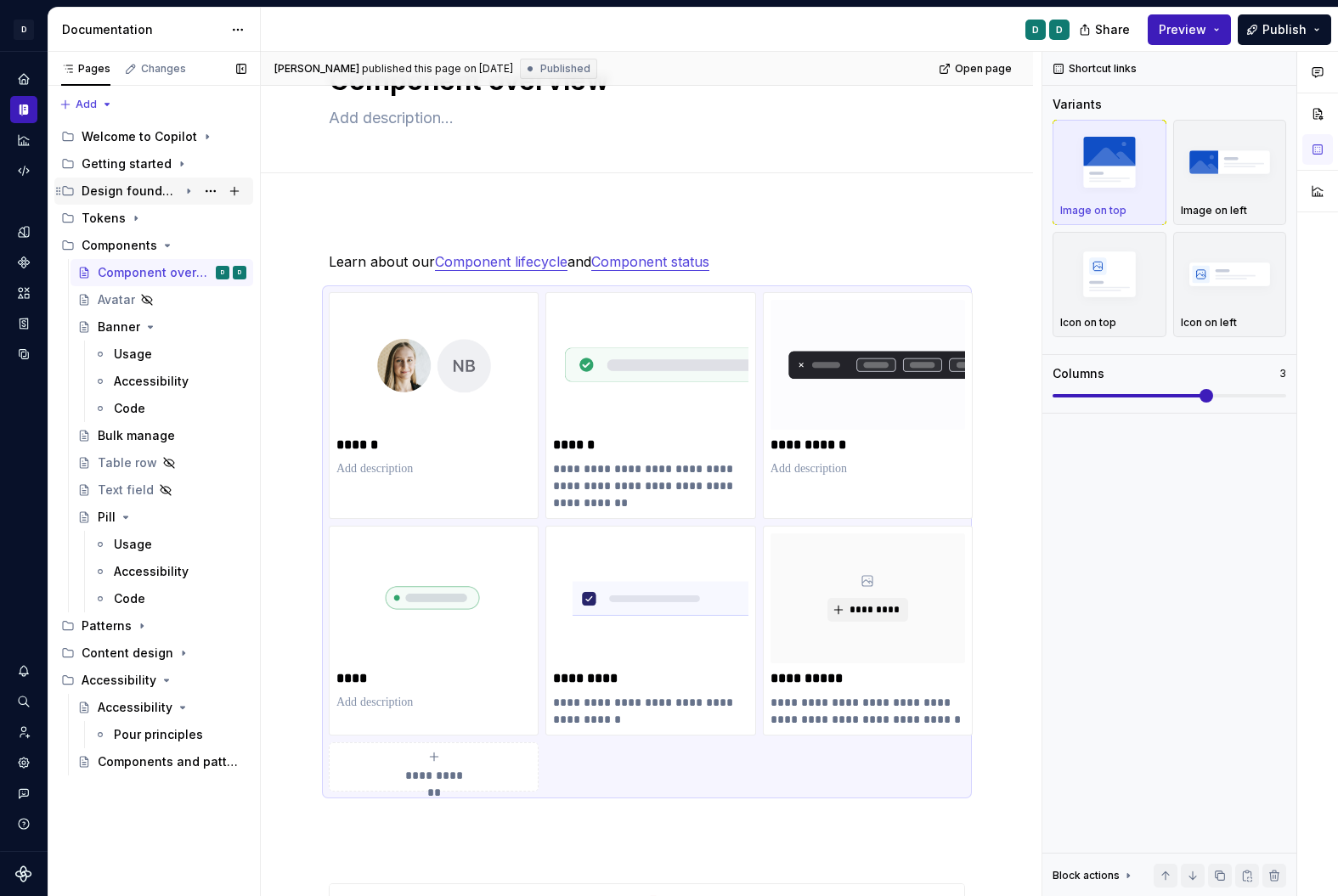
click at [153, 187] on div "Design foundations" at bounding box center [129, 191] width 97 height 17
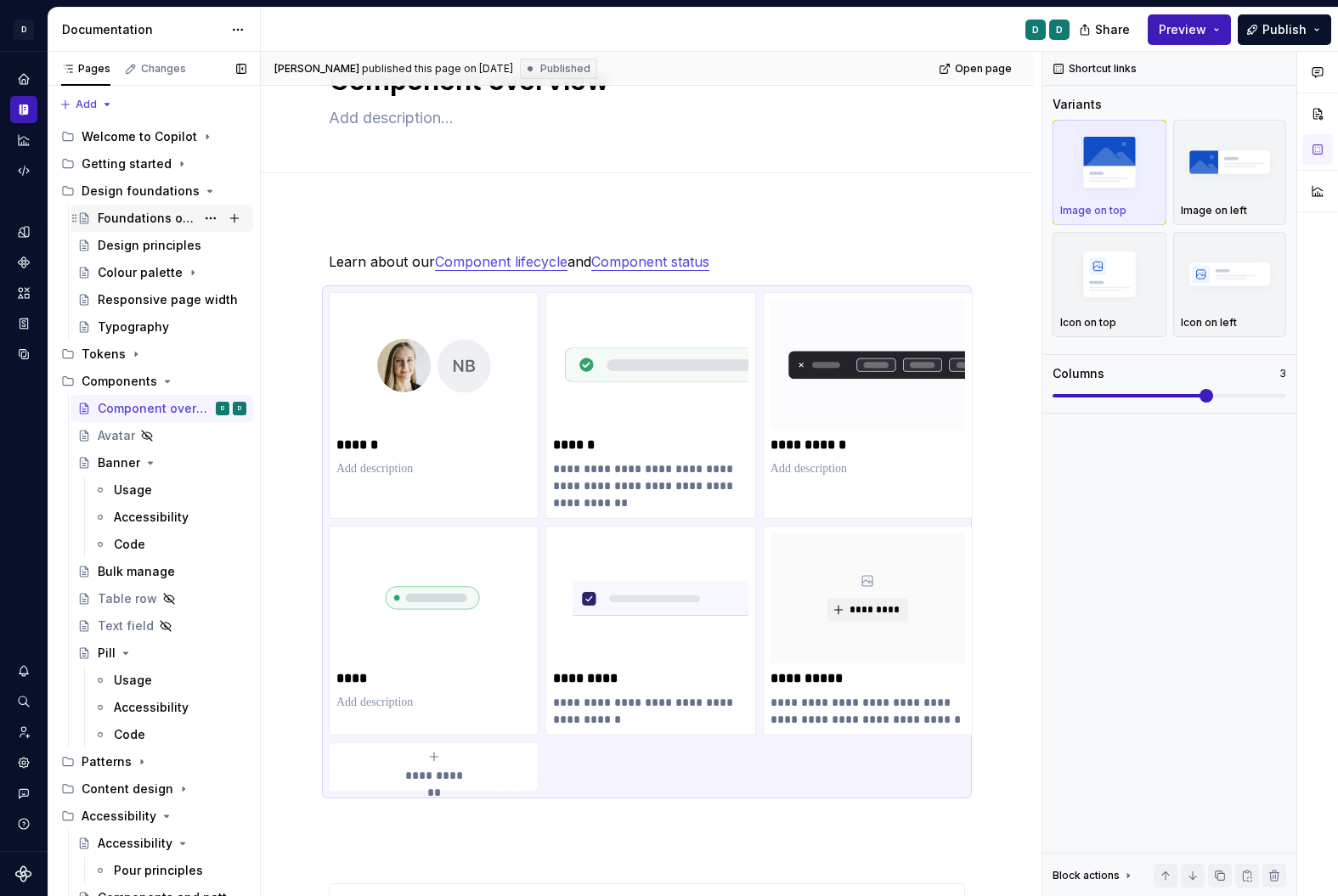
click at [157, 212] on div "Foundations overview" at bounding box center [146, 218] width 98 height 17
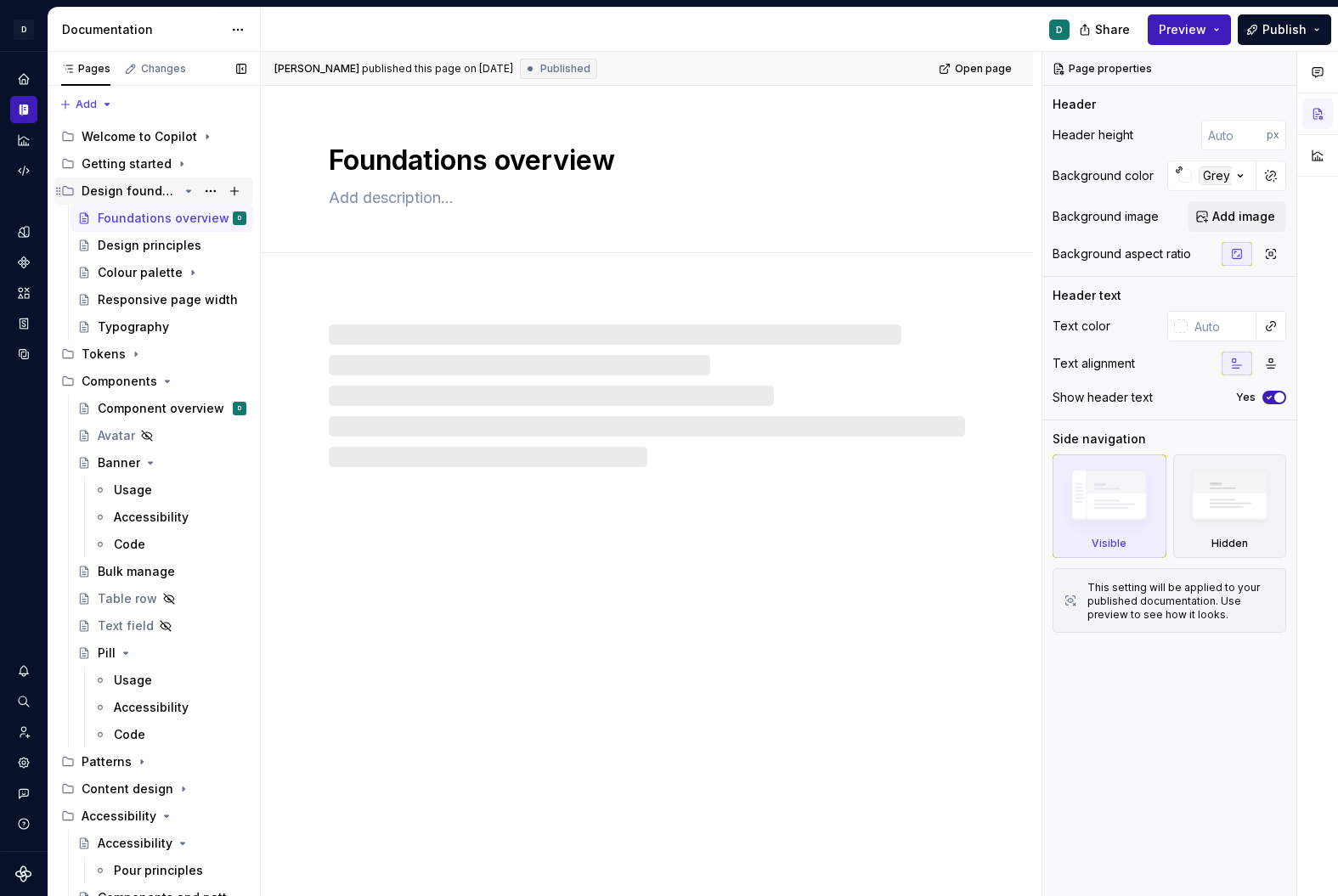
click at [153, 186] on div "Design foundations" at bounding box center [129, 191] width 97 height 17
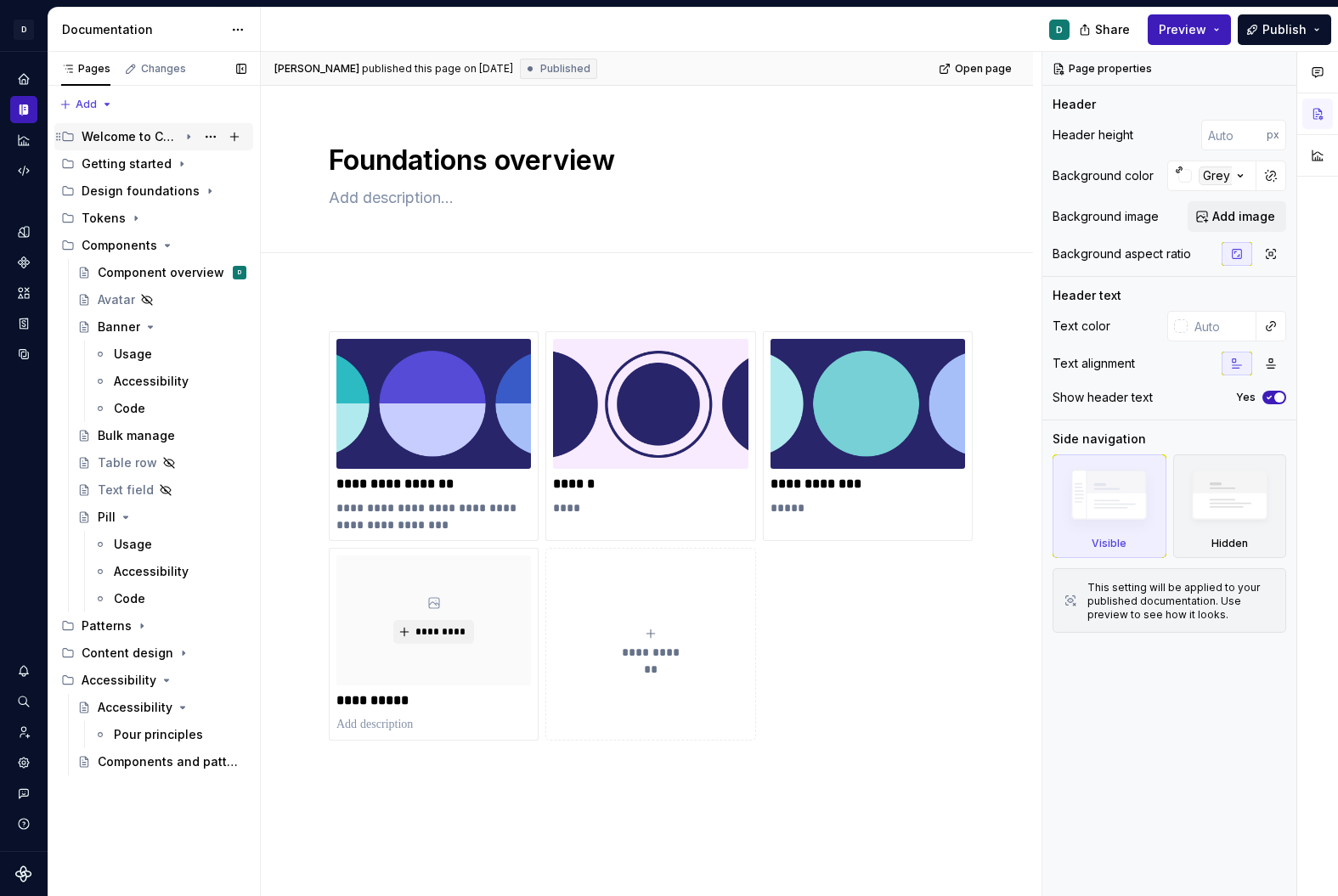
click at [141, 135] on div "Welcome to Copilot" at bounding box center [129, 136] width 97 height 17
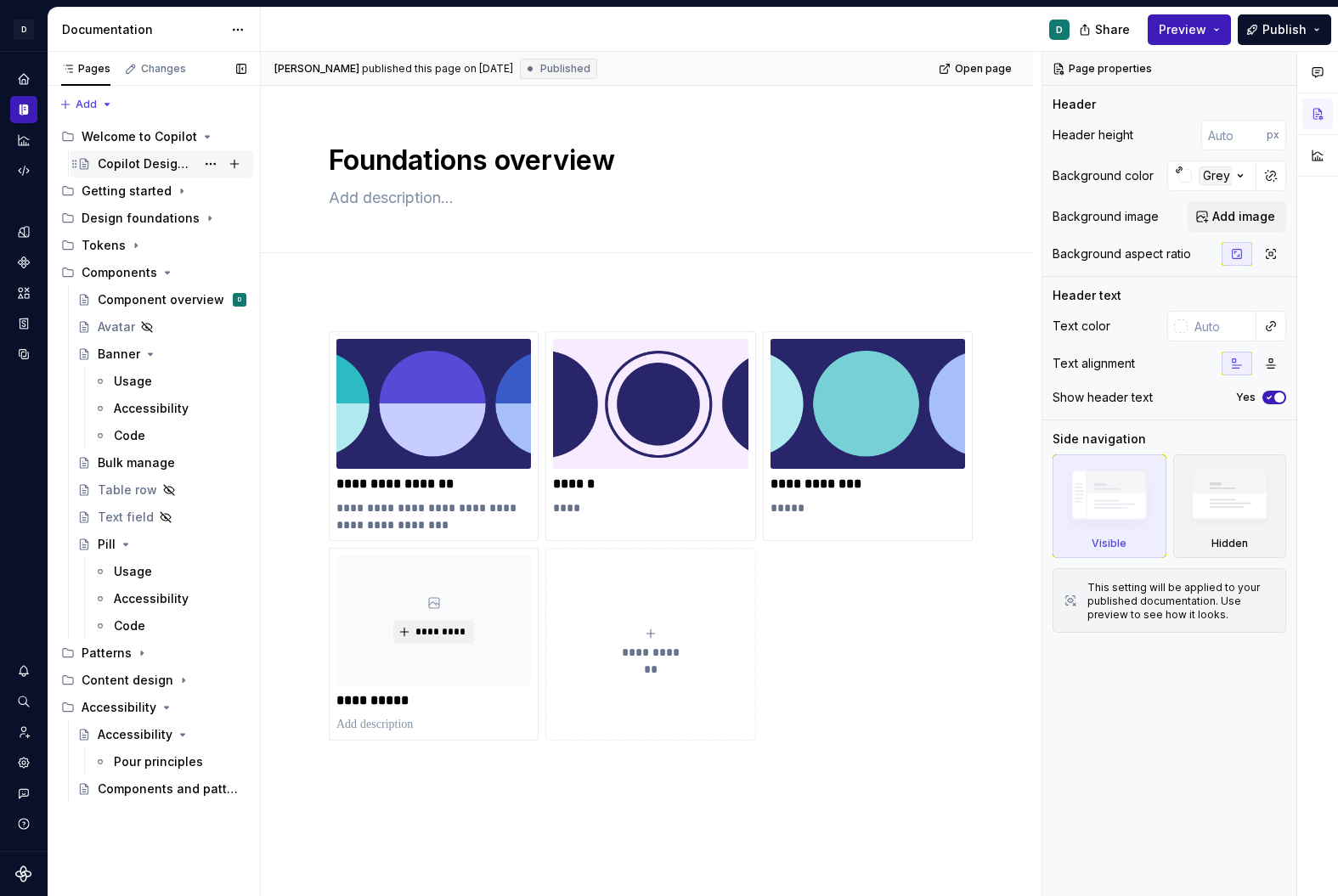
click at [176, 168] on div "Copilot Design system" at bounding box center [146, 163] width 98 height 17
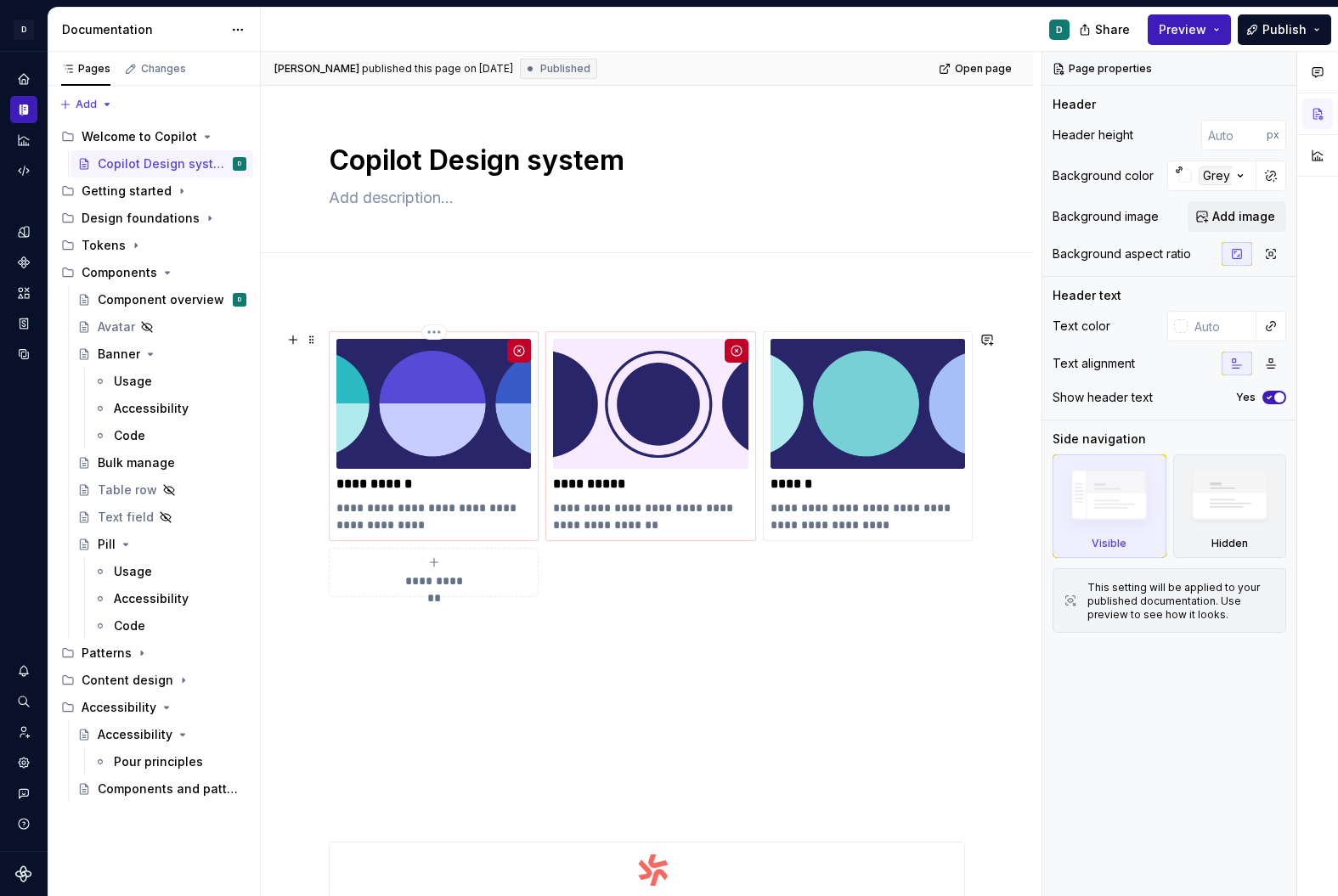
click at [385, 480] on p "**********" at bounding box center [433, 484] width 194 height 17
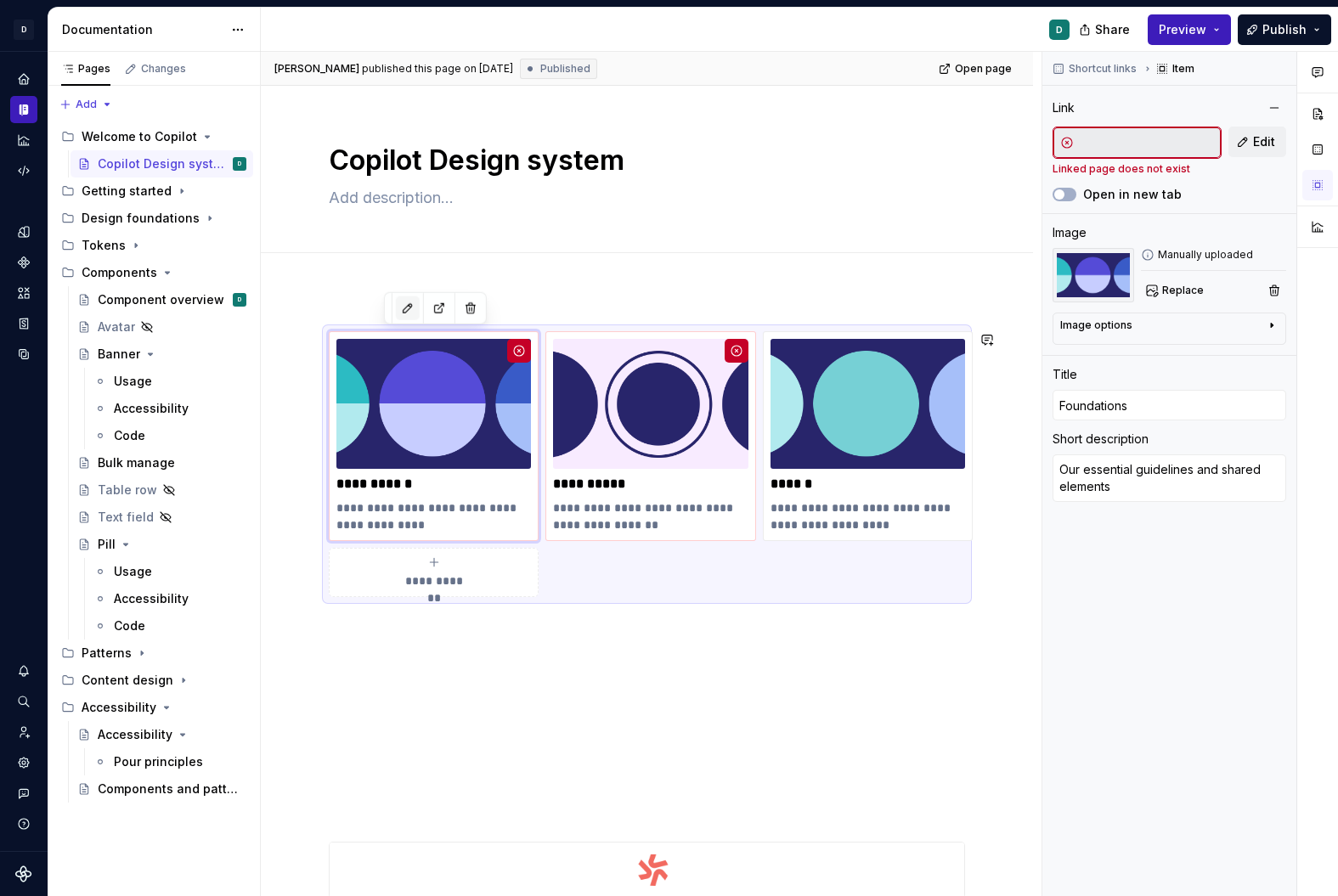
click at [404, 308] on button "button" at bounding box center [407, 308] width 24 height 24
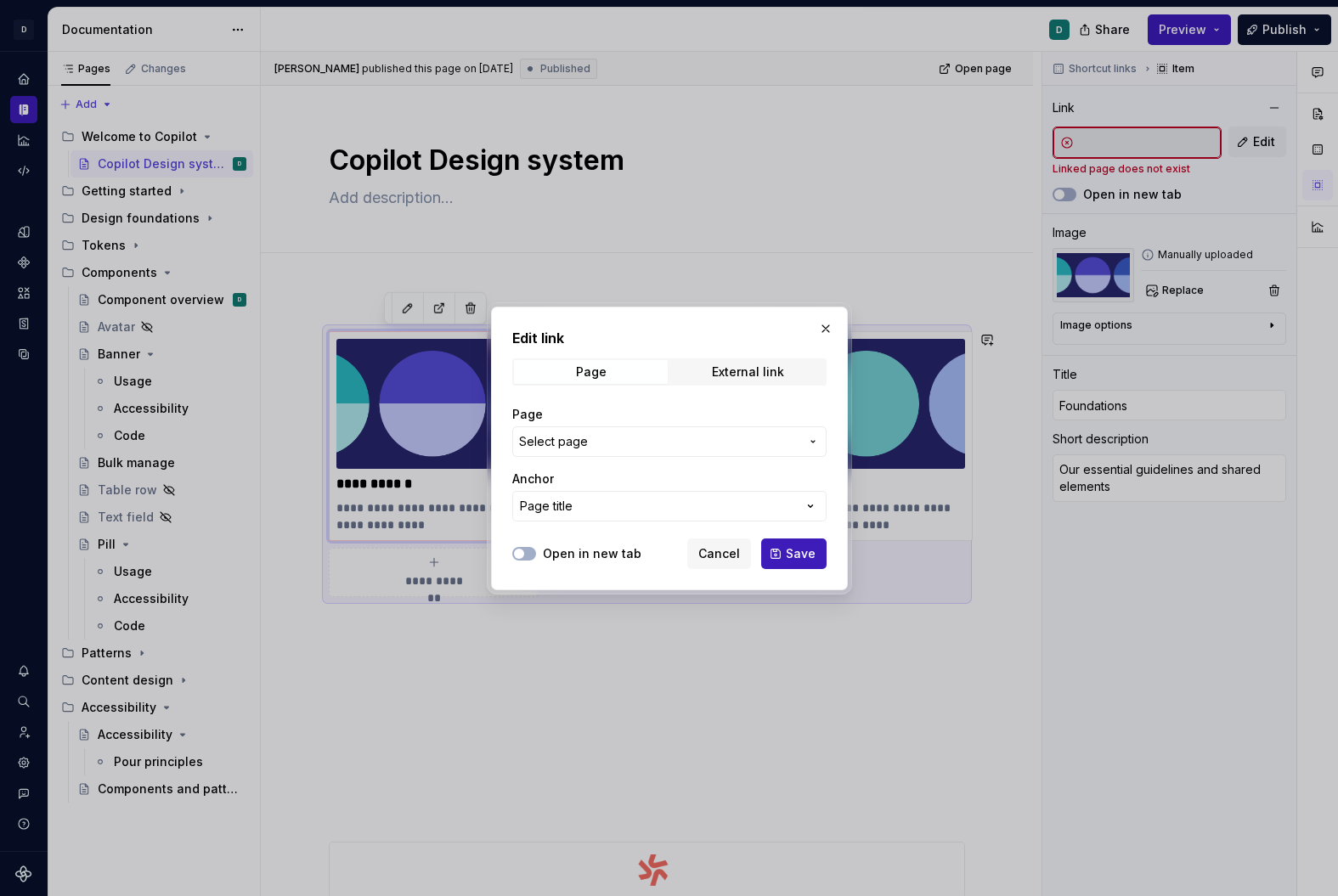
click at [754, 443] on span "Select page" at bounding box center [659, 441] width 280 height 17
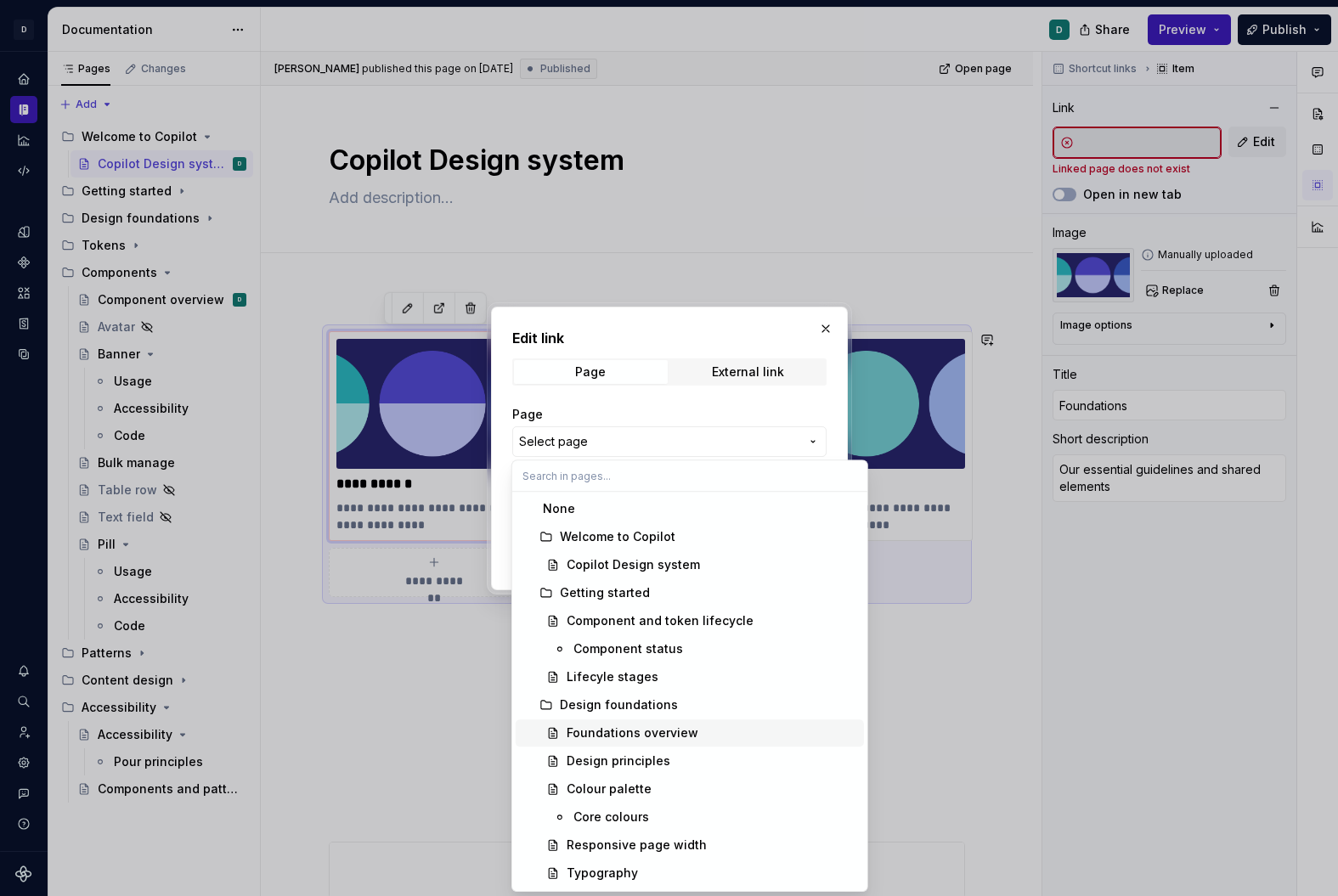
click at [745, 721] on span "Foundations overview" at bounding box center [690, 733] width 348 height 27
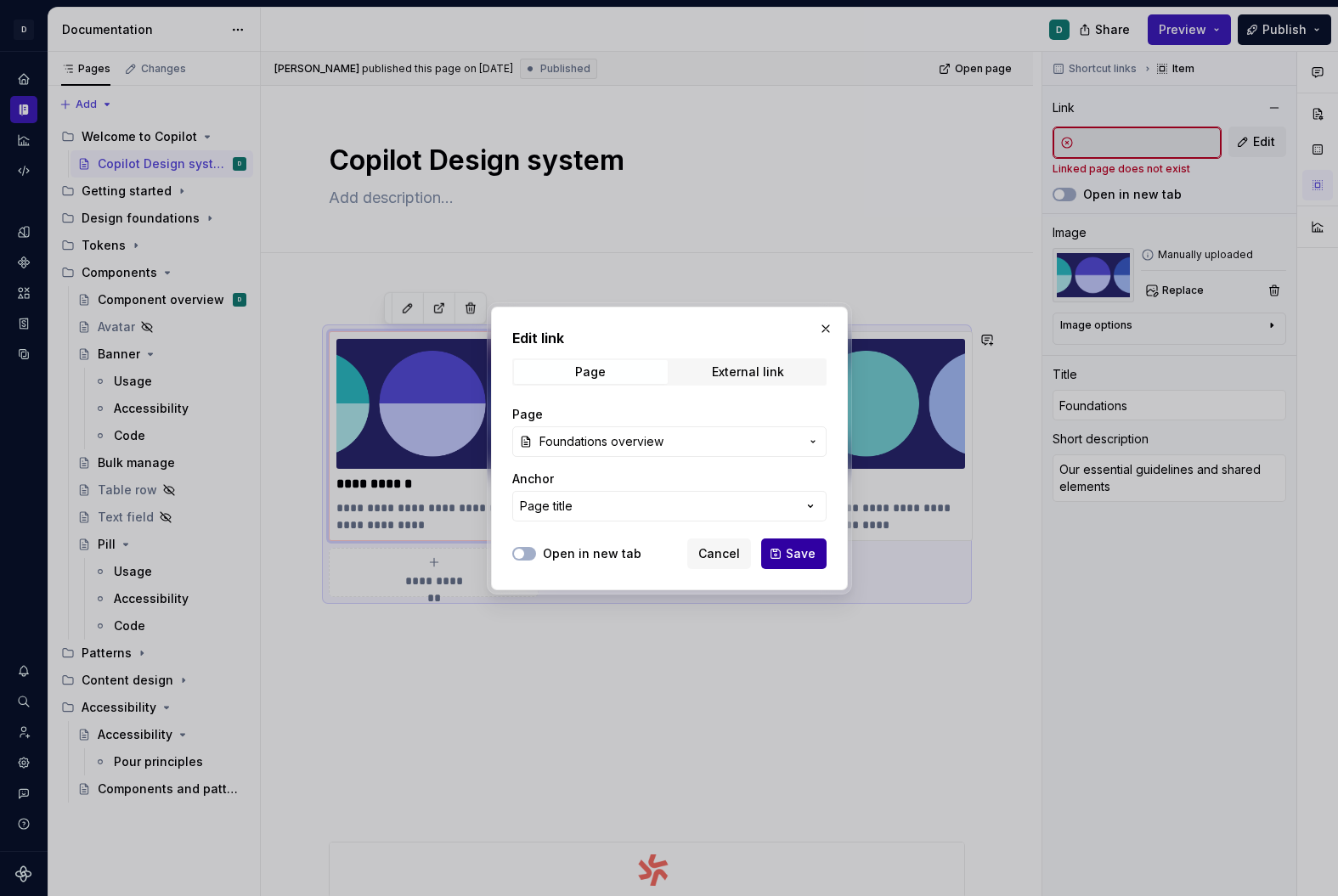
click at [791, 561] on button "Save" at bounding box center [794, 553] width 66 height 30
type textarea "*"
type input "Design foundations / Foundations overview"
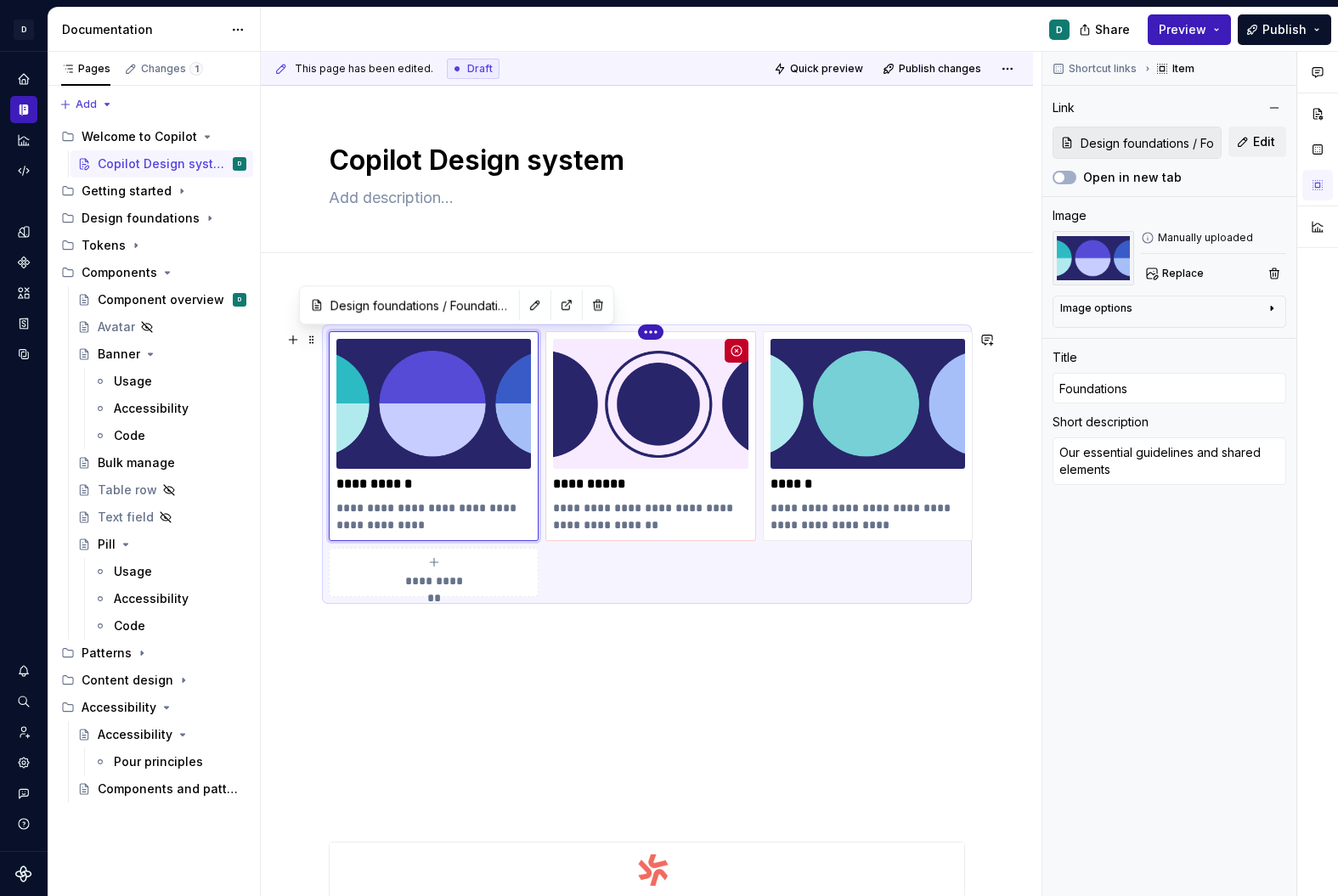
click at [652, 334] on html "D Copilot D Design system data Documentation D Share Preview Publish Pages Chan…" at bounding box center [669, 448] width 1338 height 896
type textarea "*"
type input "Components"
type textarea "The modular elements that make up our interface"
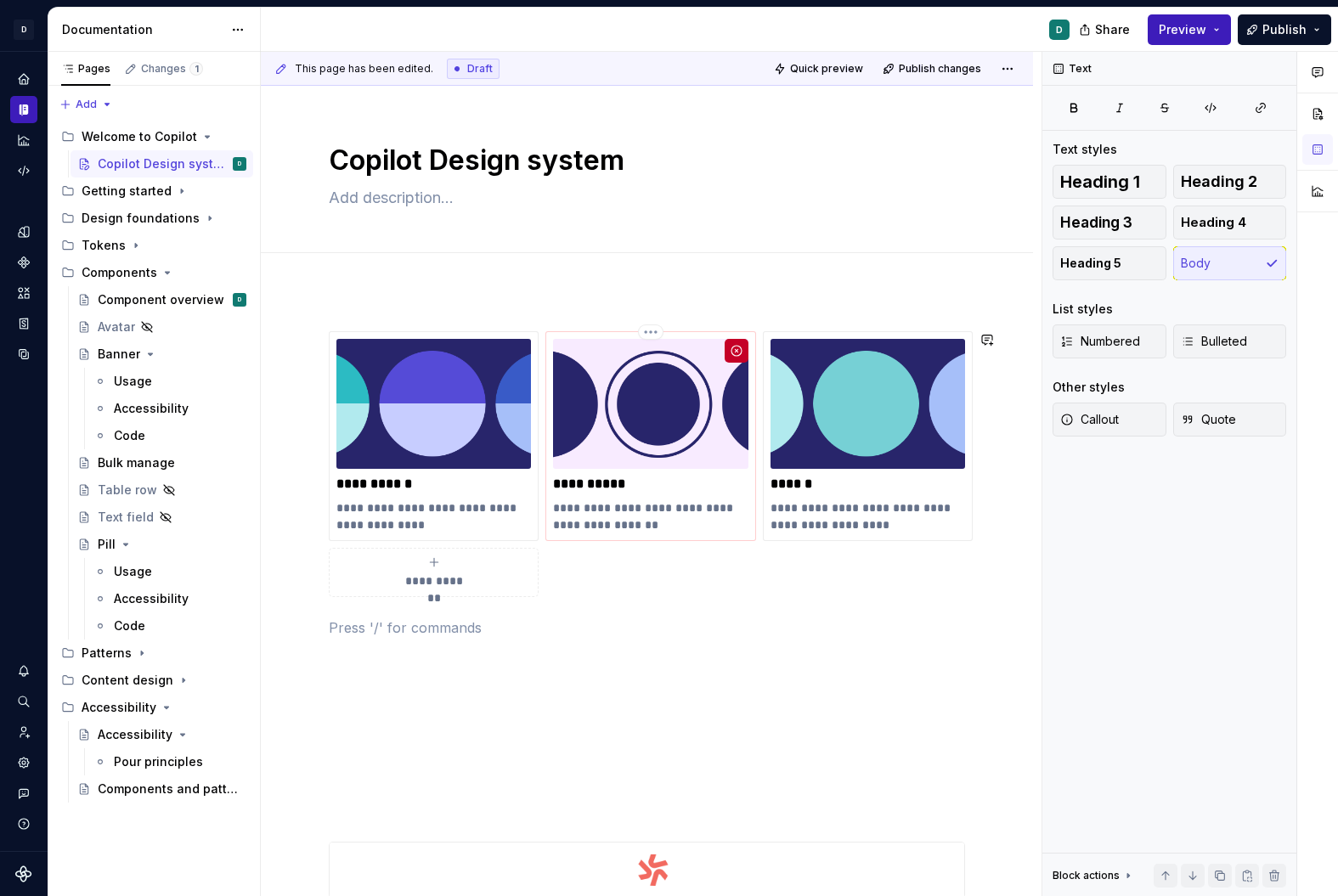
click at [655, 417] on html "D Copilot D Design system data Documentation D Share Preview Publish Pages Chan…" at bounding box center [669, 448] width 1338 height 896
click at [656, 324] on html "D Copilot D Design system data Documentation D Share Preview Publish Pages Chan…" at bounding box center [669, 448] width 1338 height 896
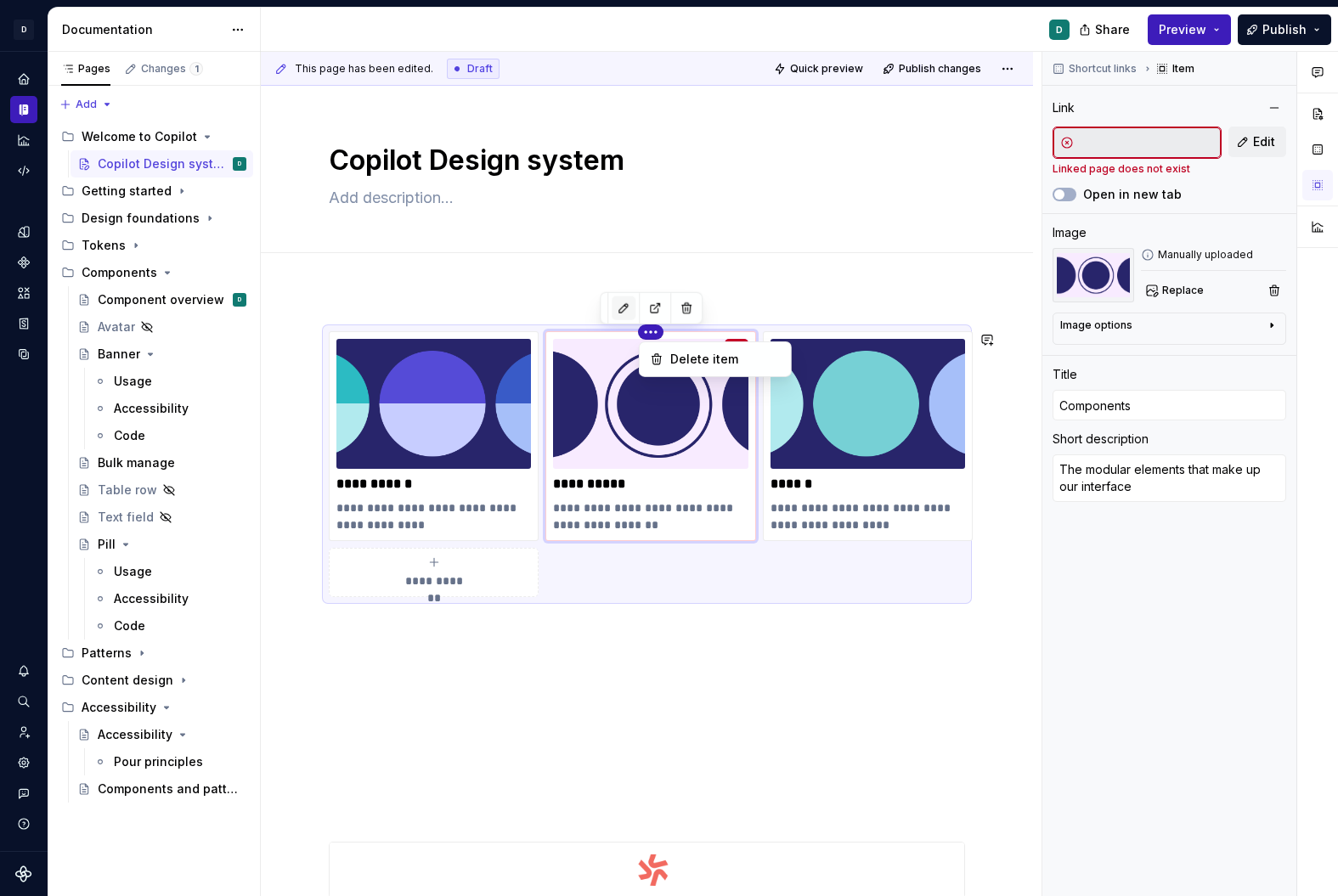
click at [626, 309] on html "D Copilot D Design system data Documentation D Share Preview Publish Pages Chan…" at bounding box center [669, 448] width 1338 height 896
click at [625, 300] on button "button" at bounding box center [623, 308] width 24 height 24
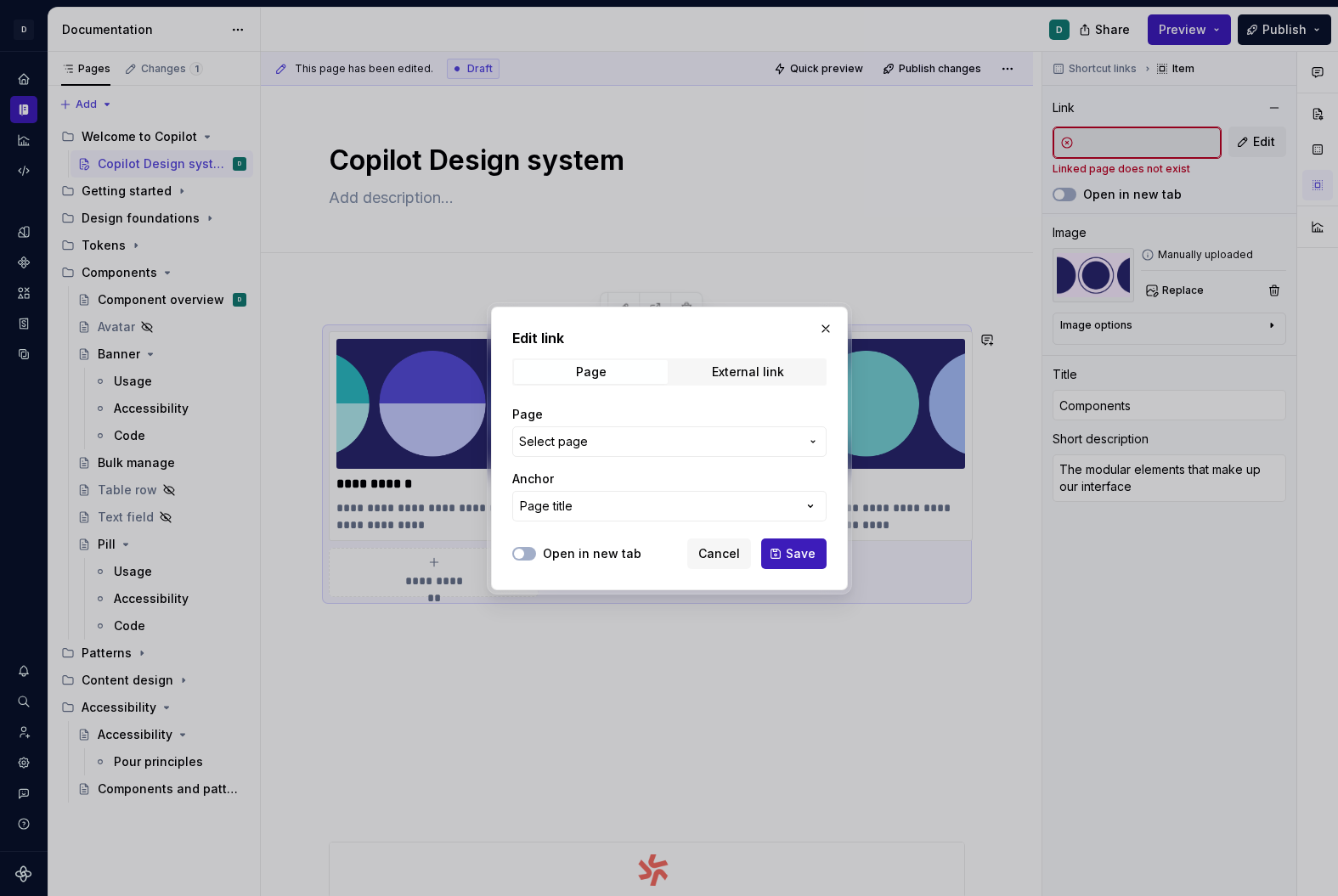
click at [635, 439] on span "Select page" at bounding box center [659, 441] width 280 height 17
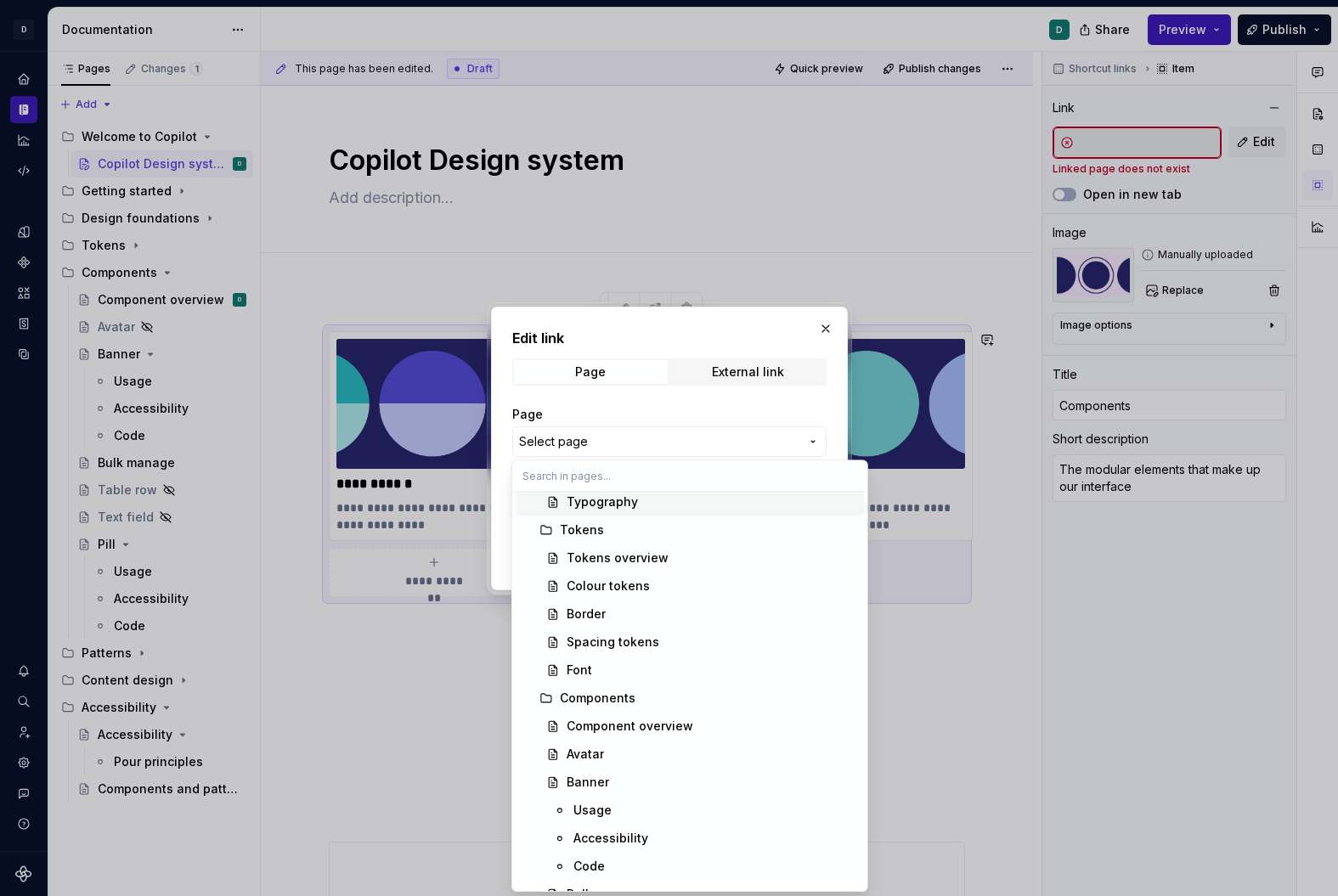
scroll to position [442, 0]
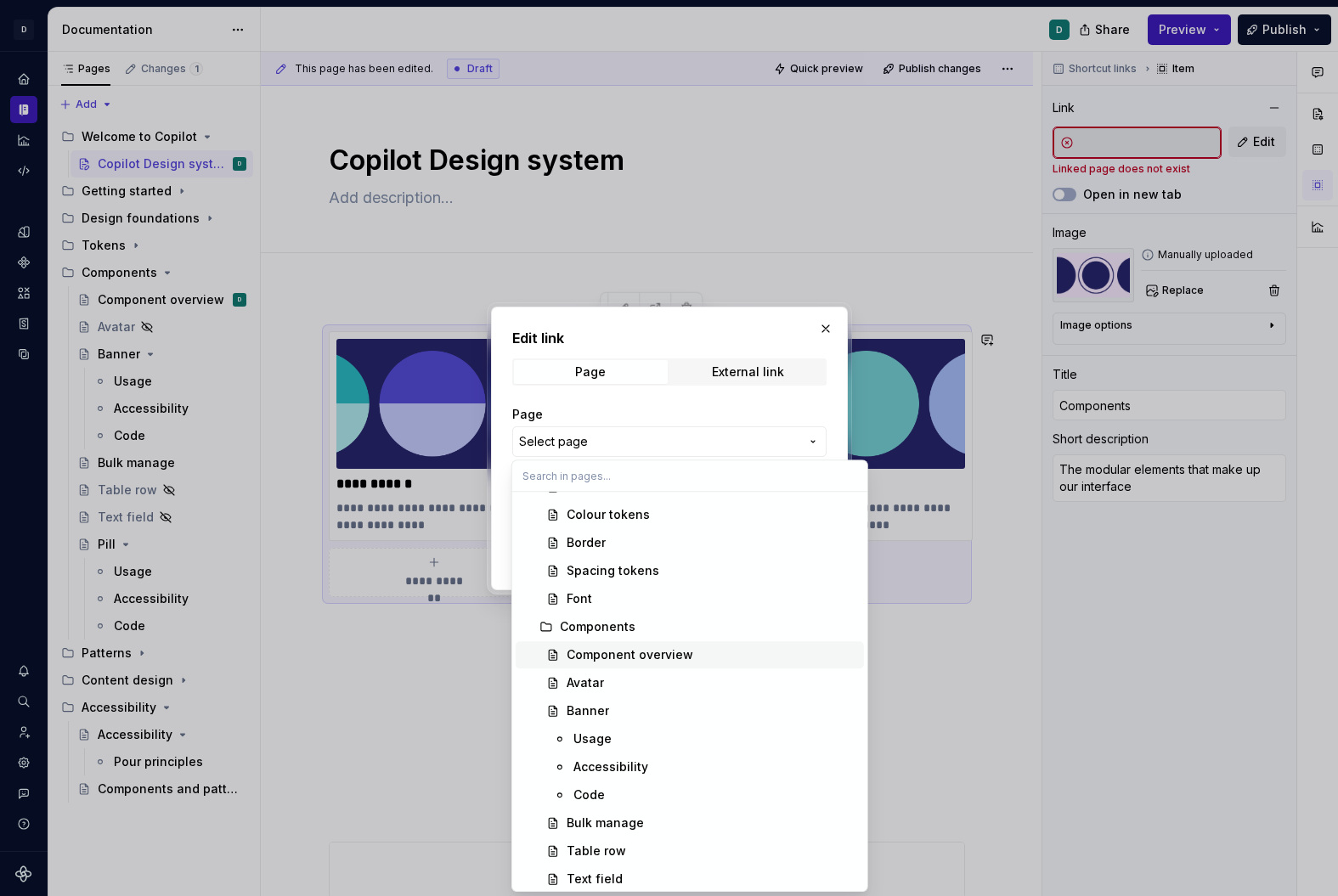
click at [656, 657] on div "Component overview" at bounding box center [630, 654] width 127 height 17
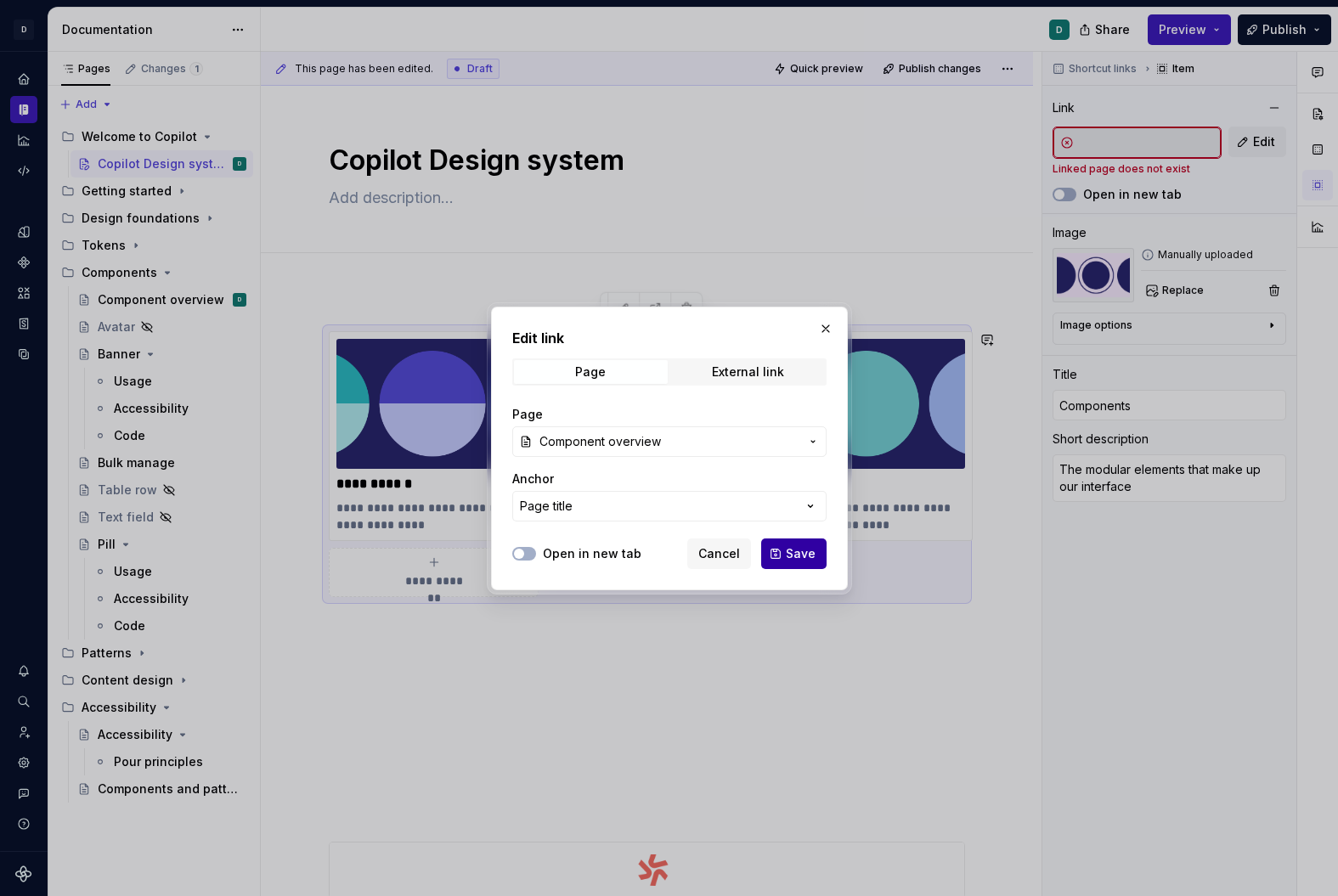
click at [803, 558] on span "Save" at bounding box center [801, 553] width 30 height 17
type textarea "*"
type input "Components / Component overview"
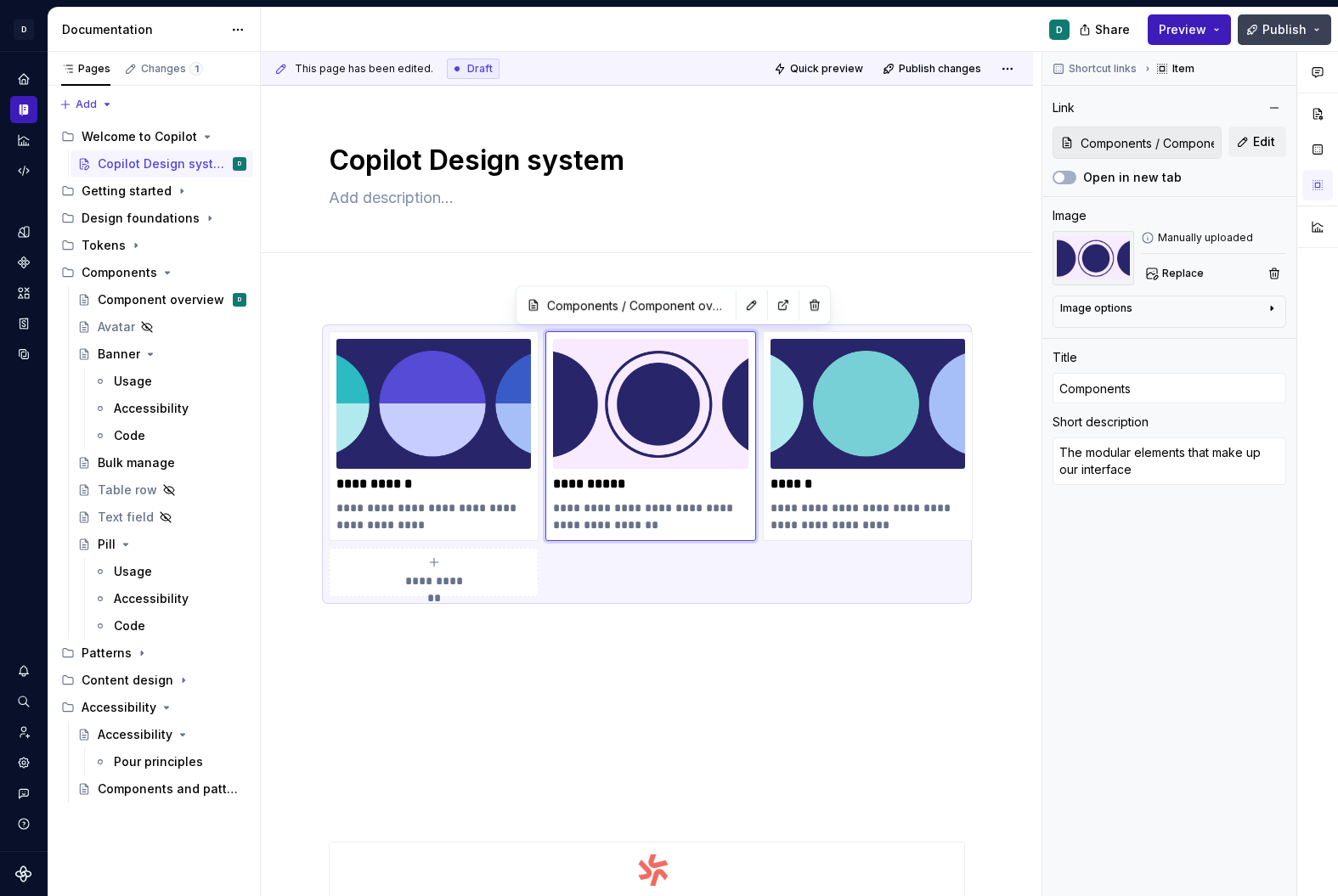
click at [1288, 33] on span "Publish" at bounding box center [1285, 29] width 44 height 17
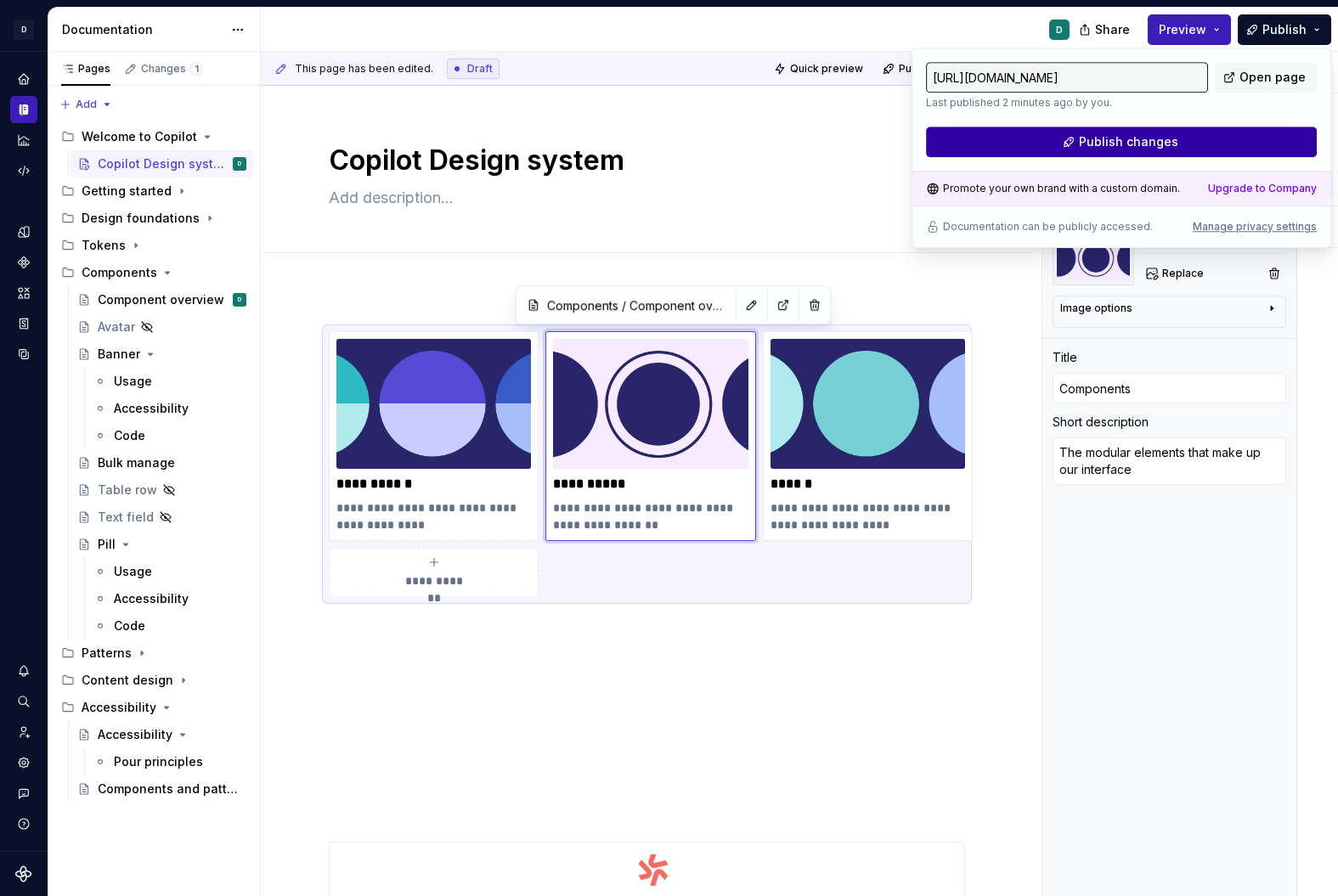
click at [1233, 146] on button "Publish changes" at bounding box center [1121, 142] width 391 height 30
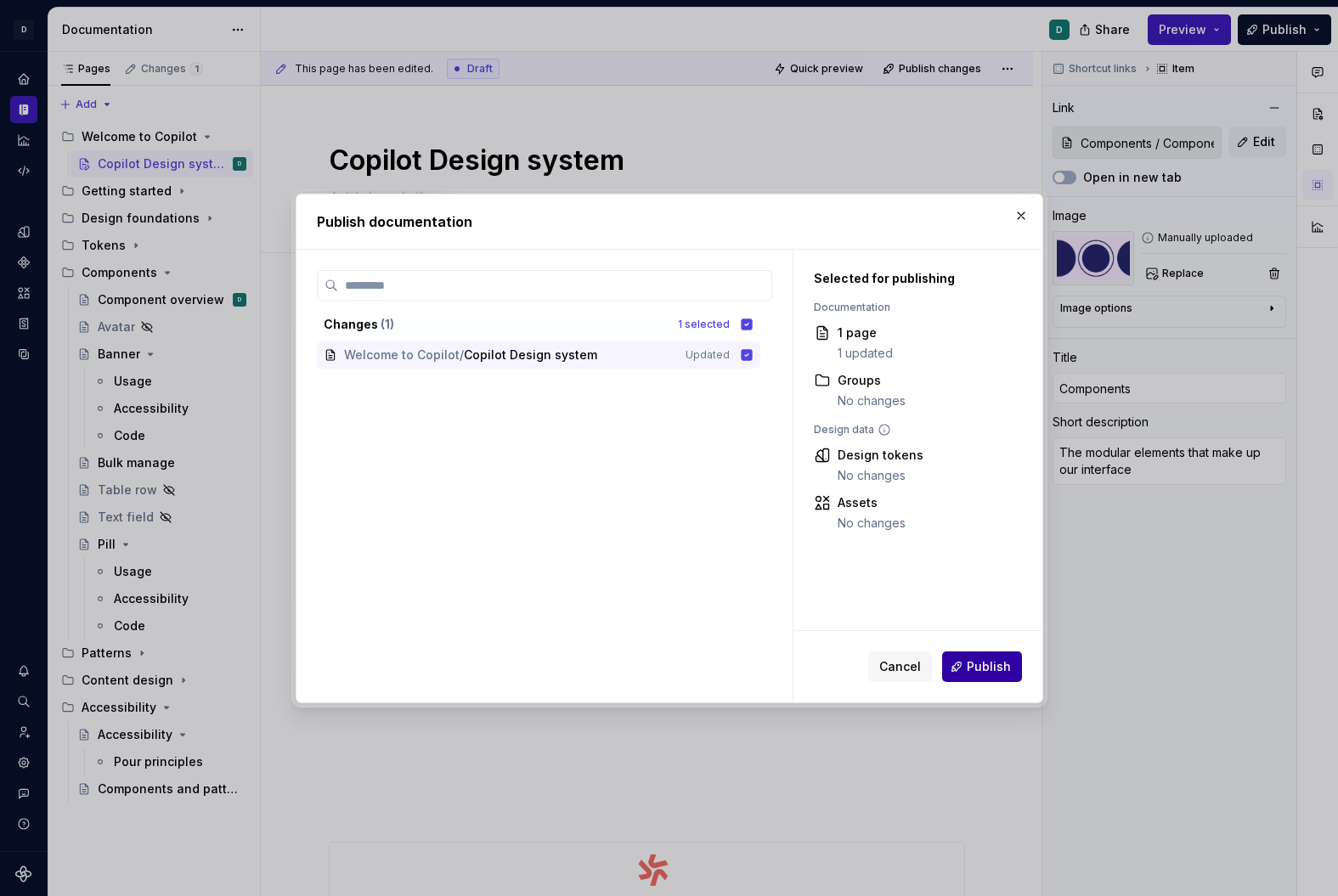
click at [990, 662] on span "Publish" at bounding box center [989, 666] width 44 height 17
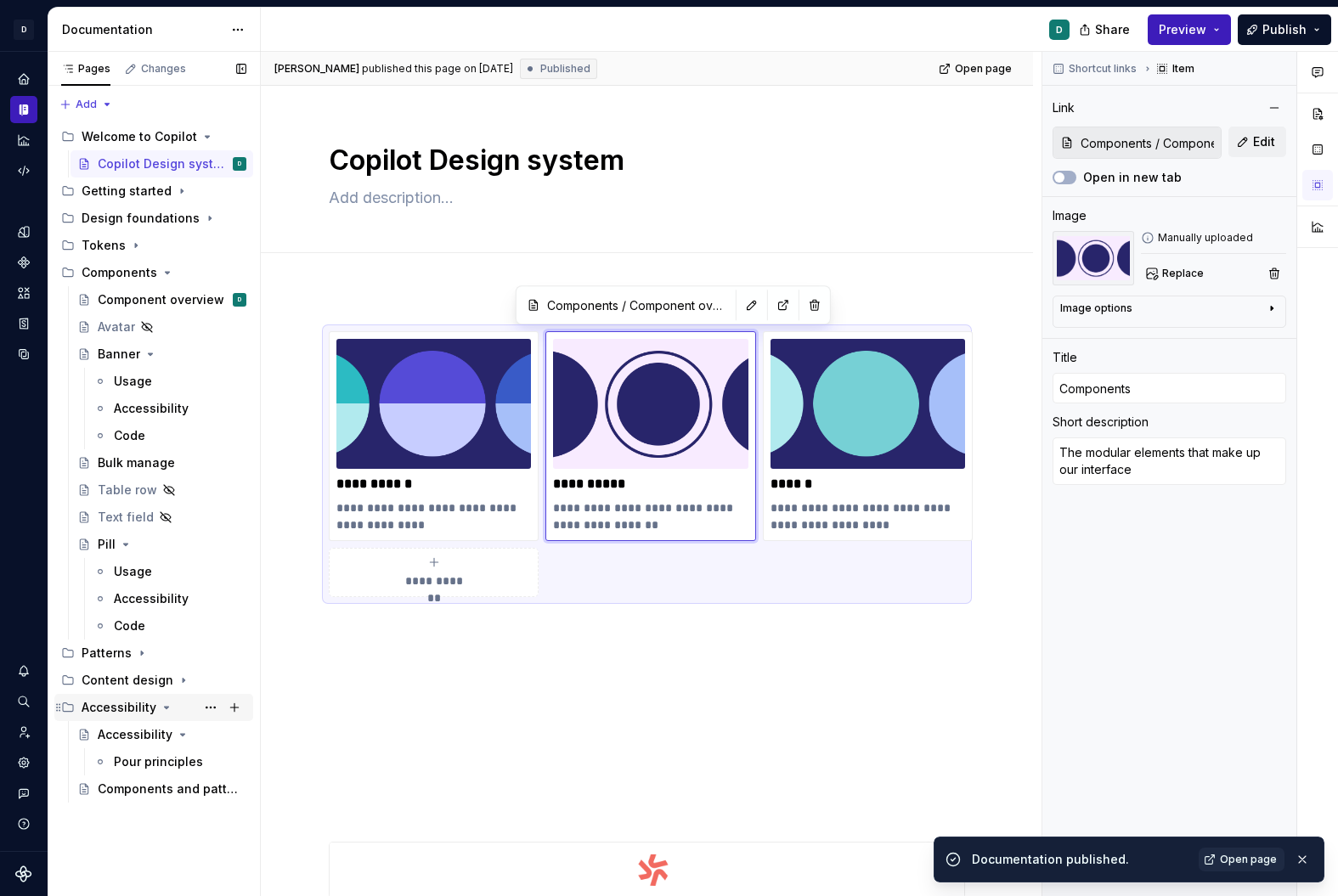
click at [137, 703] on div "Accessibility" at bounding box center [119, 707] width 74 height 17
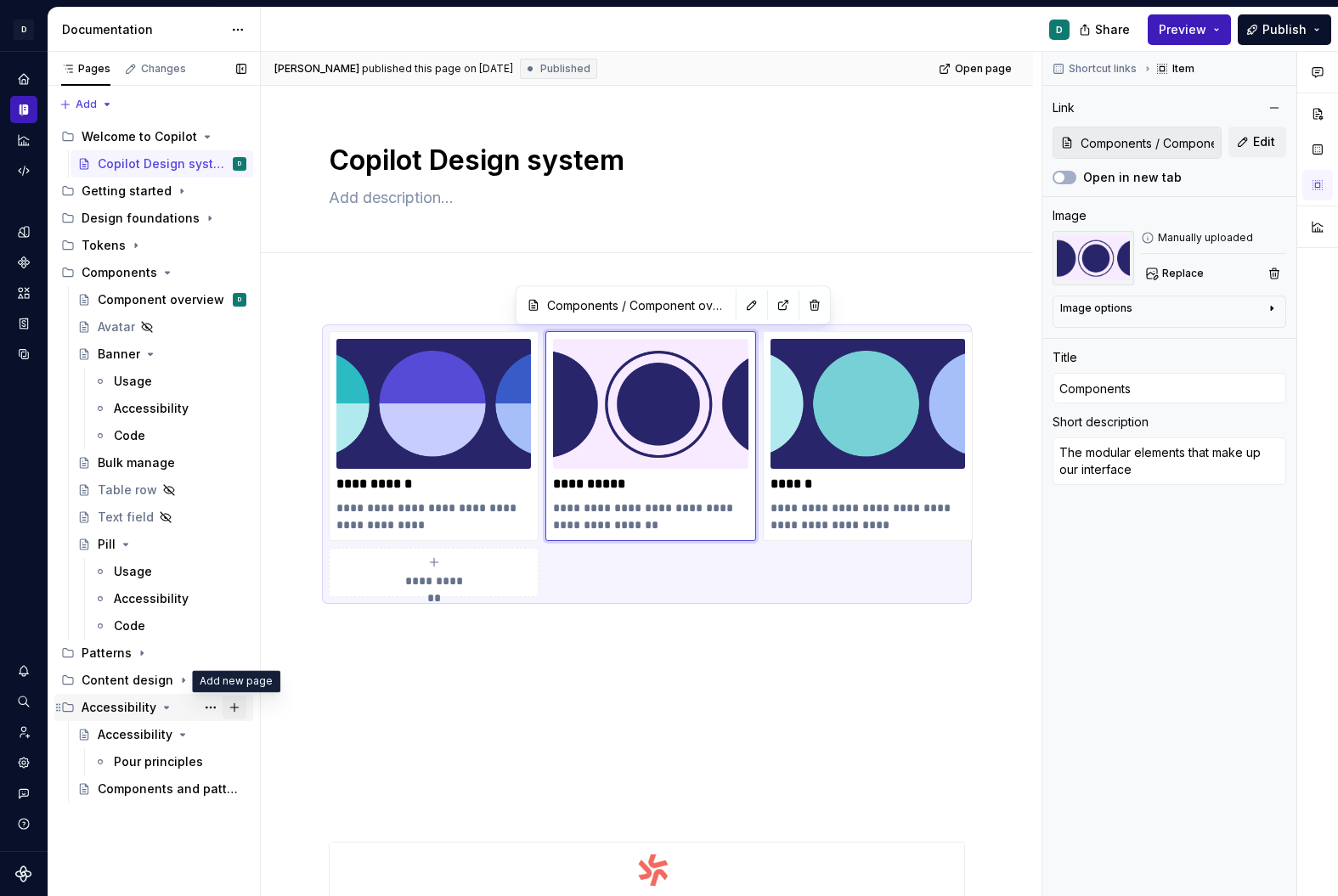
click at [234, 709] on button "Page tree" at bounding box center [234, 707] width 24 height 24
type textarea "*"
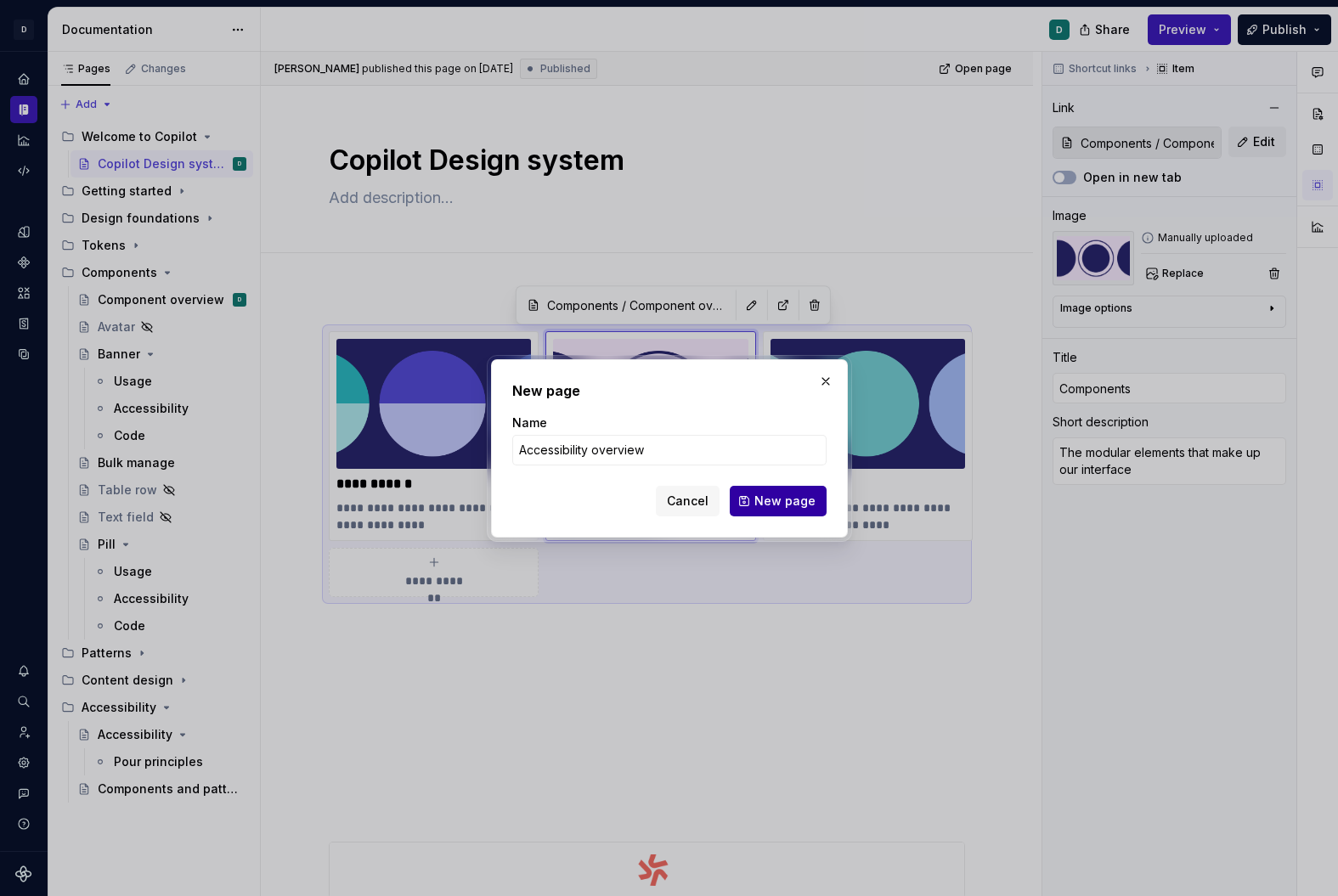
type input "Accessibility overview"
click at [777, 506] on span "New page" at bounding box center [785, 501] width 61 height 17
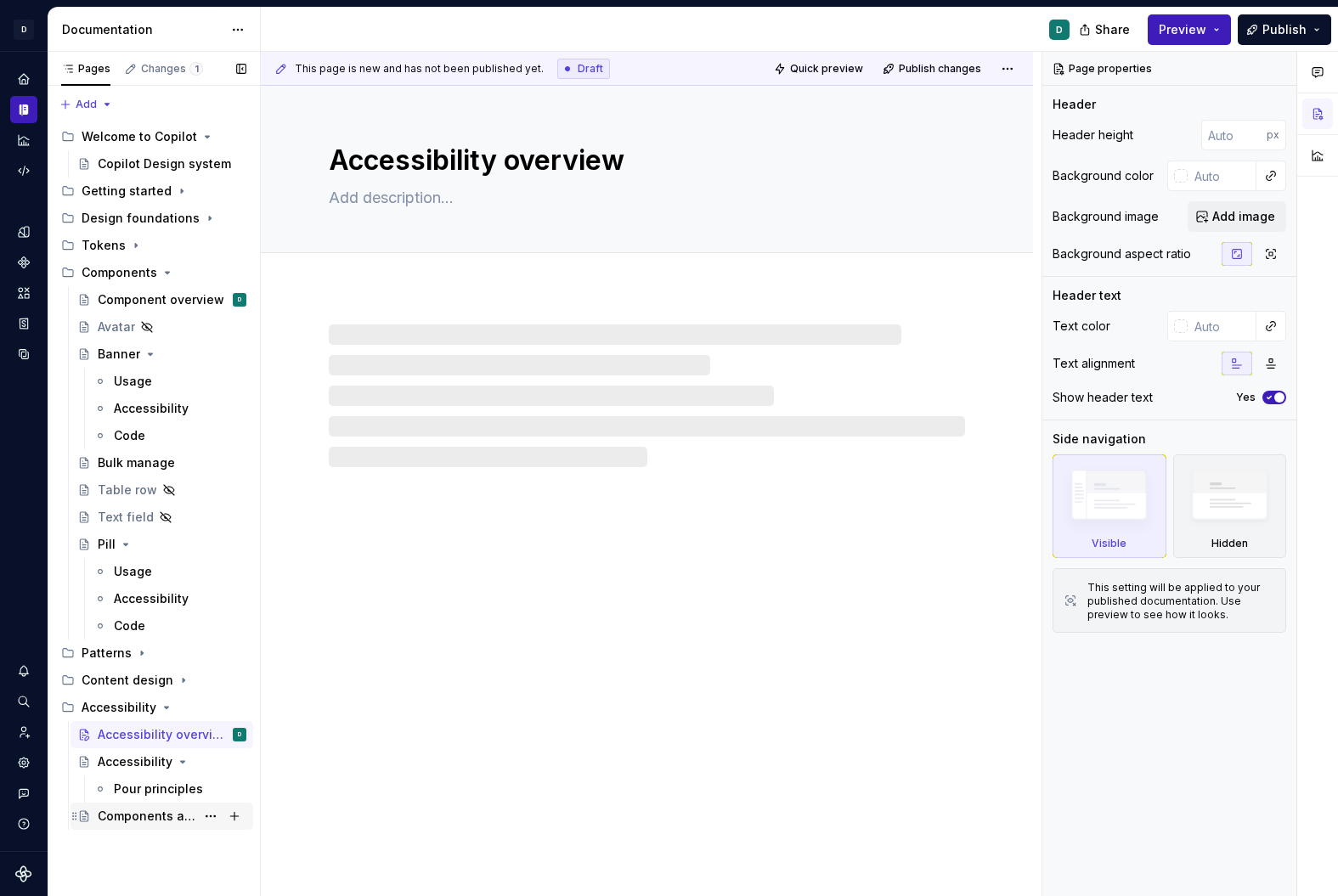
click at [155, 721] on div "Components and patterns" at bounding box center [146, 815] width 98 height 17
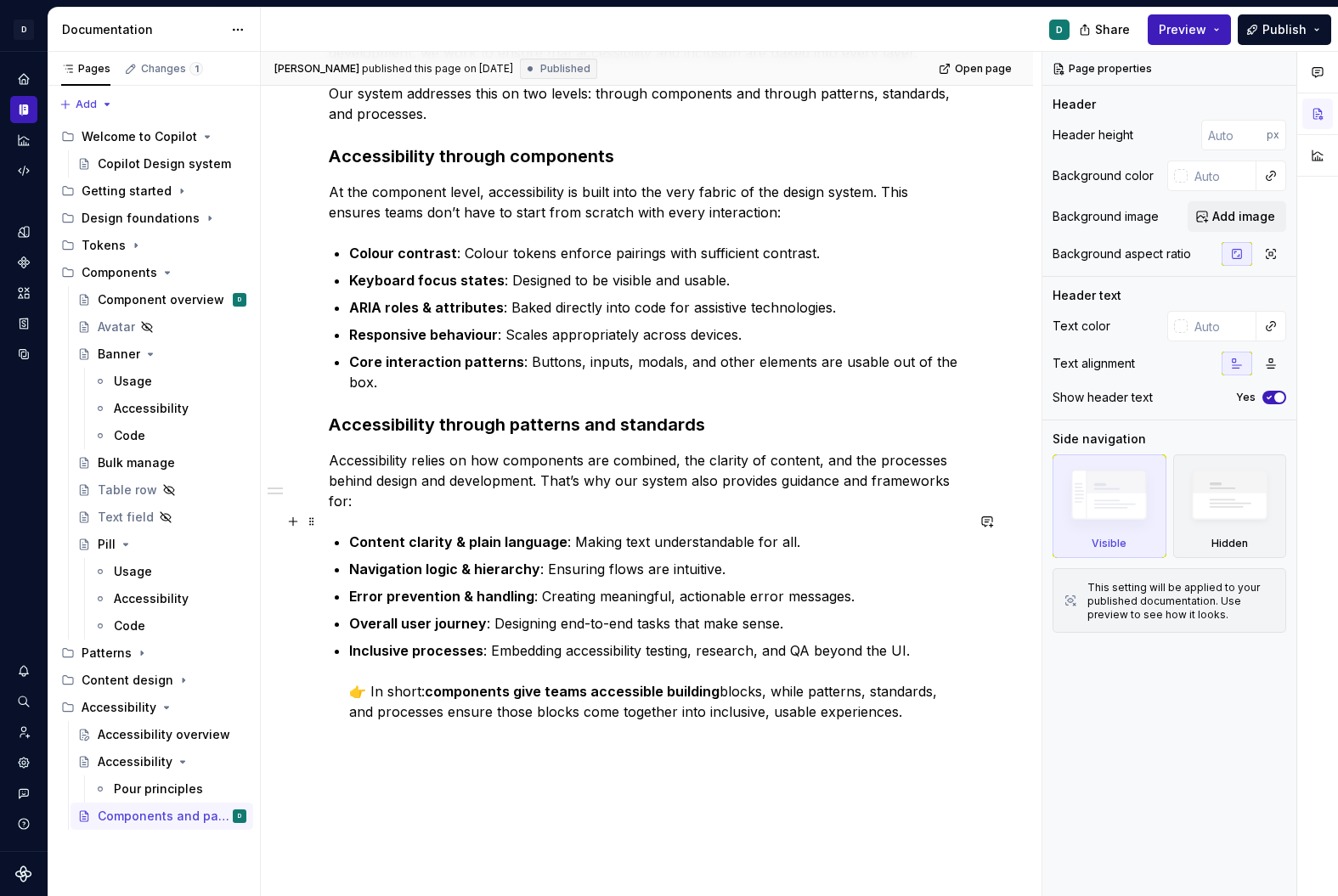
scroll to position [392, 0]
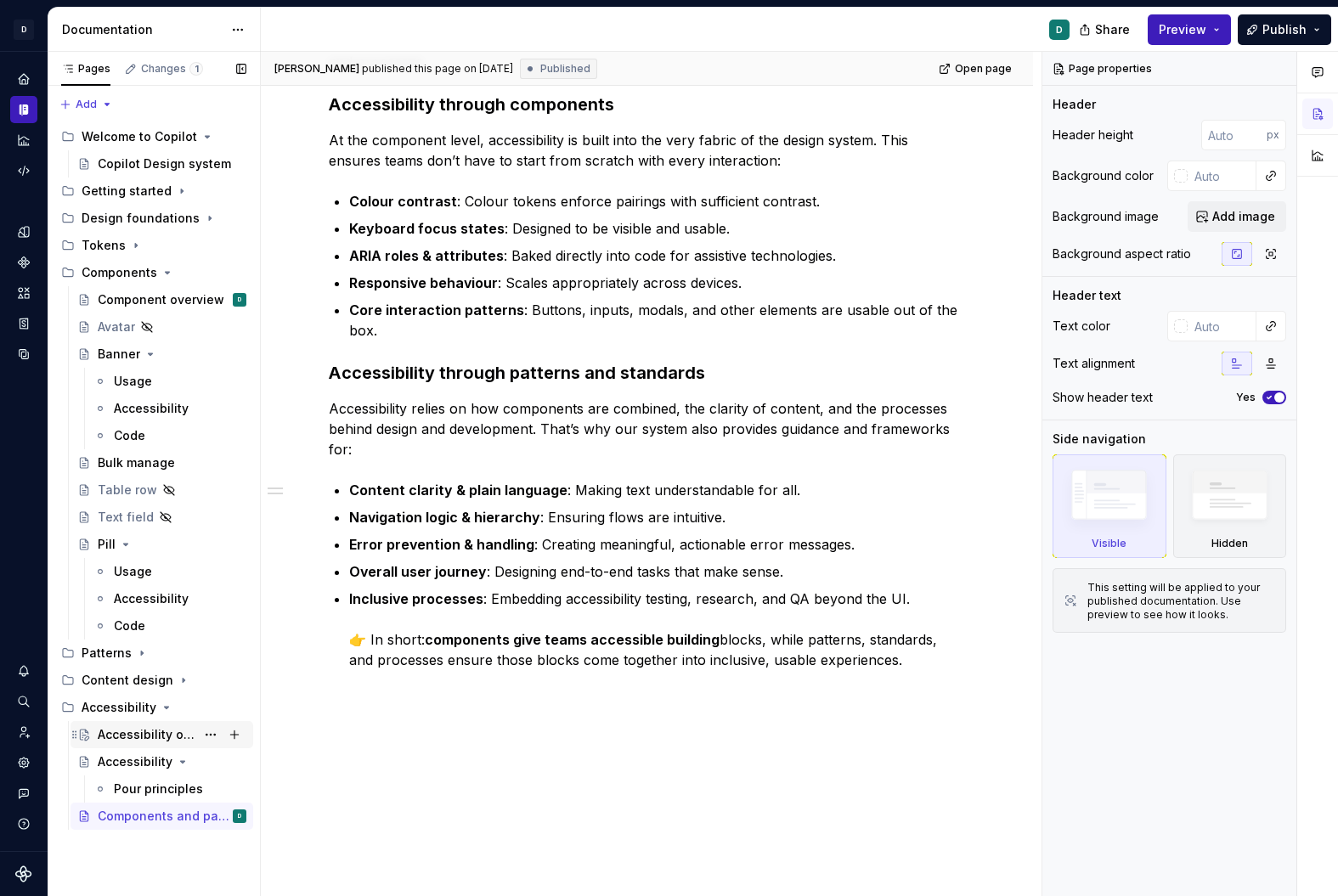
click at [155, 721] on div "Accessibility overview" at bounding box center [146, 734] width 98 height 17
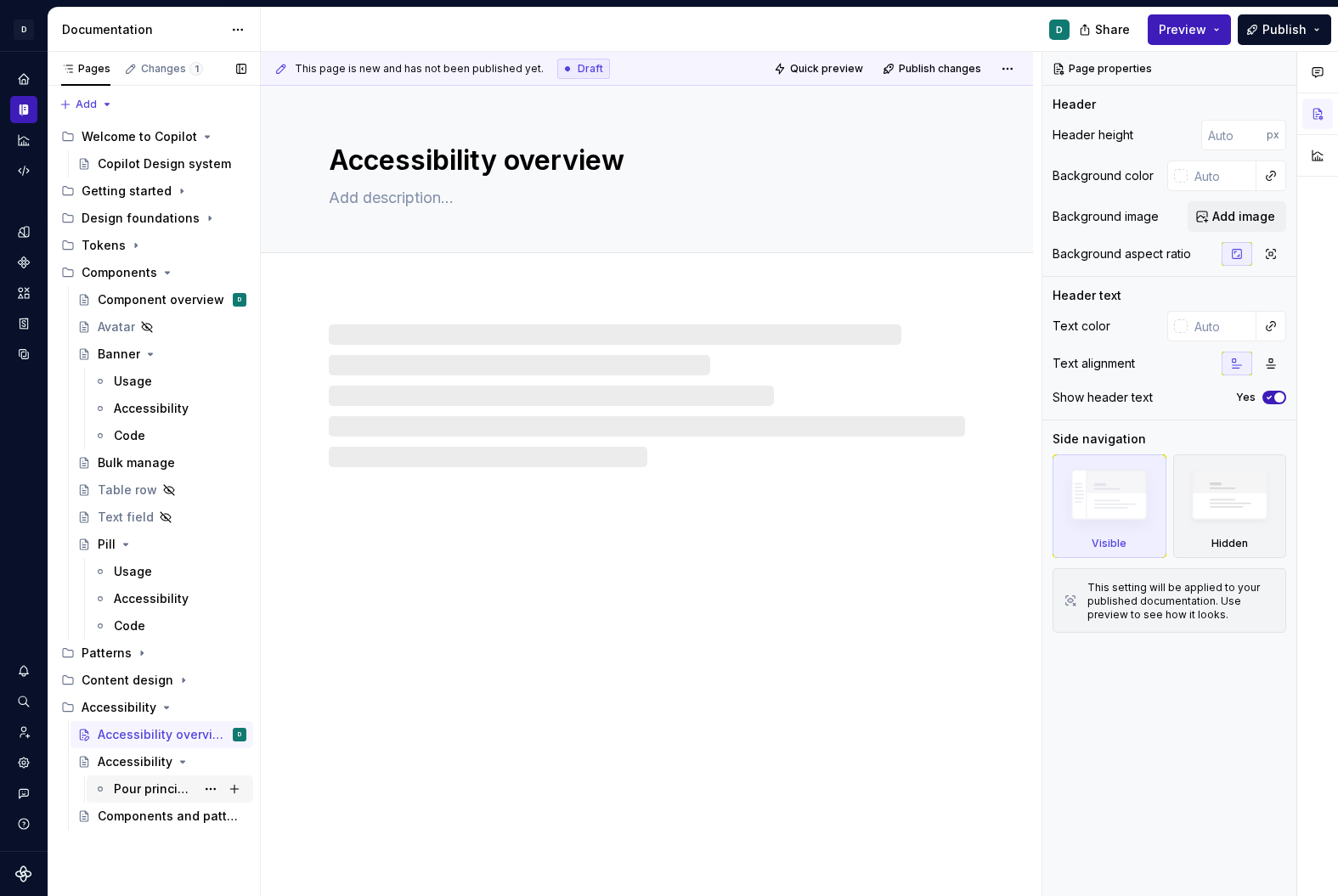
click at [168, 721] on div "Pour principles" at bounding box center [154, 789] width 82 height 17
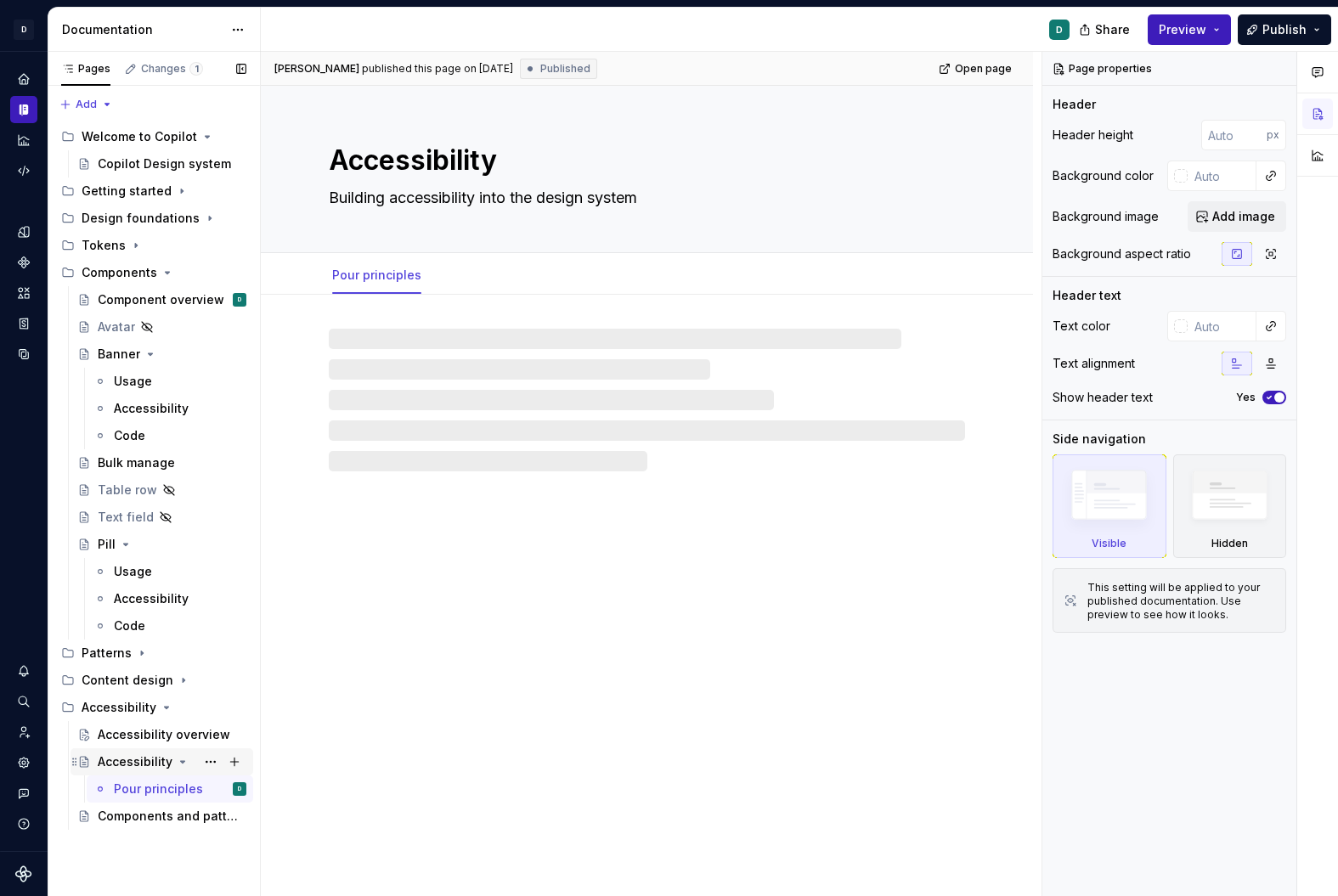
click at [145, 721] on div "Accessibility" at bounding box center [135, 761] width 74 height 17
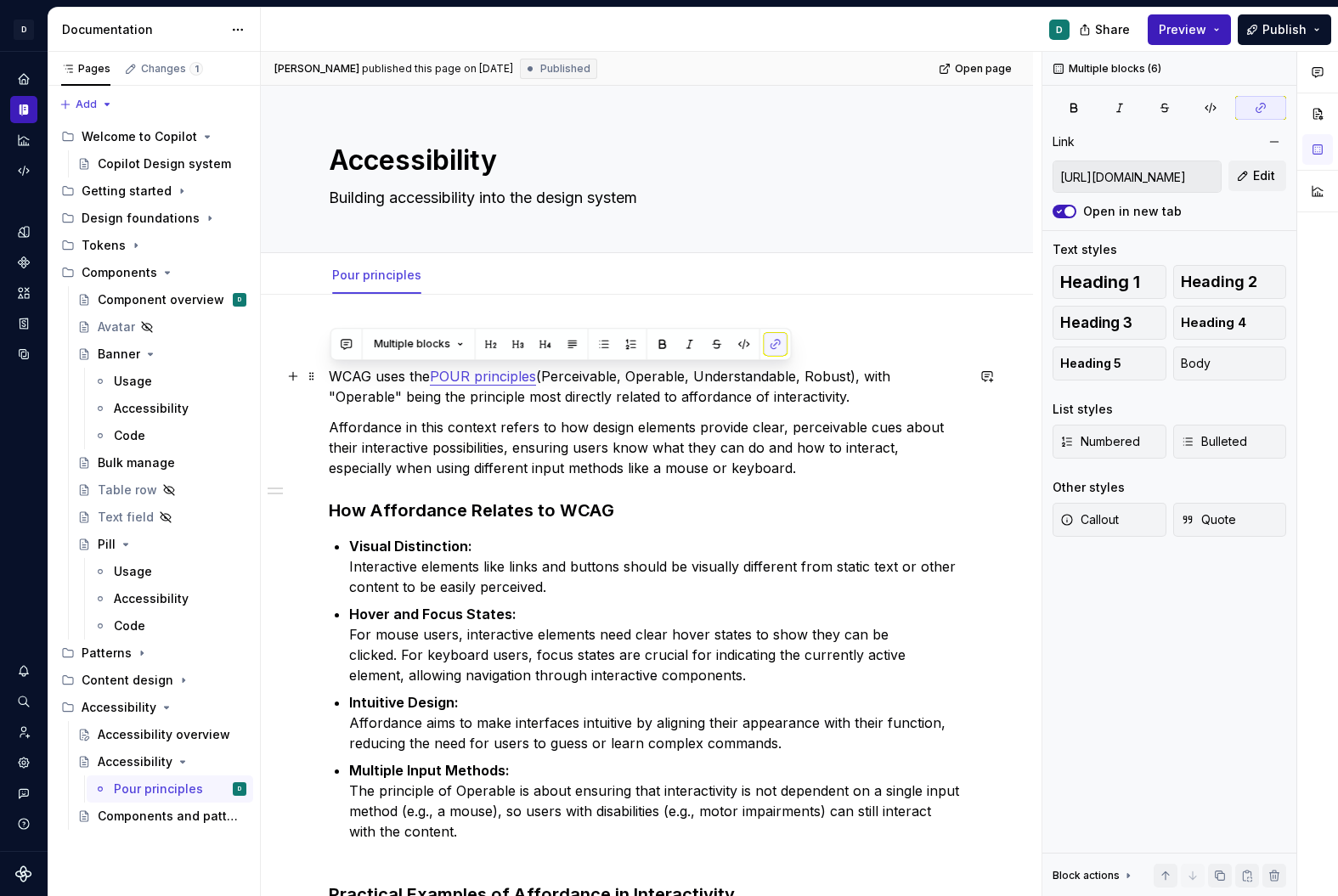
drag, startPoint x: 755, startPoint y: 737, endPoint x: 325, endPoint y: 369, distance: 566.0
click at [325, 369] on div "WCAG uses the POUR principles (Perceivable, Operable, Understandable, Robust), …" at bounding box center [646, 904] width 772 height 1220
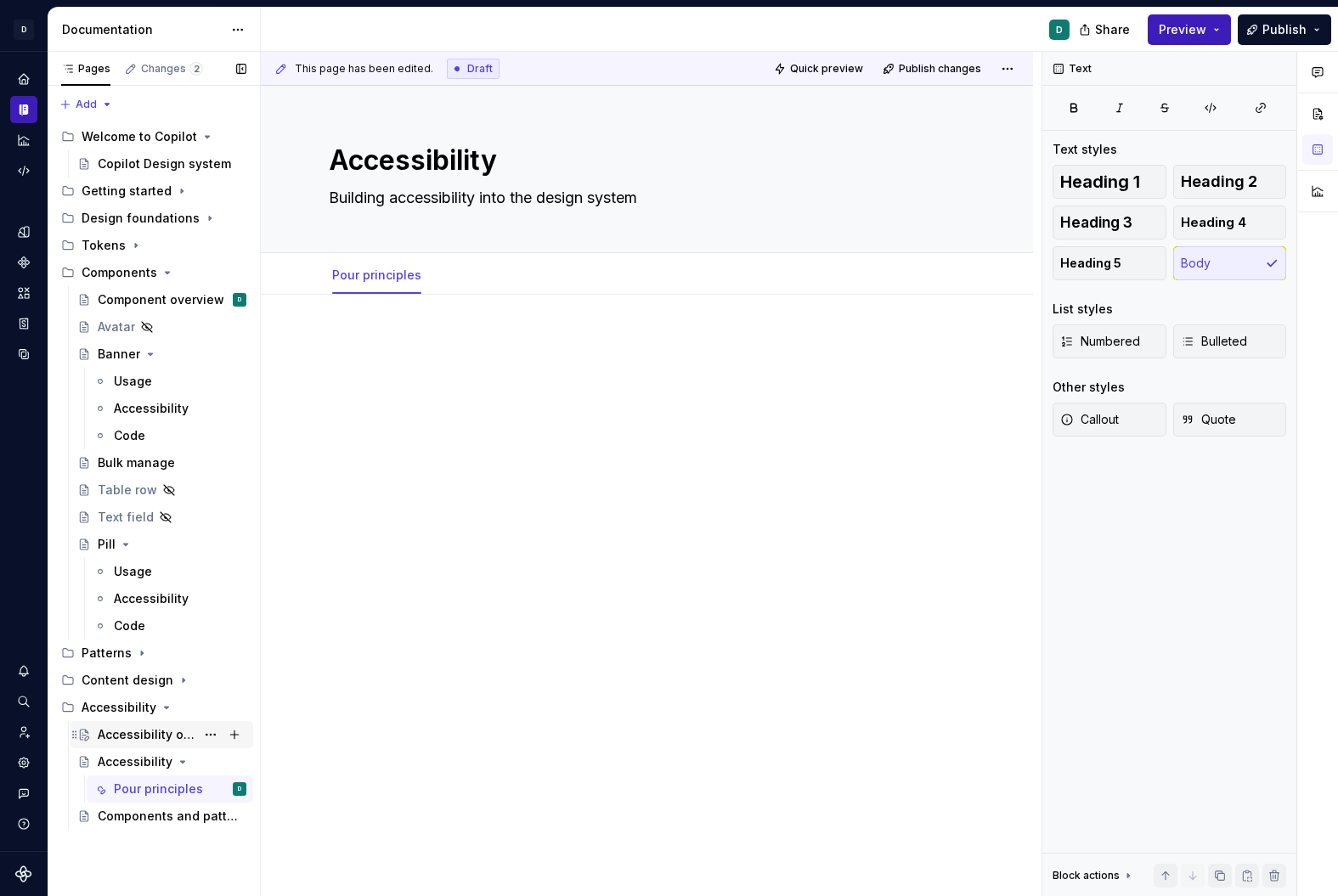
click at [162, 721] on div "Accessibility overview" at bounding box center [146, 734] width 98 height 17
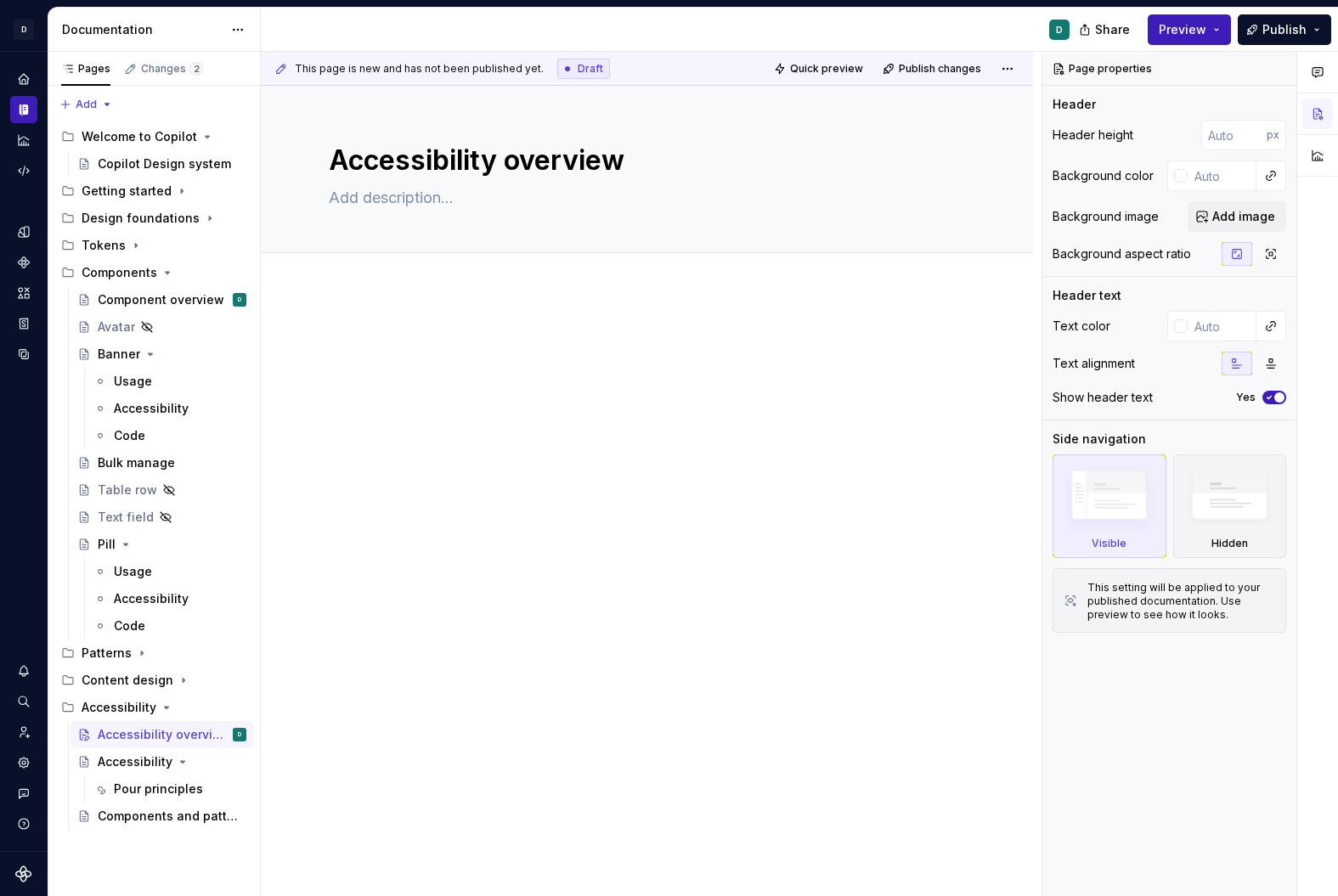
click at [438, 494] on div at bounding box center [646, 488] width 772 height 395
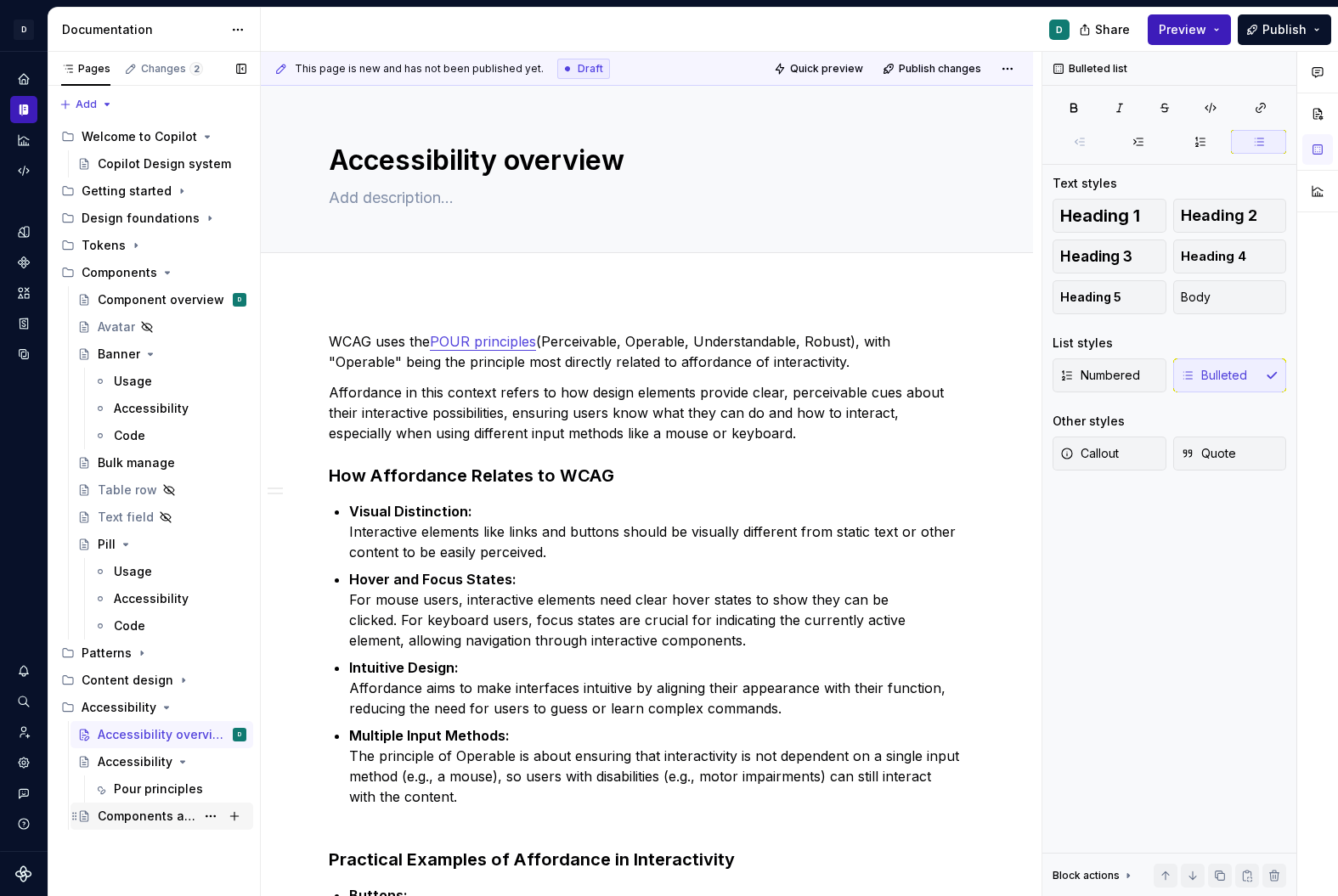
click at [159, 721] on div "Components and patterns" at bounding box center [146, 815] width 98 height 17
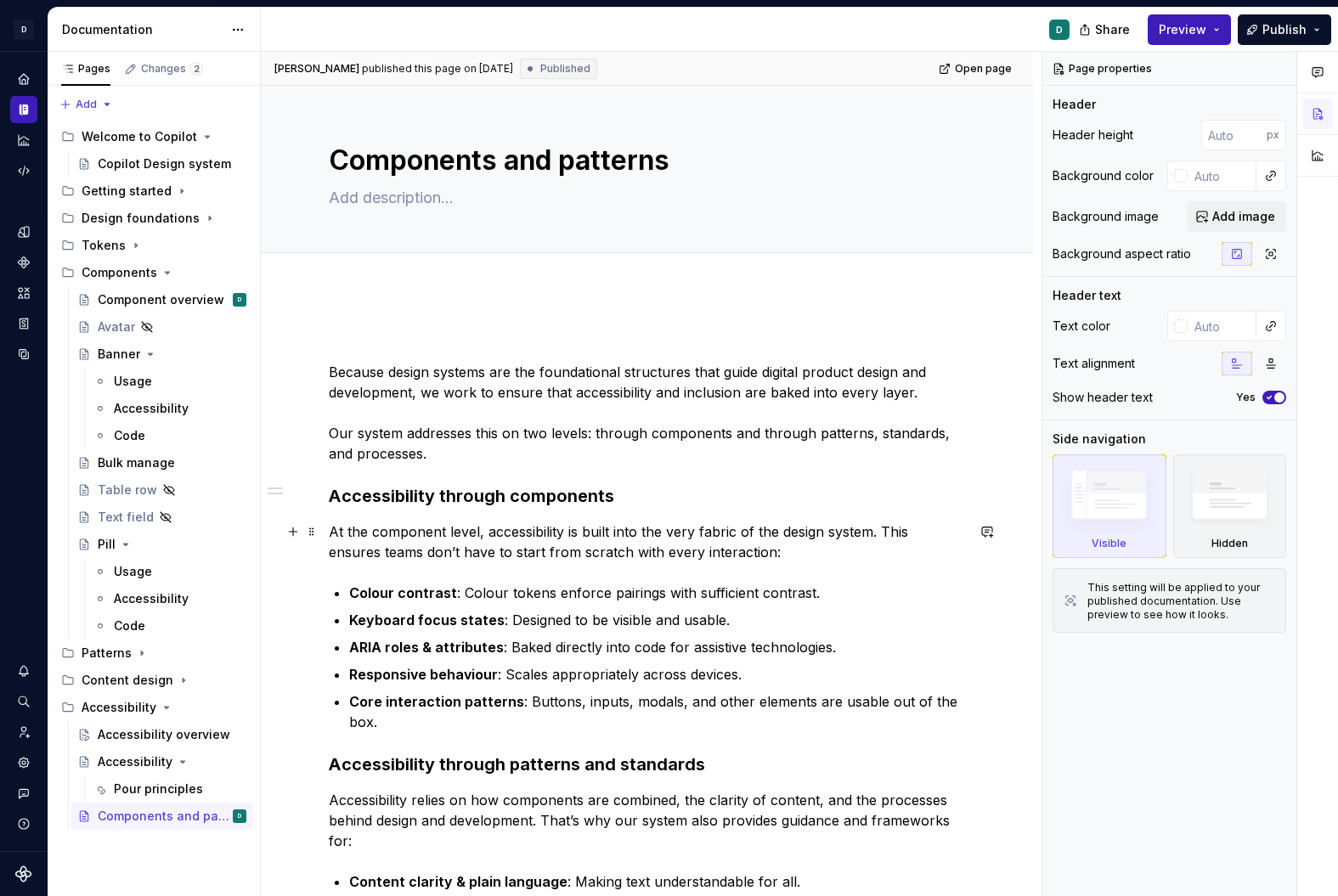
click at [630, 528] on p "At the component level, accessibility is built into the very fabric of the desi…" at bounding box center [647, 541] width 637 height 41
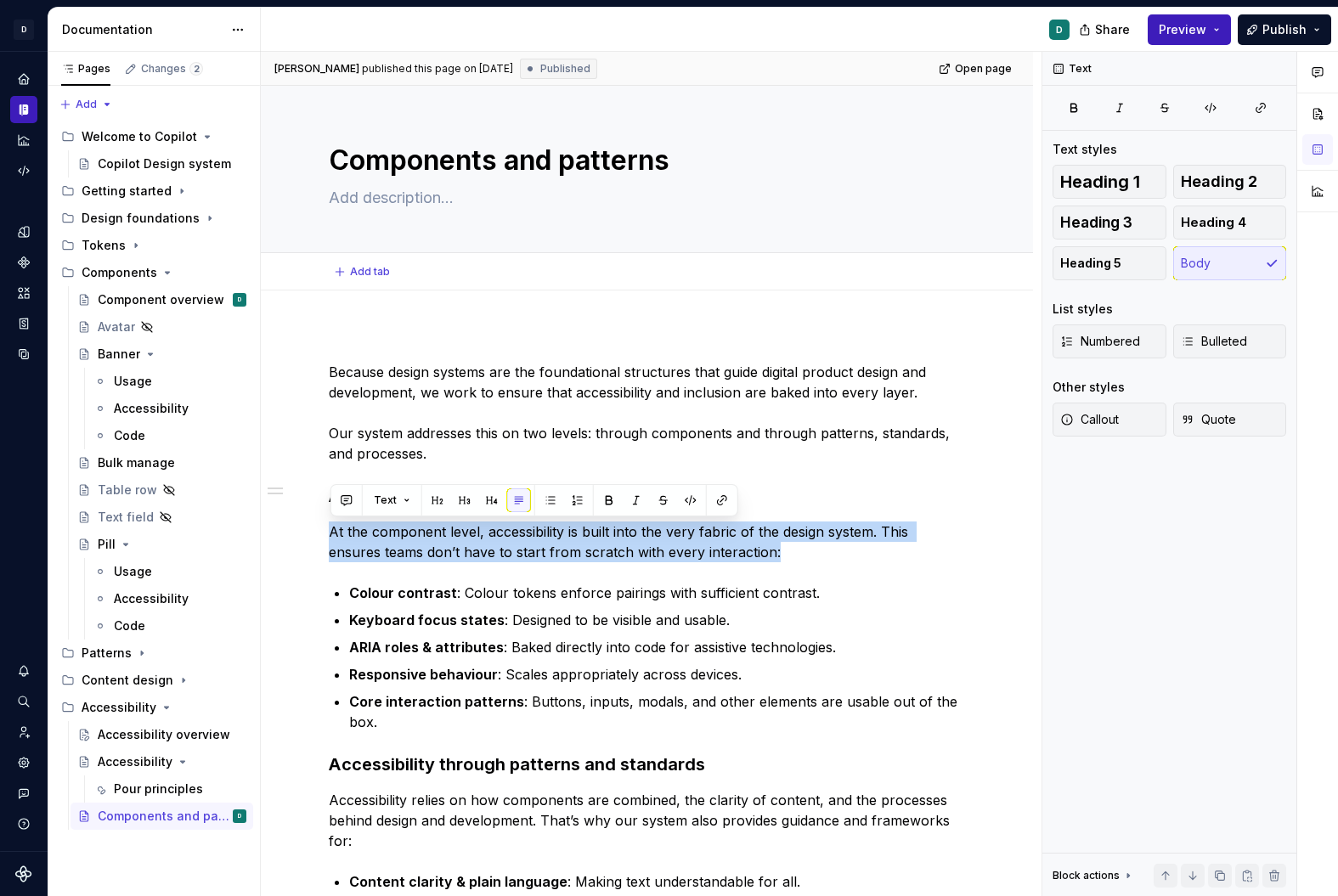
type textarea "*"
